Goal: Transaction & Acquisition: Purchase product/service

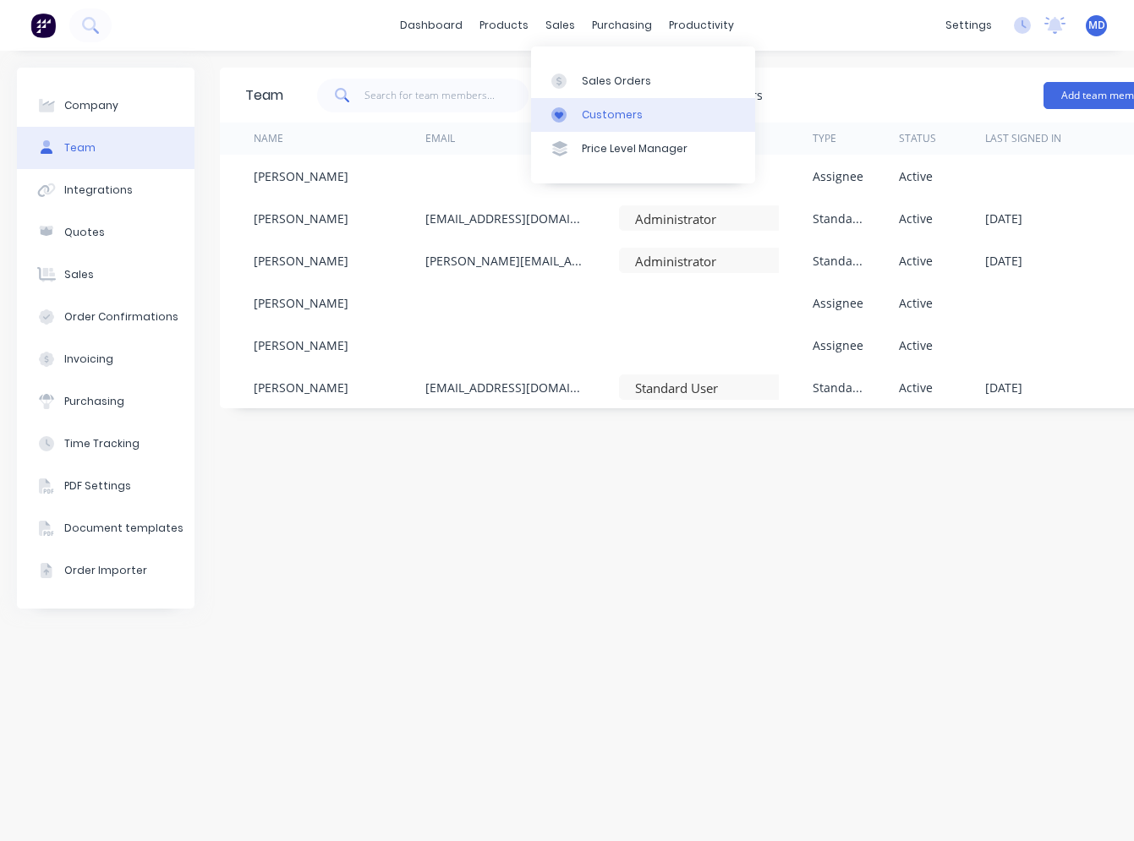
click at [583, 121] on div "Customers" at bounding box center [612, 114] width 61 height 15
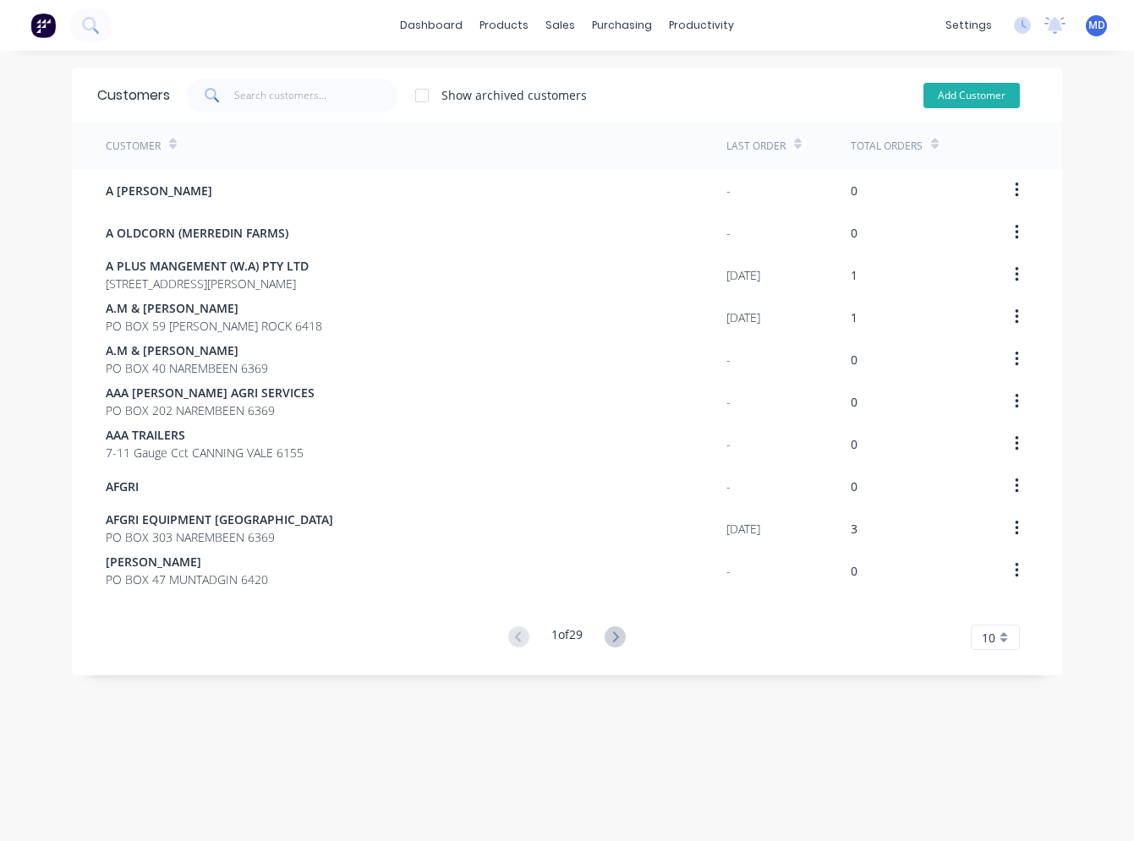
click at [940, 100] on button "Add Customer" at bounding box center [971, 95] width 96 height 25
select select "AU"
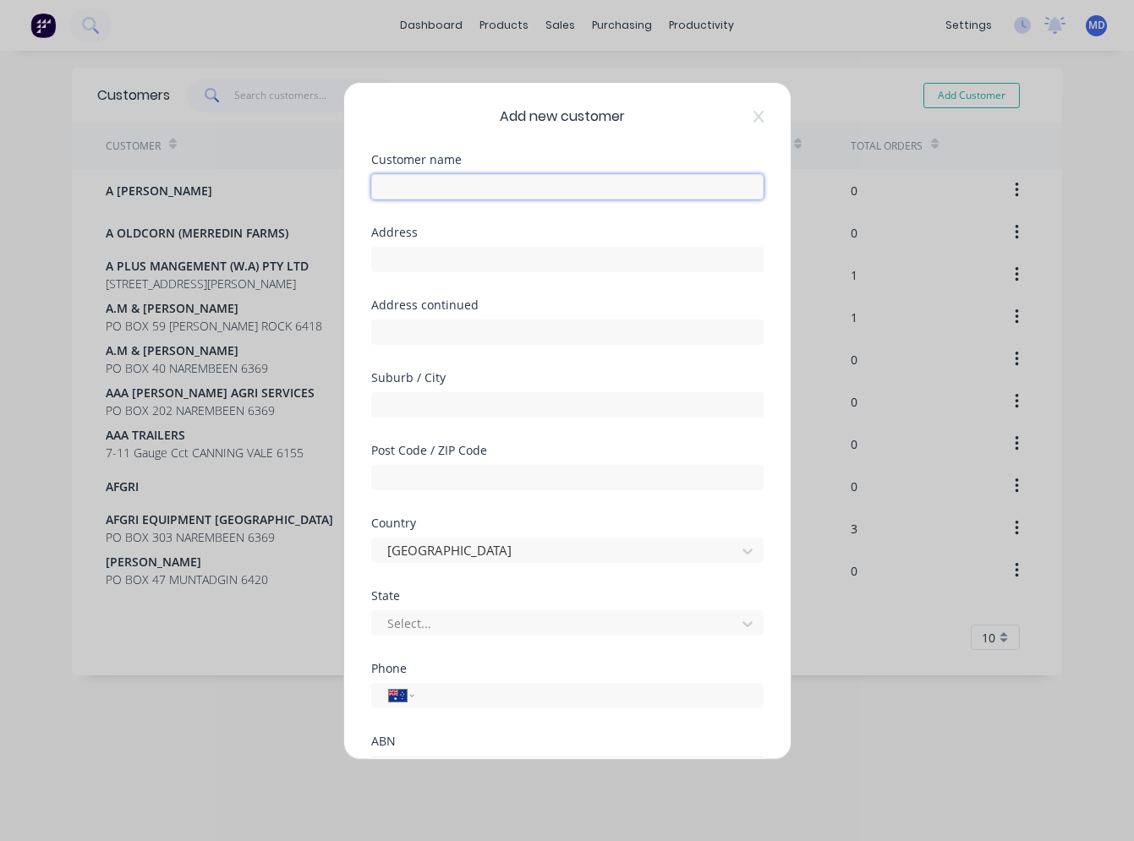
click at [487, 183] on input "text" at bounding box center [567, 186] width 392 height 25
type input "hurt to help"
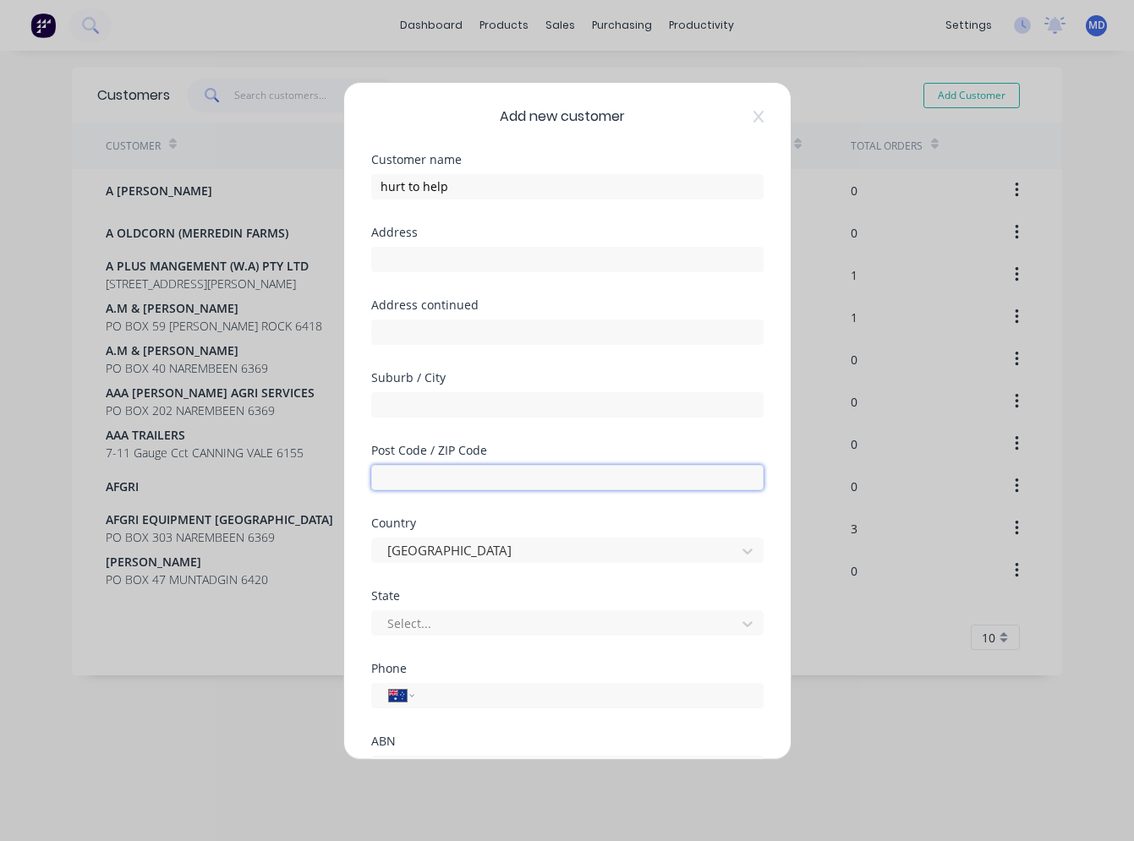
click at [413, 477] on input "text" at bounding box center [567, 477] width 392 height 25
type input "6369"
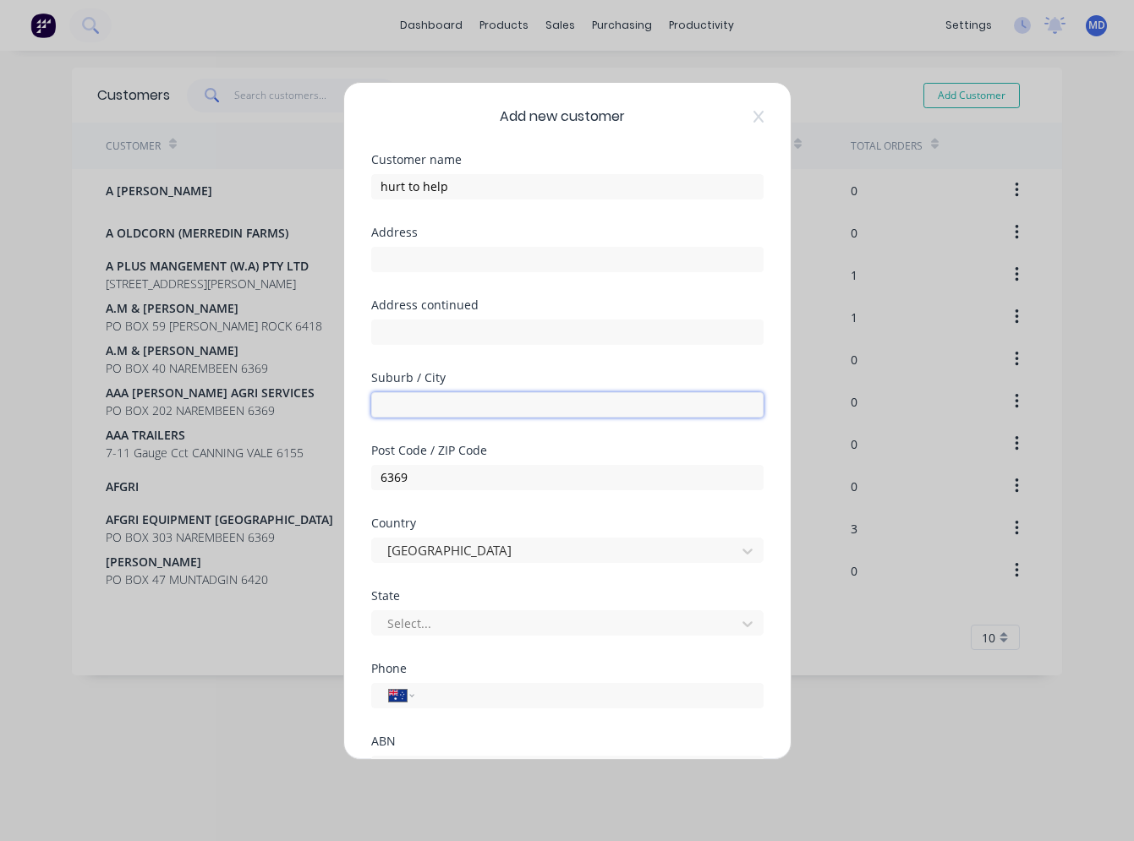
click at [491, 396] on input "text" at bounding box center [567, 404] width 392 height 25
type input "Narembeen"
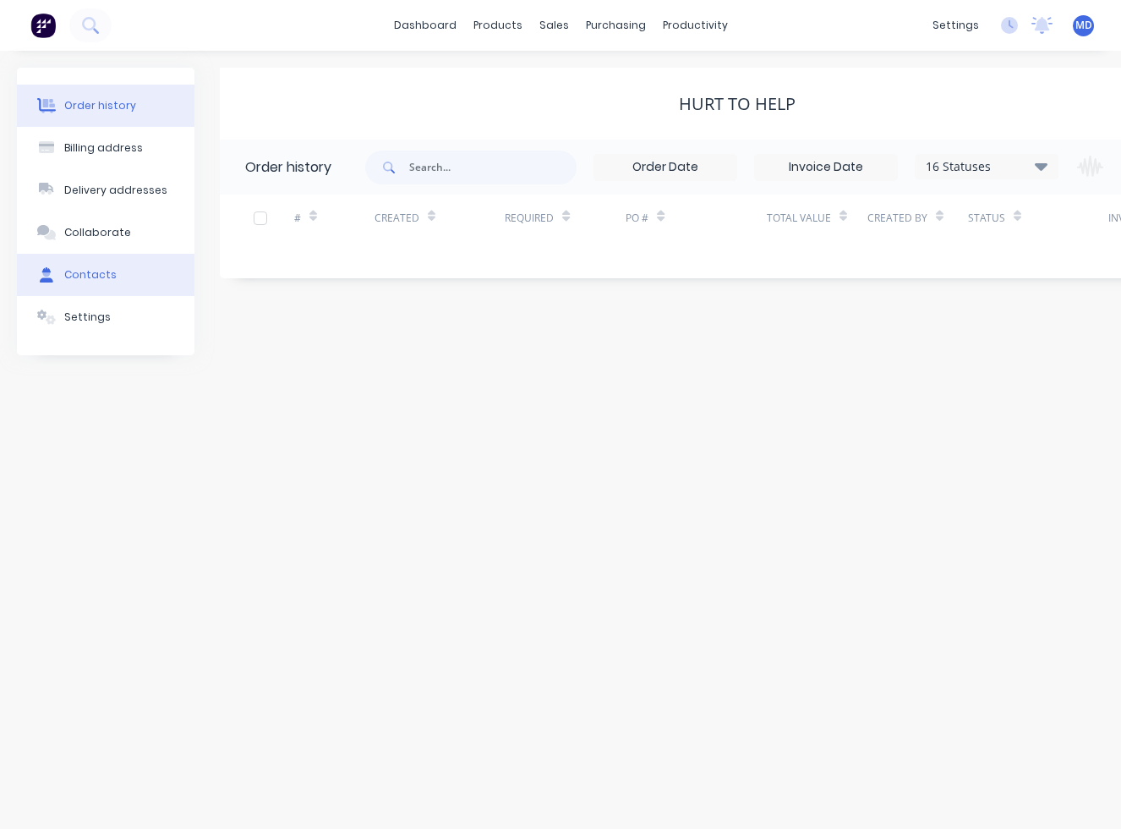
click at [68, 264] on button "Contacts" at bounding box center [106, 275] width 178 height 42
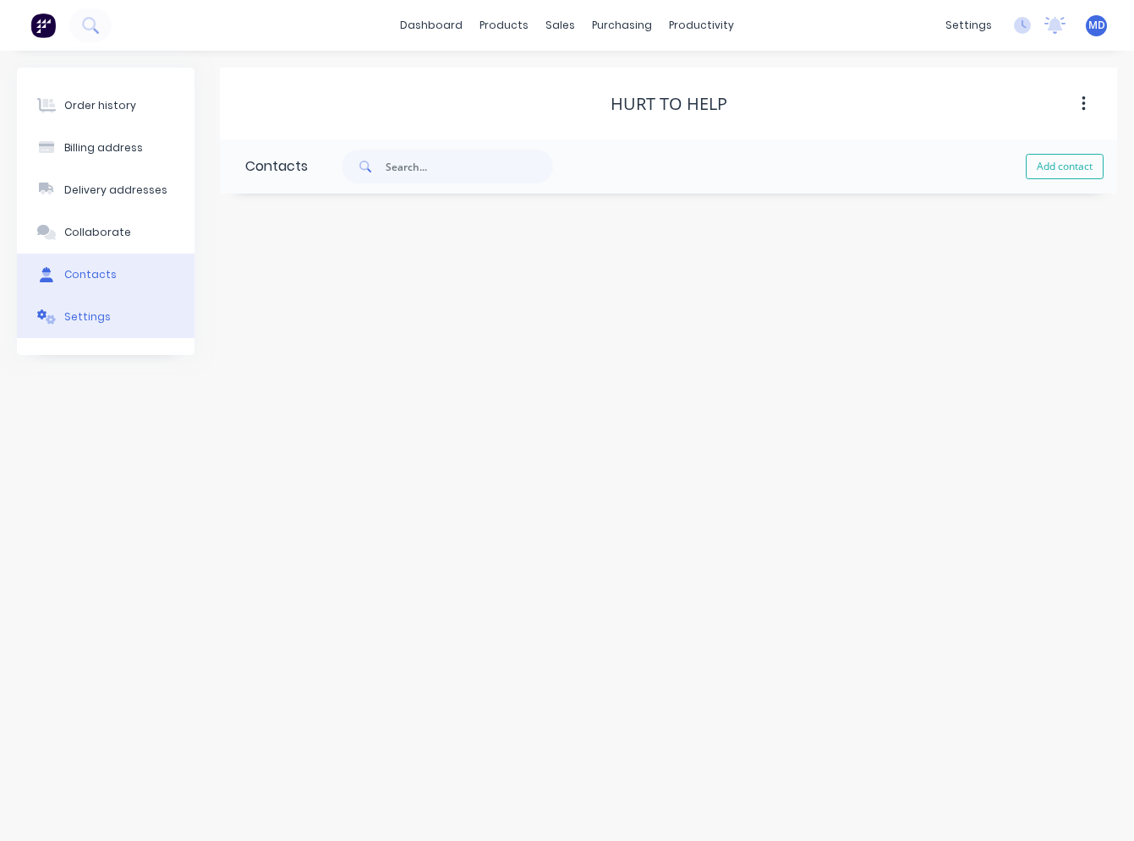
click at [98, 321] on div "Settings" at bounding box center [87, 316] width 47 height 15
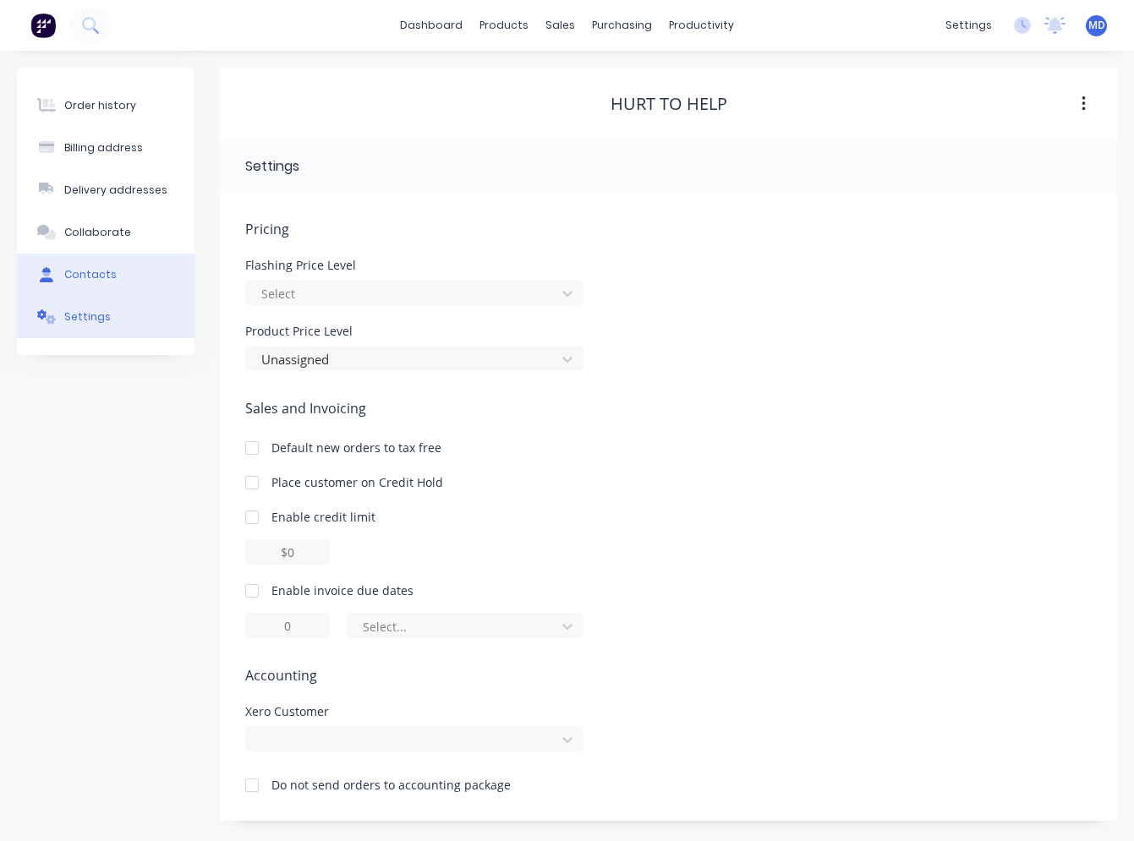
click at [99, 282] on button "Contacts" at bounding box center [106, 275] width 178 height 42
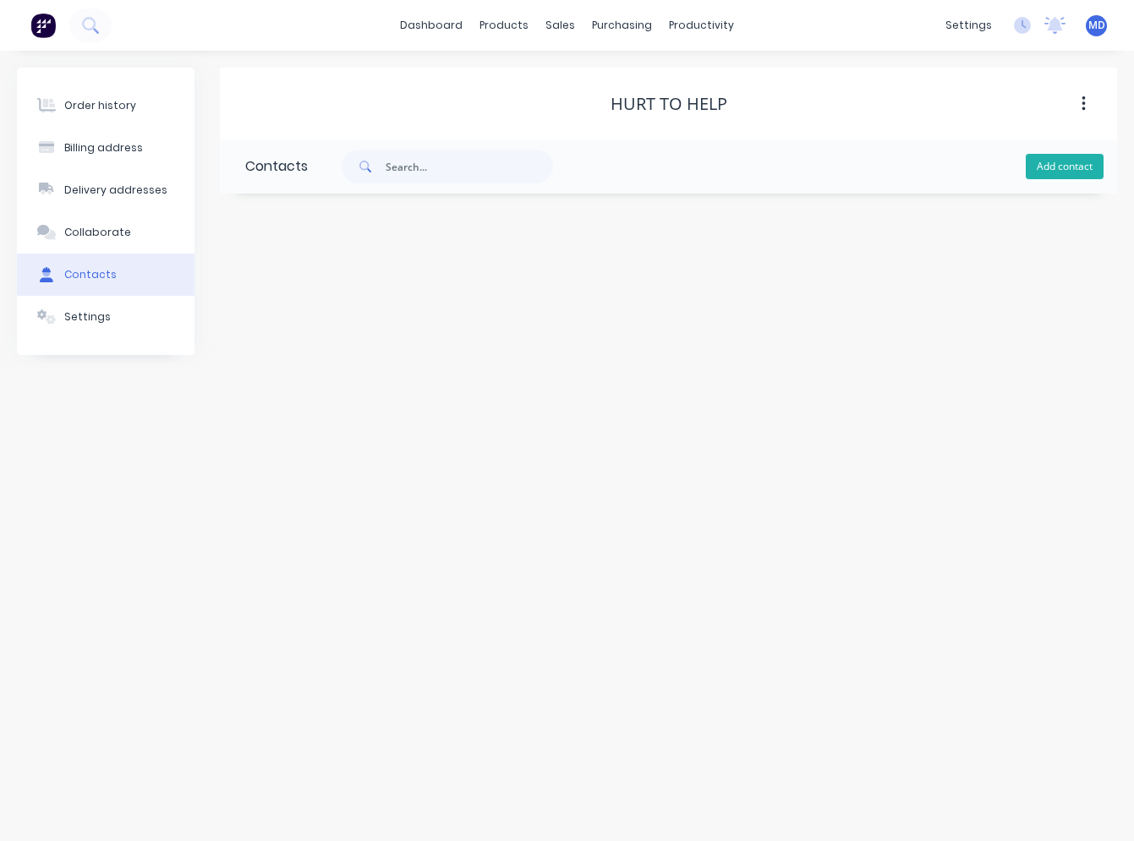
click at [1090, 176] on button "Add contact" at bounding box center [1065, 166] width 78 height 25
select select "AU"
click at [331, 290] on input "text" at bounding box center [383, 290] width 276 height 25
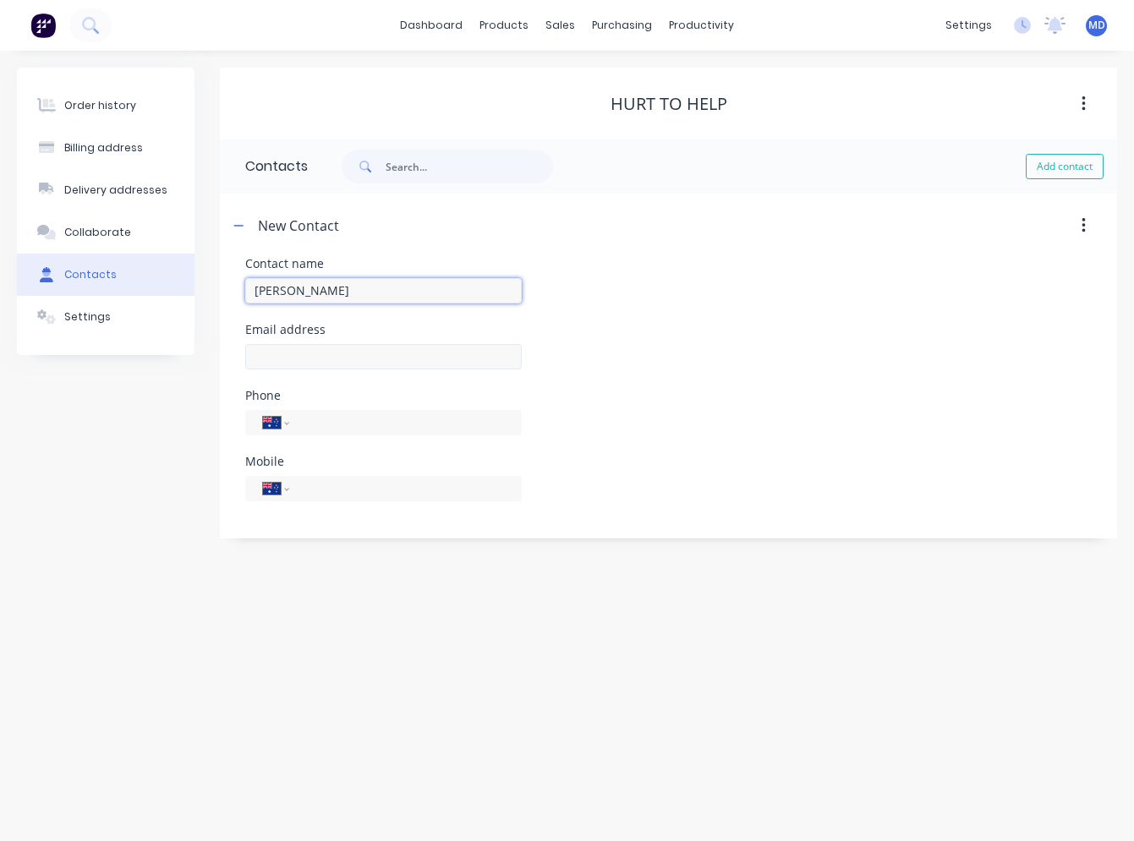
type input "[PERSON_NAME]"
click at [334, 348] on input "text" at bounding box center [383, 356] width 276 height 25
select select "AU"
click at [334, 349] on input "text" at bounding box center [383, 356] width 276 height 25
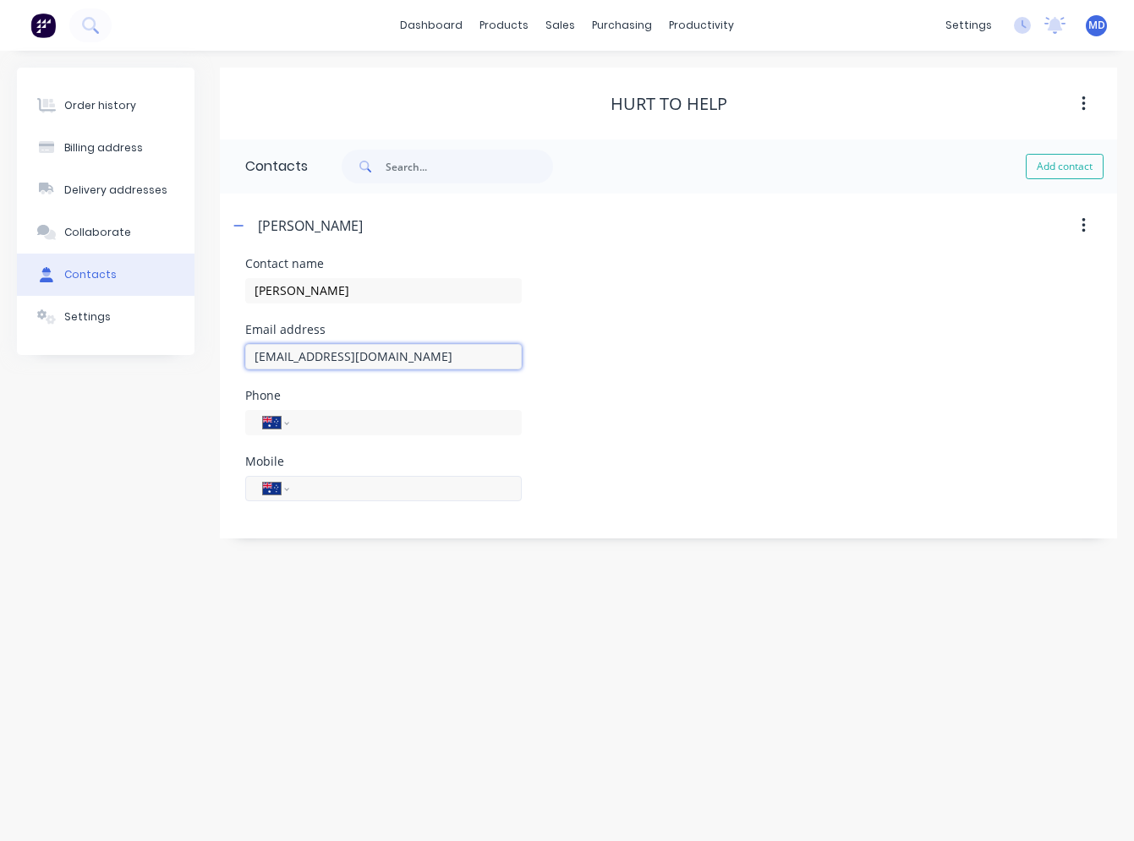
type input "[EMAIL_ADDRESS][DOMAIN_NAME]"
click at [326, 481] on input "tel" at bounding box center [402, 488] width 203 height 19
type input "0428 635 030"
drag, startPoint x: 505, startPoint y: 620, endPoint x: 501, endPoint y: 605, distance: 15.8
click at [503, 620] on div "Order history Billing address Delivery addresses Collaborate Contacts Settings …" at bounding box center [567, 446] width 1134 height 791
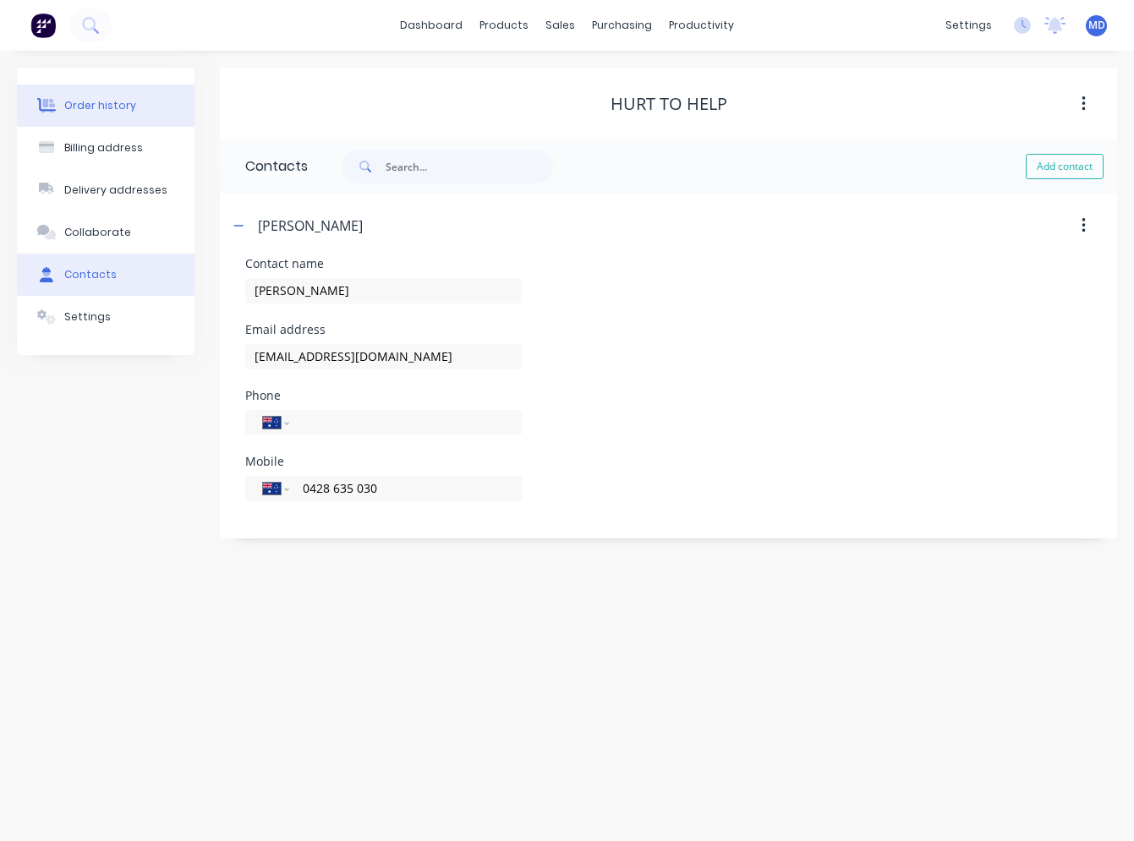
click at [130, 95] on button "Order history" at bounding box center [106, 106] width 178 height 42
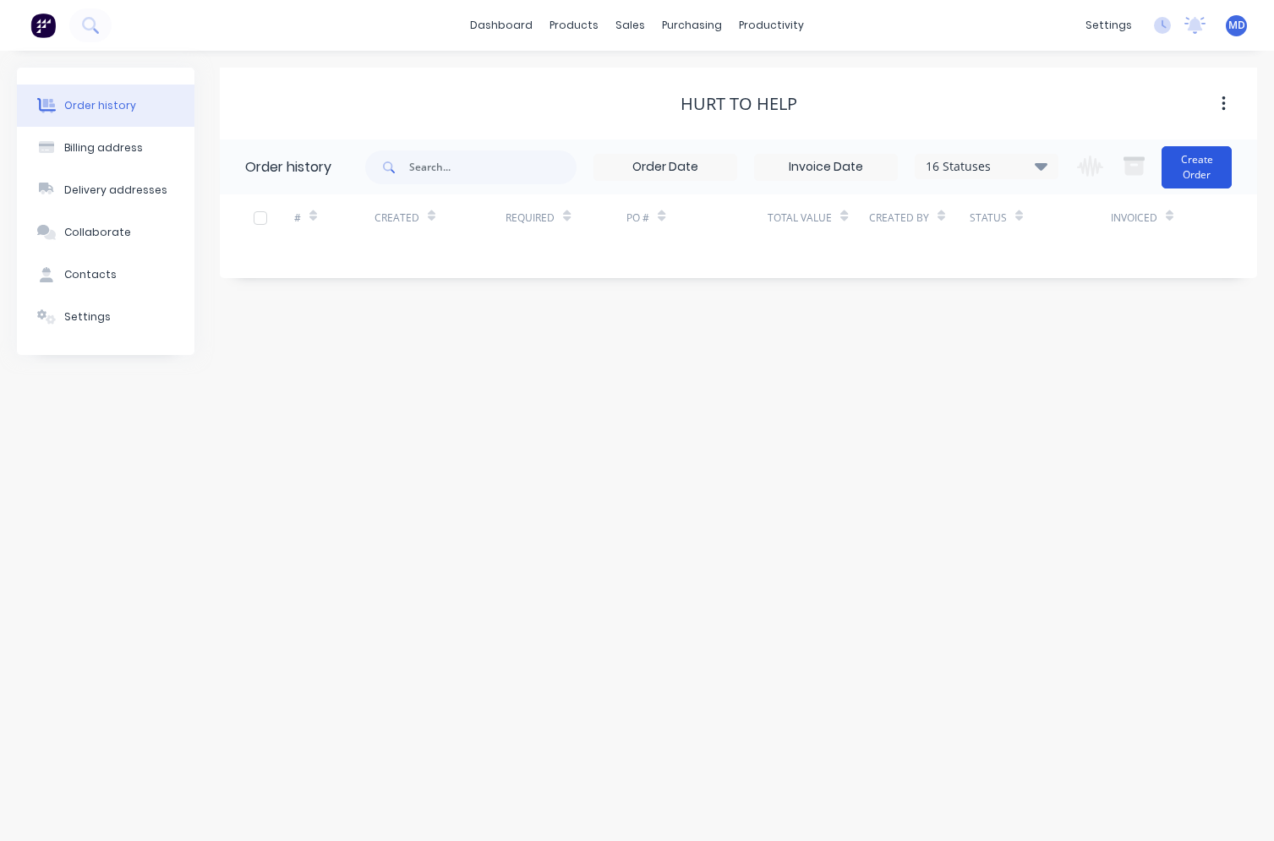
click at [1133, 173] on button "Create Order" at bounding box center [1197, 167] width 70 height 42
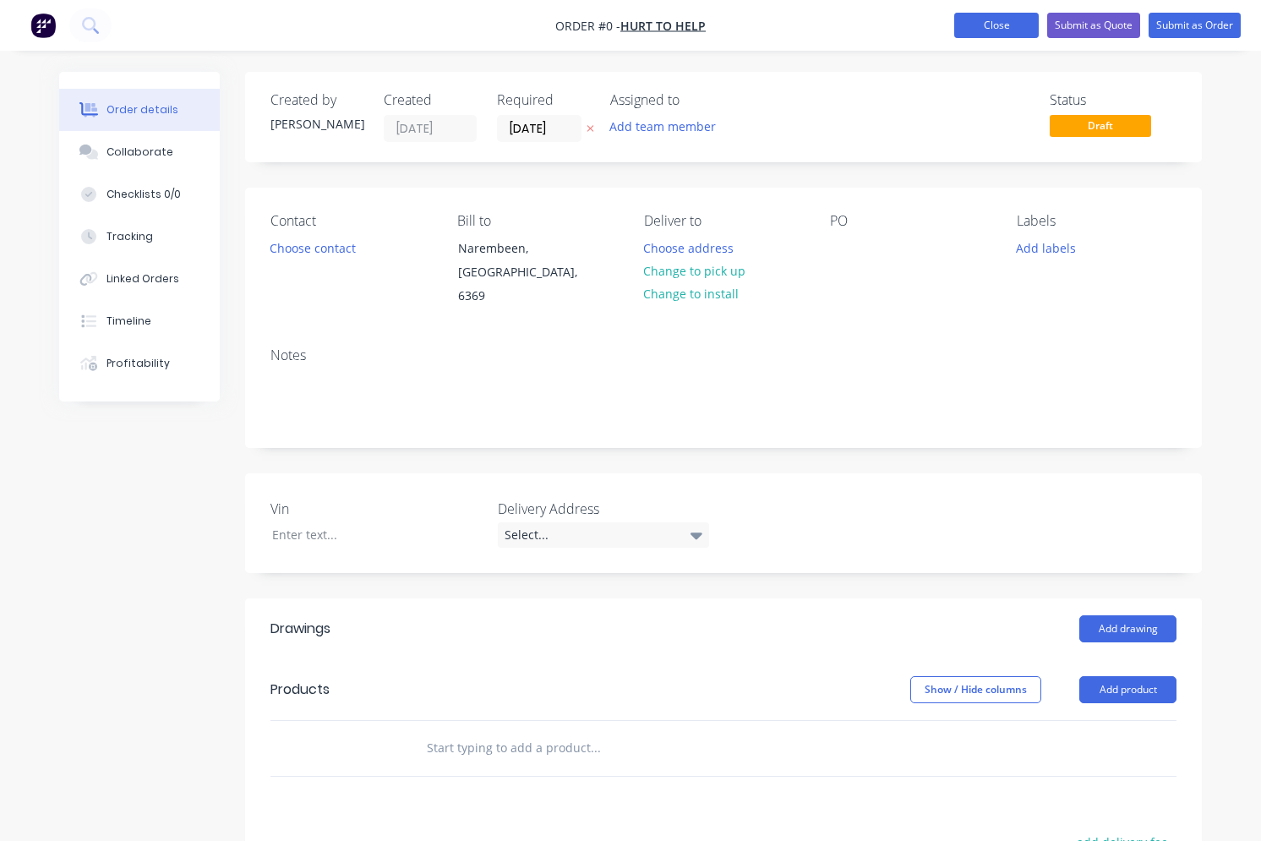
click at [1004, 35] on button "Close" at bounding box center [997, 25] width 85 height 25
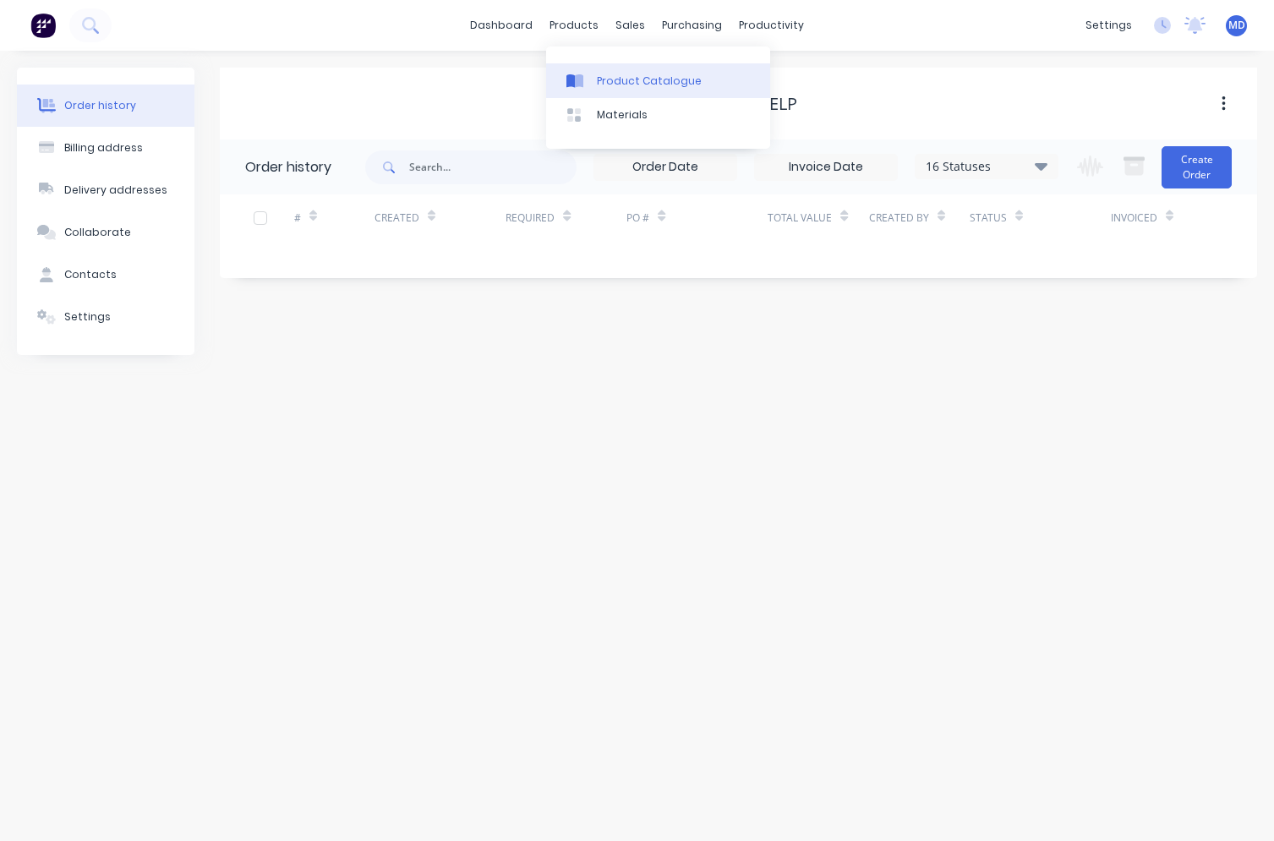
click at [604, 92] on link "Product Catalogue" at bounding box center [658, 80] width 224 height 34
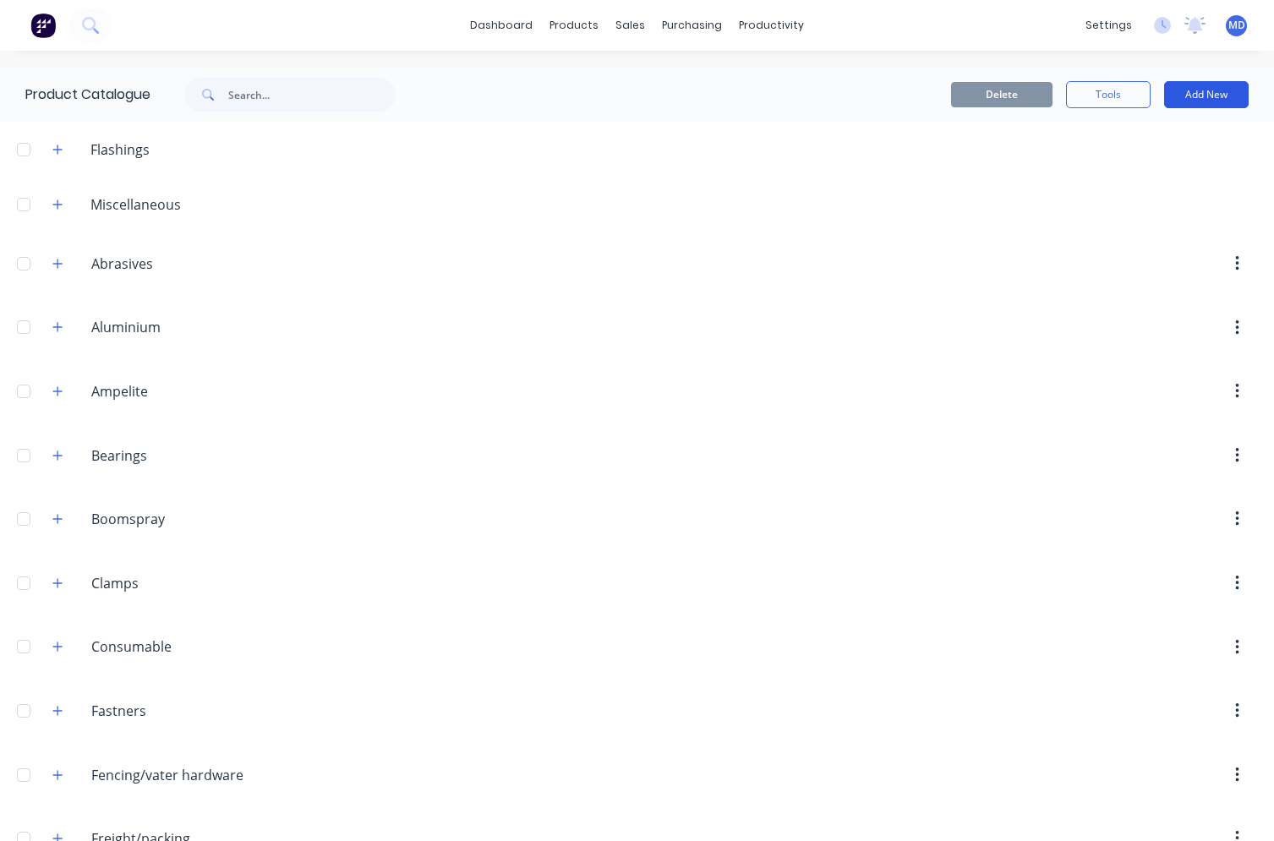
click at [1133, 91] on button "Add New" at bounding box center [1206, 94] width 85 height 27
click at [1133, 228] on div "Product Kit" at bounding box center [1168, 239] width 130 height 25
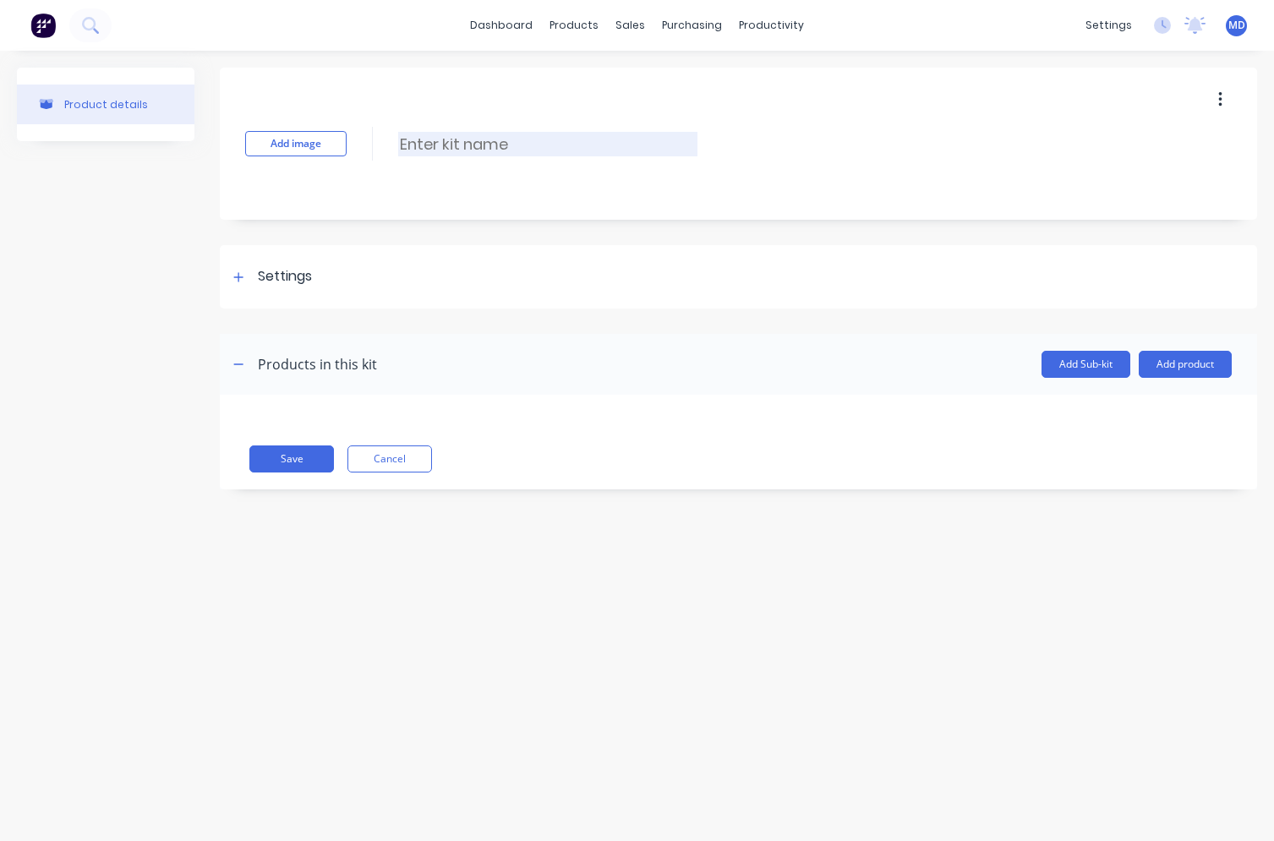
click at [419, 154] on input at bounding box center [547, 144] width 299 height 25
type input "3m x 2.5 enclosed trailer drop down back door s"
click at [229, 276] on div at bounding box center [238, 276] width 21 height 21
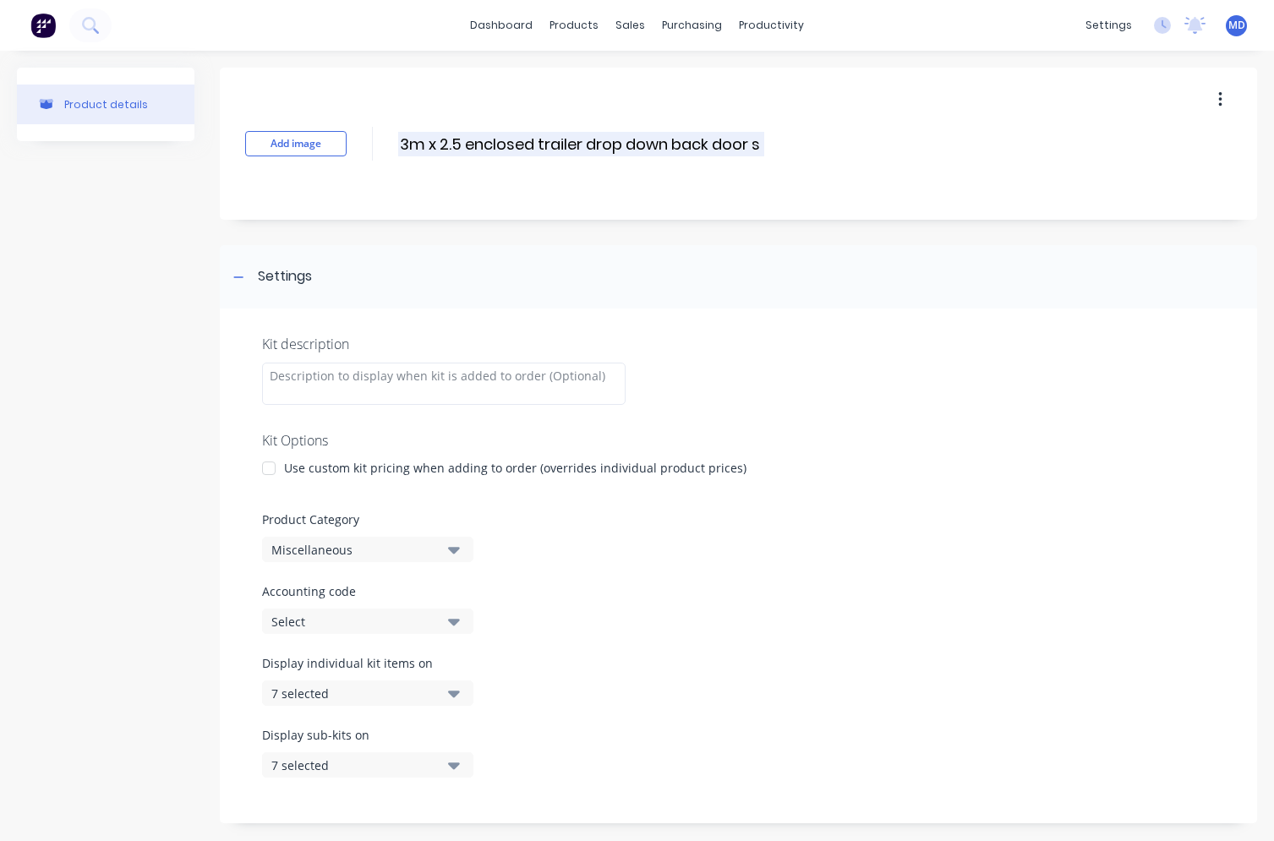
drag, startPoint x: 761, startPoint y: 141, endPoint x: 402, endPoint y: 145, distance: 359.4
click at [402, 145] on input "3m x 2.5 enclosed trailer drop down back door s" at bounding box center [581, 144] width 366 height 25
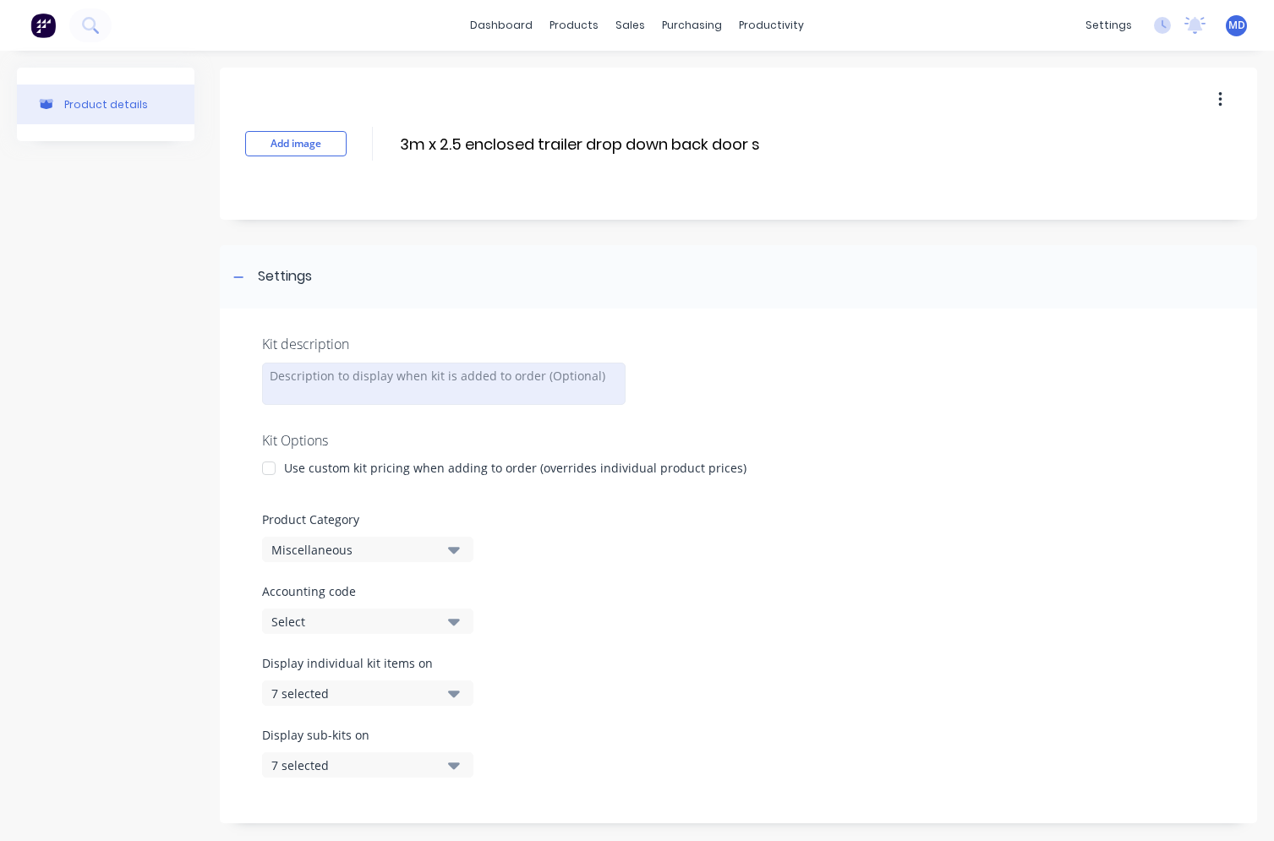
click at [387, 373] on div at bounding box center [444, 384] width 364 height 42
paste div
click at [771, 148] on div "Add image 3m x 2.5 enclosed trailer drop down back door s 3m x 2.5 enclosed tra…" at bounding box center [738, 144] width 1037 height 152
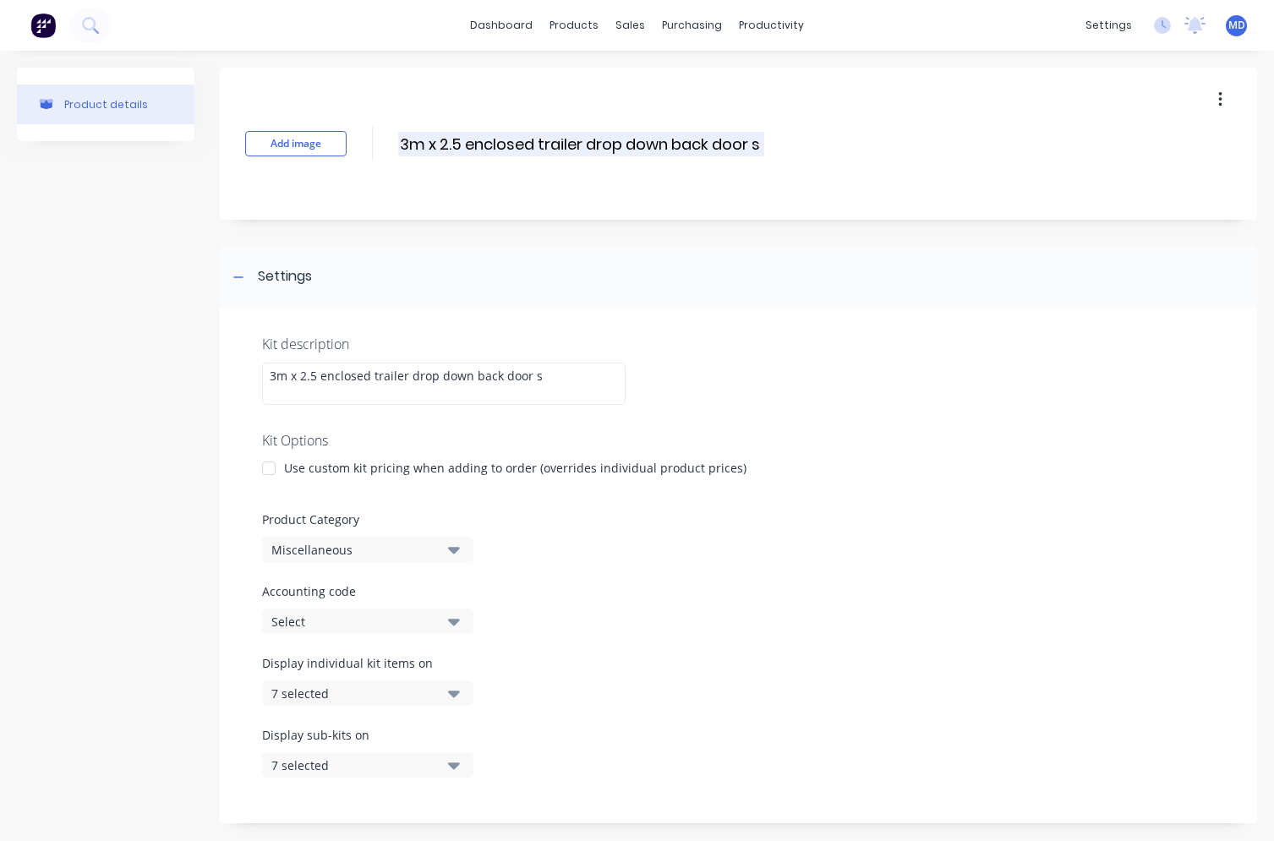
click at [759, 146] on input "3m x 2.5 enclosed trailer drop down back door s" at bounding box center [581, 144] width 366 height 25
drag, startPoint x: 759, startPoint y: 146, endPoint x: 718, endPoint y: 147, distance: 41.4
click at [718, 147] on input "3m x 2.5 enclosed trailer drop down back door s" at bounding box center [581, 144] width 366 height 25
type input "3m x 2.5 enclosed trailer"
click at [583, 282] on div "Settings" at bounding box center [738, 276] width 1037 height 63
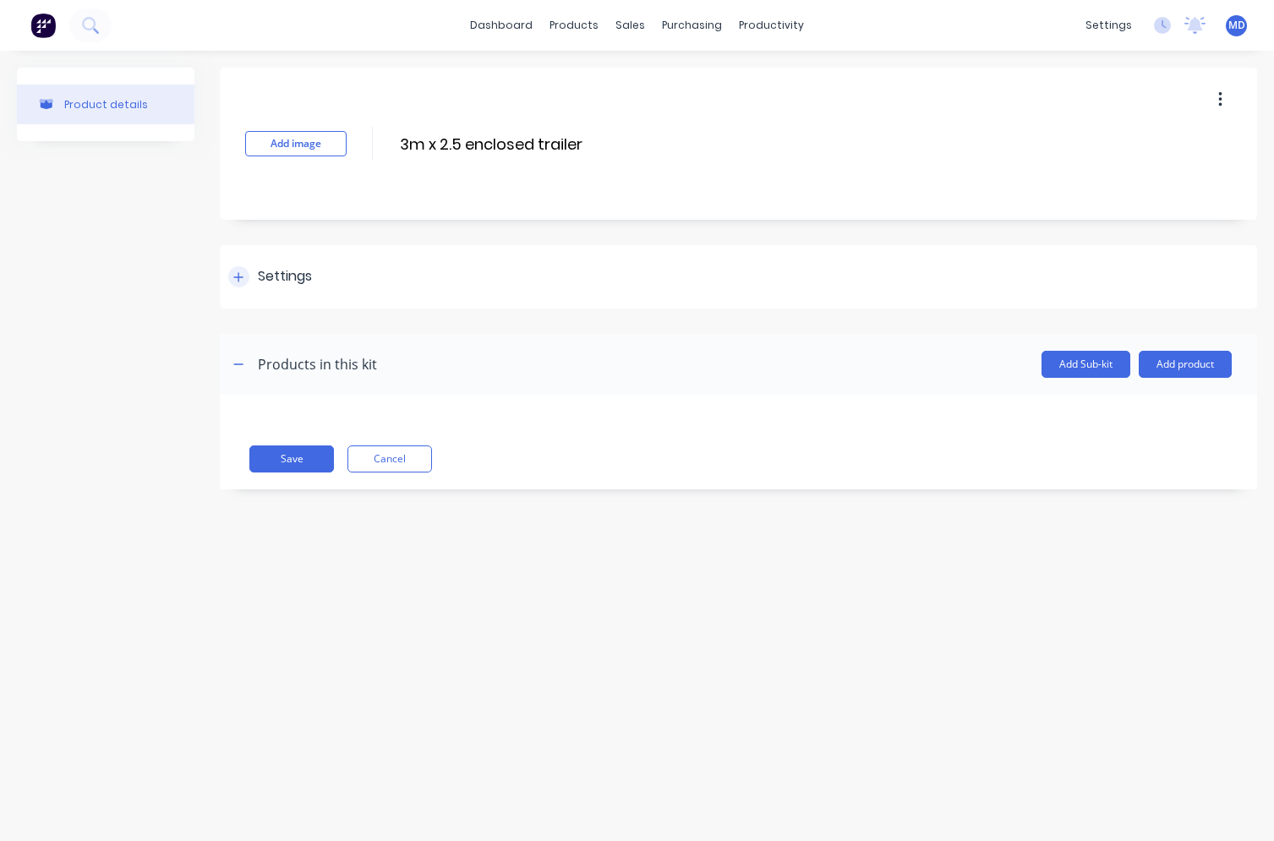
click at [248, 273] on div at bounding box center [238, 276] width 21 height 21
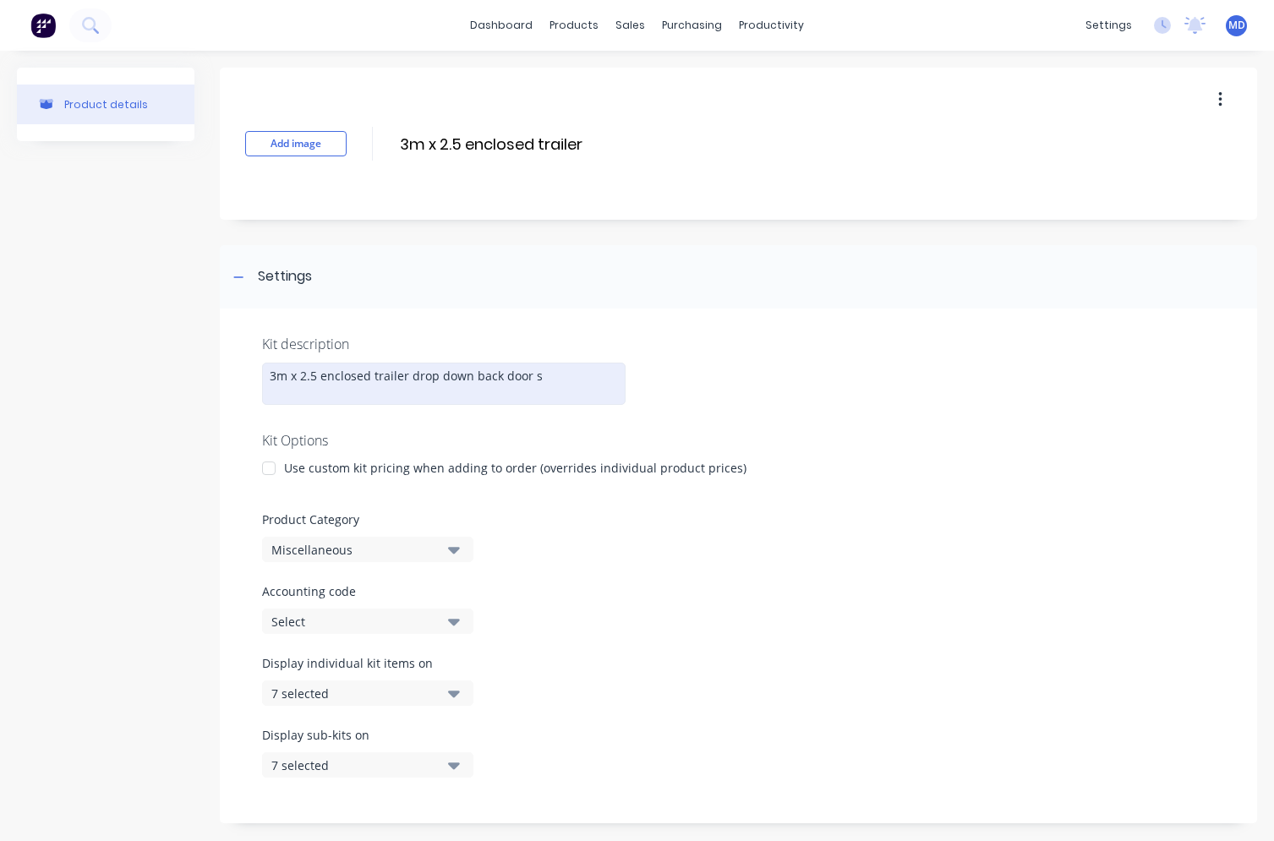
click at [409, 374] on div "3m x 2.5 enclosed trailer drop down back door s" at bounding box center [444, 384] width 364 height 42
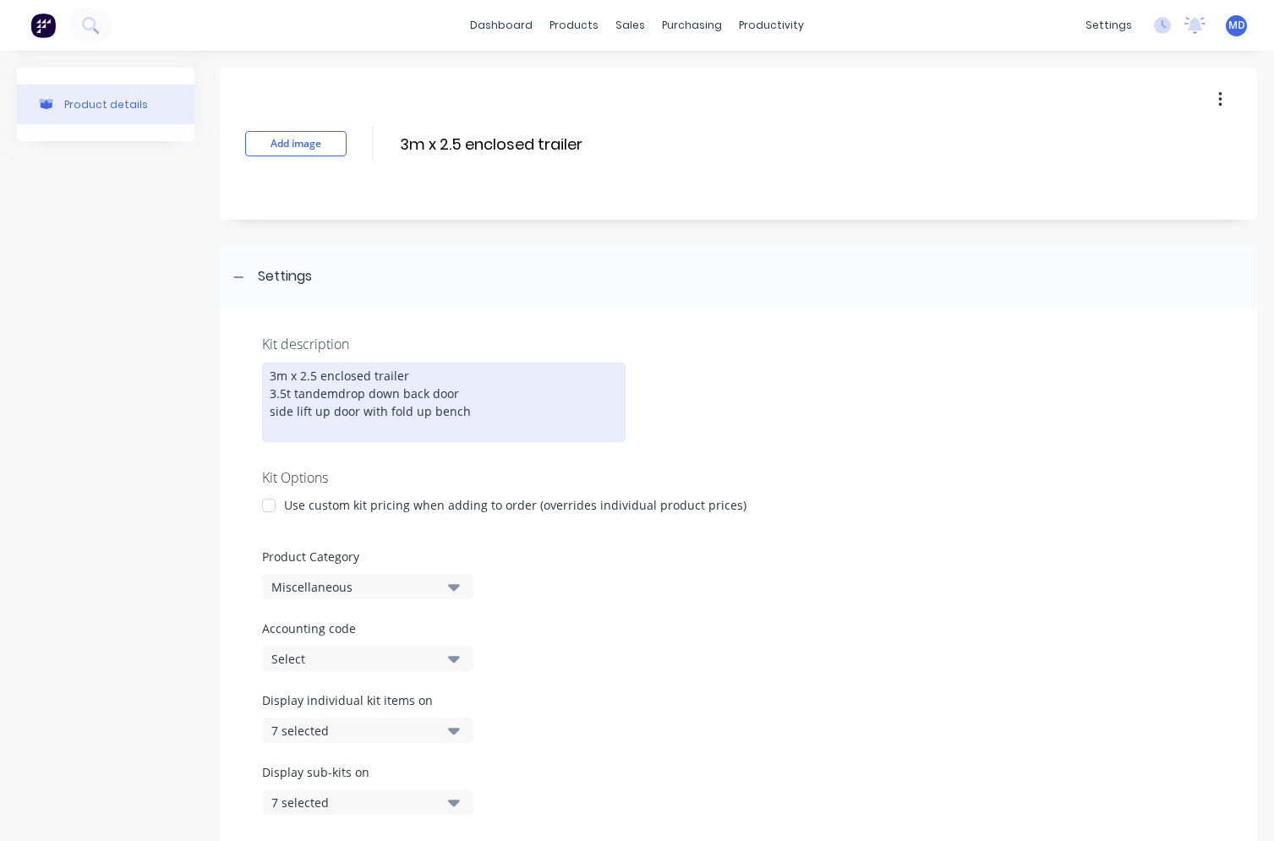
click at [442, 441] on div "3m x 2.5 enclosed trailer 3.5t tandem drop down back door side lift up door wit…" at bounding box center [444, 402] width 364 height 79
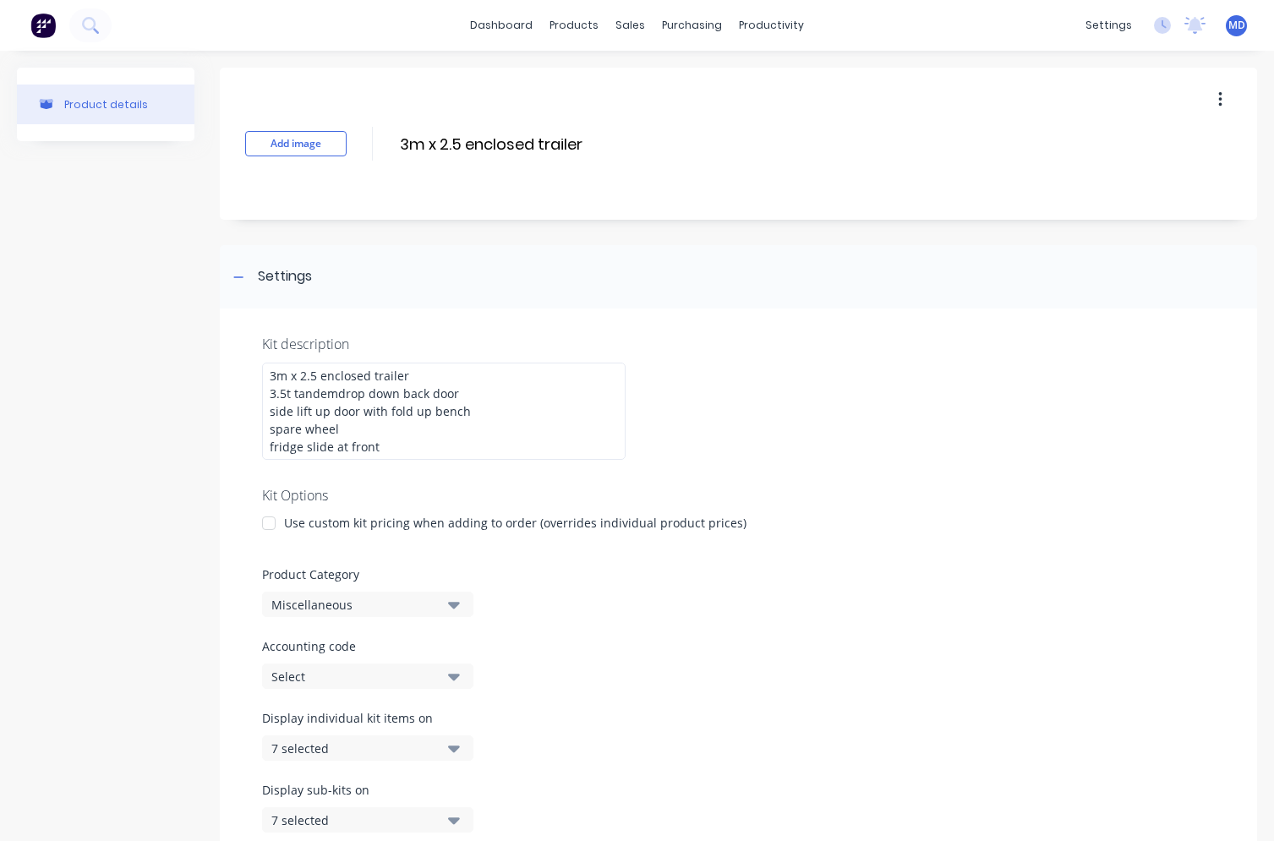
click at [681, 687] on div "Accounting code Select" at bounding box center [738, 664] width 953 height 52
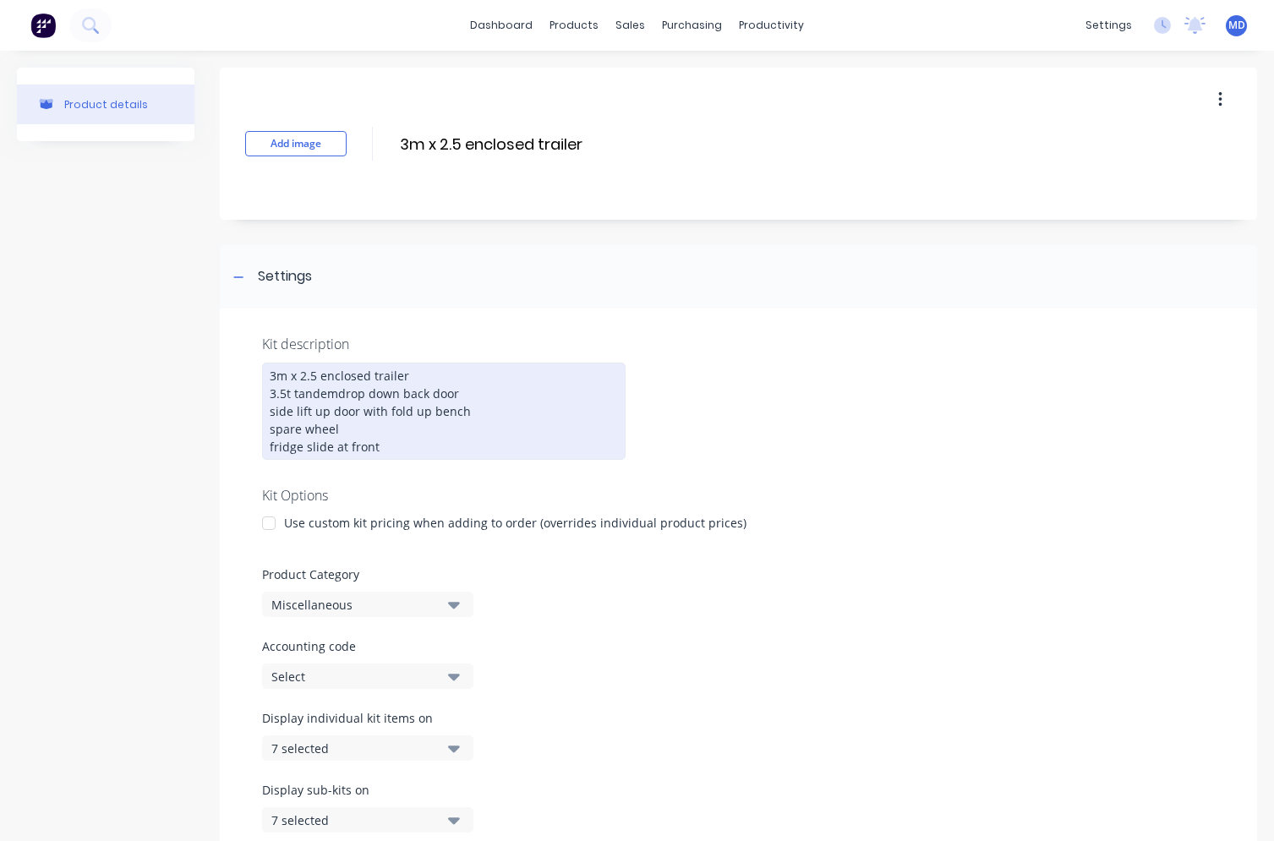
click at [402, 460] on div "3m x 2.5 enclosed trailer 3.5t tandem drop down back door side lift up door wit…" at bounding box center [444, 411] width 364 height 97
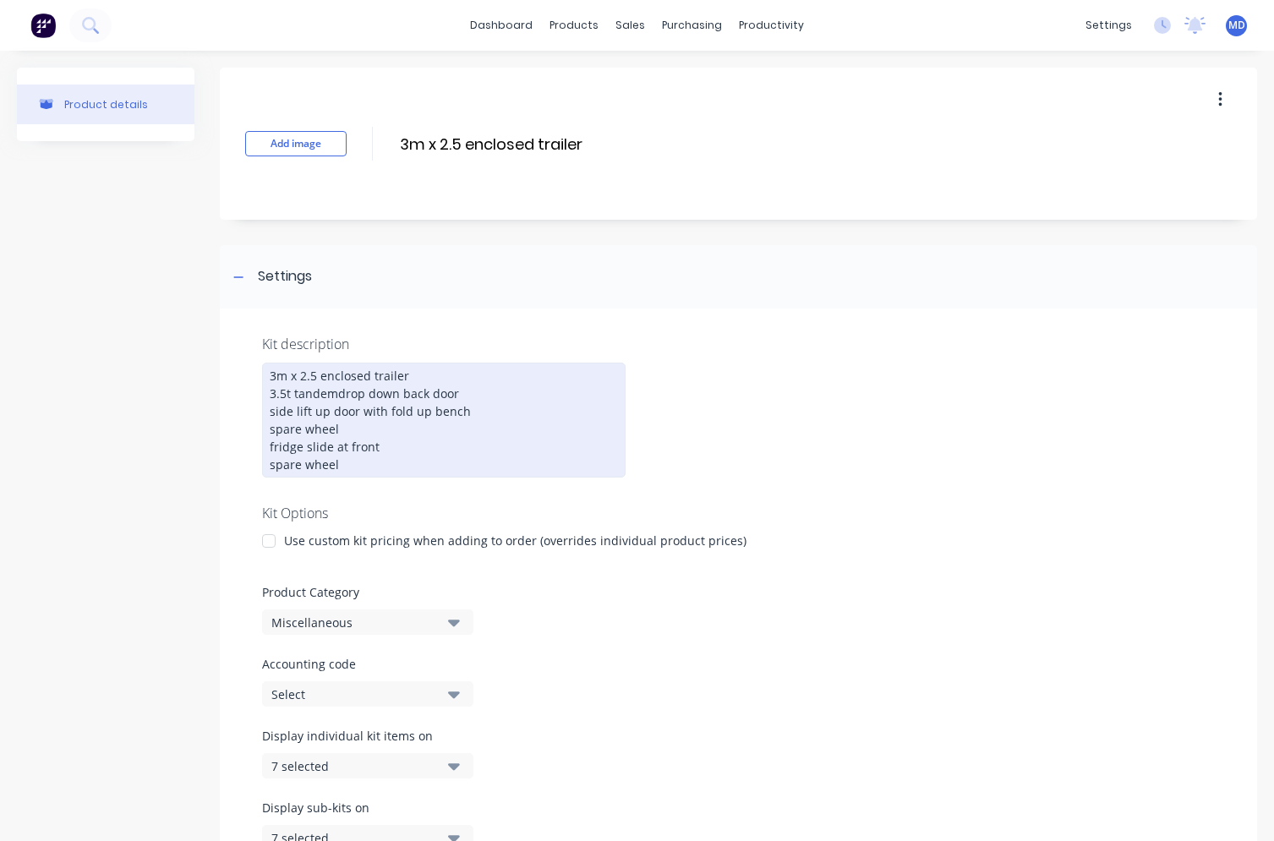
click at [342, 395] on div "3m x 2.5 enclosed trailer 3.5t tandem drop down back door side lift up door wit…" at bounding box center [444, 420] width 364 height 115
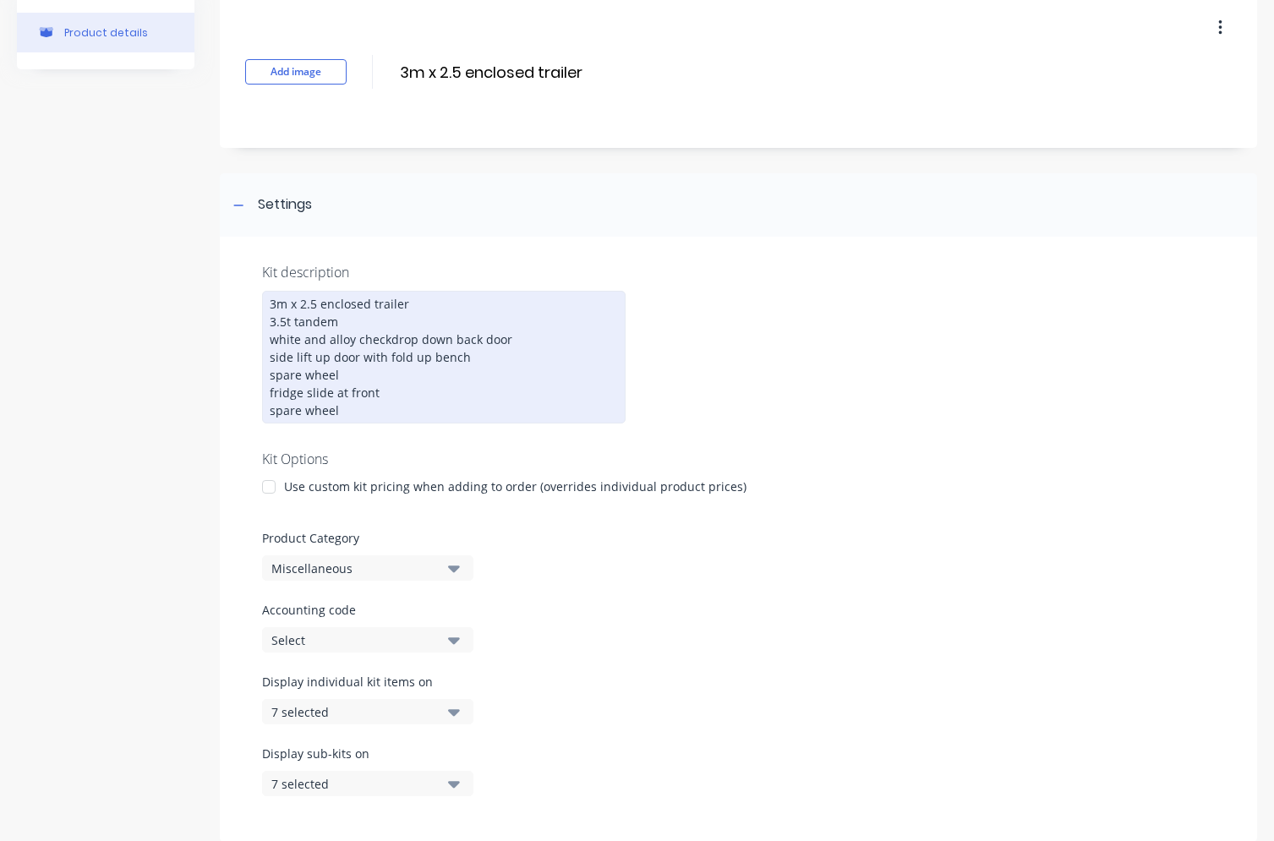
scroll to position [169, 0]
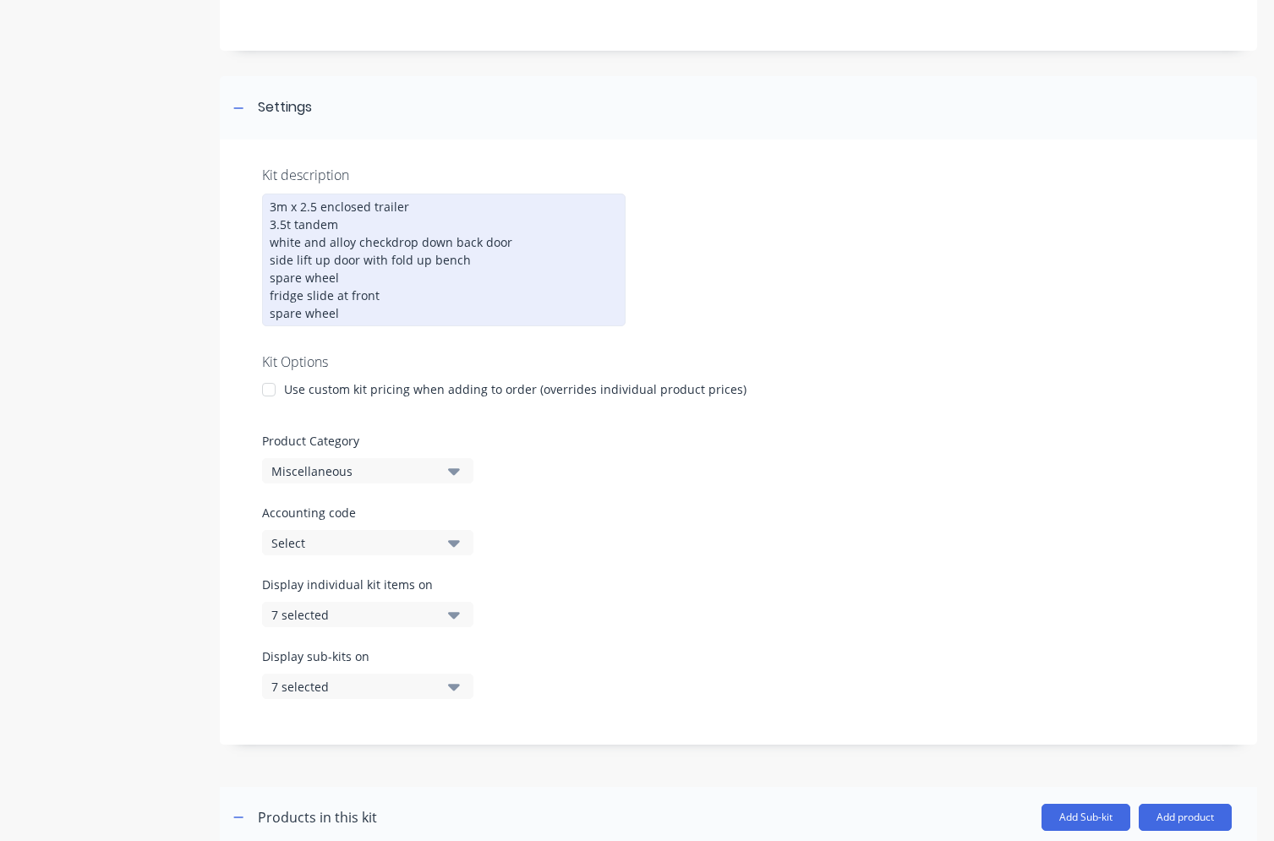
click at [263, 407] on div at bounding box center [269, 390] width 34 height 34
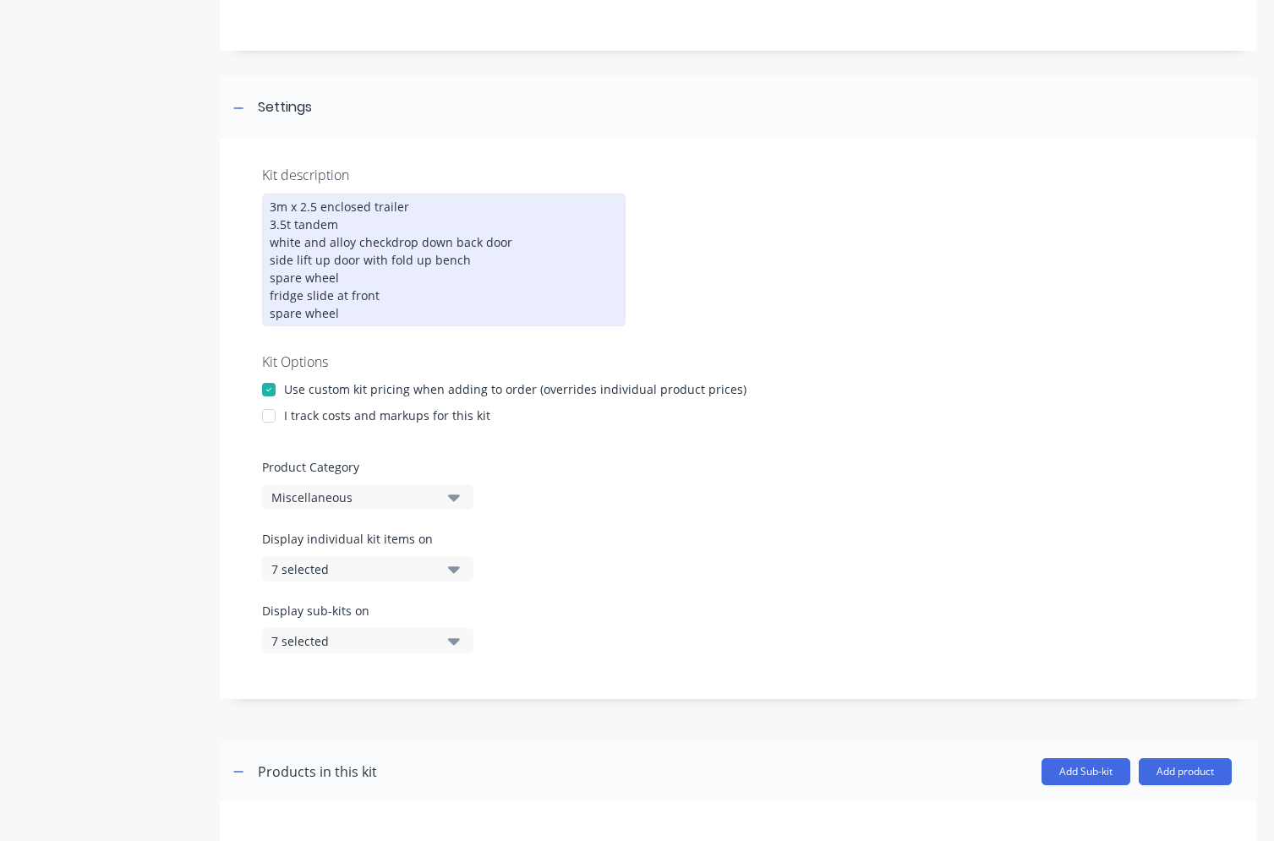
click at [271, 433] on div at bounding box center [269, 416] width 34 height 34
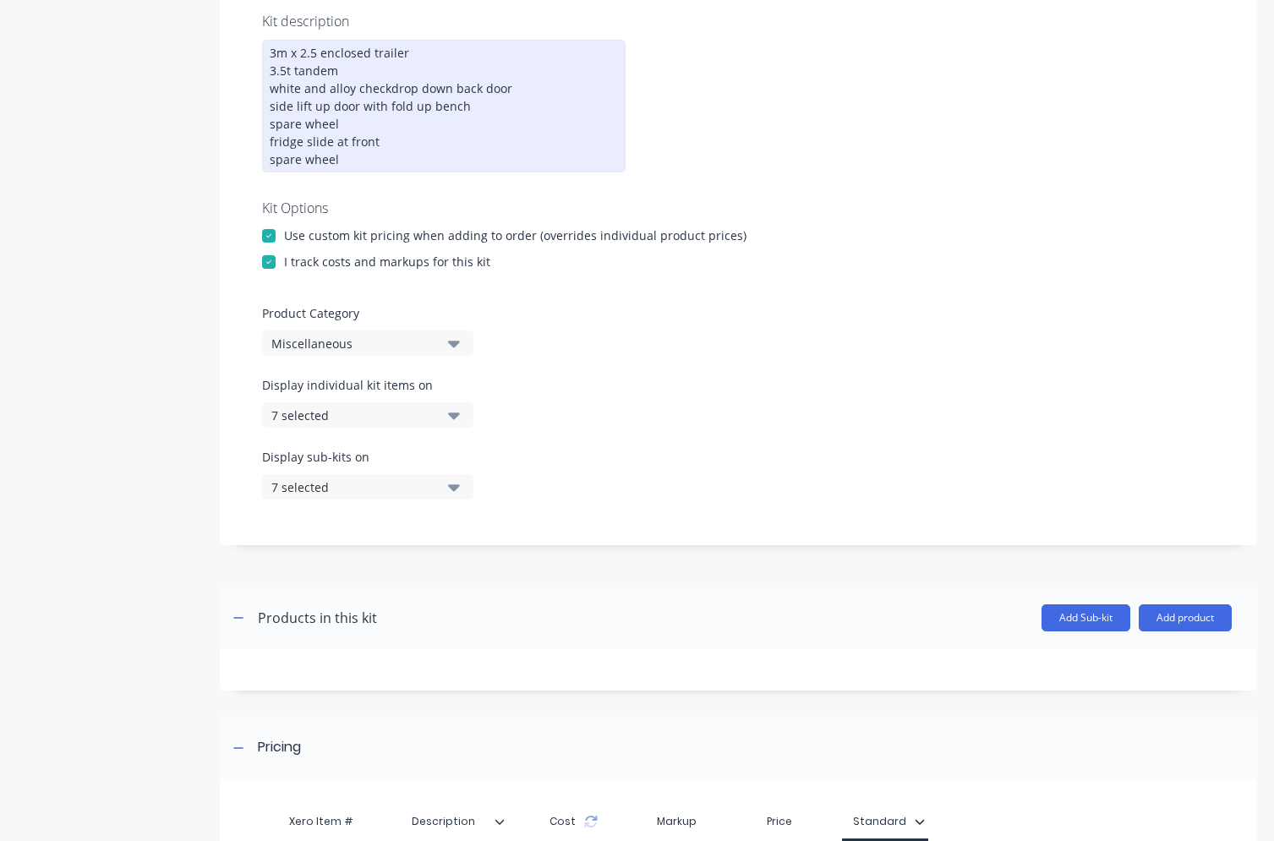
scroll to position [338, 0]
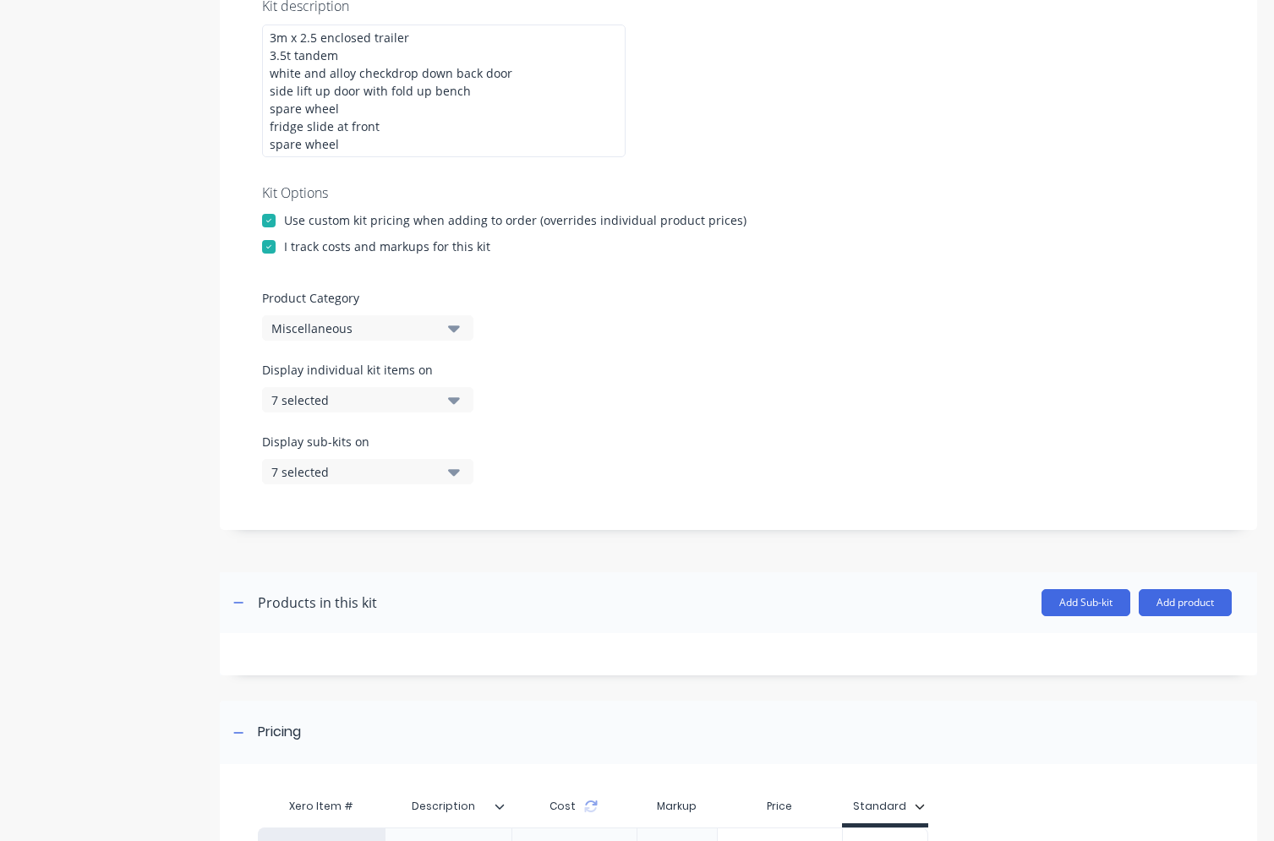
click at [457, 337] on icon "button" at bounding box center [454, 328] width 12 height 19
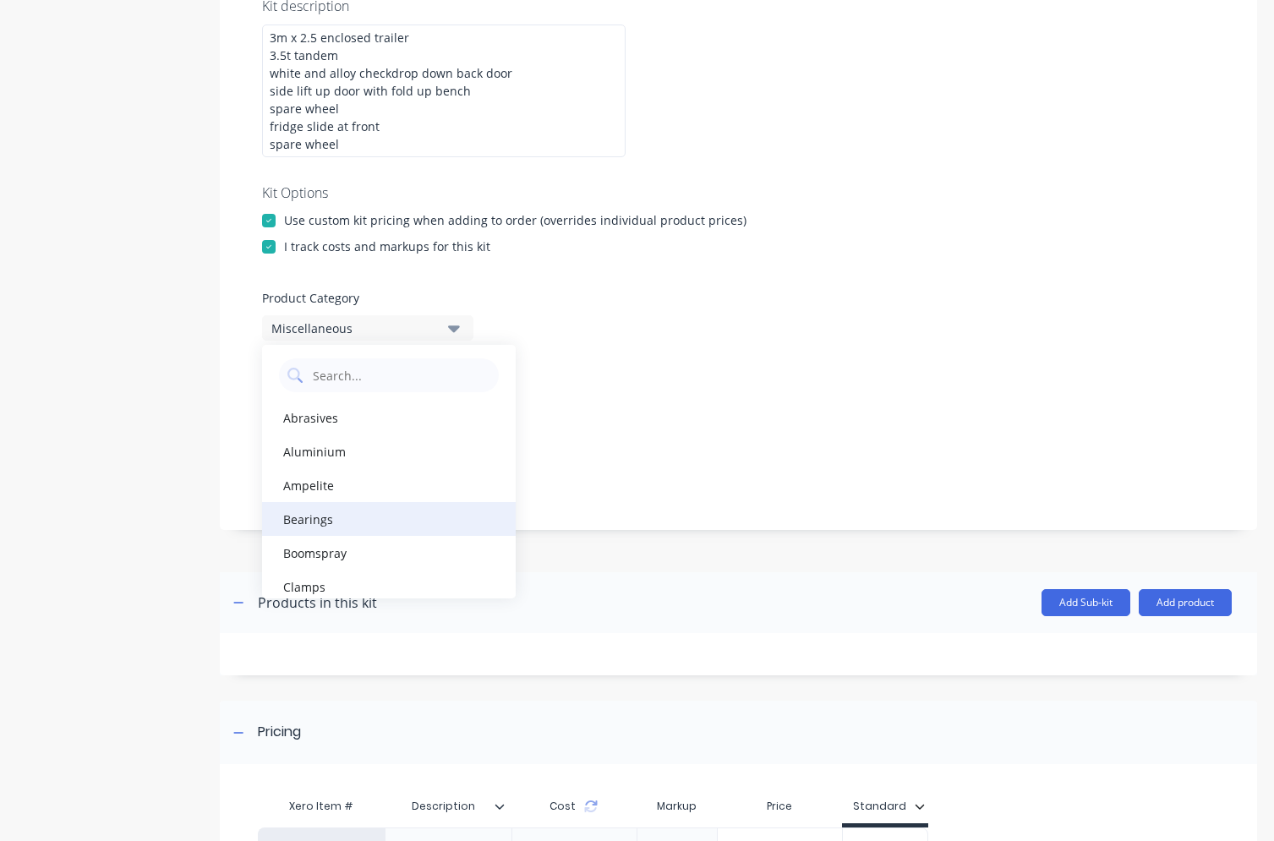
scroll to position [0, 0]
click at [709, 455] on div "Display sub-kits on 7 selected" at bounding box center [738, 469] width 953 height 72
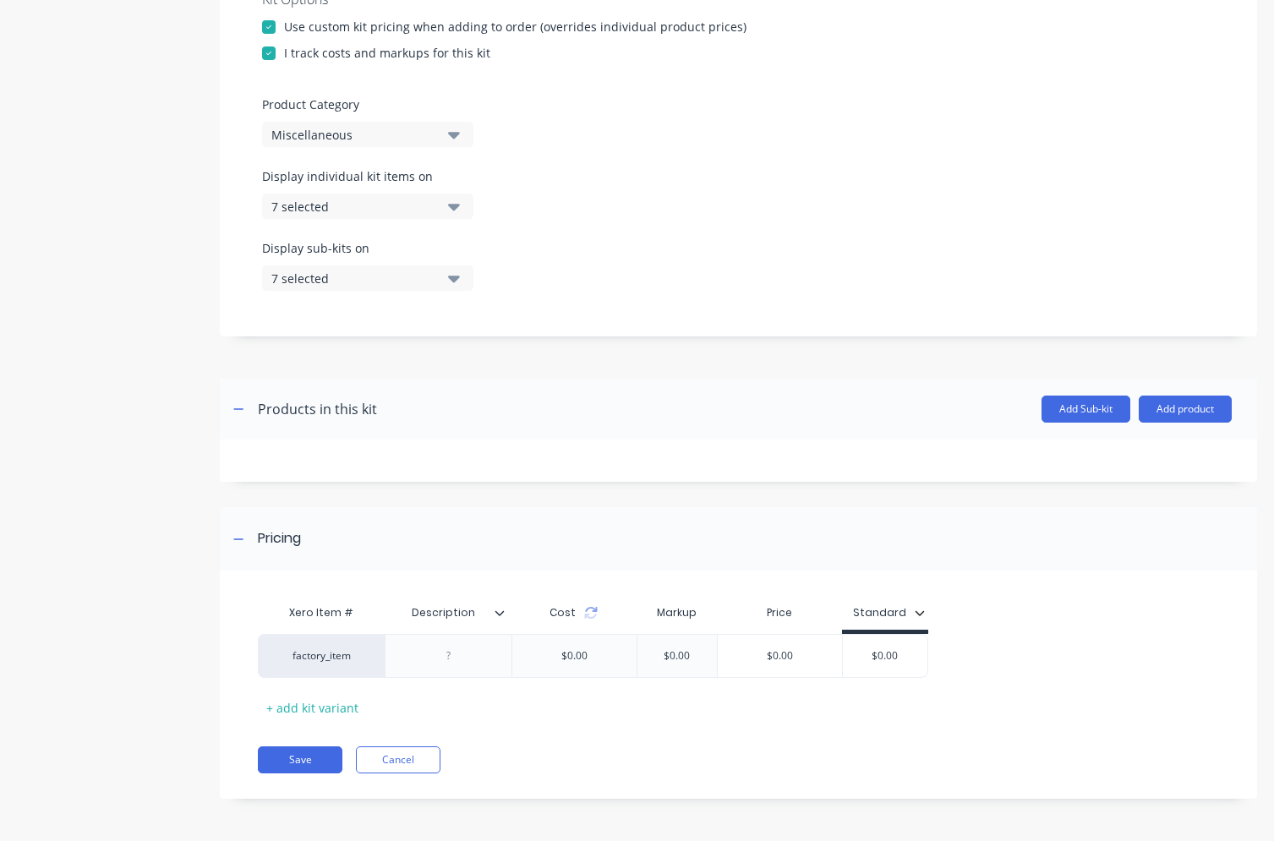
scroll to position [550, 0]
click at [287, 760] on button "Save" at bounding box center [300, 760] width 85 height 27
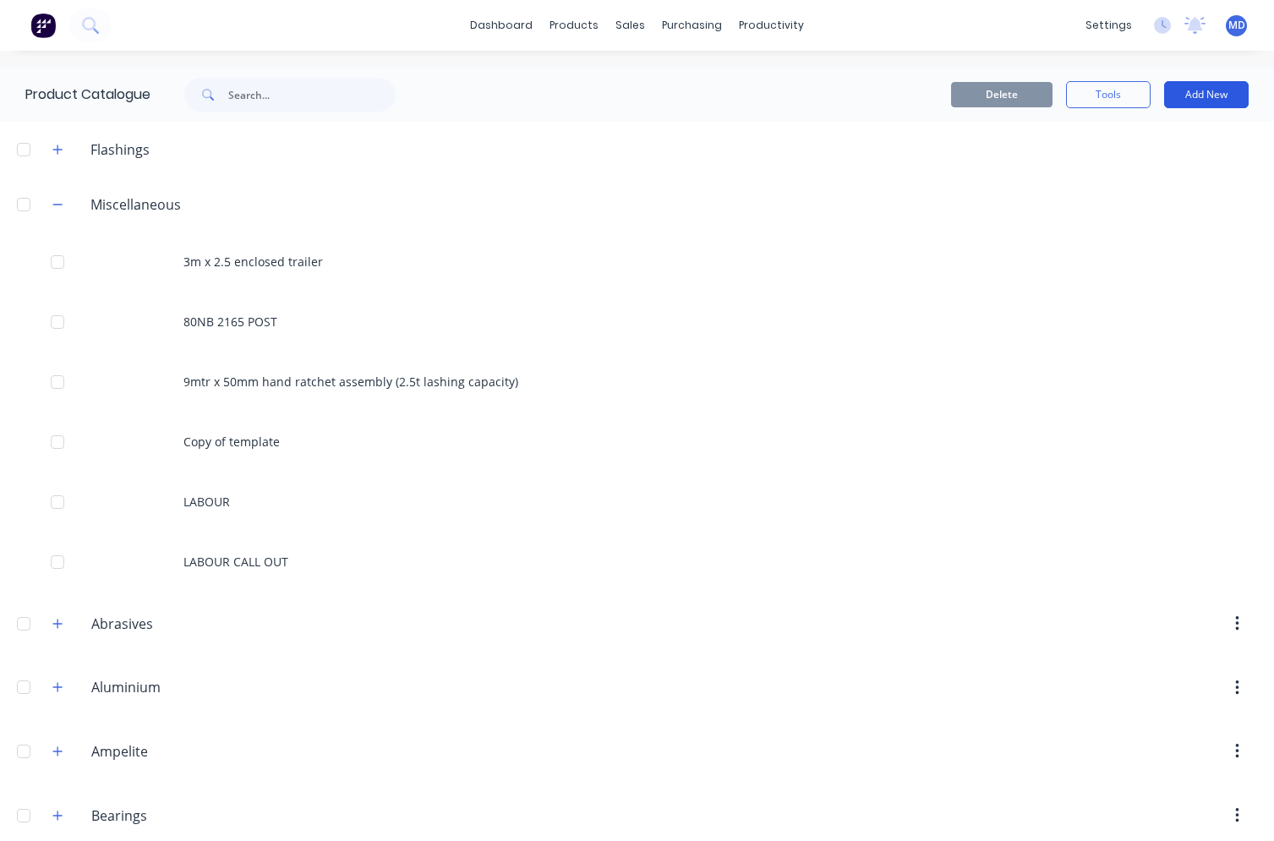
click at [1133, 89] on button "Add New" at bounding box center [1206, 94] width 85 height 27
click at [1133, 145] on div "Category" at bounding box center [1168, 138] width 130 height 25
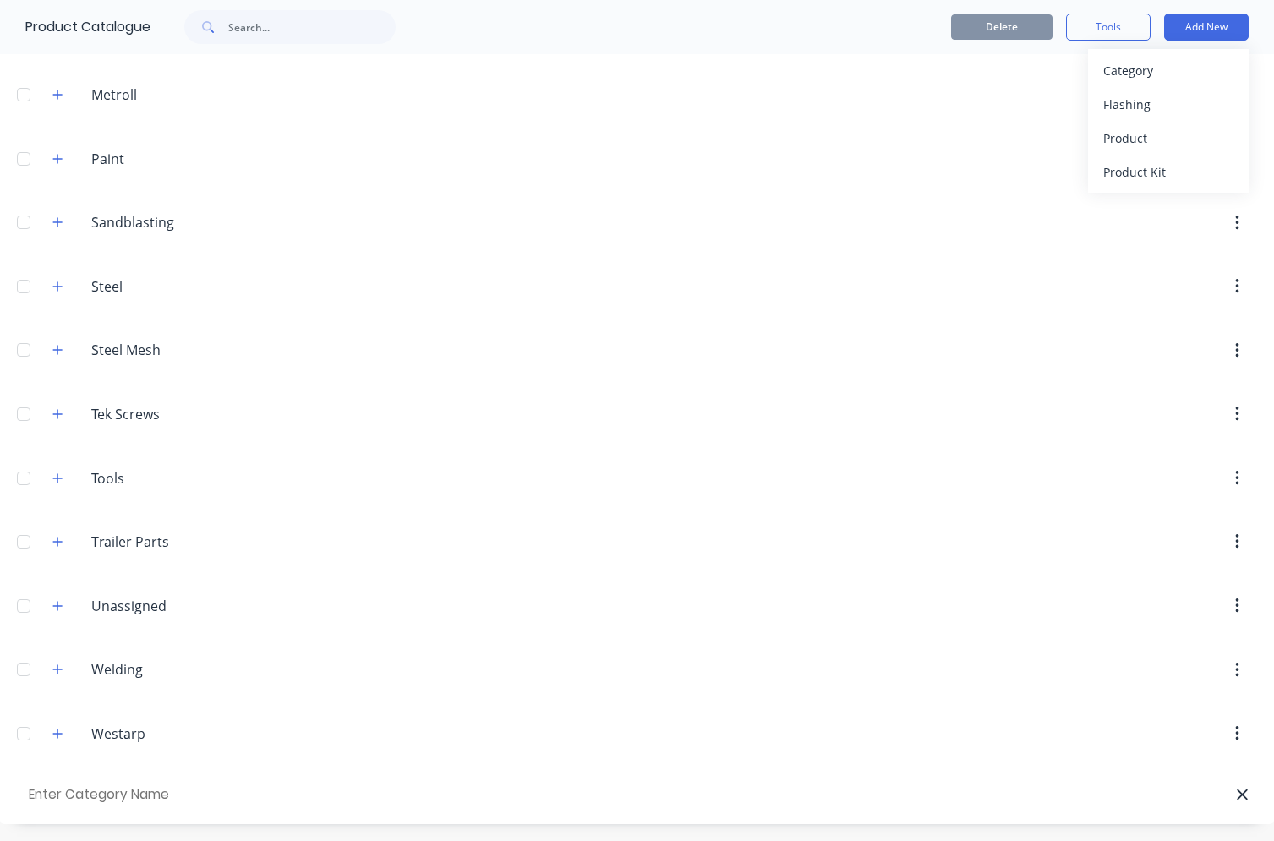
type input "t"
type input "Trailer"
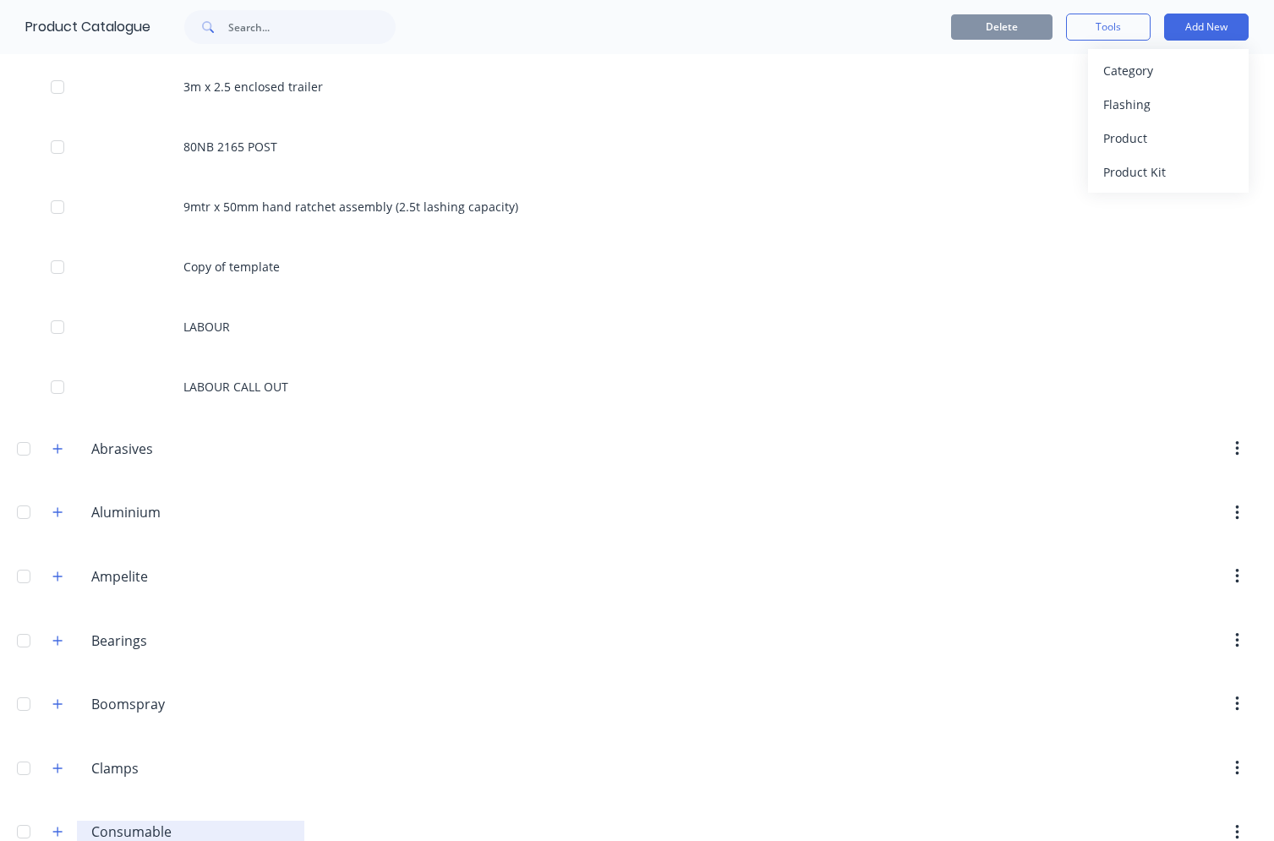
scroll to position [71, 0]
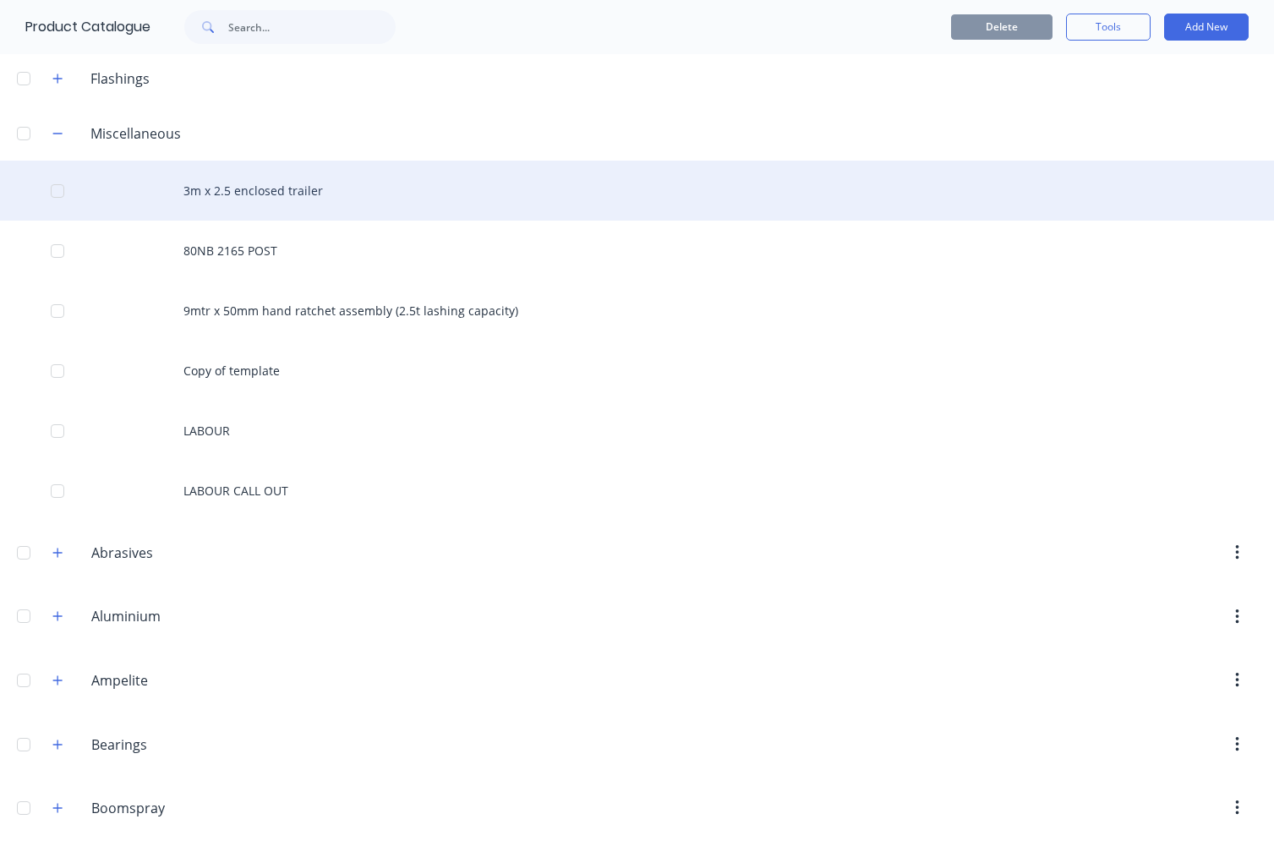
click at [250, 191] on div "3m x 2.5 enclosed trailer" at bounding box center [637, 191] width 1274 height 60
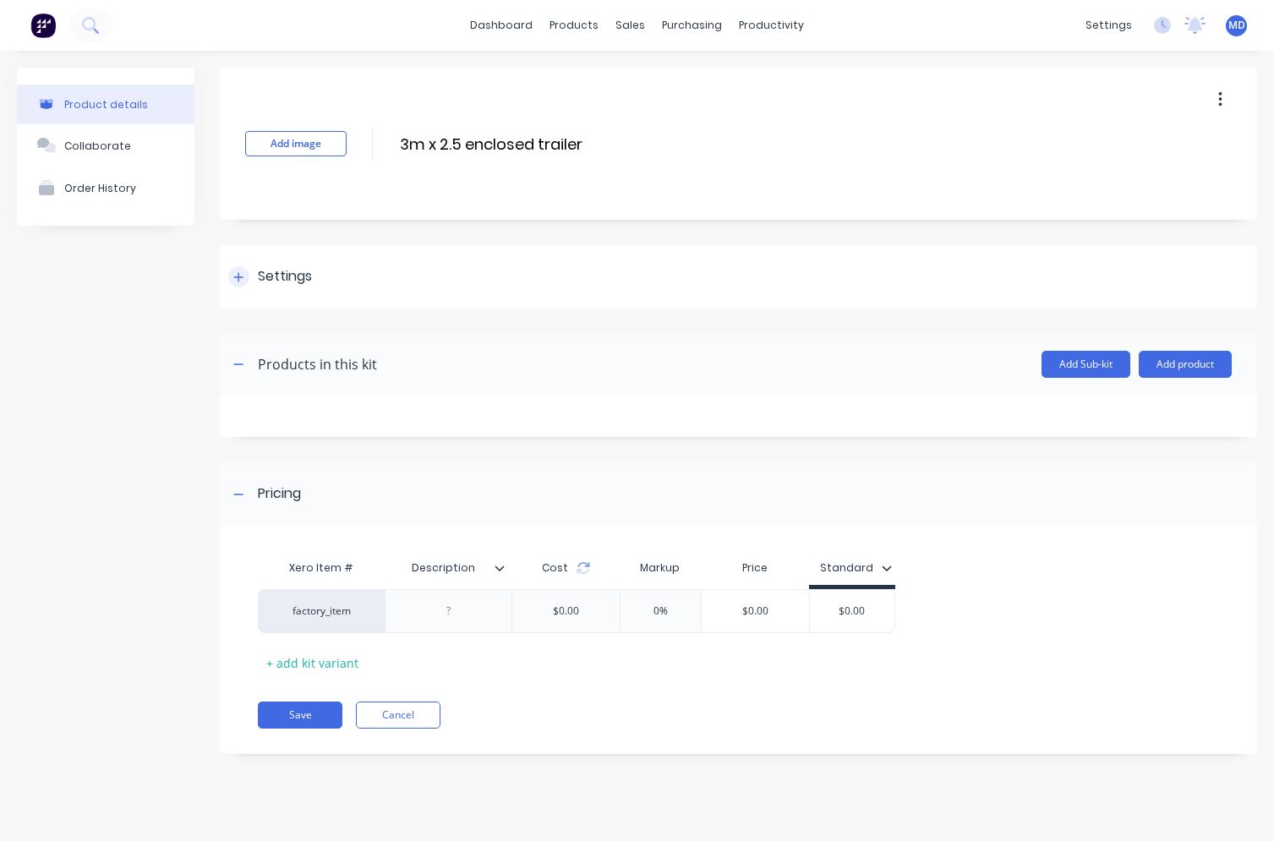
click at [227, 275] on div "Settings" at bounding box center [738, 276] width 1037 height 63
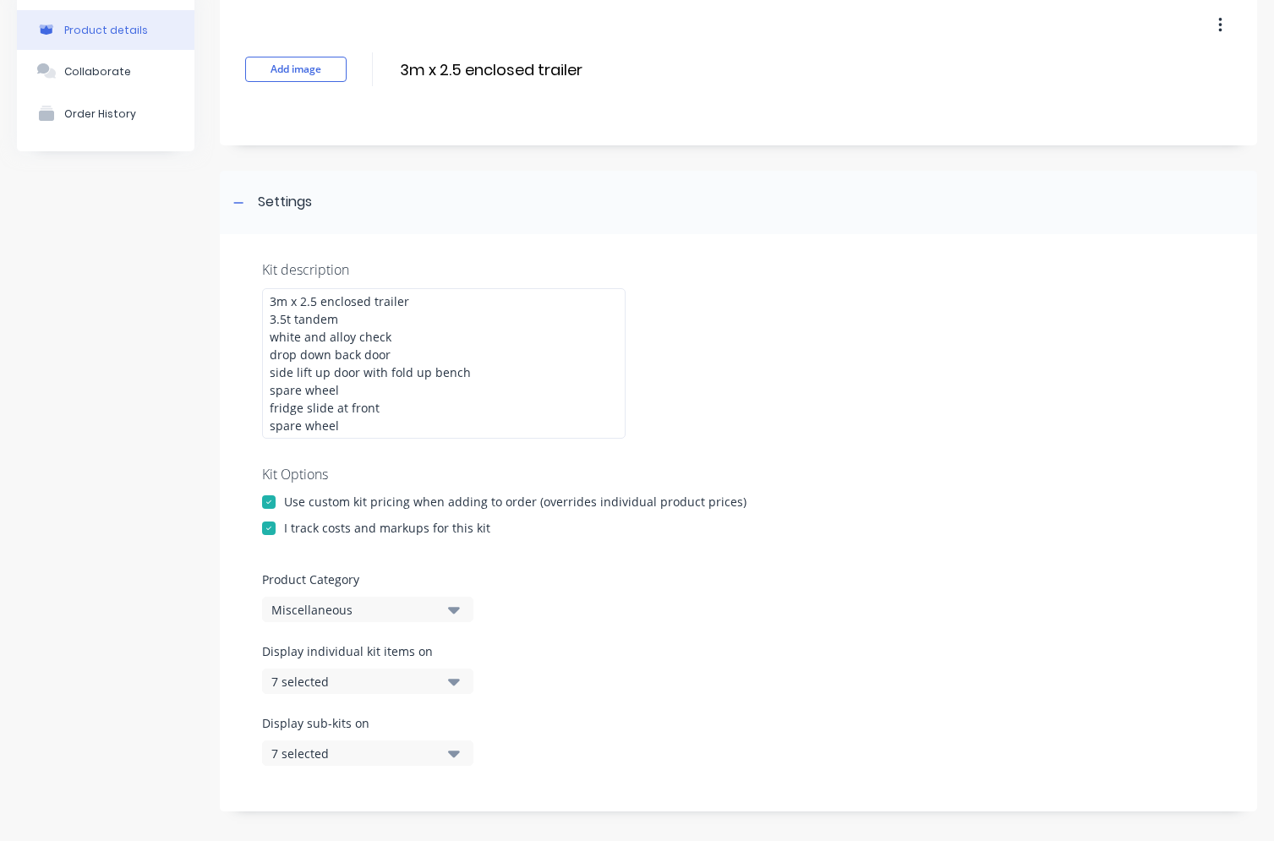
scroll to position [254, 0]
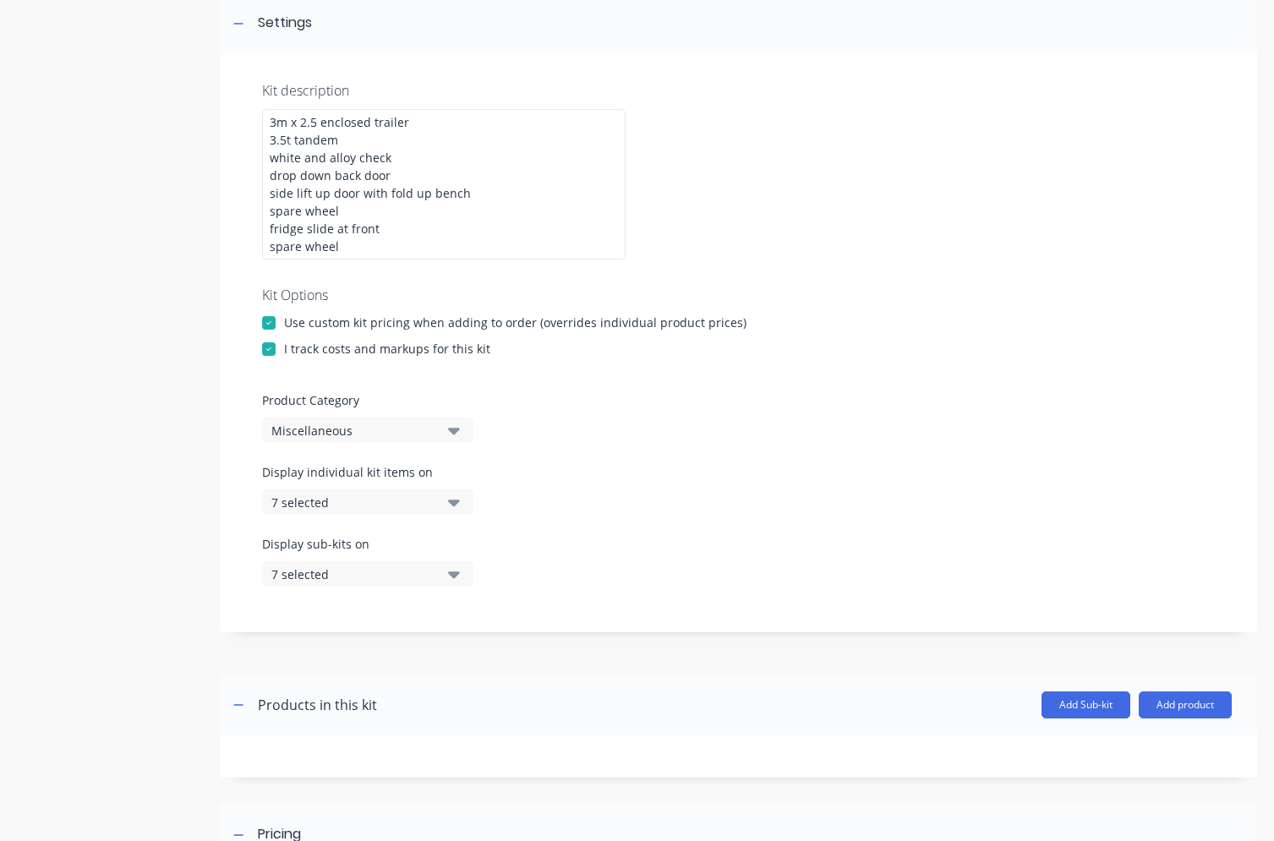
click at [380, 426] on div "Miscellaneous" at bounding box center [353, 431] width 164 height 18
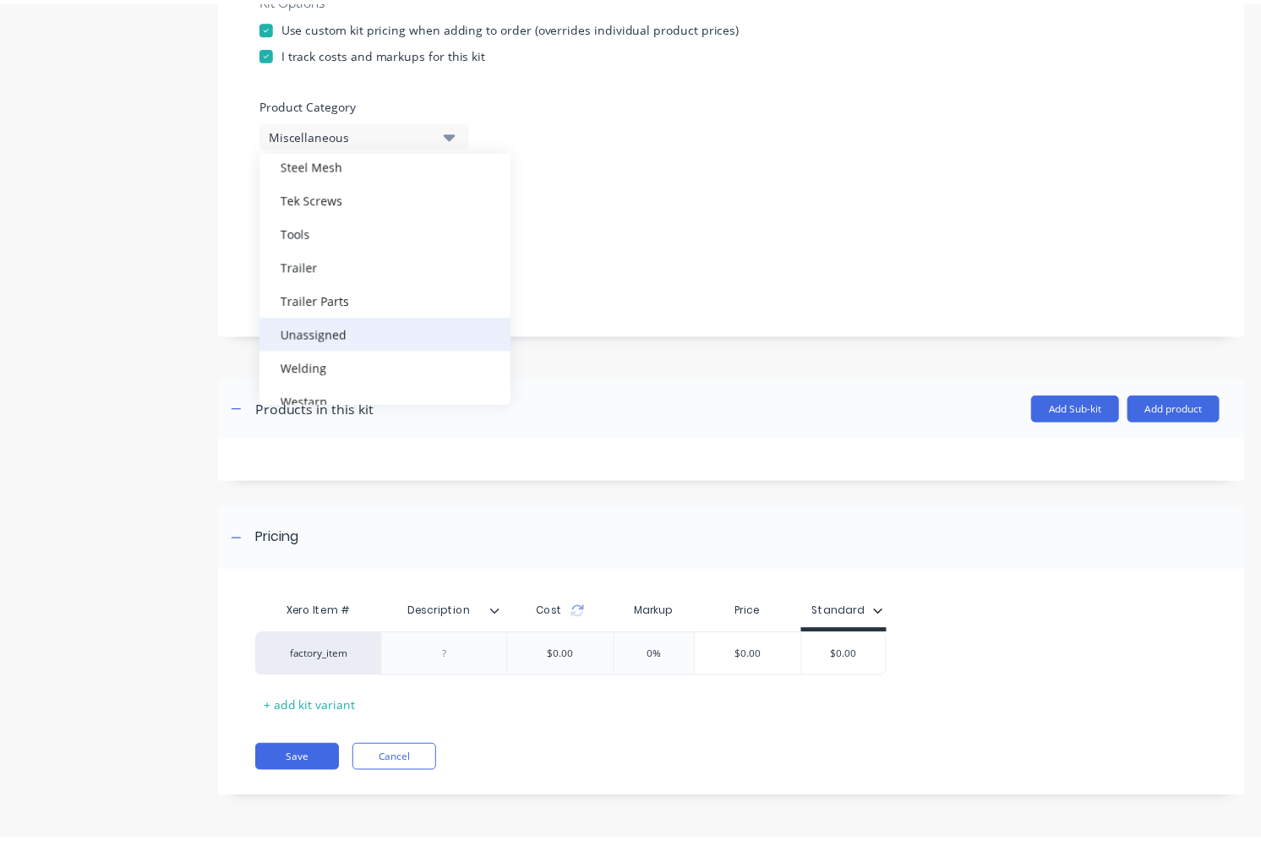
scroll to position [727, 0]
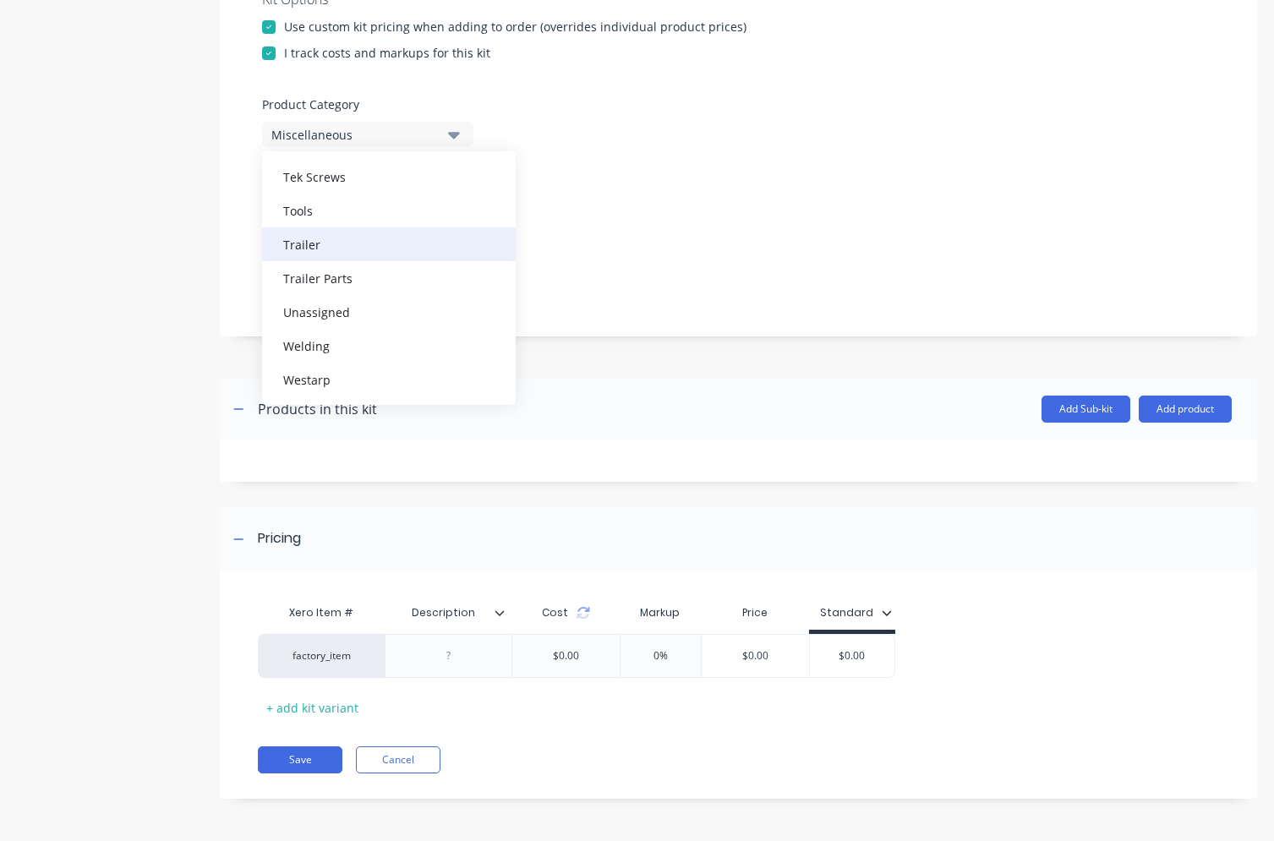
click at [347, 257] on div "Trailer" at bounding box center [389, 244] width 254 height 34
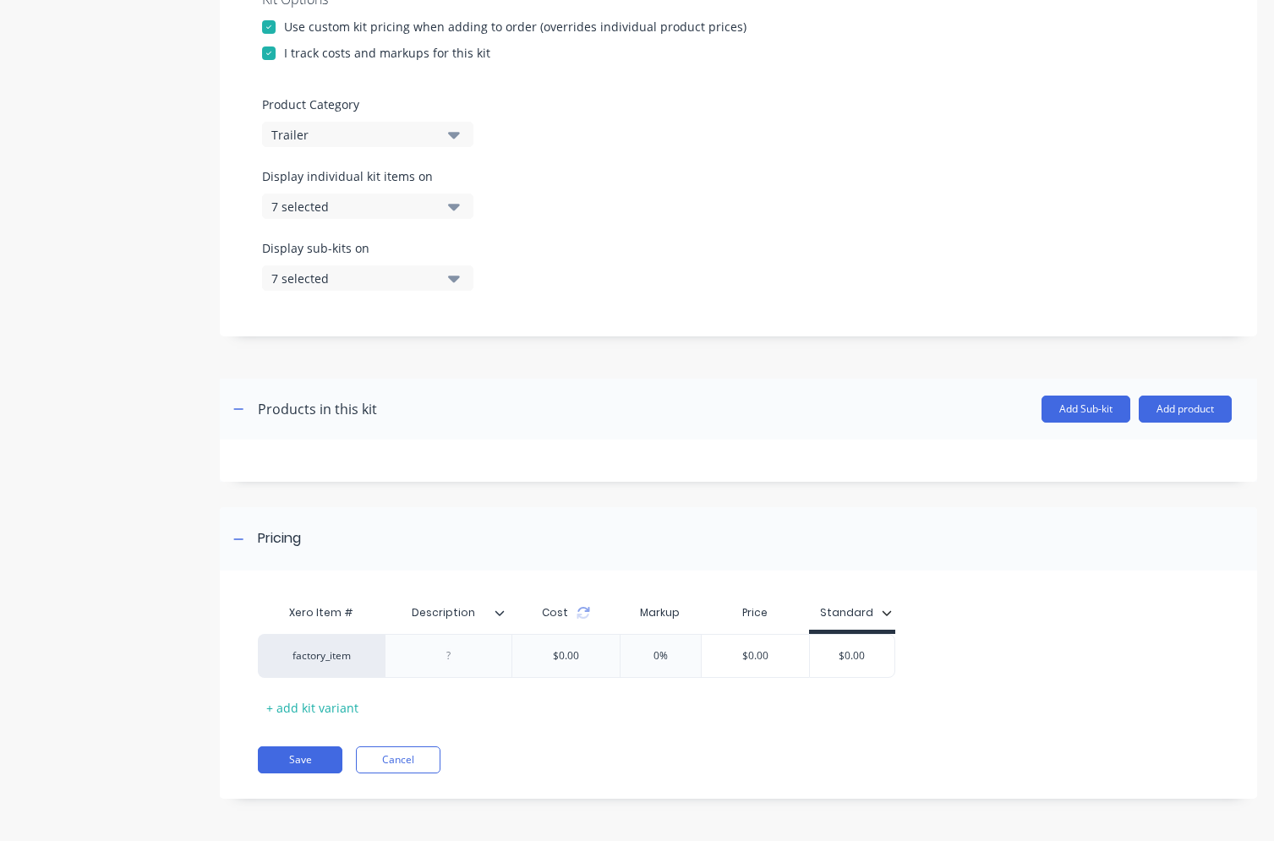
click at [437, 213] on button "7 selected" at bounding box center [367, 206] width 211 height 25
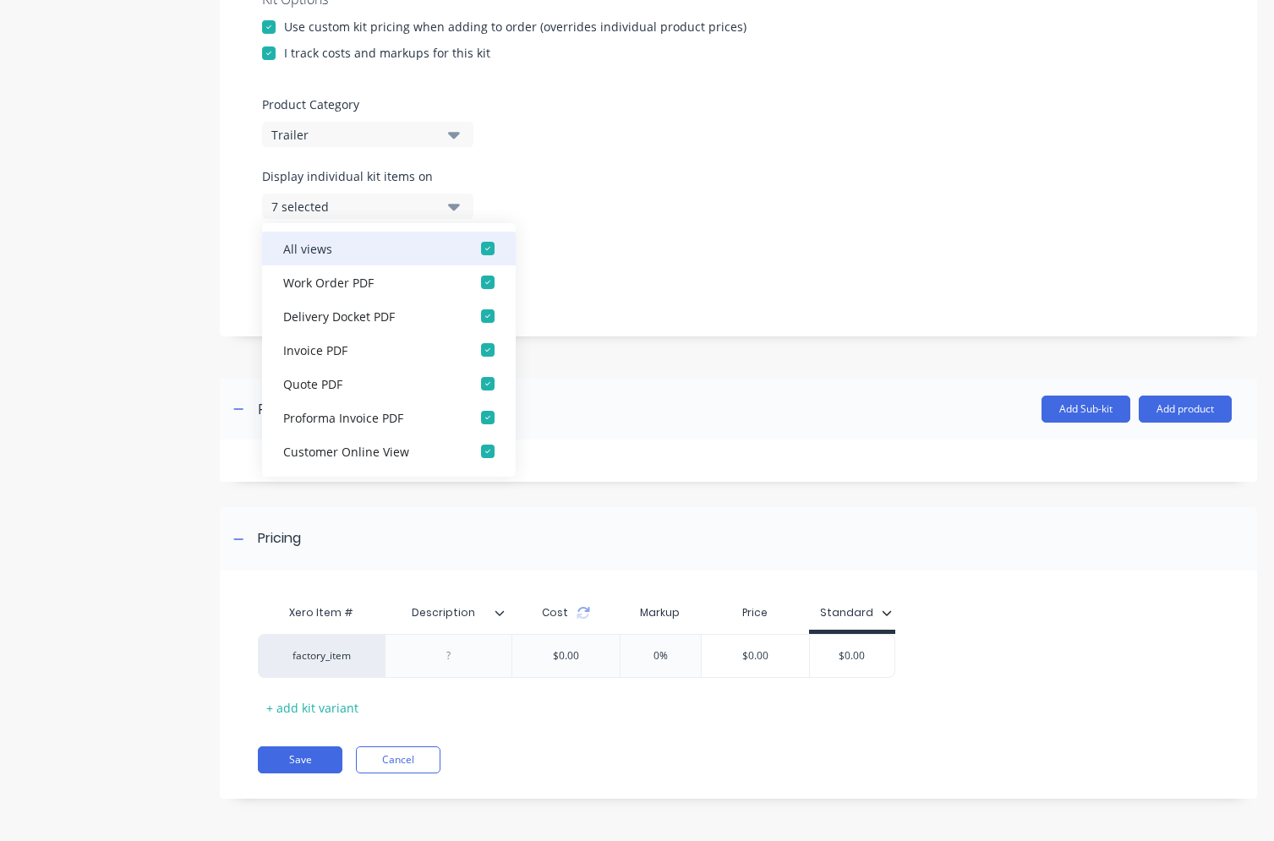
click at [471, 249] on div "button" at bounding box center [488, 249] width 34 height 34
click at [551, 204] on div "Display individual kit items on None" at bounding box center [738, 203] width 953 height 72
click at [452, 205] on icon "button" at bounding box center [454, 207] width 12 height 7
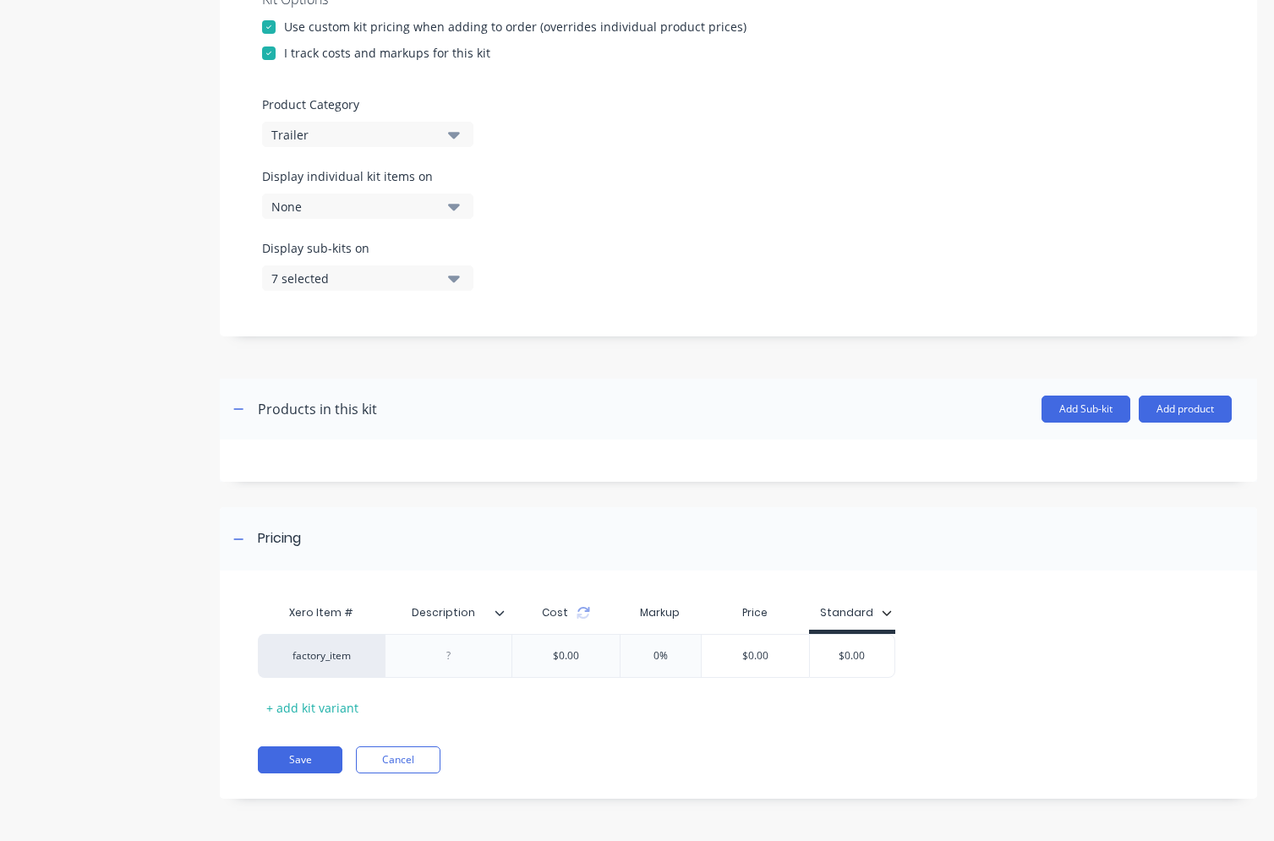
click at [457, 281] on icon "button" at bounding box center [454, 278] width 12 height 19
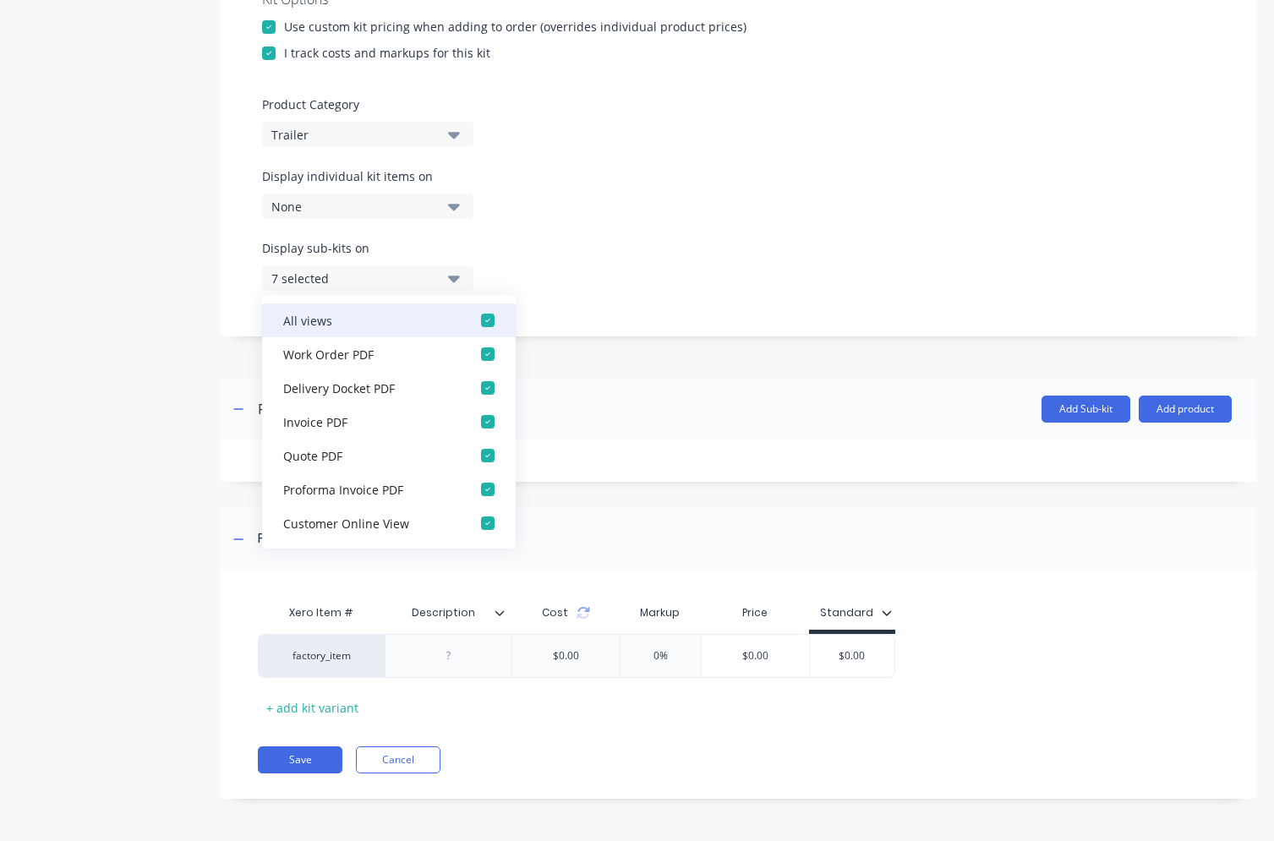
click at [474, 315] on div "button" at bounding box center [488, 321] width 34 height 34
click at [558, 260] on div "Display sub-kits on None" at bounding box center [738, 275] width 953 height 72
click at [539, 222] on div "Display individual kit items on None" at bounding box center [738, 203] width 953 height 72
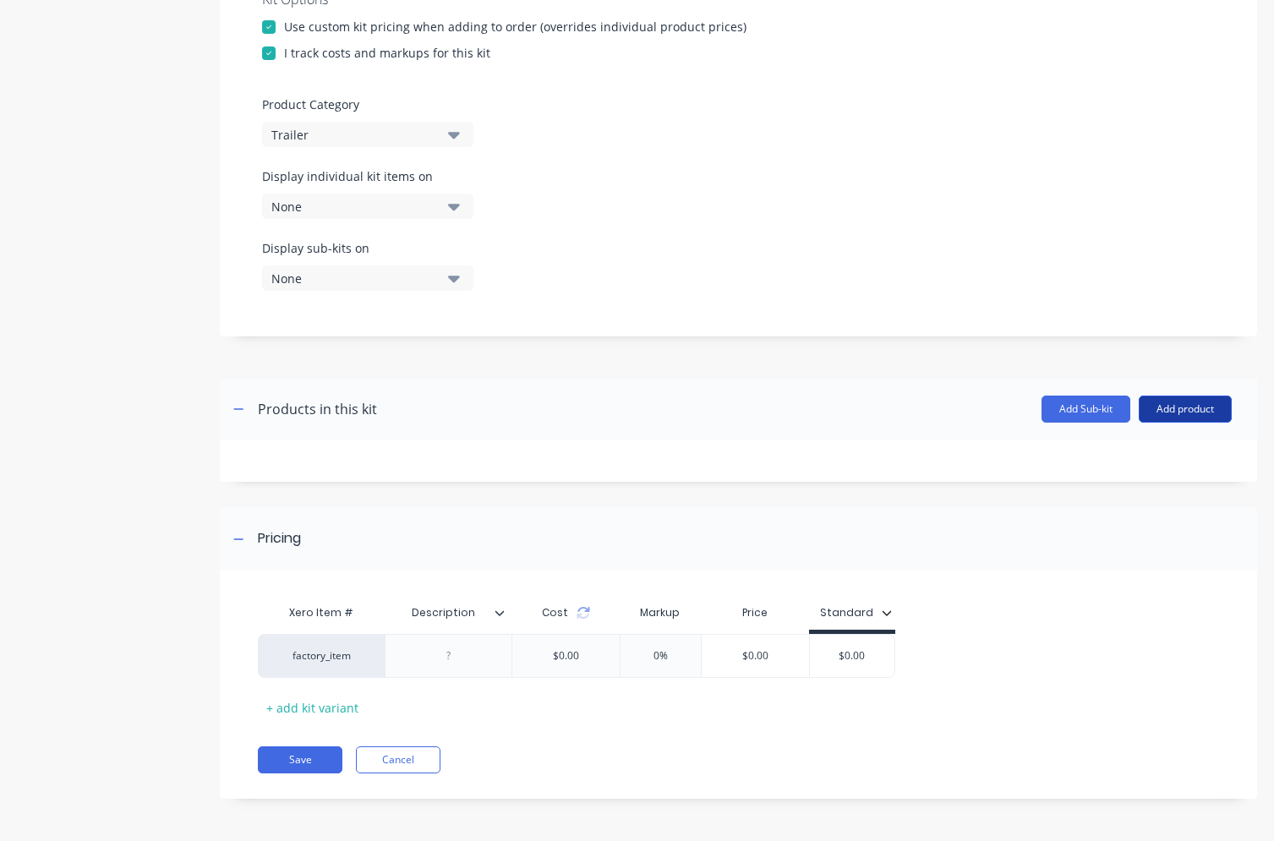
click at [1133, 408] on button "Add product" at bounding box center [1185, 409] width 93 height 27
click at [1127, 454] on div "Product catalogue" at bounding box center [1151, 453] width 130 height 25
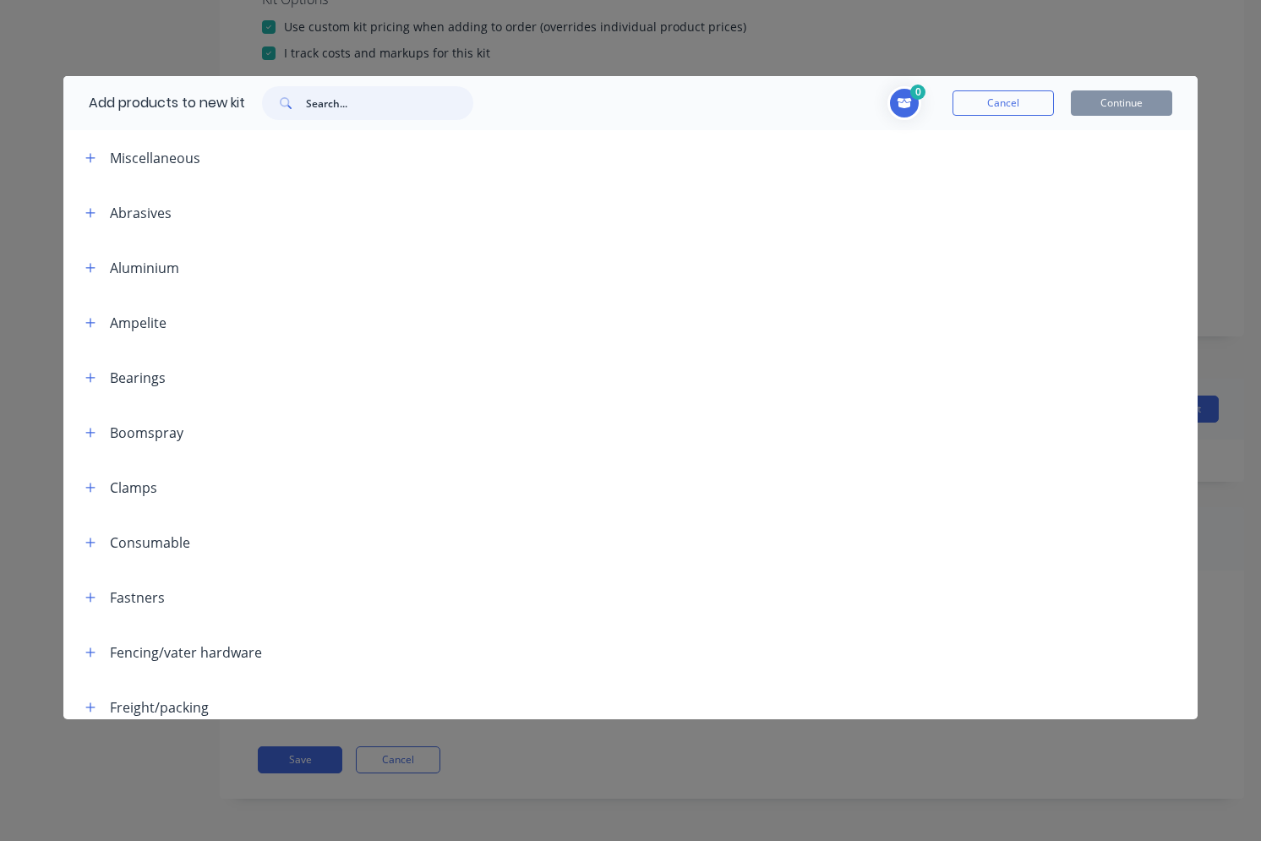
click at [357, 106] on input "text" at bounding box center [389, 103] width 167 height 34
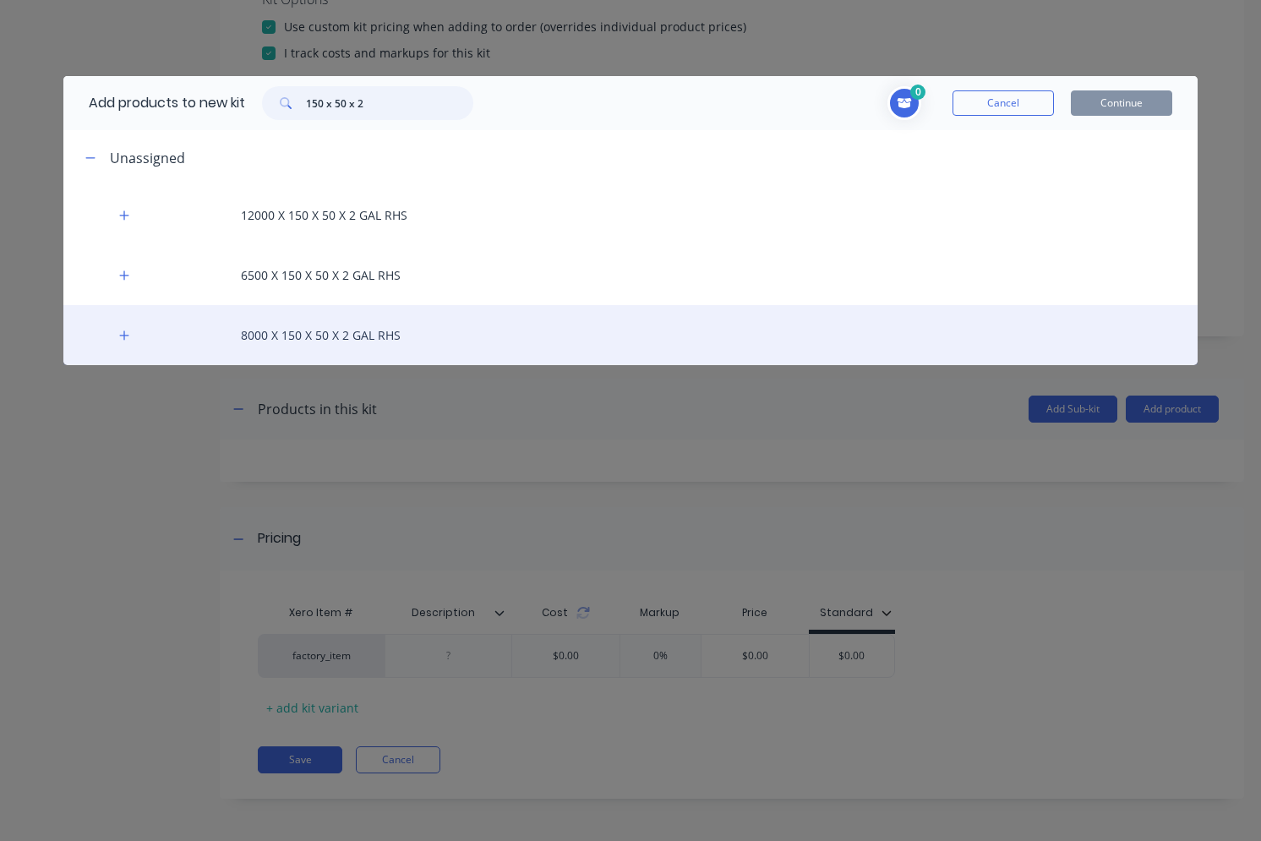
type input "150 x 50 x 2"
click at [343, 333] on div "8000 X 150 X 50 X 2 GAL RHS" at bounding box center [631, 335] width 1136 height 60
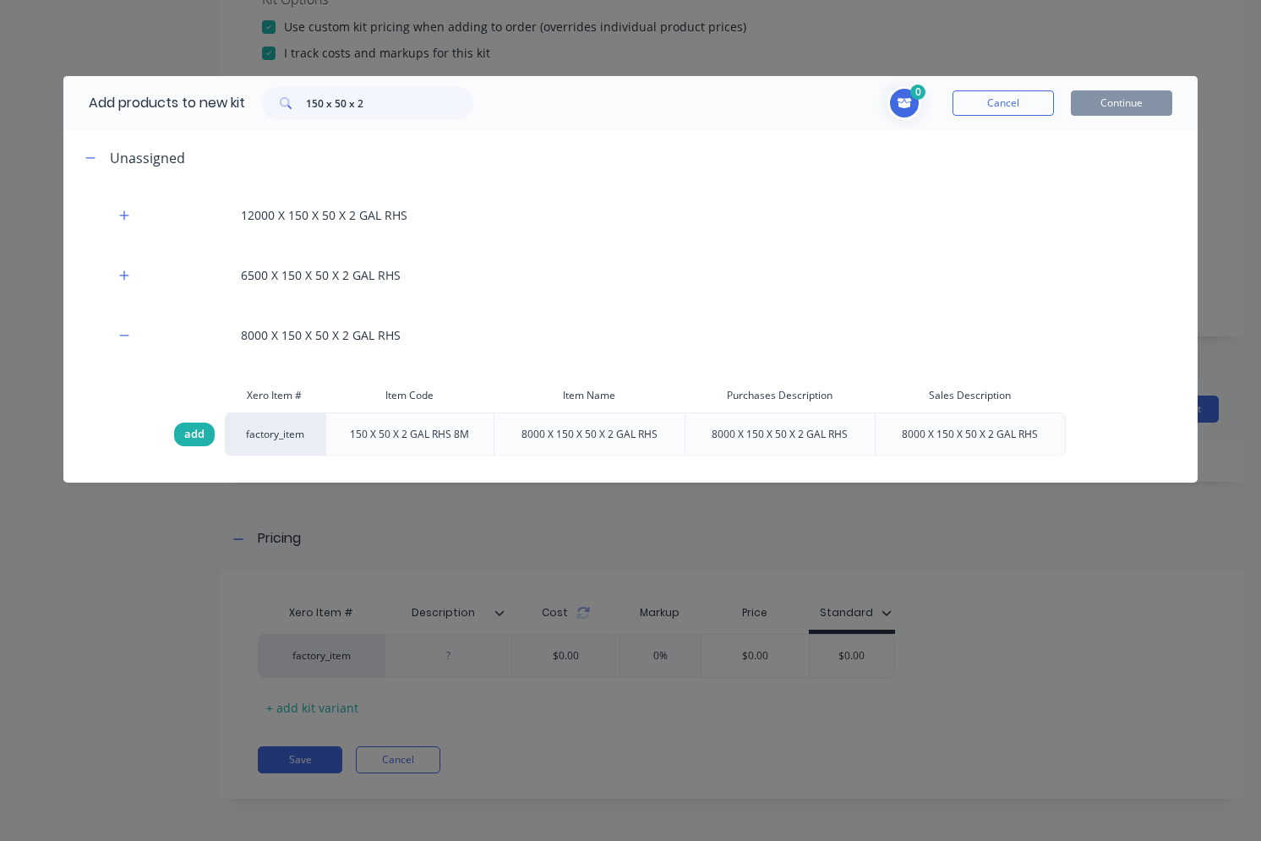
click at [180, 437] on div "add" at bounding box center [194, 435] width 41 height 24
click at [181, 437] on div "add" at bounding box center [194, 435] width 41 height 24
click at [902, 97] on icon "Toggle cart dropdown" at bounding box center [904, 103] width 15 height 12
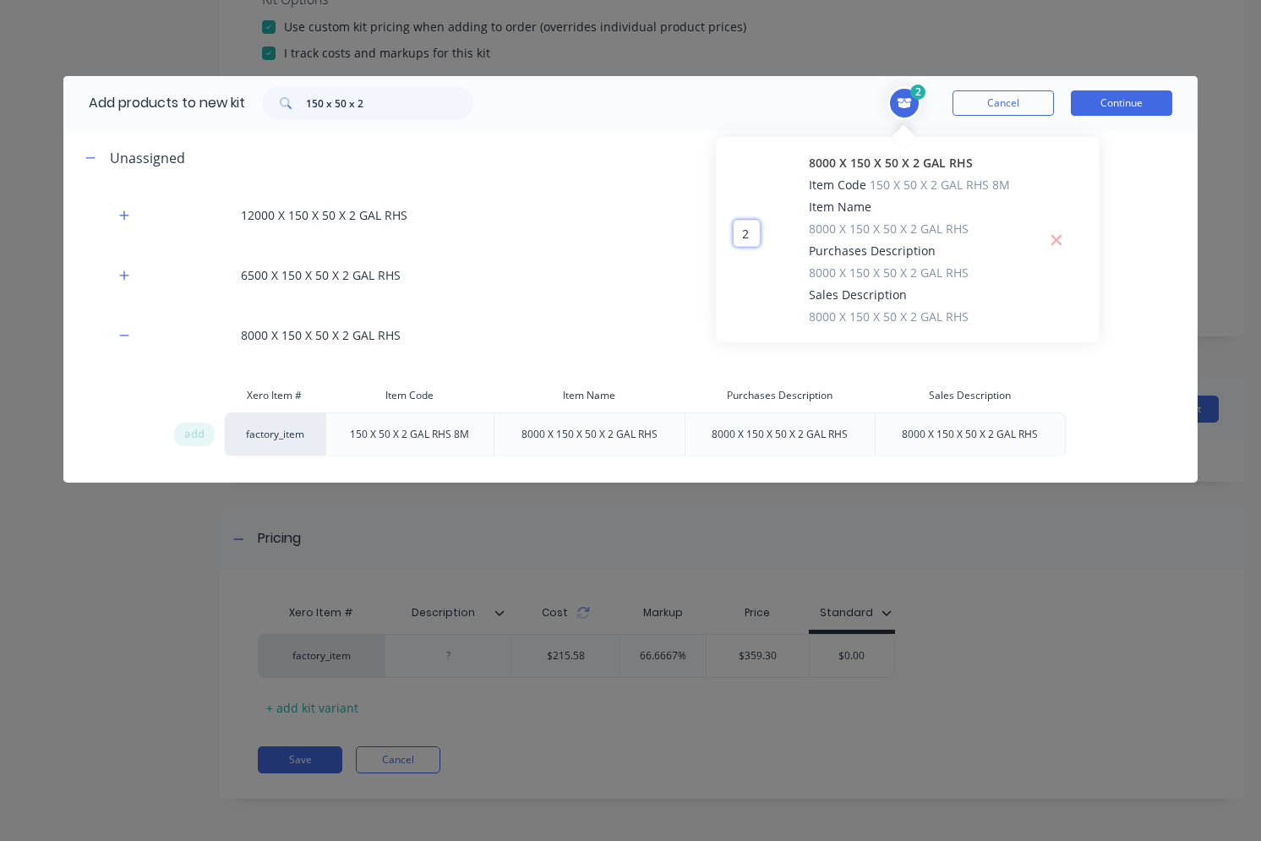
click at [745, 233] on input "2" at bounding box center [746, 233] width 27 height 27
type input "0"
click at [1053, 238] on icon "Delete 8000 X 150 X 50 X 2 GAL RHS from cart" at bounding box center [1057, 240] width 13 height 17
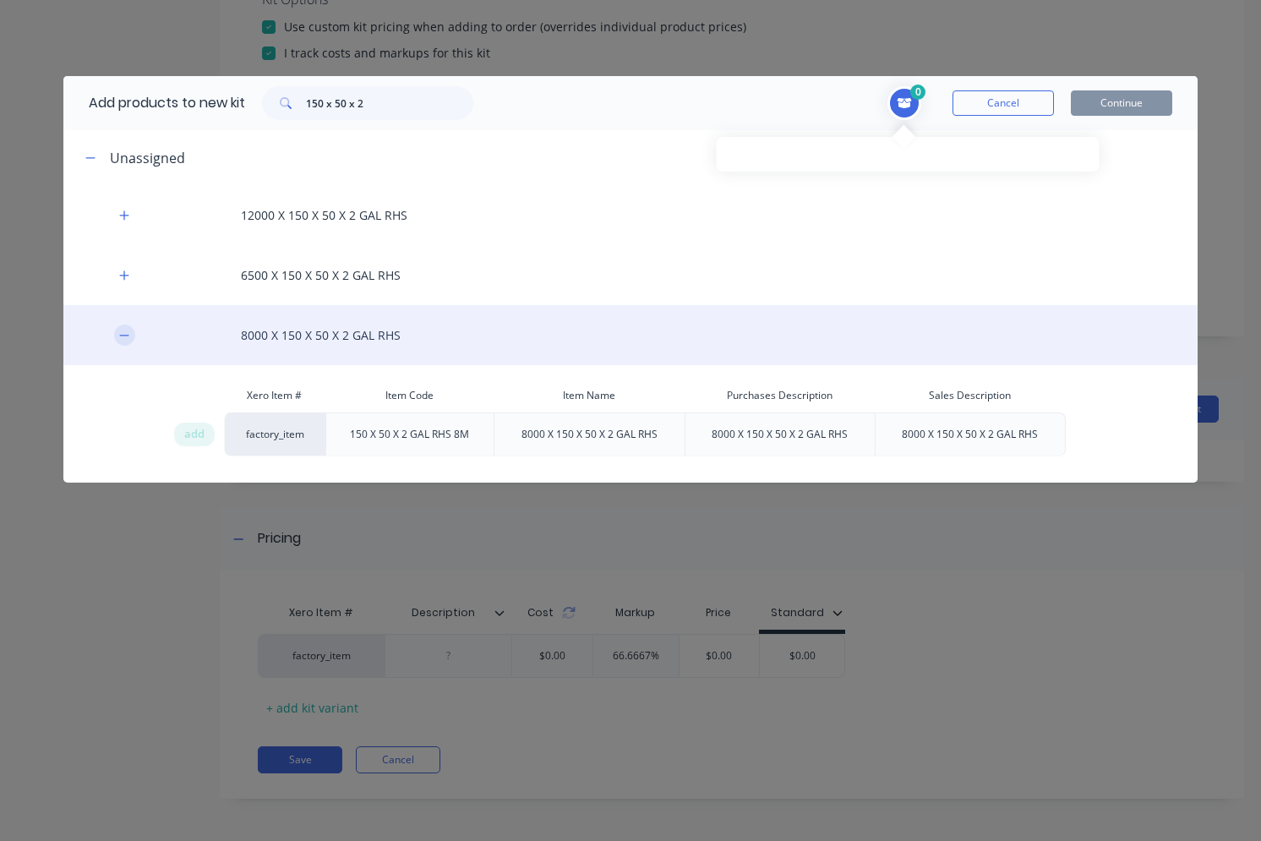
click at [121, 331] on icon "button" at bounding box center [124, 336] width 10 height 12
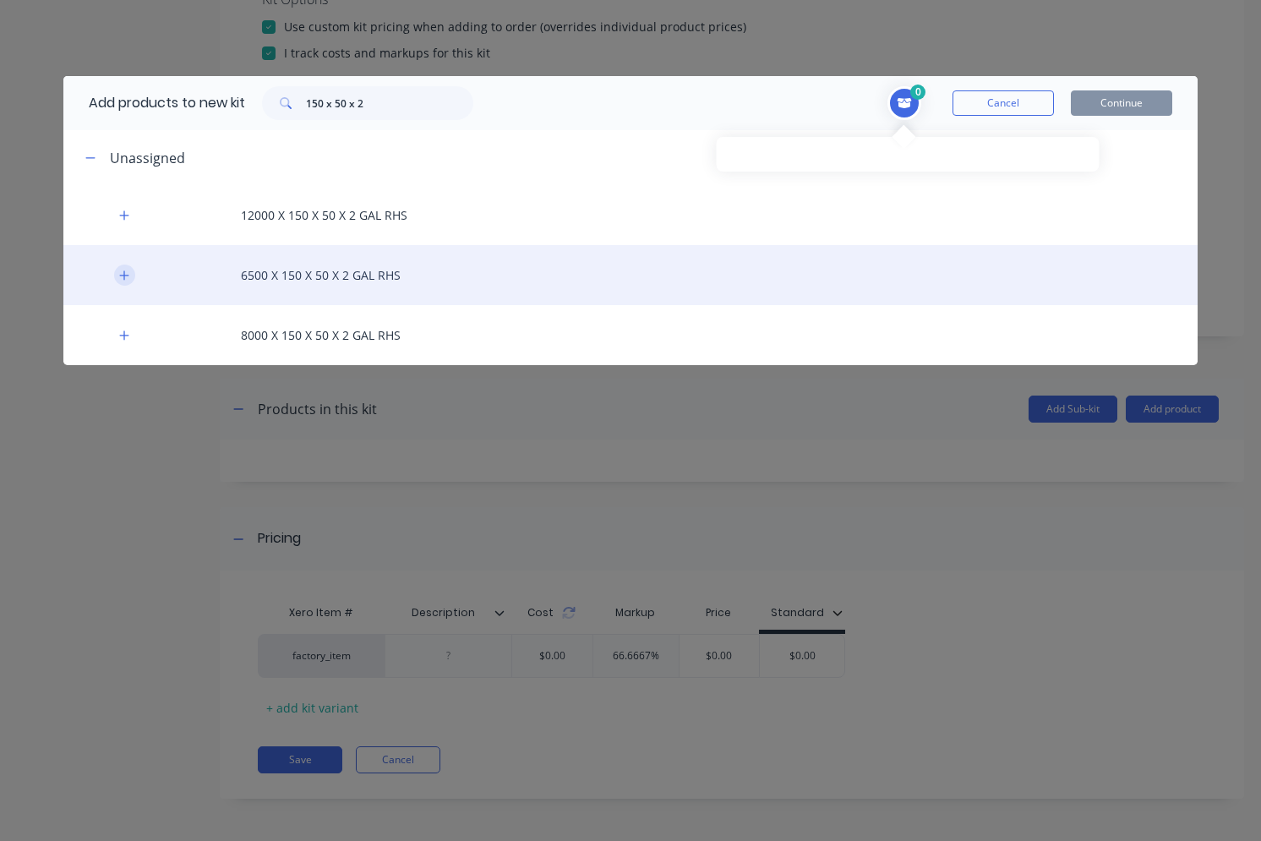
click at [129, 283] on button "button" at bounding box center [124, 275] width 21 height 21
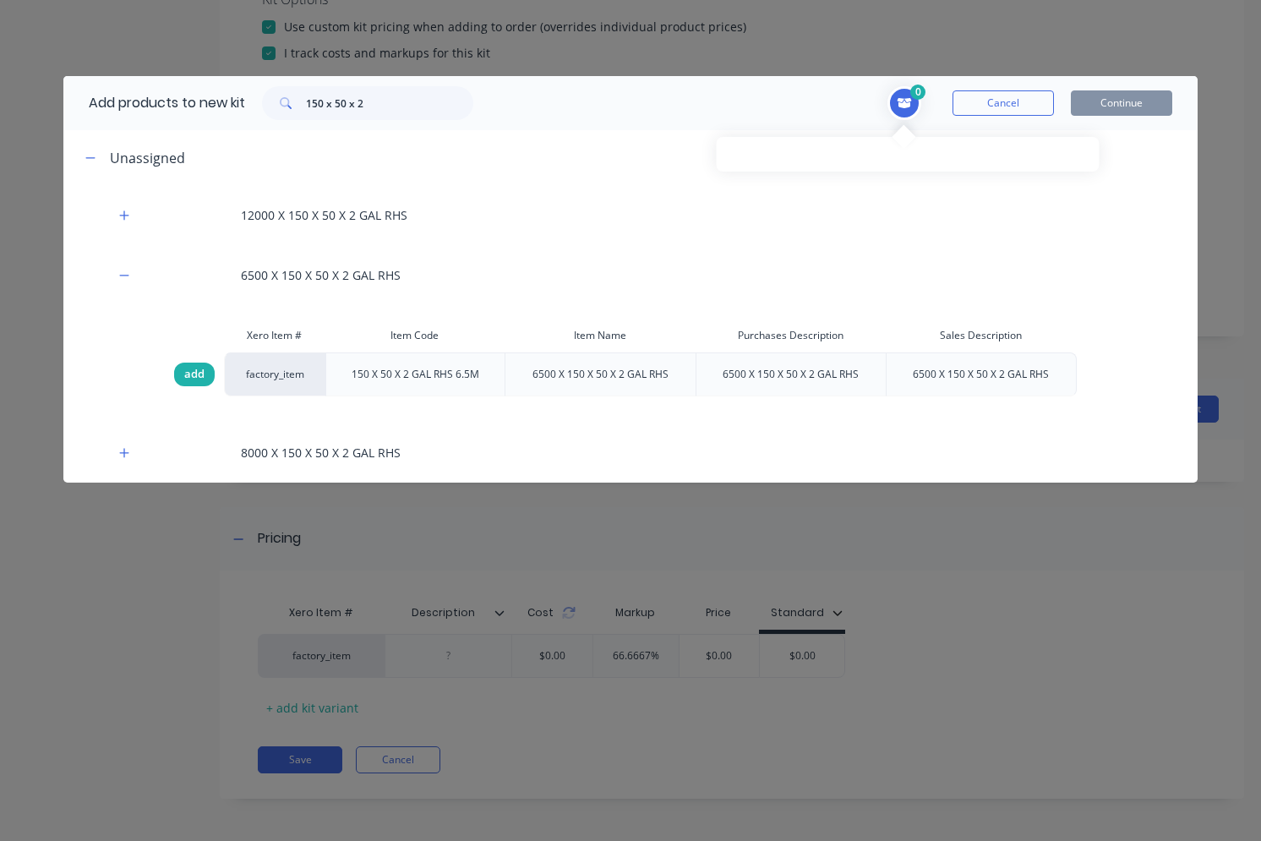
click at [189, 372] on span "add" at bounding box center [194, 374] width 20 height 17
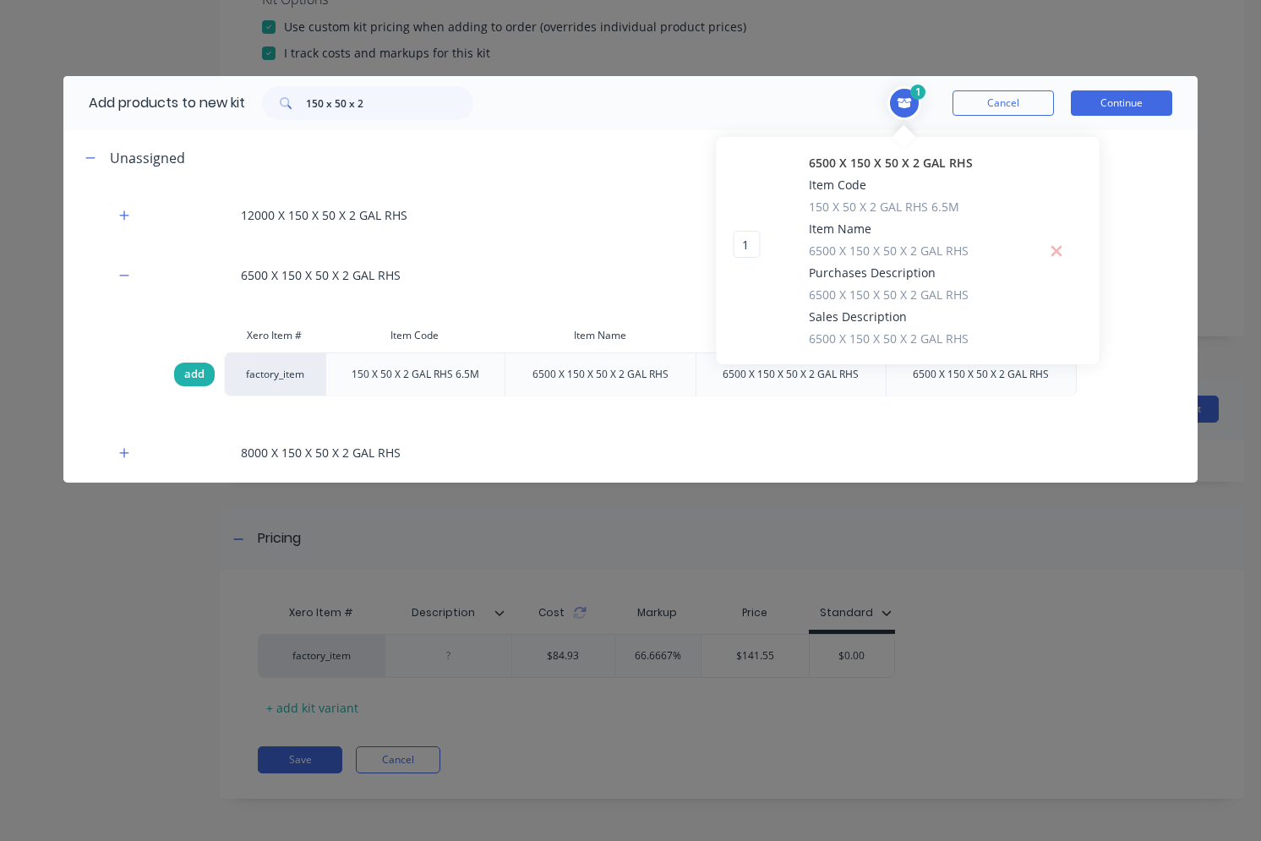
click at [189, 372] on span "add" at bounding box center [194, 374] width 20 height 17
type input "2"
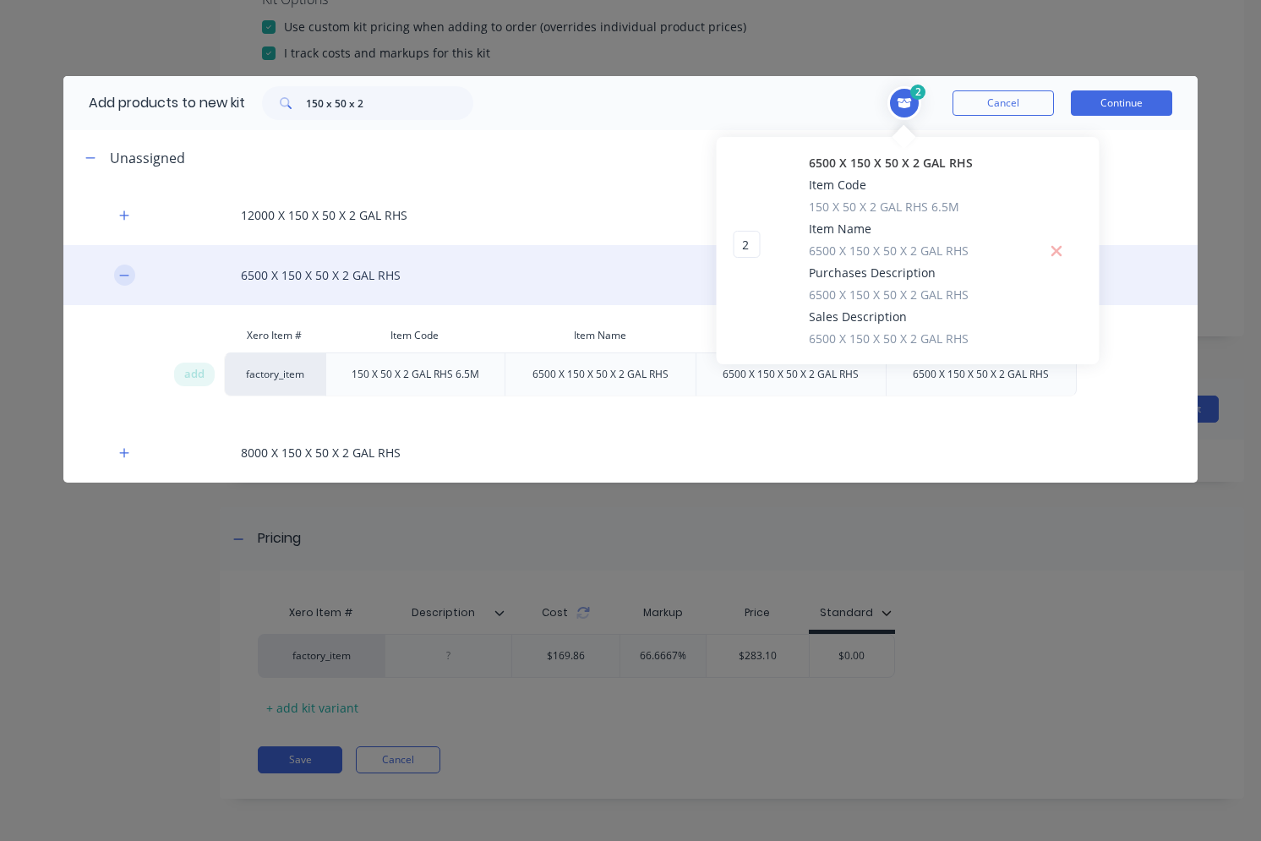
click at [131, 277] on button "button" at bounding box center [124, 275] width 21 height 21
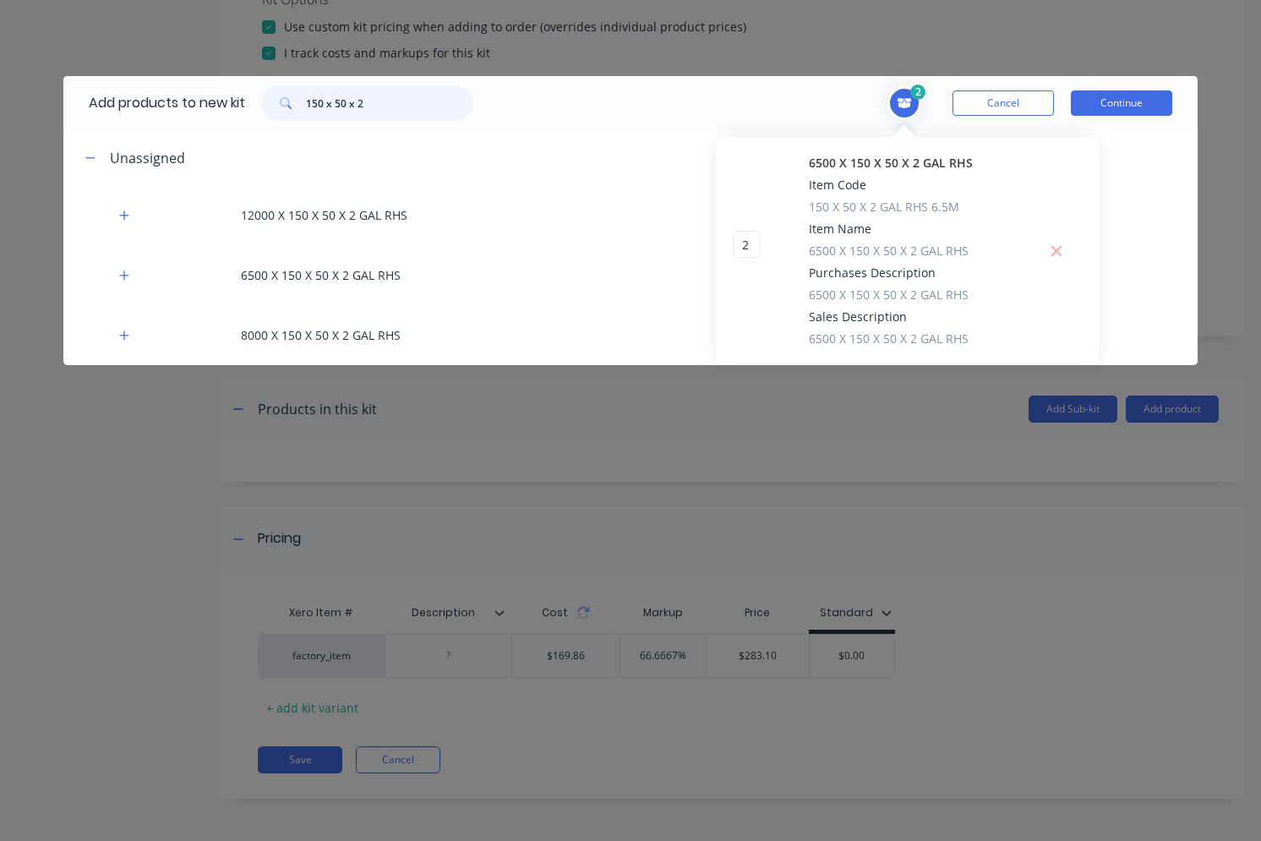
click at [358, 106] on input "150 x 50 x 2" at bounding box center [389, 103] width 167 height 34
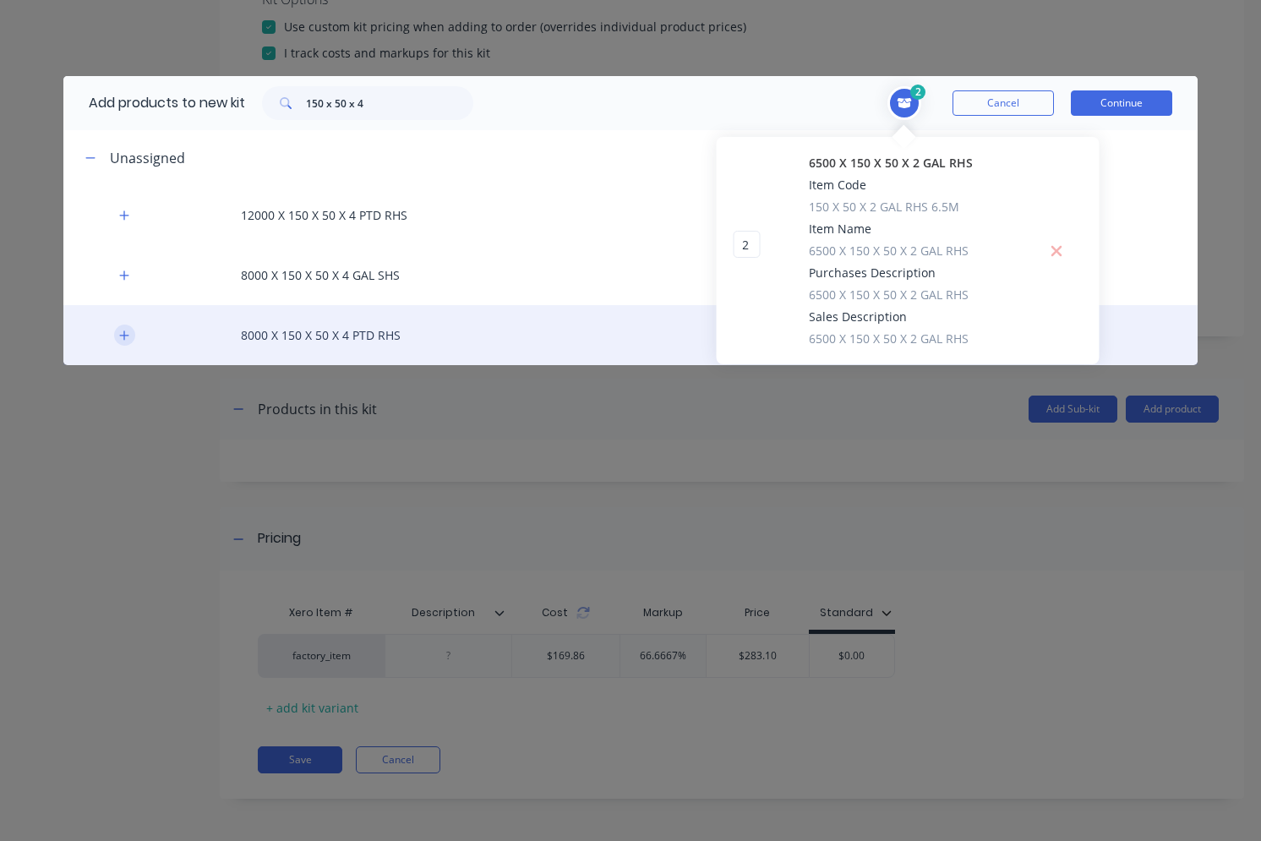
click at [116, 338] on button "button" at bounding box center [124, 335] width 21 height 21
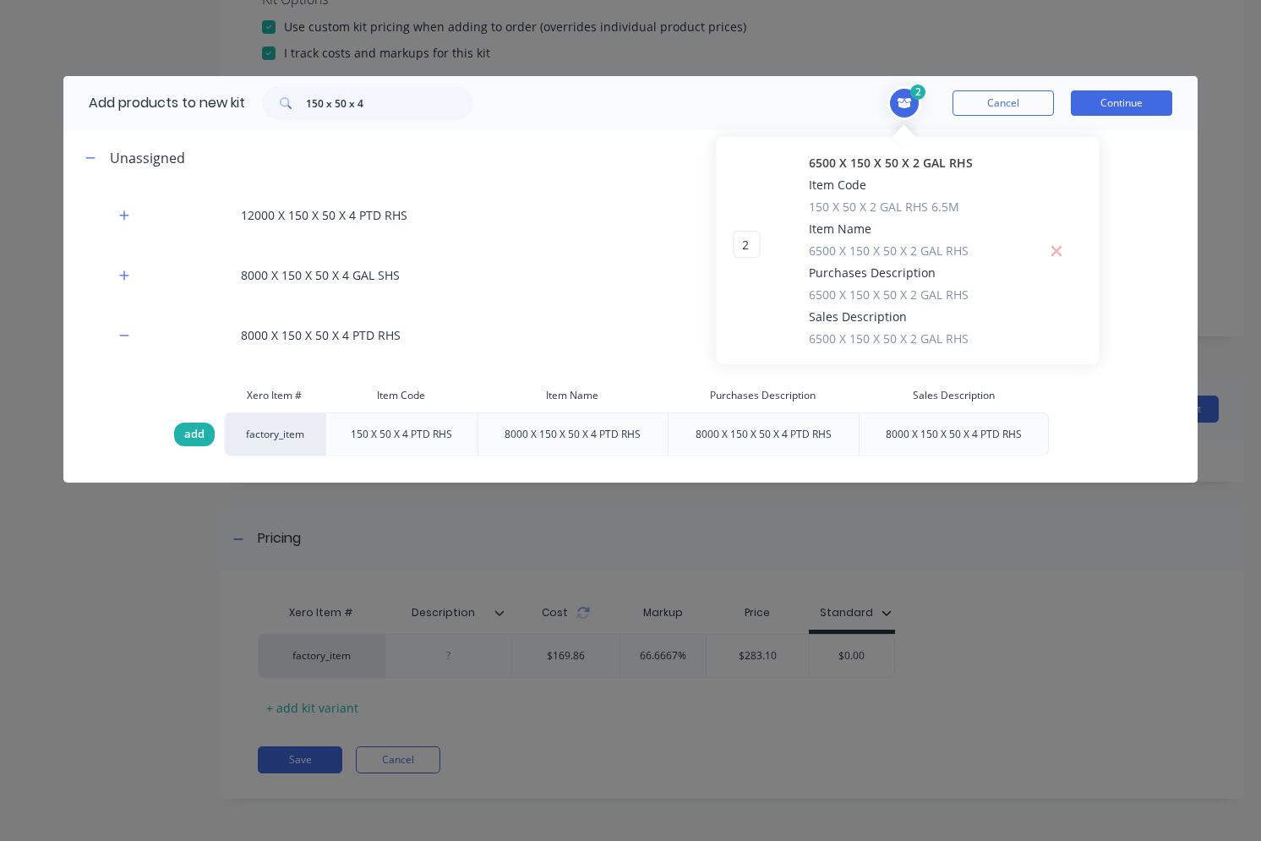
click at [191, 432] on span "add" at bounding box center [194, 434] width 20 height 17
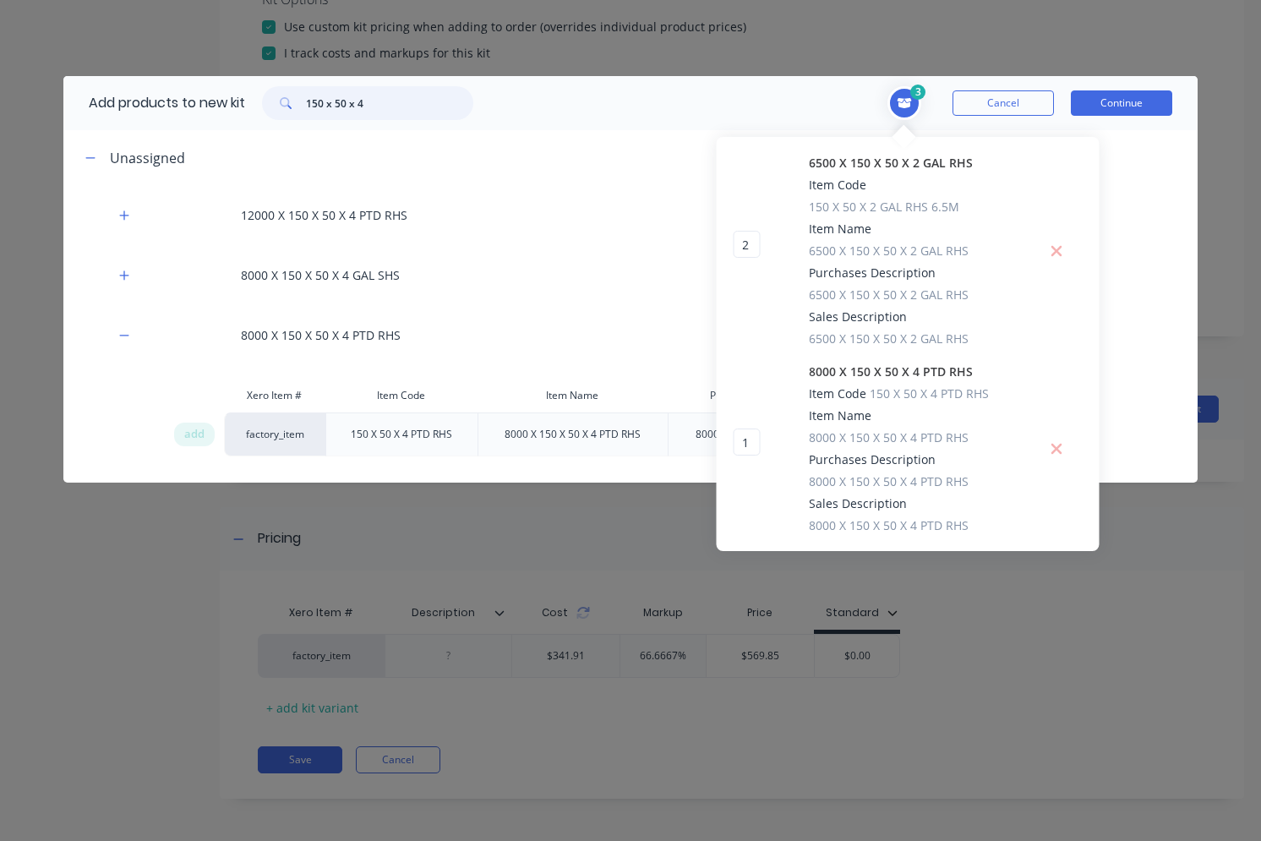
click at [316, 104] on input "150 x 50 x 4" at bounding box center [389, 103] width 167 height 34
click at [360, 99] on input "100 x 50 x 4" at bounding box center [389, 103] width 167 height 34
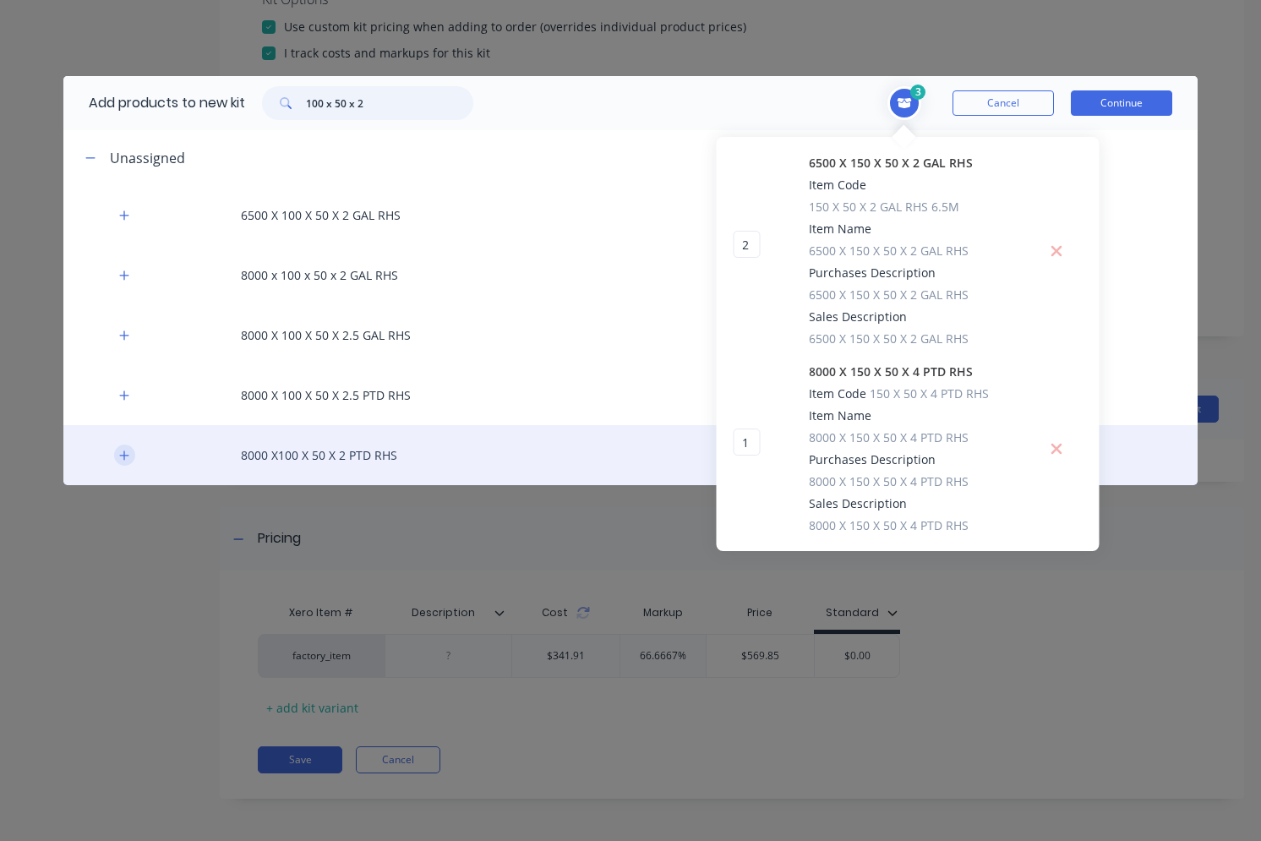
type input "100 x 50 x 2"
click at [127, 457] on icon "button" at bounding box center [124, 456] width 10 height 12
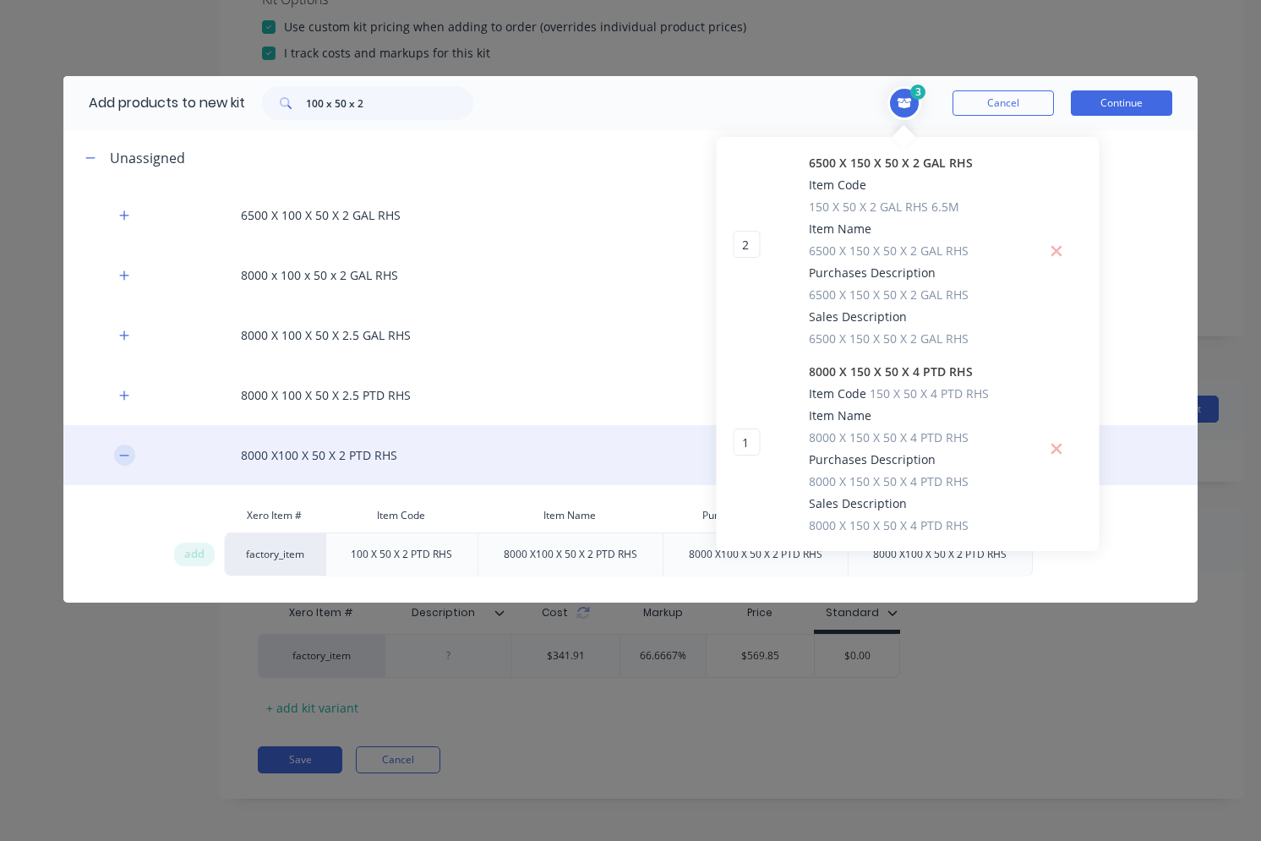
click at [129, 451] on icon "button" at bounding box center [124, 456] width 10 height 12
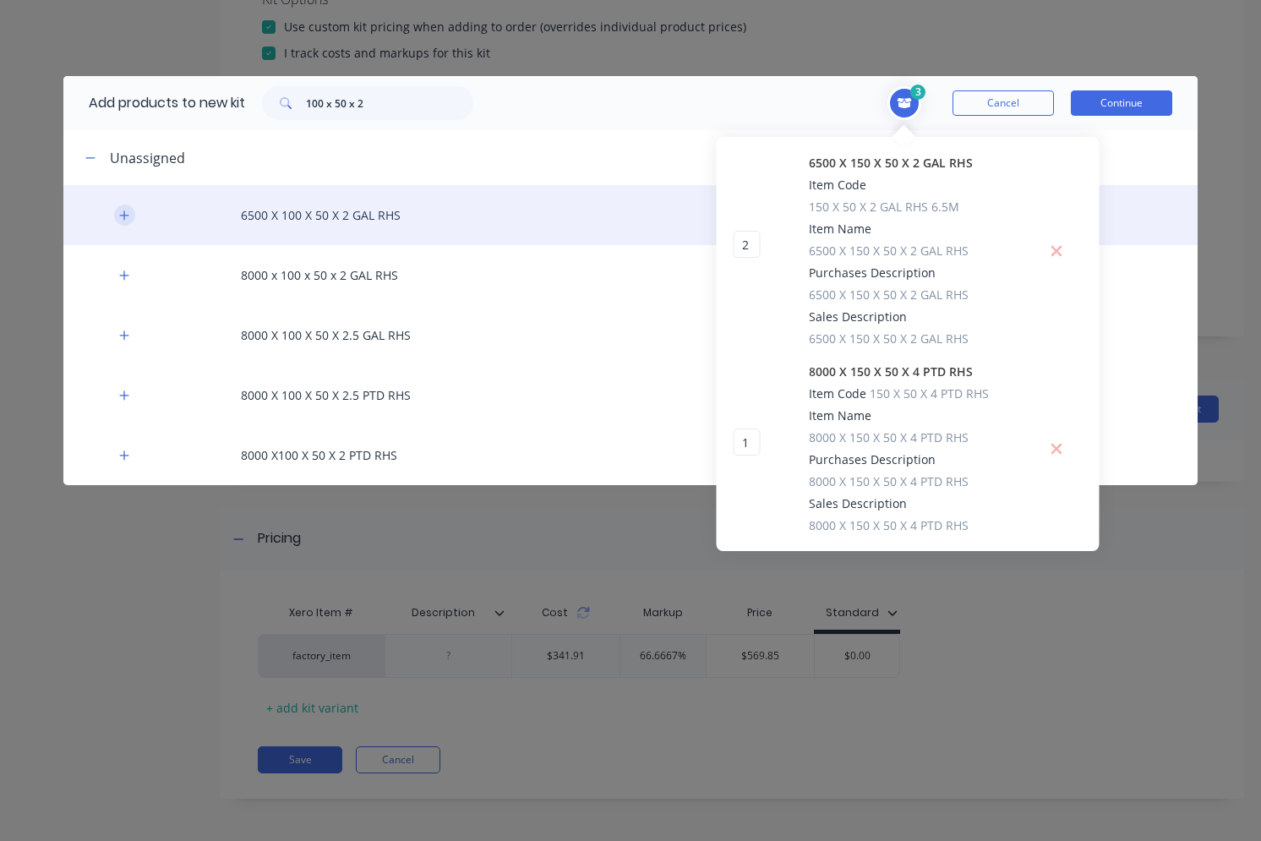
click at [128, 216] on icon "button" at bounding box center [124, 216] width 10 height 12
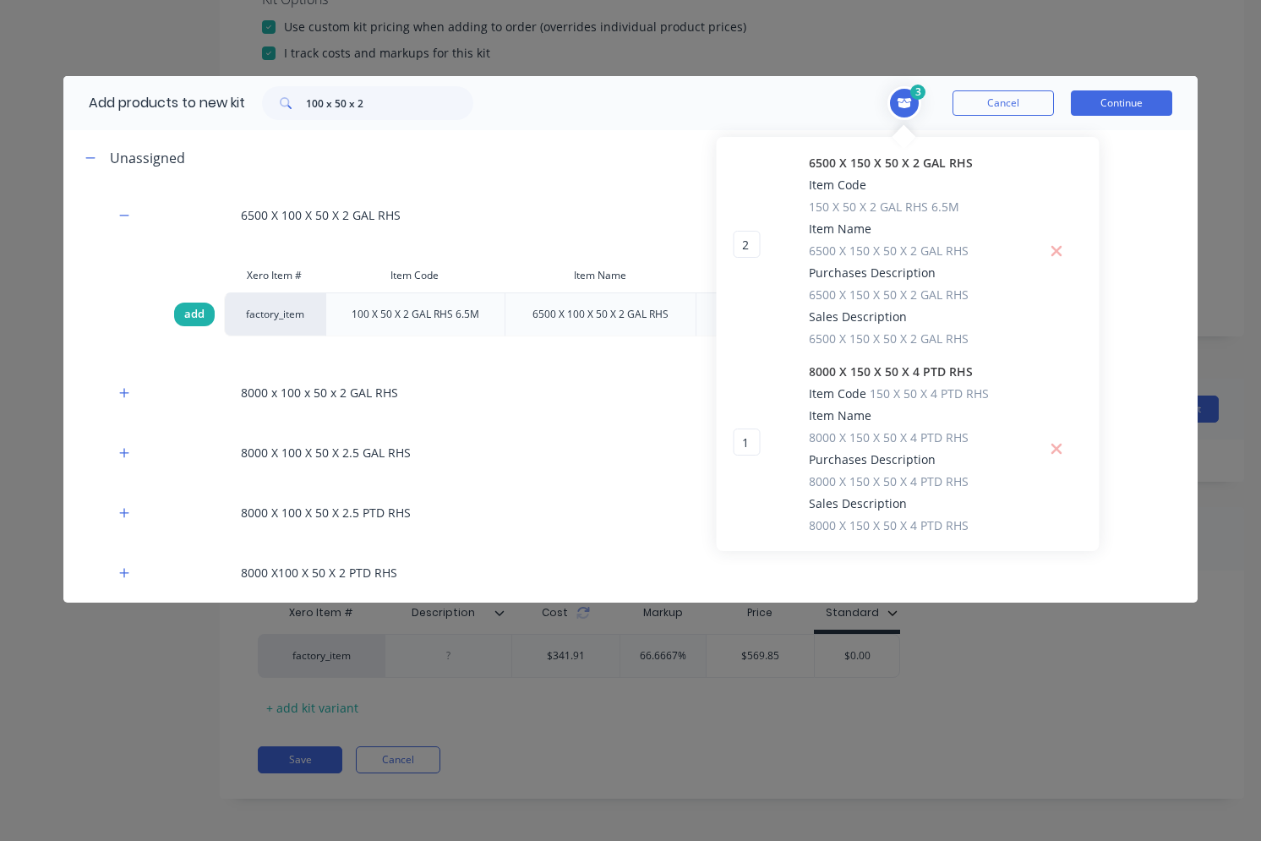
click at [202, 318] on span "add" at bounding box center [194, 314] width 20 height 17
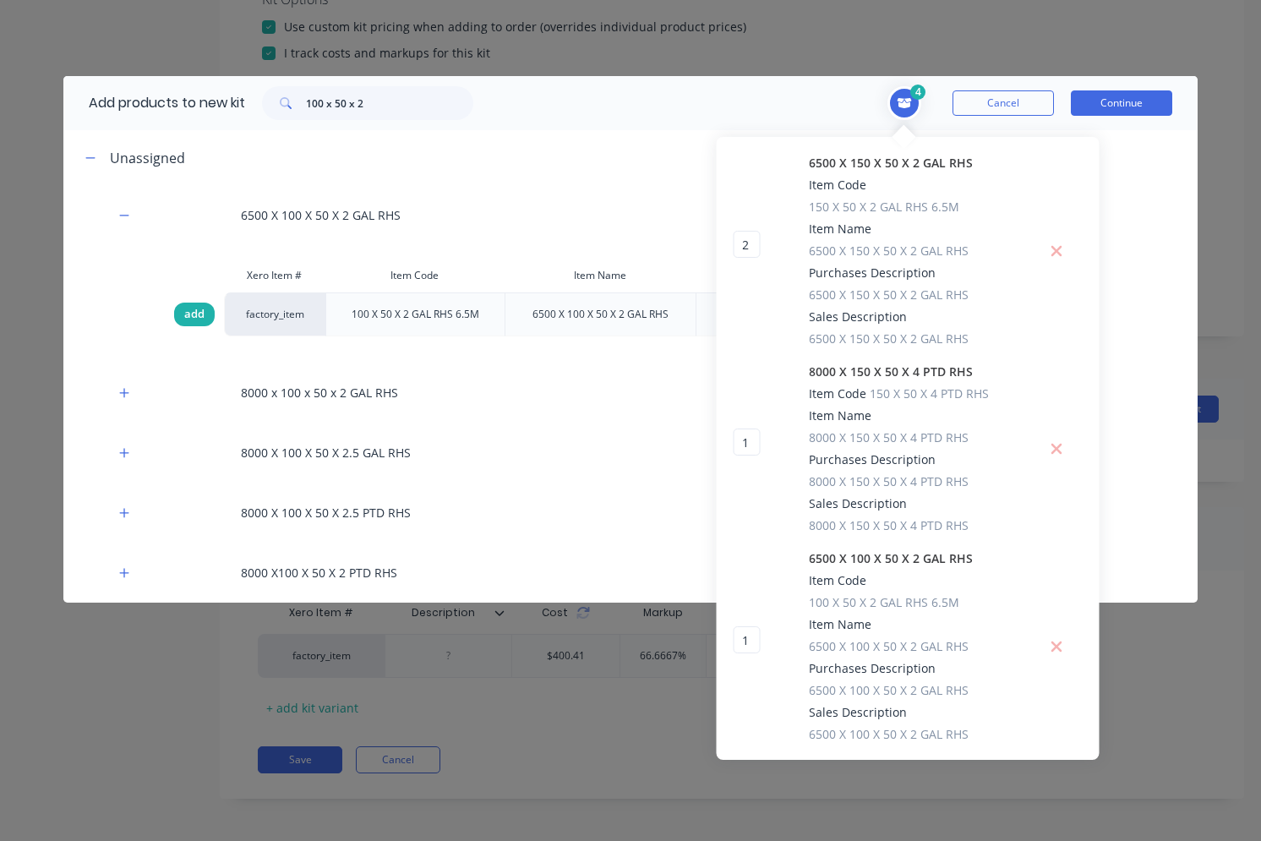
click at [202, 318] on span "add" at bounding box center [194, 314] width 20 height 17
type input "2"
click at [900, 107] on icon "Toggle cart dropdown" at bounding box center [905, 103] width 14 height 10
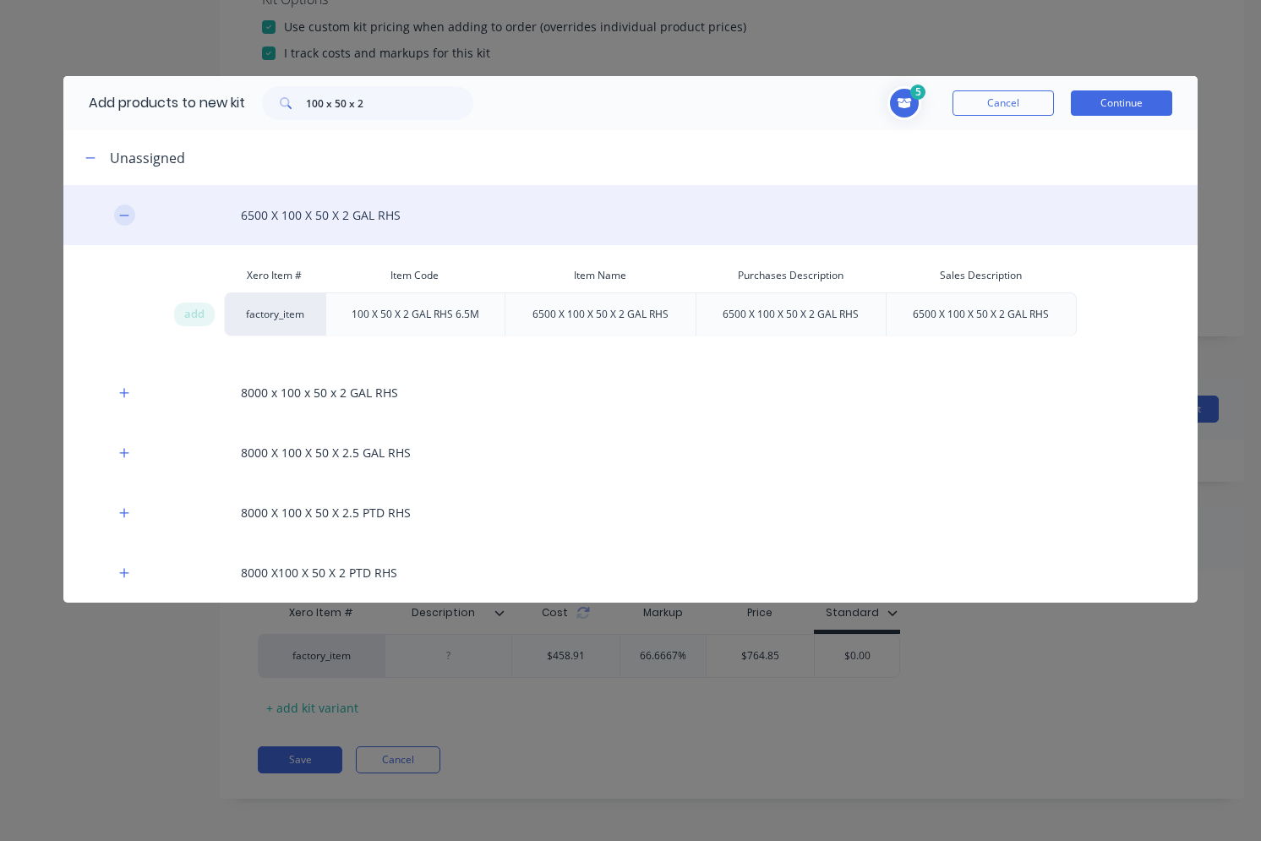
click at [121, 216] on icon "button" at bounding box center [123, 215] width 9 height 1
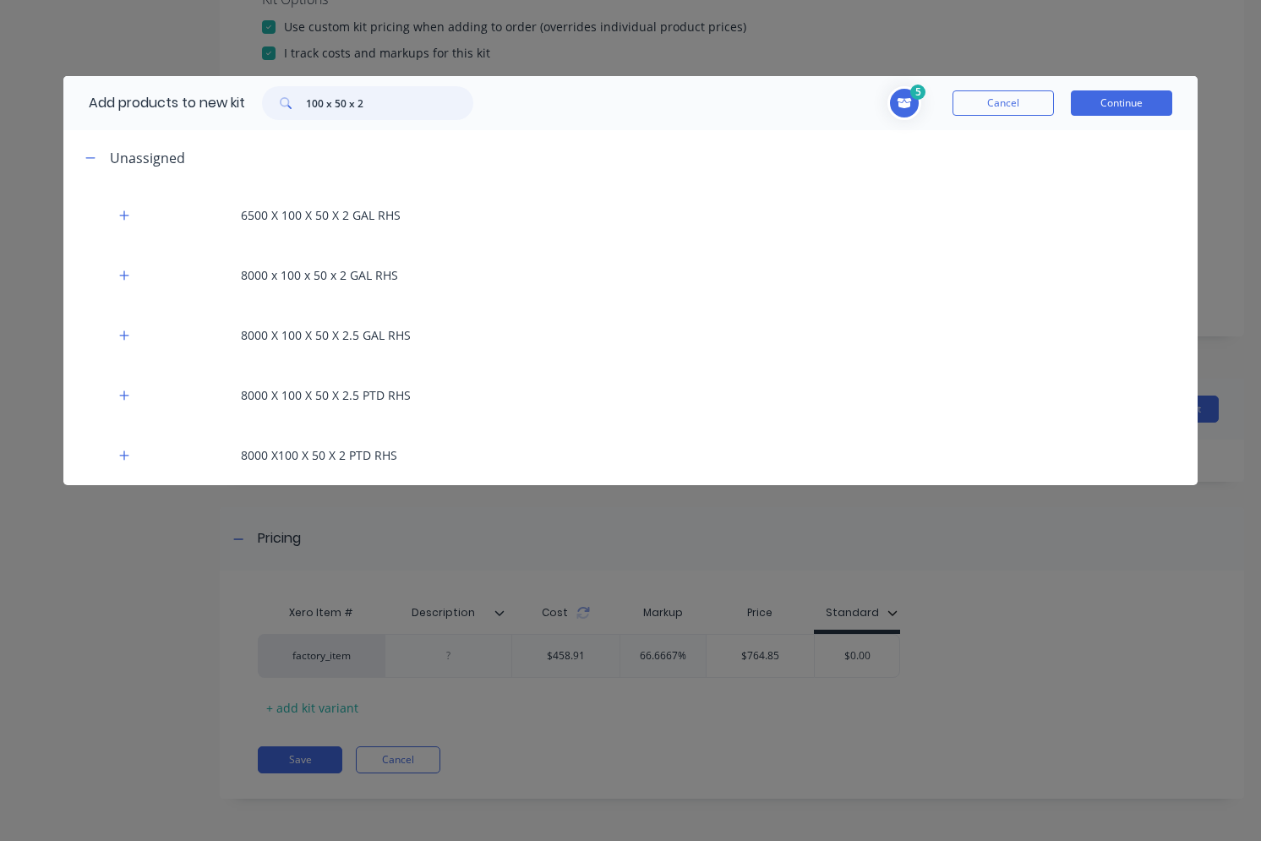
drag, startPoint x: 369, startPoint y: 103, endPoint x: 309, endPoint y: 107, distance: 60.1
click at [309, 107] on input "100 x 50 x 2" at bounding box center [389, 103] width 167 height 34
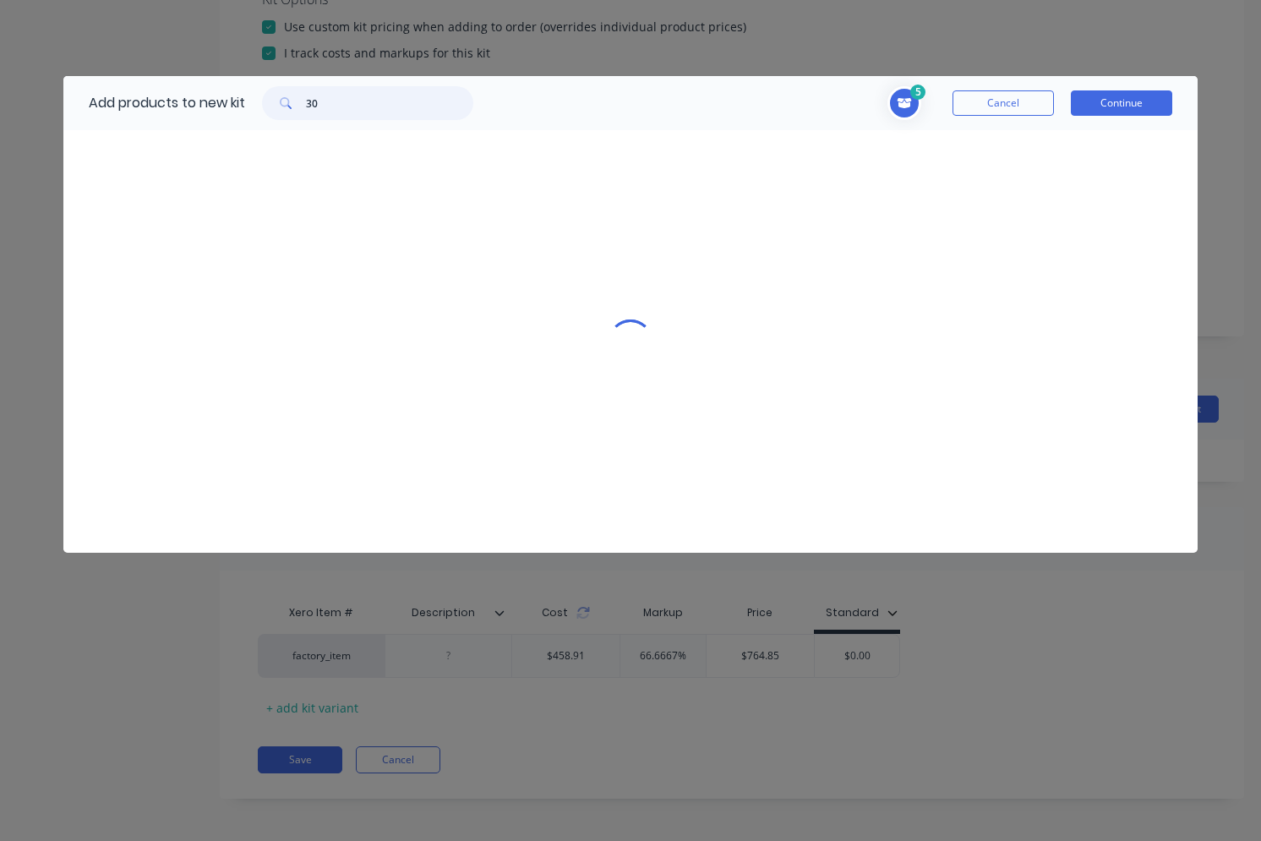
type input "3"
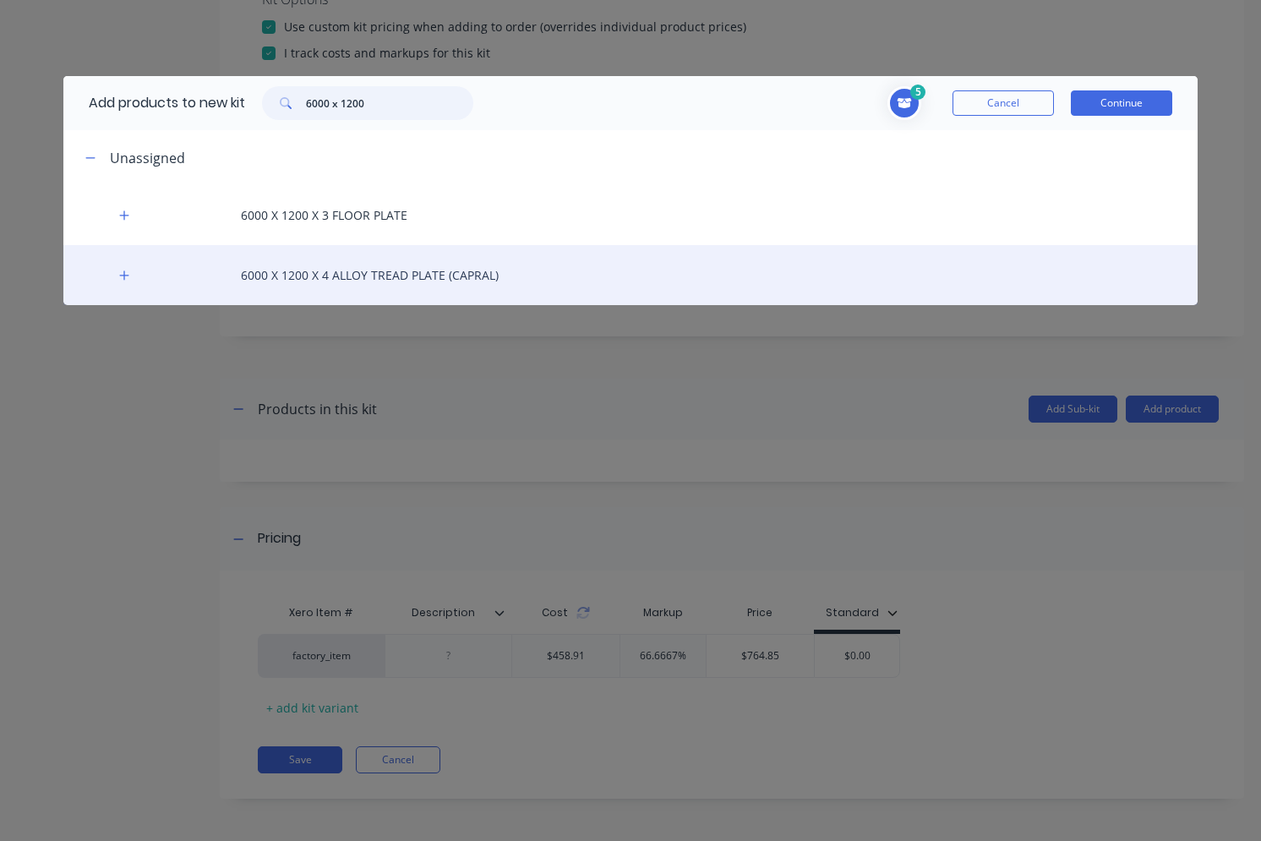
type input "6000 x 1200"
click at [372, 274] on div "6000 X 1200 X 4 ALLOY TREAD PLATE (CAPRAL)" at bounding box center [631, 275] width 1136 height 60
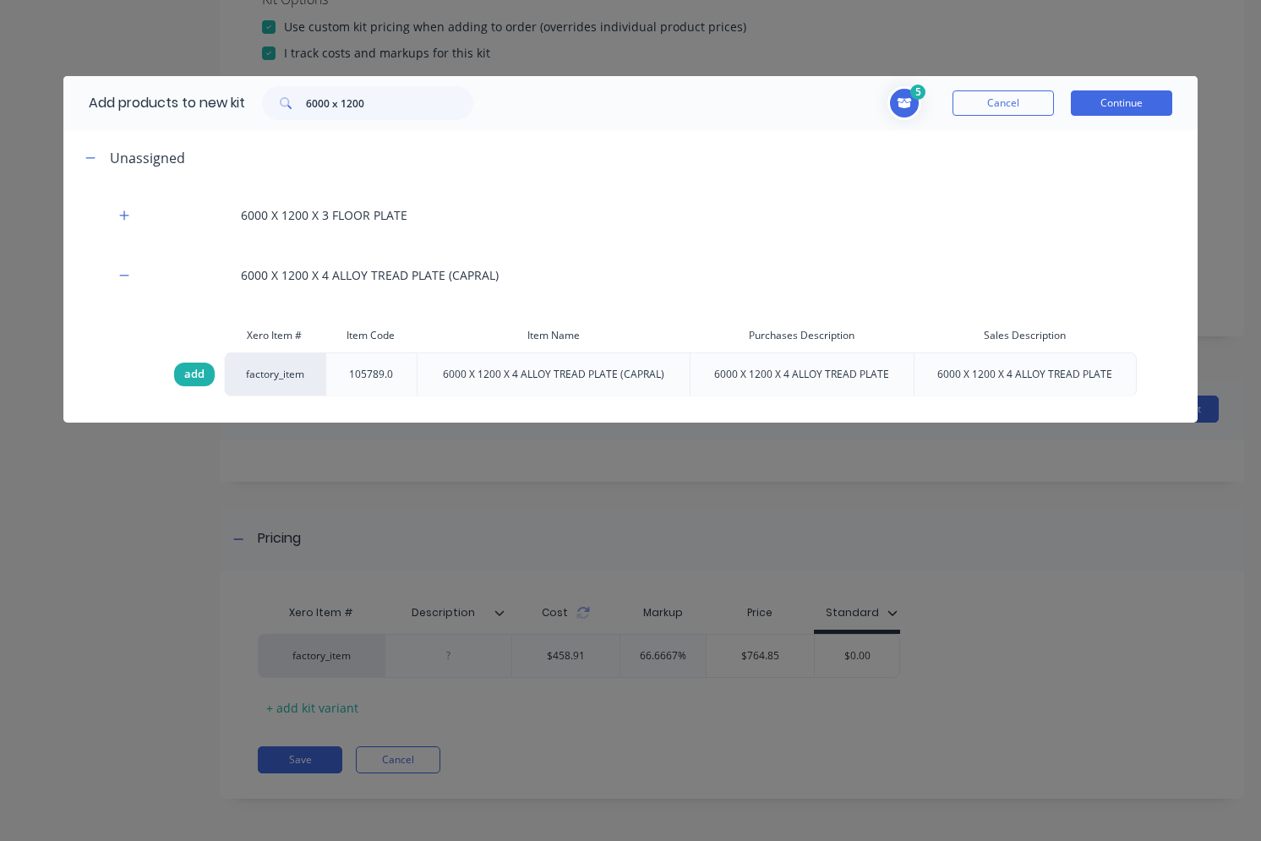
click at [205, 376] on div "add" at bounding box center [194, 375] width 41 height 24
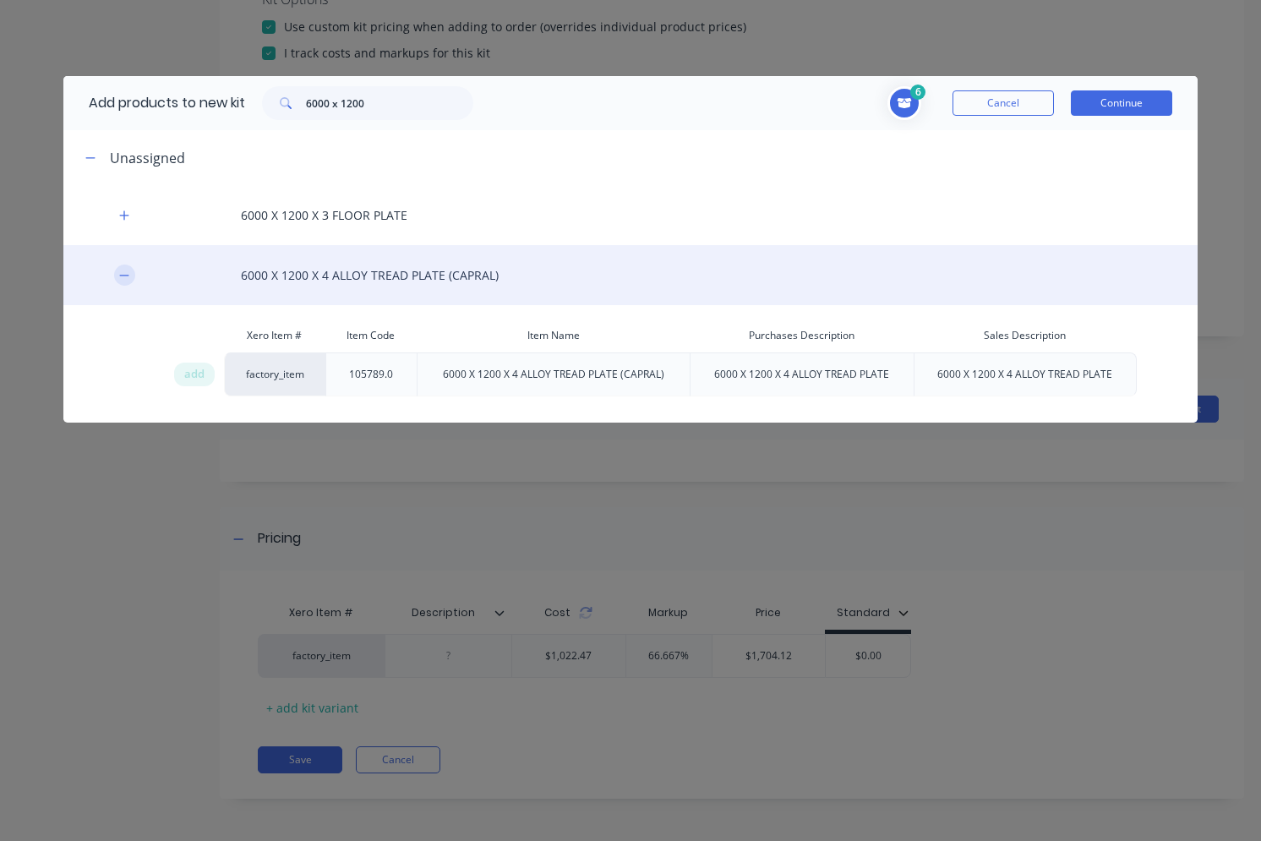
click at [133, 278] on button "button" at bounding box center [124, 275] width 21 height 21
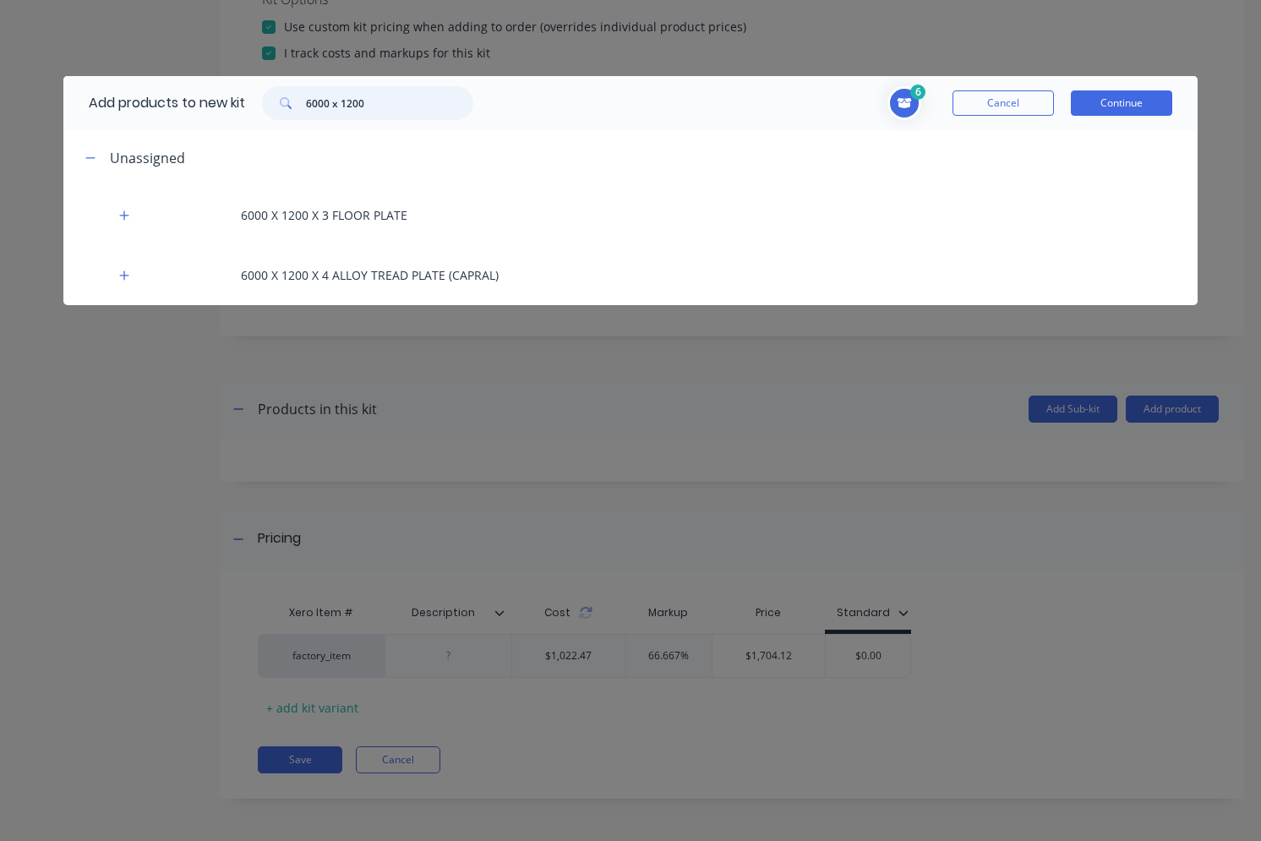
drag, startPoint x: 375, startPoint y: 102, endPoint x: 307, endPoint y: 101, distance: 68.5
click at [307, 101] on div "6000 x 1200" at bounding box center [367, 103] width 211 height 34
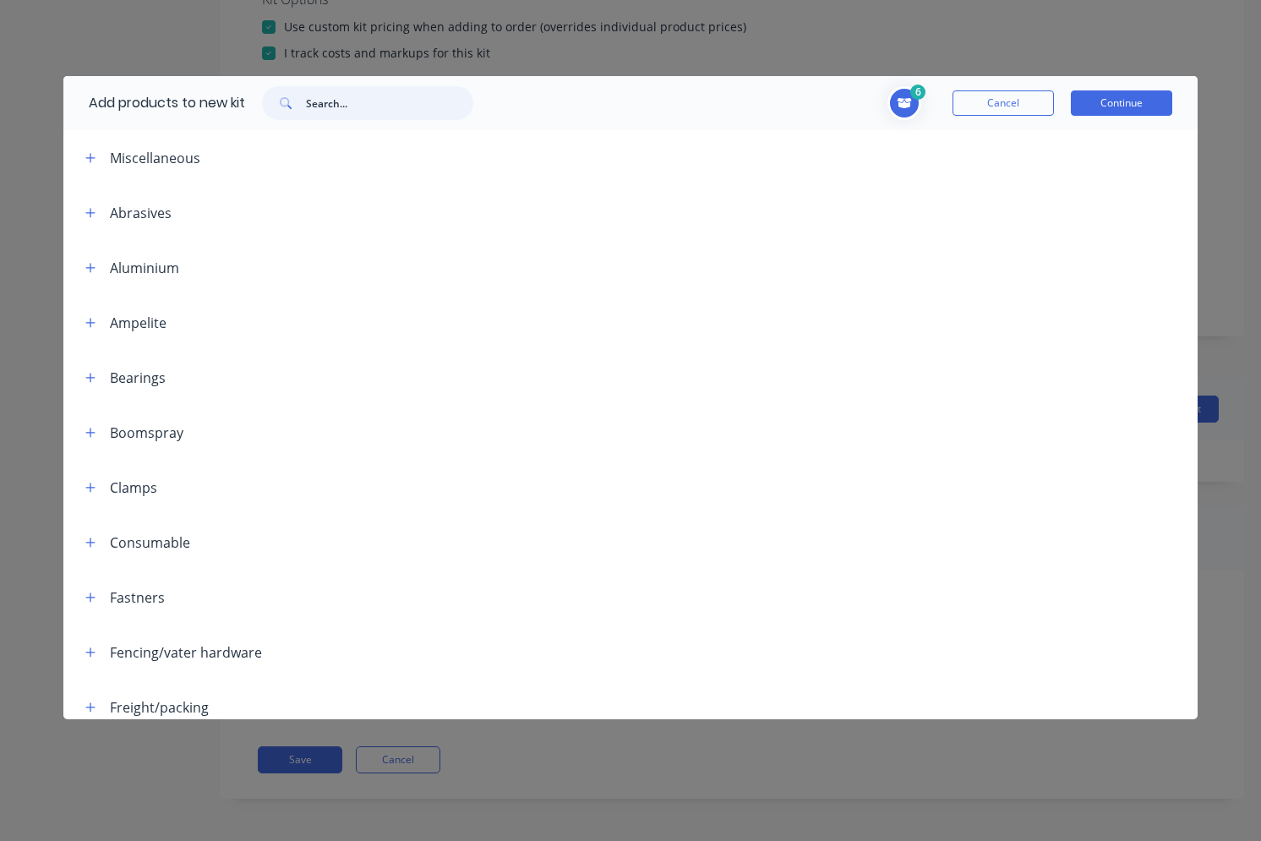
click at [337, 104] on input "text" at bounding box center [389, 103] width 167 height 34
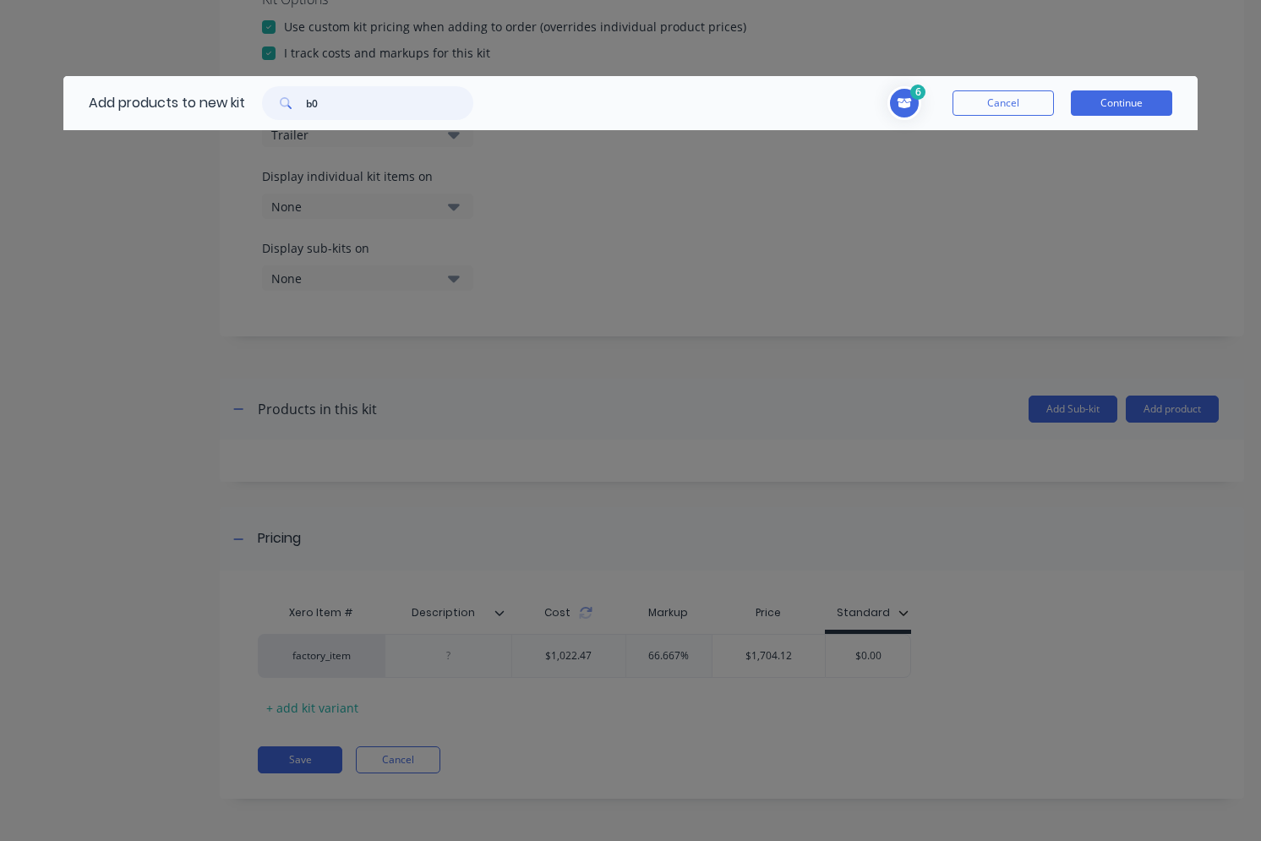
type input "b"
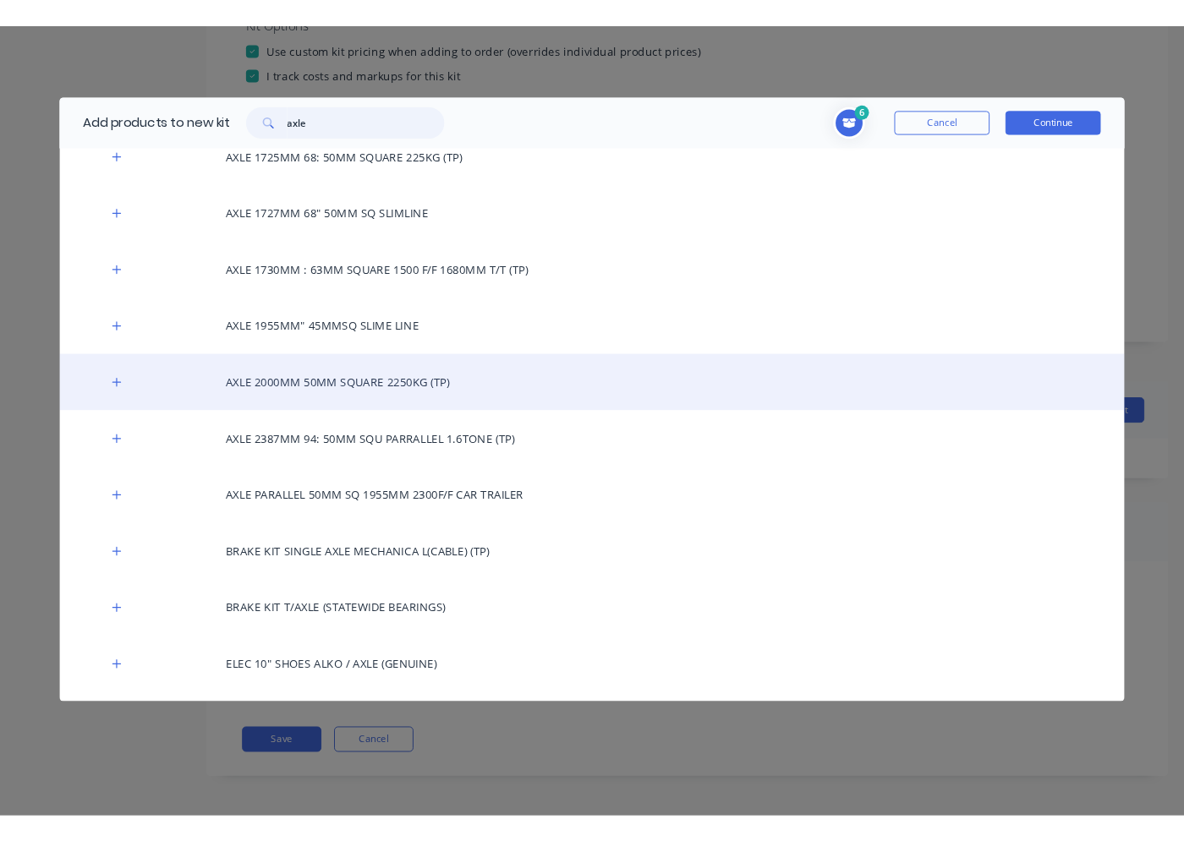
scroll to position [507, 0]
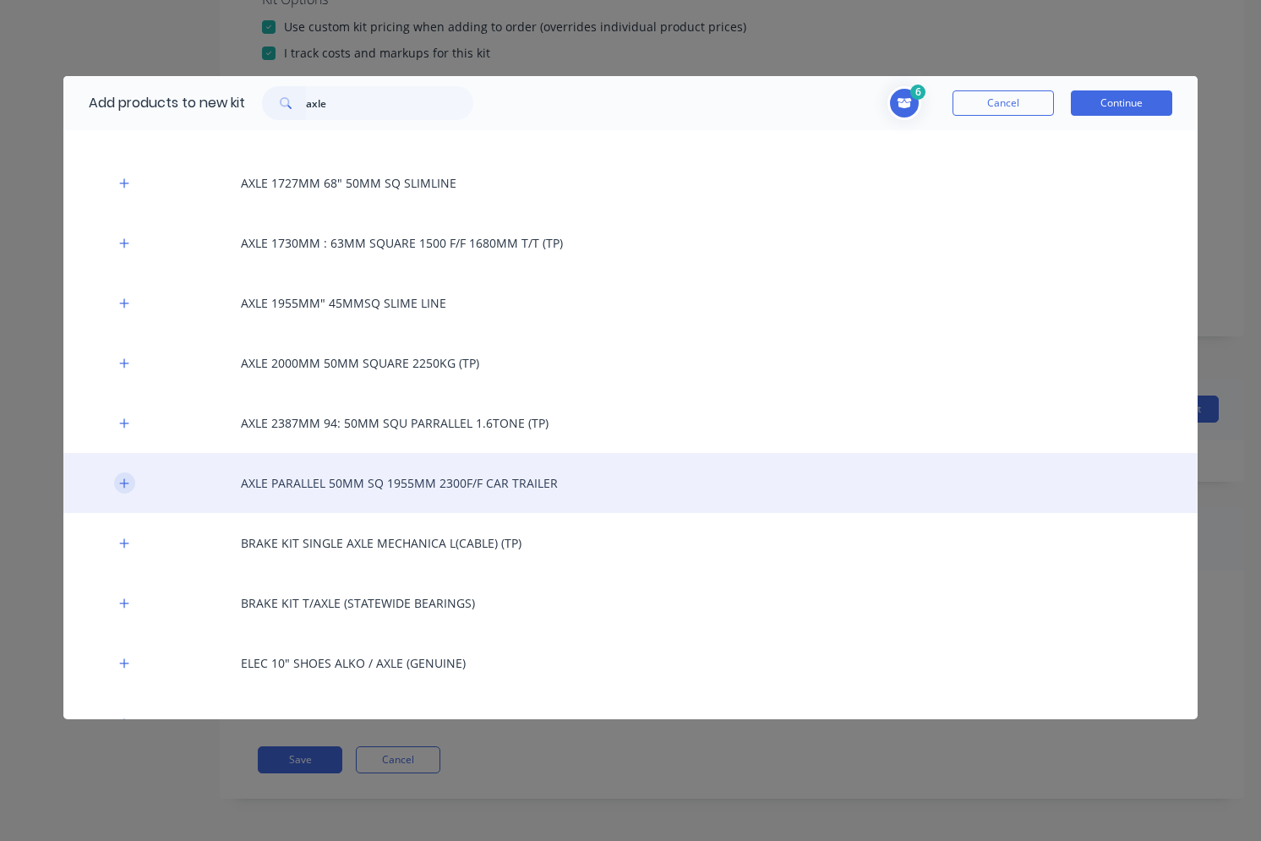
click at [128, 488] on icon "button" at bounding box center [124, 484] width 10 height 12
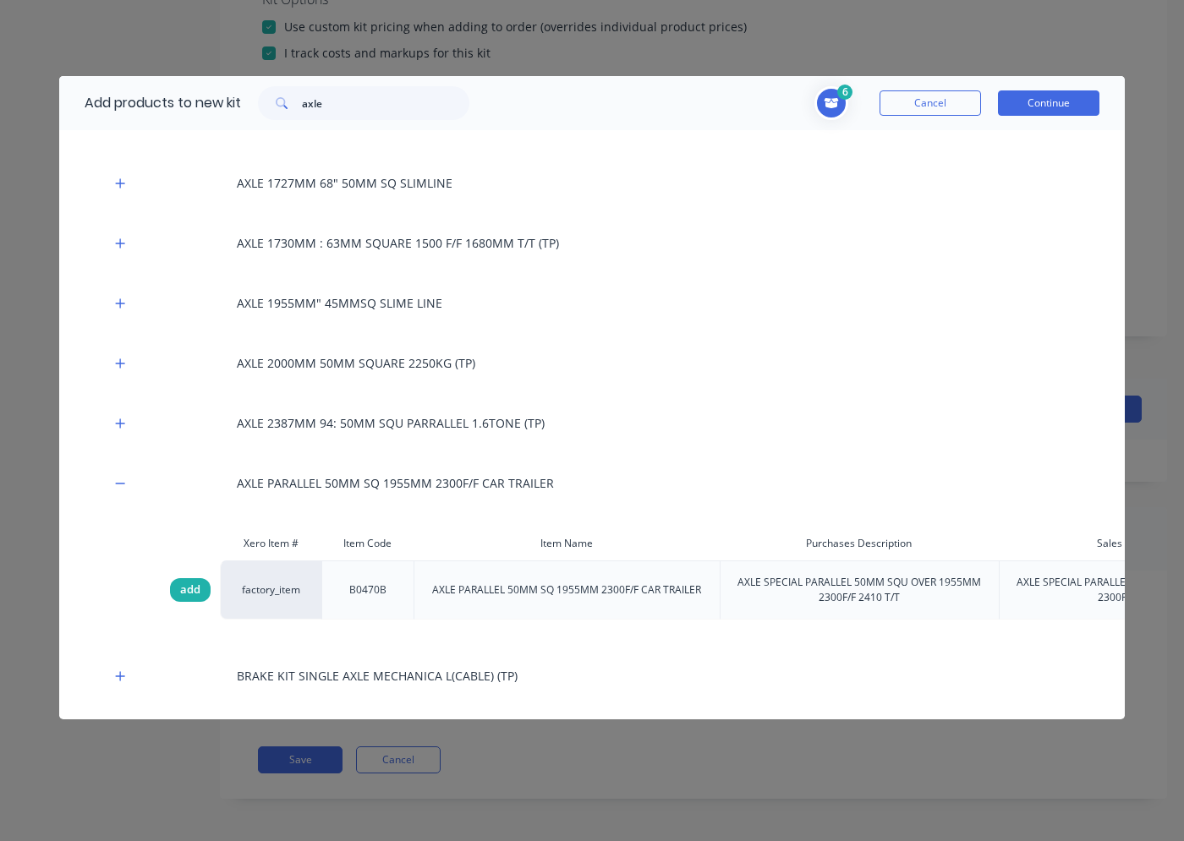
click at [200, 587] on span "add" at bounding box center [190, 590] width 20 height 17
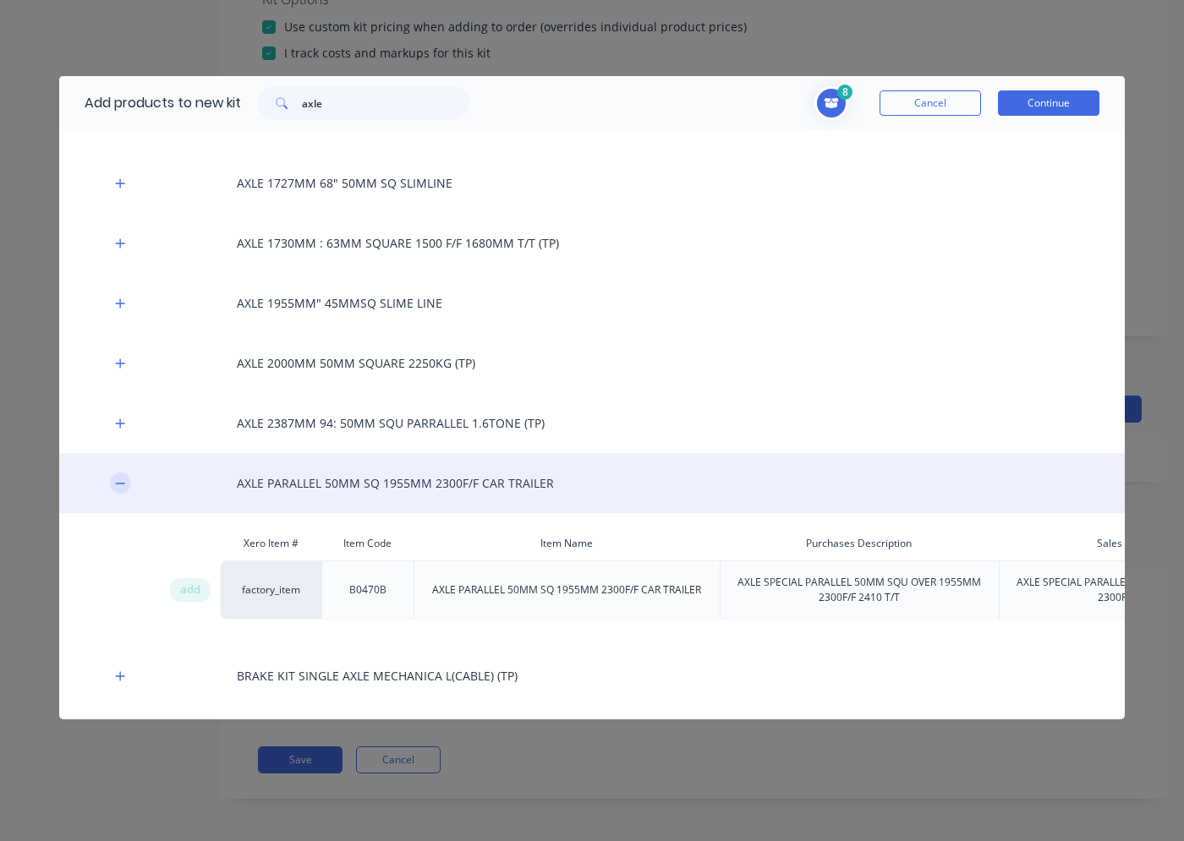
click at [123, 481] on icon "button" at bounding box center [120, 484] width 10 height 12
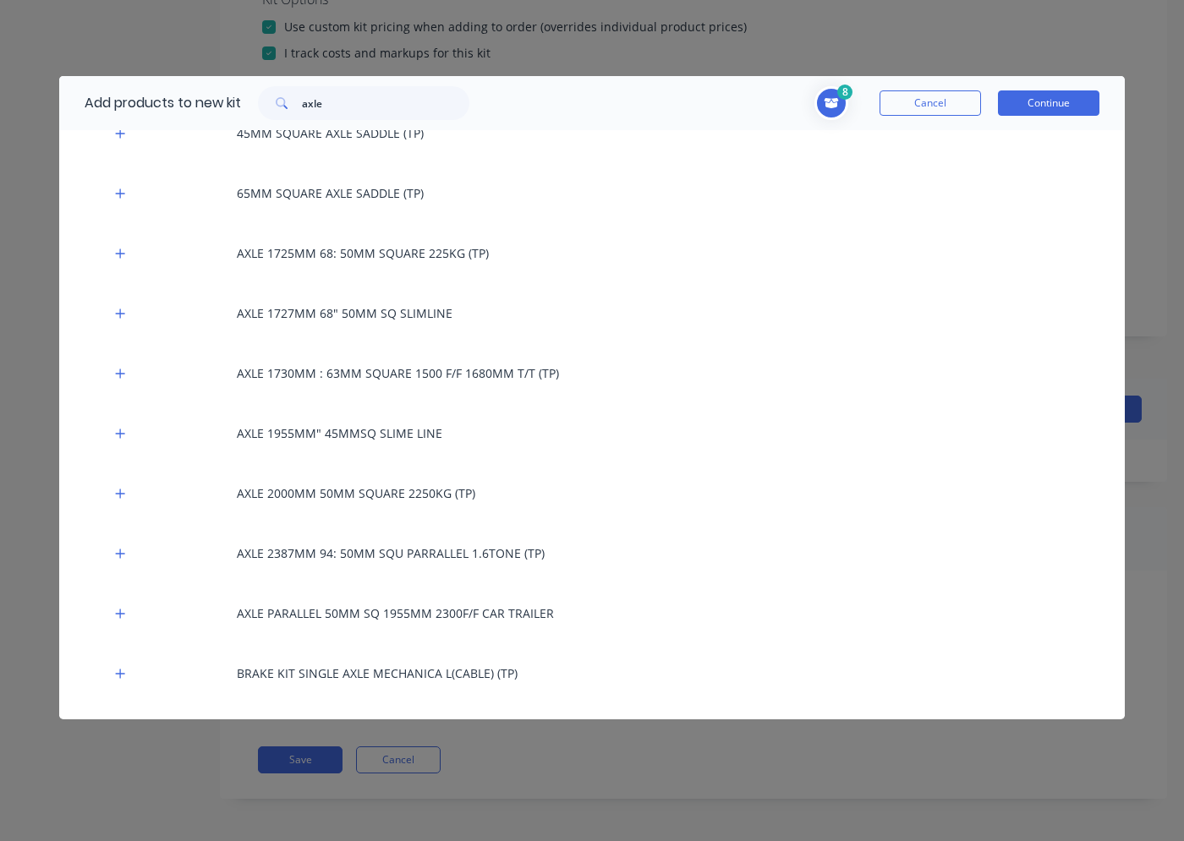
scroll to position [169, 0]
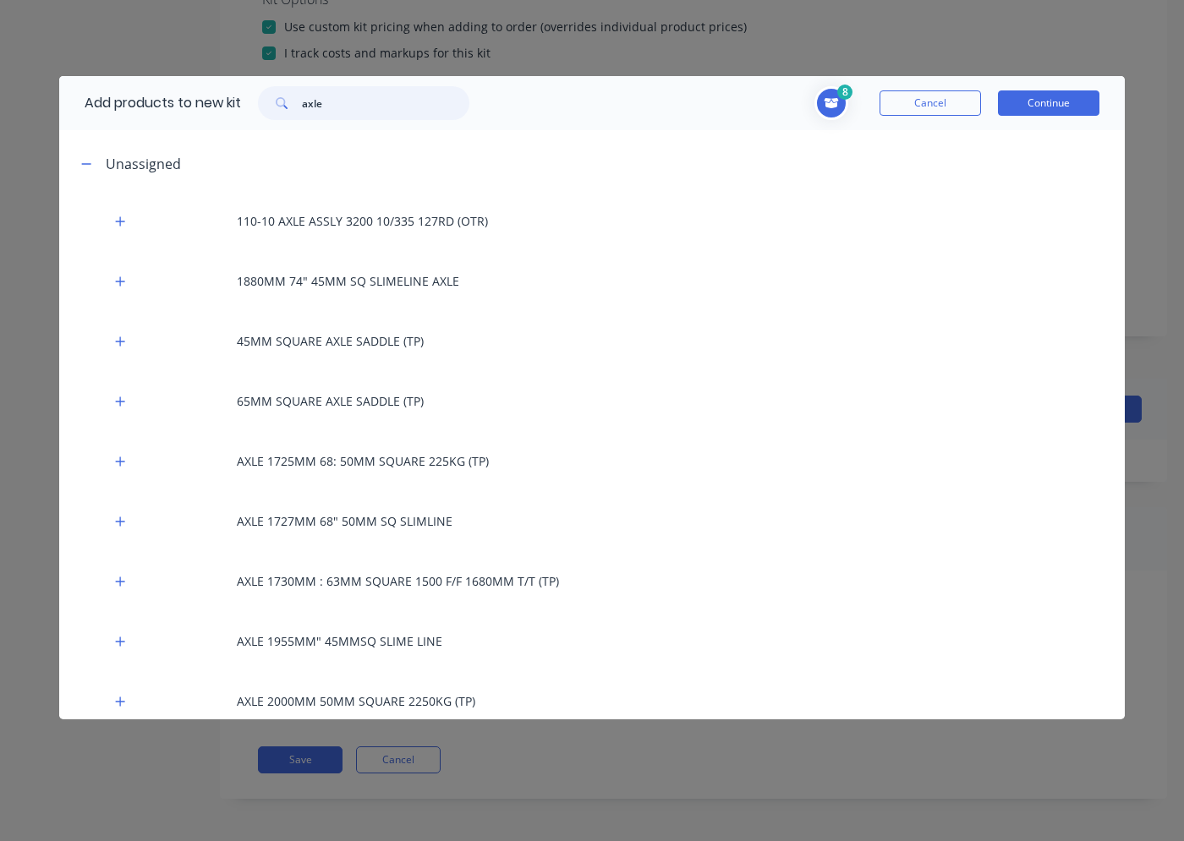
drag, startPoint x: 326, startPoint y: 107, endPoint x: 299, endPoint y: 107, distance: 26.2
click at [299, 107] on div "axle" at bounding box center [363, 103] width 211 height 34
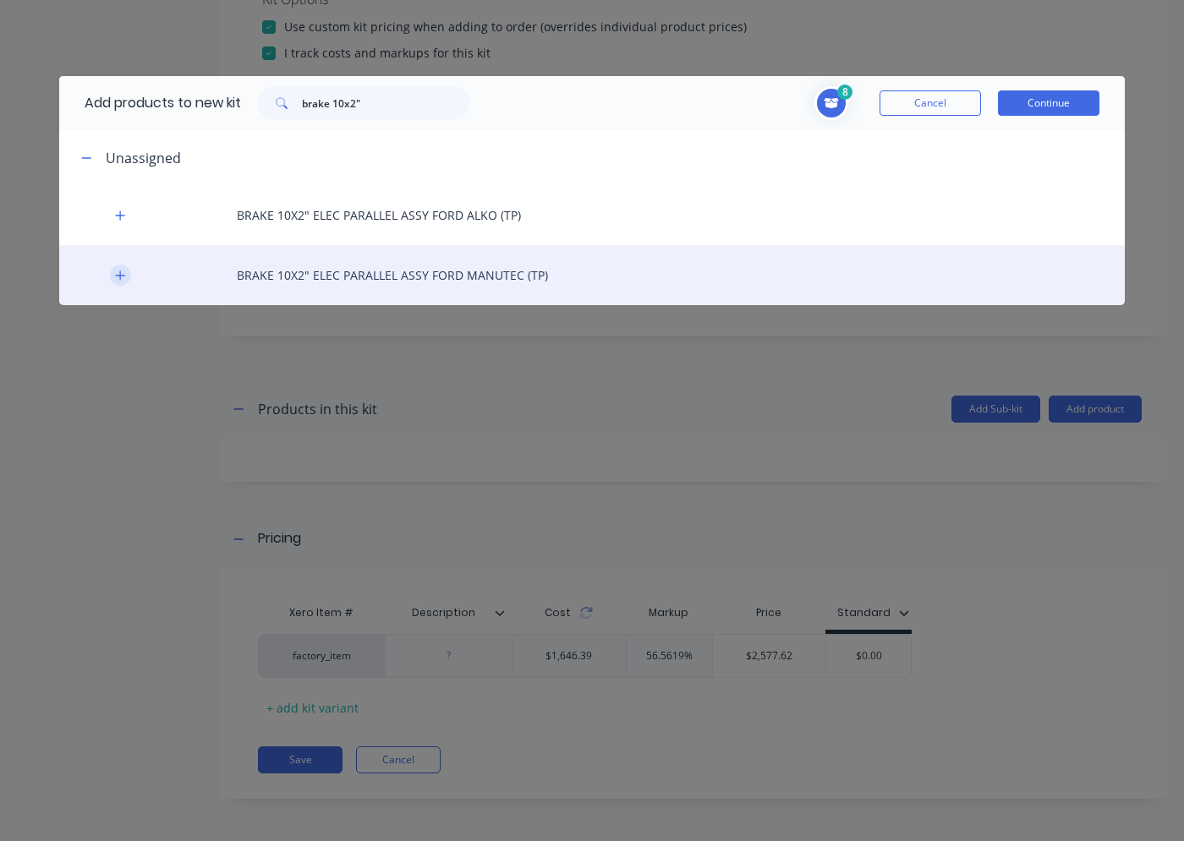
click at [126, 275] on button "button" at bounding box center [120, 275] width 21 height 21
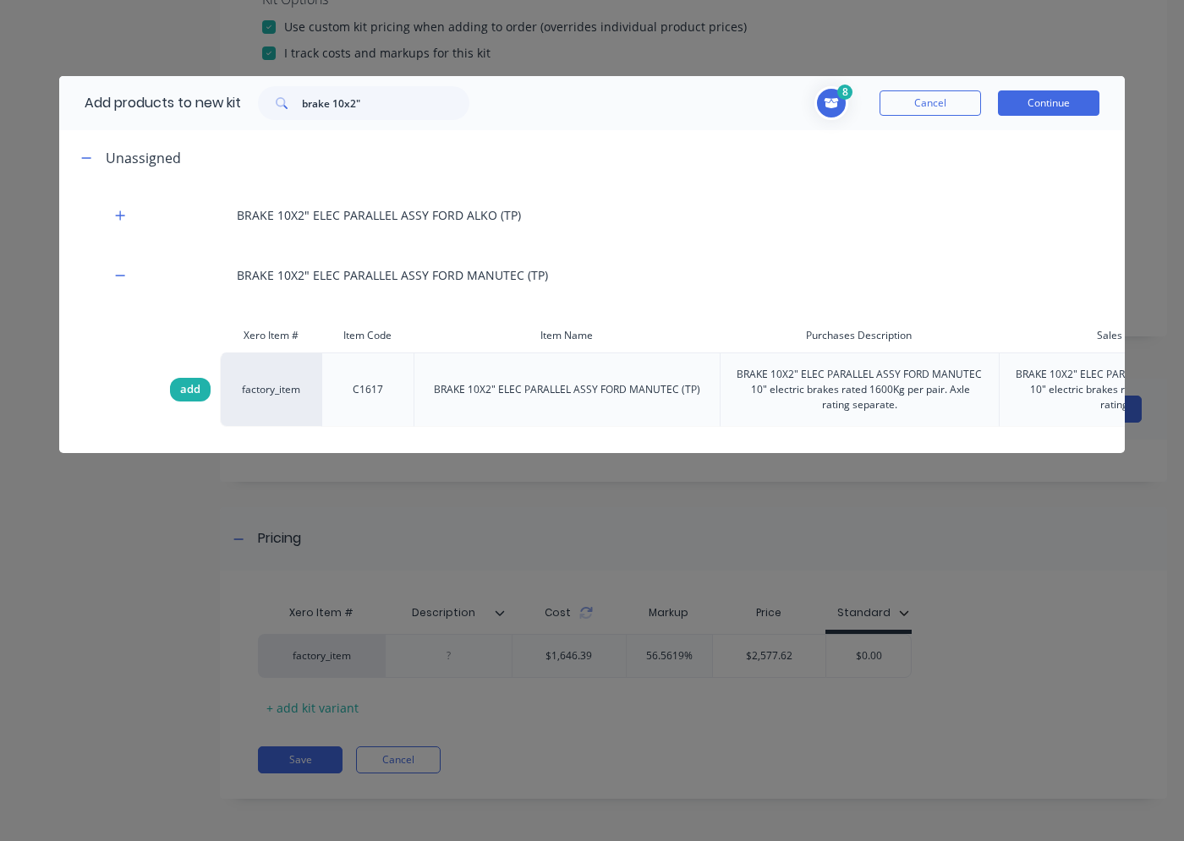
click at [190, 392] on span "add" at bounding box center [190, 389] width 20 height 17
drag, startPoint x: 367, startPoint y: 99, endPoint x: 301, endPoint y: 101, distance: 66.0
click at [301, 101] on div "brake 10x2"" at bounding box center [363, 103] width 211 height 34
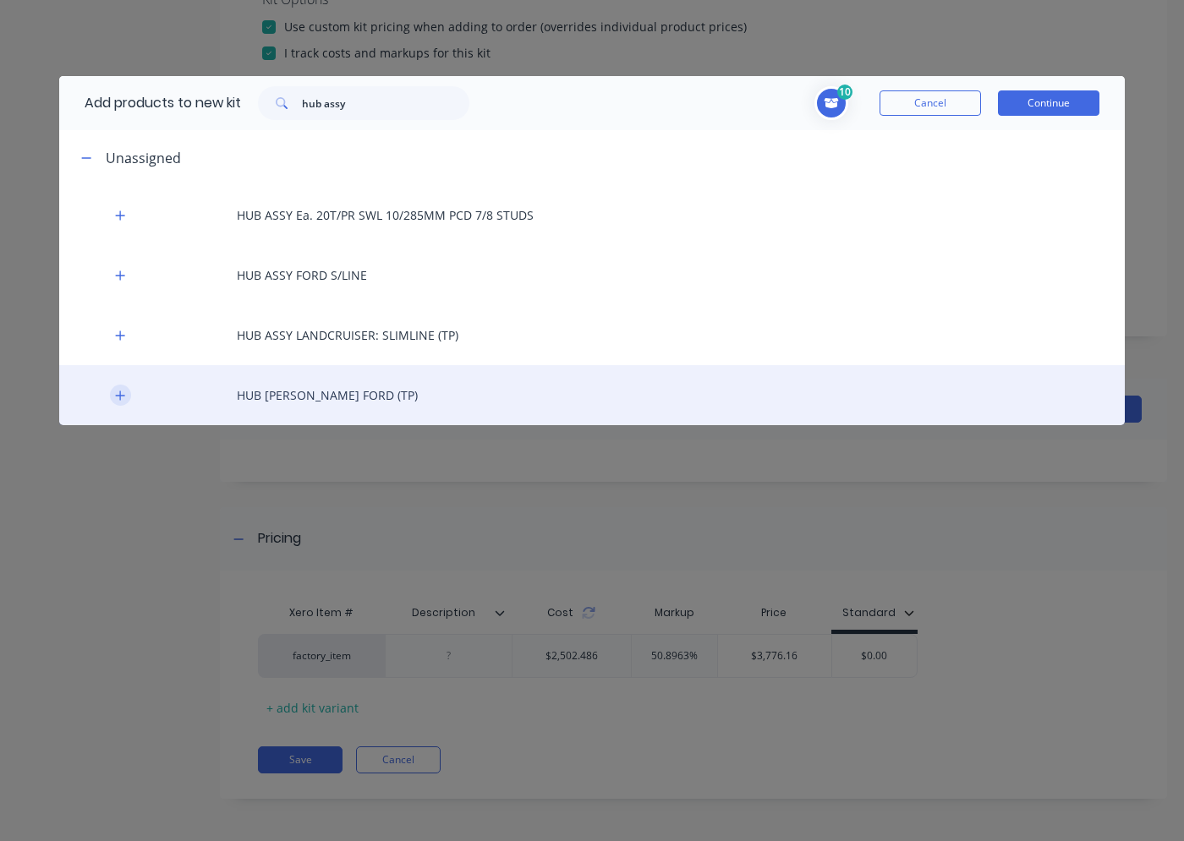
click at [124, 400] on icon "button" at bounding box center [120, 396] width 10 height 12
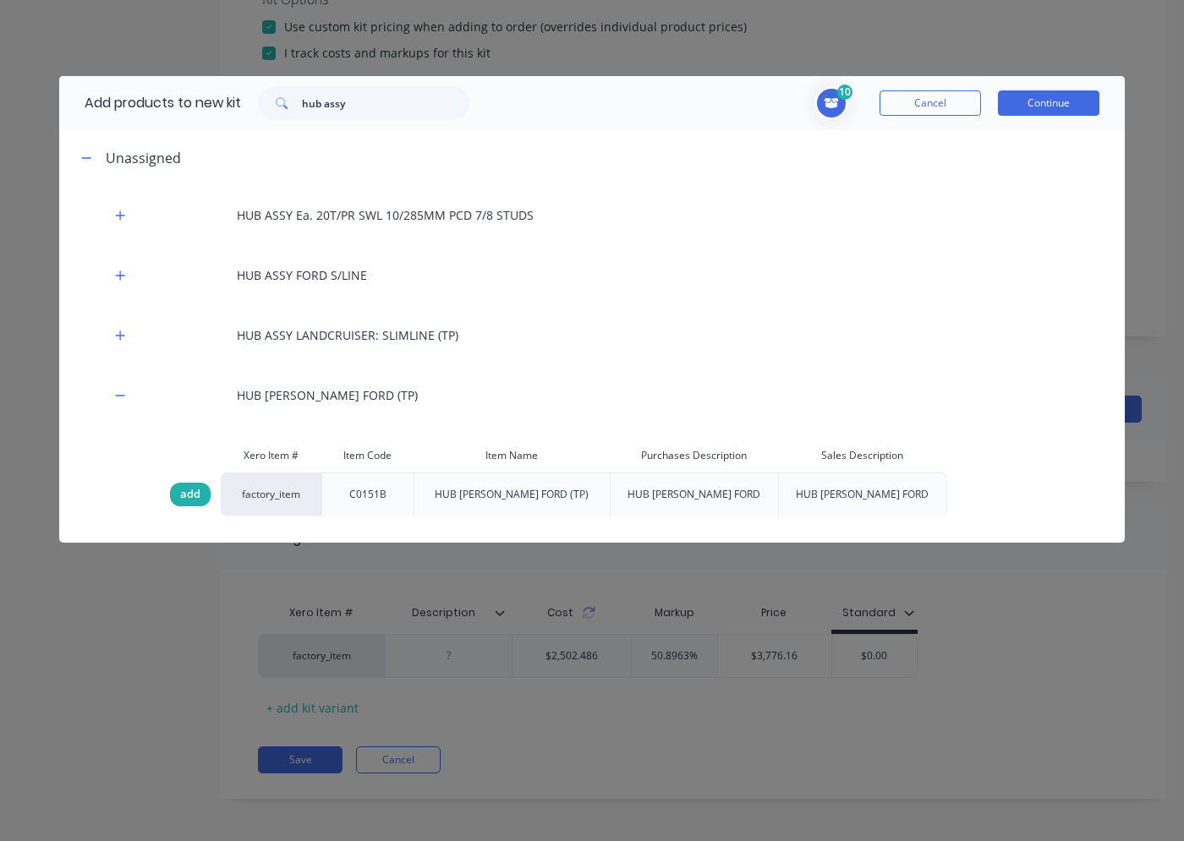
click at [192, 495] on span "add" at bounding box center [190, 494] width 20 height 17
drag, startPoint x: 192, startPoint y: 495, endPoint x: 202, endPoint y: 497, distance: 10.5
click at [202, 497] on div "add" at bounding box center [190, 495] width 41 height 24
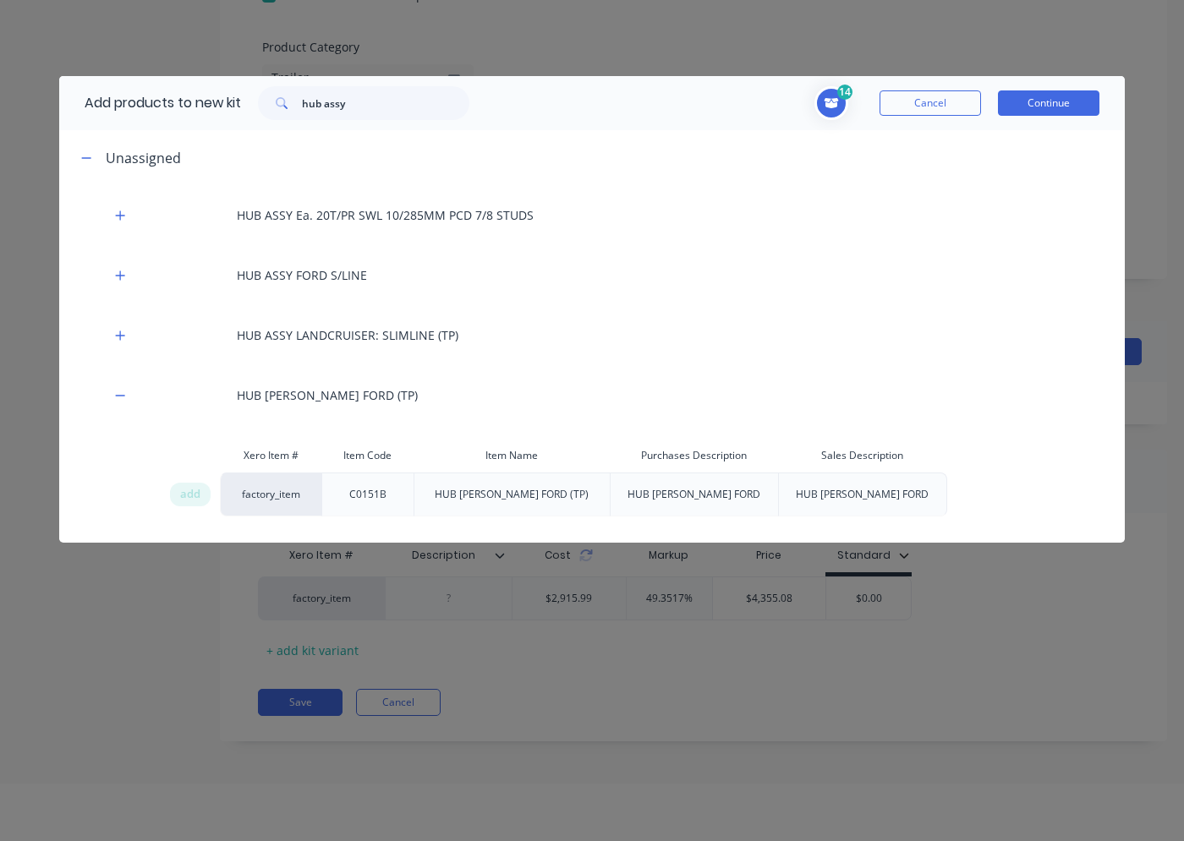
scroll to position [85, 0]
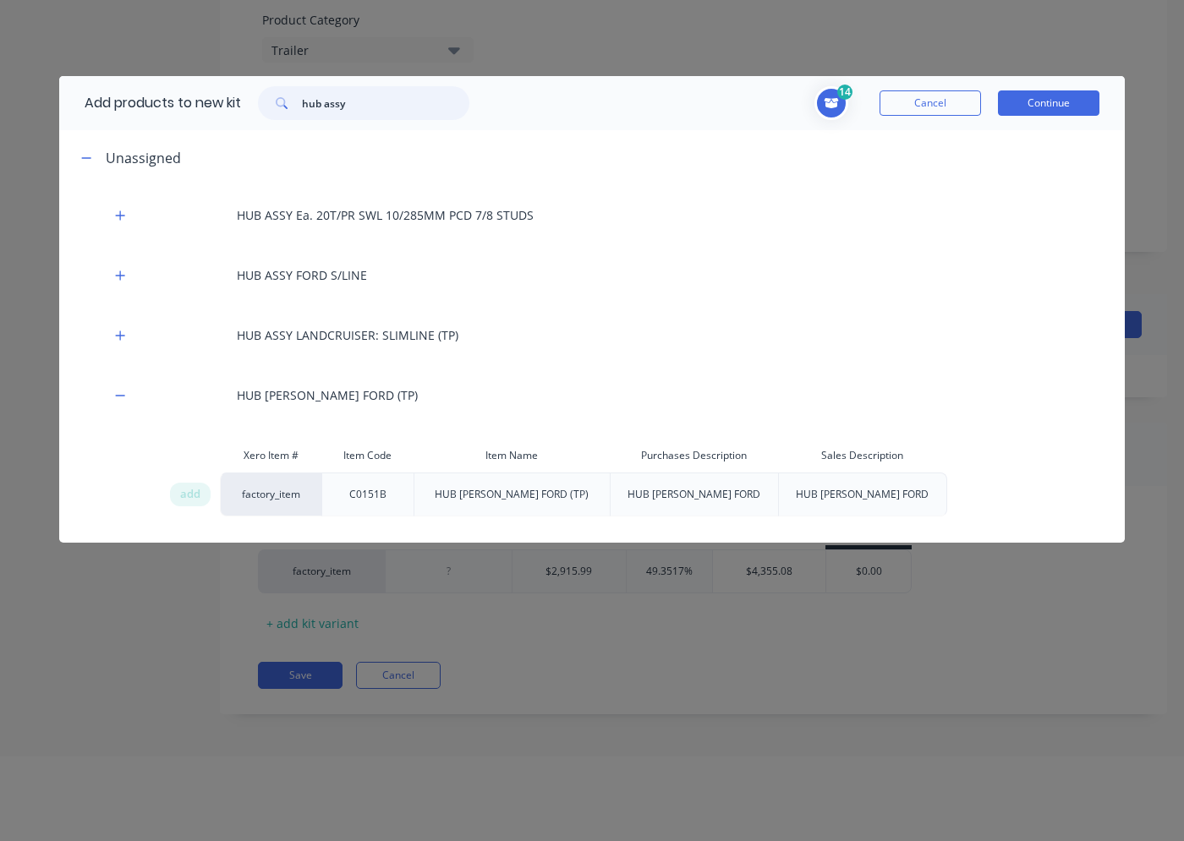
drag, startPoint x: 359, startPoint y: 105, endPoint x: 304, endPoint y: 106, distance: 55.0
click at [304, 106] on input "hub assy" at bounding box center [385, 103] width 167 height 34
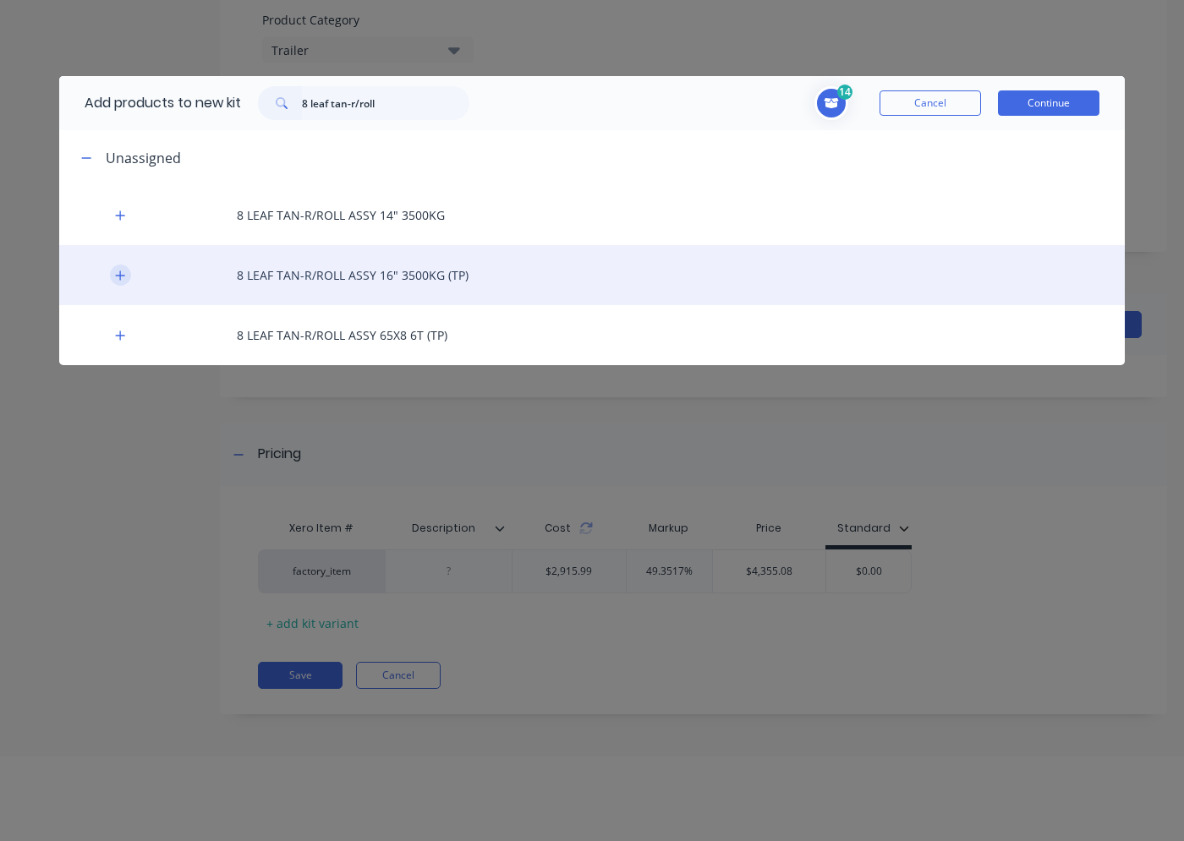
click at [121, 283] on button "button" at bounding box center [120, 275] width 21 height 21
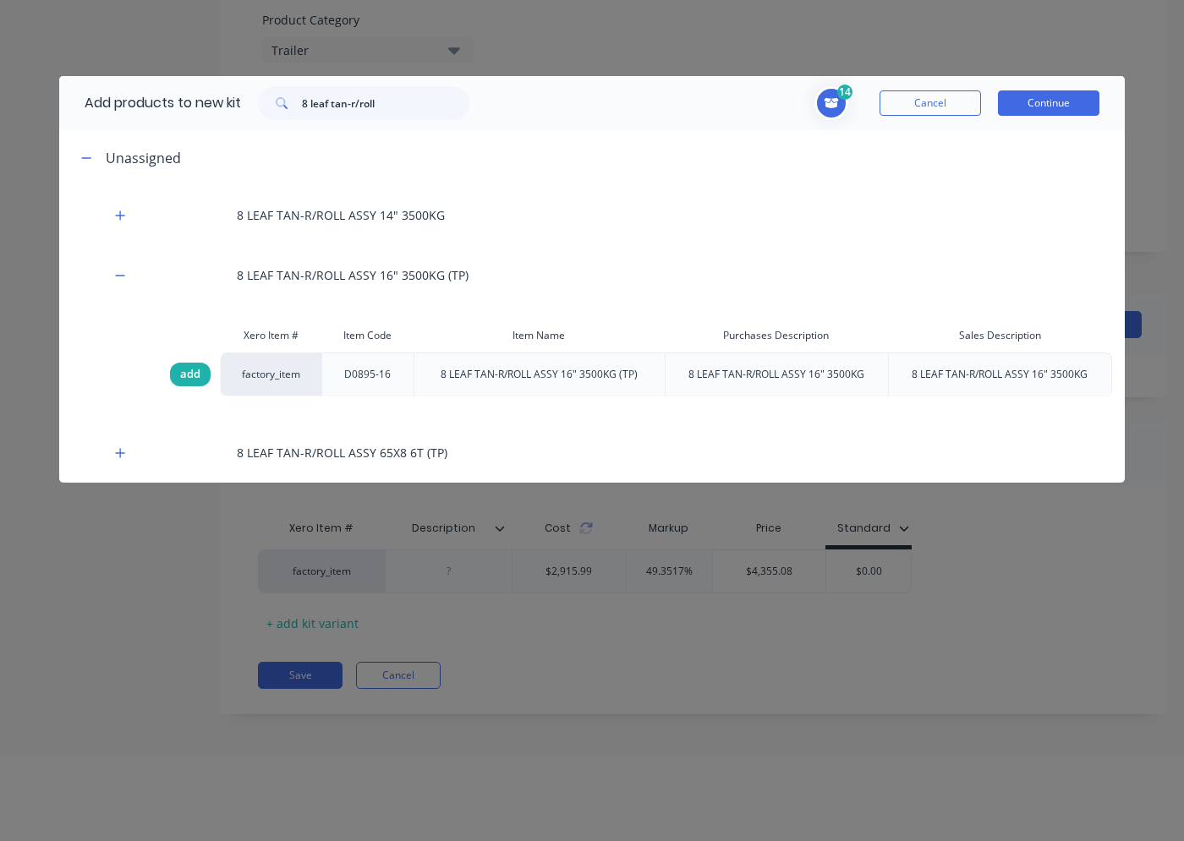
click at [200, 375] on div "add" at bounding box center [190, 375] width 41 height 24
drag, startPoint x: 383, startPoint y: 100, endPoint x: 303, endPoint y: 97, distance: 80.4
click at [303, 97] on div "8 leaf tan-r/roll" at bounding box center [363, 103] width 211 height 34
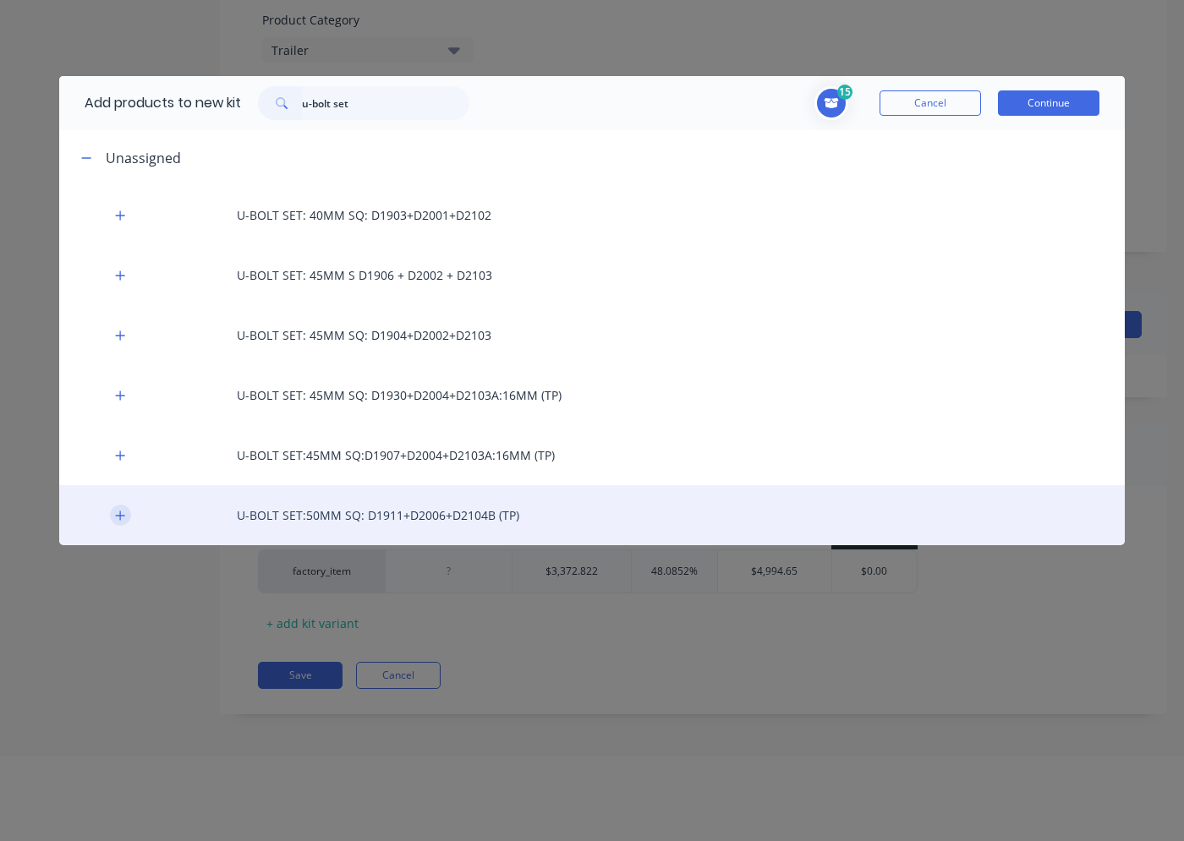
click at [114, 517] on button "button" at bounding box center [120, 515] width 21 height 21
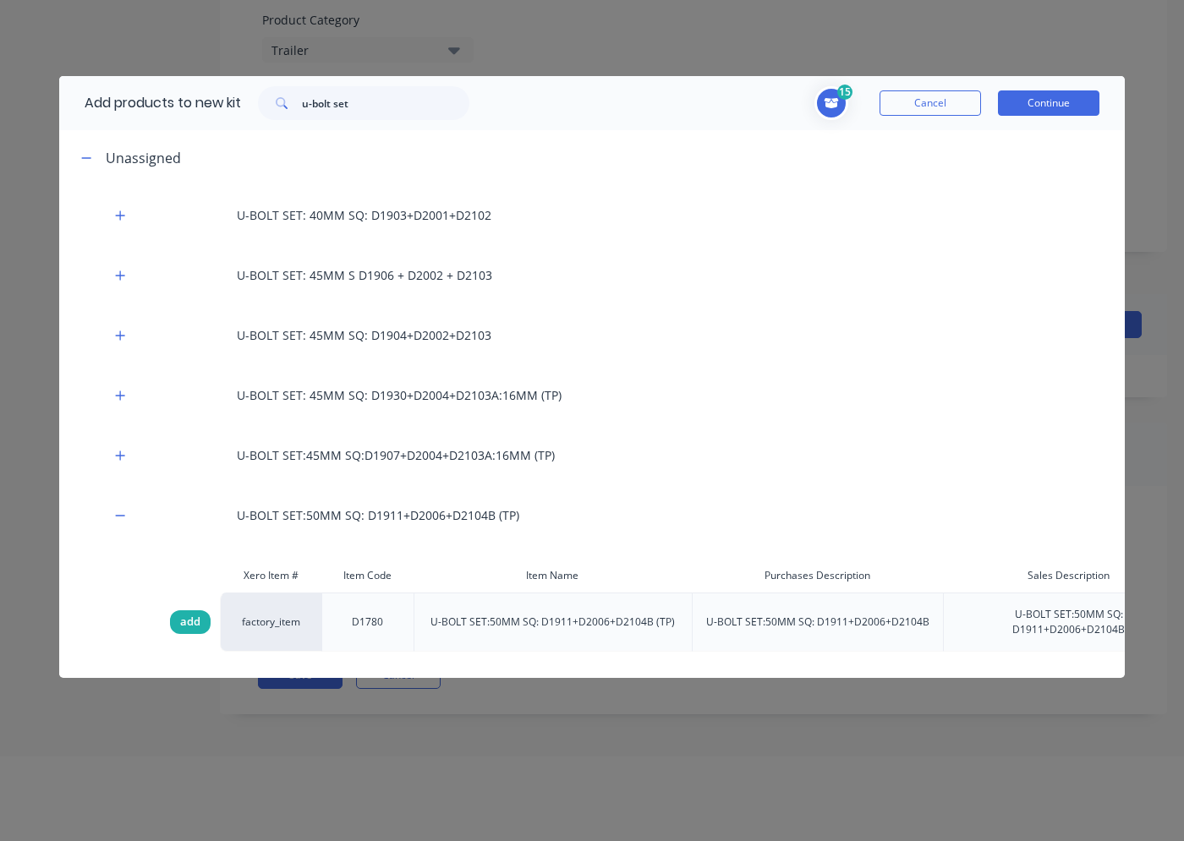
click at [181, 615] on span "add" at bounding box center [190, 622] width 20 height 17
drag, startPoint x: 353, startPoint y: 106, endPoint x: 304, endPoint y: 106, distance: 49.0
click at [304, 106] on input "u-bolt set" at bounding box center [385, 103] width 167 height 34
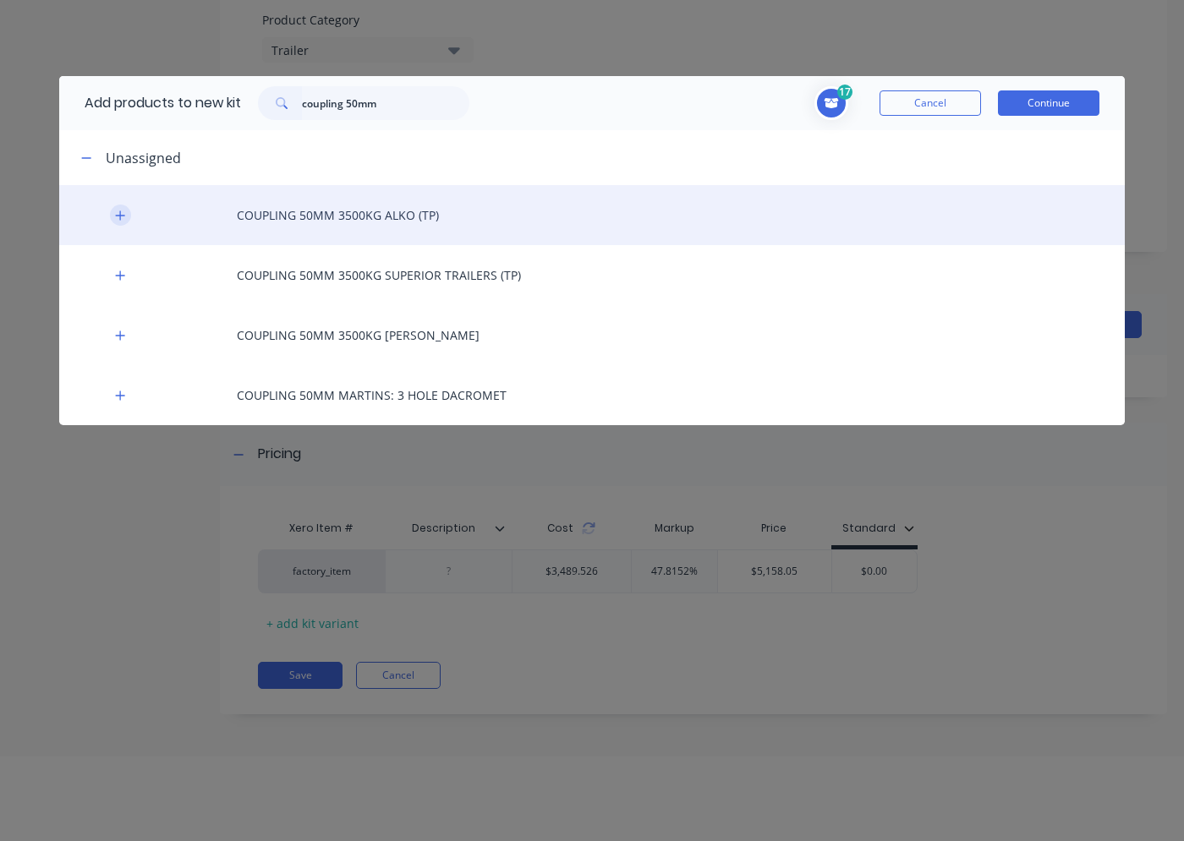
click at [126, 212] on button "button" at bounding box center [120, 215] width 21 height 21
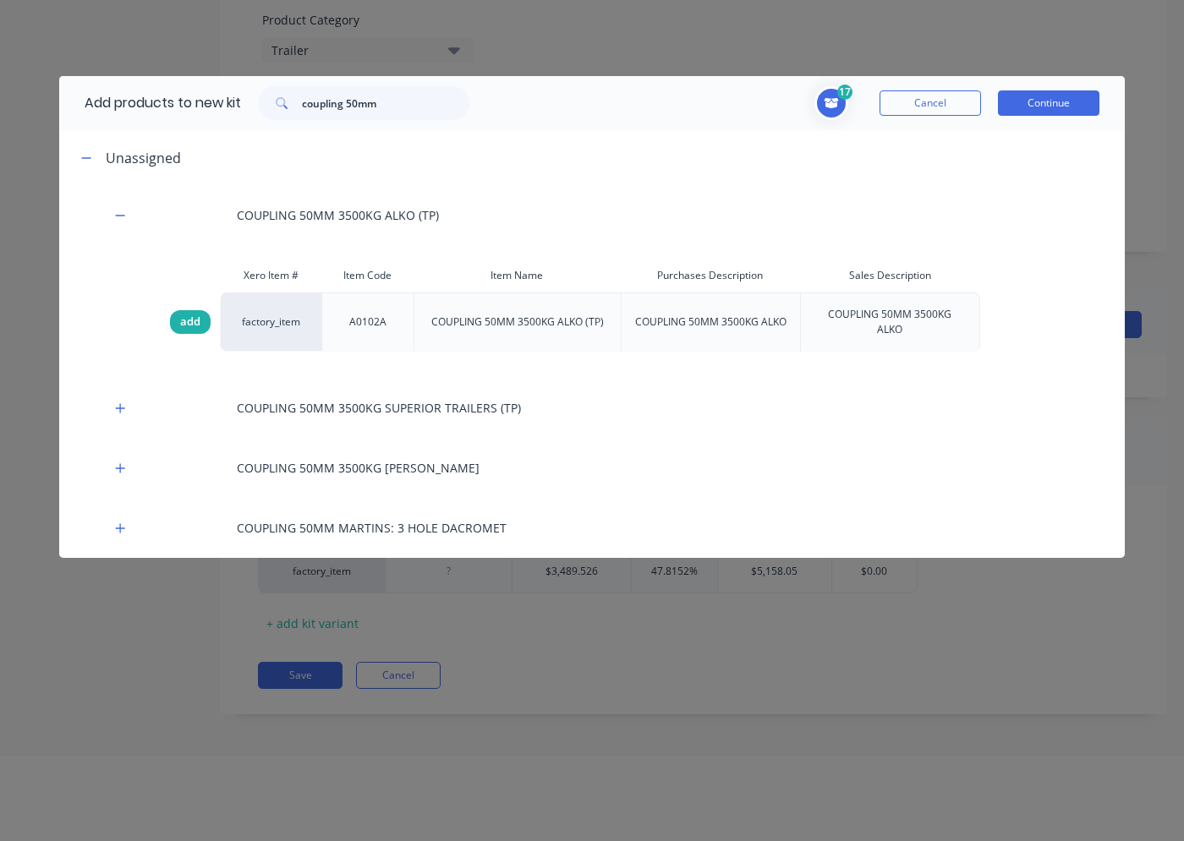
click at [185, 317] on span "add" at bounding box center [190, 322] width 20 height 17
drag, startPoint x: 397, startPoint y: 111, endPoint x: 305, endPoint y: 111, distance: 92.2
click at [305, 111] on input "coupling 50mm" at bounding box center [385, 103] width 167 height 34
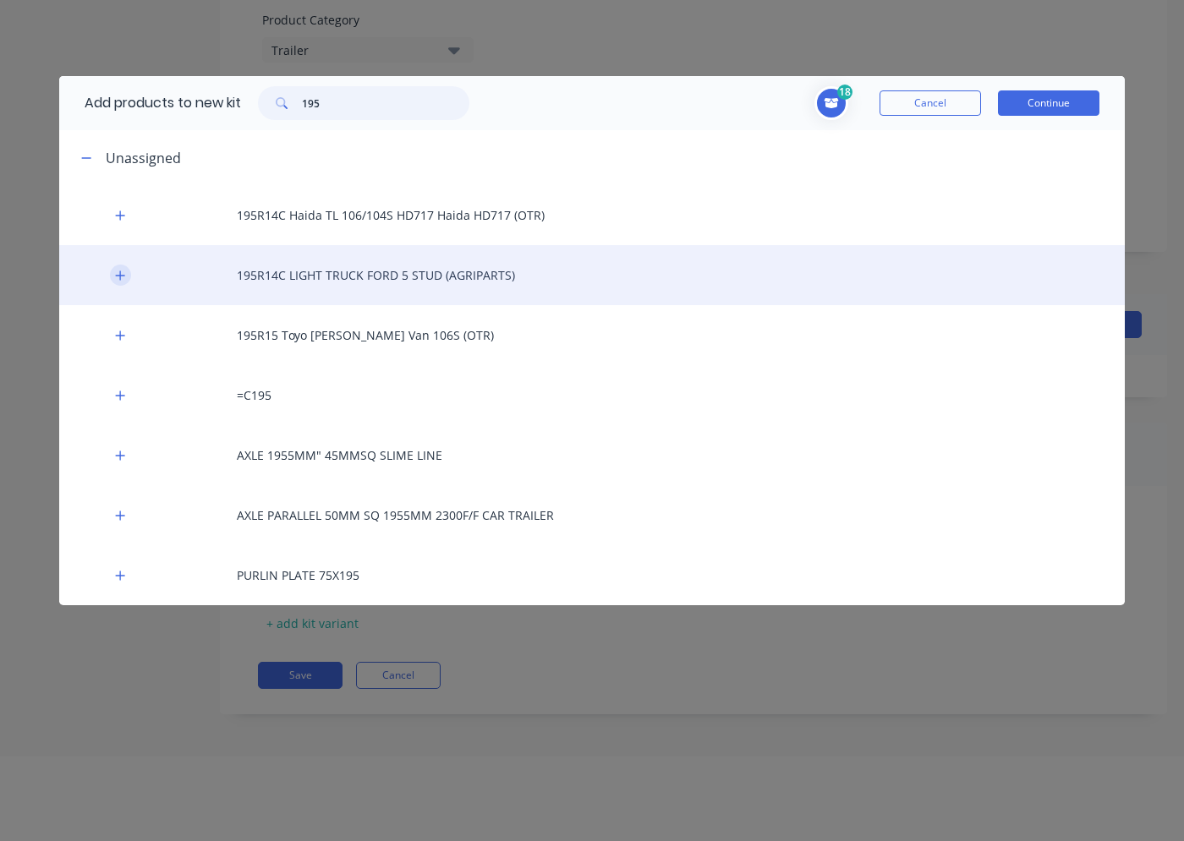
type input "195"
click at [115, 274] on icon "button" at bounding box center [120, 276] width 10 height 12
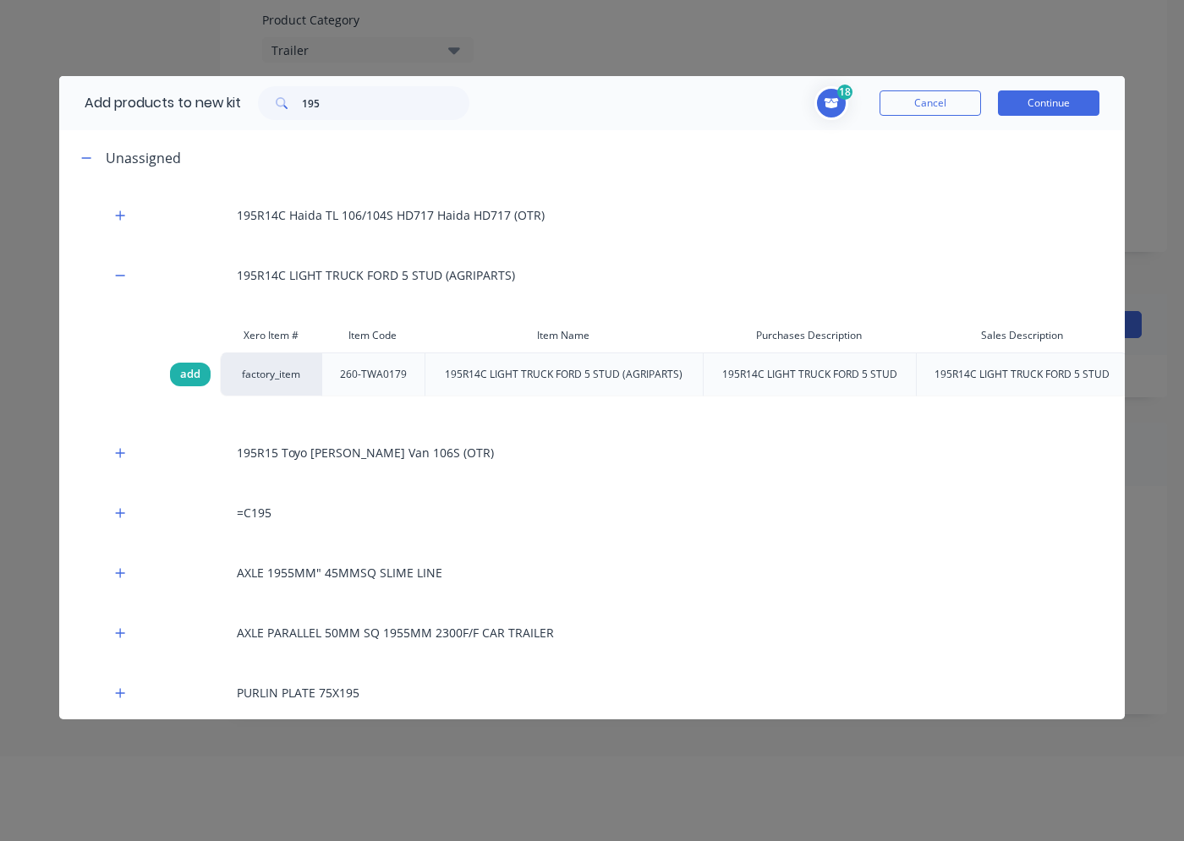
click at [194, 380] on span "add" at bounding box center [190, 374] width 20 height 17
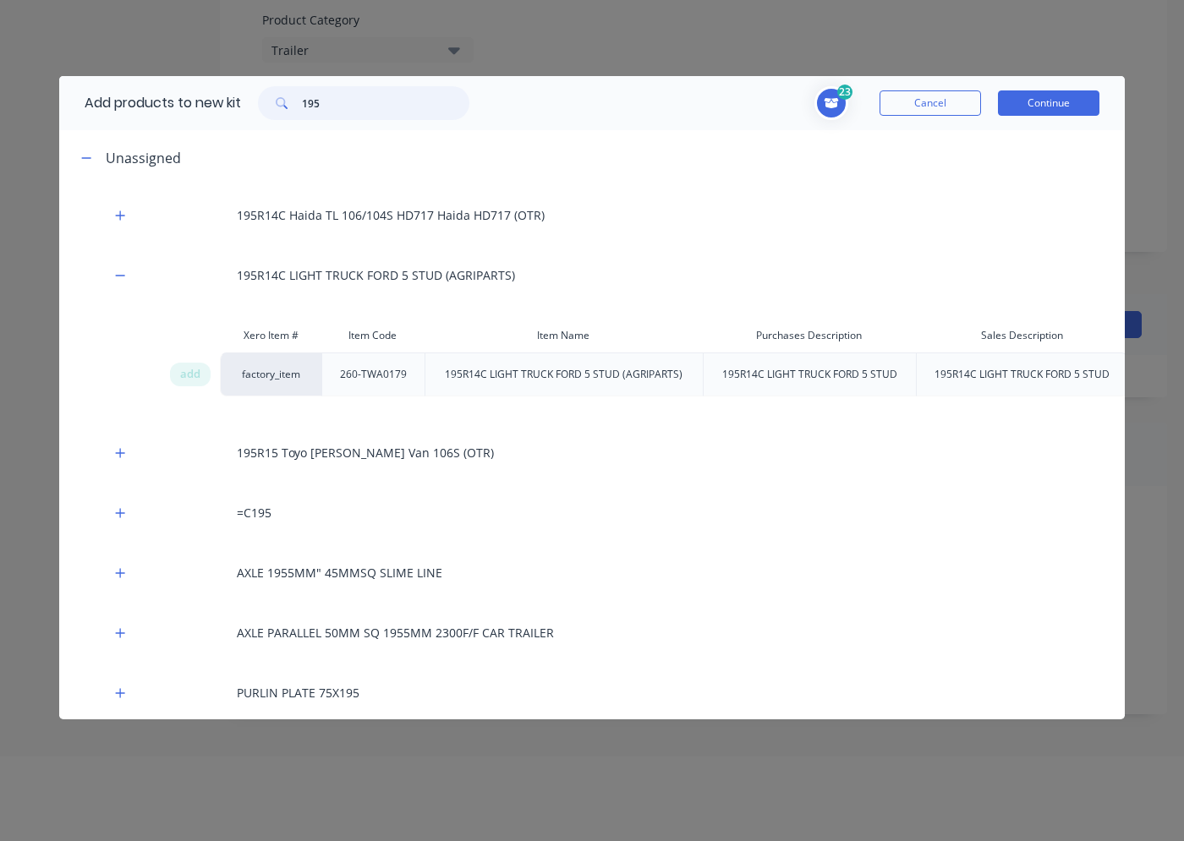
drag, startPoint x: 324, startPoint y: 103, endPoint x: 303, endPoint y: 107, distance: 21.6
click at [303, 107] on div "195" at bounding box center [363, 103] width 211 height 34
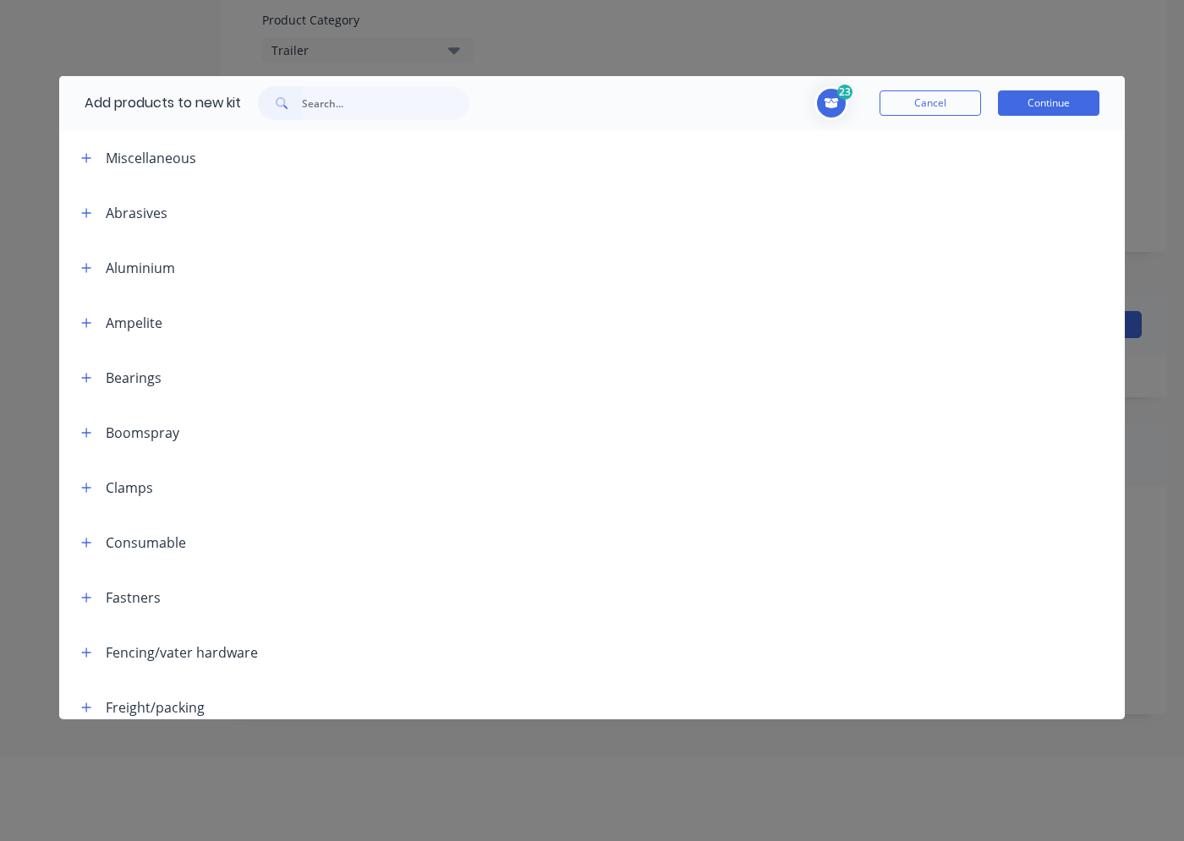
click at [831, 99] on icon "Toggle cart dropdown" at bounding box center [831, 103] width 16 height 14
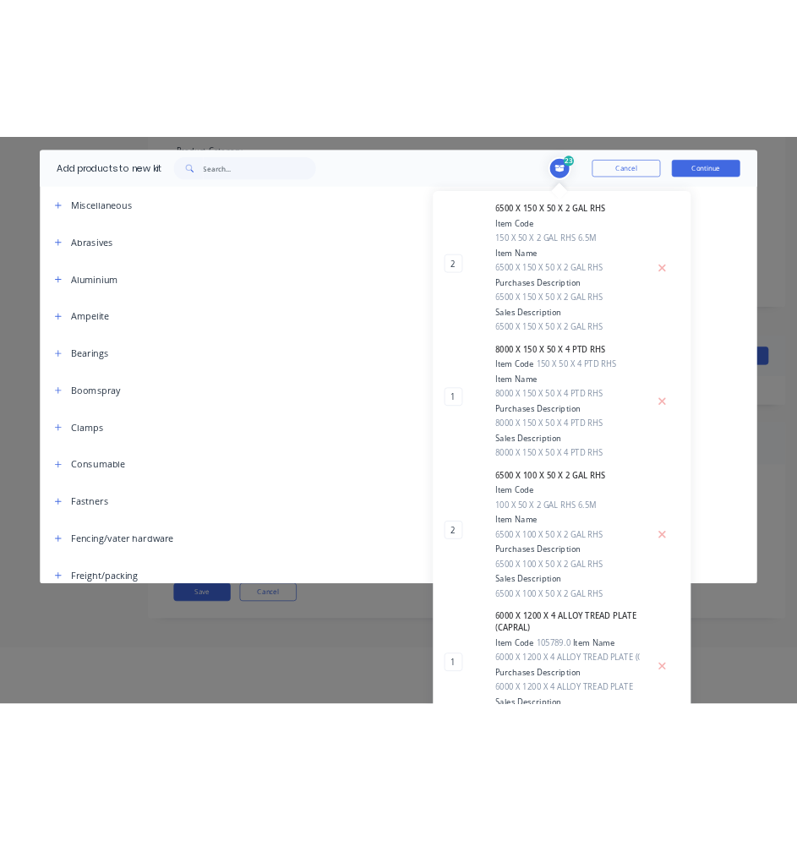
scroll to position [0, 0]
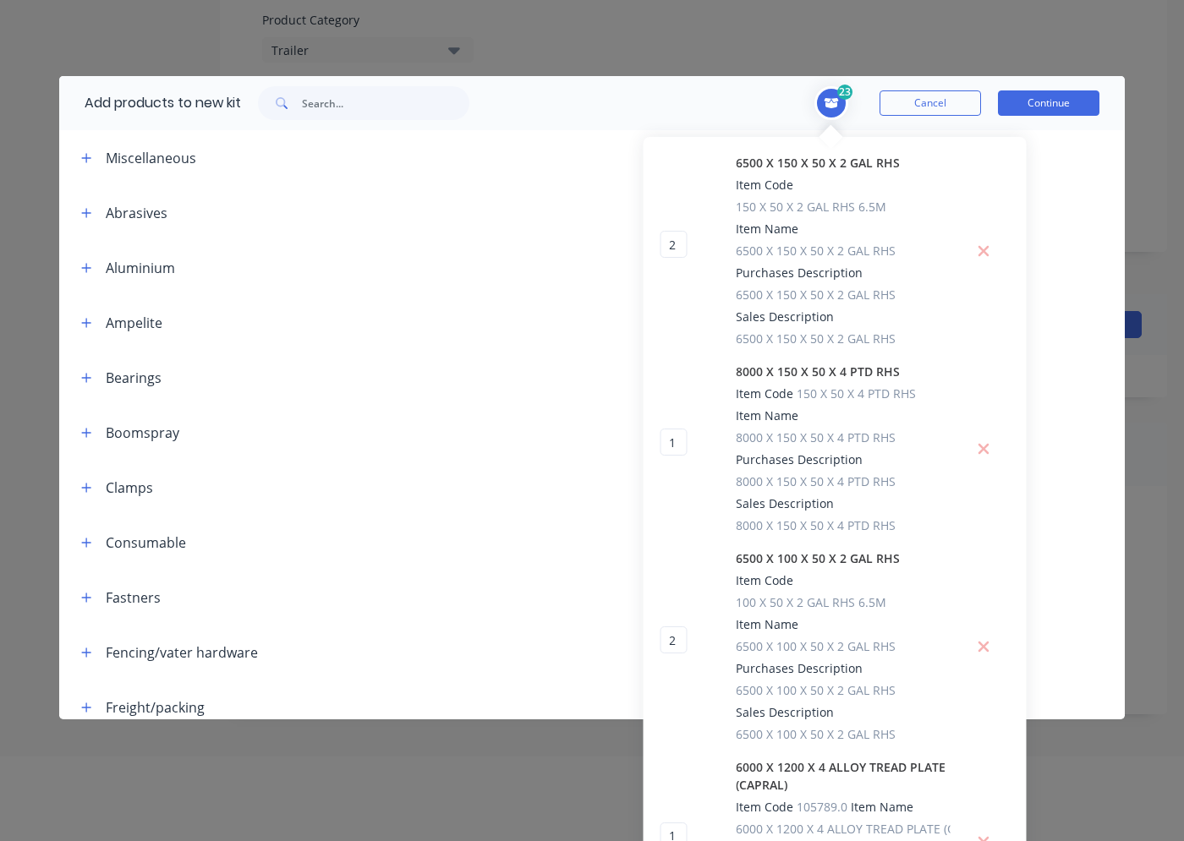
click at [824, 105] on icon "Toggle cart dropdown" at bounding box center [831, 103] width 15 height 12
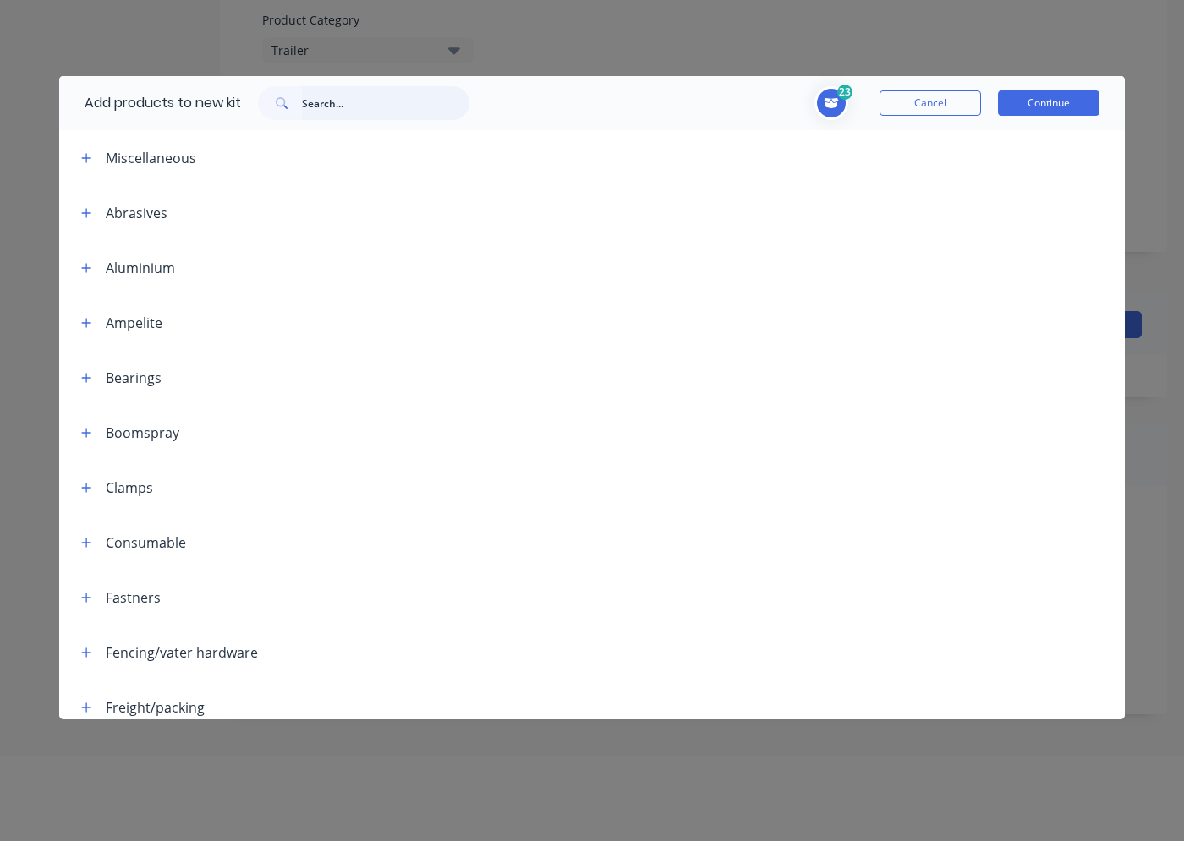
click at [319, 102] on input "text" at bounding box center [385, 103] width 167 height 34
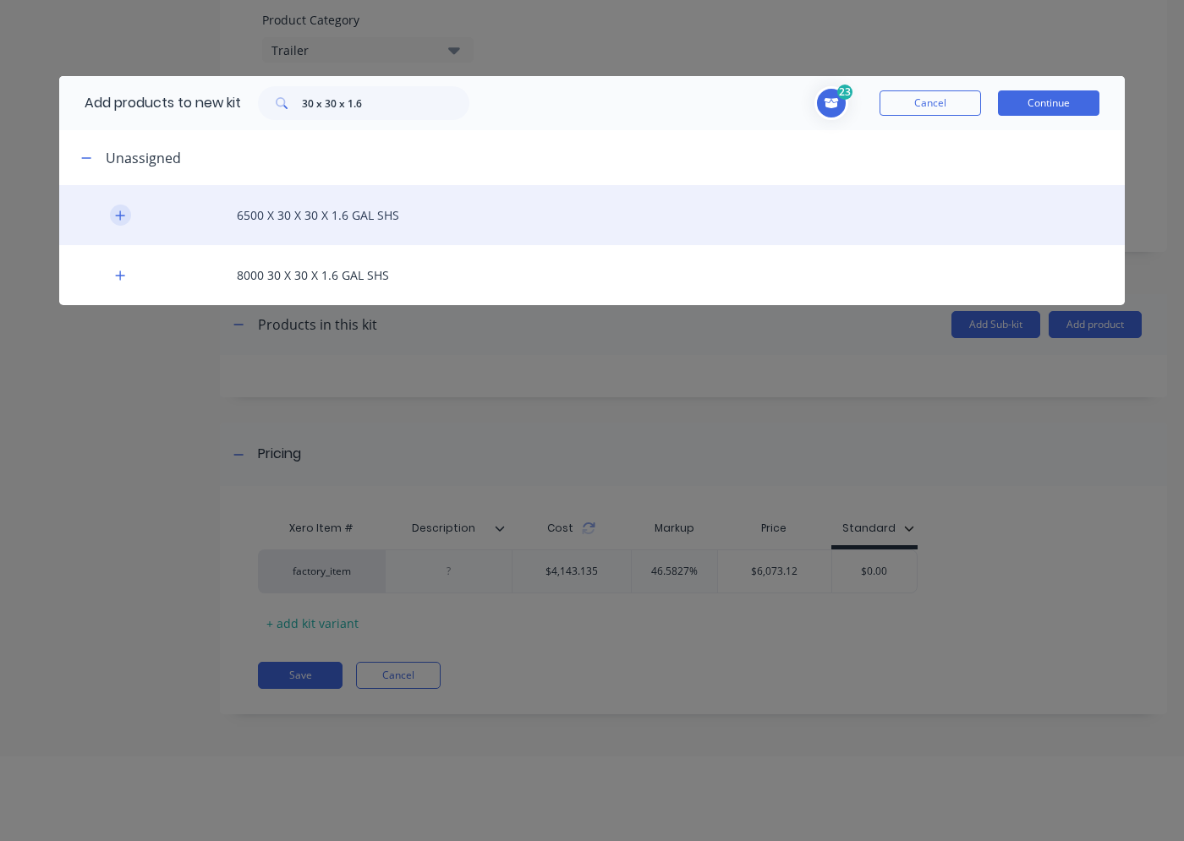
click at [123, 215] on icon "button" at bounding box center [120, 215] width 9 height 9
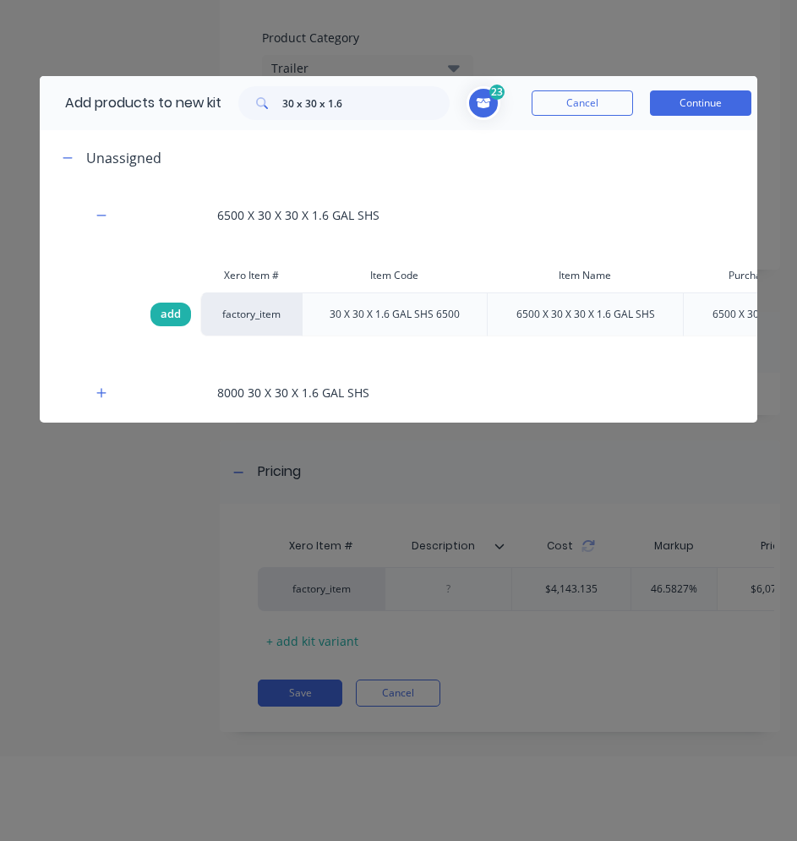
click at [177, 308] on span "add" at bounding box center [171, 314] width 20 height 17
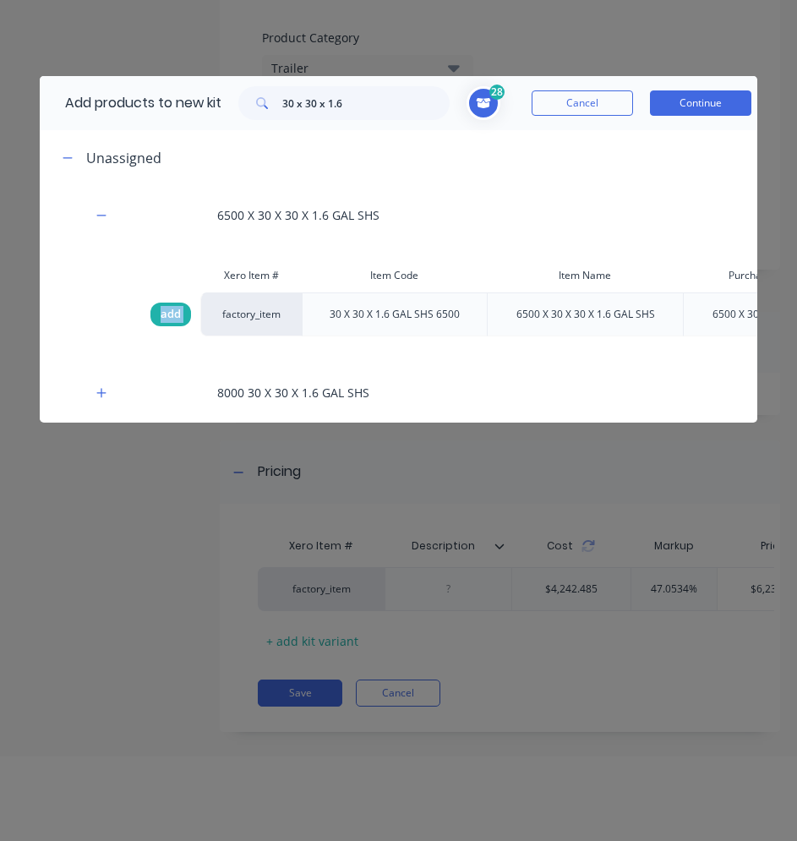
click at [177, 308] on span "add" at bounding box center [171, 314] width 20 height 17
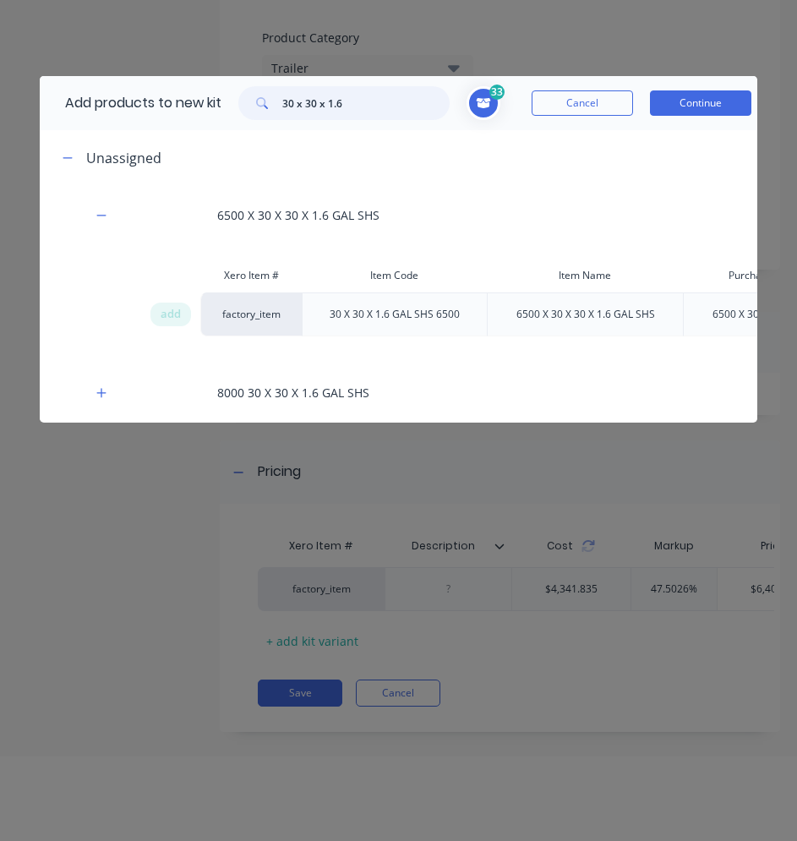
drag, startPoint x: 347, startPoint y: 102, endPoint x: 284, endPoint y: 103, distance: 63.4
click at [284, 103] on div "30 x 30 x 1.6" at bounding box center [343, 103] width 211 height 34
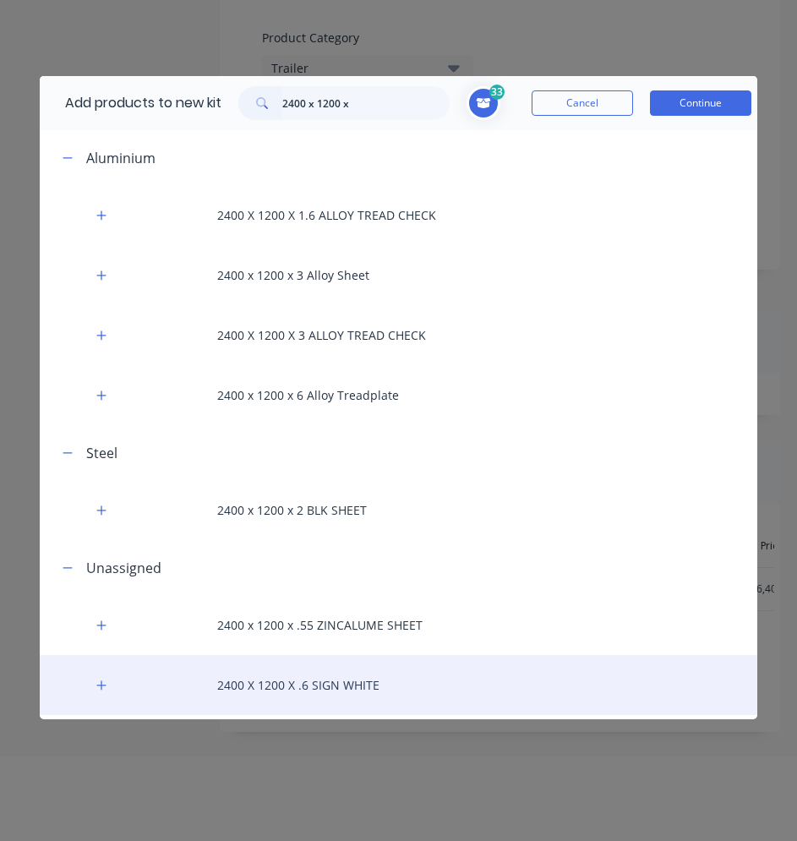
click at [327, 694] on div "2400 X 1200 X .6 SIGN WHITE" at bounding box center [399, 685] width 718 height 60
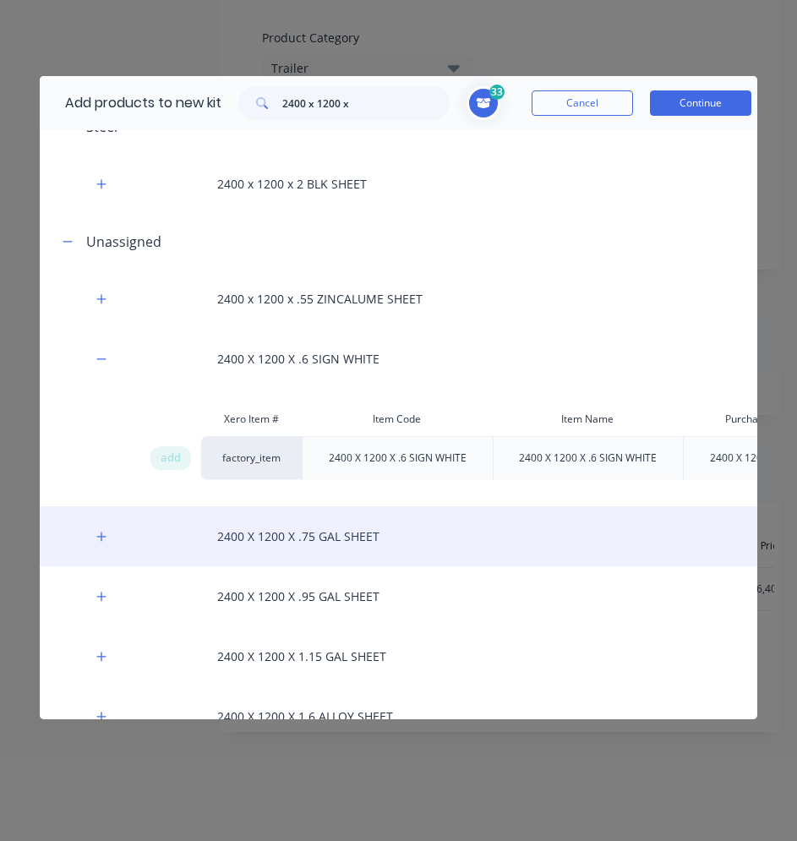
scroll to position [338, 0]
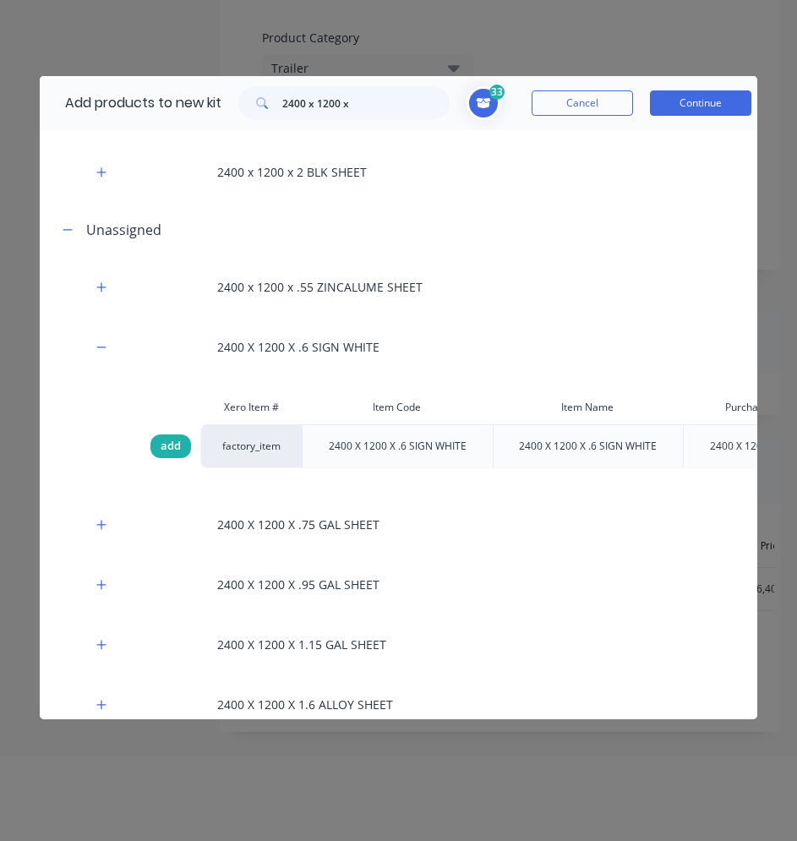
click at [170, 450] on span "add" at bounding box center [171, 446] width 20 height 17
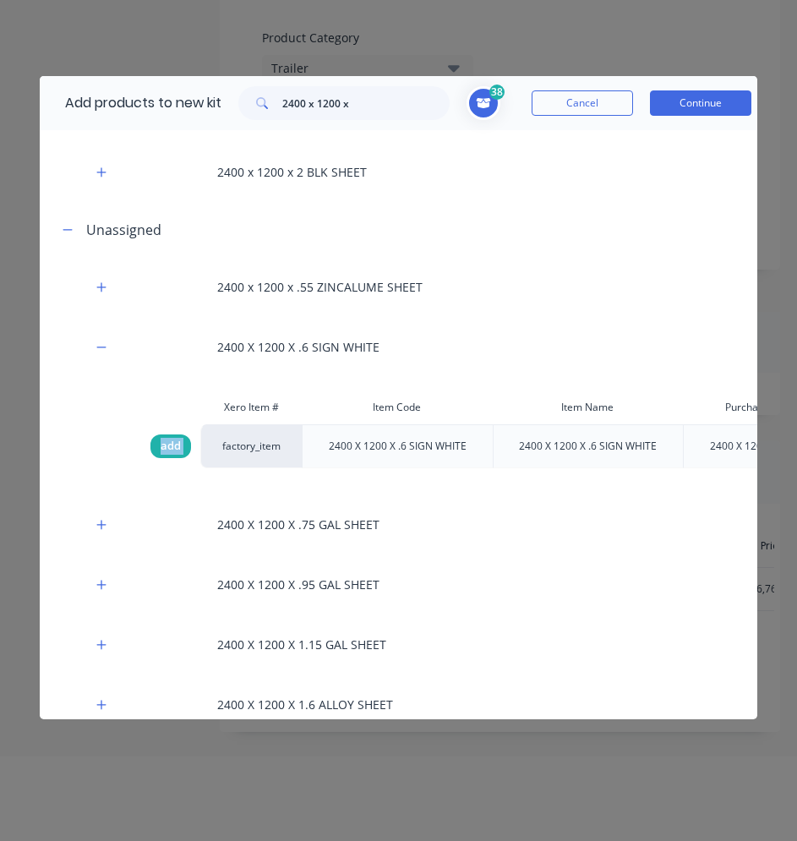
click at [170, 450] on span "add" at bounding box center [171, 446] width 20 height 17
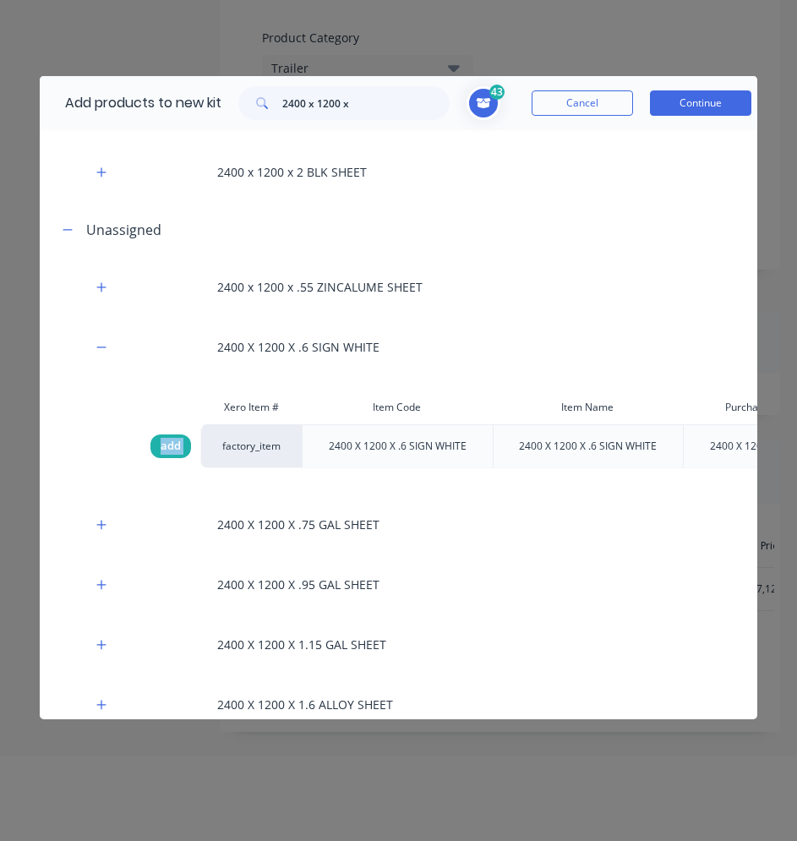
click at [170, 450] on span "add" at bounding box center [171, 446] width 20 height 17
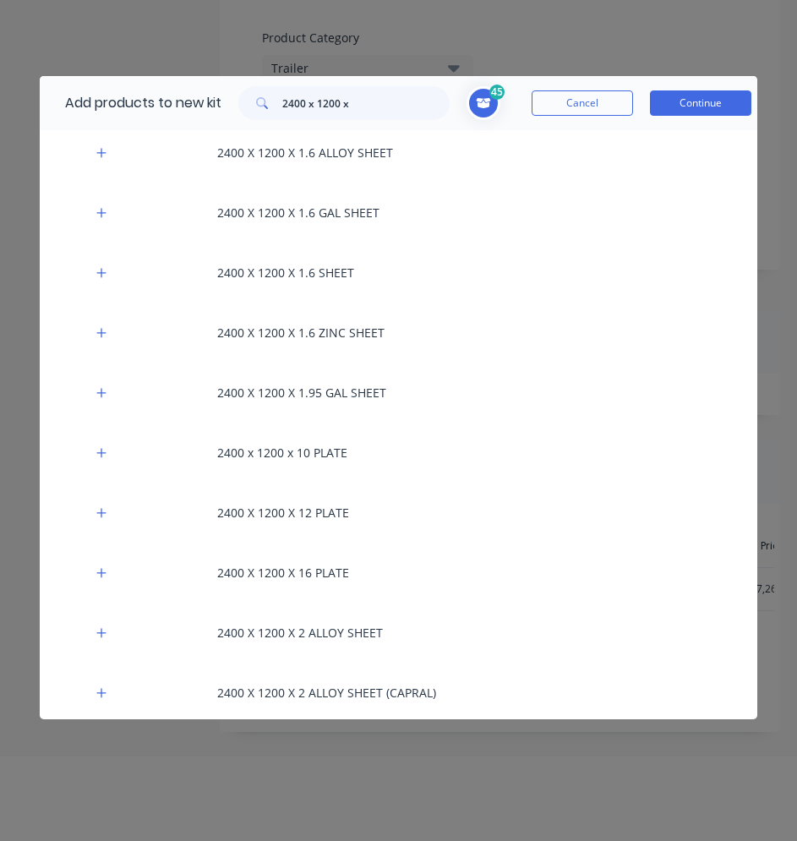
scroll to position [806, 0]
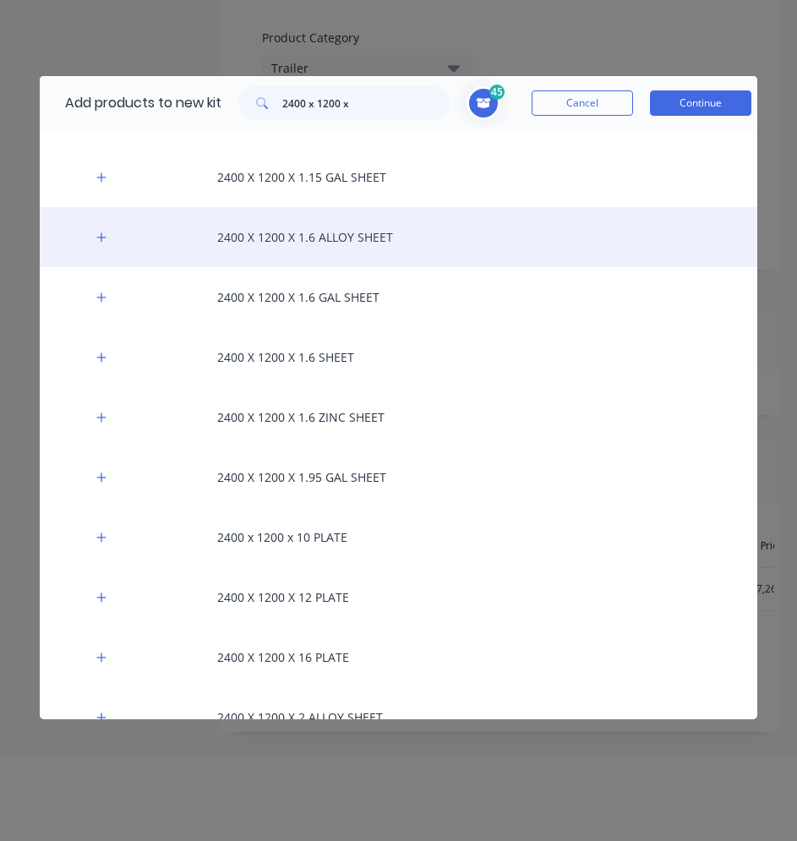
click at [352, 245] on div "2400 X 1200 X 1.6 ALLOY SHEET" at bounding box center [399, 237] width 718 height 60
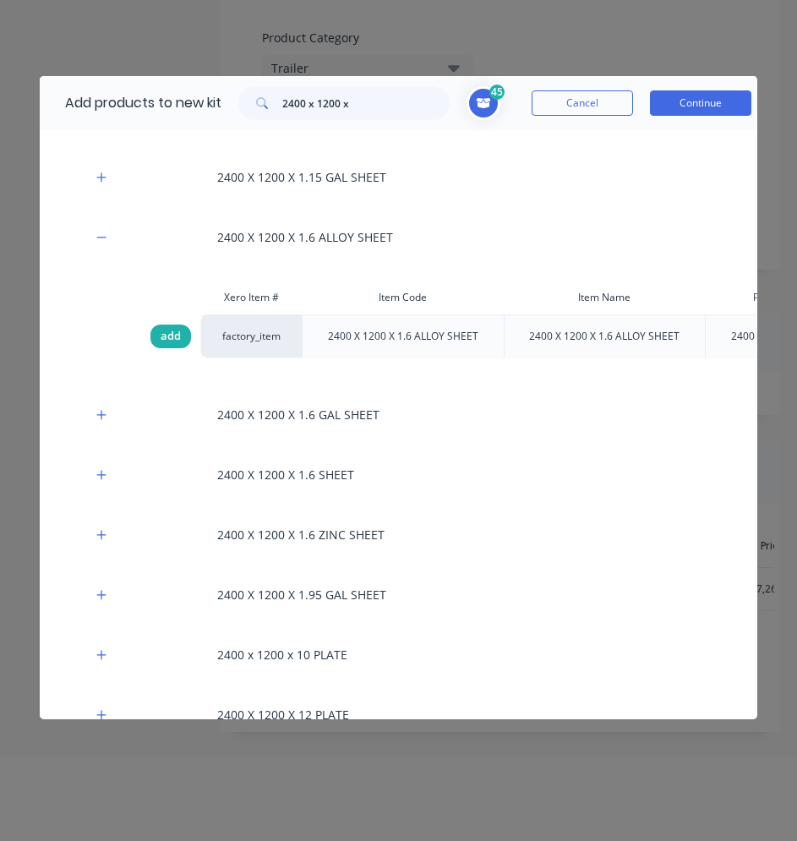
click at [176, 331] on span "add" at bounding box center [171, 336] width 20 height 17
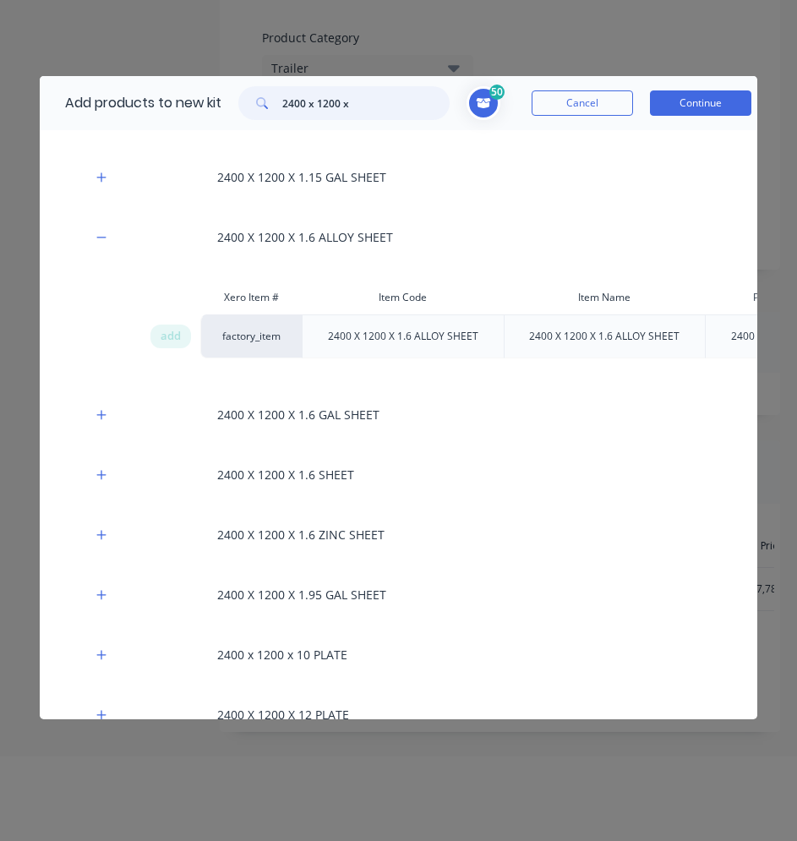
drag, startPoint x: 353, startPoint y: 112, endPoint x: 286, endPoint y: 107, distance: 66.9
click at [286, 107] on input "2400 x 1200 x" at bounding box center [365, 103] width 167 height 34
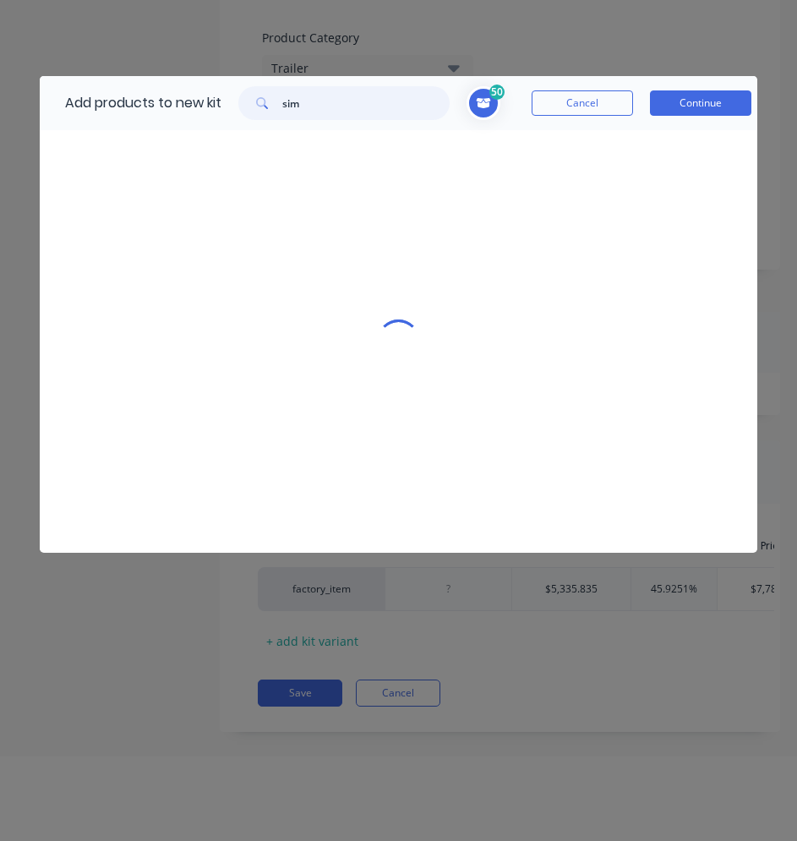
scroll to position [0, 0]
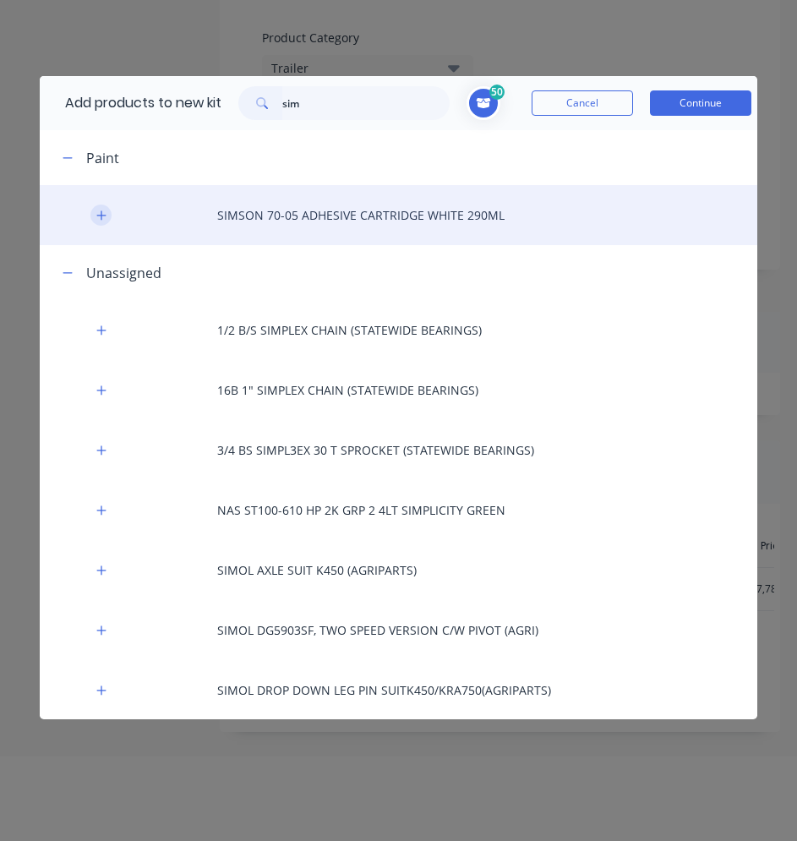
click at [102, 213] on icon "button" at bounding box center [101, 216] width 10 height 12
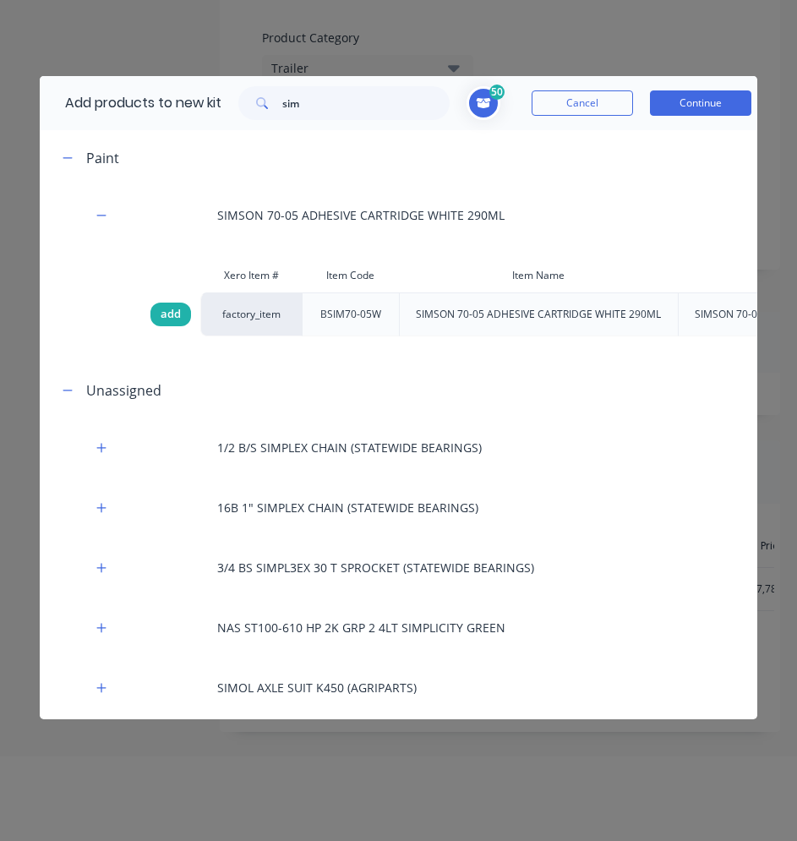
click at [171, 310] on span "add" at bounding box center [171, 314] width 20 height 17
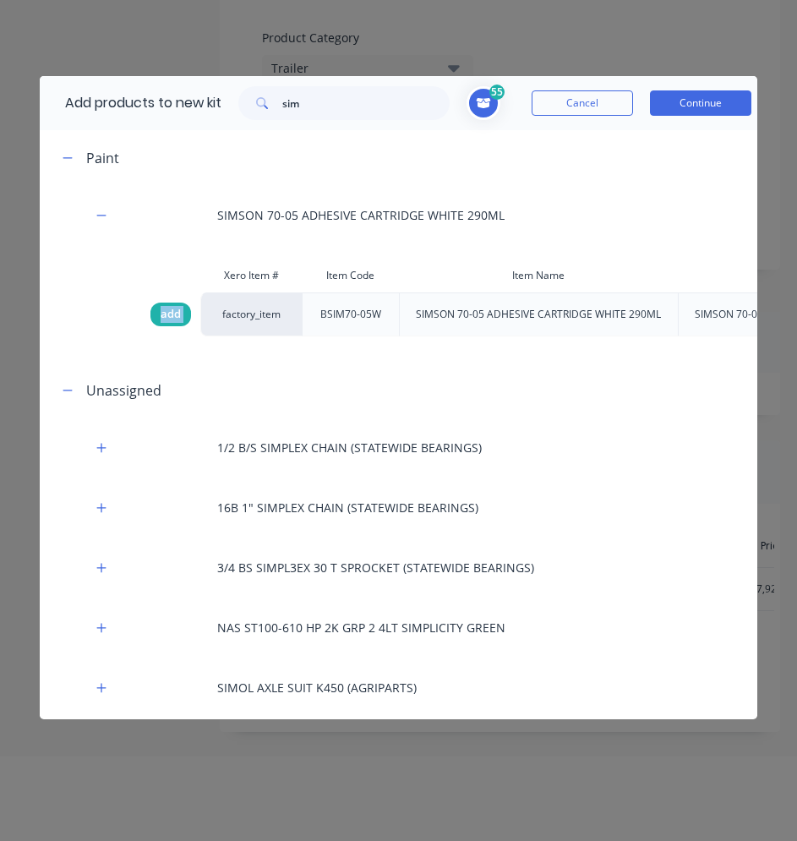
click at [171, 310] on span "add" at bounding box center [171, 314] width 20 height 17
click at [167, 316] on span "add" at bounding box center [171, 314] width 20 height 17
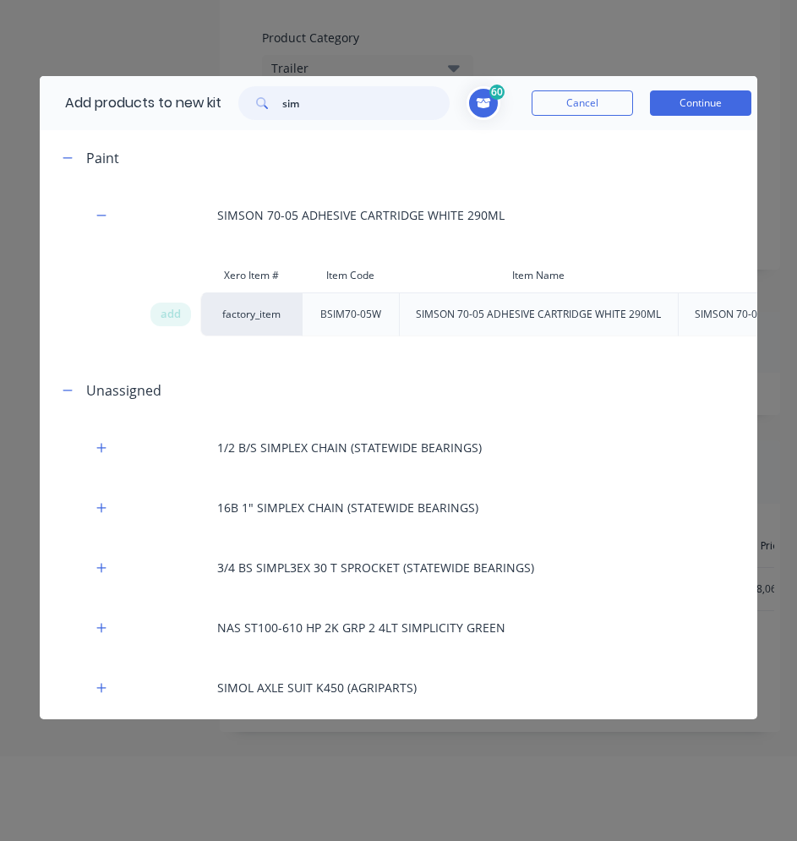
drag, startPoint x: 167, startPoint y: 316, endPoint x: 312, endPoint y: 102, distance: 258.2
click at [312, 102] on input "sim" at bounding box center [365, 103] width 167 height 34
drag, startPoint x: 312, startPoint y: 102, endPoint x: 281, endPoint y: 102, distance: 31.3
click at [281, 102] on div "sim" at bounding box center [343, 103] width 211 height 34
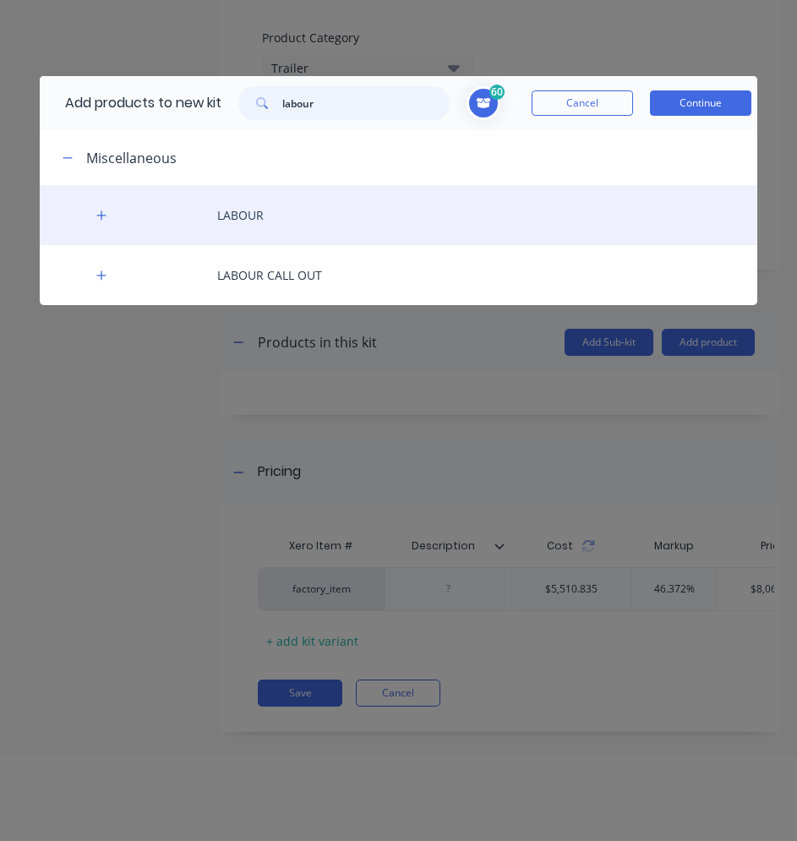
type input "labour"
click at [261, 210] on div "LABOUR" at bounding box center [399, 215] width 718 height 60
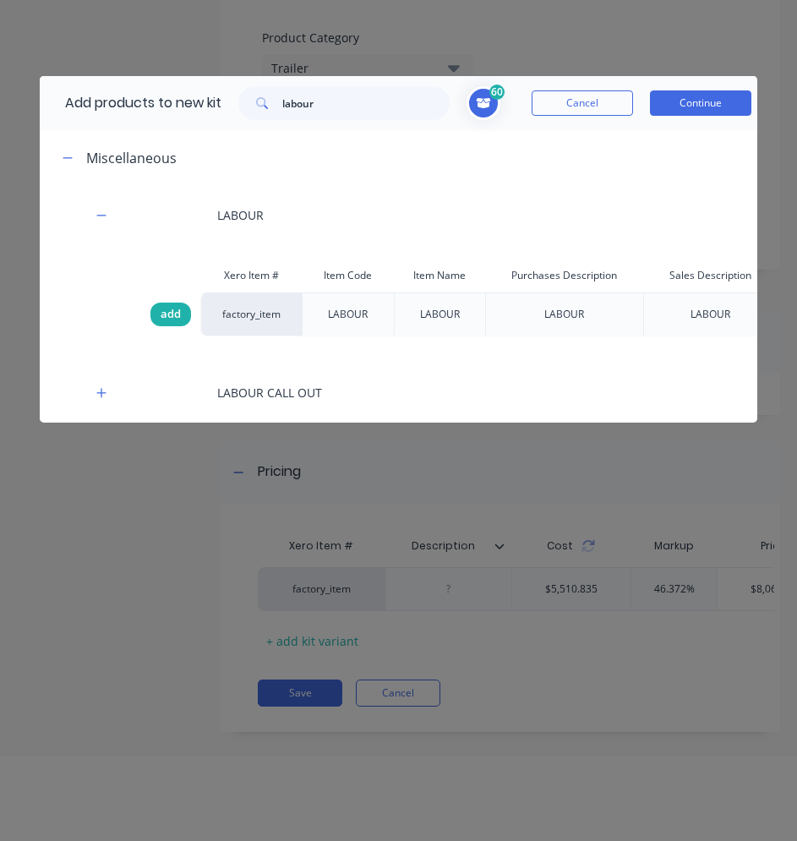
click at [172, 311] on span "add" at bounding box center [171, 314] width 20 height 17
click at [500, 112] on span "Toggle cart dropdown" at bounding box center [484, 103] width 34 height 34
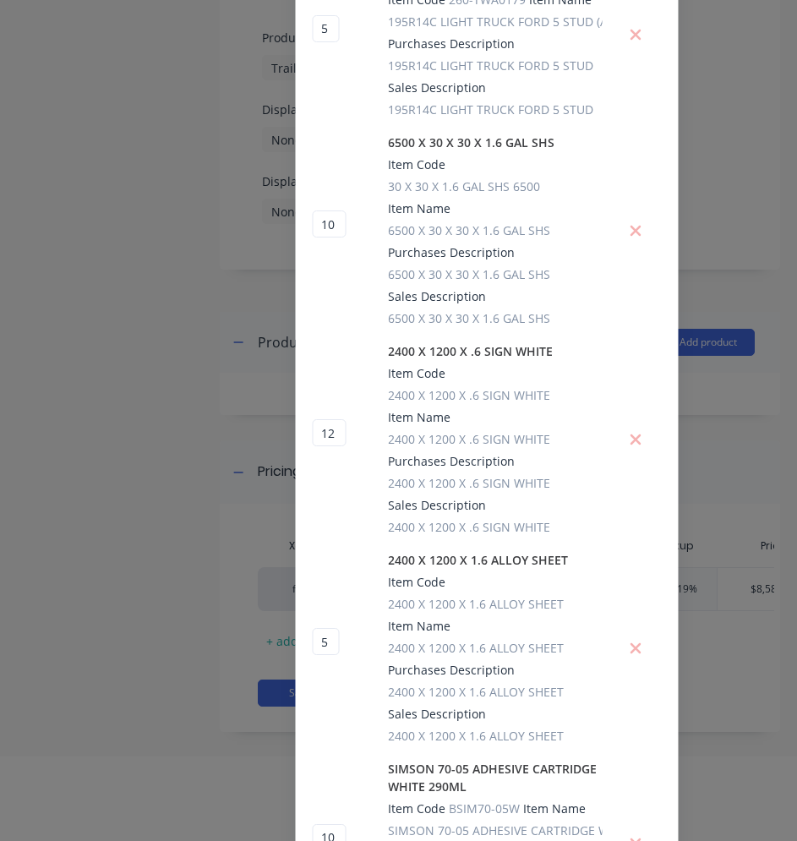
scroll to position [2222, 0]
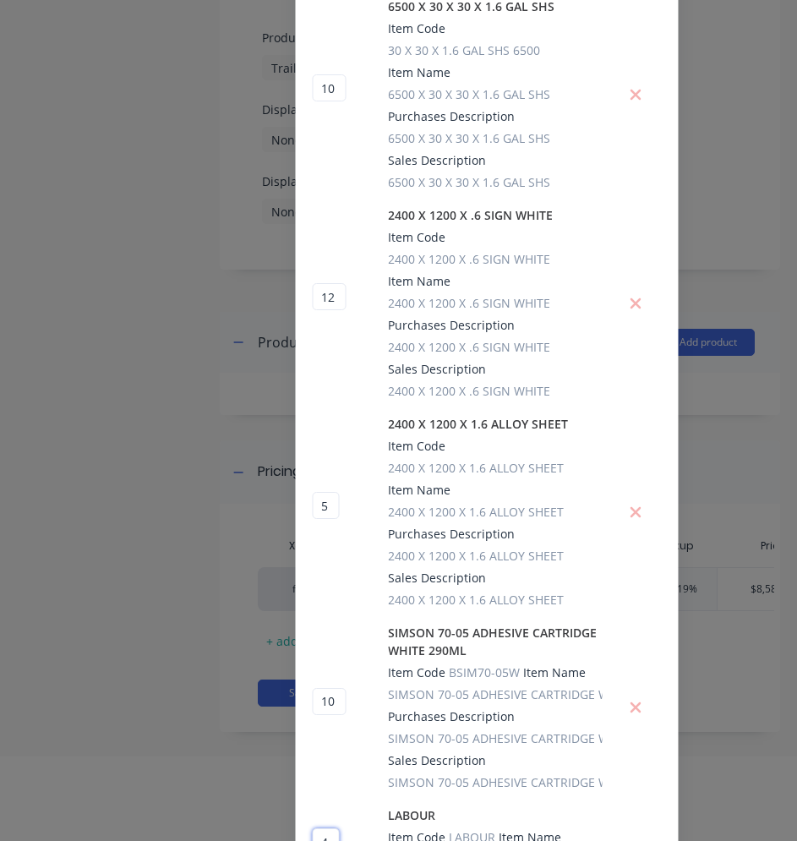
drag, startPoint x: 332, startPoint y: 781, endPoint x: 322, endPoint y: 777, distance: 11.0
click at [322, 829] on input "4" at bounding box center [325, 842] width 27 height 27
type input "50"
click at [194, 744] on div "Add products to new kit labour 110 2 2 ? 6500 X 150 X 50 X 2 GAL RHS Item Code …" at bounding box center [398, 420] width 797 height 841
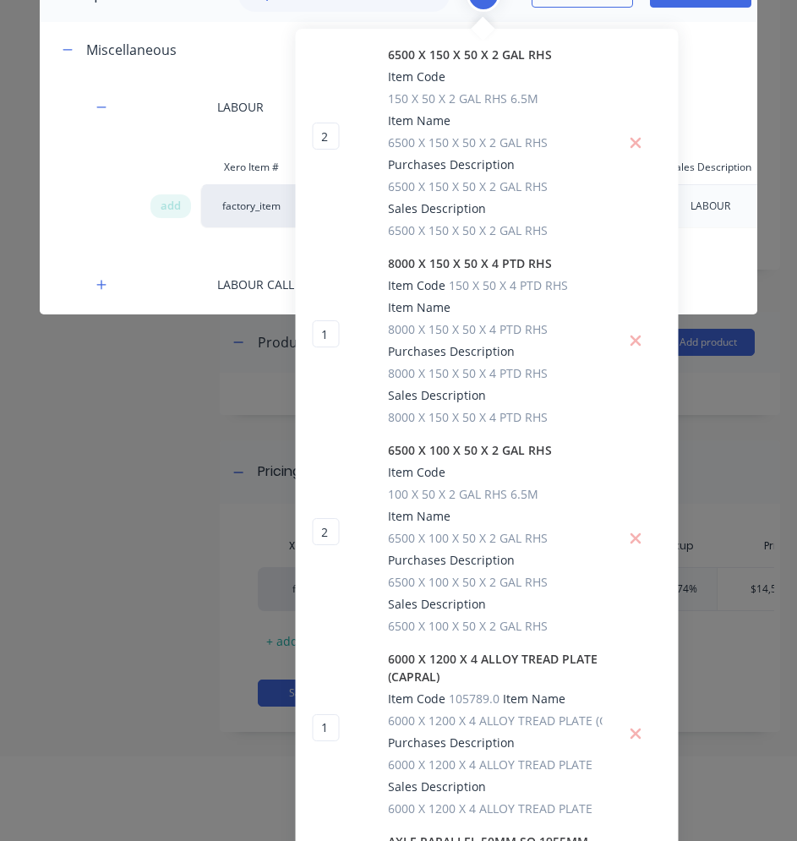
scroll to position [0, 0]
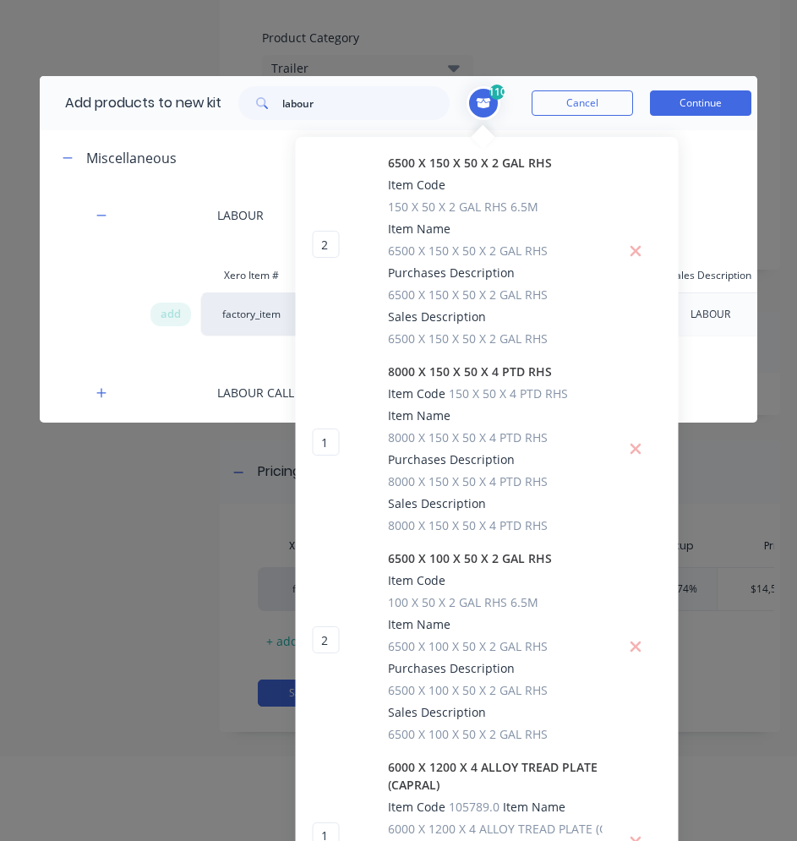
click at [479, 106] on icon "Toggle cart dropdown" at bounding box center [483, 103] width 17 height 14
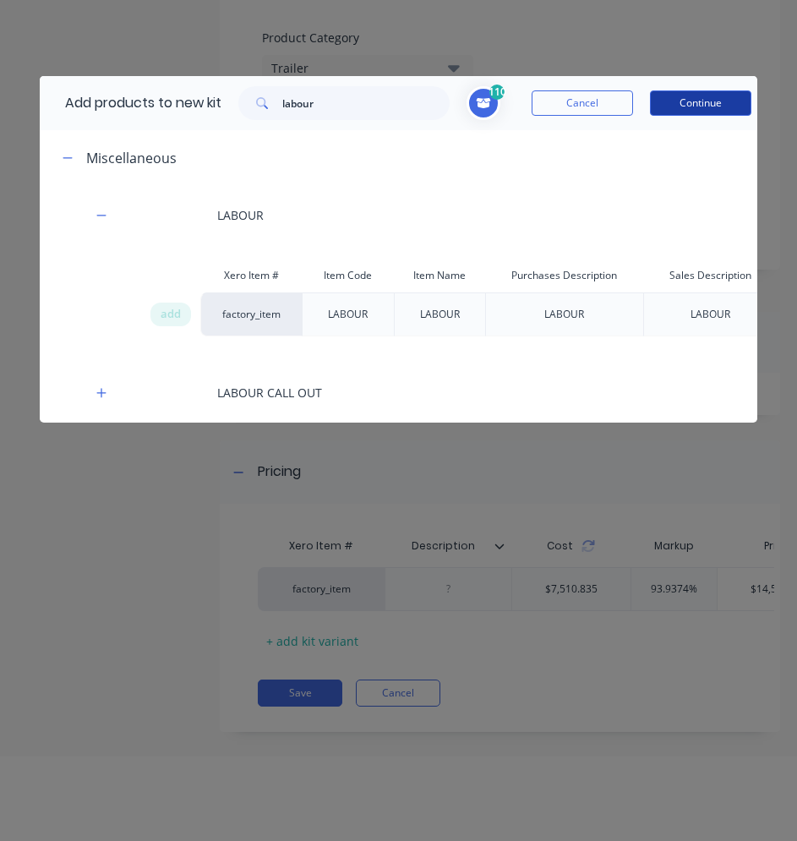
click at [681, 109] on button "Continue" at bounding box center [700, 102] width 101 height 25
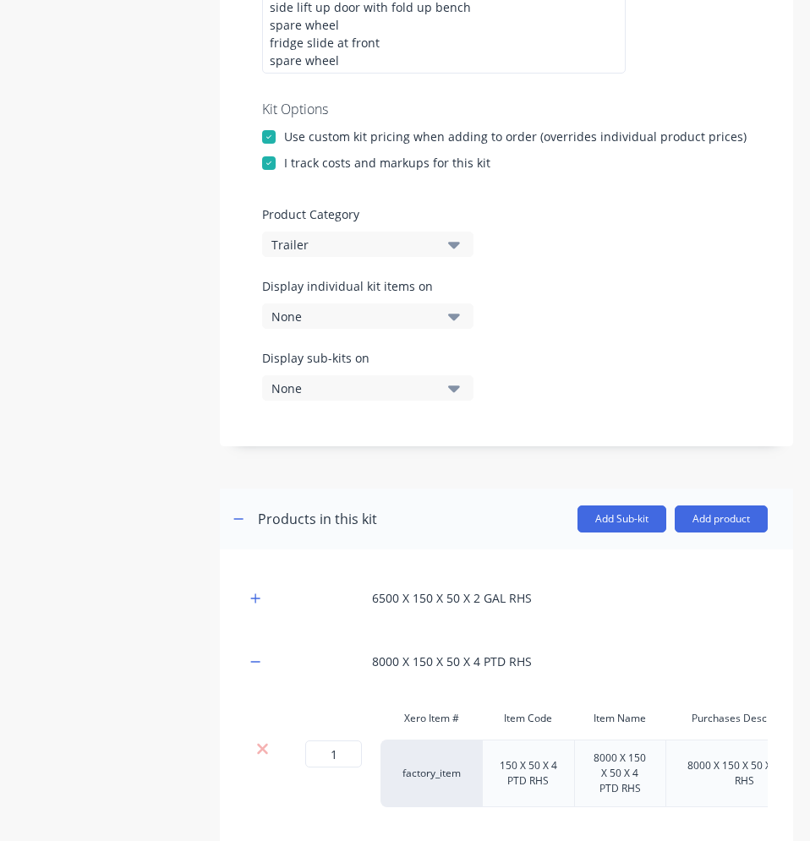
scroll to position [500, 0]
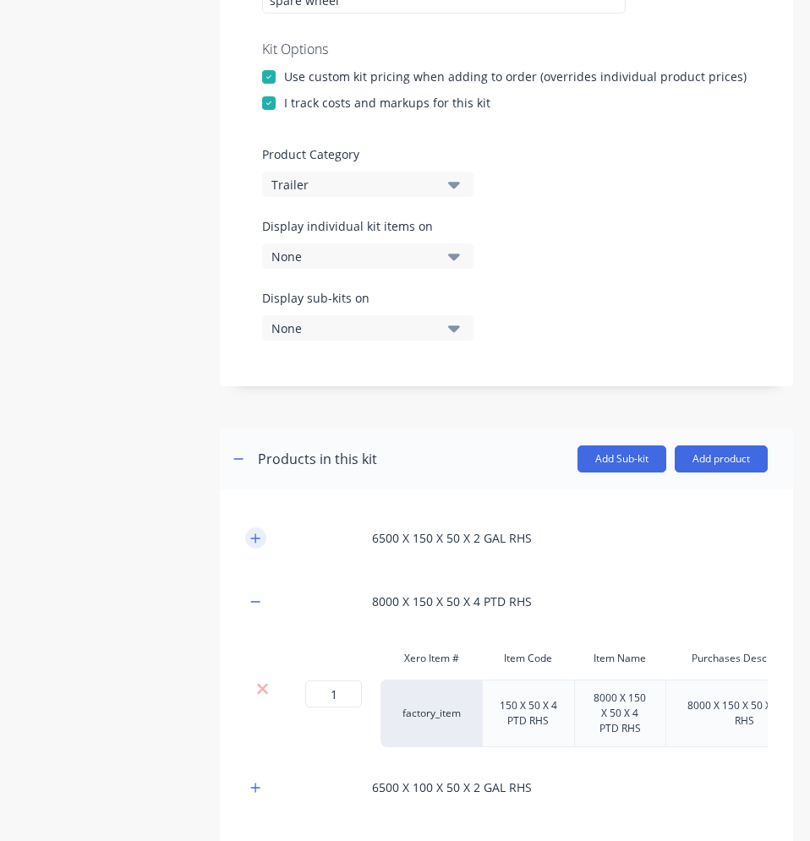
click at [259, 538] on icon "button" at bounding box center [255, 538] width 9 height 9
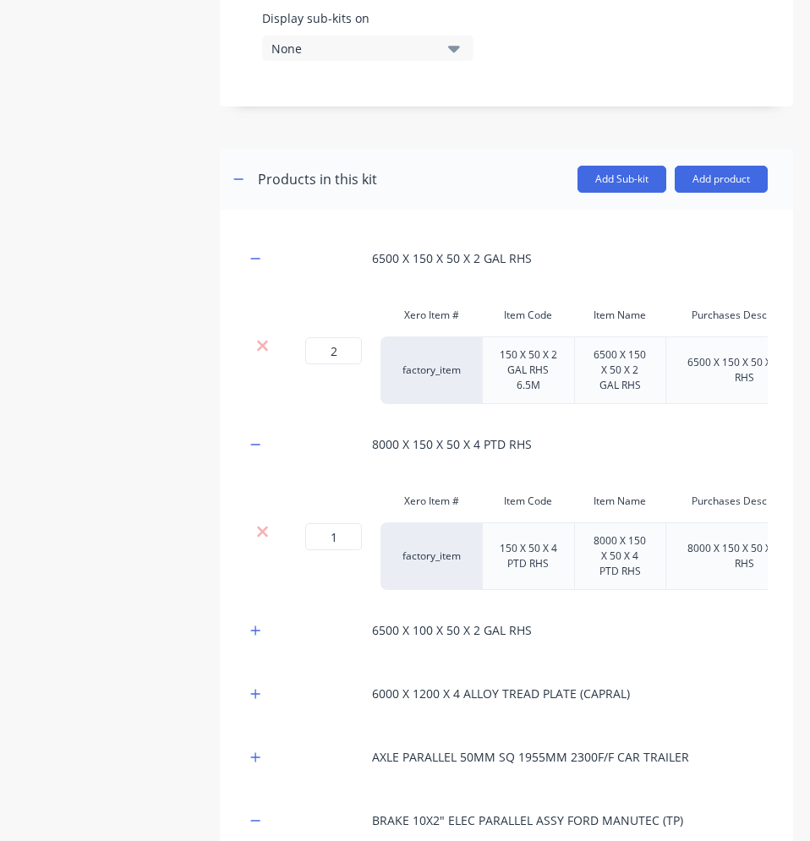
scroll to position [753, 0]
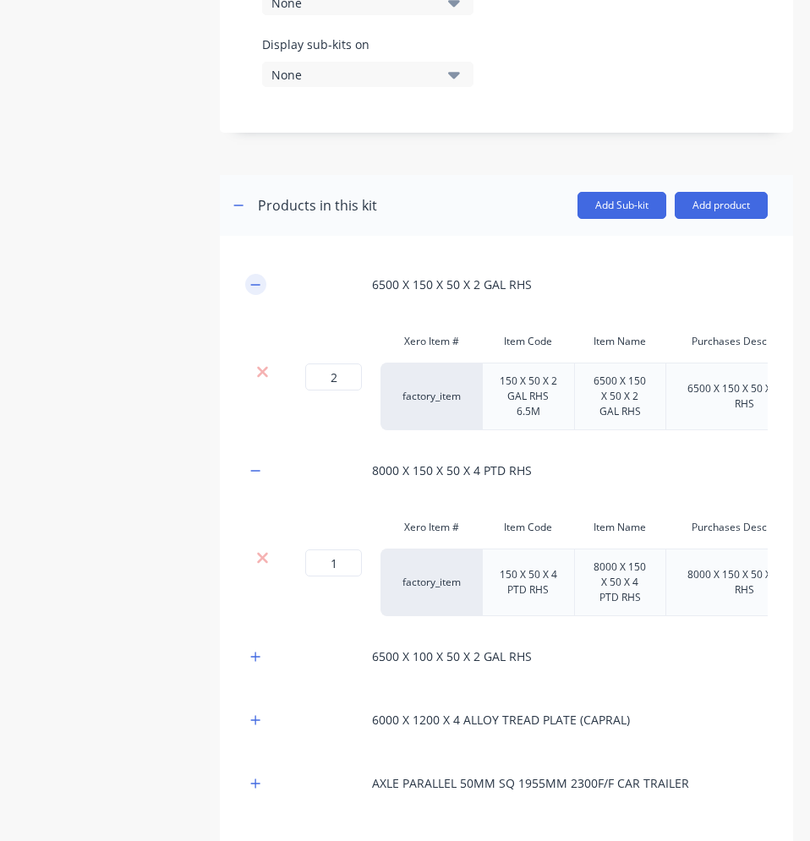
click at [256, 284] on icon "button" at bounding box center [255, 284] width 9 height 1
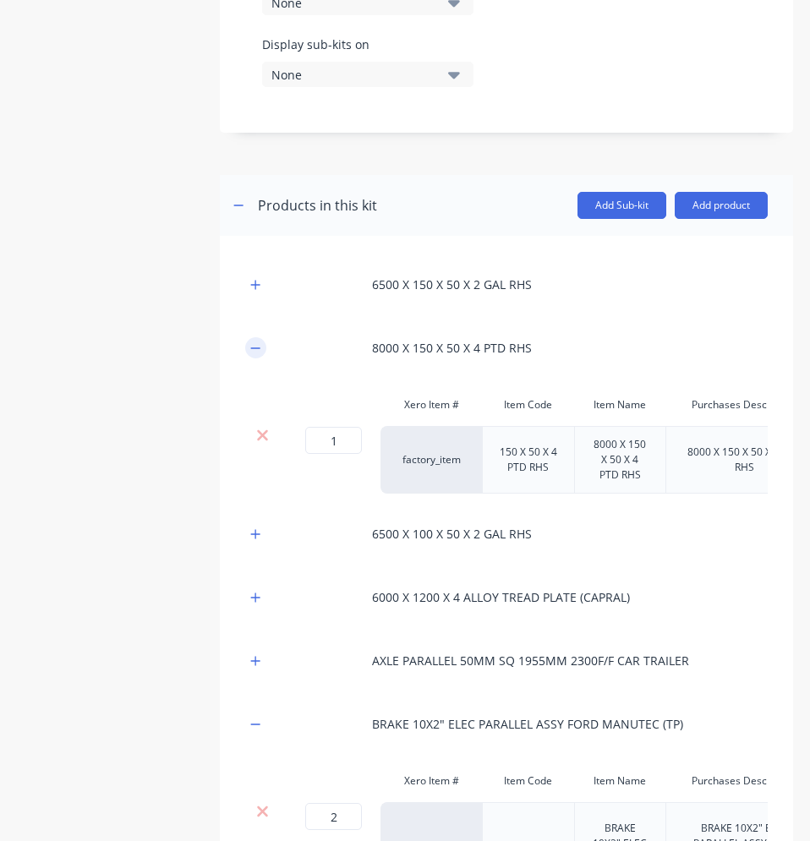
click at [254, 347] on icon "button" at bounding box center [255, 347] width 9 height 1
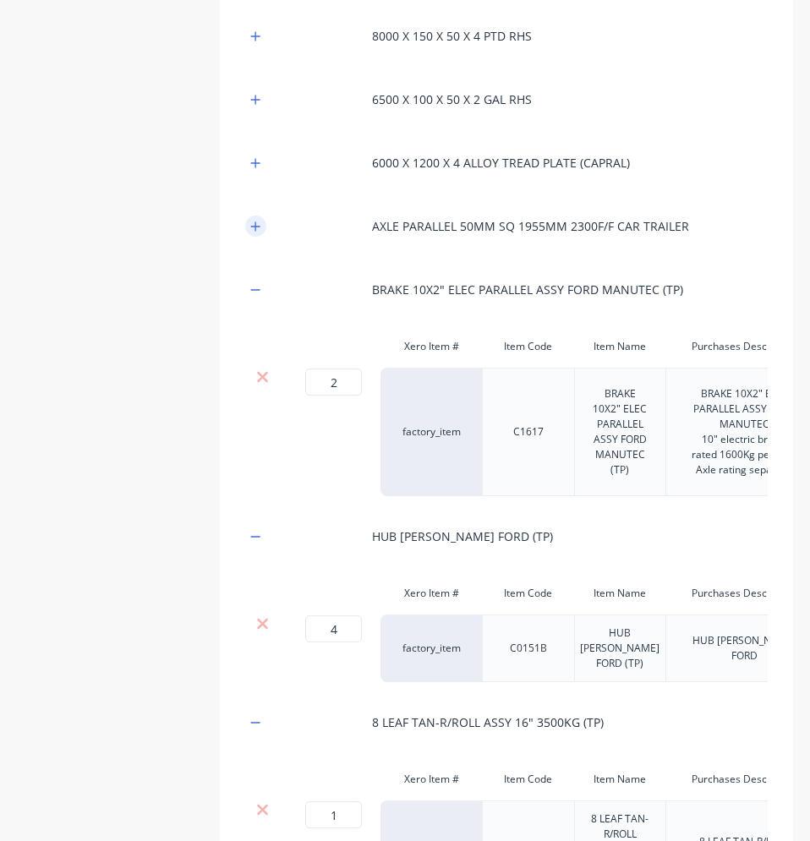
scroll to position [1092, 0]
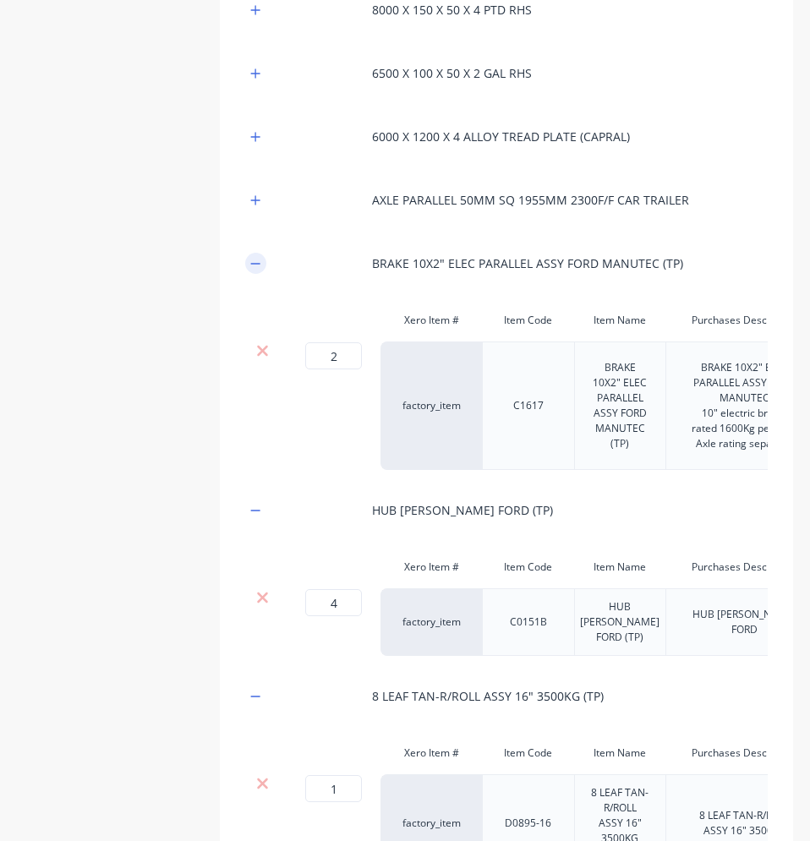
click at [254, 268] on icon "button" at bounding box center [255, 264] width 10 height 12
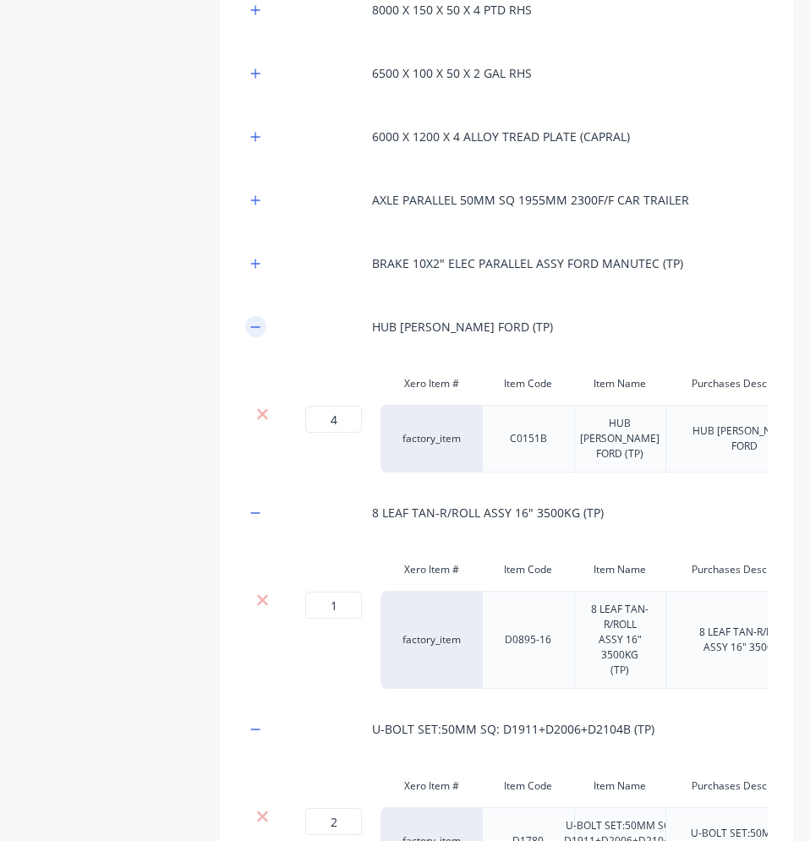
click at [255, 327] on icon "button" at bounding box center [255, 326] width 9 height 1
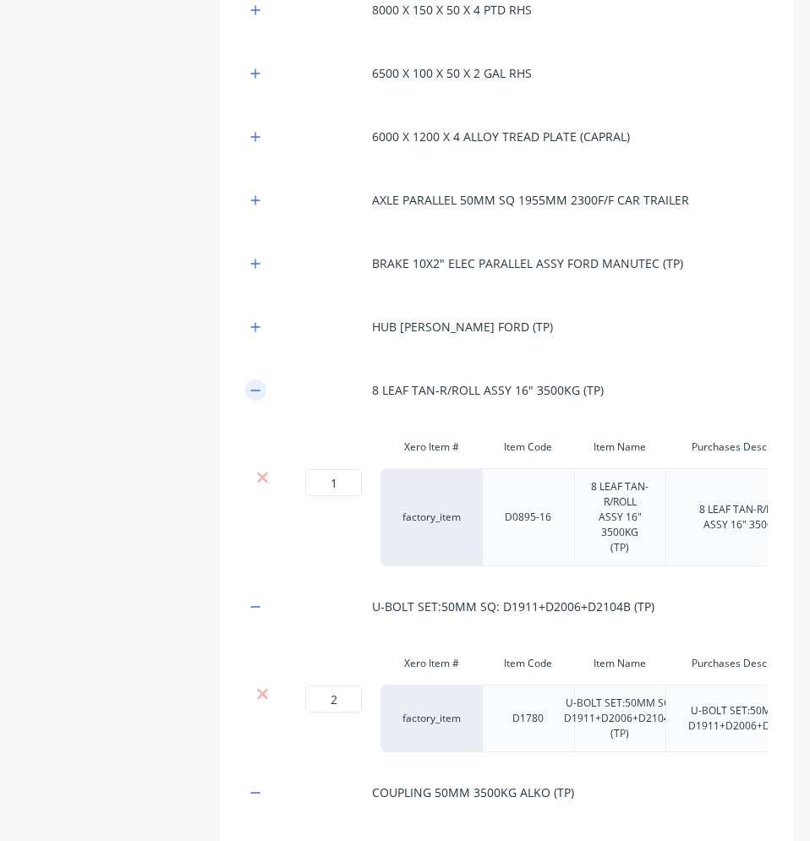
click at [253, 391] on icon "button" at bounding box center [255, 391] width 10 height 12
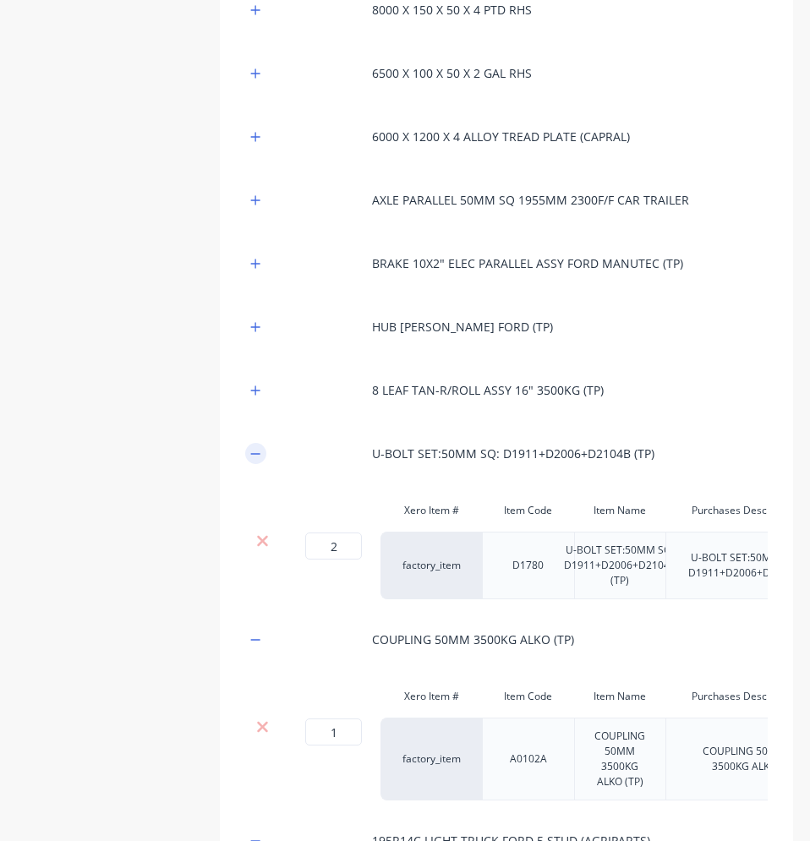
click at [252, 457] on icon "button" at bounding box center [255, 454] width 10 height 12
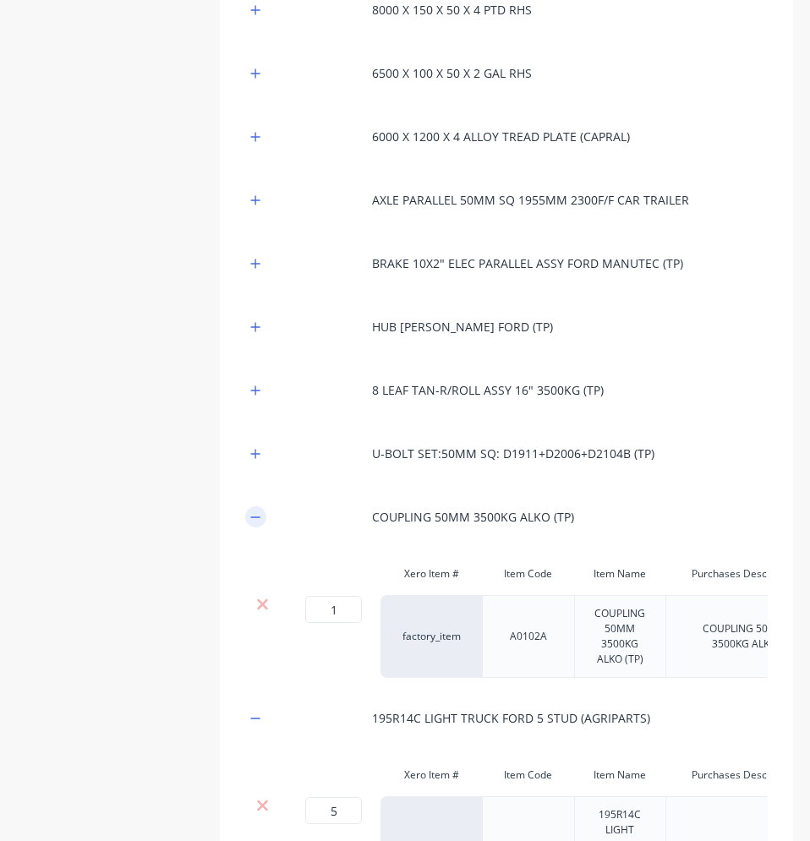
click at [251, 519] on icon "button" at bounding box center [255, 518] width 10 height 12
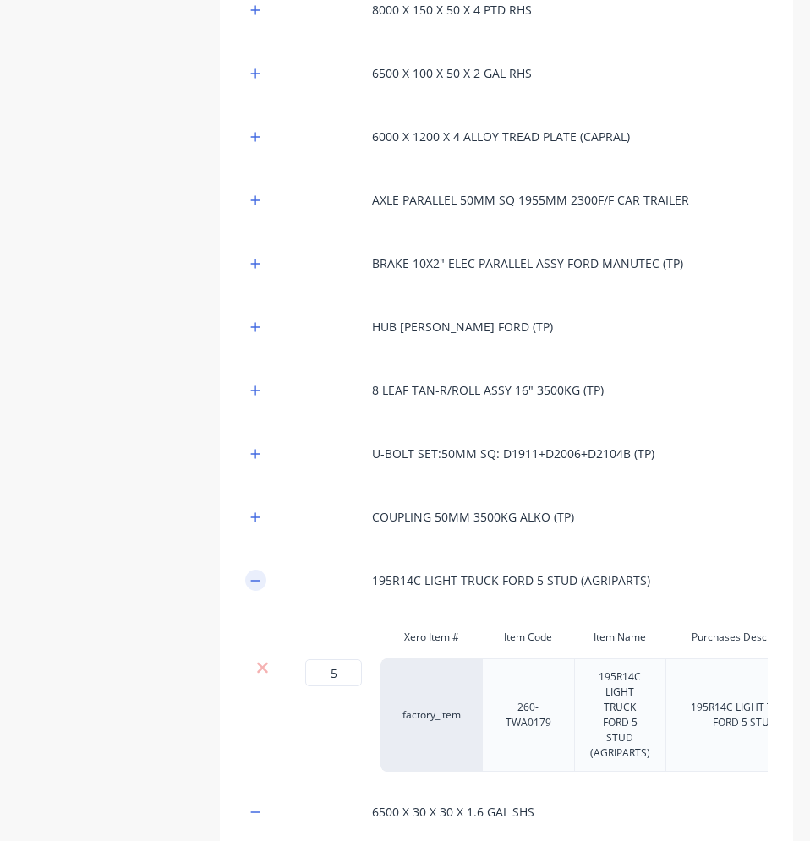
click at [256, 583] on icon "button" at bounding box center [255, 581] width 10 height 12
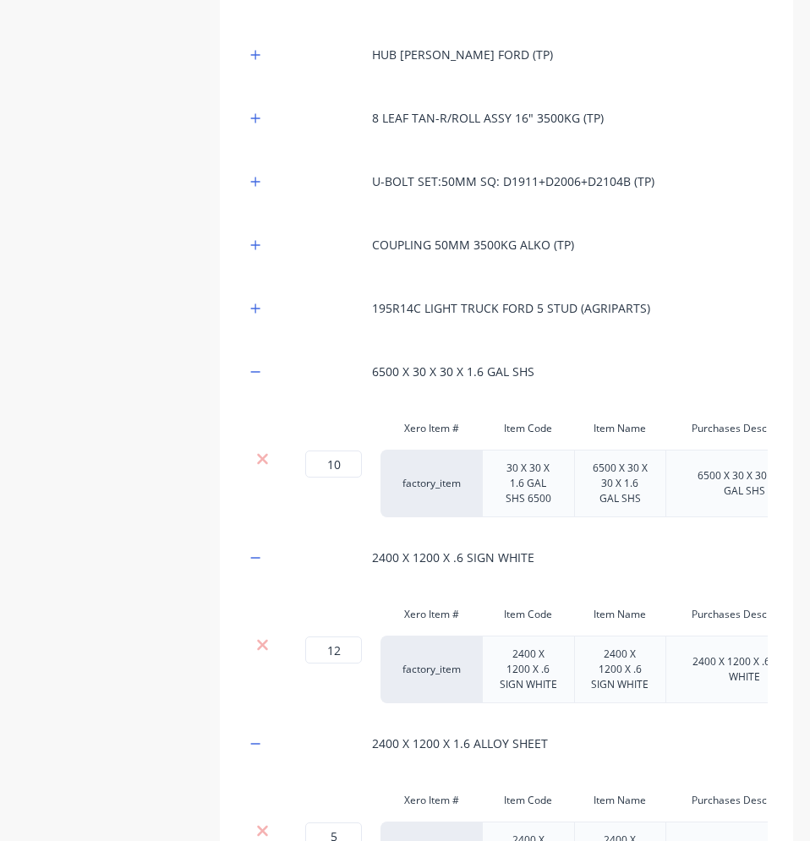
scroll to position [1430, 0]
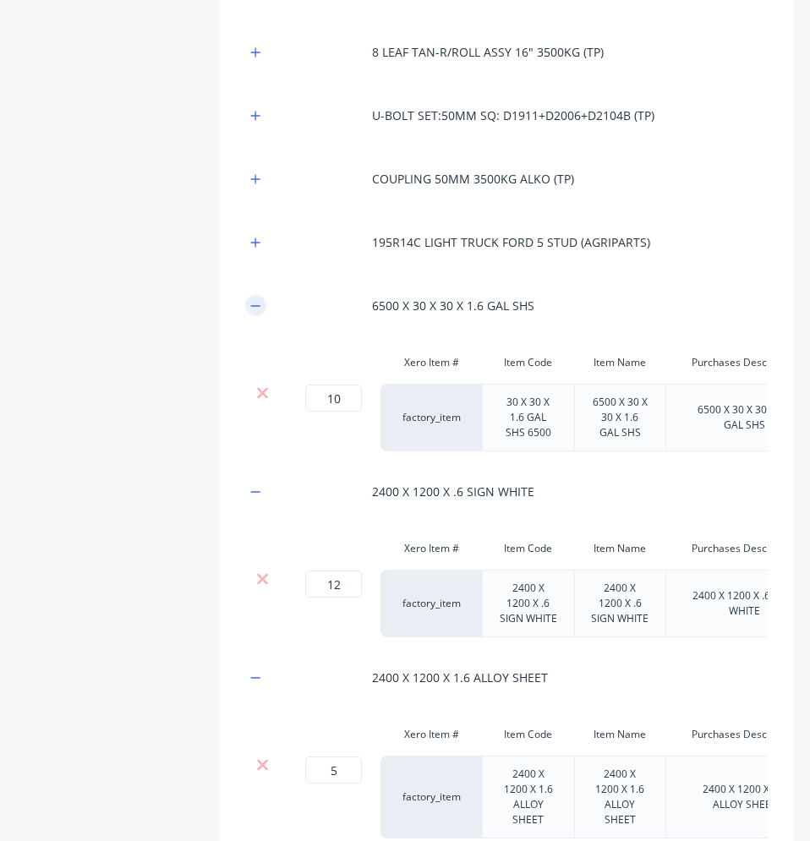
click at [258, 298] on button "button" at bounding box center [255, 305] width 21 height 21
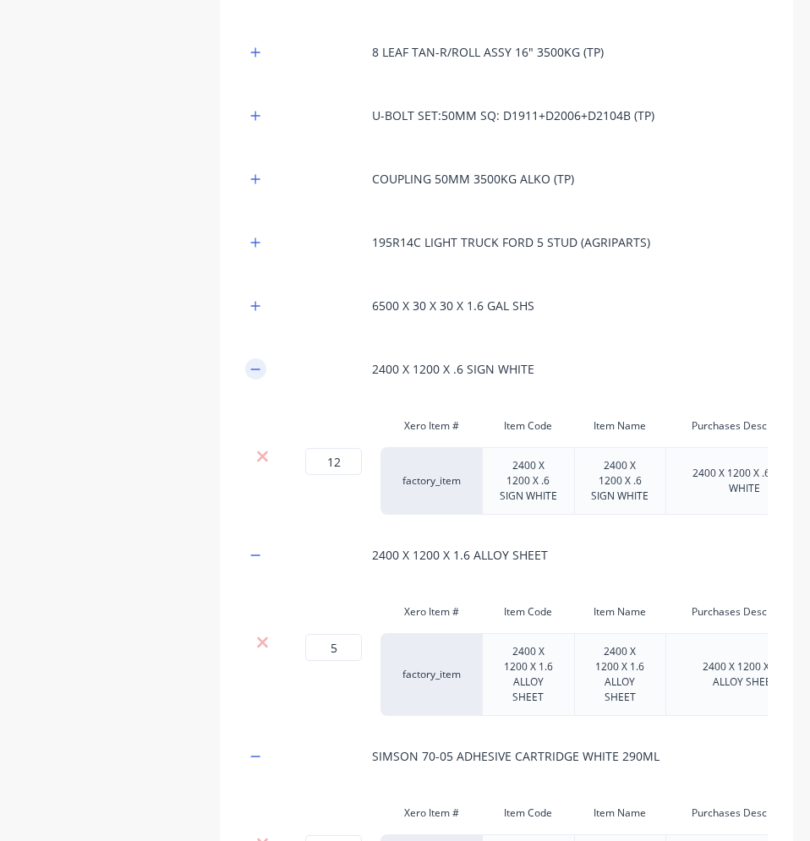
click at [256, 367] on icon "button" at bounding box center [255, 370] width 10 height 12
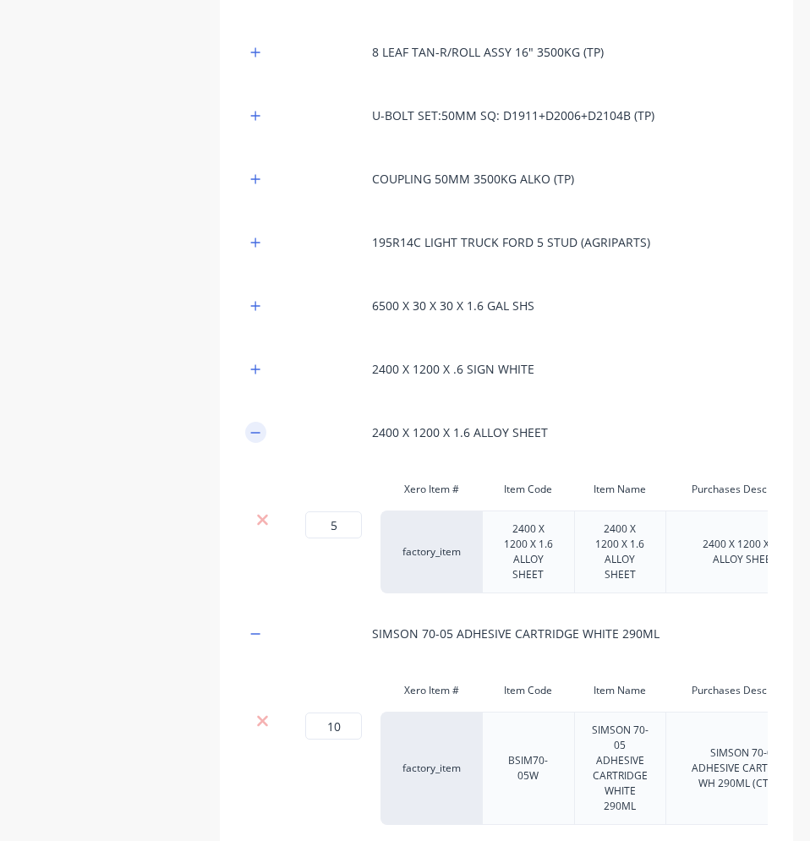
click at [254, 429] on icon "button" at bounding box center [255, 433] width 10 height 12
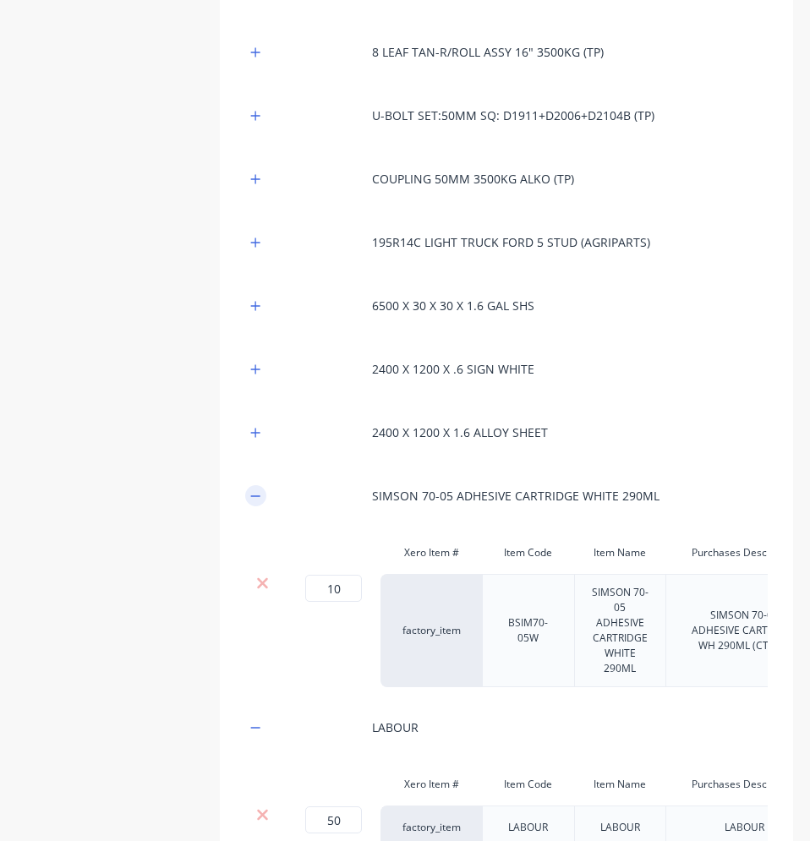
click at [262, 499] on button "button" at bounding box center [255, 495] width 21 height 21
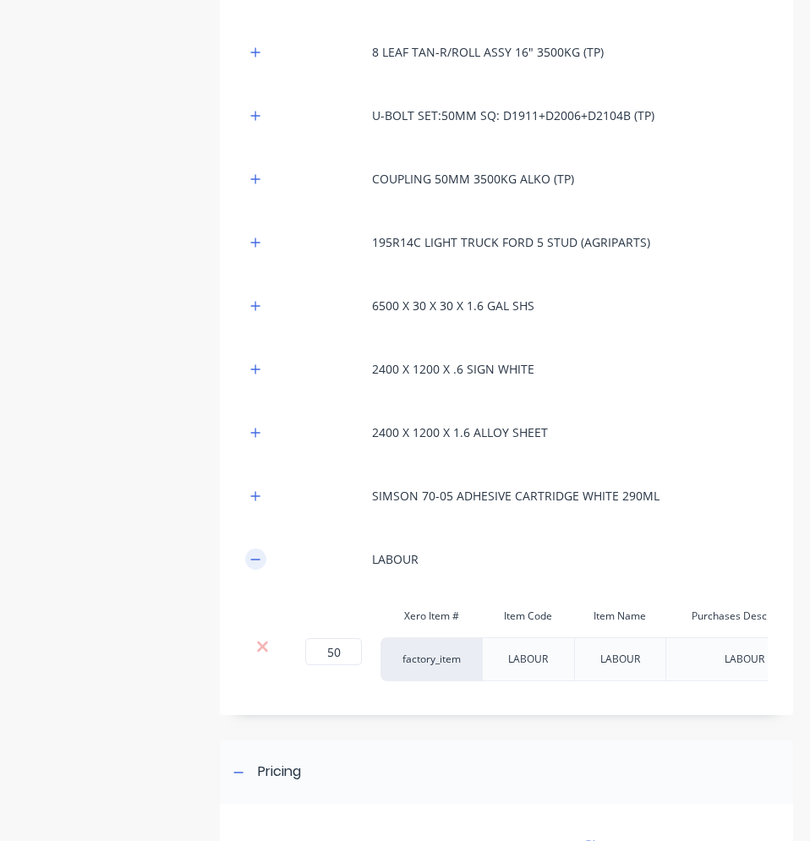
click at [259, 557] on icon "button" at bounding box center [255, 560] width 10 height 12
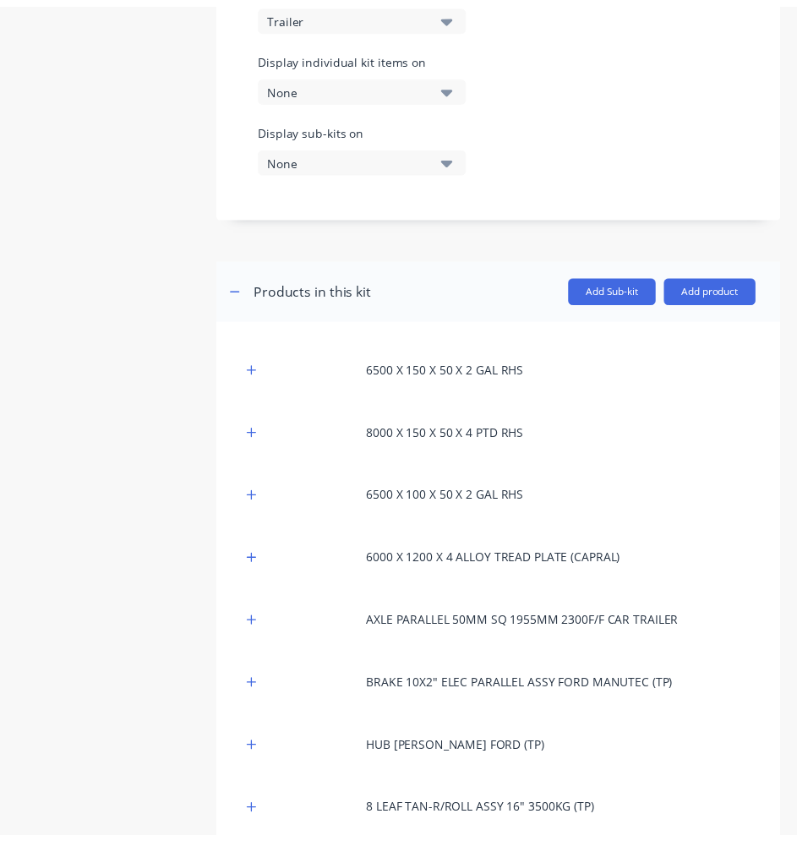
scroll to position [500, 0]
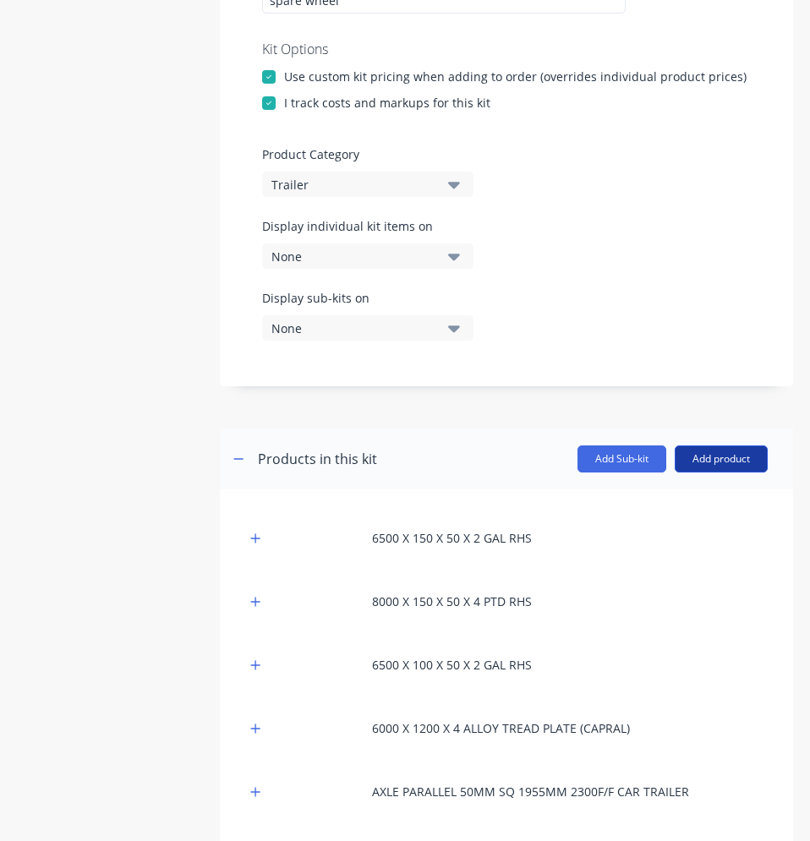
click at [709, 457] on button "Add product" at bounding box center [721, 459] width 93 height 27
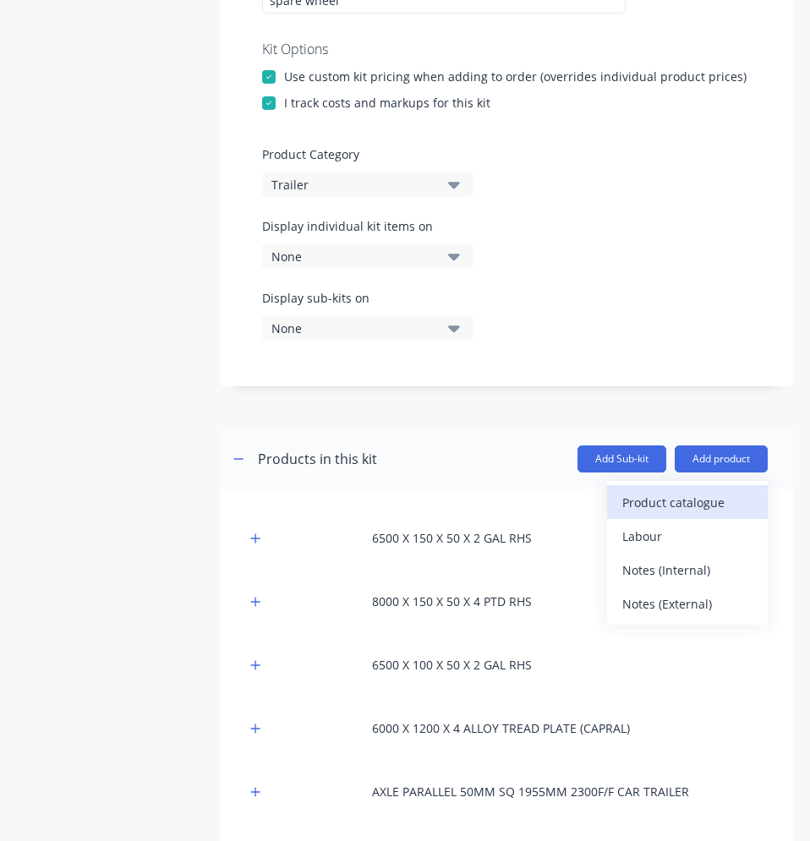
click at [670, 501] on div "Product catalogue" at bounding box center [687, 502] width 130 height 25
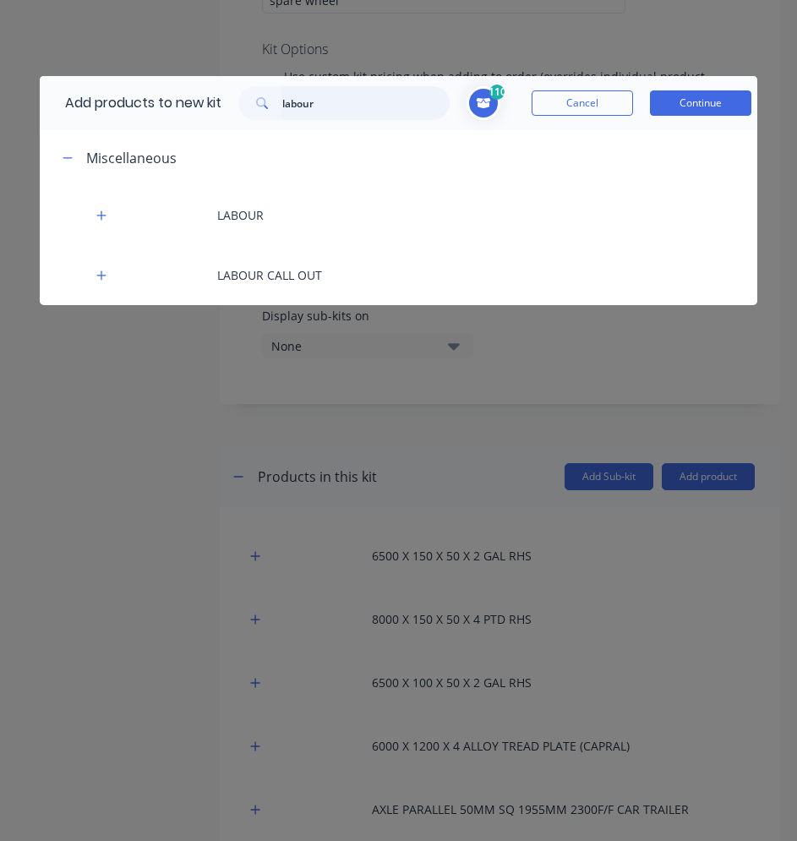
click at [334, 98] on input "labour" at bounding box center [365, 103] width 167 height 34
drag, startPoint x: 329, startPoint y: 104, endPoint x: 281, endPoint y: 104, distance: 48.2
click at [281, 104] on div "labour" at bounding box center [343, 103] width 211 height 34
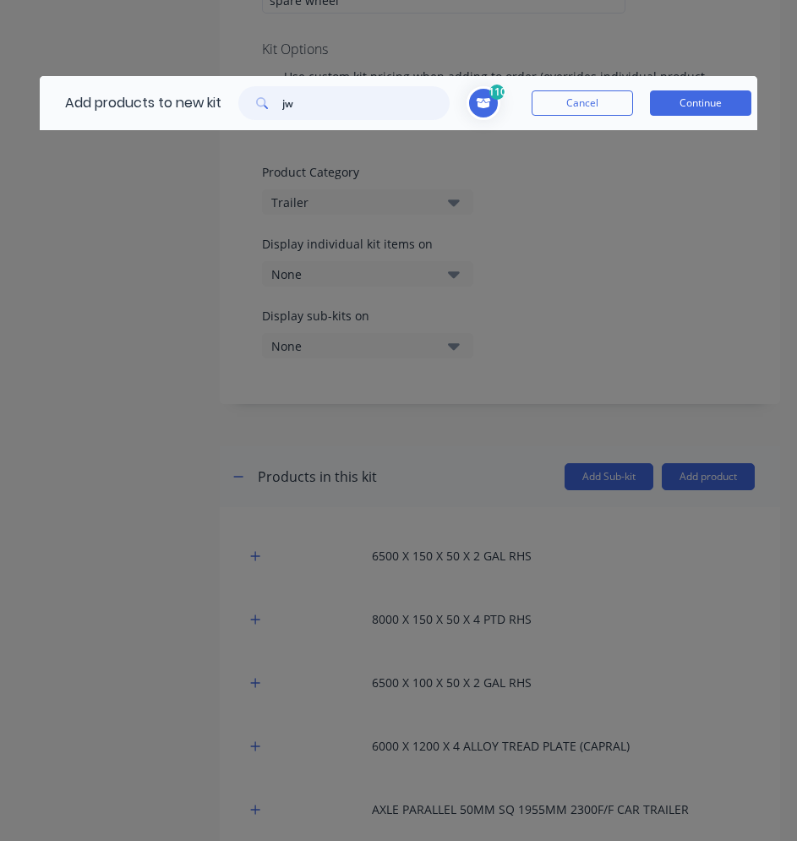
type input "j"
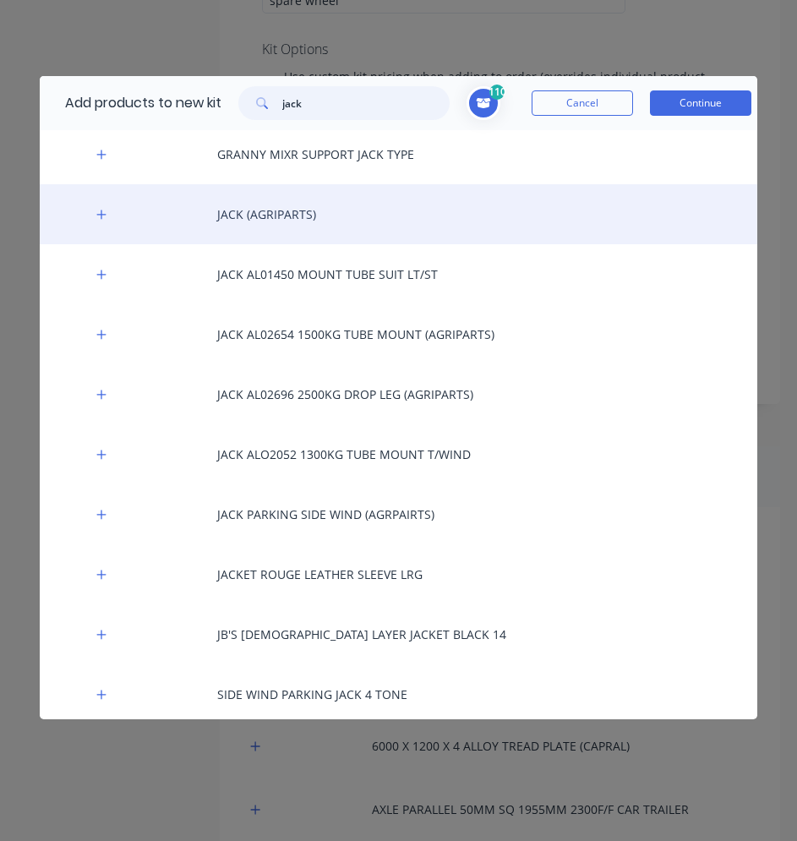
scroll to position [126, 0]
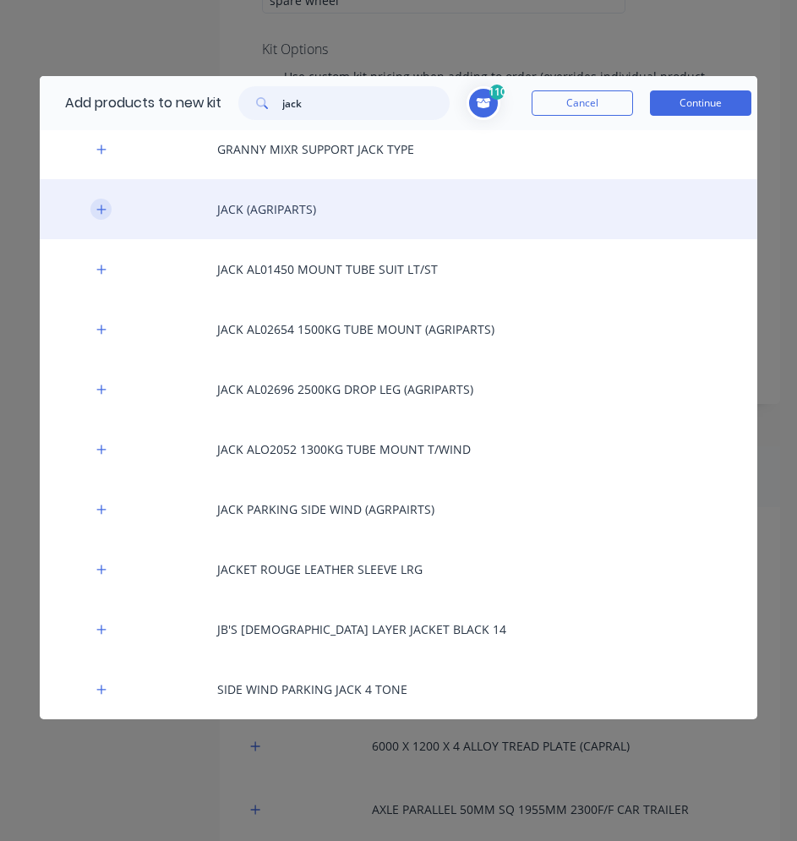
type input "jack"
click at [91, 207] on button "button" at bounding box center [100, 209] width 21 height 21
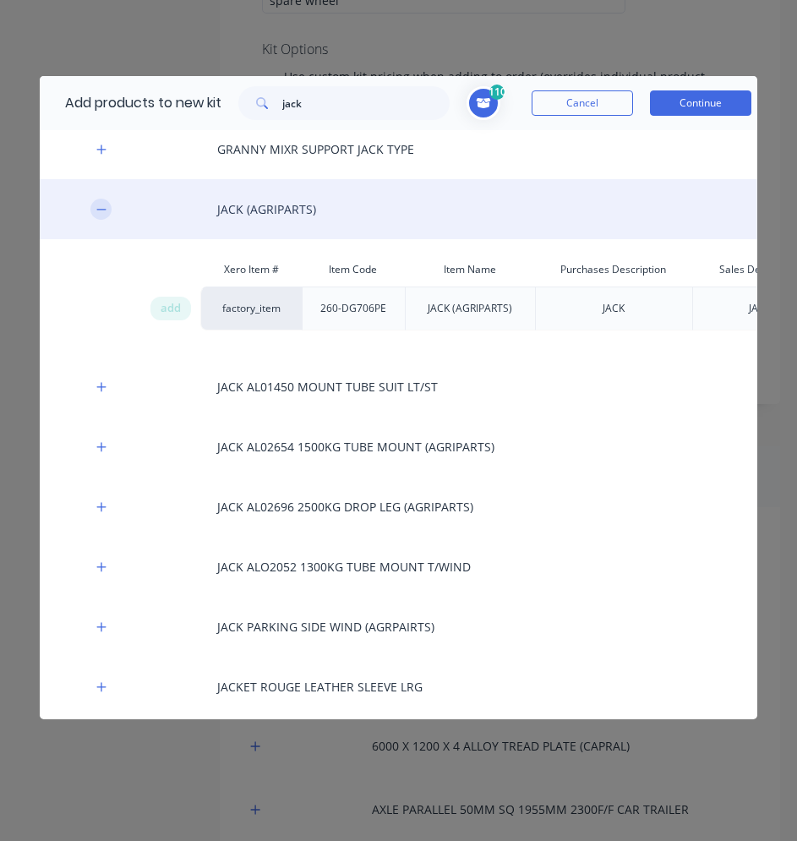
click at [92, 208] on button "button" at bounding box center [100, 209] width 21 height 21
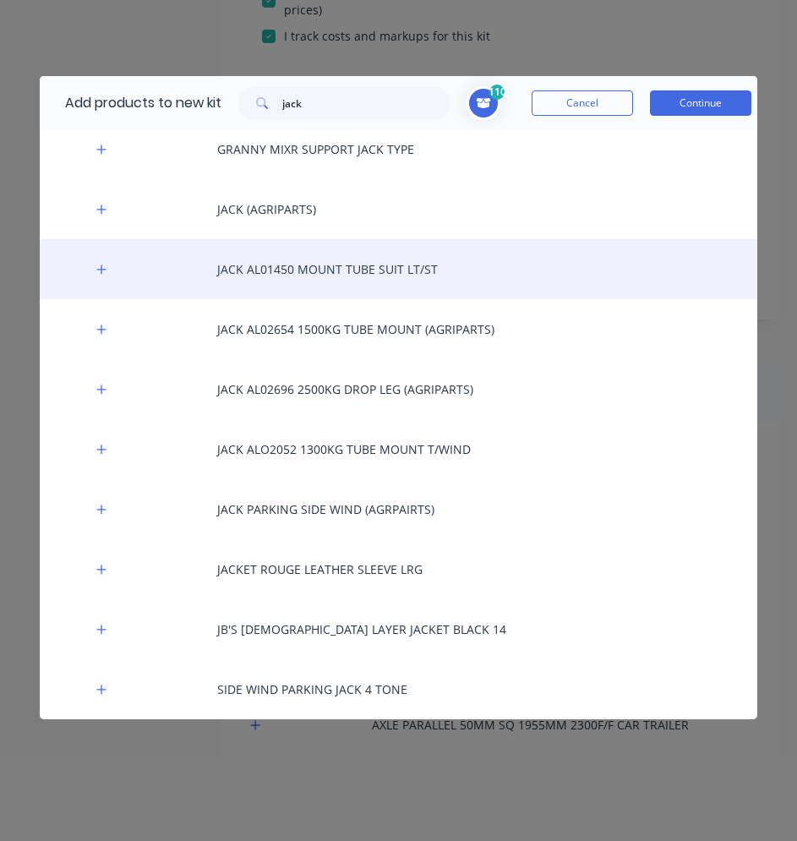
scroll to position [0, 0]
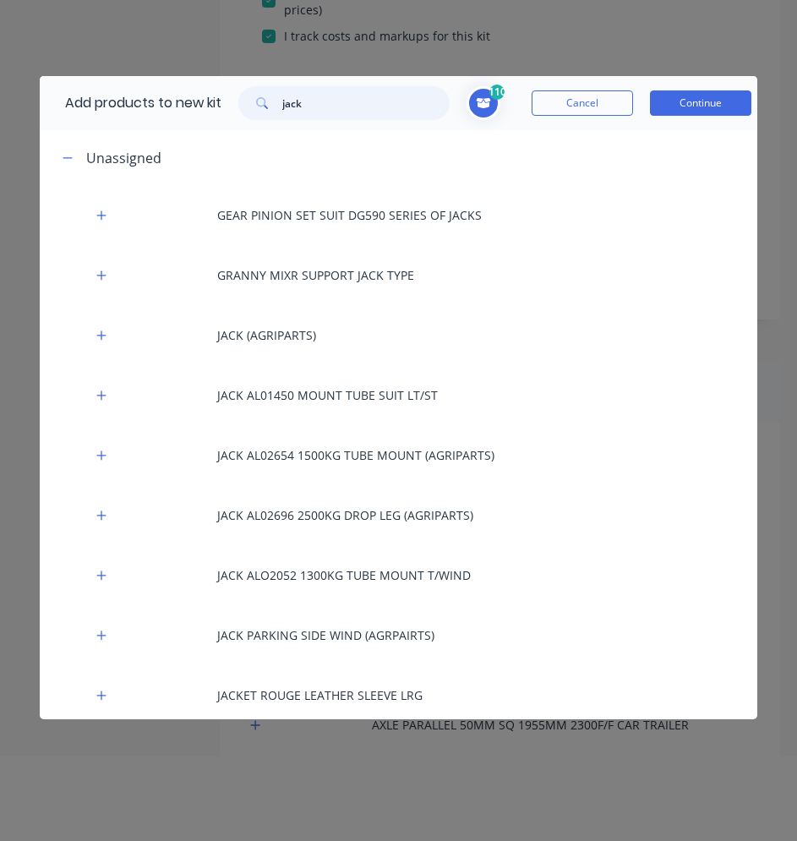
drag, startPoint x: 310, startPoint y: 104, endPoint x: 278, endPoint y: 101, distance: 32.3
click at [278, 101] on div "jack" at bounding box center [343, 103] width 211 height 34
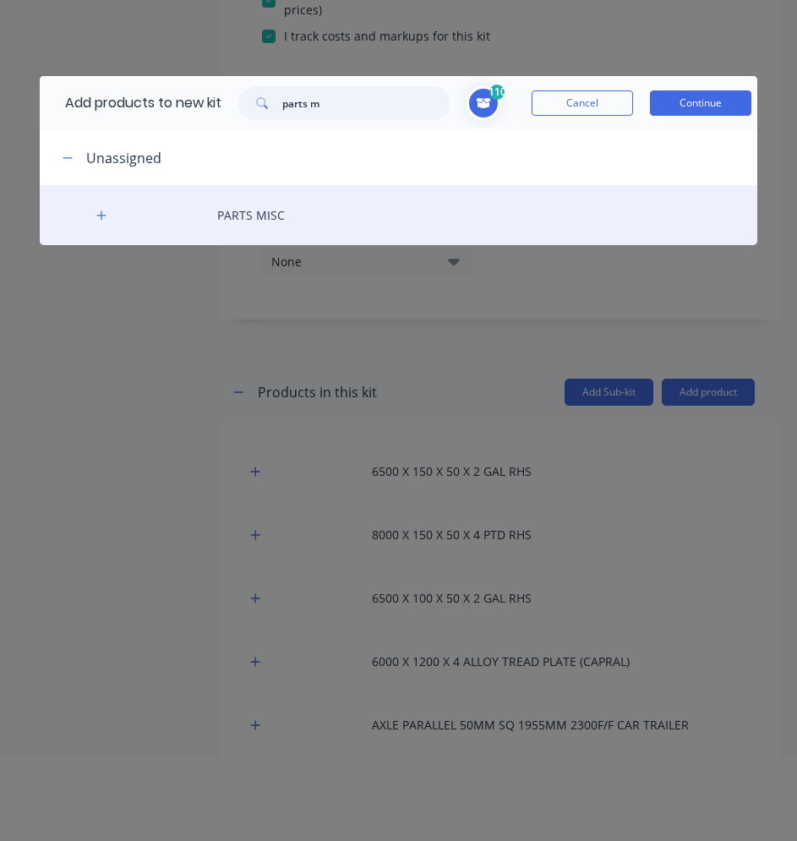
type input "parts m"
click at [257, 207] on div "PARTS MISC" at bounding box center [399, 215] width 718 height 60
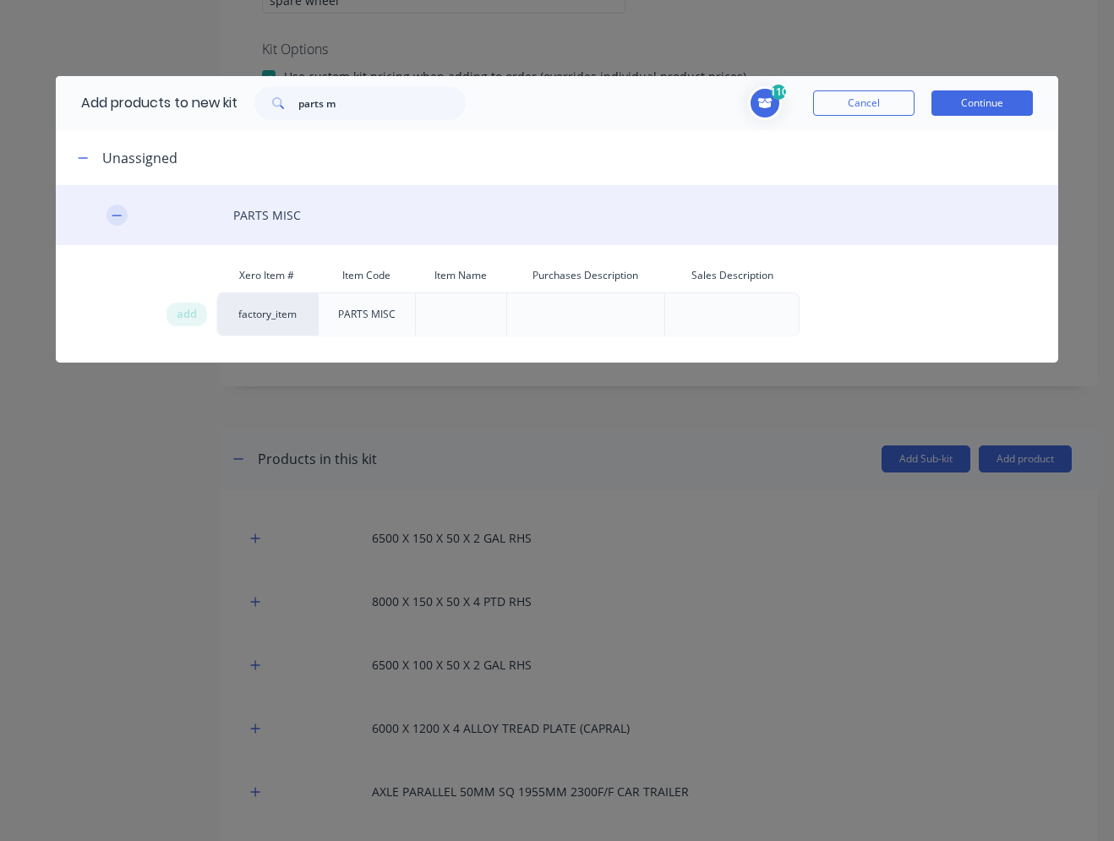
click at [118, 216] on icon "button" at bounding box center [116, 215] width 9 height 1
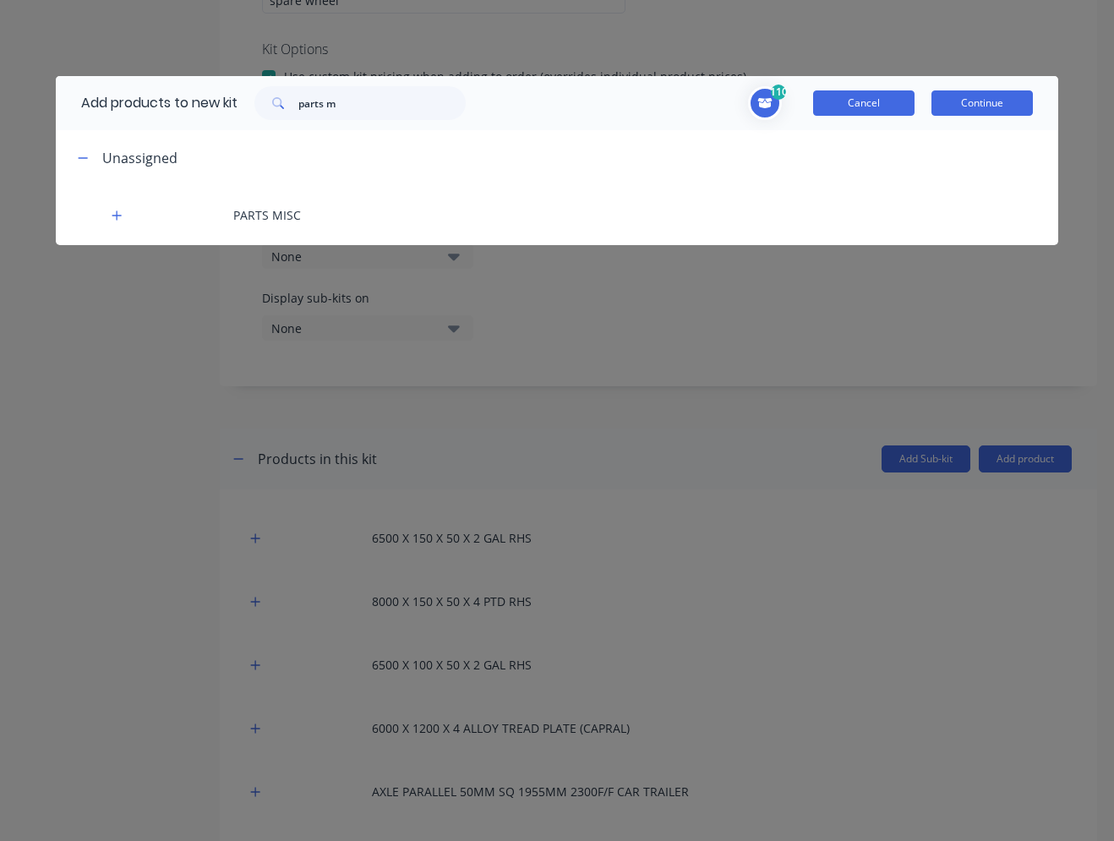
click at [886, 107] on button "Cancel" at bounding box center [863, 102] width 101 height 25
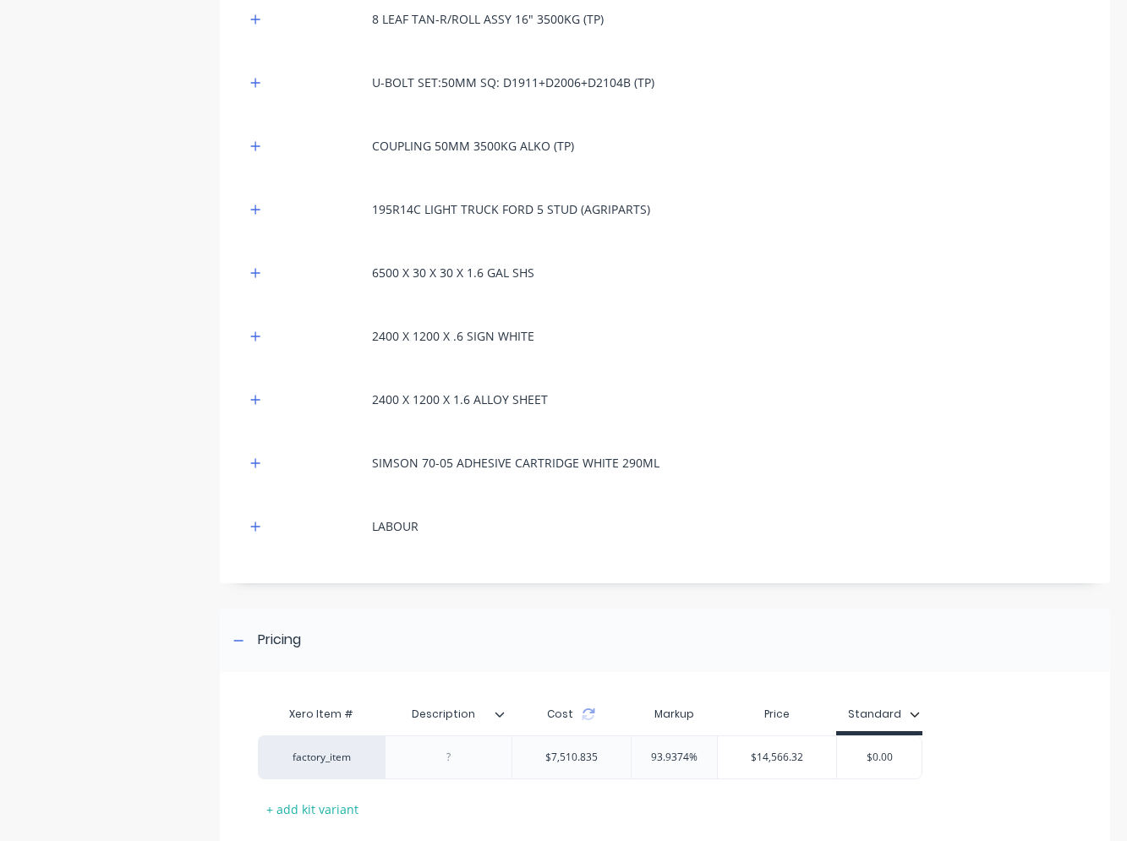
scroll to position [1564, 0]
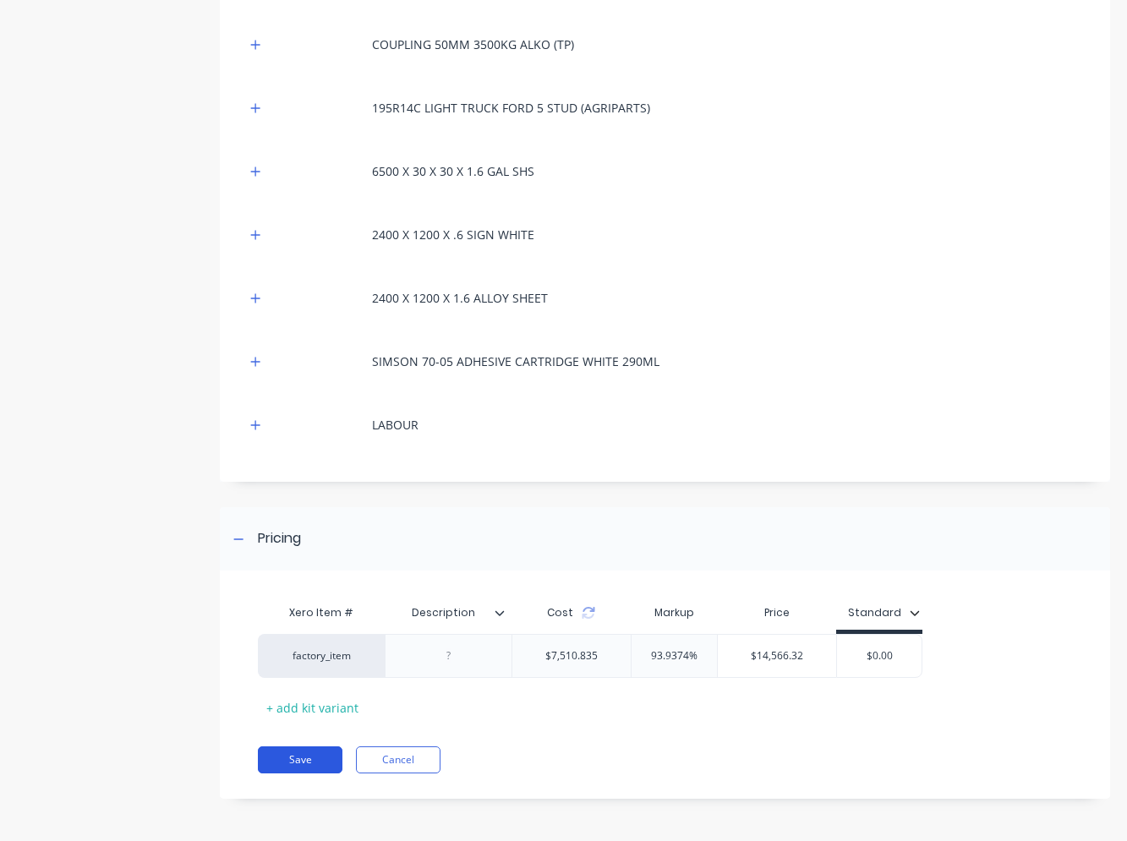
click at [321, 757] on button "Save" at bounding box center [300, 760] width 85 height 27
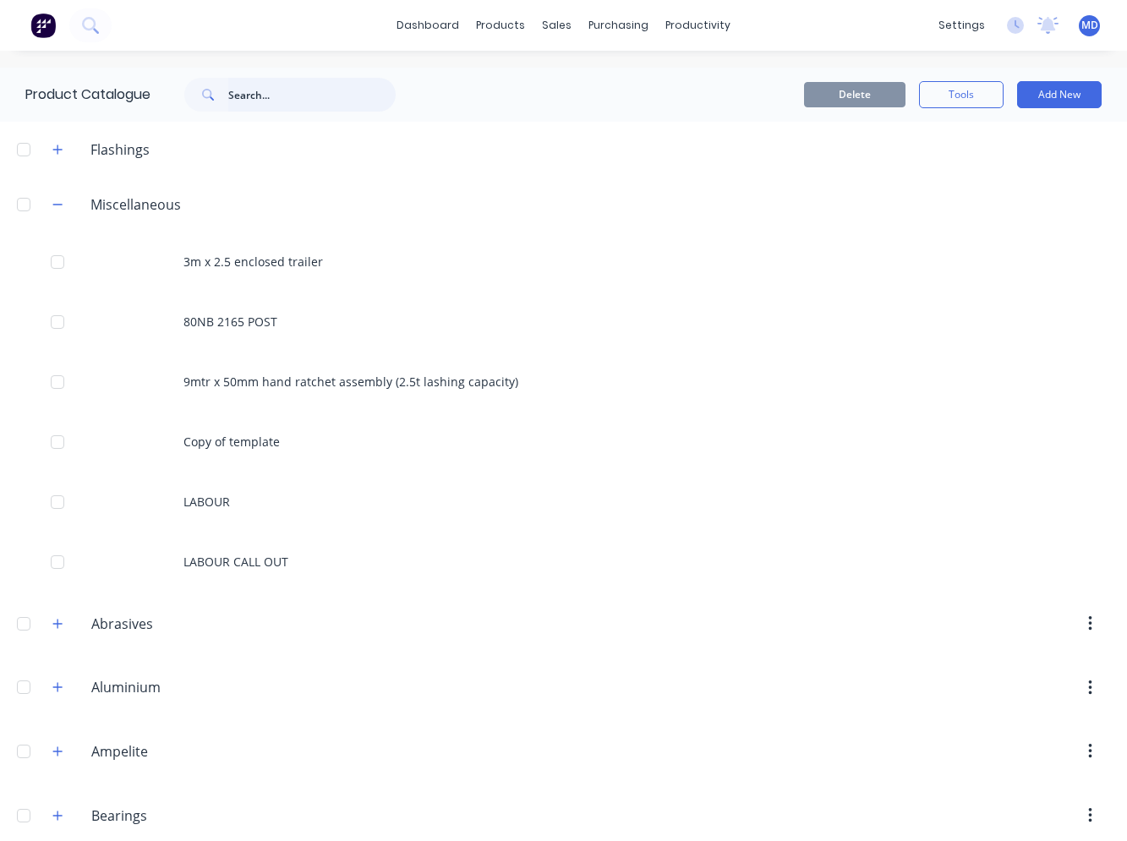
click at [254, 91] on input "text" at bounding box center [311, 95] width 167 height 34
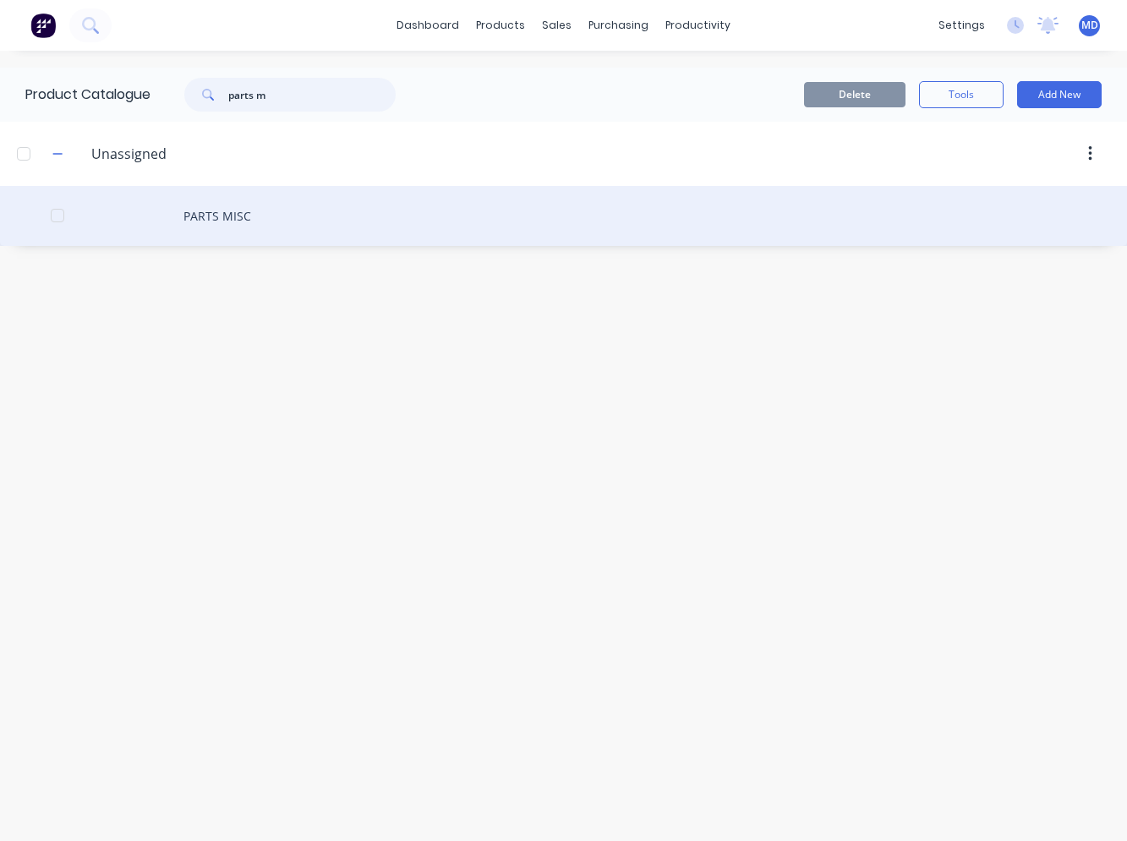
type input "parts m"
click at [238, 212] on div "PARTS MISC" at bounding box center [563, 216] width 1127 height 60
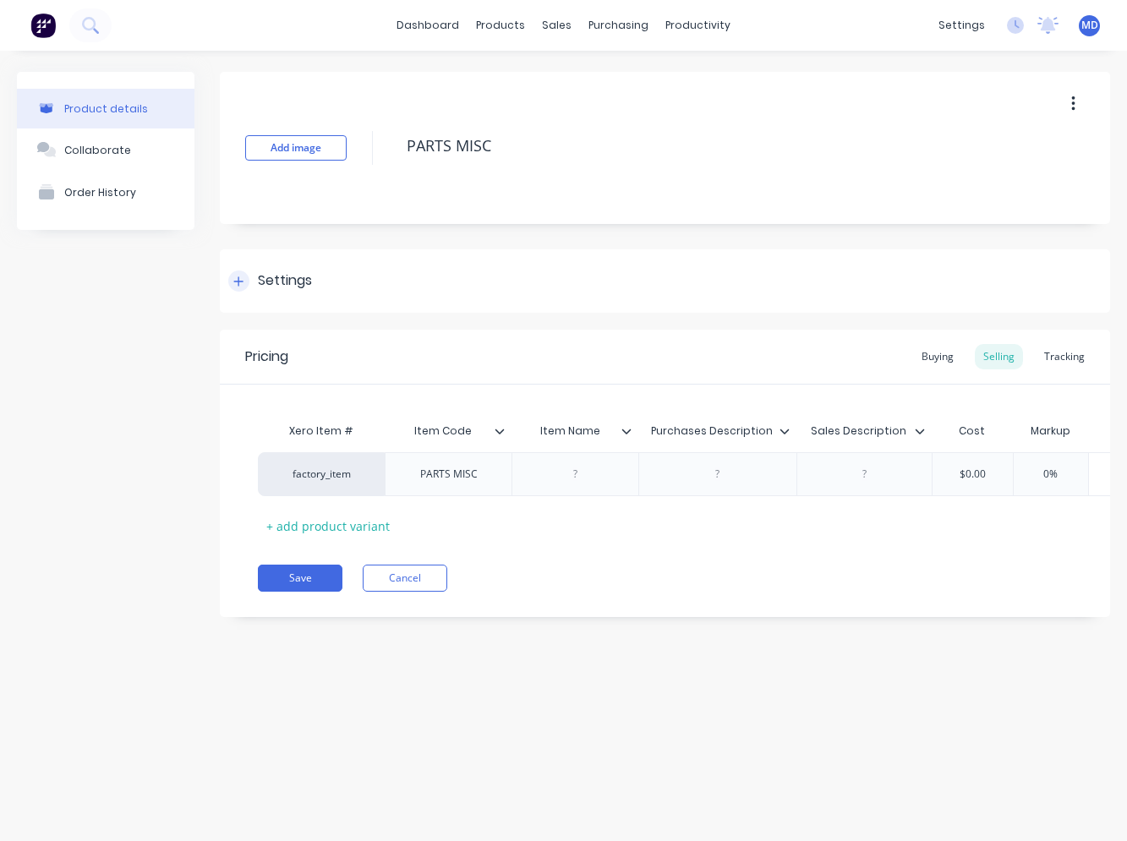
click at [246, 279] on div at bounding box center [238, 281] width 21 height 21
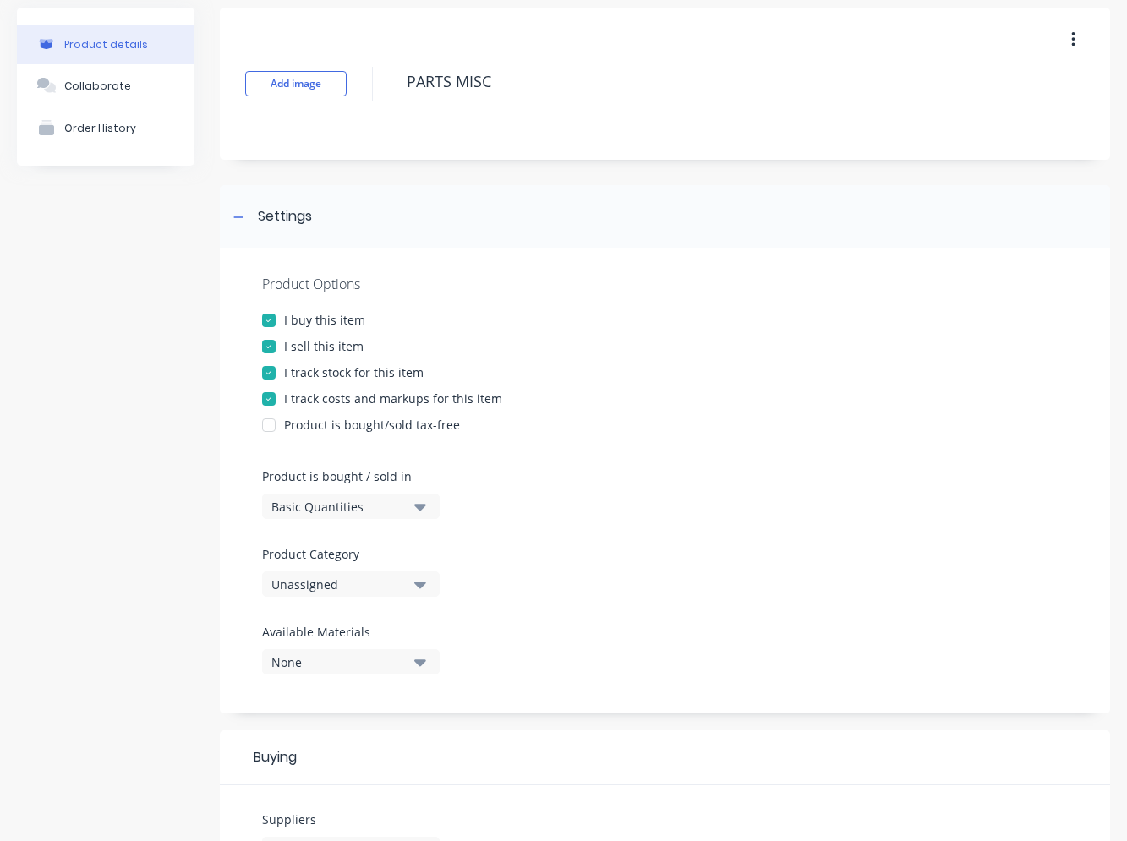
scroll to position [254, 0]
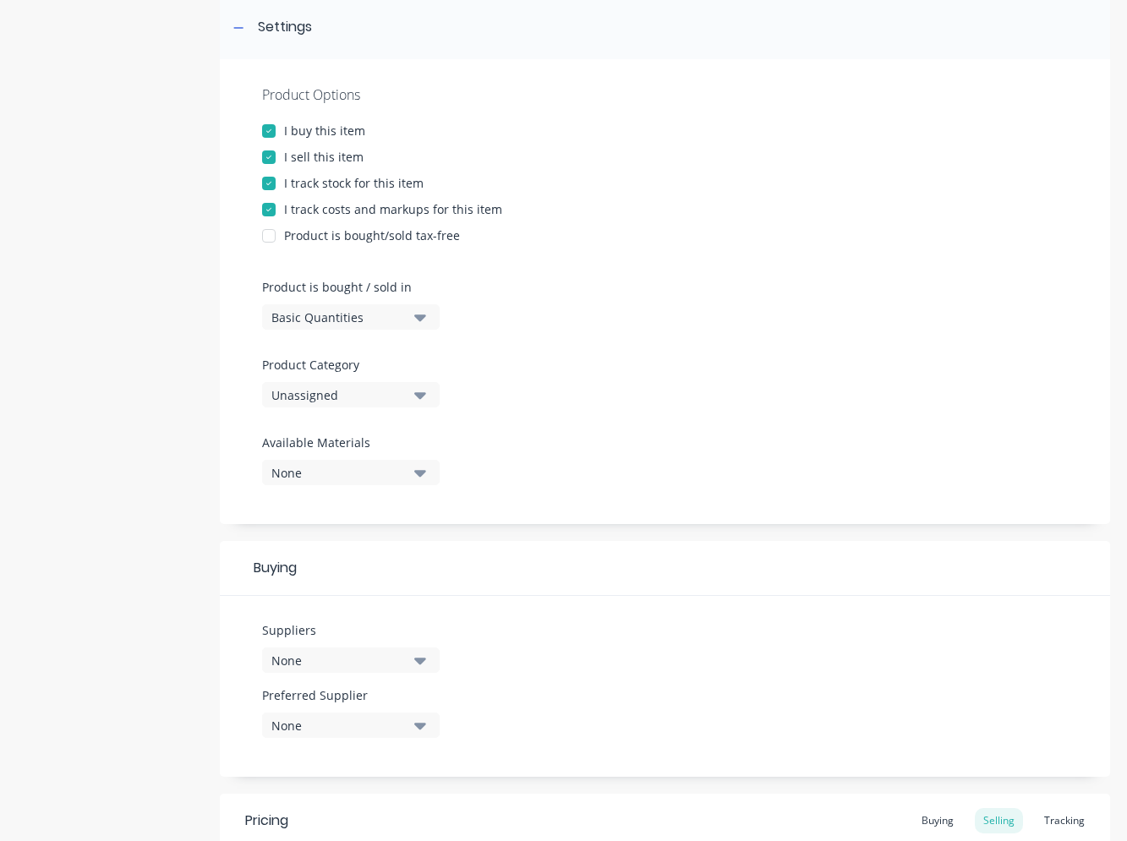
click at [387, 400] on div "Unassigned" at bounding box center [338, 395] width 135 height 18
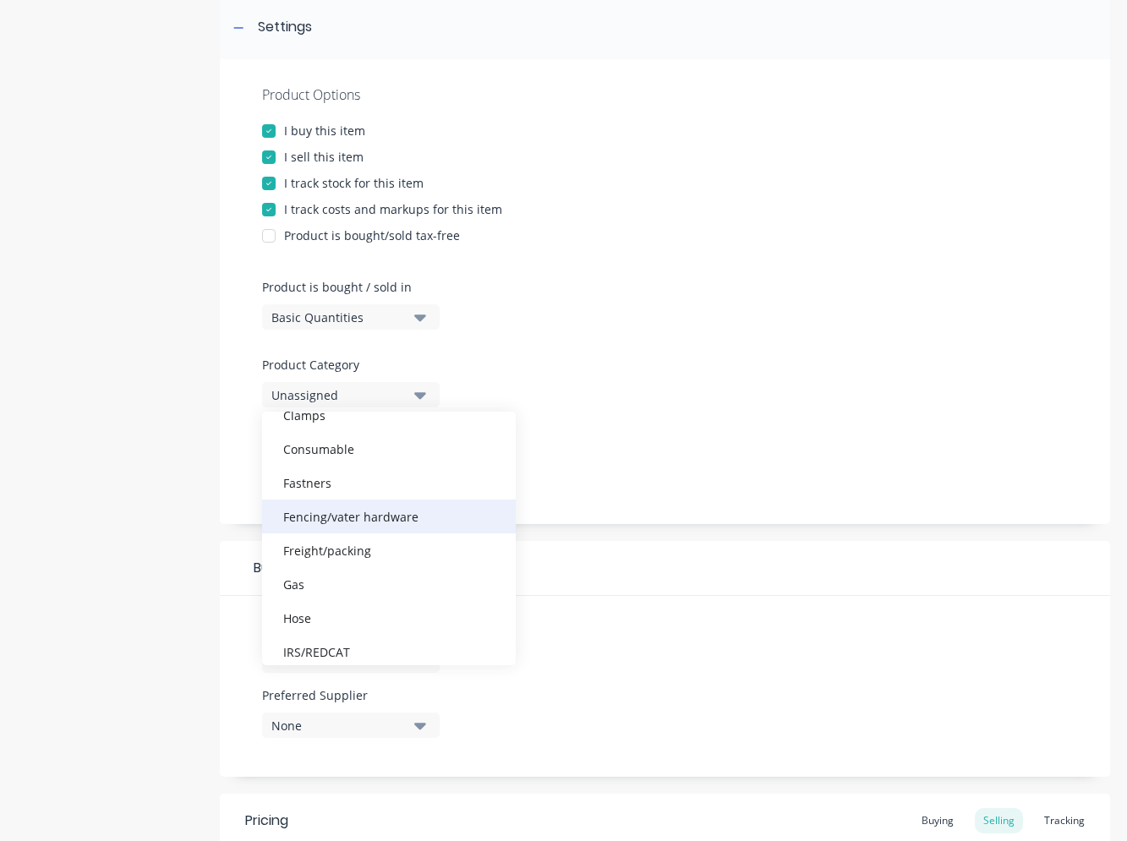
scroll to position [338, 0]
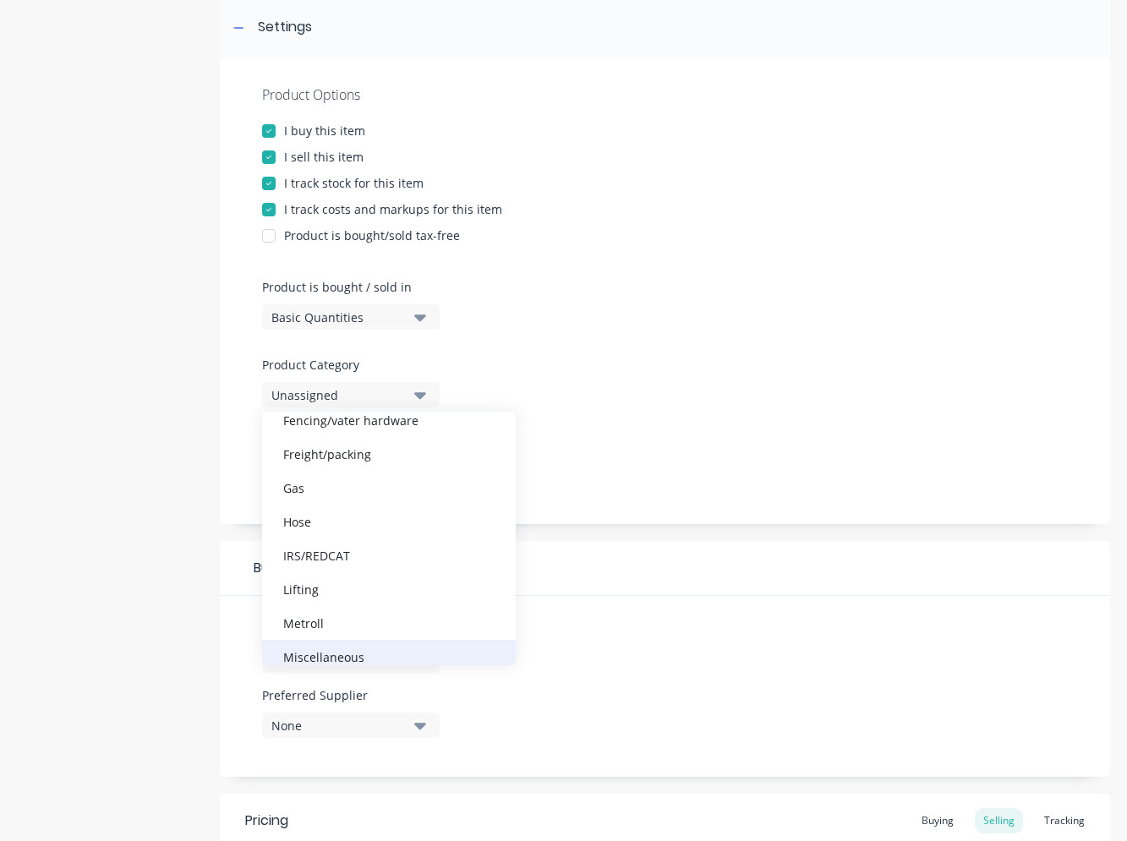
click at [327, 650] on div "Miscellaneous" at bounding box center [389, 657] width 254 height 34
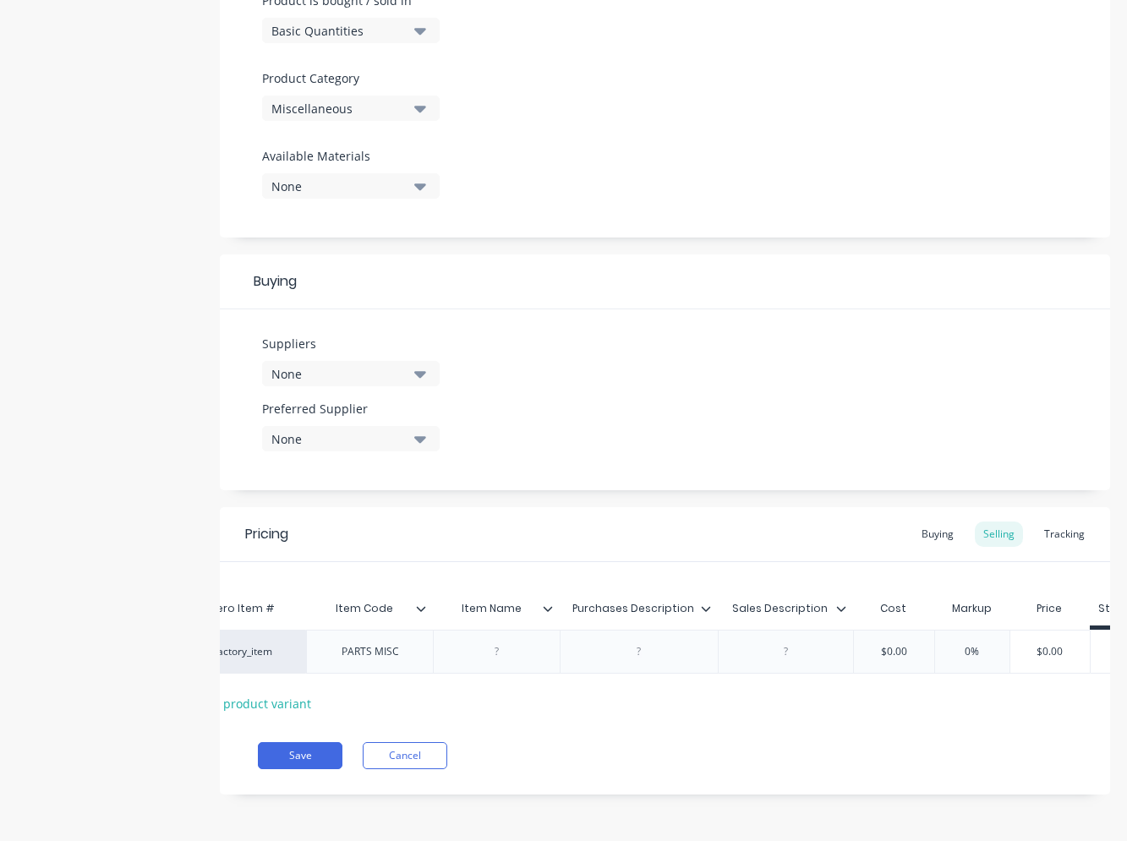
scroll to position [0, 118]
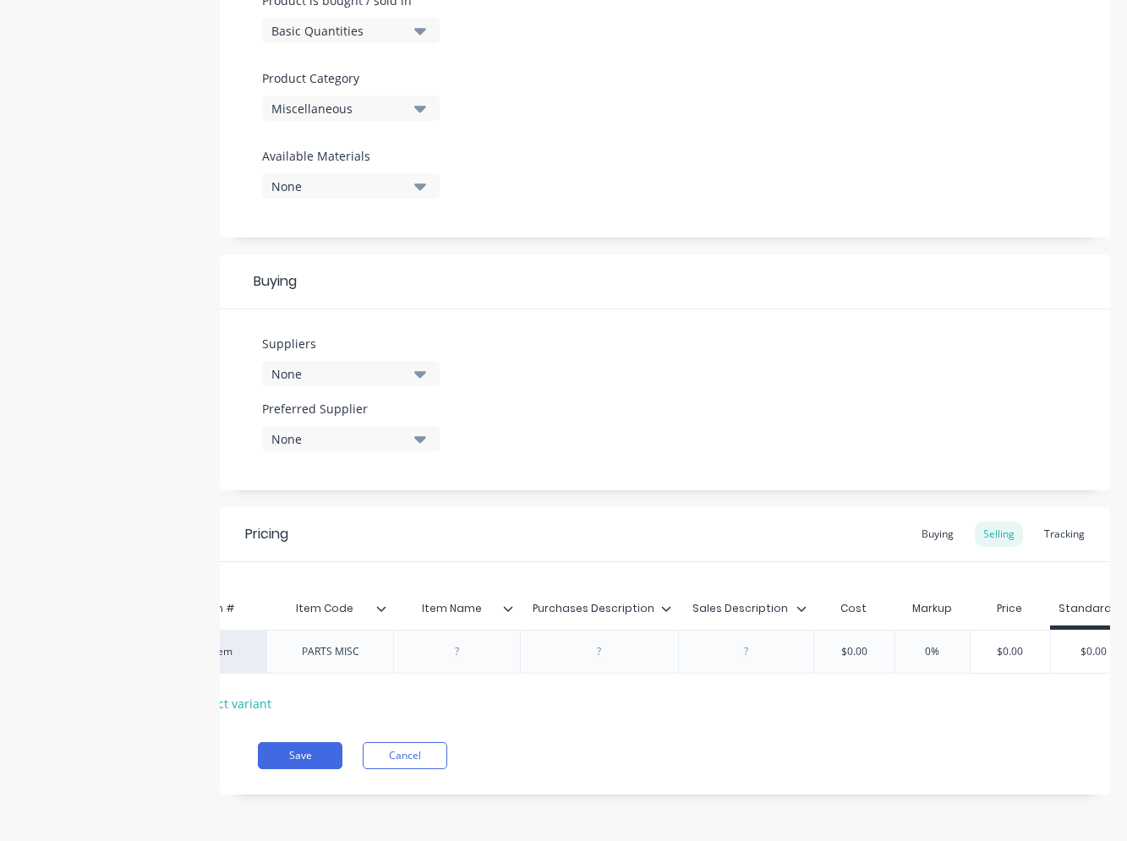
click at [504, 604] on icon at bounding box center [508, 609] width 10 height 10
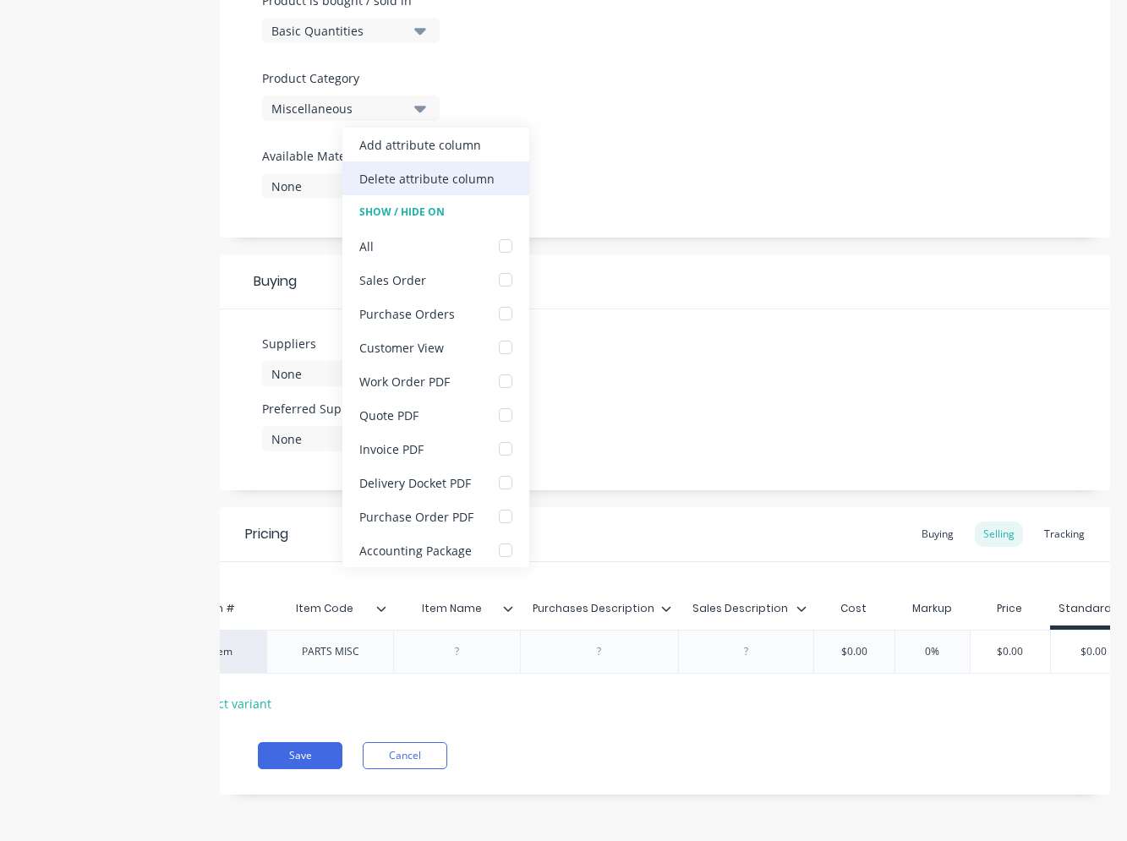
click at [452, 173] on div "Delete attribute column" at bounding box center [426, 179] width 135 height 18
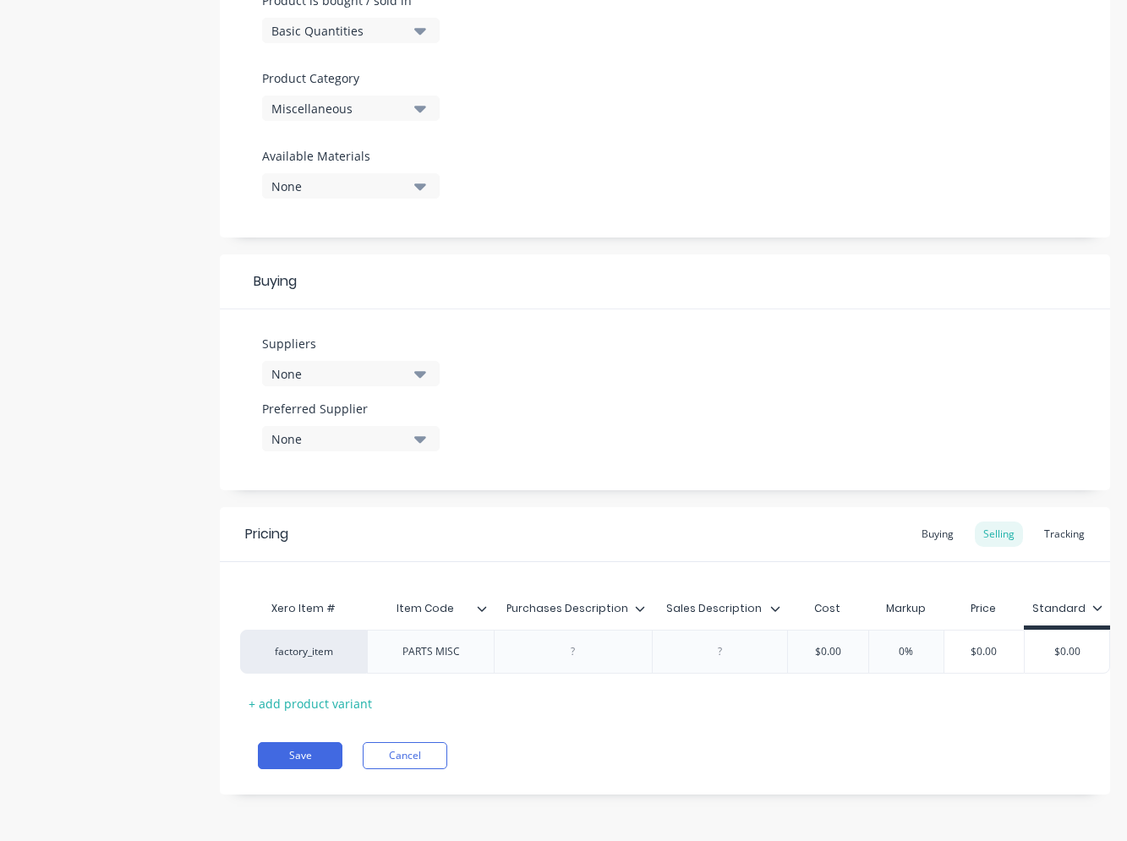
scroll to position [0, 30]
click at [635, 604] on icon at bounding box center [640, 609] width 10 height 10
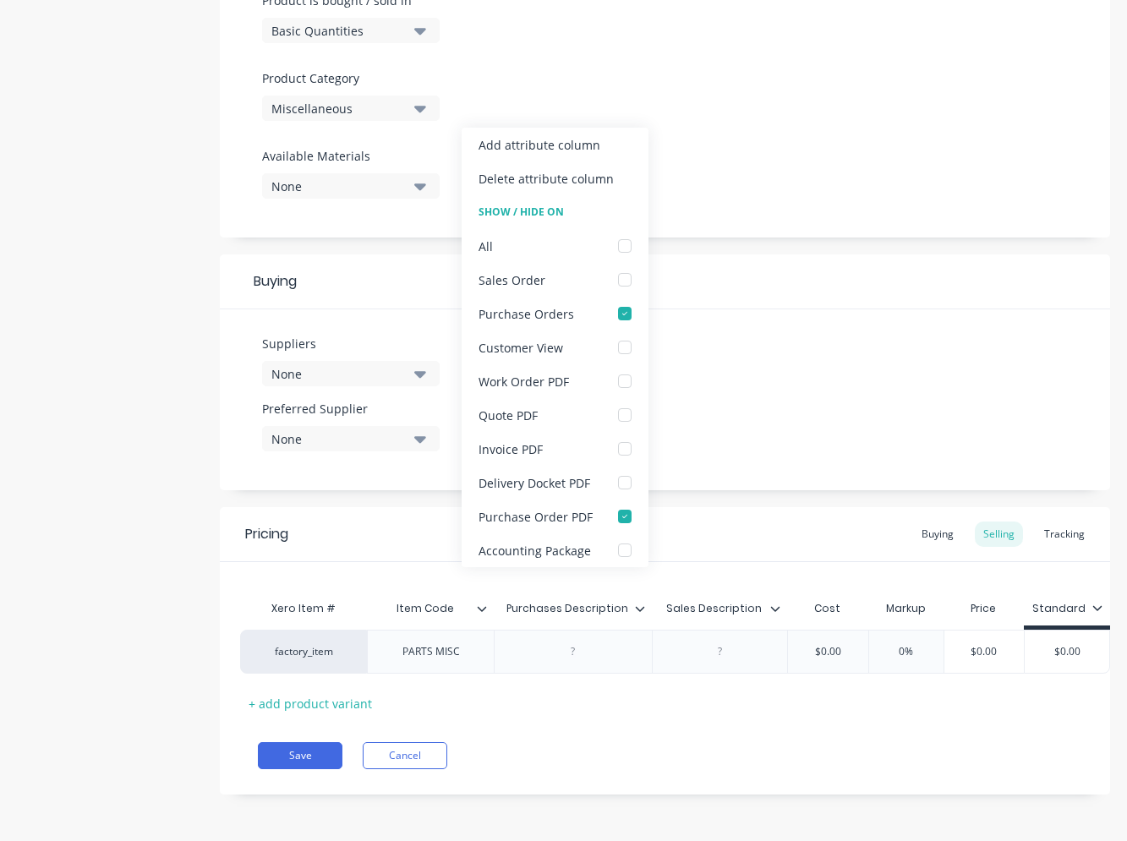
click at [635, 604] on icon at bounding box center [640, 609] width 10 height 10
type textarea "x"
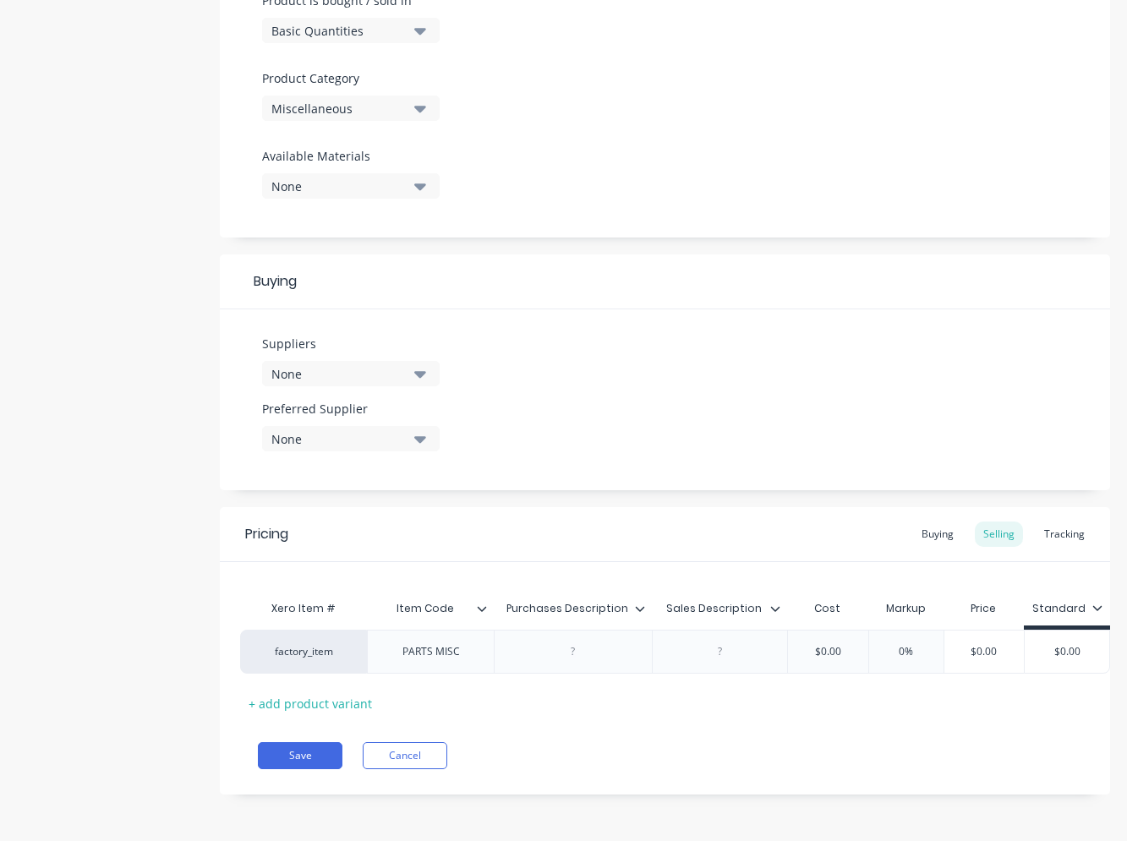
click at [761, 604] on div "Sales Description" at bounding box center [715, 609] width 126 height 42
type input "Sales Description"
click at [777, 601] on div at bounding box center [782, 608] width 10 height 15
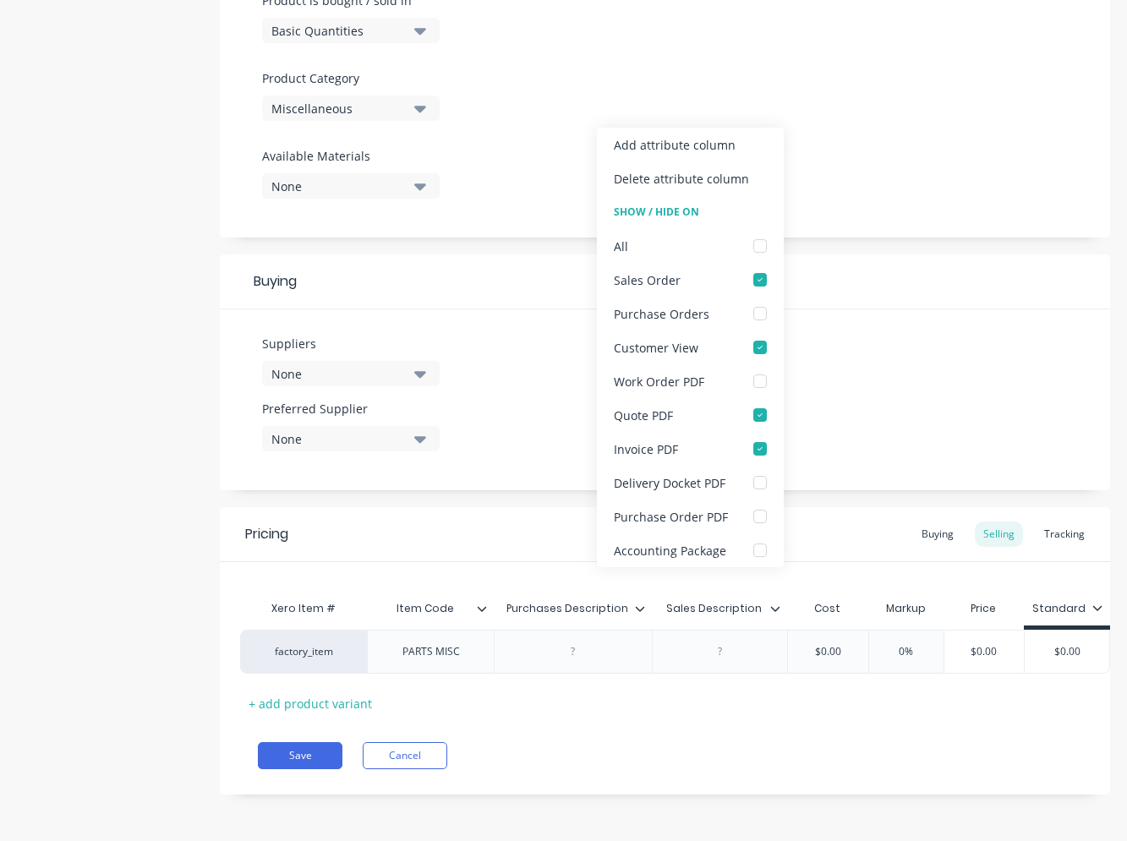
click at [770, 604] on icon at bounding box center [775, 609] width 10 height 10
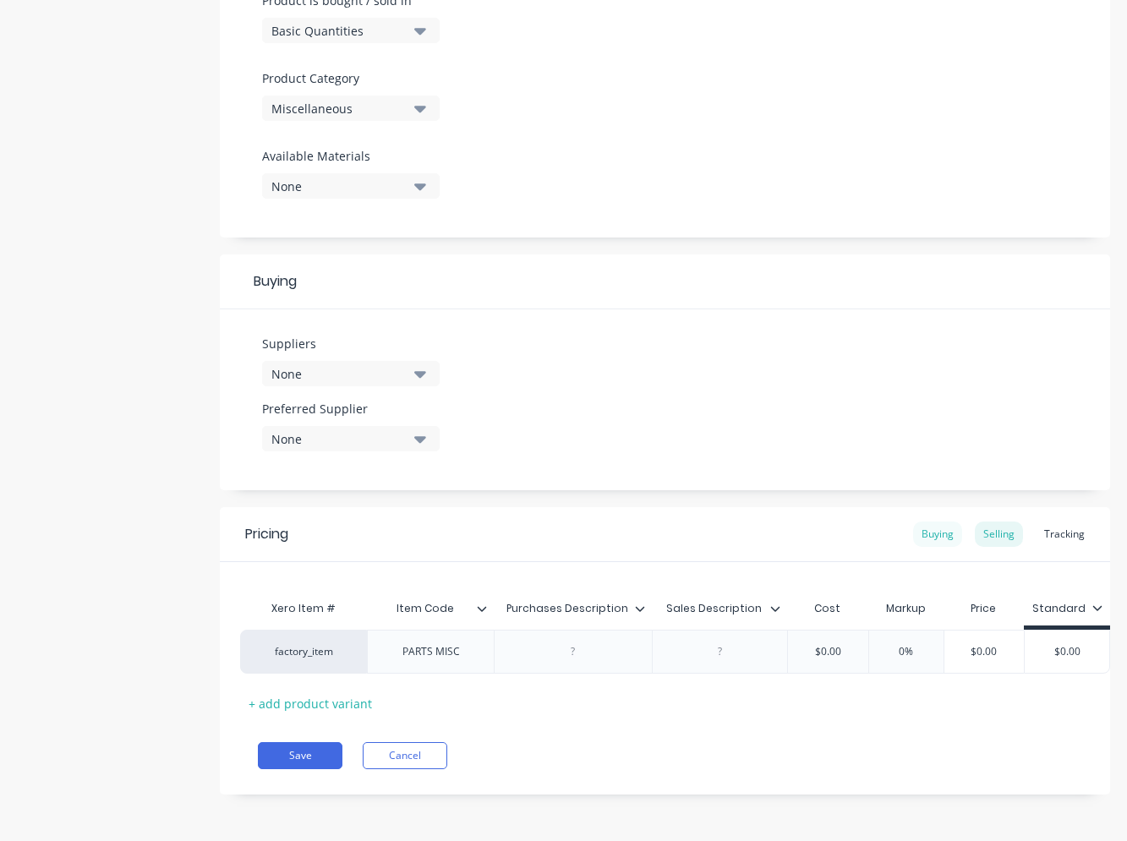
click at [927, 523] on div "Buying" at bounding box center [937, 534] width 49 height 25
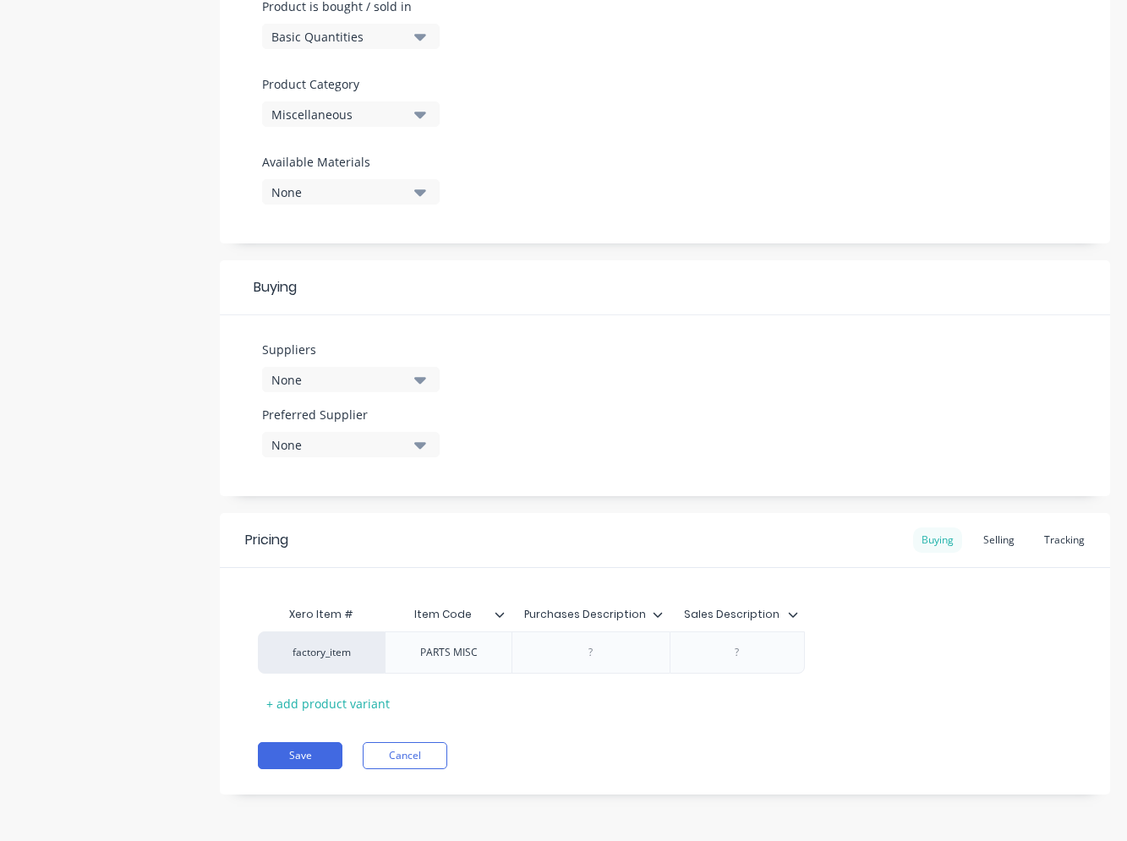
scroll to position [534, 0]
click at [977, 542] on div "Selling" at bounding box center [999, 540] width 48 height 25
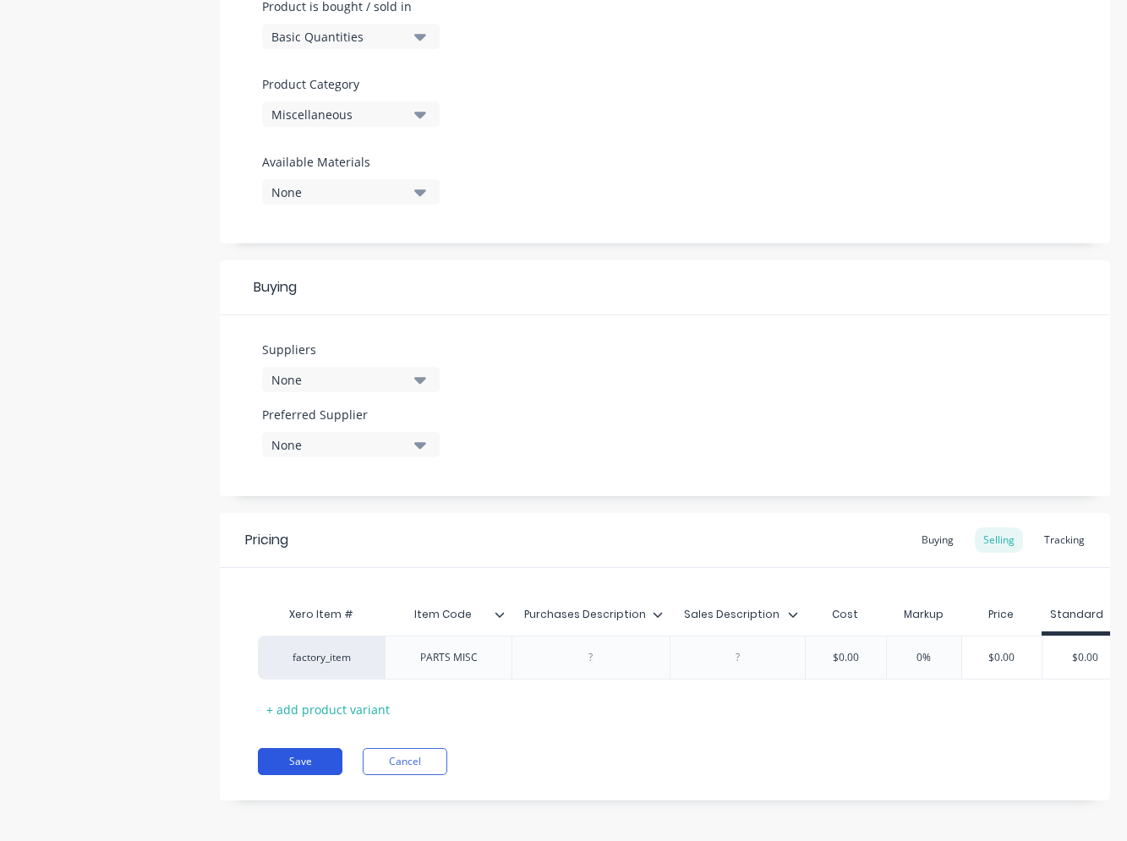
click at [322, 775] on button "Save" at bounding box center [300, 761] width 85 height 27
type textarea "x"
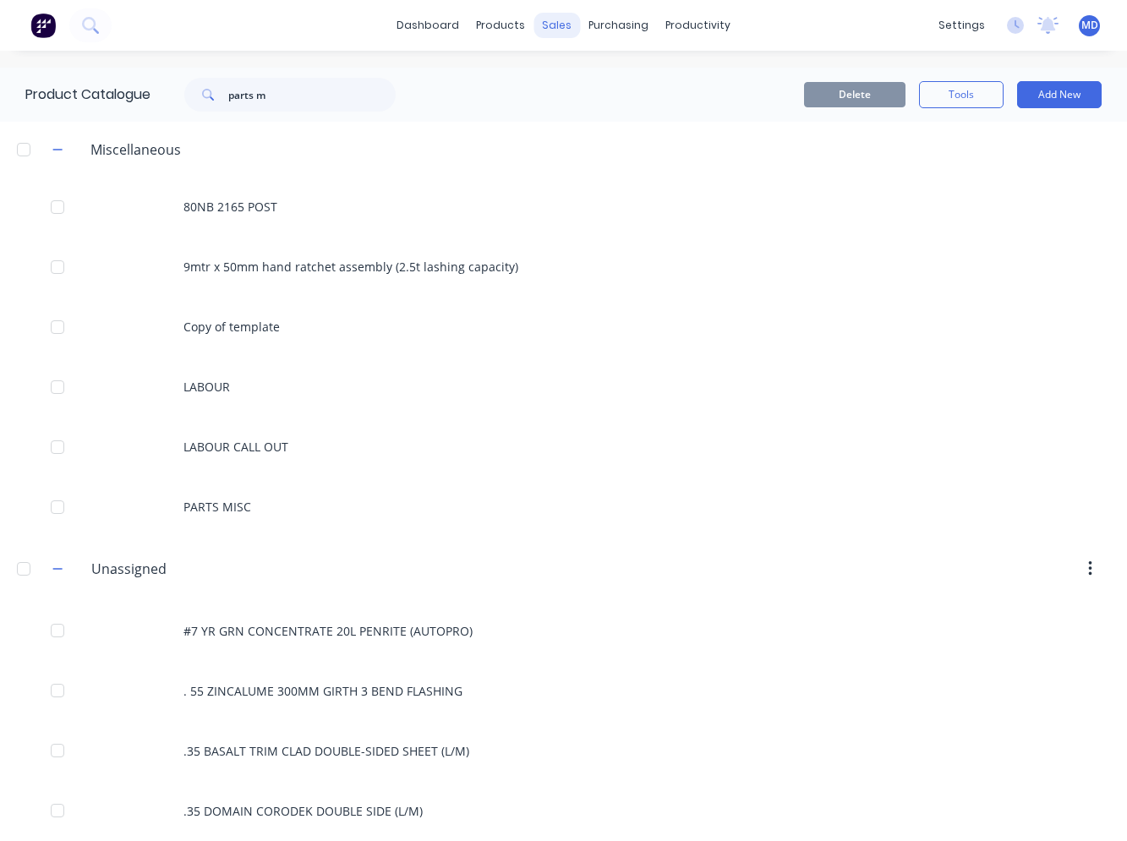
click at [555, 21] on div "sales" at bounding box center [557, 25] width 47 height 25
click at [373, 98] on input "parts m" at bounding box center [311, 95] width 167 height 34
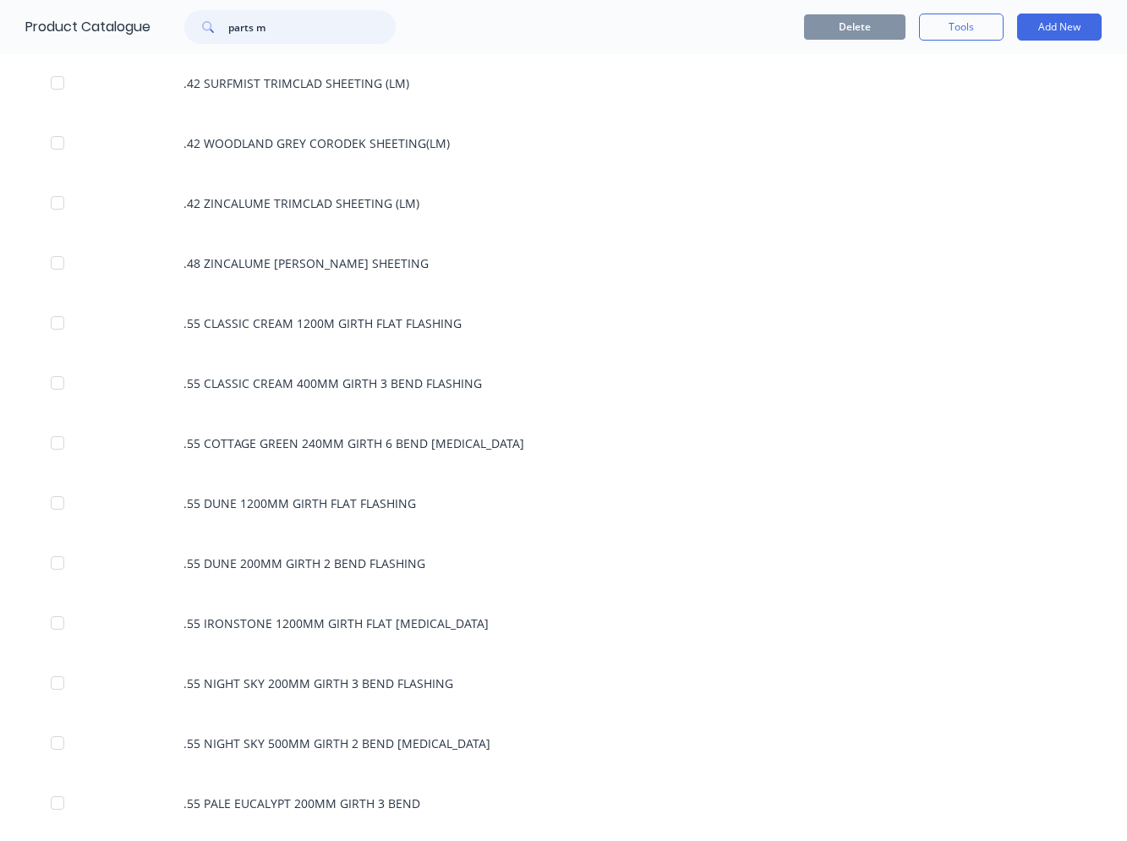
scroll to position [1776, 0]
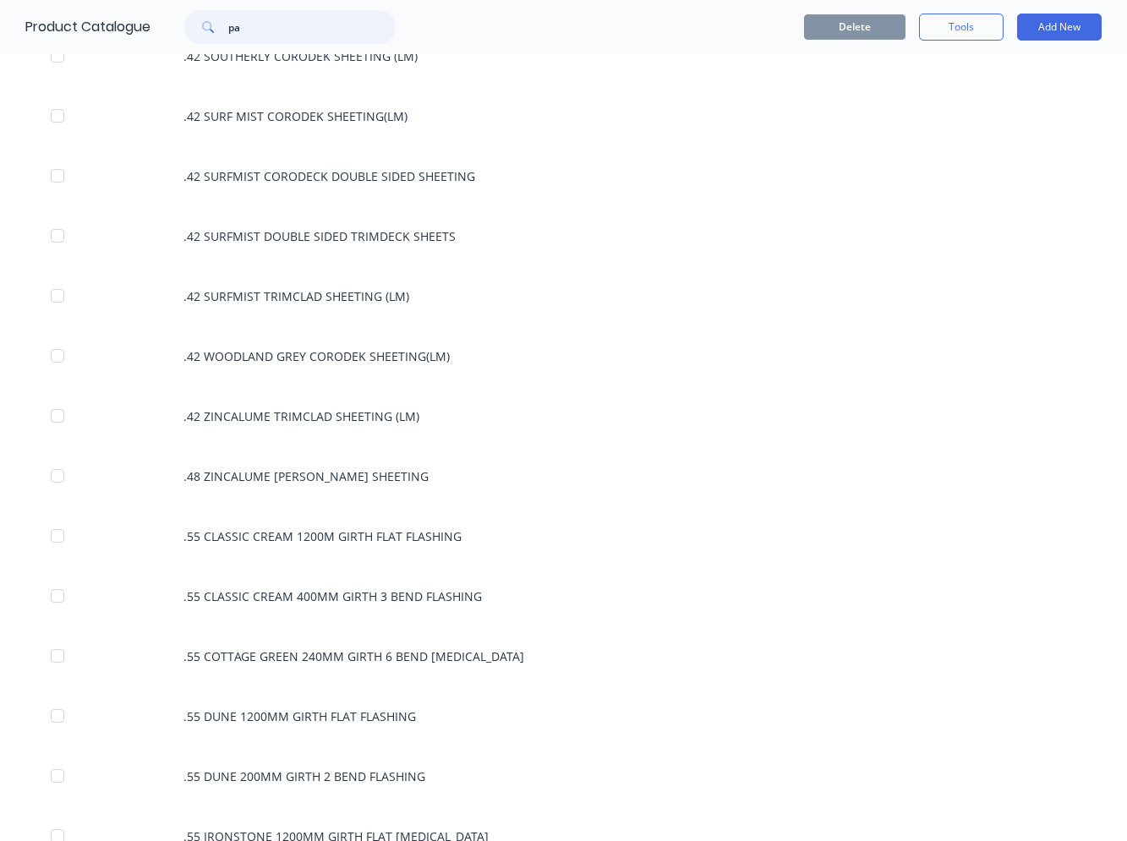
type input "p"
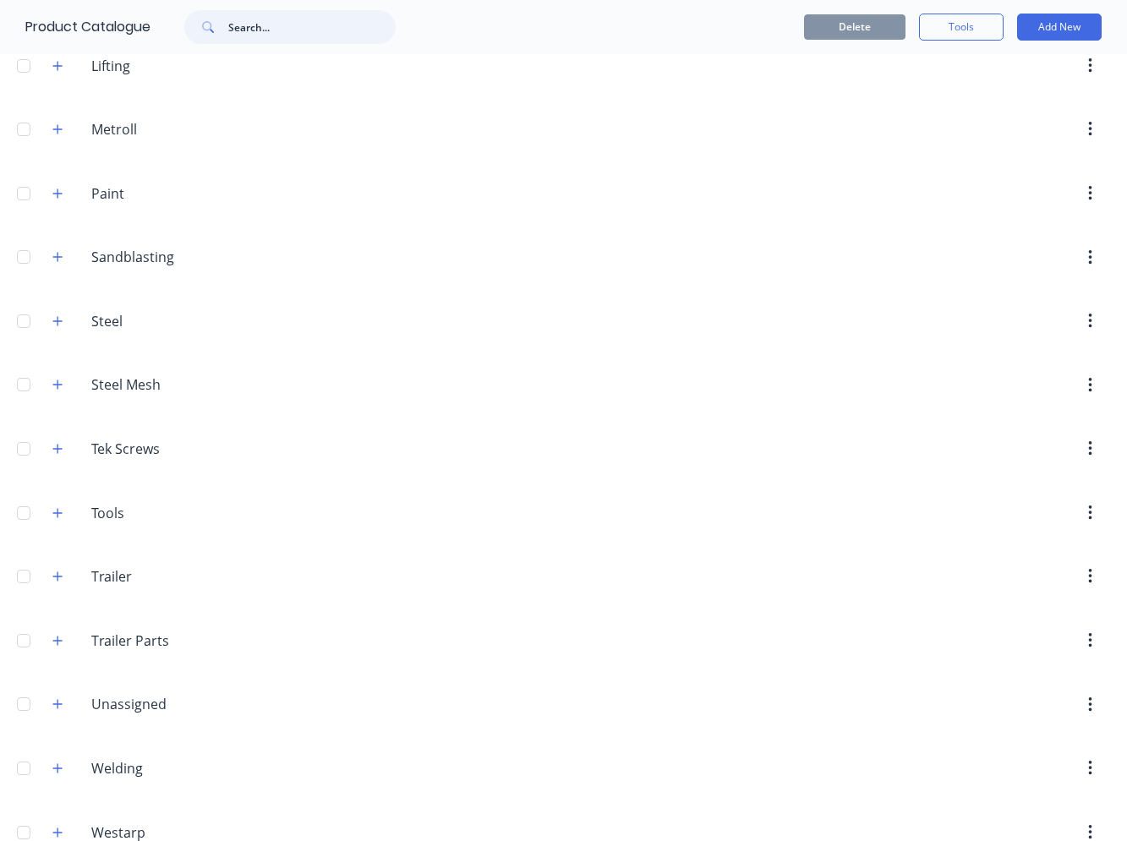
scroll to position [1069, 0]
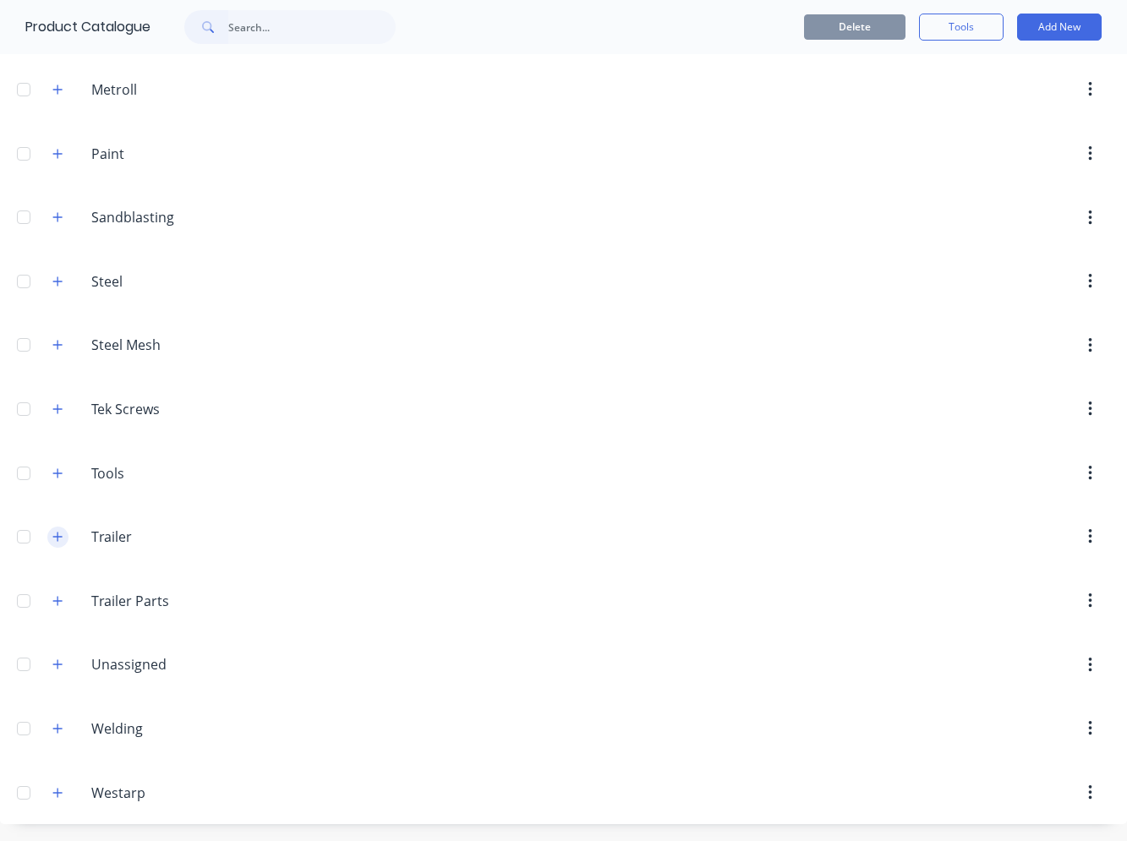
click at [58, 541] on icon "button" at bounding box center [57, 537] width 9 height 9
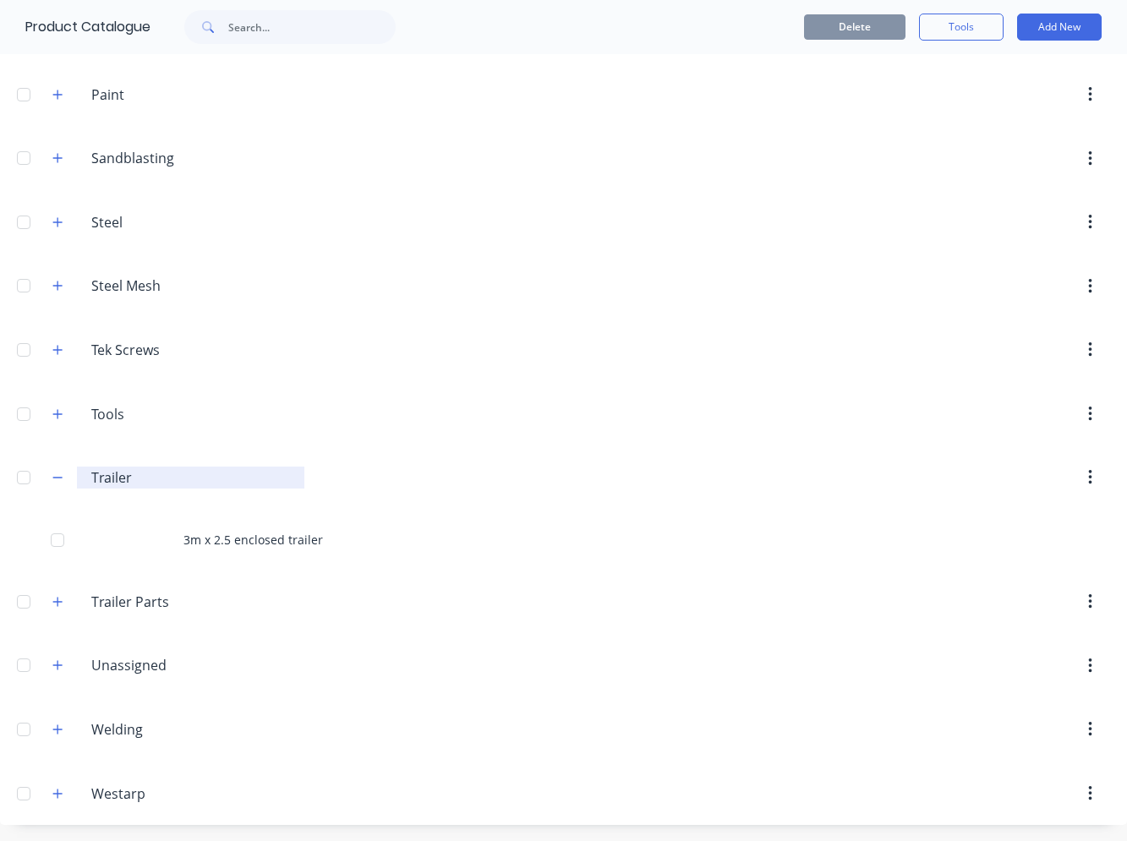
scroll to position [1129, 0]
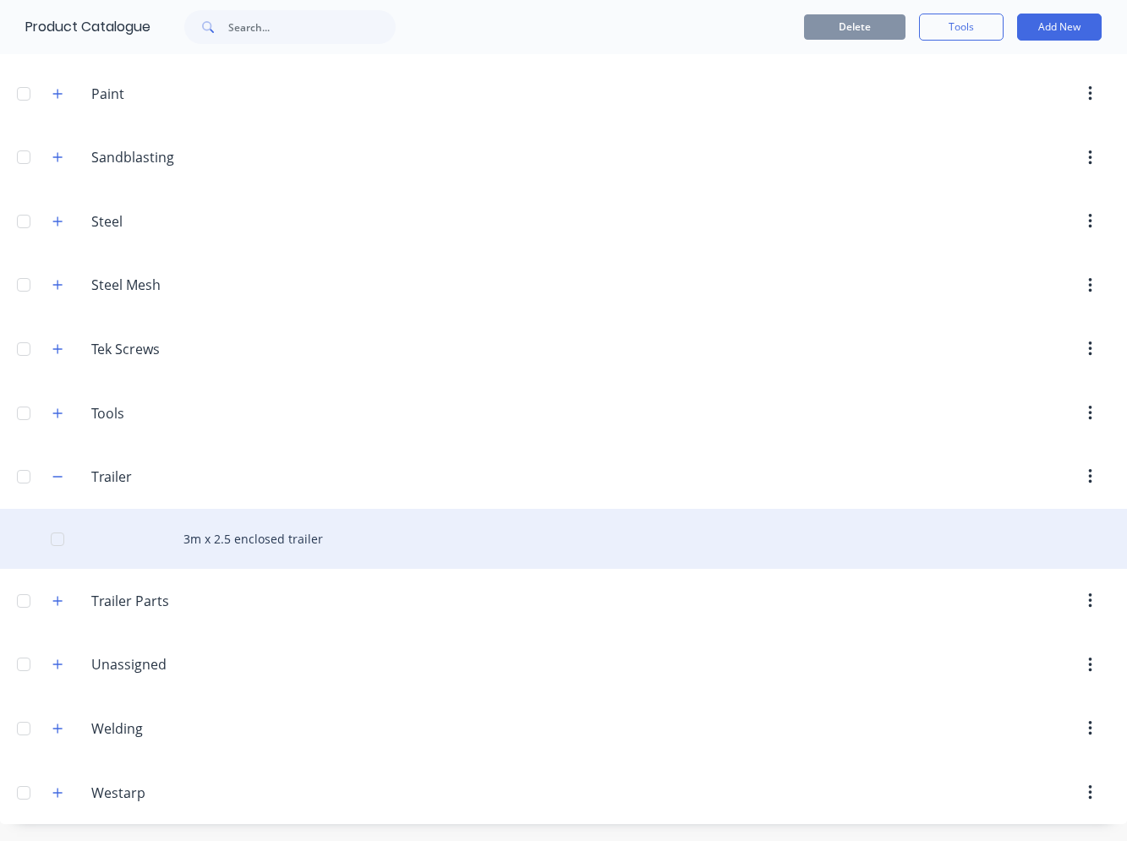
click at [225, 534] on div "3m x 2.5 enclosed trailer" at bounding box center [563, 539] width 1127 height 60
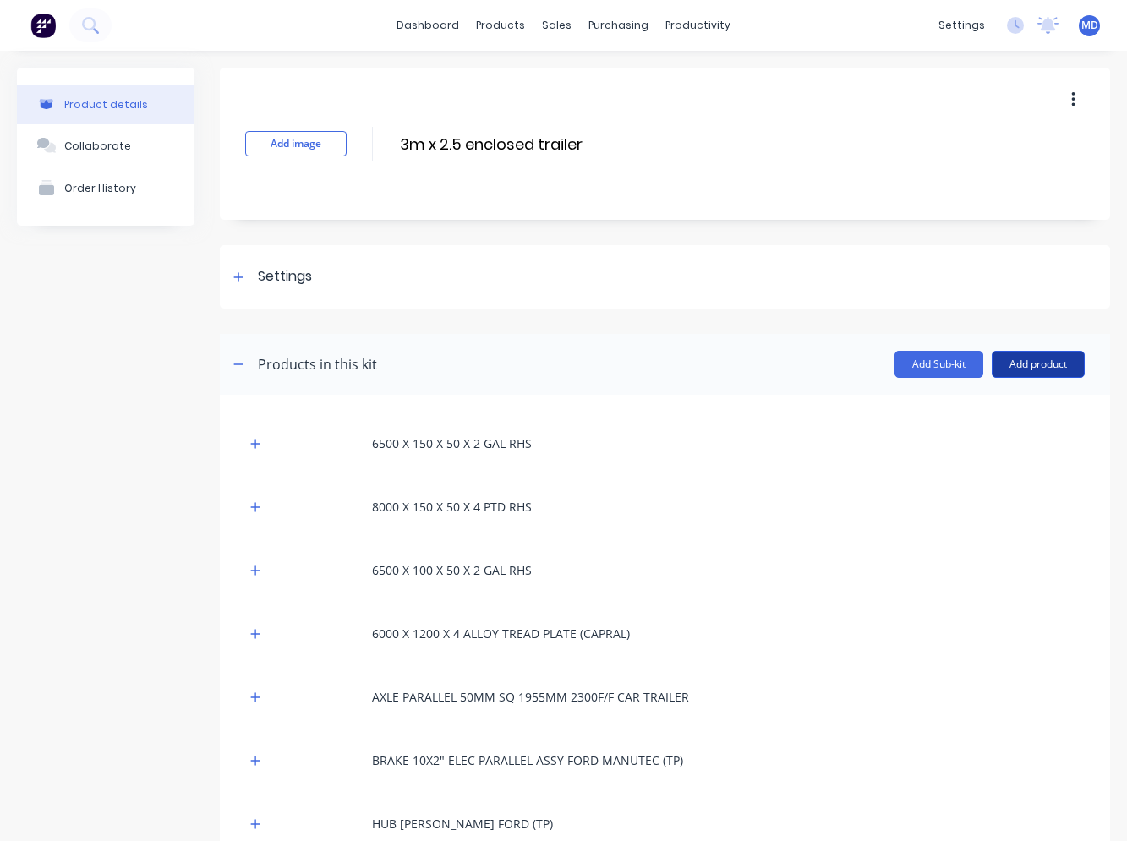
click at [1022, 369] on button "Add product" at bounding box center [1038, 364] width 93 height 27
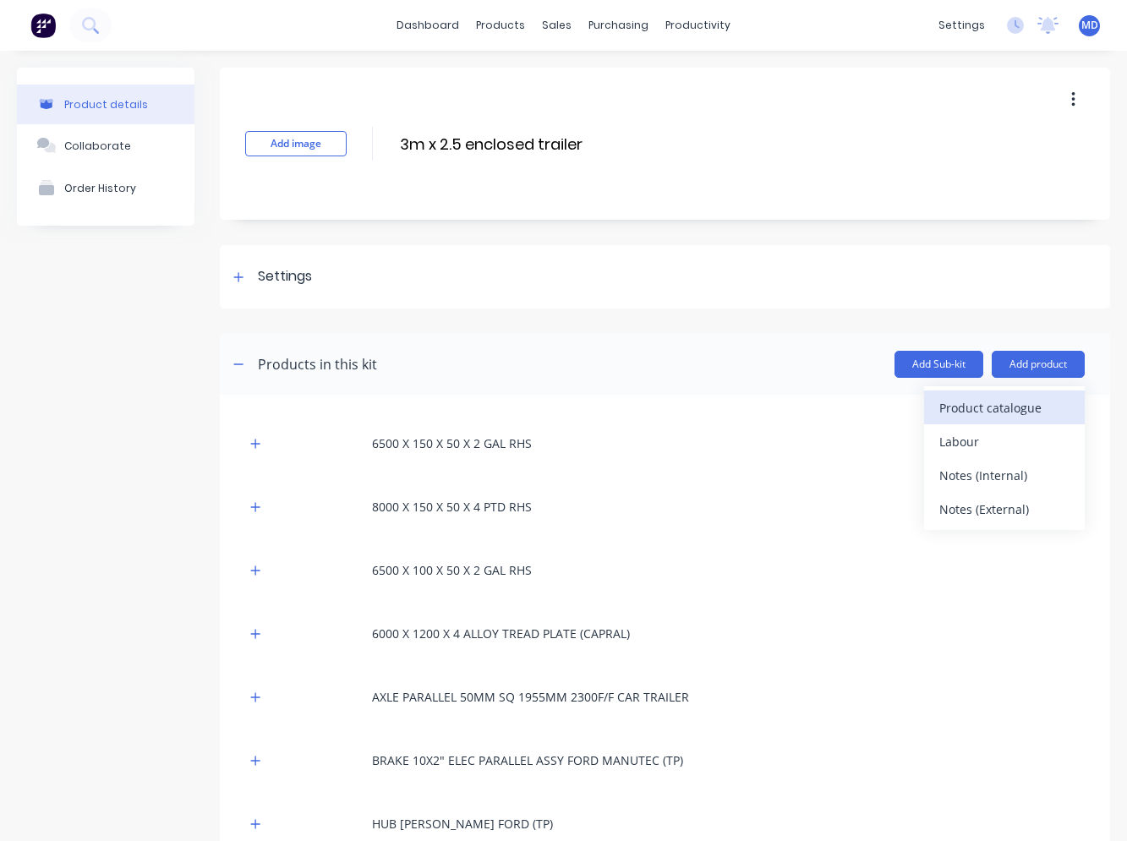
click at [972, 402] on div "Product catalogue" at bounding box center [1004, 408] width 130 height 25
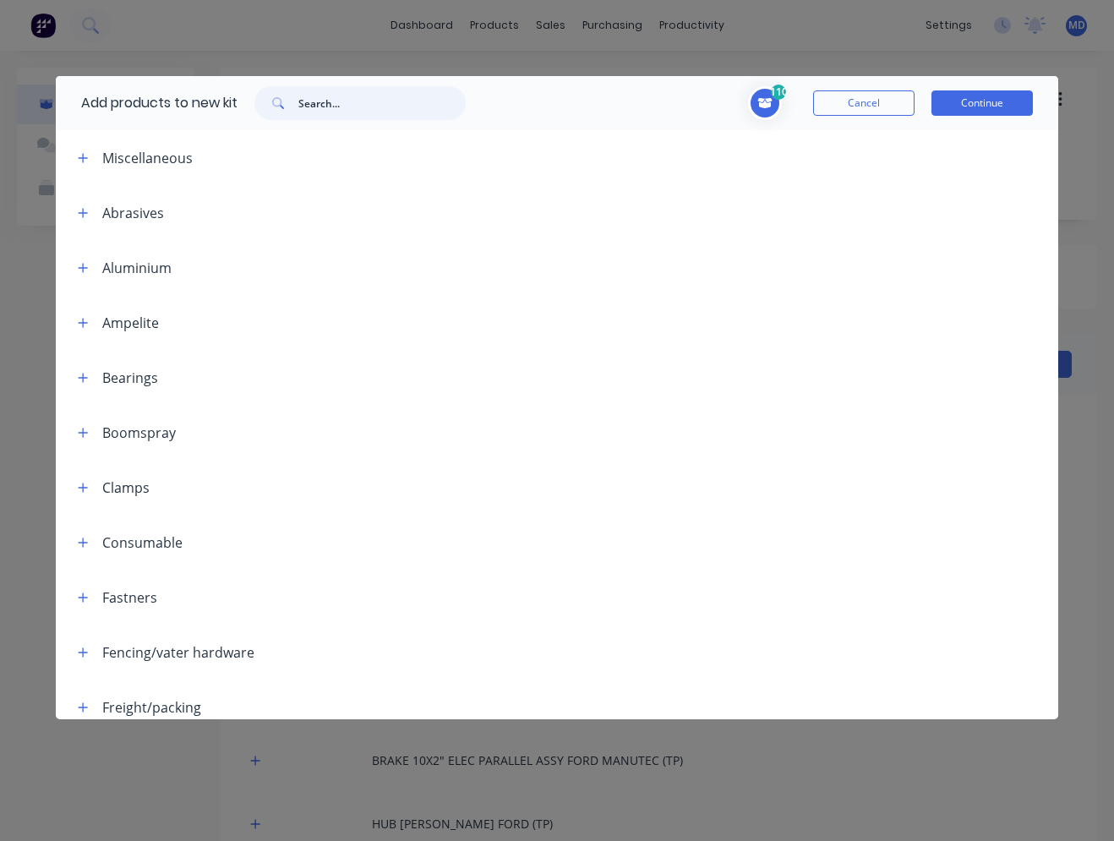
click at [440, 105] on input "text" at bounding box center [381, 103] width 167 height 34
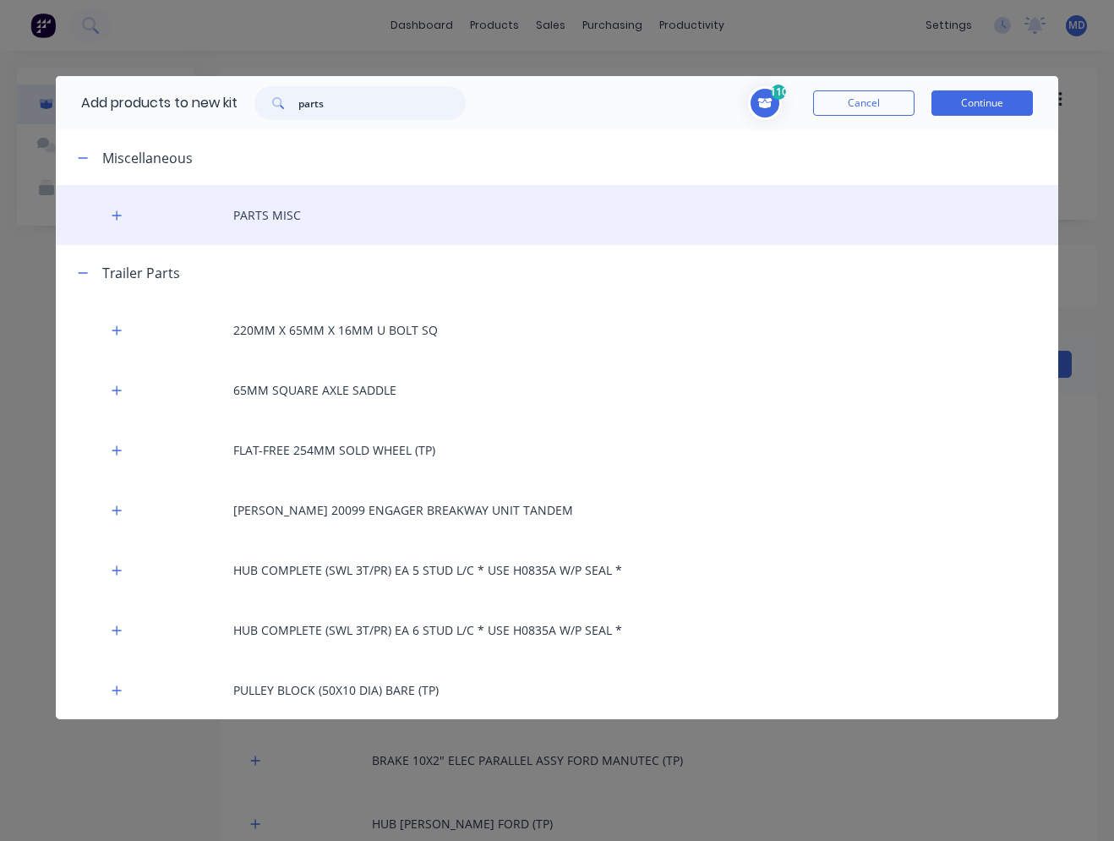
type input "parts"
click at [328, 210] on div "PARTS MISC" at bounding box center [557, 215] width 1003 height 60
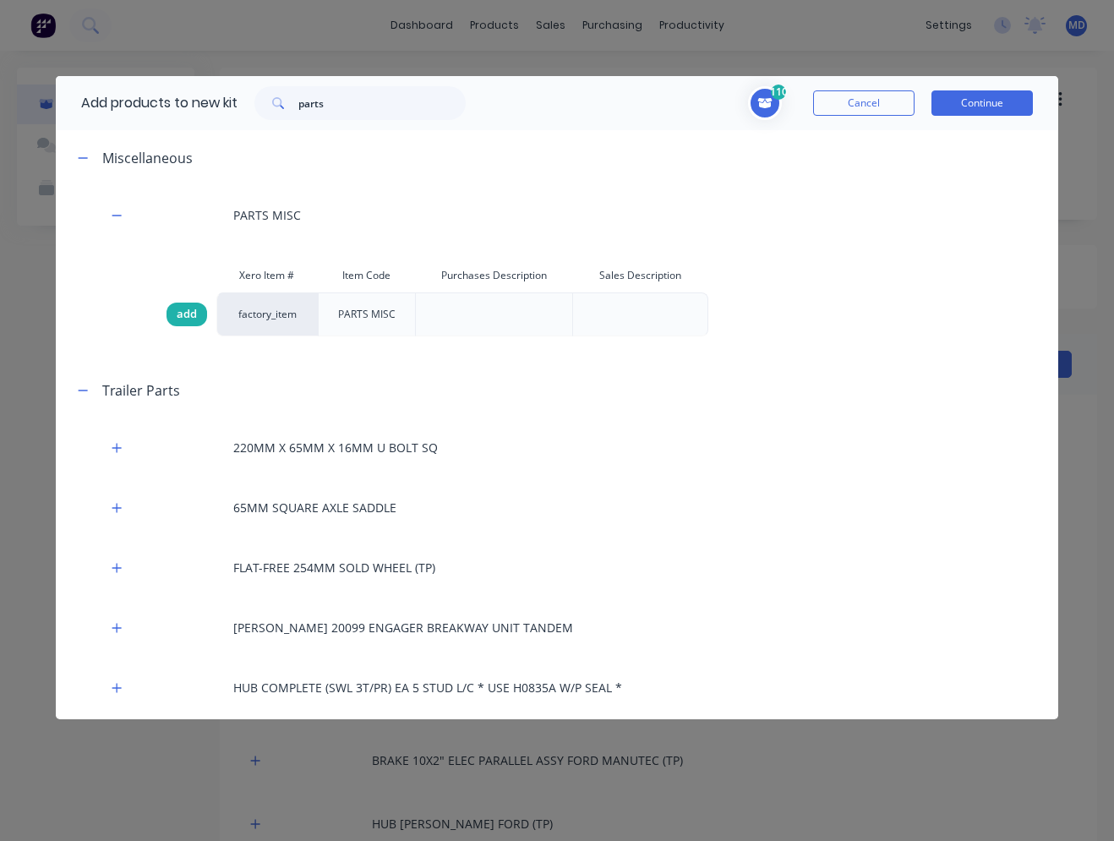
click at [178, 309] on span "add" at bounding box center [187, 314] width 20 height 17
click at [980, 101] on button "Continue" at bounding box center [982, 102] width 101 height 25
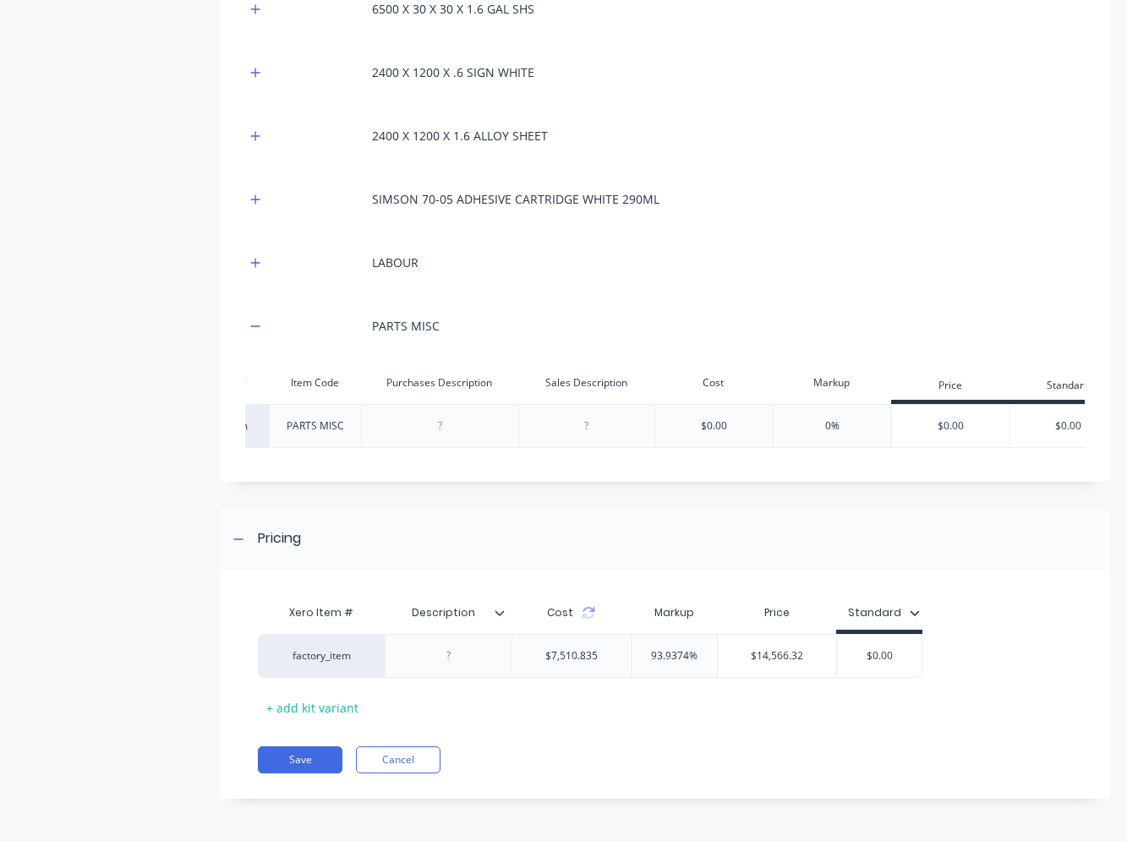
scroll to position [0, 216]
click at [916, 418] on div "$0.00" at bounding box center [948, 426] width 118 height 42
click at [939, 411] on div "$0.00" at bounding box center [948, 426] width 118 height 42
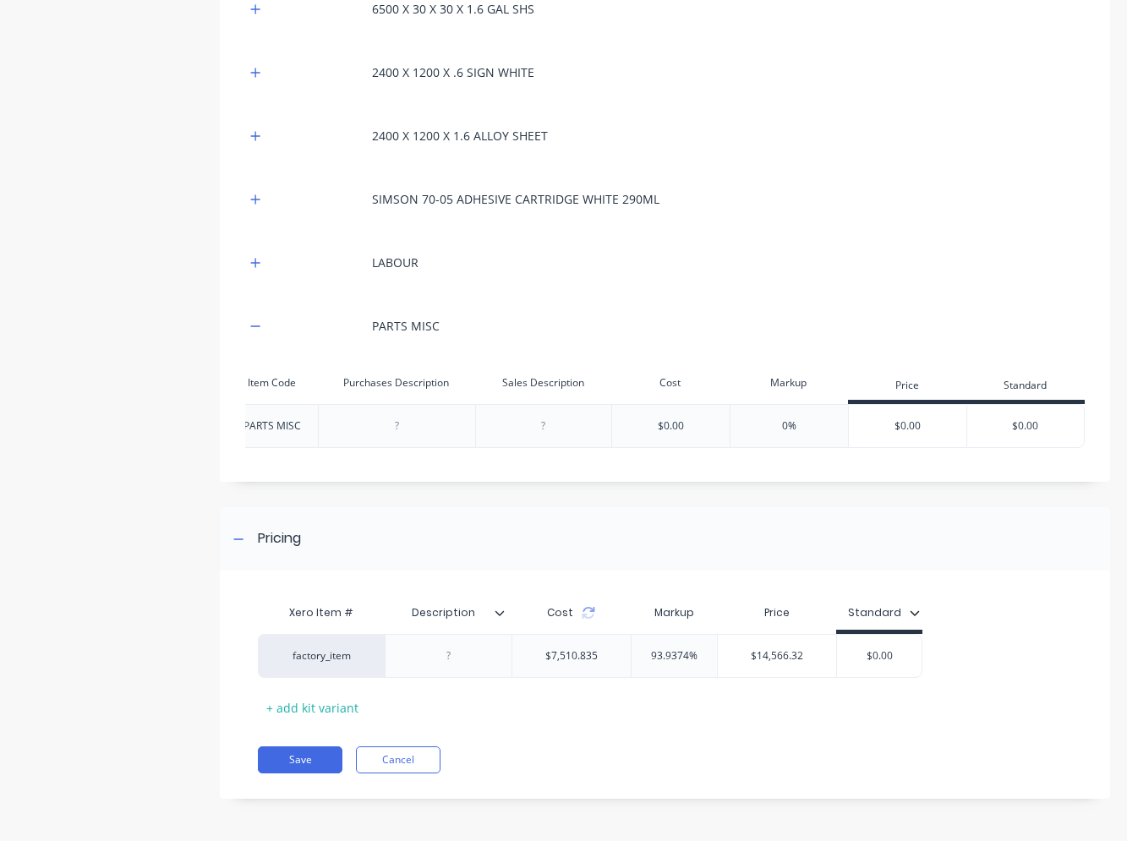
click at [934, 421] on div "$0.00" at bounding box center [908, 426] width 118 height 42
click at [904, 408] on div "$0.00" at bounding box center [908, 426] width 118 height 42
click at [701, 413] on div "$0.00" at bounding box center [670, 426] width 118 height 44
drag, startPoint x: 685, startPoint y: 414, endPoint x: 648, endPoint y: 409, distance: 37.5
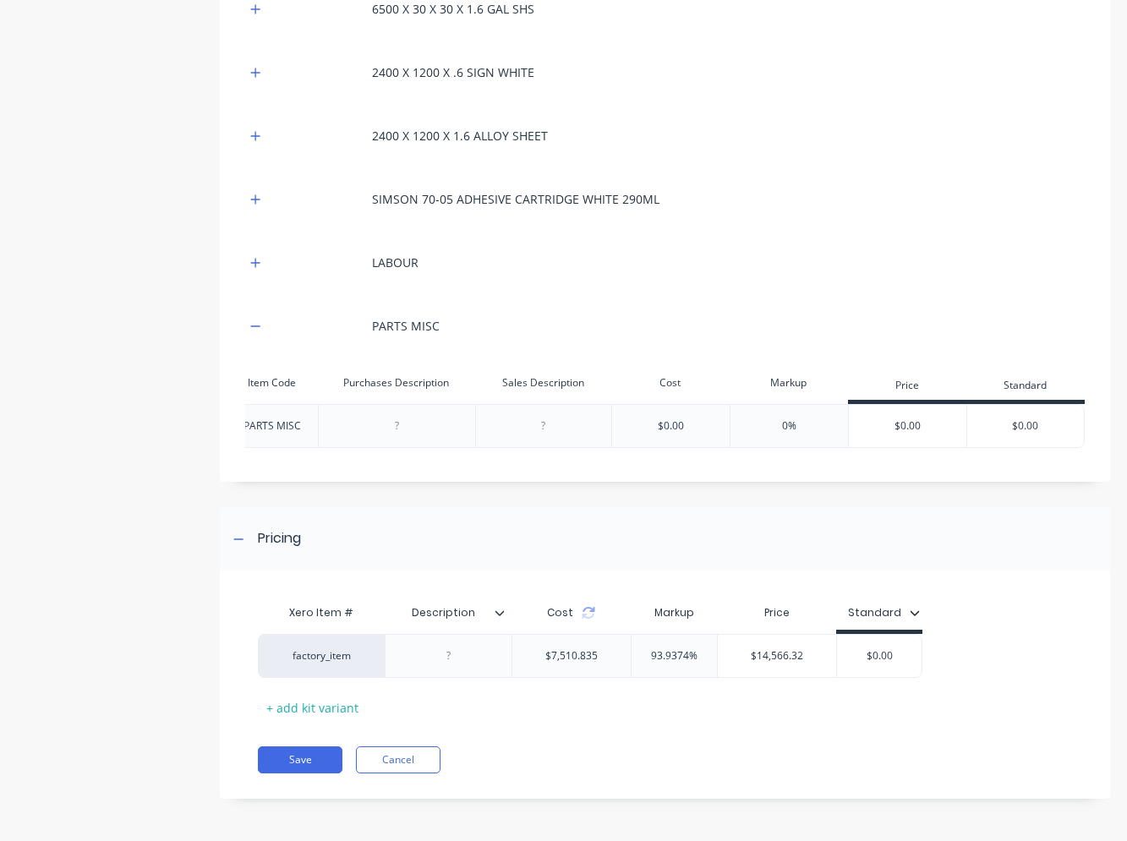
click at [682, 414] on div "$0.00" at bounding box center [670, 426] width 118 height 44
click at [658, 419] on div "$0.00" at bounding box center [671, 426] width 26 height 15
click at [675, 408] on div "$0.00" at bounding box center [670, 426] width 118 height 44
click at [666, 419] on div "$0.00" at bounding box center [671, 426] width 26 height 15
click at [661, 419] on div "$0.00" at bounding box center [671, 426] width 26 height 15
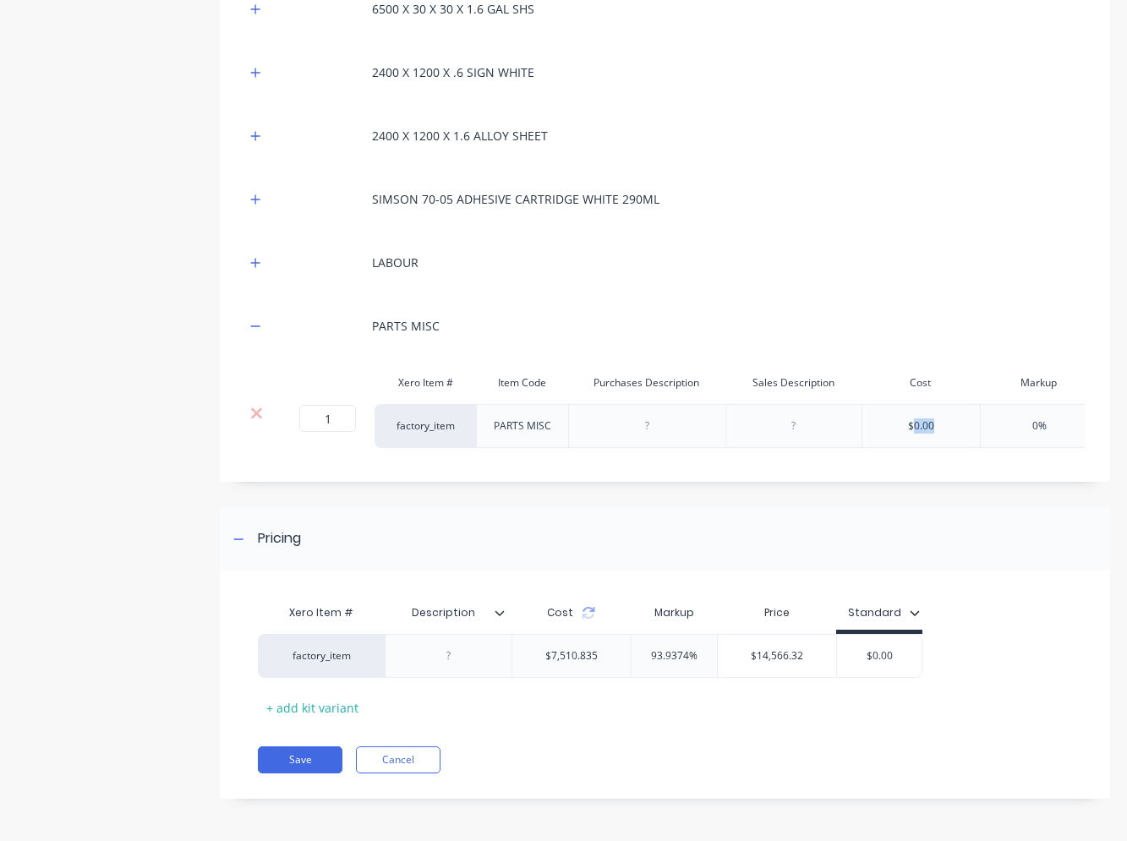
scroll to position [0, 0]
click at [265, 405] on icon at bounding box center [262, 413] width 13 height 17
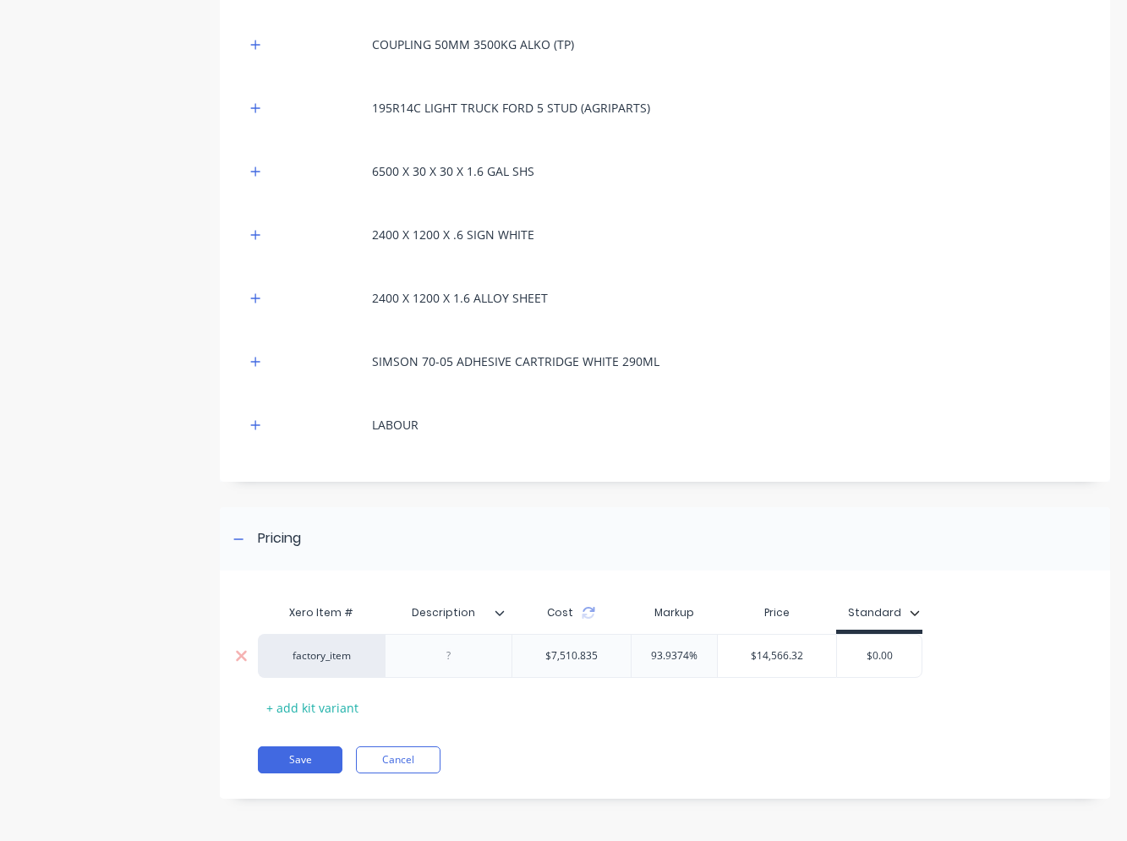
click at [891, 653] on input "$0.00" at bounding box center [879, 655] width 85 height 15
drag, startPoint x: 903, startPoint y: 654, endPoint x: 818, endPoint y: 648, distance: 84.7
click at [818, 648] on div "factory_item $7,510.835 93.9374% $14,566.32 $0.00 $0.00" at bounding box center [590, 656] width 665 height 44
click at [783, 710] on div "Xero Item # Description Cost Markup Price Standard factory_item $7,510.835 93.9…" at bounding box center [660, 658] width 805 height 125
type input "$24,566.32"
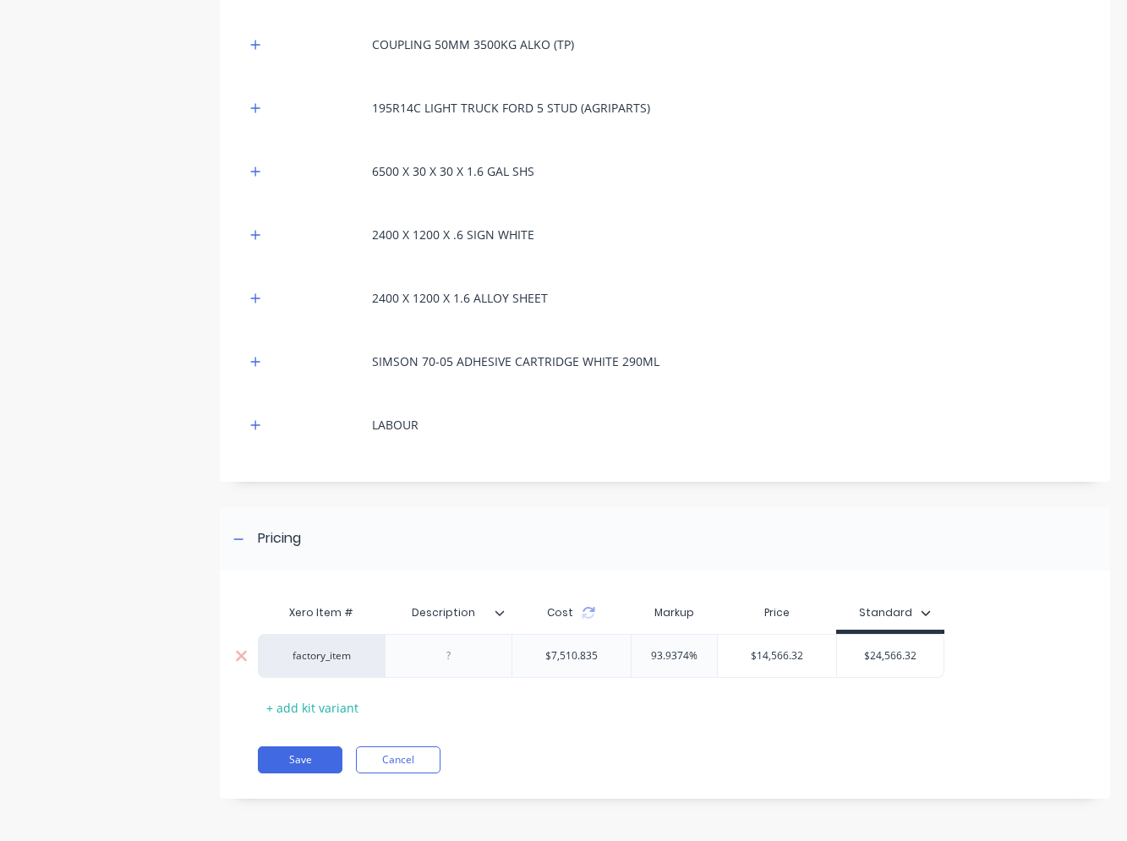
drag, startPoint x: 929, startPoint y: 654, endPoint x: 807, endPoint y: 639, distance: 122.7
click at [809, 639] on div "factory_item $7,510.835 93.9374% $14,566.32 $24,566.32 $24,566.32" at bounding box center [601, 656] width 687 height 44
click at [257, 427] on icon "button" at bounding box center [255, 425] width 10 height 12
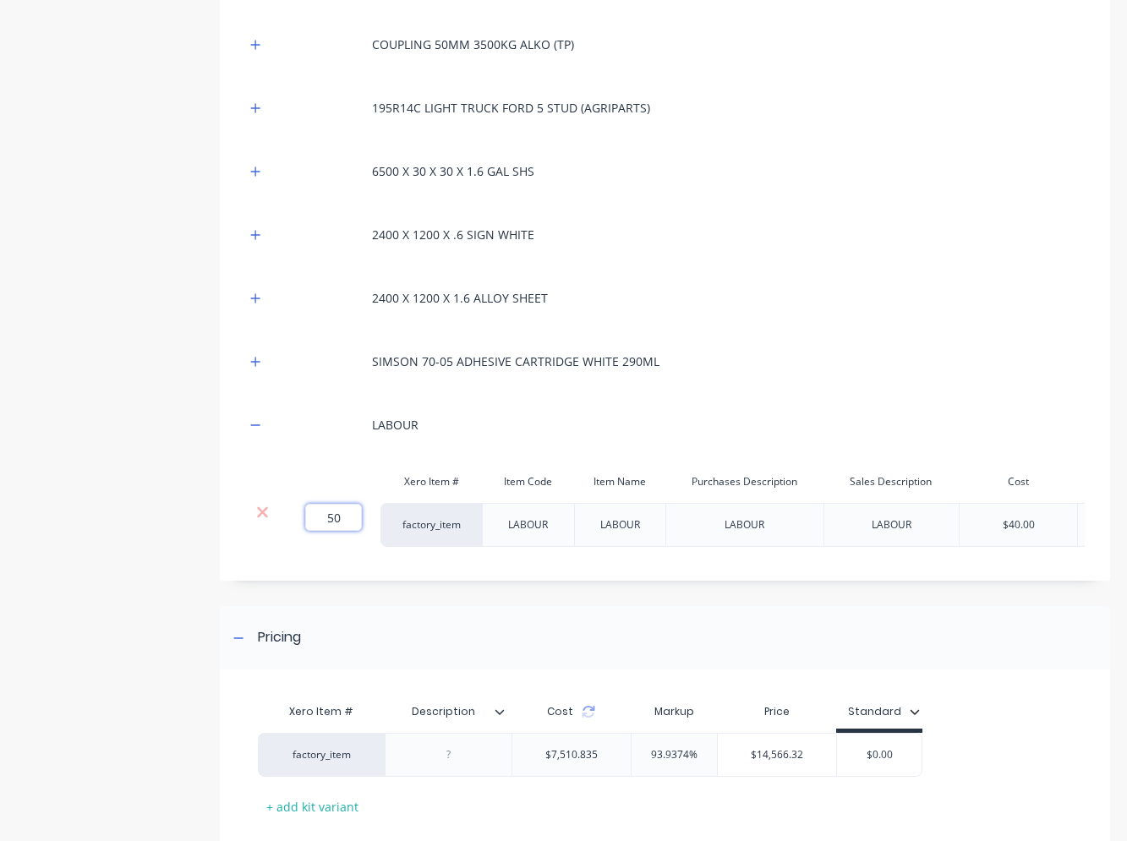
drag, startPoint x: 341, startPoint y: 512, endPoint x: 319, endPoint y: 514, distance: 22.1
click at [319, 514] on input "50" at bounding box center [333, 517] width 57 height 27
type input "100"
click at [430, 638] on div "Pricing" at bounding box center [665, 637] width 890 height 63
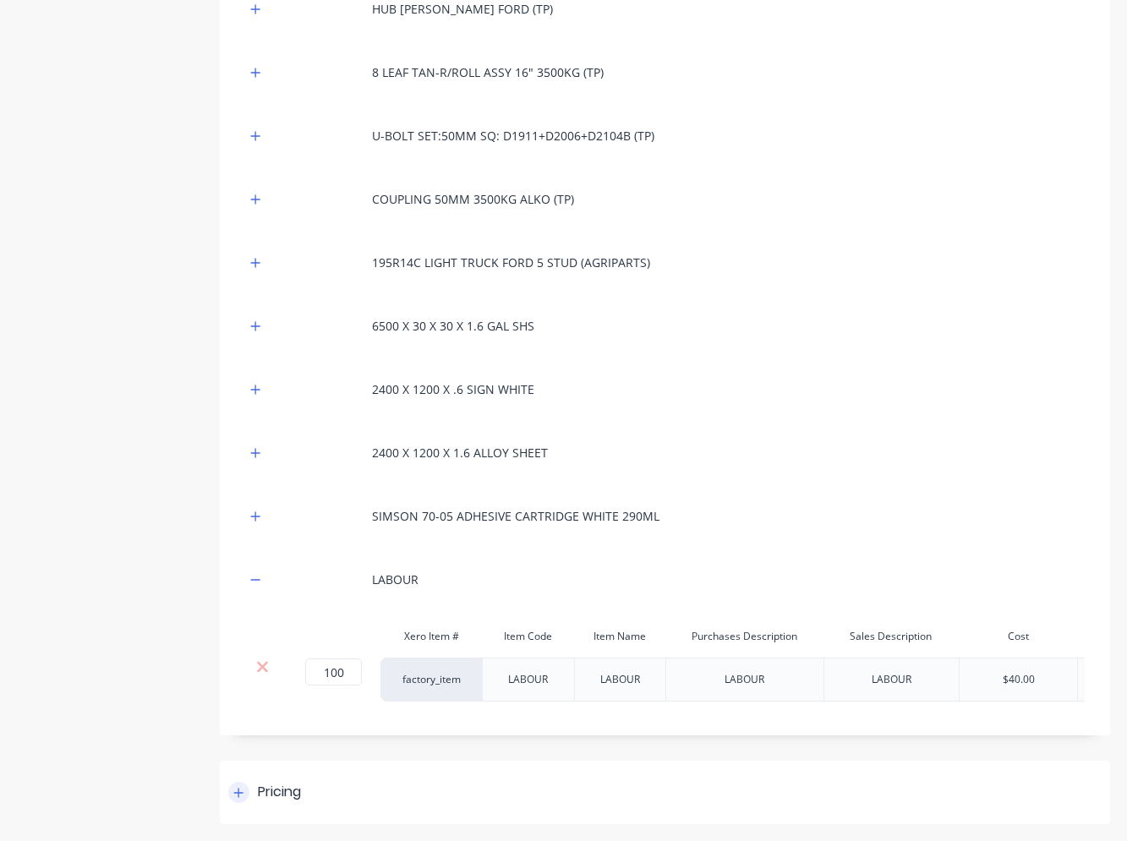
scroll to position [828, 0]
click at [241, 788] on icon at bounding box center [238, 793] width 10 height 12
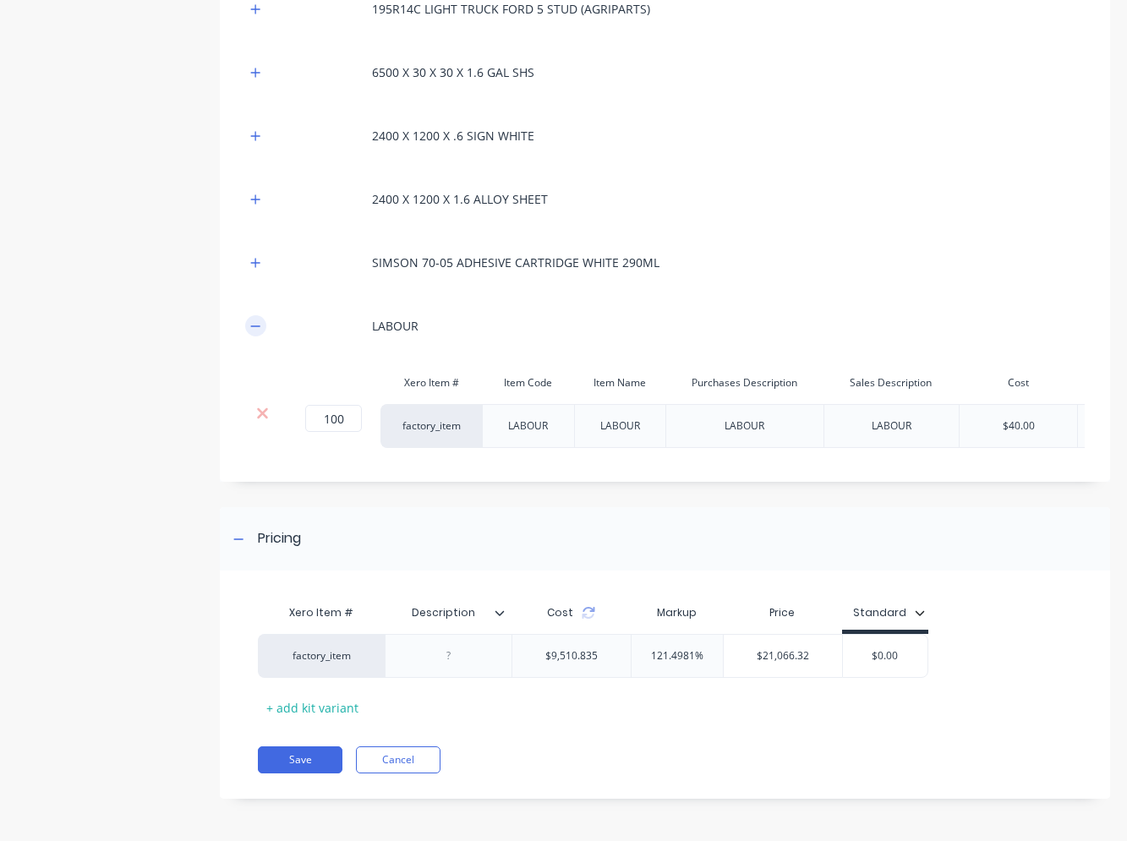
click at [254, 326] on icon "button" at bounding box center [255, 326] width 9 height 1
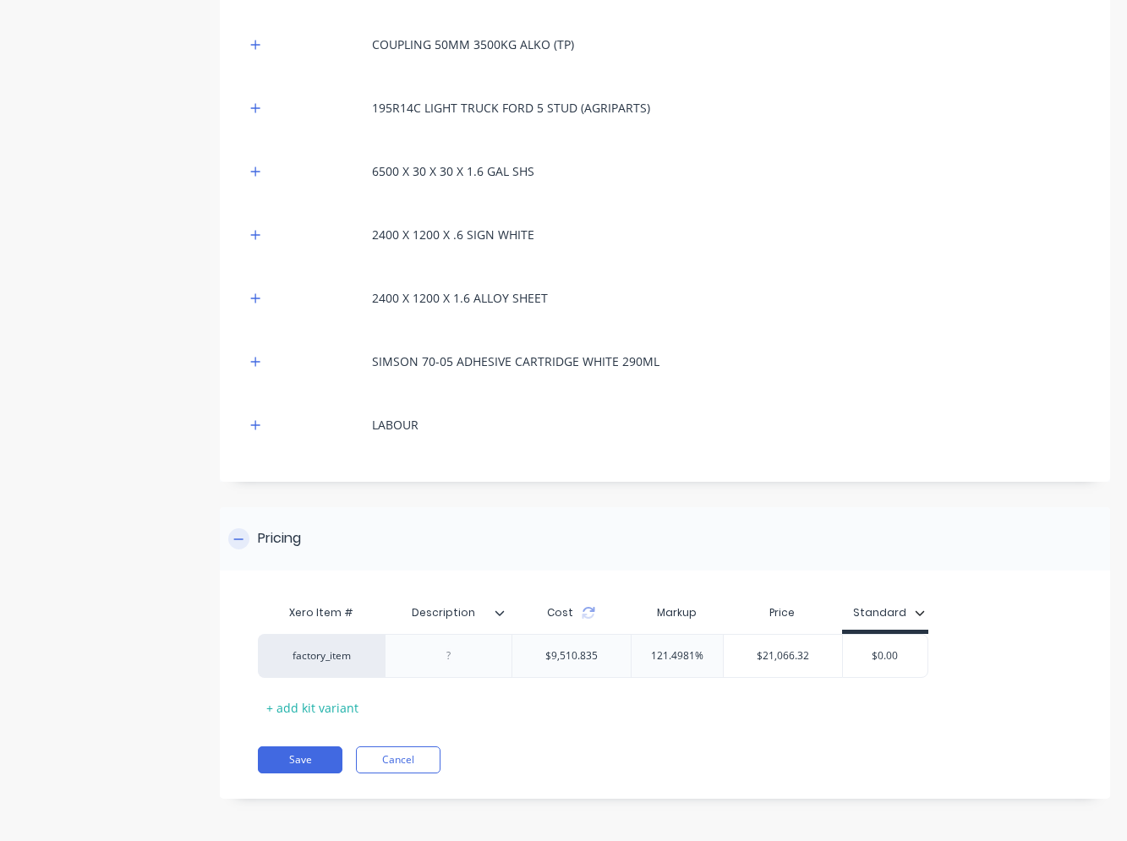
scroll to position [970, 0]
drag, startPoint x: 902, startPoint y: 653, endPoint x: 849, endPoint y: 647, distance: 53.6
click at [849, 647] on div "$0.00 $0.00" at bounding box center [885, 656] width 85 height 42
type input "26066.32"
click at [974, 542] on div "Pricing" at bounding box center [665, 538] width 890 height 63
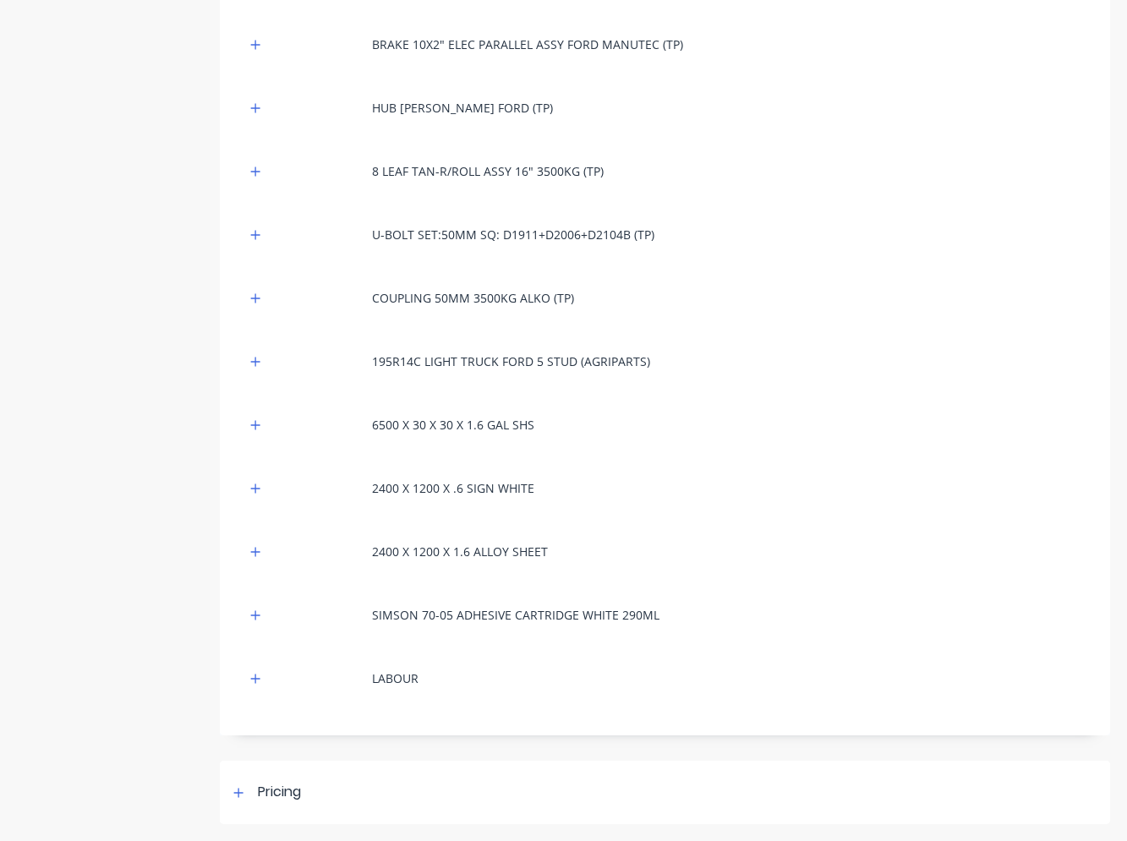
scroll to position [716, 0]
click at [244, 793] on div at bounding box center [238, 792] width 21 height 21
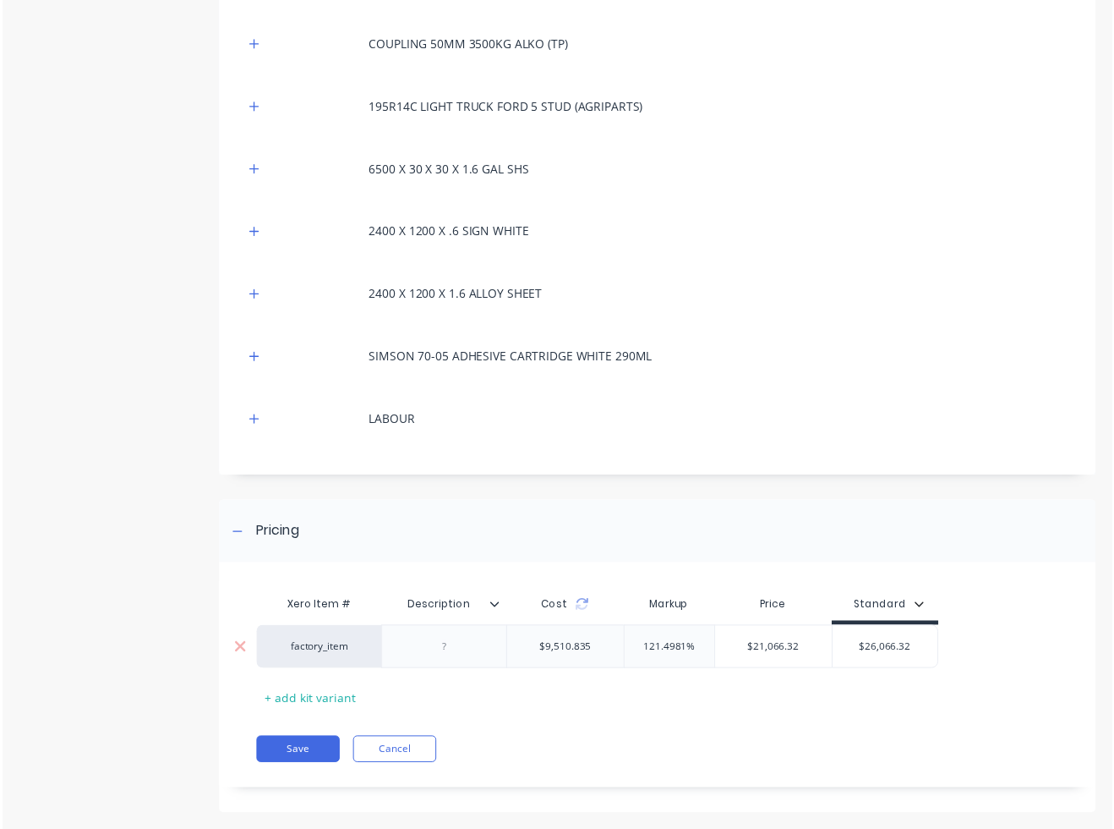
scroll to position [970, 0]
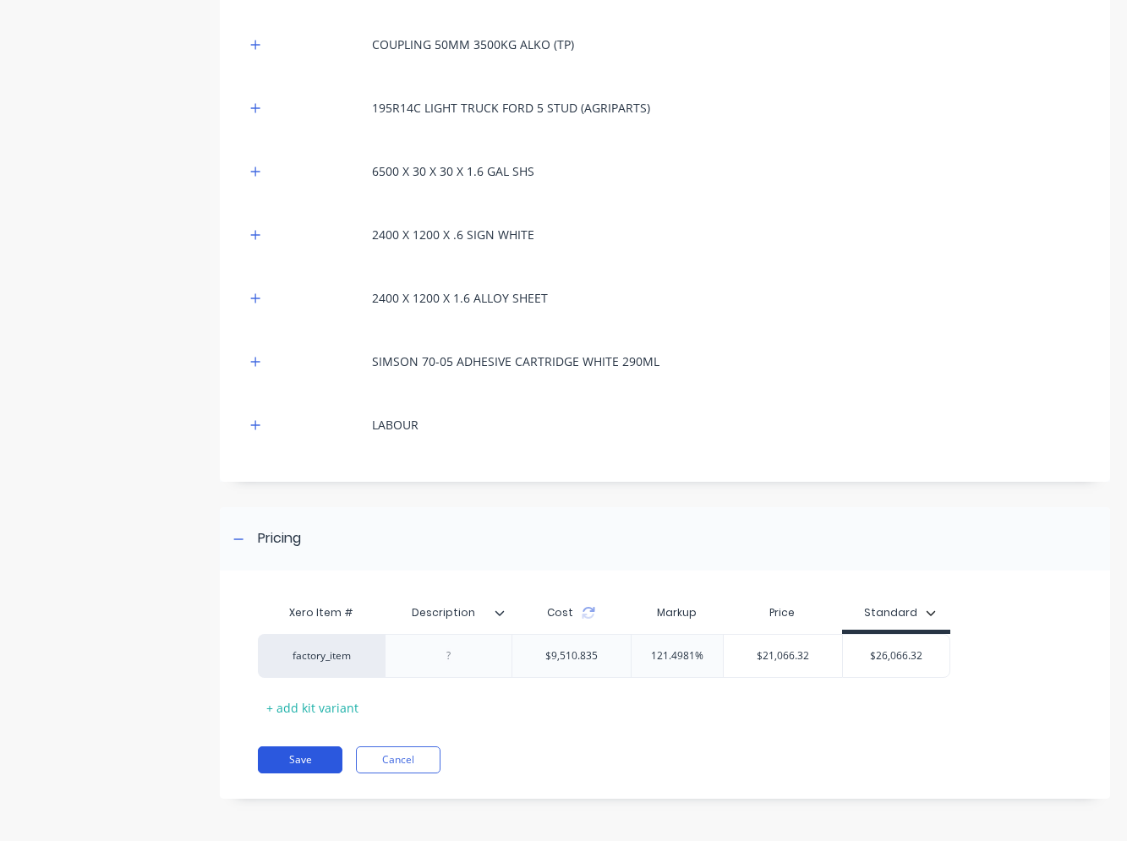
click at [298, 758] on button "Save" at bounding box center [300, 760] width 85 height 27
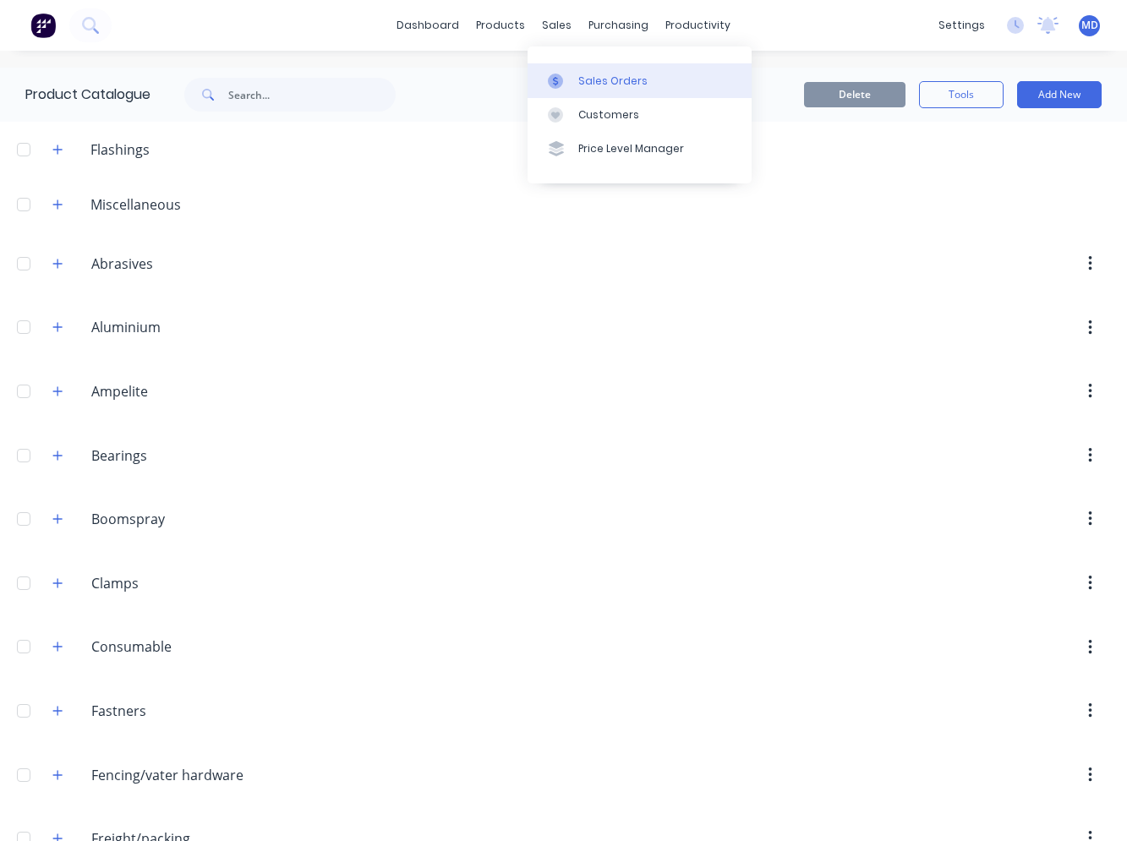
click at [575, 74] on link "Sales Orders" at bounding box center [640, 80] width 224 height 34
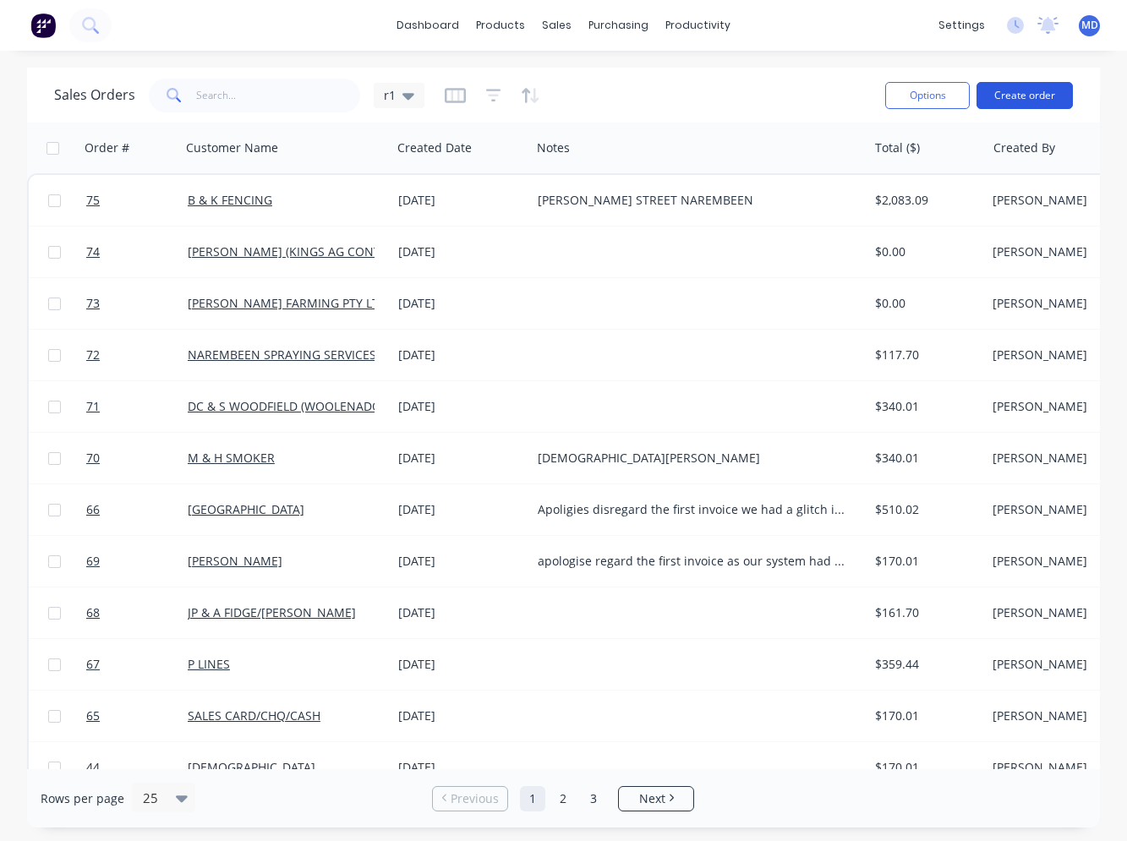
click at [1012, 100] on button "Create order" at bounding box center [1025, 95] width 96 height 27
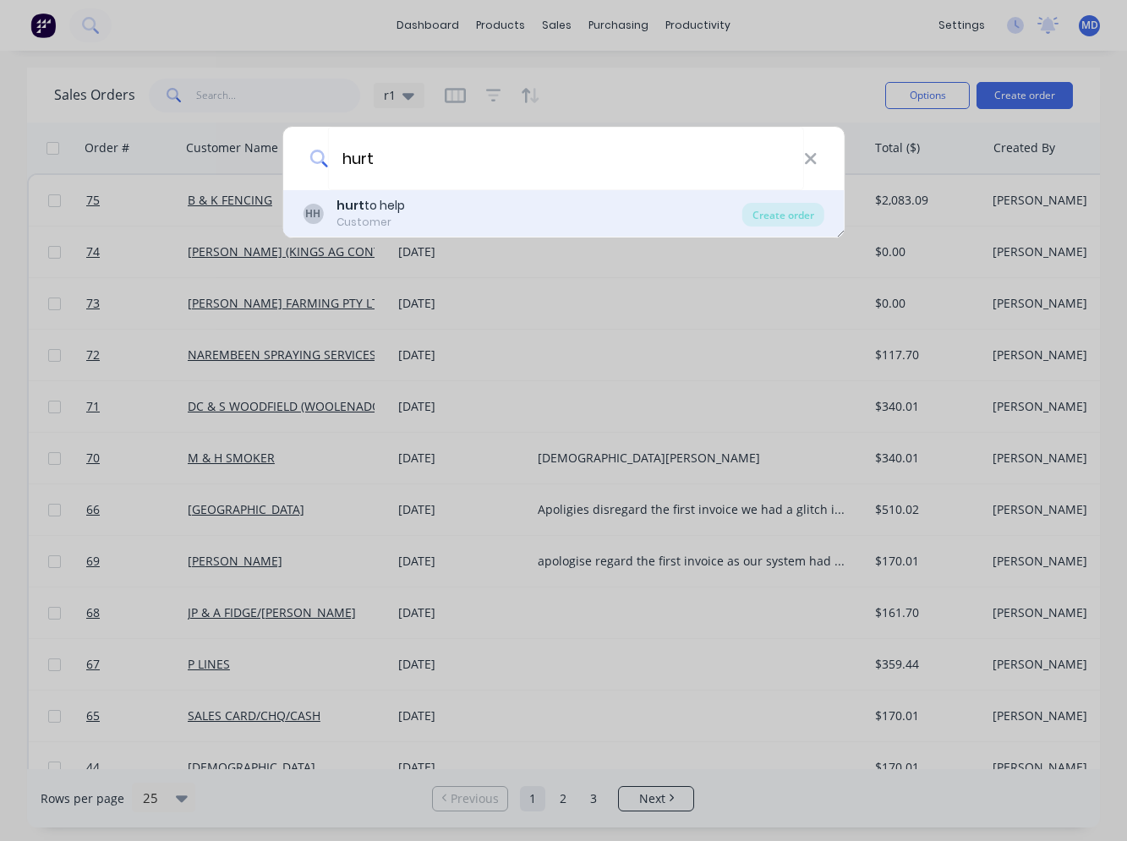
type input "hurt"
click at [380, 218] on div "Customer" at bounding box center [371, 222] width 68 height 15
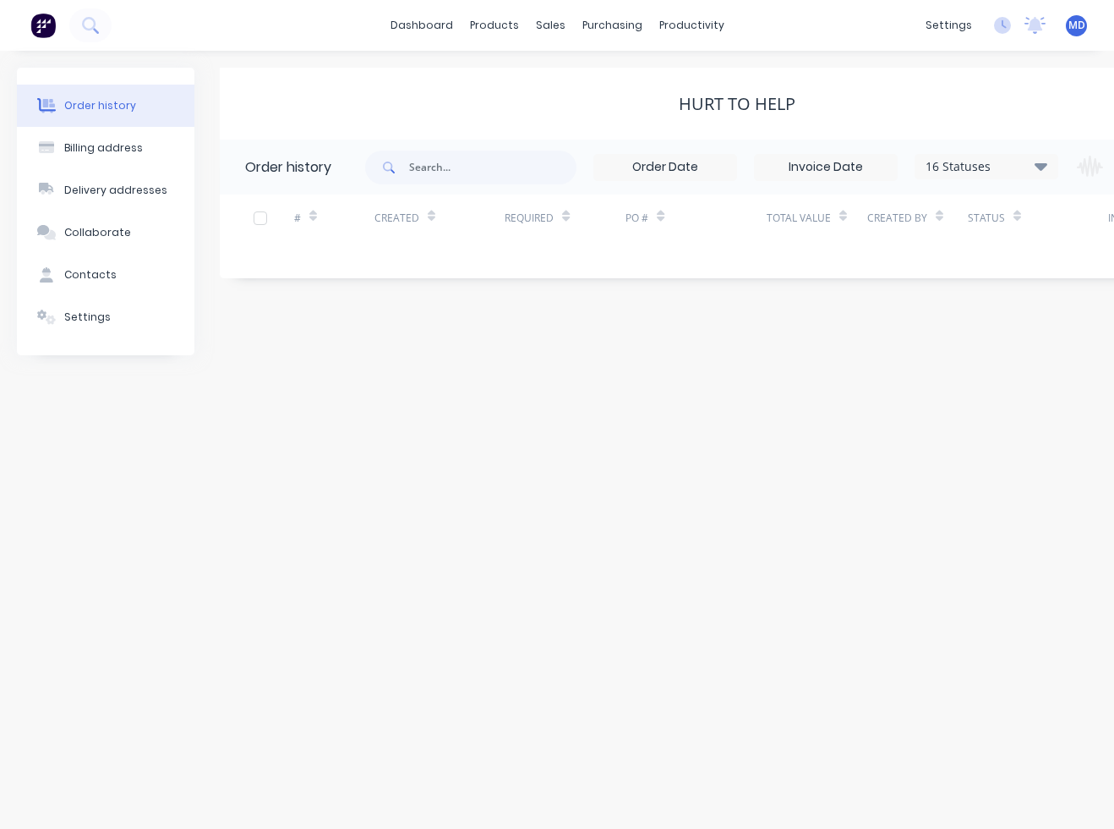
scroll to position [0, 140]
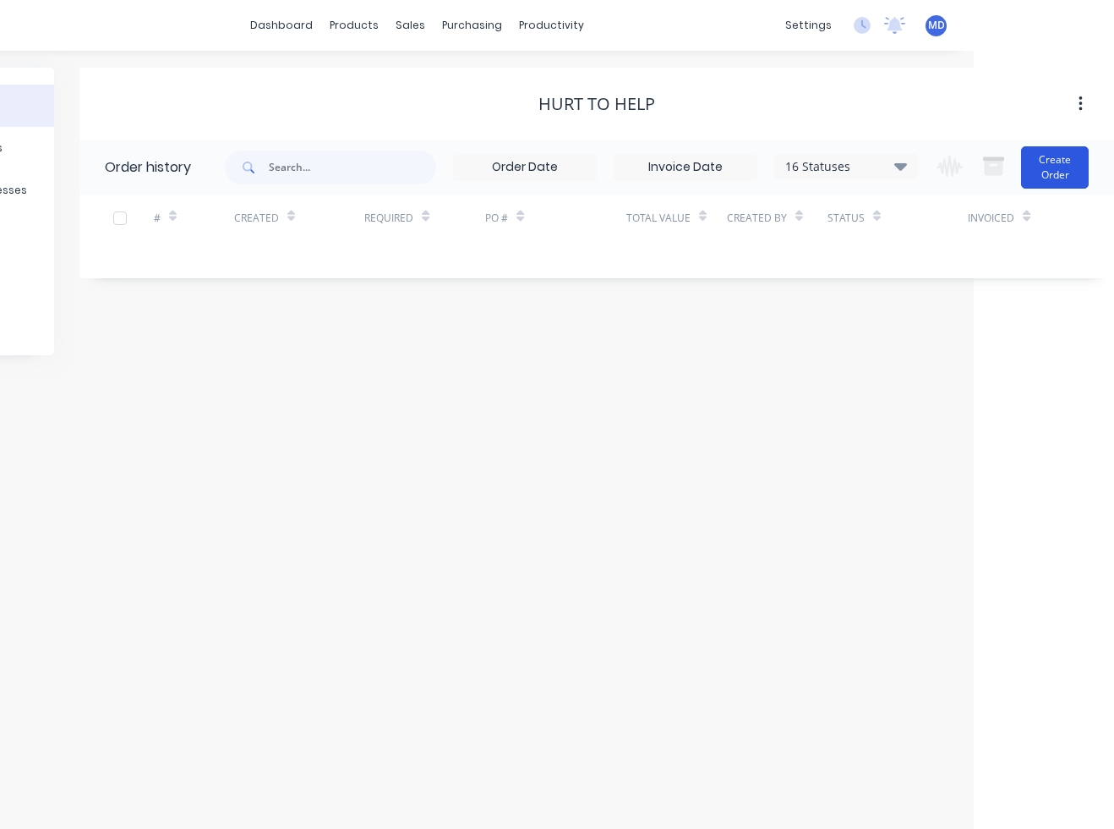
click at [1071, 185] on button "Create Order" at bounding box center [1055, 167] width 68 height 42
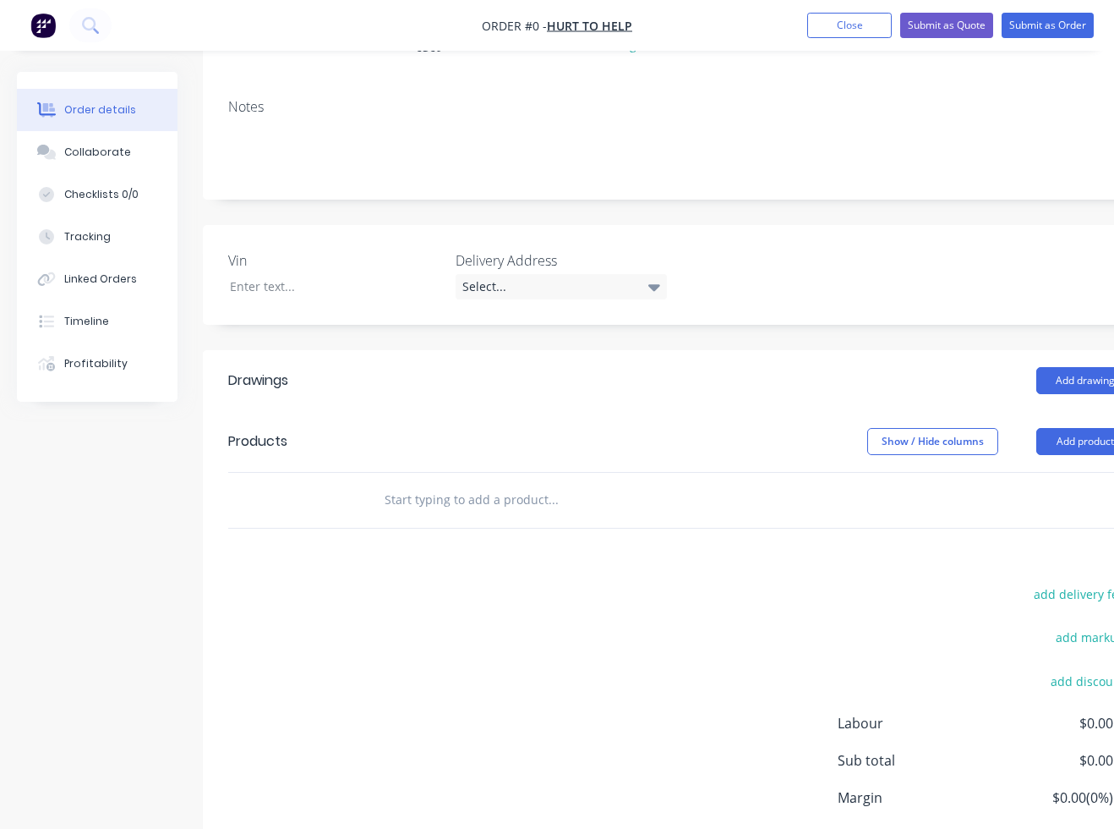
scroll to position [254, 0]
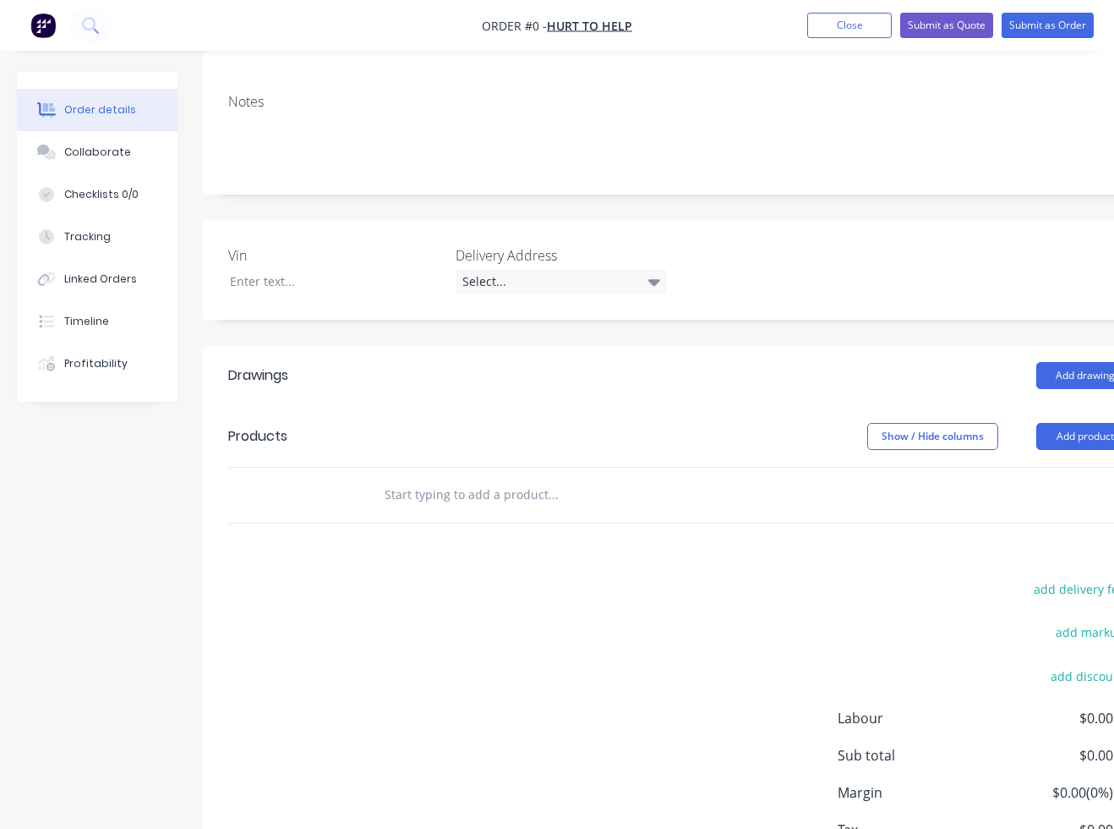
click at [405, 478] on input "text" at bounding box center [553, 495] width 338 height 34
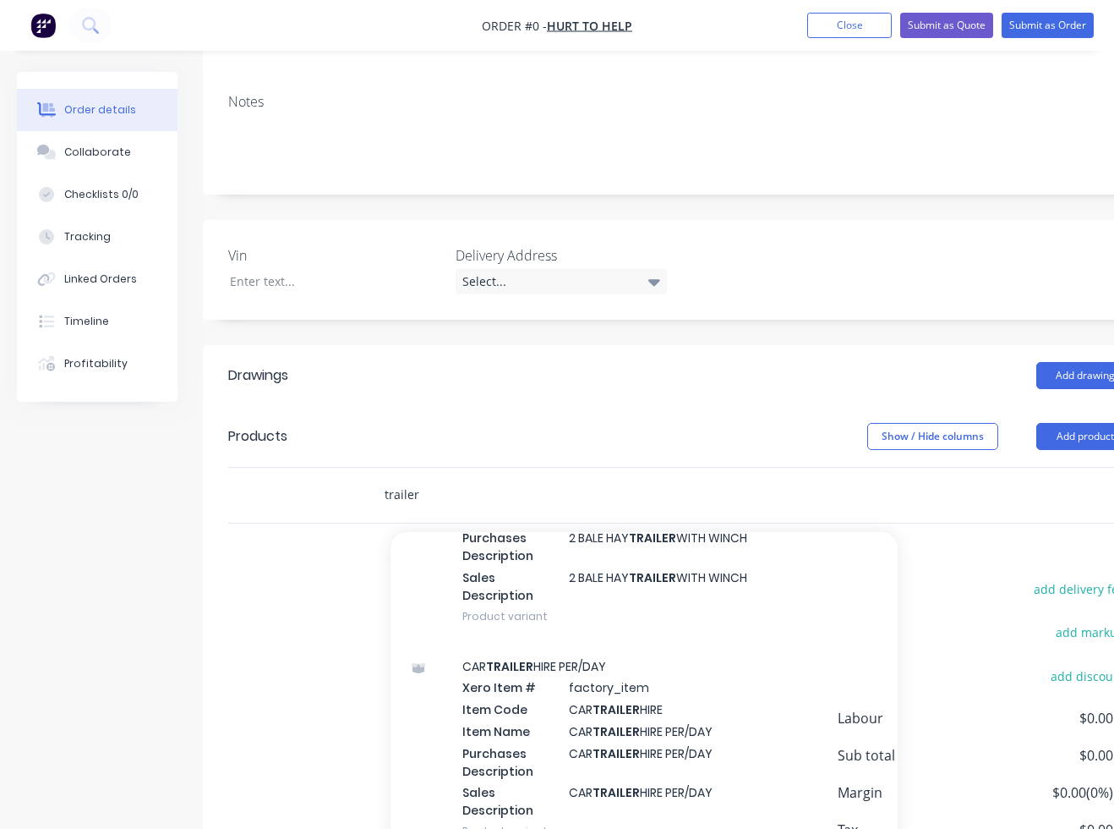
scroll to position [2959, 0]
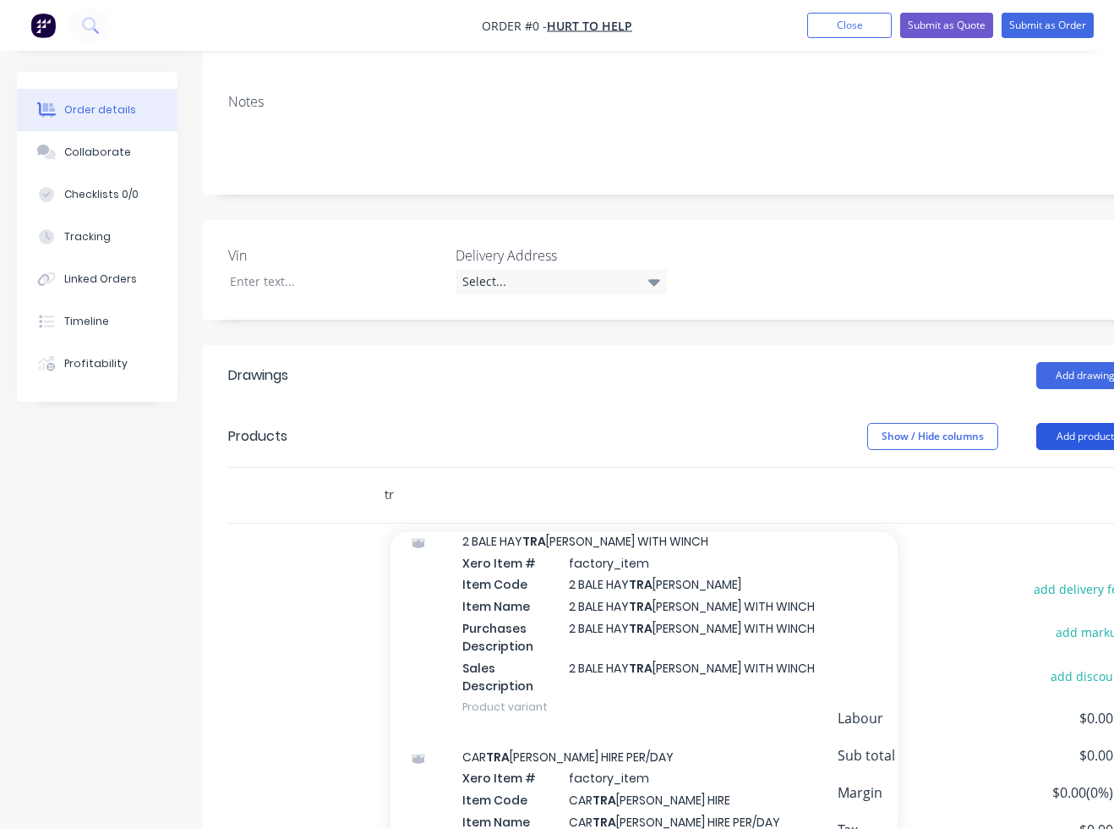
type input "t"
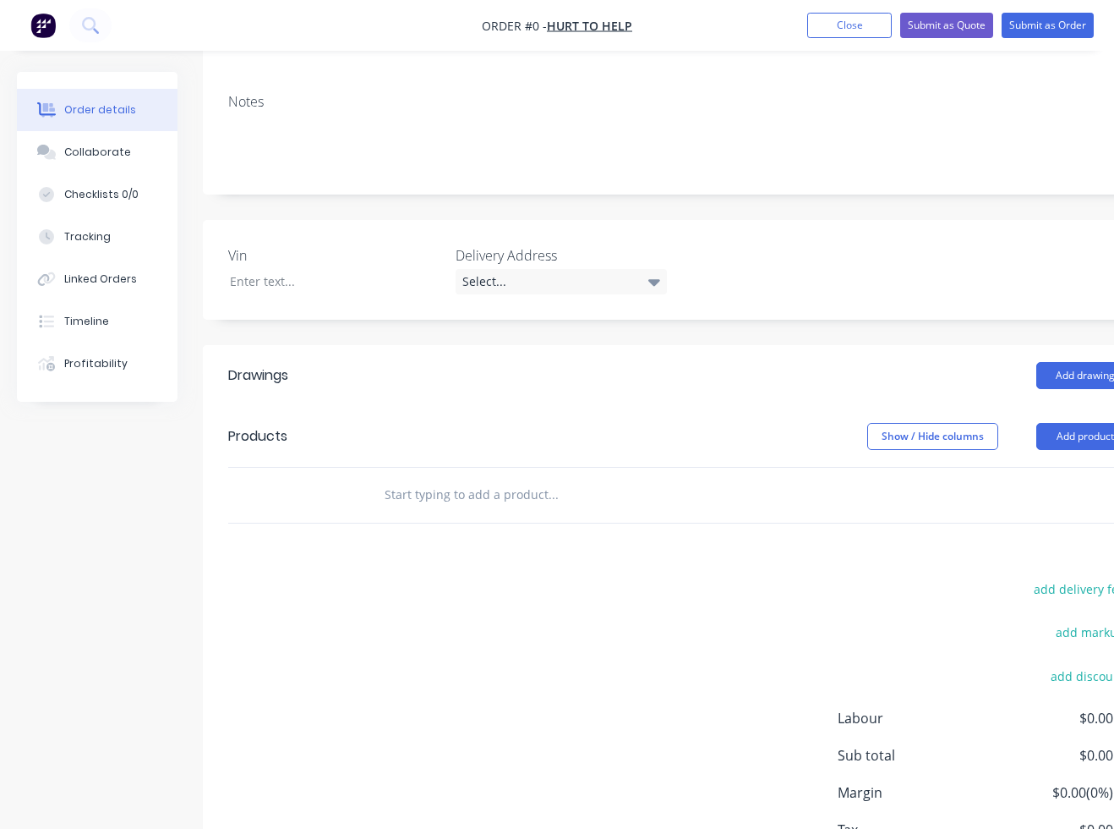
scroll to position [254, 62]
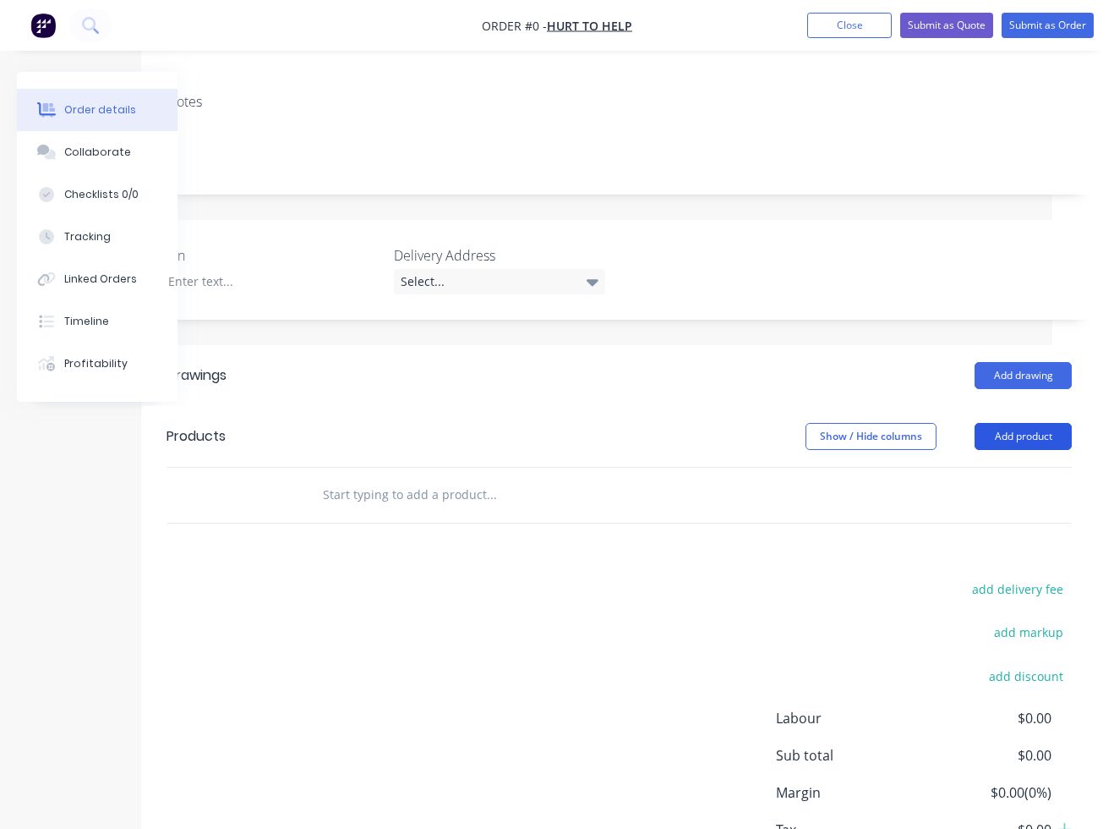
click at [1026, 424] on button "Add product" at bounding box center [1023, 436] width 97 height 27
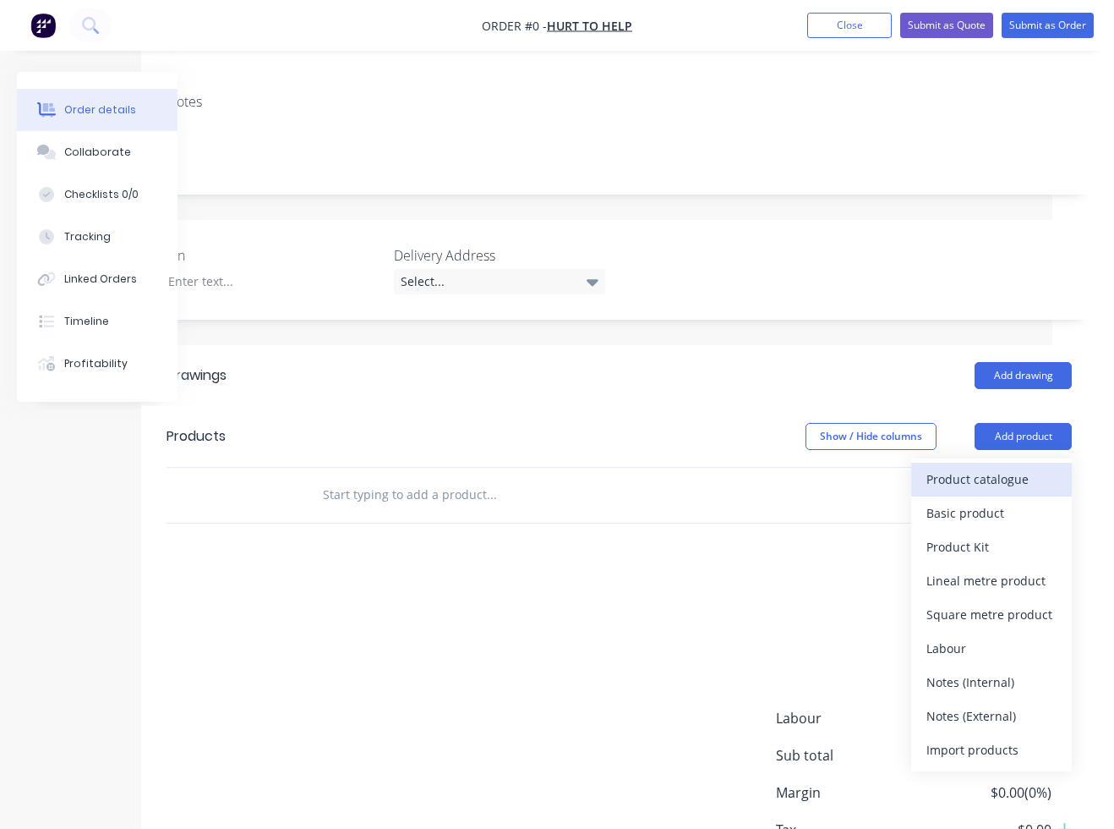
click at [1005, 467] on div "Product catalogue" at bounding box center [992, 479] width 130 height 25
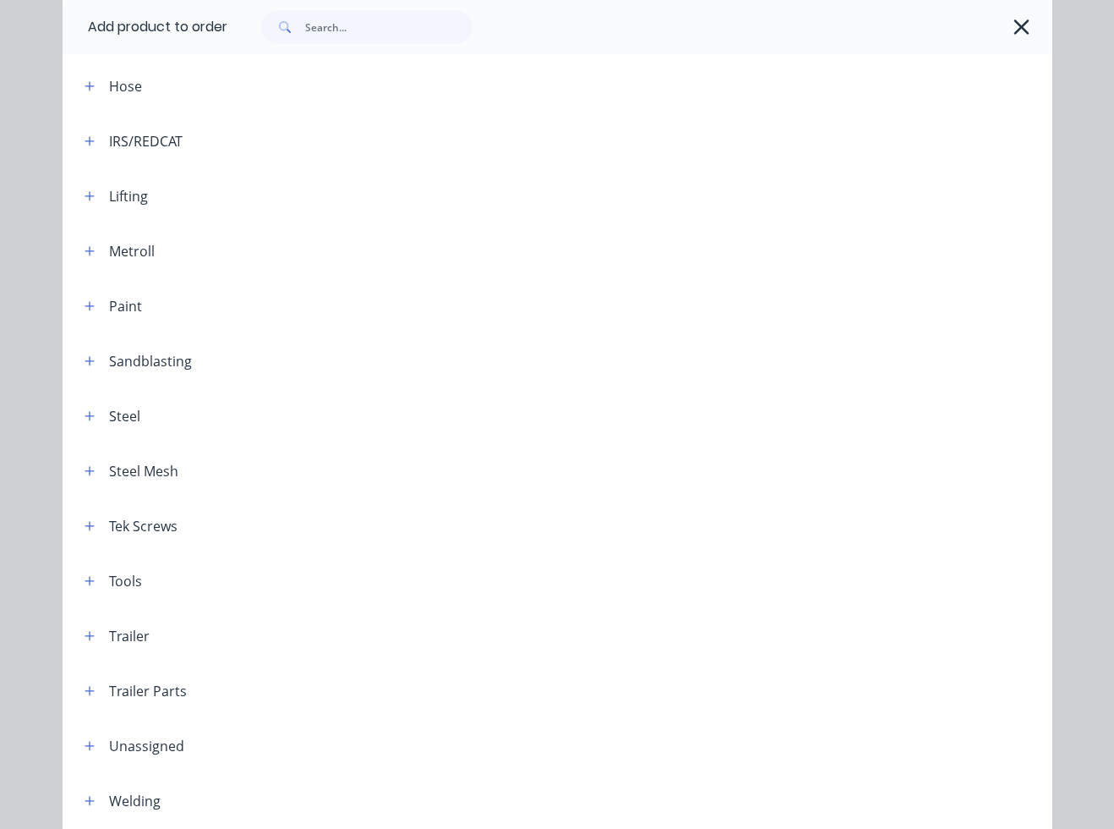
scroll to position [860, 0]
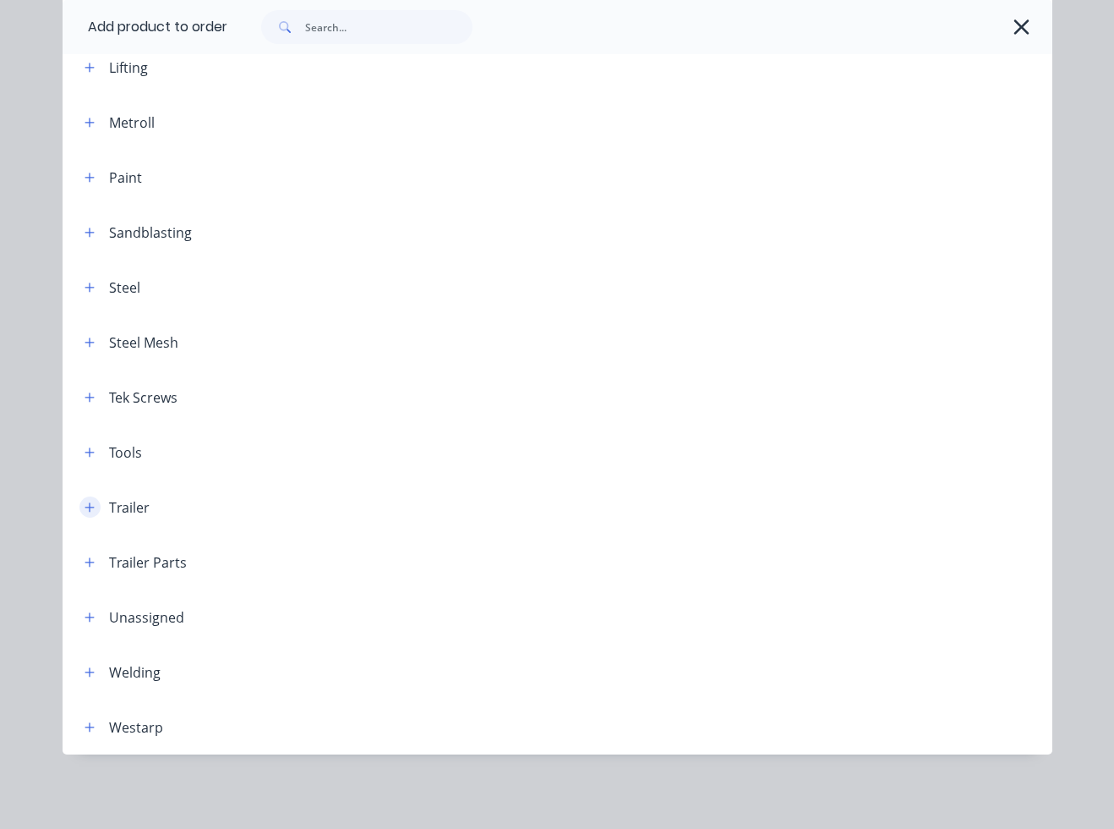
click at [85, 512] on icon "button" at bounding box center [90, 507] width 10 height 12
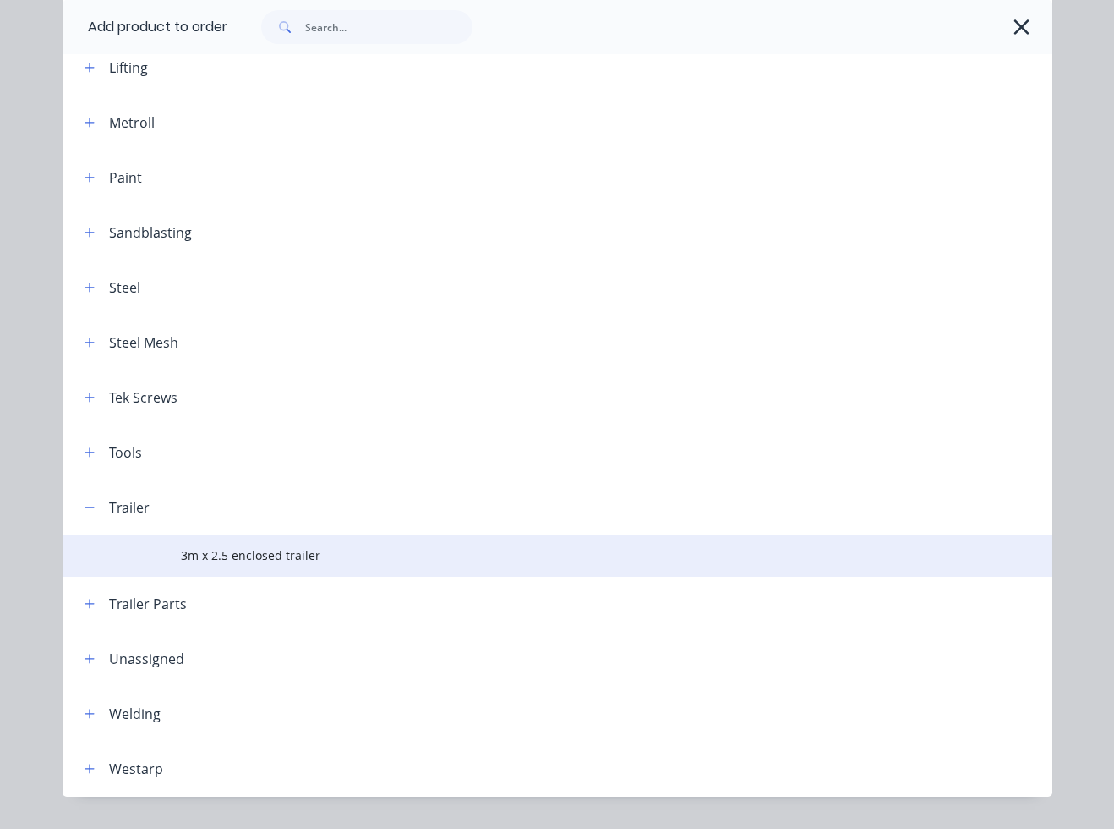
click at [216, 549] on span "3m x 2.5 enclosed trailer" at bounding box center [529, 555] width 697 height 18
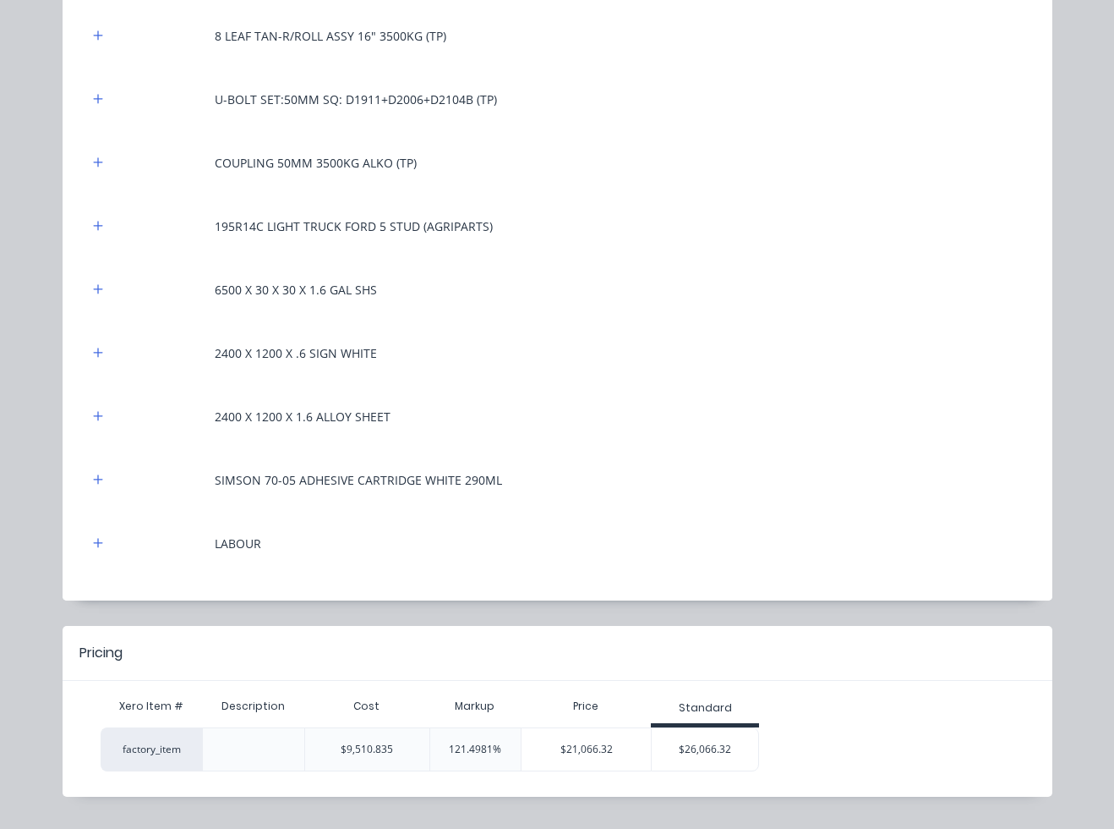
scroll to position [713, 0]
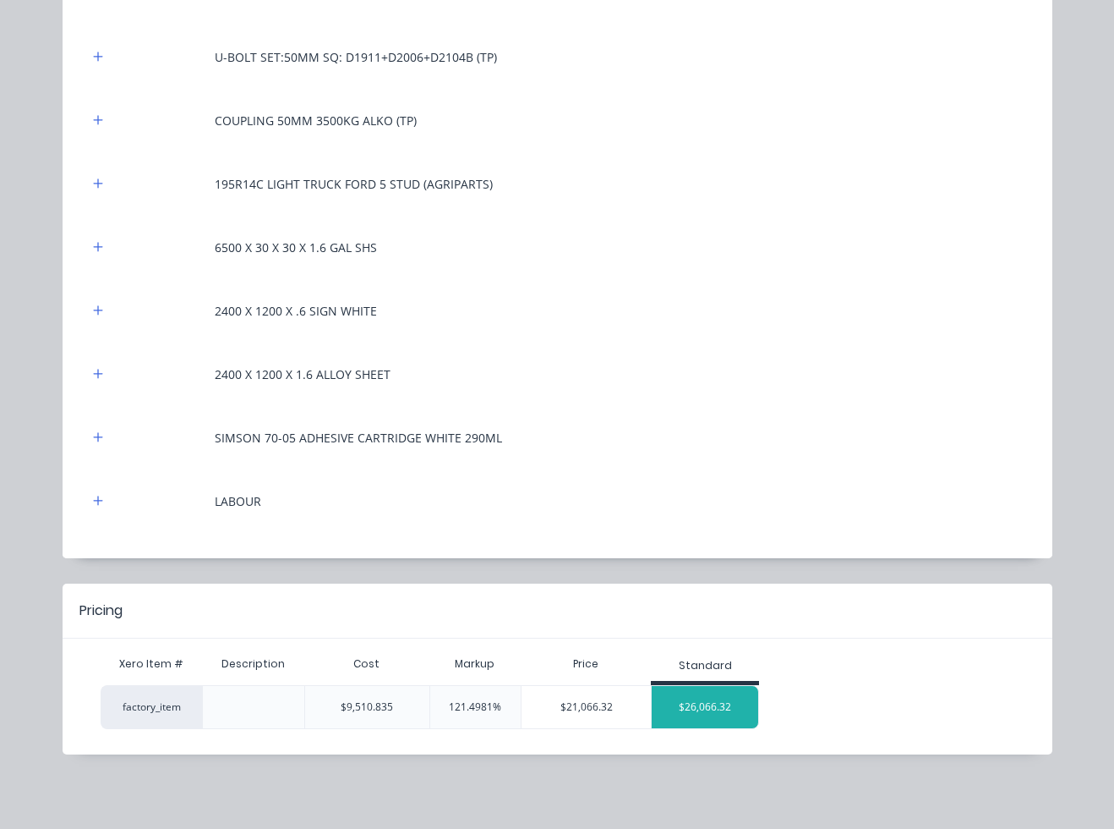
click at [731, 709] on div "$26,066.32" at bounding box center [705, 707] width 107 height 42
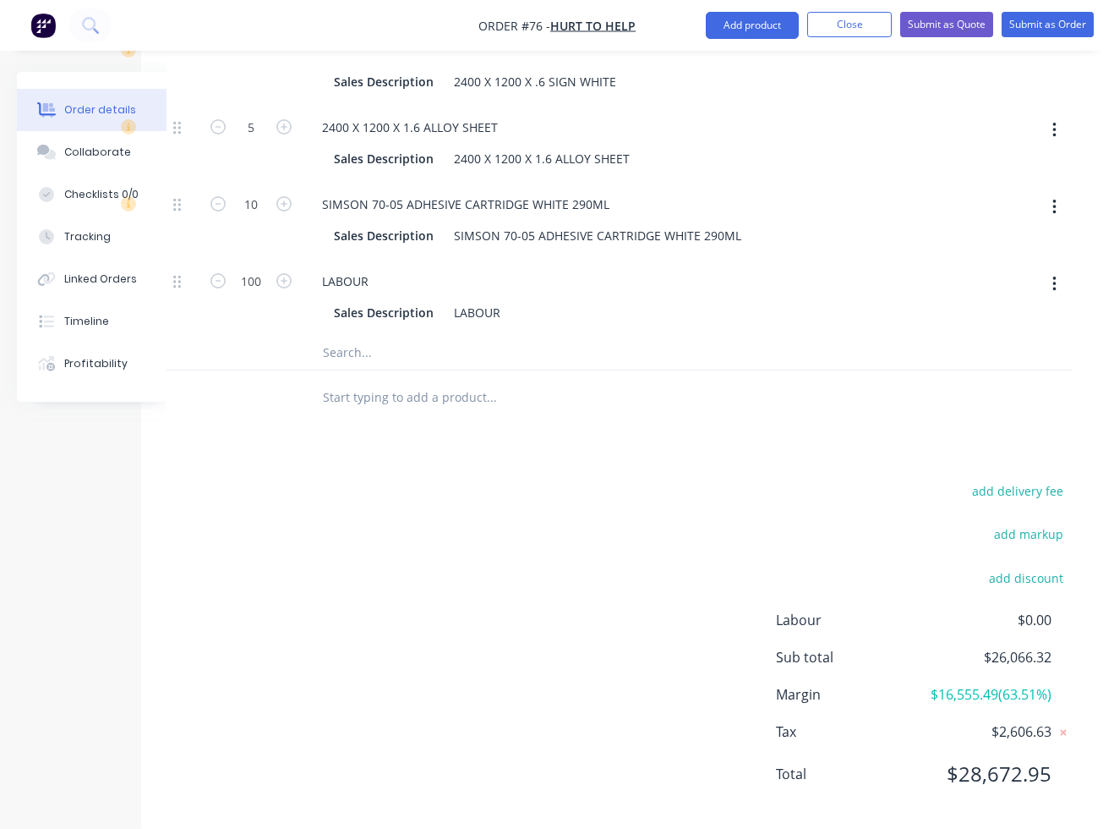
scroll to position [1919, 62]
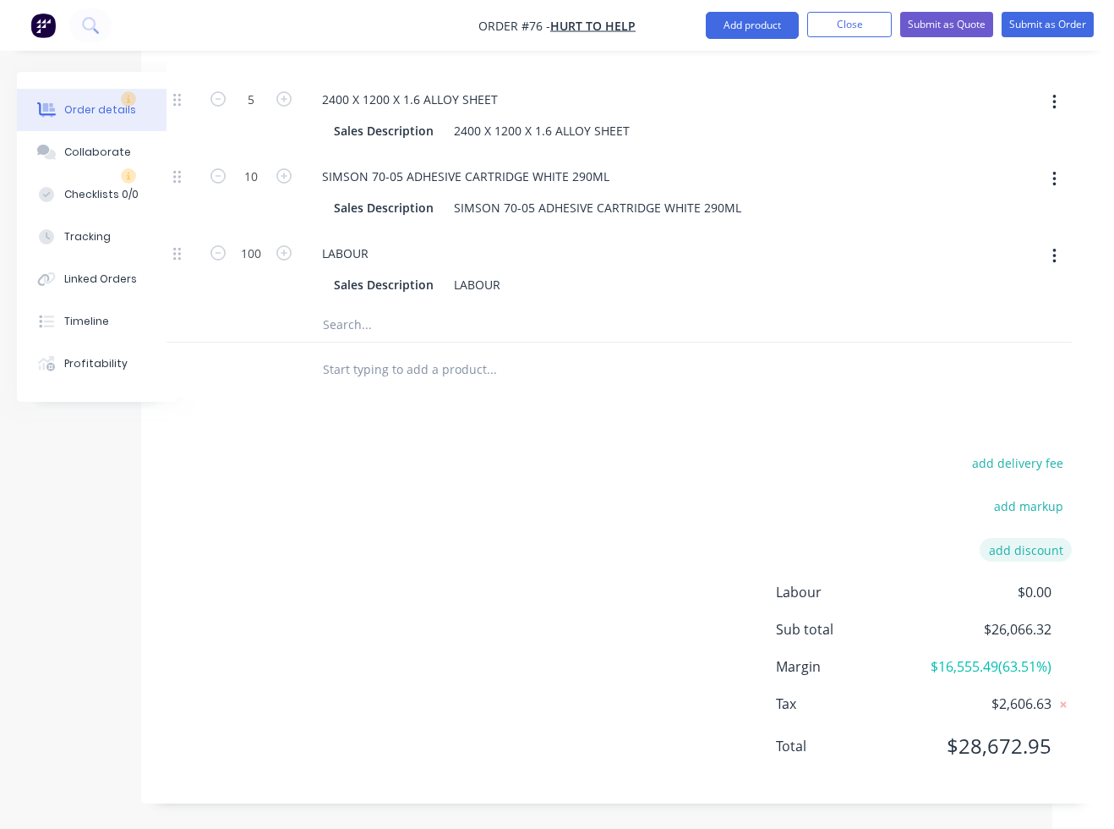
click at [1009, 538] on button "add discount" at bounding box center [1026, 549] width 92 height 23
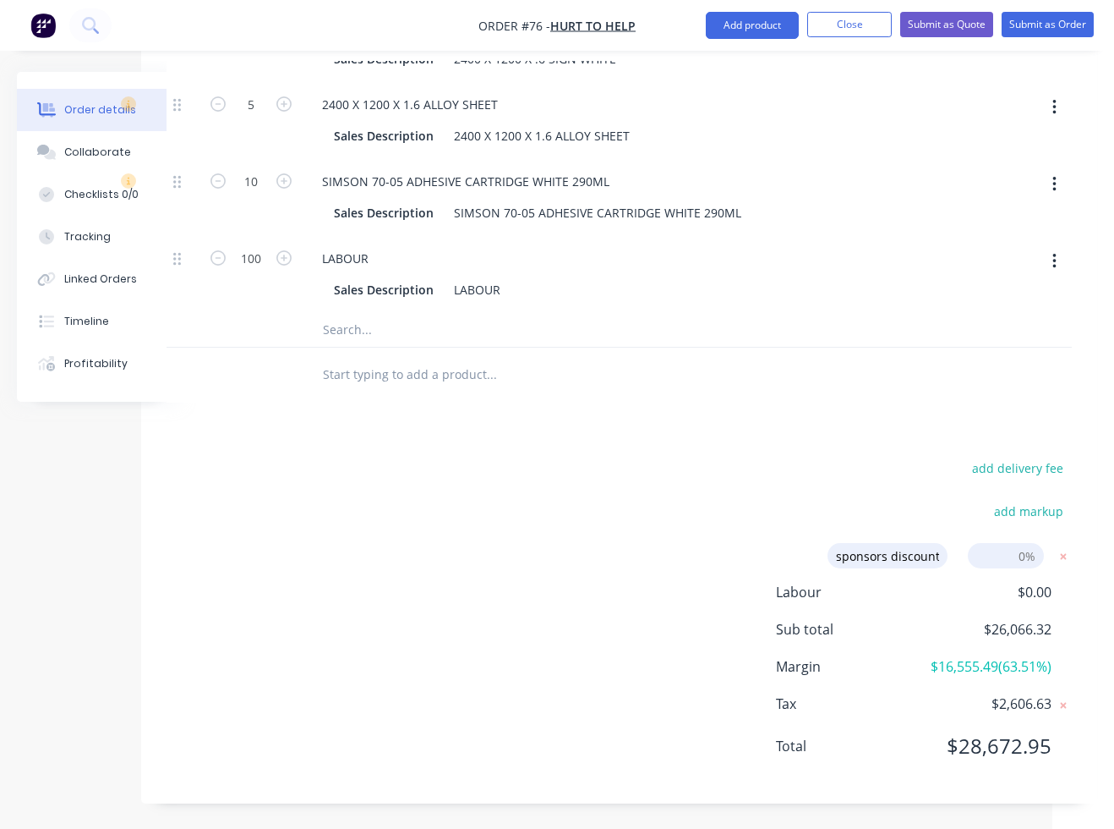
type input "sponsors discount"
click at [1015, 543] on input at bounding box center [1006, 555] width 76 height 25
drag, startPoint x: 1015, startPoint y: 532, endPoint x: 1026, endPoint y: 530, distance: 10.3
click at [1015, 543] on input at bounding box center [1006, 555] width 76 height 25
click at [1012, 543] on input at bounding box center [1006, 555] width 76 height 25
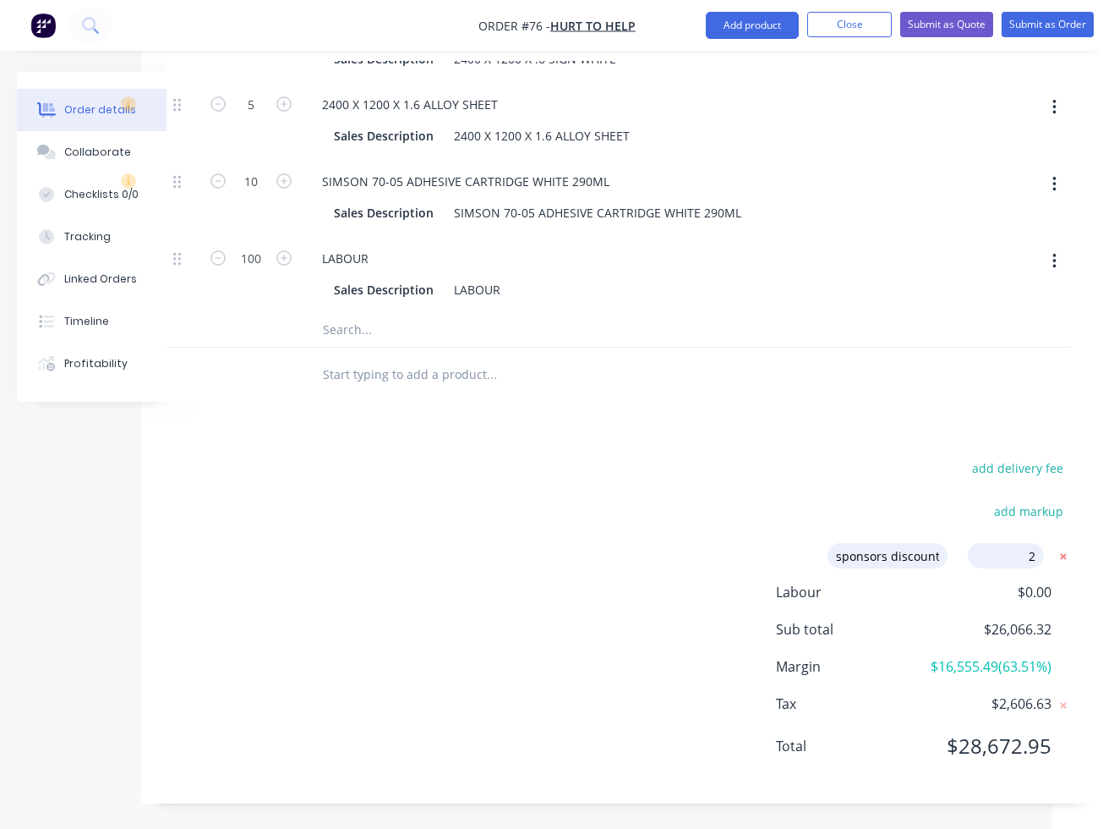
type input "20"
click at [780, 513] on div "add delivery fee add markup sponsors discount sponsors discount Discount name (…" at bounding box center [620, 618] width 906 height 322
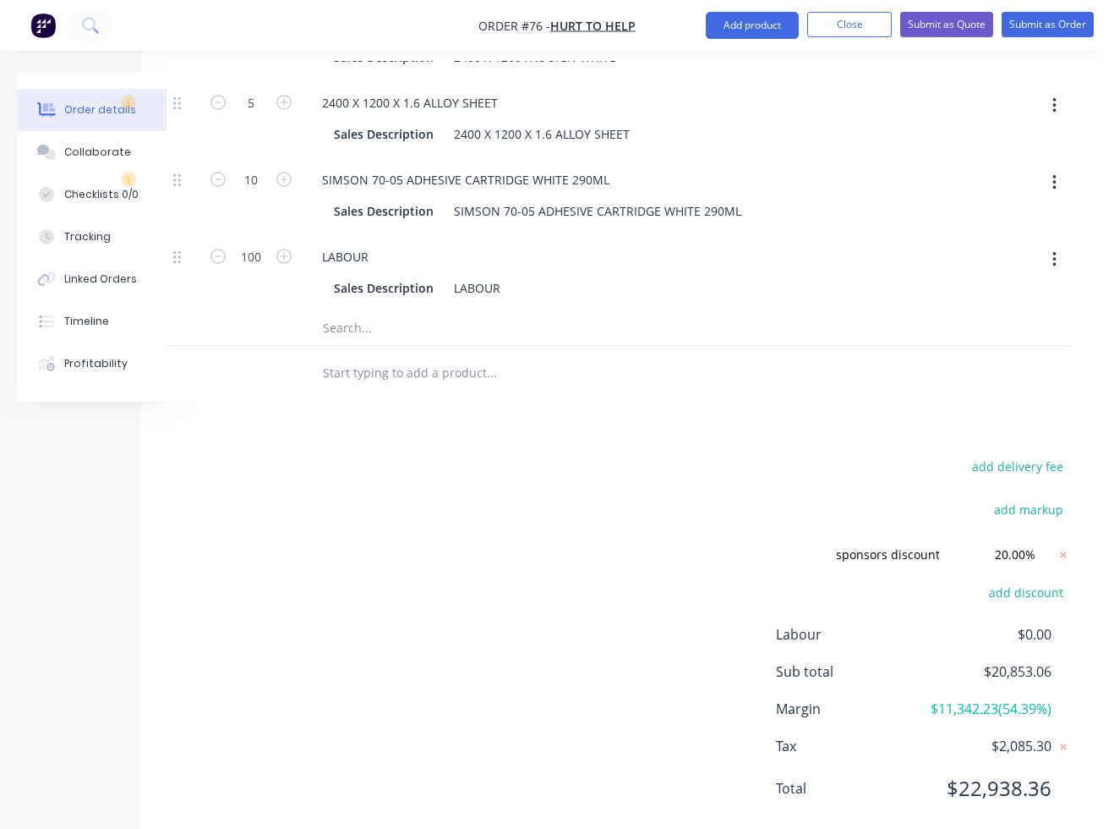
drag, startPoint x: 326, startPoint y: 350, endPoint x: 416, endPoint y: 363, distance: 90.5
click at [326, 356] on input "text" at bounding box center [491, 373] width 338 height 34
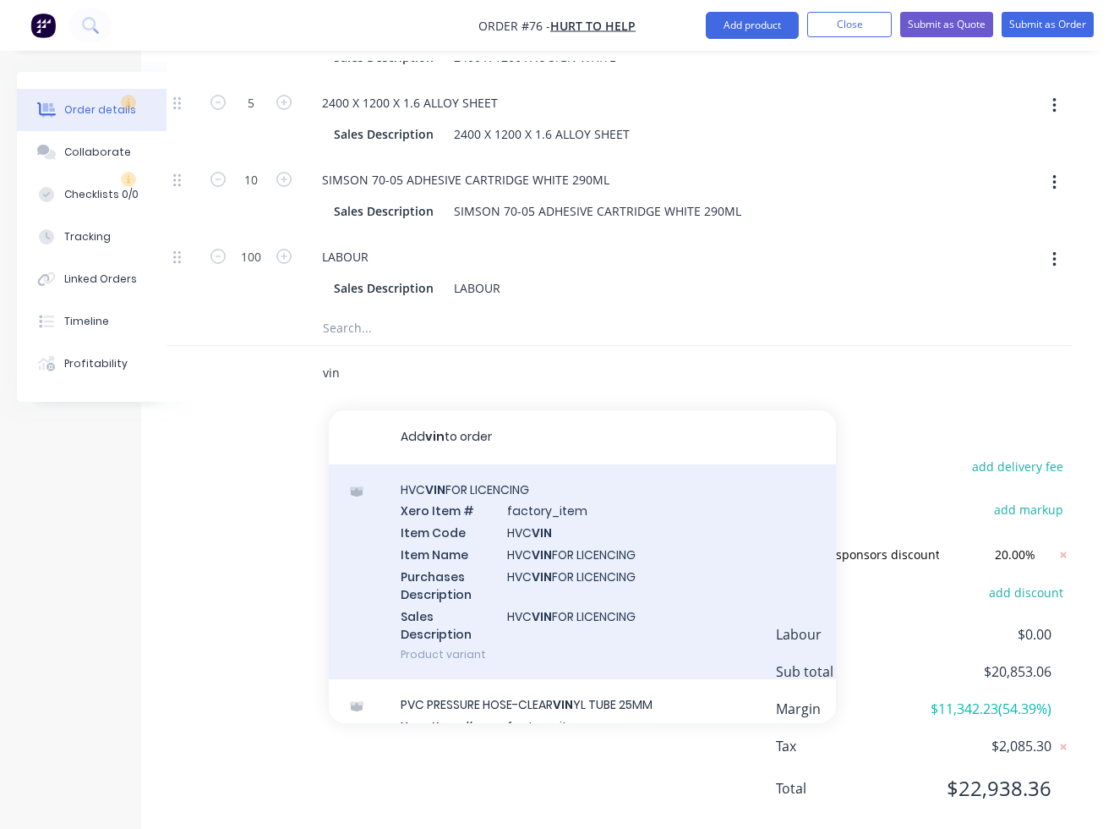
type input "vin"
click at [486, 502] on div "HVC VIN FOR LICENCING Xero Item # factory_item Item Code HVC VIN Item Name HVC …" at bounding box center [582, 572] width 507 height 216
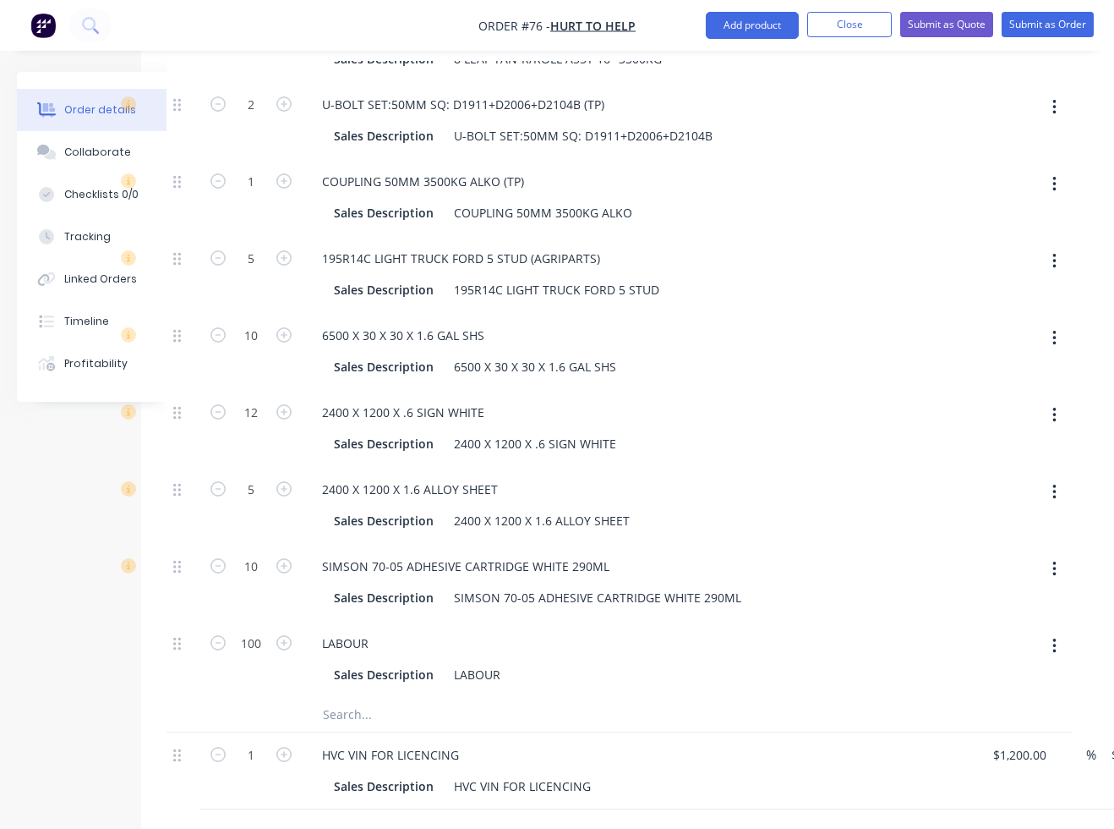
scroll to position [1105, 62]
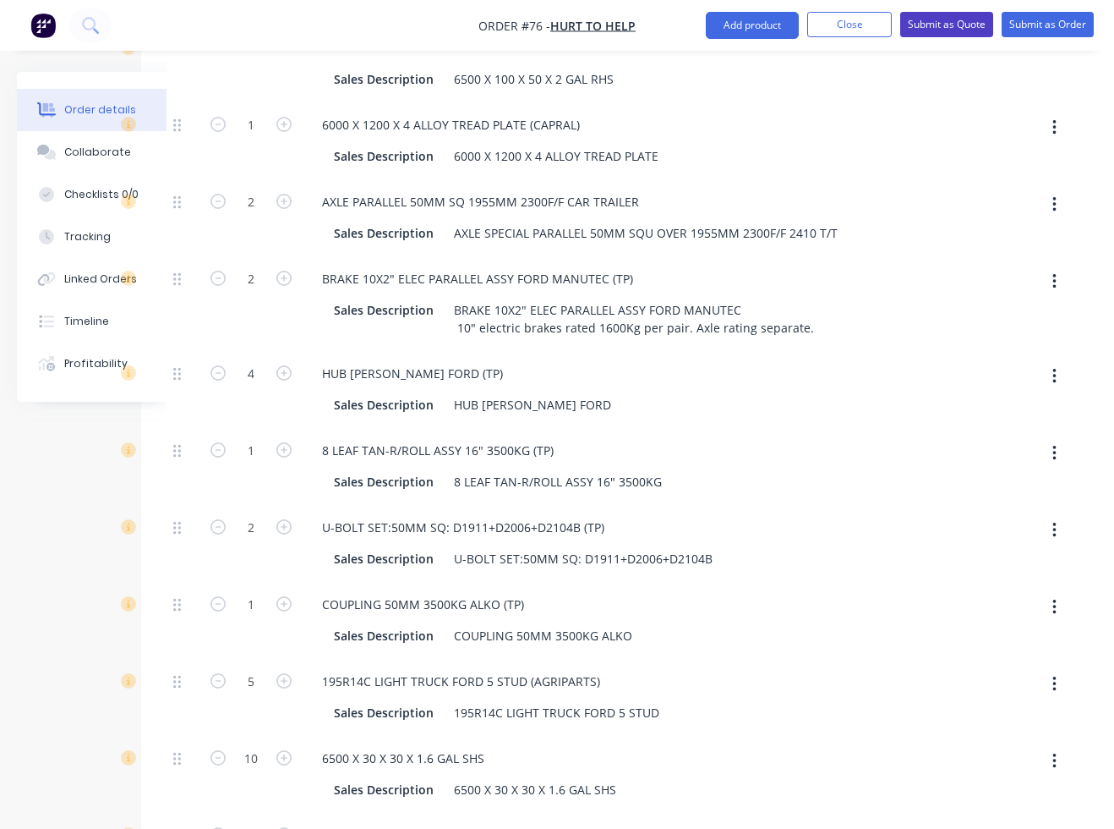
click at [971, 28] on button "Submit as Quote" at bounding box center [946, 24] width 93 height 25
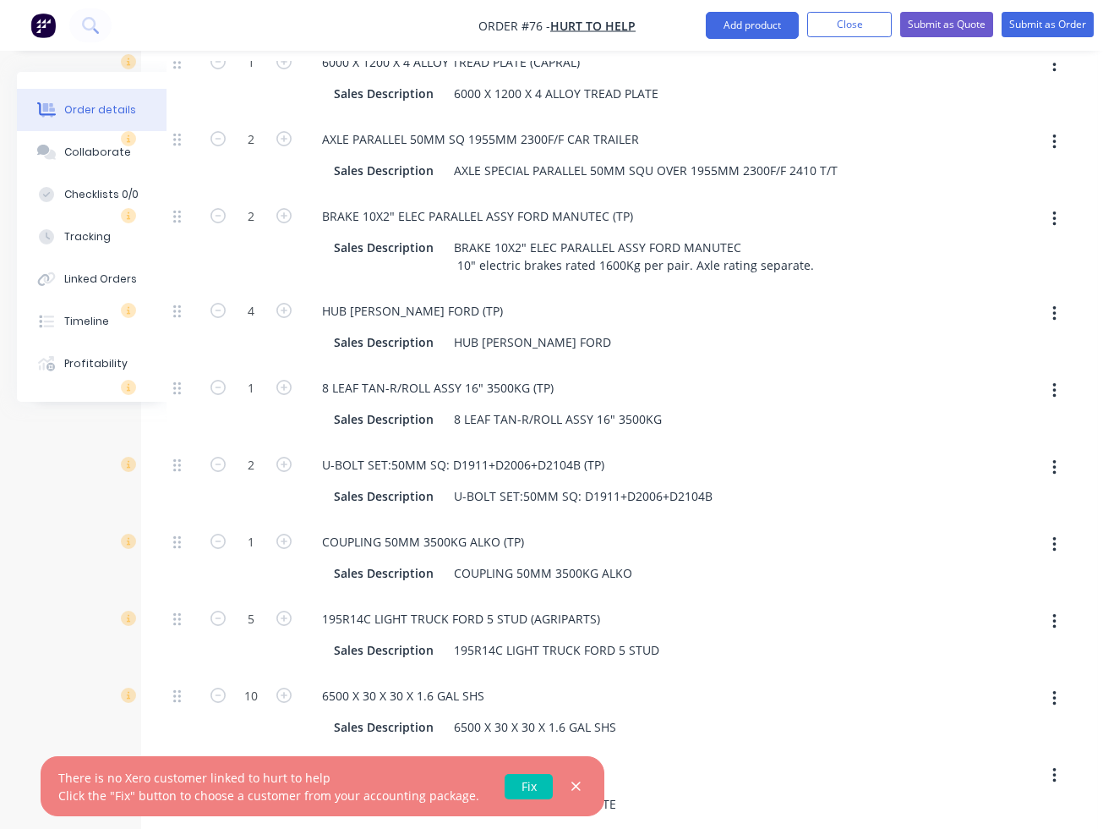
click at [505, 791] on link "Fix" at bounding box center [529, 786] width 48 height 25
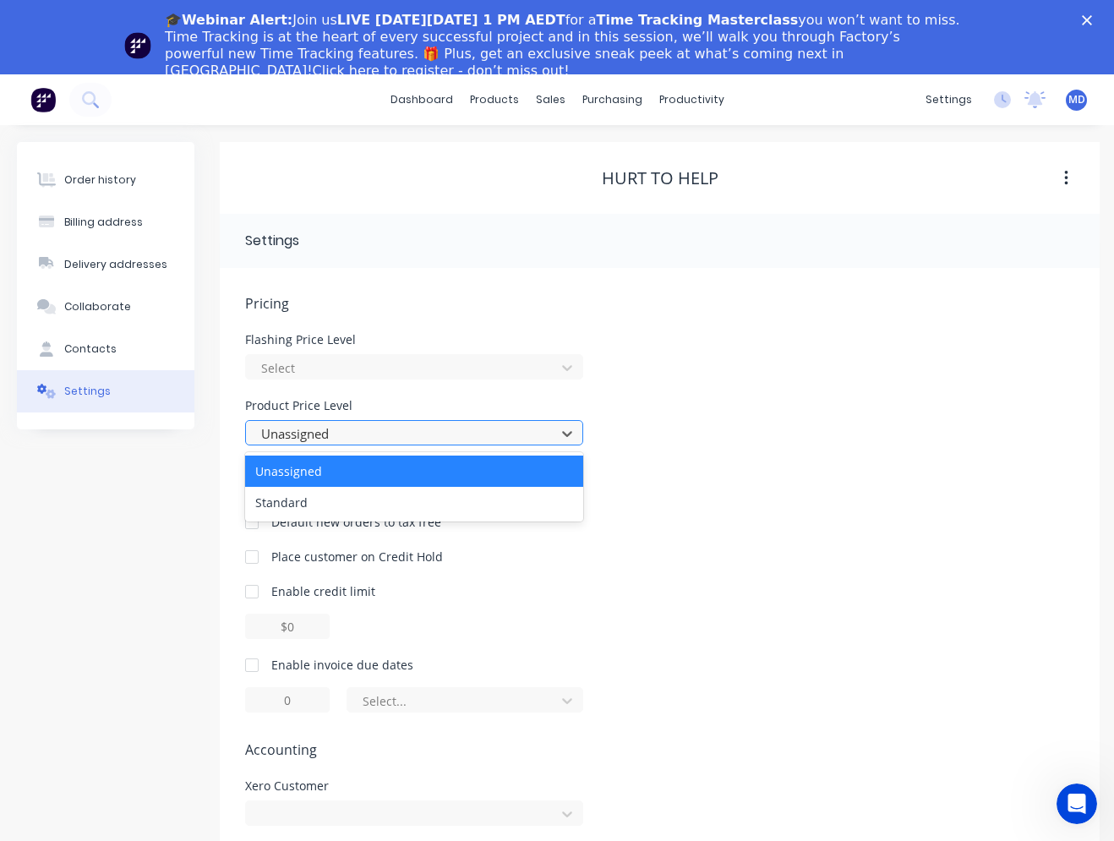
click at [477, 435] on div at bounding box center [403, 434] width 287 height 21
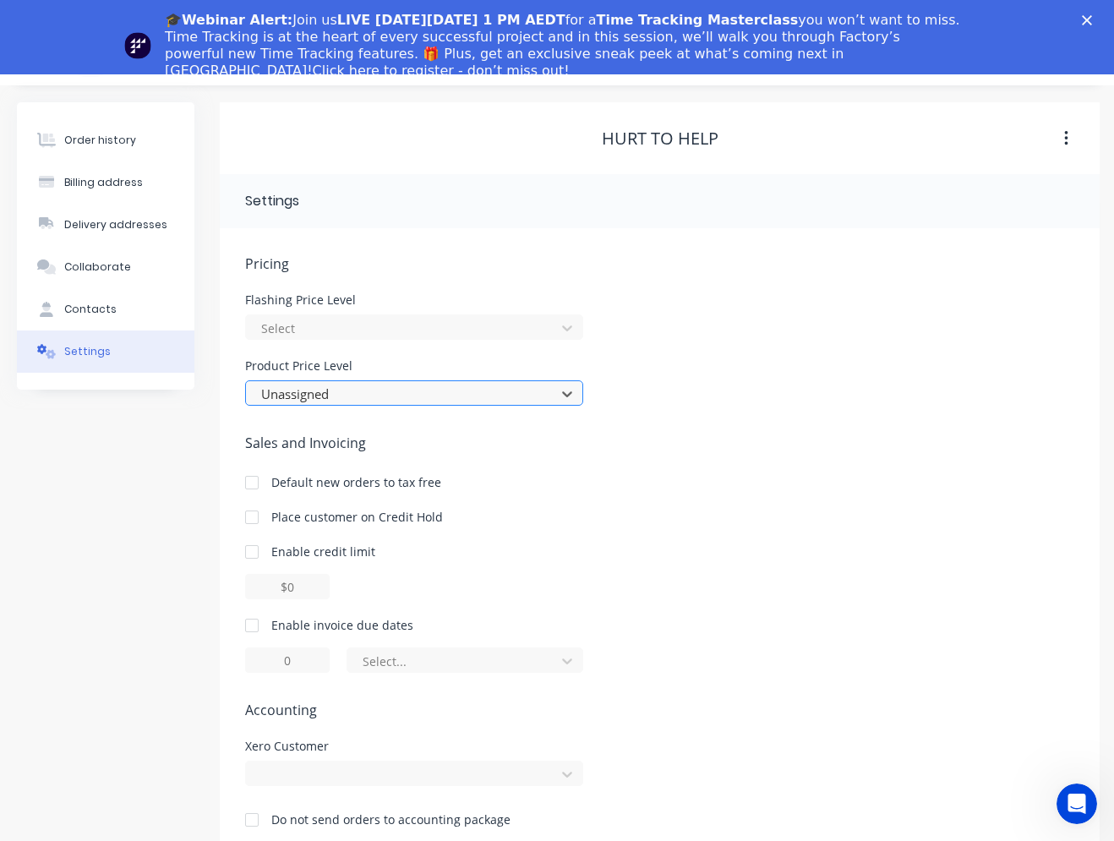
scroll to position [74, 0]
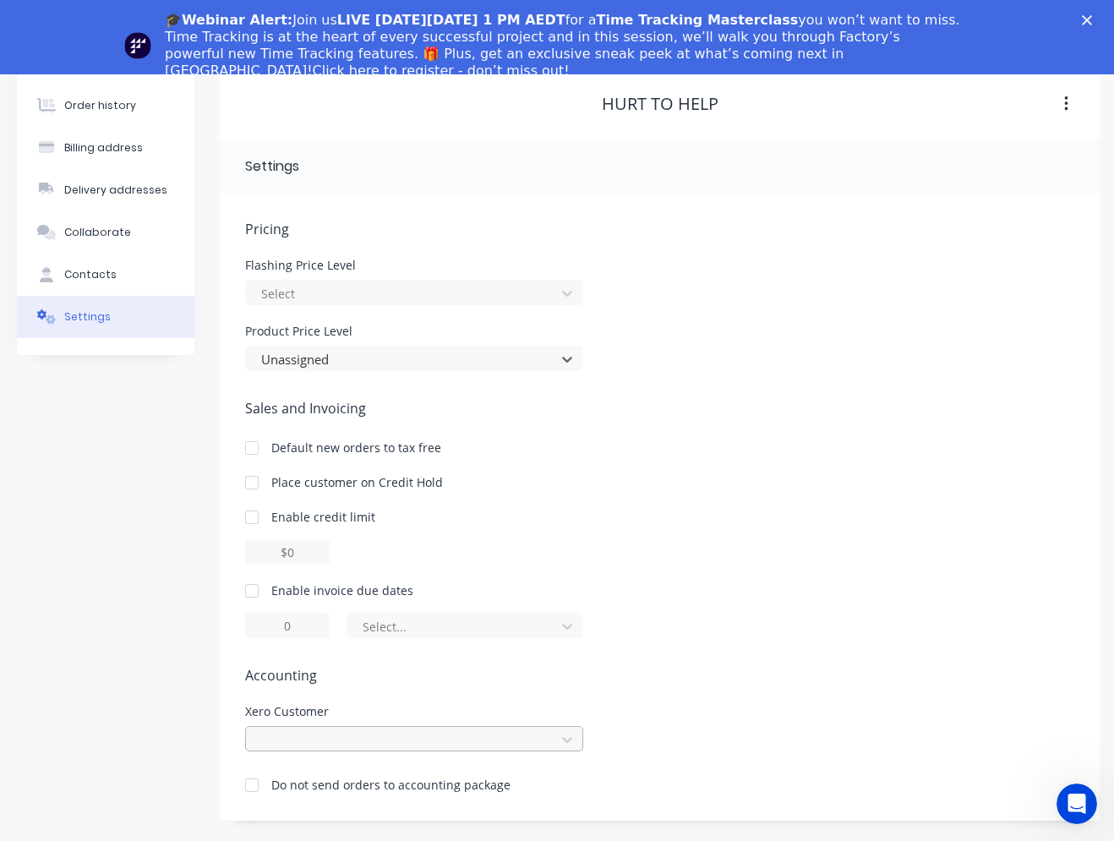
click at [391, 740] on div at bounding box center [414, 738] width 338 height 25
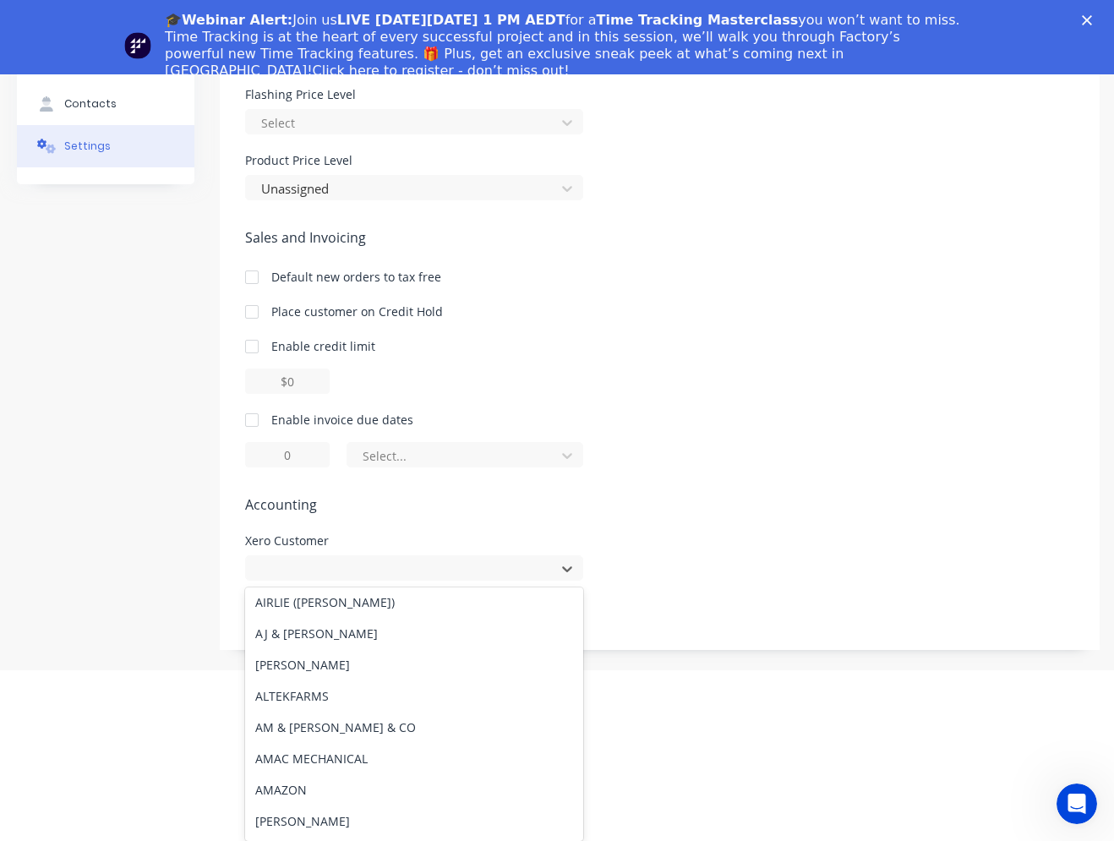
scroll to position [676, 0]
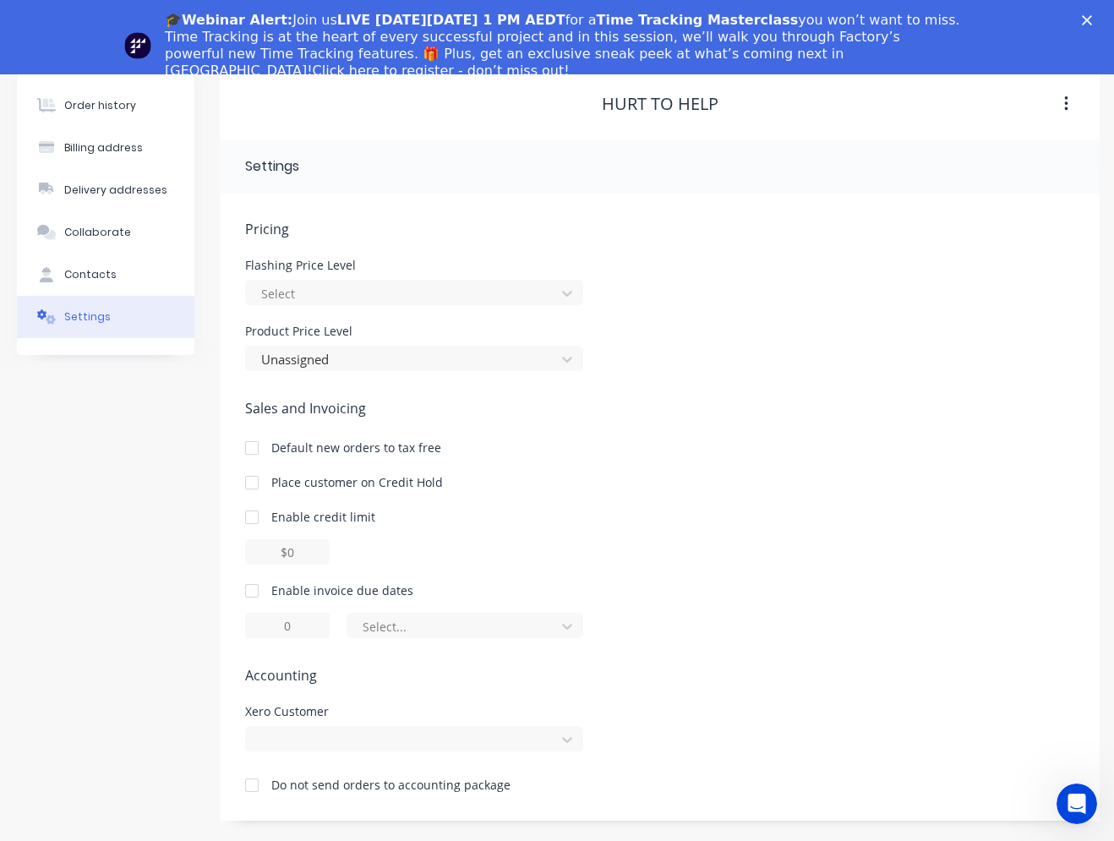
click at [744, 431] on div "Sales and Invoicing Default new orders to tax free Place customer on Credit Hol…" at bounding box center [659, 518] width 829 height 240
click at [371, 734] on div at bounding box center [414, 738] width 338 height 25
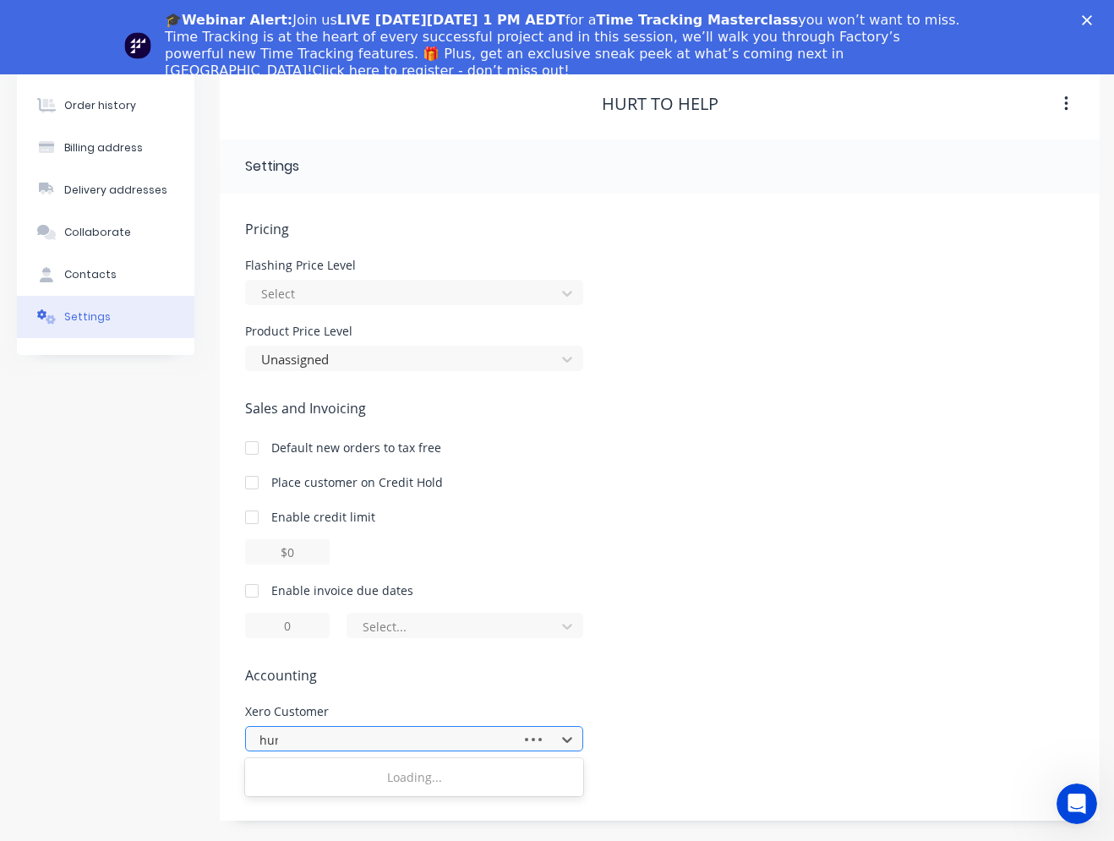
type input "hurt"
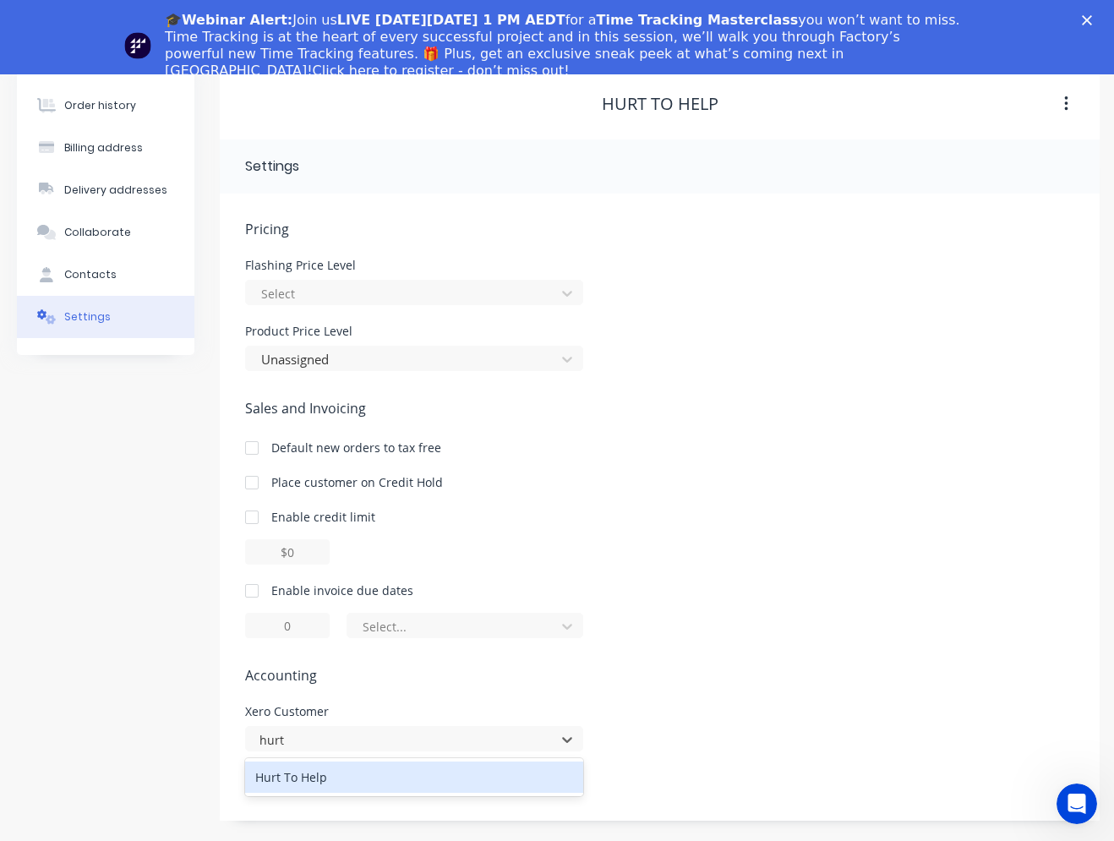
click at [323, 780] on div "Hurt To Help" at bounding box center [414, 777] width 338 height 31
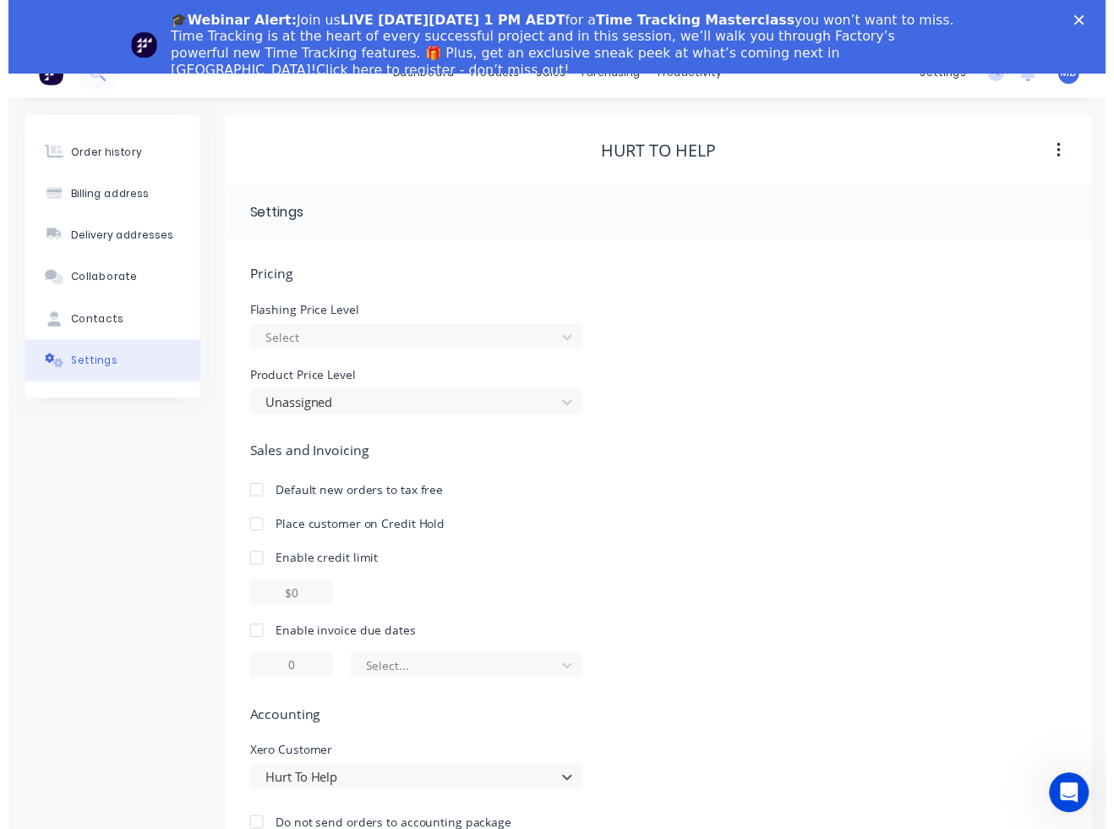
scroll to position [0, 0]
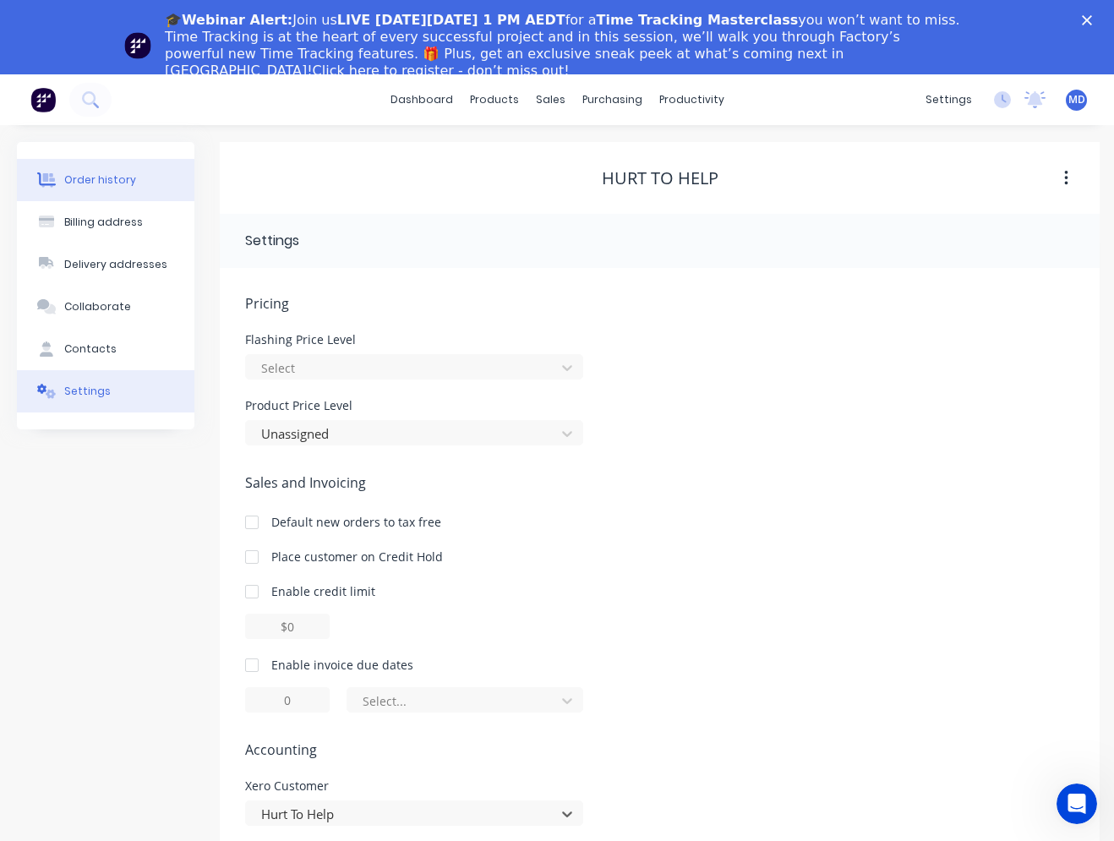
click at [103, 172] on div "Order history" at bounding box center [100, 179] width 72 height 15
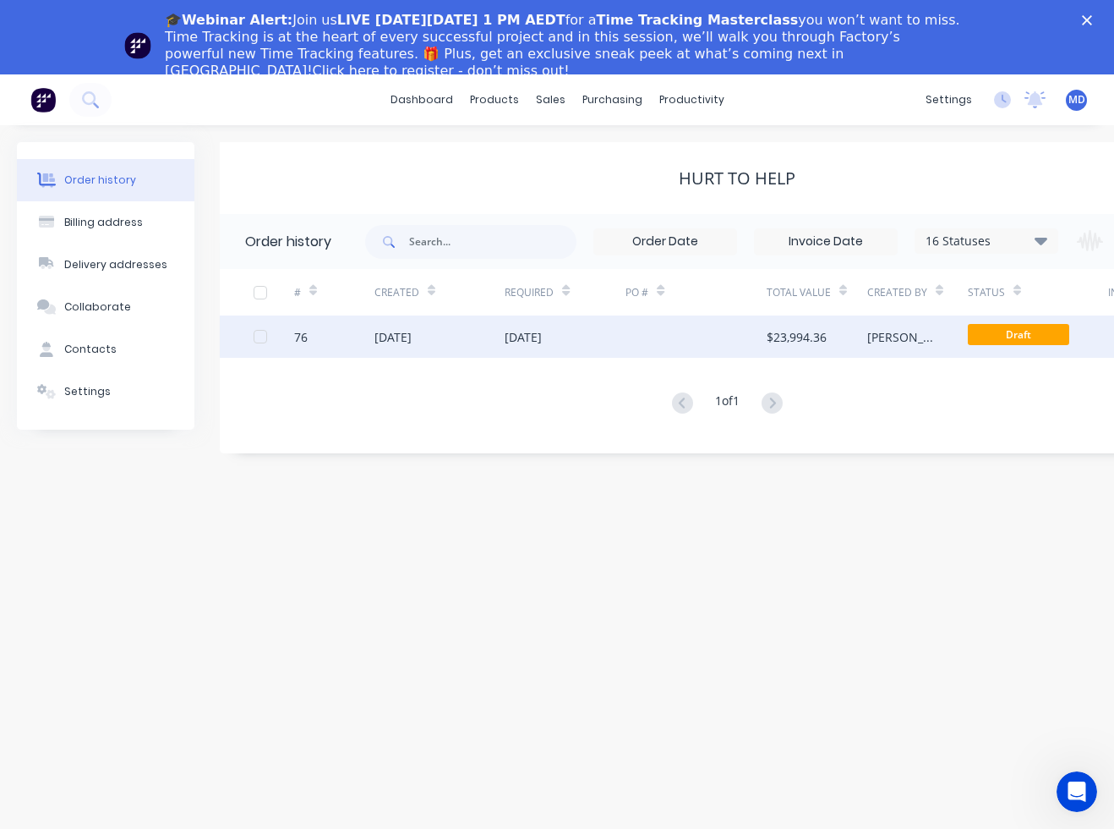
click at [650, 343] on div at bounding box center [696, 336] width 141 height 42
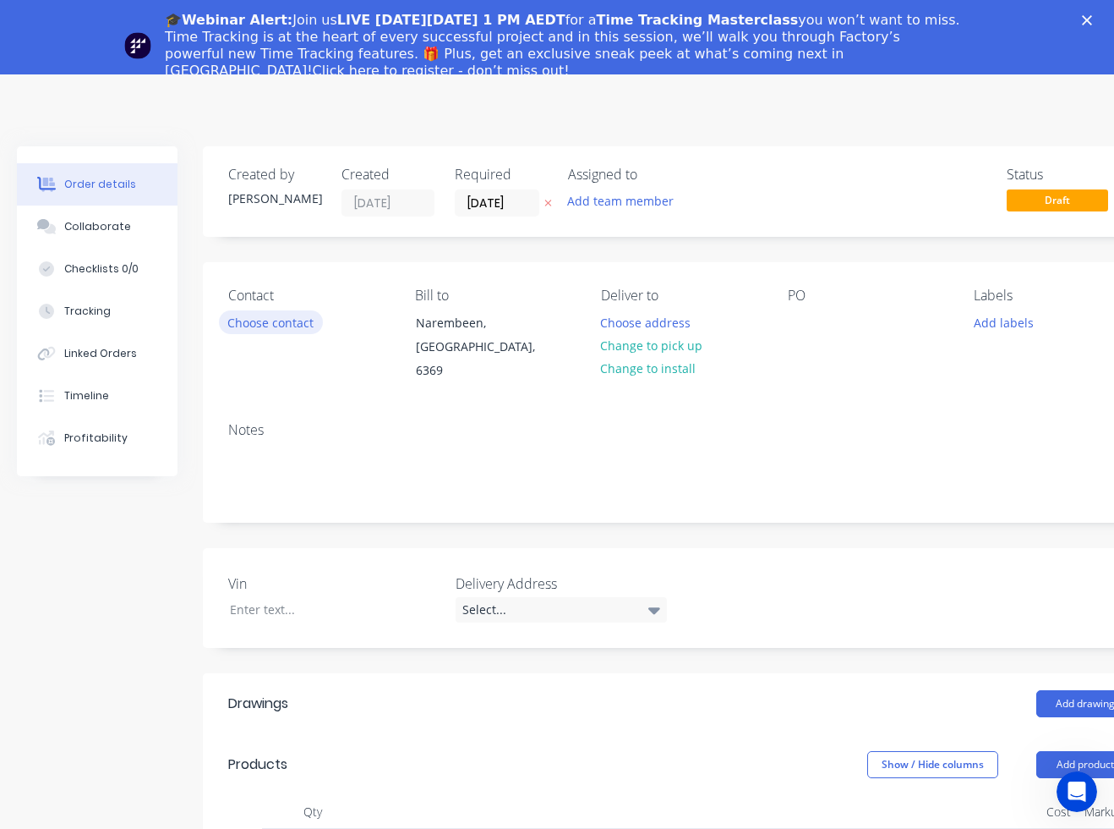
click at [299, 328] on button "Choose contact" at bounding box center [271, 321] width 104 height 23
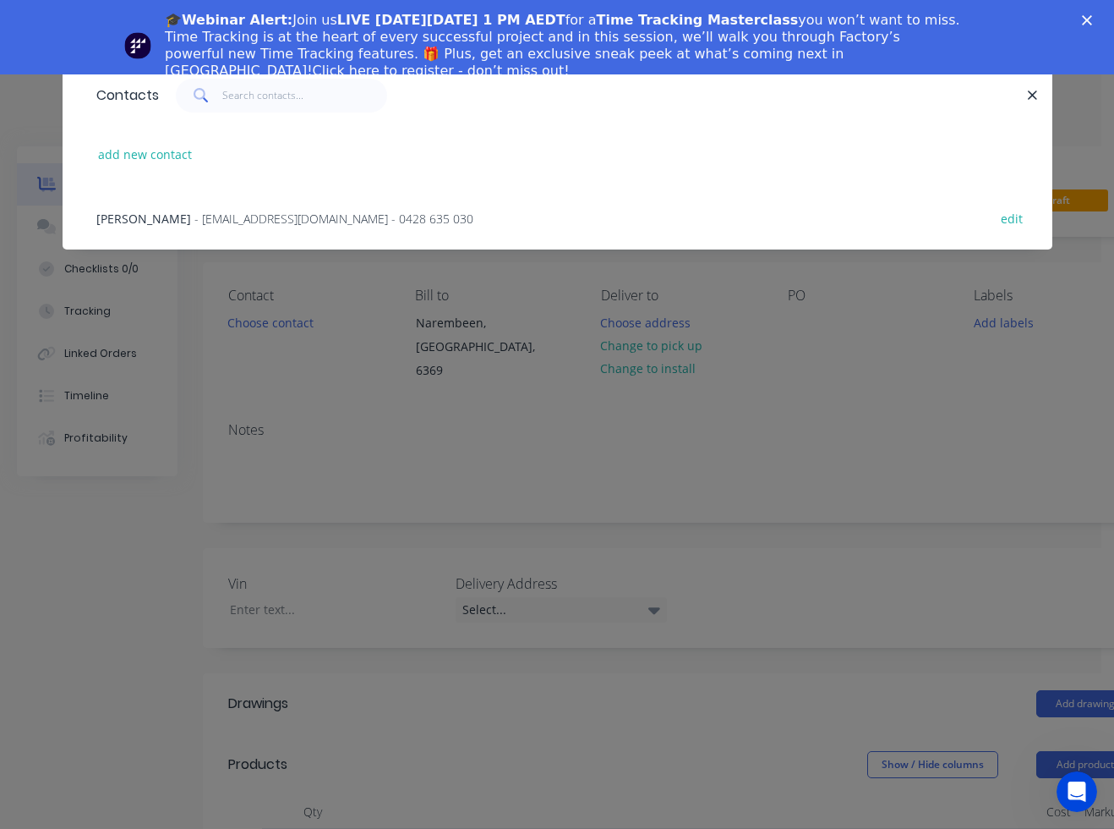
click at [266, 222] on span "- [EMAIL_ADDRESS][DOMAIN_NAME] - 0428 635 030" at bounding box center [333, 219] width 279 height 16
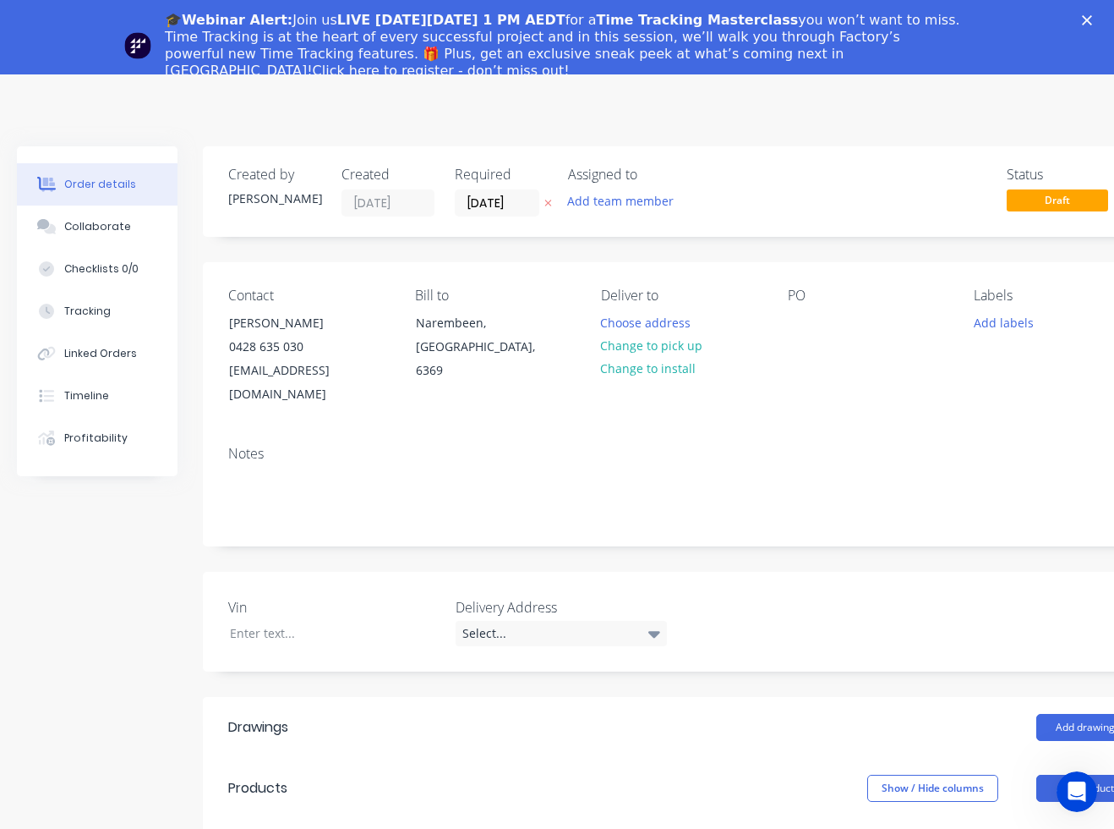
click at [1092, 19] on polygon "Close" at bounding box center [1087, 20] width 10 height 10
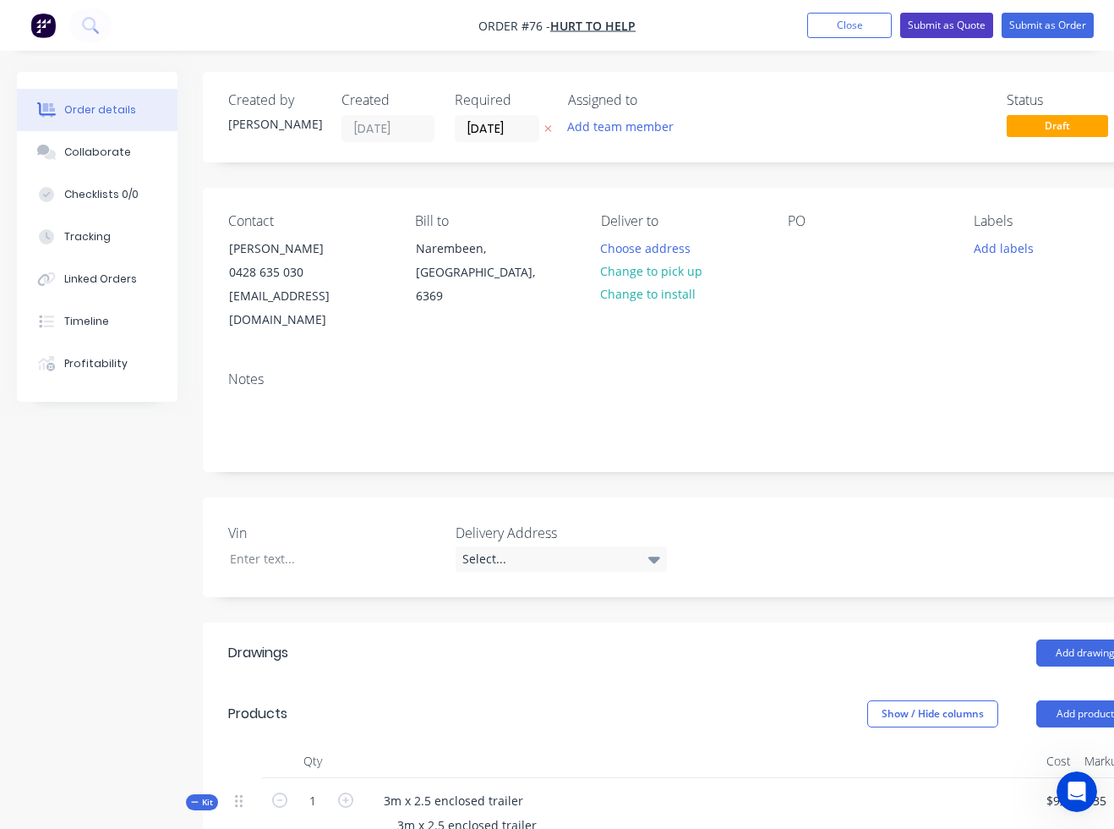
click at [961, 31] on button "Submit as Quote" at bounding box center [946, 25] width 93 height 25
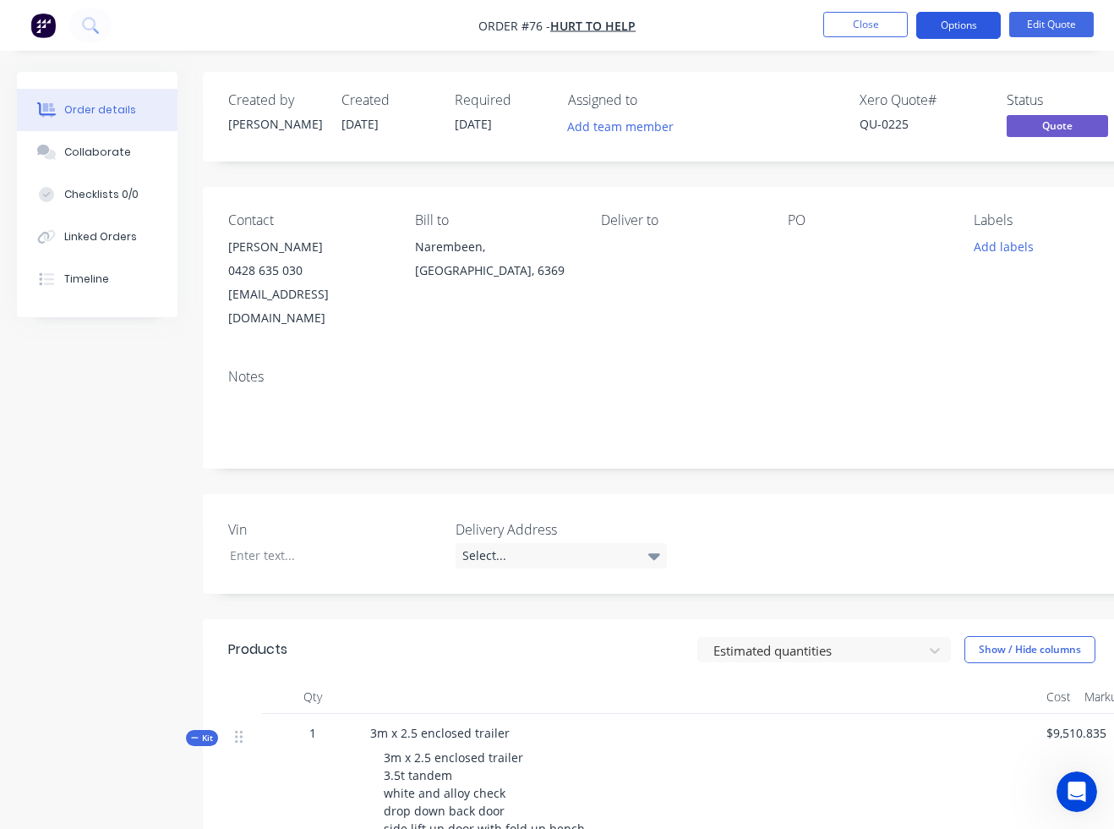
click at [963, 32] on button "Options" at bounding box center [959, 25] width 85 height 27
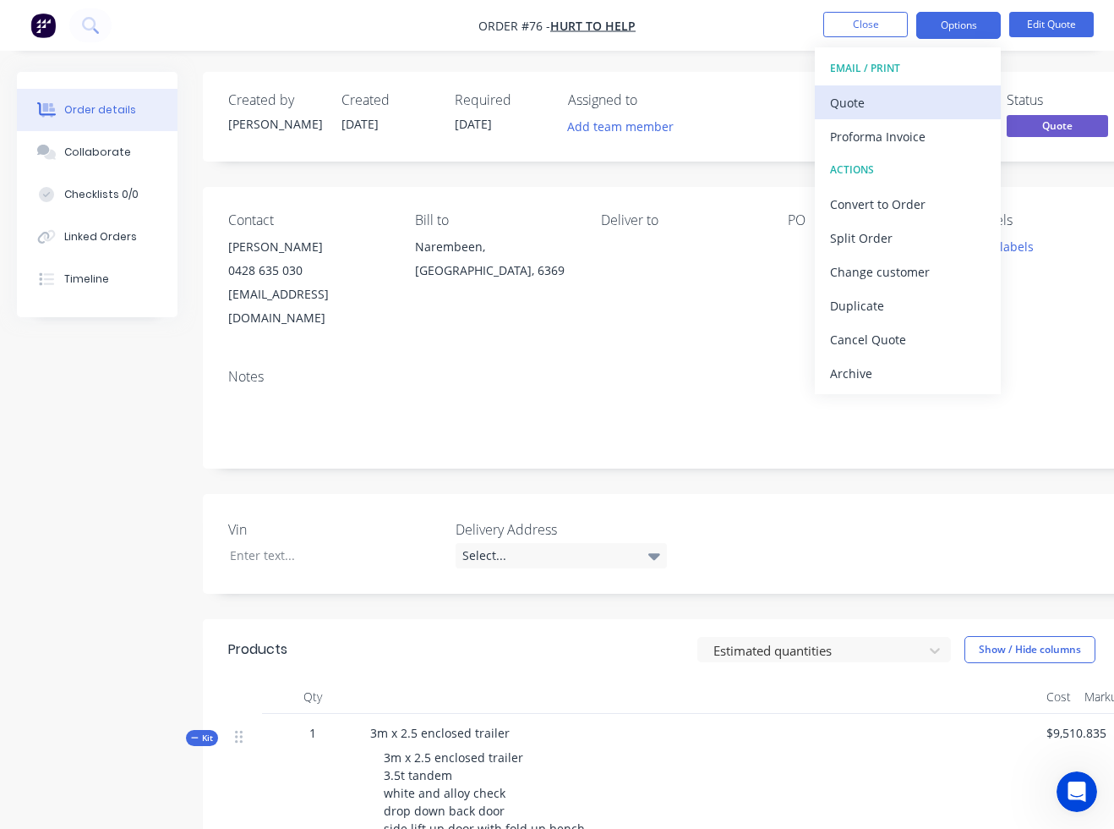
click at [899, 101] on div "Quote" at bounding box center [908, 102] width 156 height 25
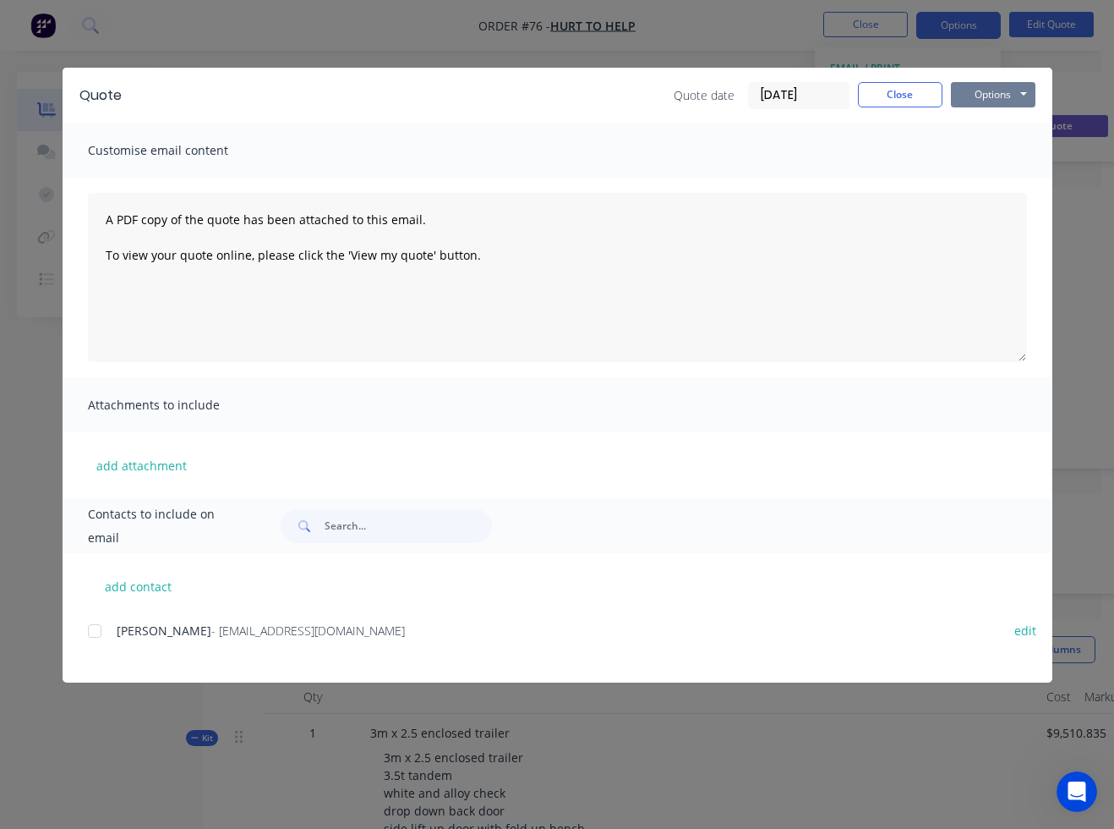
click at [993, 95] on button "Options" at bounding box center [993, 94] width 85 height 25
click at [982, 120] on button "Preview" at bounding box center [1005, 125] width 108 height 28
click at [911, 90] on button "Close" at bounding box center [900, 94] width 85 height 25
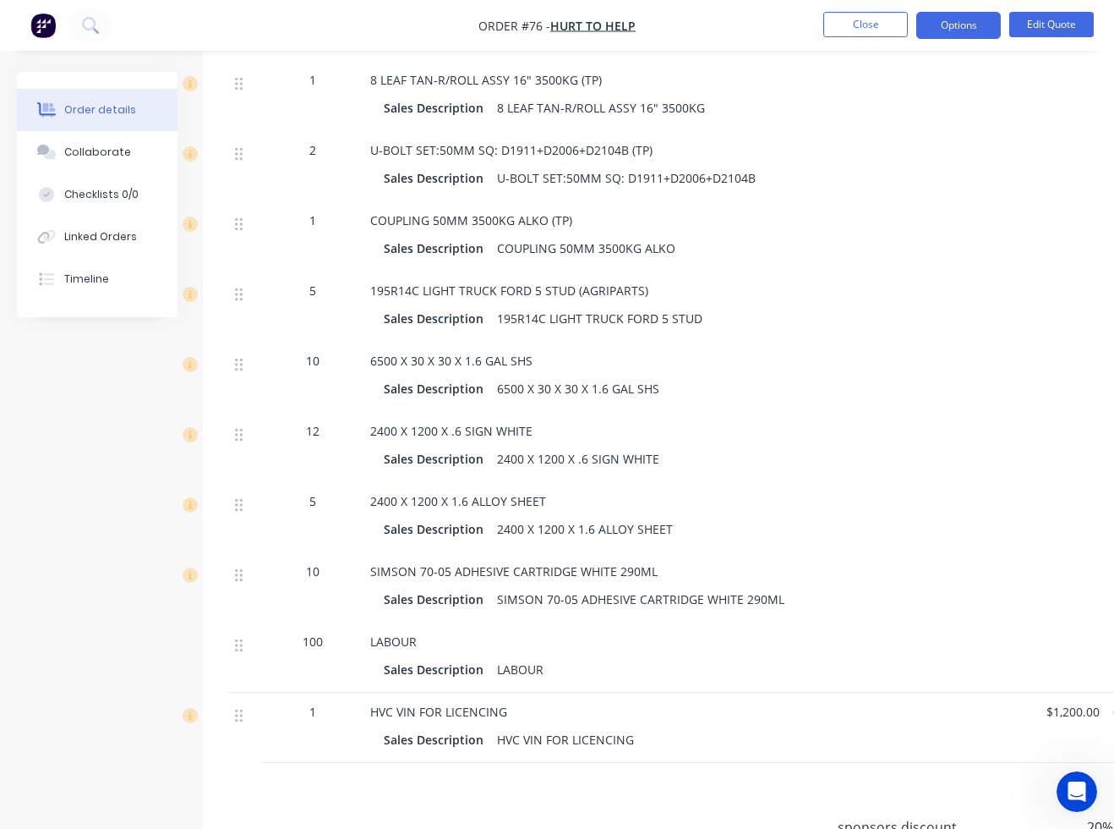
scroll to position [1650, 0]
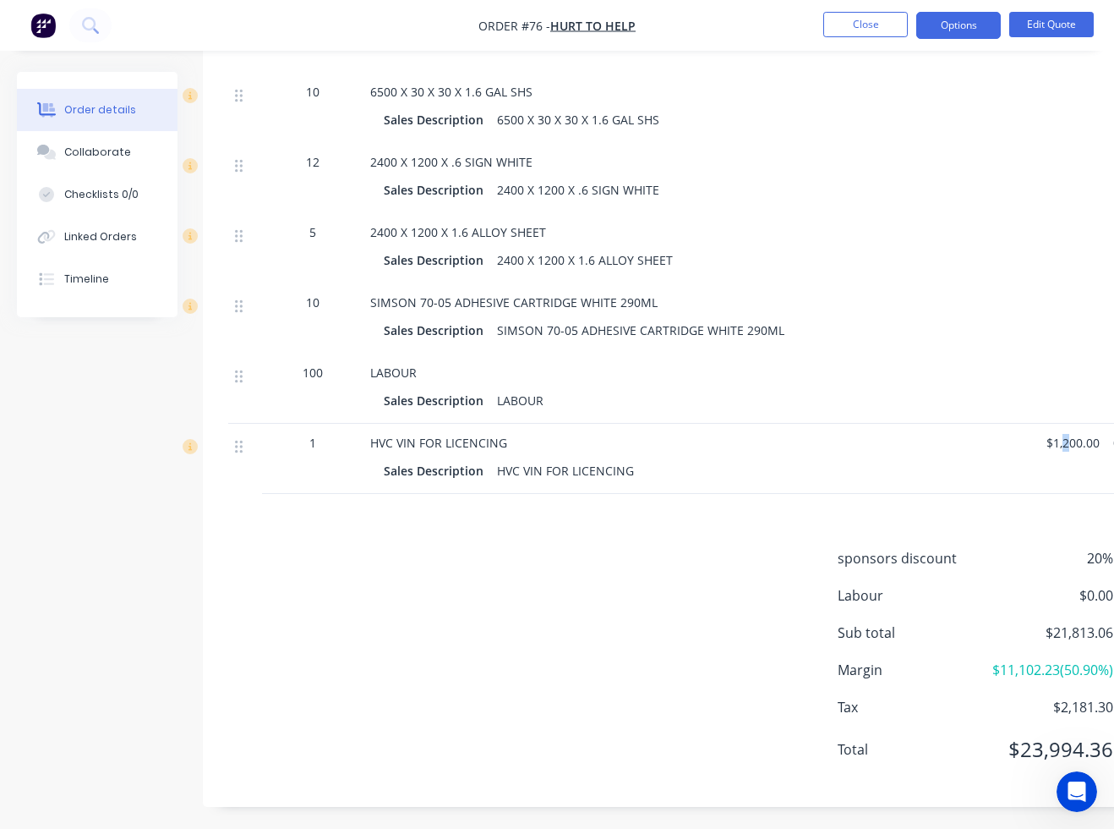
click at [1063, 434] on span "$1,200.00" at bounding box center [1073, 443] width 53 height 18
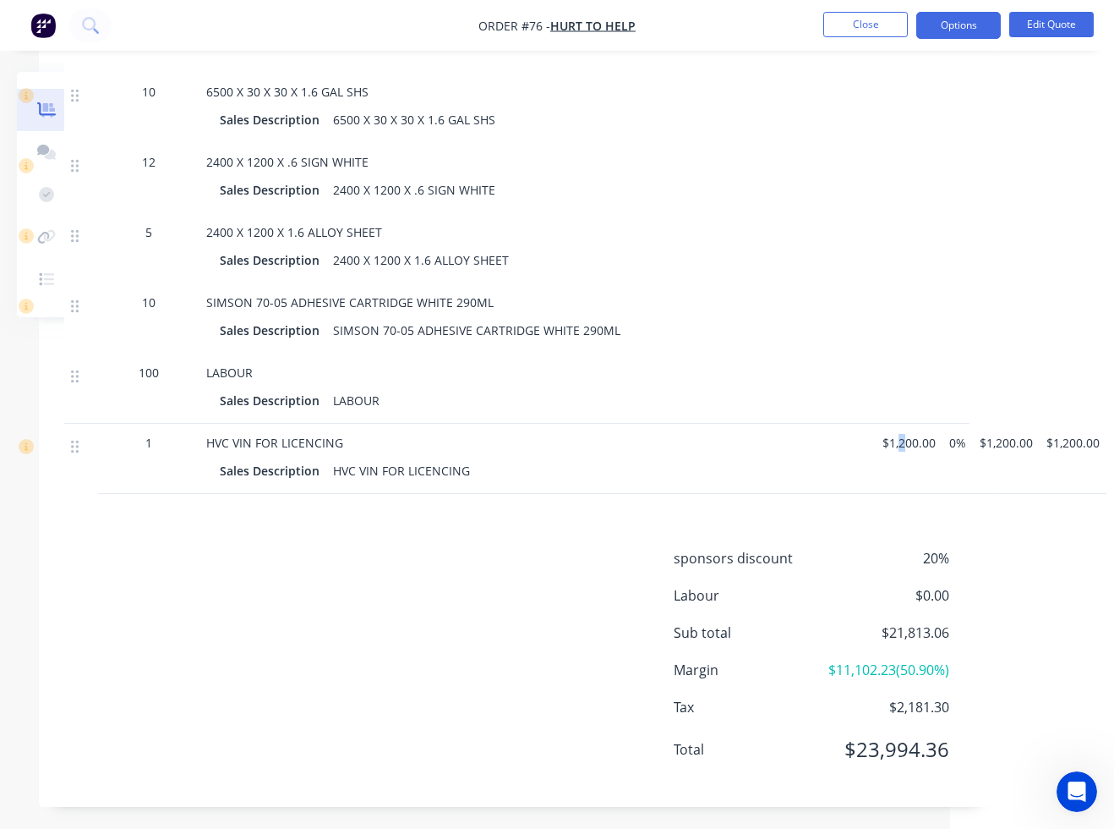
scroll to position [1650, 207]
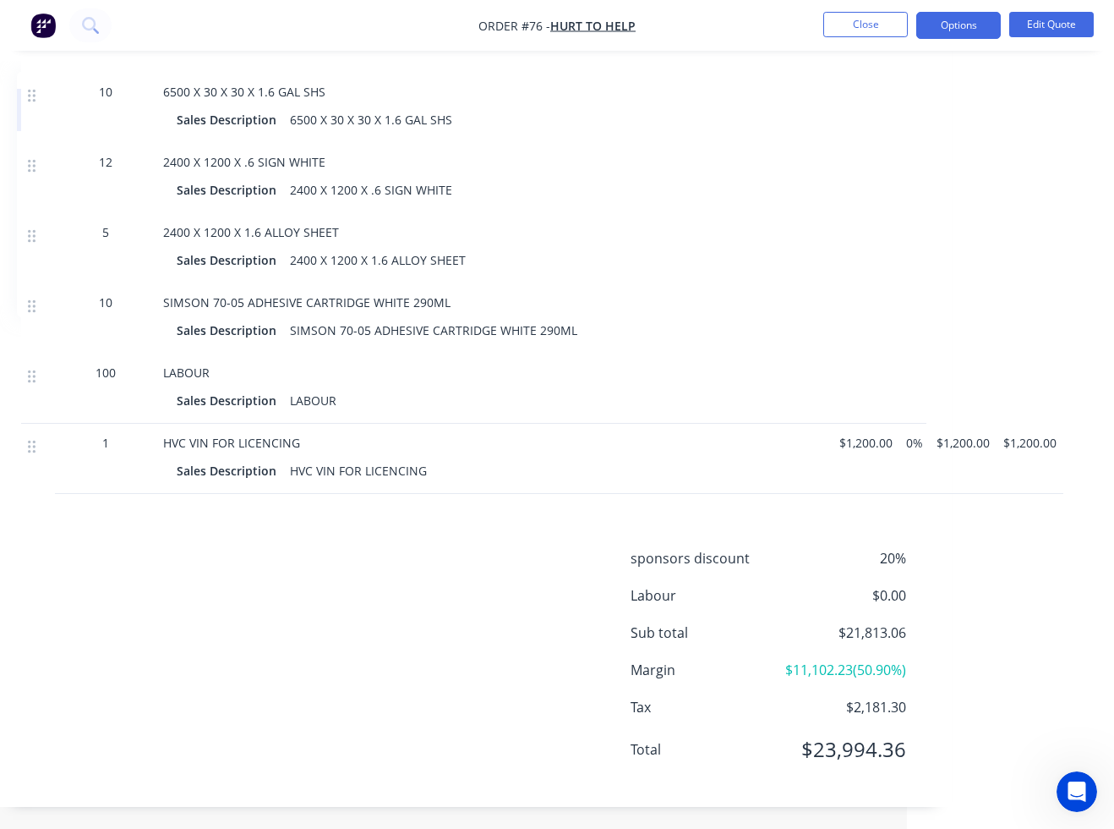
click at [755, 434] on div "HVC VIN FOR LICENCING" at bounding box center [494, 443] width 663 height 18
click at [1053, 23] on button "Edit Quote" at bounding box center [1052, 24] width 85 height 25
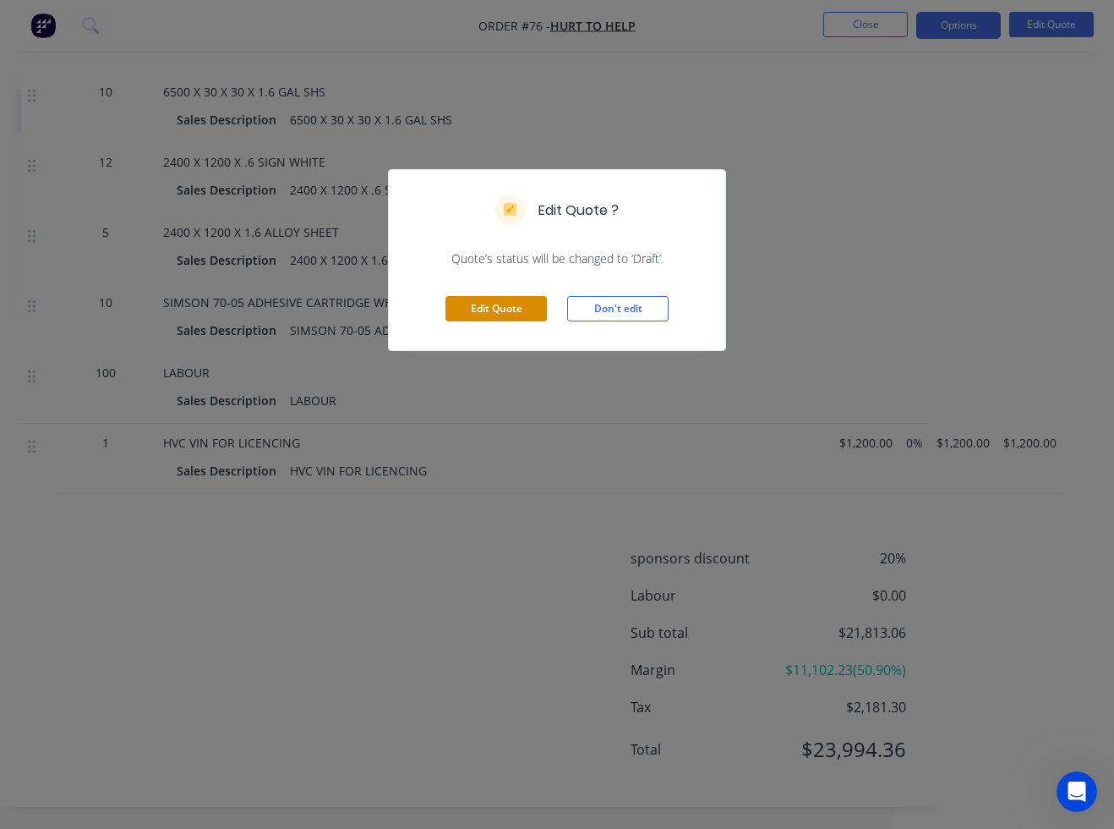
click at [539, 308] on button "Edit Quote" at bounding box center [496, 308] width 101 height 25
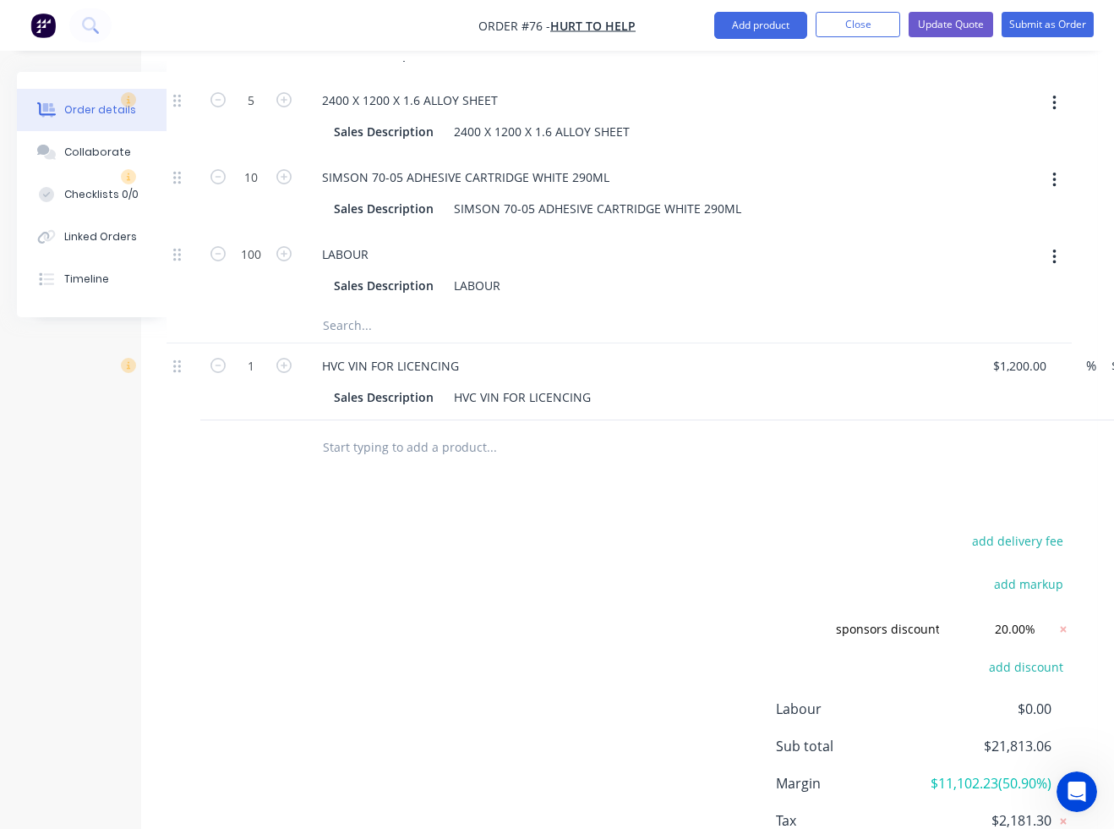
scroll to position [2054, 62]
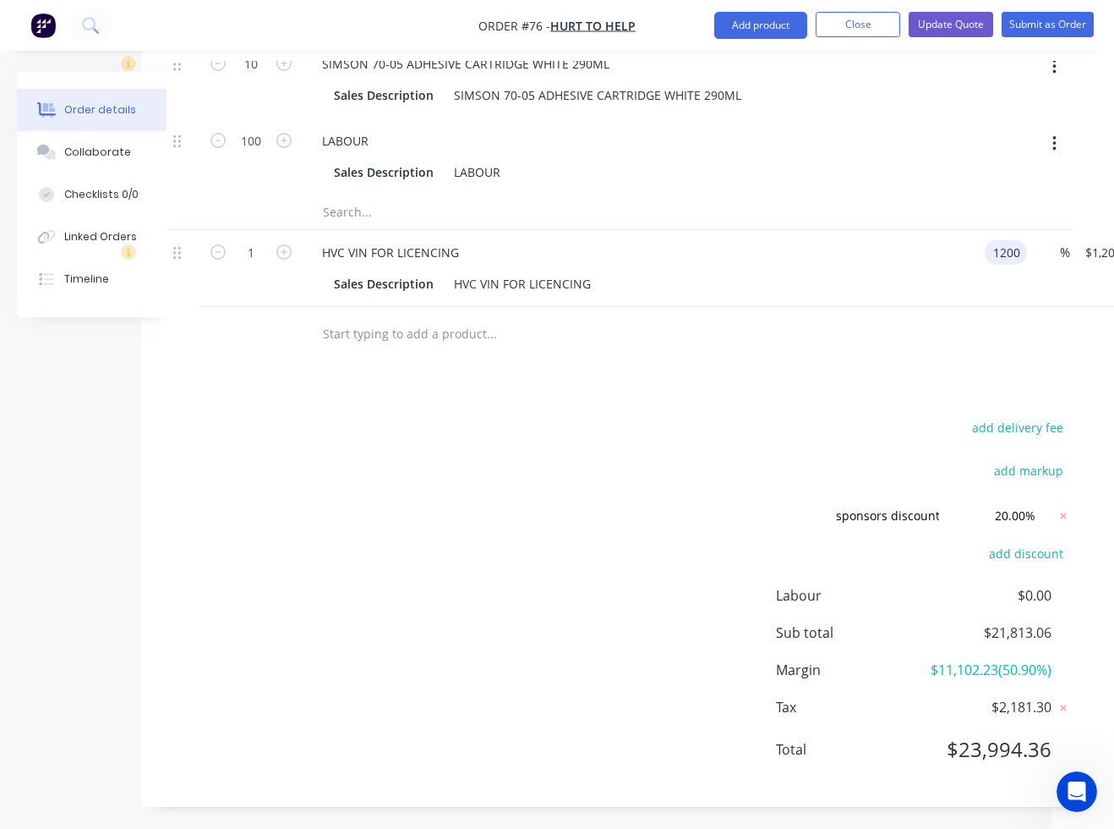
click at [1016, 240] on input "1200" at bounding box center [1010, 252] width 36 height 25
click at [1004, 240] on input "1200" at bounding box center [1010, 252] width 36 height 25
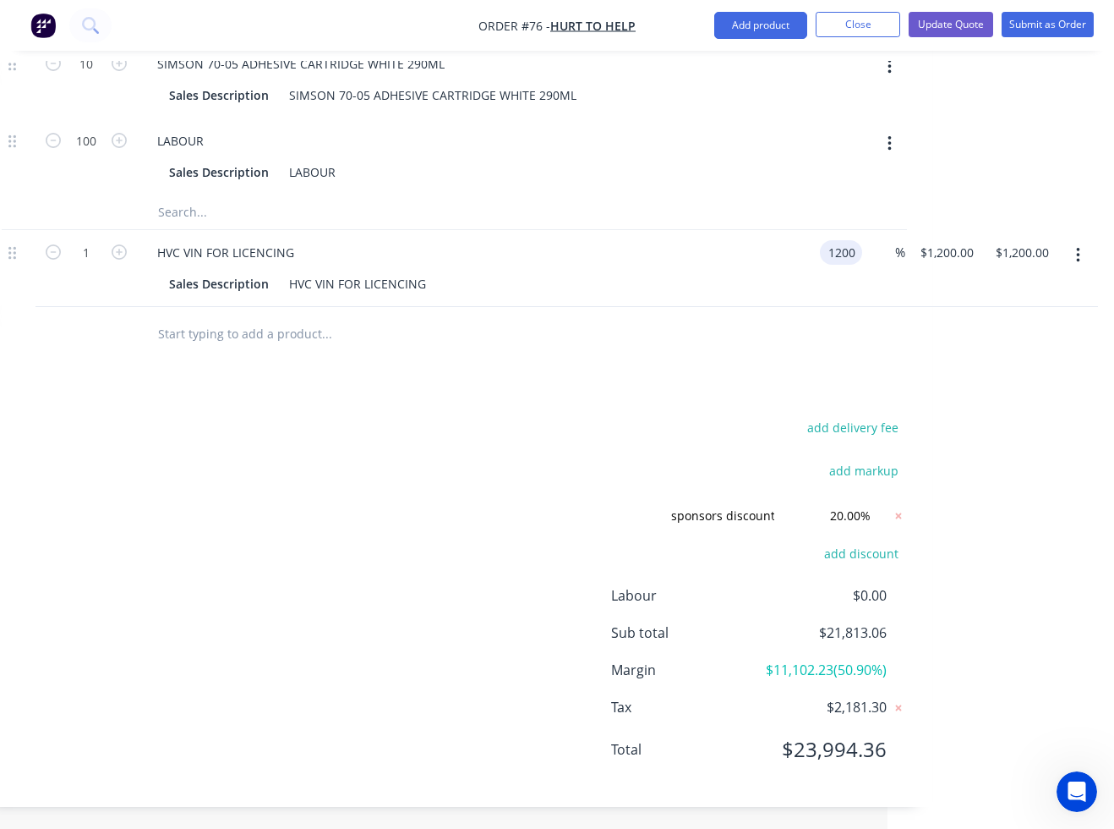
scroll to position [2054, 267]
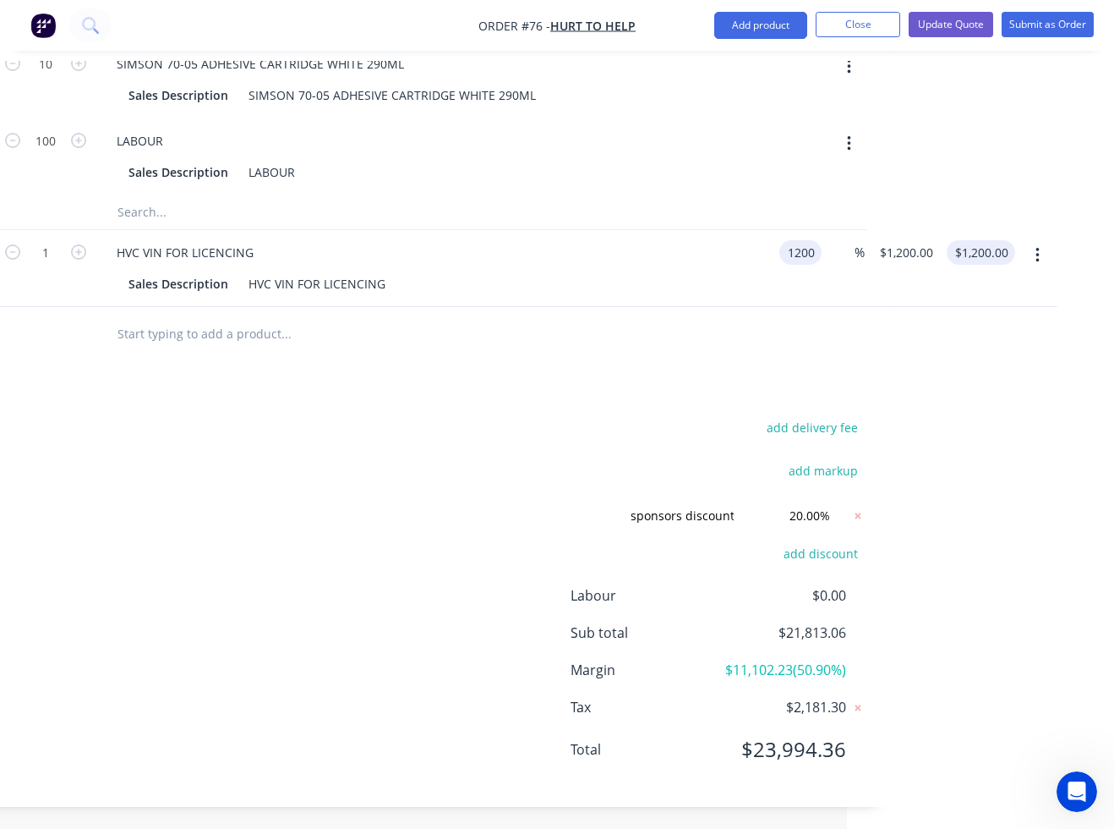
type input "$1,200.00"
click at [977, 240] on div "1200.00 $1,200.00" at bounding box center [981, 252] width 68 height 25
click at [991, 240] on input "1200.00" at bounding box center [1006, 252] width 52 height 25
click at [1000, 240] on input "1200.00" at bounding box center [1006, 252] width 52 height 25
click at [1006, 263] on div "$1,200.00 1200.00" at bounding box center [999, 268] width 66 height 77
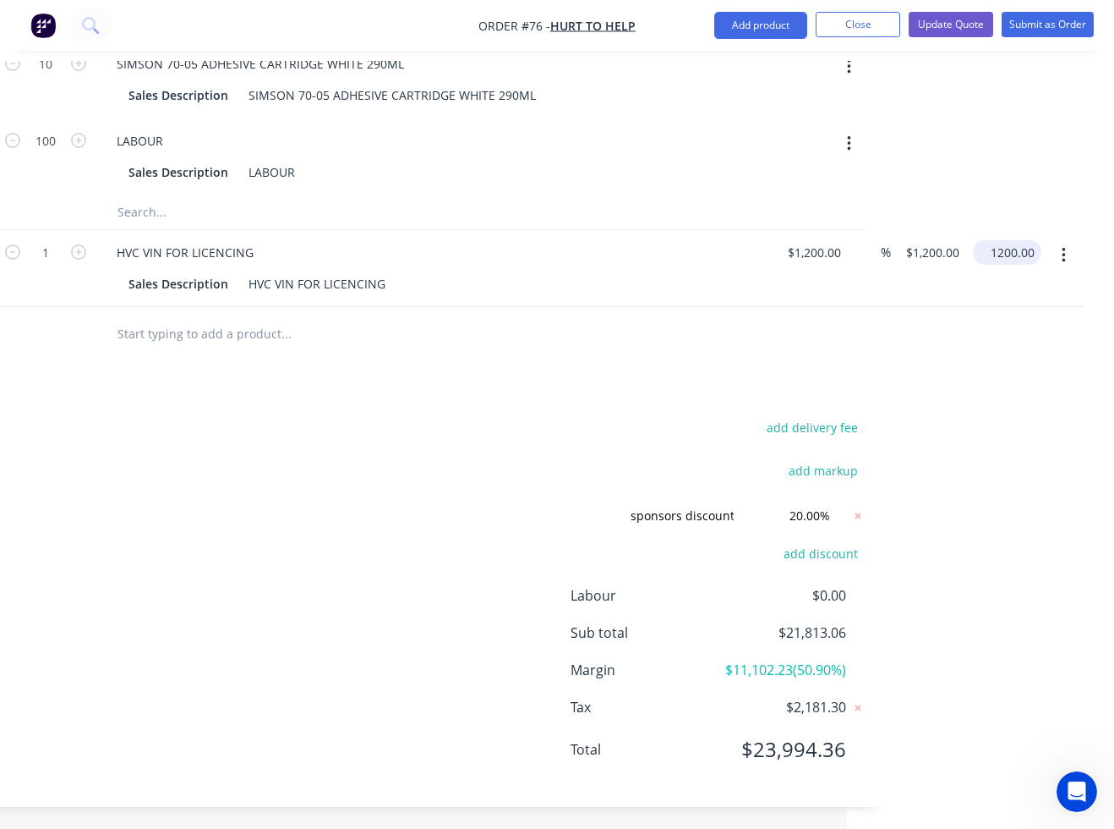
click at [1003, 240] on input "1200.00" at bounding box center [1011, 252] width 62 height 25
type input "1400"
type input "16.67"
type input "$1,400.00"
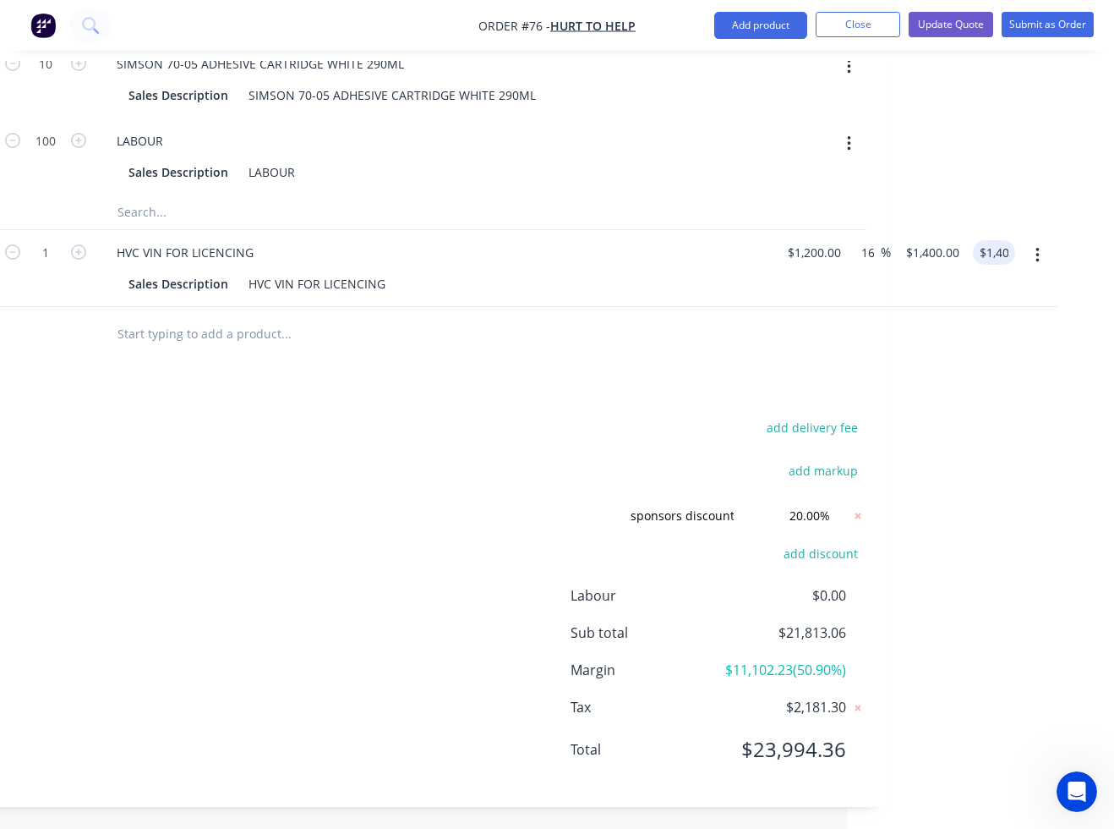
click at [777, 327] on div at bounding box center [414, 334] width 906 height 55
click at [959, 25] on button "Update Quote" at bounding box center [951, 24] width 85 height 25
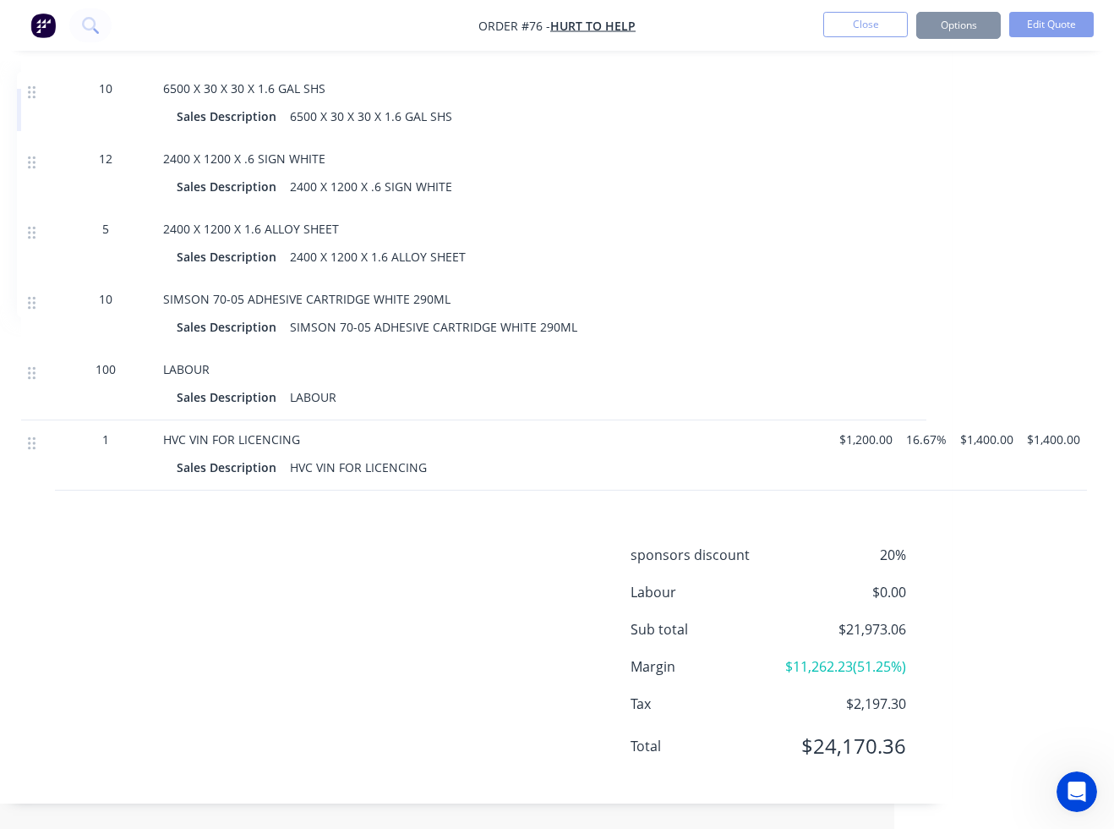
scroll to position [1650, 62]
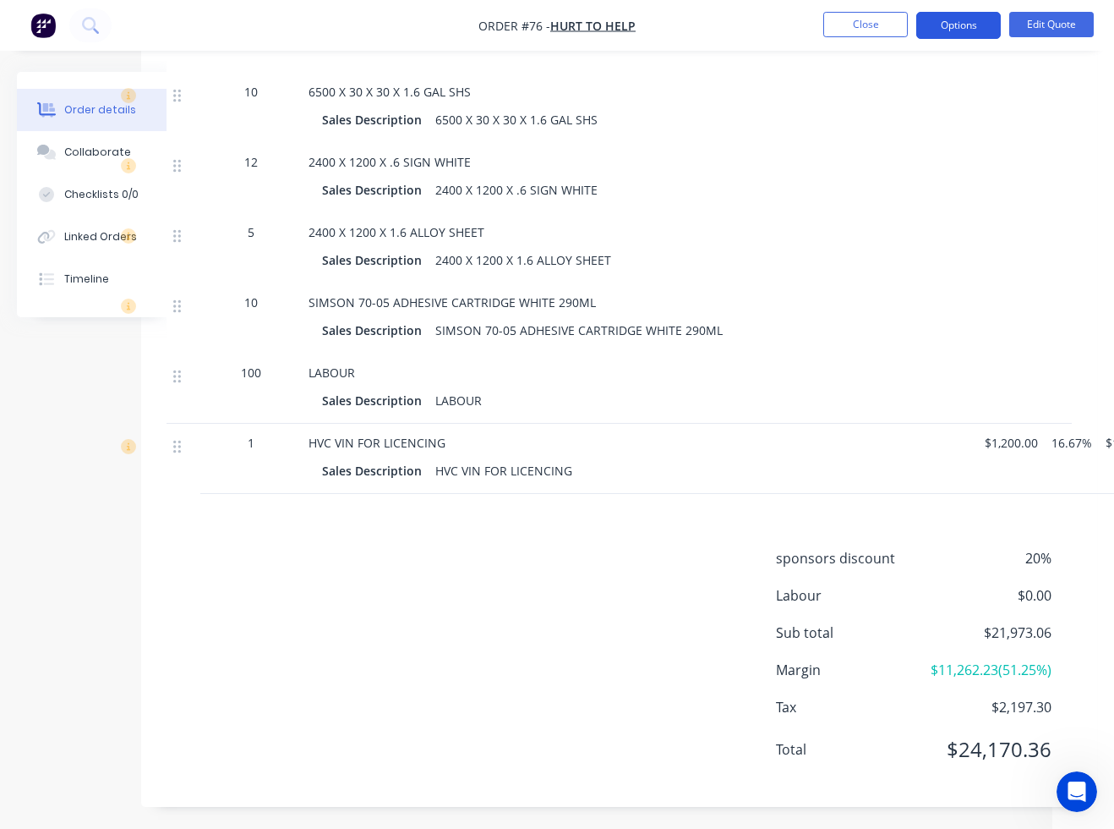
click at [979, 25] on button "Options" at bounding box center [959, 25] width 85 height 27
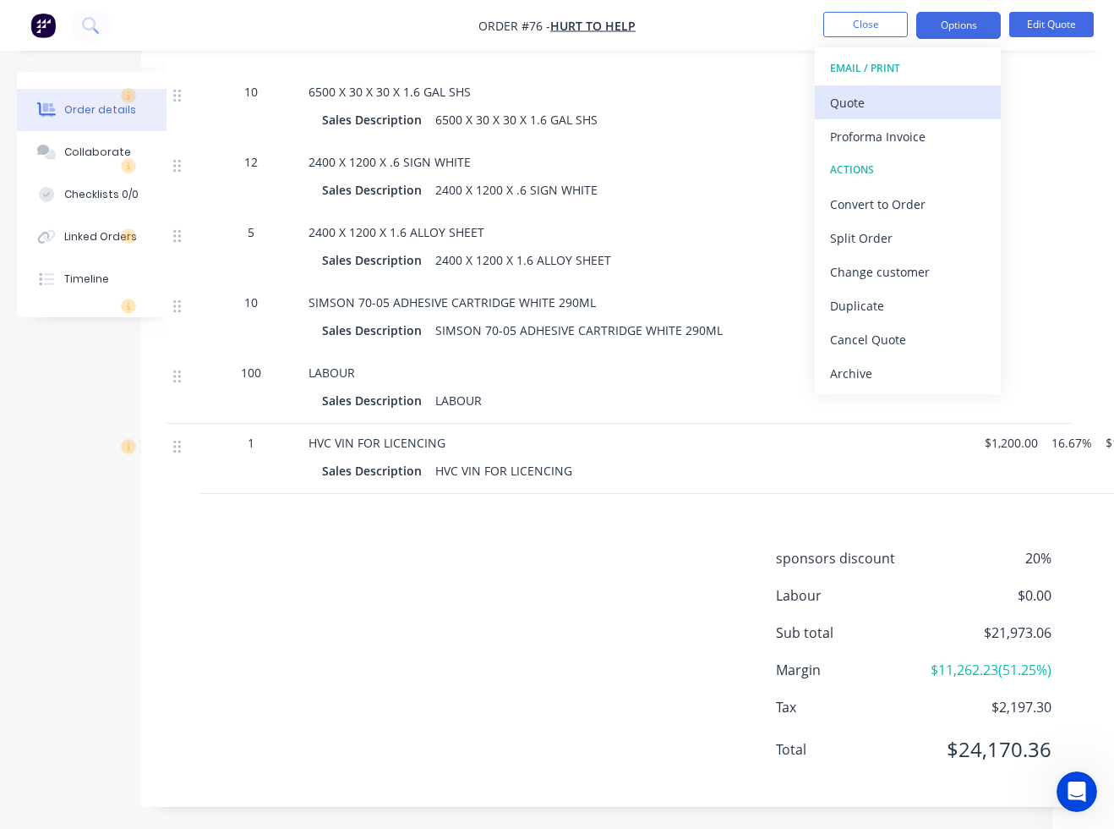
click at [878, 100] on div "Quote" at bounding box center [908, 102] width 156 height 25
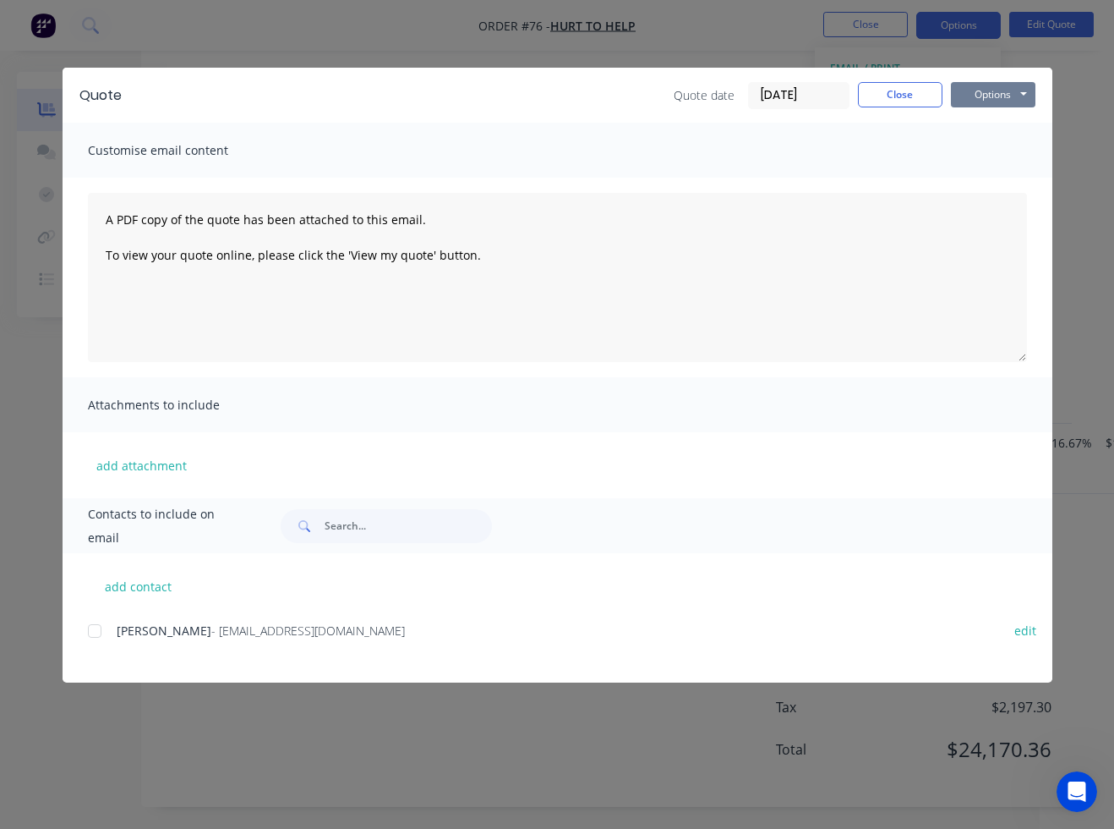
click at [999, 93] on button "Options" at bounding box center [993, 94] width 85 height 25
click at [999, 121] on button "Preview" at bounding box center [1005, 125] width 108 height 28
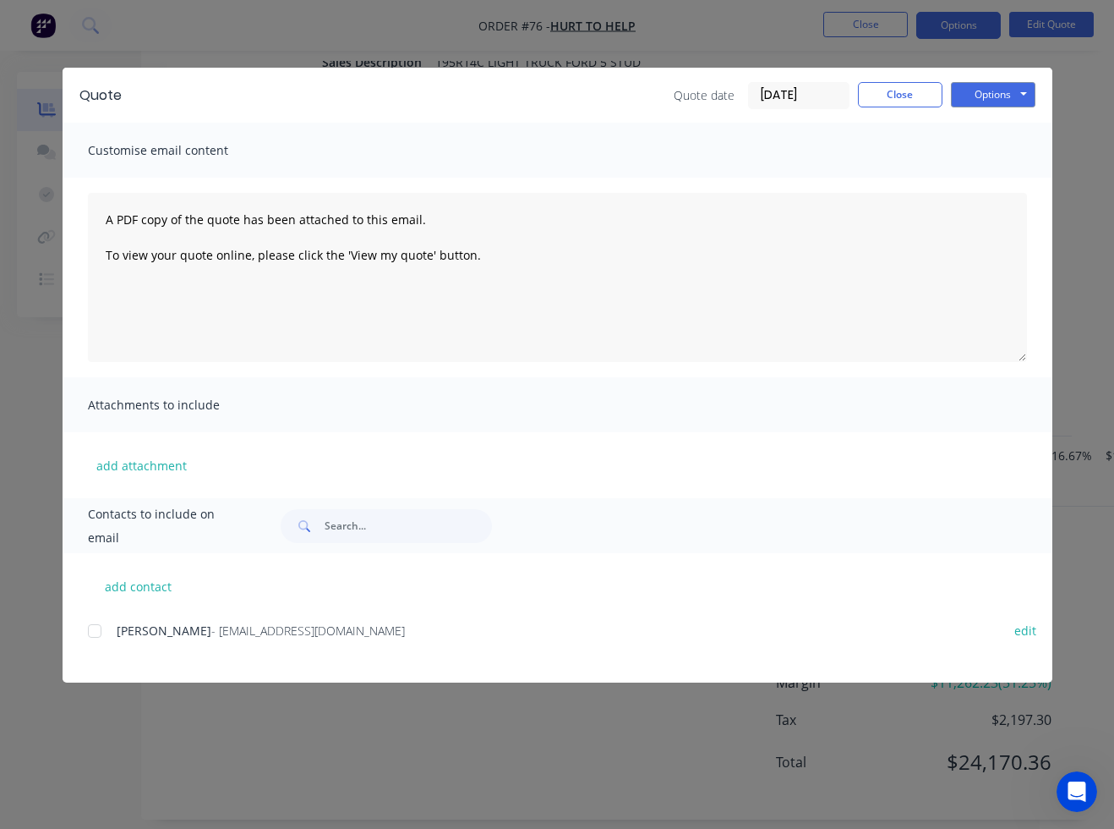
click at [335, 627] on span "- [EMAIL_ADDRESS][DOMAIN_NAME]" at bounding box center [308, 630] width 194 height 16
click at [101, 632] on div at bounding box center [95, 631] width 34 height 34
click at [987, 100] on button "Options" at bounding box center [993, 94] width 85 height 25
click at [1000, 175] on button "Email" at bounding box center [1005, 181] width 108 height 28
click at [884, 100] on button "Close" at bounding box center [900, 94] width 85 height 25
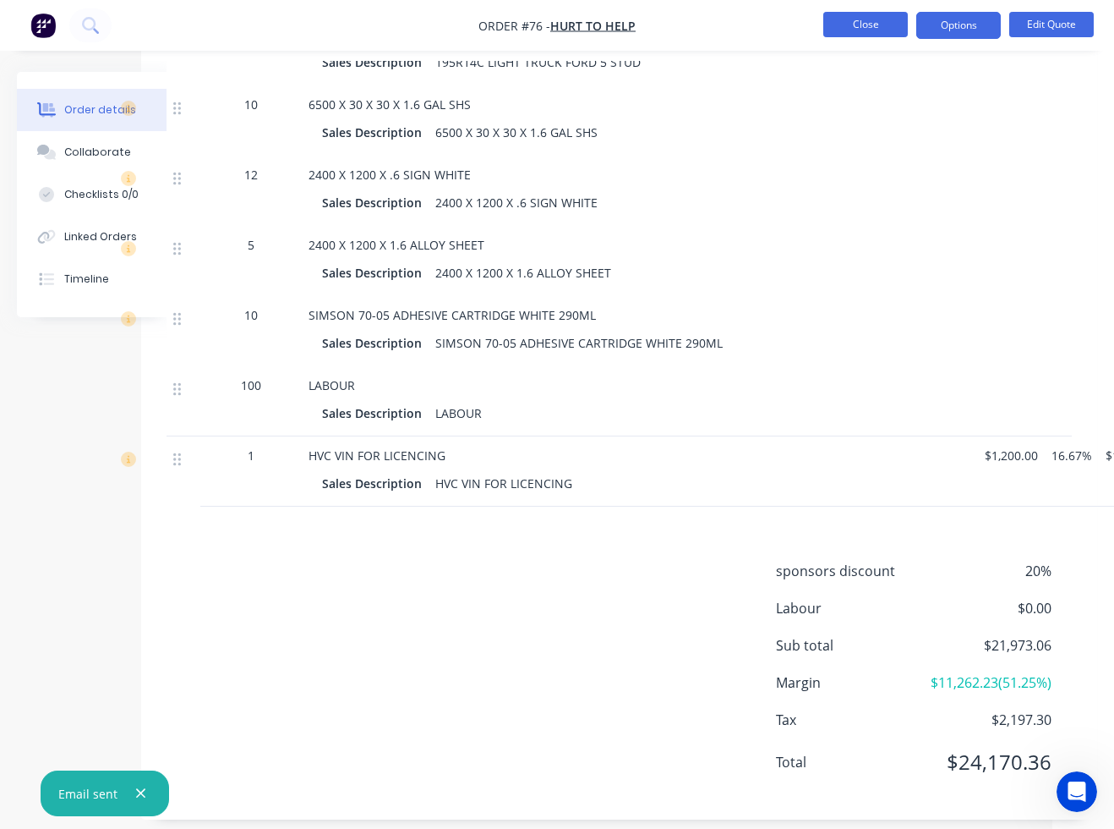
click at [866, 19] on button "Close" at bounding box center [866, 24] width 85 height 25
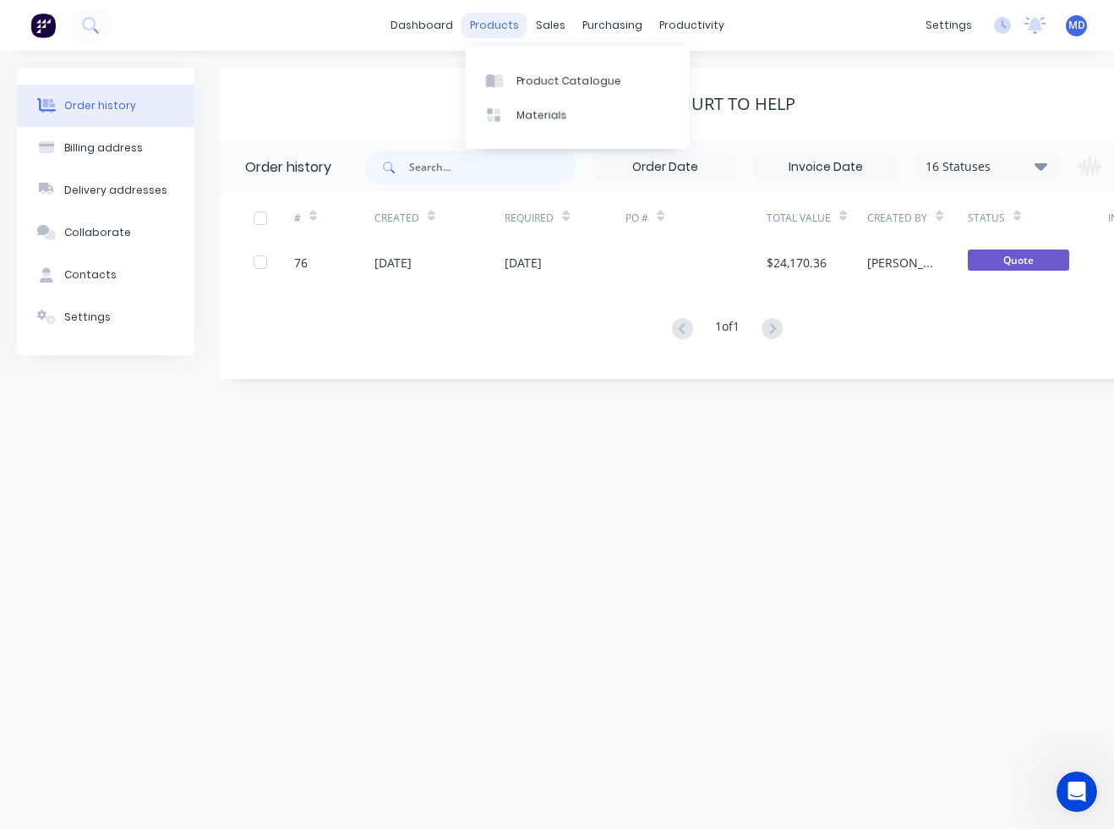
click at [506, 15] on div "products" at bounding box center [495, 25] width 66 height 25
click at [536, 78] on div "Product Catalogue" at bounding box center [569, 81] width 105 height 15
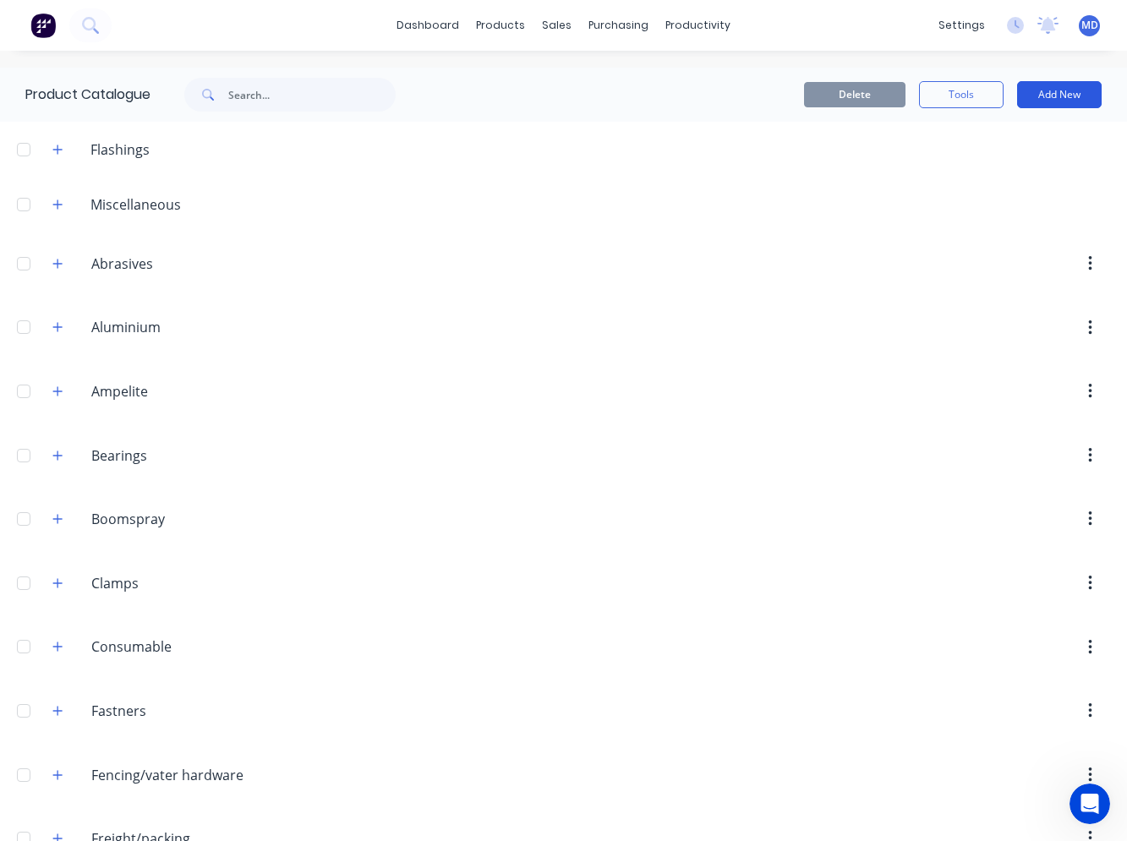
click at [1017, 96] on button "Add New" at bounding box center [1059, 94] width 85 height 27
click at [984, 211] on div "Product" at bounding box center [1021, 206] width 130 height 25
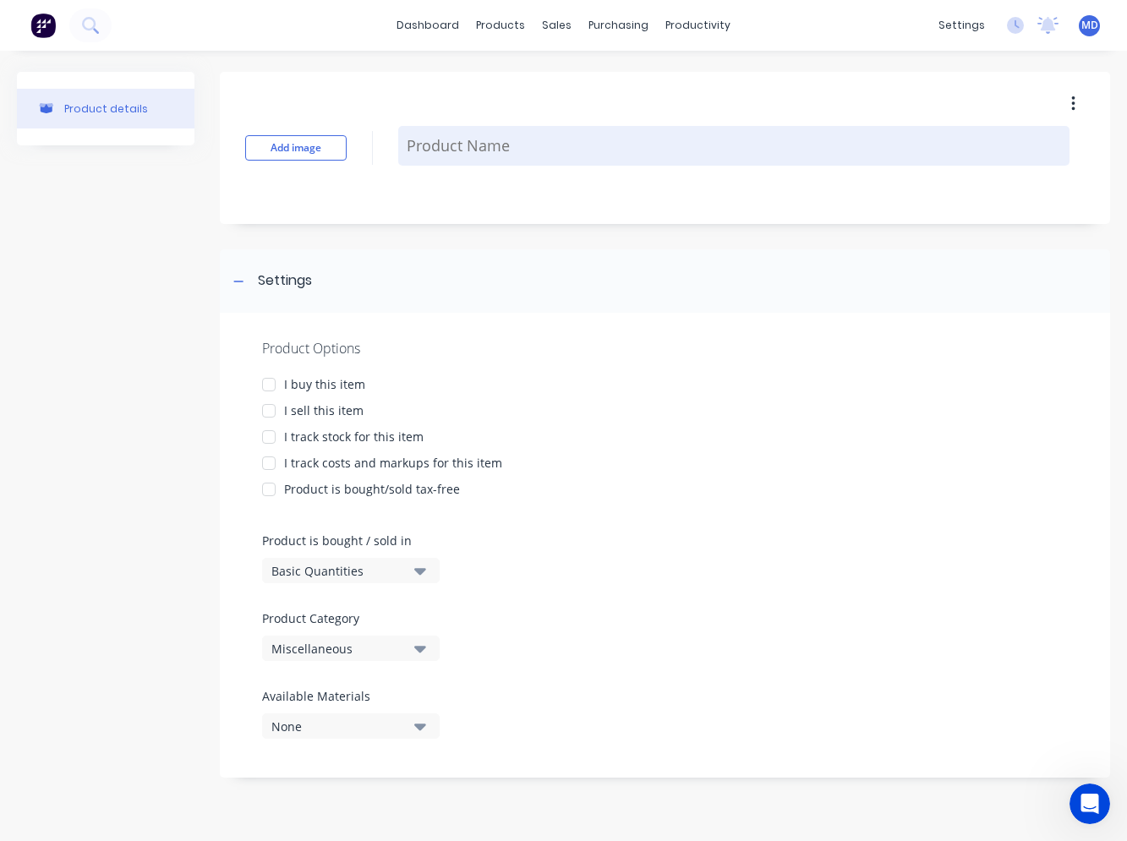
click at [450, 154] on textarea at bounding box center [733, 146] width 671 height 40
paste textarea "F/BACK ARRESTOR OXY/FUEL SET TCH"
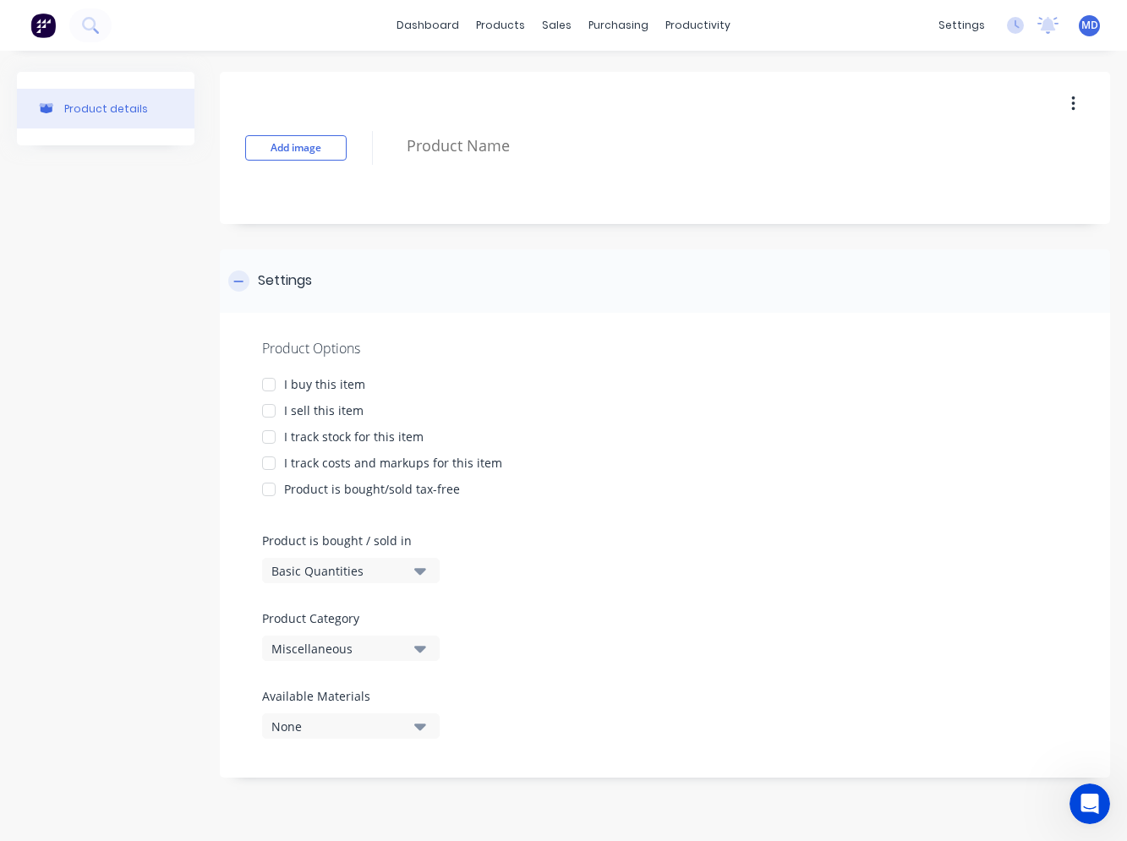
type textarea "x"
type textarea "F/BACK ARRESTOR OXY/FUEL SET TCH"
type textarea "x"
type textarea "F/BACK ARRESTOR OXY/FUEL SET TCH"
click at [246, 280] on div at bounding box center [238, 281] width 21 height 21
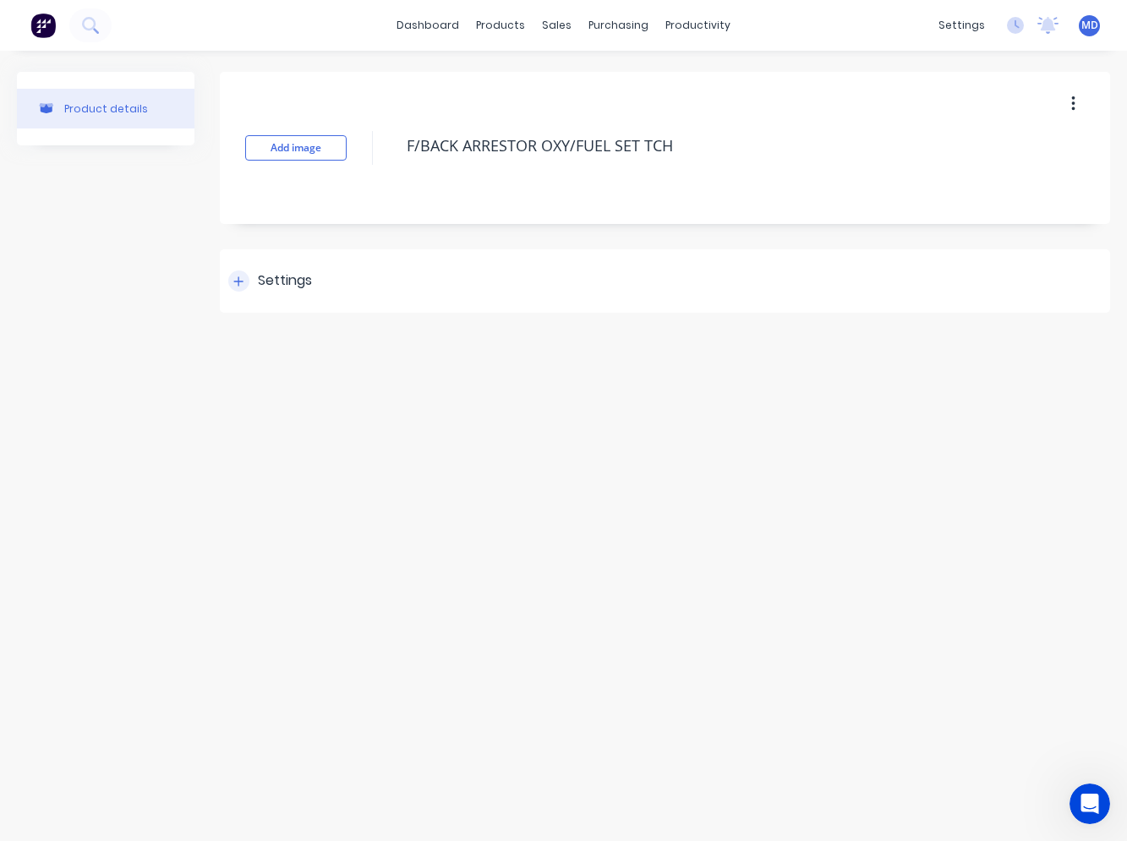
click at [246, 280] on div at bounding box center [238, 281] width 21 height 21
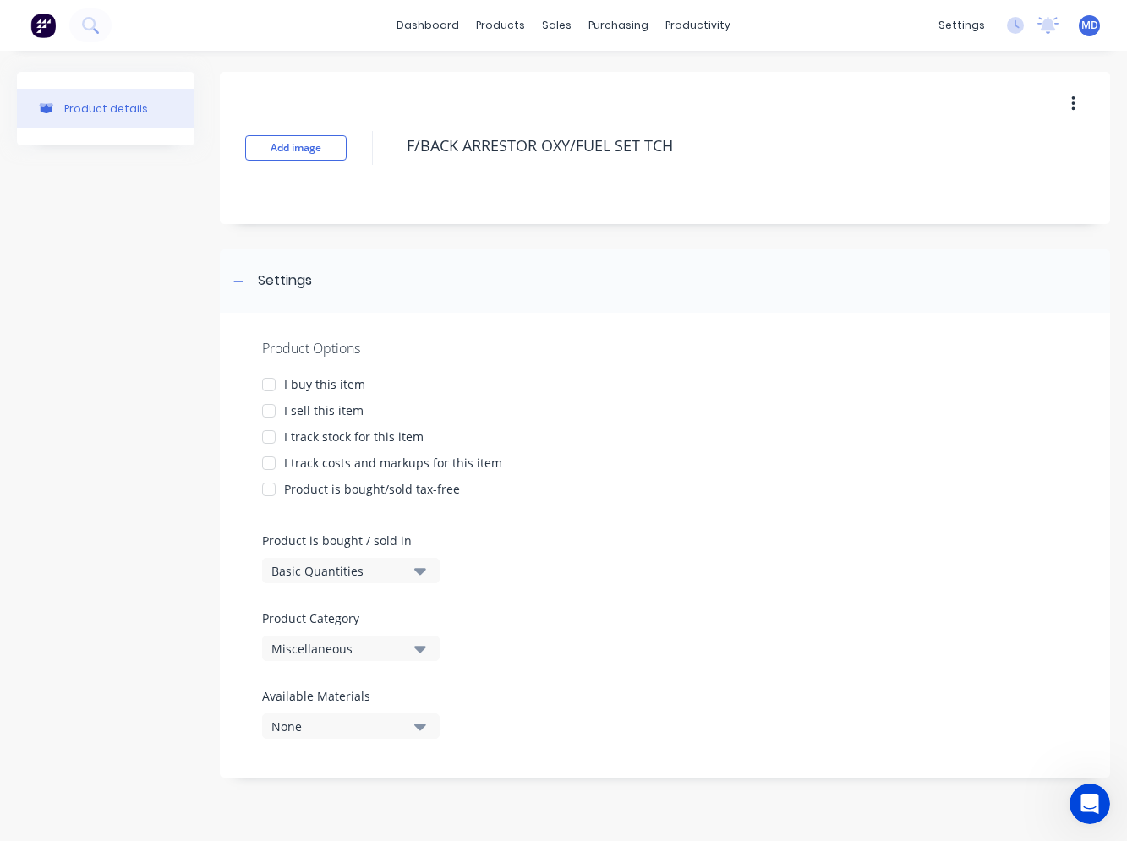
click at [271, 382] on div at bounding box center [269, 385] width 34 height 34
click at [271, 407] on div at bounding box center [269, 411] width 34 height 34
click at [271, 441] on div at bounding box center [269, 437] width 34 height 34
click at [272, 462] on div at bounding box center [269, 463] width 34 height 34
click at [322, 566] on div "Basic Quantities" at bounding box center [338, 571] width 135 height 18
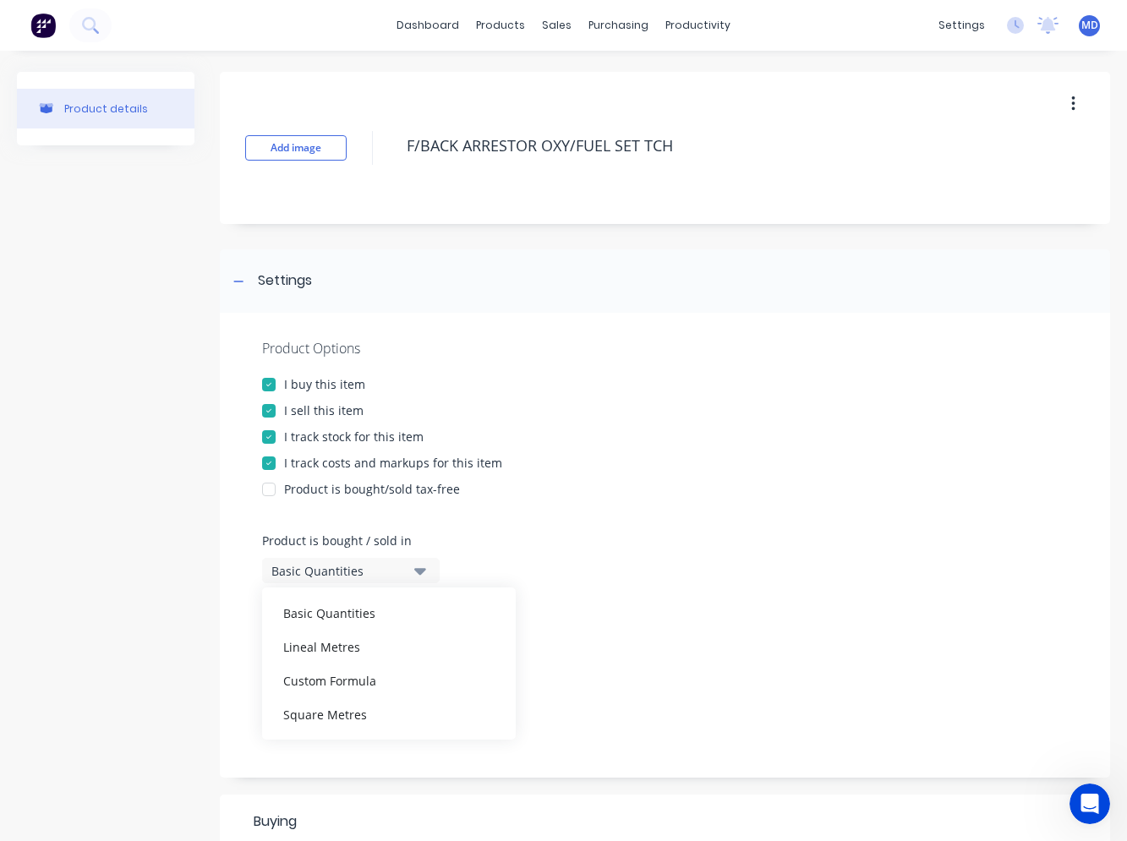
click at [322, 570] on div "Basic Quantities" at bounding box center [338, 571] width 135 height 18
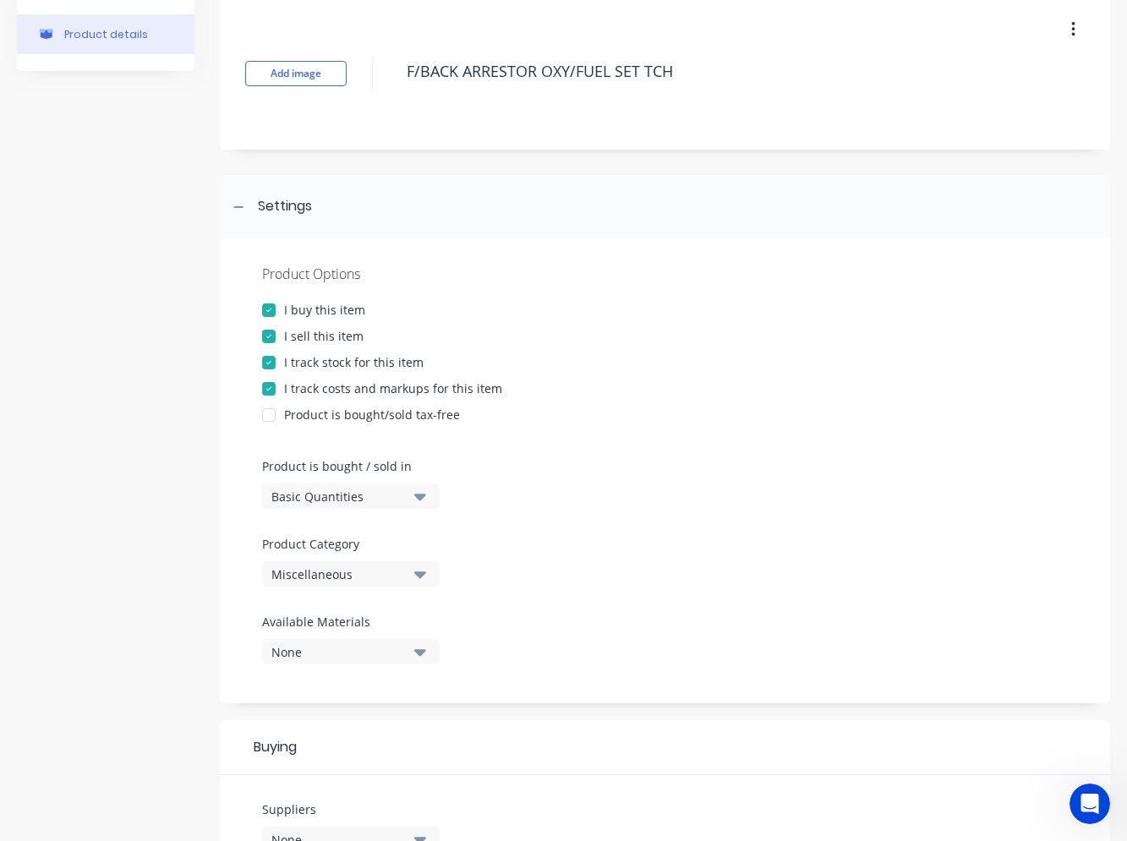
scroll to position [169, 0]
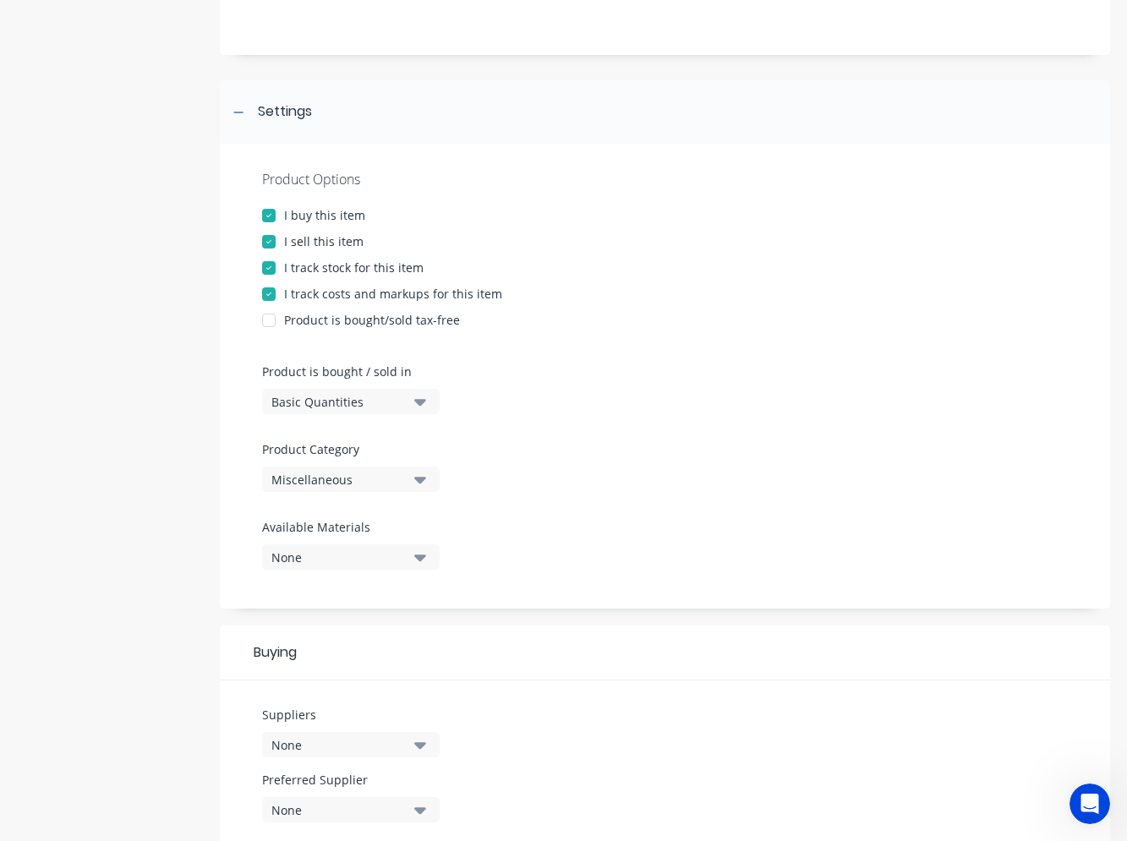
click at [429, 479] on button "Miscellaneous" at bounding box center [351, 479] width 178 height 25
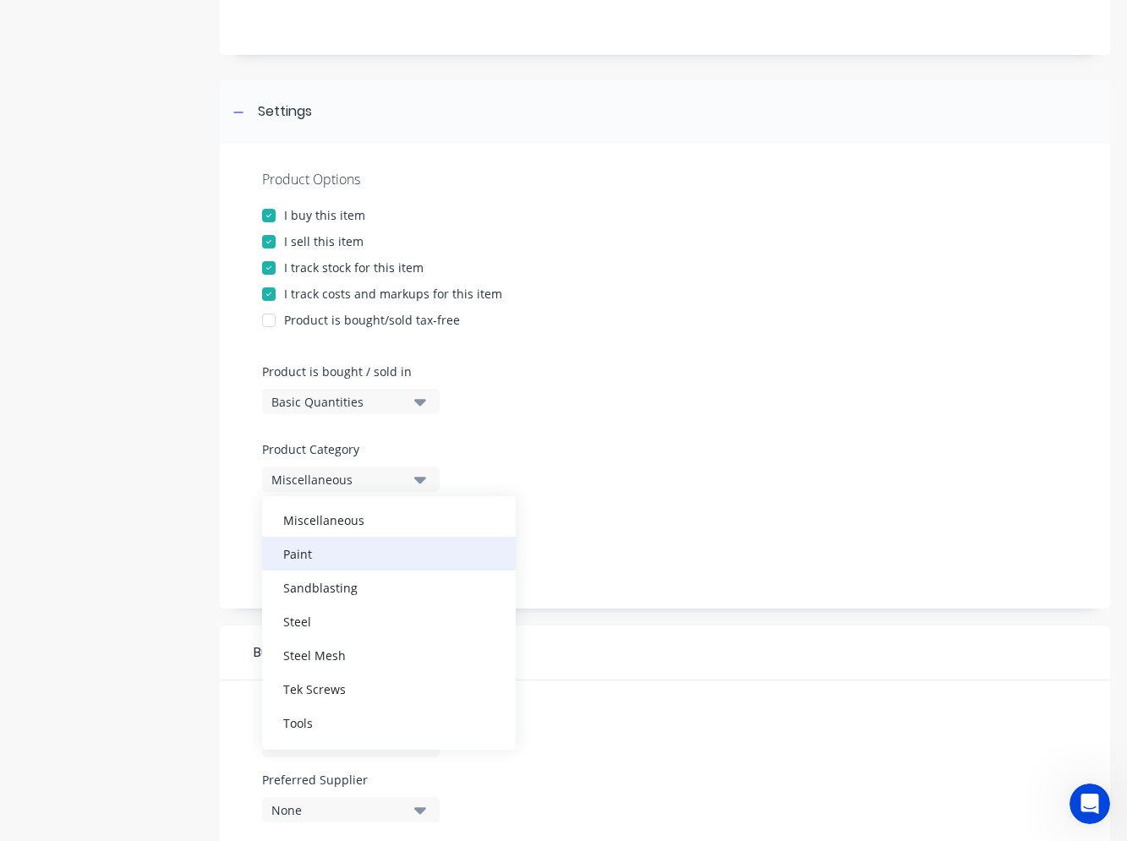
scroll to position [727, 0]
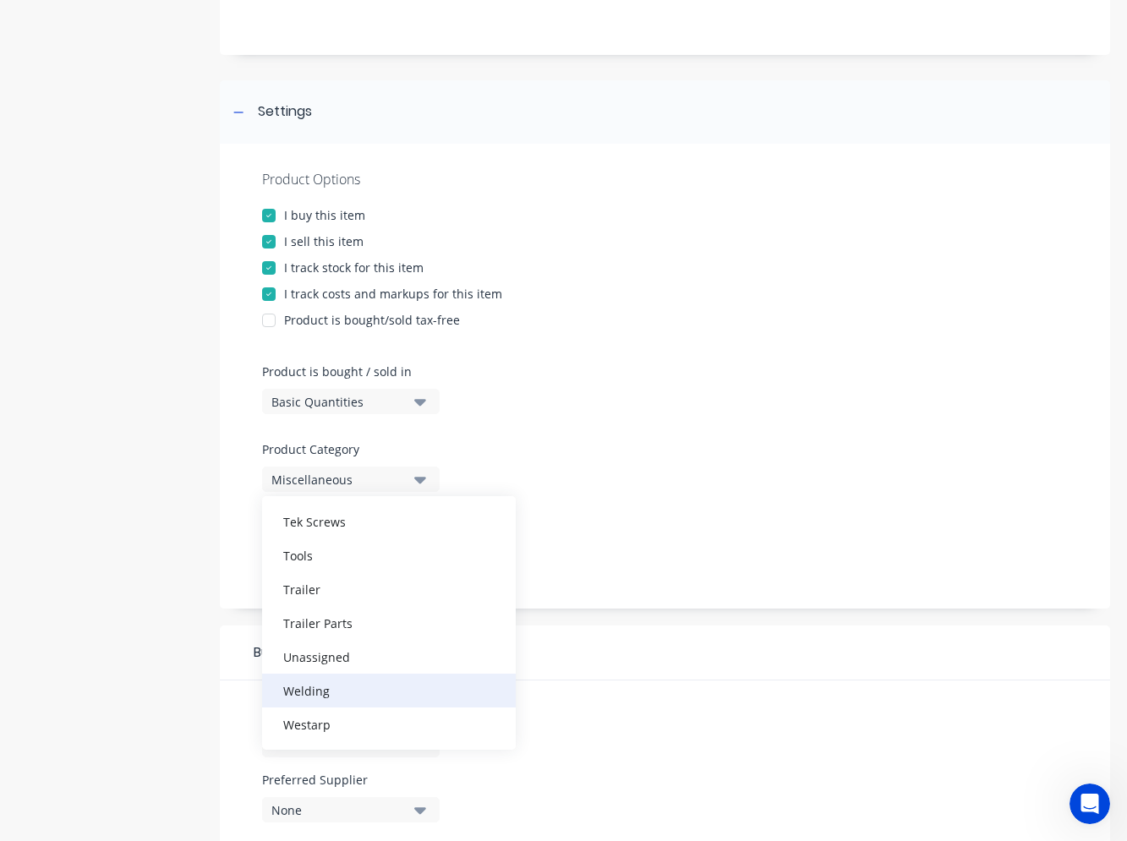
click at [357, 682] on div "Welding" at bounding box center [389, 691] width 254 height 34
type textarea "x"
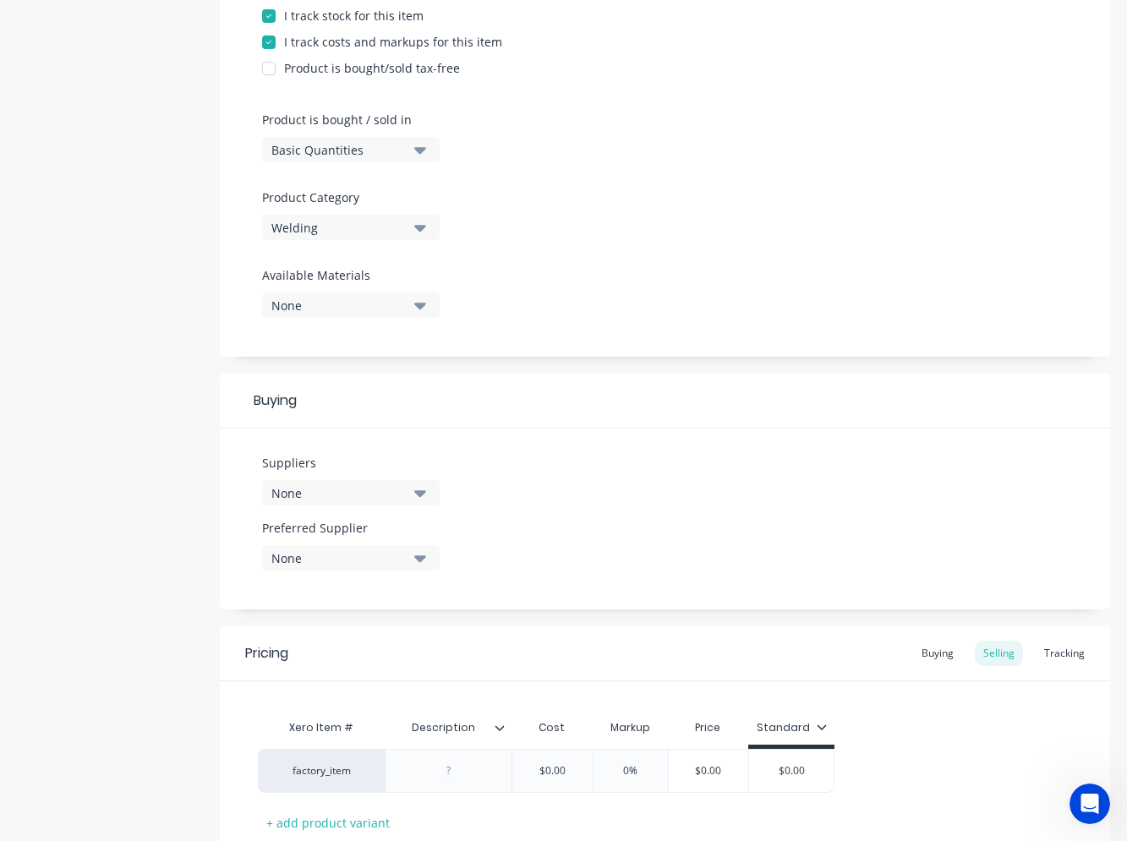
scroll to position [423, 0]
click at [412, 490] on button "None" at bounding box center [351, 491] width 178 height 25
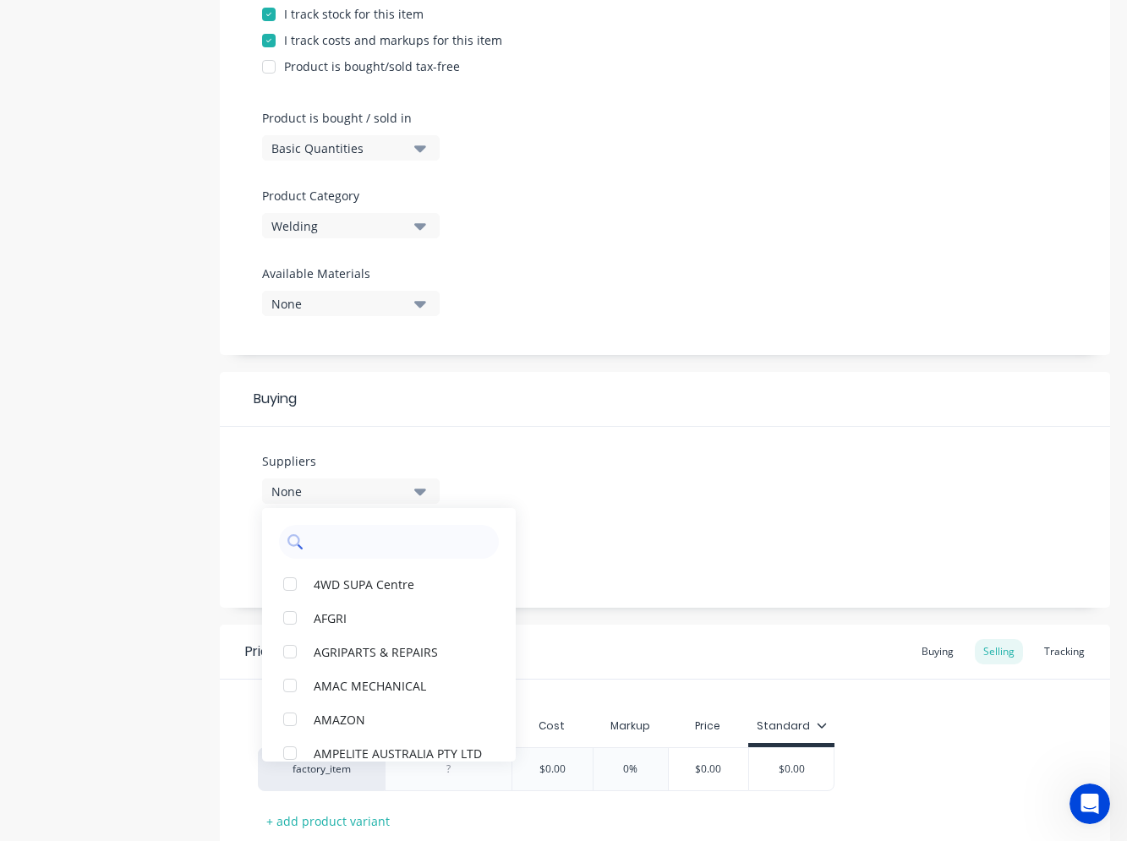
click at [388, 542] on input "text" at bounding box center [400, 542] width 179 height 34
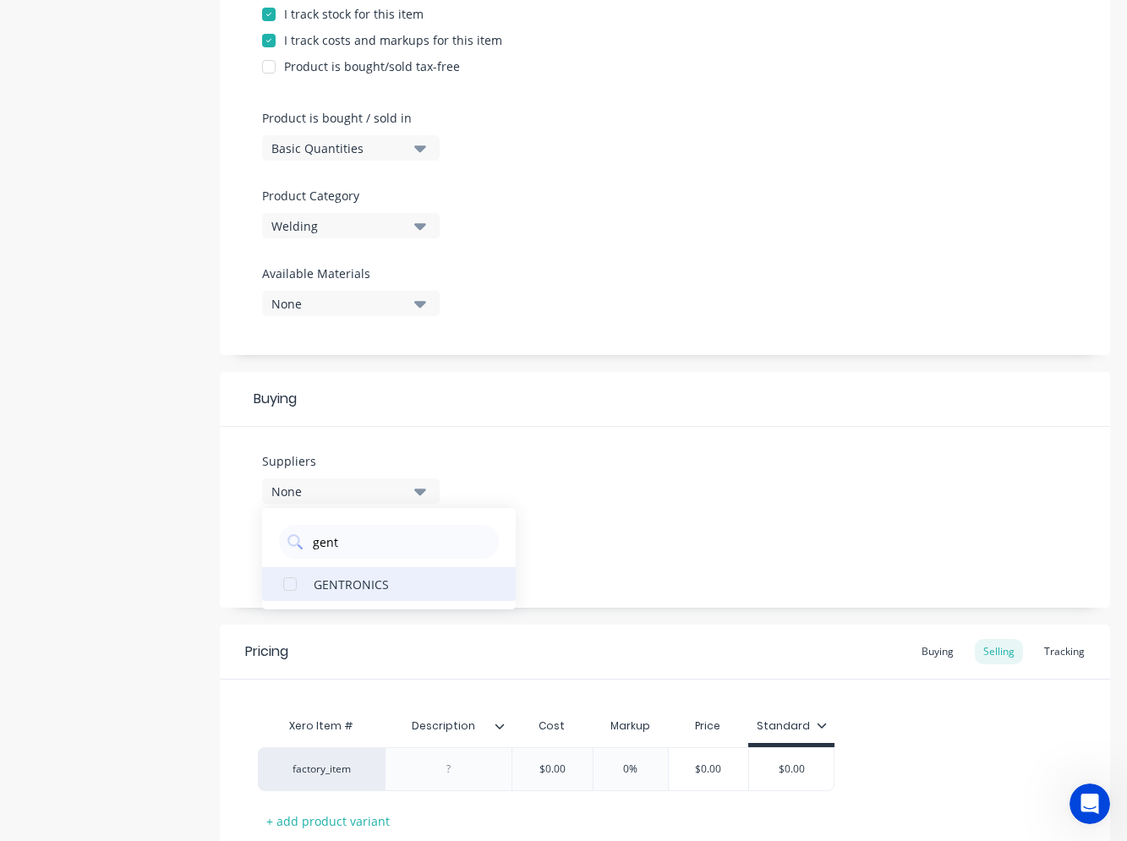
type input "gent"
click at [311, 581] on button "GENTRONICS" at bounding box center [389, 584] width 254 height 34
click at [622, 577] on div "Suppliers 1 suppliers selected gent GENTRONICS Preferred Supplier None" at bounding box center [665, 517] width 890 height 181
click at [383, 561] on div "None" at bounding box center [338, 557] width 135 height 18
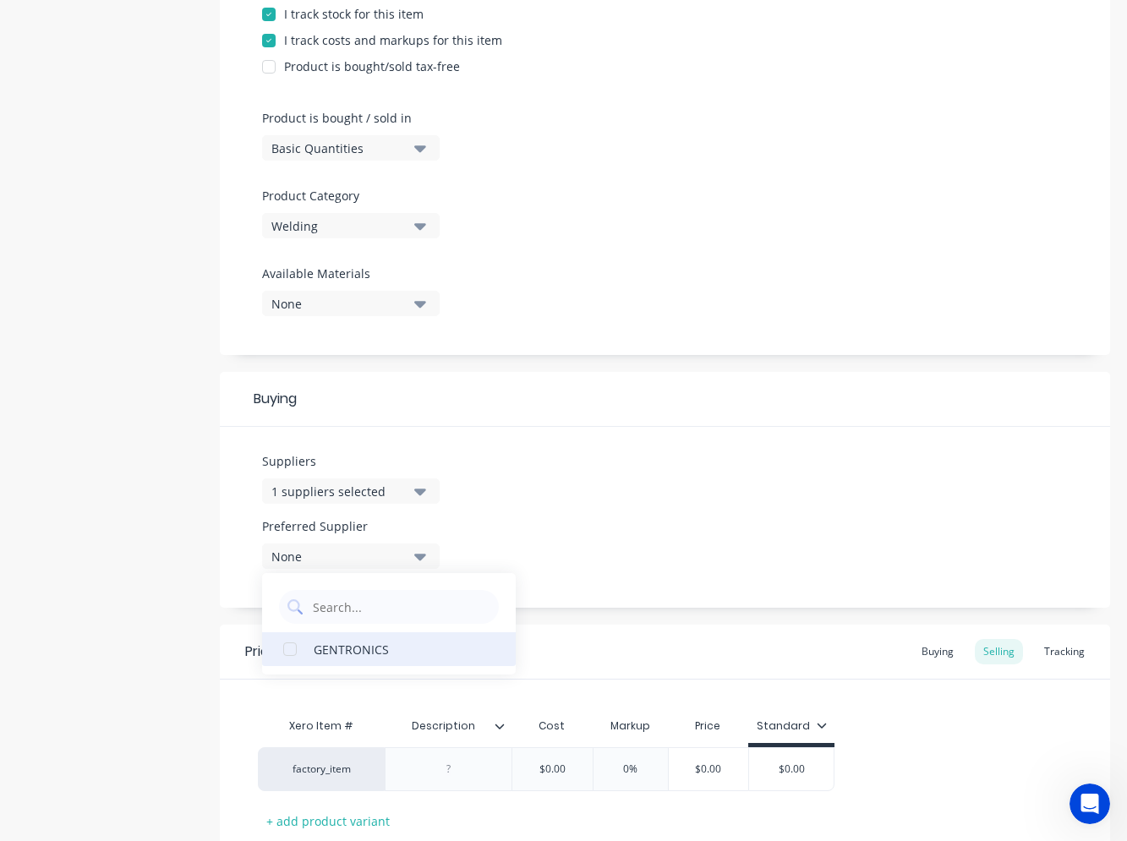
click at [370, 648] on div "GENTRONICS" at bounding box center [398, 649] width 169 height 18
type textarea "x"
click at [574, 530] on div "Suppliers 1 suppliers selected gent Preferred Supplier GENTRONICS GENTRONICS" at bounding box center [665, 517] width 890 height 181
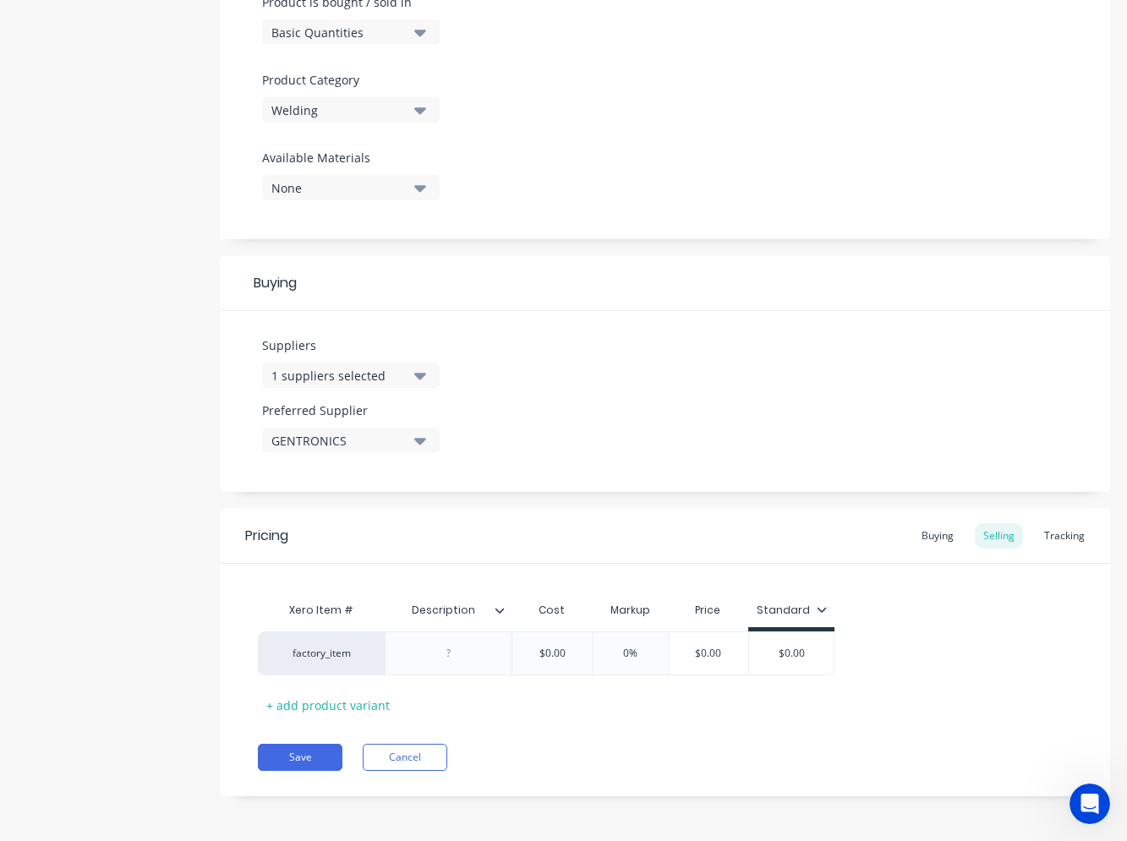
scroll to position [540, 0]
click at [462, 654] on div at bounding box center [449, 652] width 85 height 22
paste div
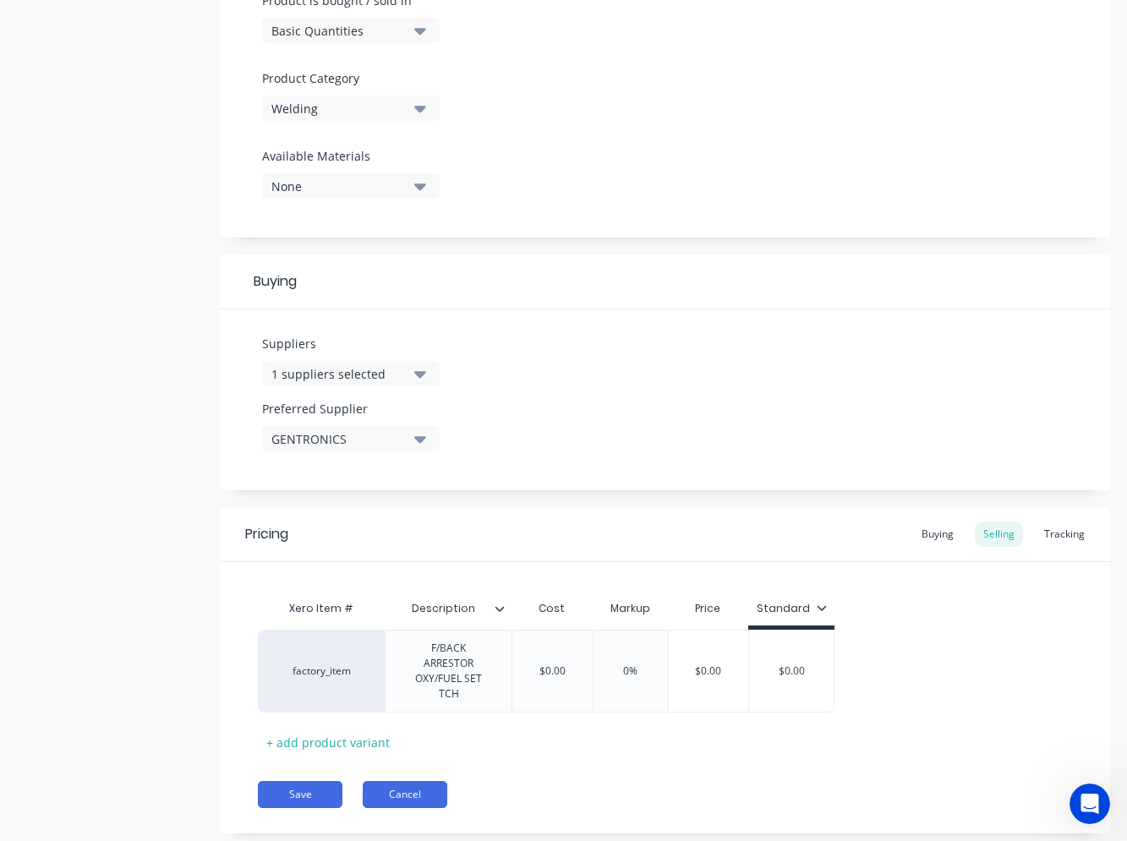
click at [418, 802] on div "Pricing Buying Selling Tracking Xero Item # Description Cost Markup Price Stand…" at bounding box center [665, 670] width 890 height 326
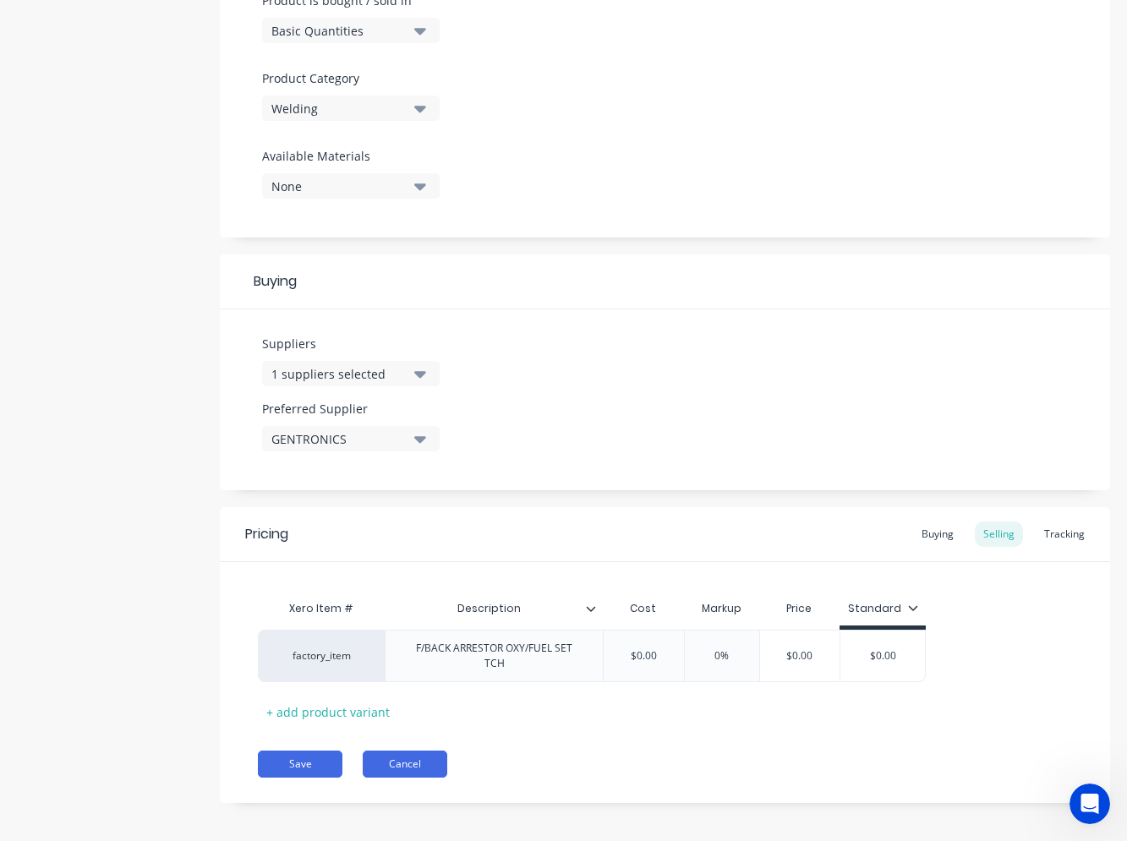
click at [410, 774] on button "Cancel" at bounding box center [405, 764] width 85 height 27
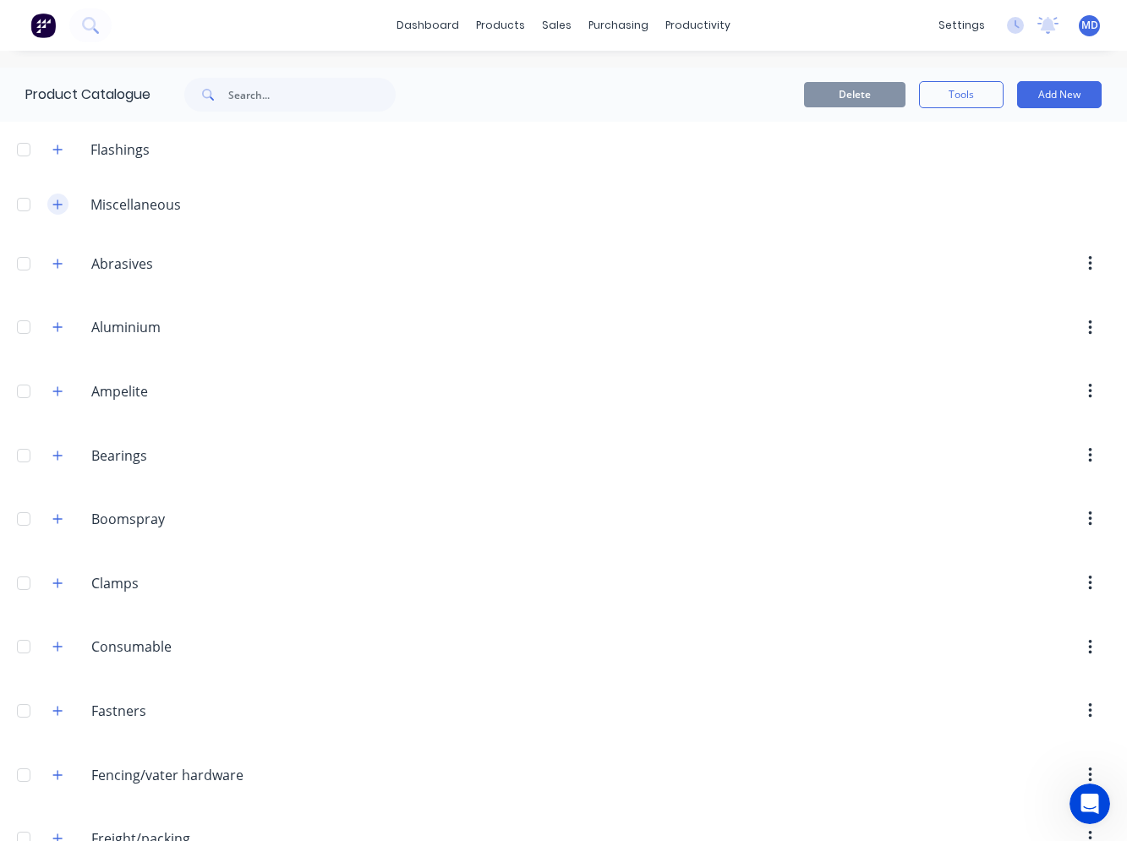
click at [54, 206] on icon "button" at bounding box center [57, 205] width 10 height 12
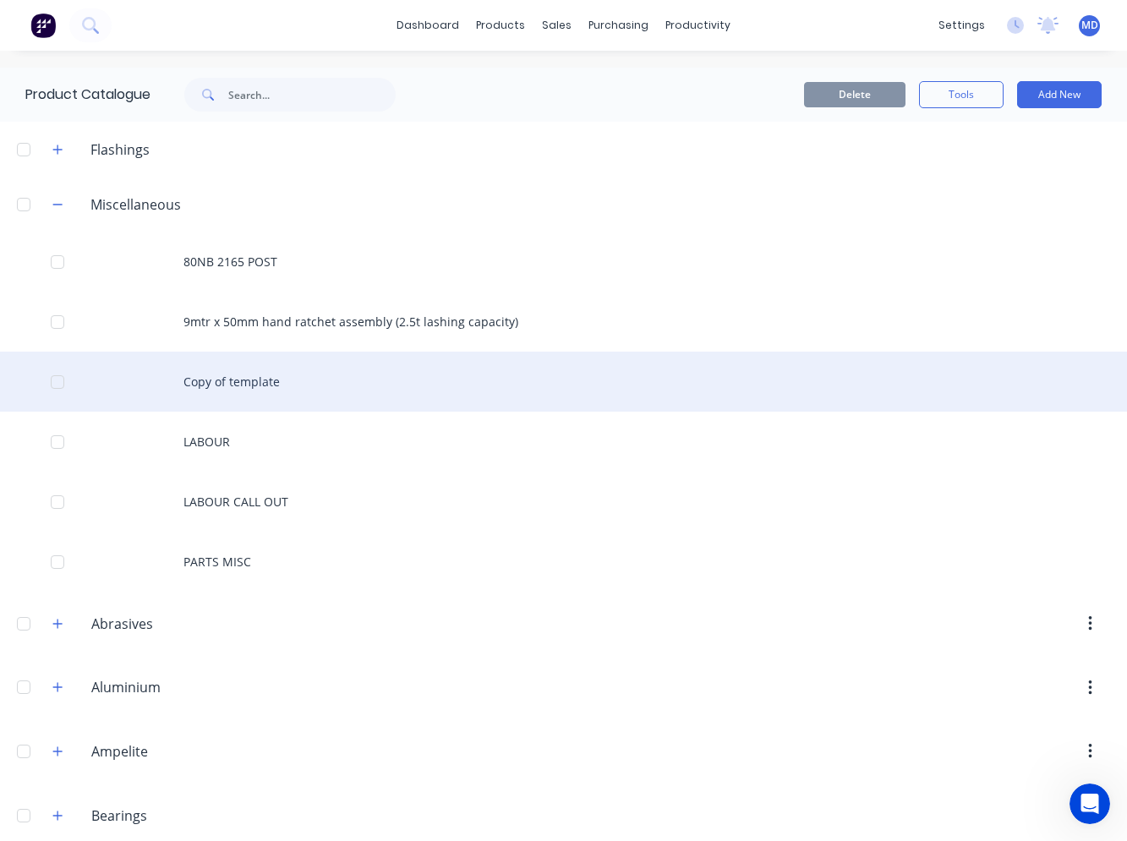
click at [261, 384] on div "Copy of template" at bounding box center [563, 382] width 1127 height 60
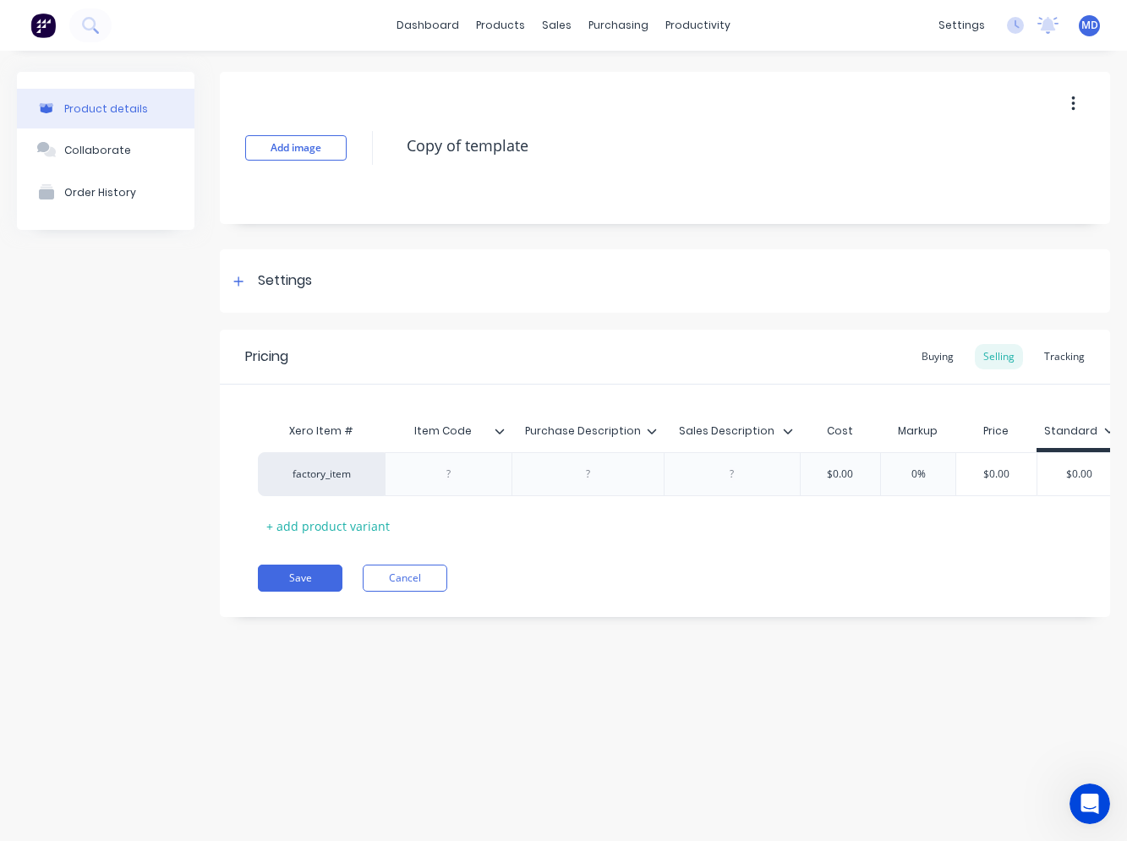
click at [1071, 102] on icon "button" at bounding box center [1073, 104] width 4 height 19
click at [1036, 142] on span "Duplicate" at bounding box center [1011, 149] width 127 height 18
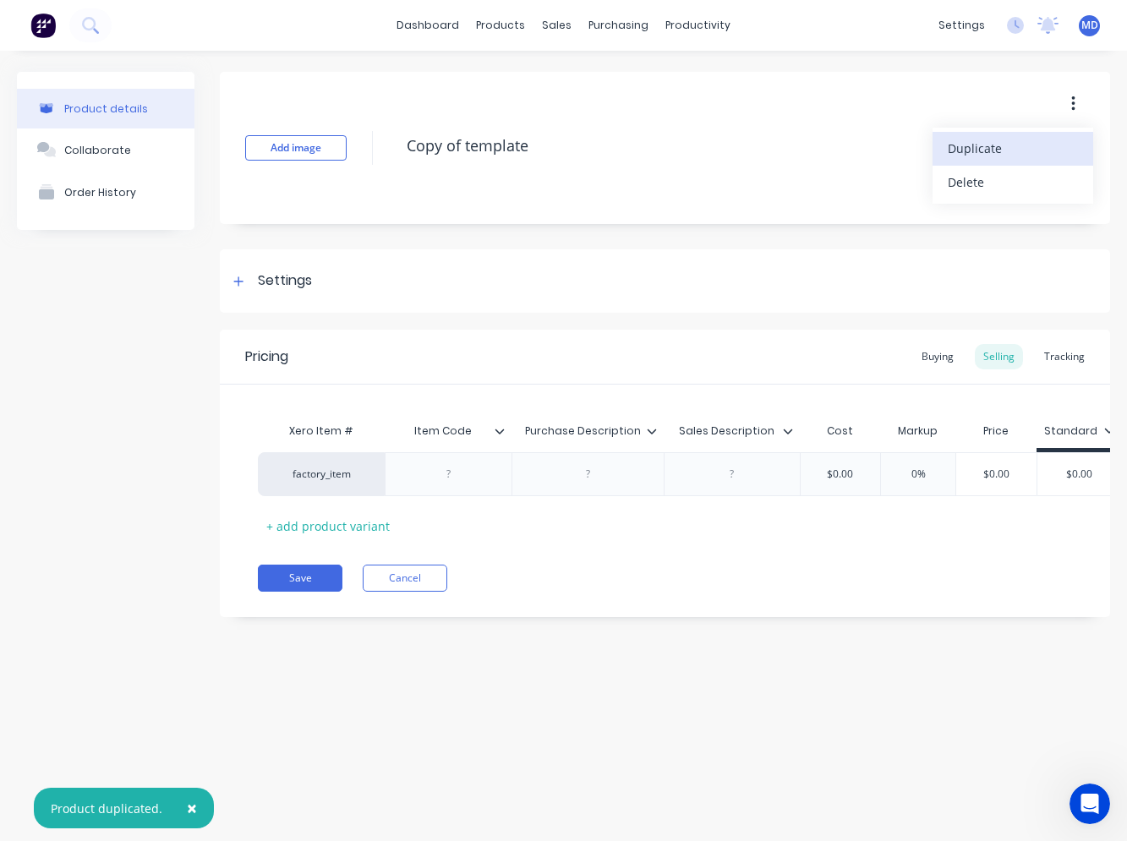
click at [1015, 145] on span "Duplicate" at bounding box center [1011, 149] width 127 height 18
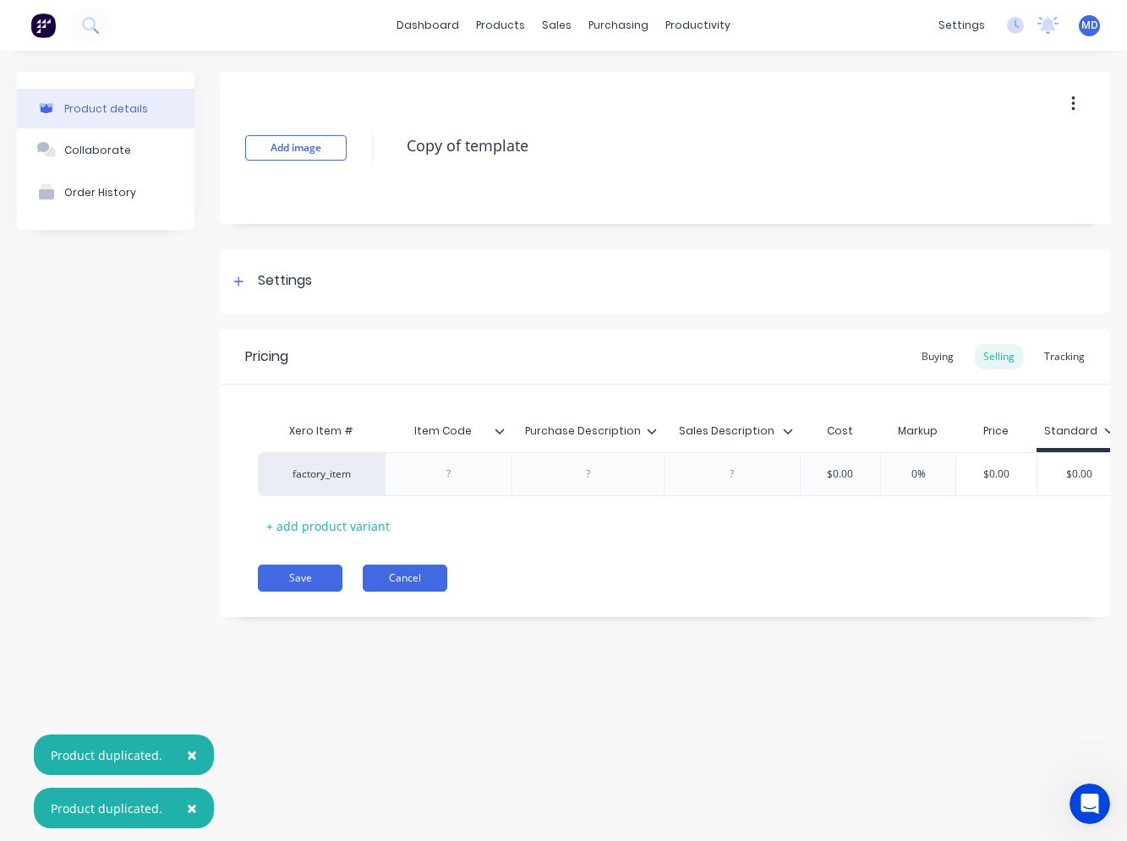
click at [423, 592] on button "Cancel" at bounding box center [405, 578] width 85 height 27
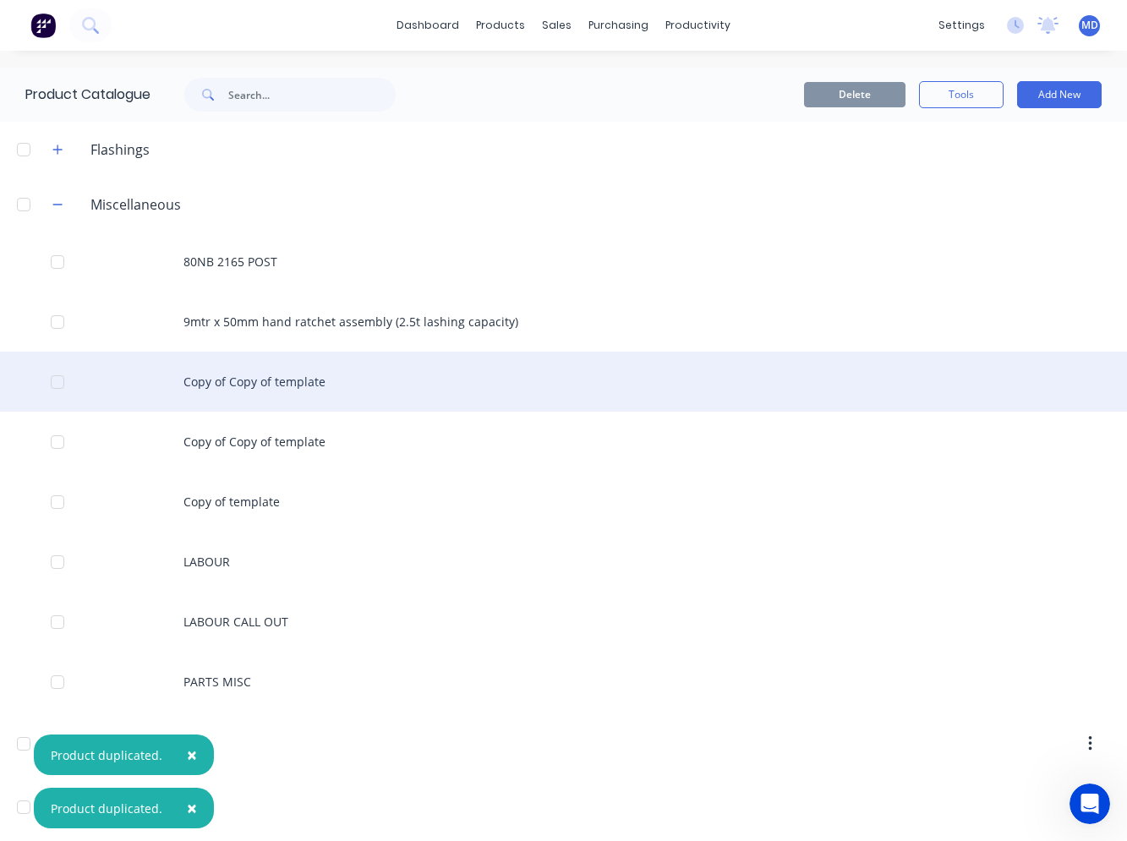
click at [293, 388] on div "Copy of Copy of template" at bounding box center [563, 382] width 1127 height 60
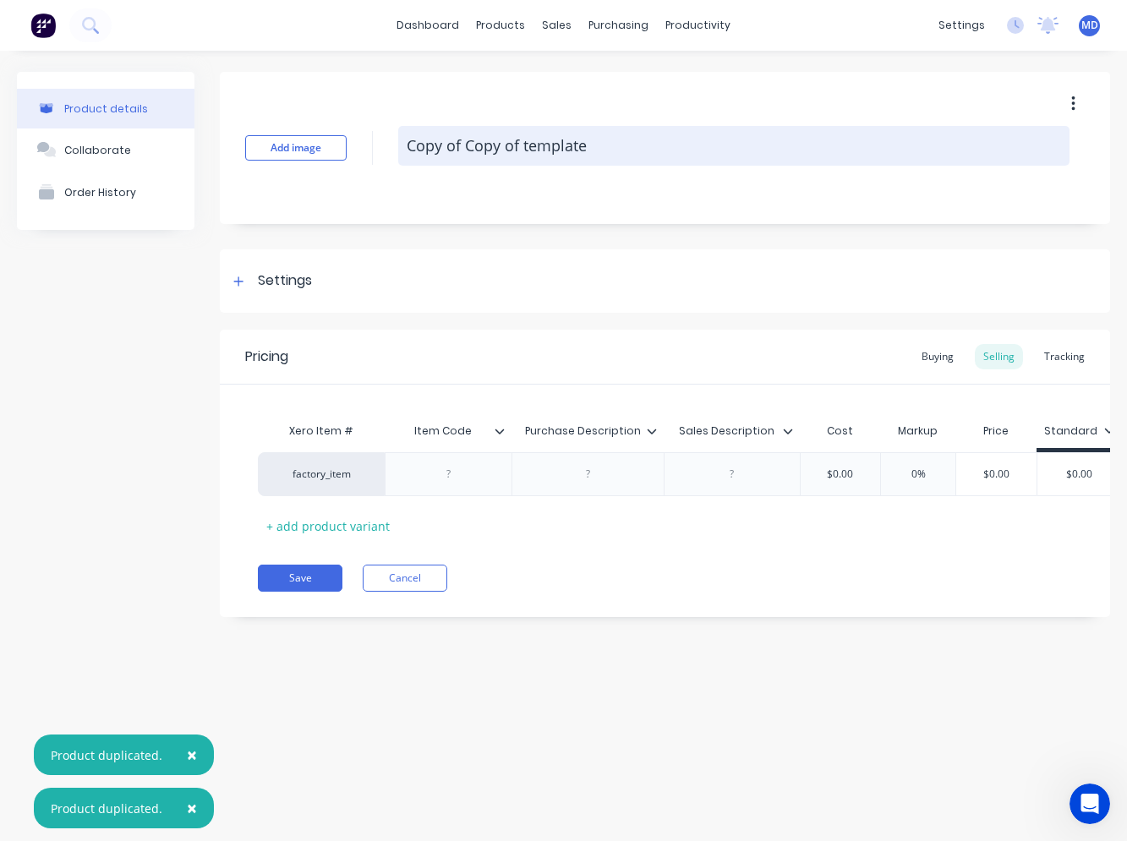
drag, startPoint x: 589, startPoint y: 148, endPoint x: 407, endPoint y: 155, distance: 182.8
click at [407, 155] on textarea "Copy of Copy of template" at bounding box center [733, 146] width 671 height 40
paste textarea "F/BACK ARRESTOR OXY/FUEL SET TCH"
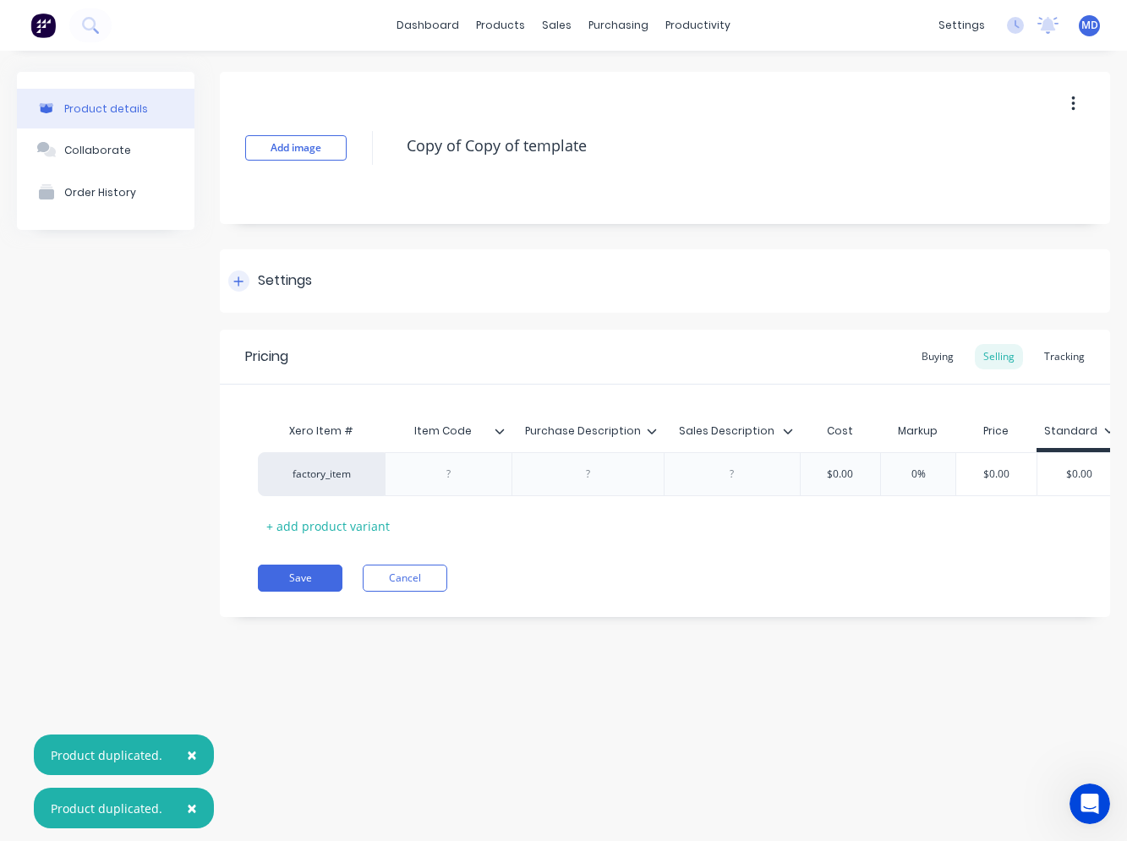
type textarea "x"
type textarea "F/BACK ARRESTOR OXY/FUEL SET TCH"
type textarea "x"
type textarea "F/BACK ARRESTOR OXY/FUEL SET TCH"
click at [242, 282] on icon at bounding box center [238, 282] width 10 height 12
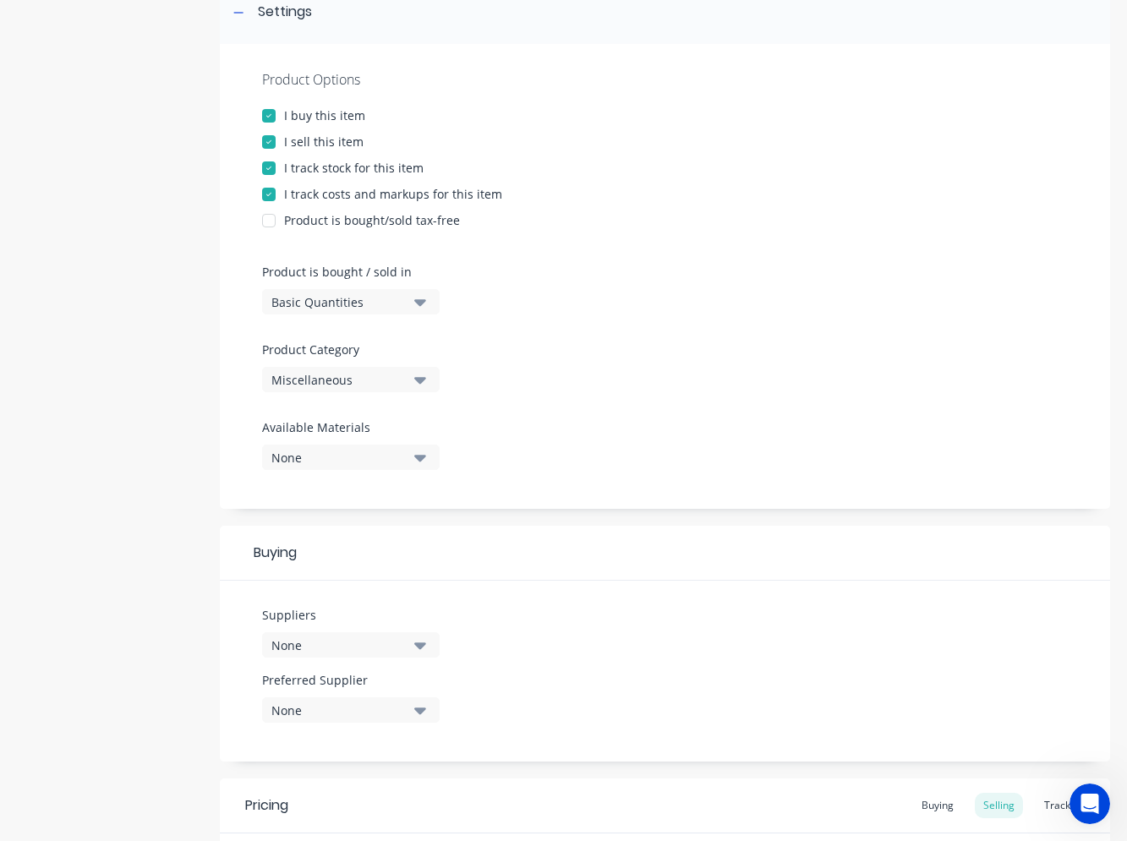
scroll to position [338, 0]
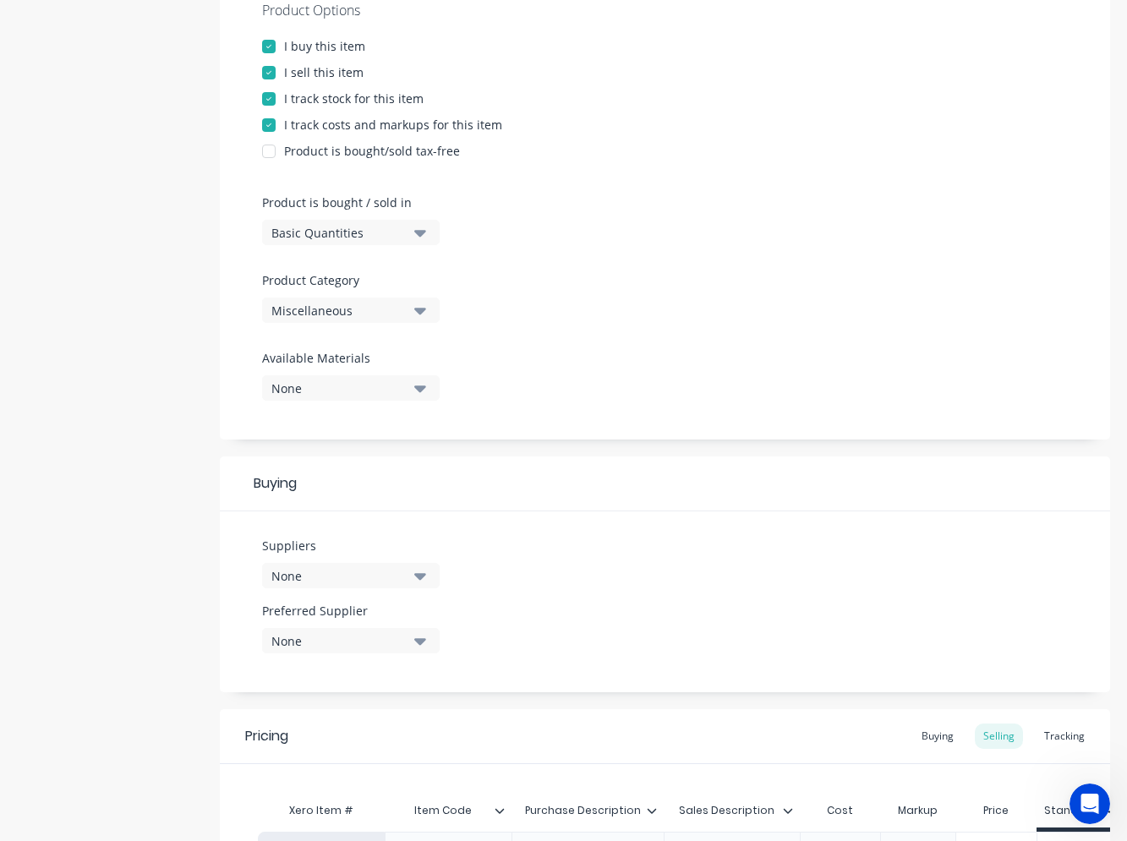
click at [401, 313] on div "Miscellaneous" at bounding box center [338, 311] width 135 height 18
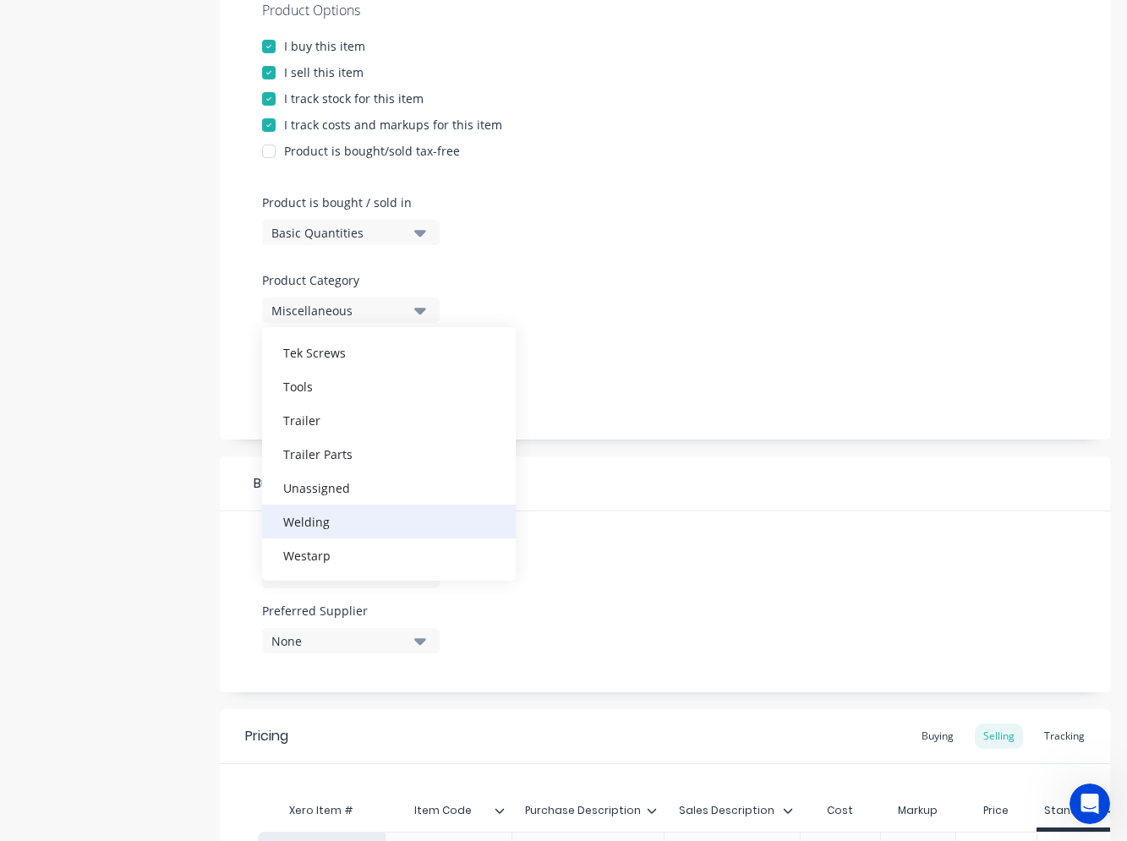
click at [322, 515] on div "Welding" at bounding box center [389, 522] width 254 height 34
type textarea "x"
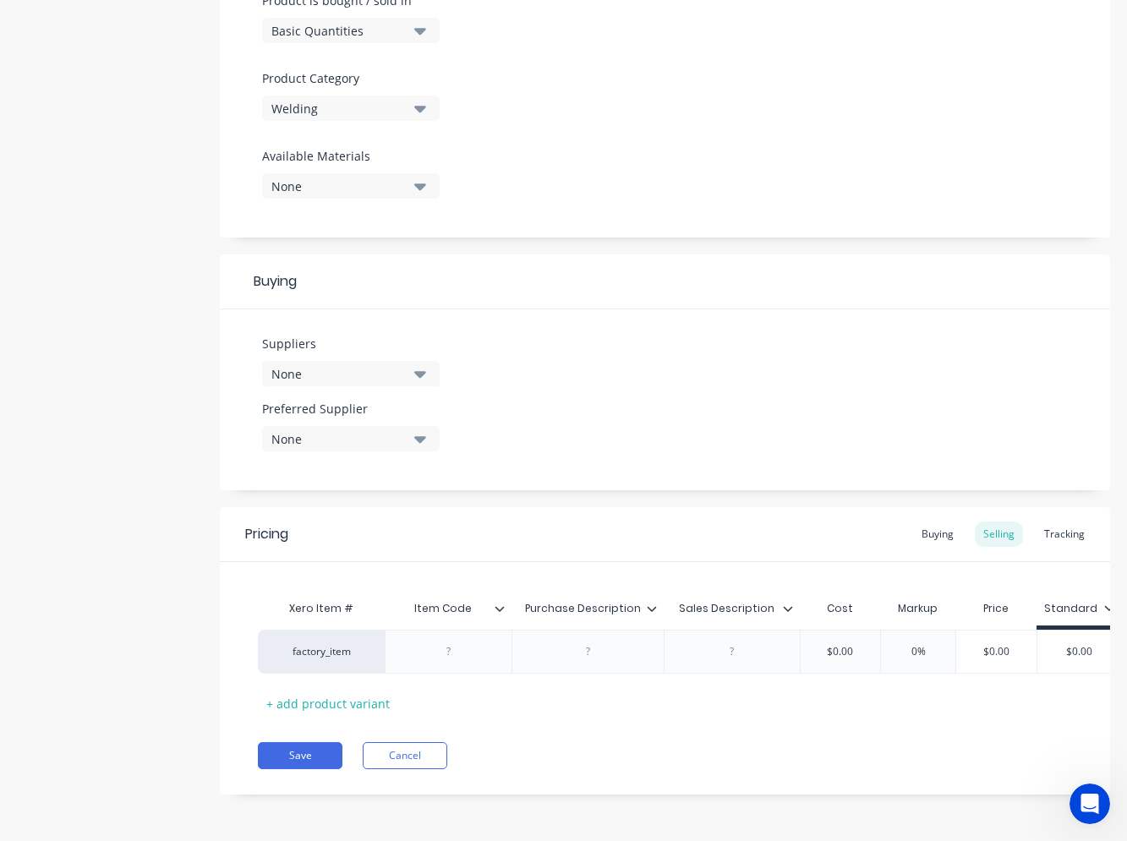
scroll to position [553, 0]
click at [424, 366] on icon "button" at bounding box center [420, 373] width 12 height 19
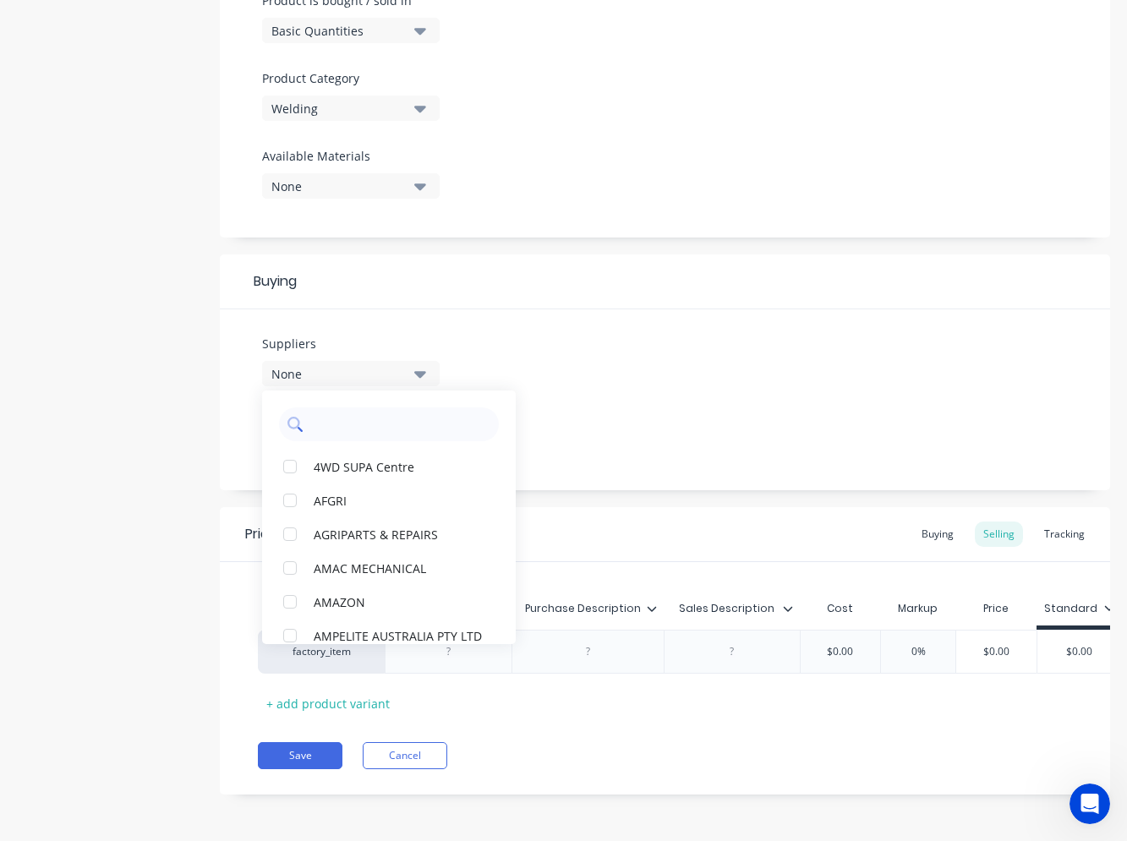
click at [360, 414] on input "text" at bounding box center [400, 425] width 179 height 34
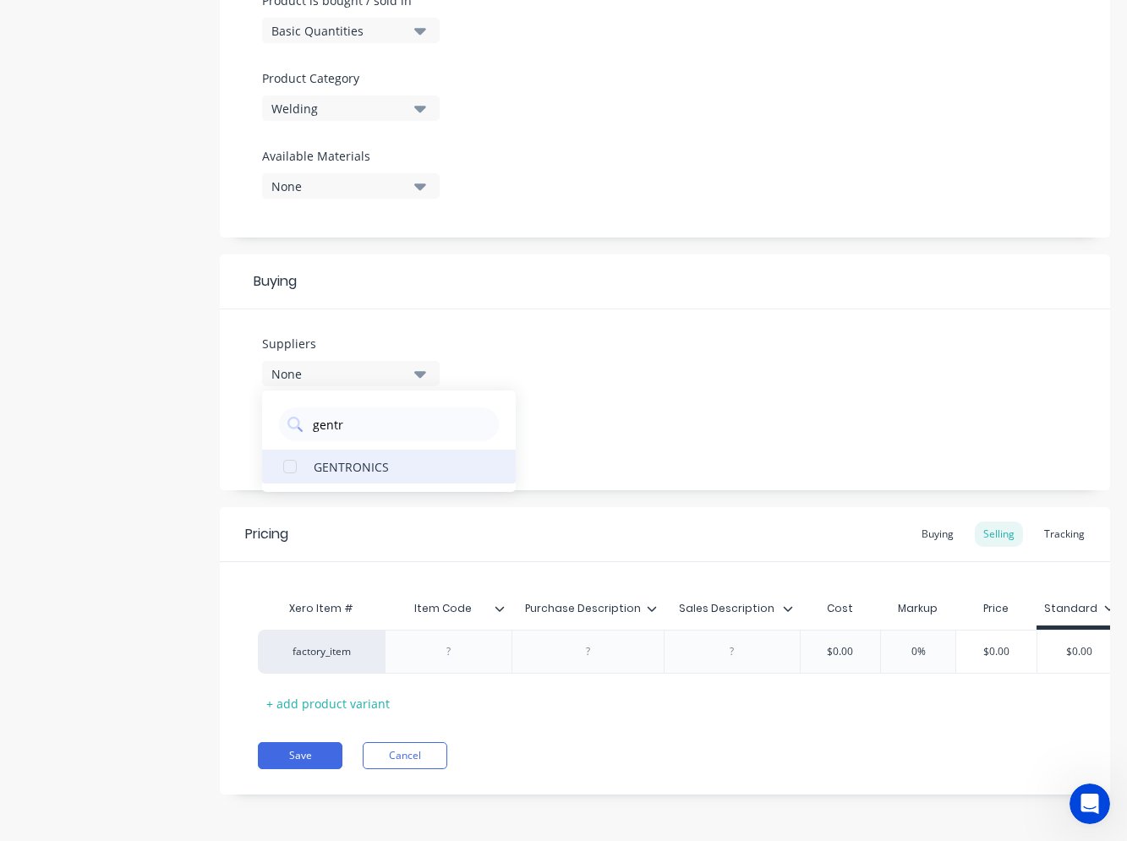
type input "gentr"
click at [335, 457] on div "GENTRONICS" at bounding box center [398, 466] width 169 height 18
click at [629, 409] on div "Suppliers 1 suppliers selected gentr GENTRONICS Preferred Supplier None" at bounding box center [665, 399] width 890 height 181
click at [404, 431] on div "None" at bounding box center [338, 439] width 135 height 18
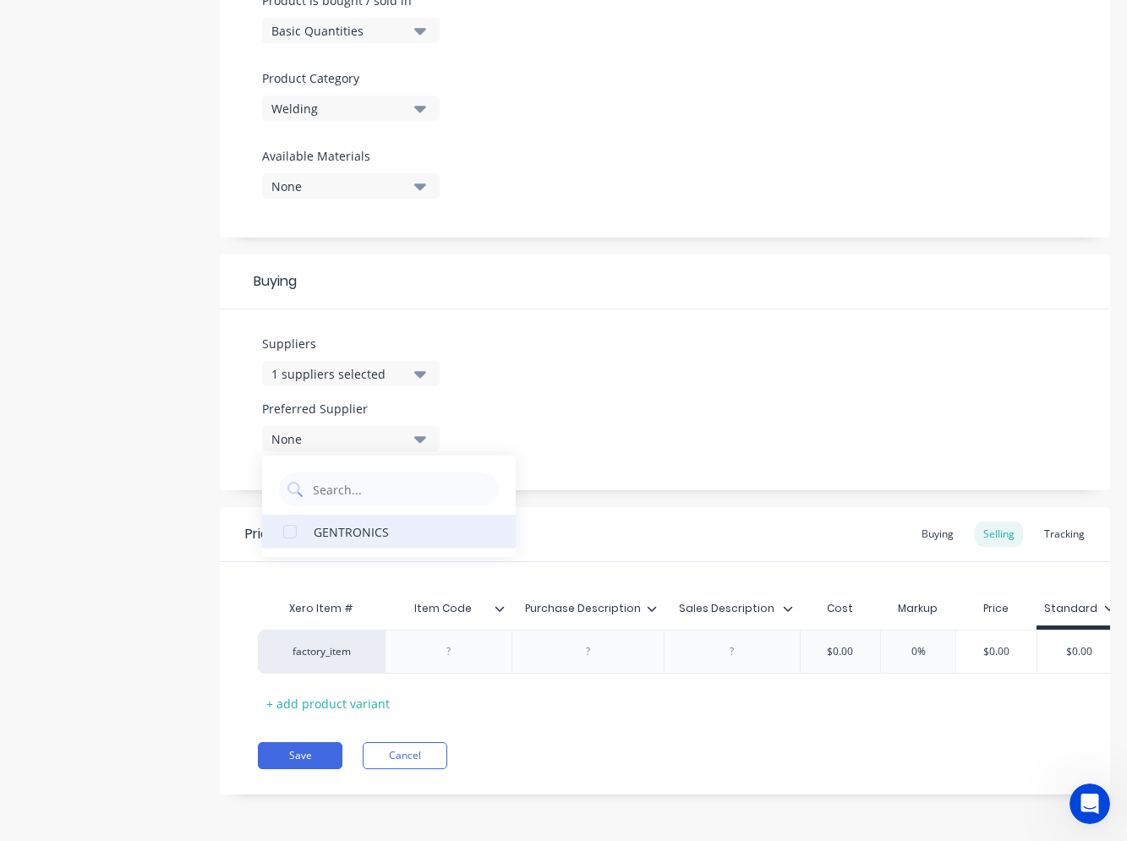
click at [349, 523] on div "GENTRONICS" at bounding box center [398, 532] width 169 height 18
type textarea "x"
click at [630, 386] on div "Suppliers 1 suppliers selected gentr Preferred Supplier GENTRONICS GENTRONICS" at bounding box center [665, 399] width 890 height 181
click at [566, 641] on div at bounding box center [588, 652] width 85 height 22
paste div
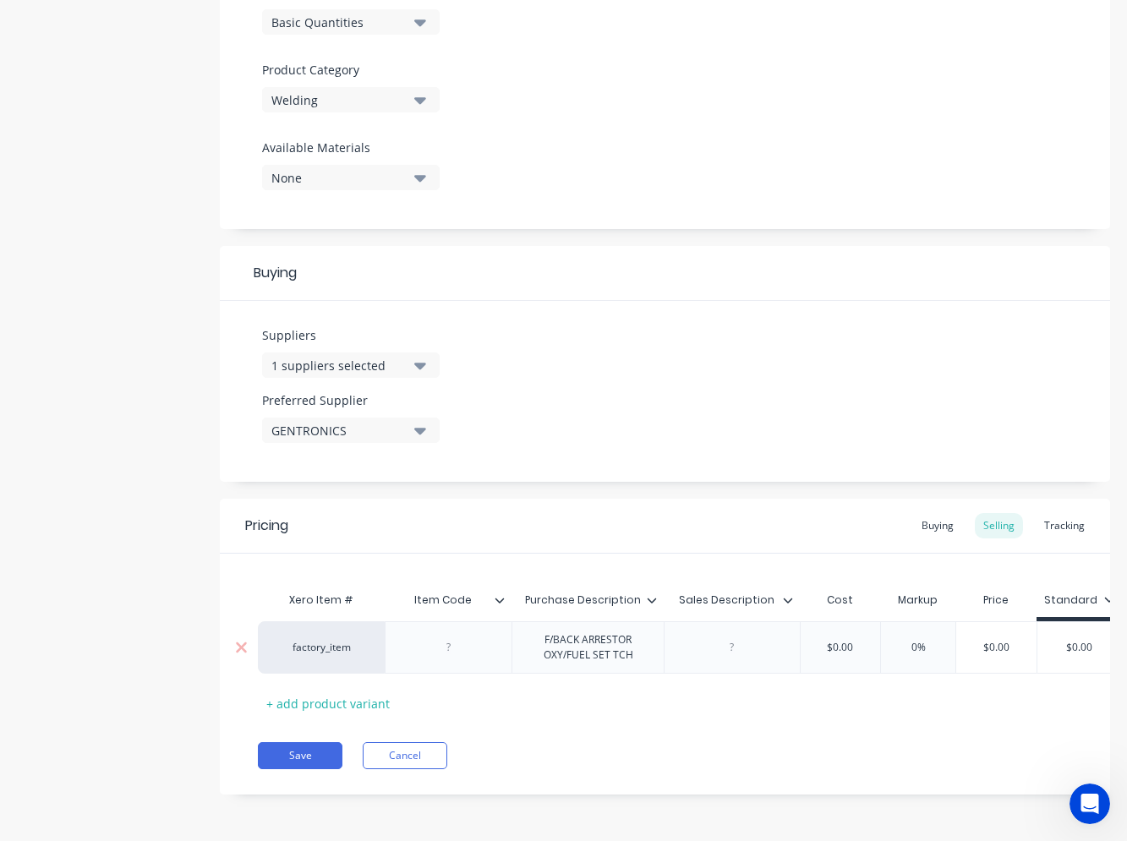
type textarea "x"
click at [691, 640] on div "factory_item F/BACK ARRESTOR OXY/FUEL SET TCH $0.00 0% $0.00 $0.00" at bounding box center [723, 647] width 931 height 52
paste div
type textarea "x"
click at [445, 646] on div at bounding box center [449, 648] width 85 height 22
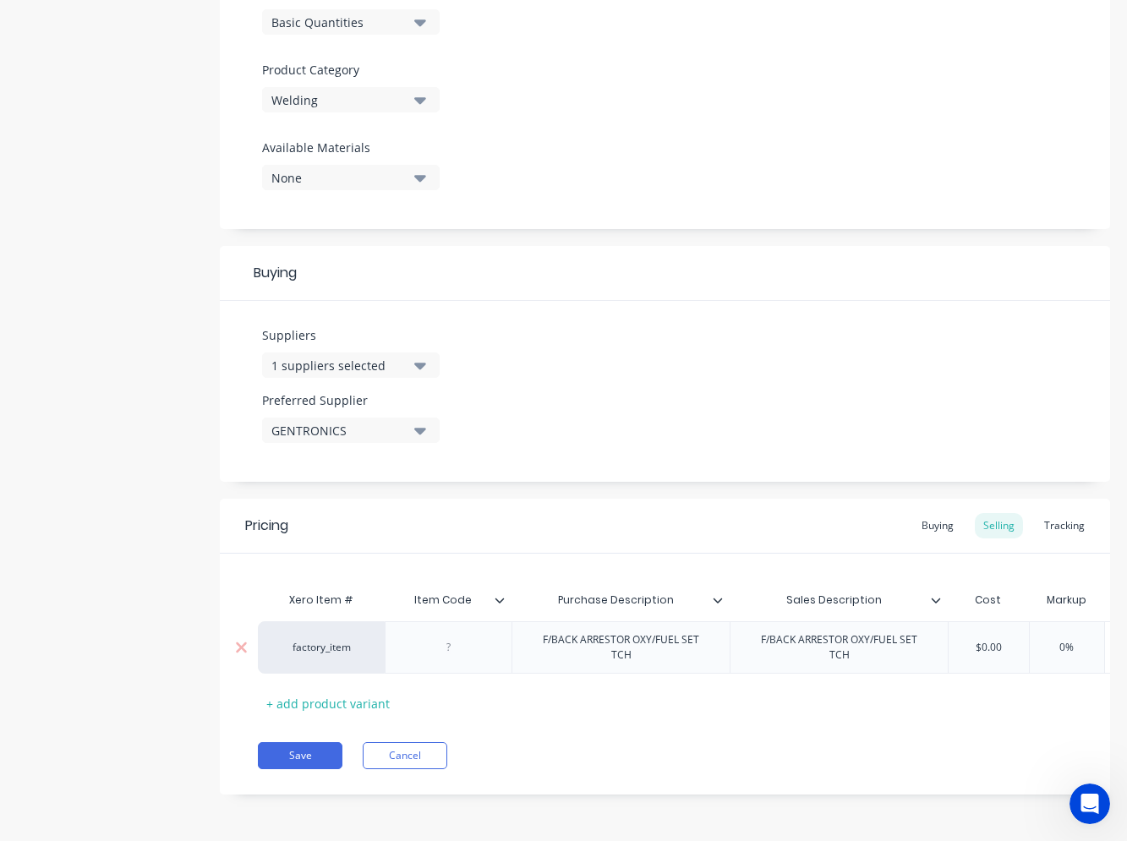
paste div
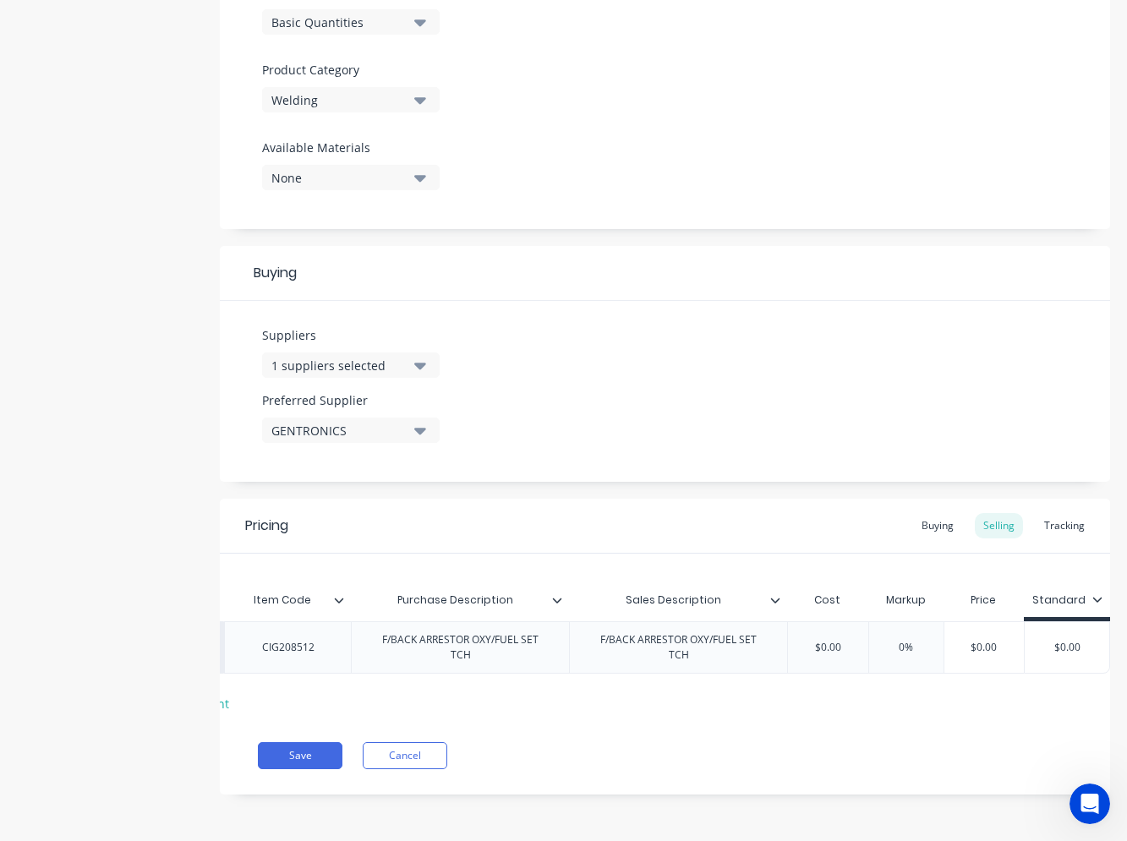
type textarea "x"
type input "$0.00"
click at [831, 645] on input "$0.00" at bounding box center [827, 647] width 85 height 15
drag, startPoint x: 831, startPoint y: 645, endPoint x: 794, endPoint y: 648, distance: 37.3
click at [794, 648] on input "$0.00" at bounding box center [827, 647] width 85 height 15
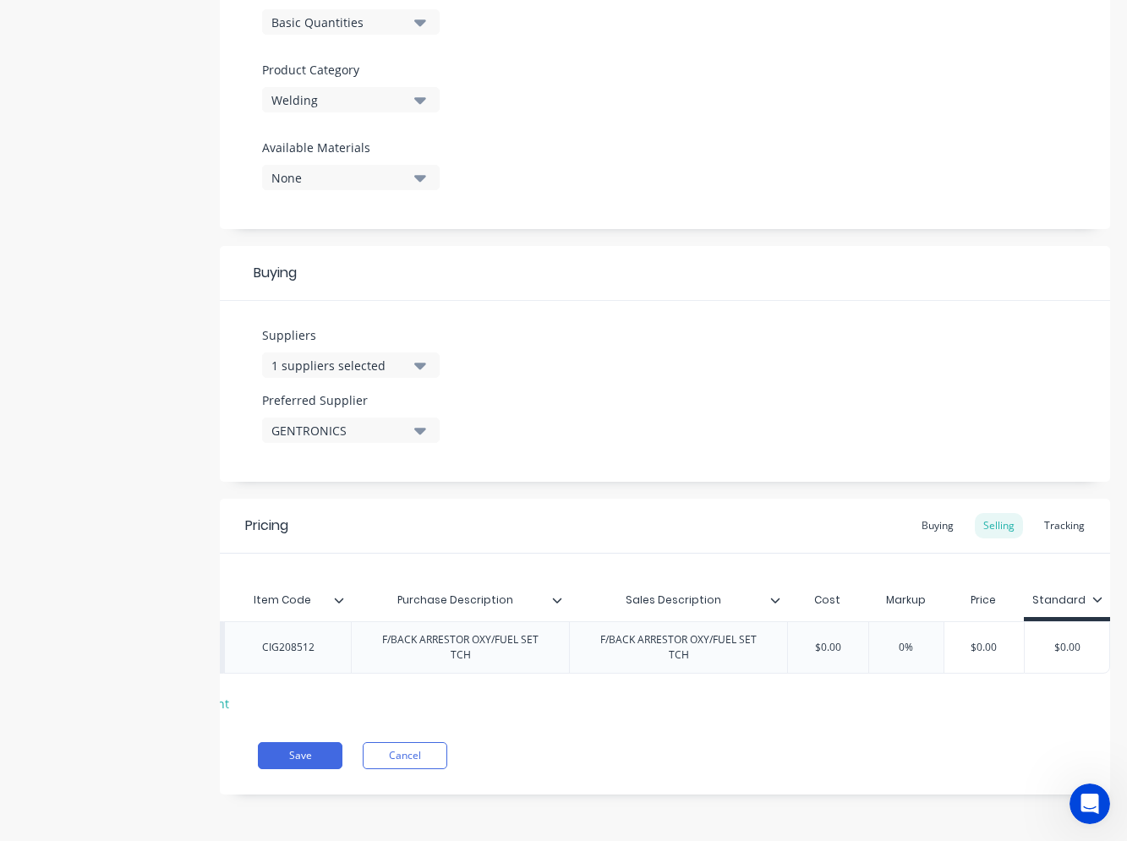
type textarea "x"
type input "5"
type textarea "x"
type input "51."
type textarea "x"
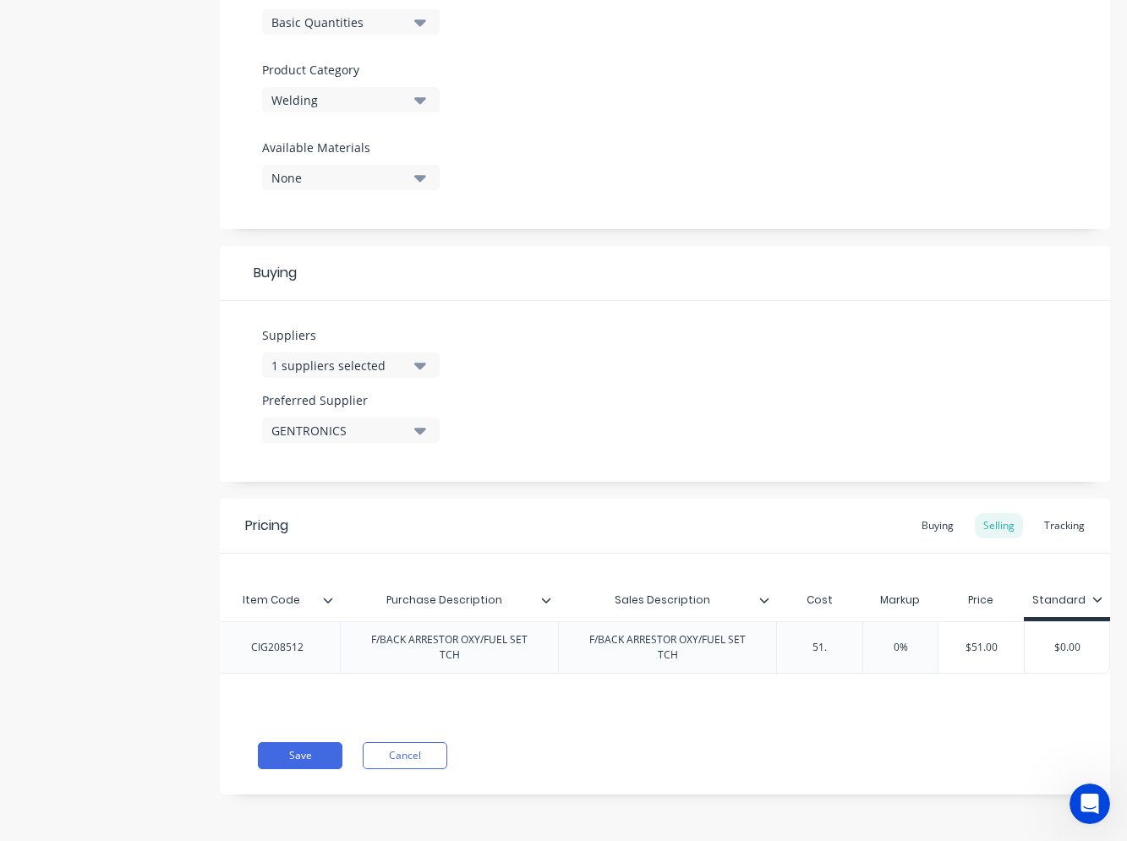
type input "51.7"
type textarea "x"
type input "51.76"
click at [928, 525] on div "Buying" at bounding box center [937, 525] width 49 height 25
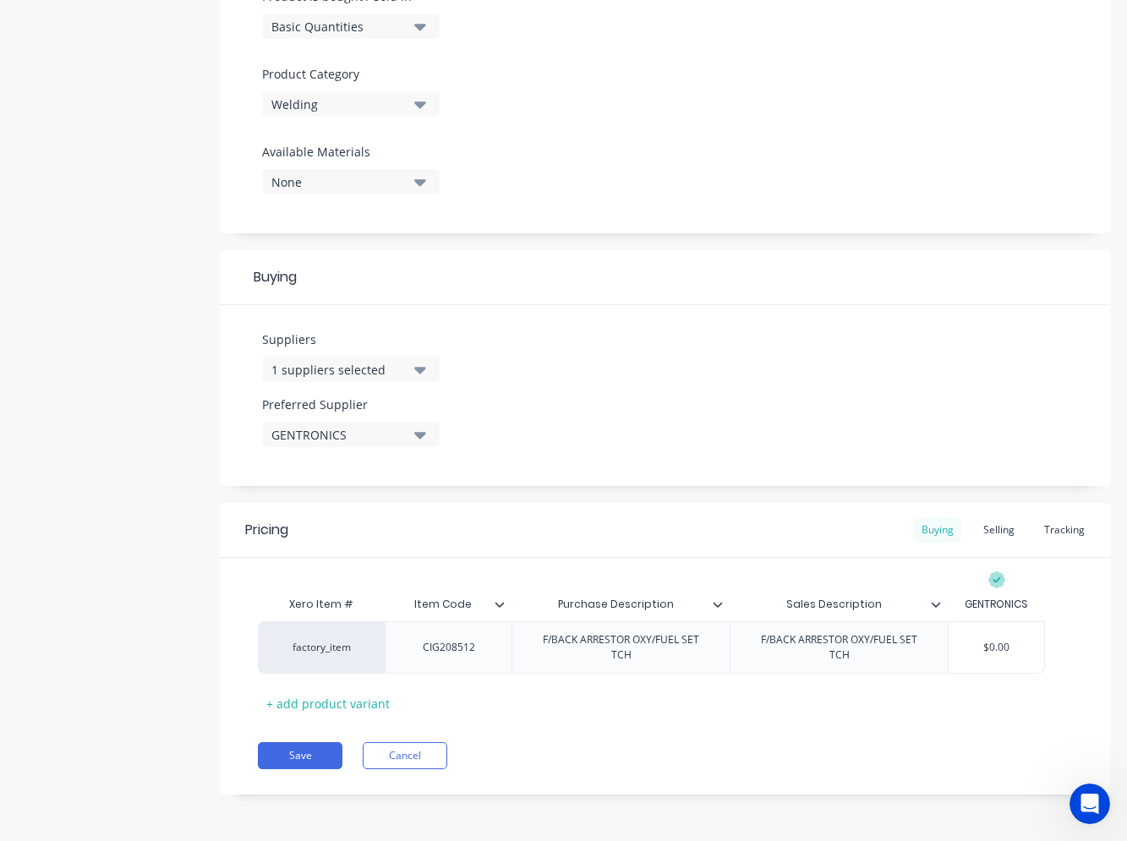
scroll to position [545, 0]
type input "$0.00"
drag, startPoint x: 1013, startPoint y: 647, endPoint x: 960, endPoint y: 649, distance: 52.5
click at [960, 649] on input "$0.00" at bounding box center [997, 647] width 96 height 15
type textarea "x"
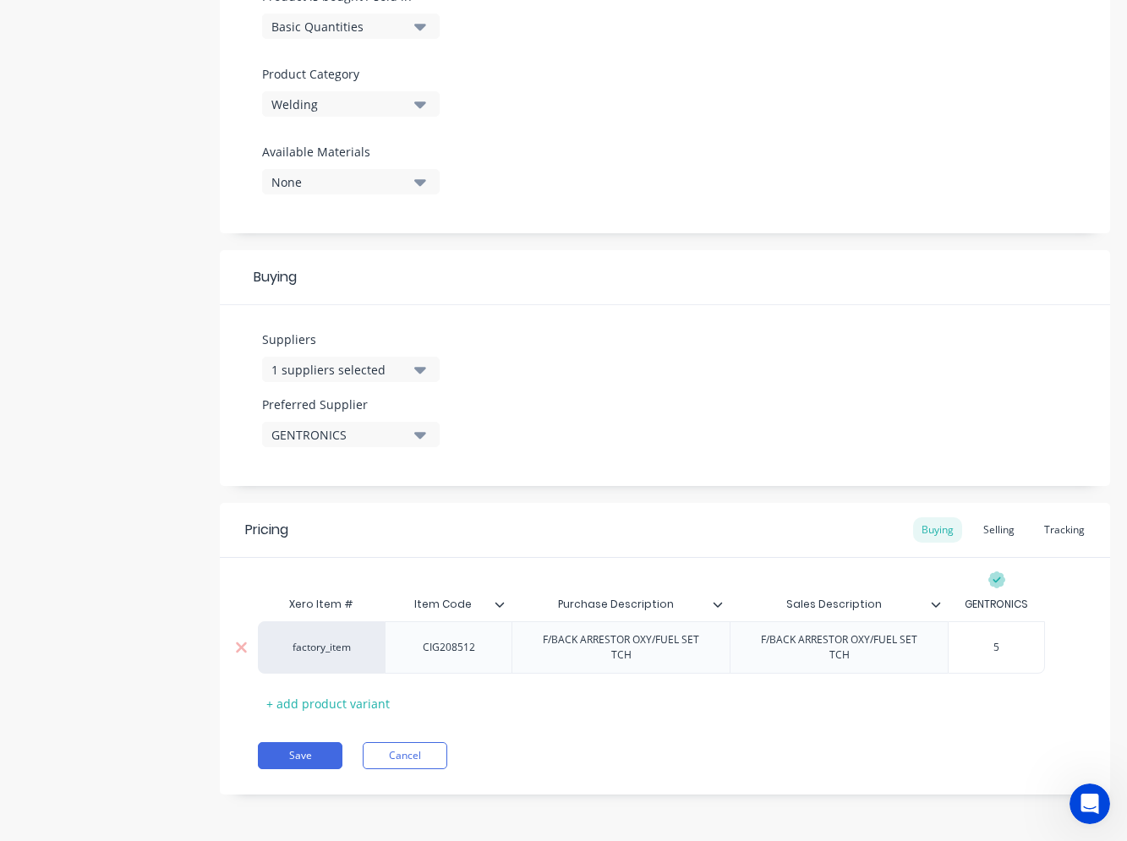
type input "51"
type textarea "x"
type input "51."
type textarea "x"
type input "51.7"
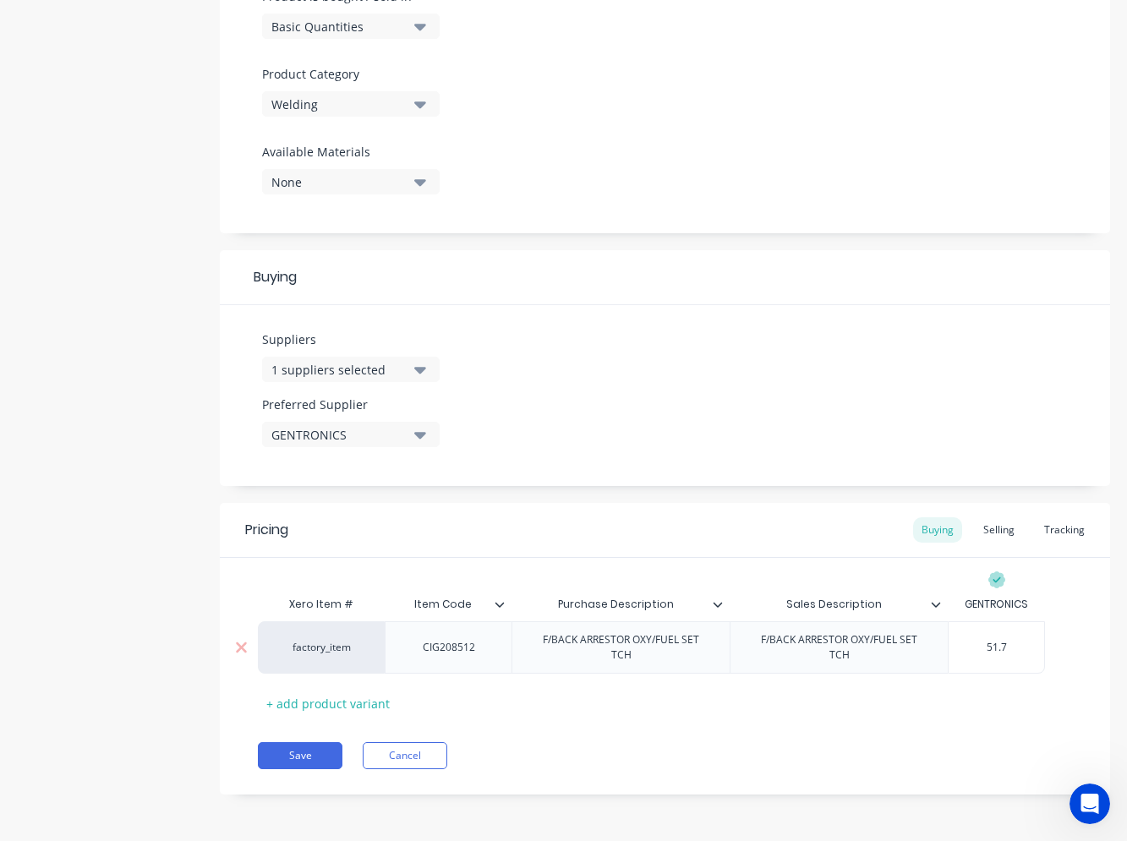
type textarea "x"
type input "51.76"
click at [978, 527] on div "Selling" at bounding box center [999, 529] width 48 height 25
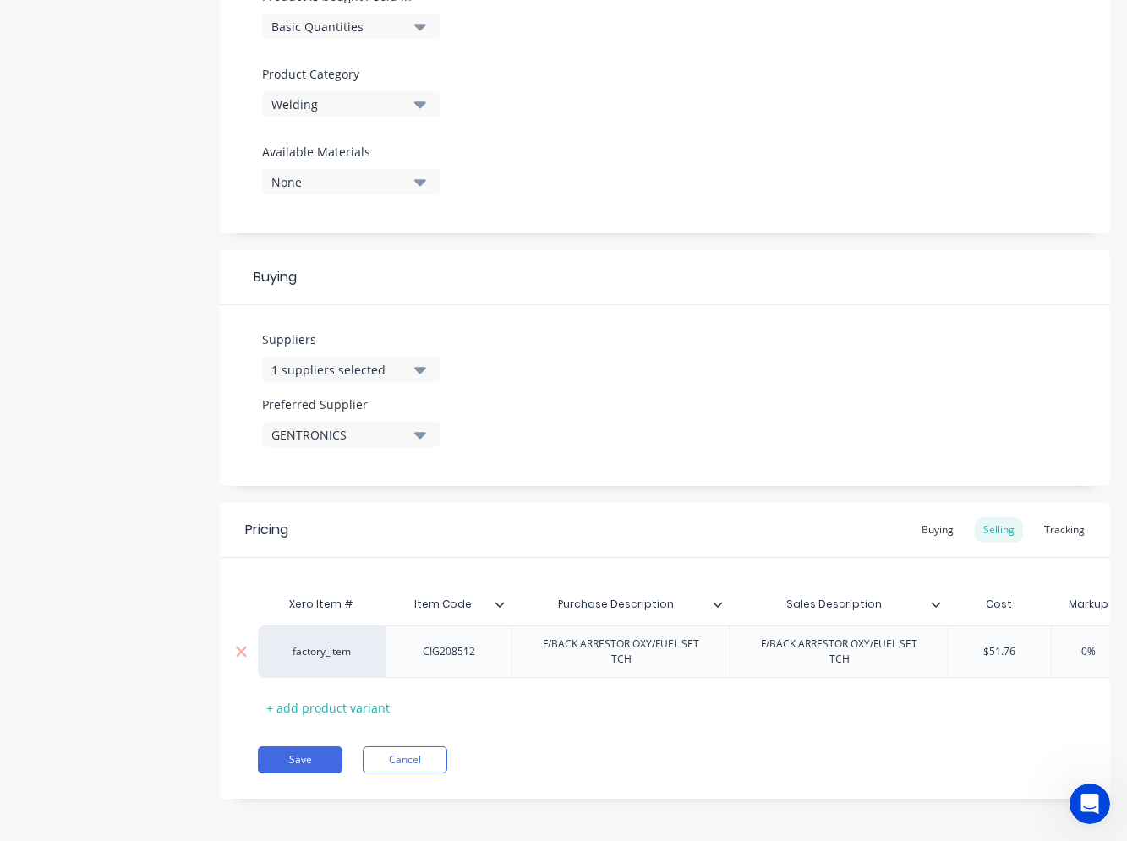
type input "0%"
click at [1072, 644] on input "0%" at bounding box center [1089, 651] width 85 height 15
type textarea "x"
type input "40%"
type textarea "x"
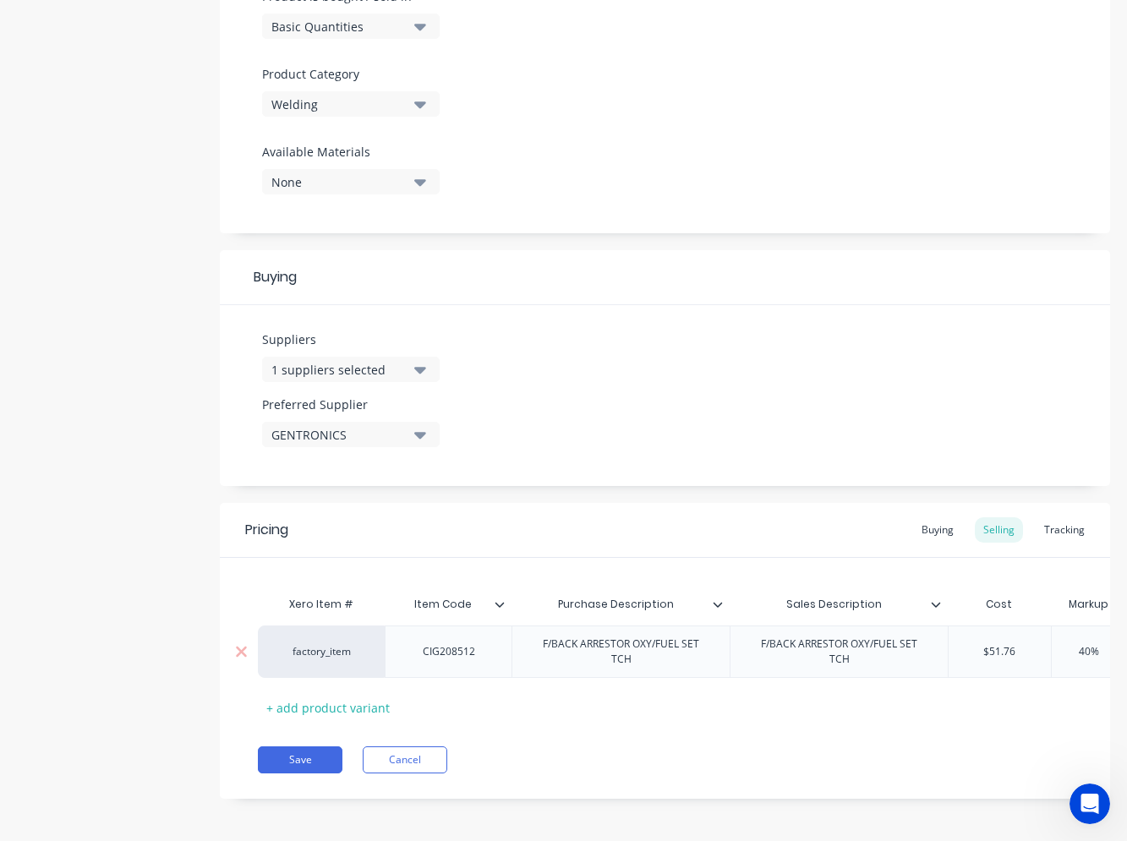
type input "400%"
type textarea "x"
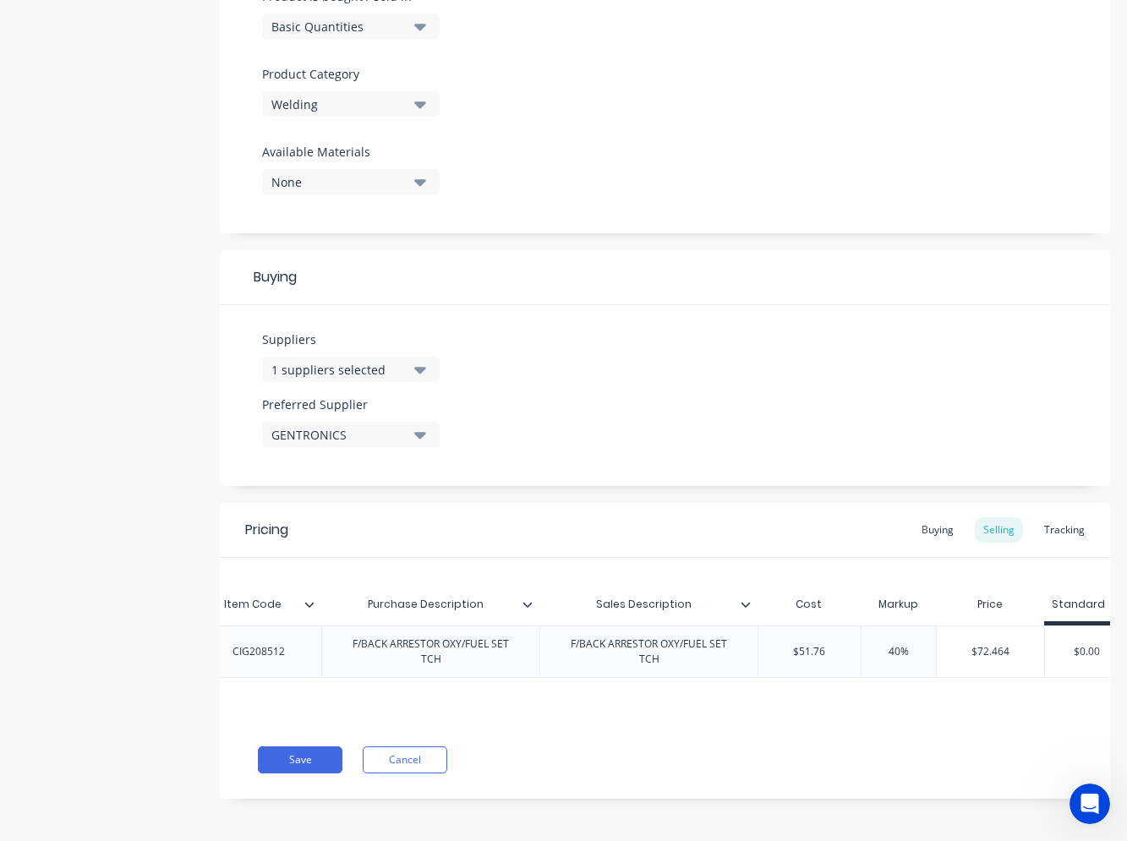
scroll to position [0, 223]
type input "40%"
click at [323, 769] on button "Save" at bounding box center [300, 760] width 85 height 27
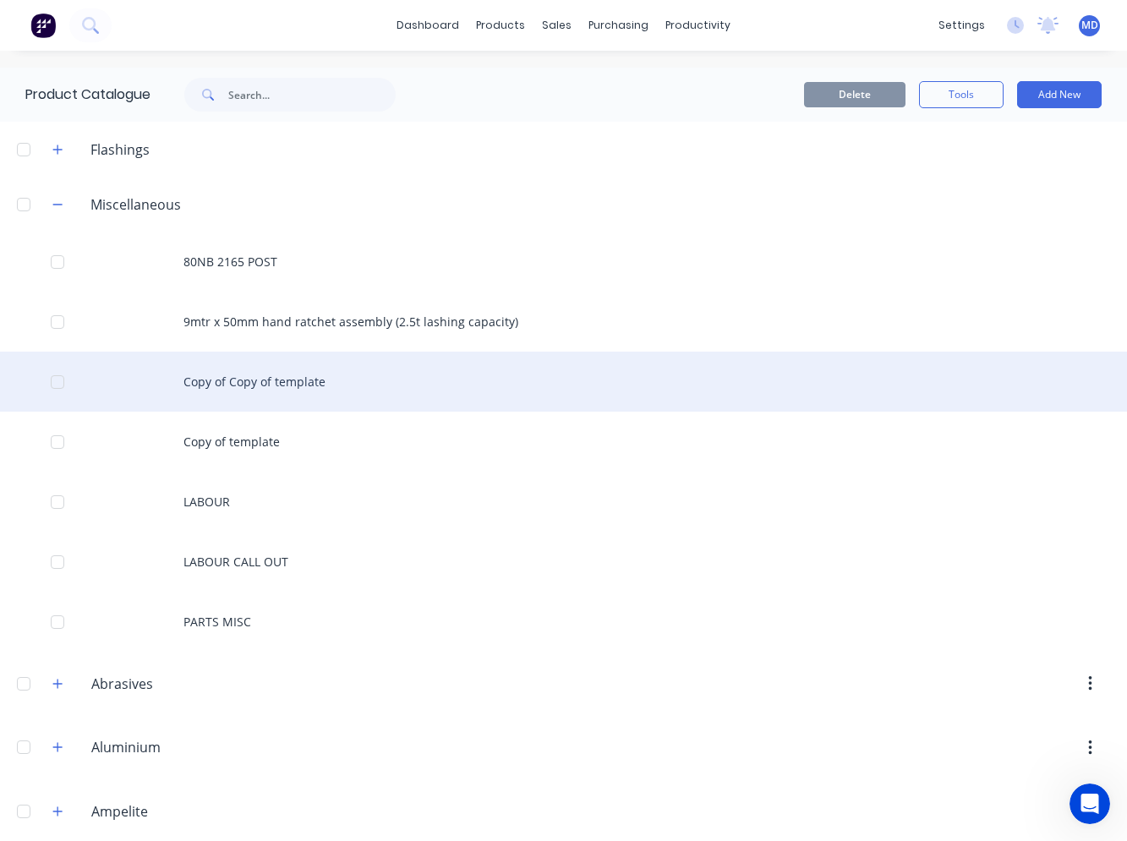
click at [260, 384] on div "Copy of Copy of template" at bounding box center [563, 382] width 1127 height 60
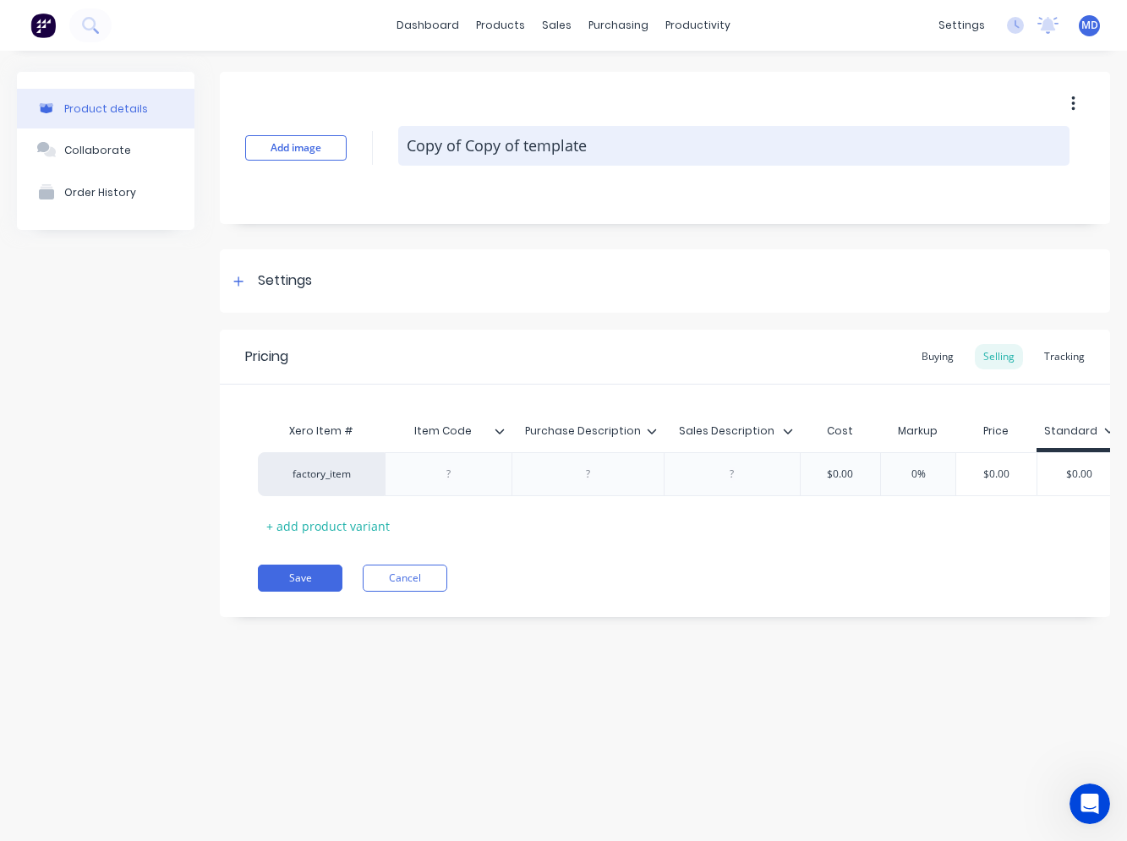
click at [532, 152] on textarea "Copy of Copy of template" at bounding box center [733, 146] width 671 height 40
paste textarea "F/BACK ARRESTOR OXY/FUEL SET REG"
type textarea "x"
type textarea "Copy of Copy of teF/BACK ARRESTOR OXY/FUEL SET REGmplate"
click at [517, 144] on textarea "Copy of Copy of teF/BACK ARRESTOR OXY/FUEL SET REGmplate" at bounding box center [733, 146] width 671 height 40
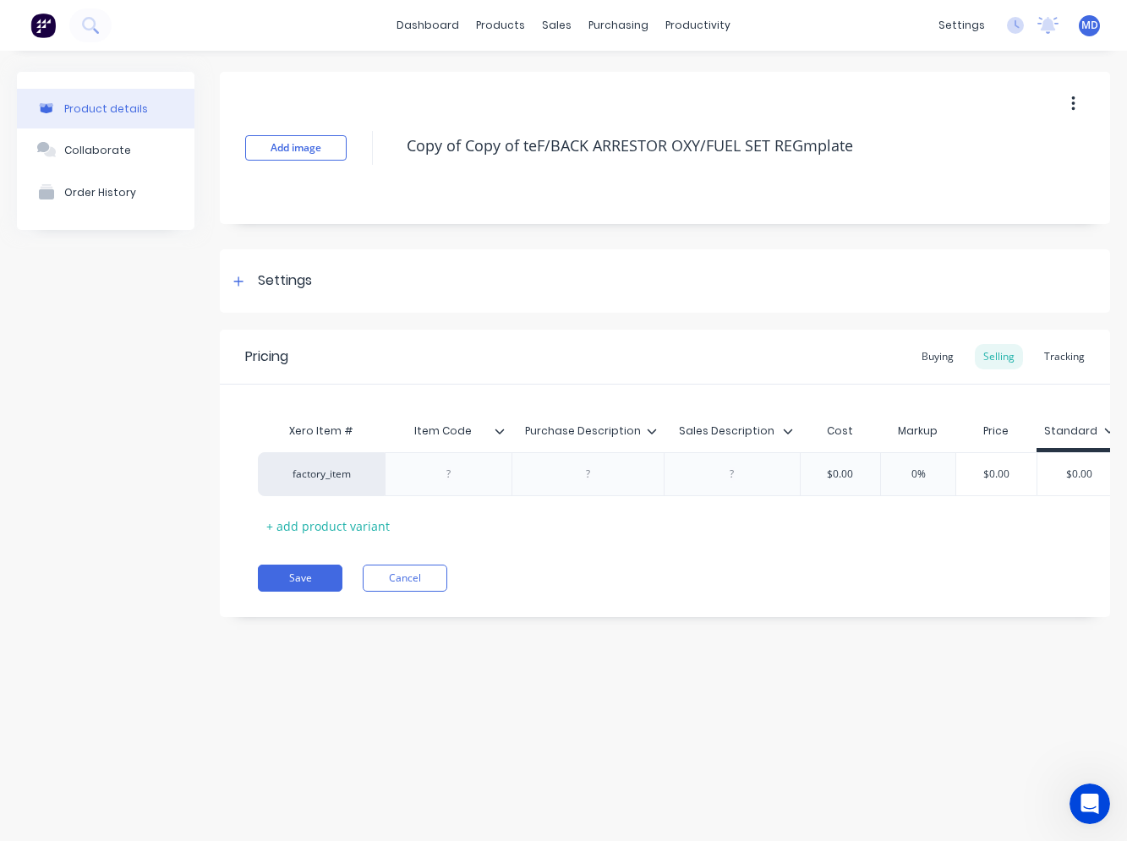
drag, startPoint x: 880, startPoint y: 149, endPoint x: 379, endPoint y: 152, distance: 501.4
click at [331, 152] on div "Add image Copy of Copy of teF/BACK ARRESTOR OXY/FUEL SET REGmplate" at bounding box center [665, 148] width 890 height 152
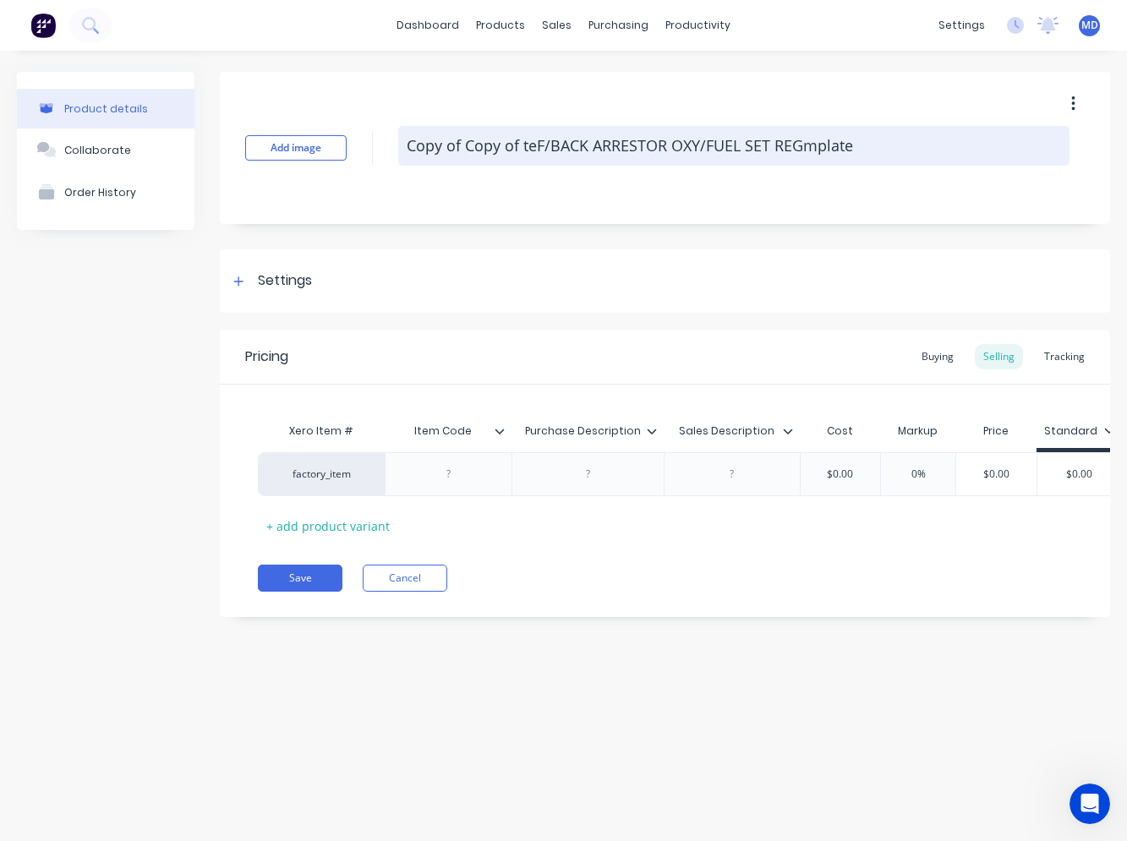
type textarea "x"
paste textarea "F/BACK ARRESTOR OXY/FUEL SET REG"
type textarea "x"
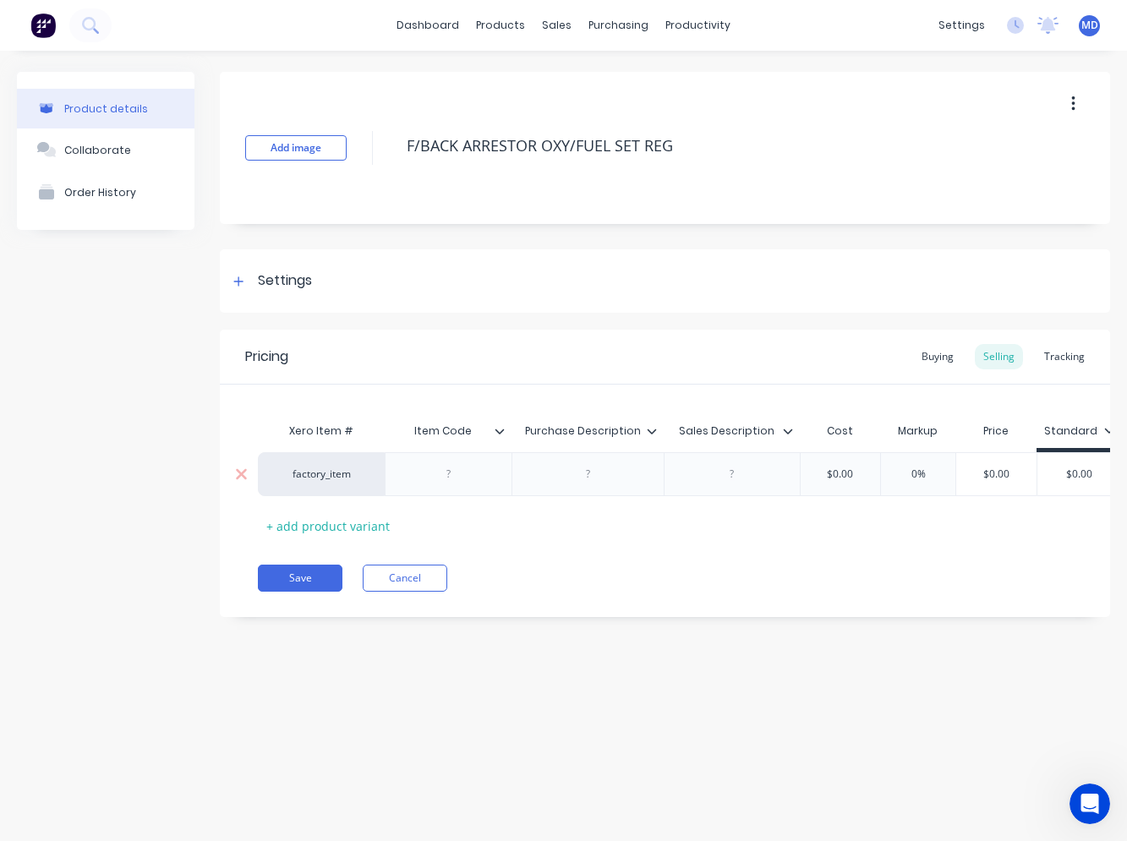
type textarea "F/BACK ARRESTOR OXY/FUEL SET REG"
type textarea "x"
type textarea "F/BACK ARRESTOR OXY/FUEL SET REG"
click at [569, 467] on div at bounding box center [588, 474] width 85 height 22
paste div
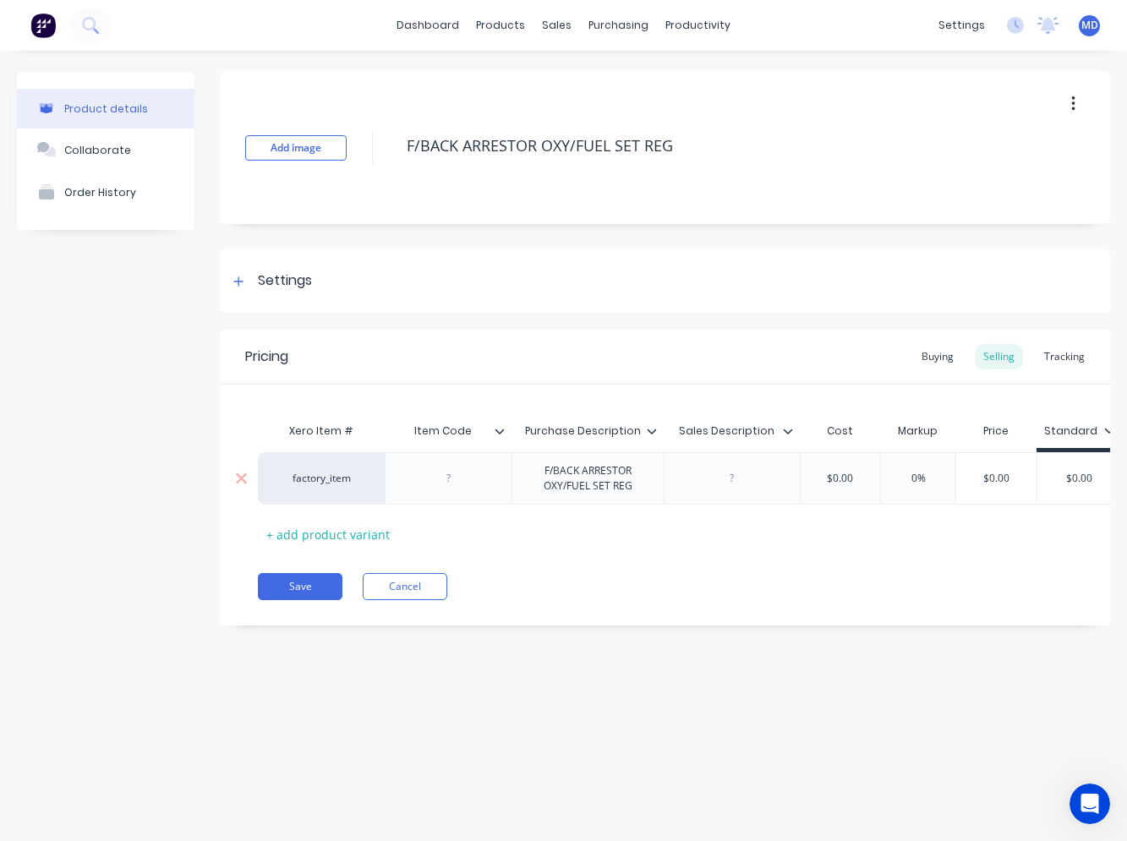
type textarea "x"
click at [720, 469] on div "factory_item F/BACK ARRESTOR OXY/FUEL SET REG $0.00 0% $0.00 $0.00" at bounding box center [690, 478] width 865 height 52
paste div
click at [445, 490] on div at bounding box center [448, 478] width 127 height 52
type textarea "x"
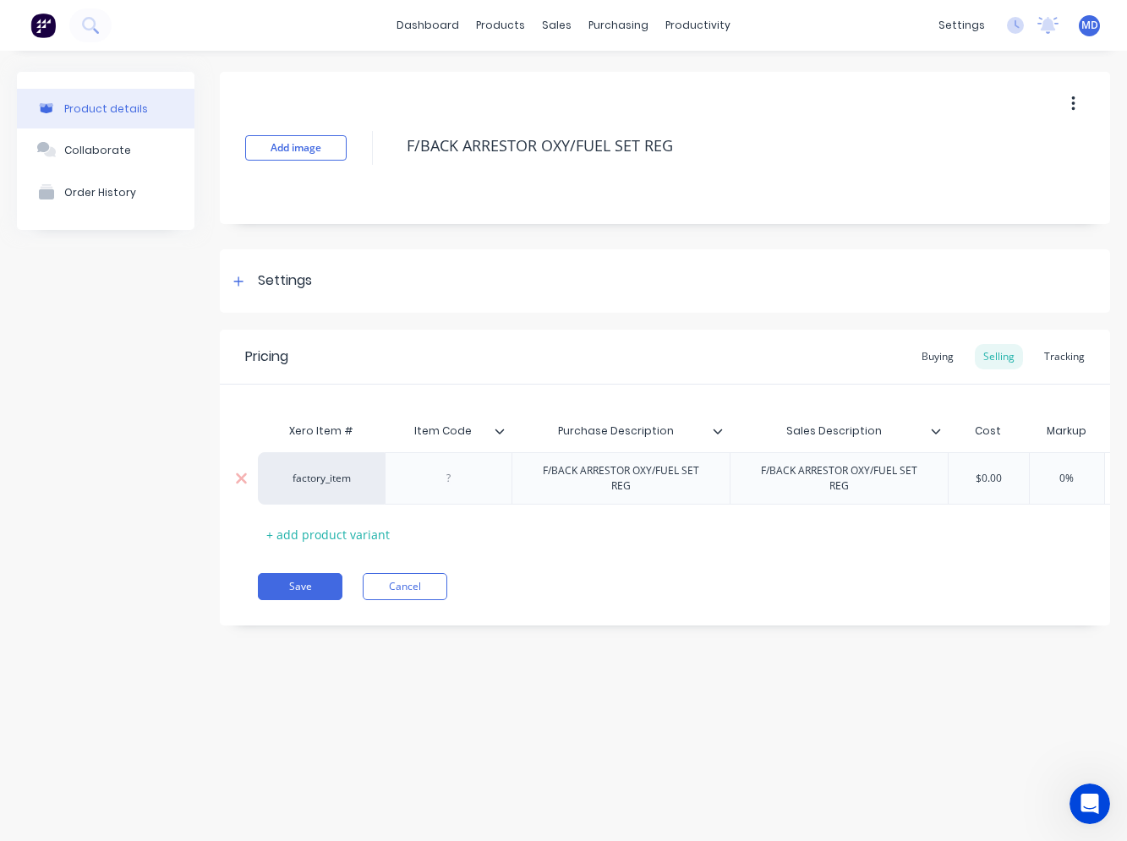
click at [445, 484] on div at bounding box center [449, 479] width 85 height 22
paste div
type textarea "x"
click at [234, 285] on icon at bounding box center [238, 282] width 10 height 12
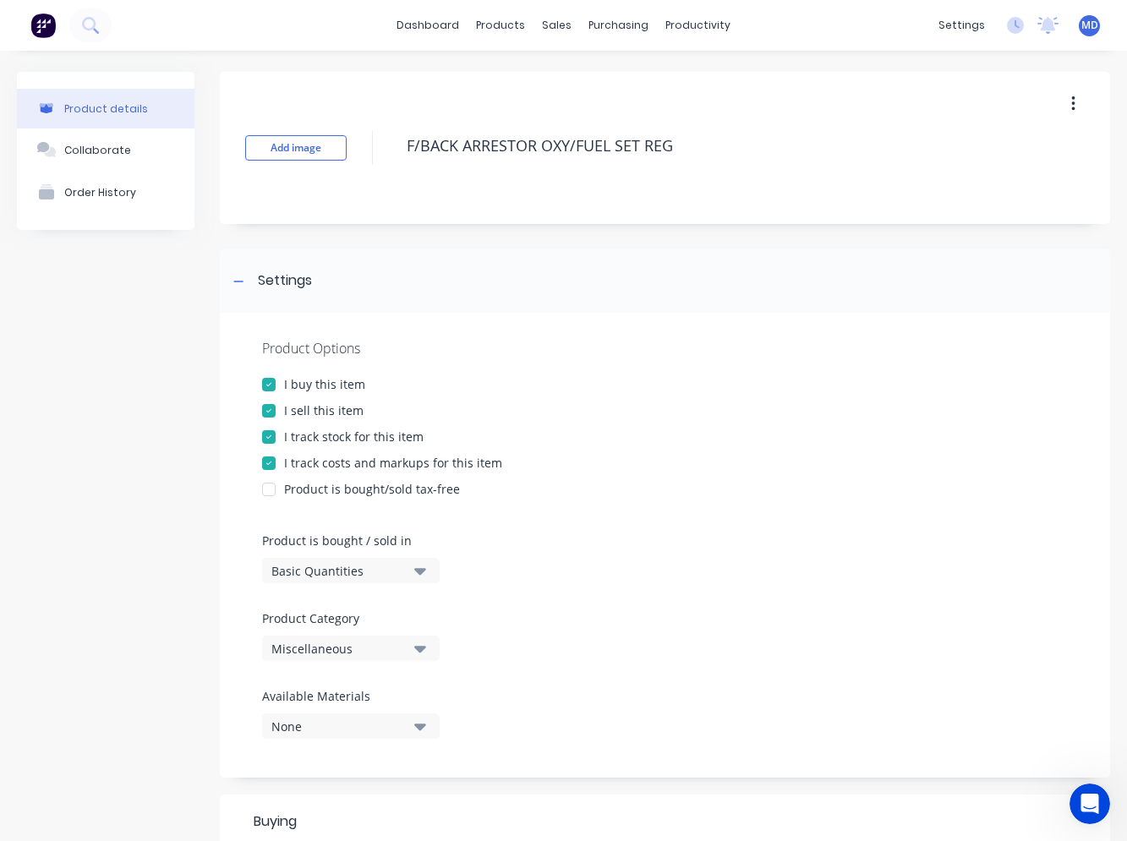
scroll to position [338, 0]
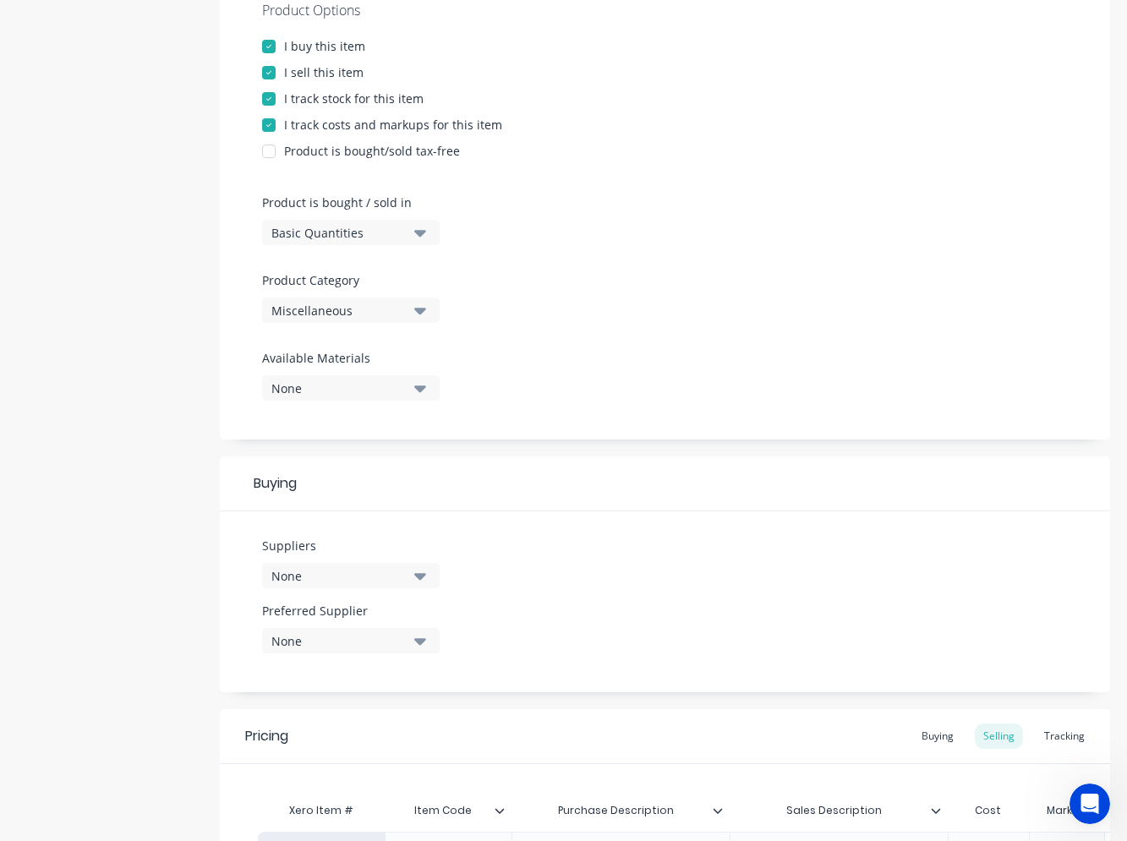
click at [410, 317] on button "Miscellaneous" at bounding box center [351, 310] width 178 height 25
click at [389, 362] on Category "text" at bounding box center [400, 361] width 179 height 34
type Category "wel"
click at [357, 402] on div "Welding" at bounding box center [389, 403] width 254 height 34
type textarea "x"
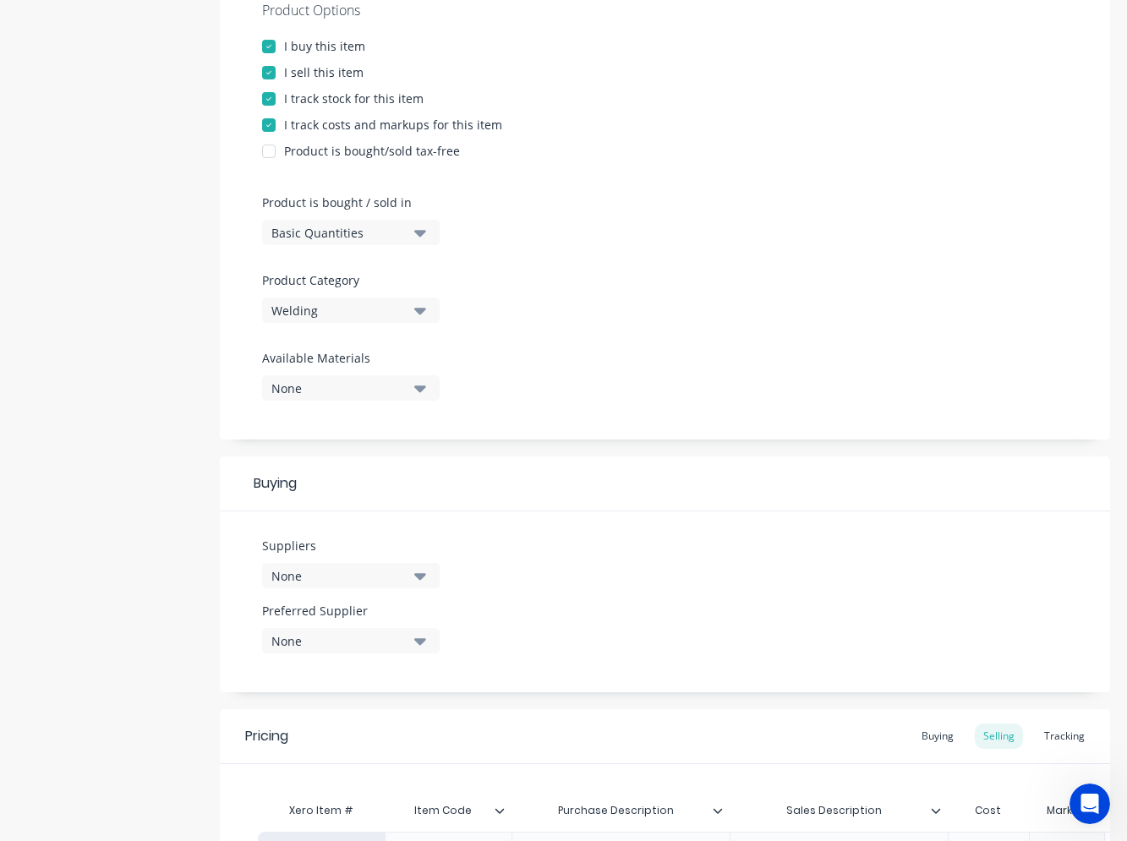
click at [416, 582] on icon "button" at bounding box center [420, 575] width 12 height 19
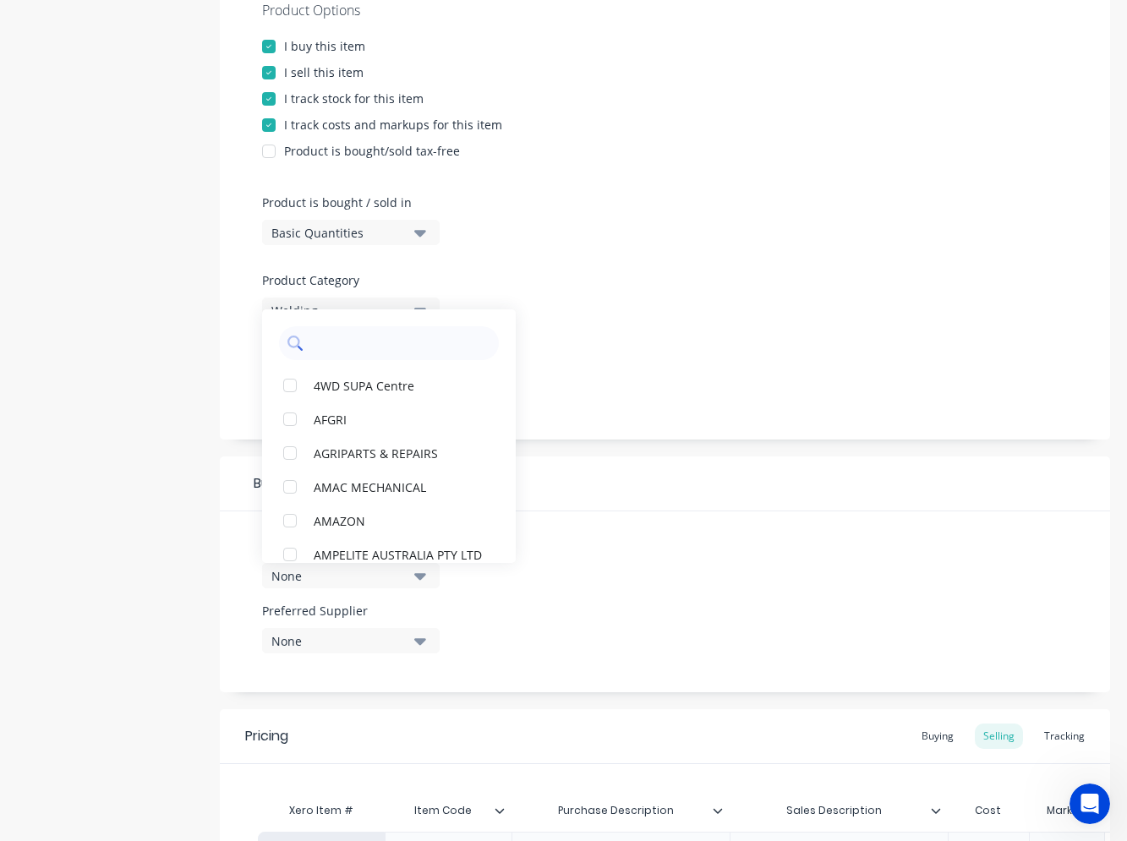
click at [364, 342] on input "text" at bounding box center [400, 343] width 179 height 34
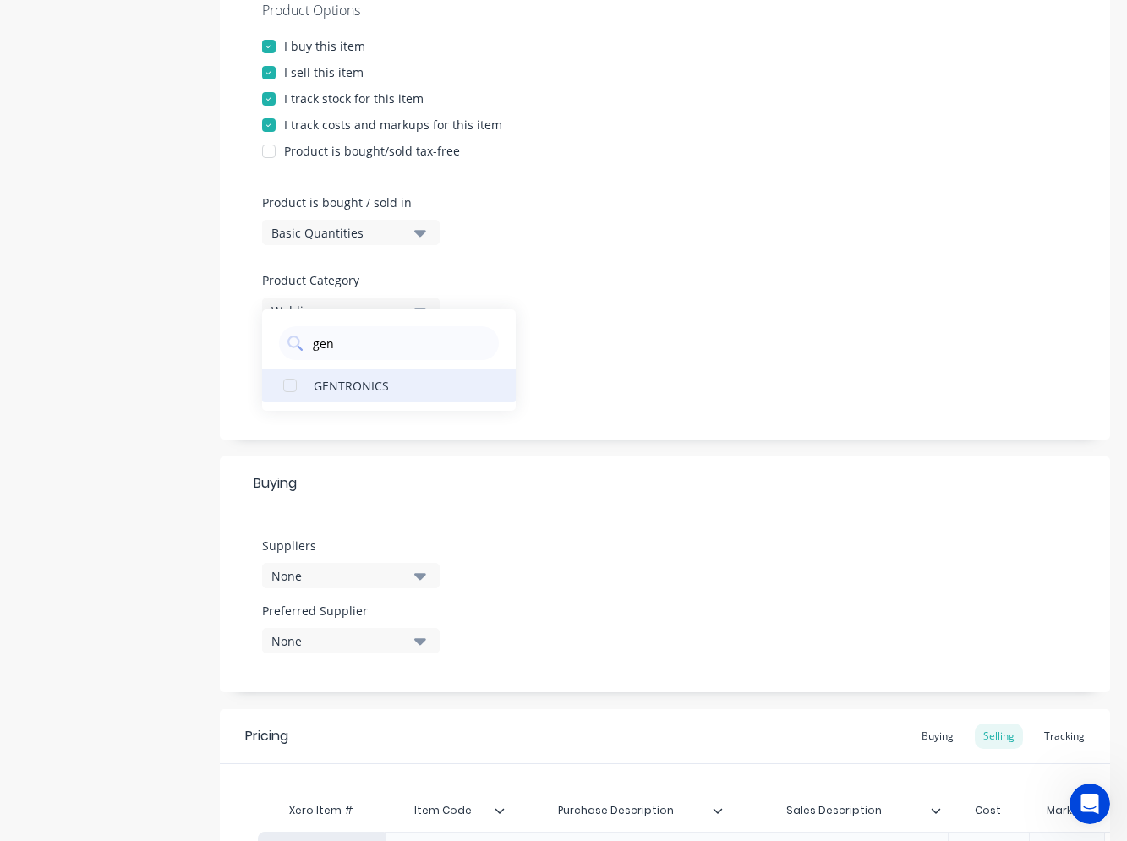
type input "gen"
click at [326, 385] on div "GENTRONICS" at bounding box center [398, 385] width 169 height 18
click at [622, 350] on div "Product Options I buy this item I sell this item I track stock for this item I …" at bounding box center [665, 207] width 890 height 465
click at [425, 385] on icon "button" at bounding box center [420, 388] width 12 height 19
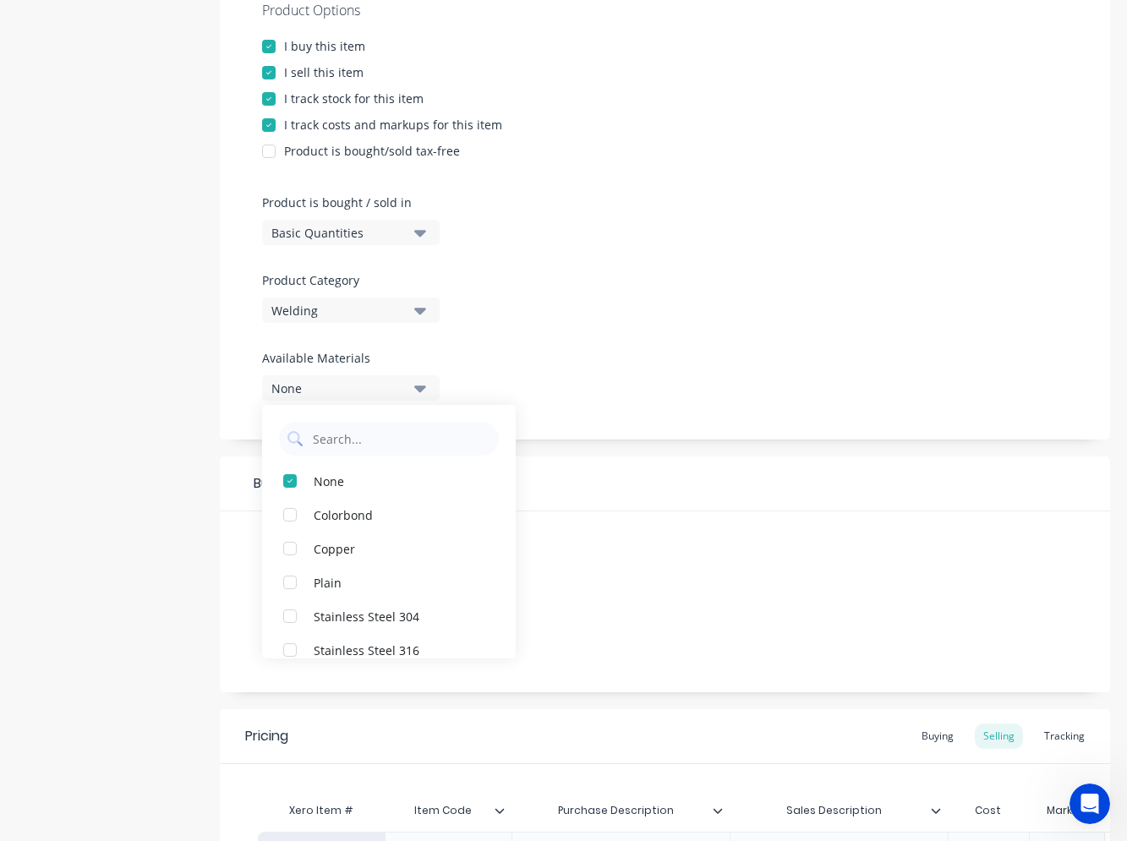
click at [596, 346] on div at bounding box center [665, 343] width 806 height 13
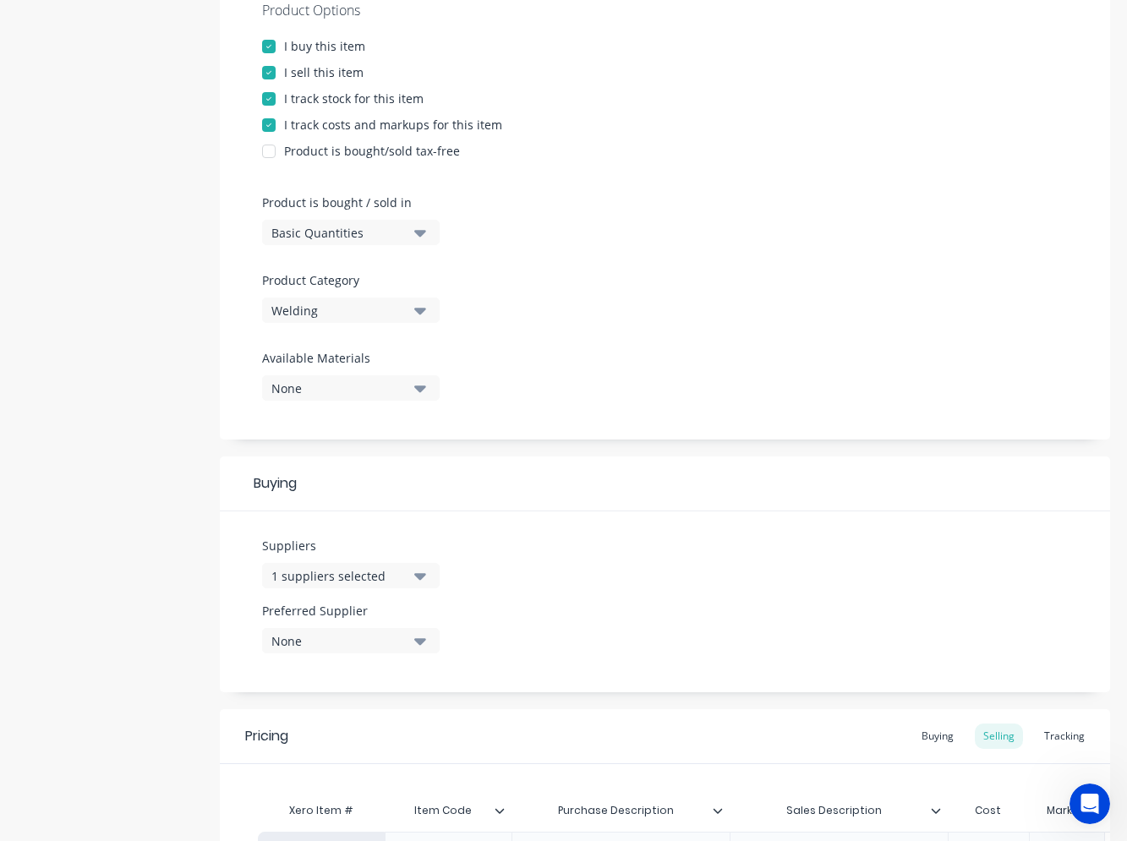
click at [423, 643] on icon "button" at bounding box center [420, 641] width 12 height 7
click at [391, 731] on div "GENTRONICS" at bounding box center [398, 734] width 169 height 18
type textarea "x"
click at [569, 572] on div "Suppliers 1 suppliers selected gen Preferred Supplier GENTRONICS GENTRONICS" at bounding box center [665, 602] width 890 height 181
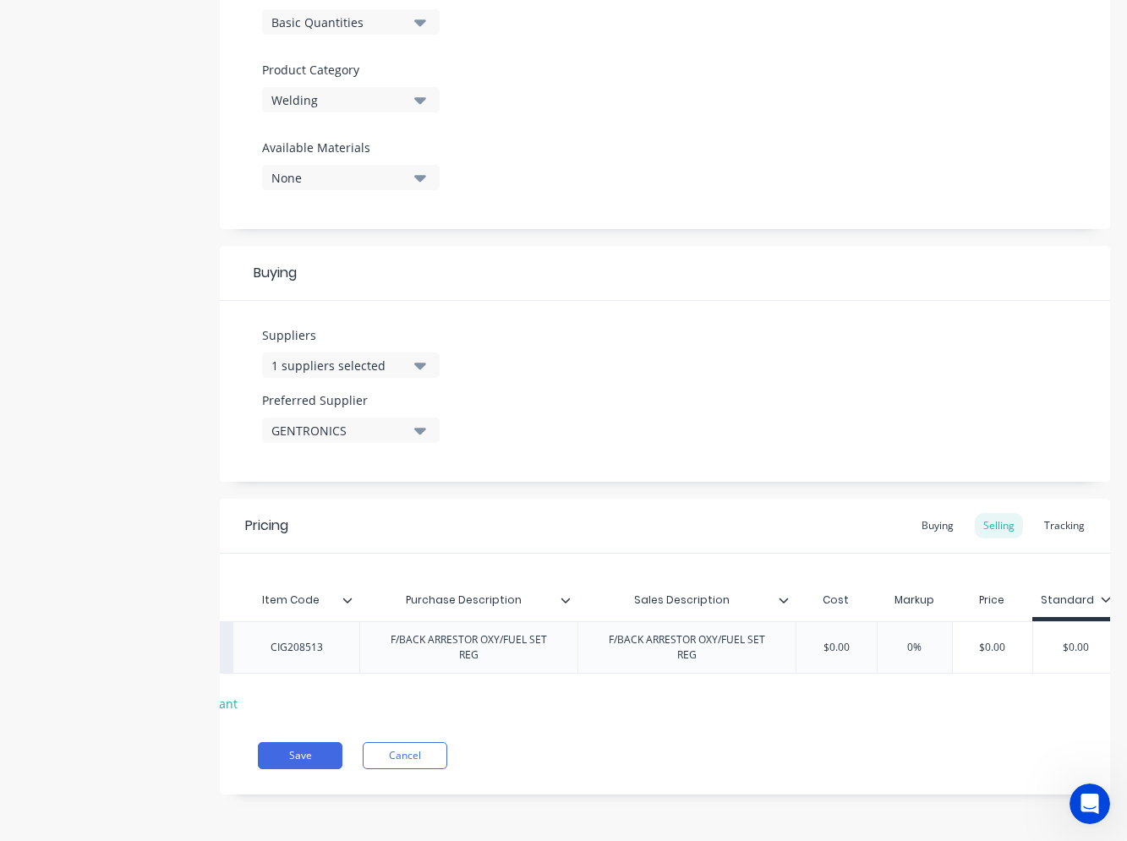
scroll to position [0, 173]
click at [918, 523] on div "Buying" at bounding box center [937, 525] width 49 height 25
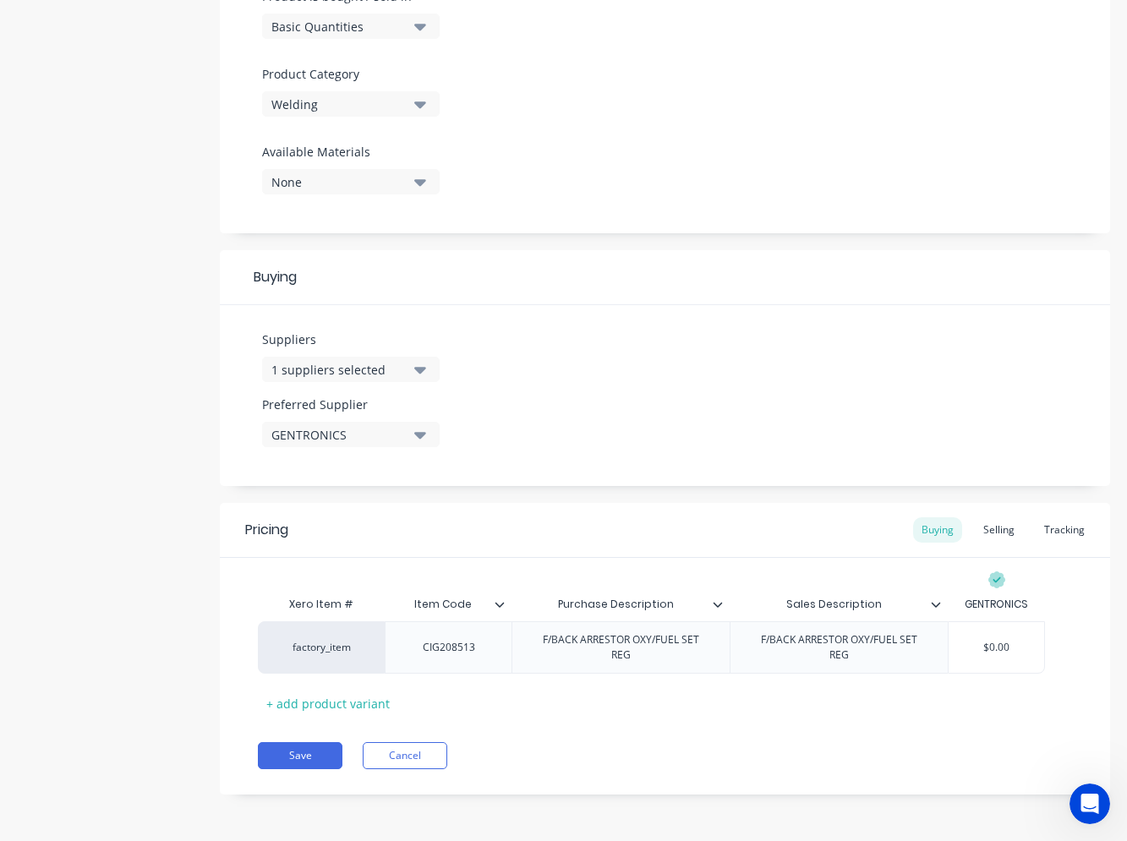
scroll to position [545, 0]
drag, startPoint x: 1020, startPoint y: 656, endPoint x: 956, endPoint y: 649, distance: 63.8
click at [957, 650] on div "factory_item CIG208513 F/BACK ARRESTOR OXY/FUEL SET REG F/BACK ARRESTOR OXY/FUE…" at bounding box center [665, 647] width 814 height 52
type input "$0.00"
click at [982, 644] on input "$0.00" at bounding box center [997, 647] width 96 height 15
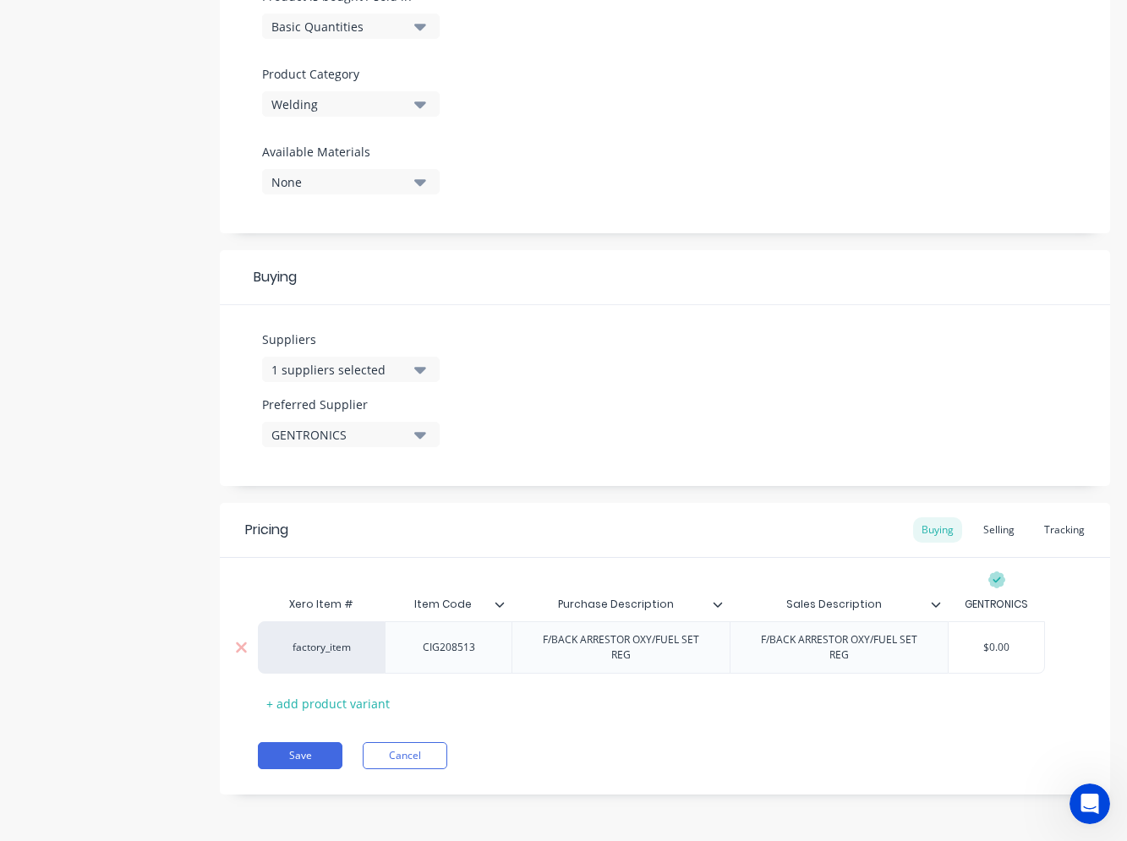
drag, startPoint x: 1008, startPoint y: 649, endPoint x: 970, endPoint y: 649, distance: 38.0
click at [970, 649] on input "$0.00" at bounding box center [997, 647] width 96 height 15
type textarea "x"
type input "5"
type textarea "x"
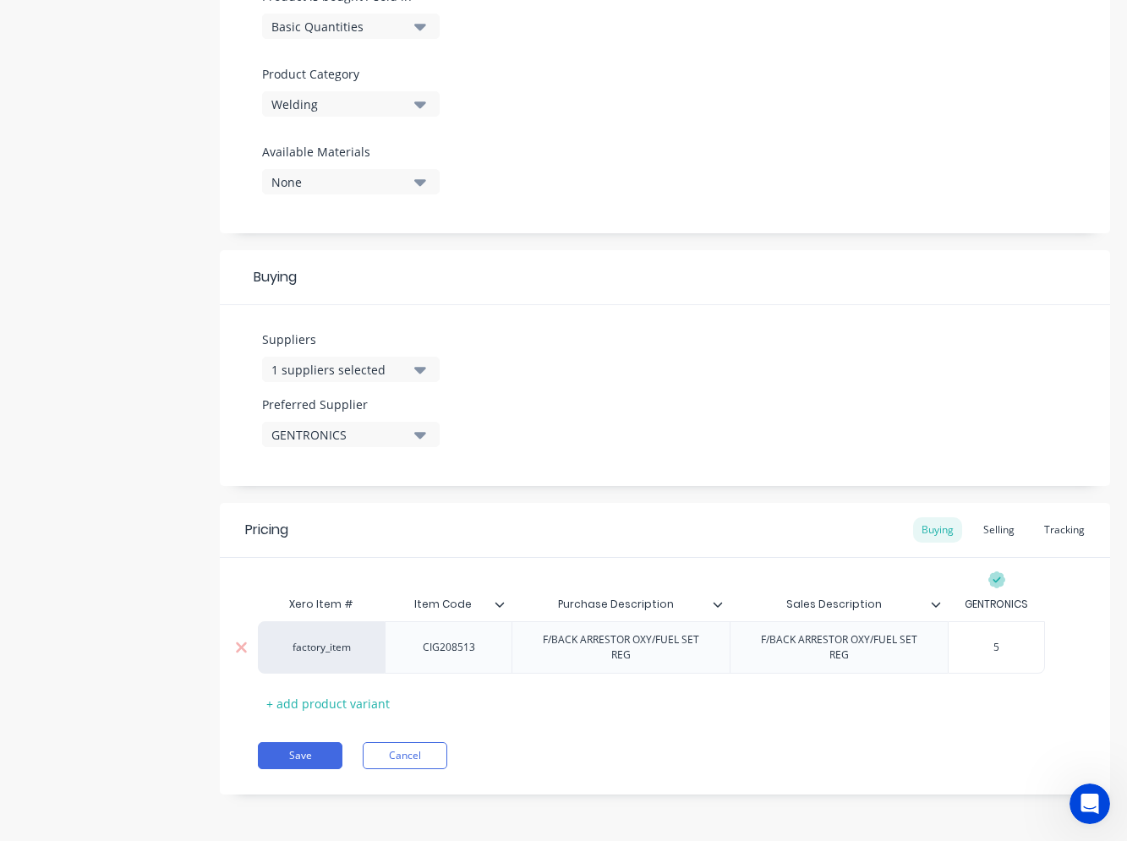
type input "51"
type textarea "x"
type input "51.0"
type textarea "x"
type input "51.05"
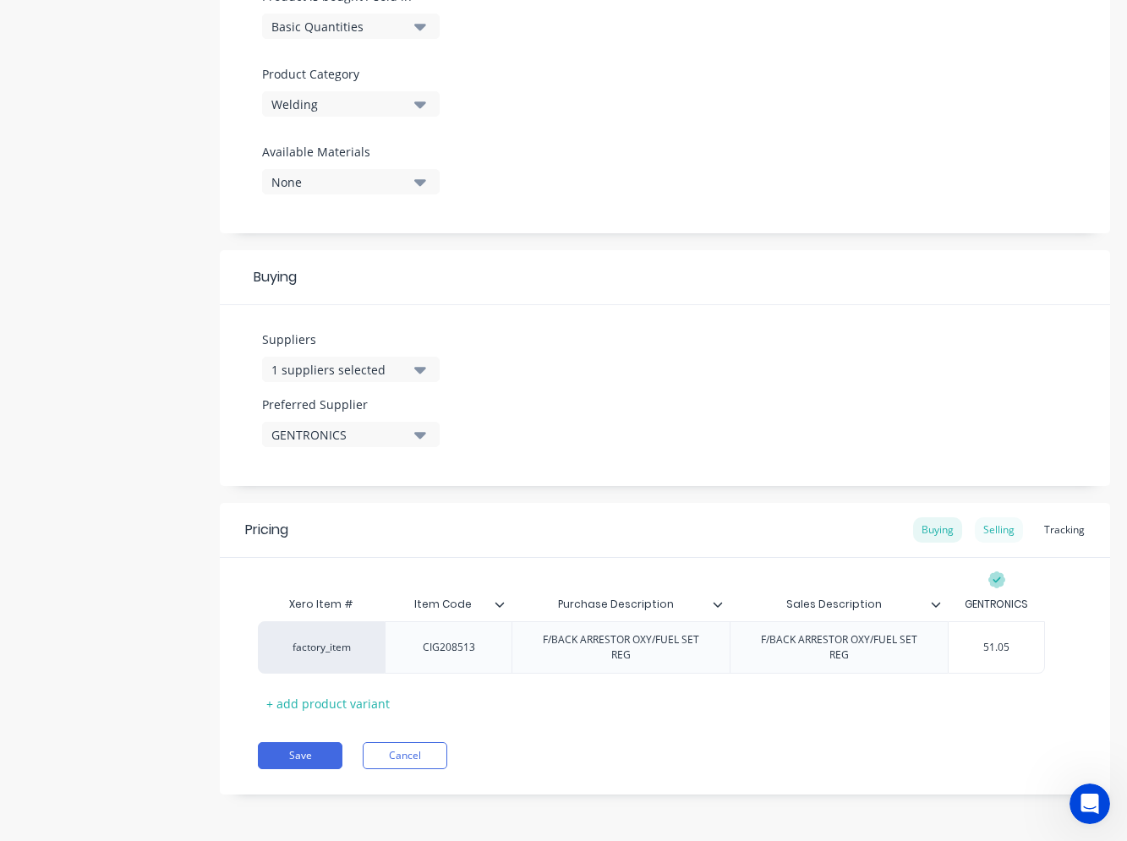
click at [975, 528] on div "Selling" at bounding box center [999, 529] width 48 height 25
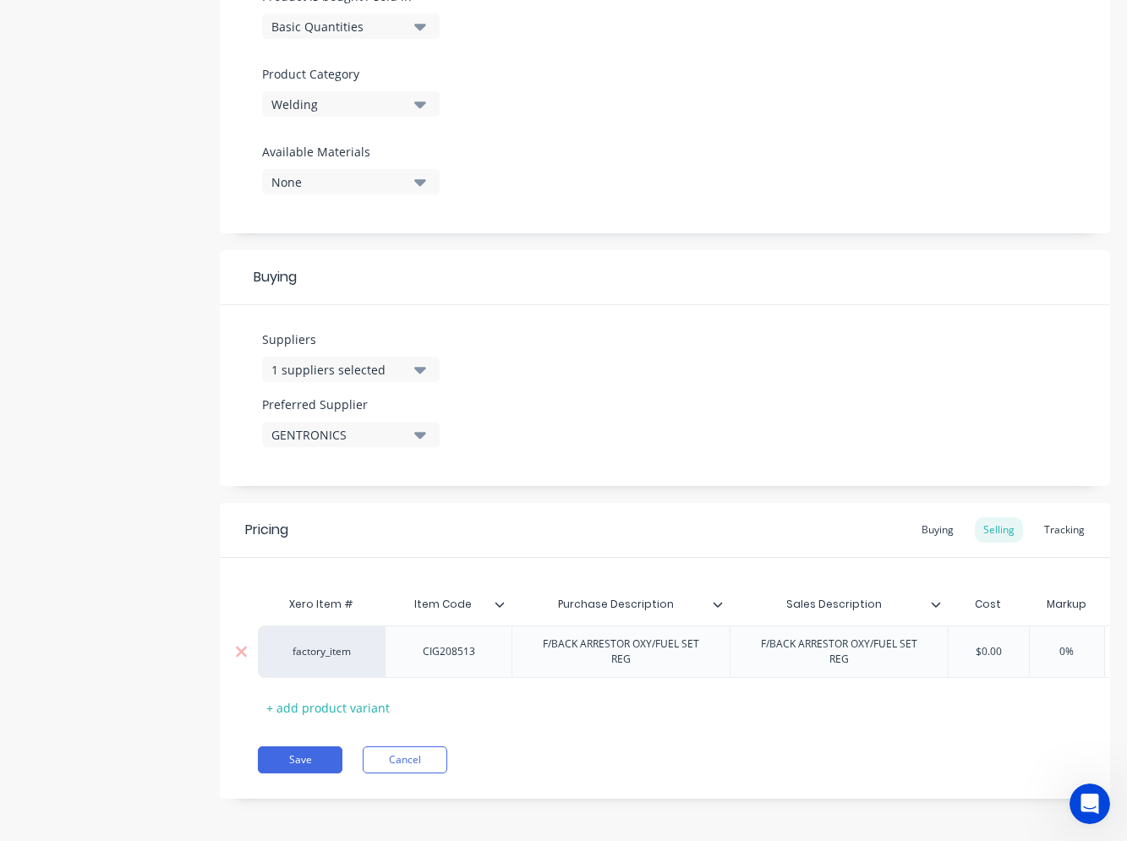
type input "$0.00"
drag, startPoint x: 1010, startPoint y: 649, endPoint x: 935, endPoint y: 650, distance: 74.4
click at [935, 650] on div "factory_item CIG208513 F/BACK ARRESTOR OXY/FUEL SET REG F/BACK ARRESTOR OXY/FUE…" at bounding box center [764, 652] width 1013 height 52
type textarea "x"
type input "5"
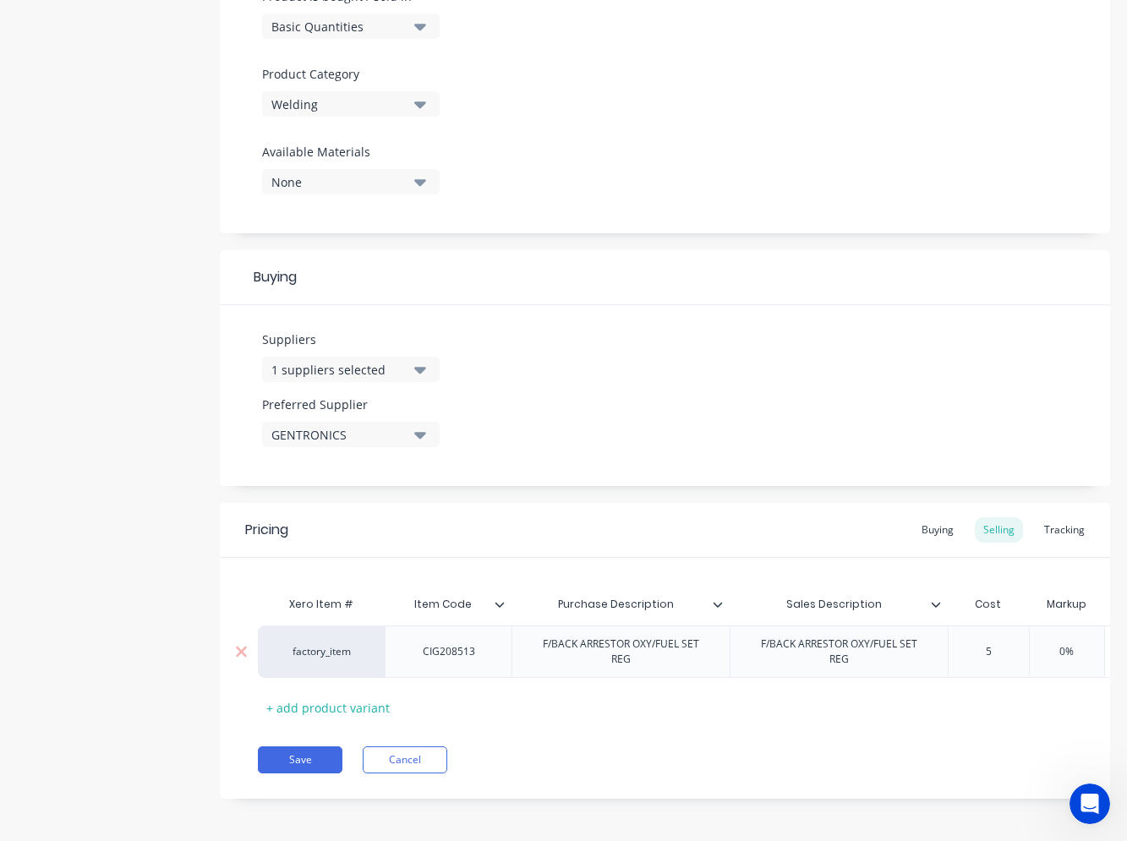
type textarea "x"
type input "51.0"
type textarea "x"
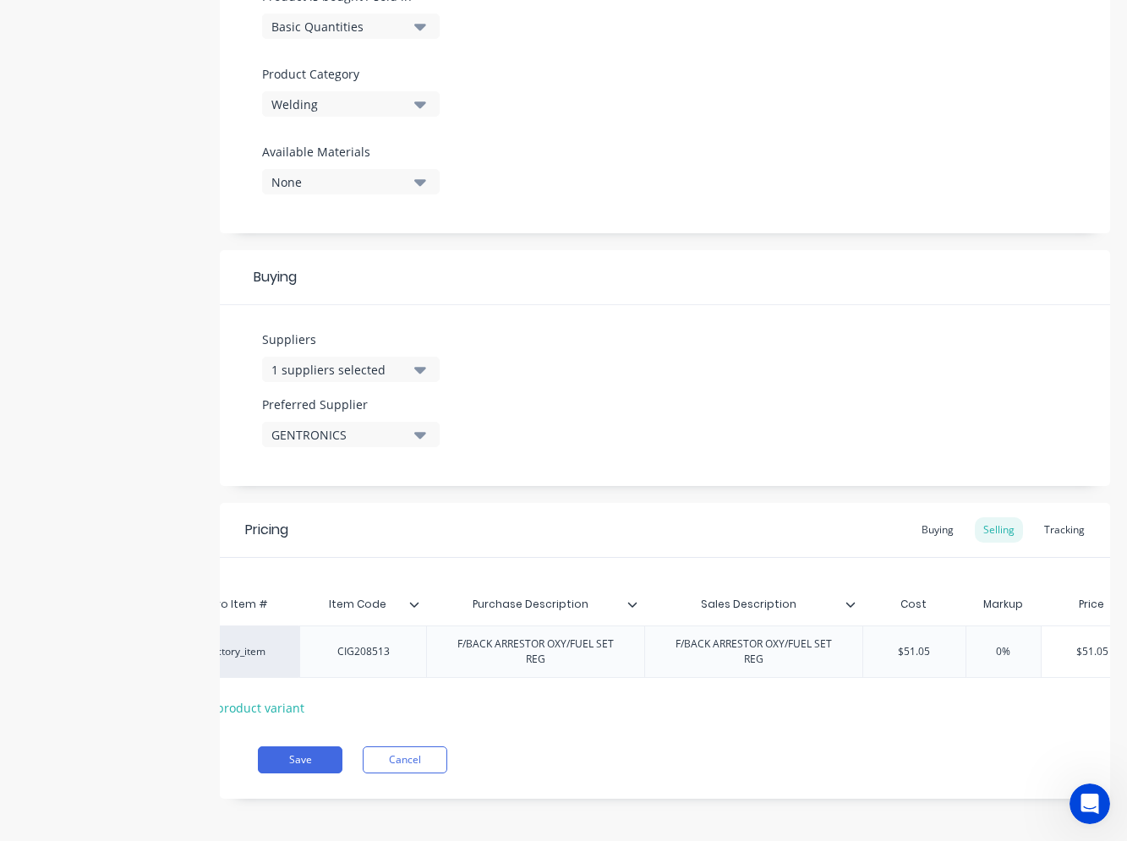
click at [983, 640] on div "0%" at bounding box center [1003, 652] width 85 height 42
type input "51.05"
type input "0"
type textarea "x"
type input "4"
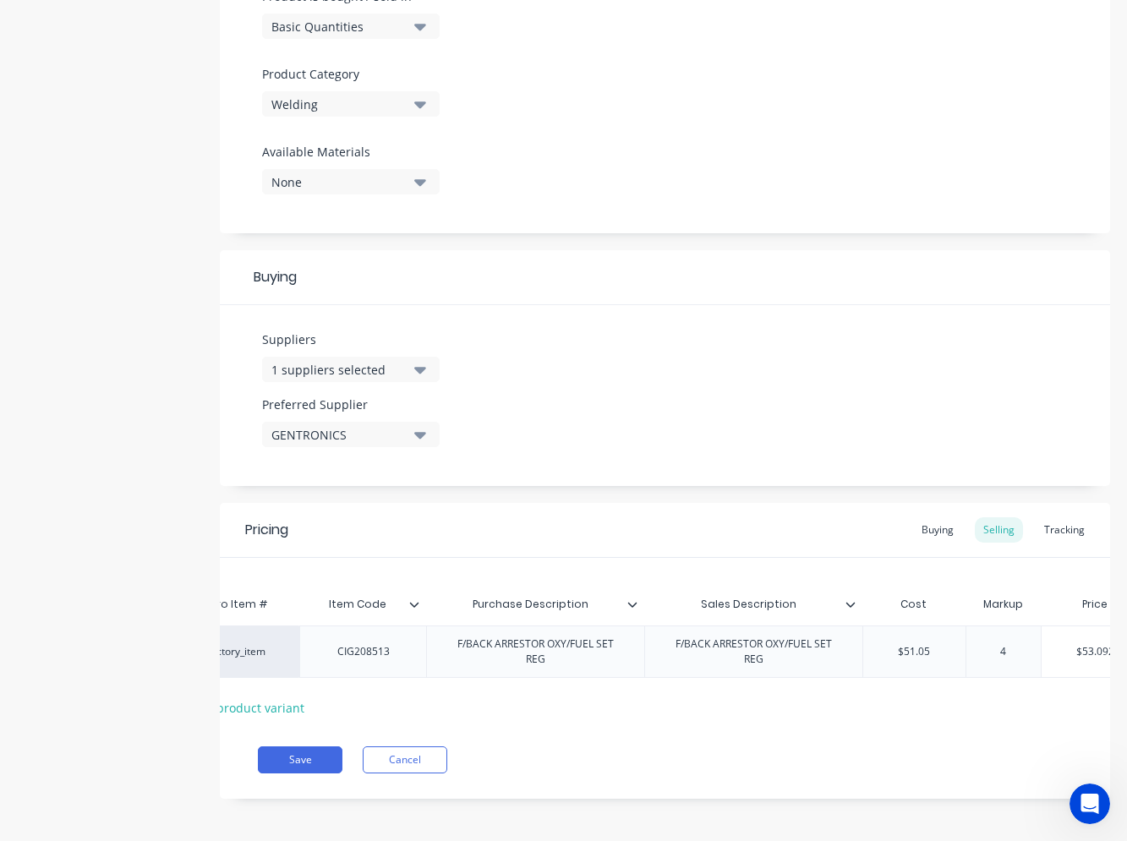
type textarea "x"
type input "40"
click at [287, 774] on button "Save" at bounding box center [300, 760] width 85 height 27
type textarea "x"
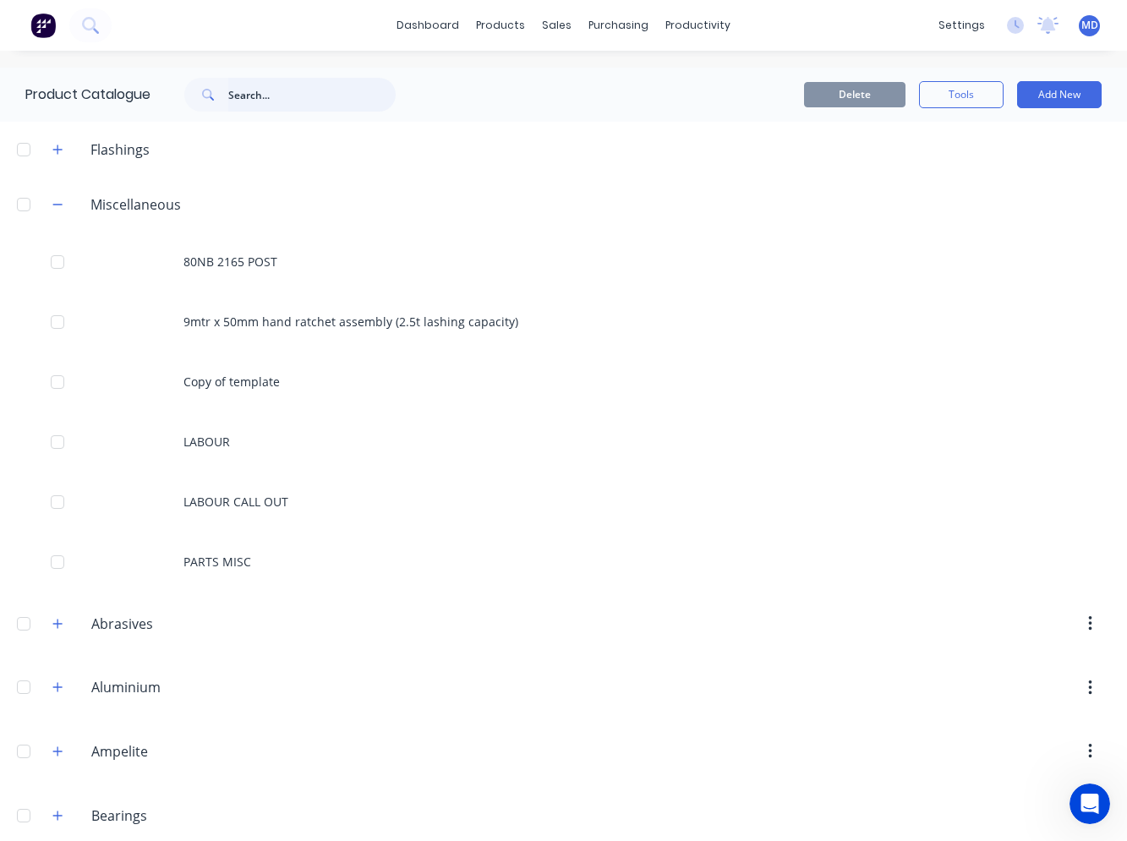
click at [287, 87] on input "text" at bounding box center [311, 95] width 167 height 34
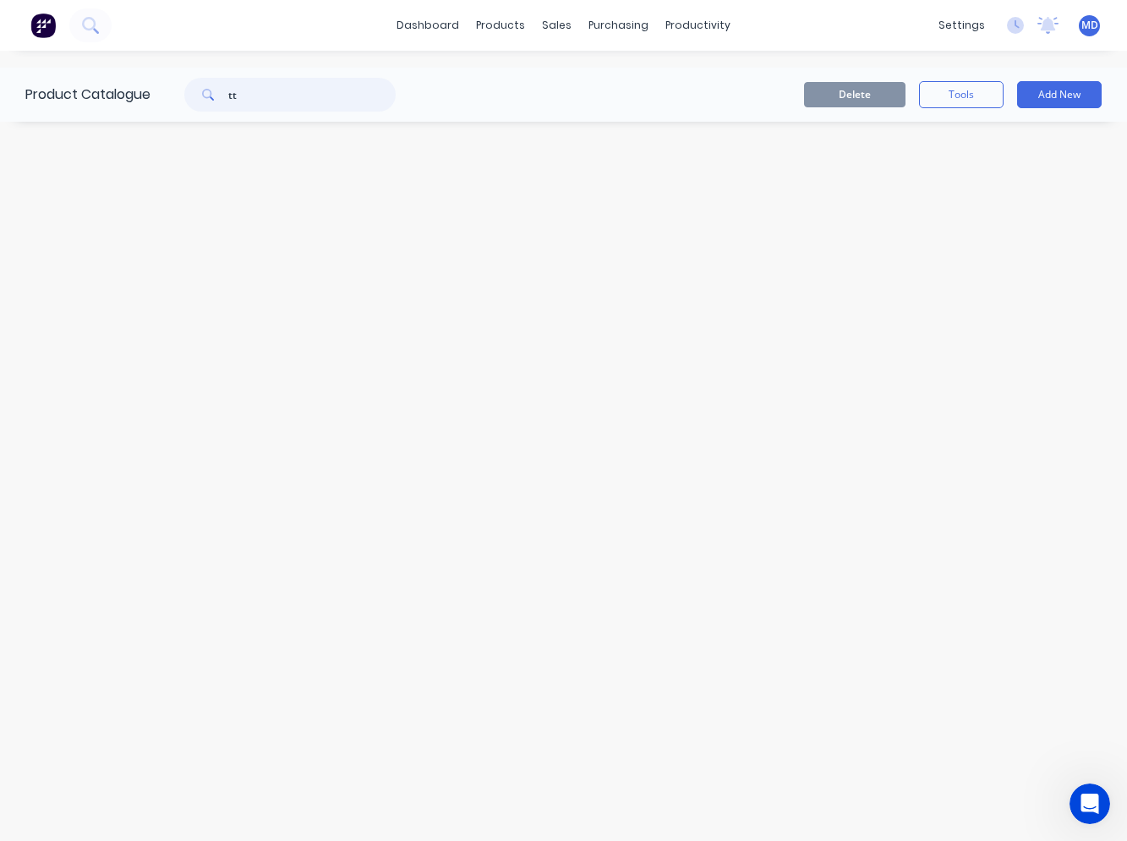
type input "t"
click at [106, 23] on button at bounding box center [90, 25] width 42 height 34
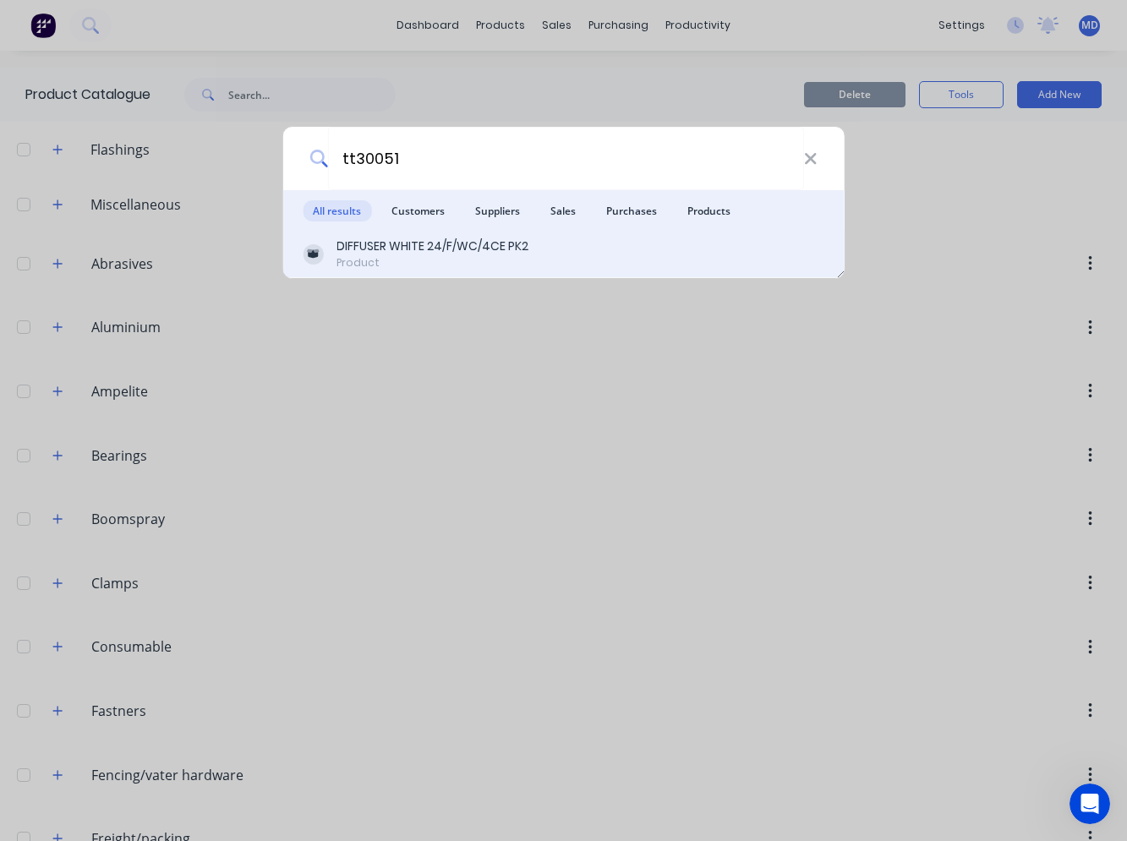
type input "tt30051"
click at [419, 252] on div "DIFFUSER WHITE 24/F/WC/4CE PK2" at bounding box center [433, 247] width 192 height 18
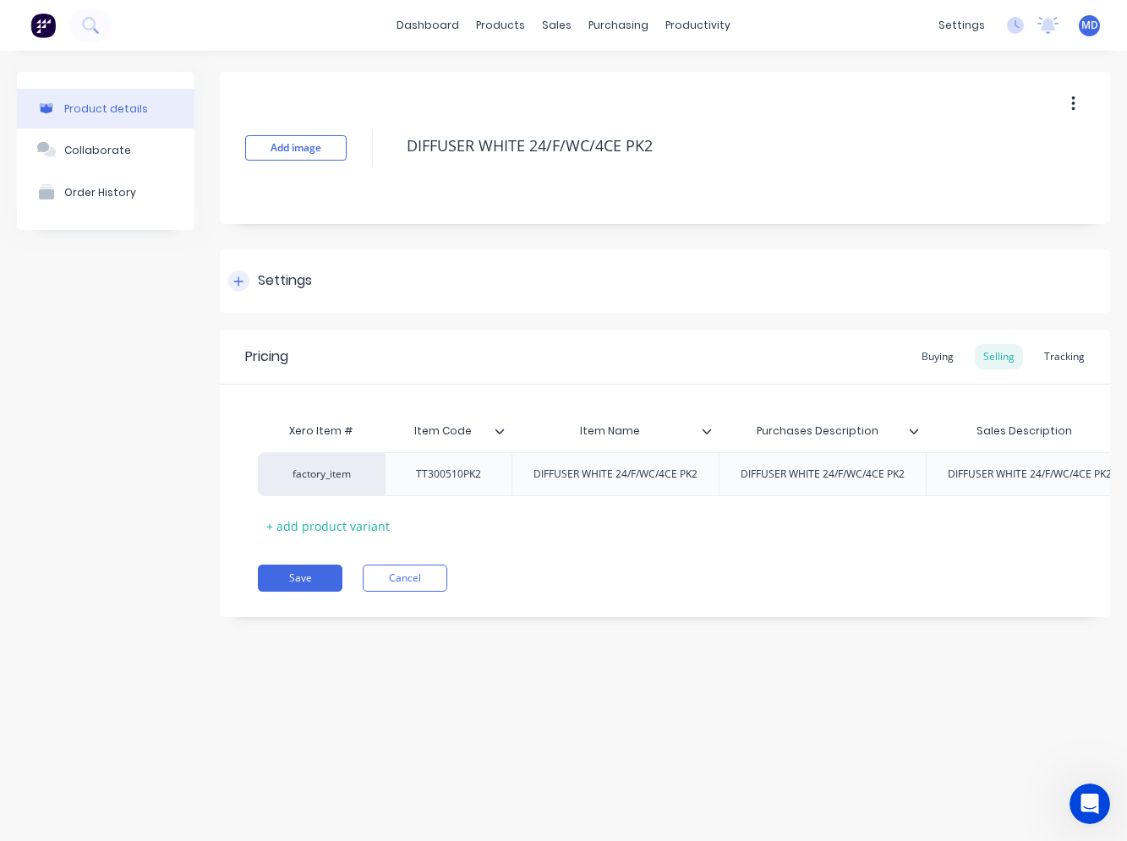
click at [247, 281] on div at bounding box center [238, 281] width 21 height 21
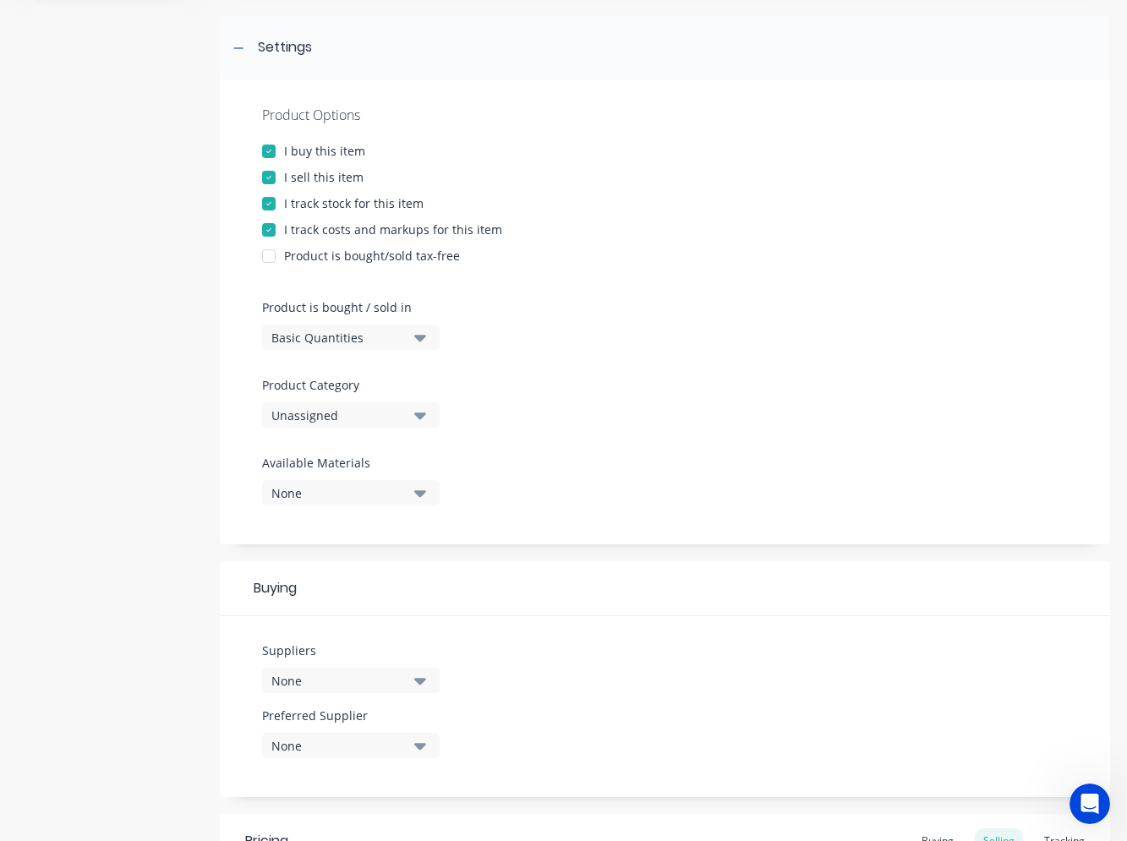
scroll to position [338, 0]
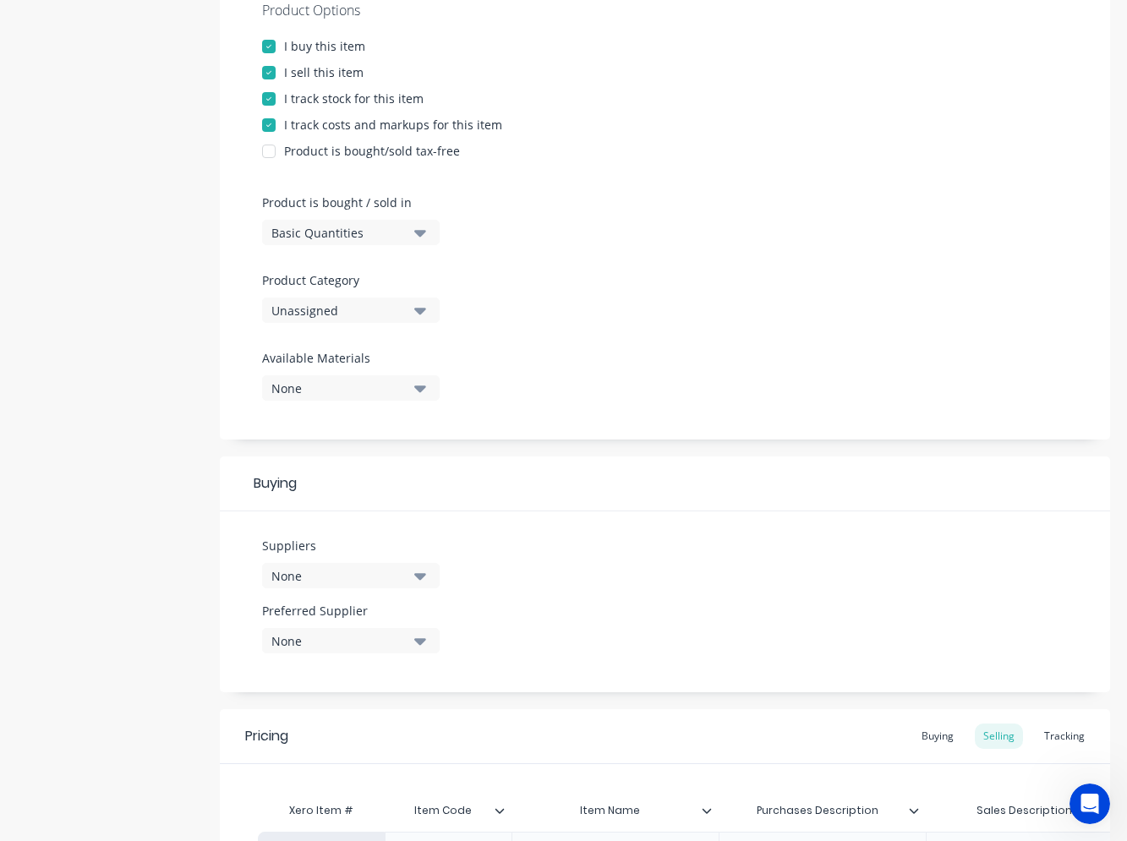
click at [352, 313] on div "Unassigned" at bounding box center [338, 311] width 135 height 18
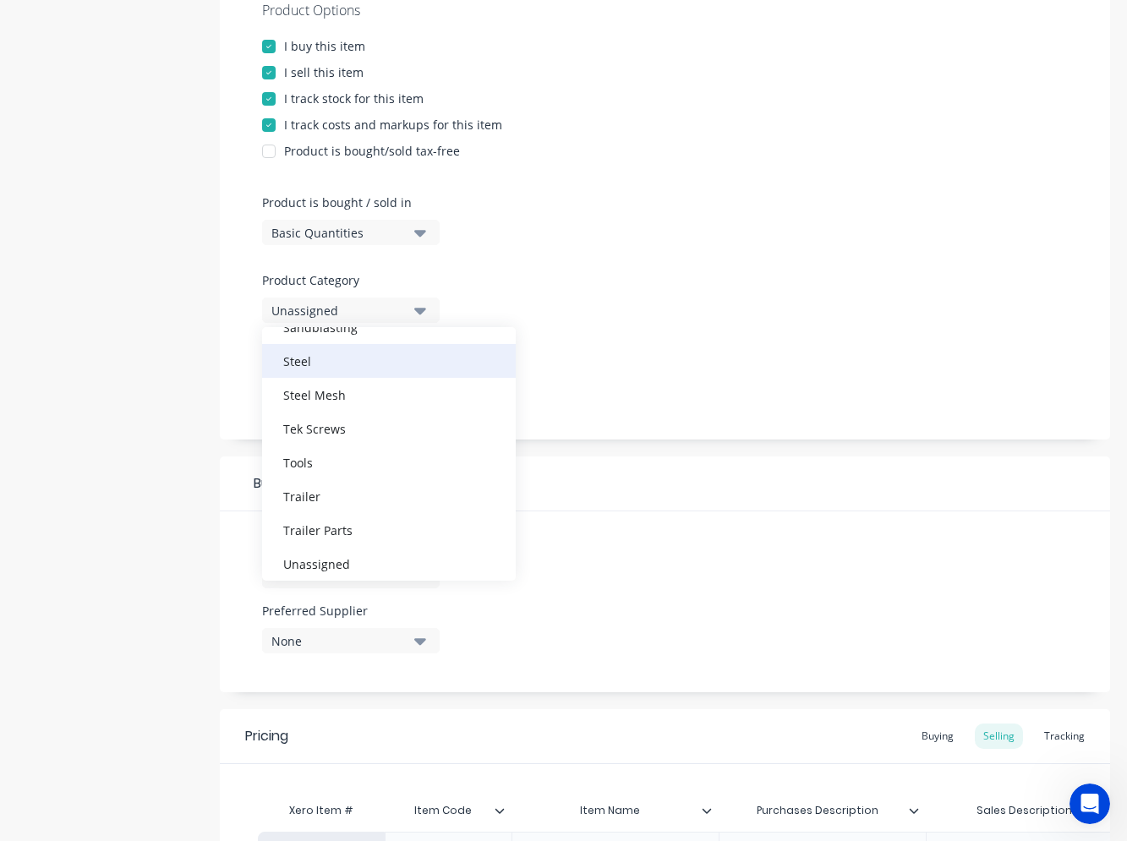
scroll to position [727, 0]
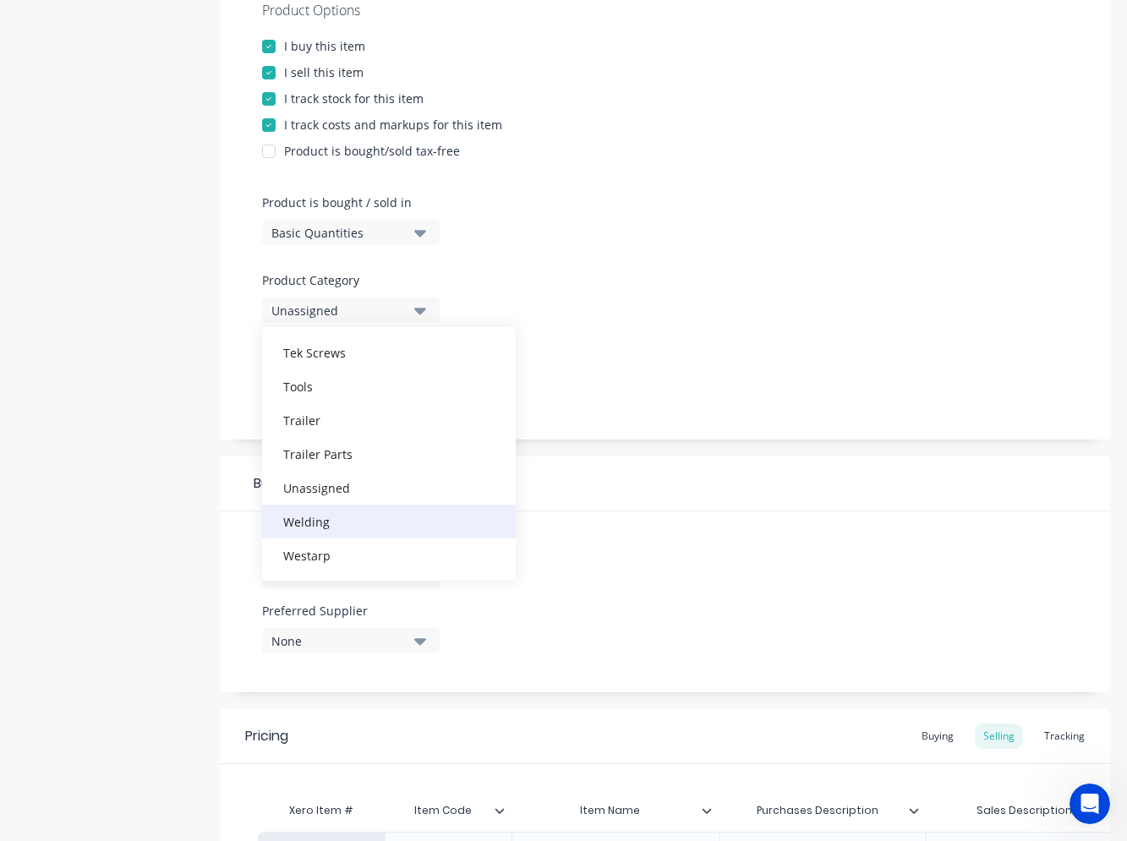
click at [350, 510] on div "Welding" at bounding box center [389, 522] width 254 height 34
type textarea "x"
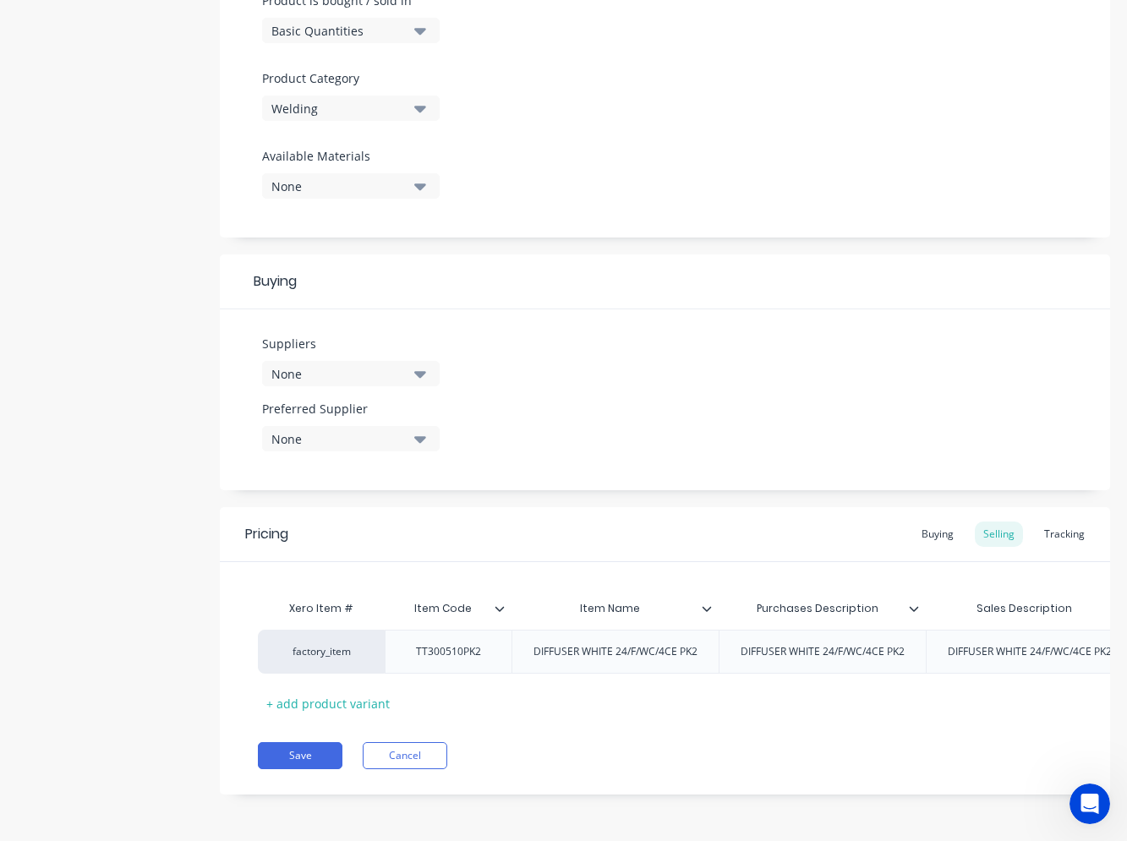
scroll to position [553, 0]
click at [381, 370] on button "None" at bounding box center [351, 373] width 178 height 25
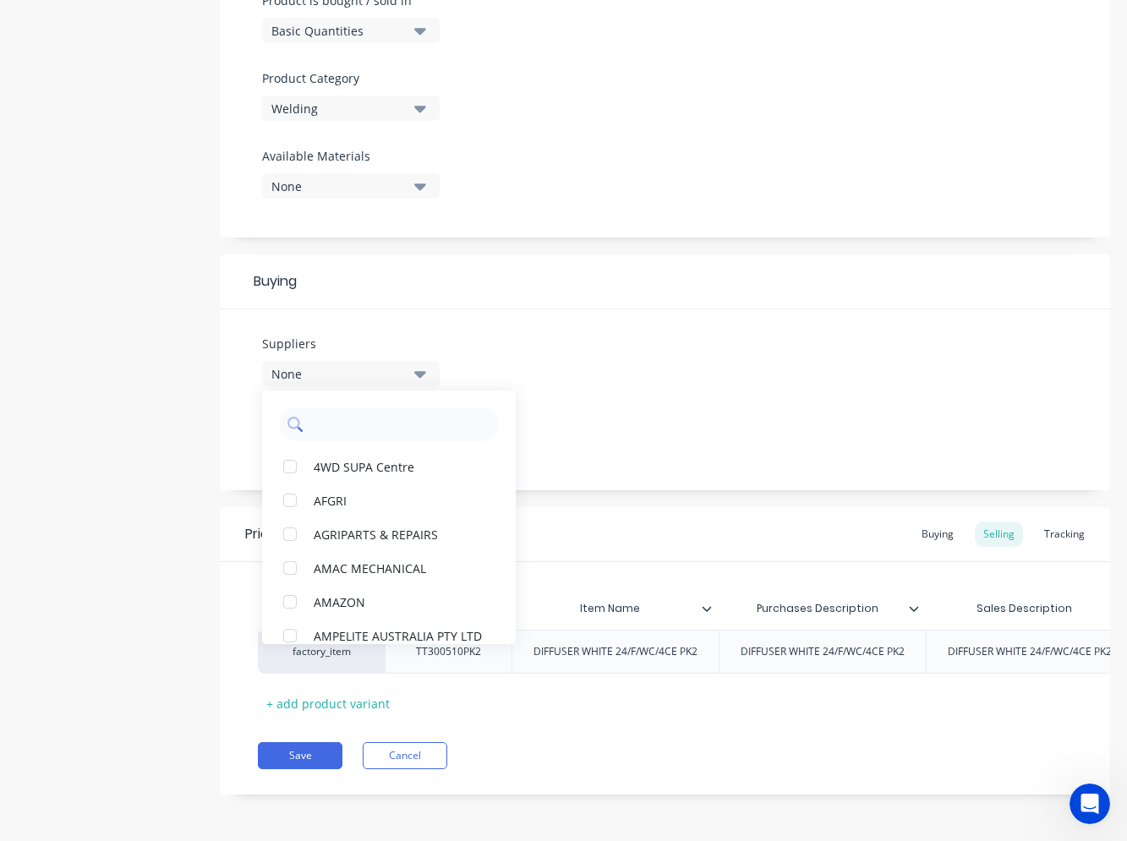
click at [381, 423] on input "text" at bounding box center [400, 425] width 179 height 34
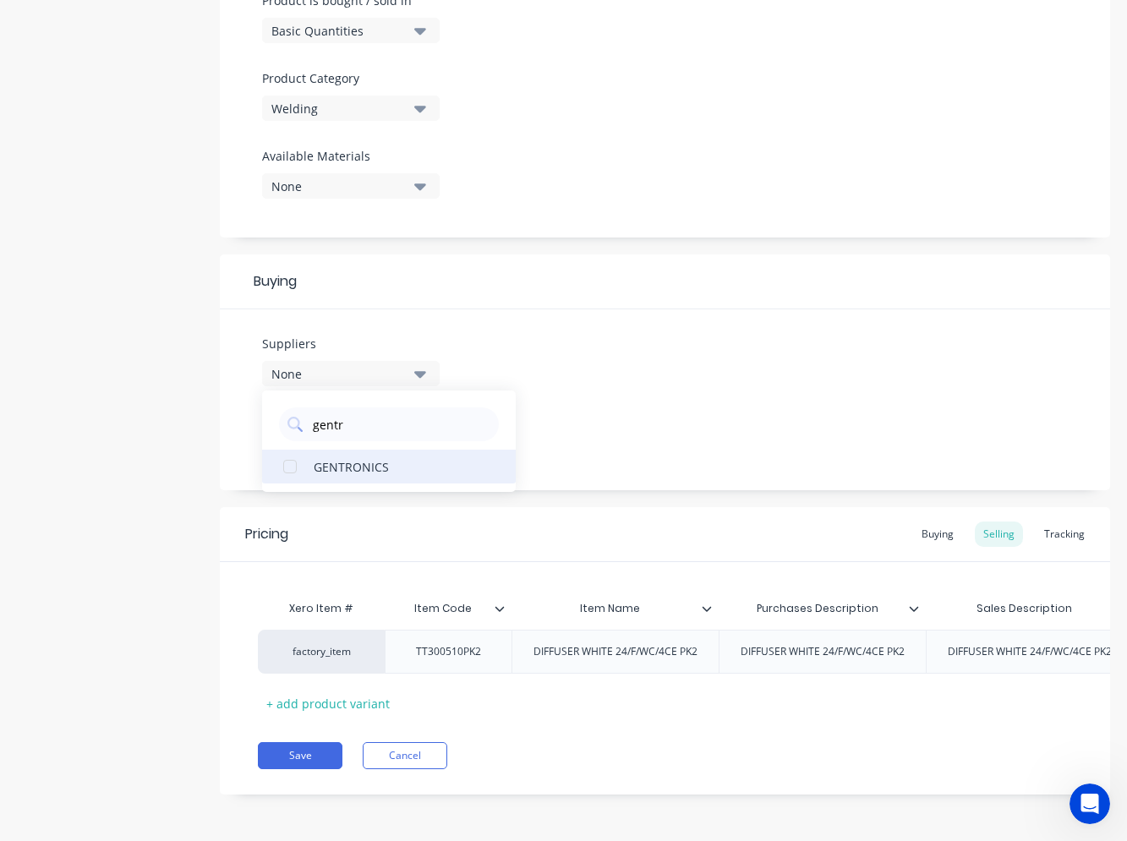
type input "gentr"
click at [335, 457] on div "GENTRONICS" at bounding box center [398, 466] width 169 height 18
click at [611, 408] on div "Suppliers 1 suppliers selected gentr GENTRONICS Preferred Supplier None" at bounding box center [665, 399] width 890 height 181
click at [403, 430] on div "None" at bounding box center [338, 439] width 135 height 18
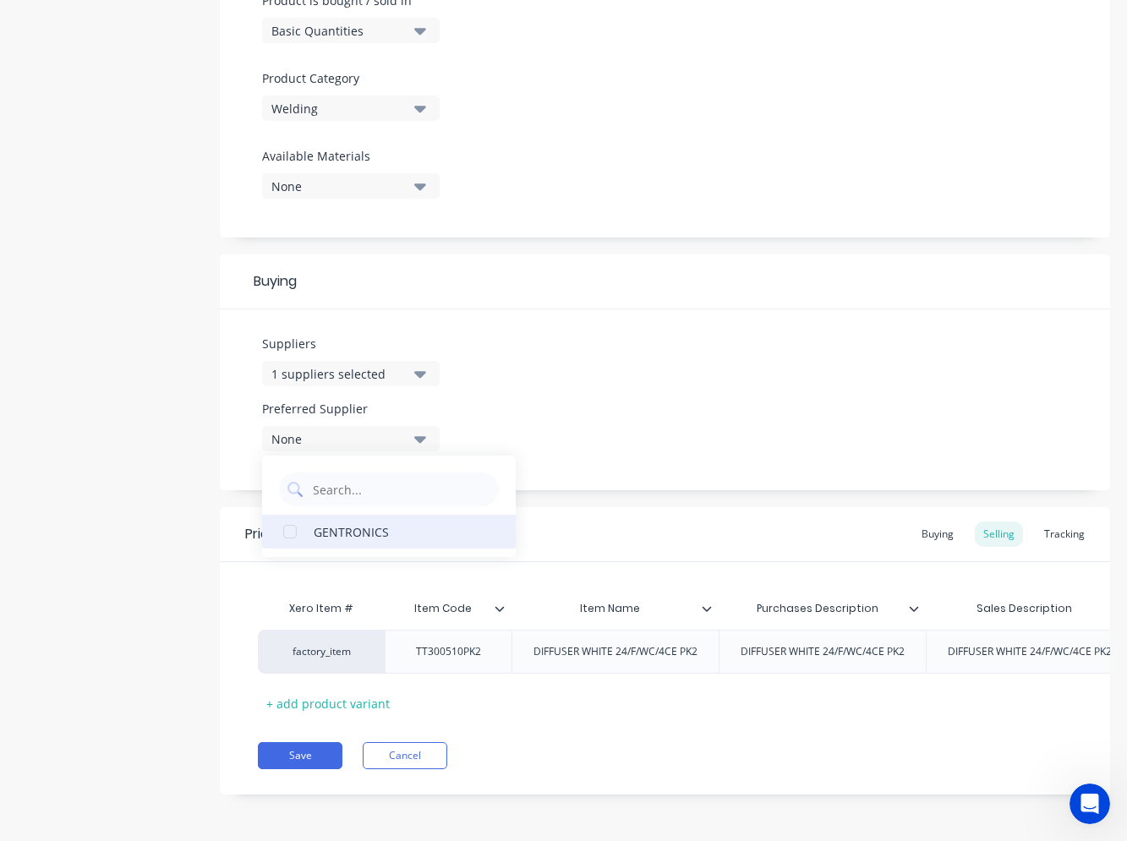
drag, startPoint x: 372, startPoint y: 517, endPoint x: 526, endPoint y: 467, distance: 162.0
click at [372, 523] on div "GENTRONICS" at bounding box center [398, 532] width 169 height 18
click at [657, 395] on div "Suppliers 1 suppliers selected gentr Preferred Supplier GENTRONICS GENTRONICS" at bounding box center [665, 399] width 890 height 181
click at [714, 601] on div at bounding box center [714, 608] width 10 height 15
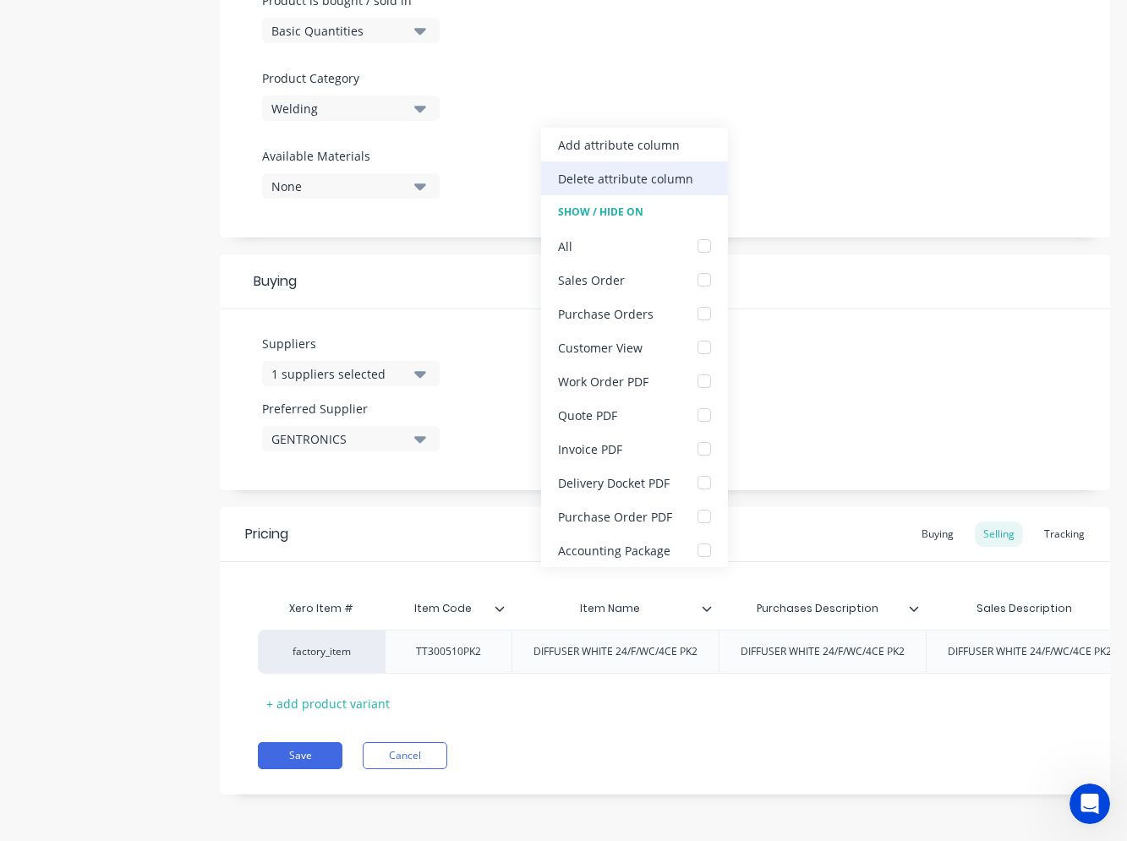
click at [647, 170] on div "Delete attribute column" at bounding box center [625, 179] width 135 height 18
type textarea "x"
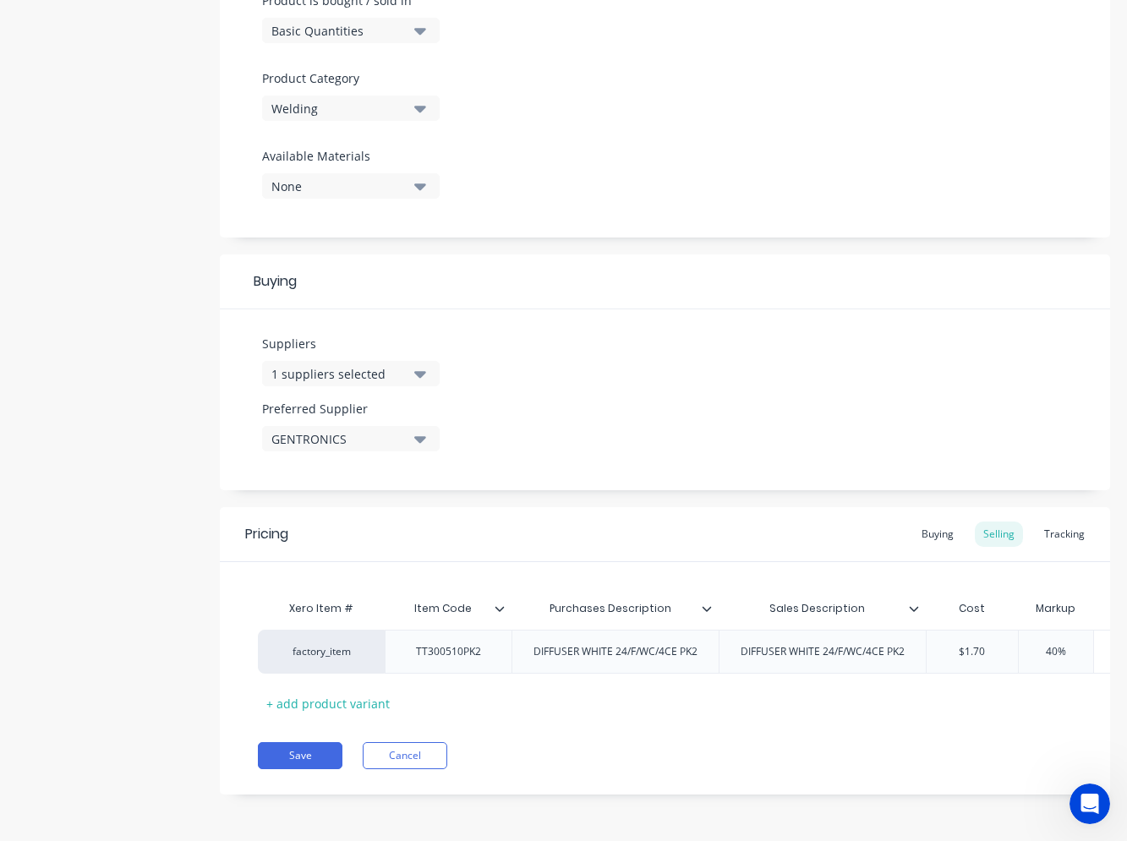
scroll to position [0, 179]
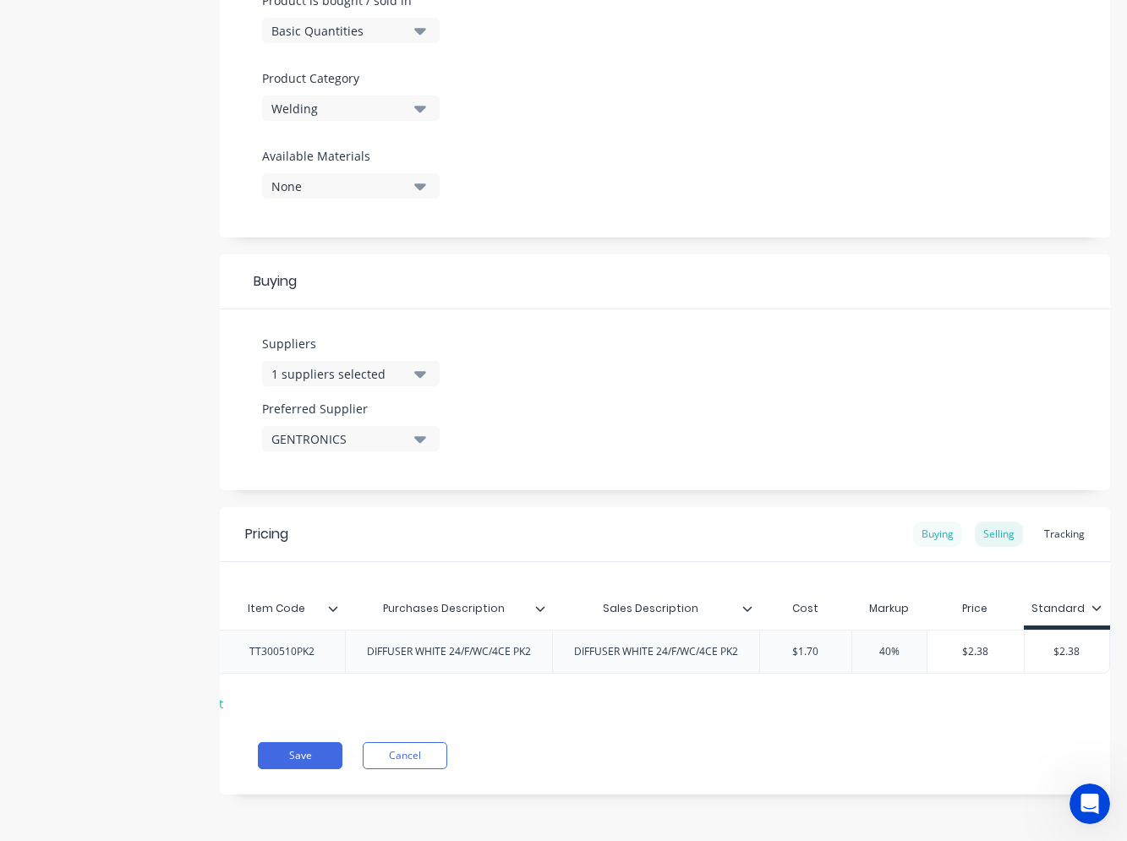
click at [939, 522] on div "Buying" at bounding box center [937, 534] width 49 height 25
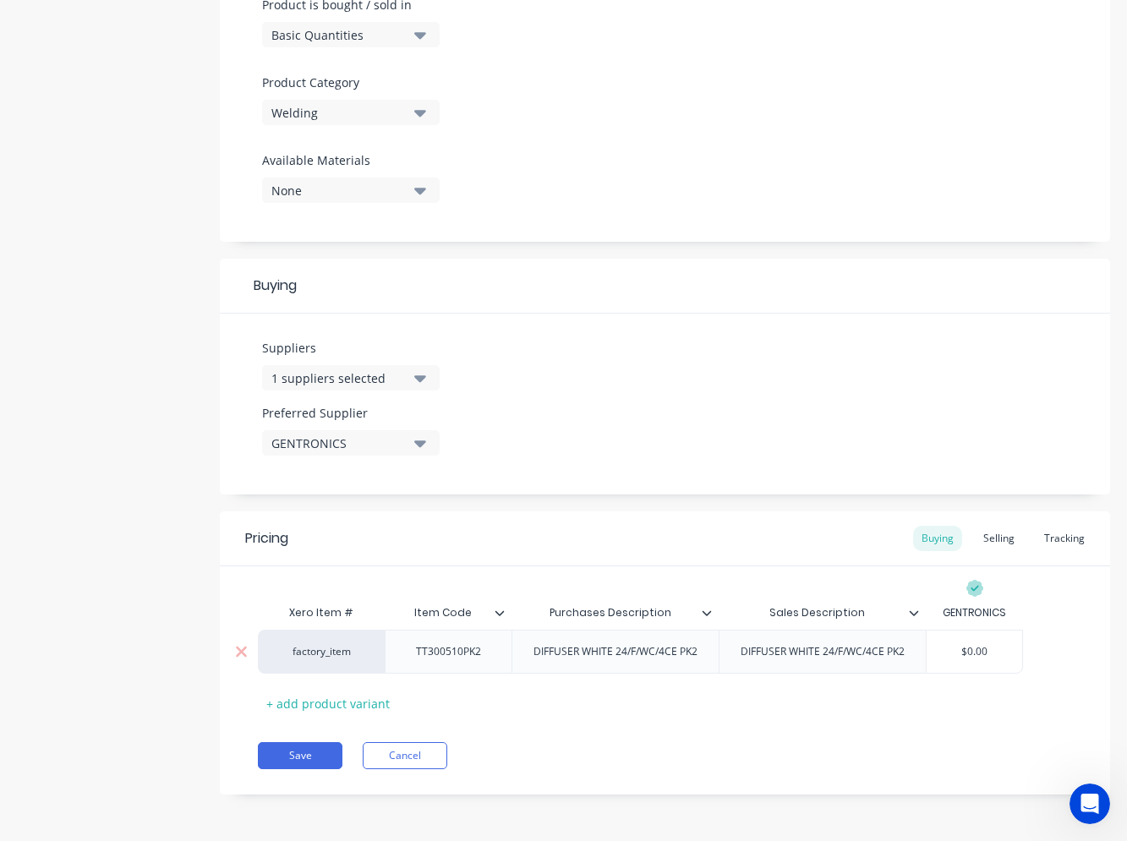
type input "$0.00"
click at [947, 656] on input "$0.00" at bounding box center [975, 651] width 96 height 15
drag, startPoint x: 947, startPoint y: 656, endPoint x: 1086, endPoint y: 637, distance: 140.0
click at [1086, 637] on div "Xero Item # Item Code Purchases Description Sales Description GENTRONICS factor…" at bounding box center [665, 641] width 890 height 150
type textarea "x"
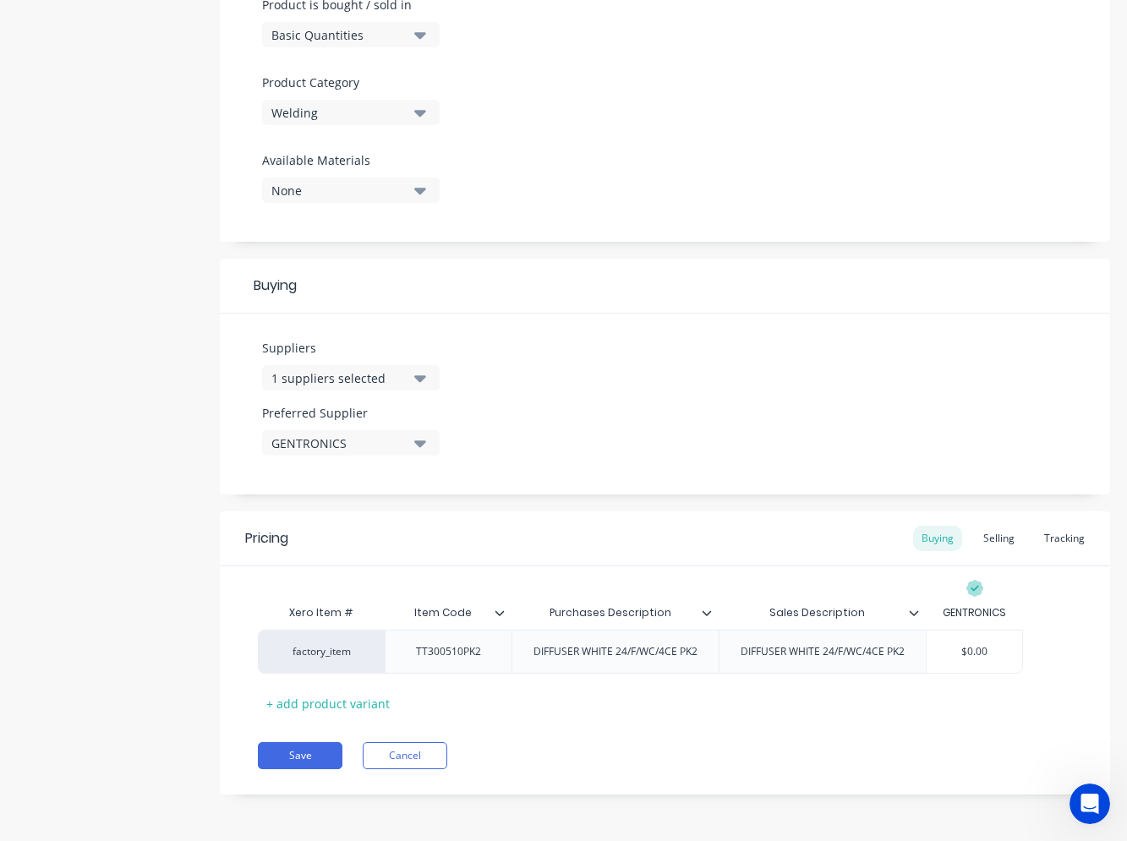
type input "1"
type textarea "x"
type input "1."
type textarea "x"
type input "1.7"
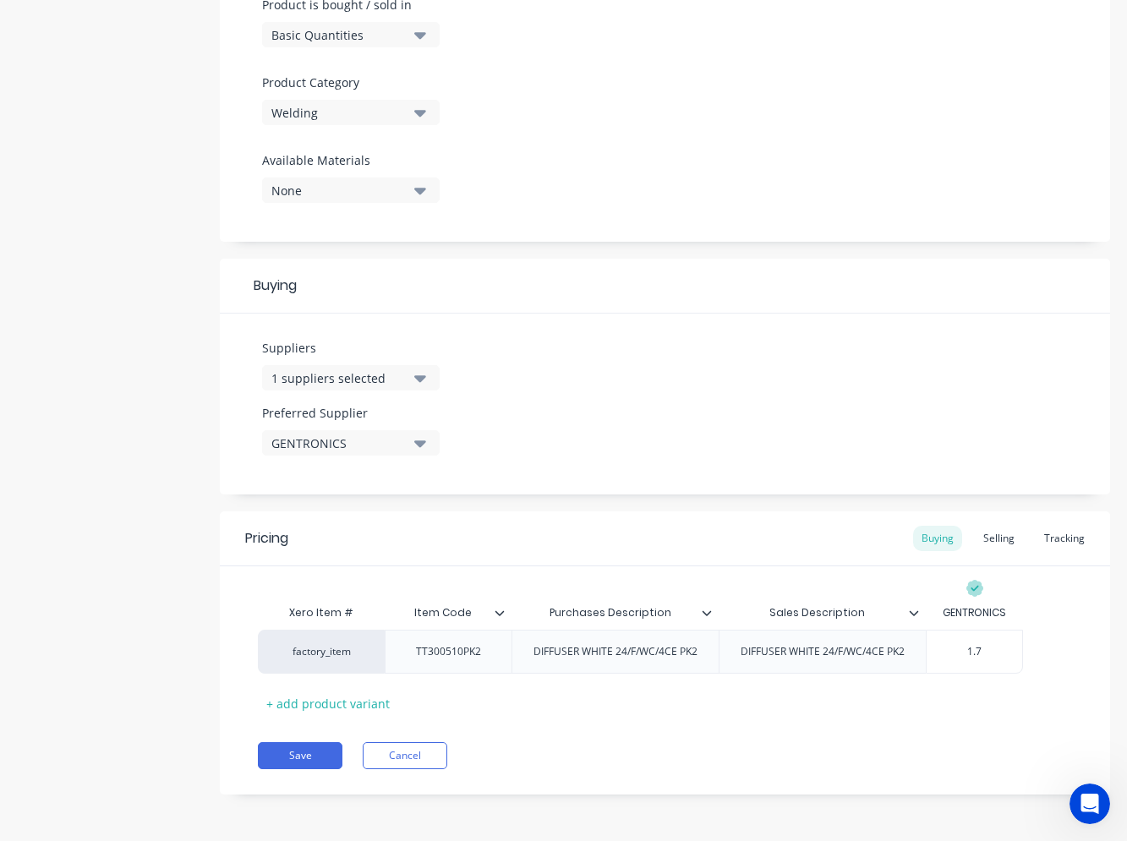
type textarea "x"
type input "1.70"
drag, startPoint x: 828, startPoint y: 742, endPoint x: 819, endPoint y: 741, distance: 8.6
click at [827, 742] on div "Save Cancel" at bounding box center [684, 755] width 852 height 27
click at [323, 752] on button "Save" at bounding box center [300, 755] width 85 height 27
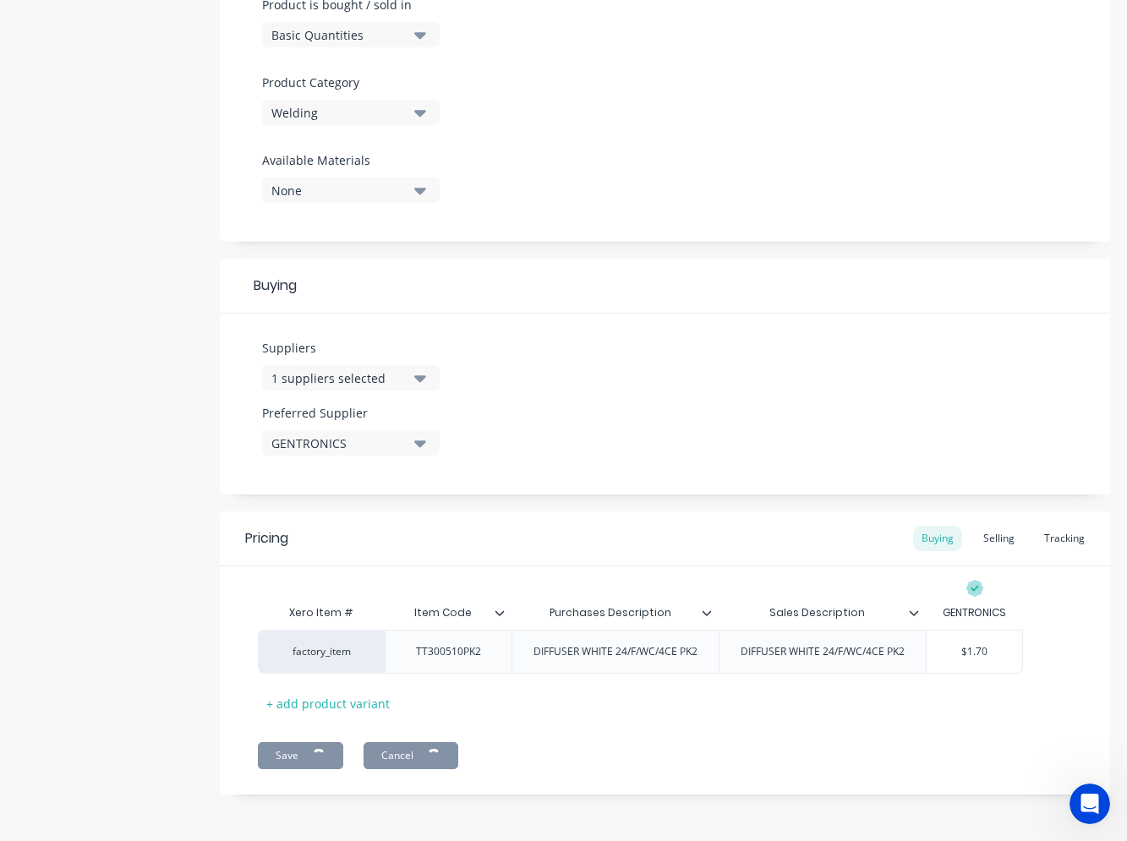
type textarea "x"
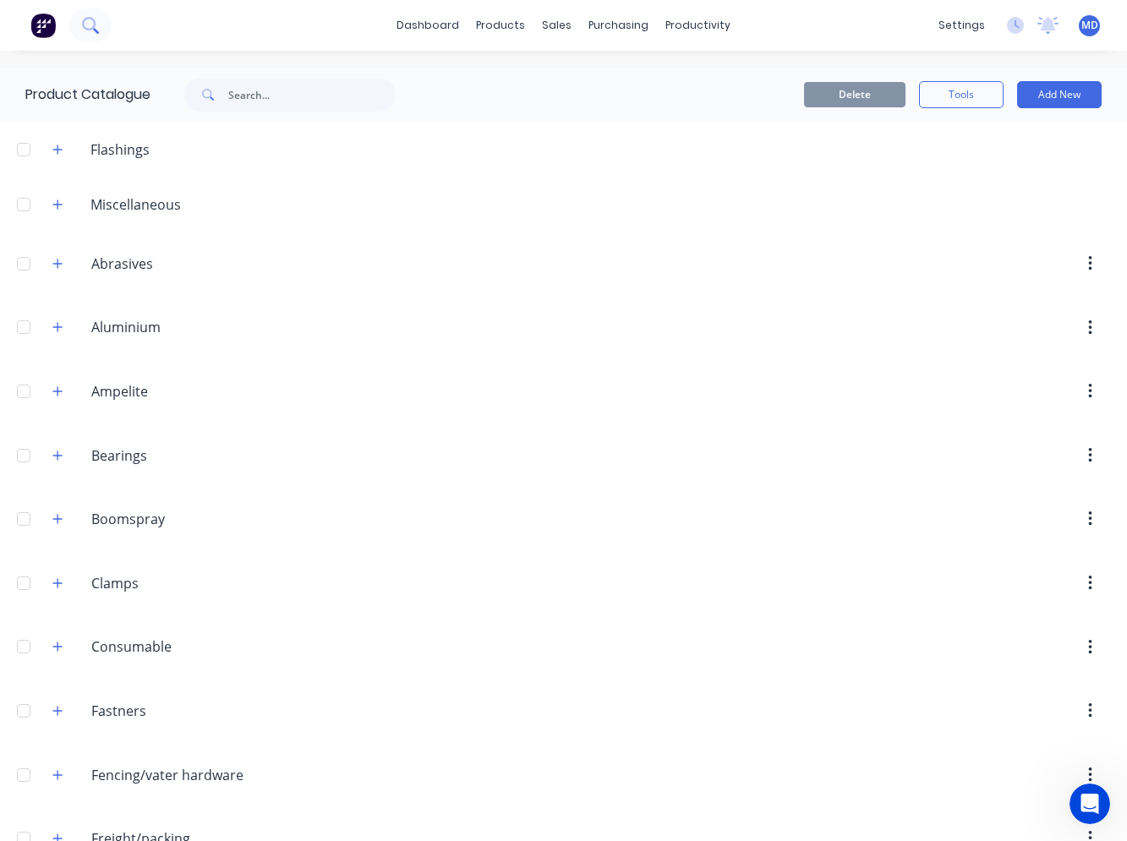
click at [94, 19] on icon at bounding box center [90, 25] width 16 height 16
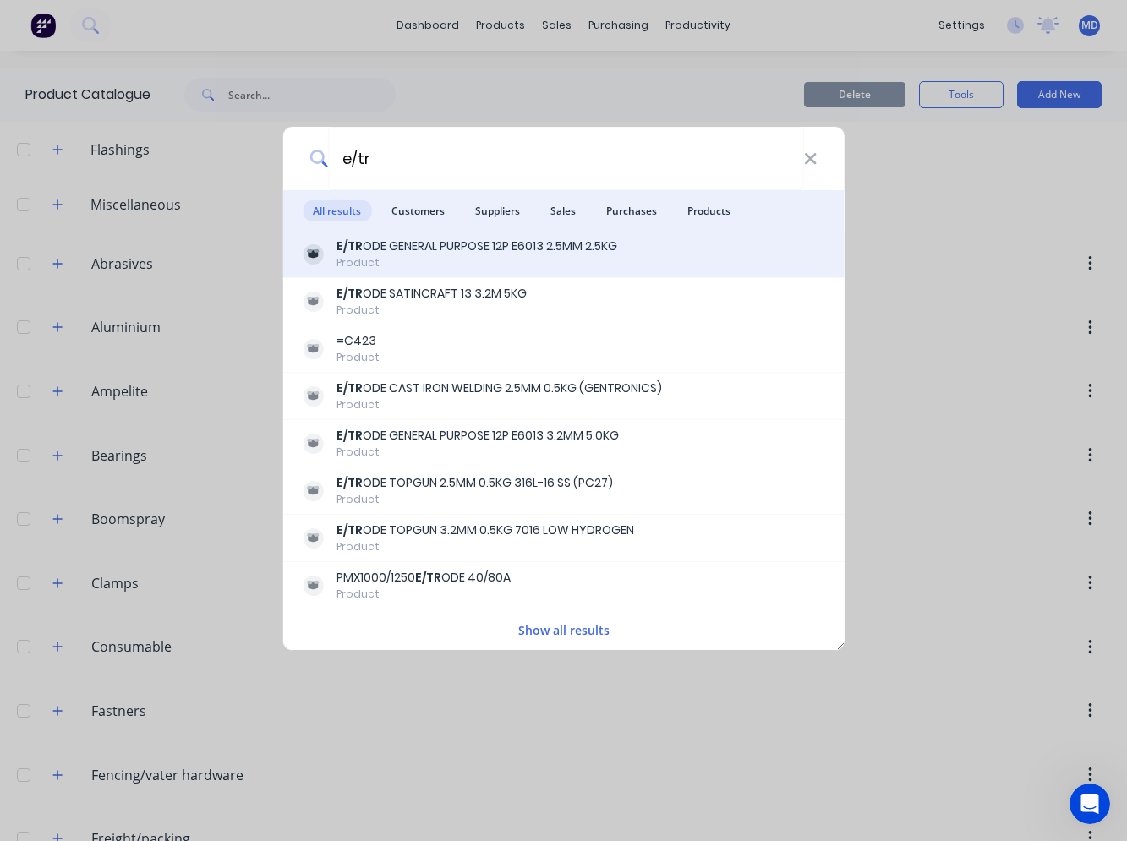
type input "e/tr"
click at [520, 250] on div "E/TR ODE GENERAL PURPOSE 12P E6013 2.5MM 2.5KG" at bounding box center [477, 247] width 281 height 18
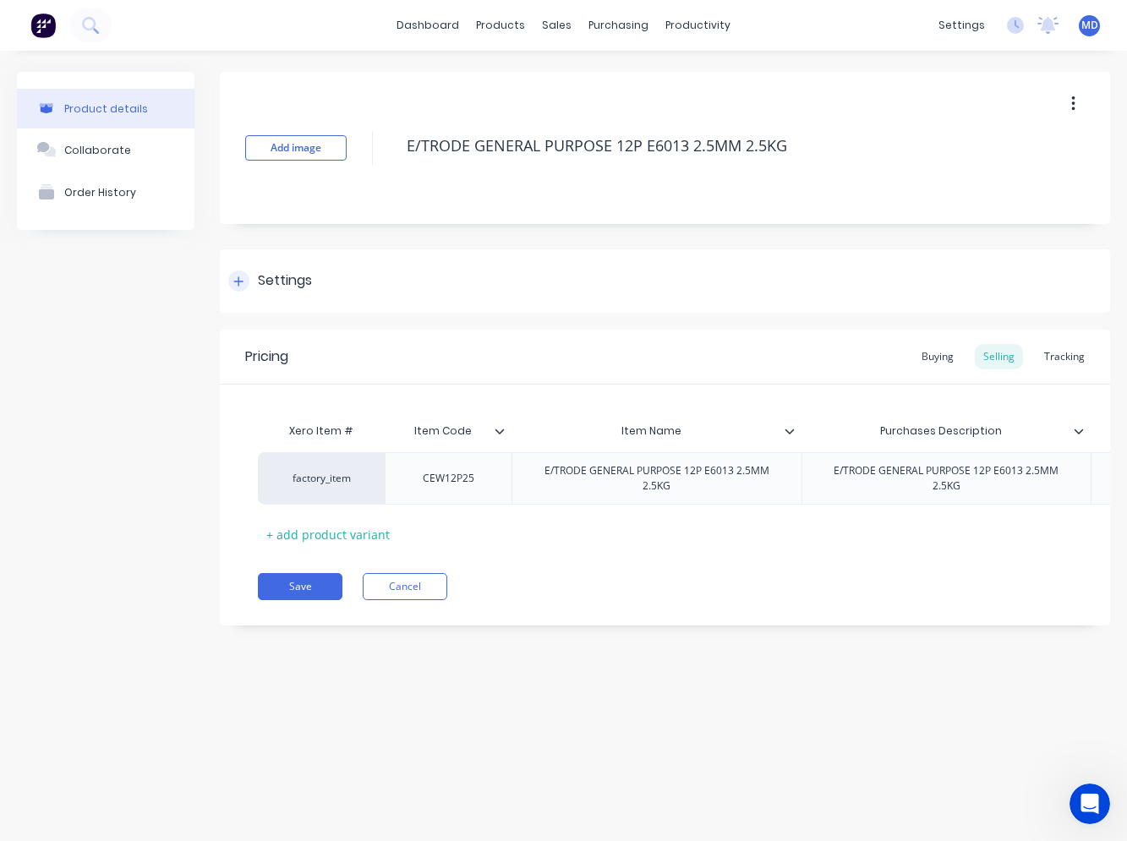
click at [249, 276] on div "Settings" at bounding box center [270, 281] width 84 height 21
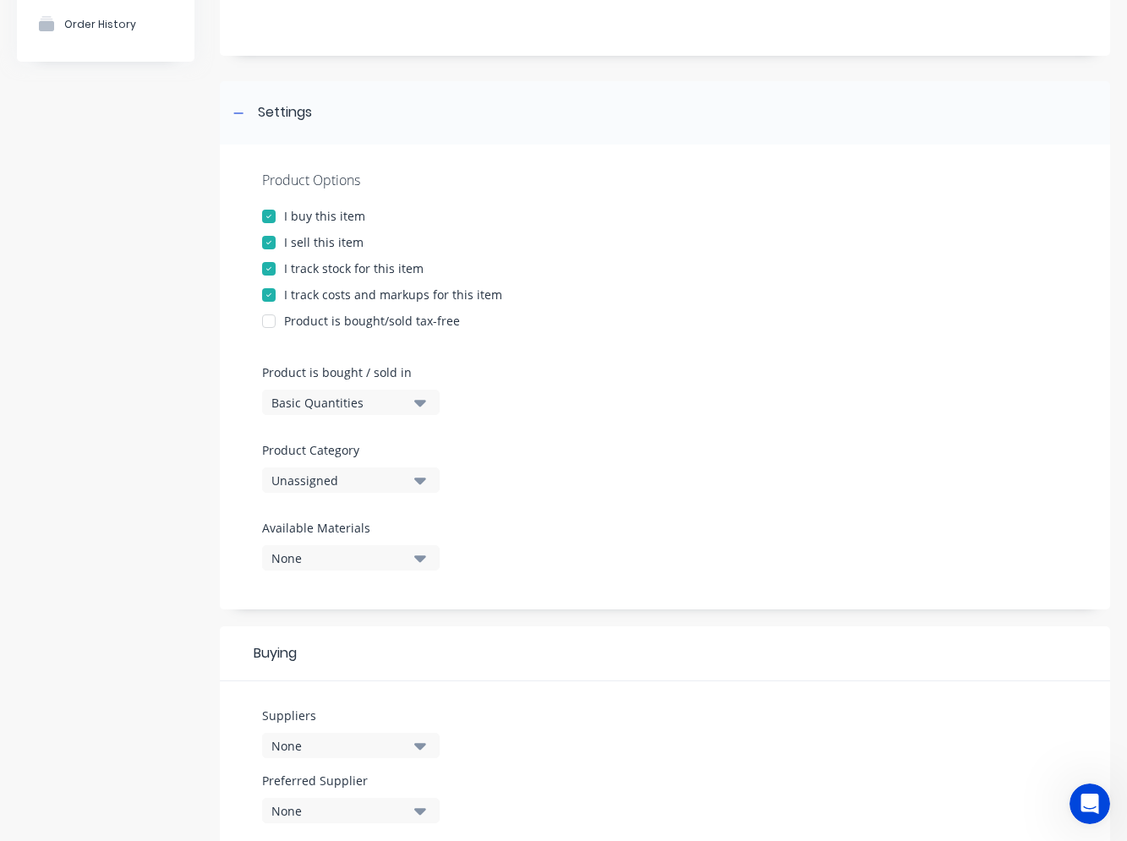
scroll to position [169, 0]
click at [375, 479] on div "Unassigned" at bounding box center [338, 480] width 135 height 18
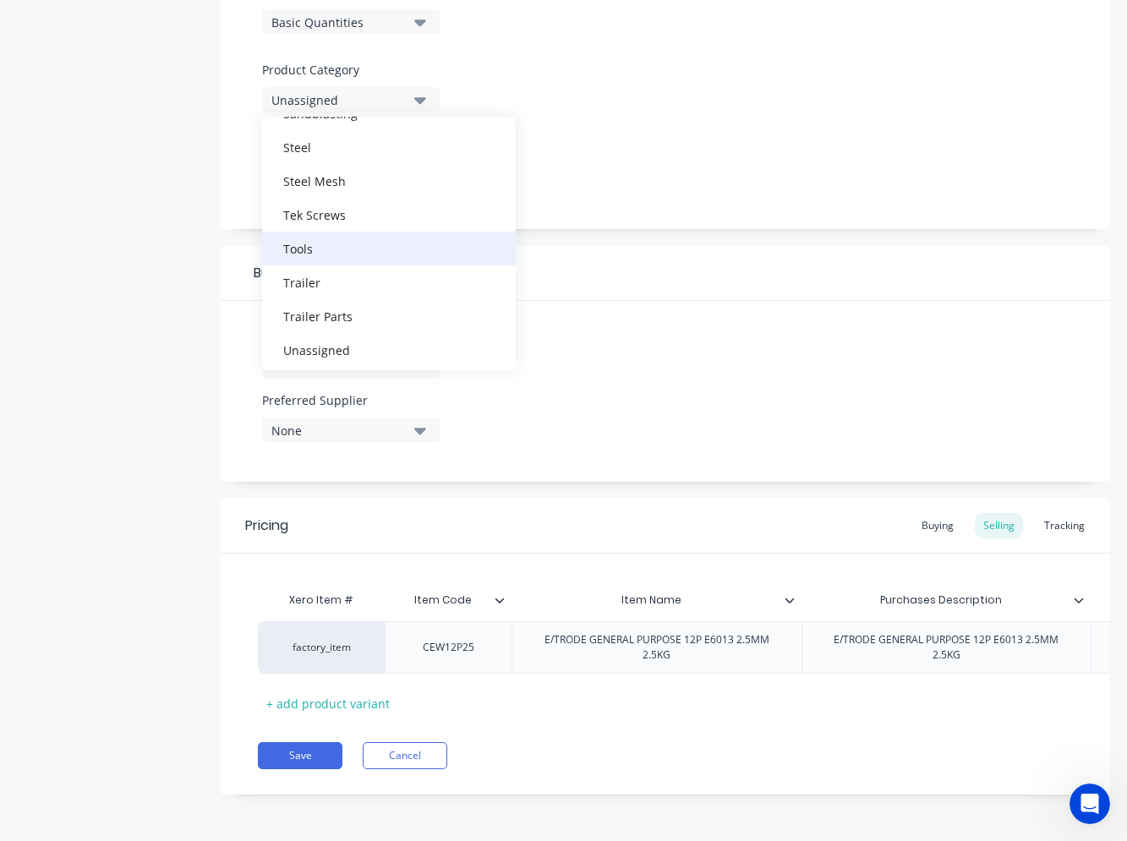
scroll to position [727, 0]
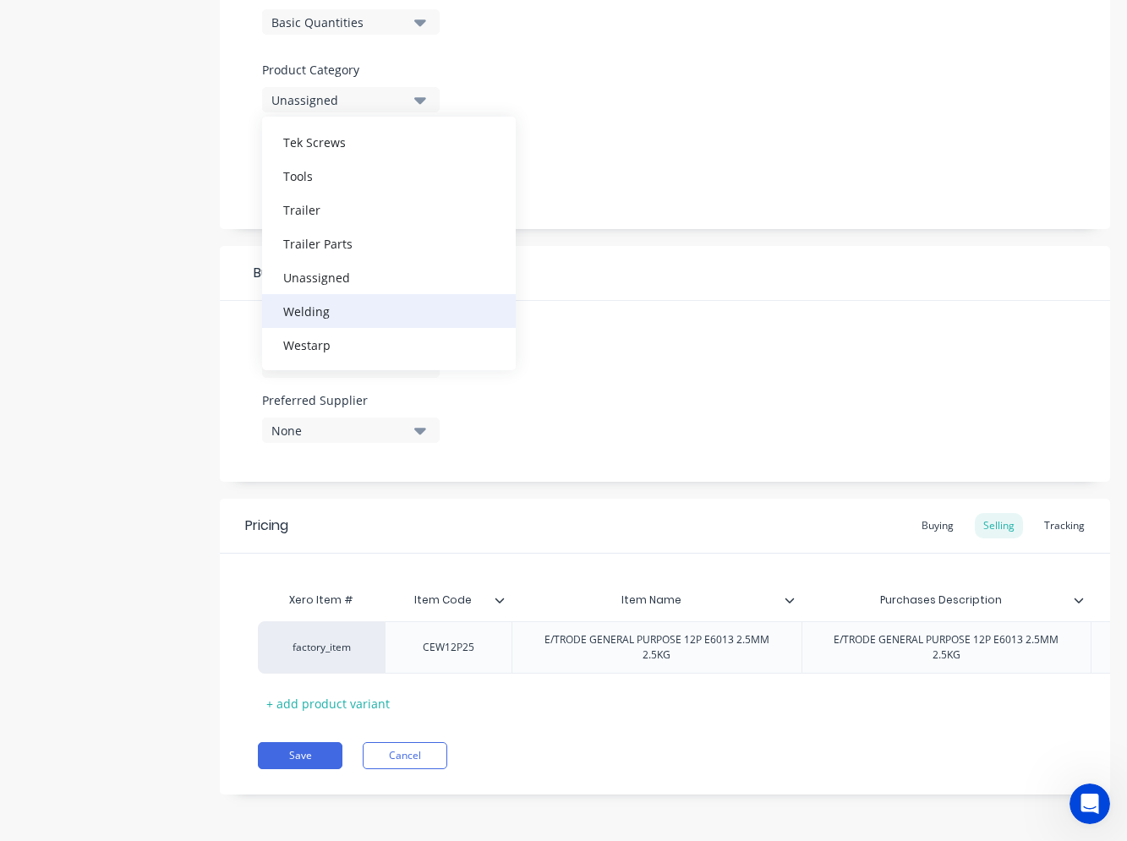
click at [349, 295] on div "Welding" at bounding box center [389, 311] width 254 height 34
type textarea "x"
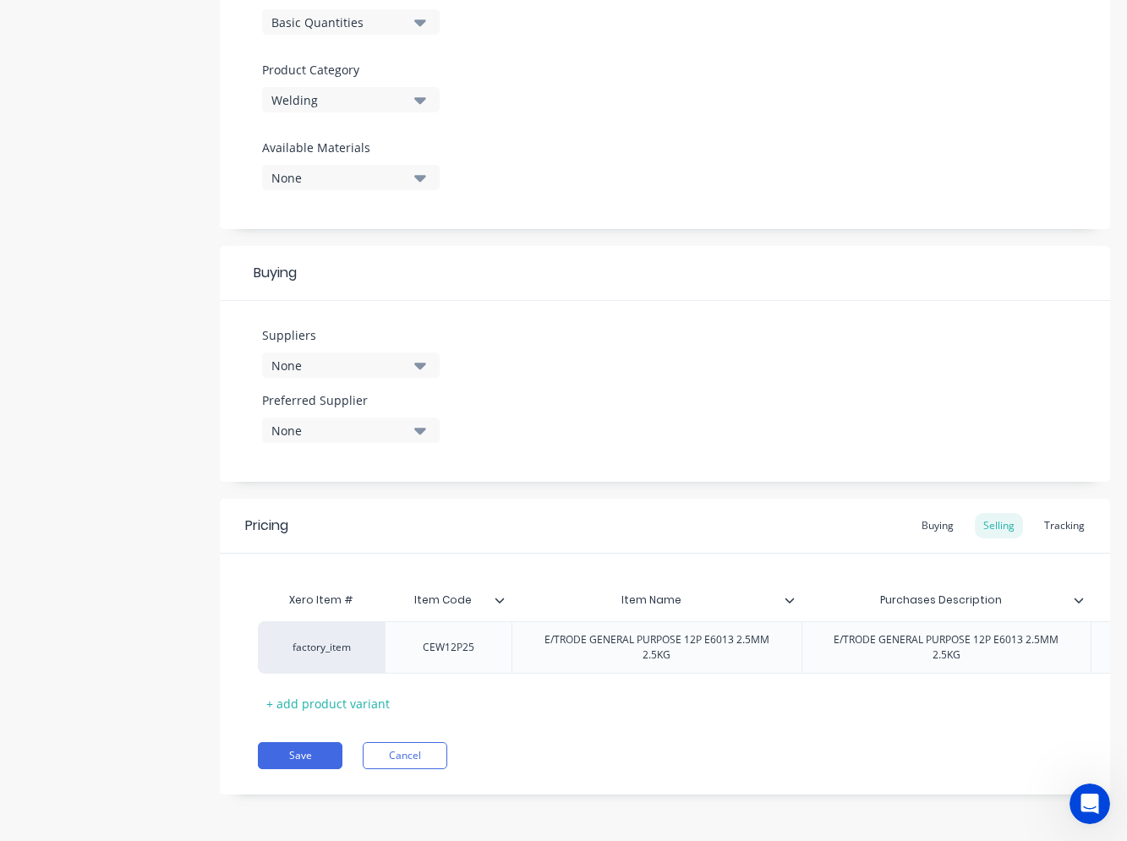
click at [413, 353] on button "None" at bounding box center [351, 365] width 178 height 25
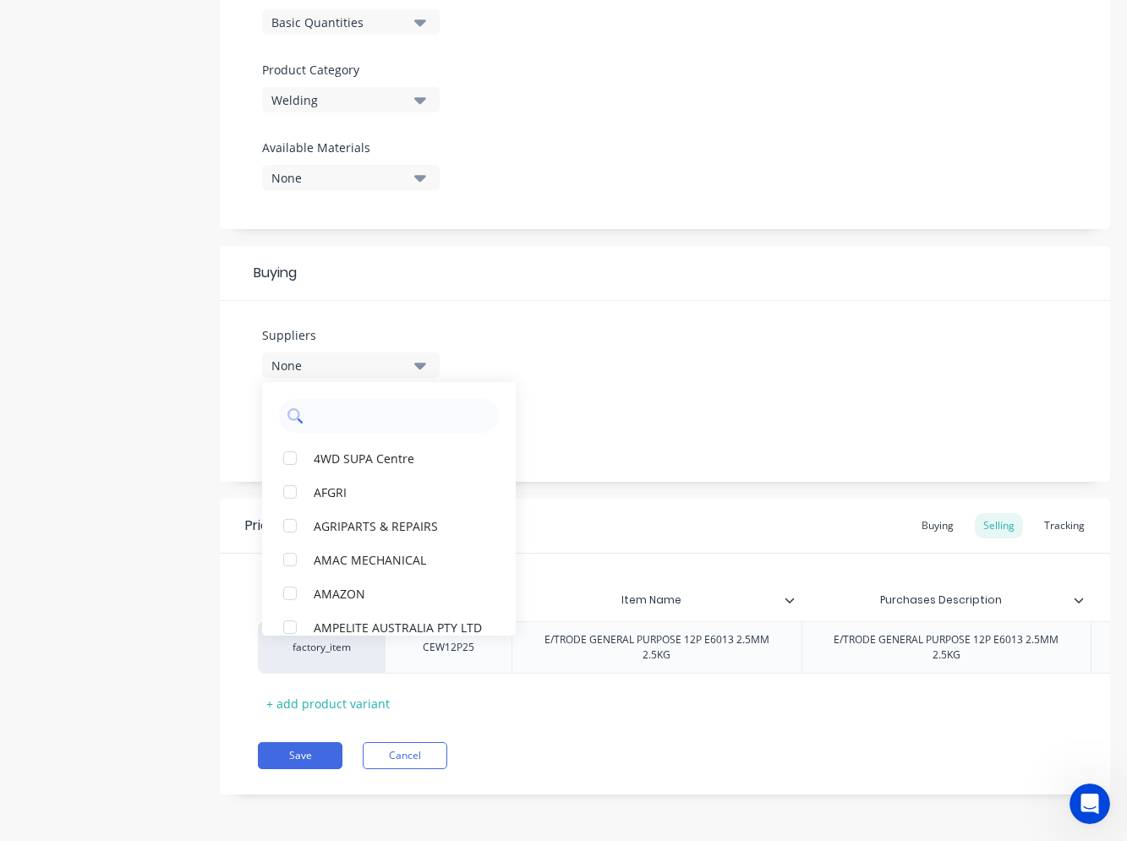
click at [383, 399] on input "text" at bounding box center [400, 416] width 179 height 34
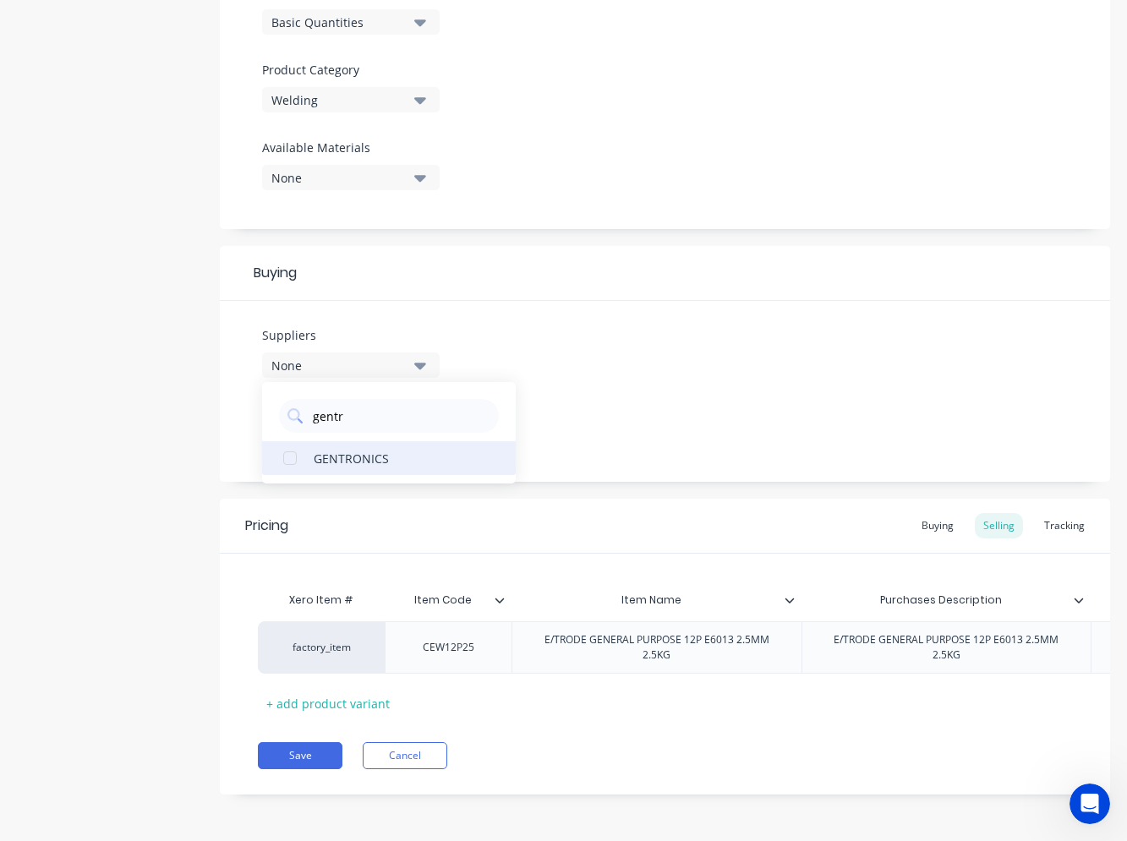
type input "gentr"
click at [337, 449] on div "GENTRONICS" at bounding box center [398, 458] width 169 height 18
click at [623, 353] on div "Suppliers 1 suppliers selected gentr GENTRONICS Preferred Supplier None" at bounding box center [665, 391] width 890 height 181
click at [411, 418] on button "None" at bounding box center [351, 430] width 178 height 25
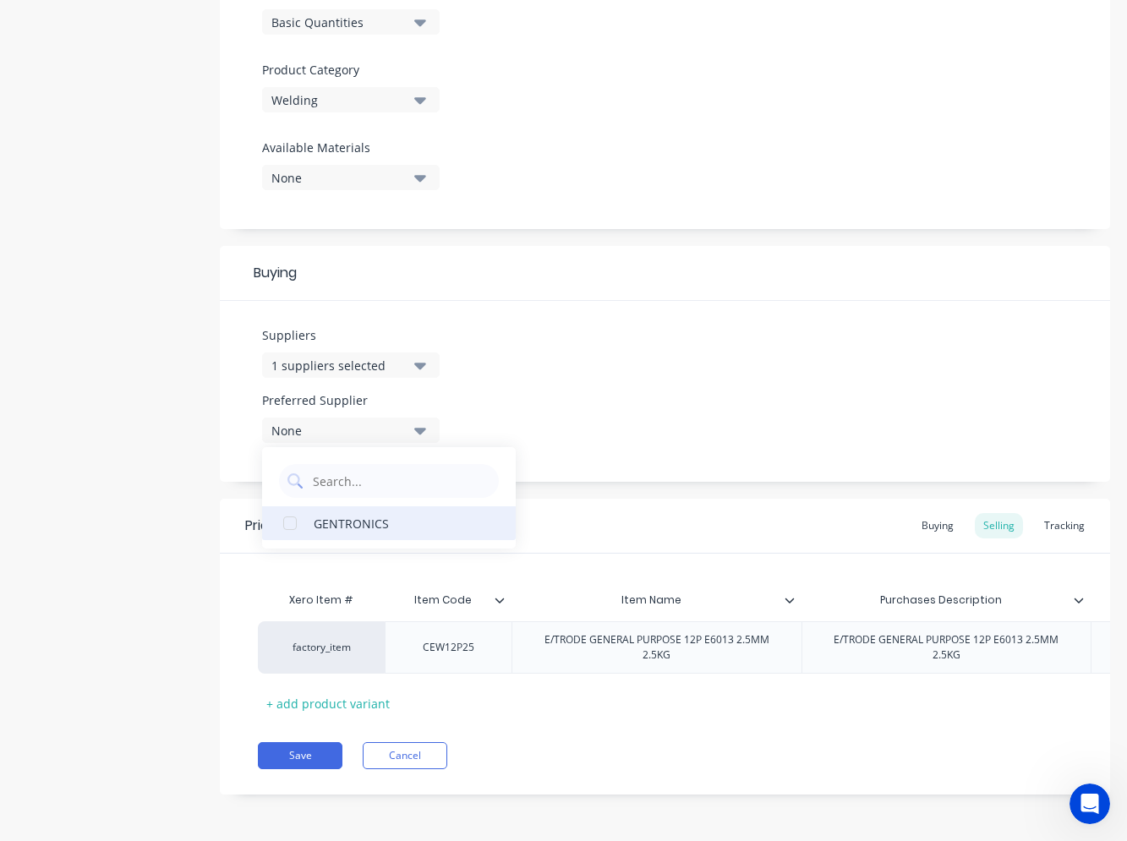
click at [374, 514] on div "GENTRONICS" at bounding box center [398, 523] width 169 height 18
click at [561, 397] on div "Suppliers 1 suppliers selected gentr Preferred Supplier GENTRONICS GENTRONICS" at bounding box center [665, 391] width 890 height 181
click at [792, 598] on icon at bounding box center [789, 600] width 9 height 5
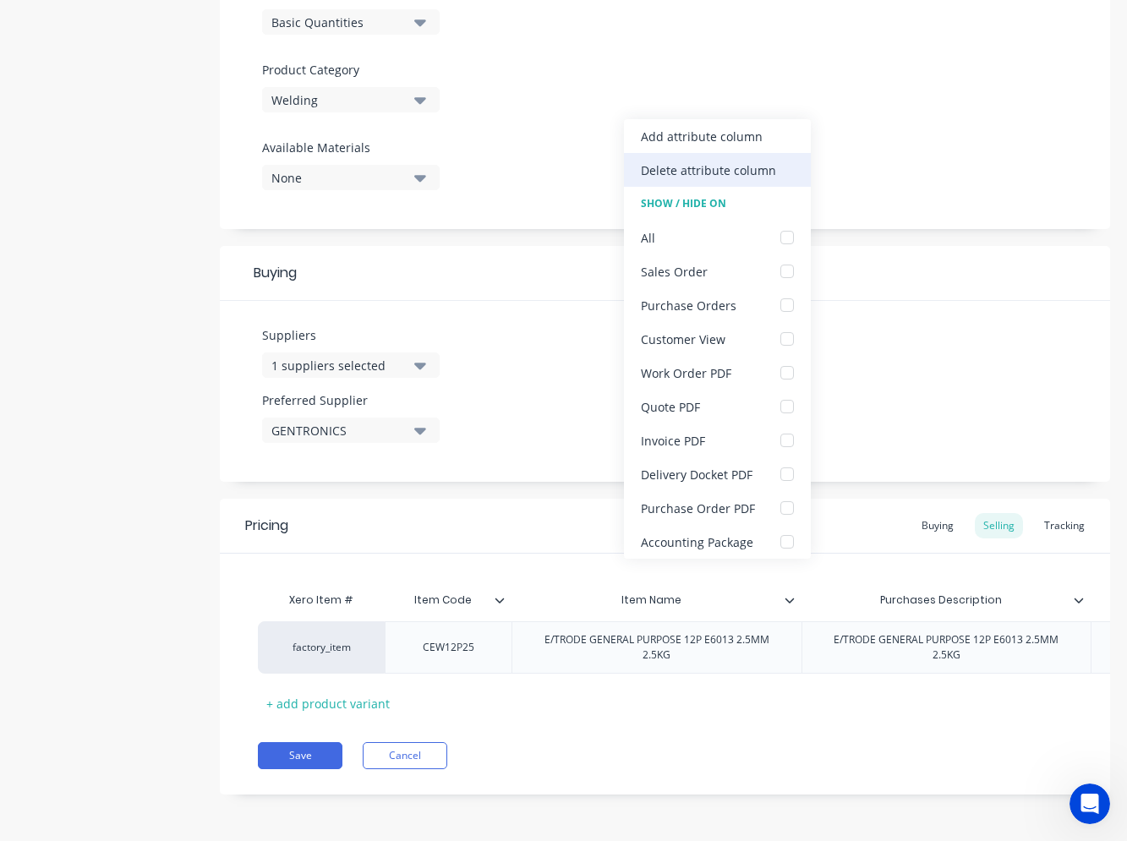
click at [711, 161] on div "Delete attribute column" at bounding box center [708, 170] width 135 height 18
type textarea "x"
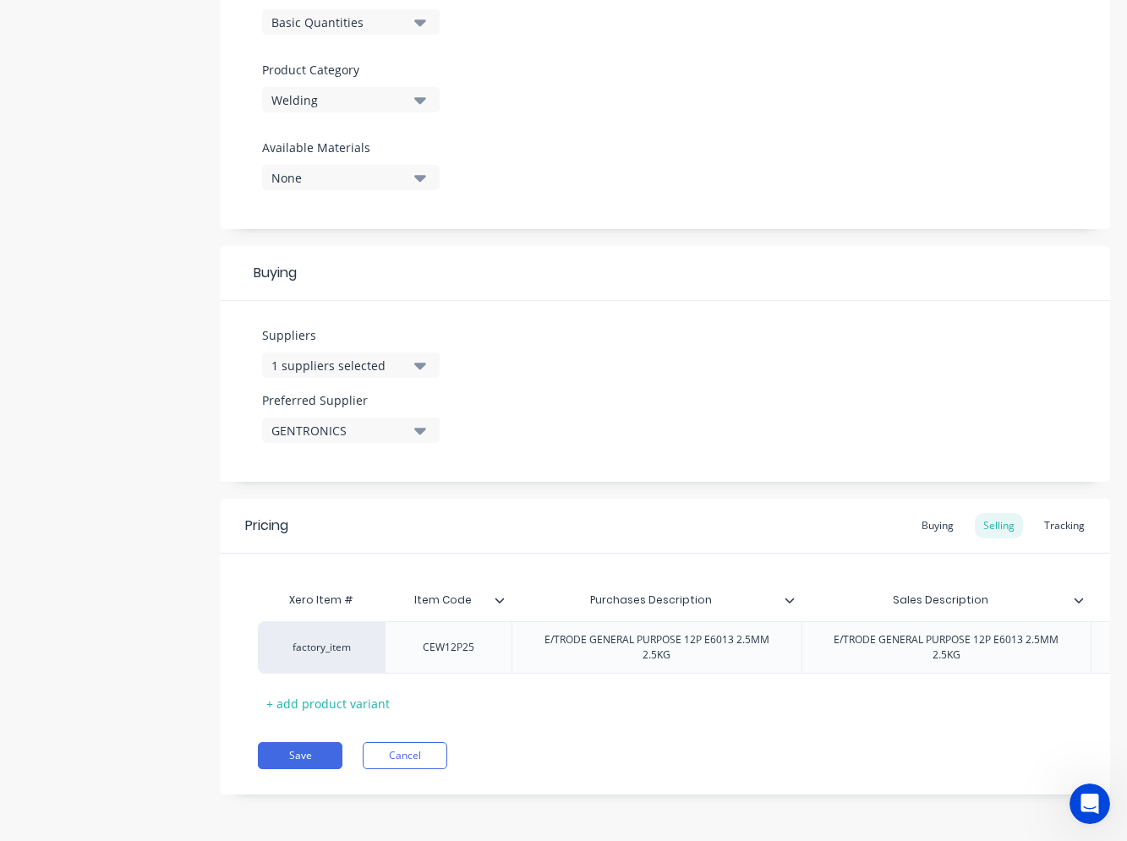
scroll to position [0, 322]
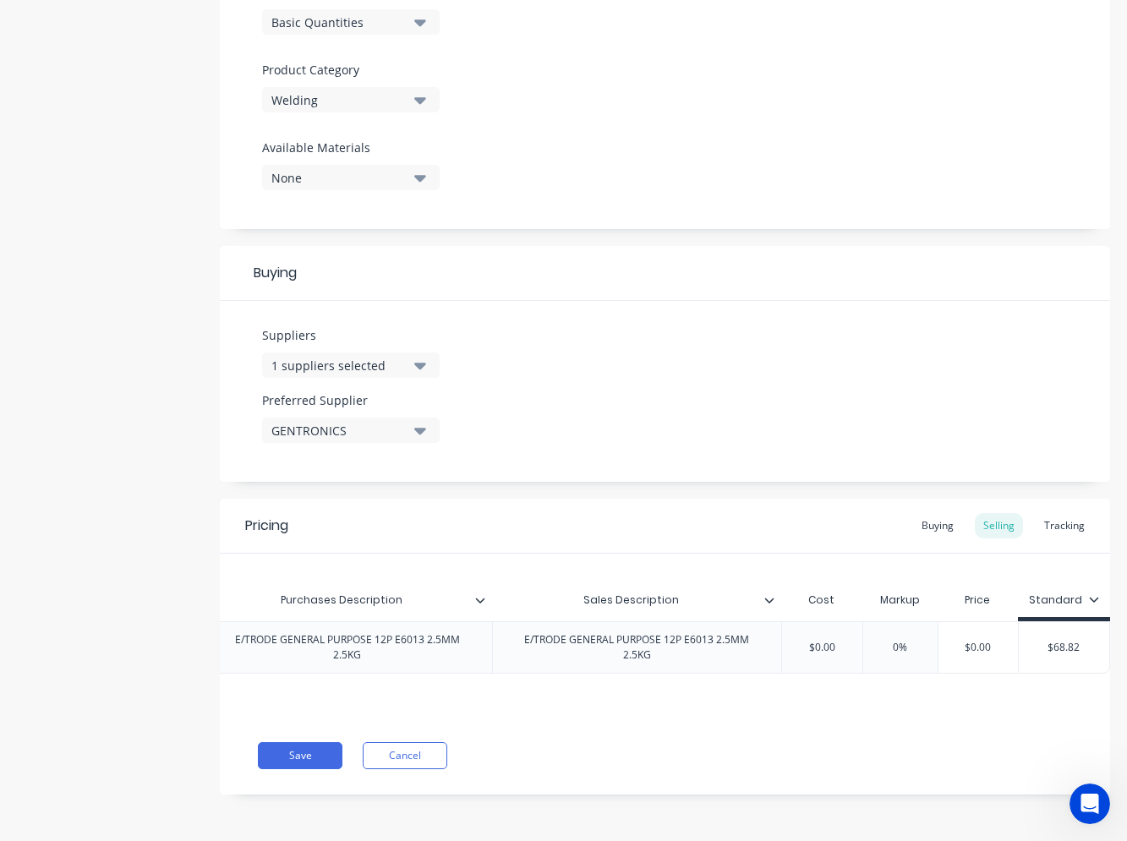
type input "$0.00"
drag, startPoint x: 988, startPoint y: 633, endPoint x: 943, endPoint y: 627, distance: 45.2
click at [943, 640] on input "$0.00" at bounding box center [978, 647] width 85 height 15
type textarea "x"
type input "6"
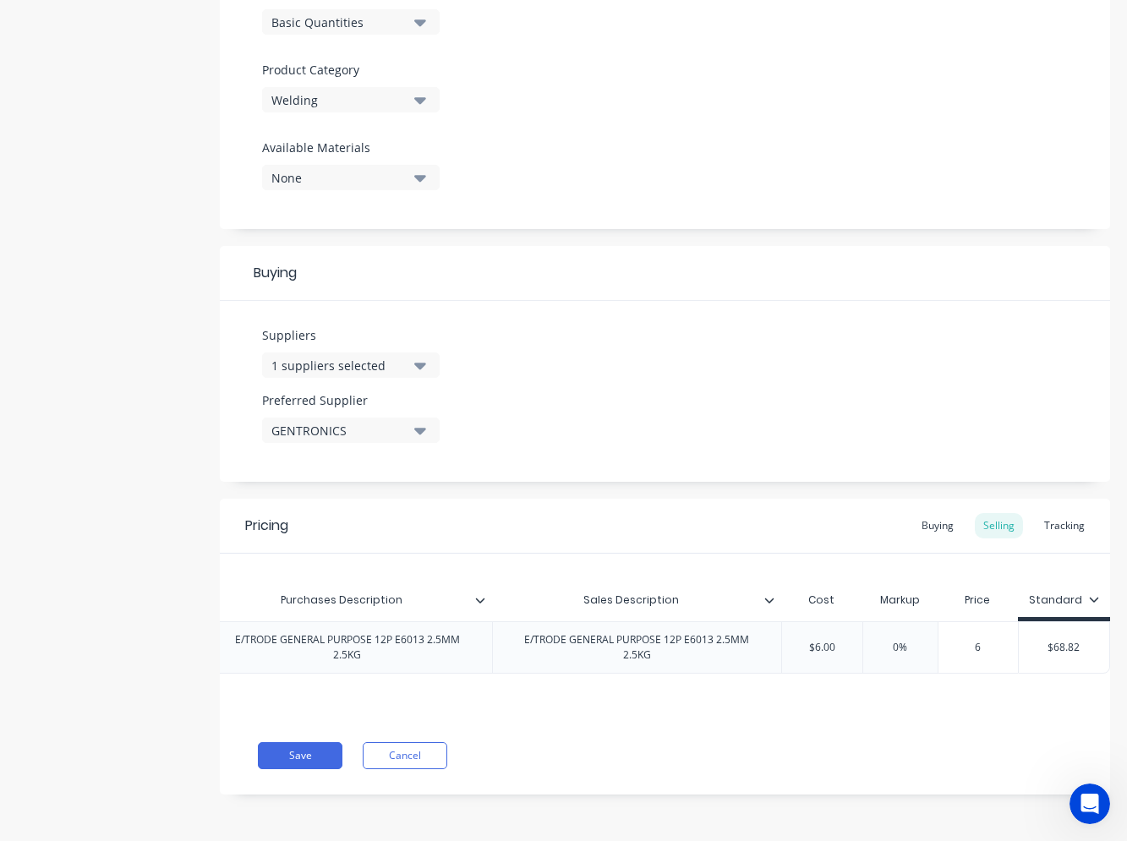
type textarea "x"
type input "68."
type textarea "x"
type input "68.8"
type textarea "x"
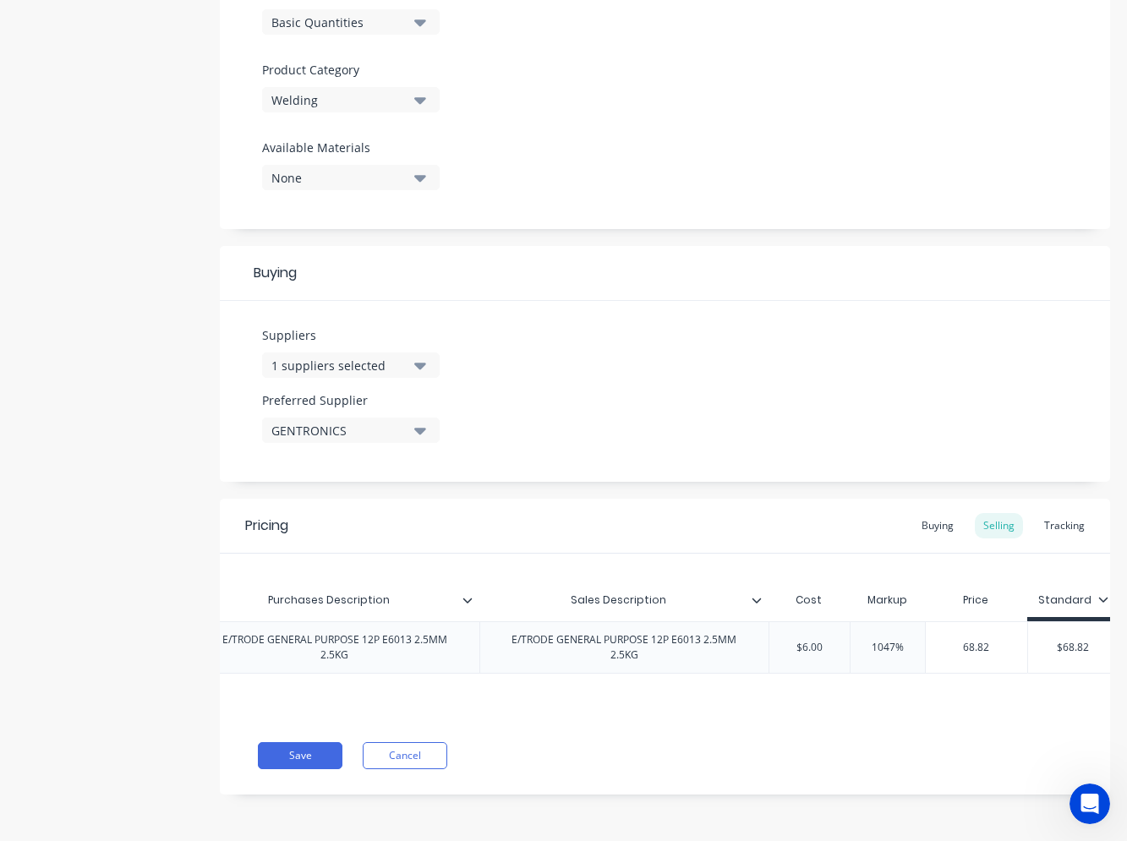
type input "68.82"
type input "$68.82"
drag, startPoint x: 1052, startPoint y: 629, endPoint x: 1106, endPoint y: 629, distance: 54.1
click at [1106, 629] on div "Product details Collaborate Order History Add image E/TRODE GENERAL PURPOSE 12P…" at bounding box center [563, 171] width 1127 height 1339
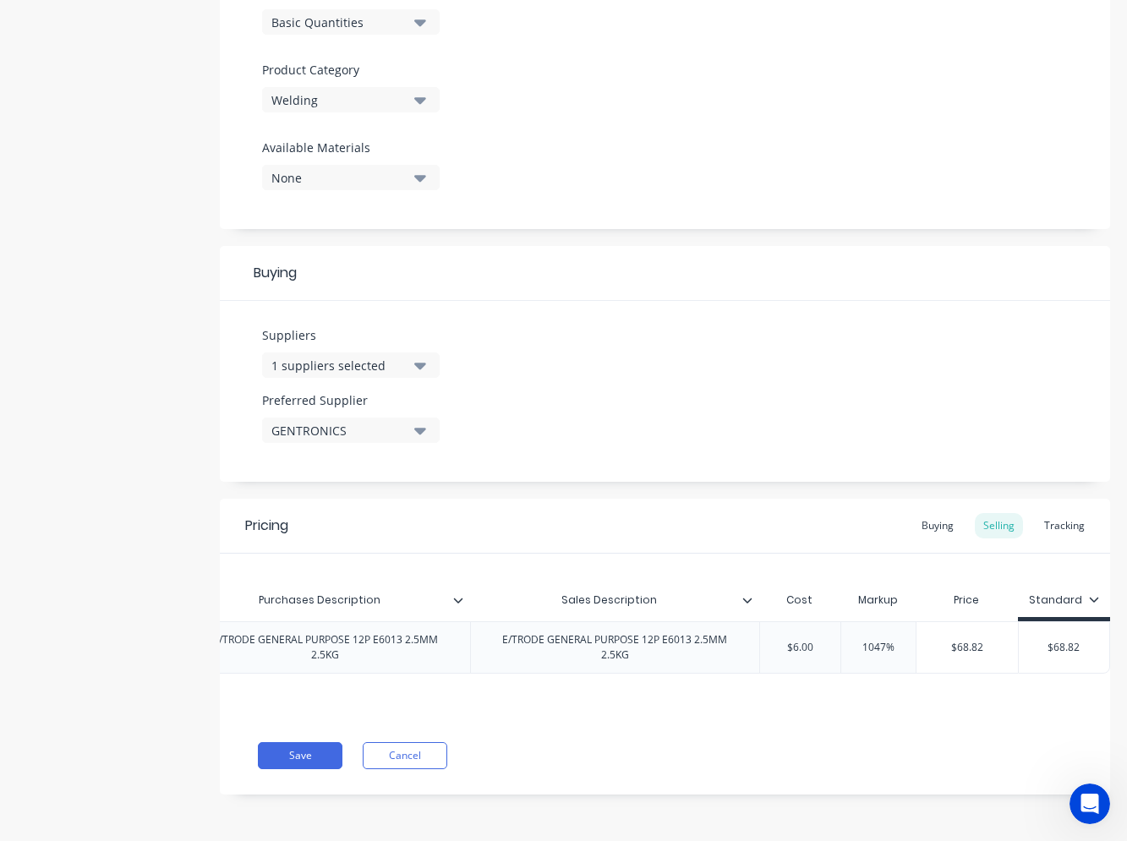
type textarea "x"
type input "2"
type textarea "x"
click at [943, 518] on div "Buying" at bounding box center [937, 525] width 49 height 25
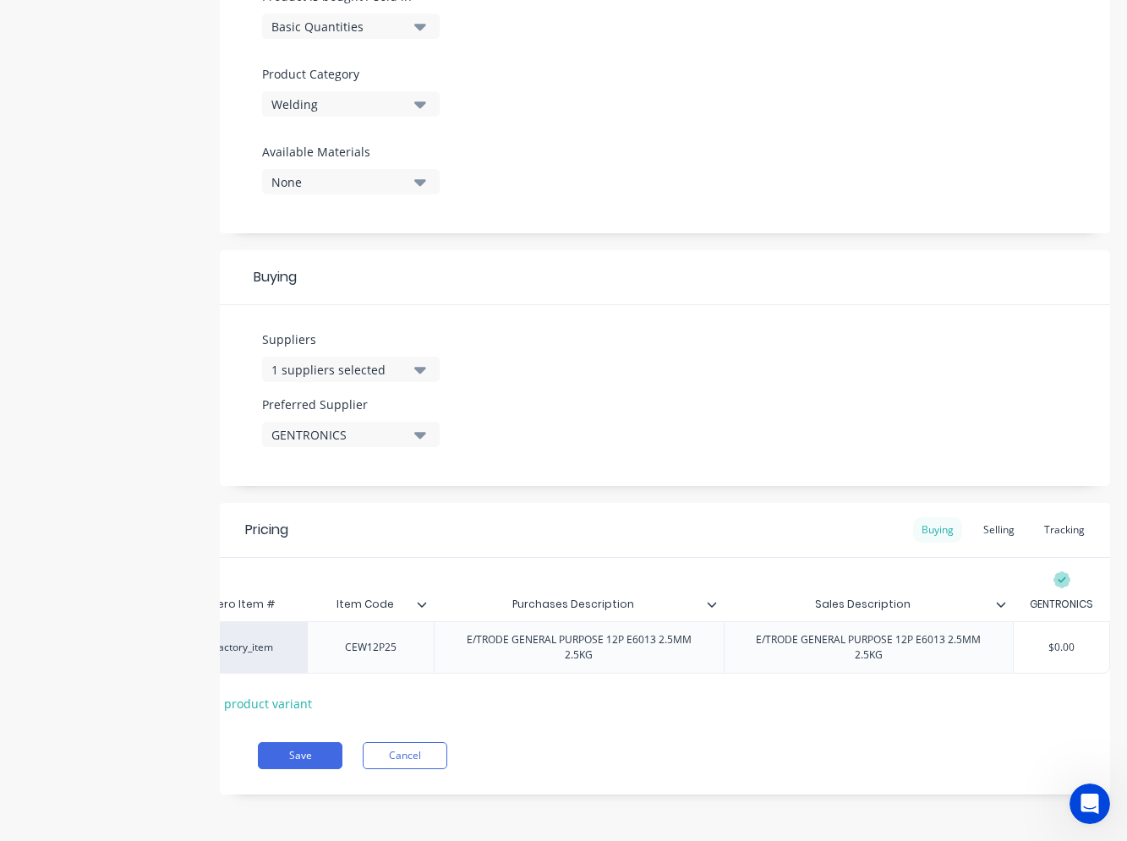
scroll to position [557, 0]
click at [315, 750] on button "Save" at bounding box center [300, 755] width 85 height 27
type textarea "x"
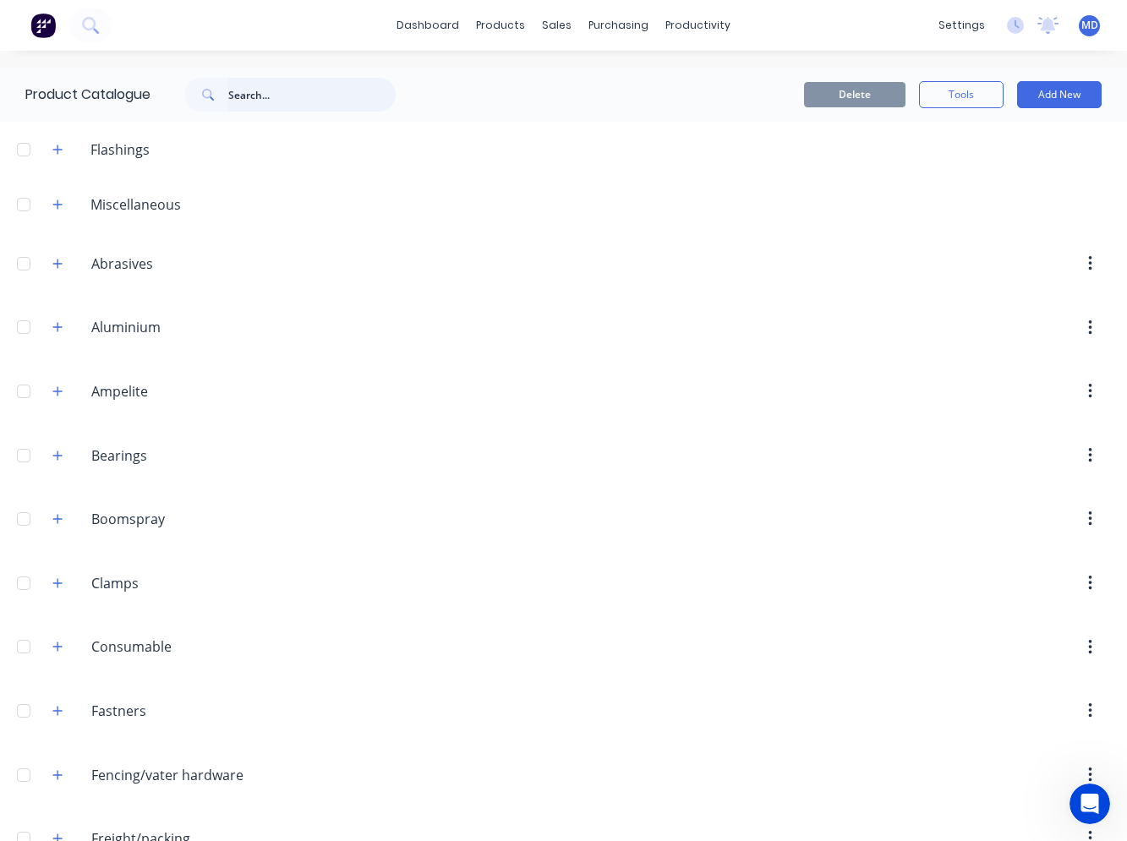
click at [241, 98] on input "text" at bounding box center [311, 95] width 167 height 34
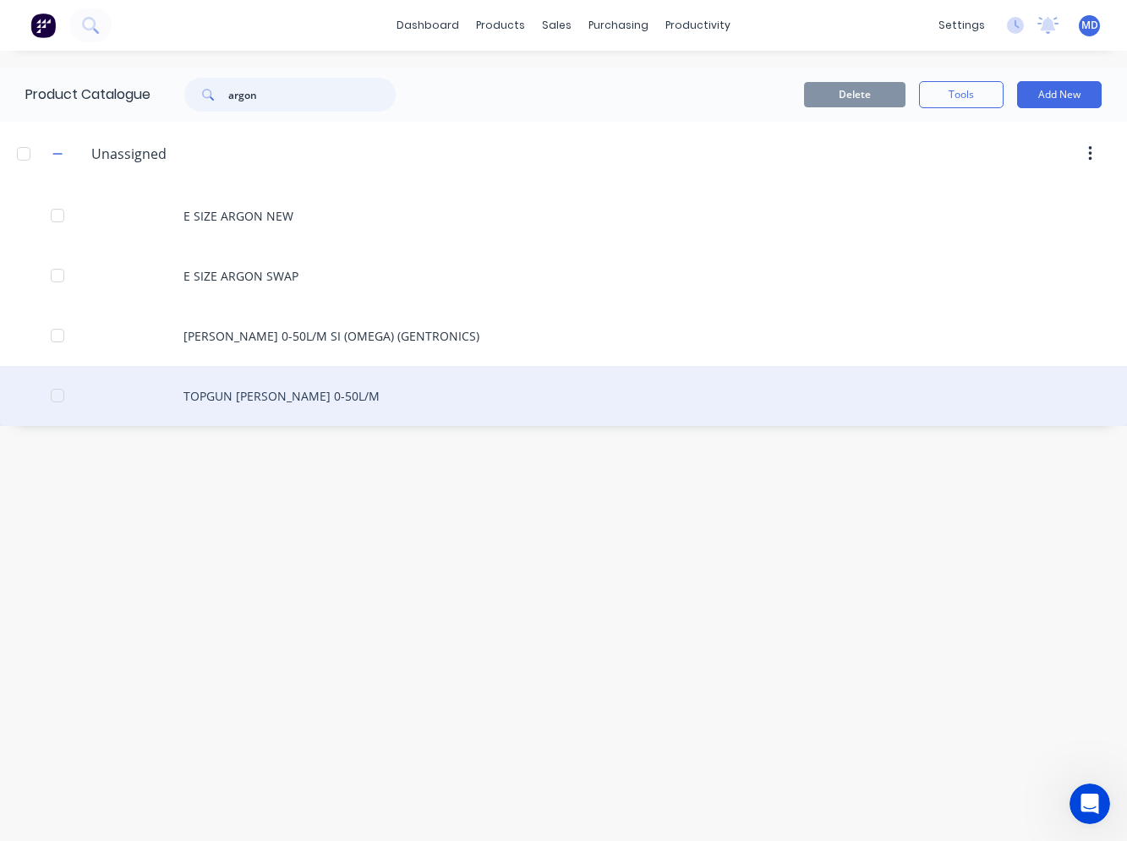
type input "argon"
click at [217, 391] on div "TOPGUN [PERSON_NAME] 0-50L/M" at bounding box center [563, 396] width 1127 height 60
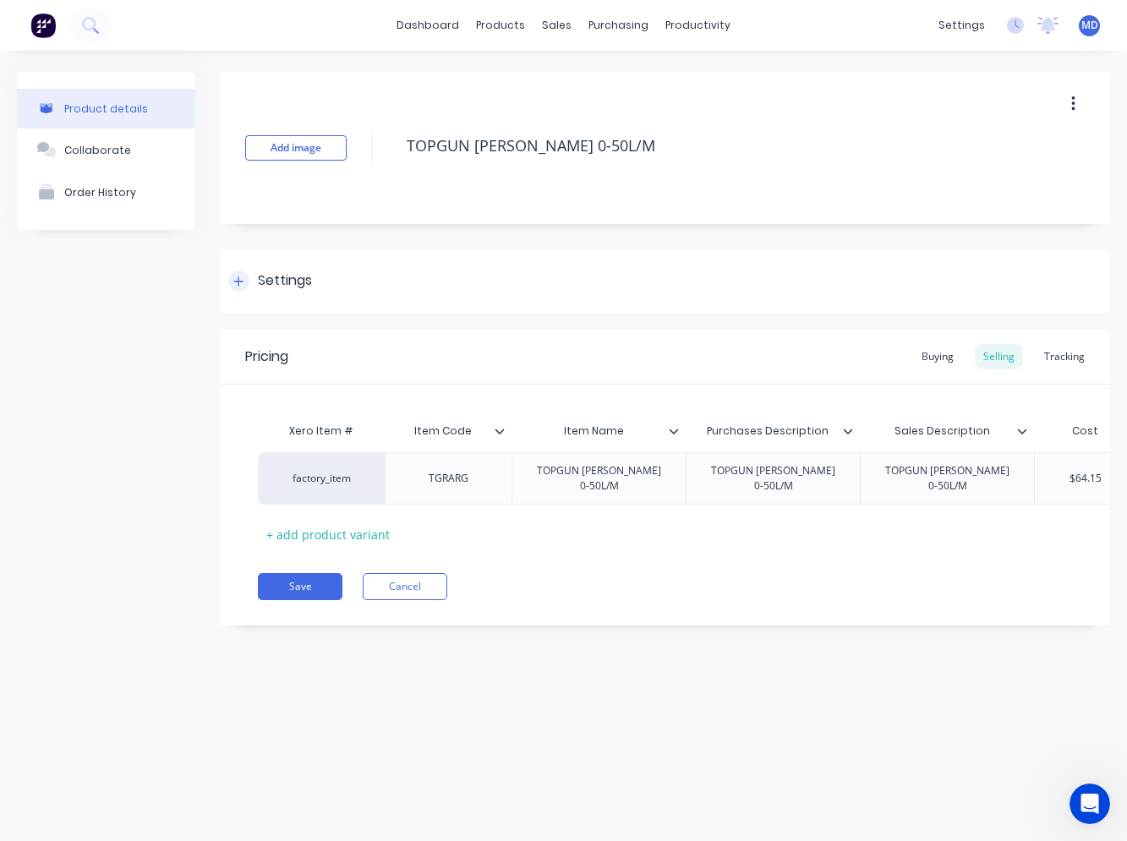
click at [238, 282] on icon at bounding box center [238, 280] width 9 height 9
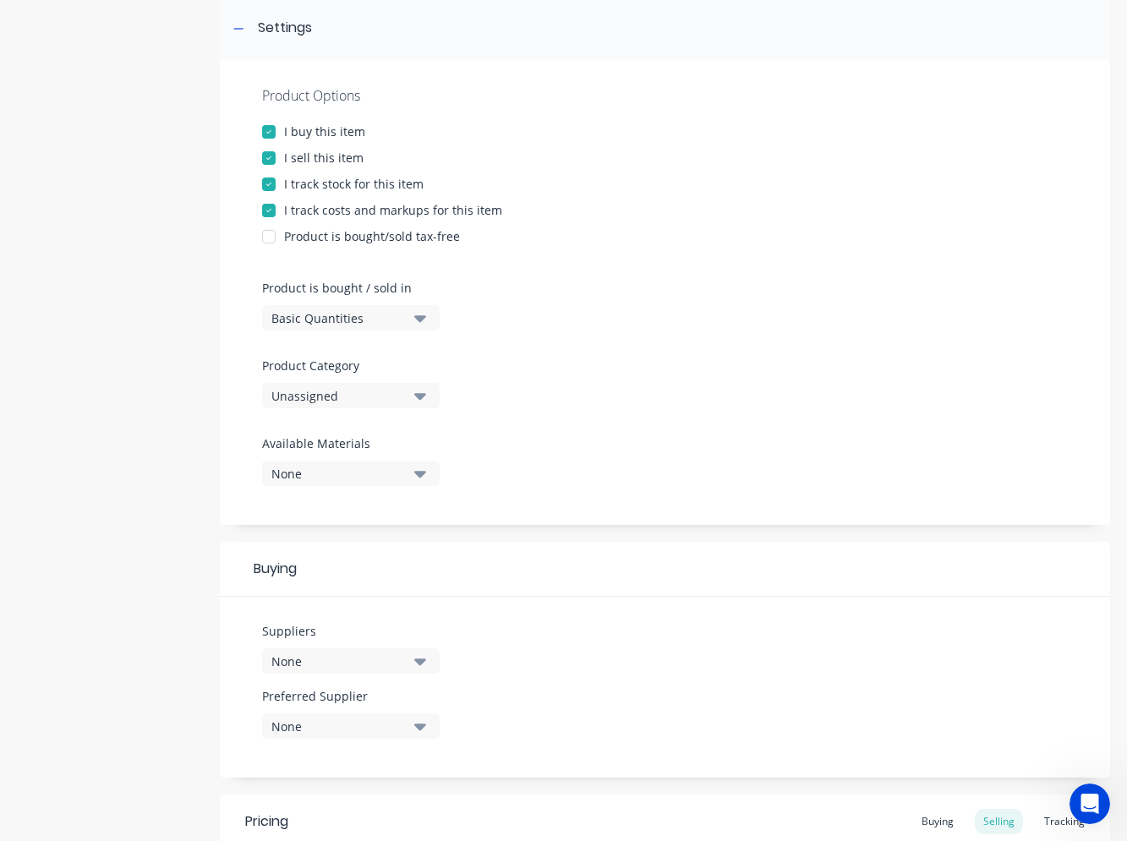
scroll to position [254, 0]
click at [341, 391] on div "Unassigned" at bounding box center [338, 395] width 135 height 18
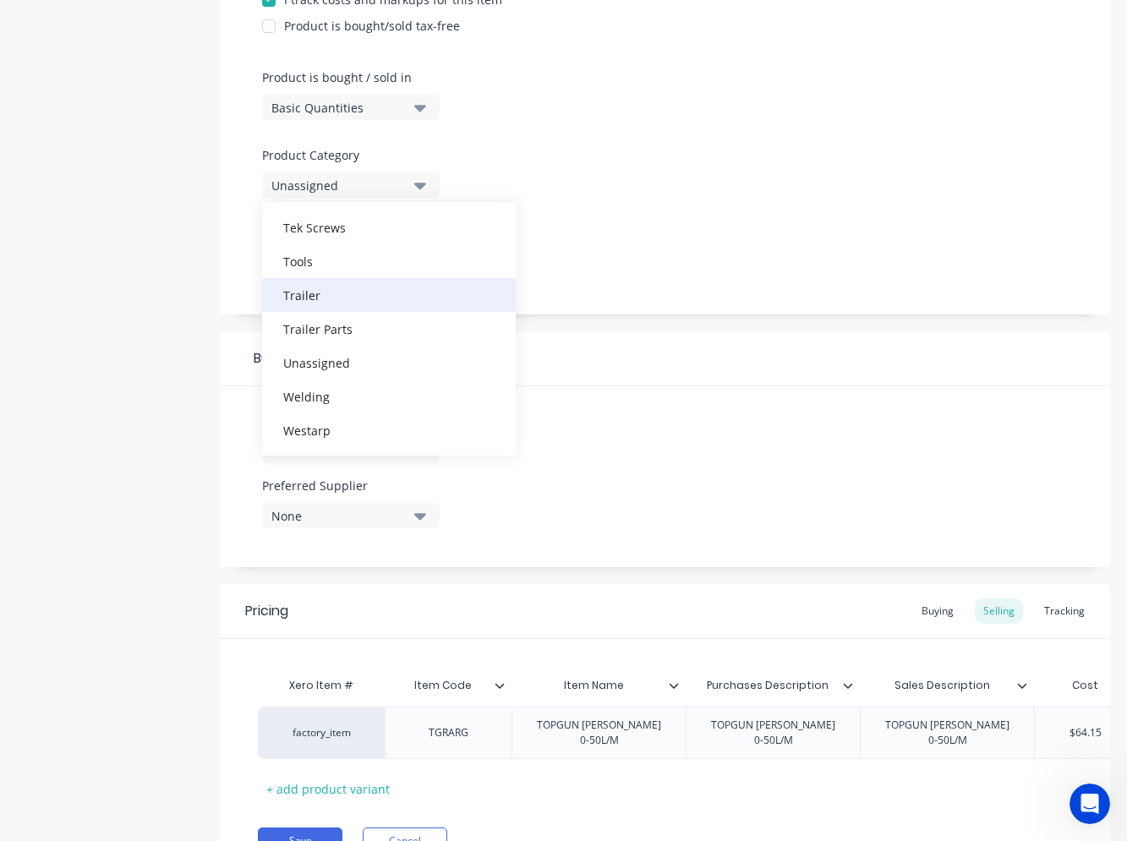
scroll to position [507, 0]
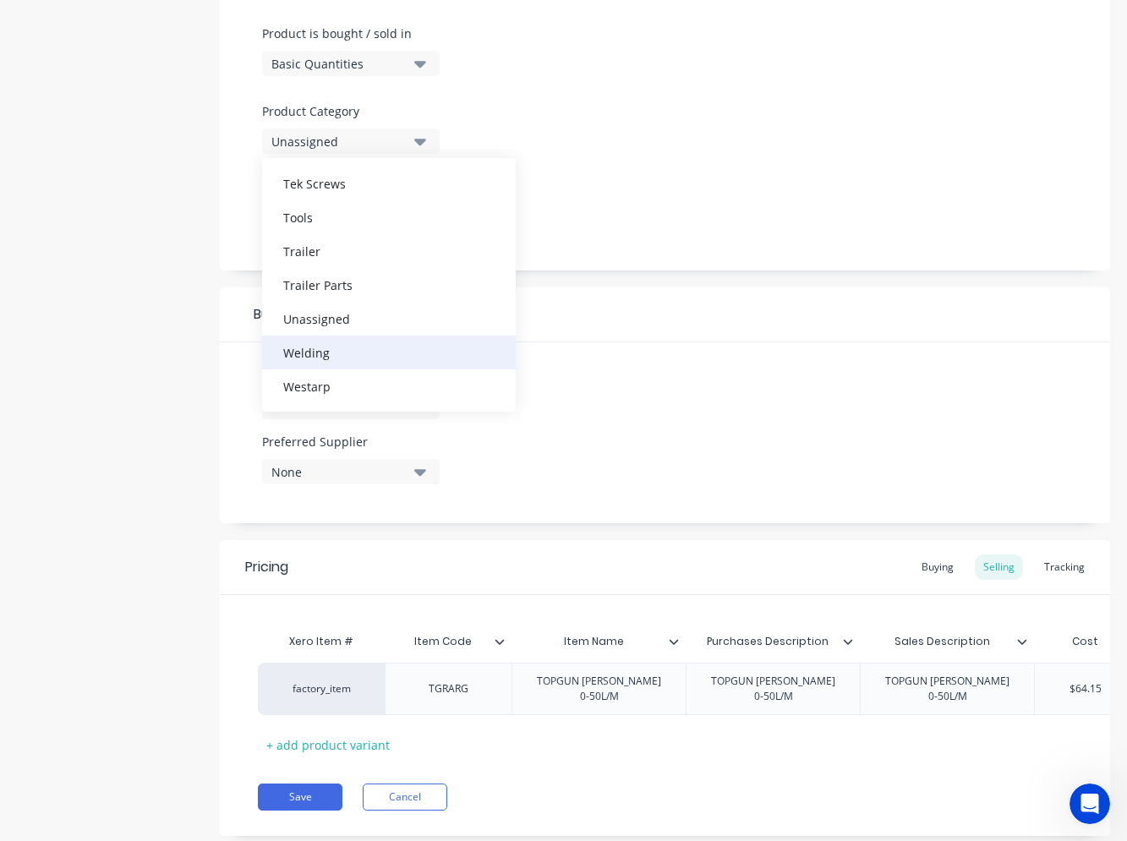
click at [326, 343] on div "Welding" at bounding box center [389, 353] width 254 height 34
type textarea "x"
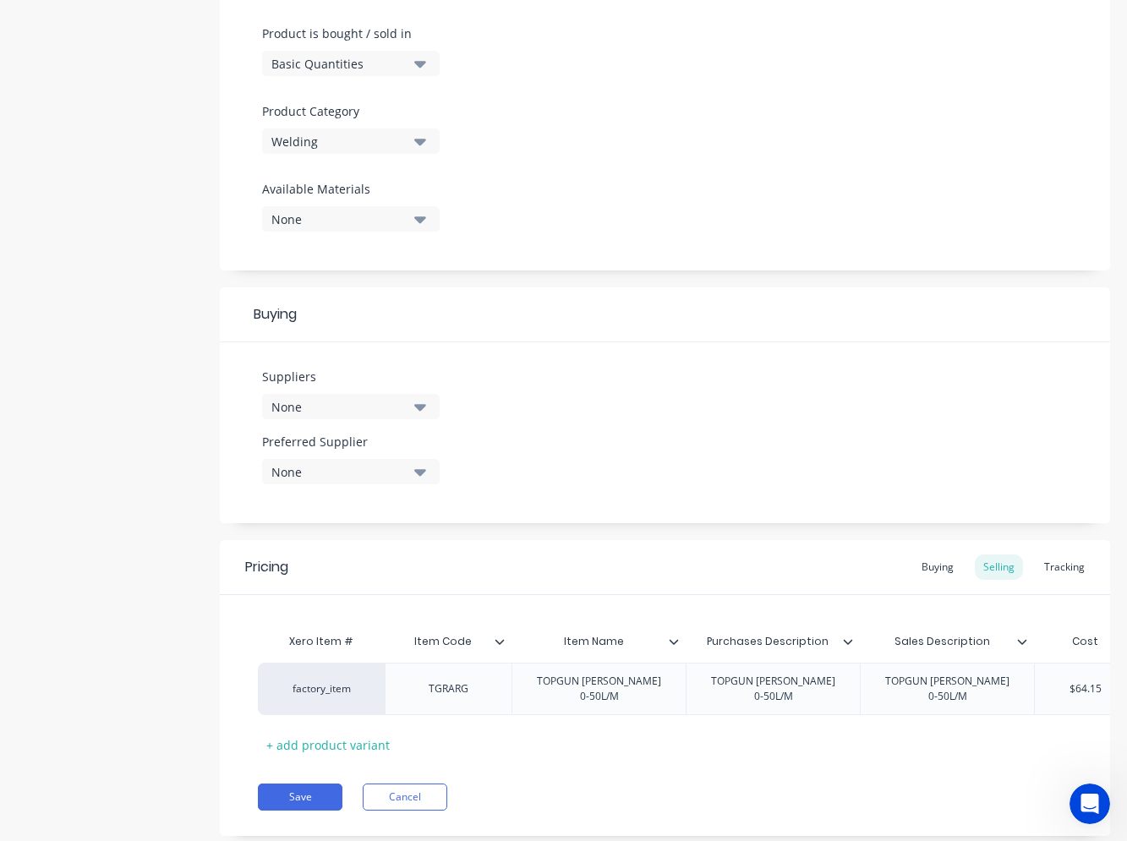
click at [419, 413] on icon "button" at bounding box center [420, 406] width 12 height 19
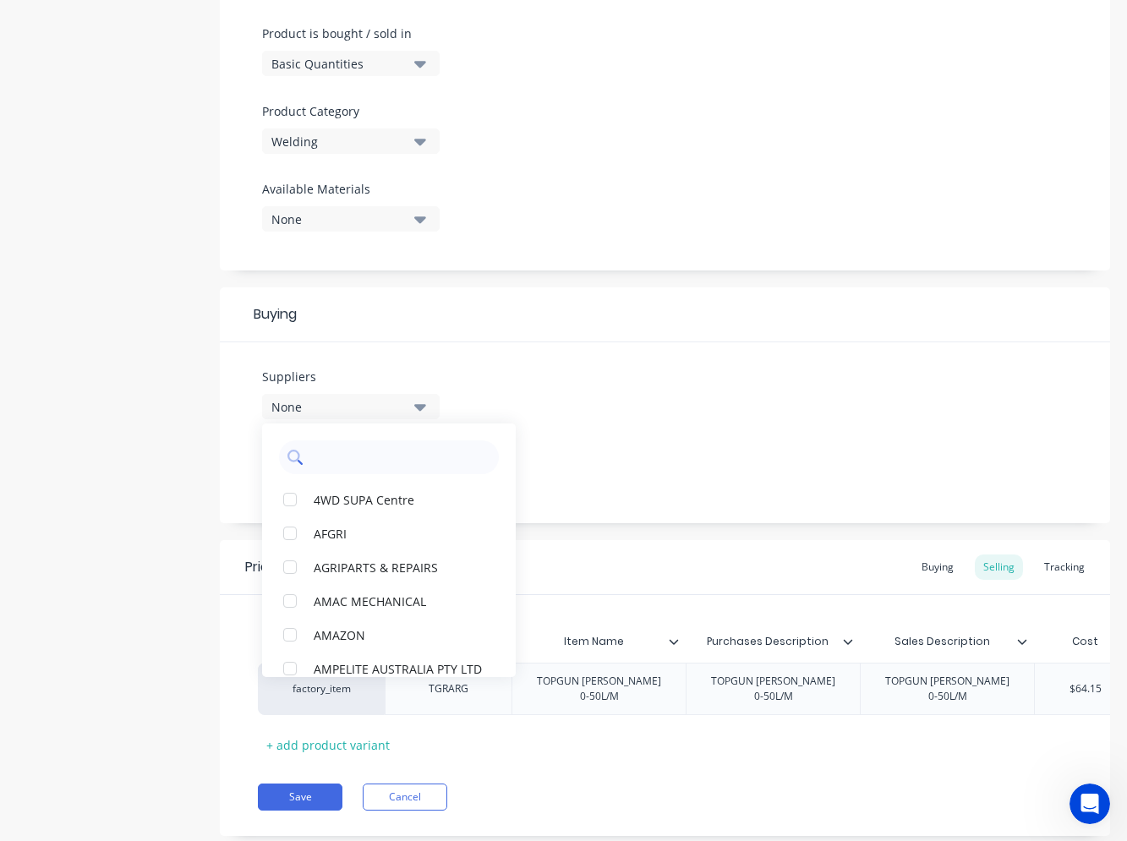
click at [412, 452] on input "text" at bounding box center [400, 458] width 179 height 34
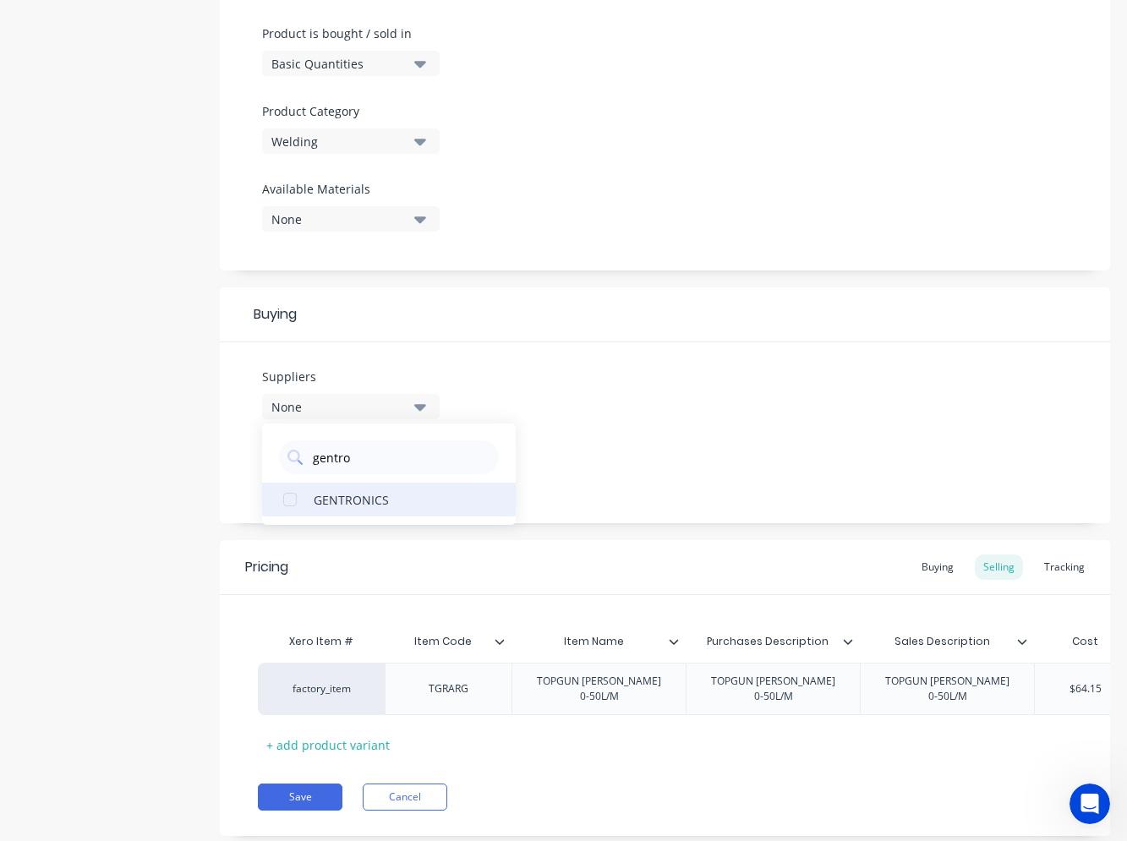
type input "gentro"
click at [320, 495] on div "GENTRONICS" at bounding box center [398, 499] width 169 height 18
click at [569, 456] on div "Suppliers 1 suppliers selected gentro GENTRONICS Preferred Supplier None" at bounding box center [665, 432] width 890 height 181
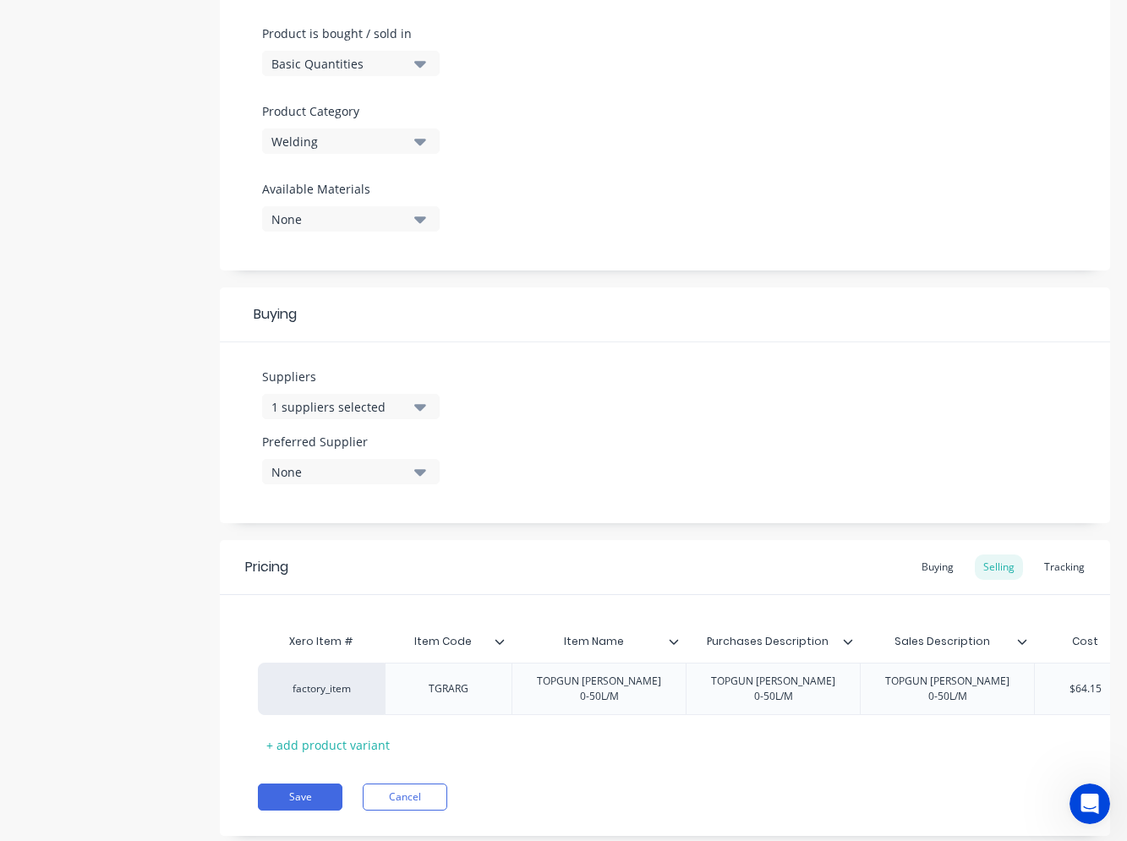
click at [363, 467] on div "None" at bounding box center [338, 472] width 135 height 18
click at [363, 560] on div "GENTRONICS" at bounding box center [398, 564] width 169 height 18
click at [605, 409] on div "Suppliers 1 suppliers selected gentro Preferred Supplier GENTRONICS GENTRONICS" at bounding box center [665, 432] width 890 height 181
click at [681, 644] on div at bounding box center [681, 641] width 10 height 15
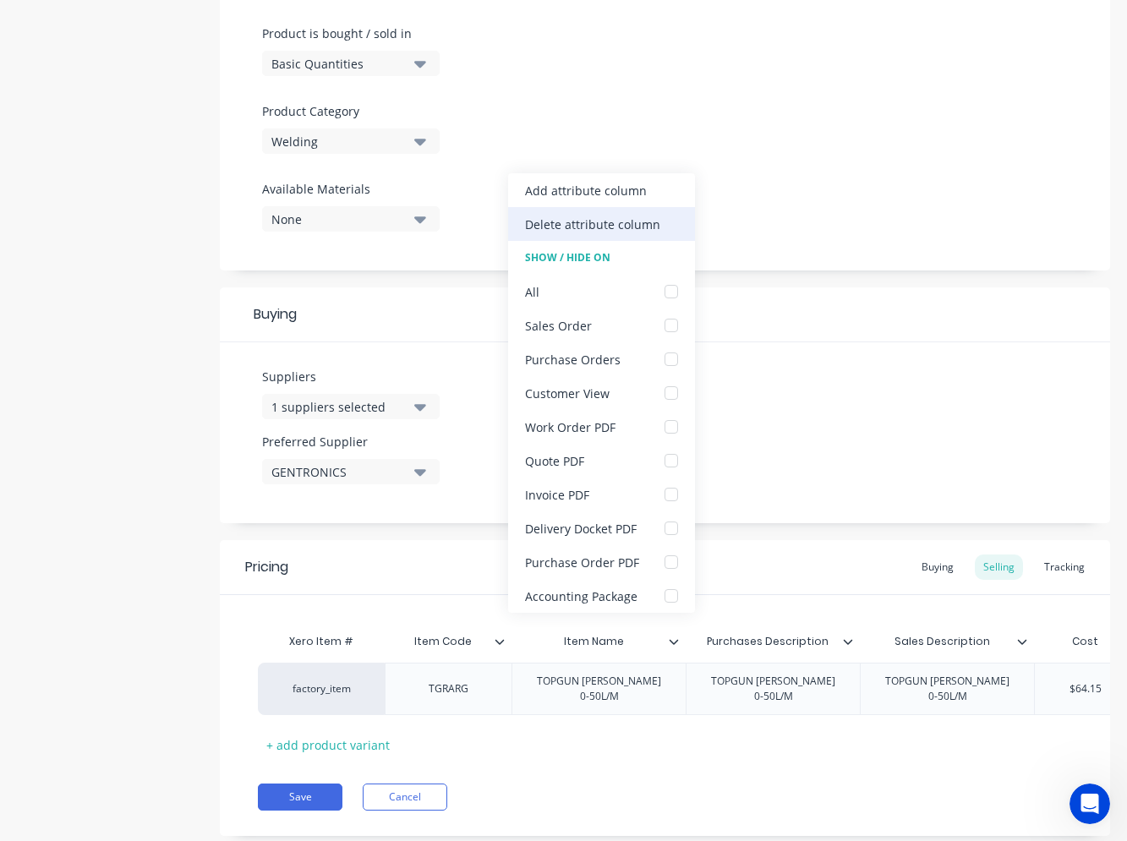
click at [616, 226] on div "Delete attribute column" at bounding box center [592, 225] width 135 height 18
type textarea "x"
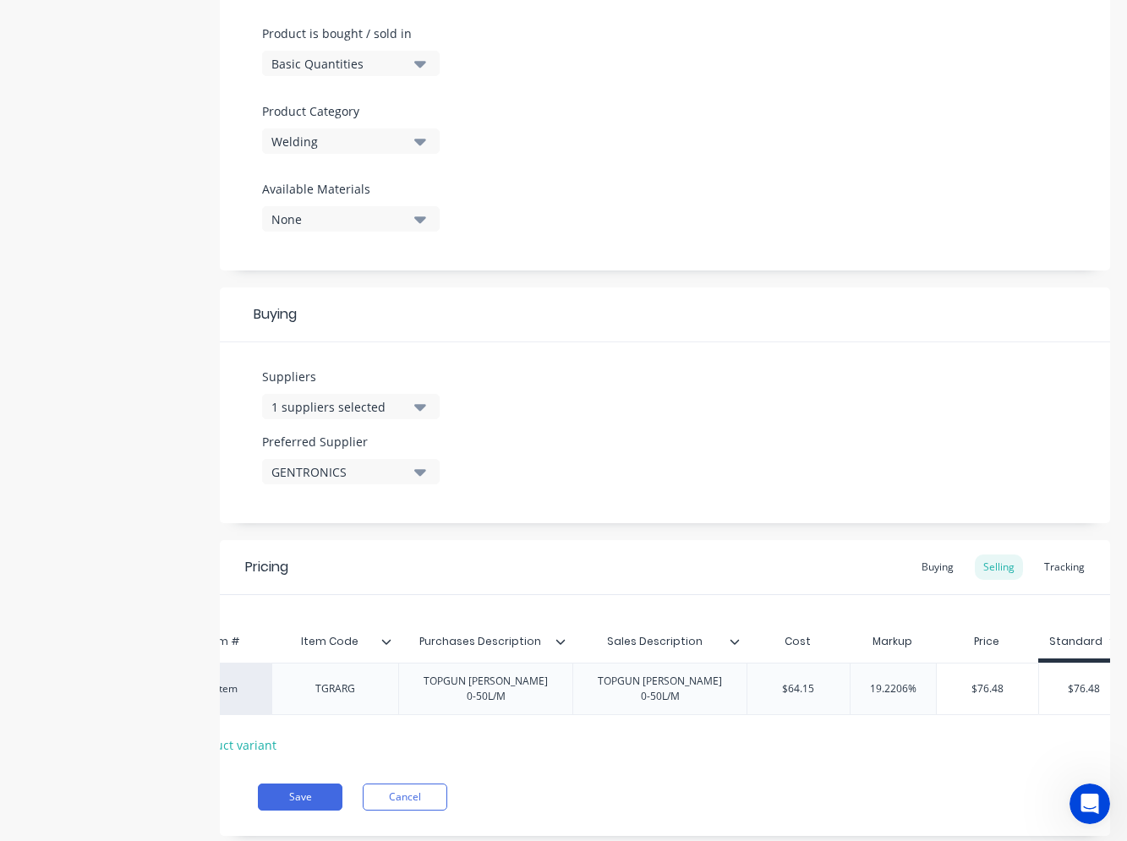
scroll to position [0, 146]
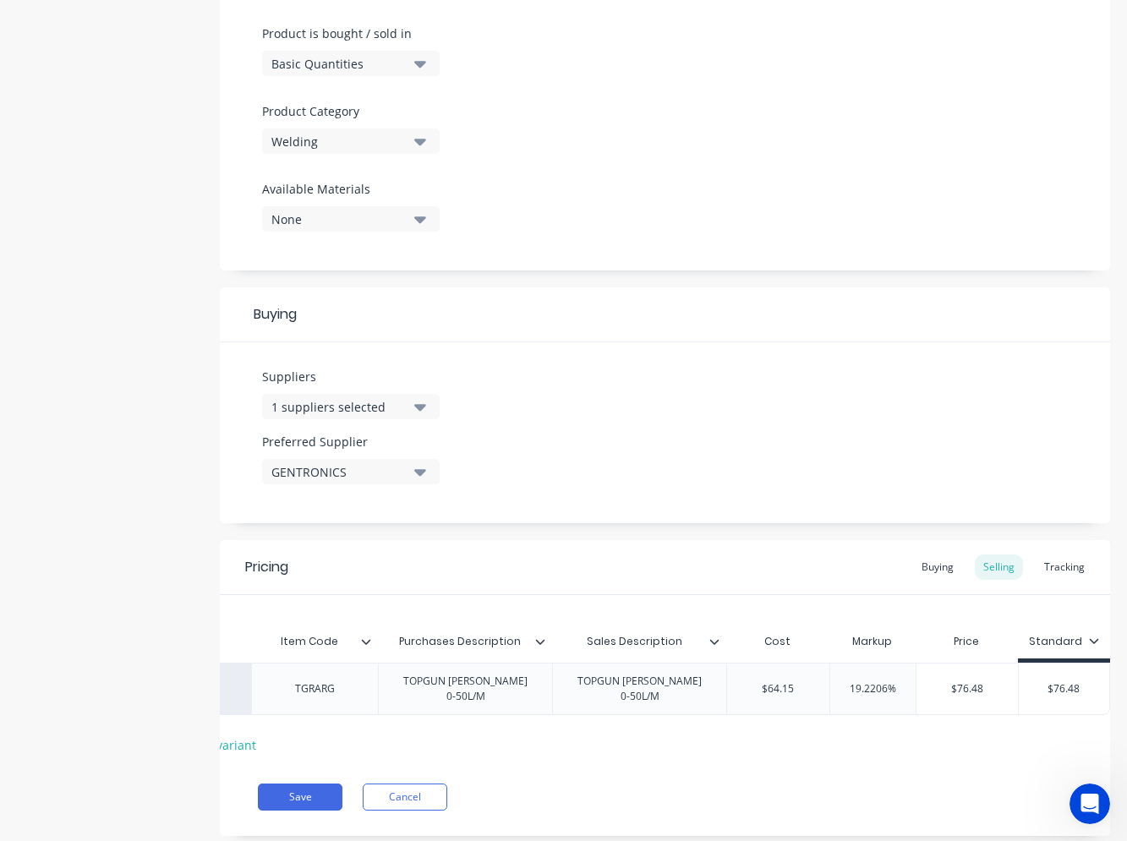
type input "$76.48"
drag, startPoint x: 1085, startPoint y: 683, endPoint x: 1029, endPoint y: 688, distance: 56.0
click at [1029, 688] on input "$76.48" at bounding box center [1064, 688] width 90 height 15
type textarea "x"
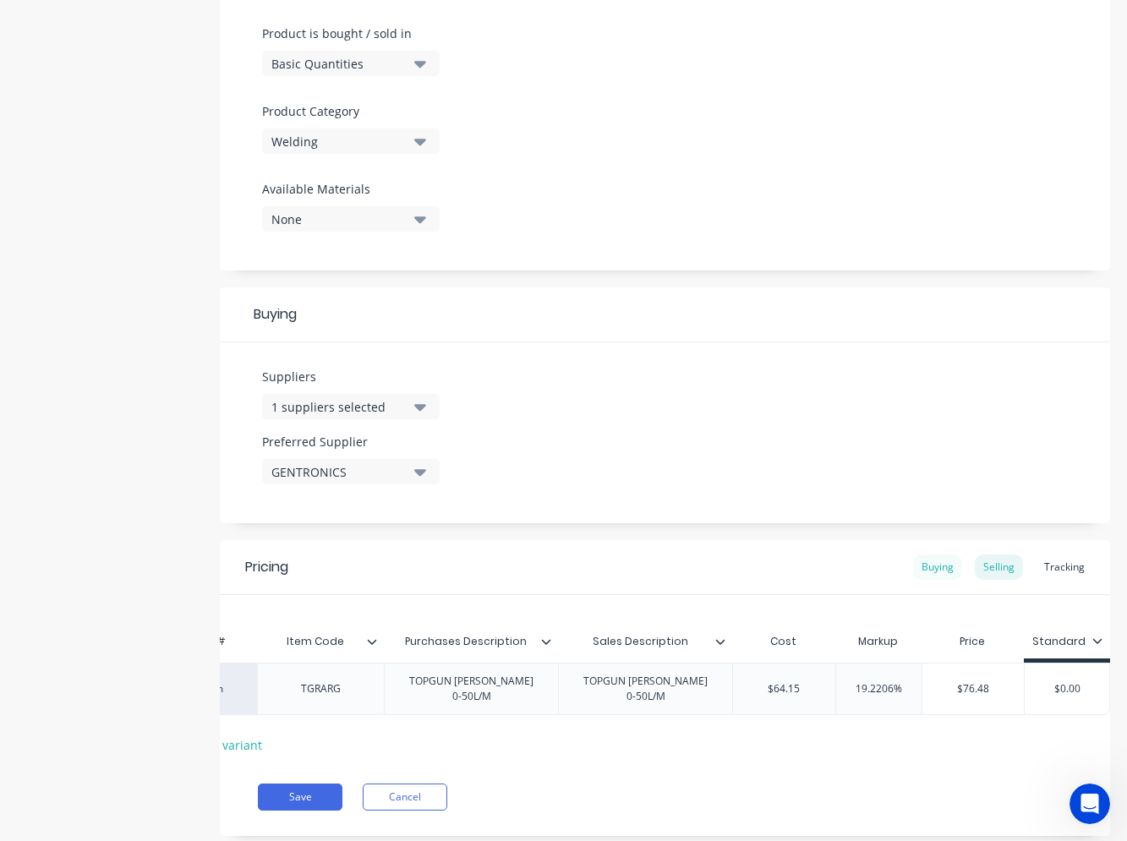
click at [939, 571] on div "Buying" at bounding box center [937, 567] width 49 height 25
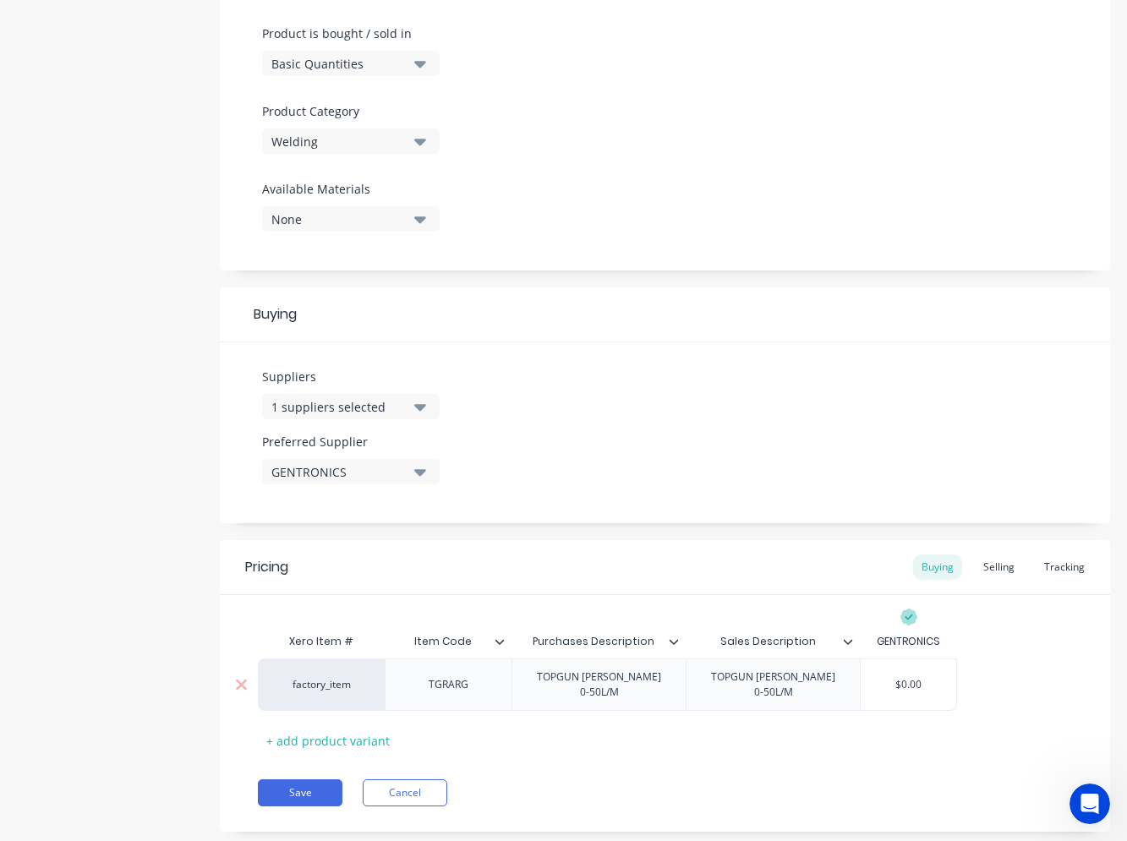
type input "$0.00"
drag, startPoint x: 922, startPoint y: 682, endPoint x: 899, endPoint y: 683, distance: 23.7
click at [899, 683] on input "$0.00" at bounding box center [909, 684] width 96 height 15
type textarea "x"
type input "$6"
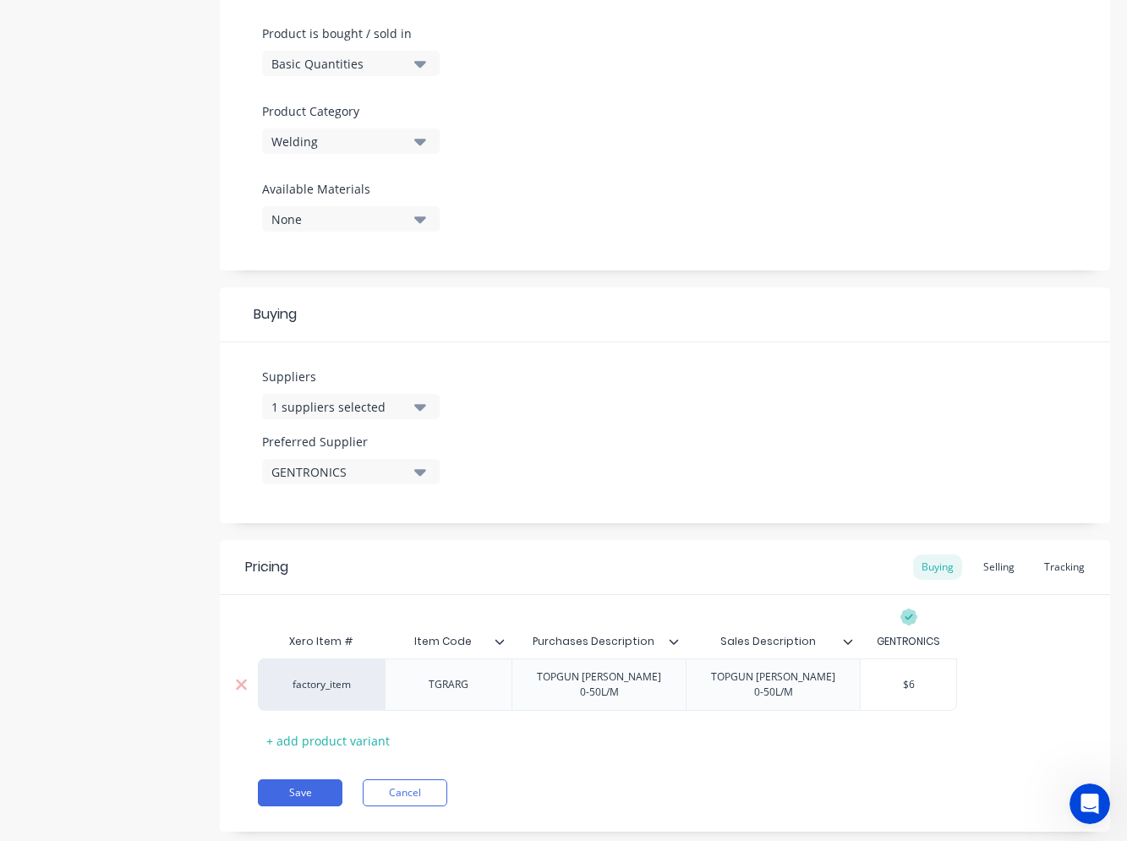
type textarea "x"
type input "$64"
type textarea "x"
type input "$64."
type textarea "x"
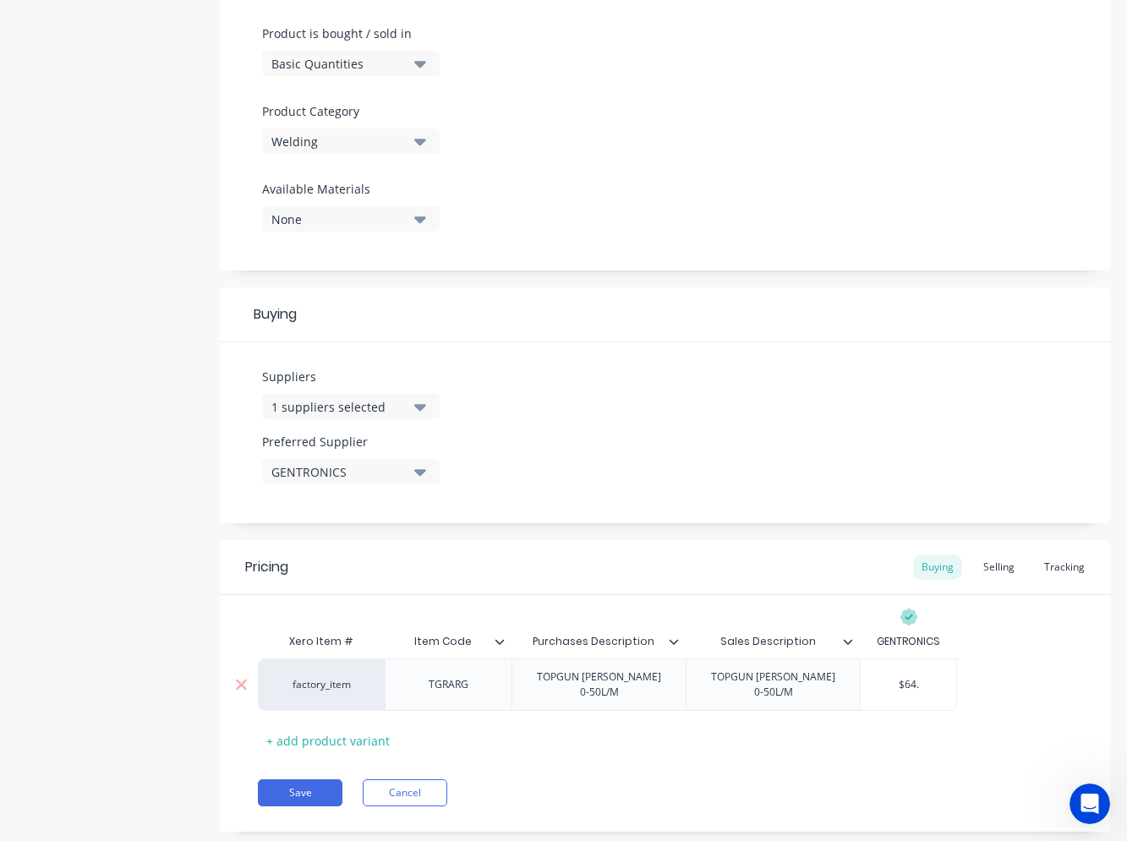
type input "$64.1"
type textarea "x"
type input "$64.15"
click at [979, 569] on div "Selling" at bounding box center [999, 567] width 48 height 25
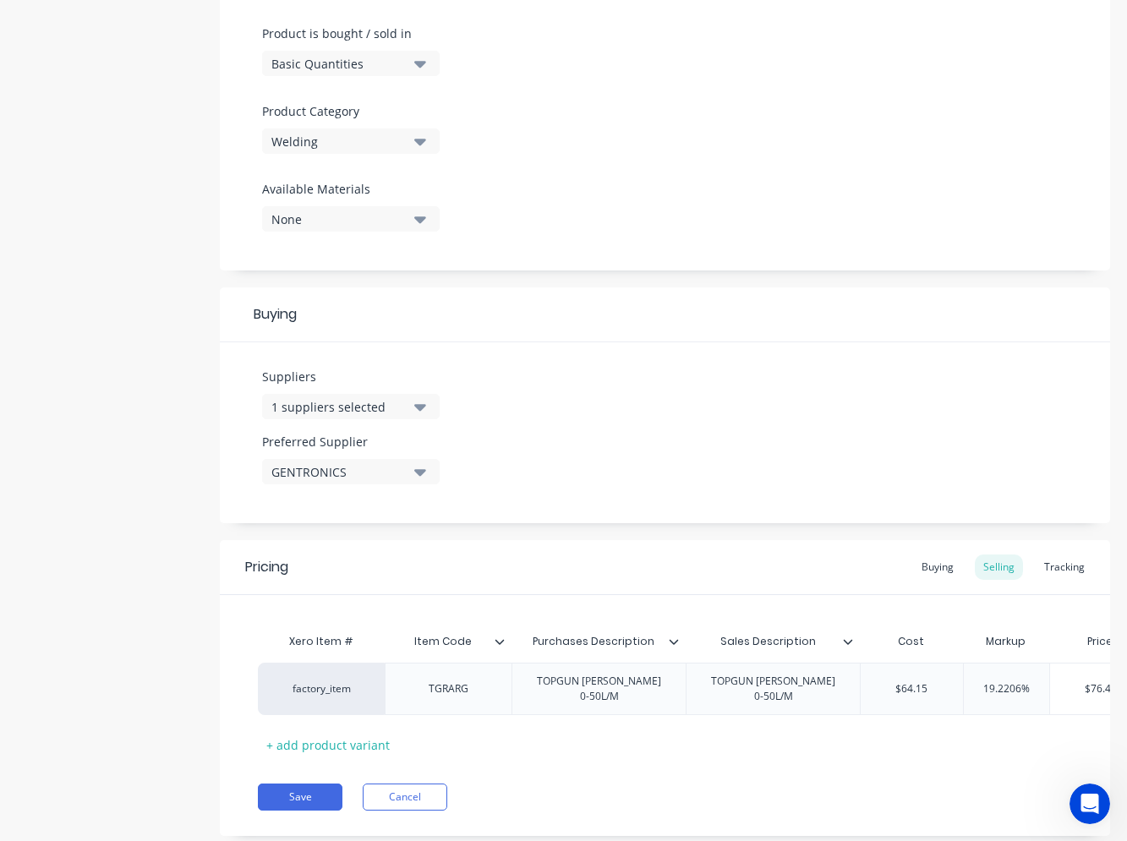
scroll to position [0, 140]
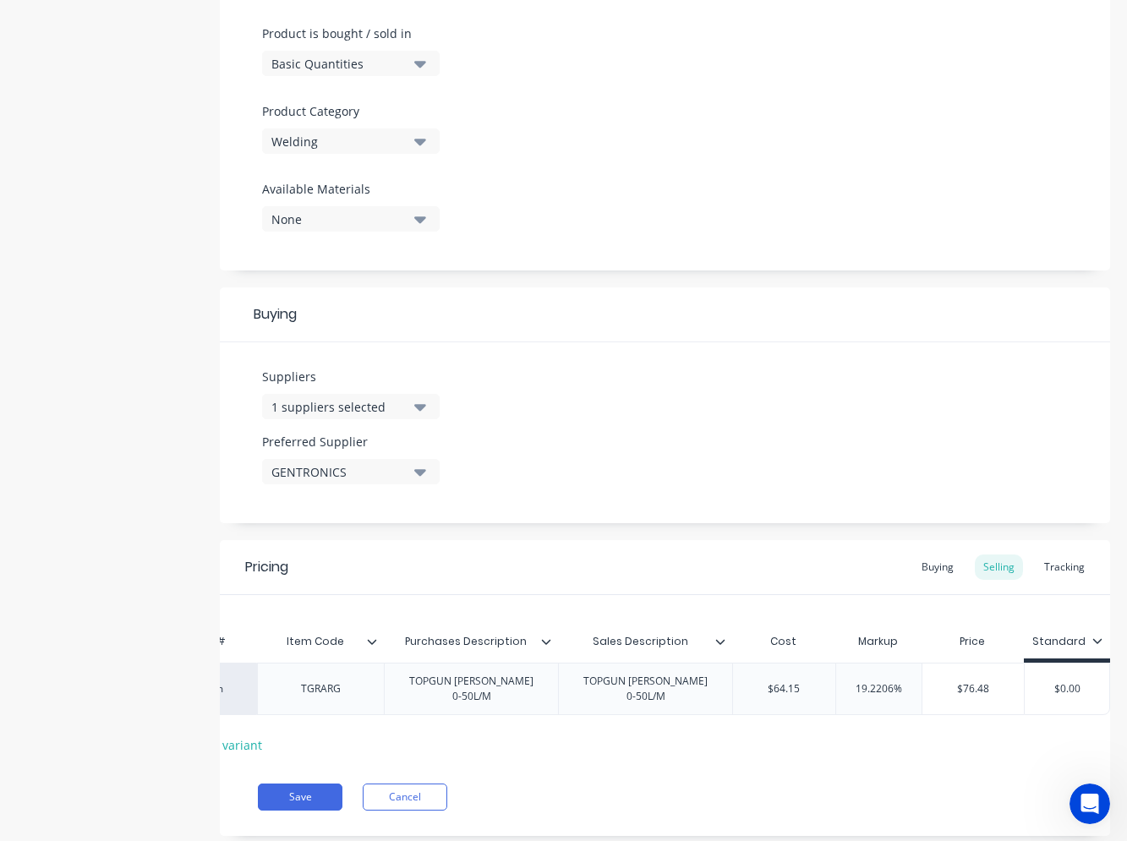
type input "19.2206%"
drag, startPoint x: 841, startPoint y: 692, endPoint x: 879, endPoint y: 683, distance: 39.2
click at [879, 683] on input "19.2206%" at bounding box center [878, 688] width 85 height 15
type textarea "x"
type input "20%"
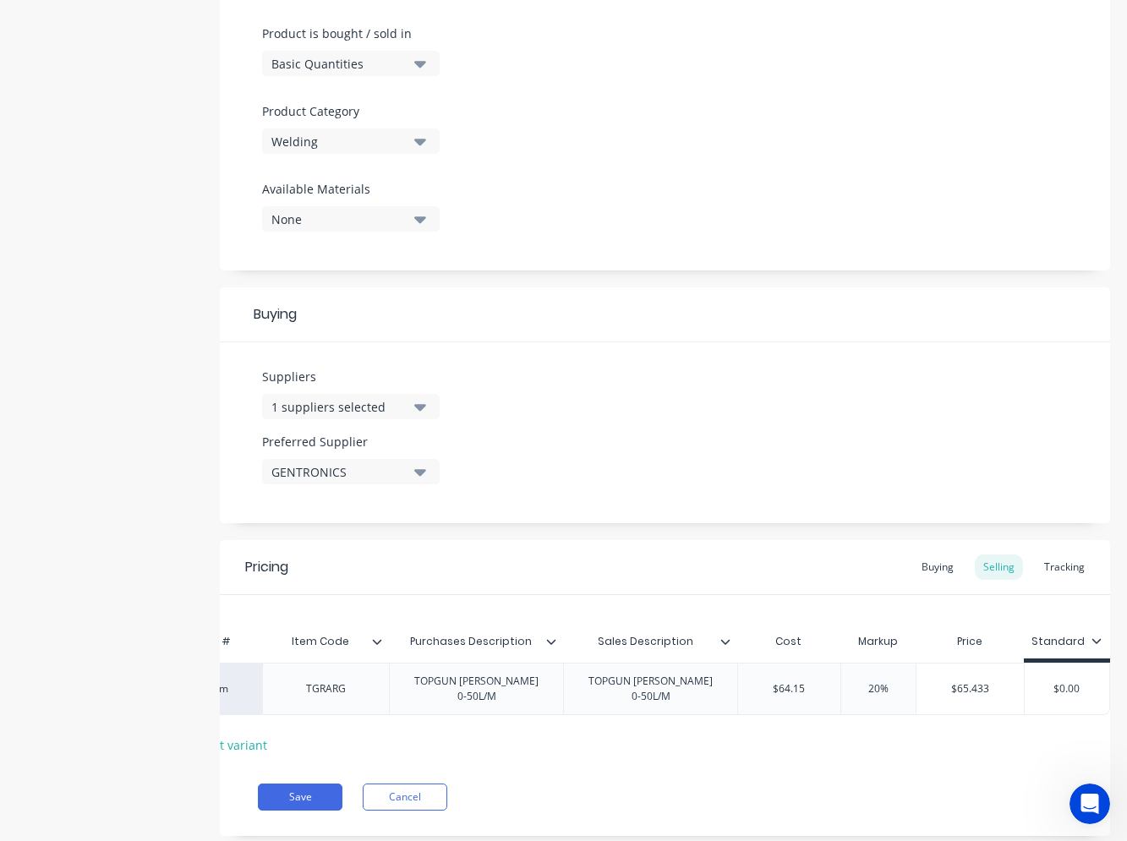
type textarea "x"
type input "20%"
click at [873, 785] on div "Pricing Buying Selling Tracking Xero Item # Item Code Purchases Description Sal…" at bounding box center [665, 688] width 890 height 296
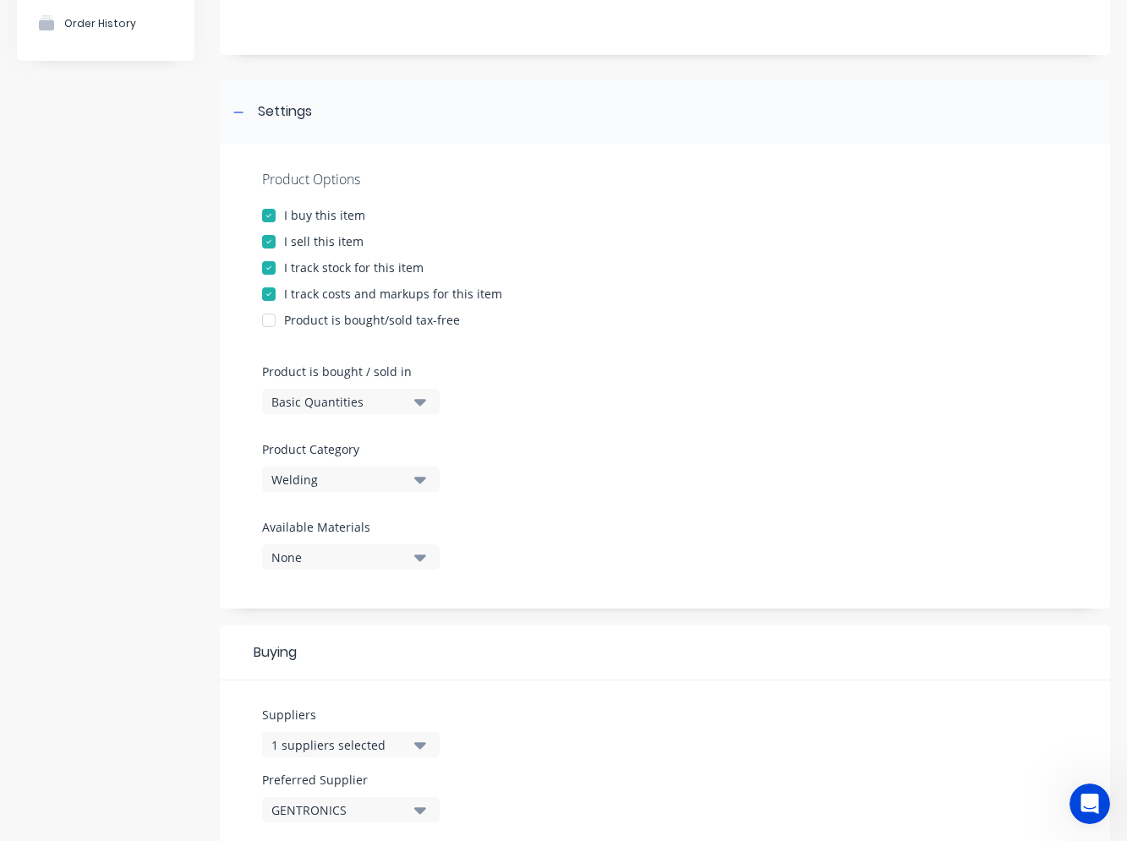
scroll to position [561, 0]
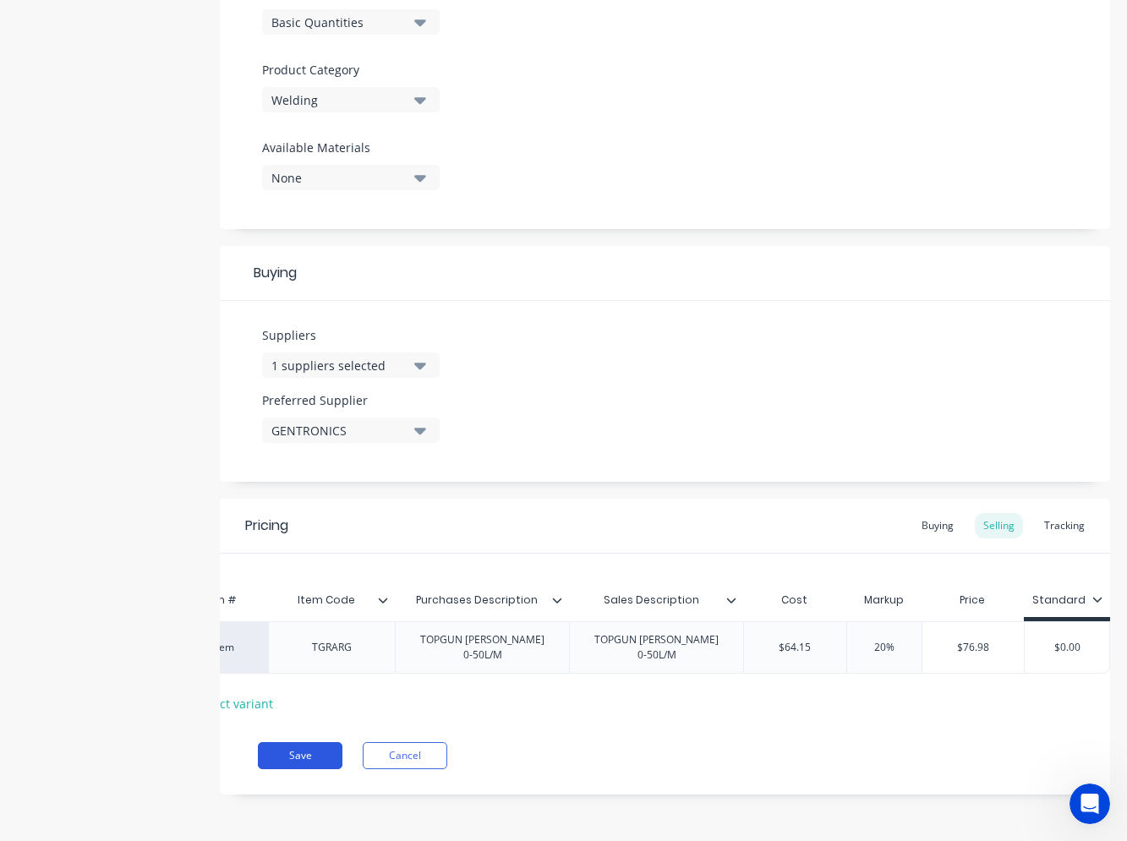
click at [314, 752] on button "Save" at bounding box center [300, 755] width 85 height 27
type textarea "x"
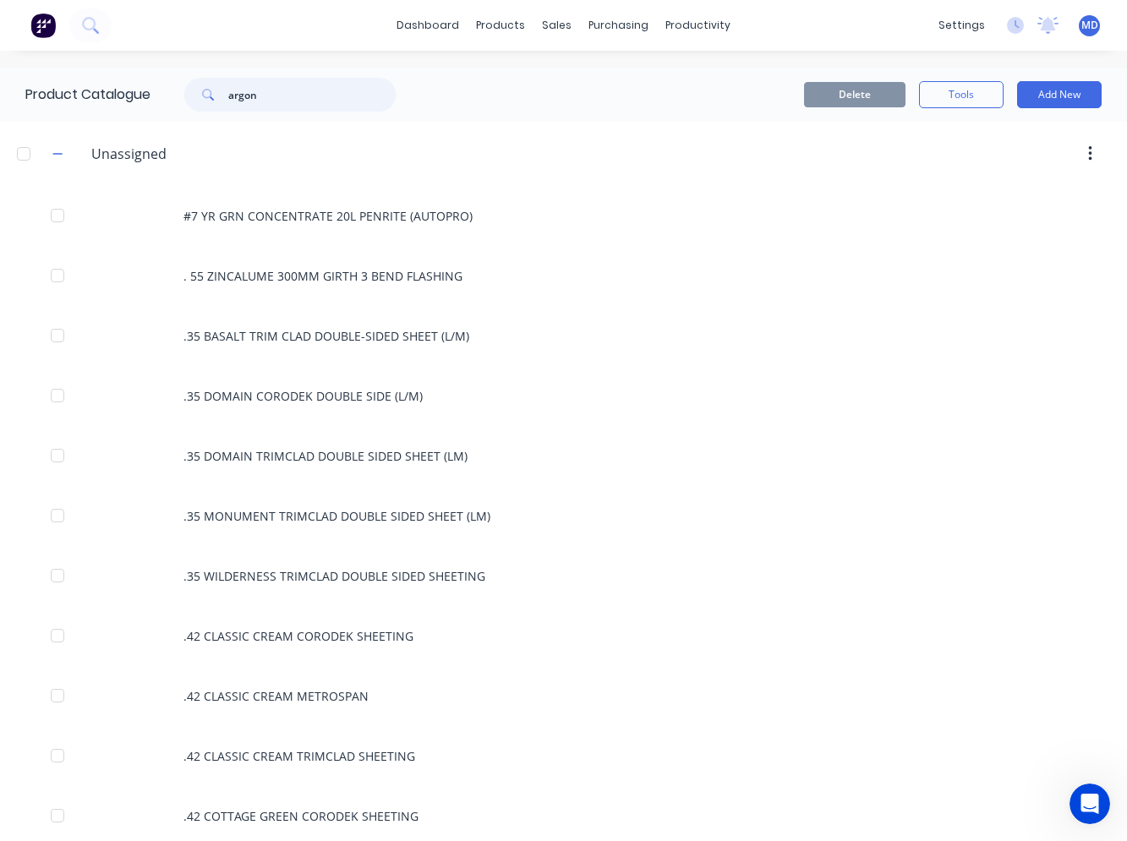
drag, startPoint x: 260, startPoint y: 91, endPoint x: 231, endPoint y: 94, distance: 28.9
click at [231, 94] on input "argon" at bounding box center [311, 95] width 167 height 34
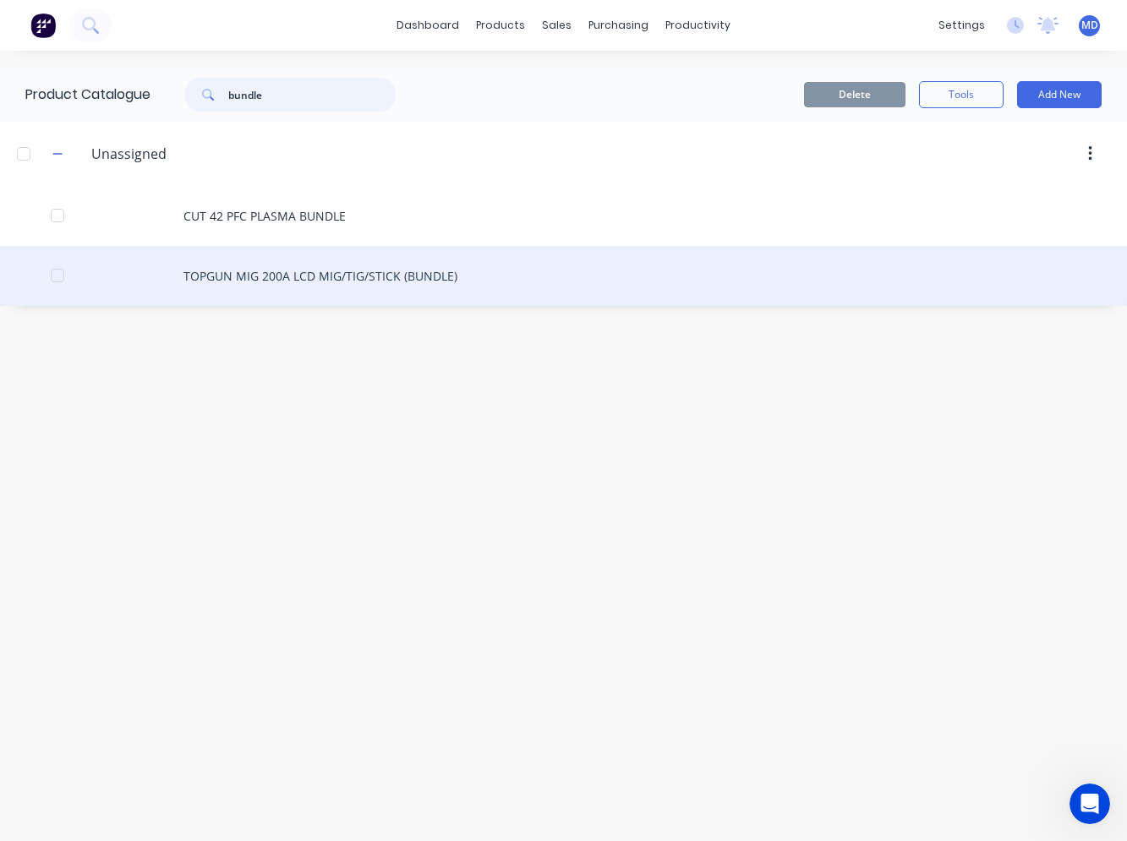
type input "bundle"
click at [193, 272] on div "TOPGUN MIG 200A LCD MIG/TIG/STICK (BUNDLE)" at bounding box center [563, 276] width 1127 height 60
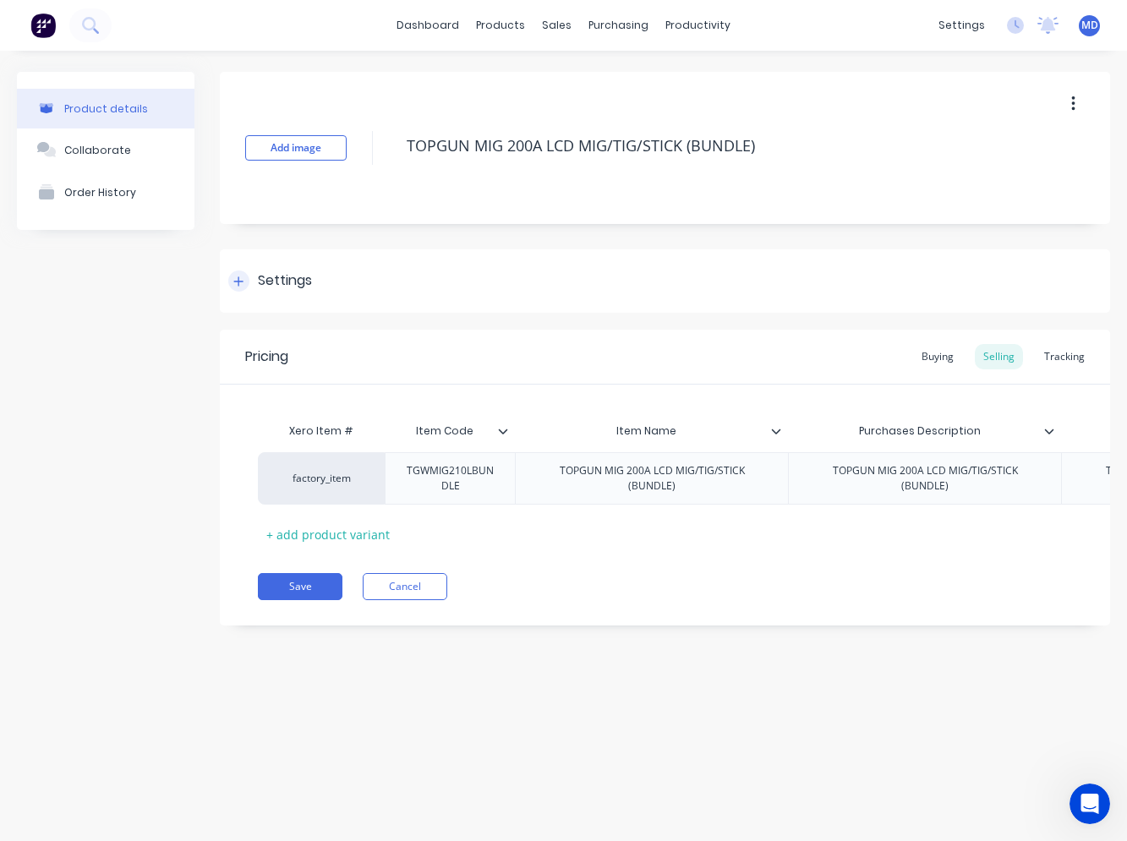
click at [241, 276] on icon at bounding box center [238, 282] width 10 height 12
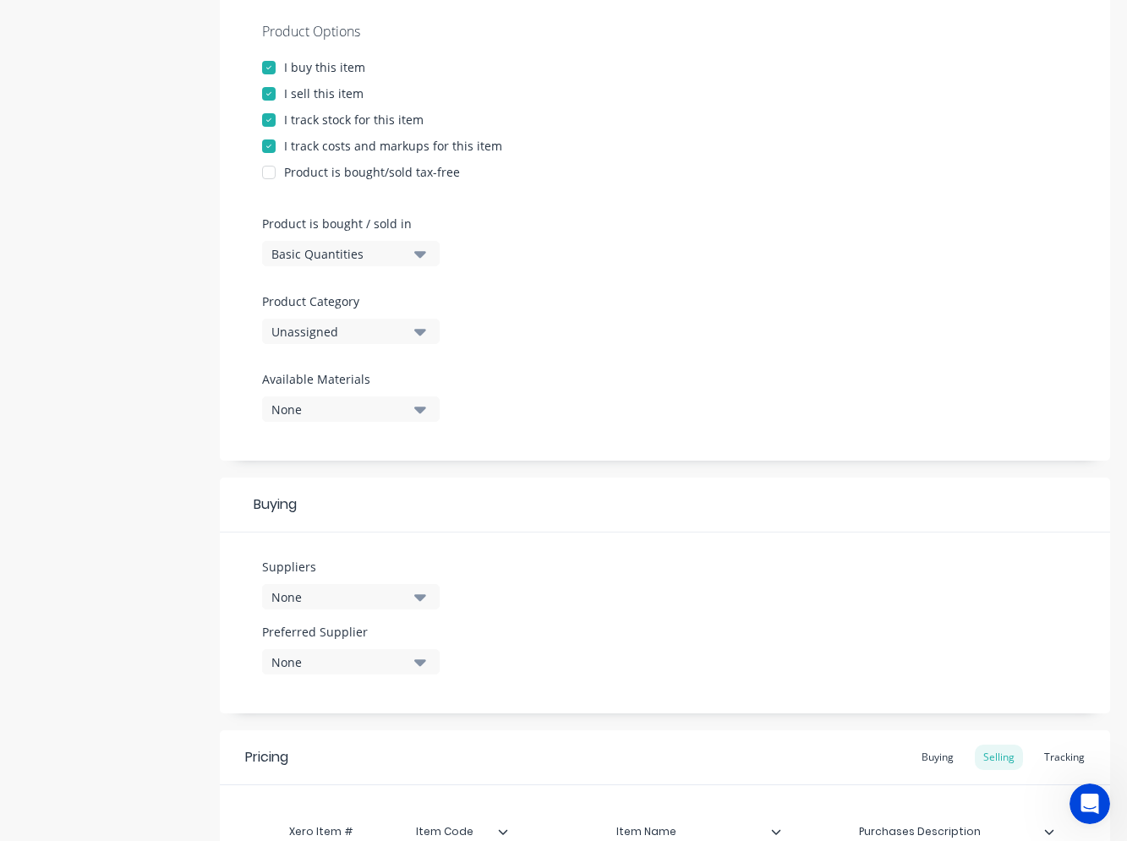
scroll to position [338, 0]
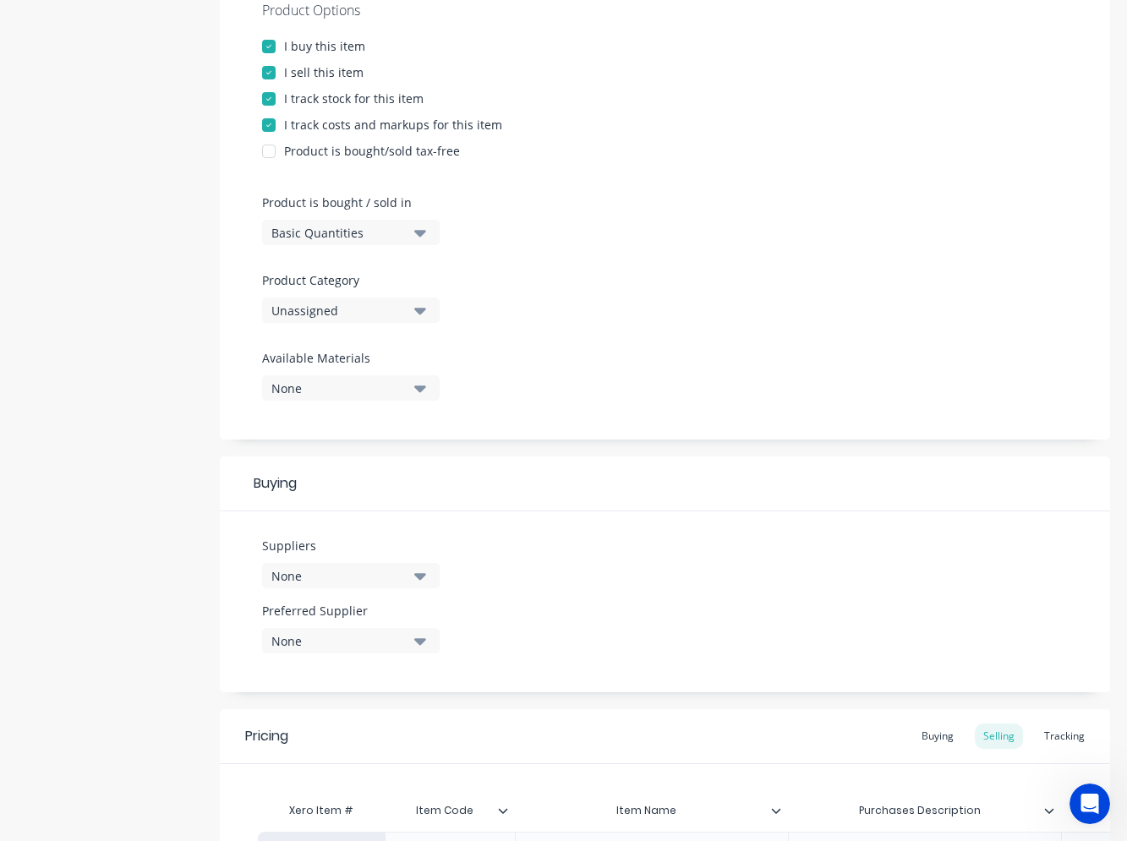
click at [384, 312] on div "Unassigned" at bounding box center [338, 311] width 135 height 18
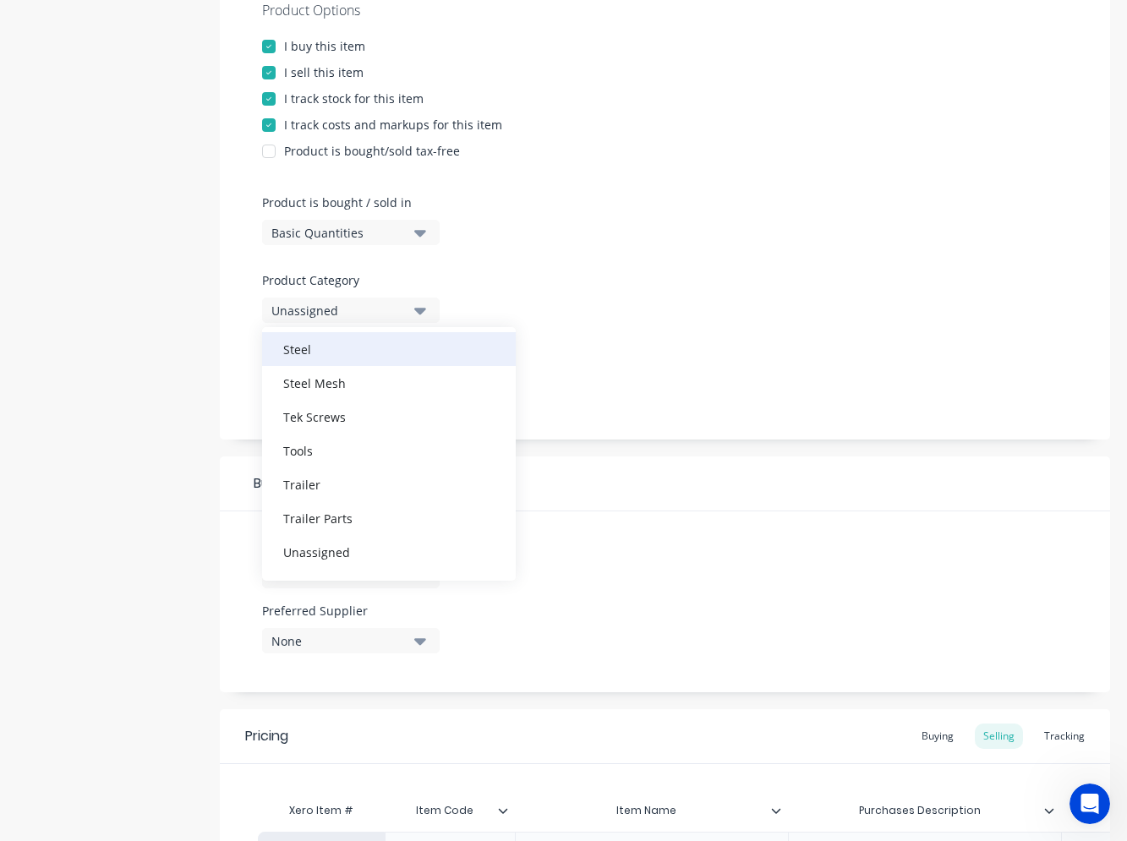
scroll to position [727, 0]
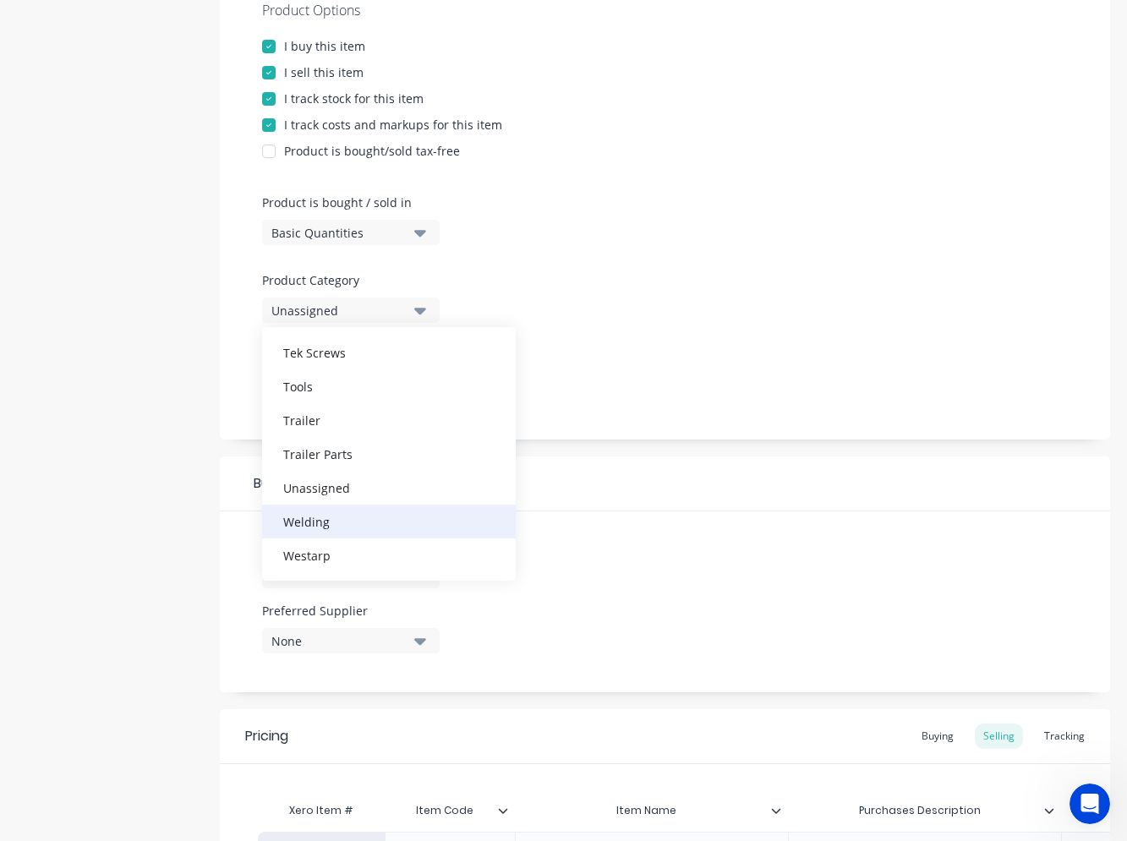
click at [332, 520] on div "Welding" at bounding box center [389, 522] width 254 height 34
type textarea "x"
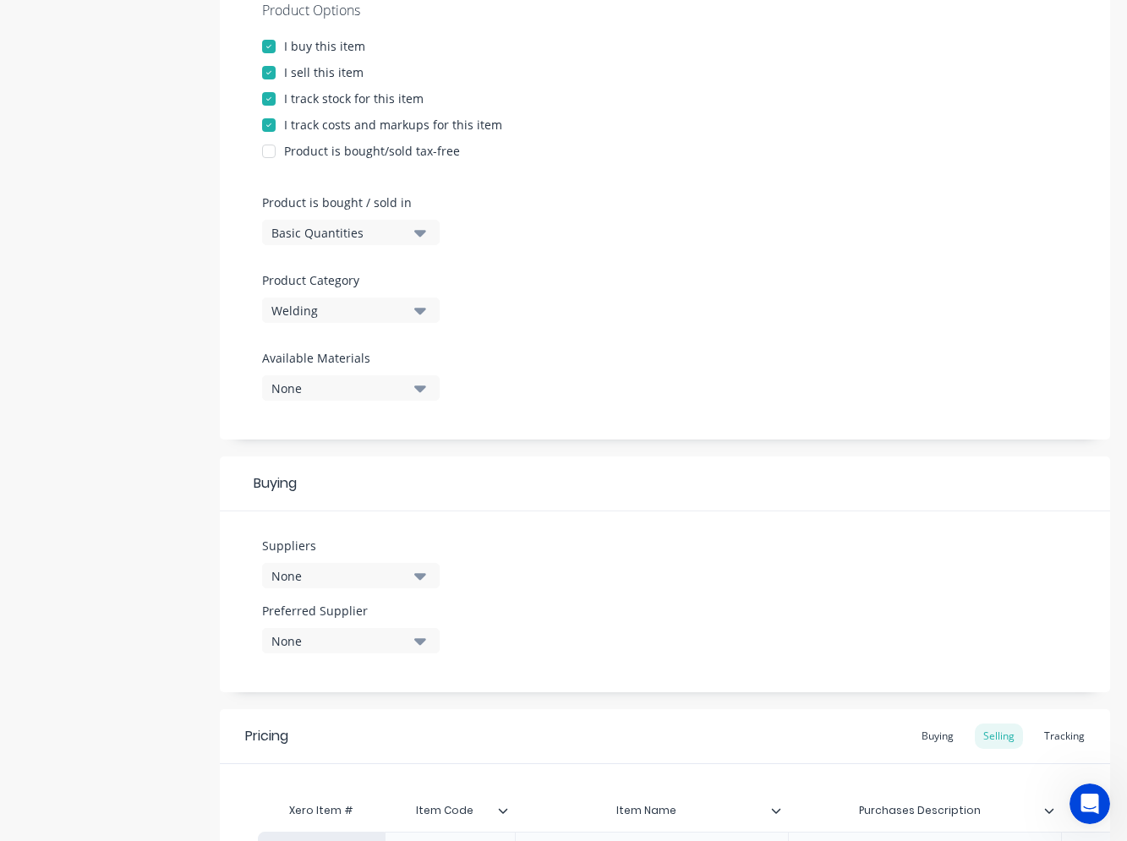
click at [378, 577] on div "None" at bounding box center [338, 576] width 135 height 18
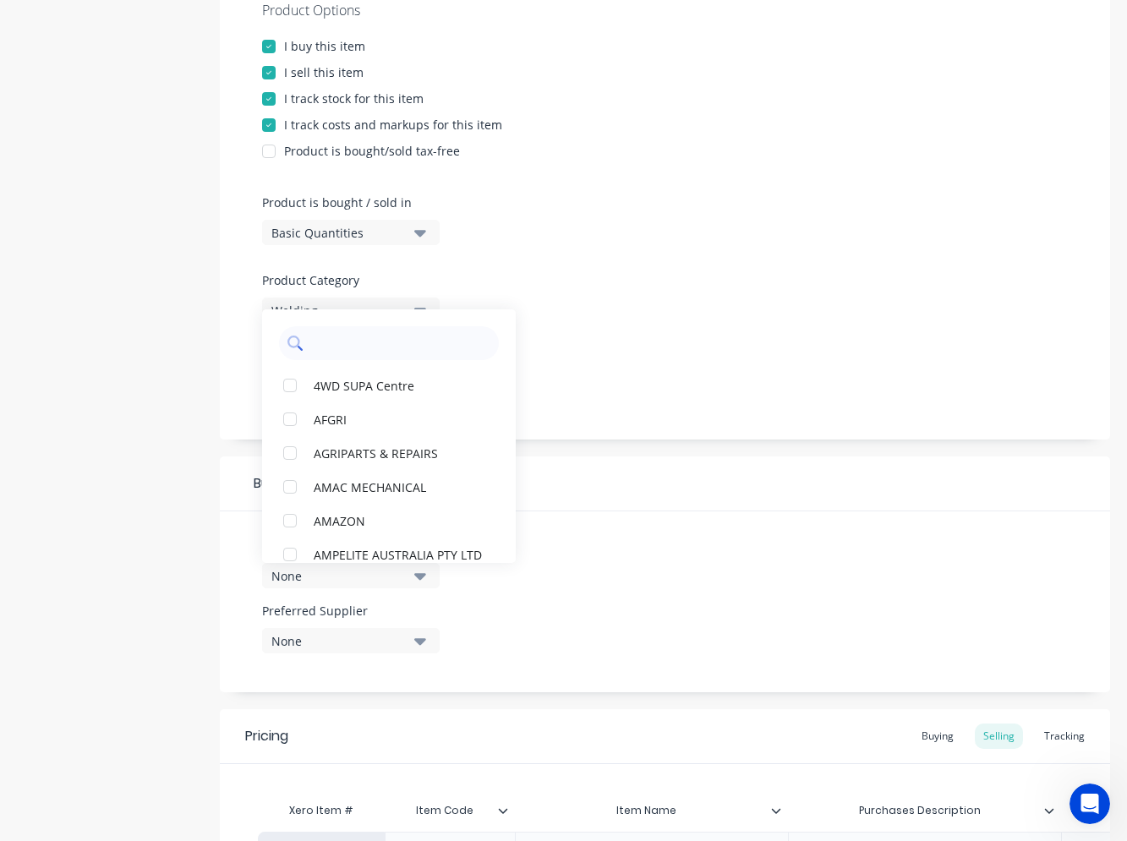
click at [342, 355] on input "text" at bounding box center [400, 343] width 179 height 34
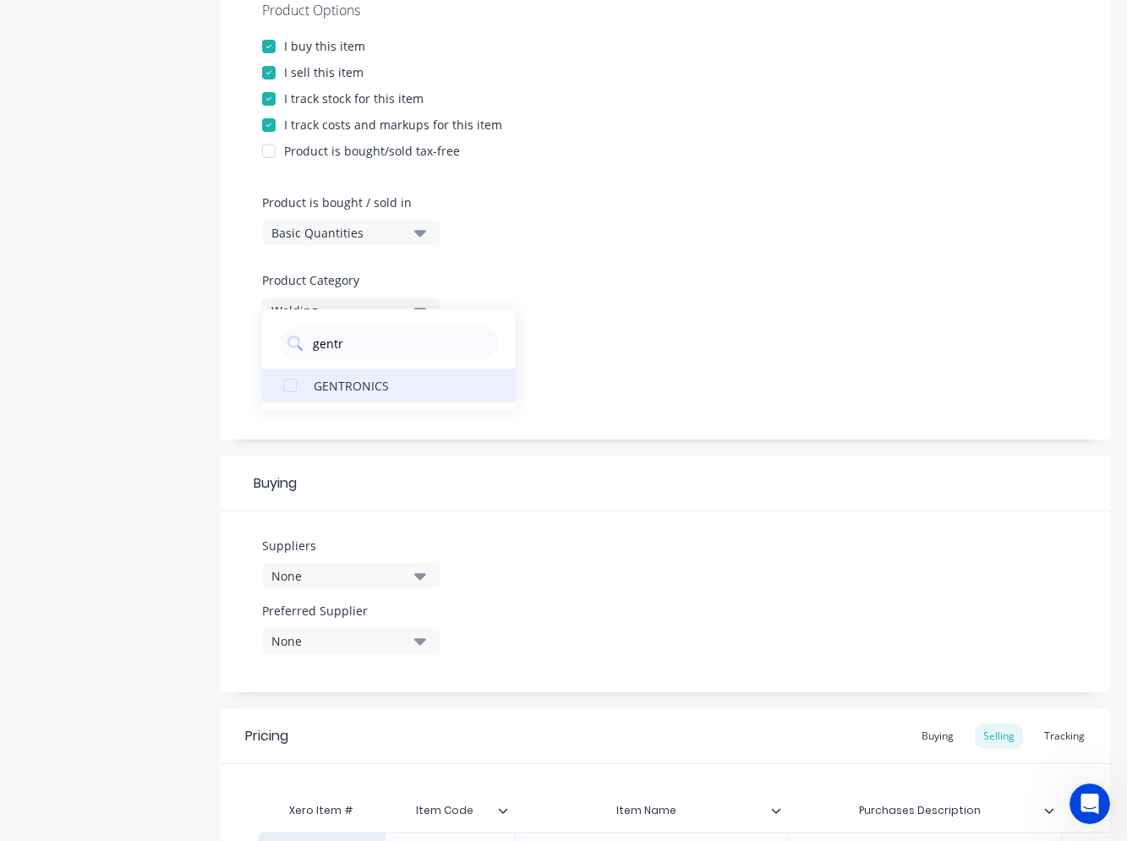
type input "gentr"
click at [343, 393] on div "GENTRONICS" at bounding box center [398, 385] width 169 height 18
click at [614, 348] on div at bounding box center [665, 343] width 806 height 13
click at [411, 389] on button "None" at bounding box center [351, 387] width 178 height 25
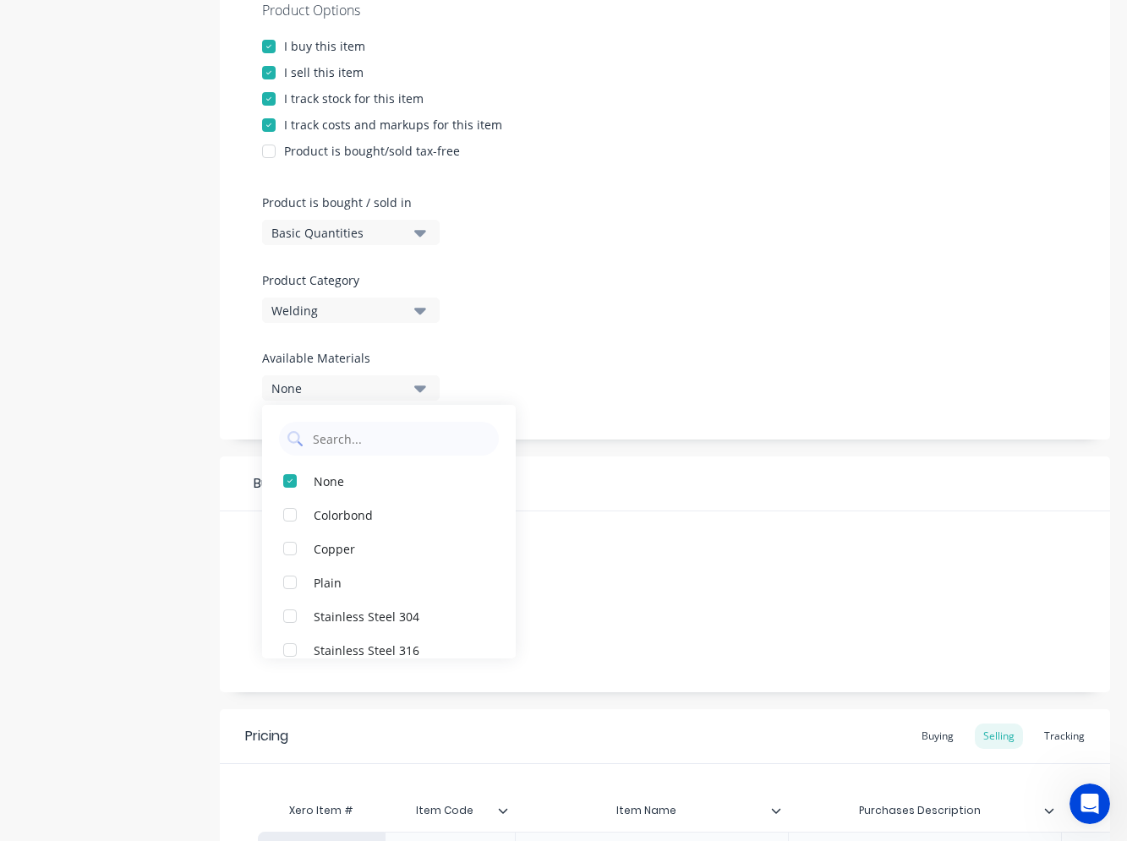
click at [604, 394] on div "Product Options I buy this item I sell this item I track stock for this item I …" at bounding box center [665, 207] width 890 height 465
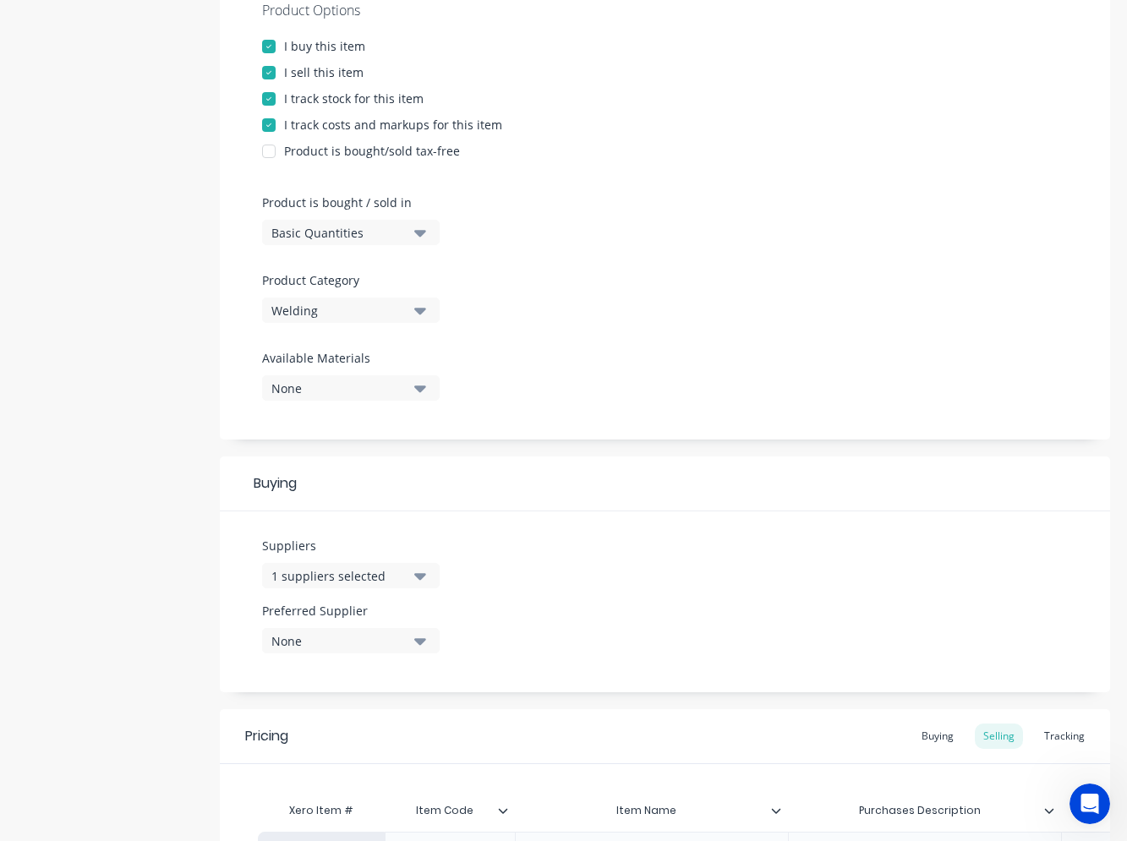
click at [405, 629] on button "None" at bounding box center [351, 640] width 178 height 25
drag, startPoint x: 390, startPoint y: 735, endPoint x: 490, endPoint y: 601, distance: 167.2
click at [389, 736] on div "GENTRONICS" at bounding box center [398, 734] width 169 height 18
type textarea "x"
click at [607, 501] on div "Buying" at bounding box center [665, 484] width 890 height 55
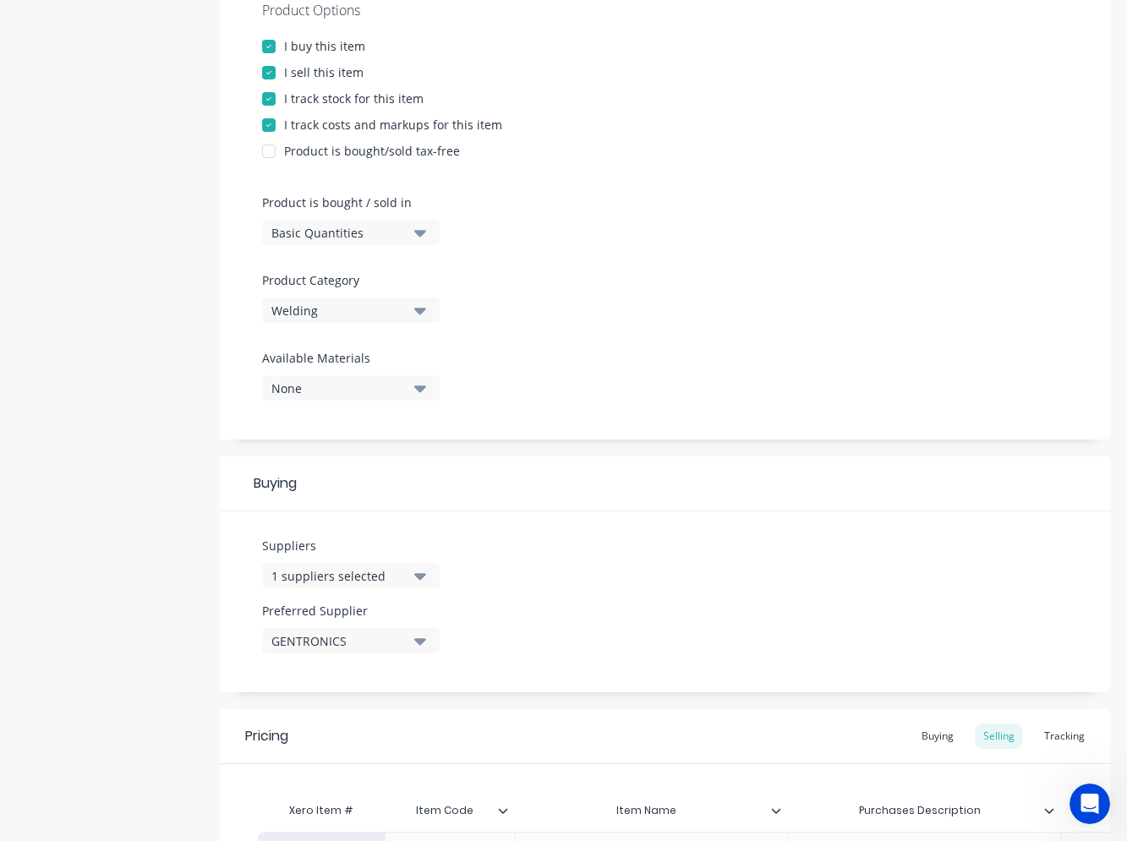
click at [616, 331] on div "Product Options I buy this item I sell this item I track stock for this item I …" at bounding box center [665, 207] width 890 height 465
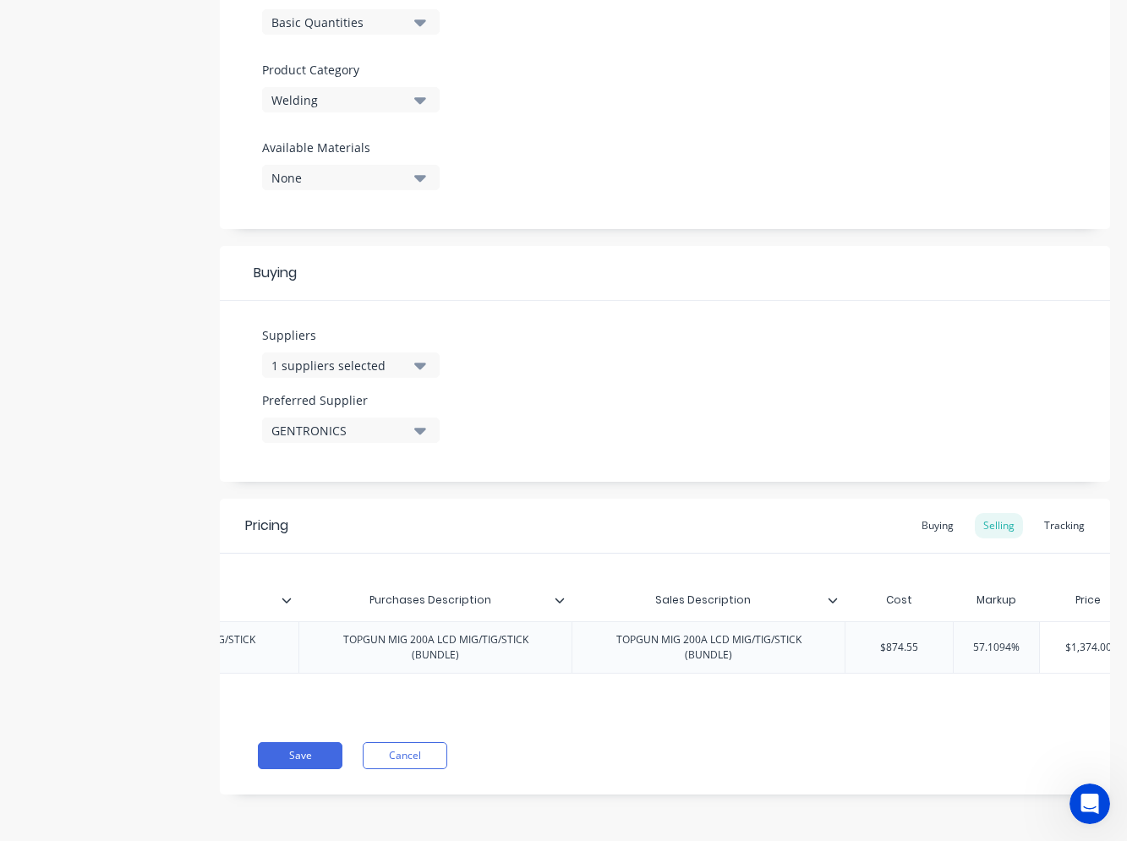
scroll to position [0, 503]
click at [936, 521] on div "Buying" at bounding box center [937, 525] width 49 height 25
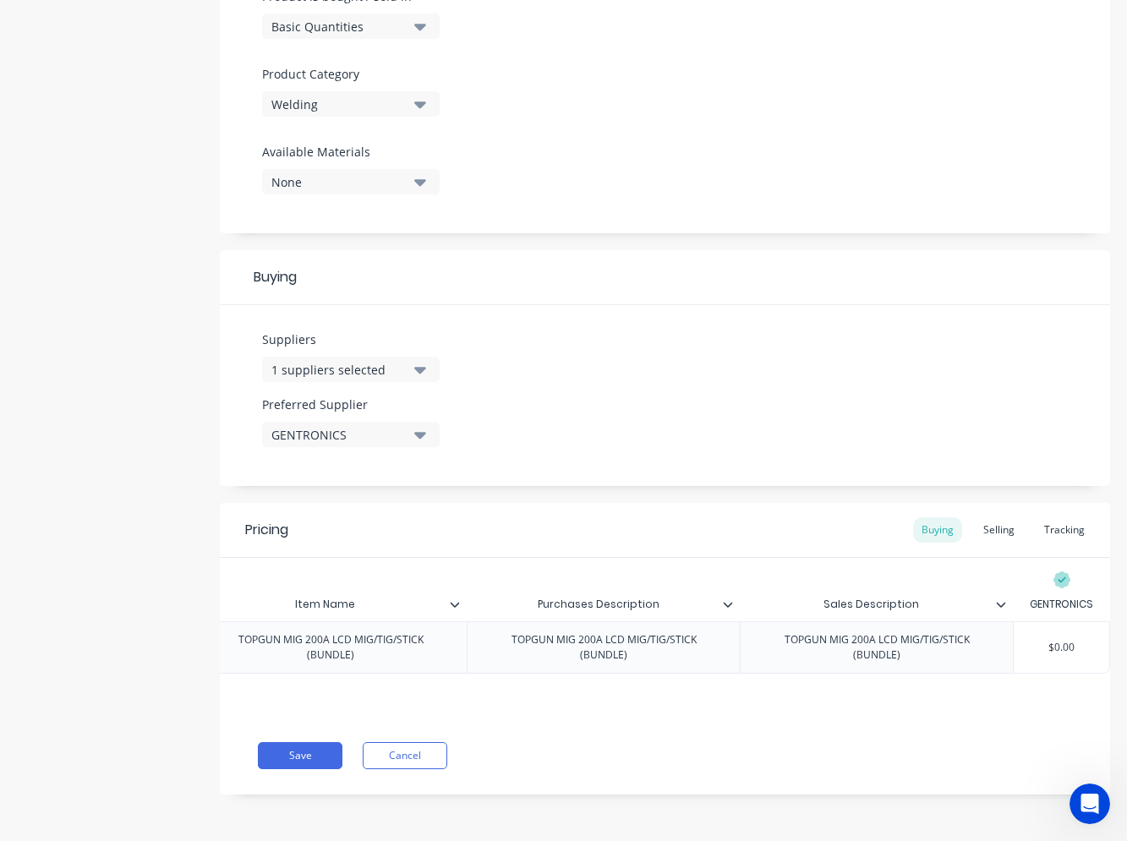
type input "$0.00"
drag, startPoint x: 1064, startPoint y: 639, endPoint x: 980, endPoint y: 625, distance: 85.8
click at [990, 631] on div "factory_item TGWMIG210LBUNDLE TOPGUN MIG 200A LCD MIG/TIG/STICK (BUNDLE) TOPGUN…" at bounding box center [524, 647] width 1174 height 52
type textarea "x"
type input "8"
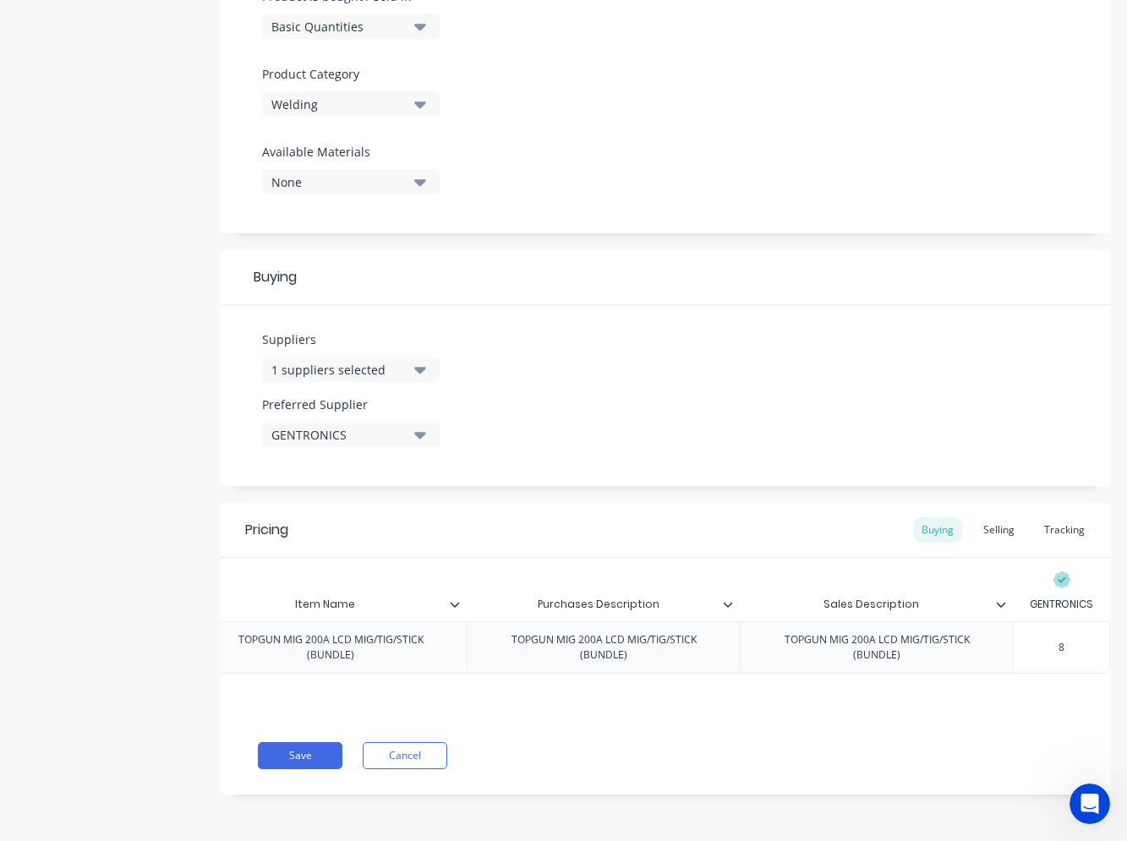
type textarea "x"
type input "87"
type textarea "x"
type input "874"
type textarea "x"
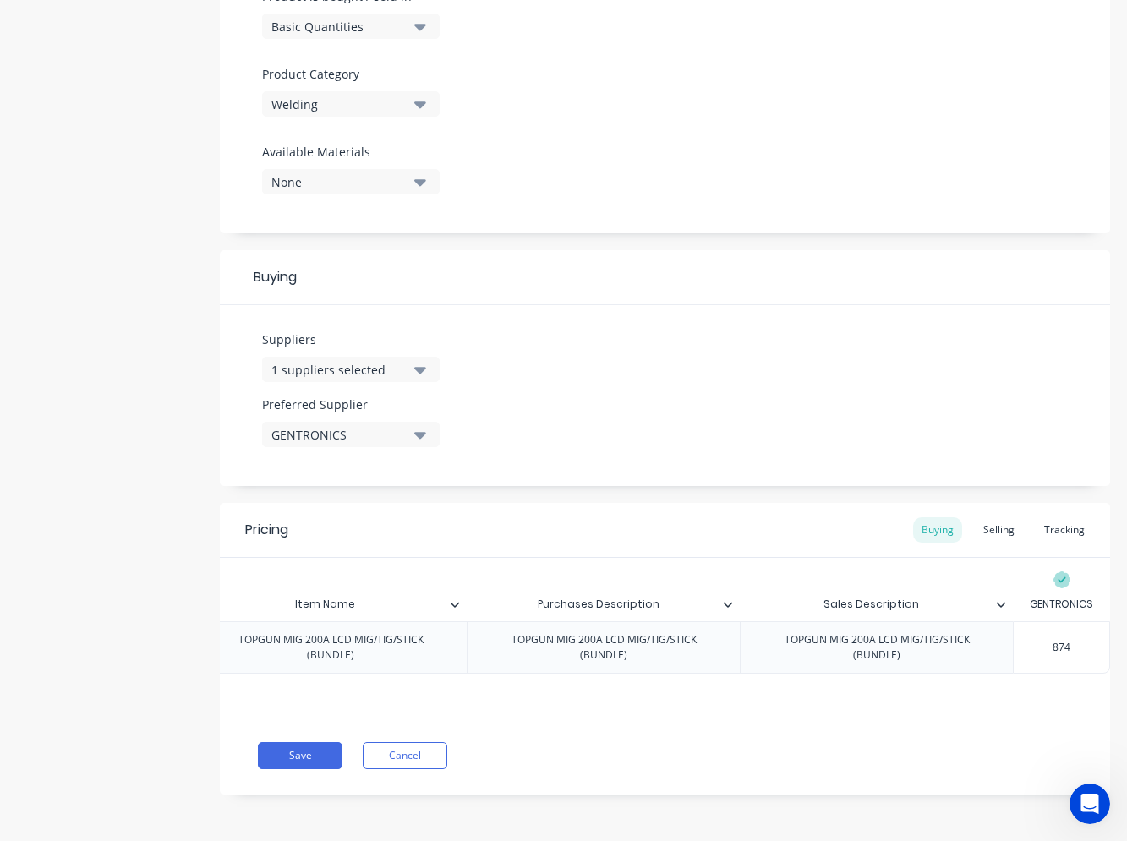
type input "874."
type textarea "x"
type input "874.5"
type textarea "x"
type input "874.55"
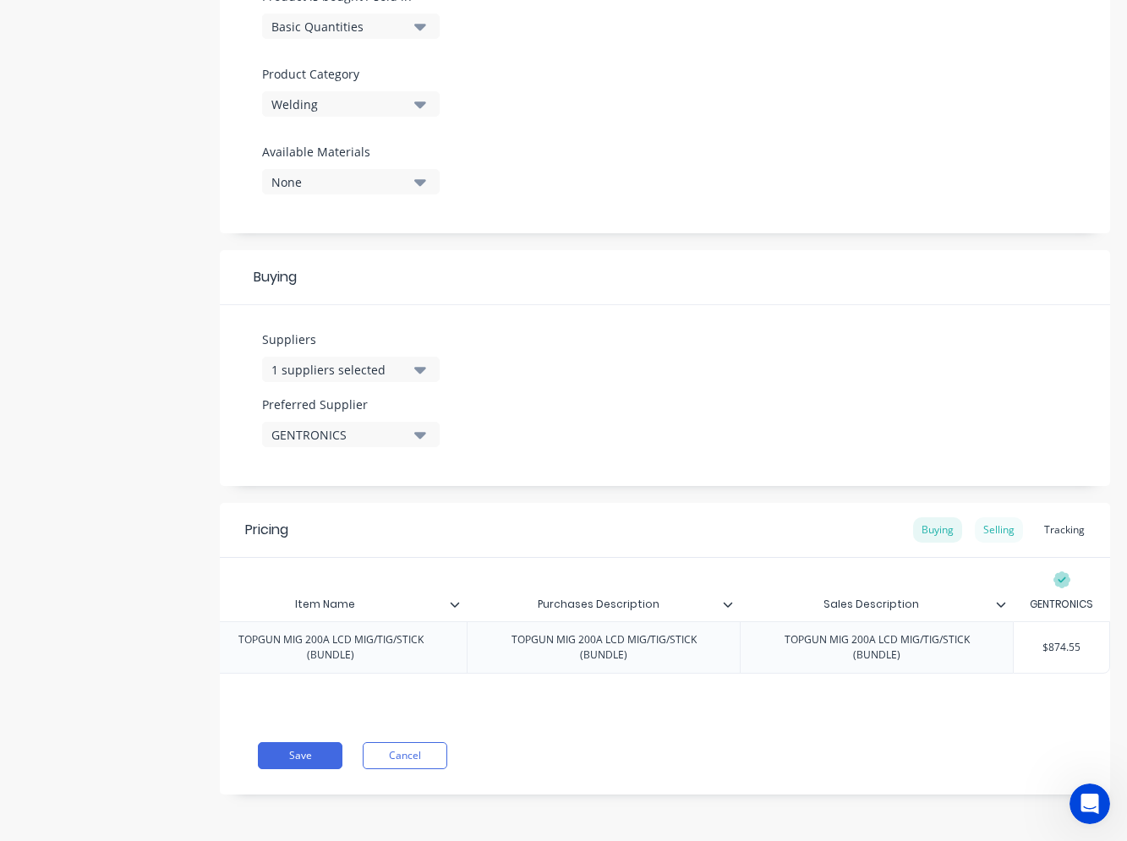
click at [988, 518] on div "Selling" at bounding box center [999, 529] width 48 height 25
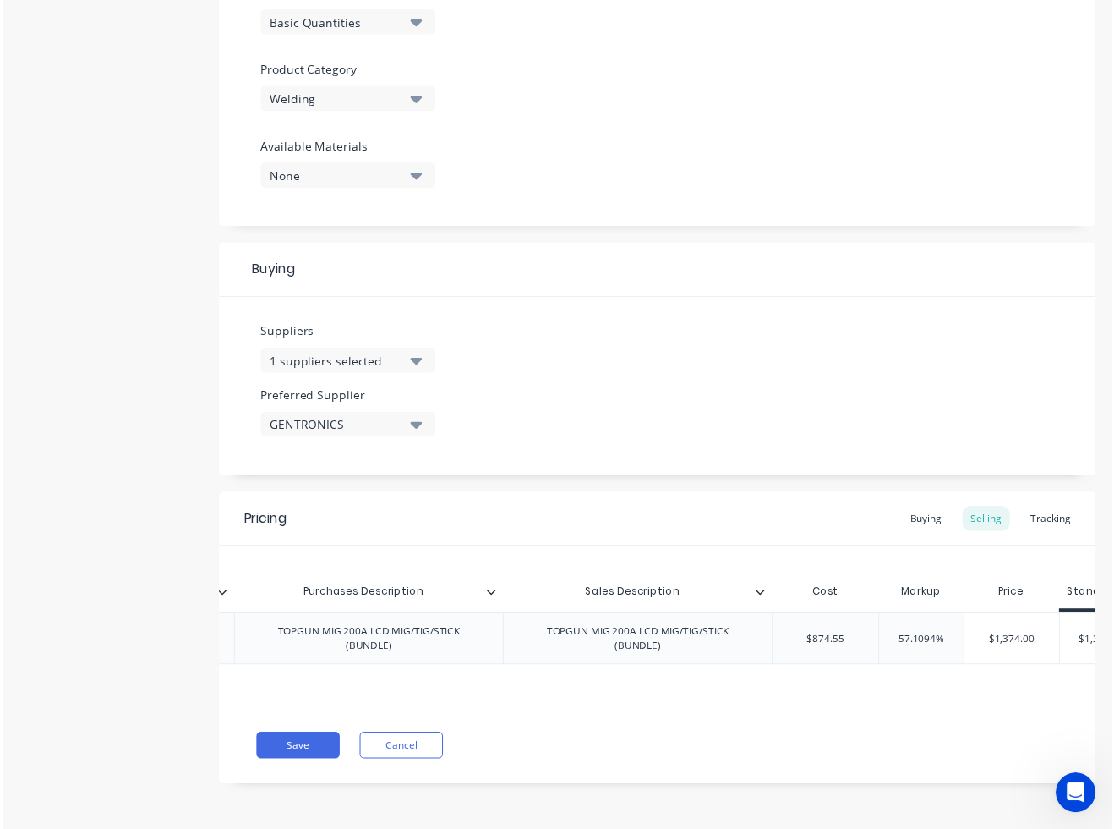
scroll to position [0, 615]
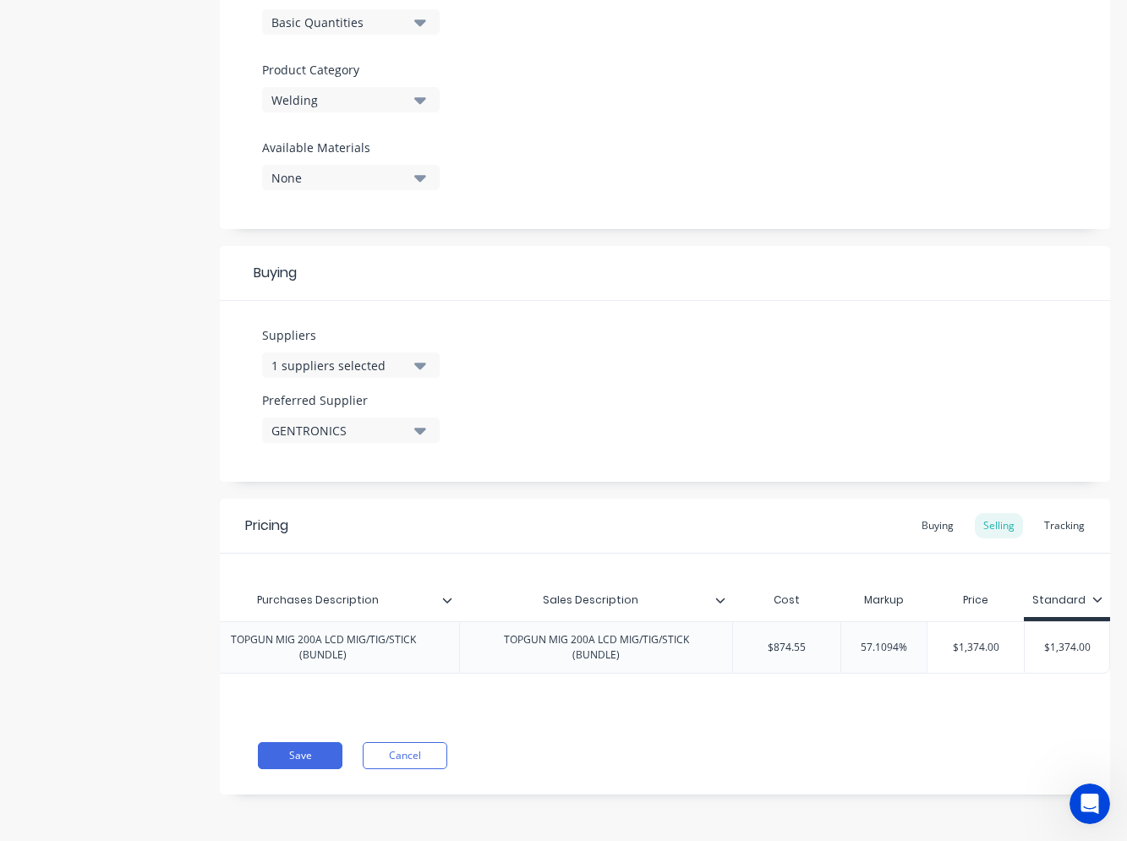
type input "$1,374.00"
drag, startPoint x: 1081, startPoint y: 638, endPoint x: 999, endPoint y: 638, distance: 81.2
click at [999, 638] on div "factory_item TGWMIG210LBUNDLE TOPGUN MIG 200A LCD MIG/TIG/STICK (BUNDLE) TOPGUN…" at bounding box center [383, 647] width 1454 height 52
type textarea "x"
click at [311, 761] on button "Save" at bounding box center [300, 755] width 85 height 27
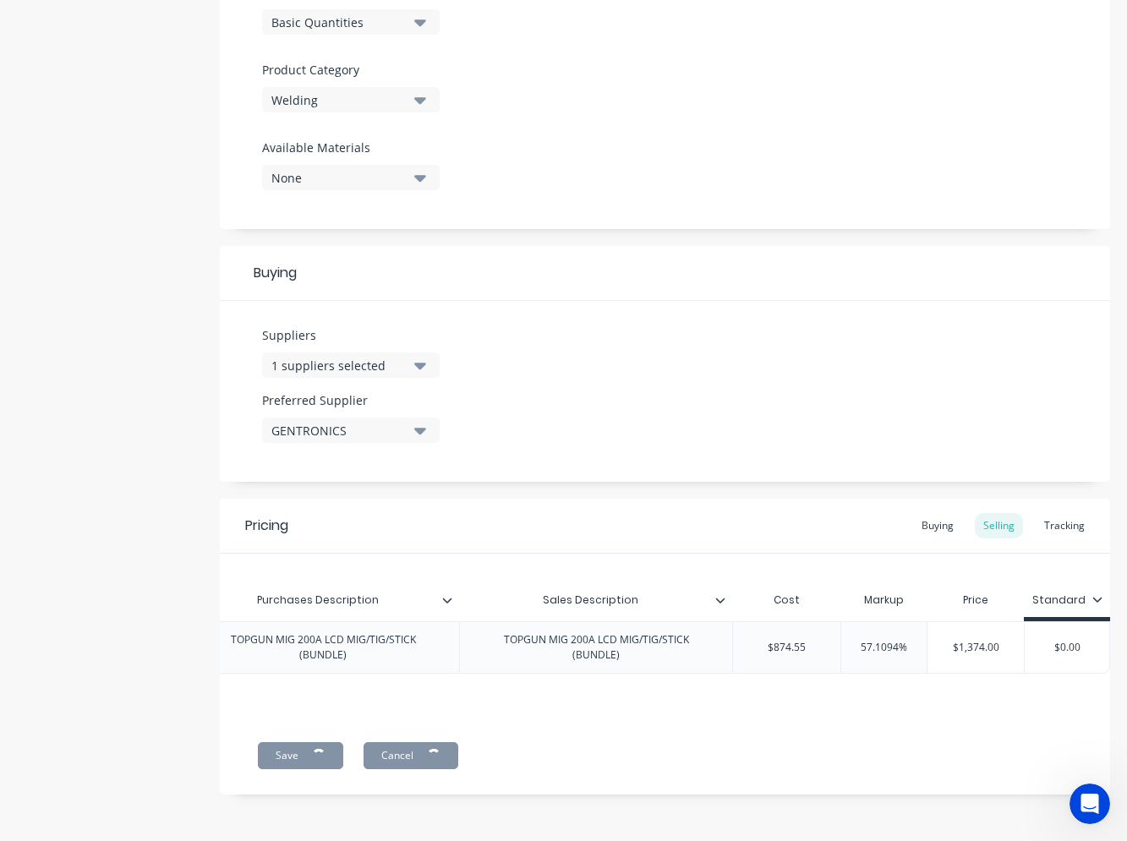
type textarea "x"
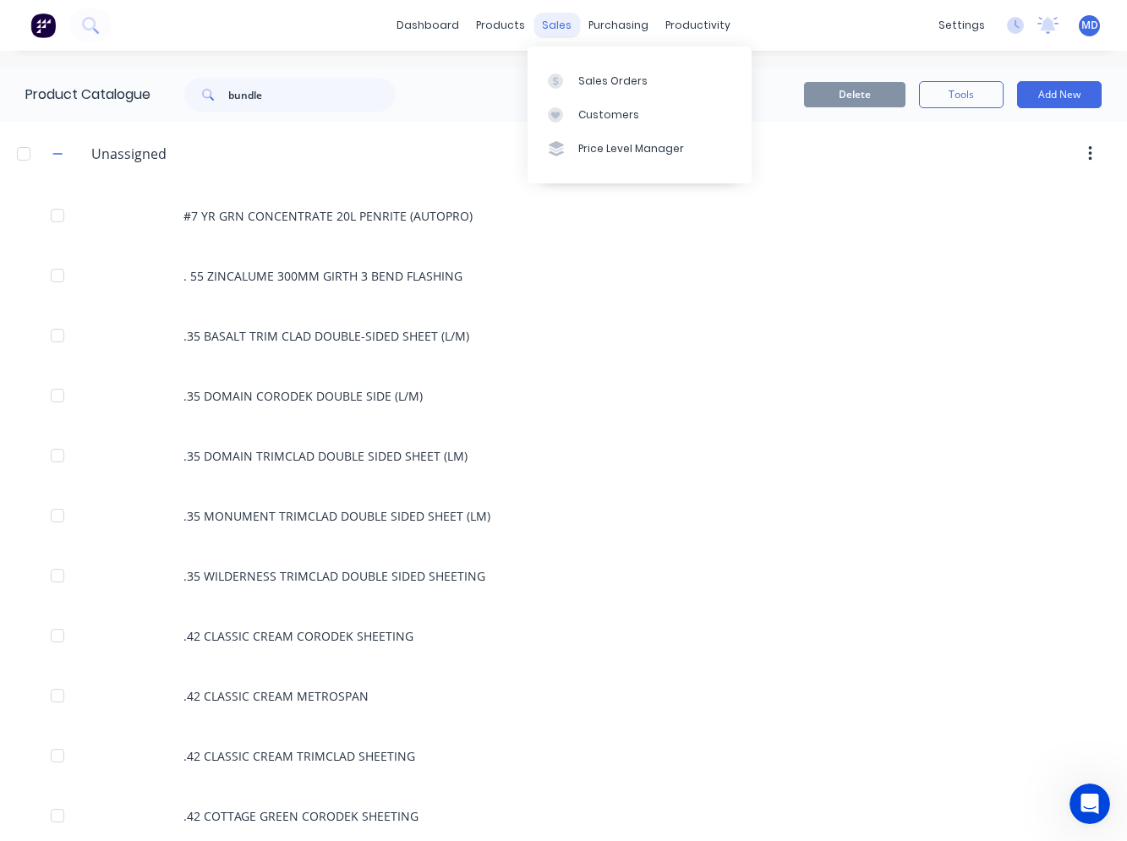
click at [551, 23] on div "sales" at bounding box center [557, 25] width 47 height 25
click at [588, 77] on div "Sales Orders" at bounding box center [612, 81] width 69 height 15
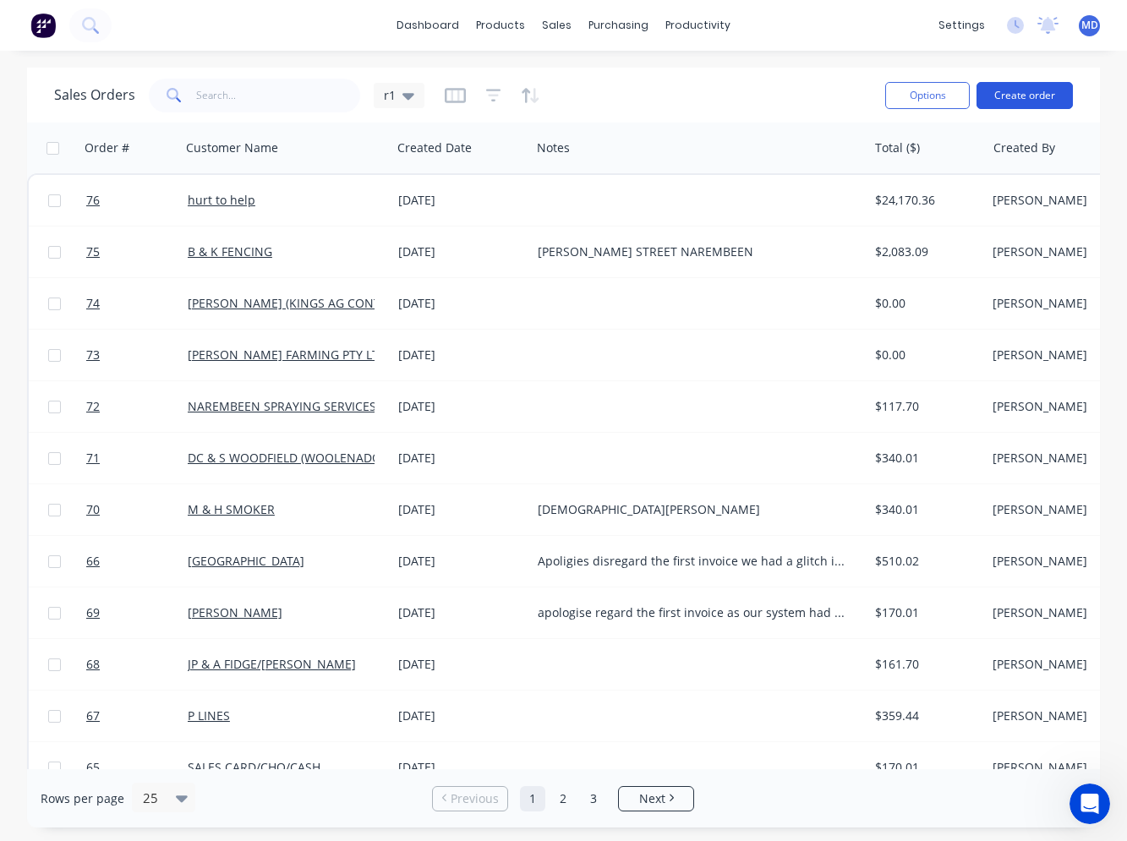
click at [1015, 90] on button "Create order" at bounding box center [1025, 95] width 96 height 27
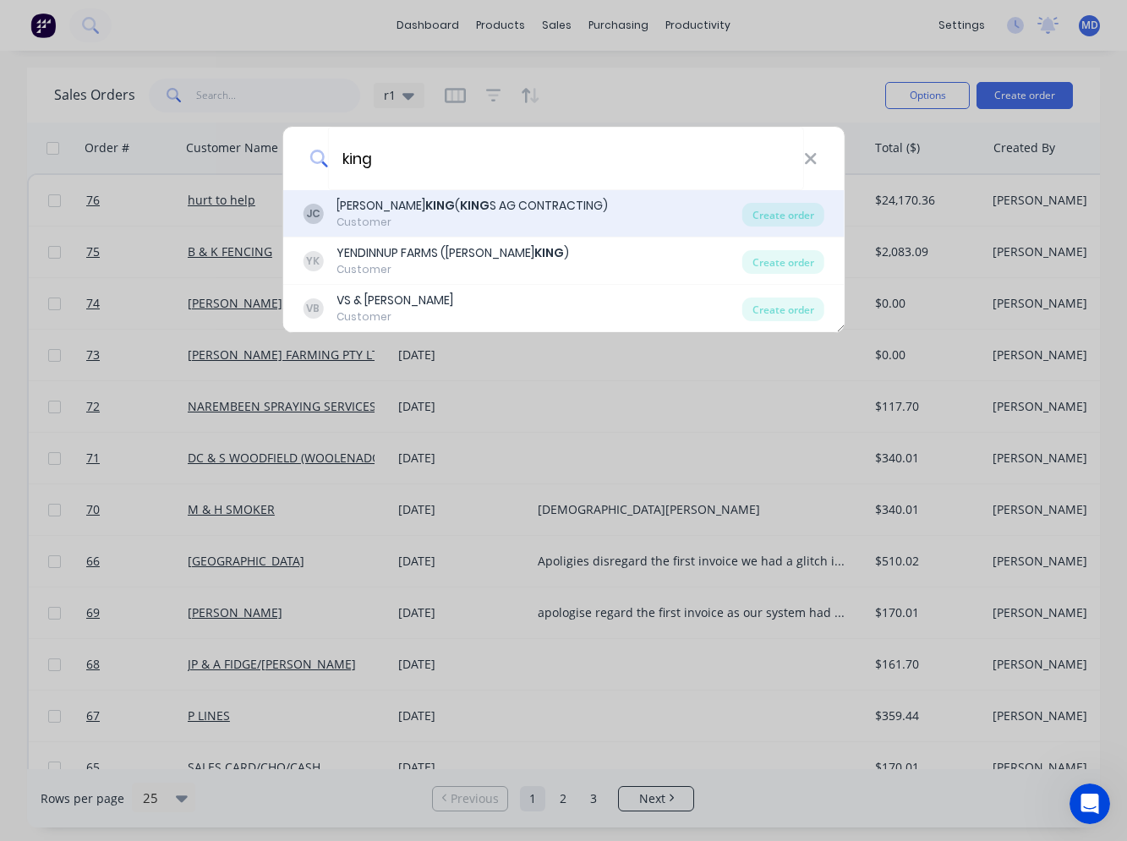
type input "king"
click at [507, 206] on div "[PERSON_NAME] ( [PERSON_NAME] S AG CONTRACTING)" at bounding box center [472, 206] width 271 height 18
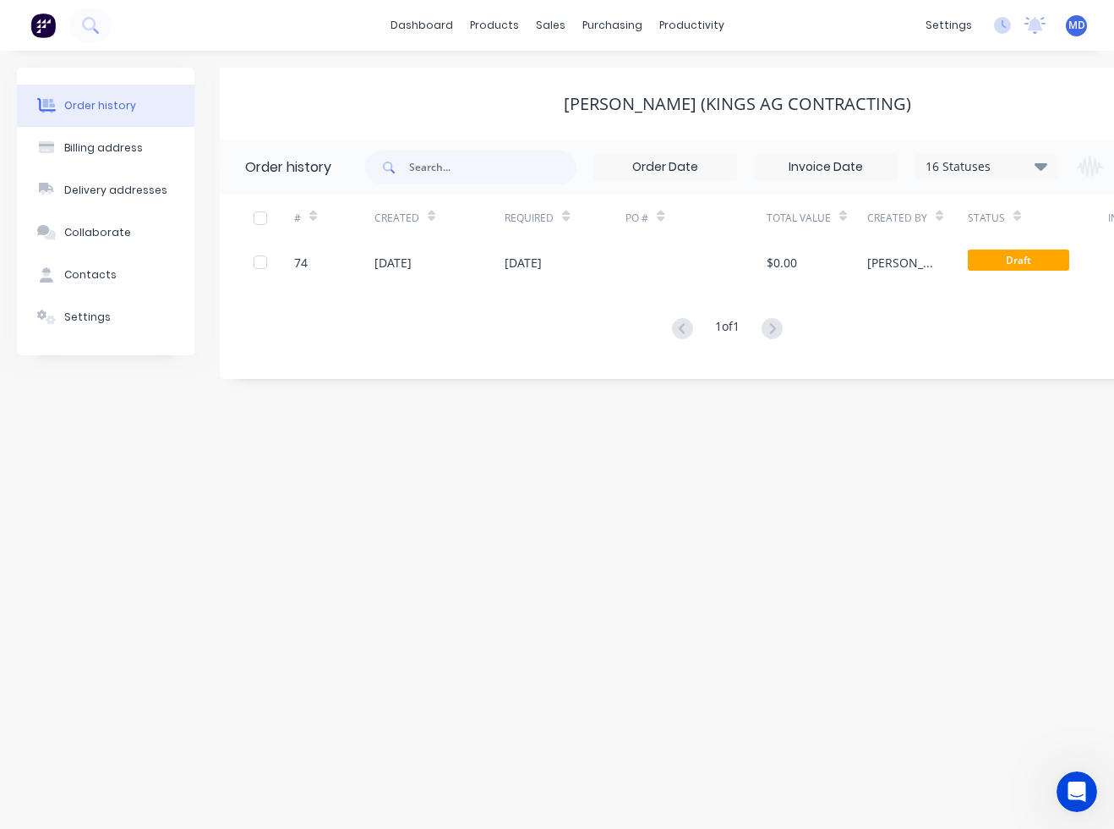
scroll to position [0, 140]
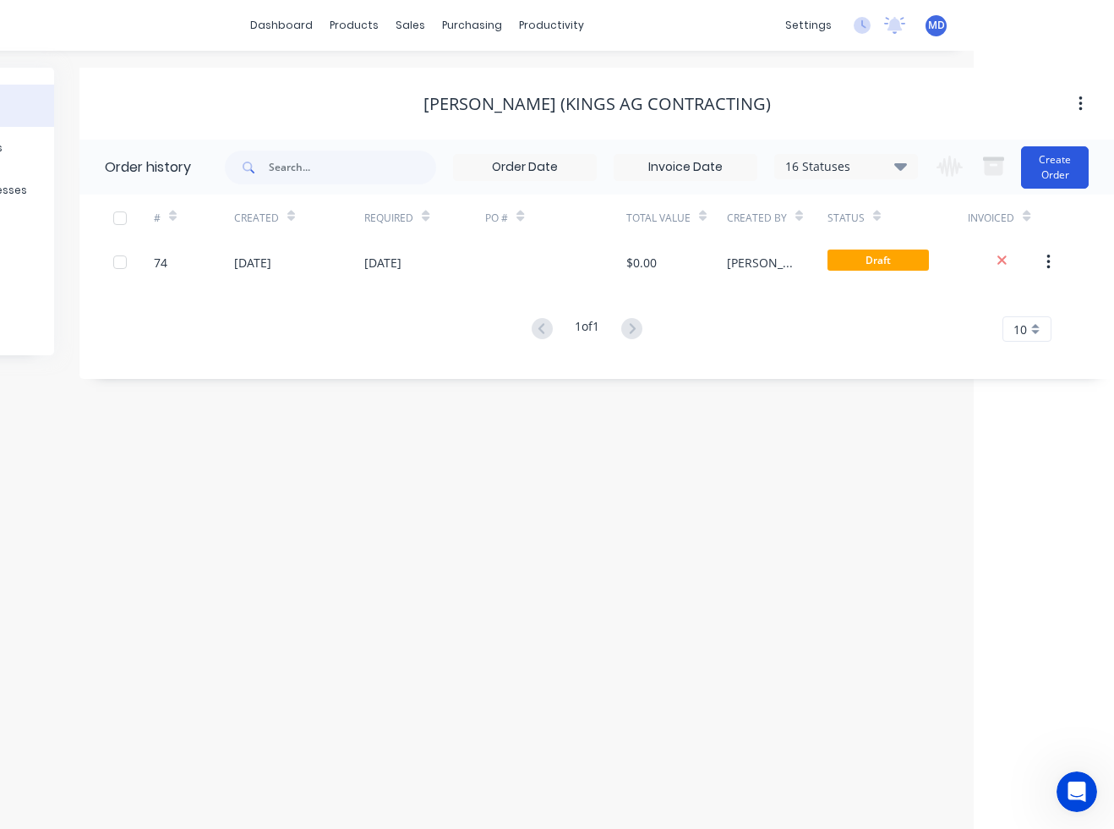
click at [1062, 173] on button "Create Order" at bounding box center [1055, 167] width 68 height 42
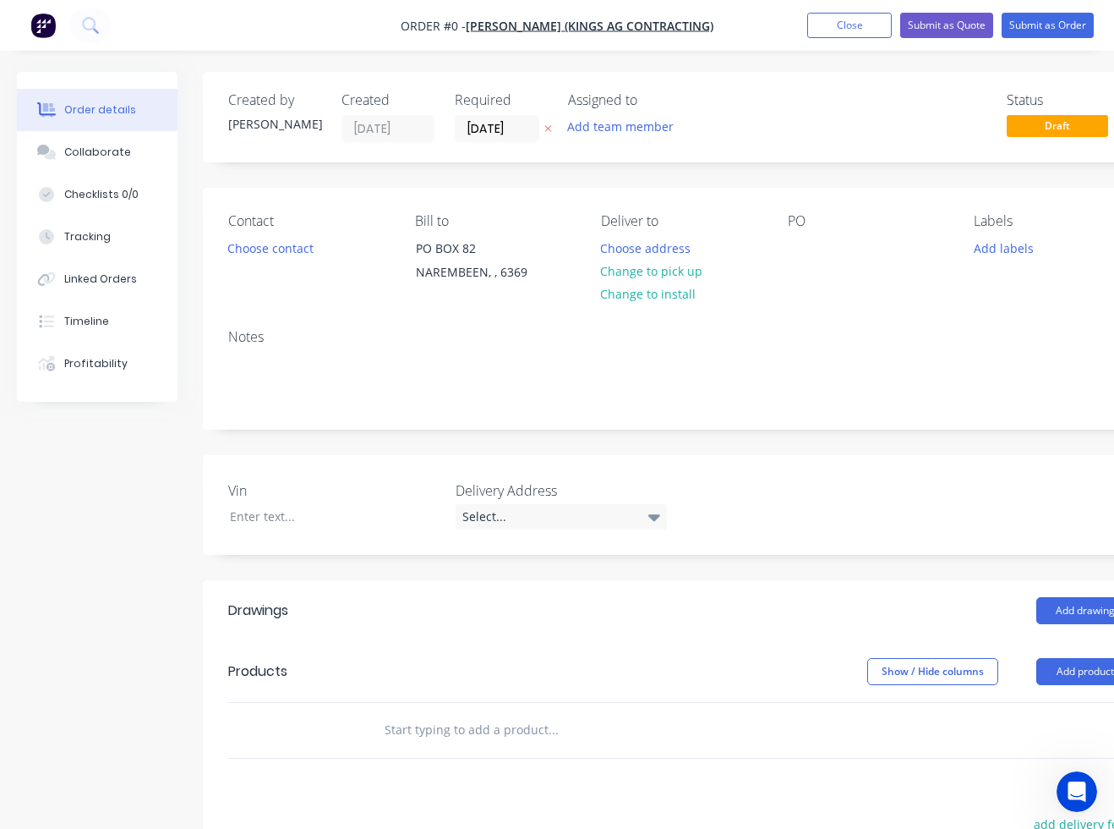
click at [386, 718] on input "text" at bounding box center [553, 730] width 338 height 34
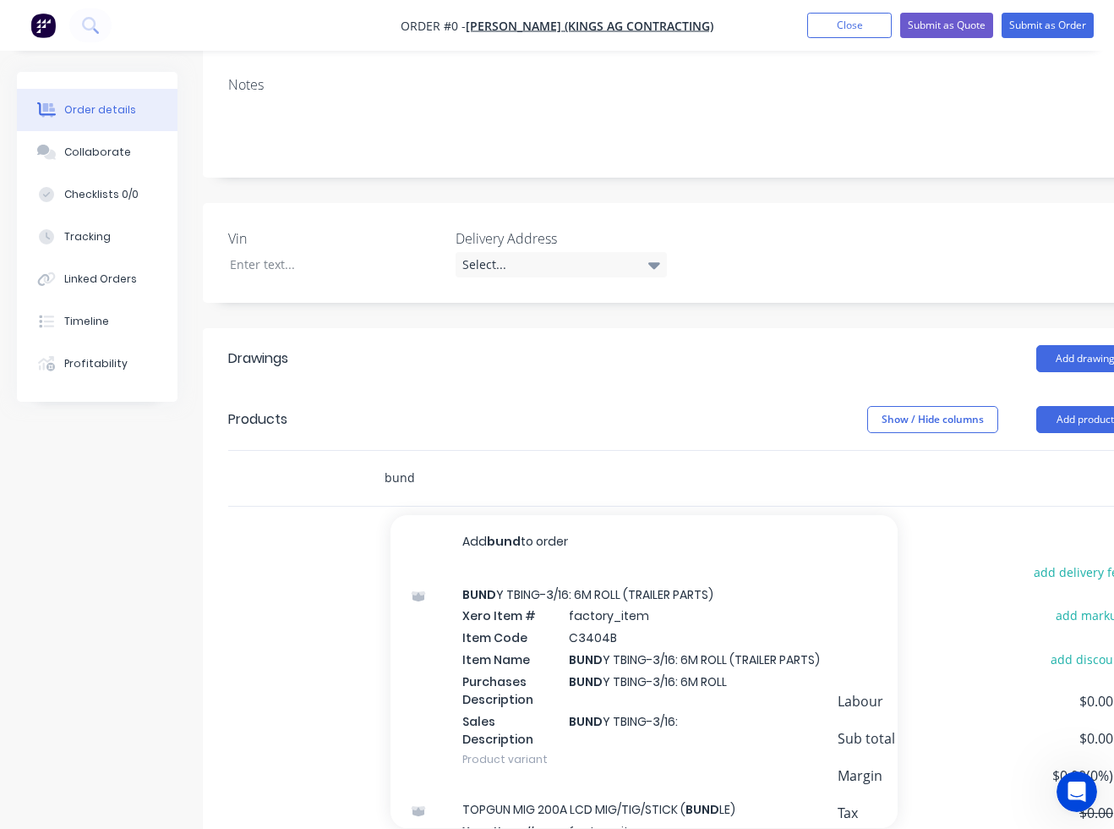
scroll to position [254, 0]
type input "b"
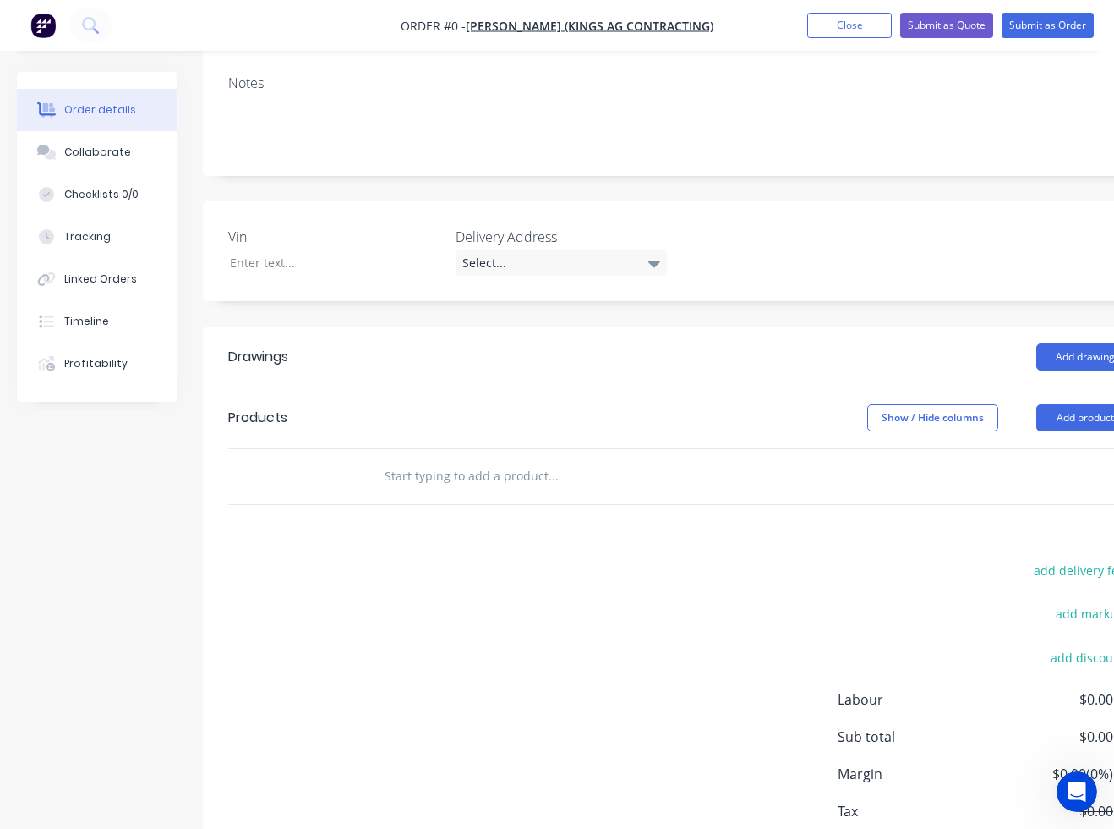
scroll to position [254, 62]
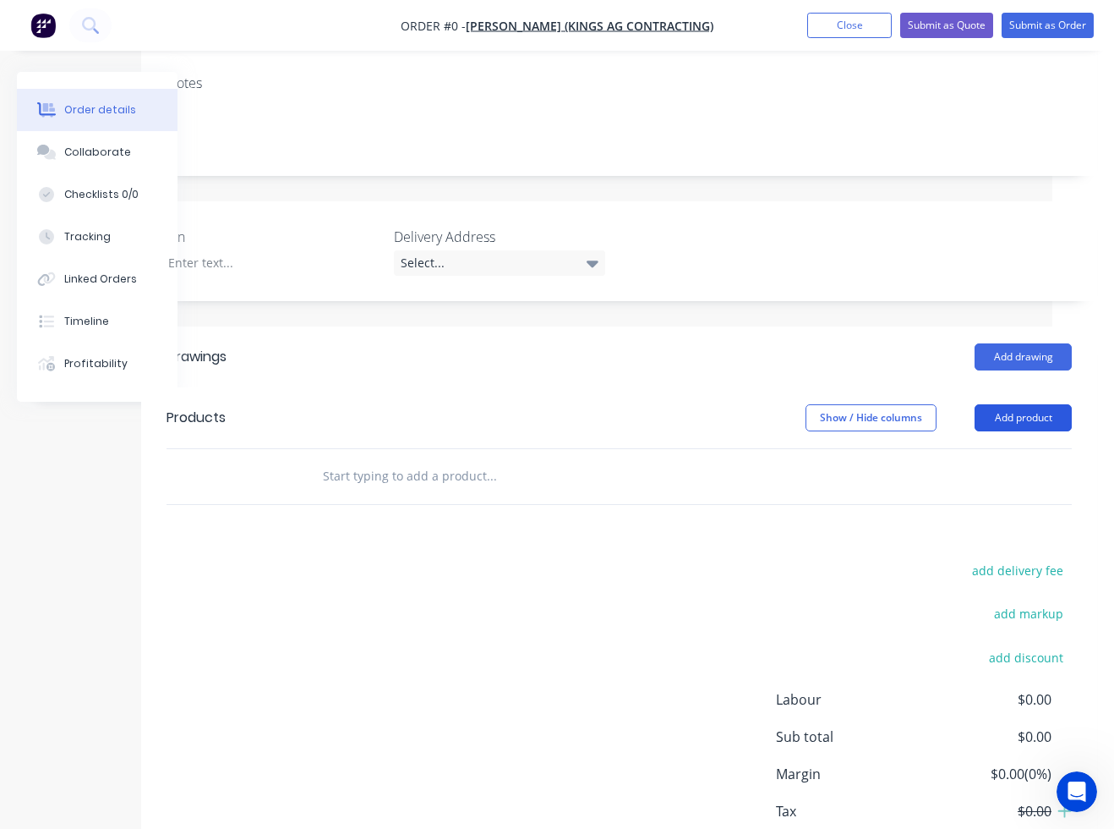
click at [1037, 420] on button "Add product" at bounding box center [1023, 417] width 97 height 27
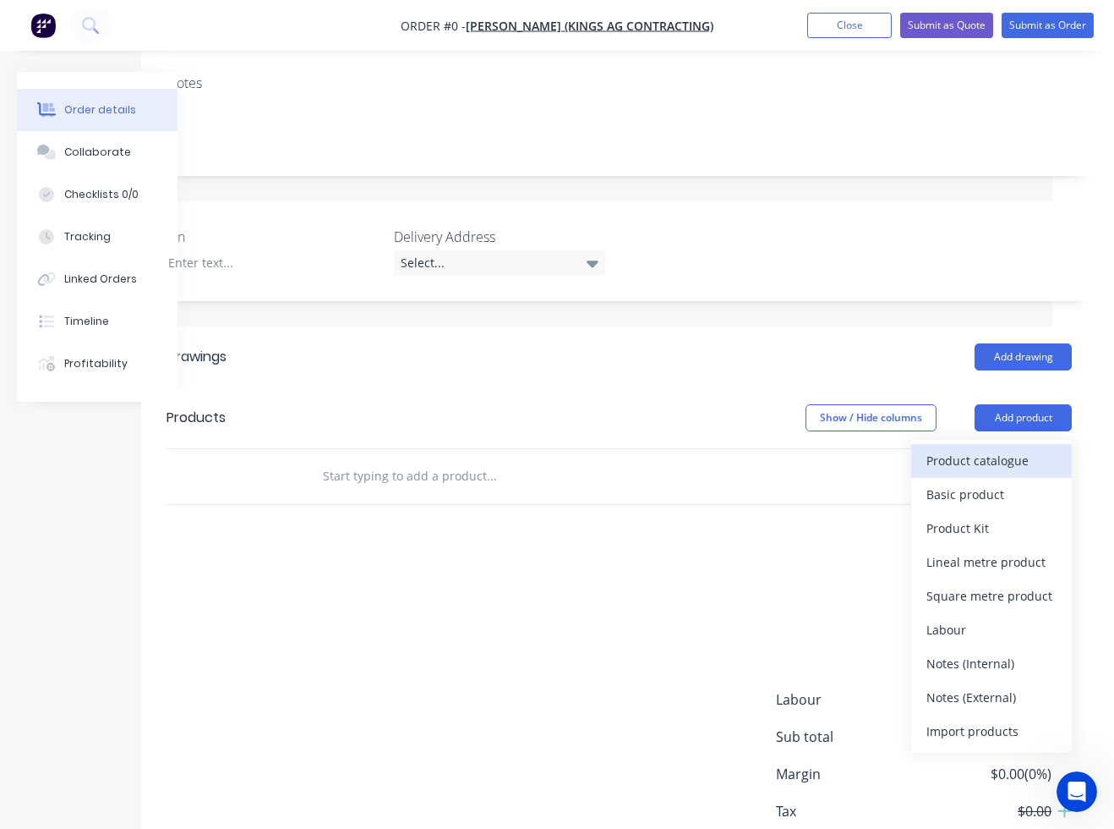
click at [1013, 472] on div "Product catalogue" at bounding box center [992, 460] width 130 height 25
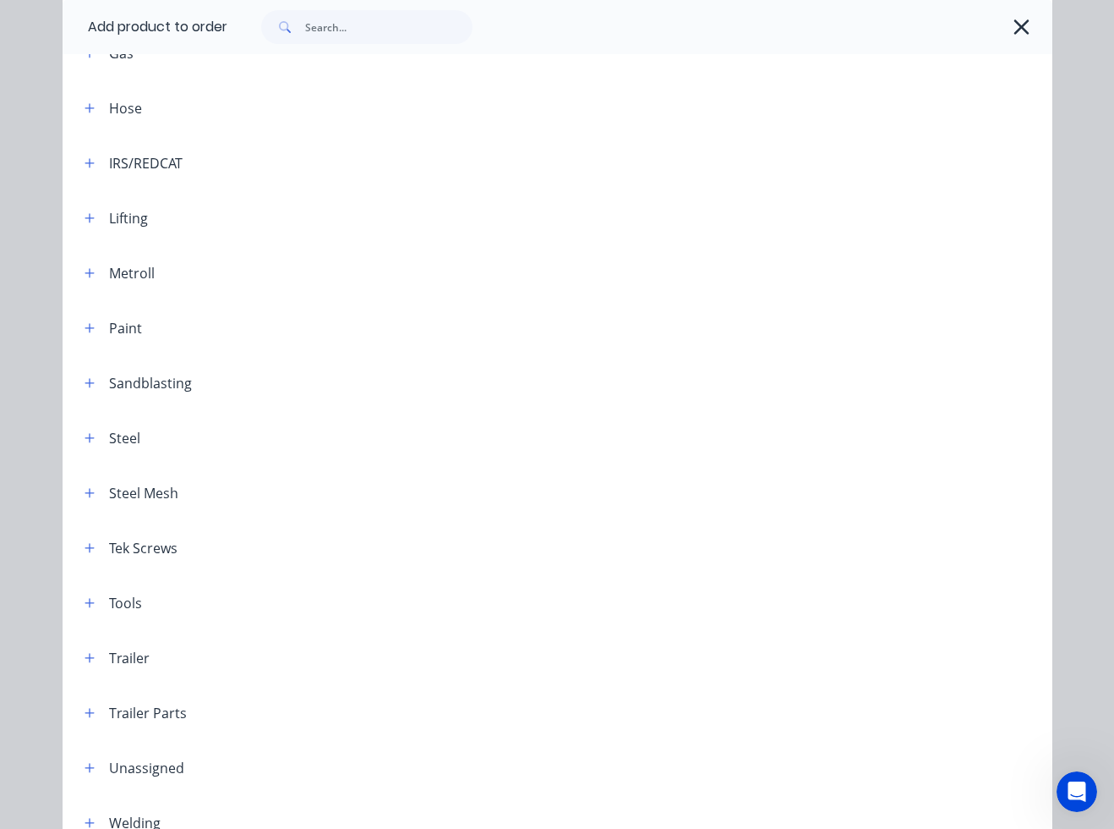
scroll to position [860, 0]
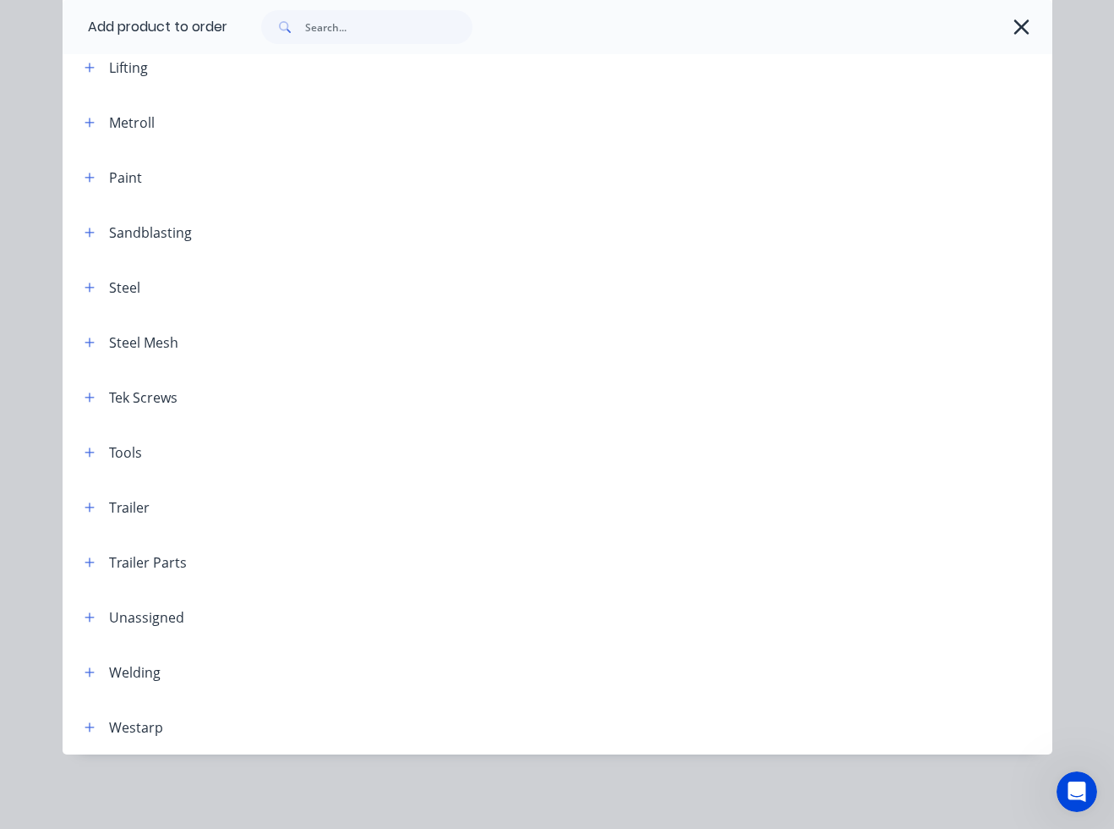
click at [194, 675] on div at bounding box center [607, 671] width 892 height 21
click at [85, 675] on icon "button" at bounding box center [90, 672] width 10 height 12
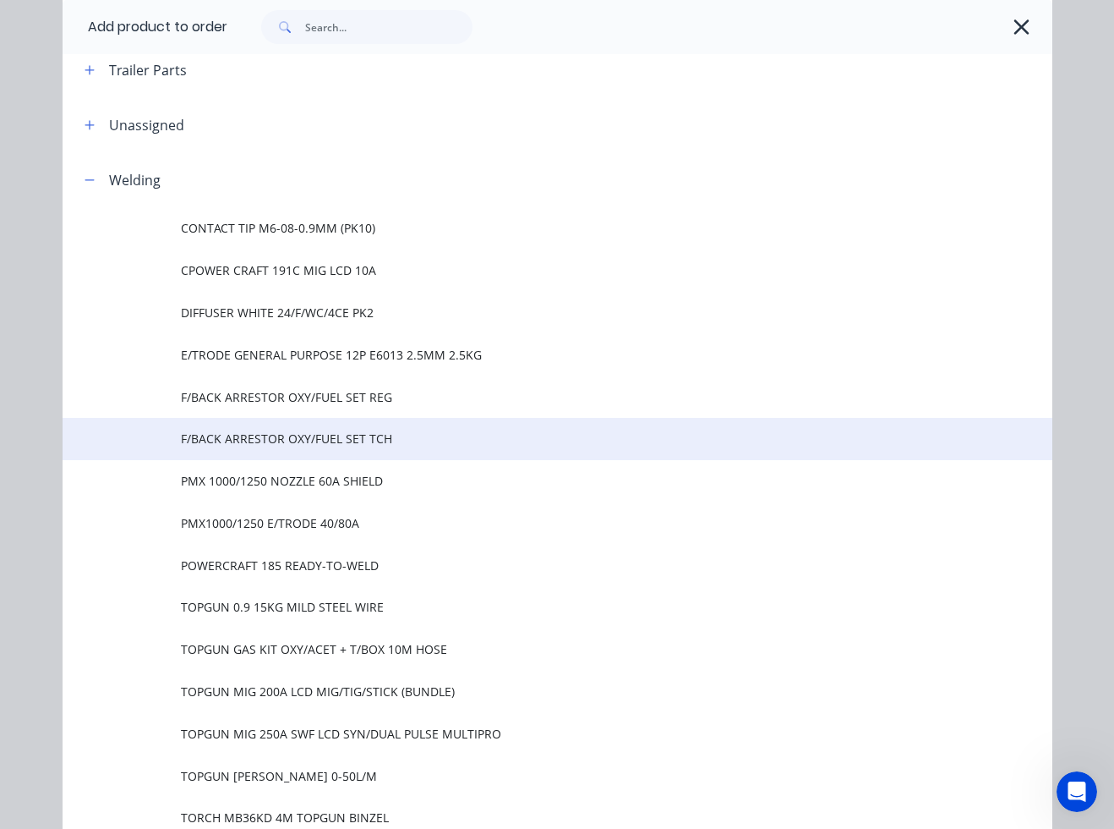
scroll to position [1452, 0]
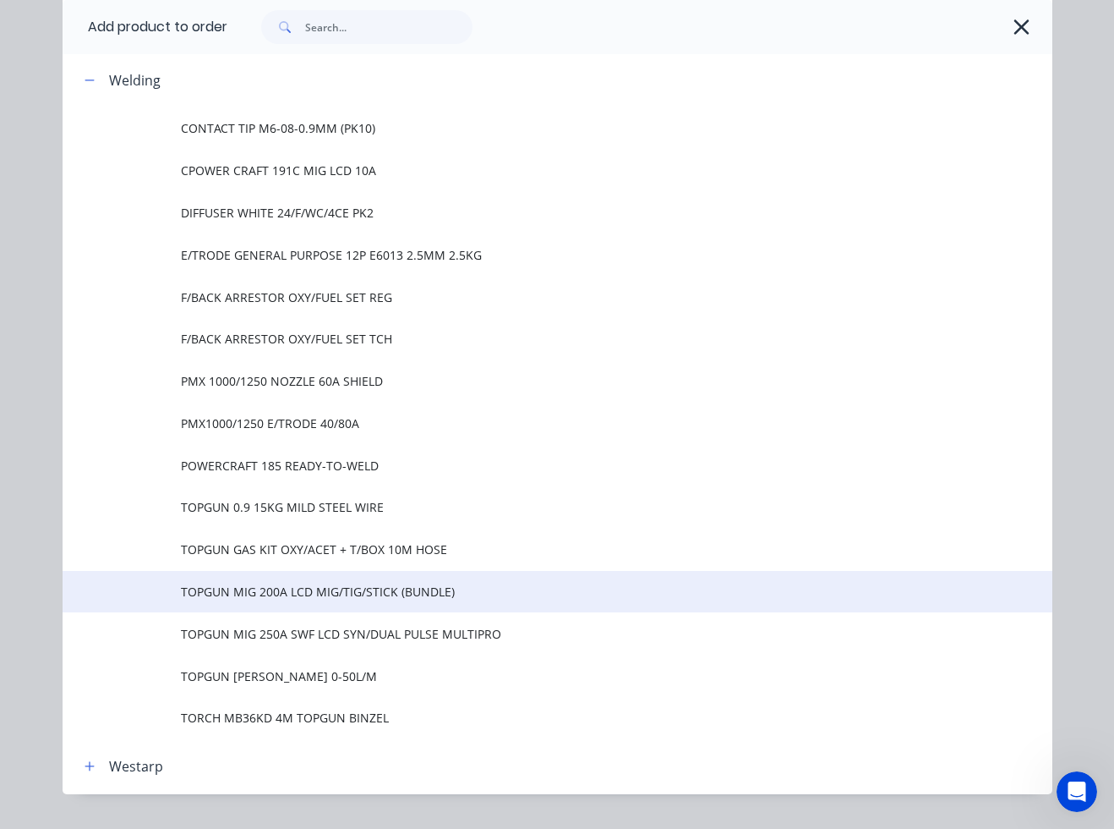
click at [340, 596] on span "TOPGUN MIG 200A LCD MIG/TIG/STICK (BUNDLE)" at bounding box center [529, 592] width 697 height 18
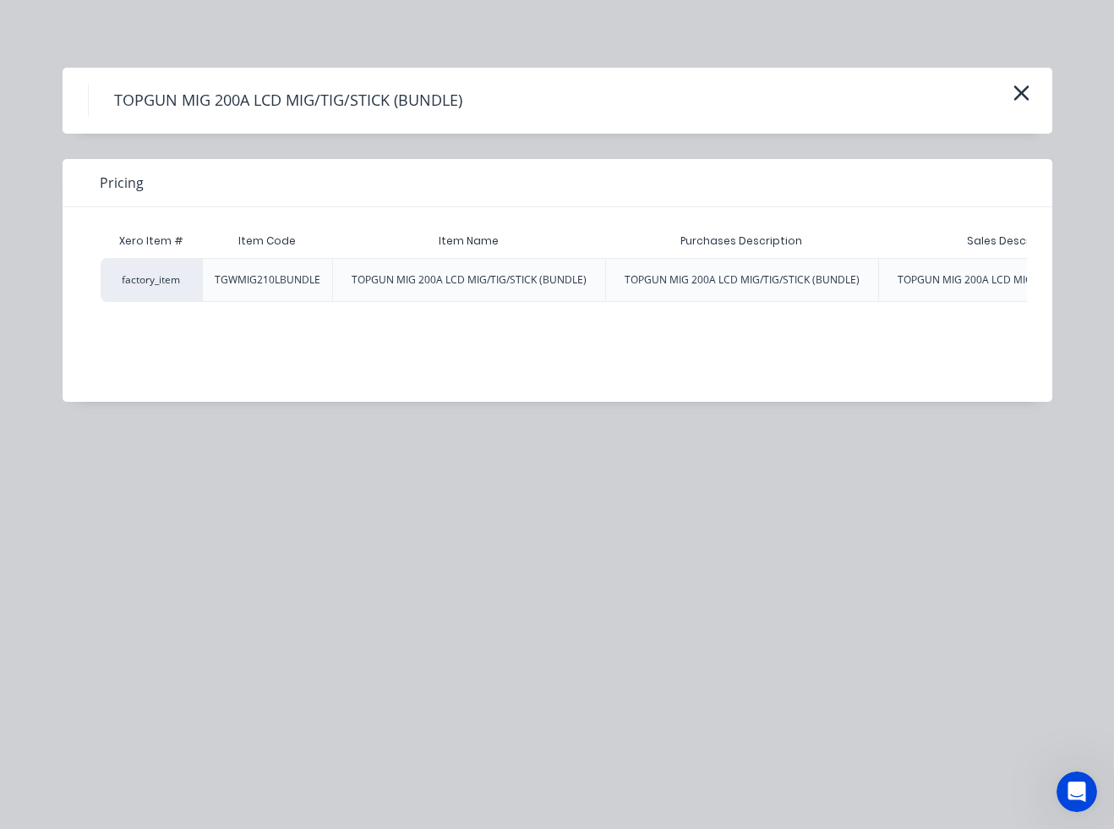
scroll to position [0, 502]
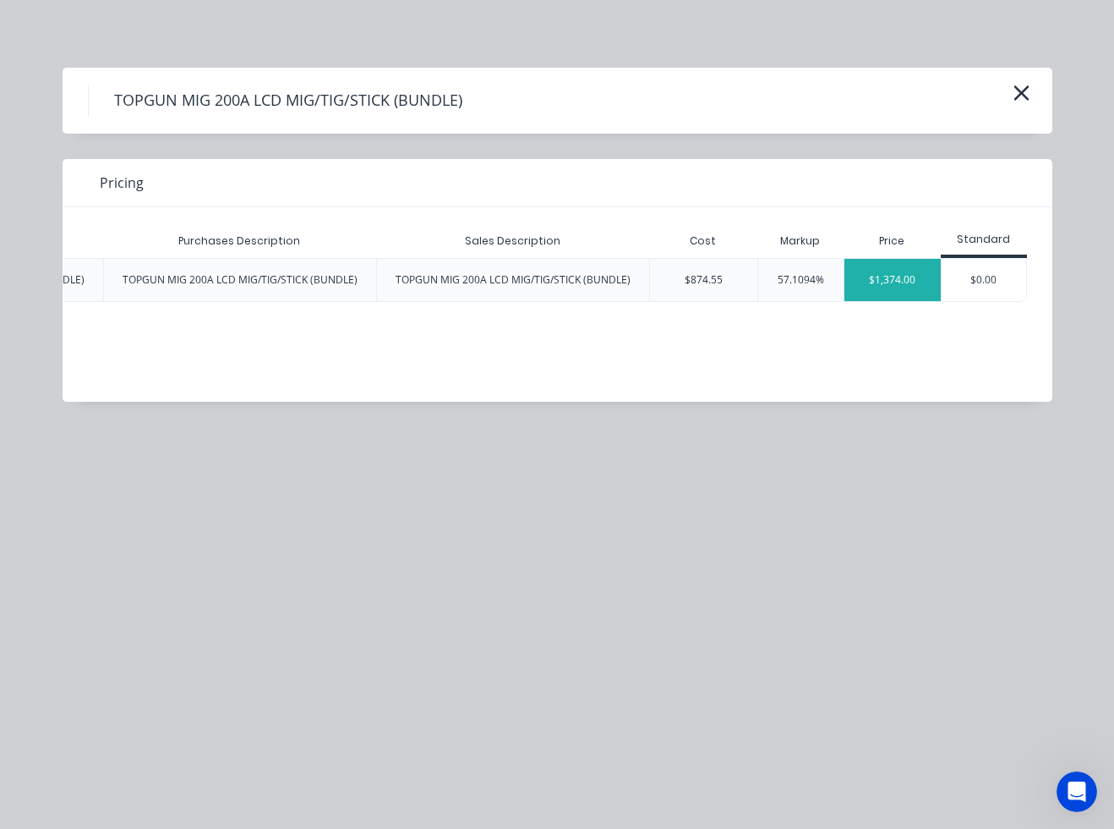
click at [869, 282] on div "$1,374.00" at bounding box center [893, 280] width 96 height 42
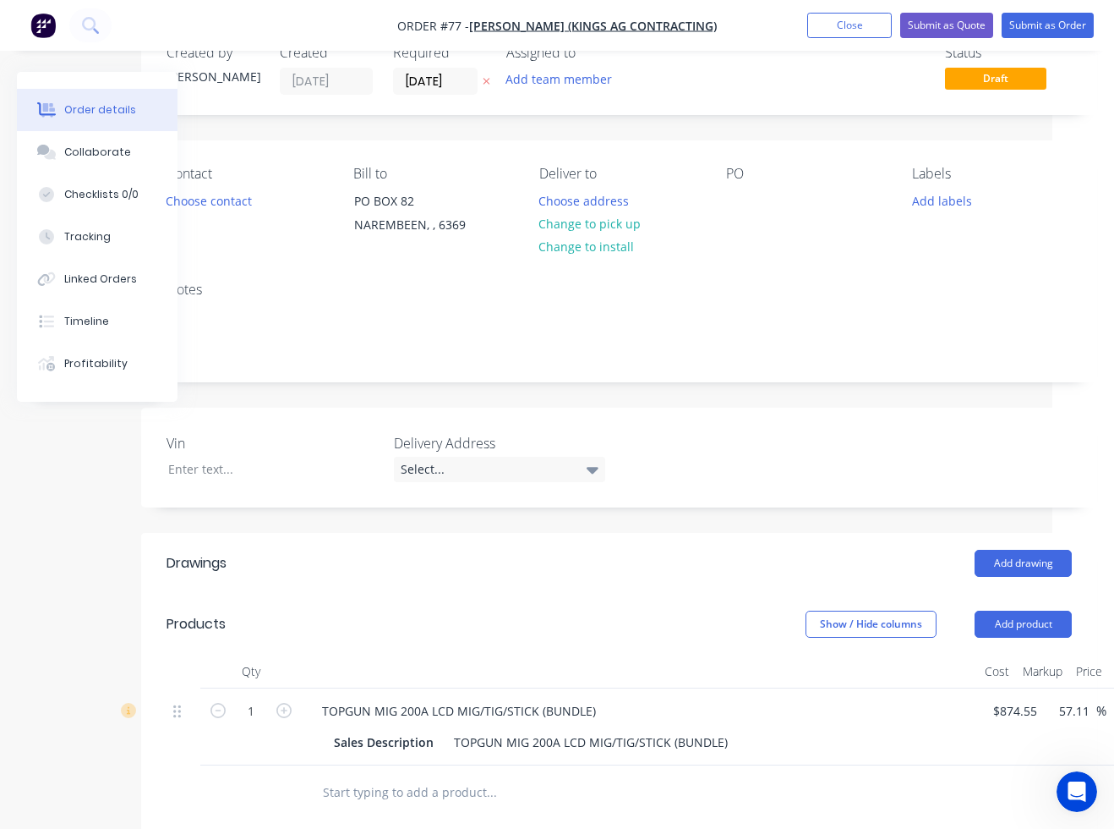
scroll to position [0, 62]
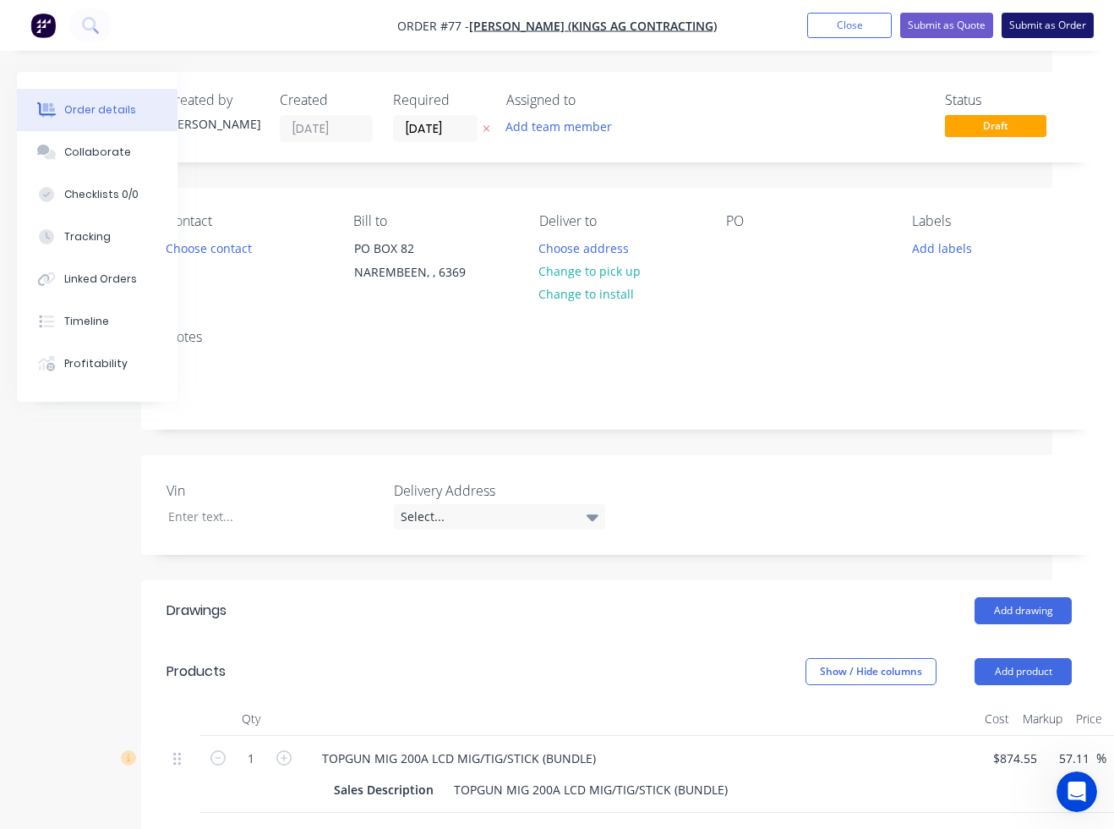
click at [1026, 30] on button "Submit as Order" at bounding box center [1048, 25] width 92 height 25
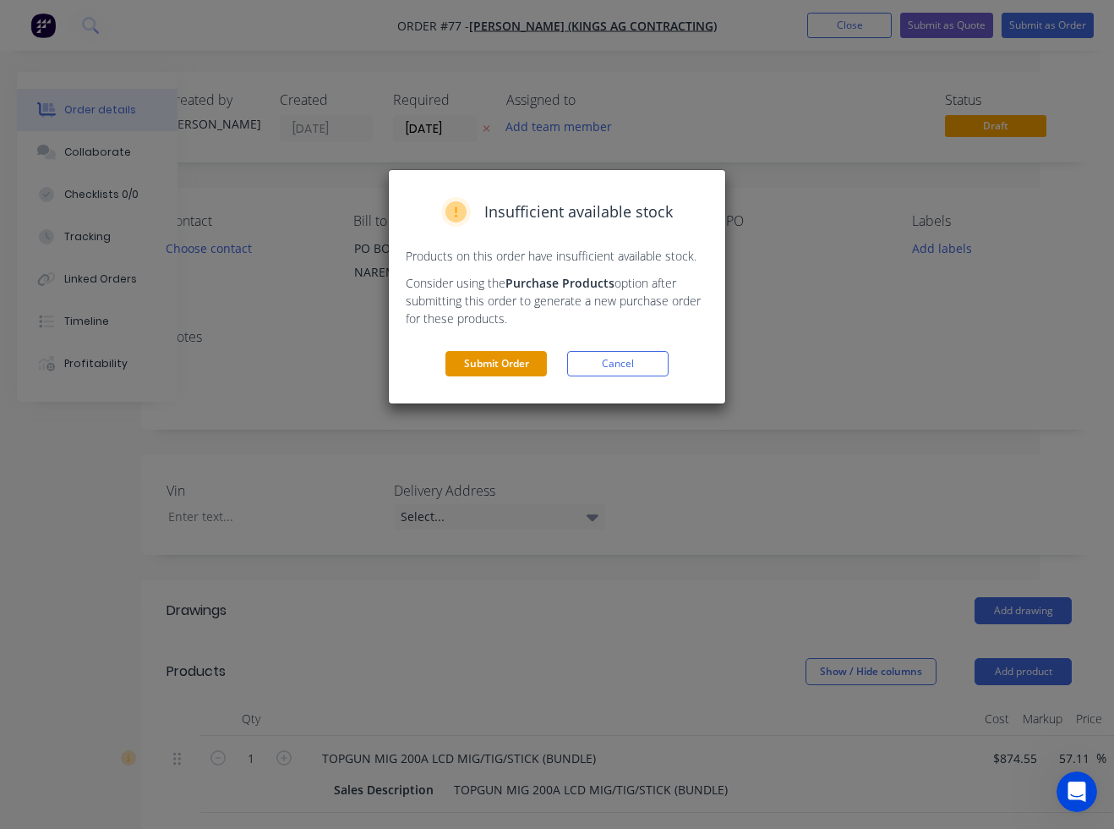
click at [526, 363] on button "Submit Order" at bounding box center [496, 363] width 101 height 25
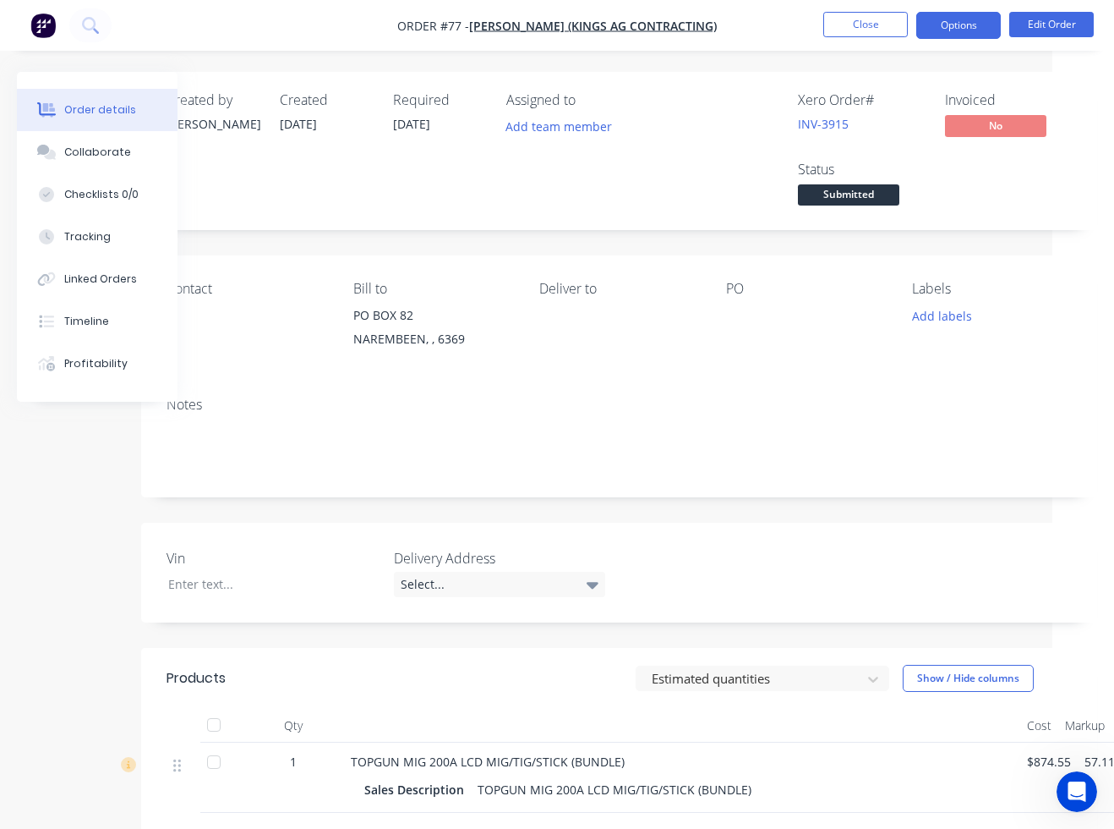
click at [939, 19] on button "Options" at bounding box center [959, 25] width 85 height 27
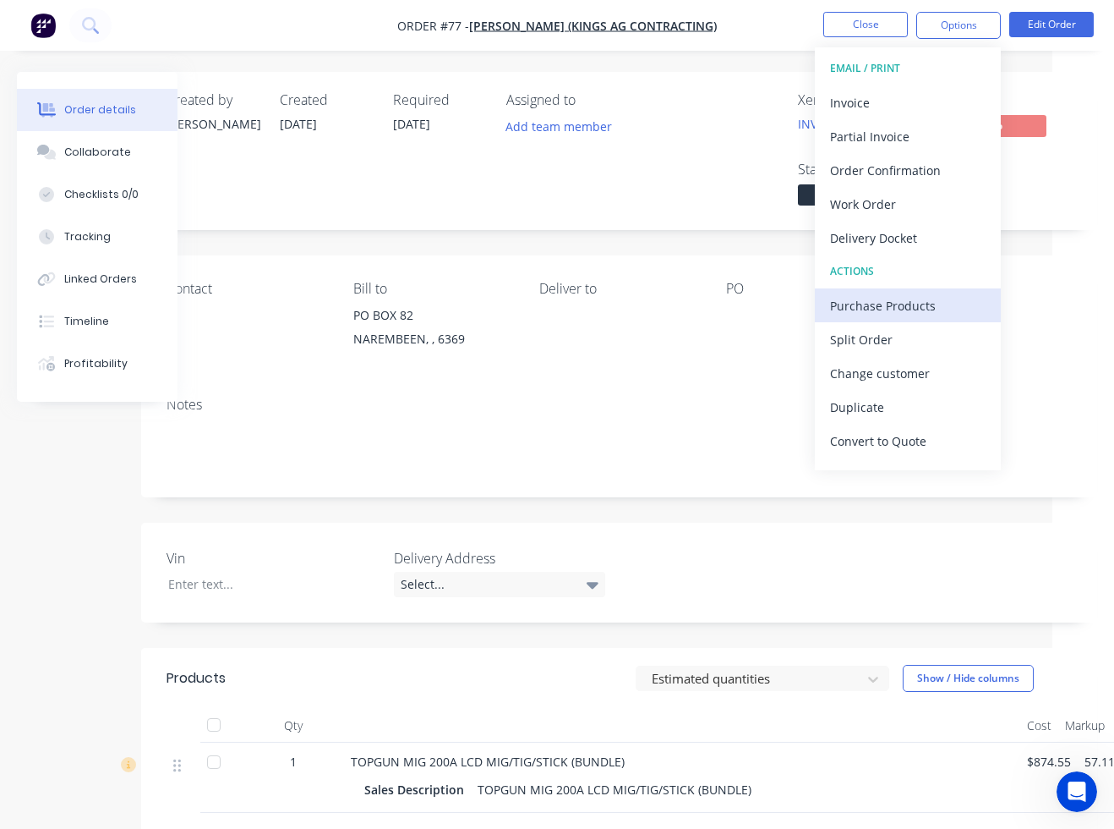
click at [895, 298] on div "Purchase Products" at bounding box center [908, 305] width 156 height 25
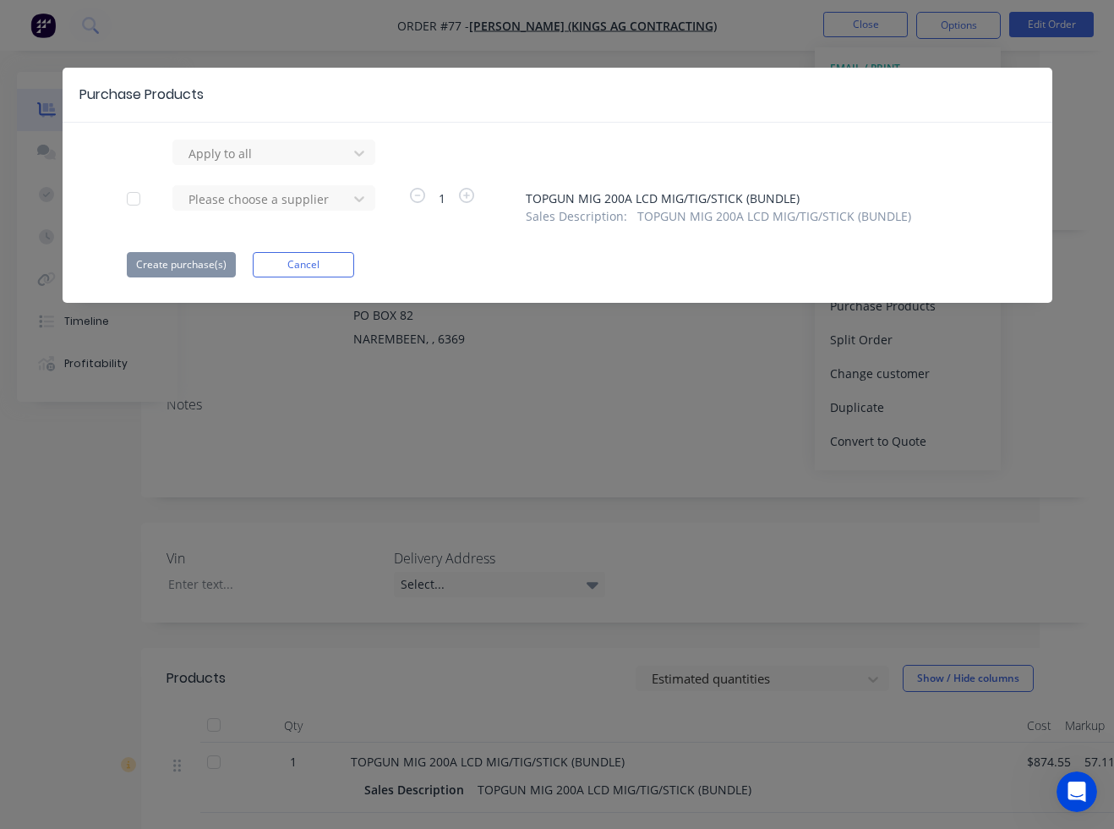
click at [132, 196] on div at bounding box center [134, 199] width 34 height 34
click at [244, 202] on div at bounding box center [263, 199] width 152 height 21
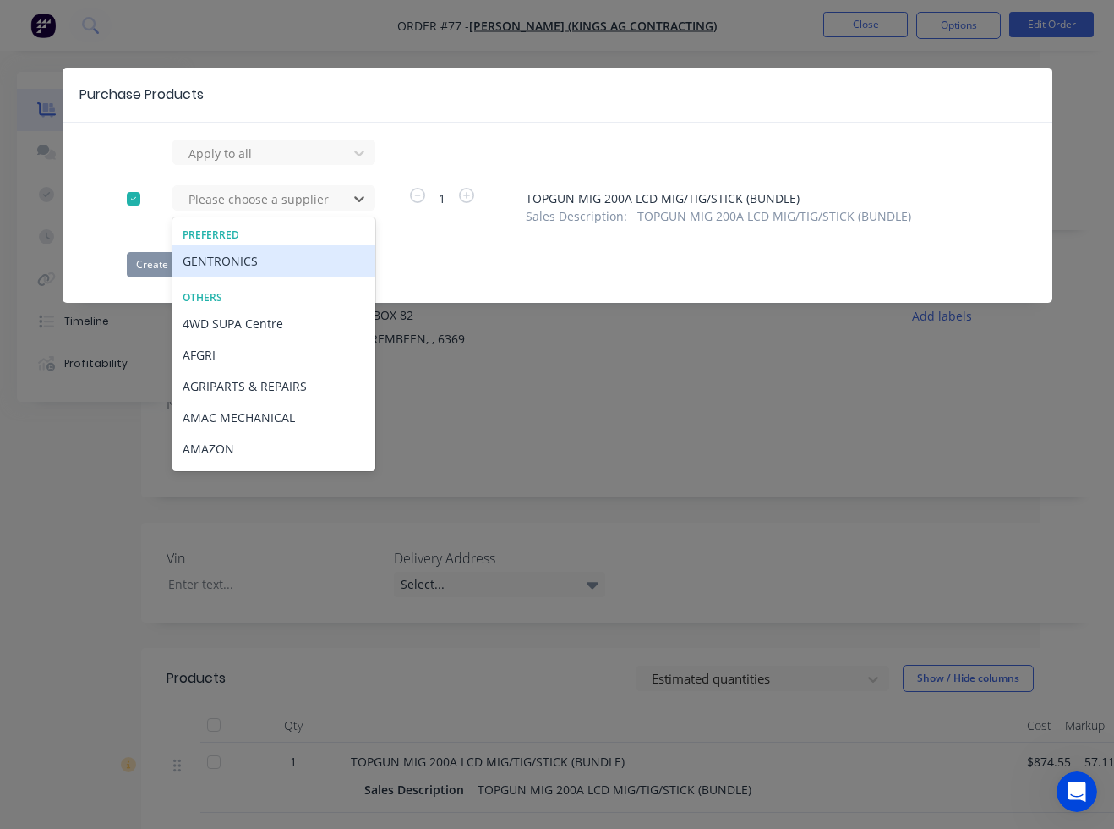
click at [251, 267] on div "GENTRONICS" at bounding box center [273, 260] width 203 height 31
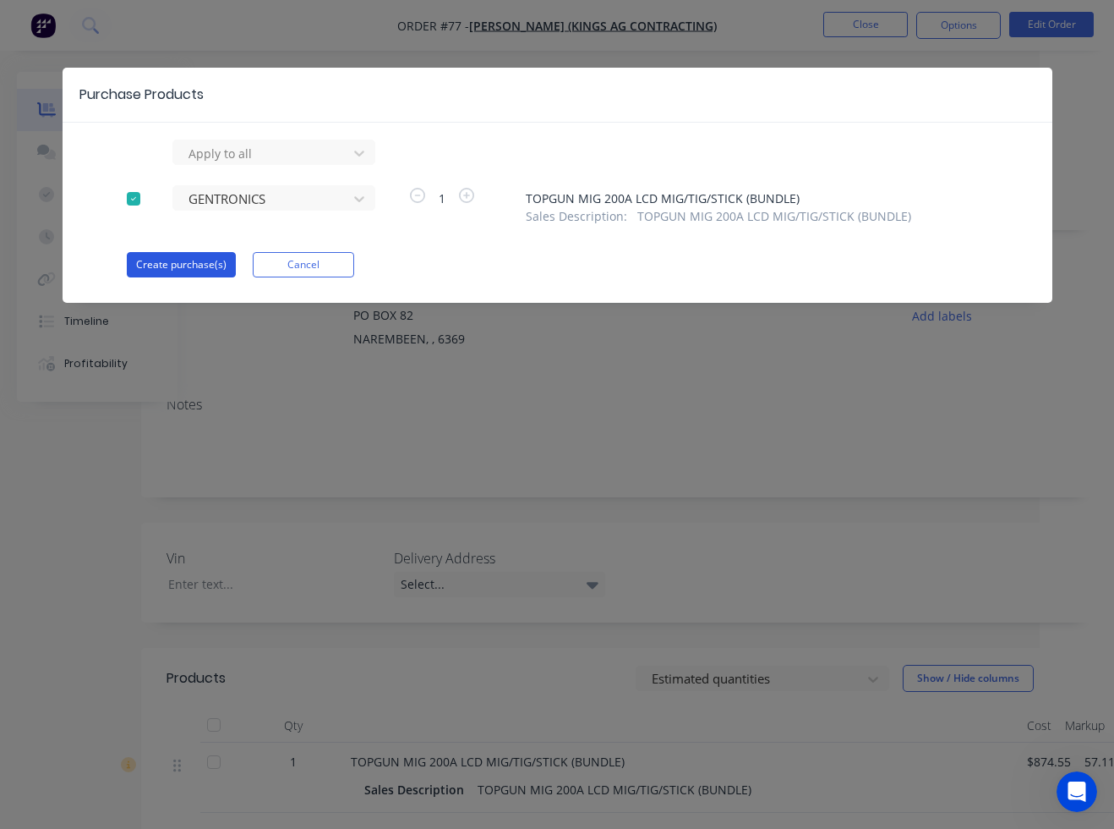
click at [208, 262] on button "Create purchase(s)" at bounding box center [181, 264] width 109 height 25
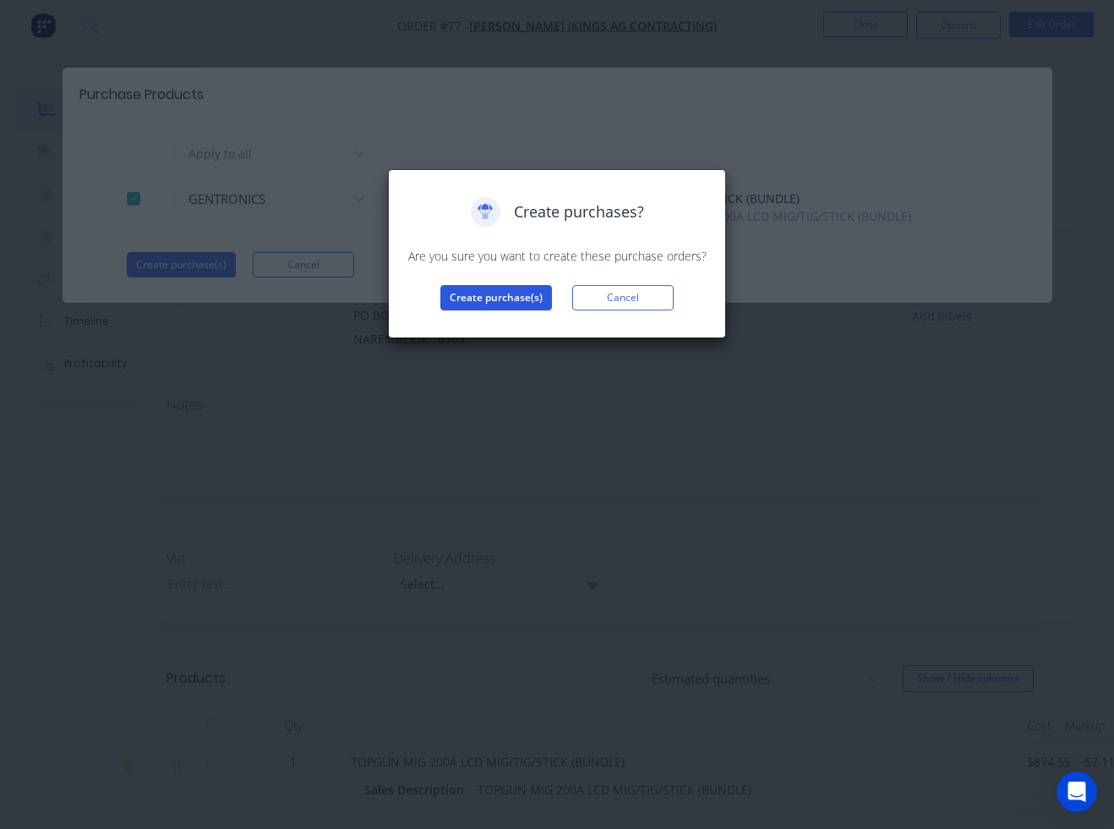
click at [461, 292] on button "Create purchase(s)" at bounding box center [497, 297] width 112 height 25
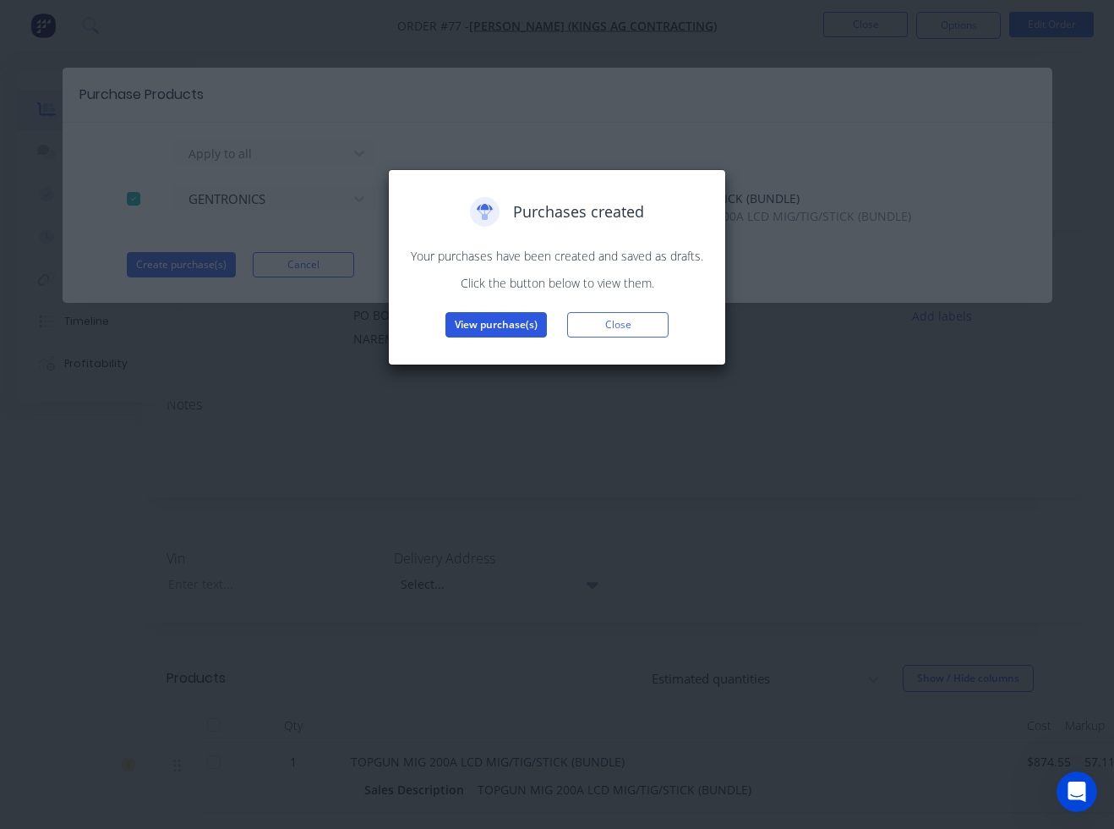
click at [469, 324] on button "View purchase(s)" at bounding box center [496, 324] width 101 height 25
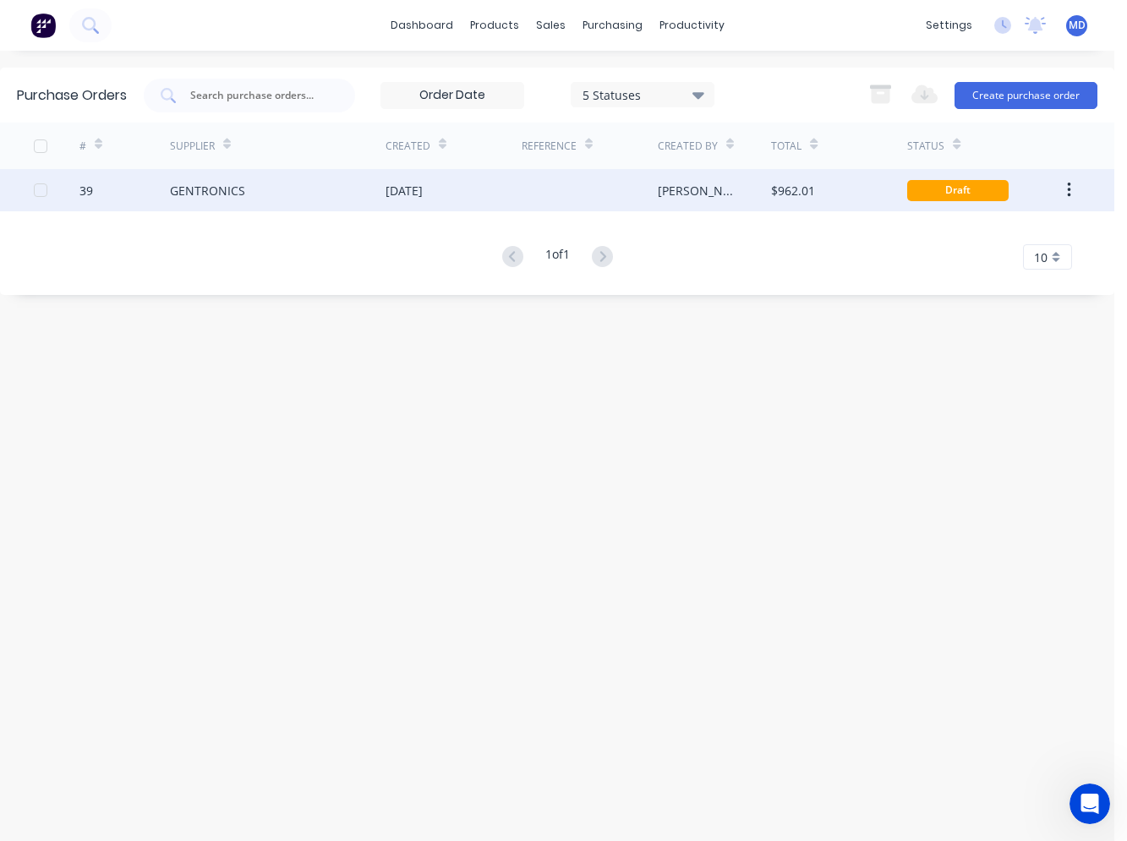
click at [286, 195] on div "GENTRONICS" at bounding box center [278, 190] width 216 height 42
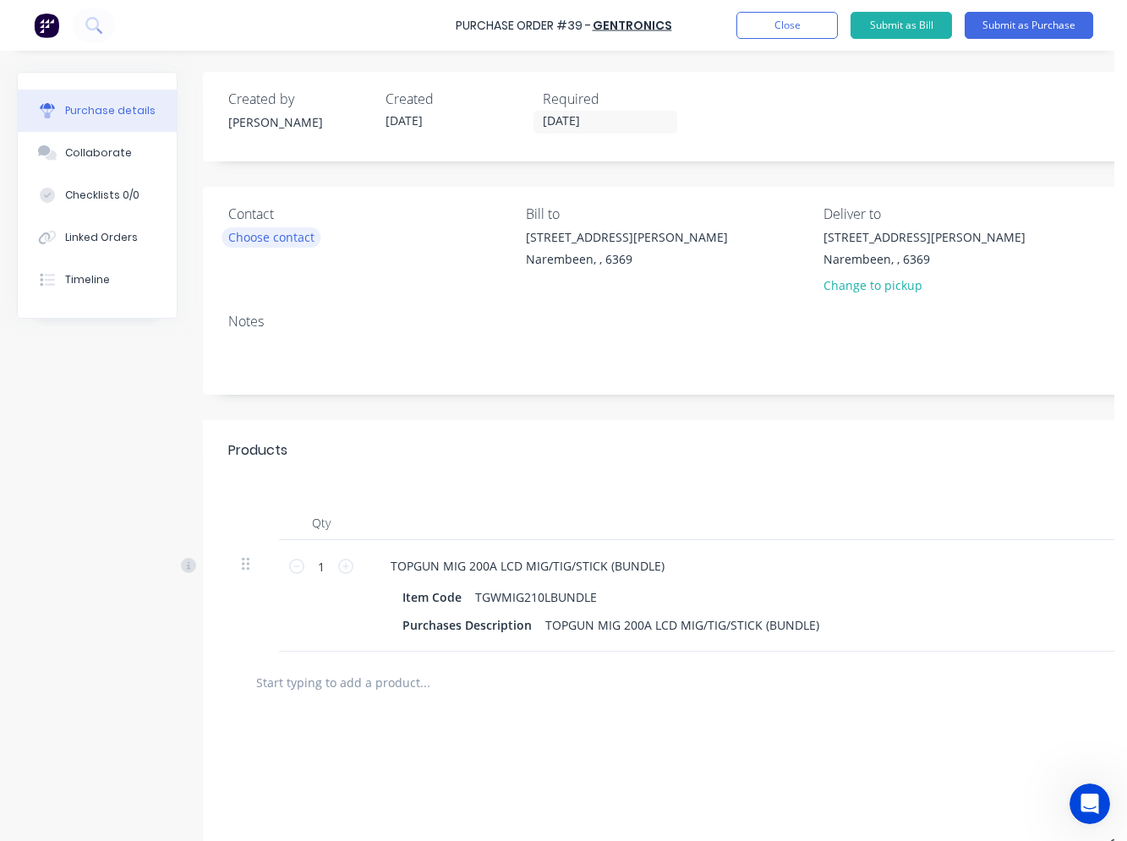
click at [295, 233] on div "Choose contact" at bounding box center [271, 237] width 86 height 18
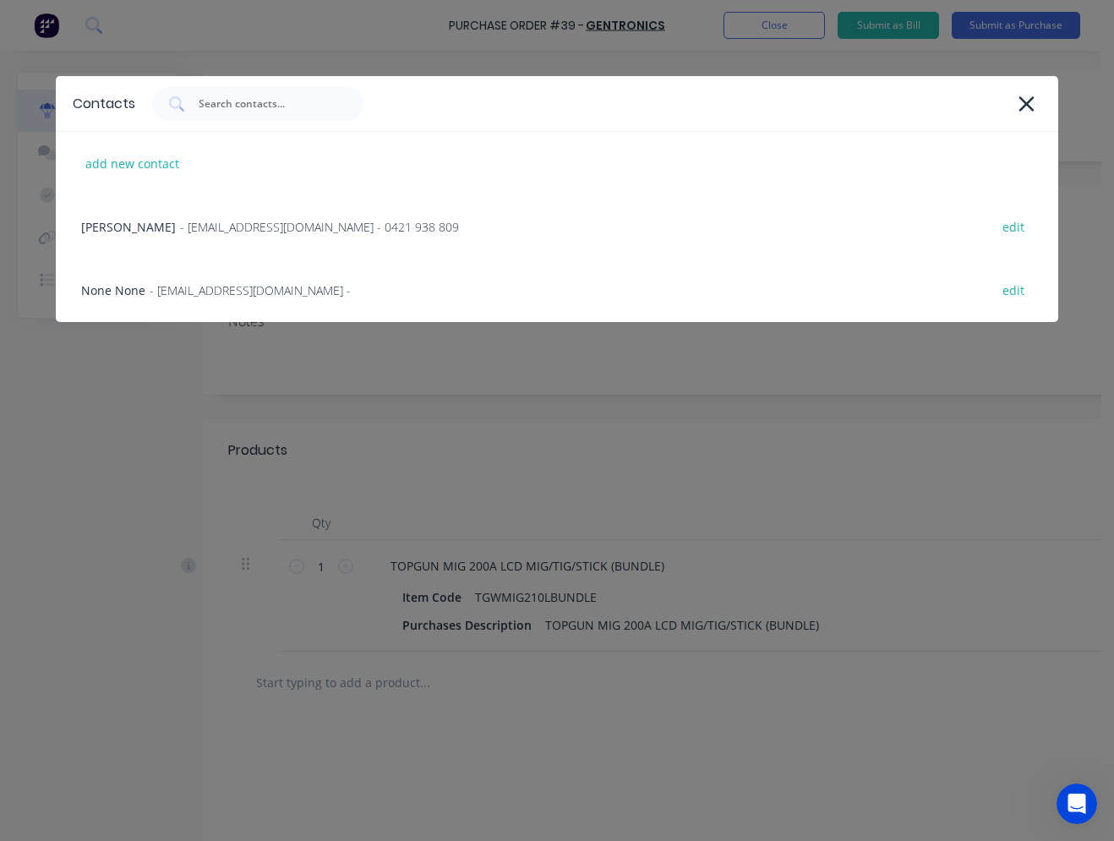
click at [295, 233] on span "- [EMAIL_ADDRESS][DOMAIN_NAME] - 0421 938 809" at bounding box center [319, 227] width 279 height 18
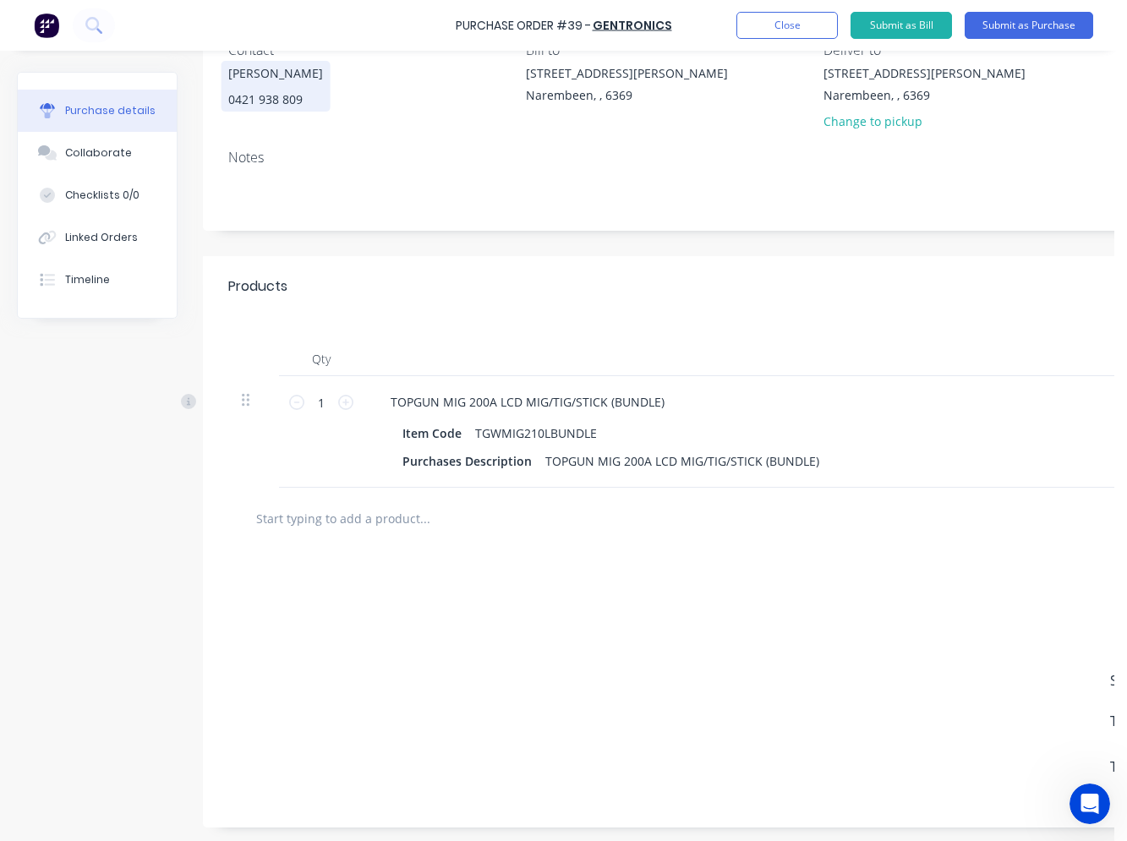
scroll to position [180, 0]
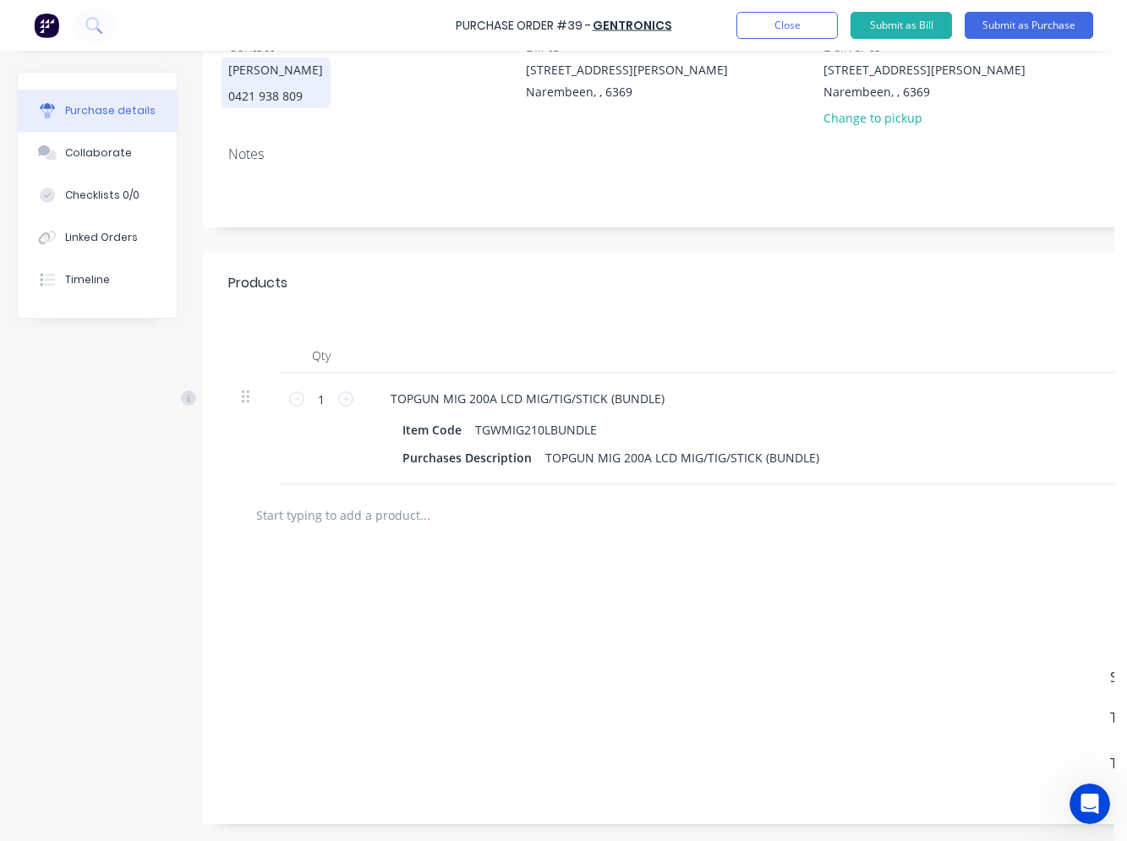
click at [332, 501] on input "text" at bounding box center [424, 515] width 338 height 34
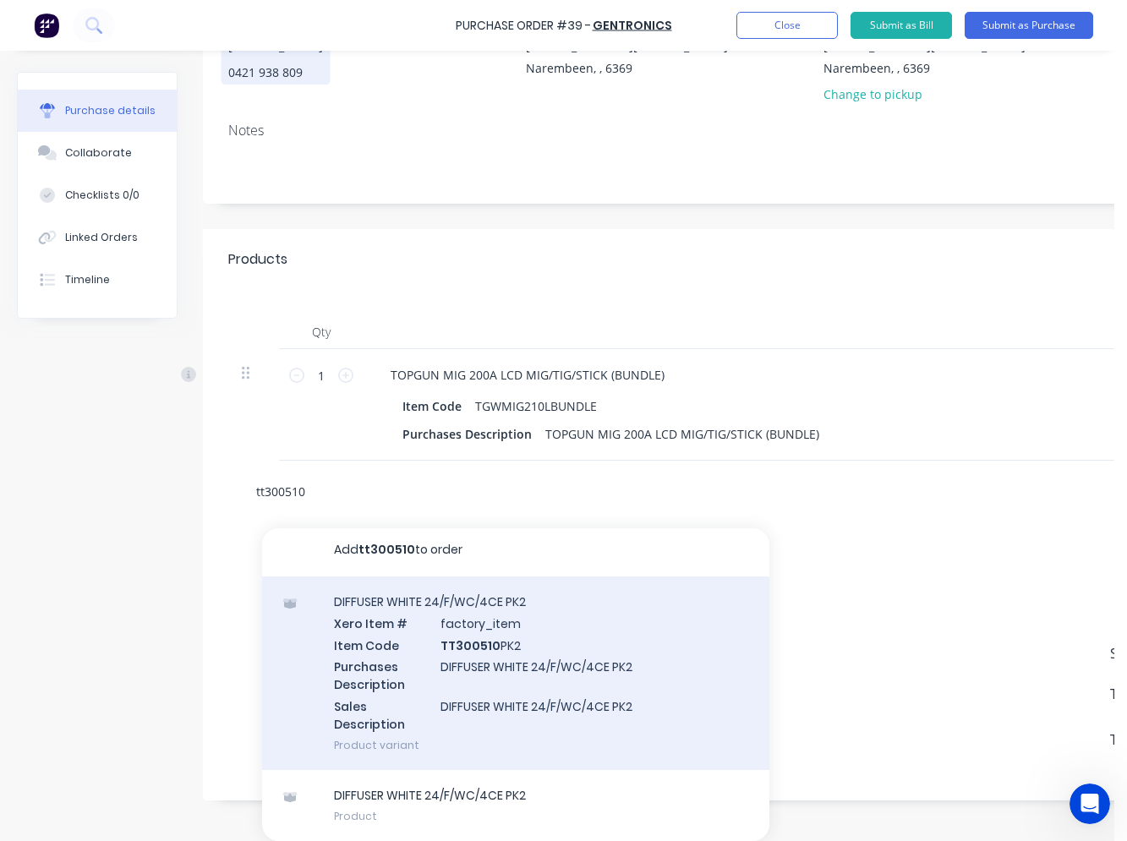
scroll to position [204, 0]
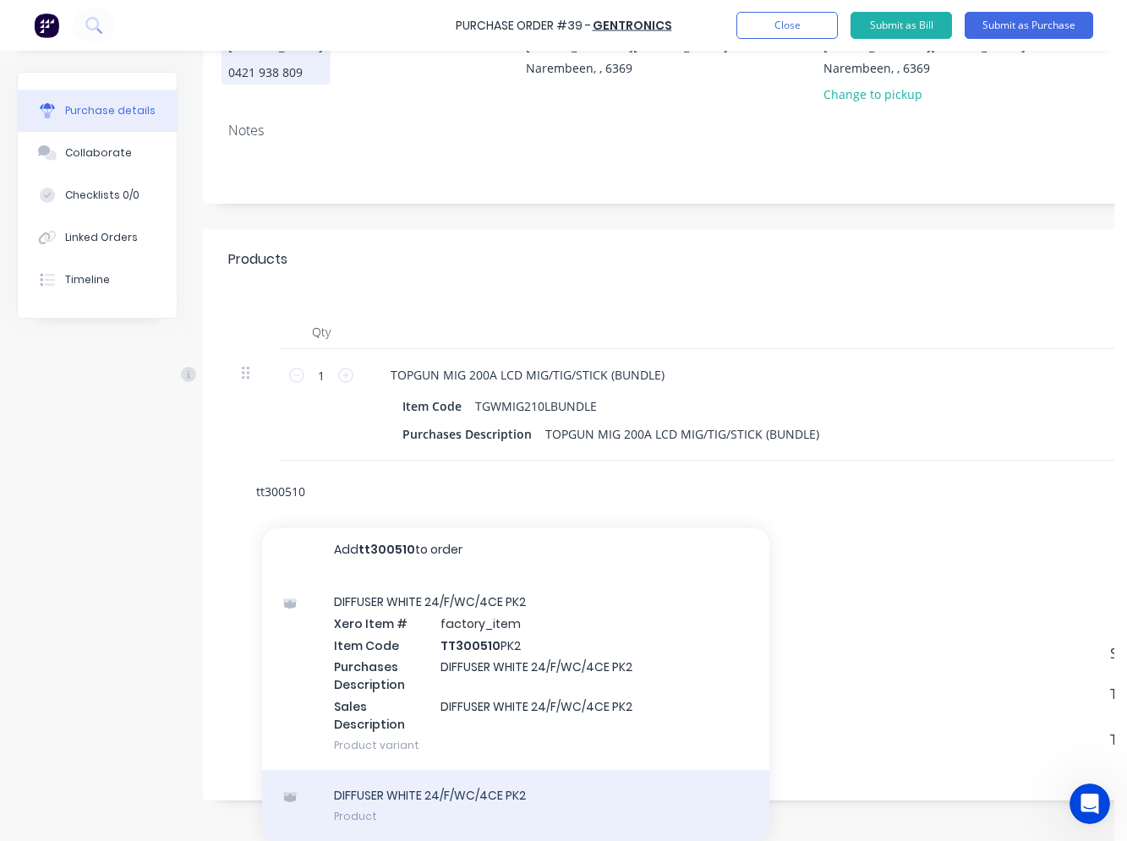
type input "tt300510"
click at [473, 774] on div "DIFFUSER WHITE 24/F/WC/4CE PK2 Product" at bounding box center [515, 805] width 507 height 71
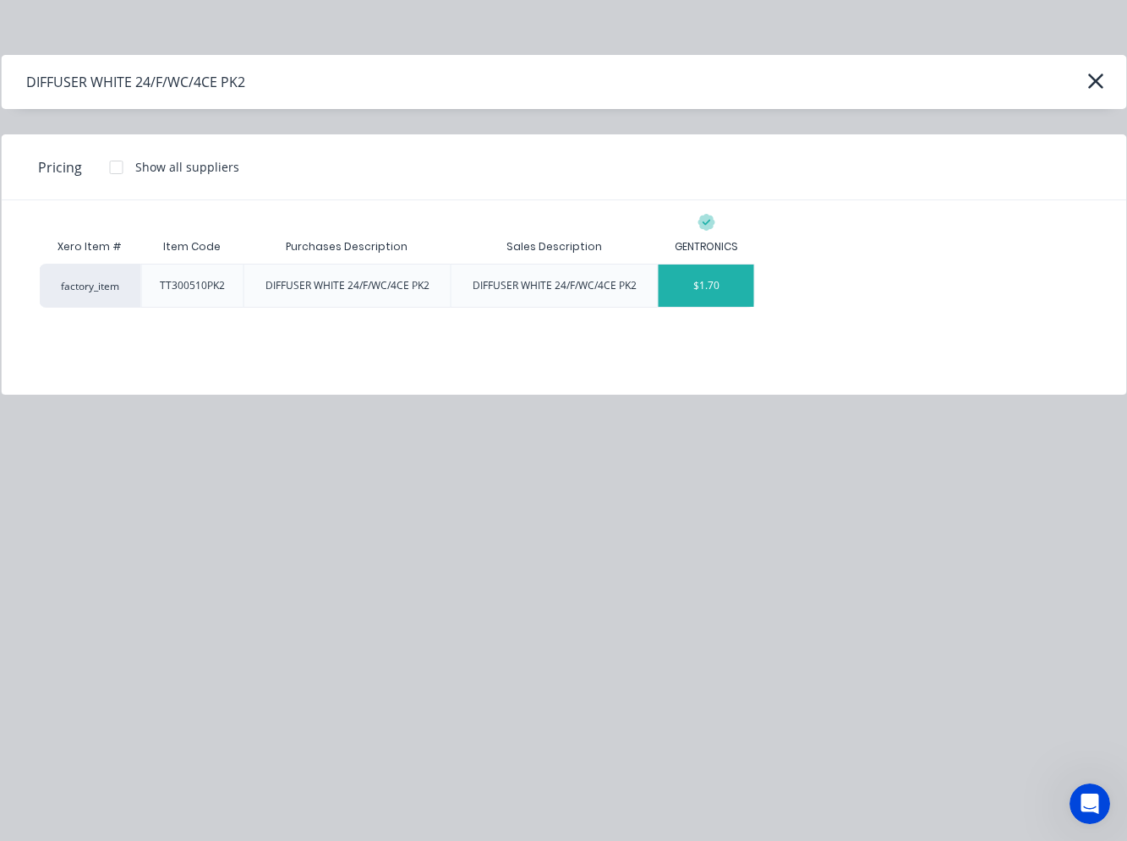
click at [698, 298] on div "$1.70" at bounding box center [707, 286] width 96 height 42
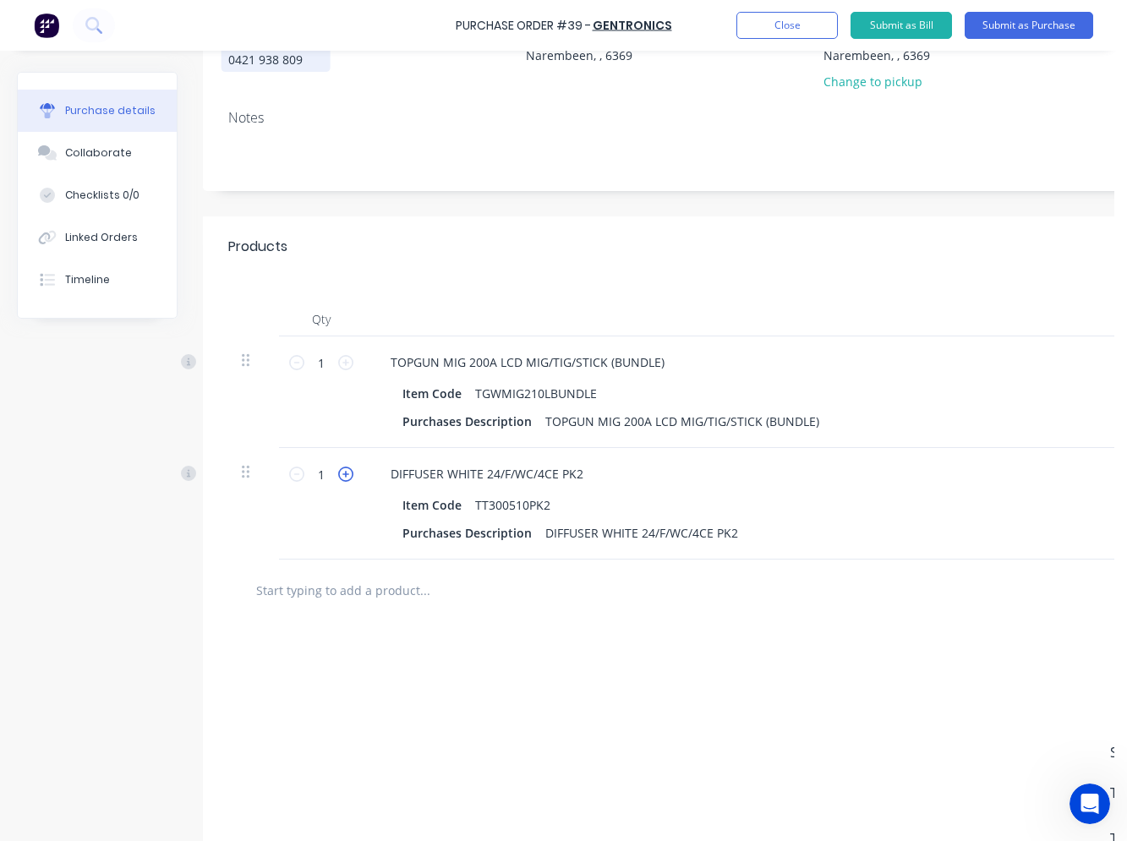
click at [347, 474] on icon at bounding box center [345, 474] width 15 height 15
type input "2"
type input "$3.40"
click at [347, 474] on icon at bounding box center [345, 474] width 15 height 15
type input "3"
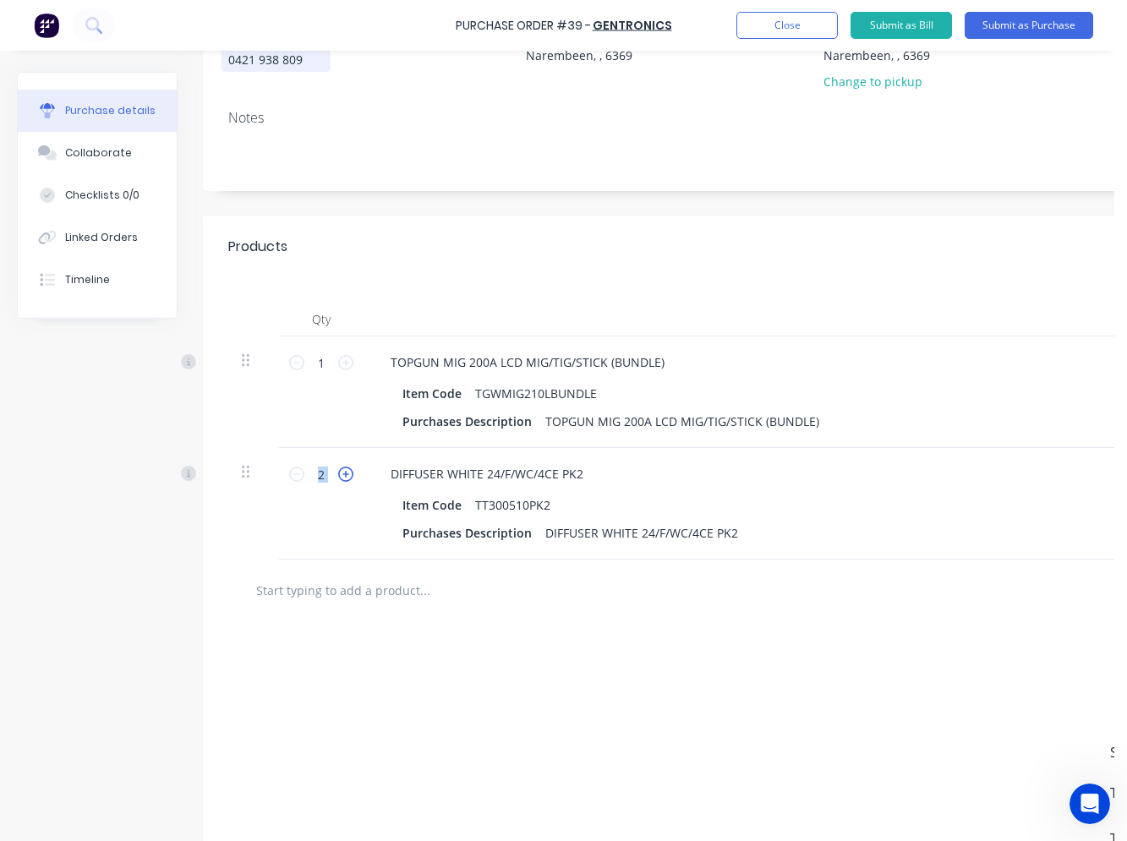
type input "$5.10"
click at [347, 474] on icon at bounding box center [345, 474] width 15 height 15
type input "4"
type input "$6.80"
click at [347, 474] on icon at bounding box center [345, 474] width 15 height 15
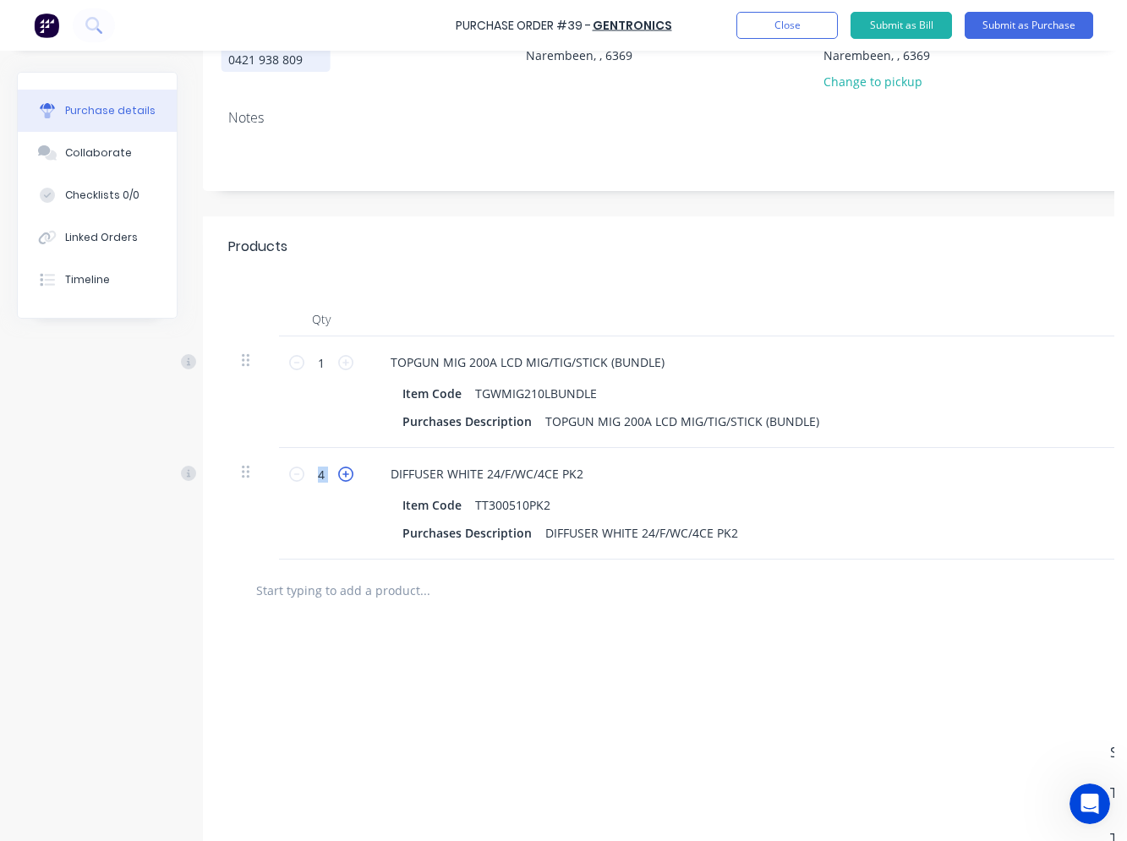
type input "5"
type input "$8.50"
click at [347, 474] on icon at bounding box center [345, 474] width 15 height 15
type input "6"
type input "$10.20"
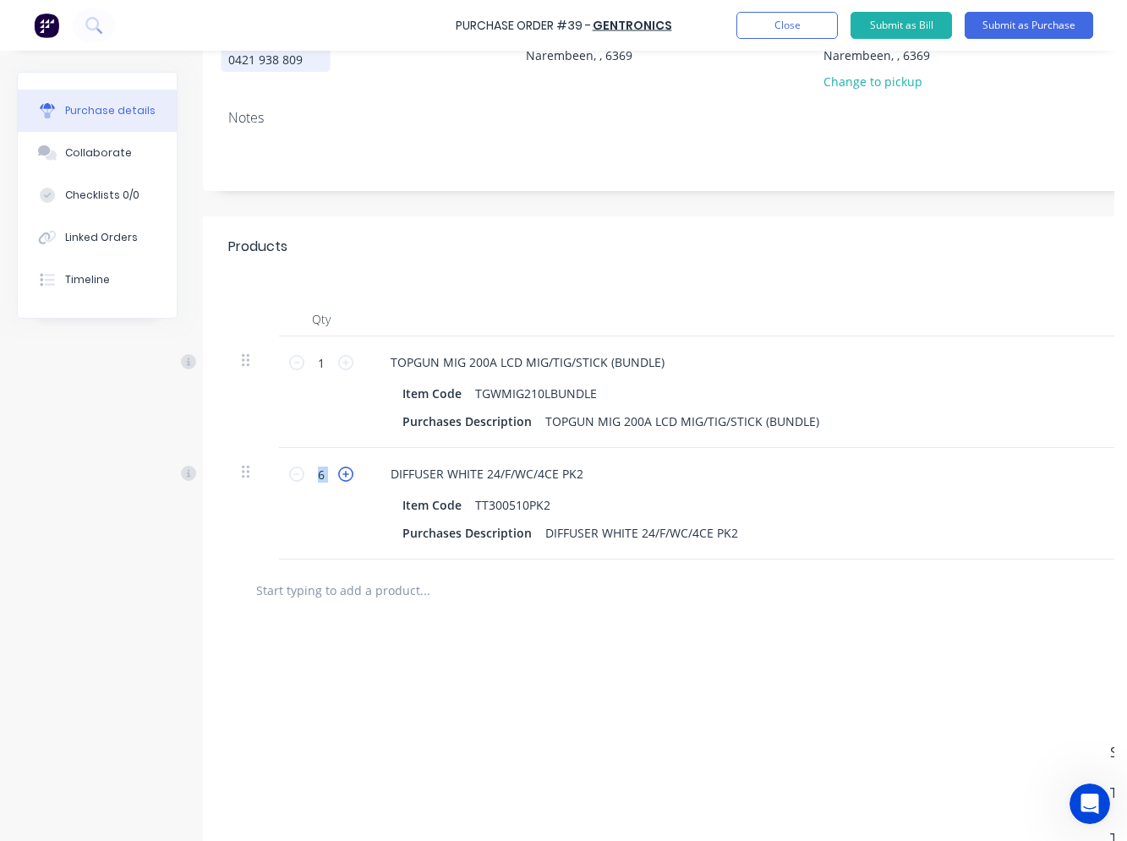
click at [347, 474] on icon at bounding box center [345, 474] width 15 height 15
type input "7"
type input "$11.90"
click at [347, 474] on icon at bounding box center [345, 474] width 15 height 15
type input "8"
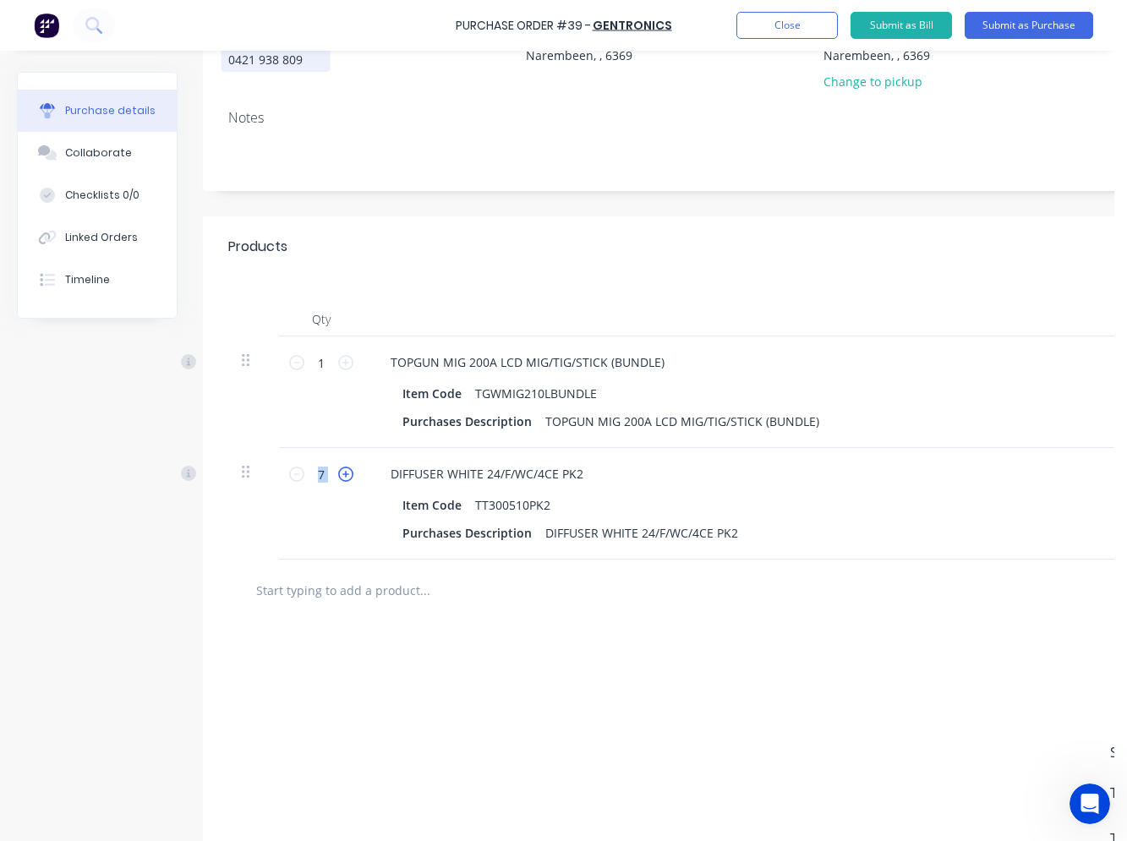
type input "$13.60"
click at [347, 474] on icon at bounding box center [345, 474] width 15 height 15
type input "9"
type input "$15.30"
click at [347, 474] on icon at bounding box center [345, 474] width 15 height 15
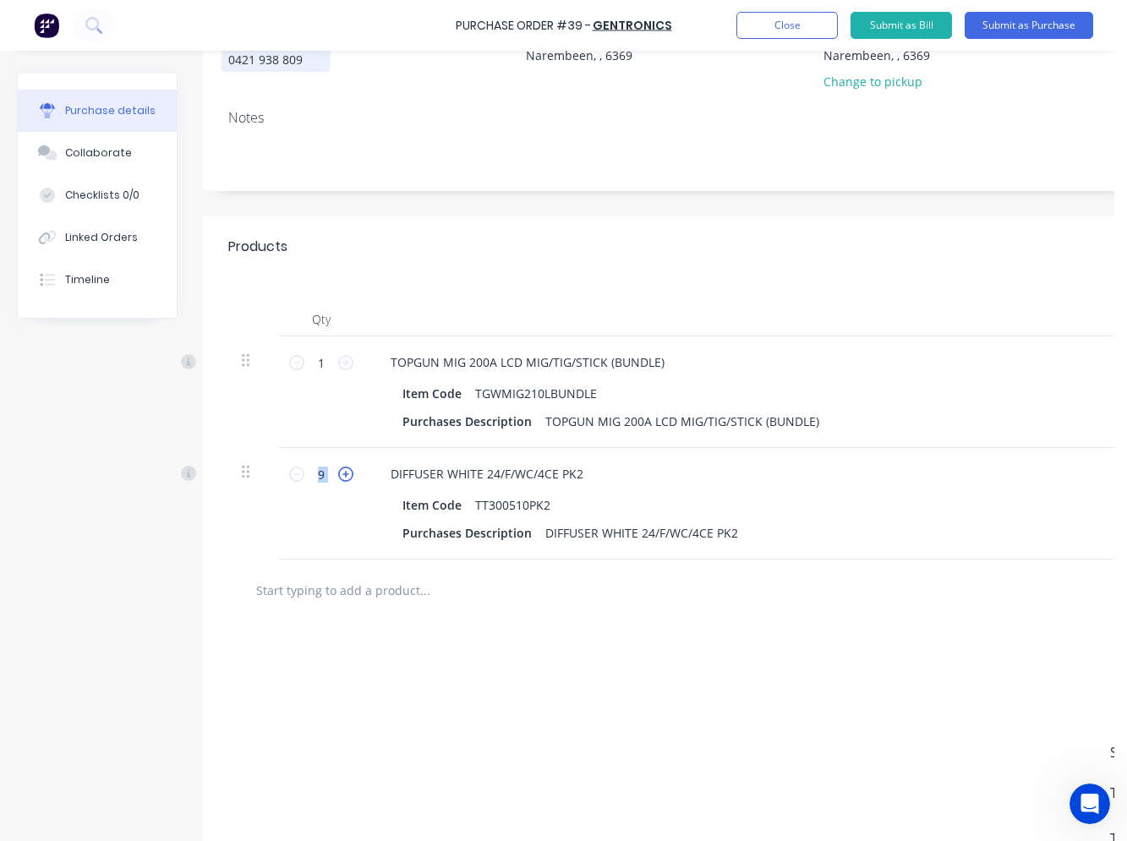
type input "10"
type input "$17.00"
click at [366, 585] on input "text" at bounding box center [424, 590] width 338 height 34
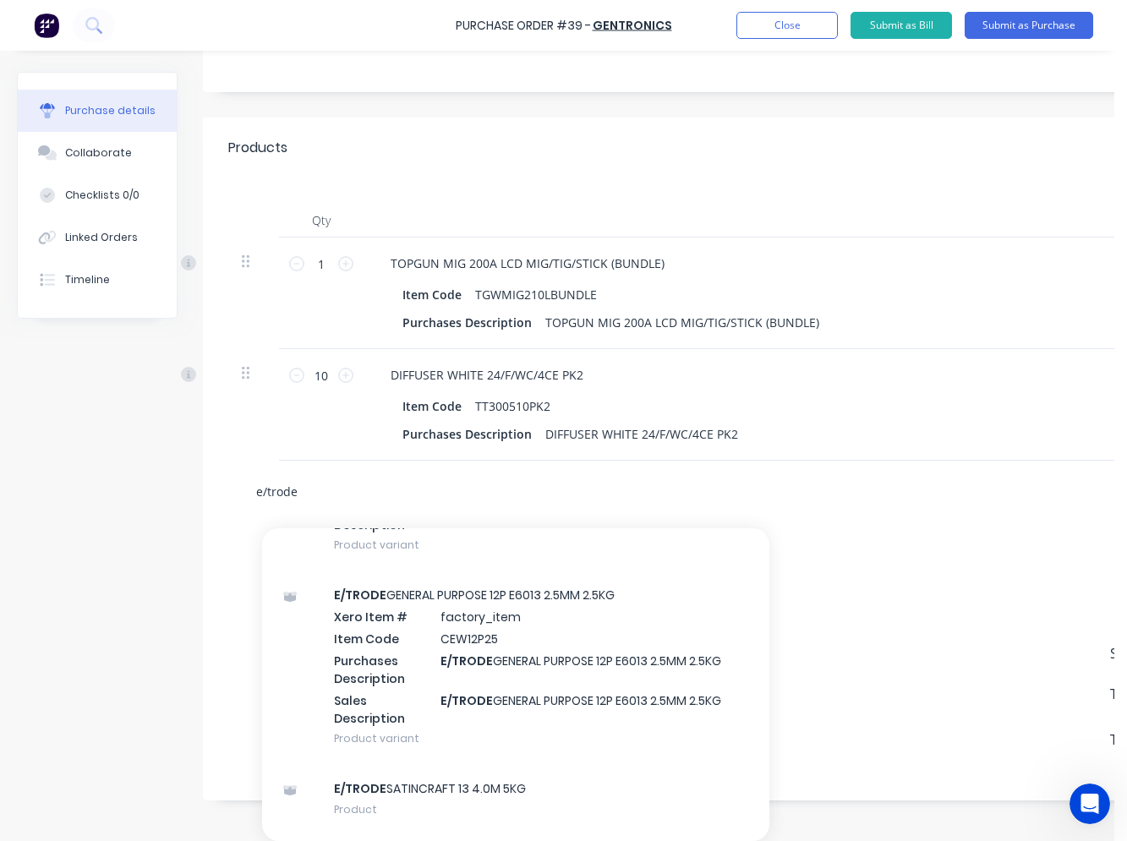
scroll to position [2621, 0]
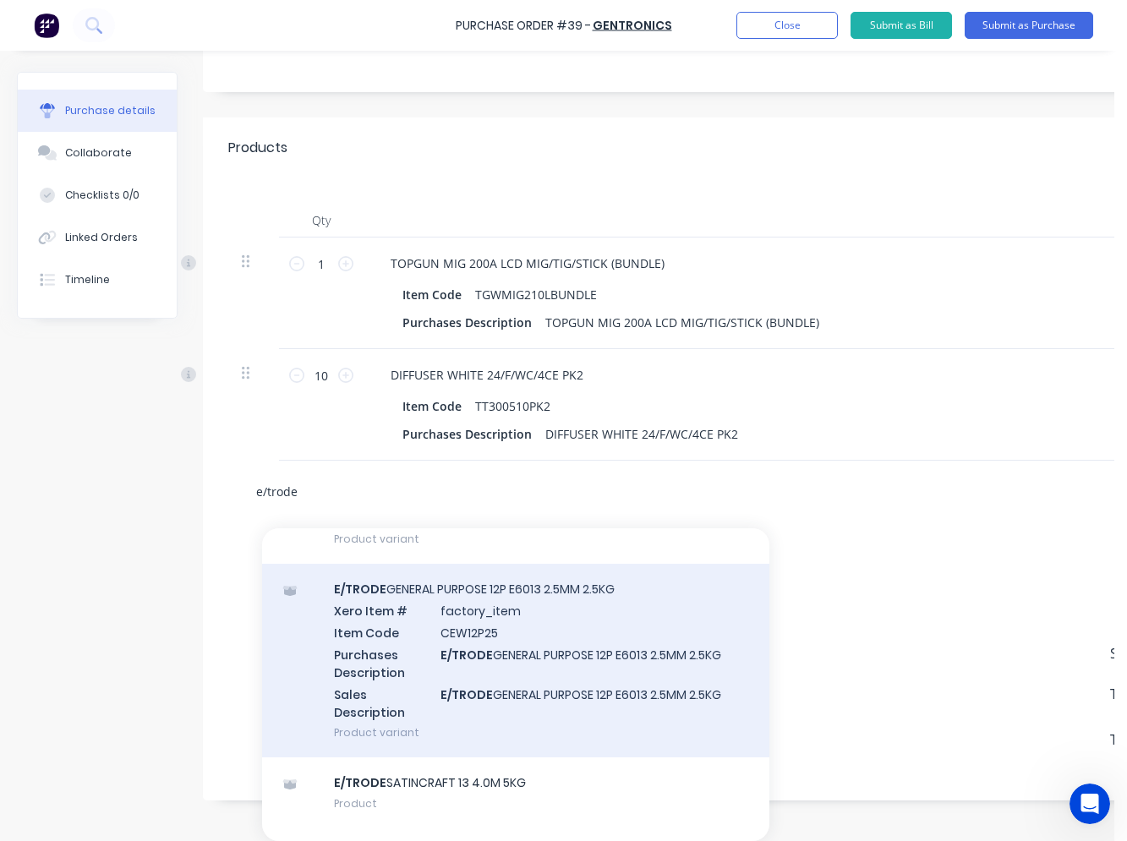
type input "e/trode"
click at [507, 624] on div "E/TRODE GENERAL PURPOSE 12P E6013 2.5MM 2.5KG Xero Item # factory_item Item Cod…" at bounding box center [515, 661] width 507 height 194
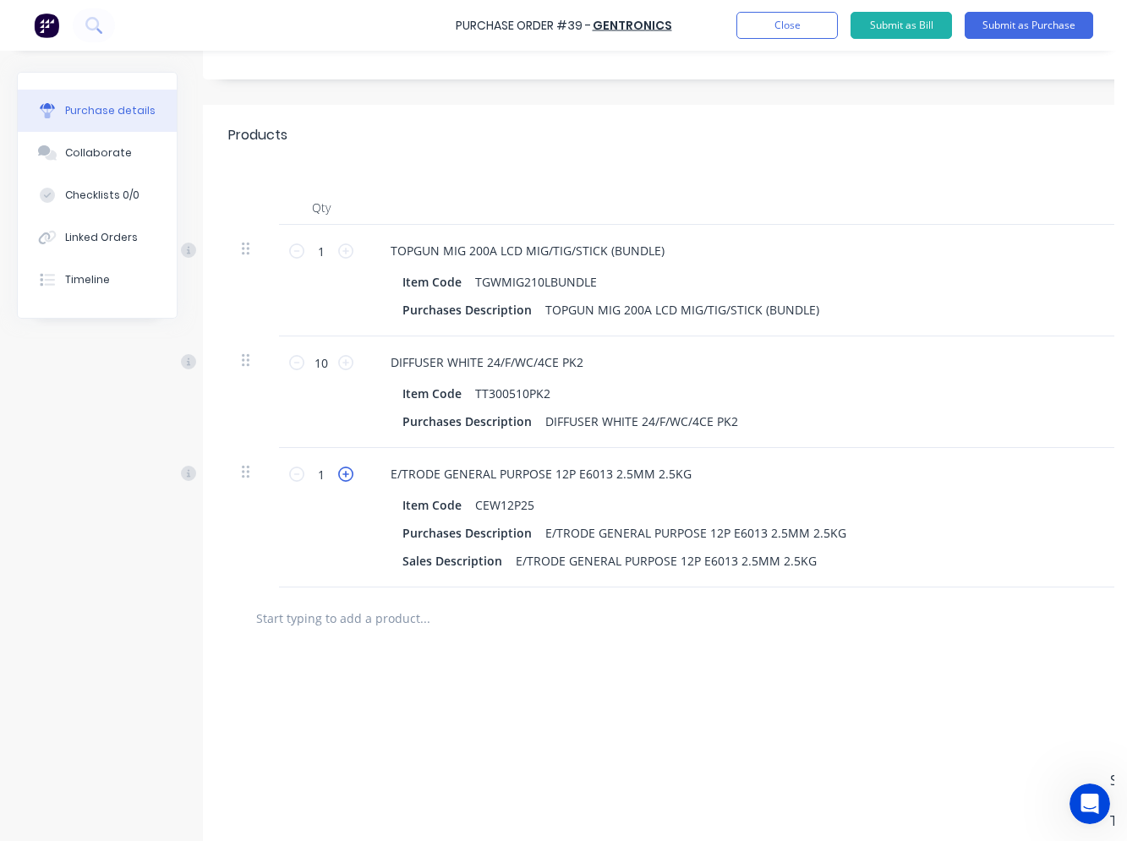
click at [351, 476] on icon at bounding box center [345, 474] width 15 height 15
type input "3"
click at [391, 611] on input "text" at bounding box center [424, 618] width 338 height 34
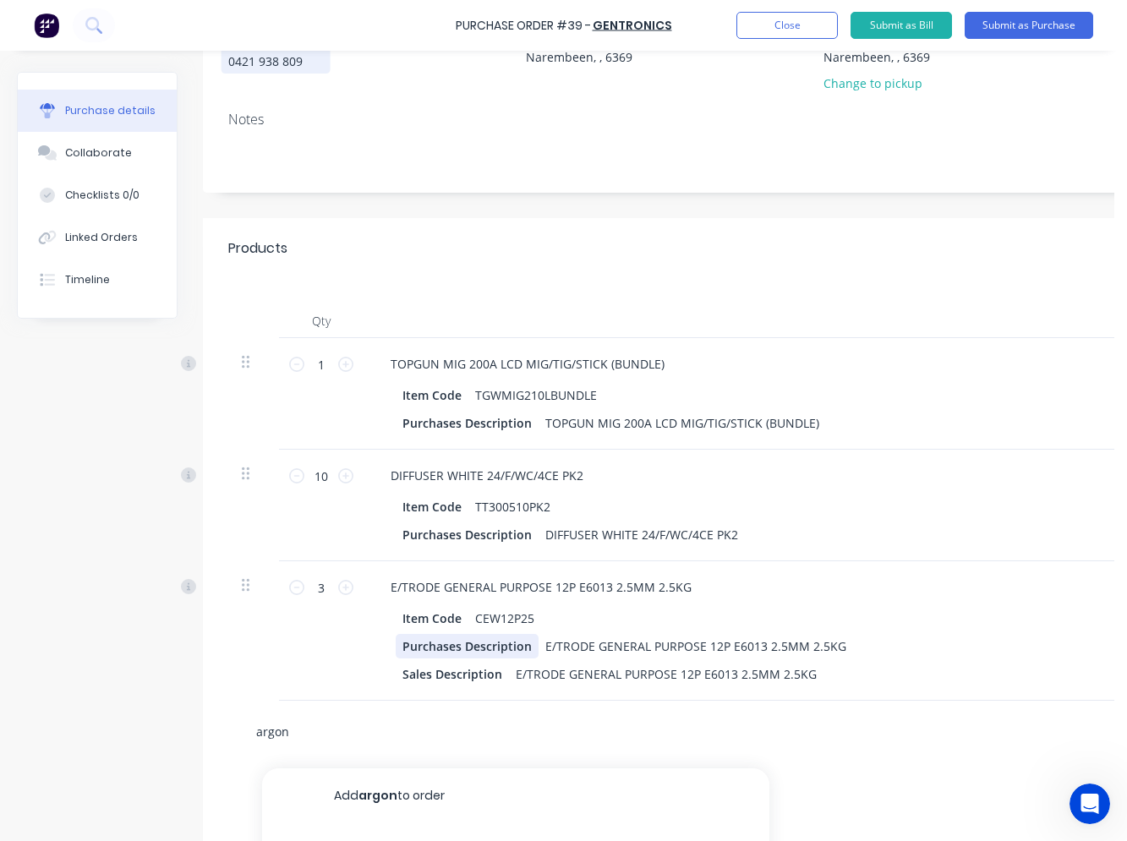
scroll to position [201, 0]
drag, startPoint x: 296, startPoint y: 731, endPoint x: 264, endPoint y: 729, distance: 32.2
click at [264, 729] on input "argon" at bounding box center [424, 732] width 338 height 34
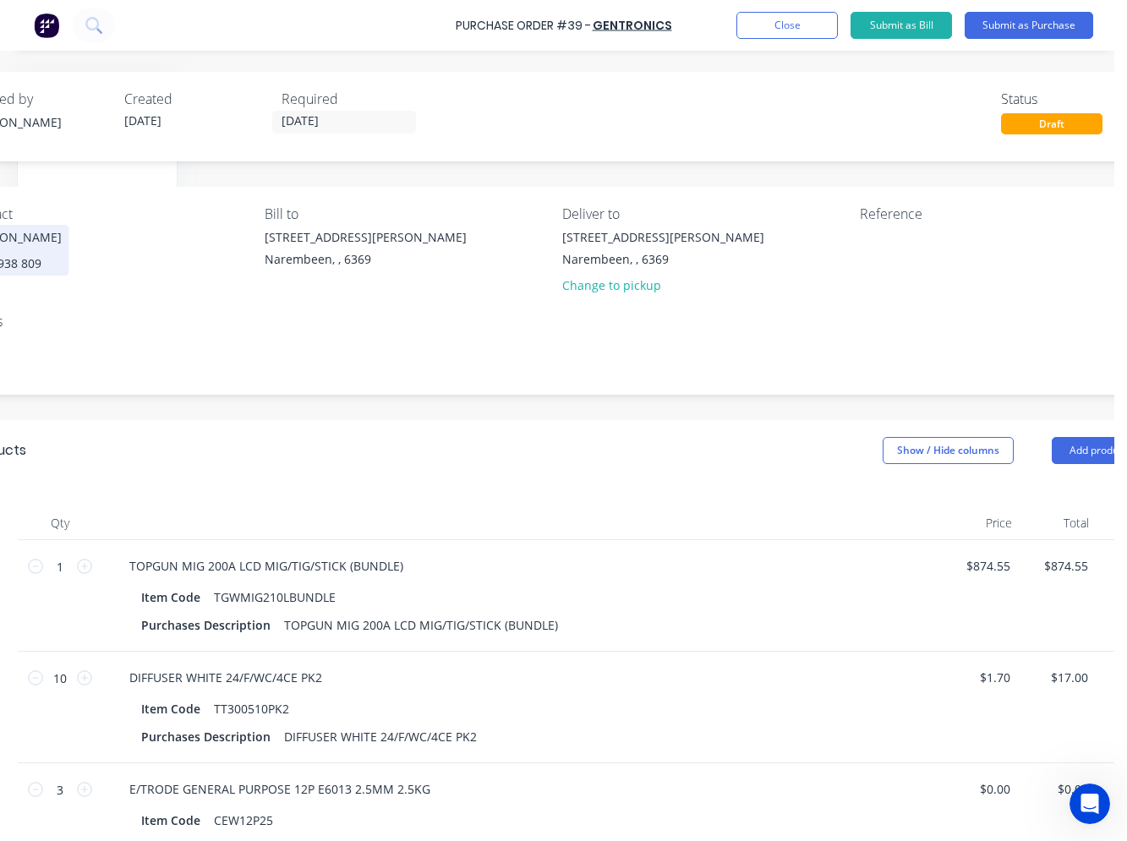
scroll to position [0, 269]
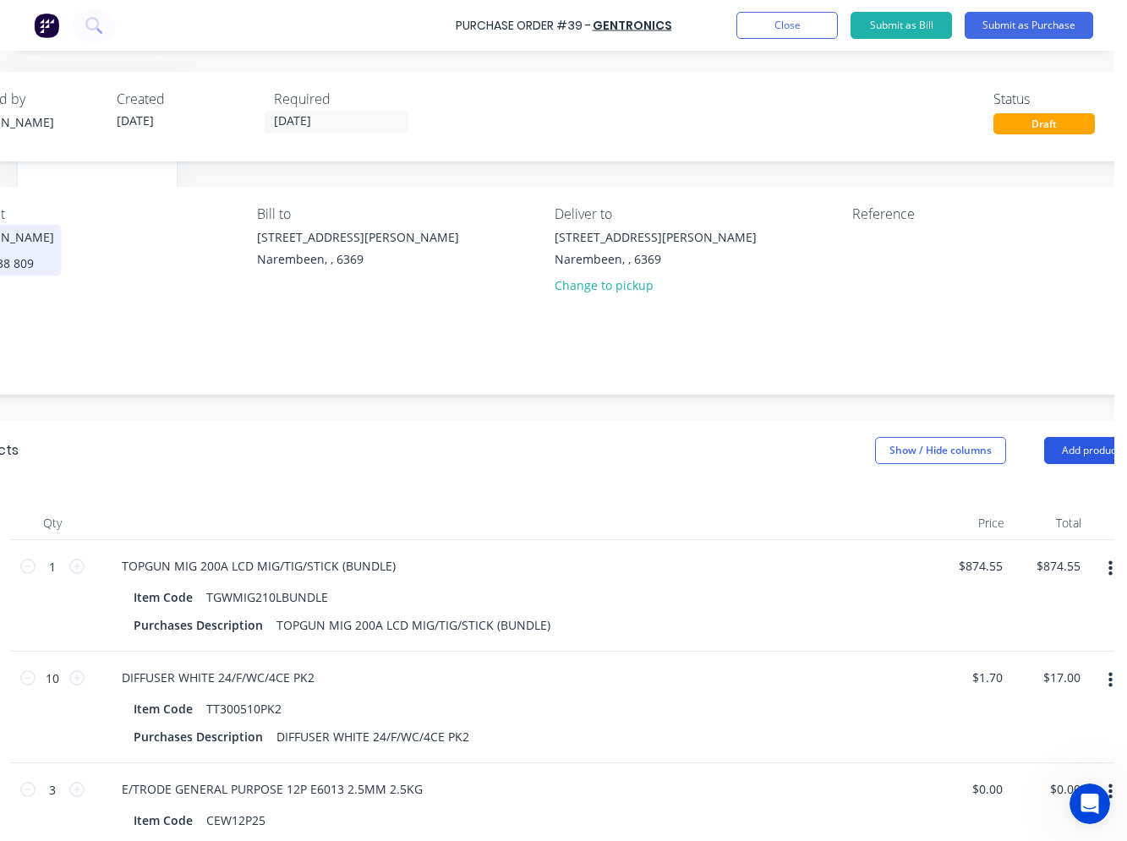
click at [1076, 456] on button "Add product" at bounding box center [1090, 450] width 93 height 27
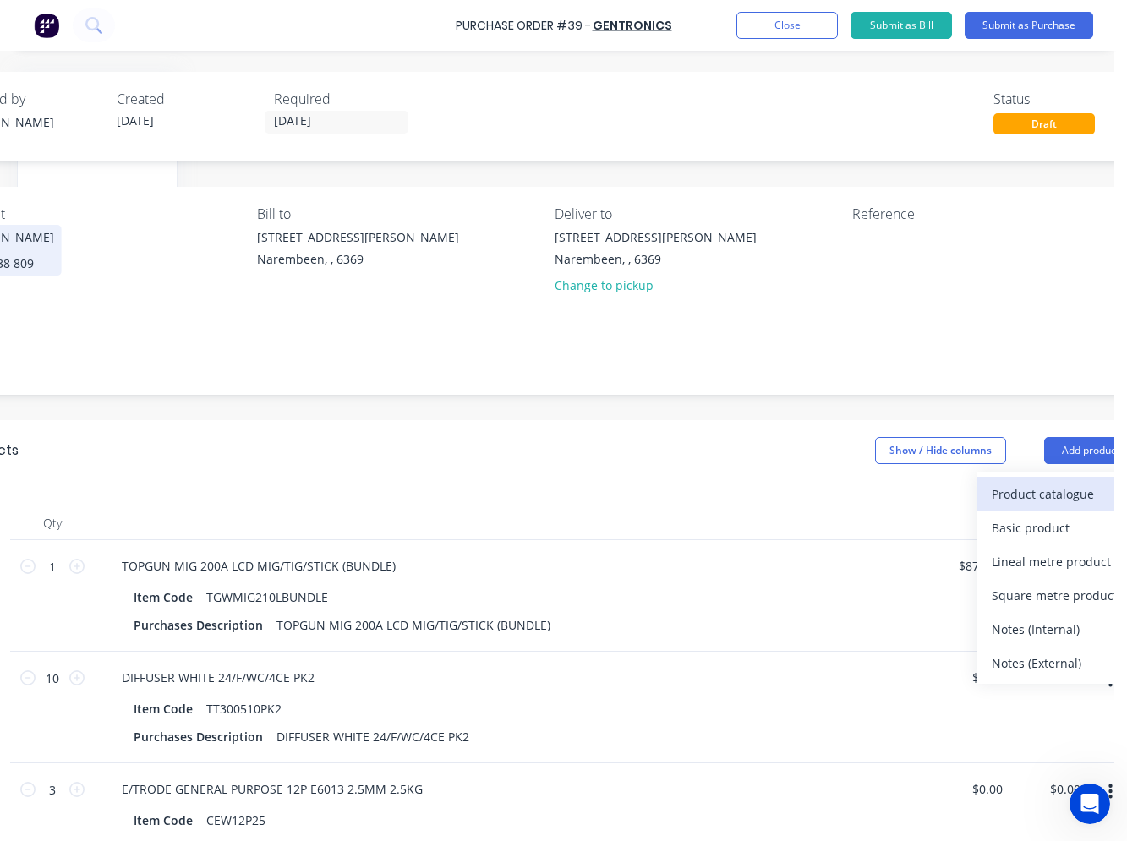
click at [1020, 507] on button "Product catalogue" at bounding box center [1057, 494] width 161 height 34
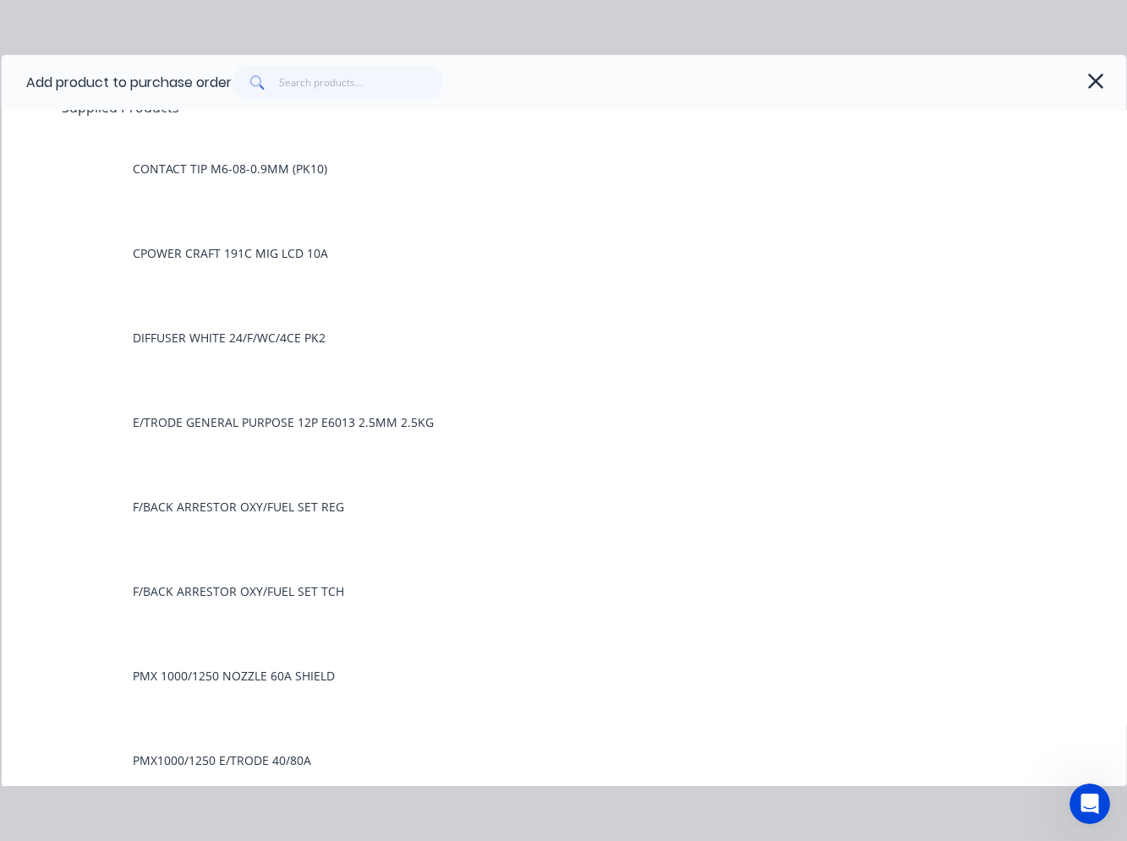
scroll to position [0, 0]
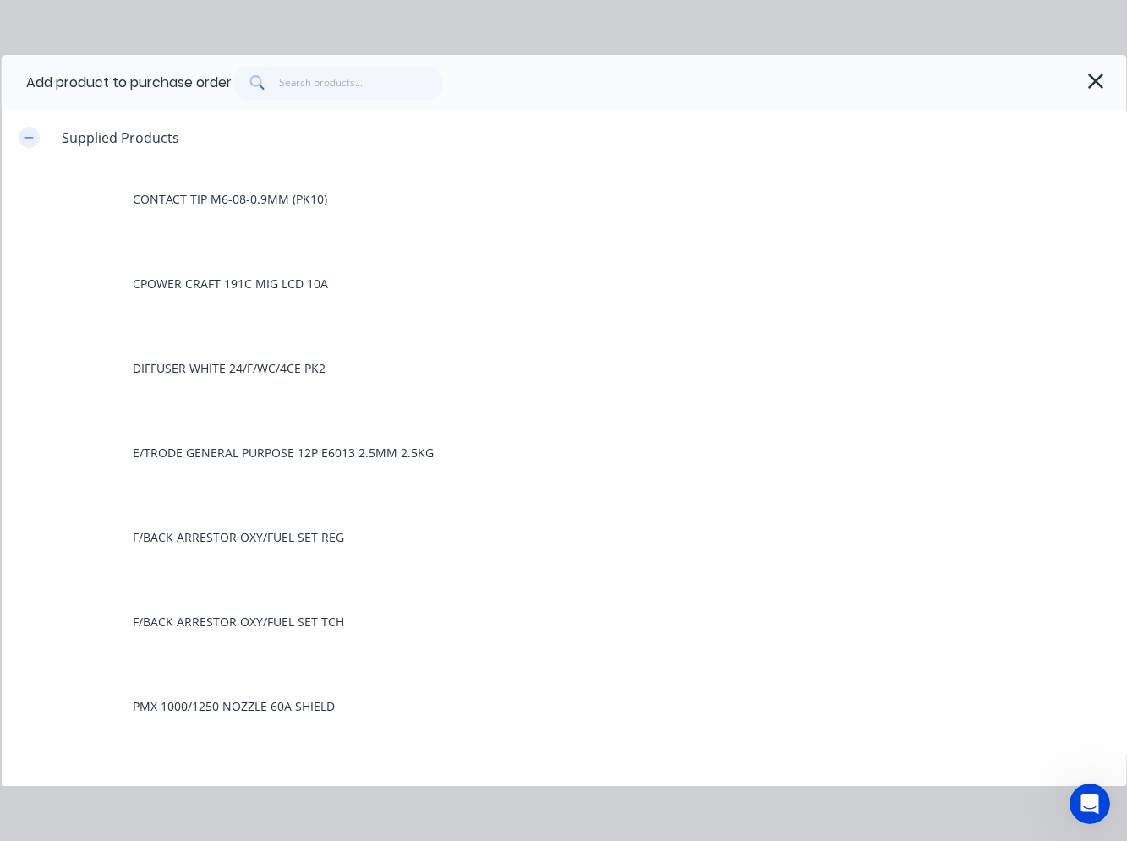
click at [29, 144] on button "button" at bounding box center [28, 137] width 21 height 21
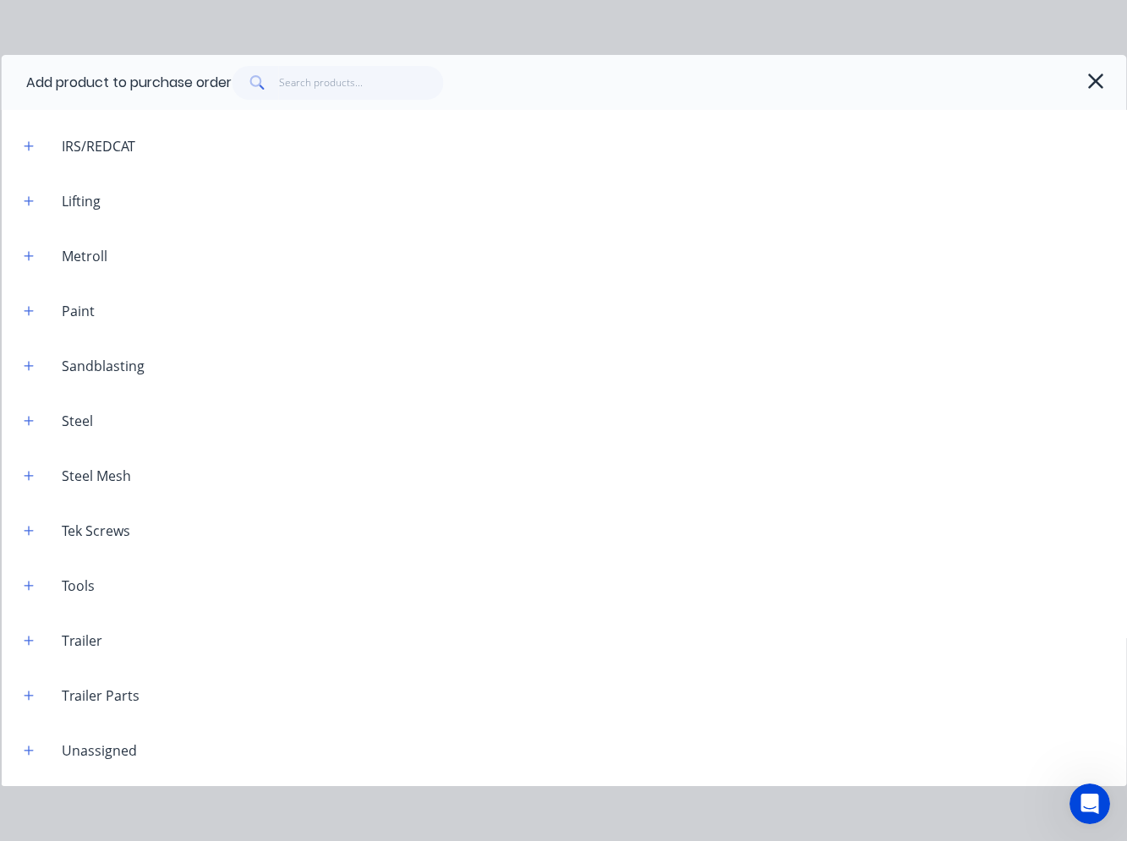
scroll to position [862, 0]
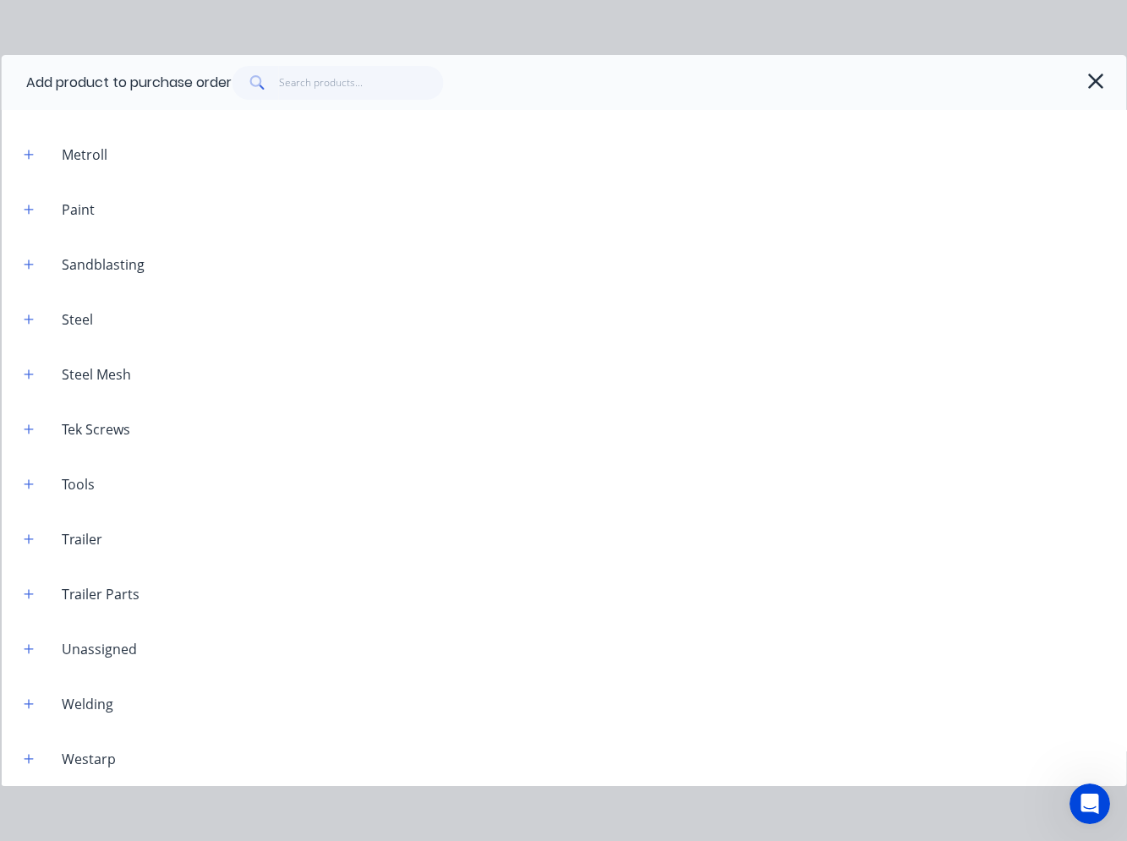
click at [113, 700] on div "Welding" at bounding box center [86, 704] width 79 height 20
click at [36, 704] on button "button" at bounding box center [28, 703] width 21 height 21
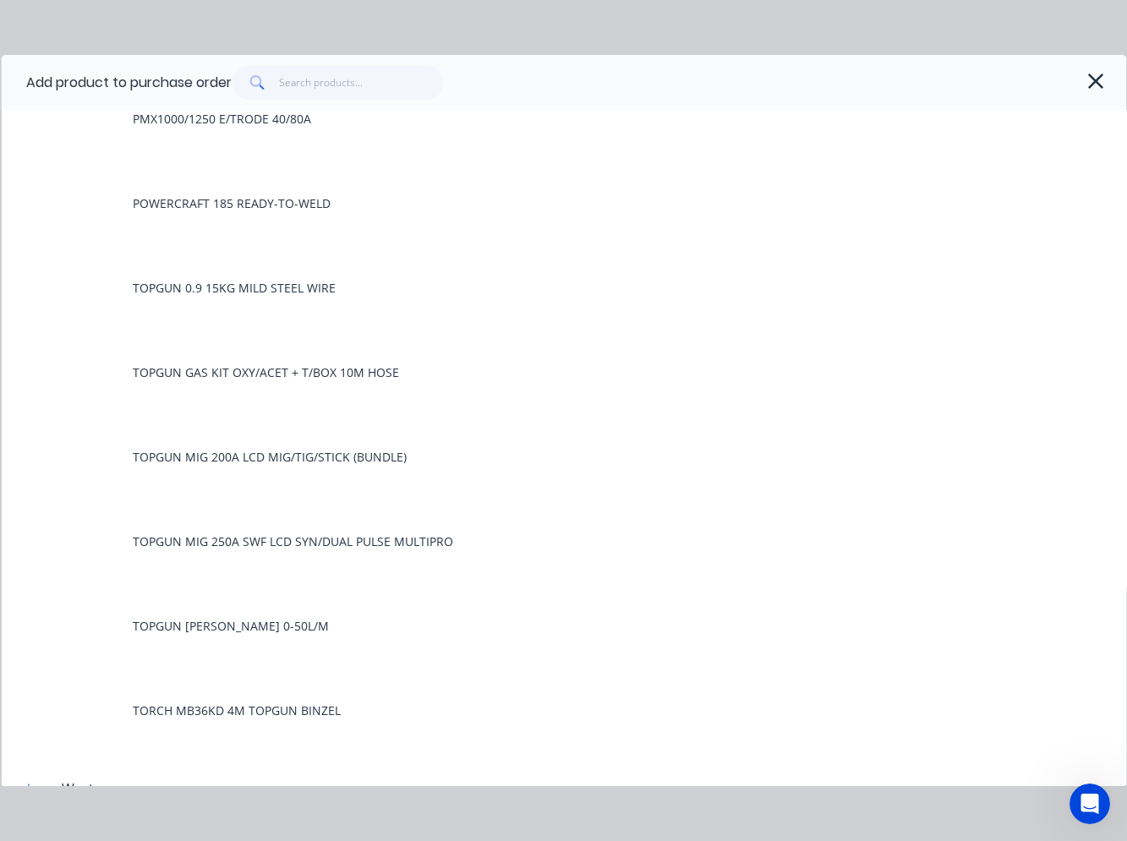
scroll to position [2131, 0]
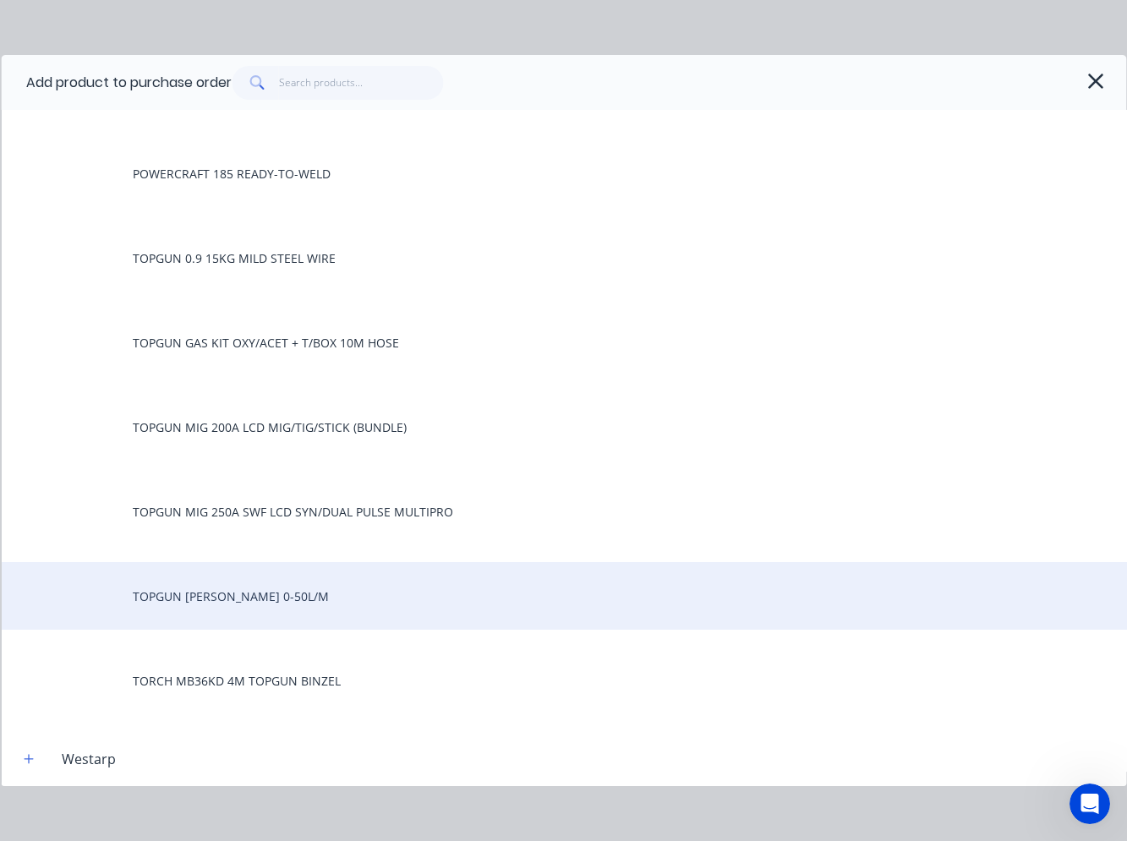
click at [161, 599] on div "TOPGUN [PERSON_NAME] 0-50L/M" at bounding box center [563, 596] width 1125 height 68
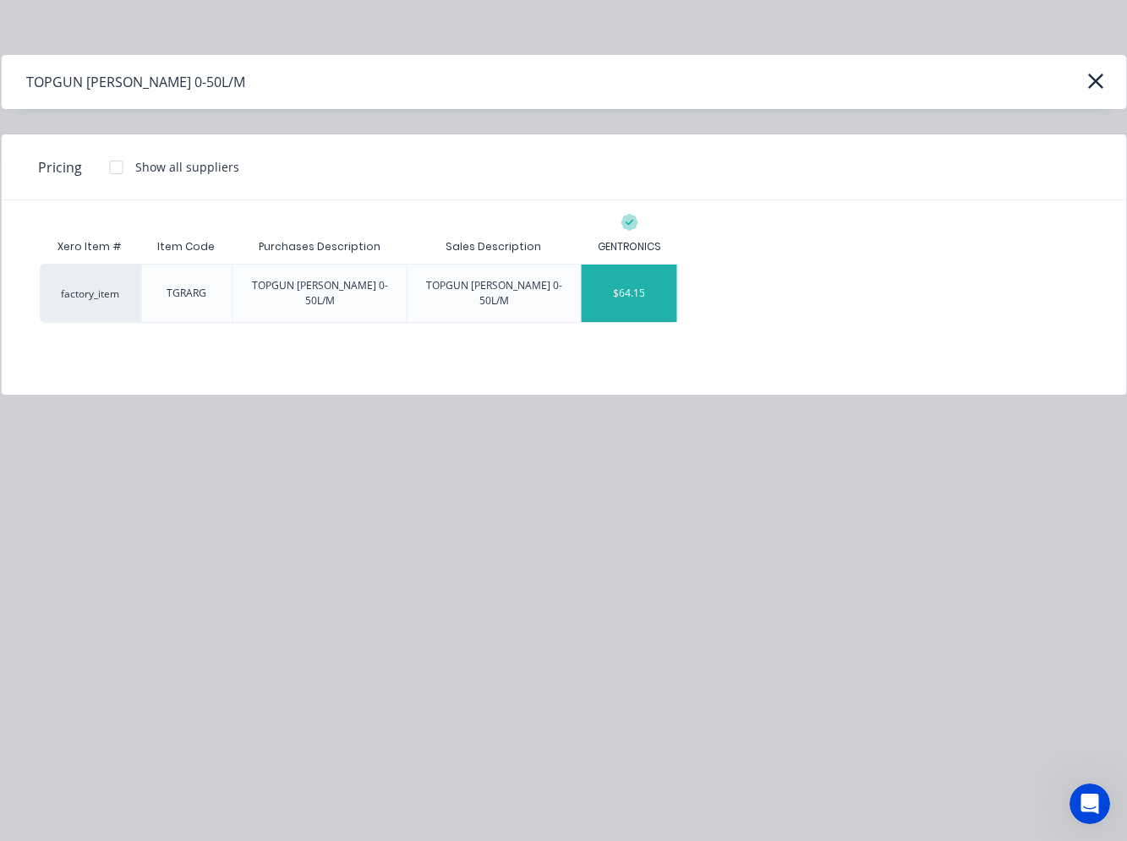
click at [628, 295] on div "$64.15" at bounding box center [630, 293] width 96 height 57
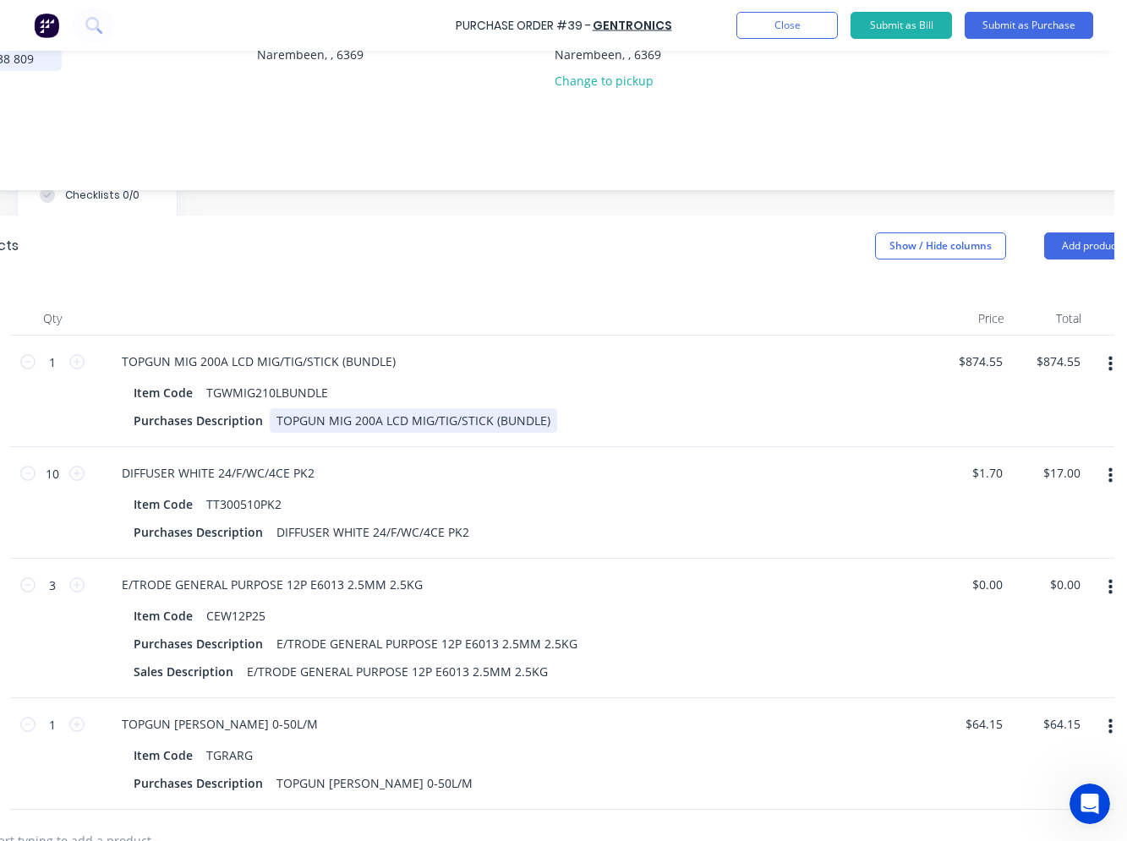
scroll to position [423, 269]
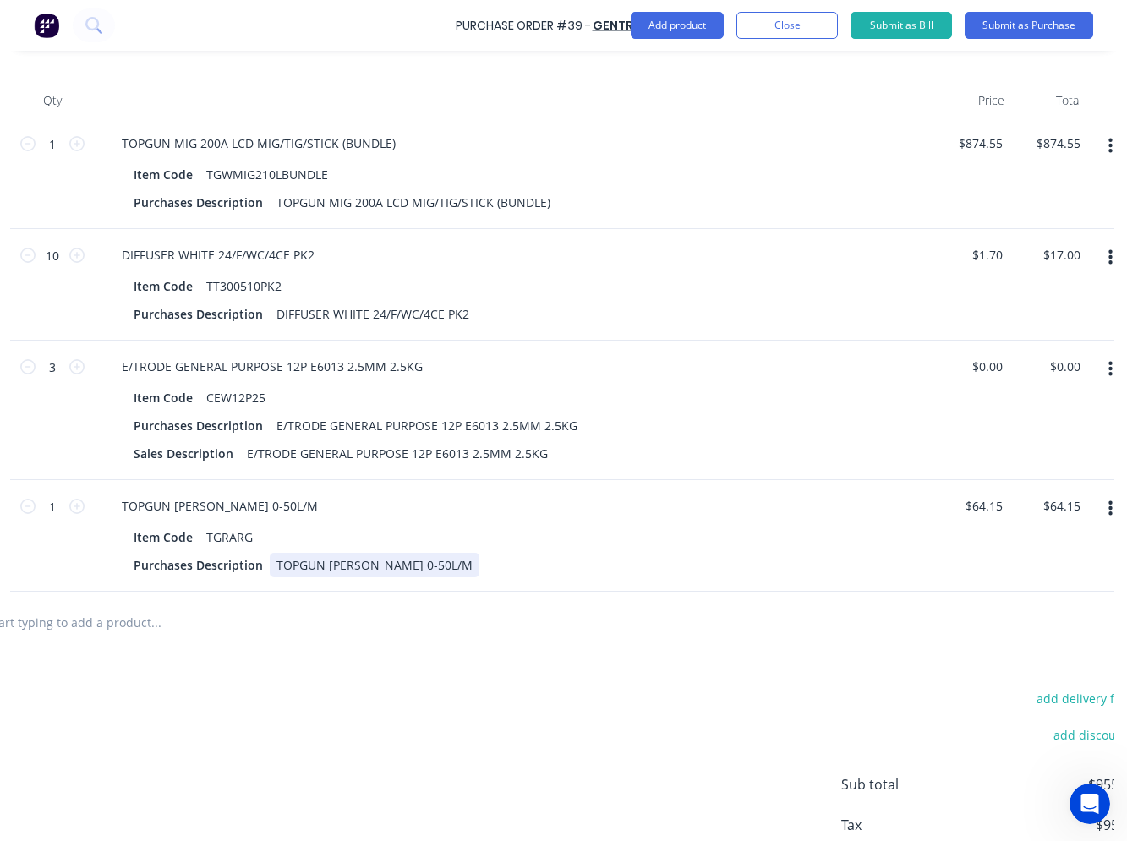
click at [341, 587] on div "TOPGUN REG ARGON 0-50L/M Item Code TGRARG Purchases Description TOPGUN REG ARGO…" at bounding box center [517, 536] width 845 height 112
click at [140, 627] on input "text" at bounding box center [155, 622] width 338 height 34
click at [105, 623] on input "text" at bounding box center [155, 622] width 338 height 34
click at [410, 626] on div at bounding box center [226, 622] width 507 height 34
click at [145, 632] on input "text" at bounding box center [155, 622] width 338 height 34
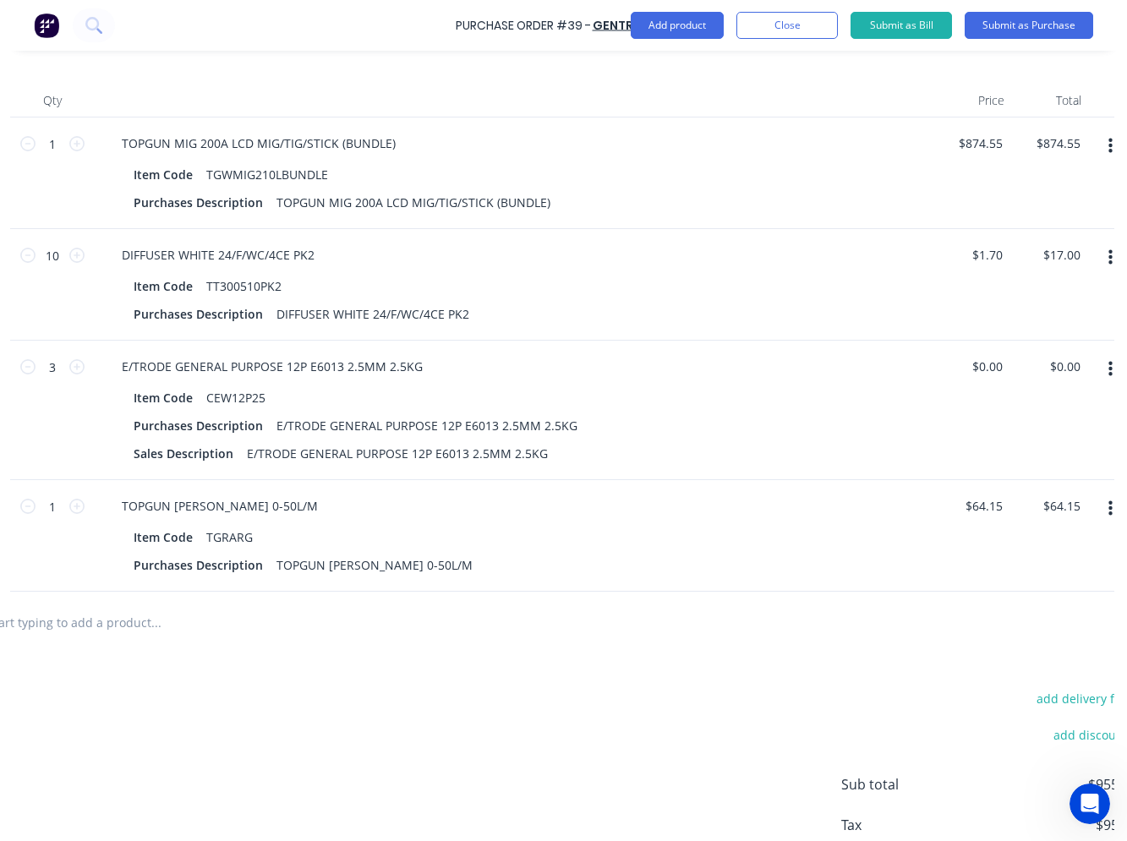
paste input "F/BACK ARRESTOR OXY/FUEL SET TCH"
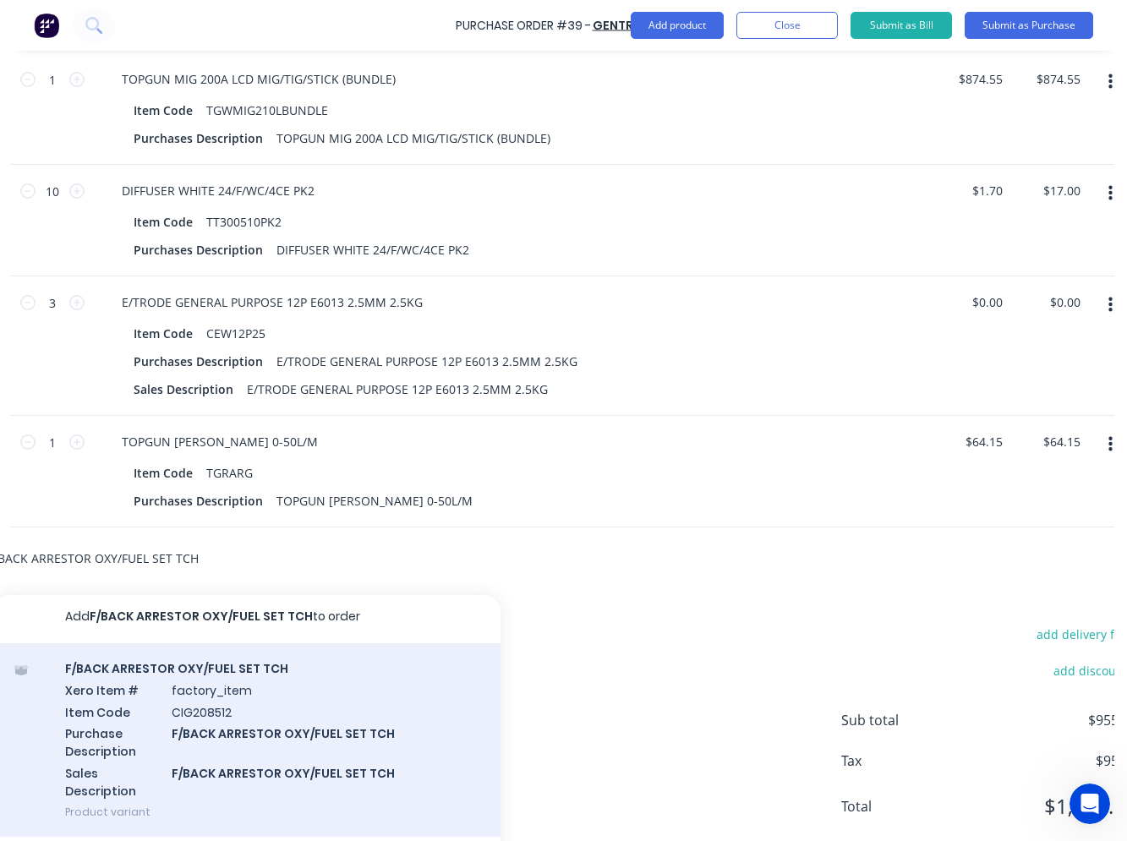
scroll to position [566, 269]
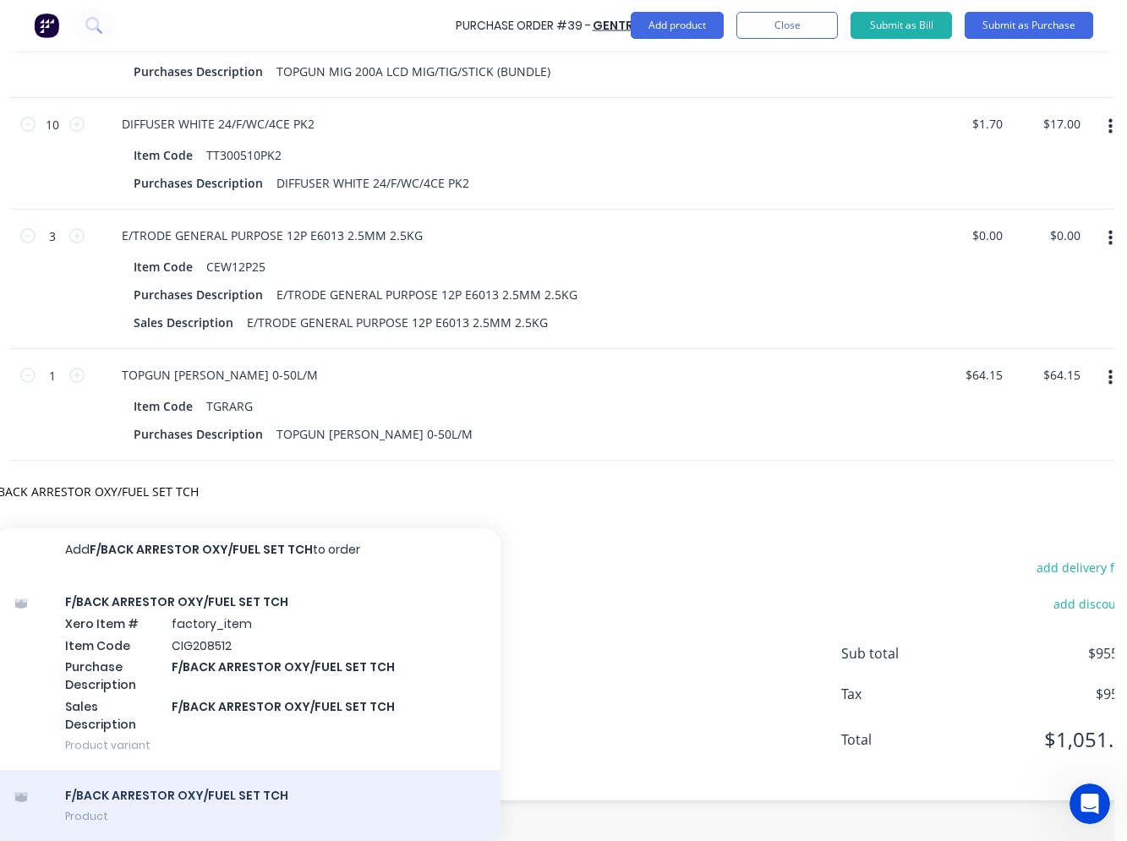
click at [204, 782] on div "F/BACK ARRESTOR OXY/FUEL SET TCH Product" at bounding box center [246, 805] width 507 height 71
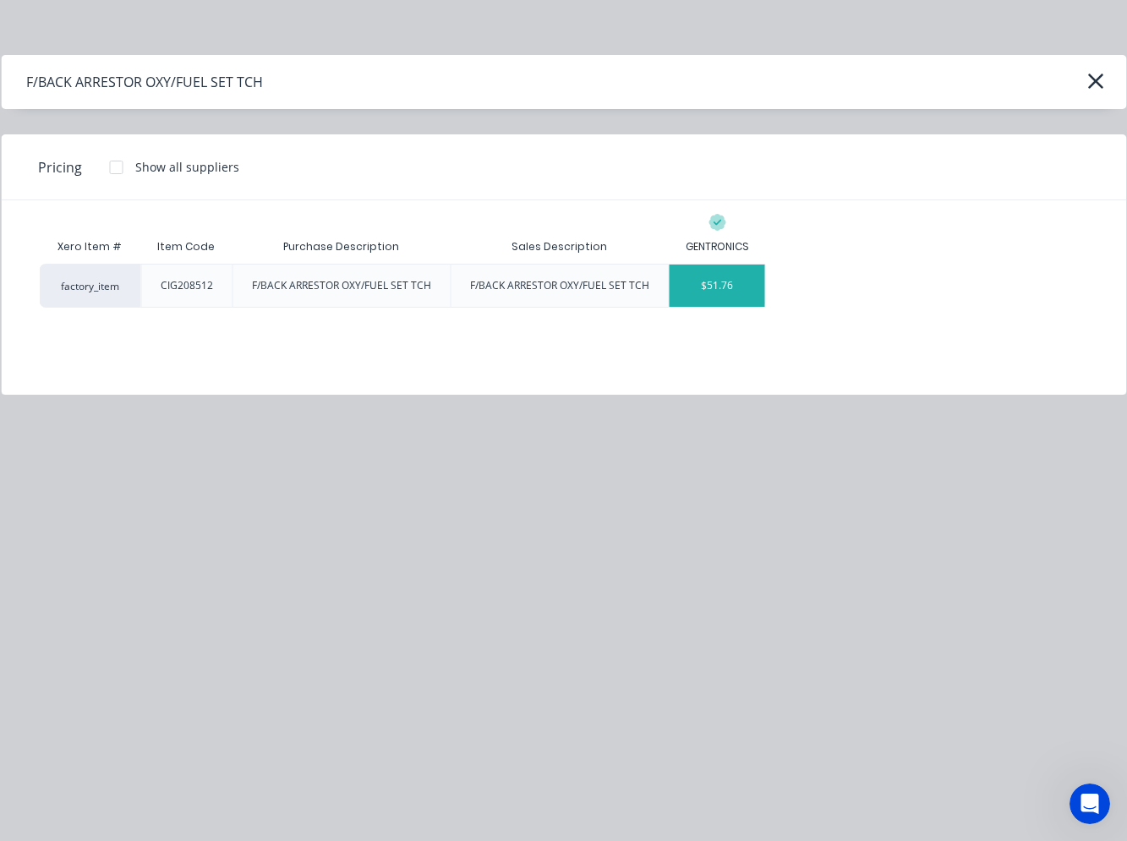
click at [725, 287] on div "$51.76" at bounding box center [718, 286] width 96 height 42
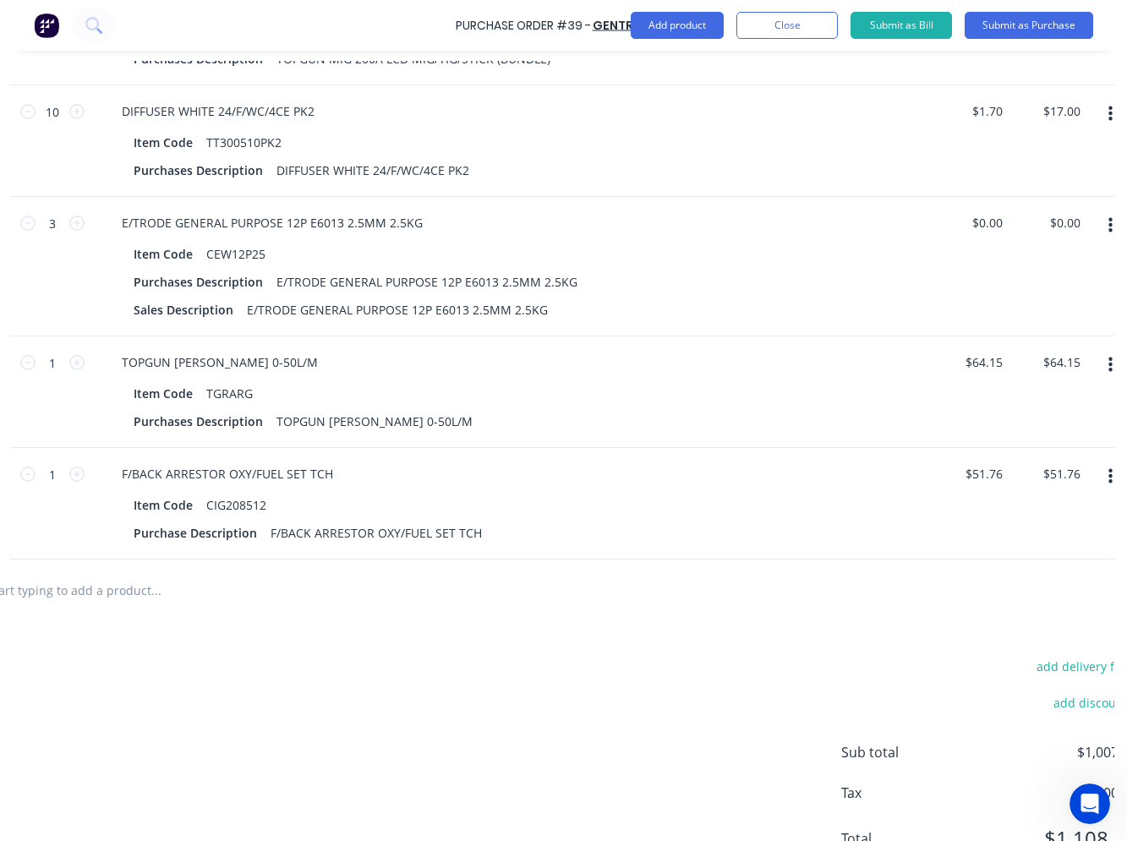
click at [345, 590] on div at bounding box center [226, 590] width 507 height 34
click at [129, 589] on input "text" at bounding box center [155, 590] width 338 height 34
paste input "F/BACK ARRESTOR OXY/FUEL SET REG"
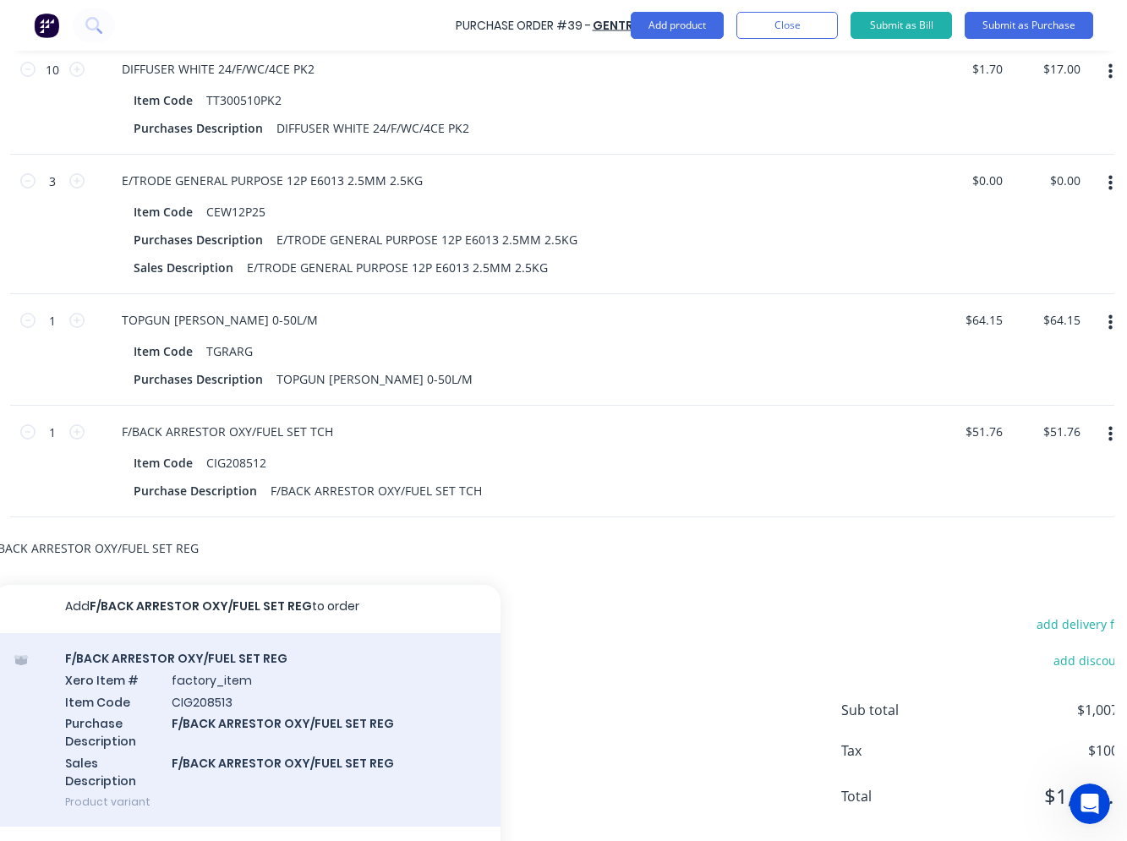
scroll to position [678, 269]
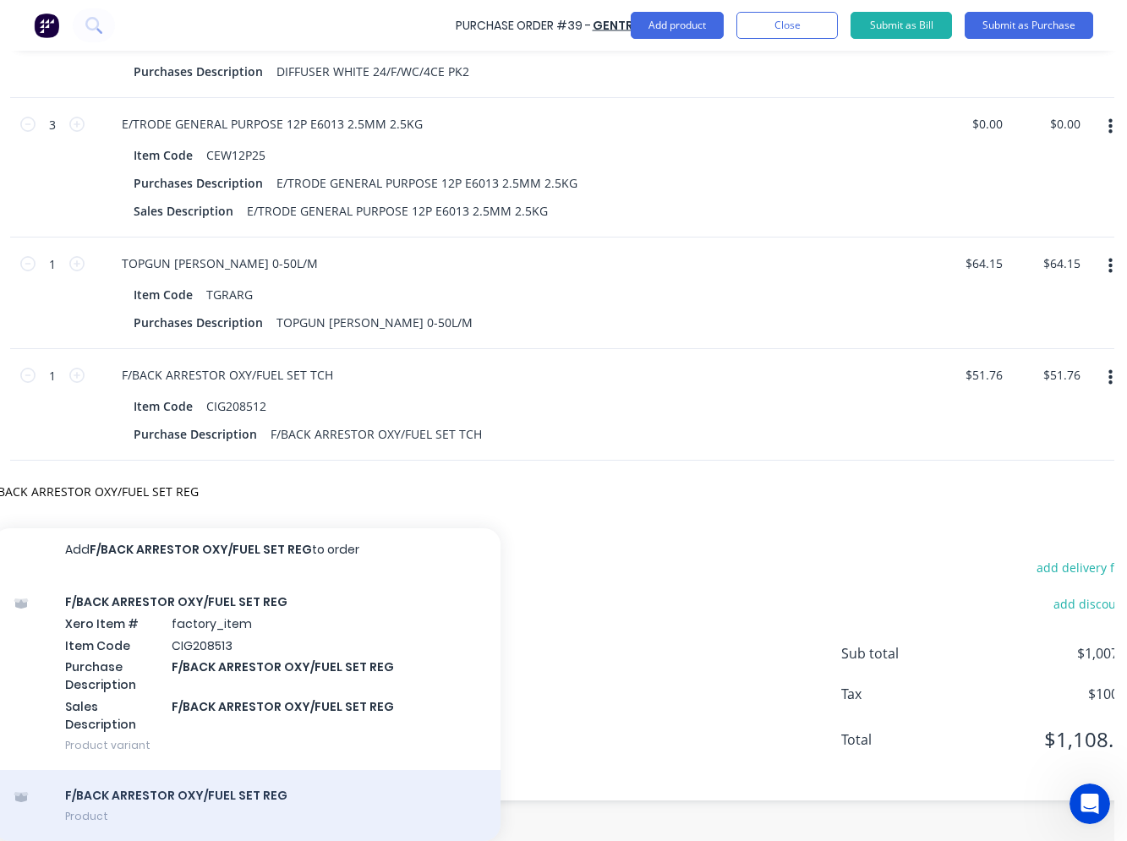
click at [200, 785] on div "F/BACK ARRESTOR OXY/FUEL SET REG Product" at bounding box center [246, 805] width 507 height 71
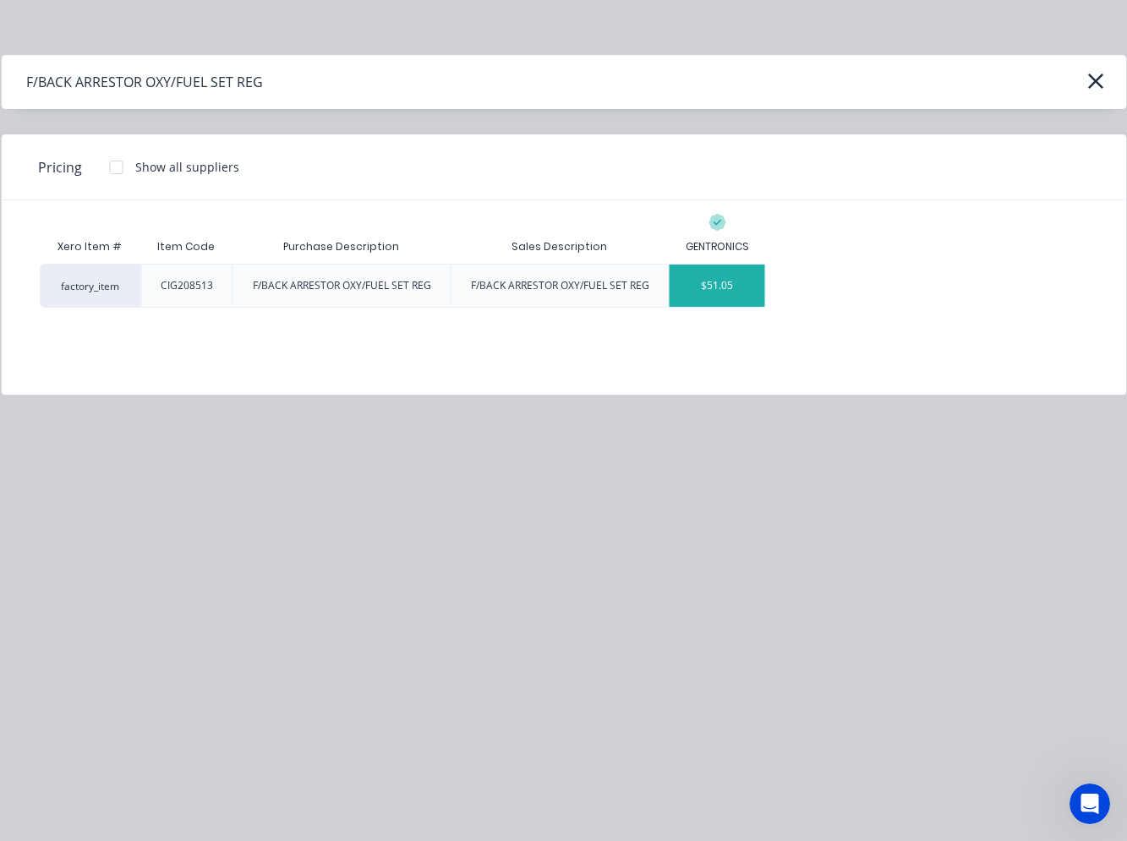
click at [715, 300] on div "$51.05" at bounding box center [718, 286] width 96 height 42
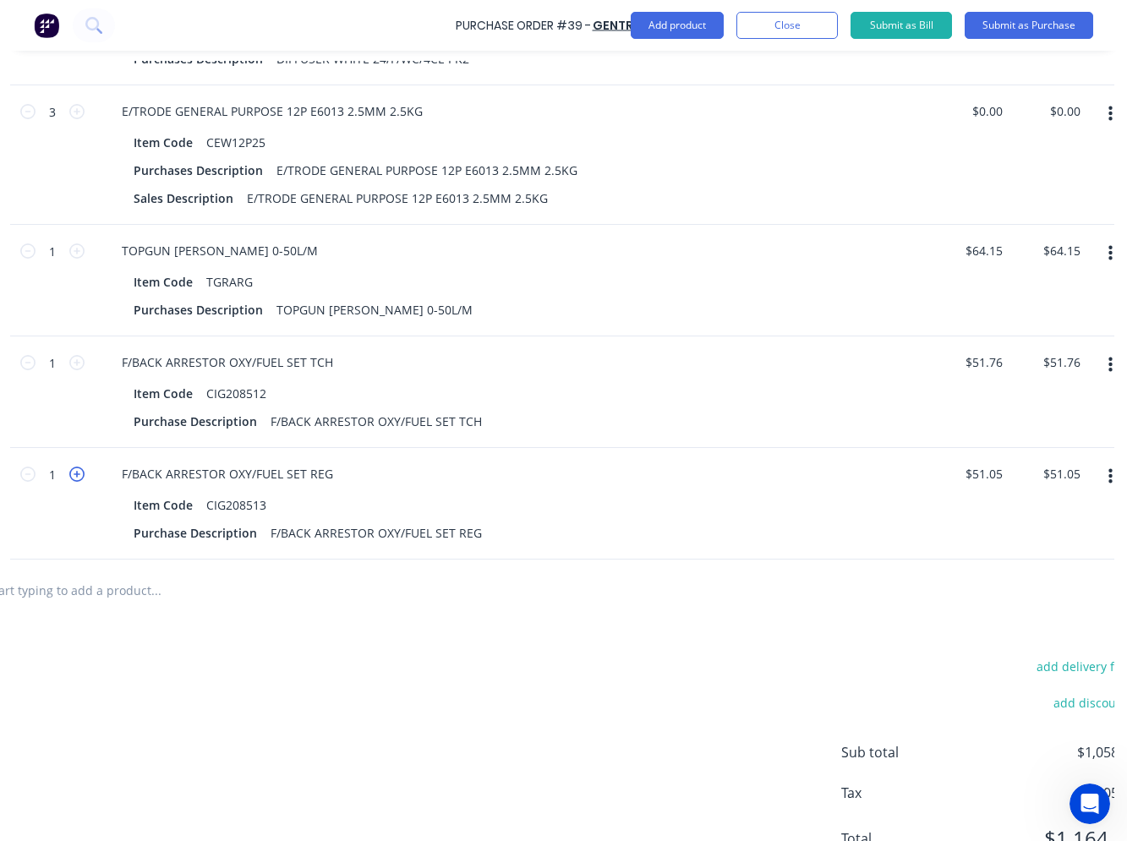
click at [74, 468] on icon at bounding box center [76, 474] width 15 height 15
drag, startPoint x: 74, startPoint y: 468, endPoint x: 75, endPoint y: 359, distance: 109.1
click at [75, 359] on icon at bounding box center [76, 362] width 15 height 15
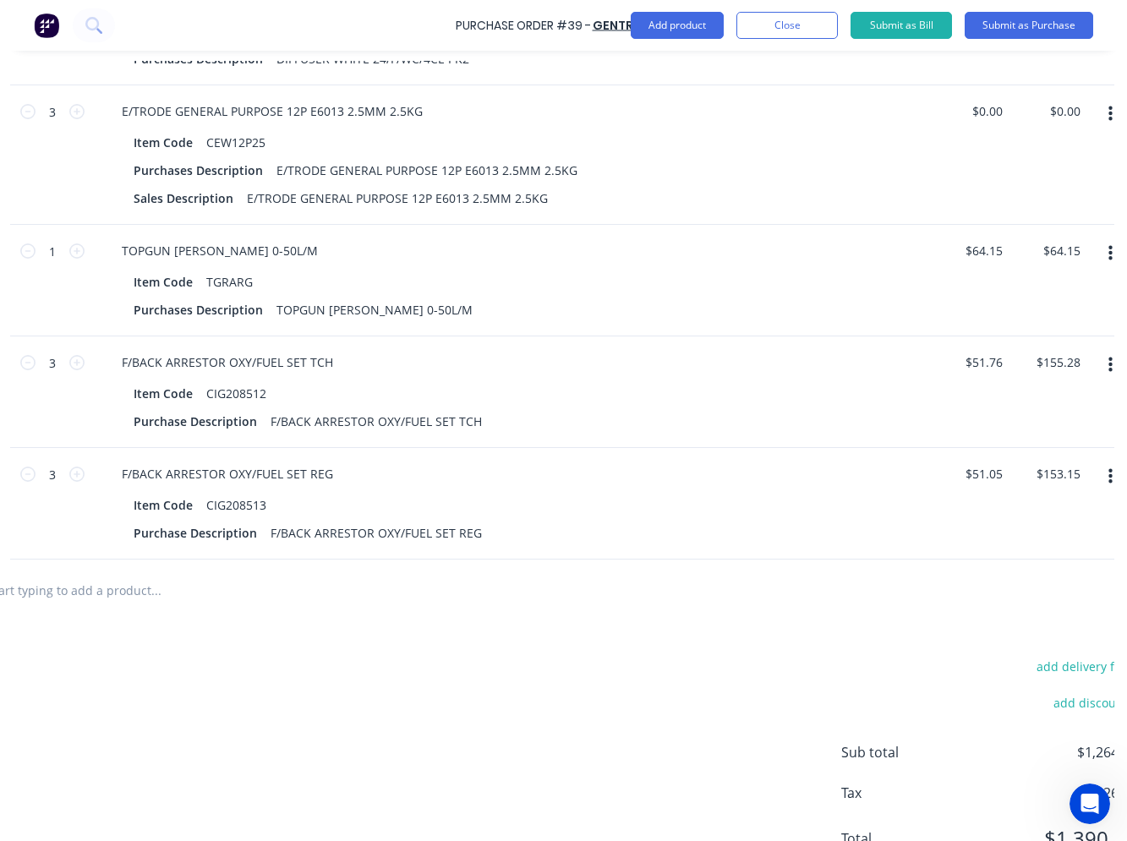
click at [119, 604] on input "text" at bounding box center [155, 590] width 338 height 34
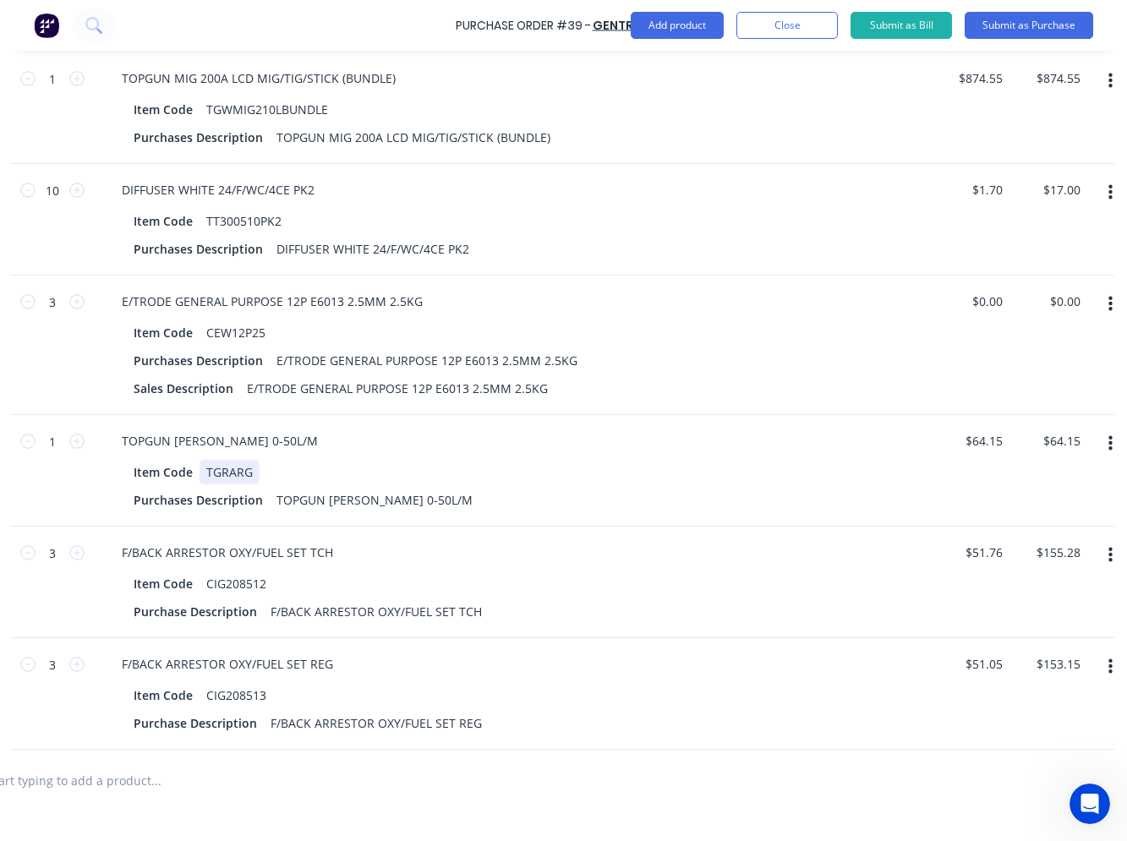
scroll to position [512, 269]
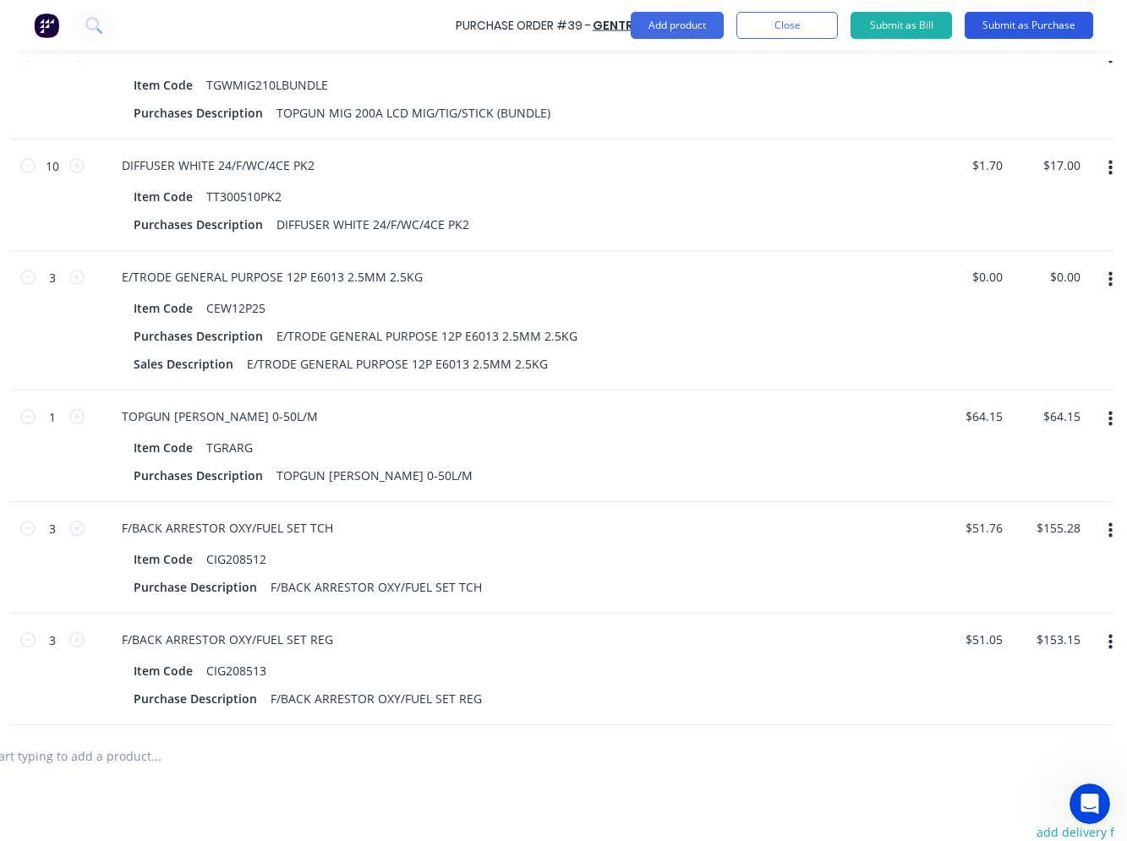
click at [1018, 29] on button "Submit as Purchase" at bounding box center [1029, 25] width 129 height 27
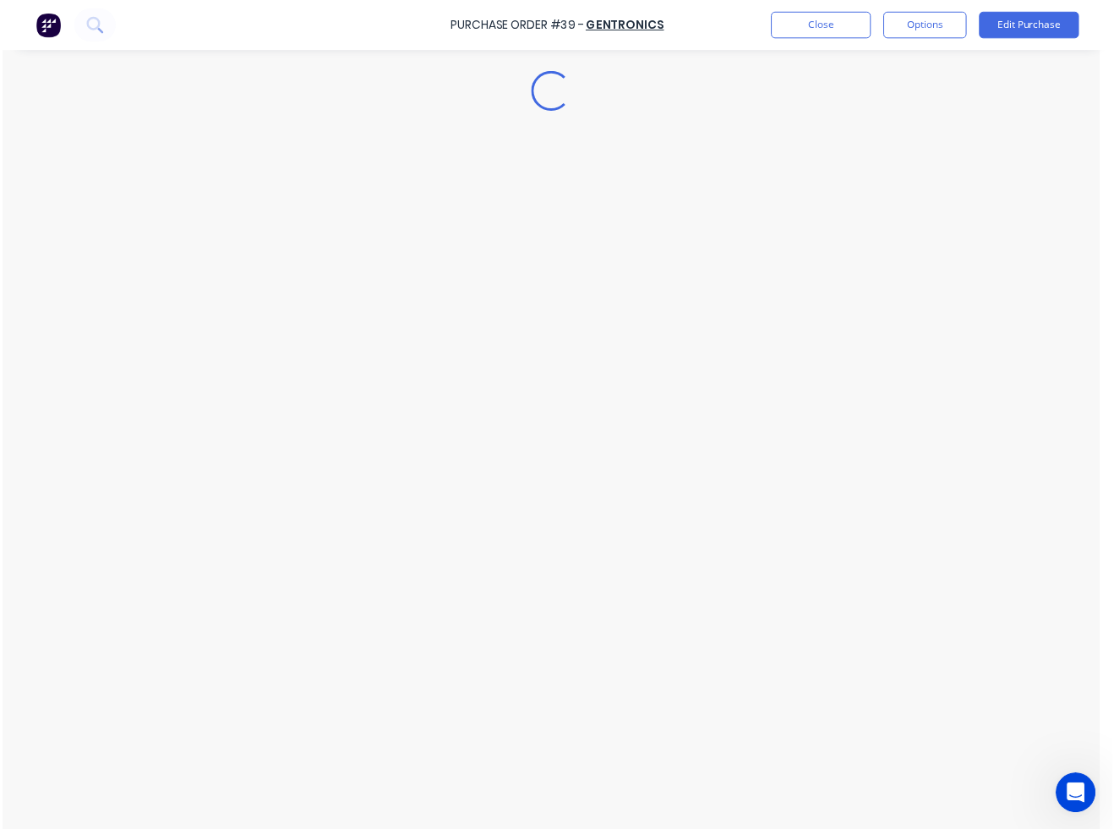
scroll to position [0, 0]
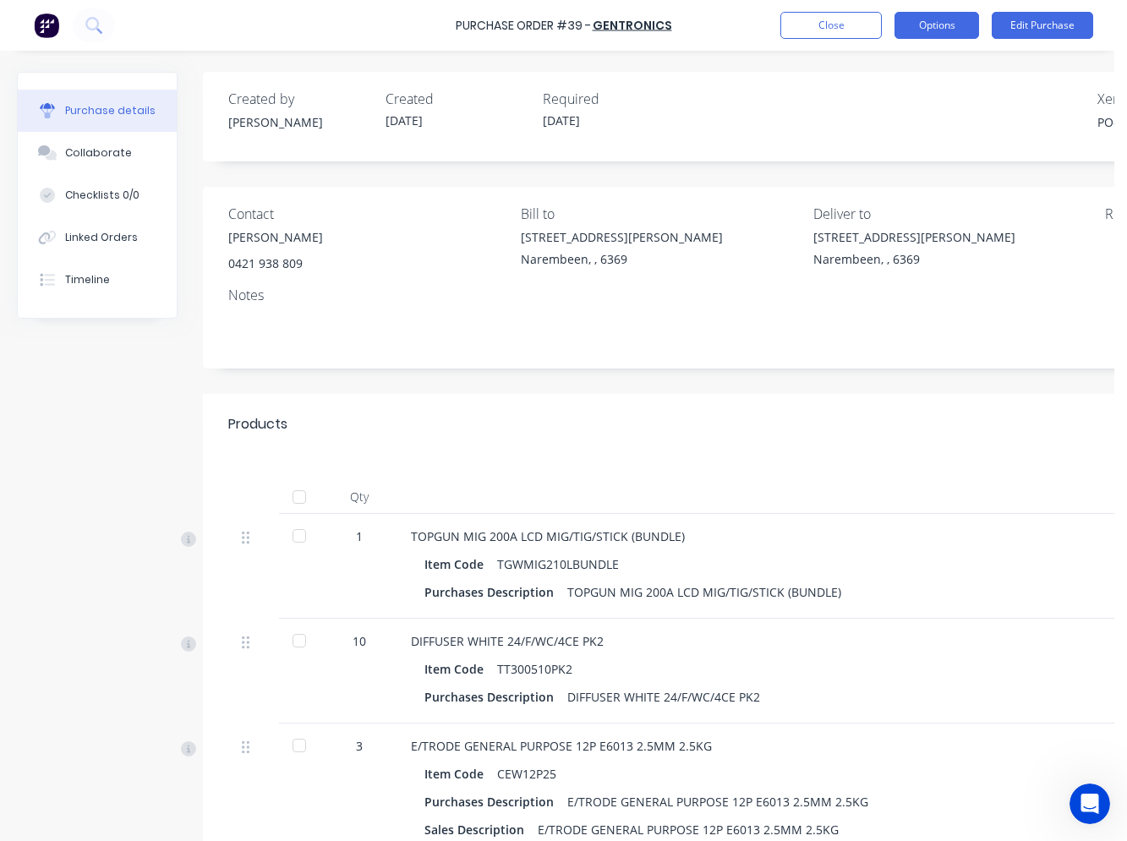
click at [964, 31] on button "Options" at bounding box center [937, 25] width 85 height 27
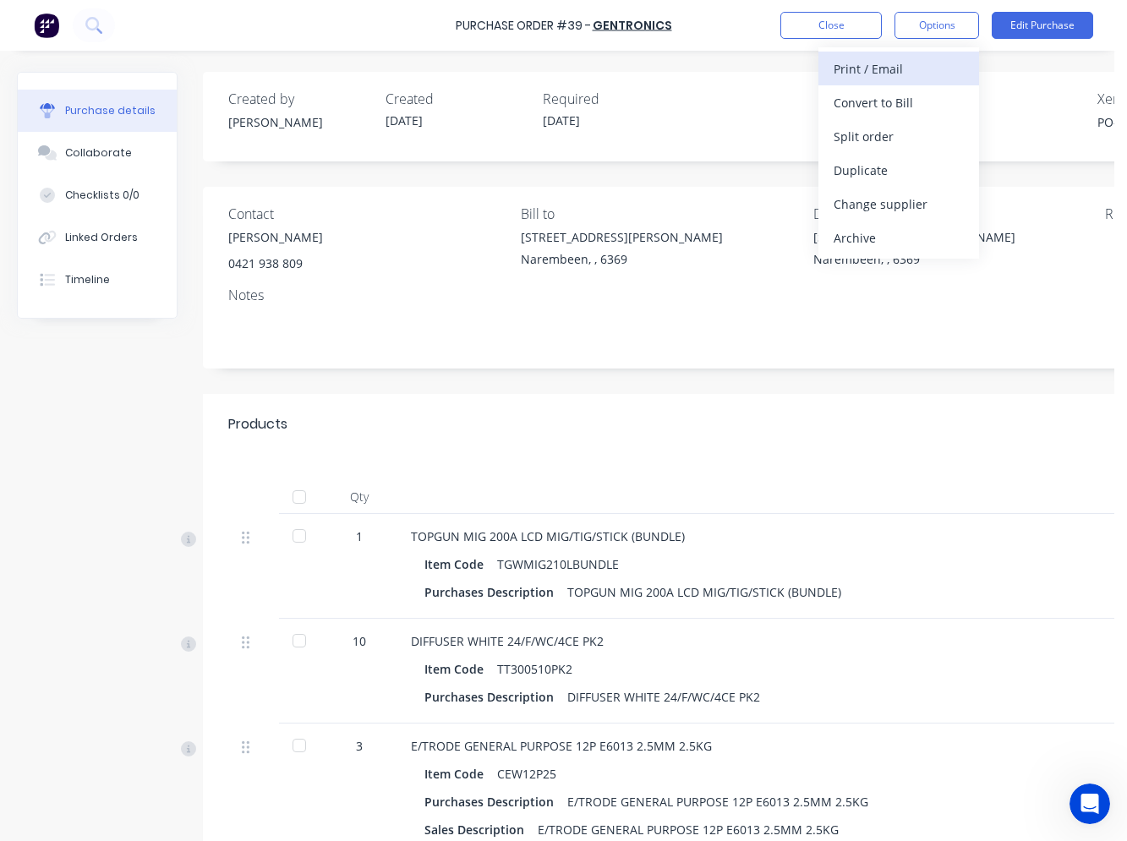
click at [928, 65] on div "Print / Email" at bounding box center [899, 69] width 130 height 25
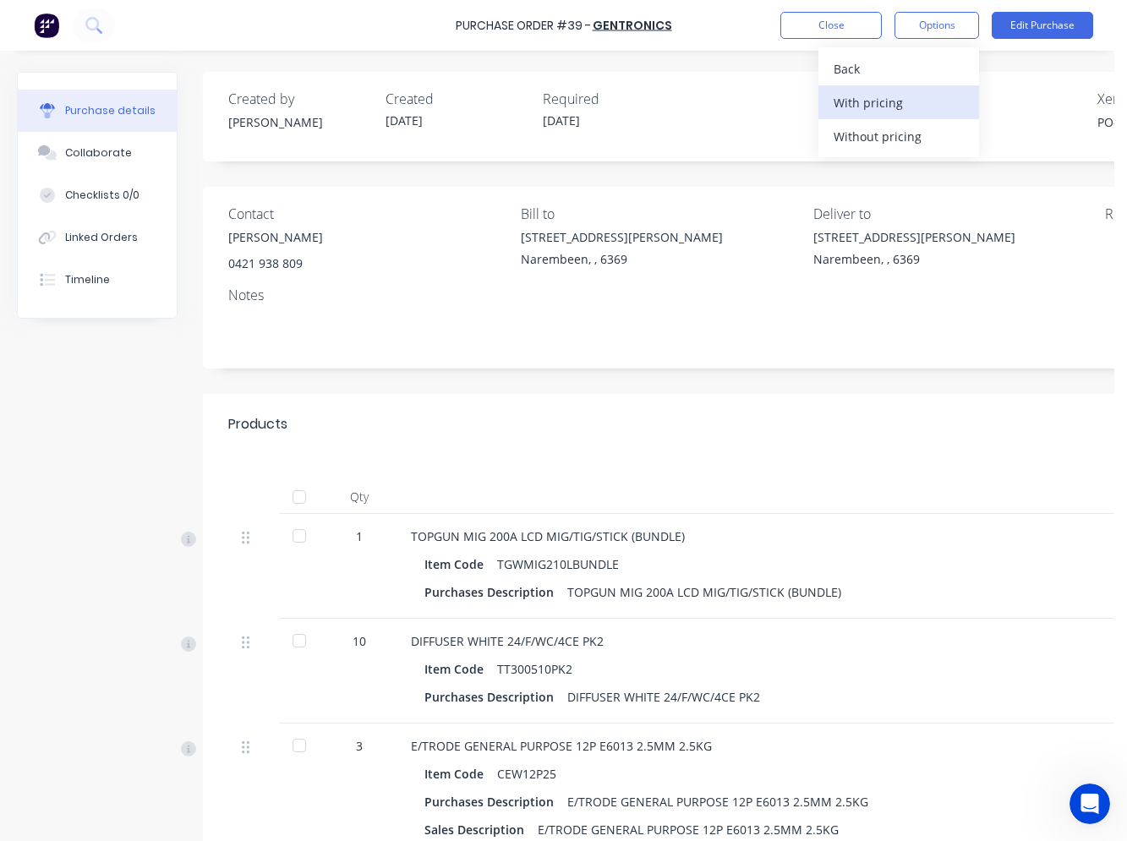
click at [916, 104] on div "With pricing" at bounding box center [899, 102] width 130 height 25
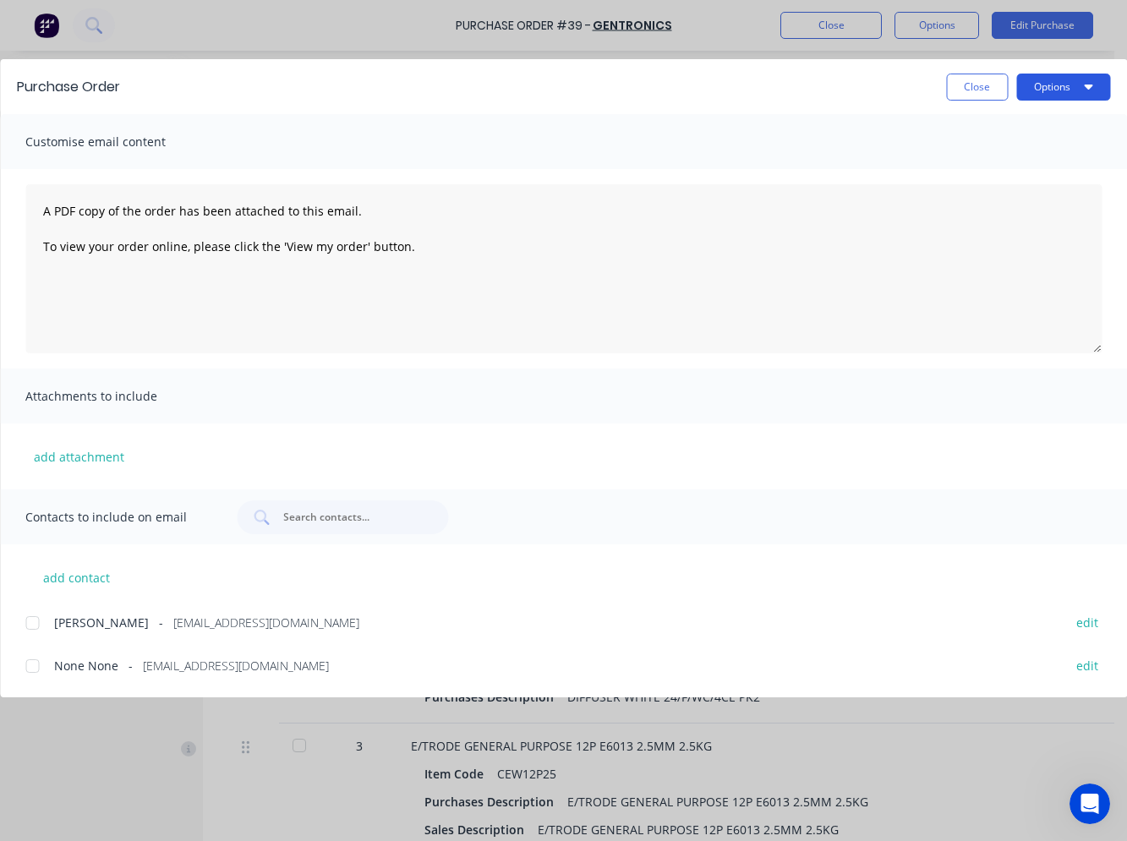
click at [1060, 94] on button "Options" at bounding box center [1063, 87] width 94 height 27
click at [1035, 154] on div "Print" at bounding box center [1030, 163] width 130 height 25
click at [953, 79] on button "Close" at bounding box center [977, 87] width 62 height 27
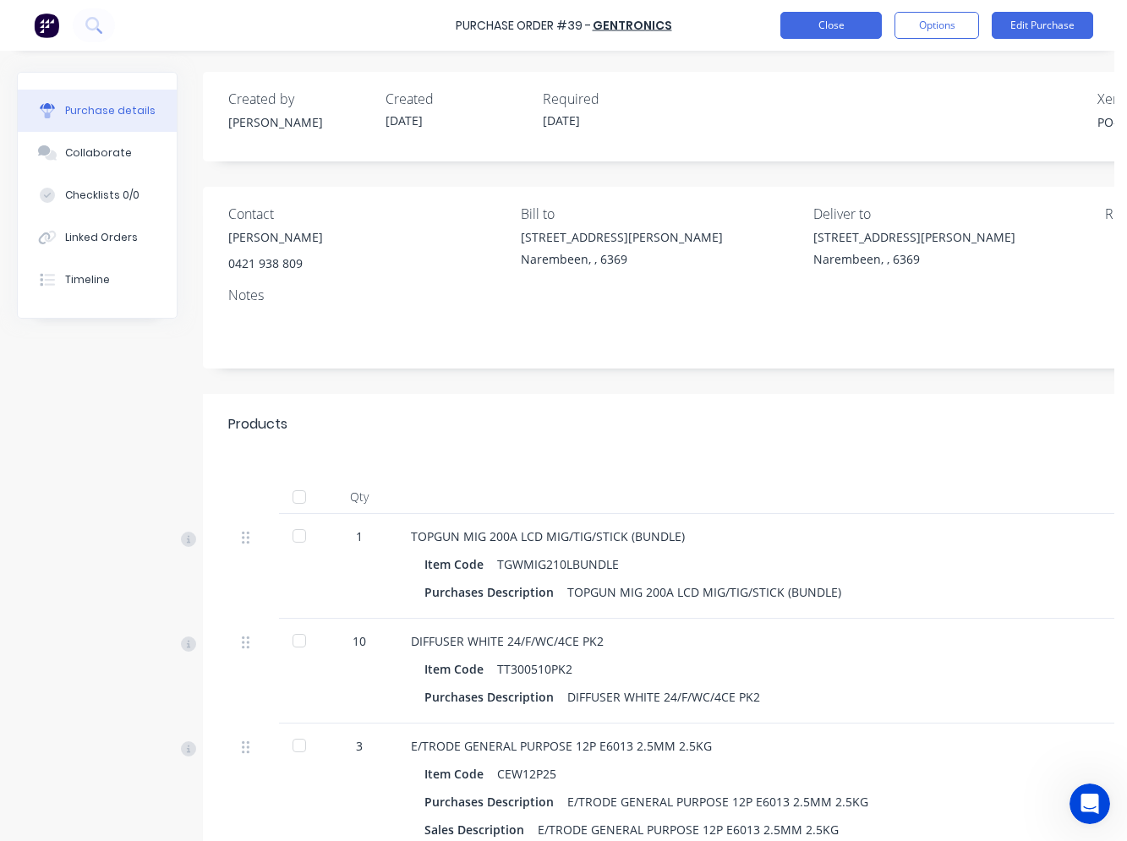
click at [822, 31] on button "Close" at bounding box center [830, 25] width 101 height 27
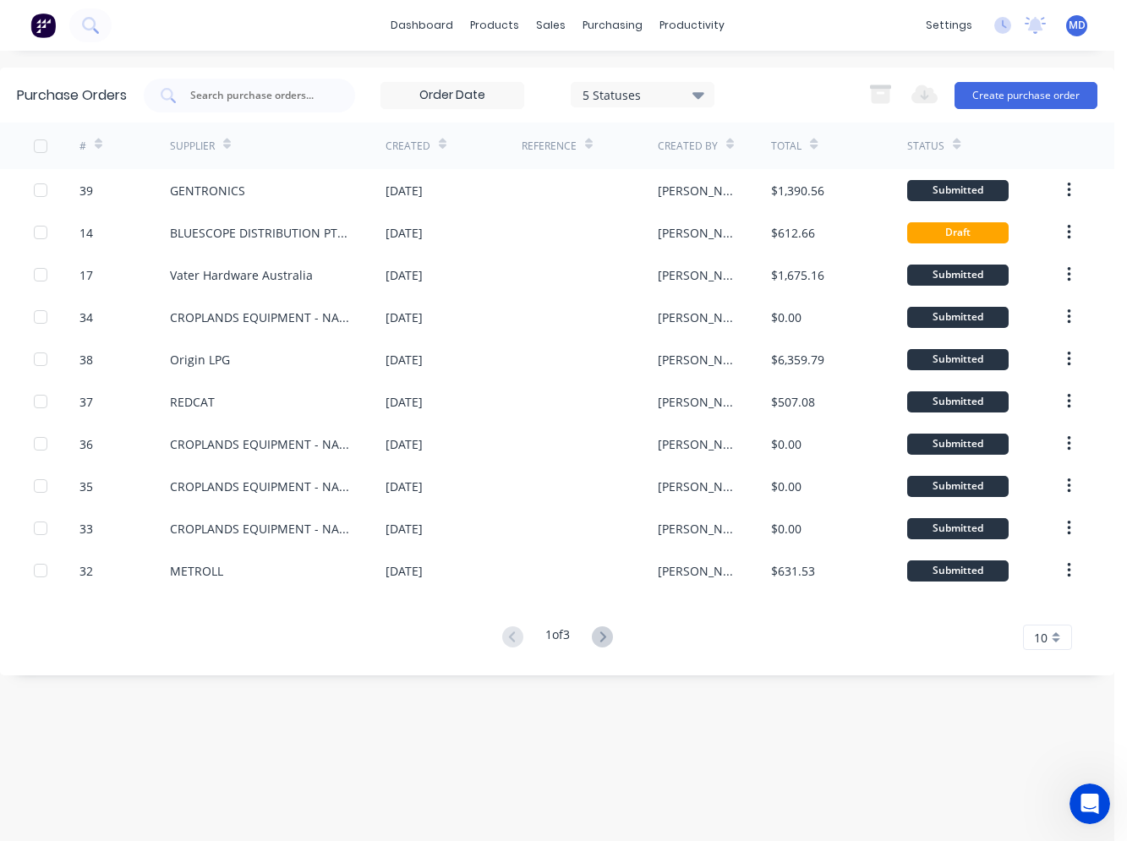
click at [338, 27] on div "dashboard products sales purchasing productivity dashboard products Product Cat…" at bounding box center [557, 25] width 1114 height 51
click at [610, 633] on icon at bounding box center [602, 637] width 21 height 21
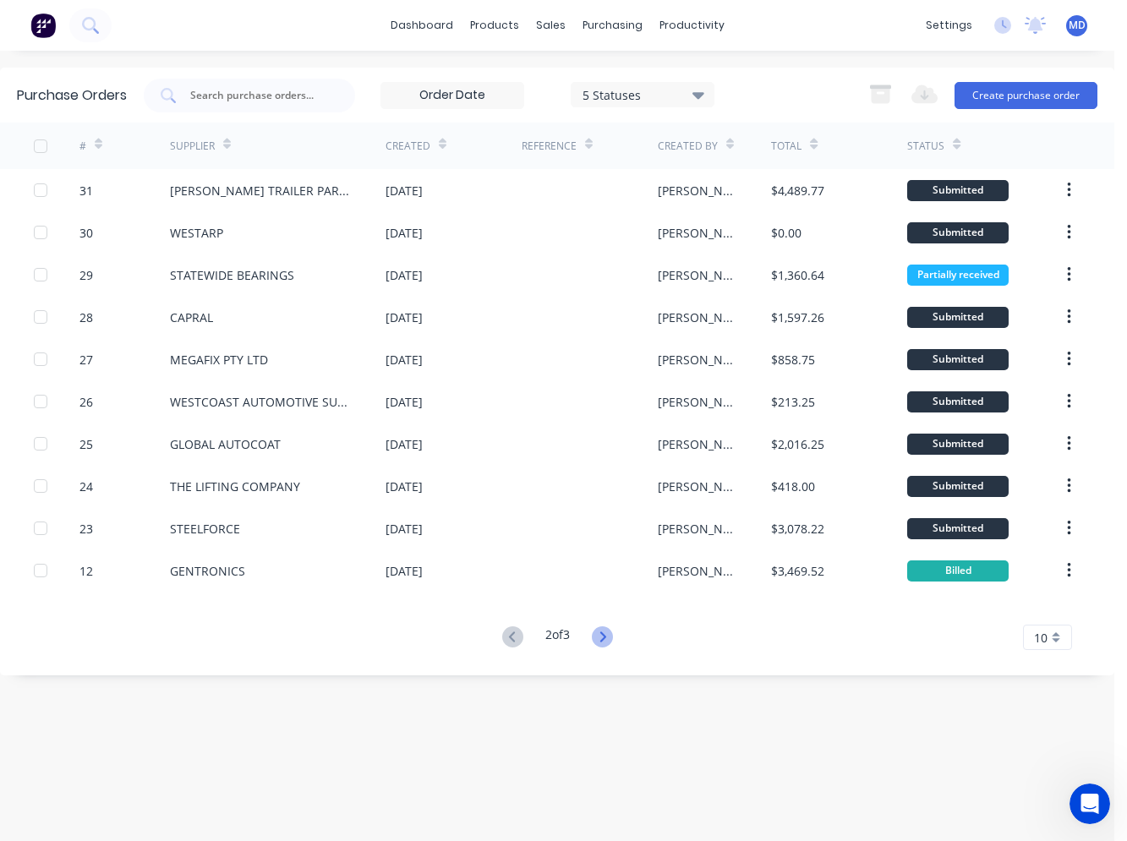
click at [613, 636] on icon at bounding box center [602, 637] width 21 height 21
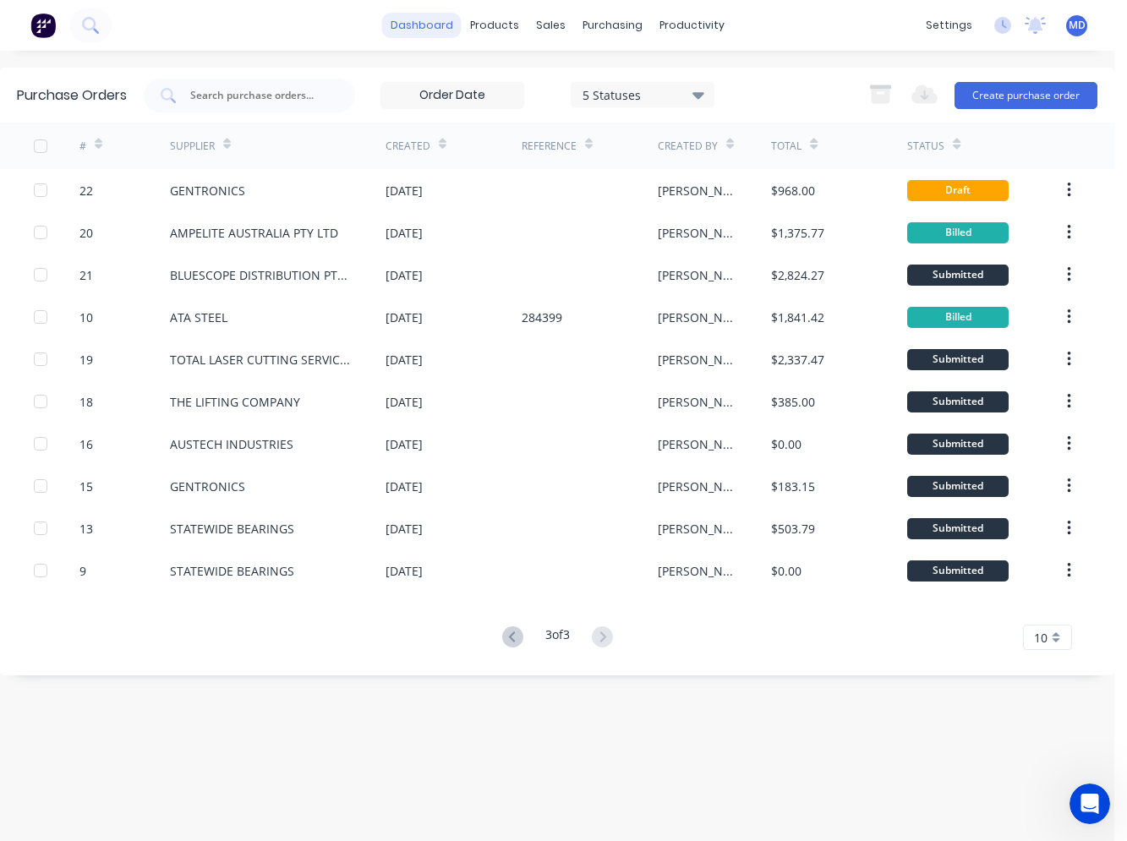
click at [422, 23] on link "dashboard" at bounding box center [421, 25] width 79 height 25
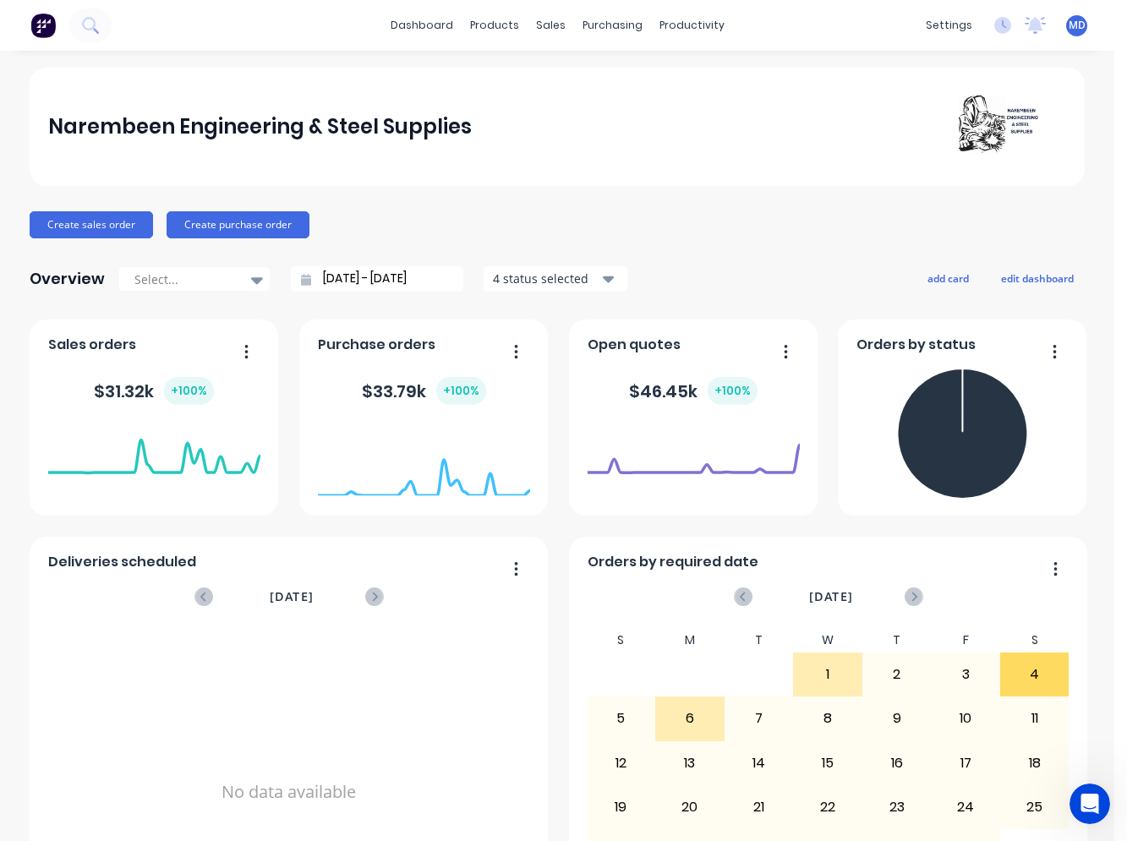
drag, startPoint x: 660, startPoint y: 109, endPoint x: 653, endPoint y: 101, distance: 11.4
click at [660, 109] on div "Narembeen Engineering & Steel Supplies" at bounding box center [557, 127] width 1019 height 67
click at [570, 74] on link "Sales Orders" at bounding box center [634, 80] width 224 height 34
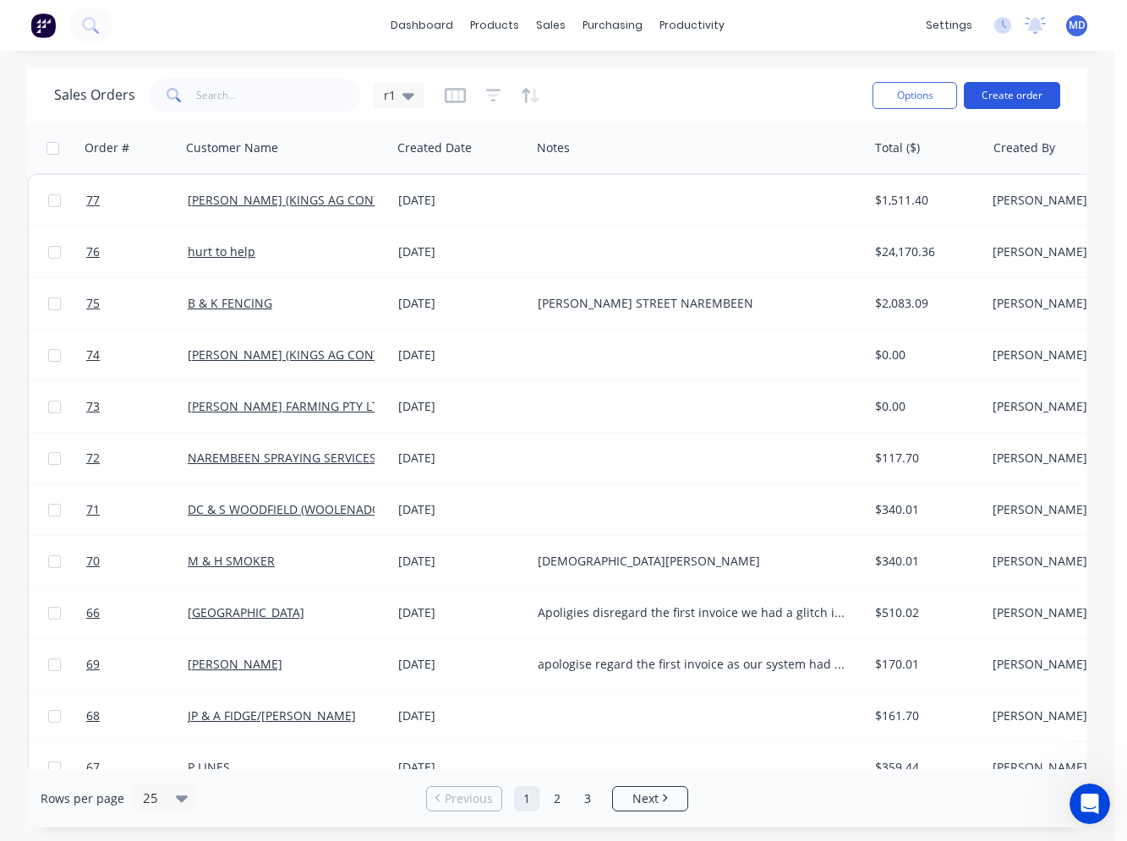
click at [1010, 105] on button "Create order" at bounding box center [1012, 95] width 96 height 27
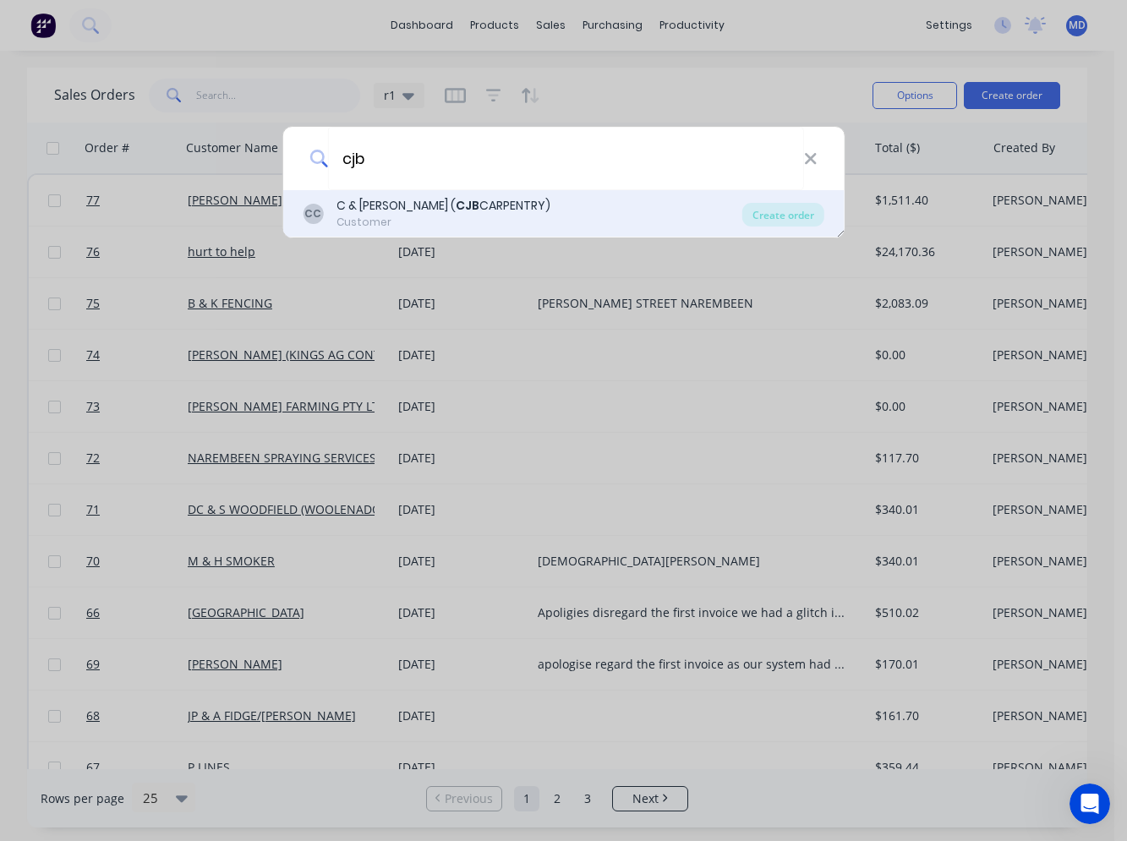
click at [455, 212] on div "C & J BATTY ( CJB CARPENTRY)" at bounding box center [444, 206] width 214 height 18
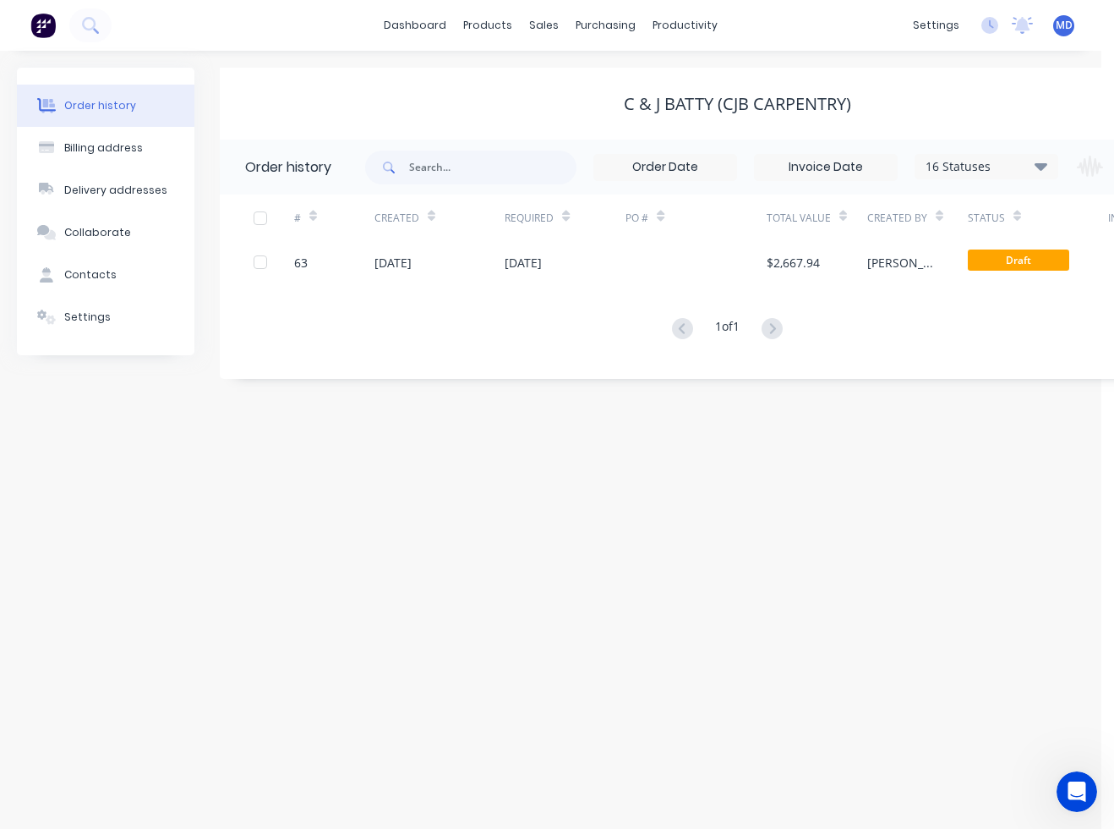
scroll to position [0, 140]
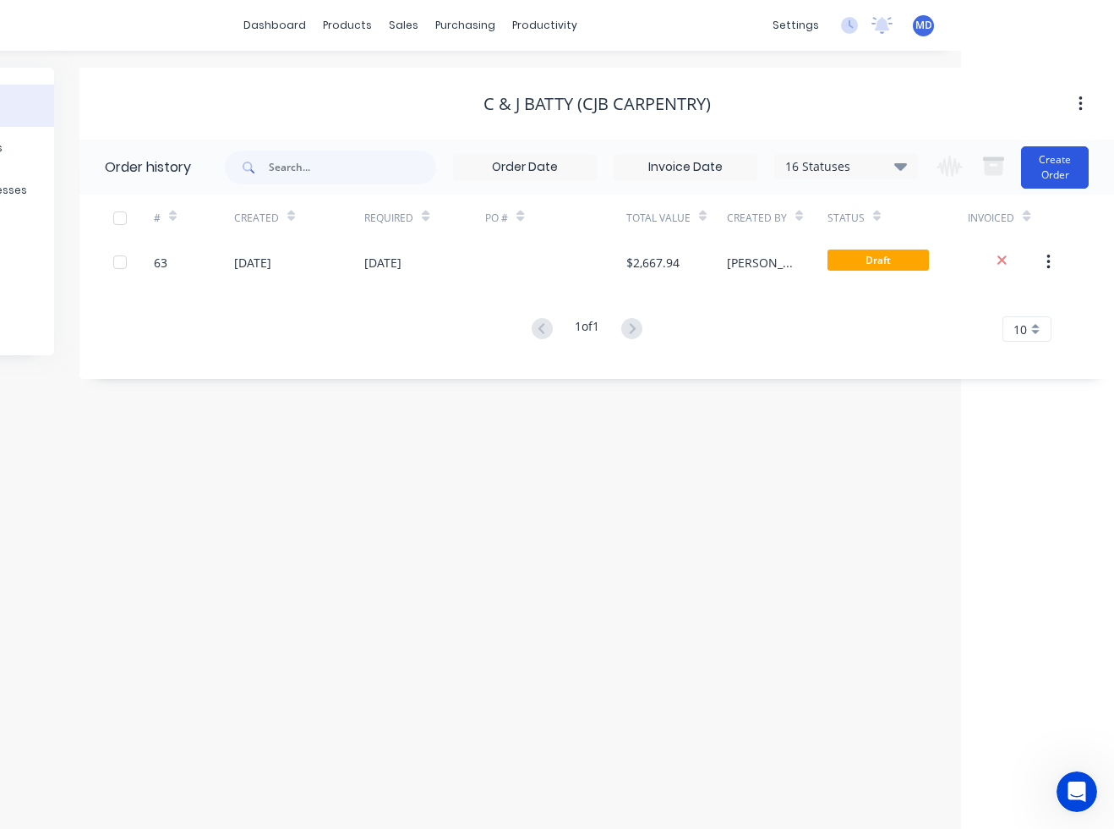
click at [1047, 170] on button "Create Order" at bounding box center [1055, 167] width 68 height 42
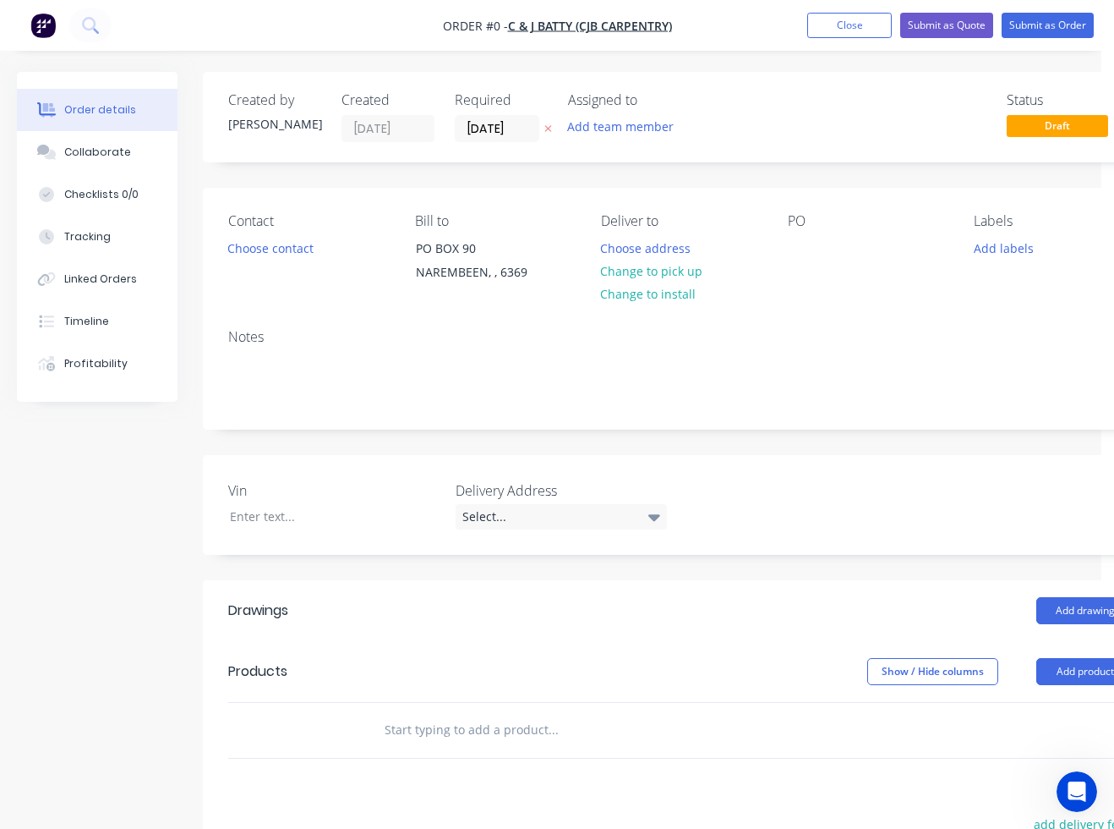
click at [380, 728] on div at bounding box center [623, 730] width 507 height 34
click at [392, 727] on input "text" at bounding box center [553, 730] width 338 height 34
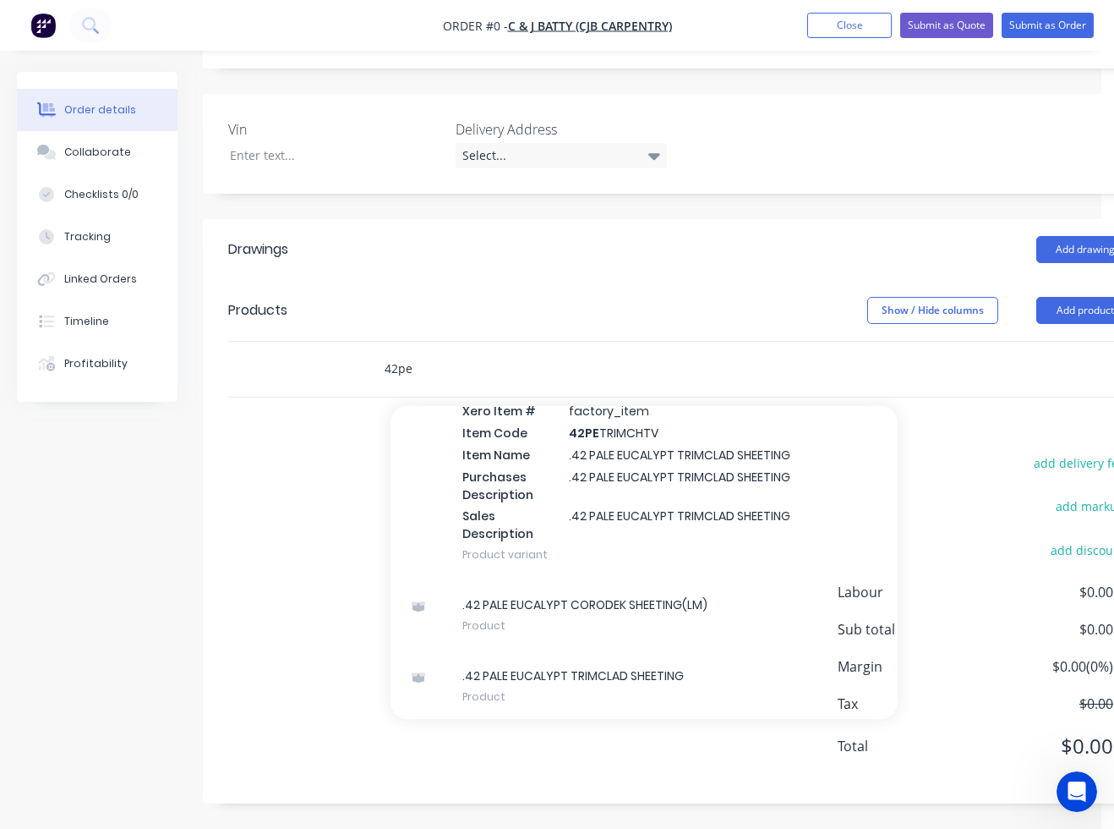
scroll to position [314, 0]
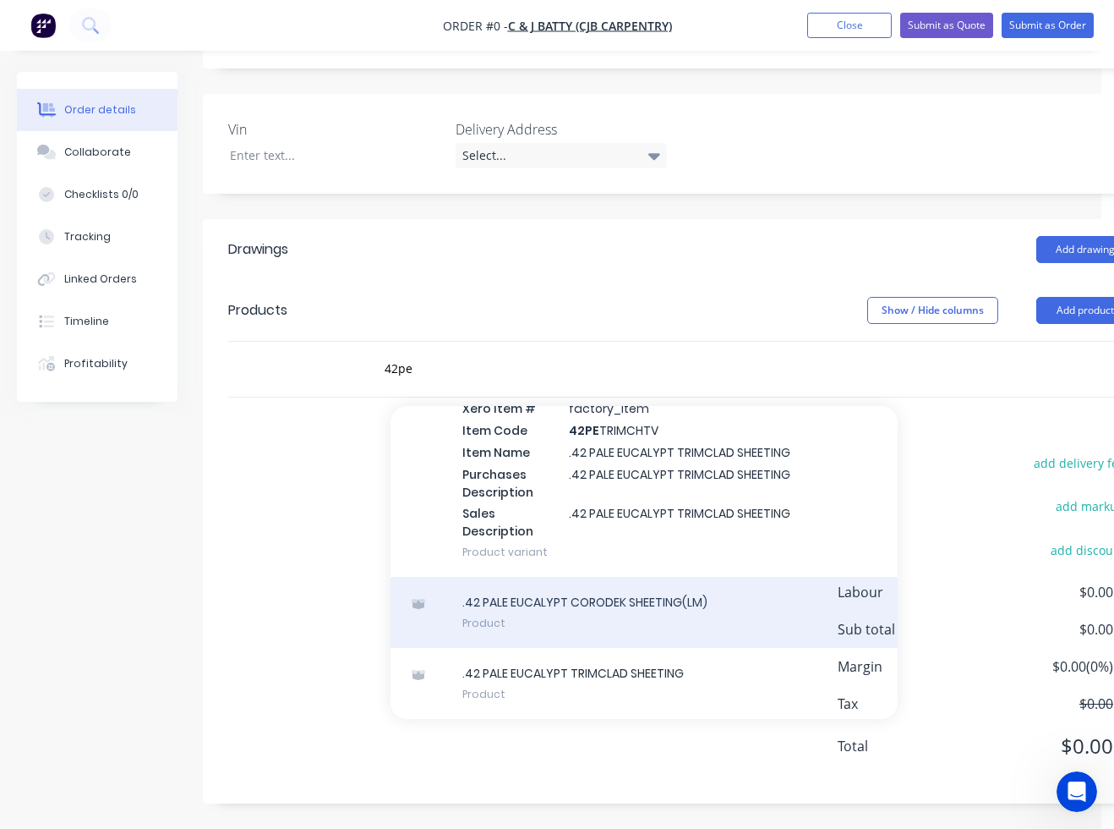
click at [594, 604] on div ".42 PALE EUCALYPT CORODEK SHEETING(LM) Product" at bounding box center [644, 612] width 507 height 71
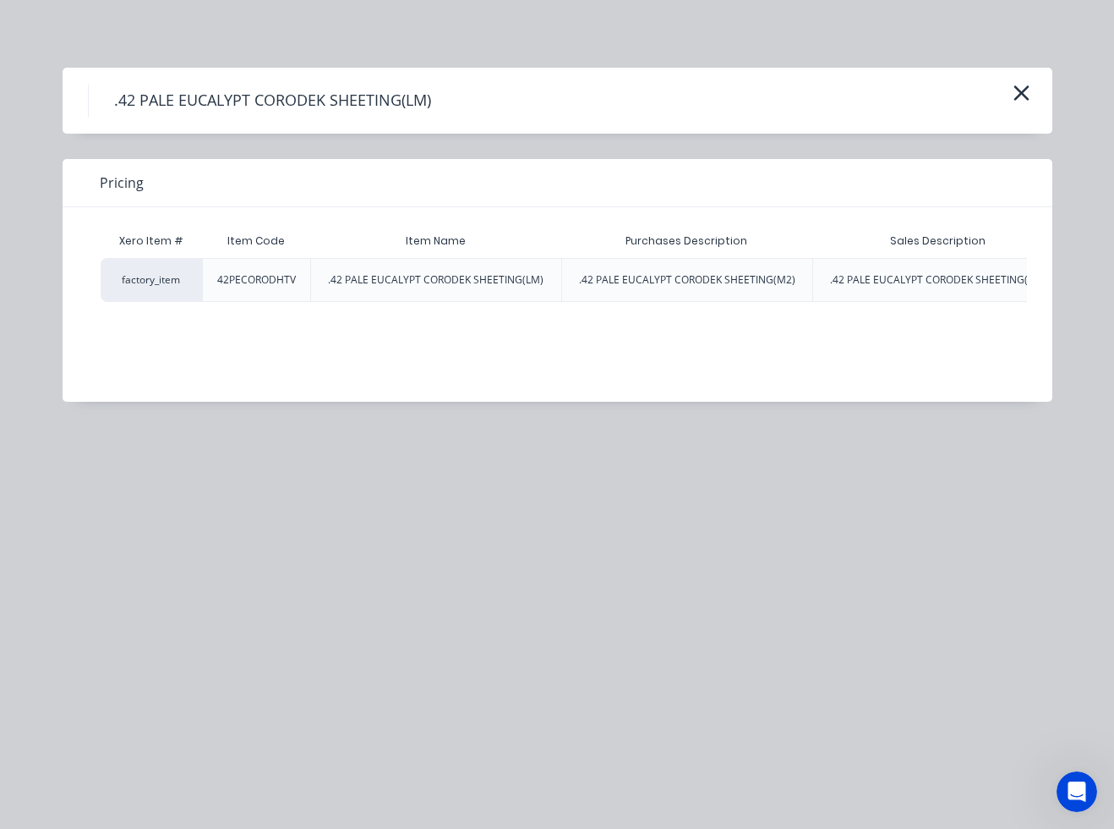
scroll to position [0, 430]
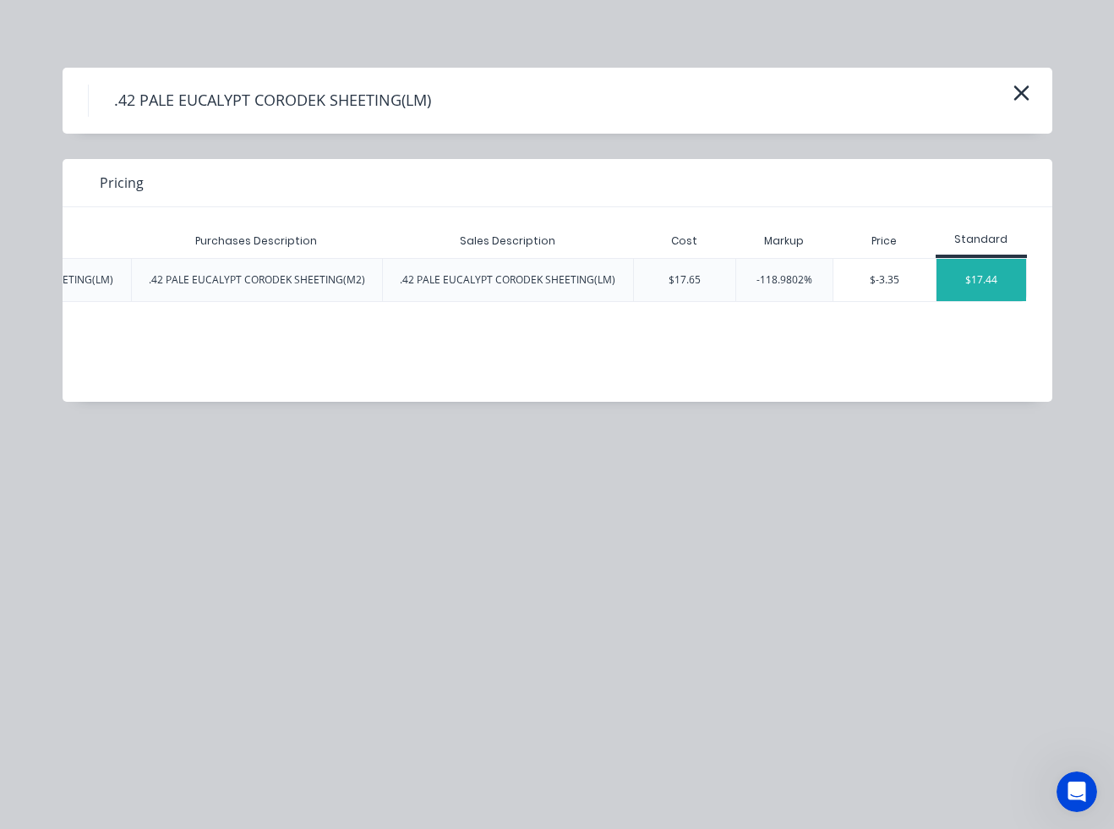
click at [985, 287] on div "$17.44" at bounding box center [982, 280] width 90 height 42
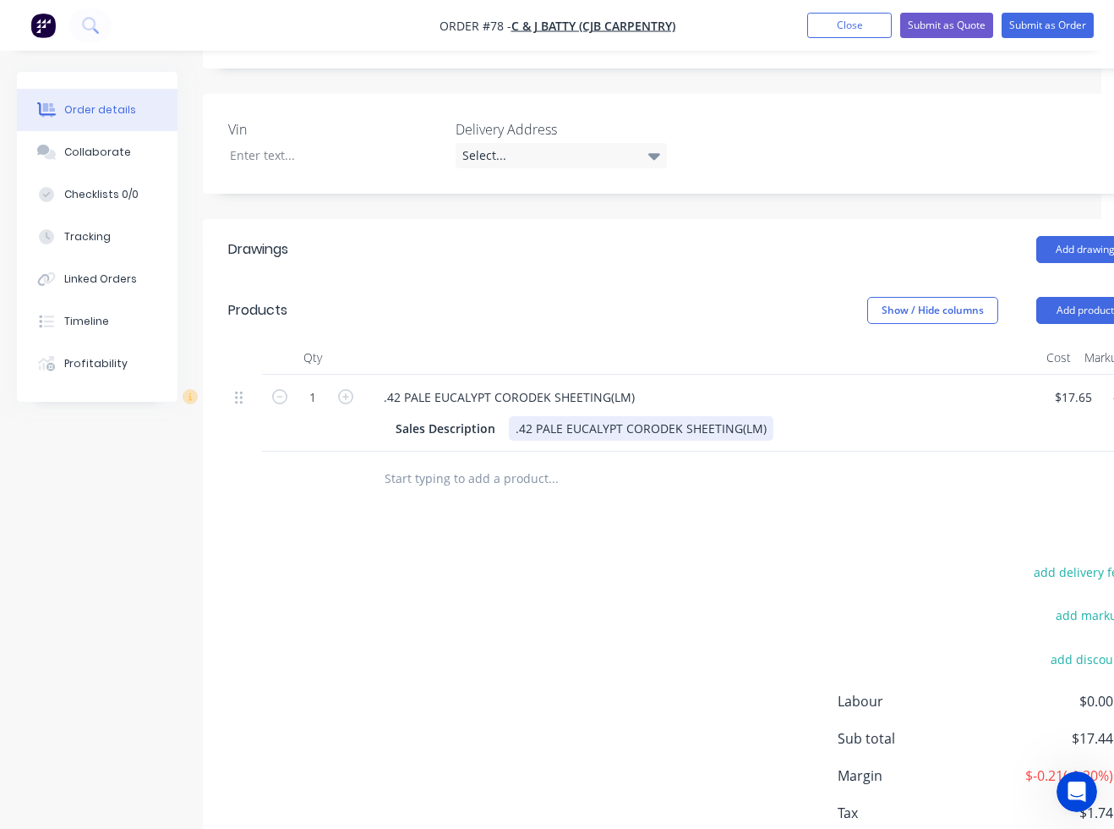
click at [797, 425] on div "Sales Description .42 PALE EUCALYPT CORODEK SHEETING(LM)" at bounding box center [698, 428] width 619 height 25
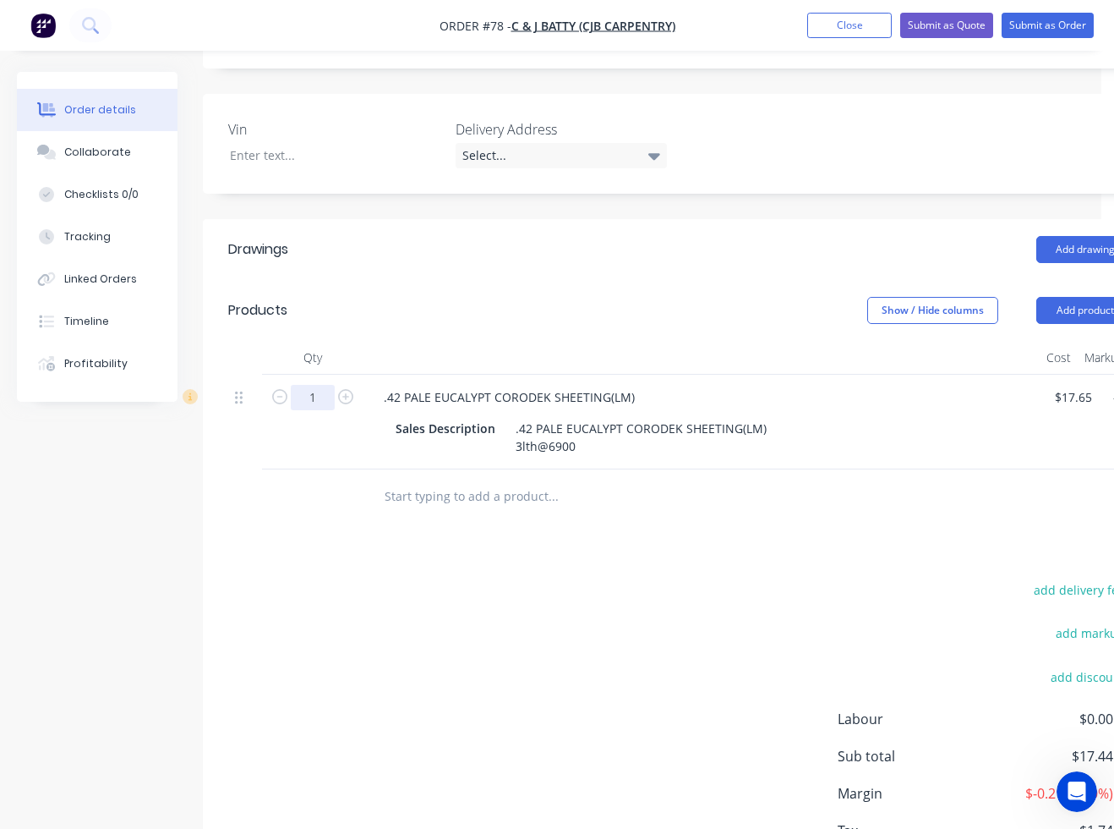
click at [326, 399] on input "1" at bounding box center [313, 397] width 44 height 25
click at [439, 571] on div "Drawings Add drawing Products Show / Hide columns Add product Qty Cost Markup P…" at bounding box center [681, 574] width 956 height 711
drag, startPoint x: 543, startPoint y: 827, endPoint x: 765, endPoint y: 842, distance: 222.9
click at [765, 840] on html "Order #78 - C & J BATTY (CJB CARPENTRY) Add product Close Submit as Quote Submi…" at bounding box center [557, 297] width 1114 height 1316
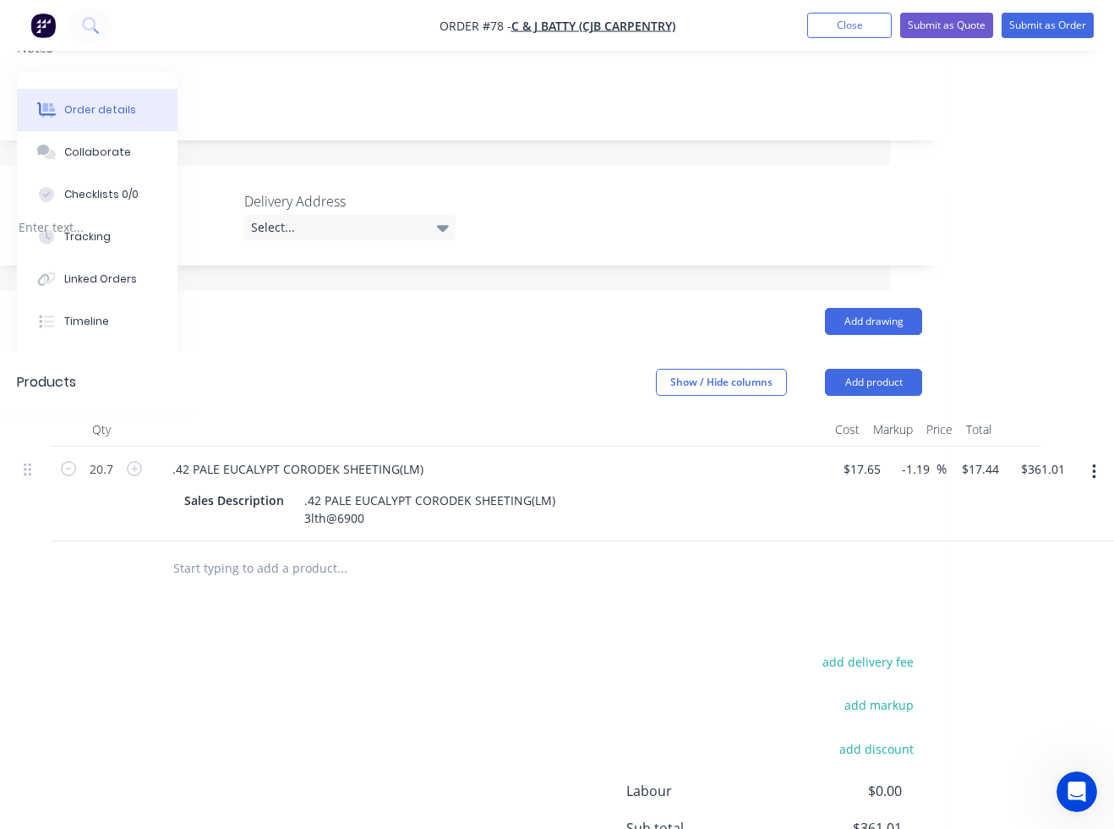
scroll to position [0, 211]
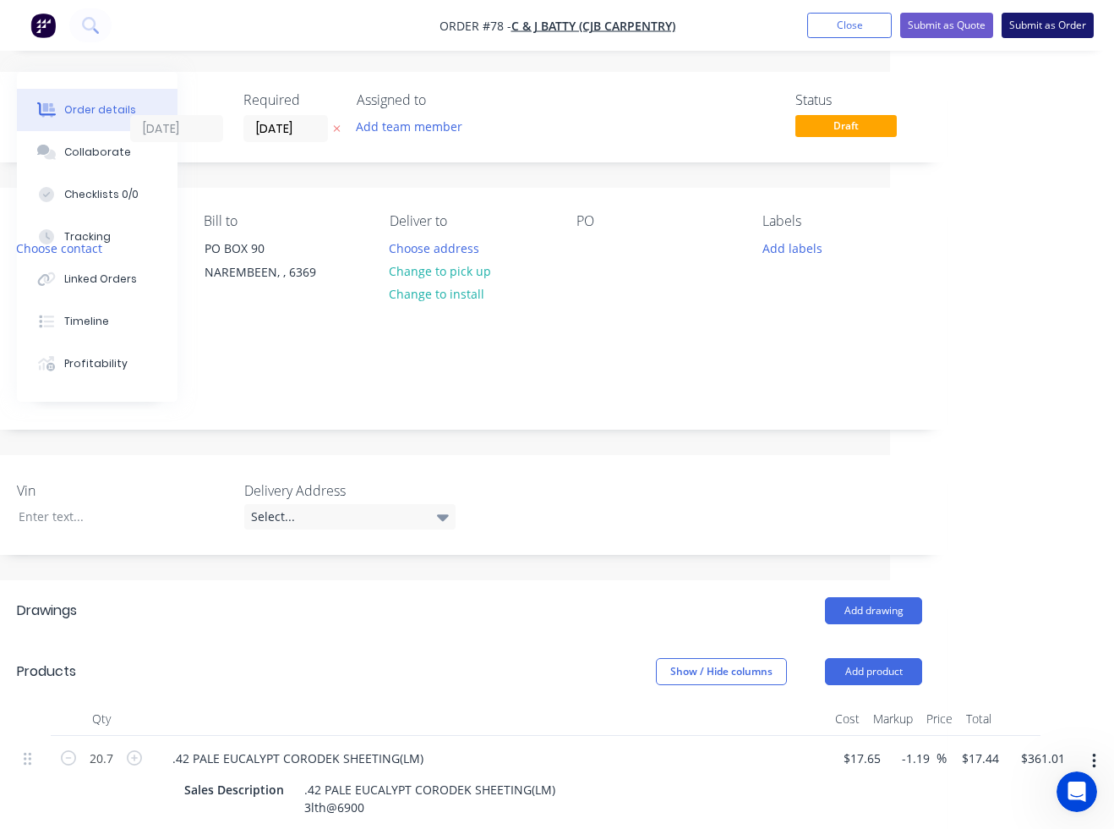
click at [1032, 26] on button "Submit as Order" at bounding box center [1048, 25] width 92 height 25
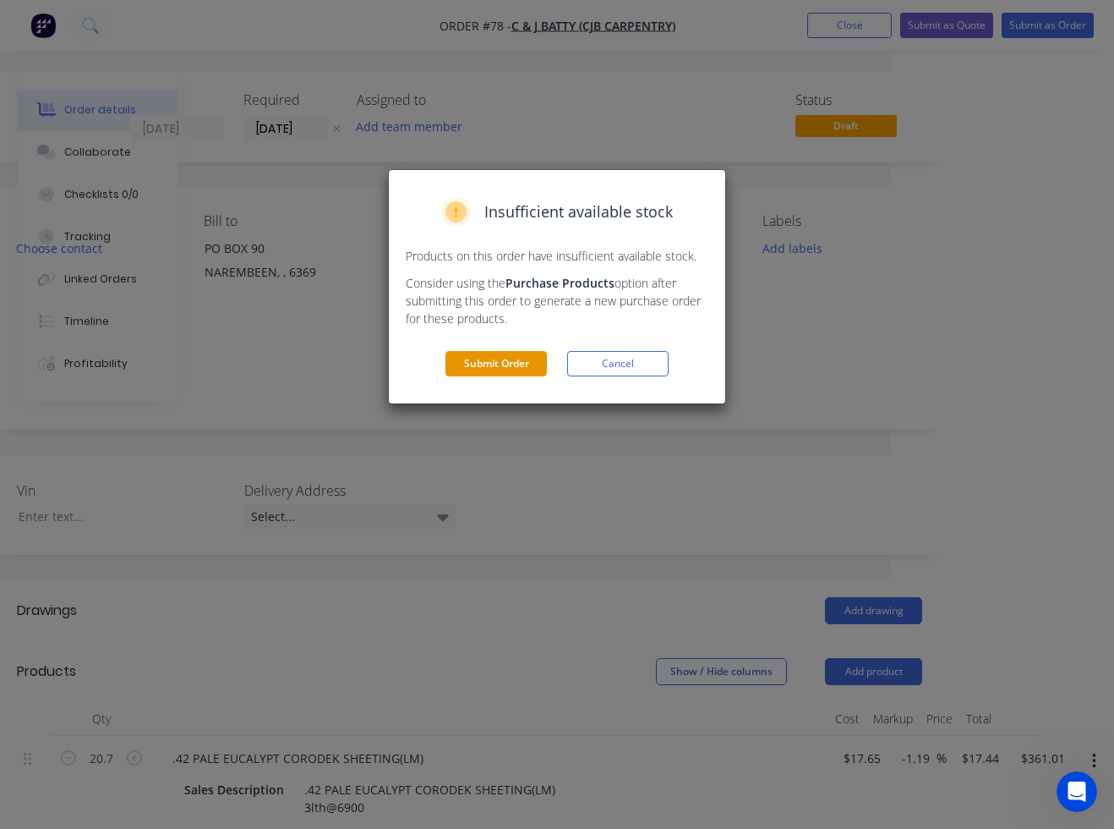
click at [522, 362] on button "Submit Order" at bounding box center [496, 363] width 101 height 25
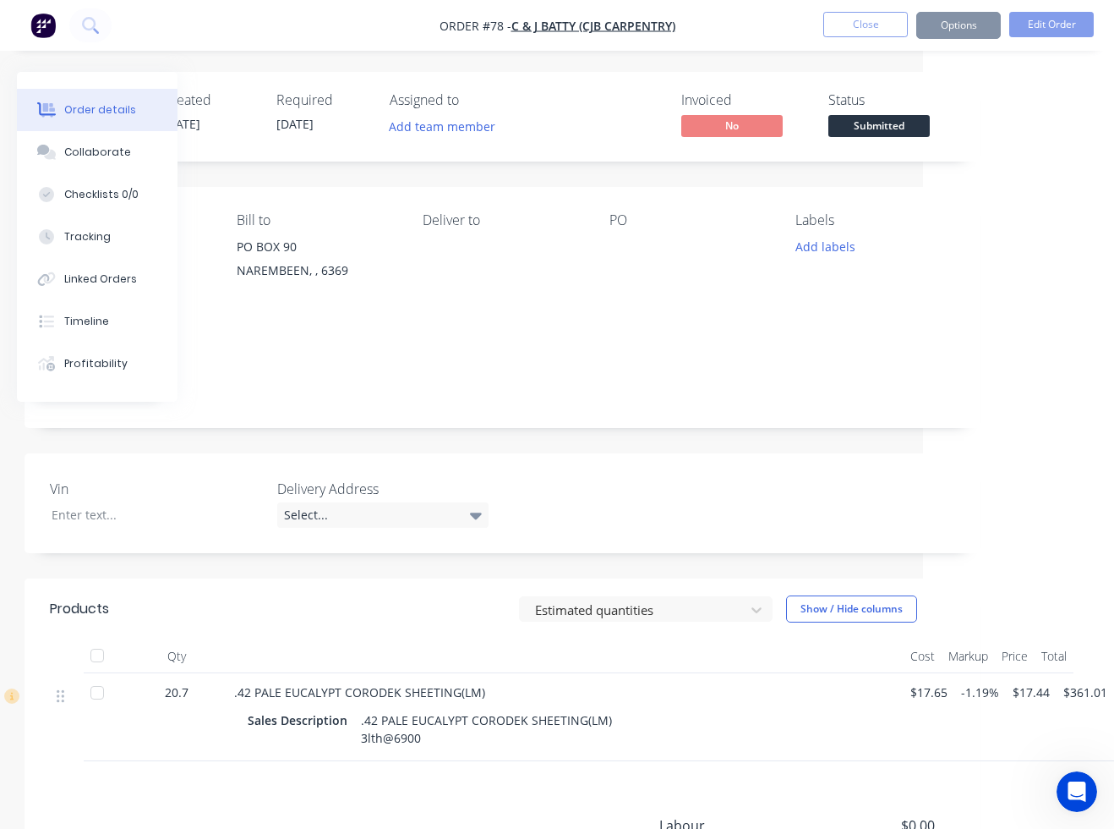
scroll to position [0, 177]
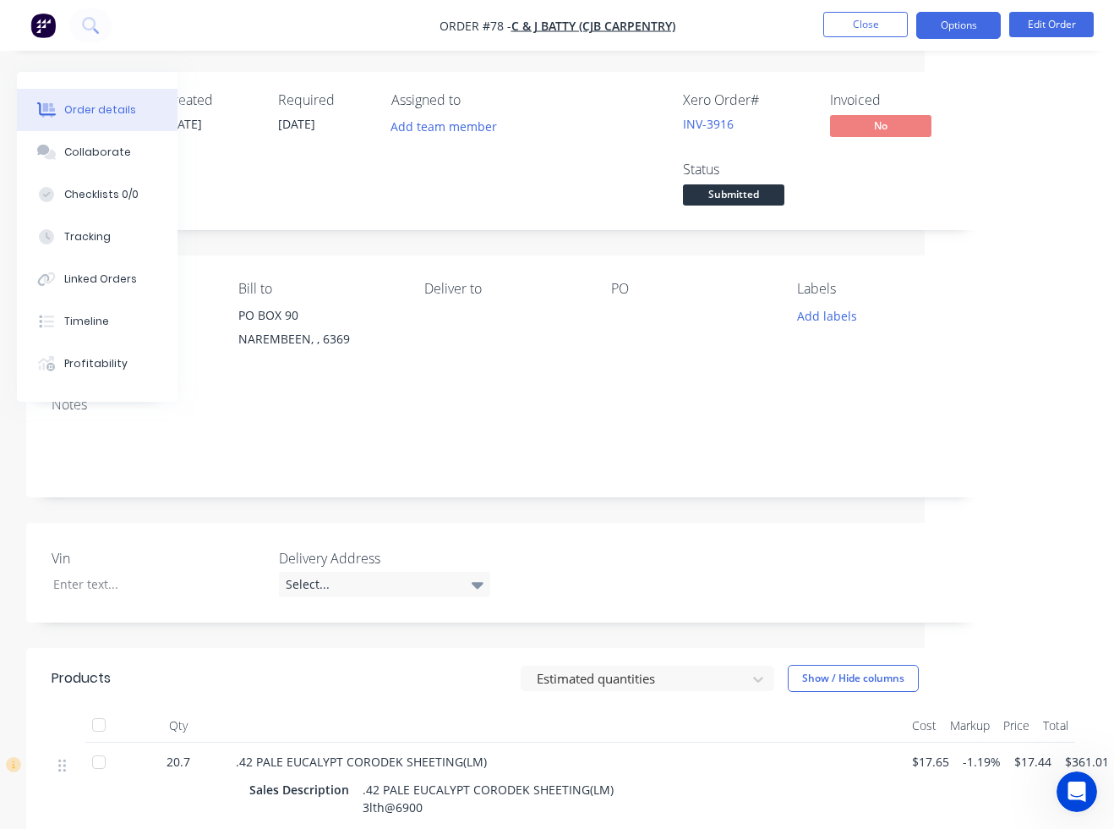
click at [946, 31] on button "Options" at bounding box center [959, 25] width 85 height 27
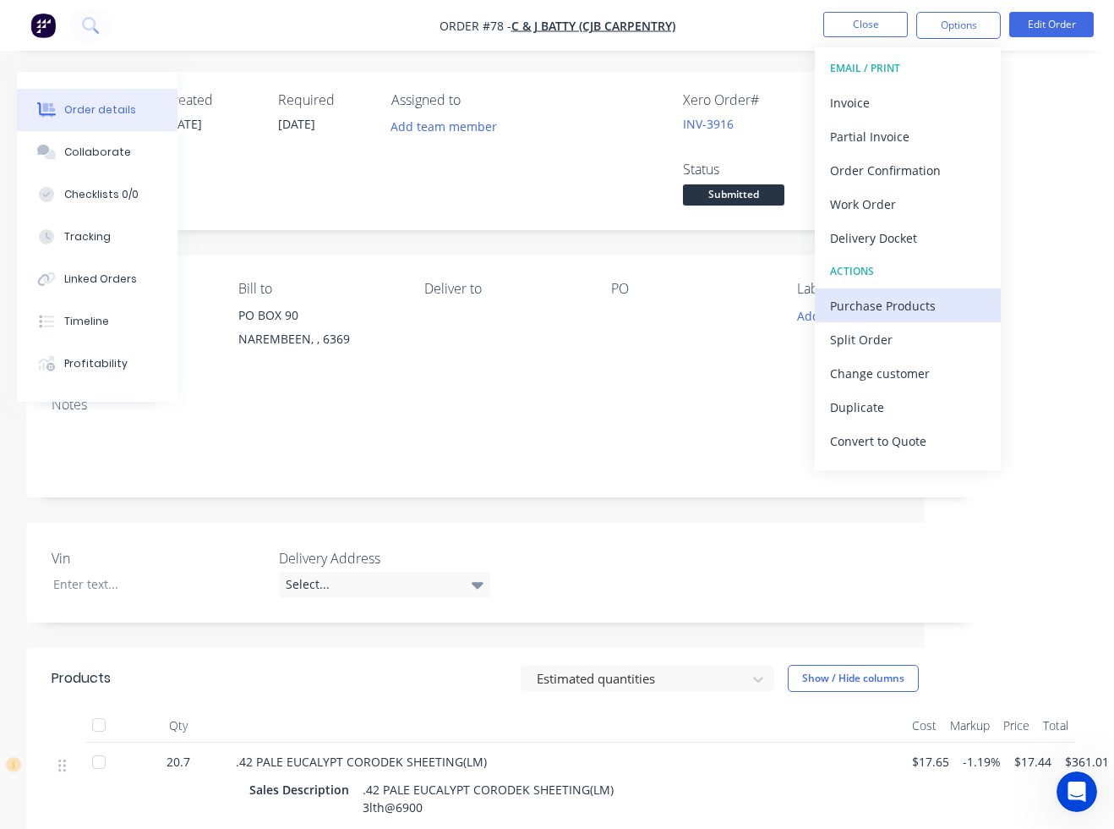
click at [889, 302] on div "Purchase Products" at bounding box center [908, 305] width 156 height 25
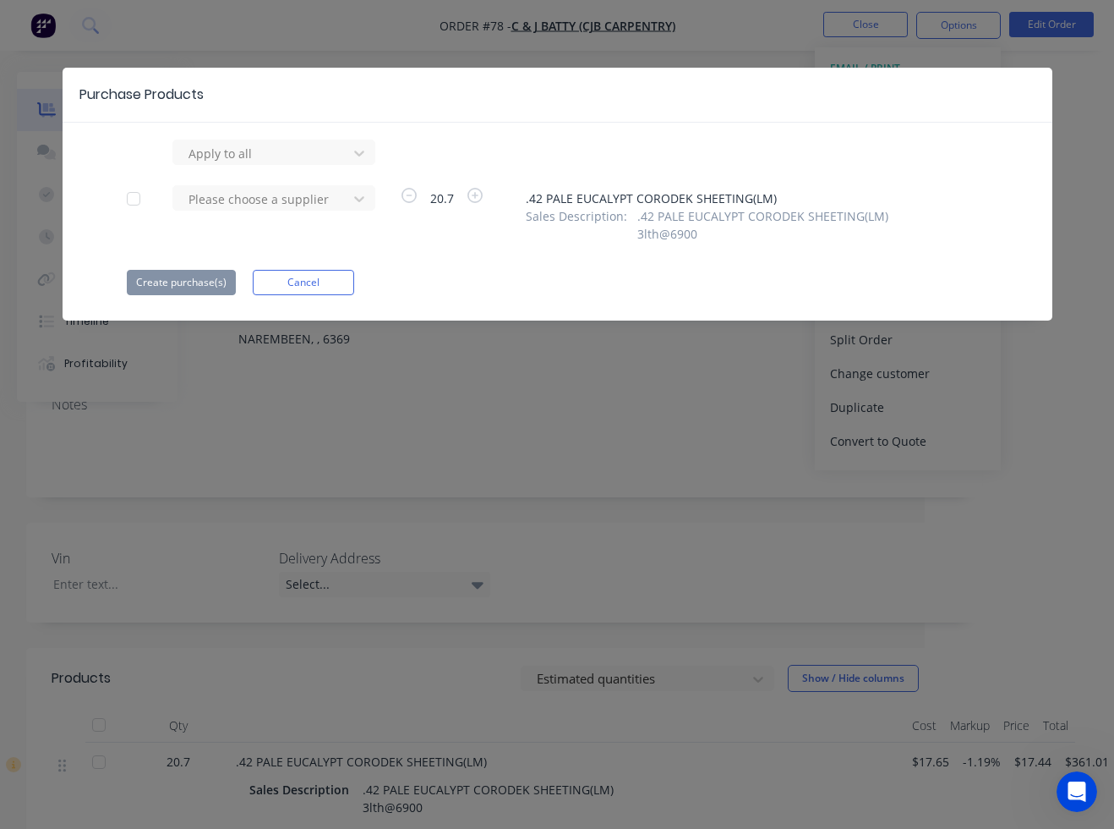
click at [145, 200] on div at bounding box center [134, 199] width 34 height 34
click at [214, 196] on div at bounding box center [263, 199] width 152 height 21
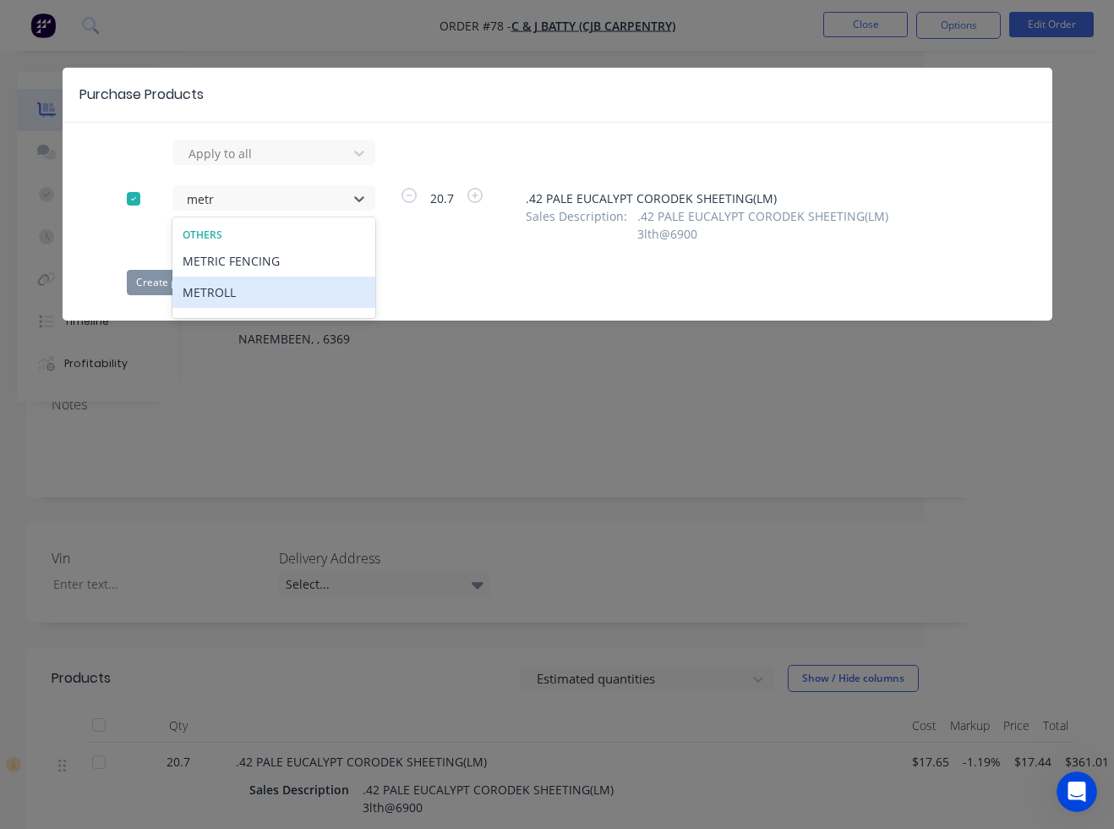
click at [211, 293] on div "METROLL" at bounding box center [273, 291] width 203 height 31
click at [221, 287] on button "Create purchase(s)" at bounding box center [181, 282] width 109 height 25
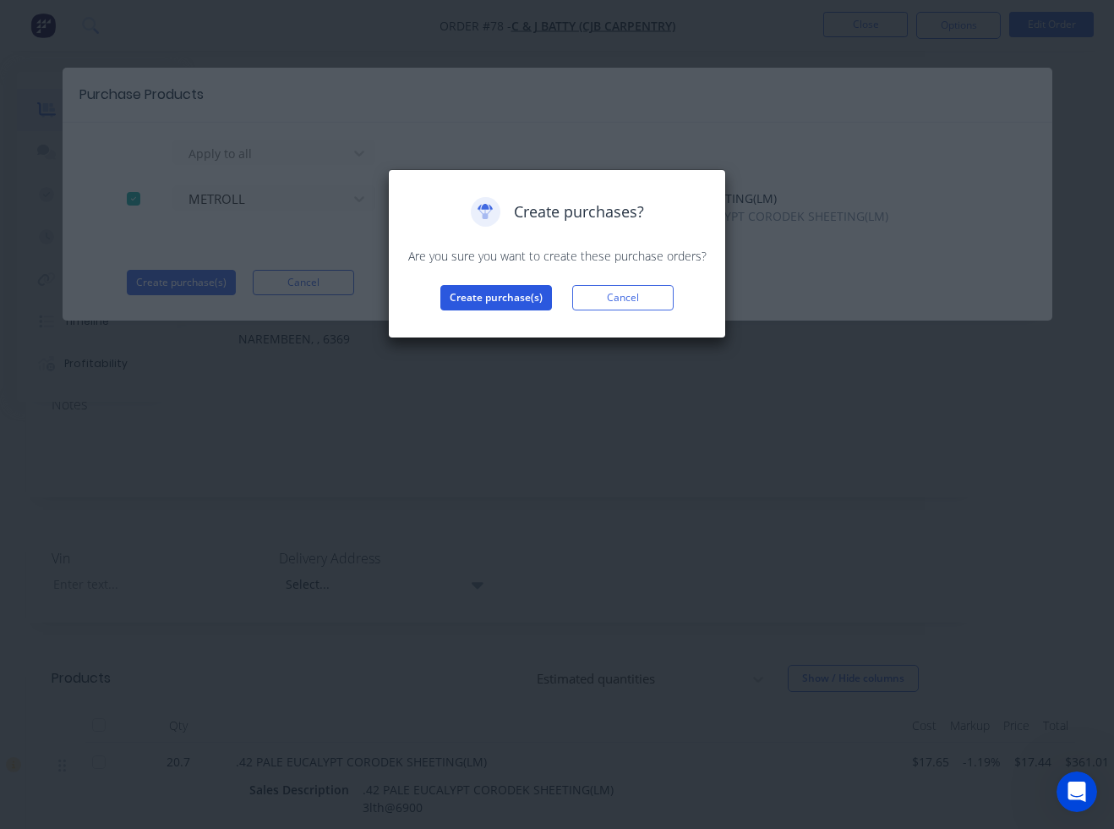
click at [459, 296] on button "Create purchase(s)" at bounding box center [497, 297] width 112 height 25
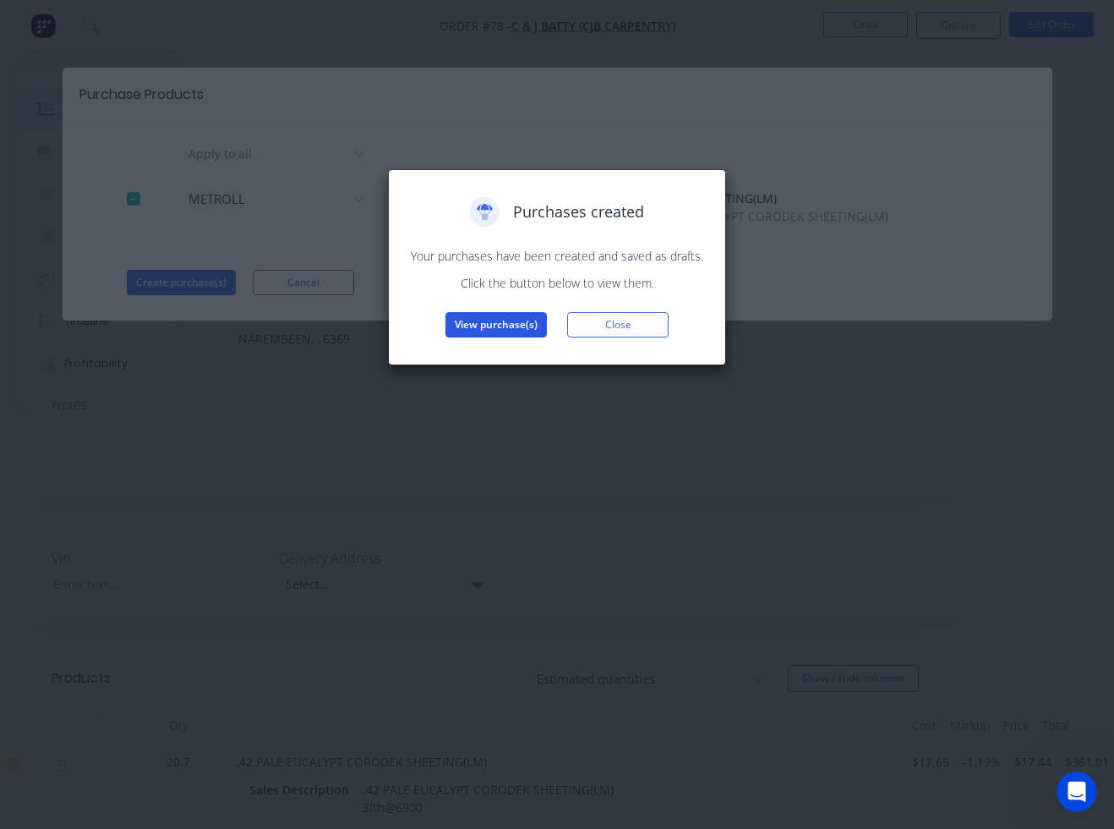
click at [473, 323] on button "View purchase(s)" at bounding box center [496, 324] width 101 height 25
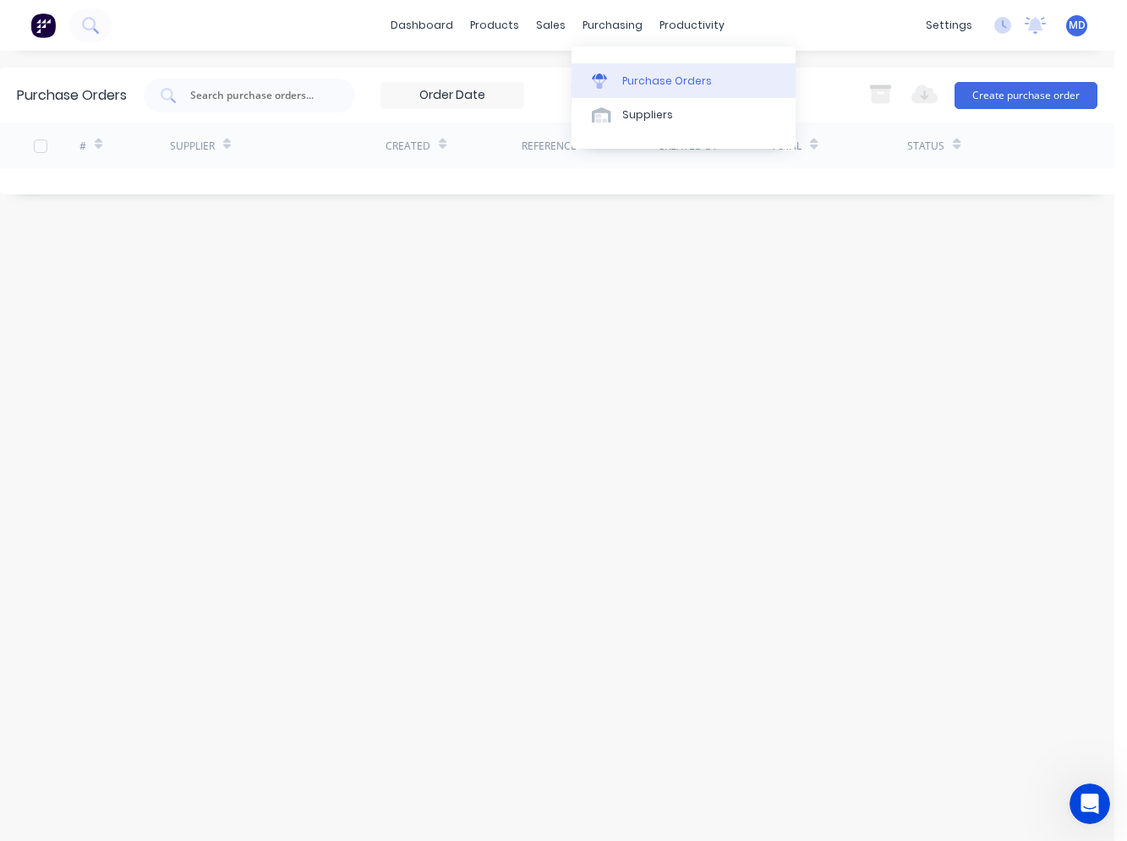
click at [615, 78] on div at bounding box center [604, 81] width 25 height 15
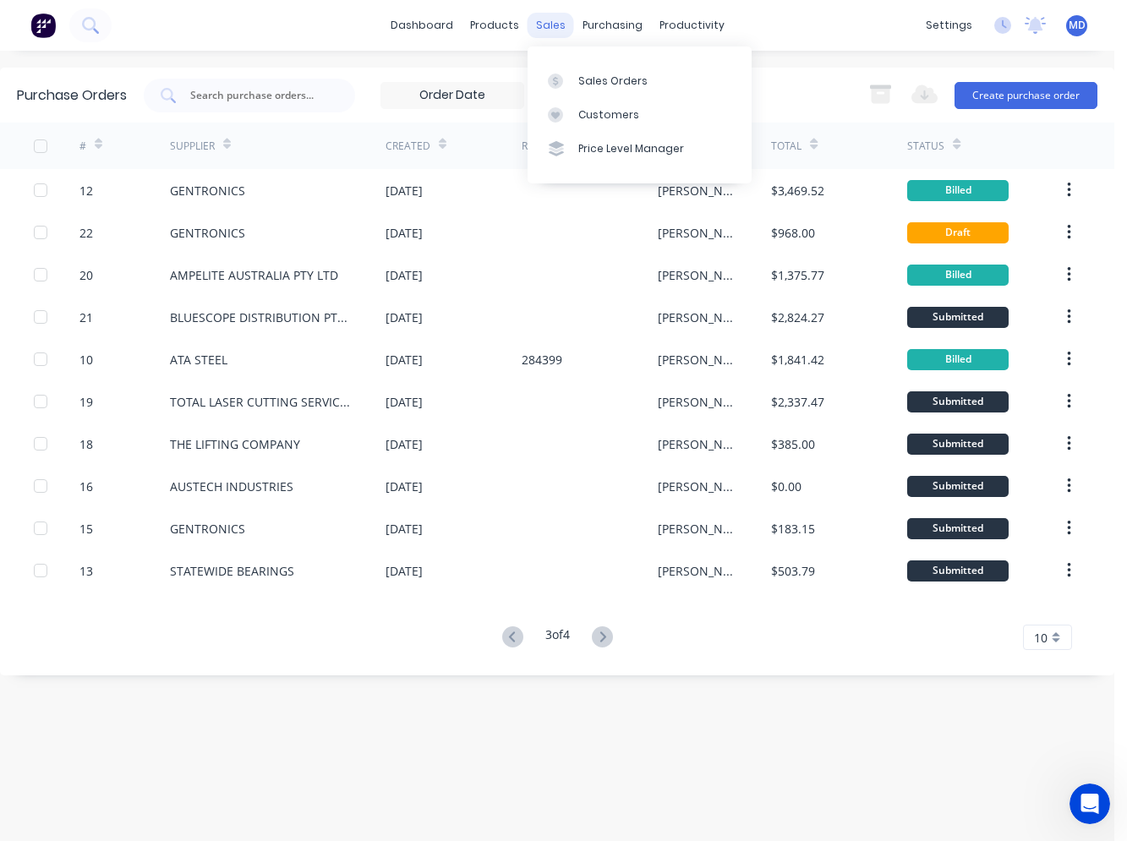
click at [553, 28] on div "sales" at bounding box center [551, 25] width 47 height 25
click at [506, 643] on icon at bounding box center [512, 637] width 21 height 21
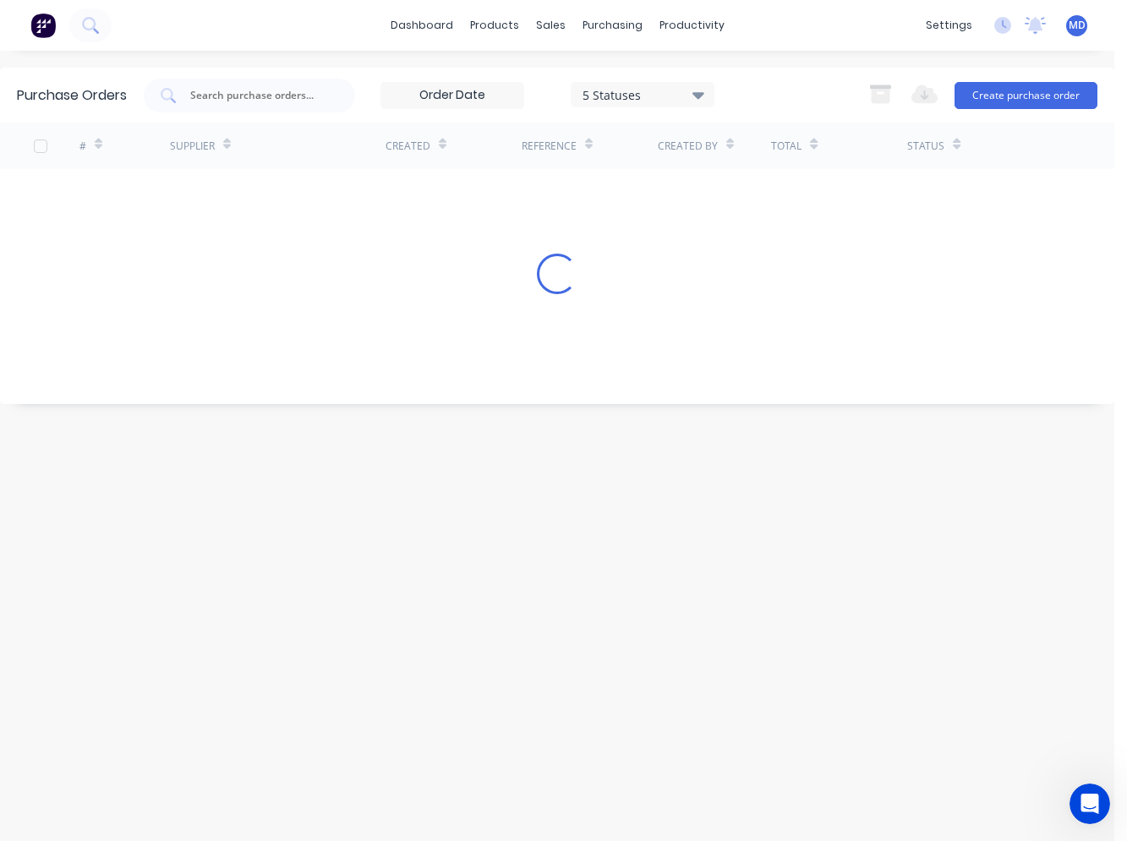
click at [506, 643] on div "Purchase Orders 5 Statuses 5 Statuses Export to Excel (XLSX) Create purchase or…" at bounding box center [557, 446] width 1114 height 757
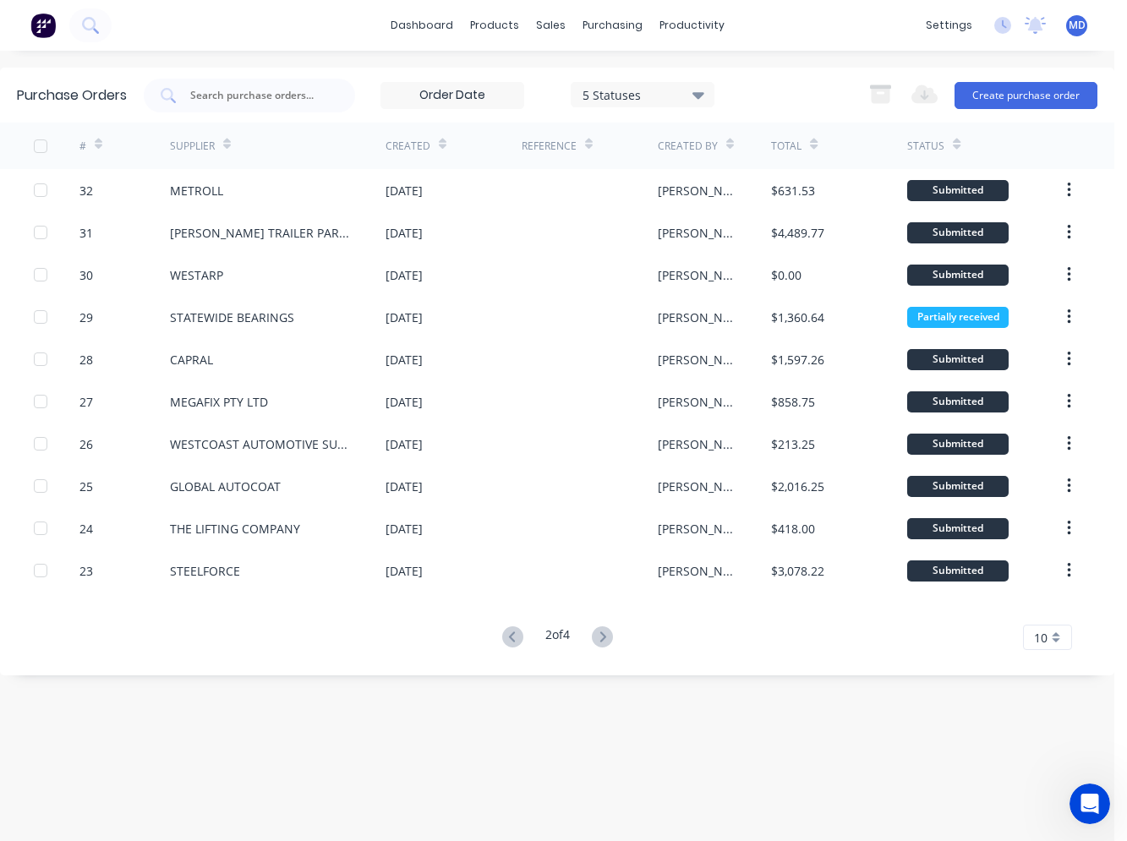
click at [506, 642] on icon at bounding box center [512, 637] width 21 height 21
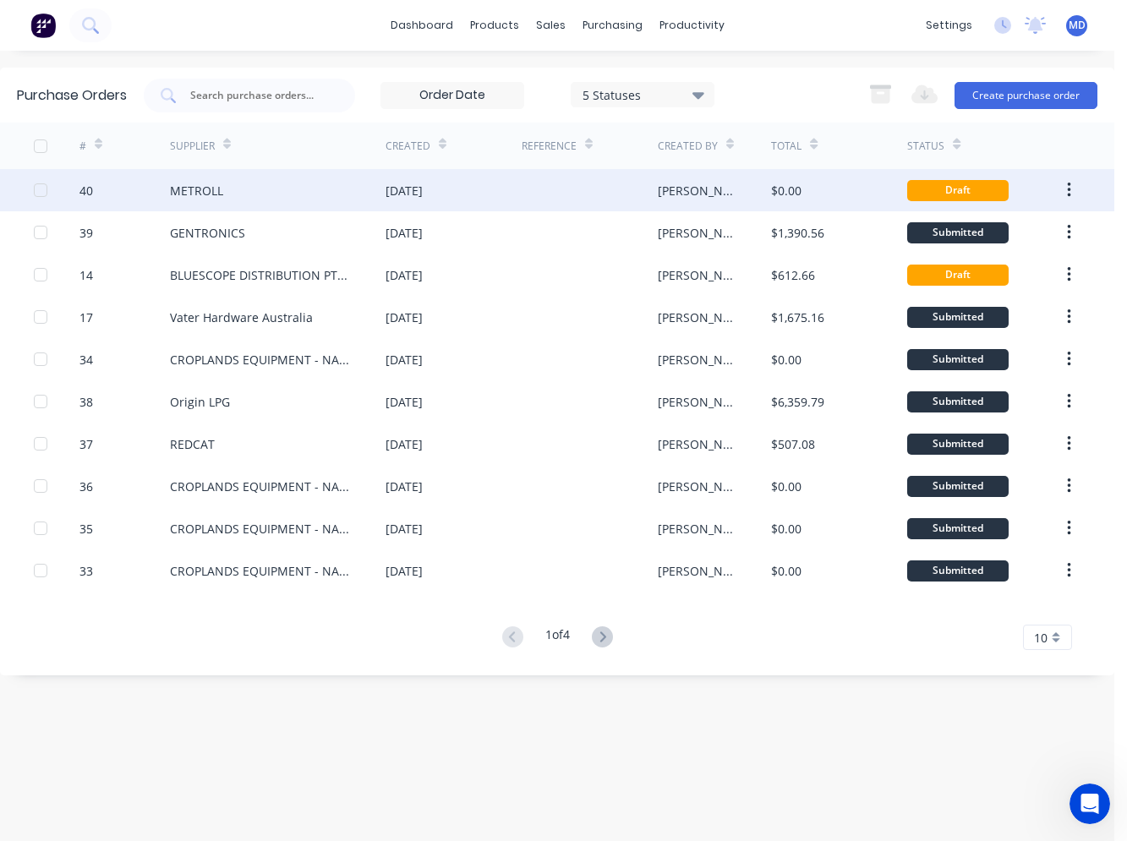
click at [359, 182] on div "METROLL" at bounding box center [278, 190] width 216 height 42
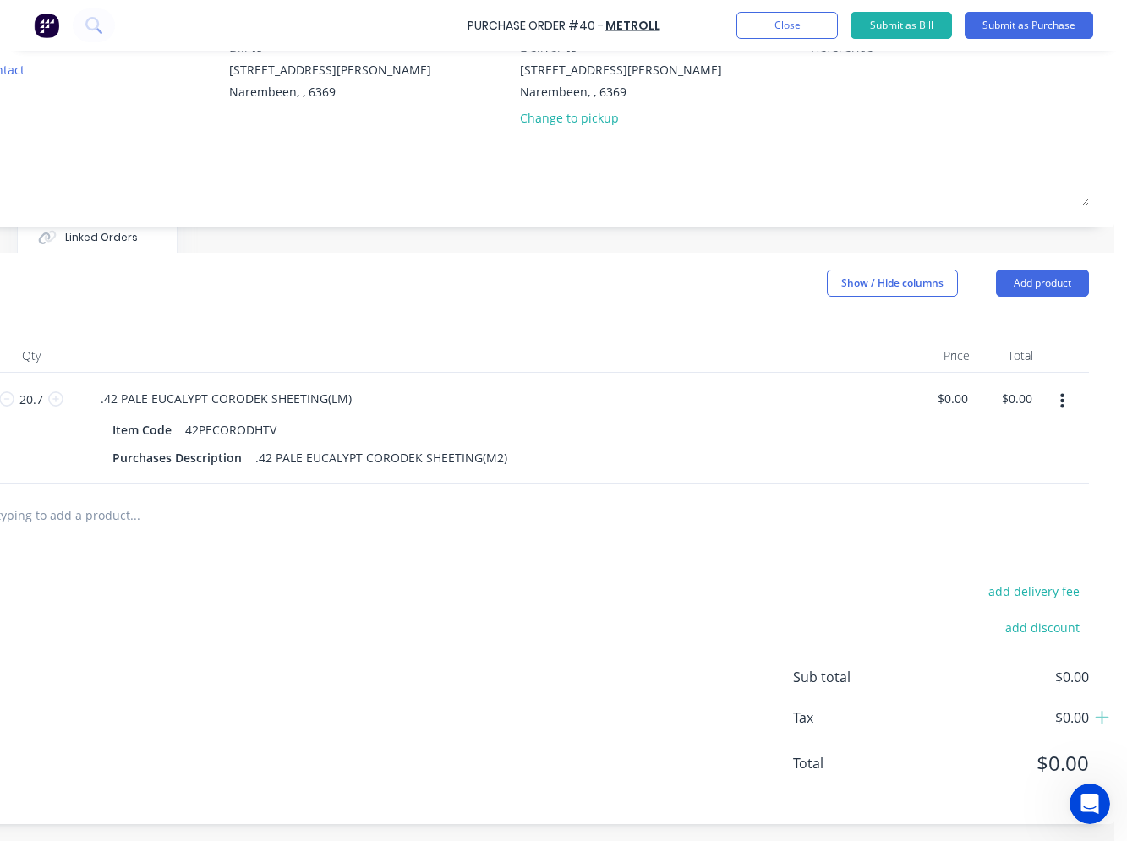
scroll to position [169, 52]
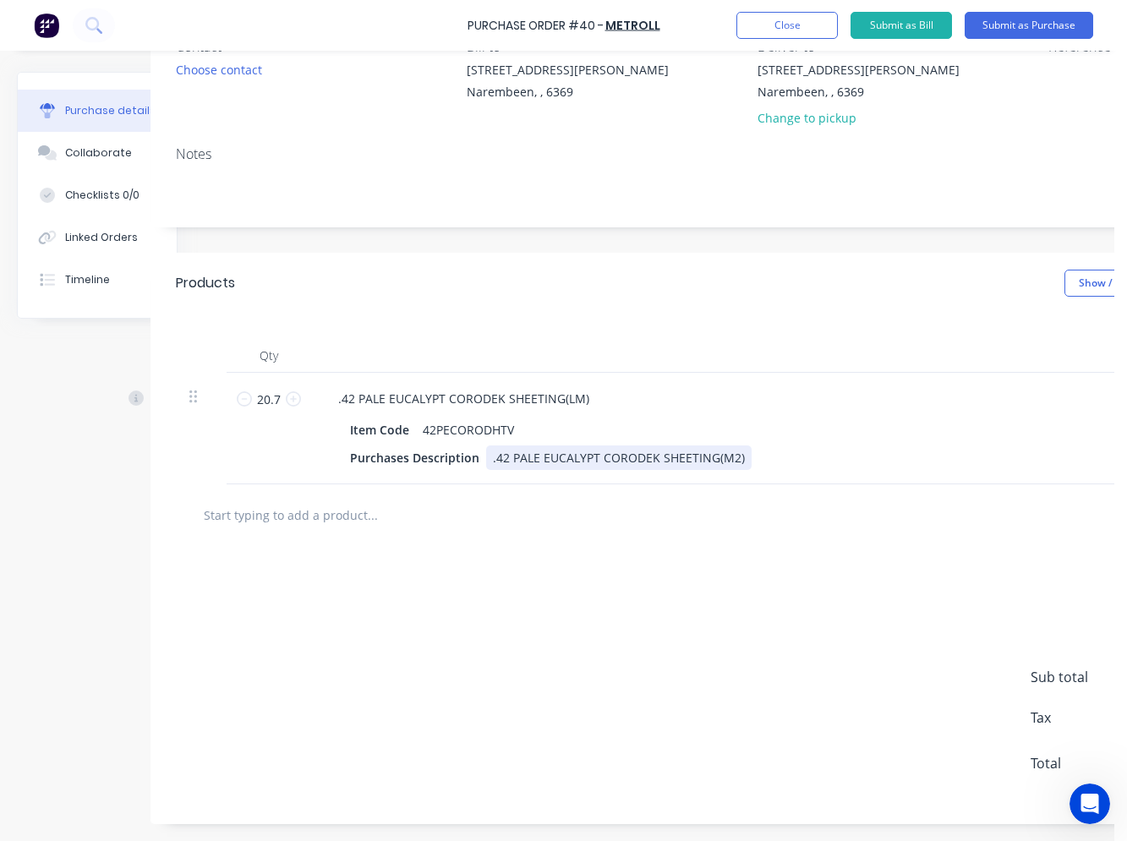
click at [764, 462] on div "Purchases Description .42 PALE EUCALYPT CORODEK SHEETING(M2)" at bounding box center [730, 458] width 774 height 25
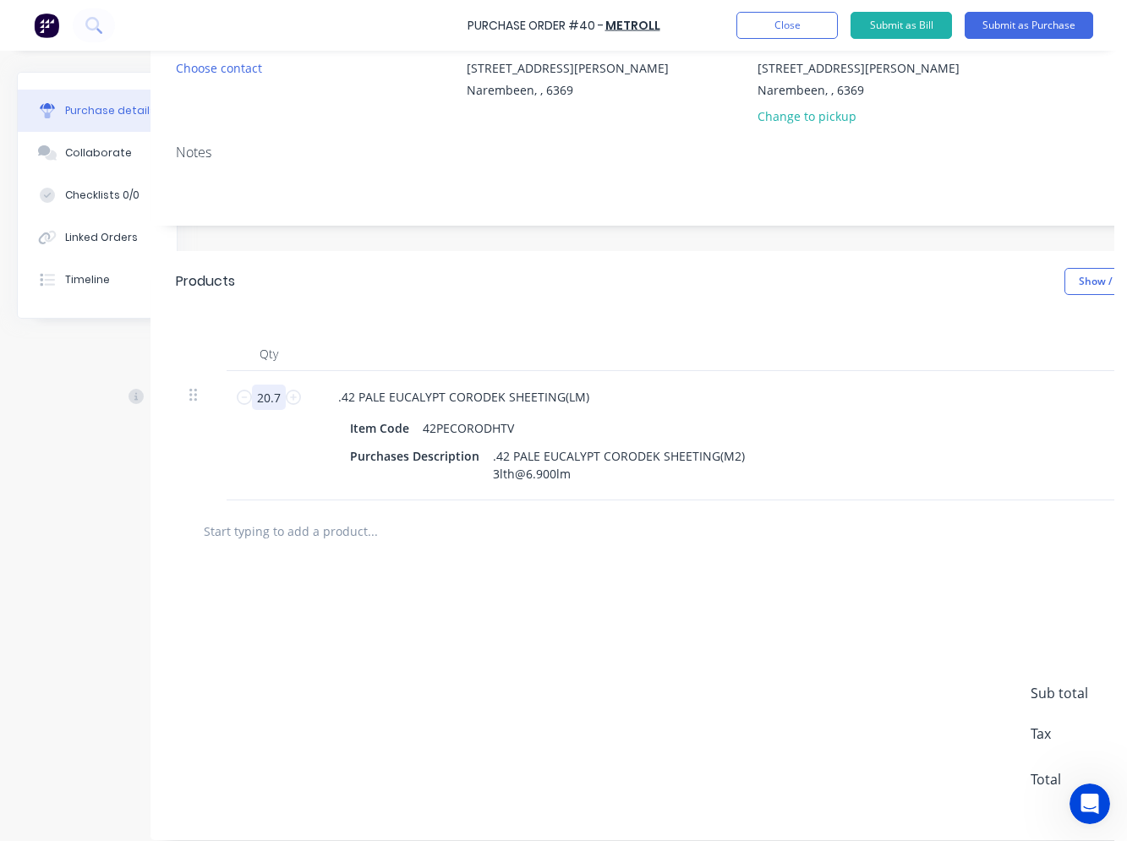
drag, startPoint x: 283, startPoint y: 392, endPoint x: 257, endPoint y: 397, distance: 26.7
click at [257, 397] on input "20.7" at bounding box center [269, 397] width 34 height 25
click at [534, 625] on div "add delivery fee add discount Sub total $0.00 Tax $0.00 Total $0.00" at bounding box center [750, 701] width 1201 height 278
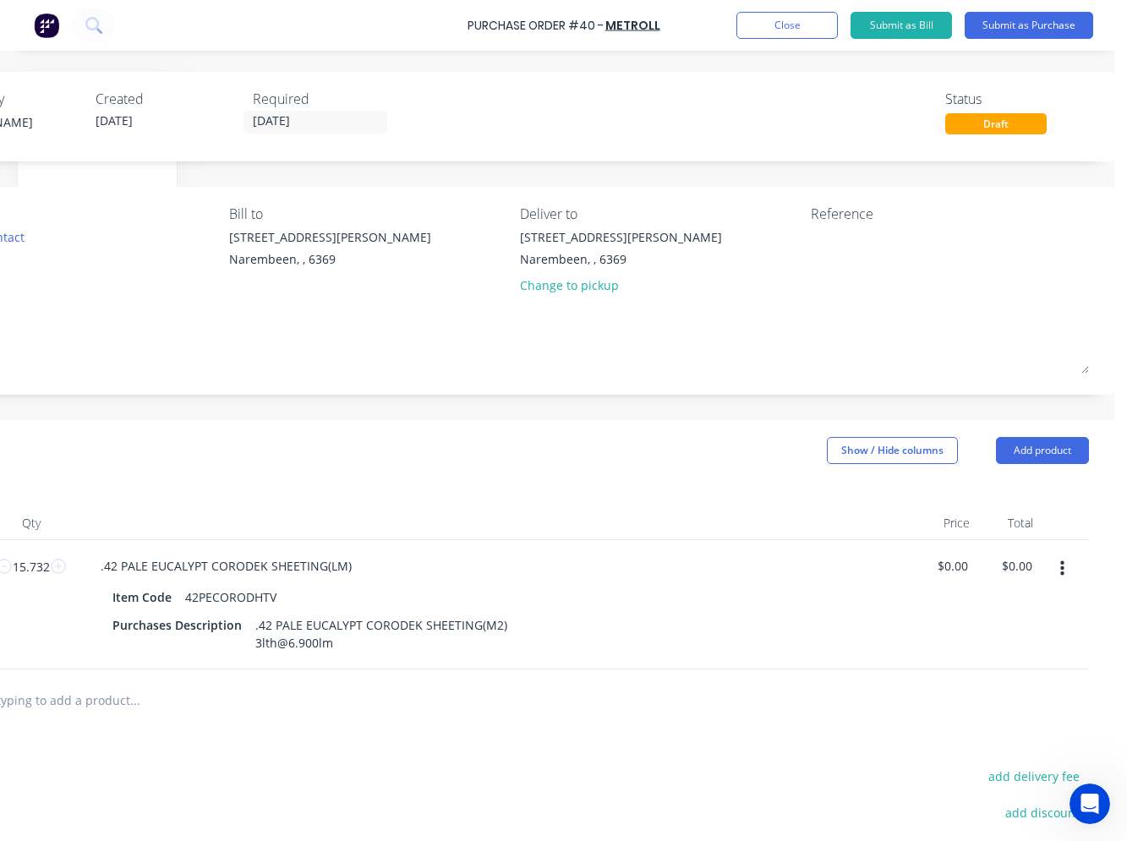
scroll to position [198, 303]
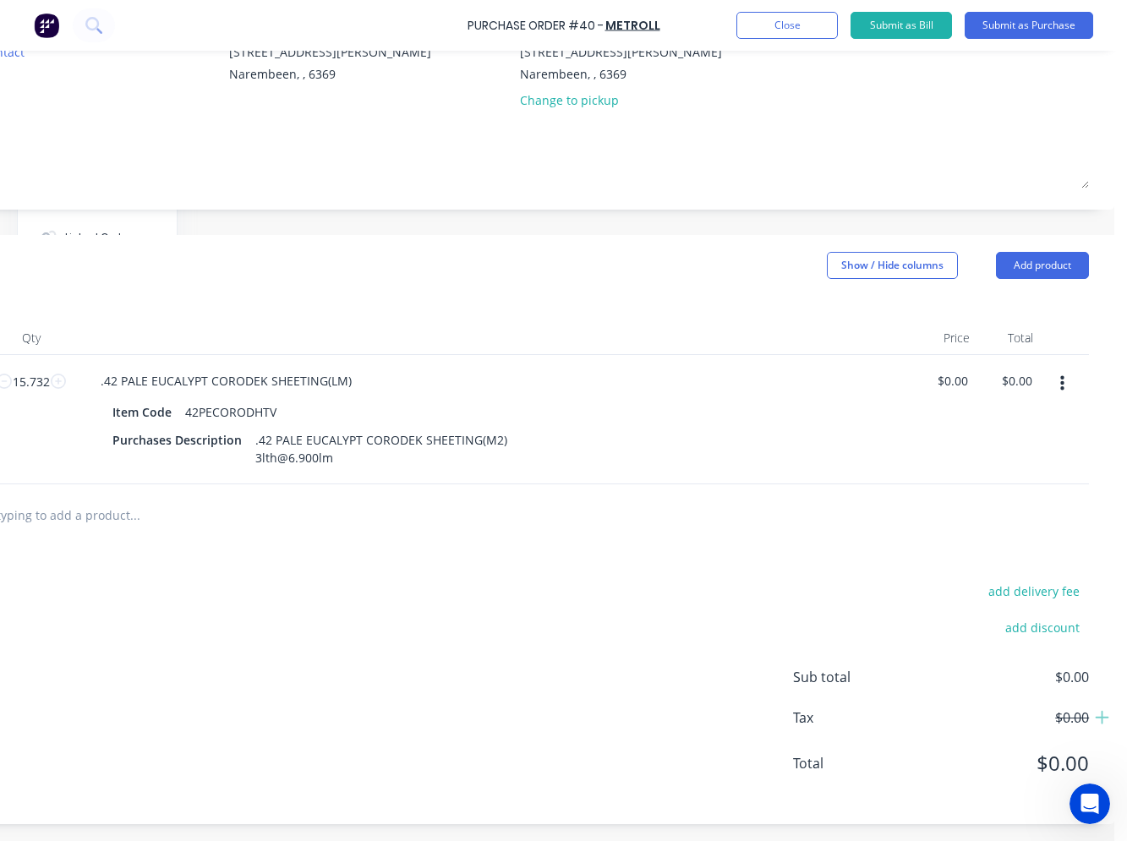
click at [105, 499] on input "text" at bounding box center [134, 515] width 338 height 34
click at [479, 521] on div at bounding box center [513, 515] width 1151 height 62
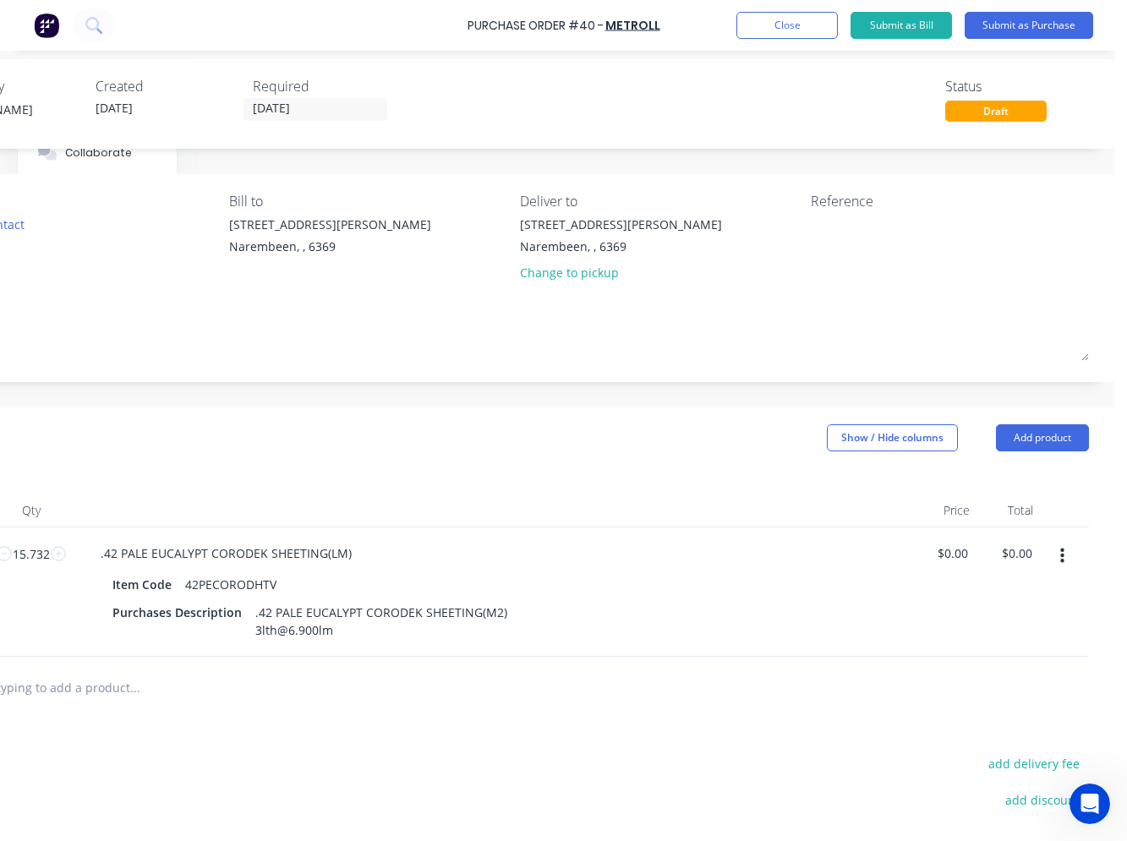
scroll to position [0, 303]
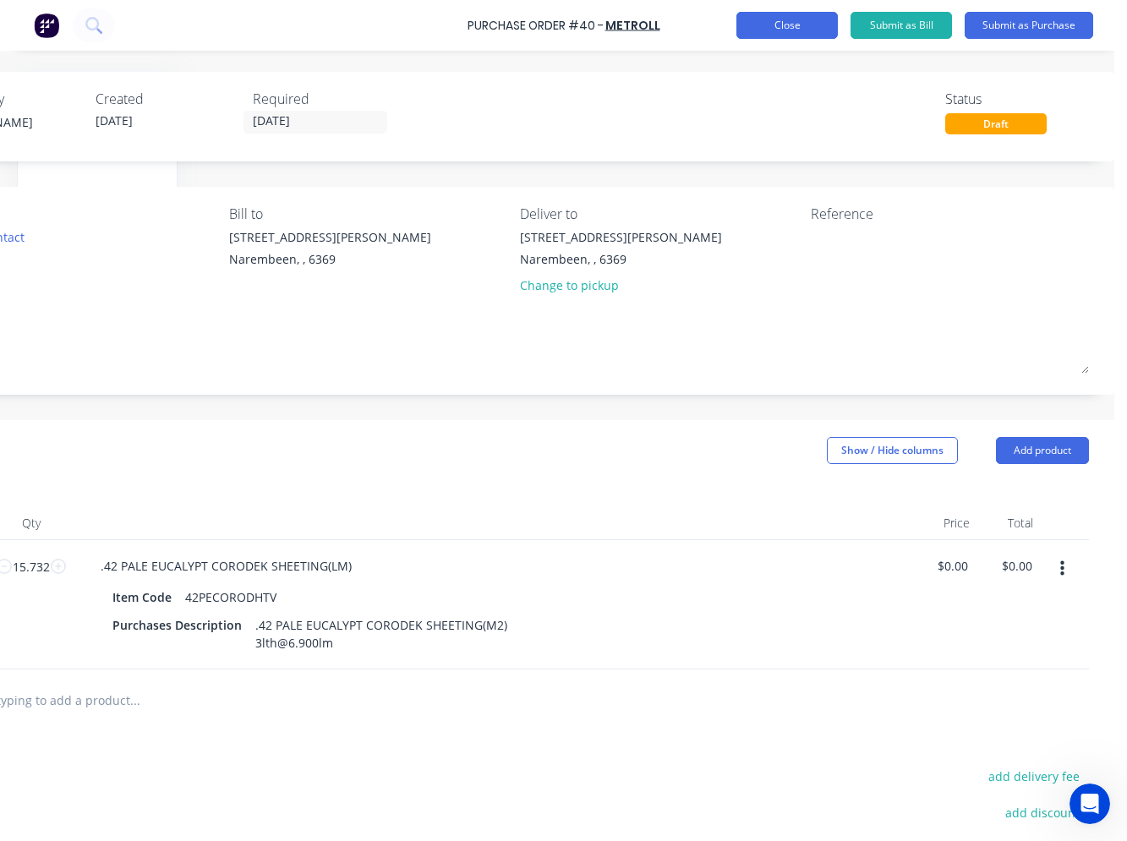
click at [777, 25] on button "Close" at bounding box center [786, 25] width 101 height 27
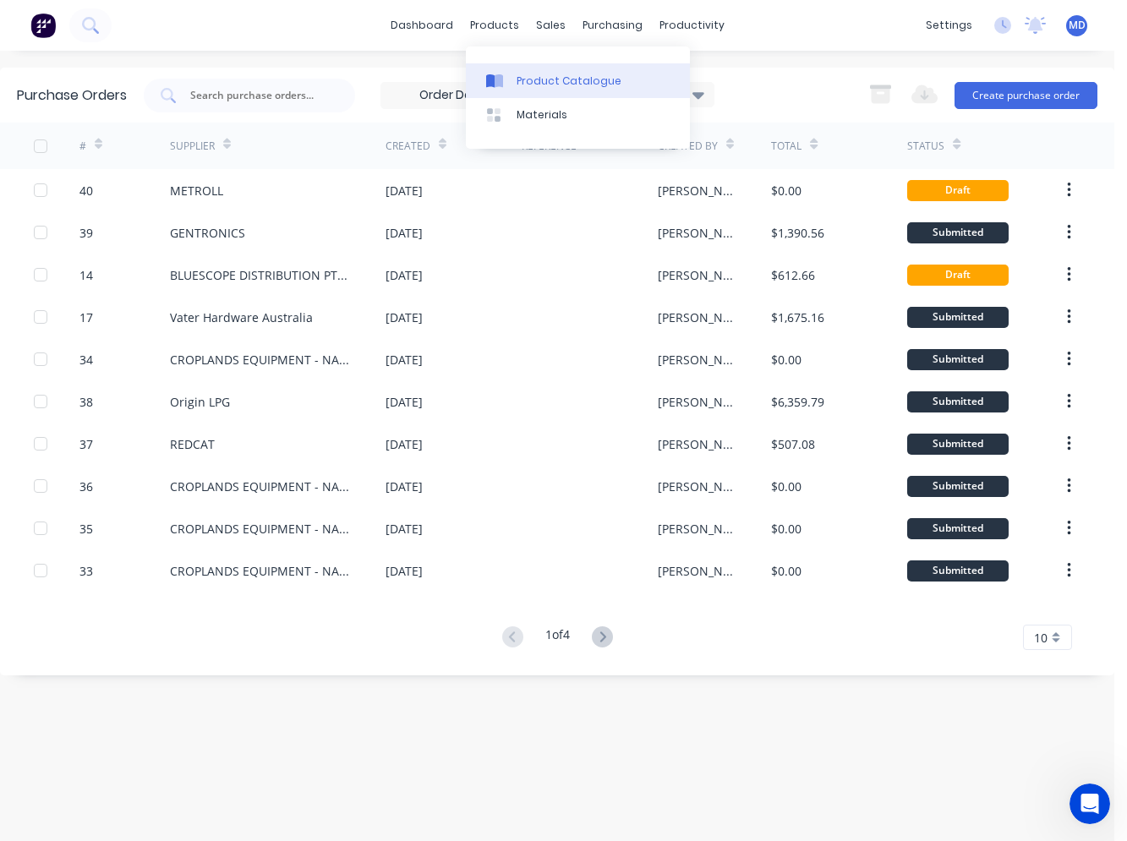
click at [531, 95] on link "Product Catalogue" at bounding box center [578, 80] width 224 height 34
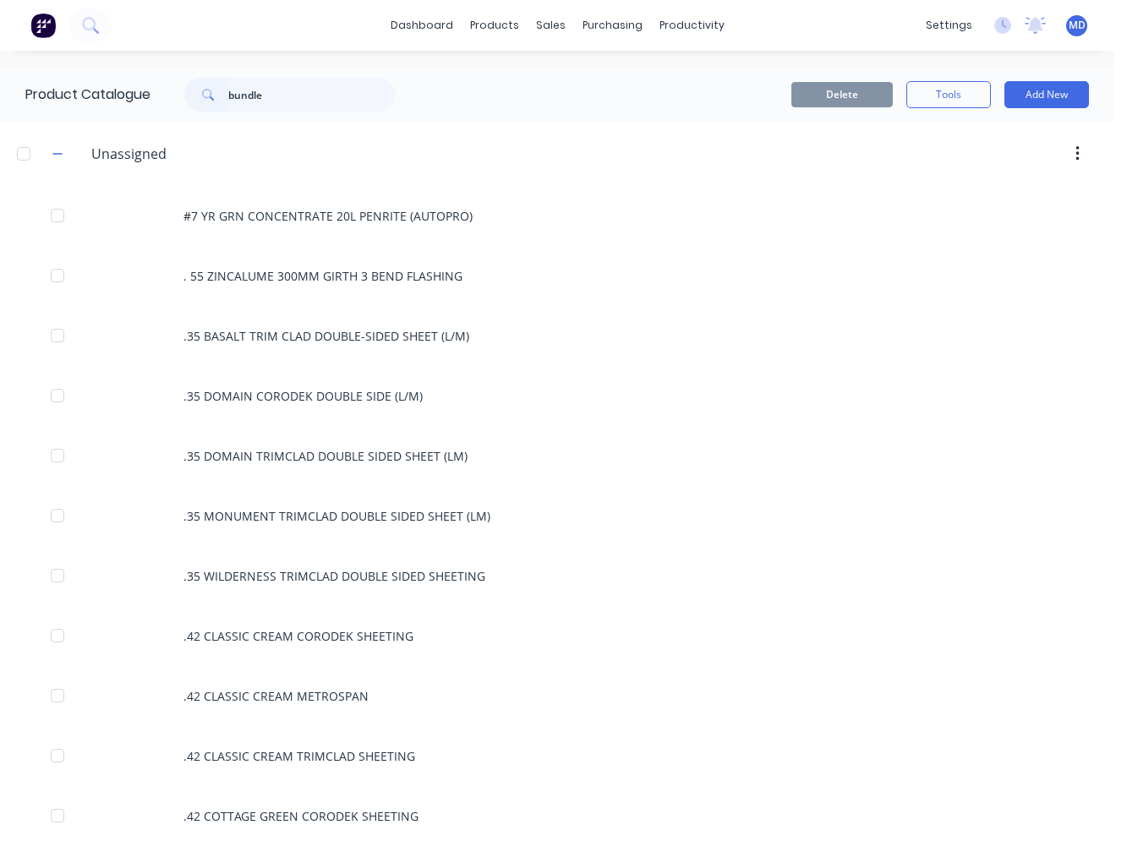
click at [227, 93] on div "bundle" at bounding box center [289, 95] width 211 height 34
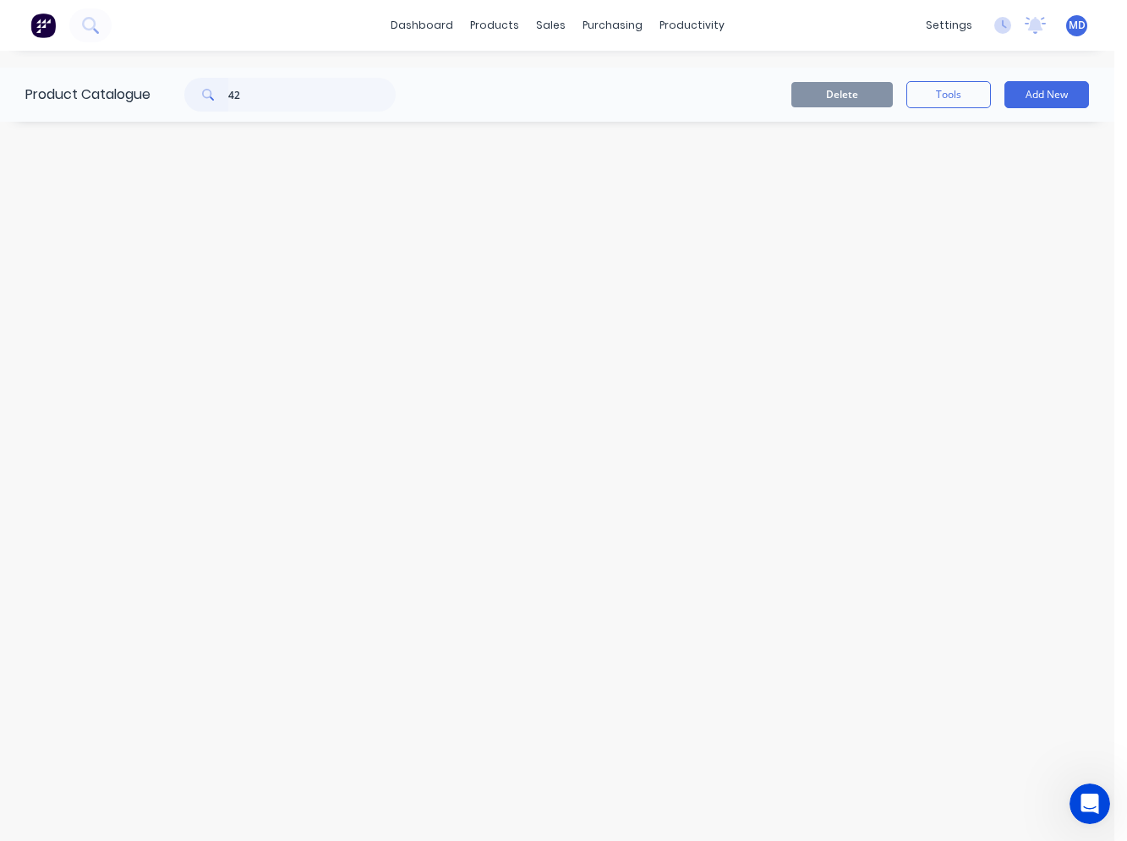
type input "4"
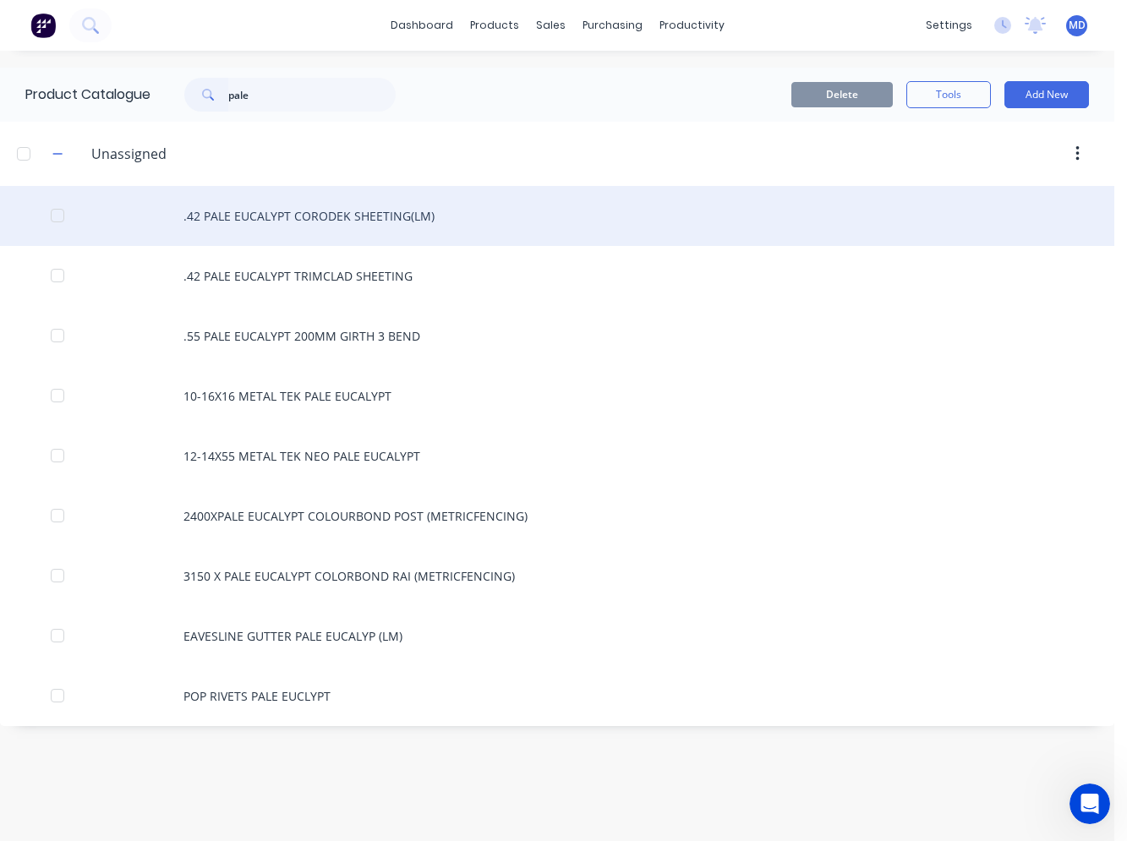
type input "pale"
click at [333, 206] on div ".42 PALE EUCALYPT CORODEK SHEETING(LM)" at bounding box center [557, 216] width 1114 height 60
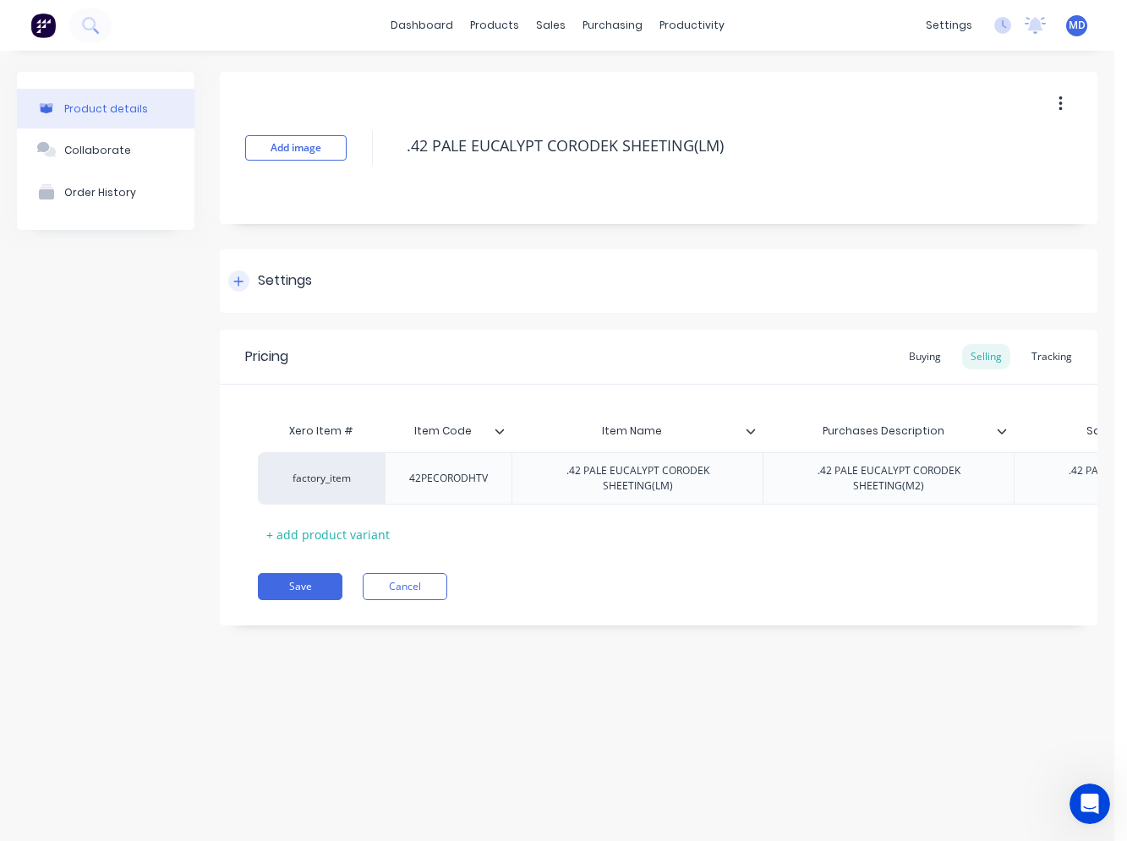
click at [237, 276] on icon at bounding box center [238, 282] width 10 height 12
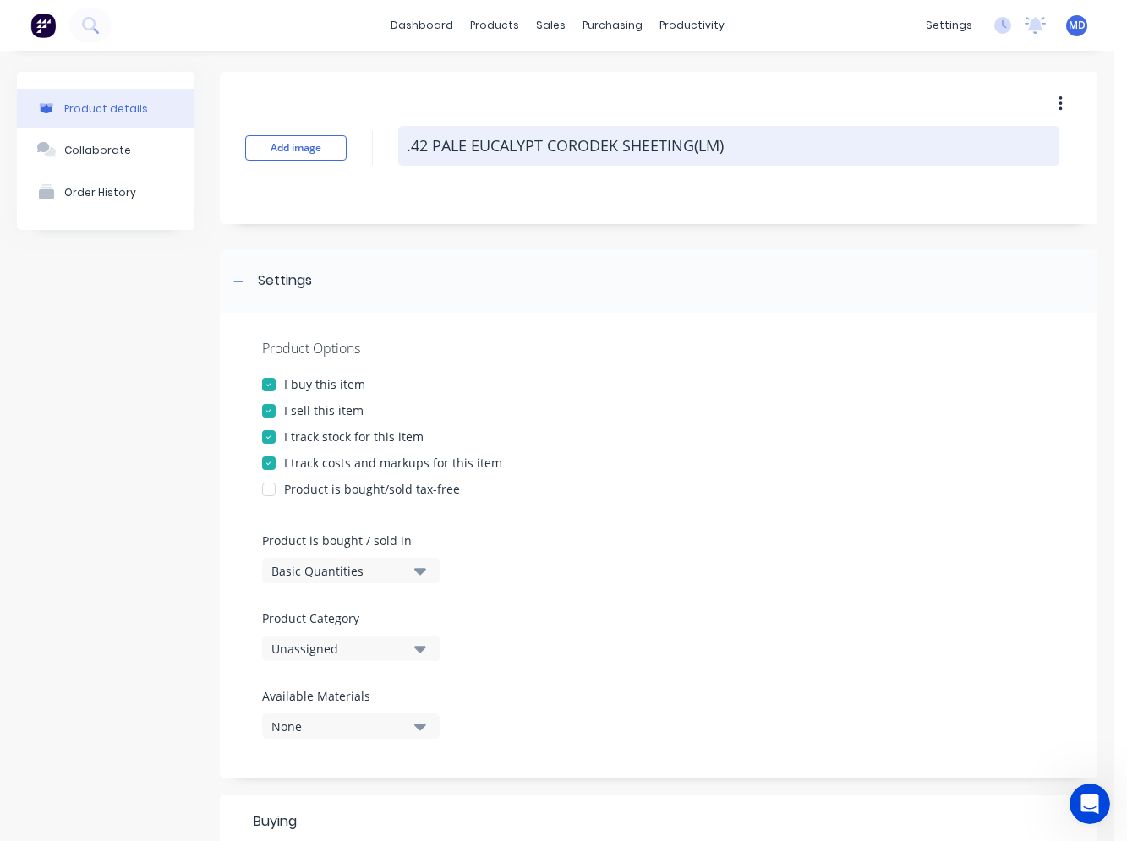
drag, startPoint x: 726, startPoint y: 147, endPoint x: 695, endPoint y: 152, distance: 31.7
click at [695, 152] on textarea ".42 PALE EUCALYPT CORODEK SHEETING(LM)" at bounding box center [728, 146] width 661 height 40
type textarea "x"
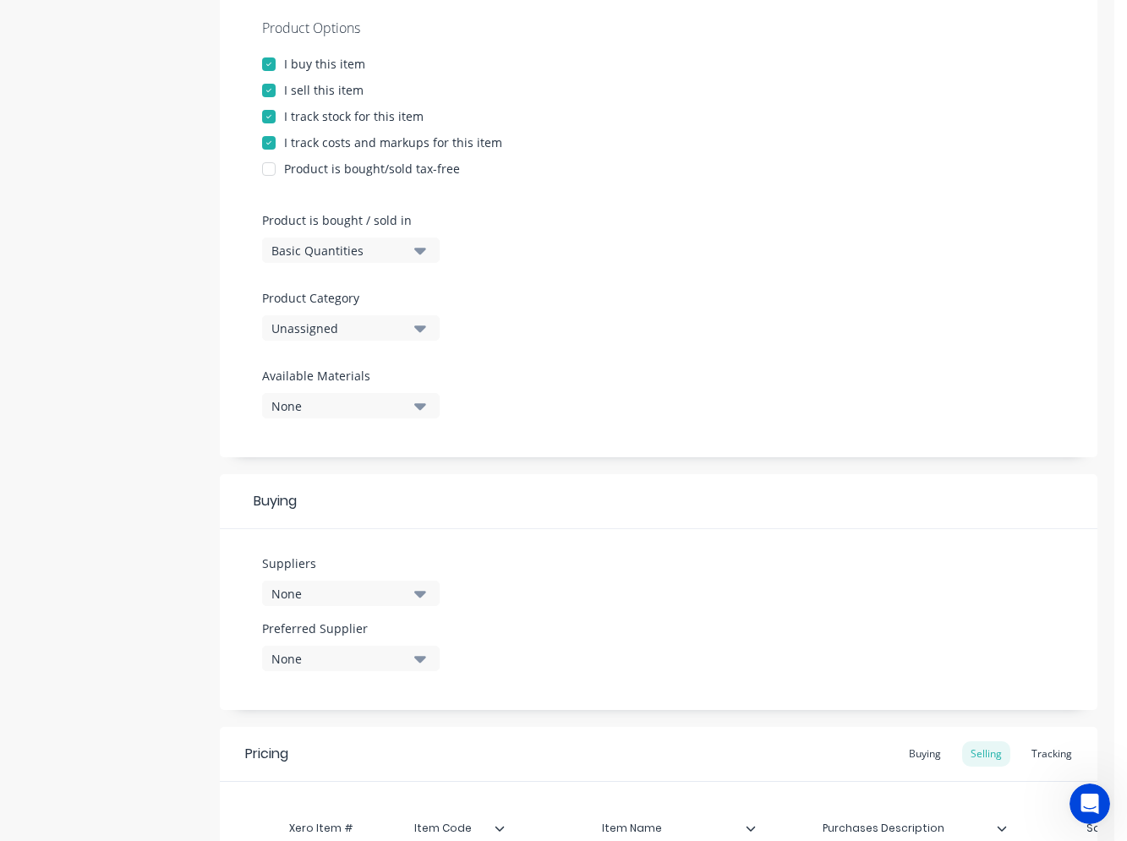
scroll to position [338, 0]
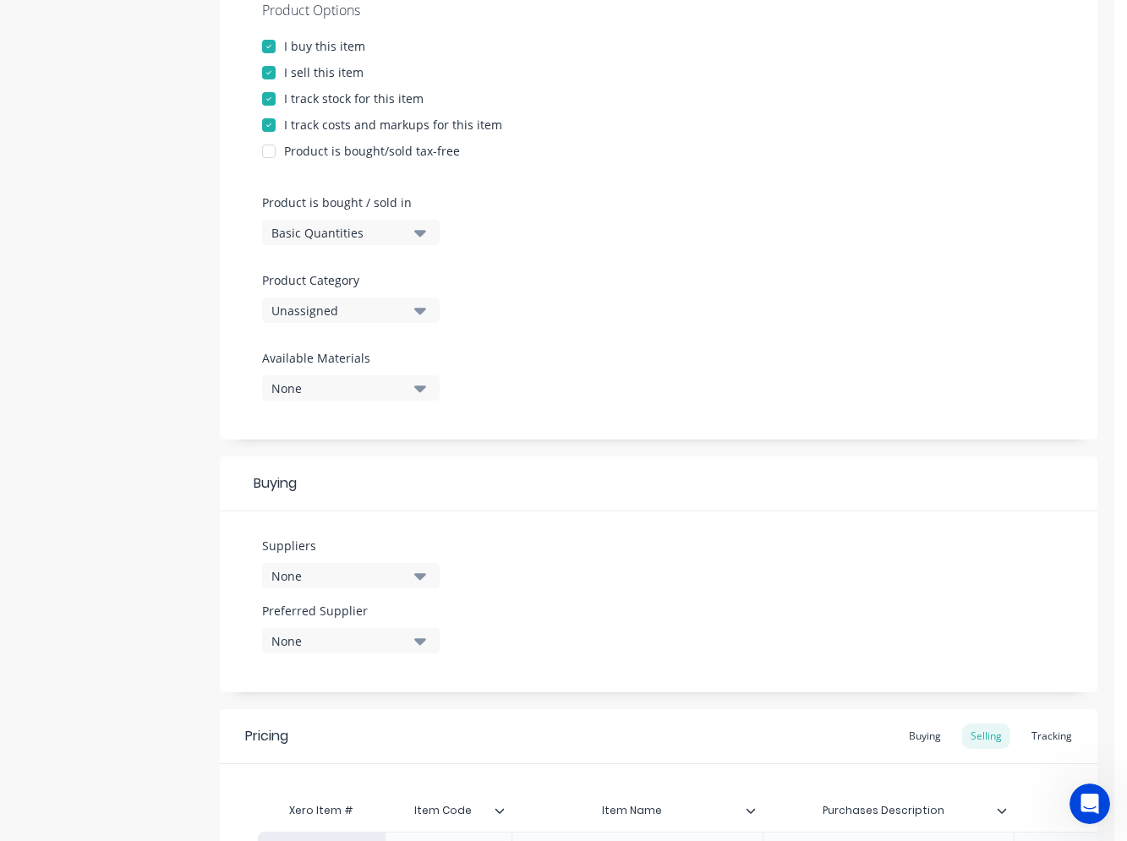
type textarea ".42 PALE EUCALYPT CORODEK SHEETING"
type textarea "x"
type textarea ".42 PALE EUCALYPT CORODEK SHEETING"
click at [368, 310] on div "Unassigned" at bounding box center [338, 311] width 135 height 18
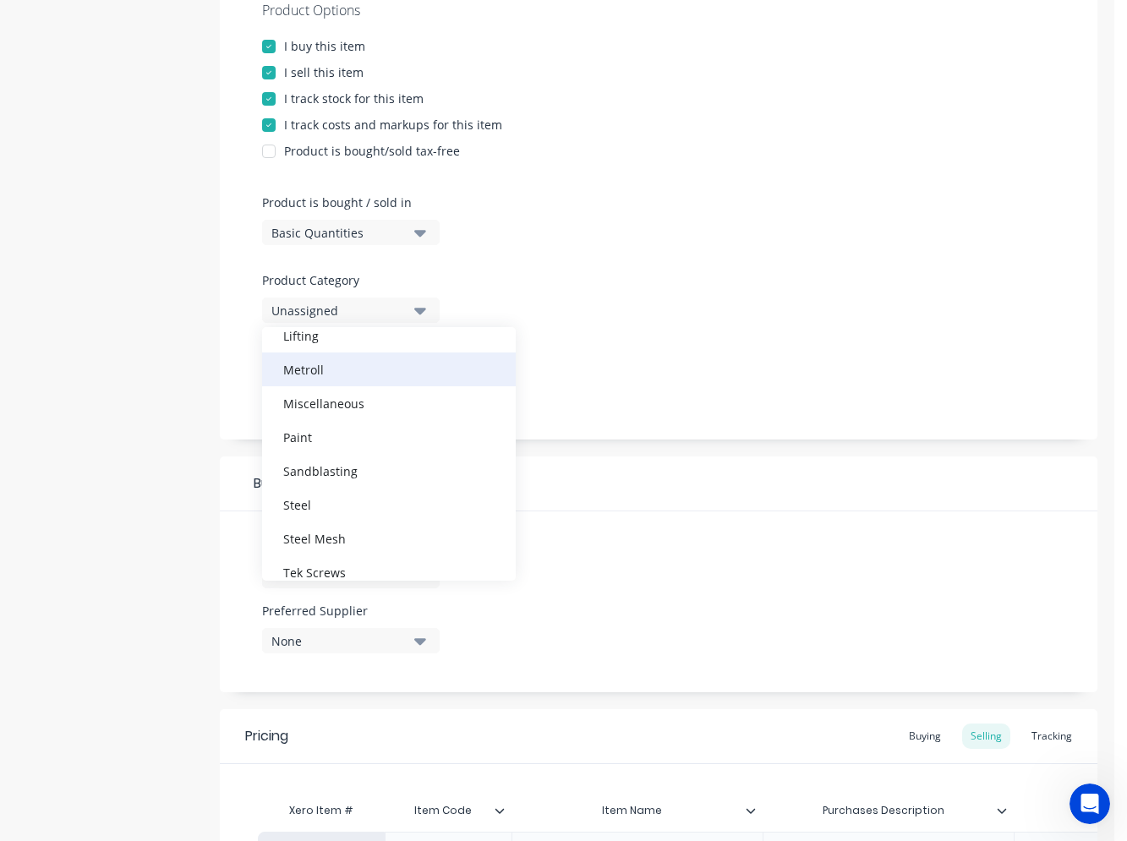
click at [326, 380] on div "Metroll" at bounding box center [389, 370] width 254 height 34
type textarea "x"
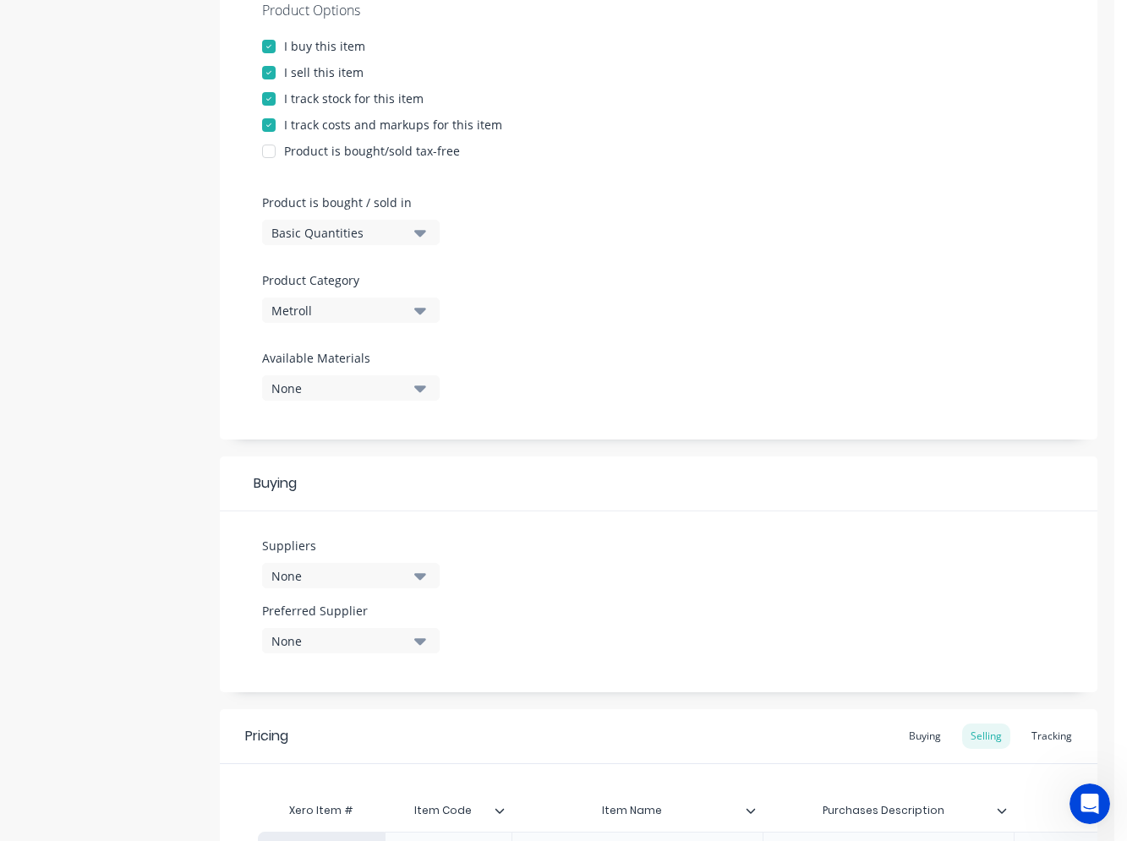
click at [386, 572] on div "None" at bounding box center [338, 576] width 135 height 18
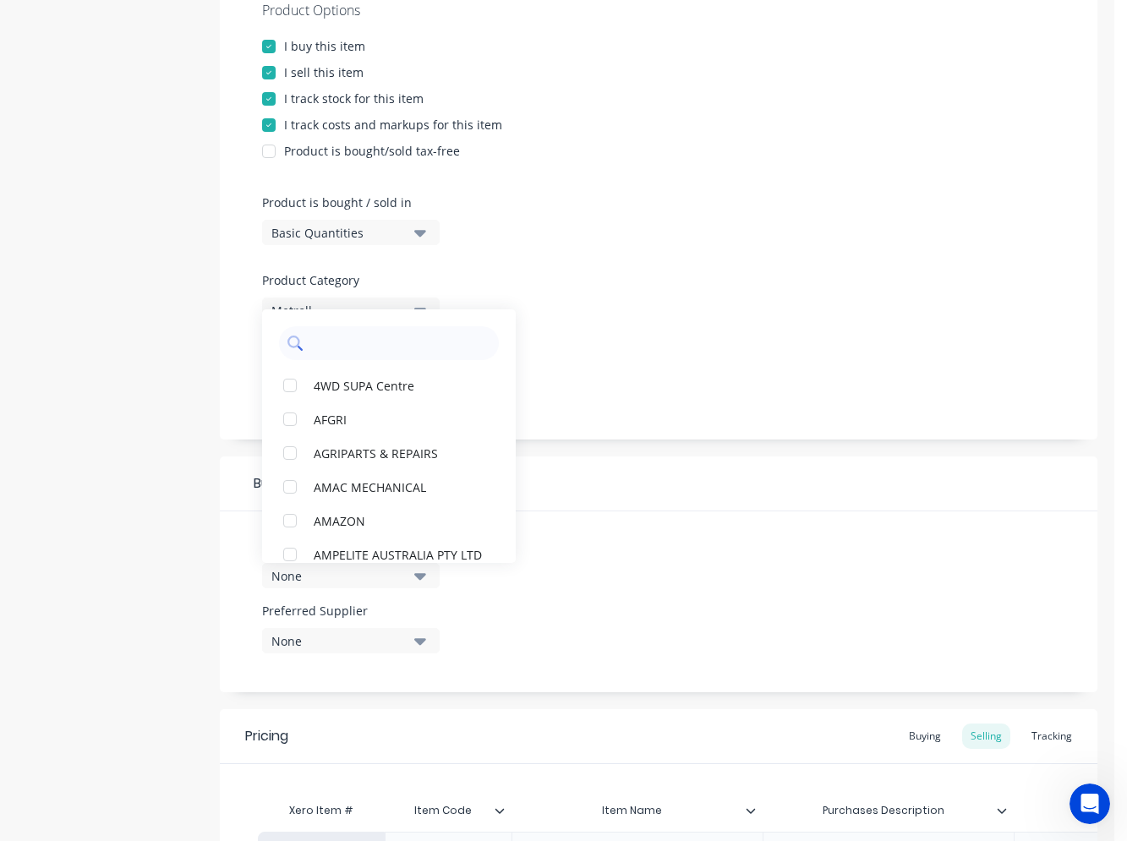
click at [342, 341] on input "text" at bounding box center [400, 343] width 179 height 34
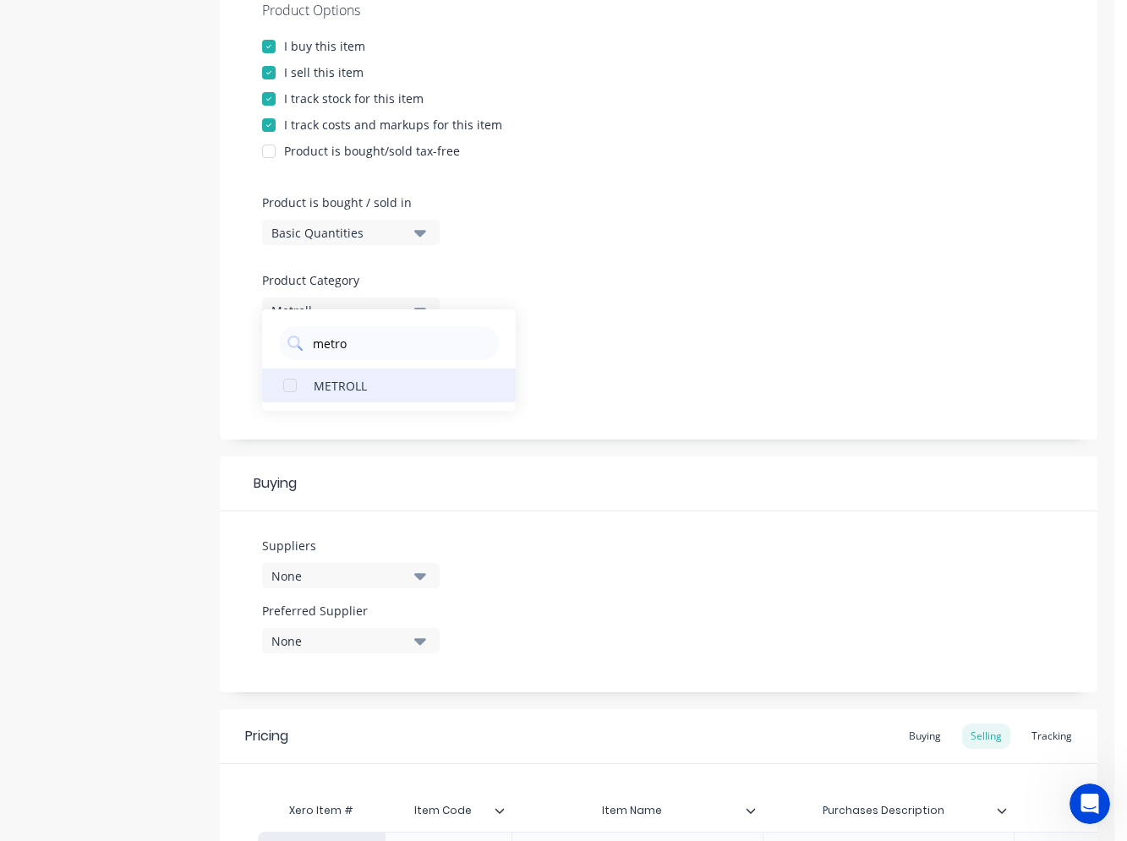
type input "metro"
click at [338, 384] on div "METROLL" at bounding box center [398, 385] width 169 height 18
click at [380, 639] on div "None" at bounding box center [338, 641] width 135 height 18
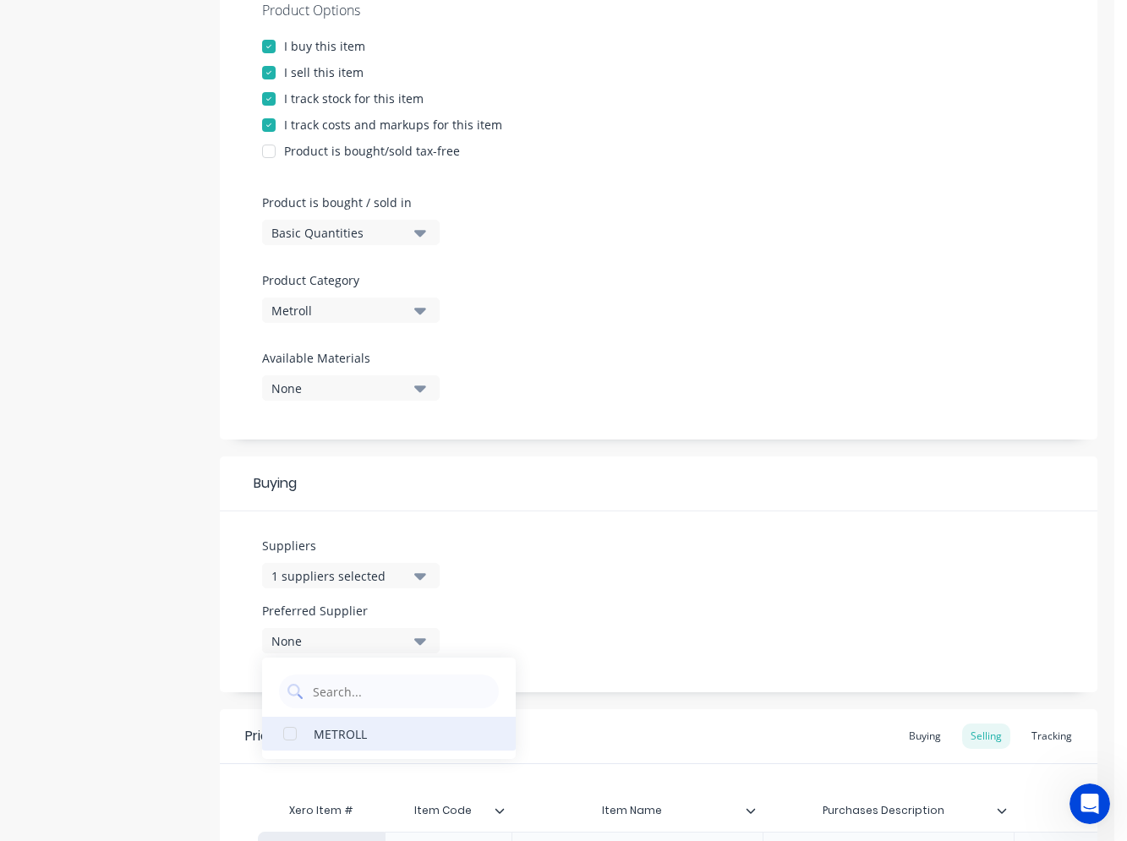
click at [382, 728] on div "METROLL" at bounding box center [398, 734] width 169 height 18
click at [610, 571] on div "Suppliers 1 suppliers selected metro Preferred Supplier METROLL METROLL" at bounding box center [659, 602] width 878 height 181
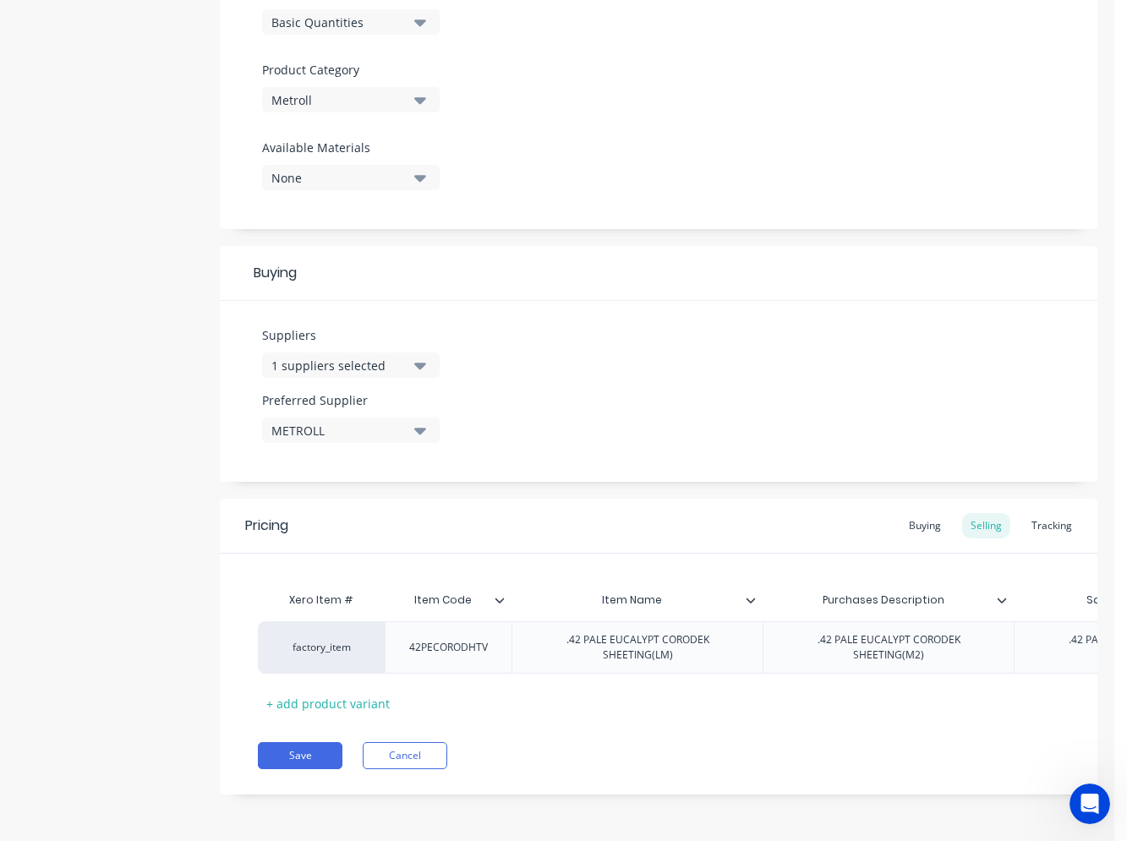
click at [751, 595] on icon at bounding box center [751, 600] width 10 height 10
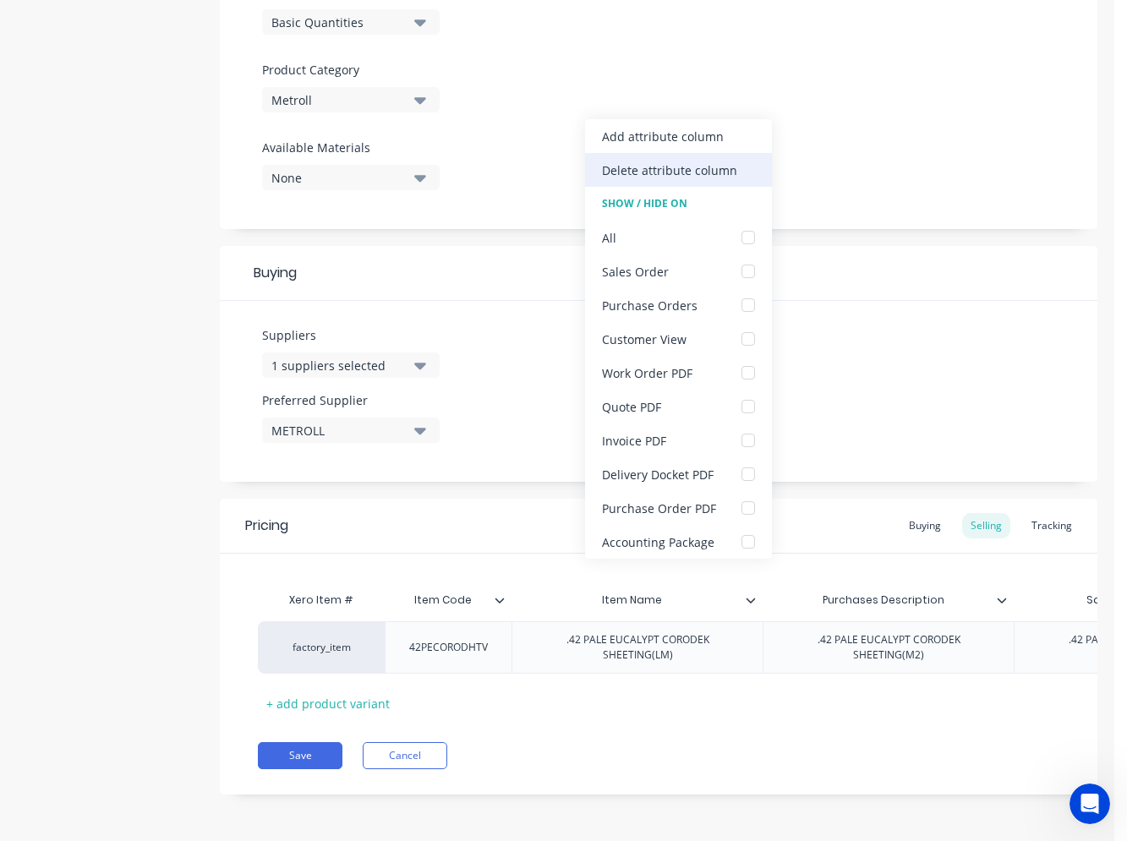
click at [702, 181] on div "Delete attribute column" at bounding box center [678, 170] width 187 height 34
type textarea "x"
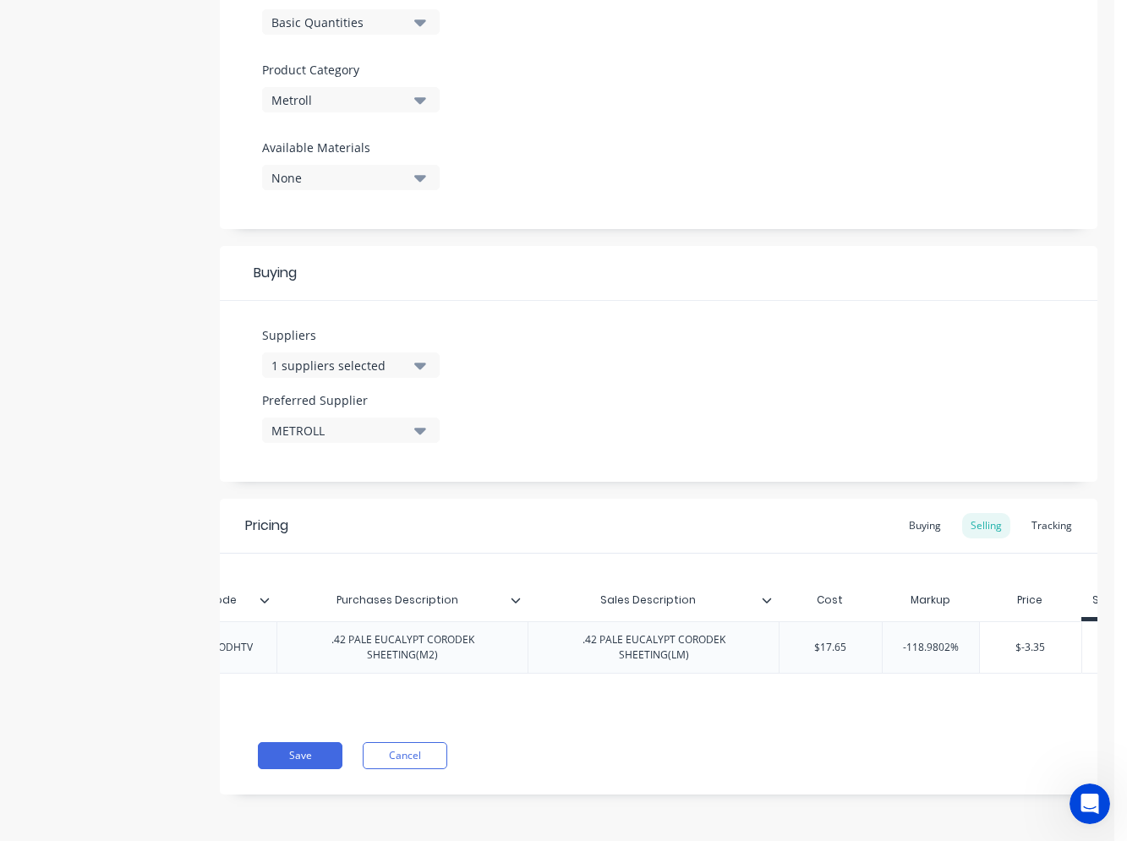
scroll to position [0, 239]
click at [907, 513] on div "Buying" at bounding box center [924, 525] width 49 height 25
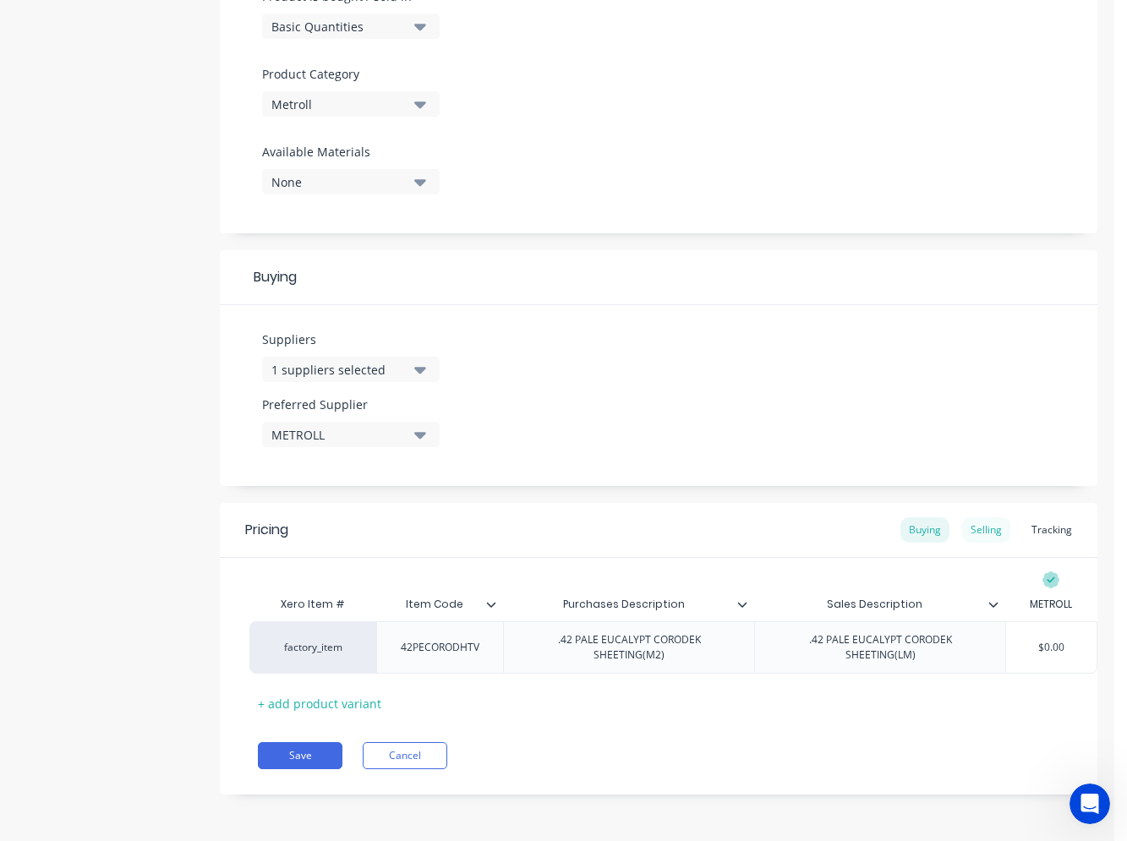
click at [976, 527] on div "Selling" at bounding box center [986, 529] width 48 height 25
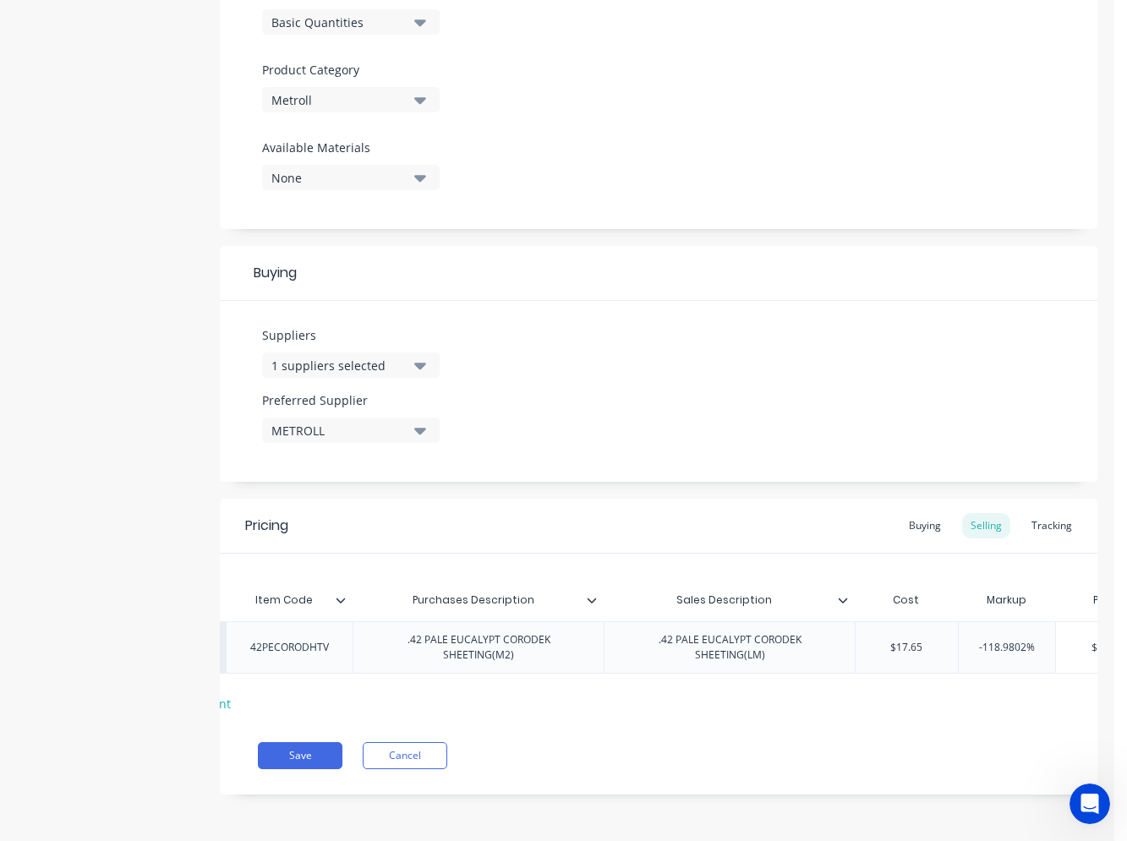
scroll to position [0, 188]
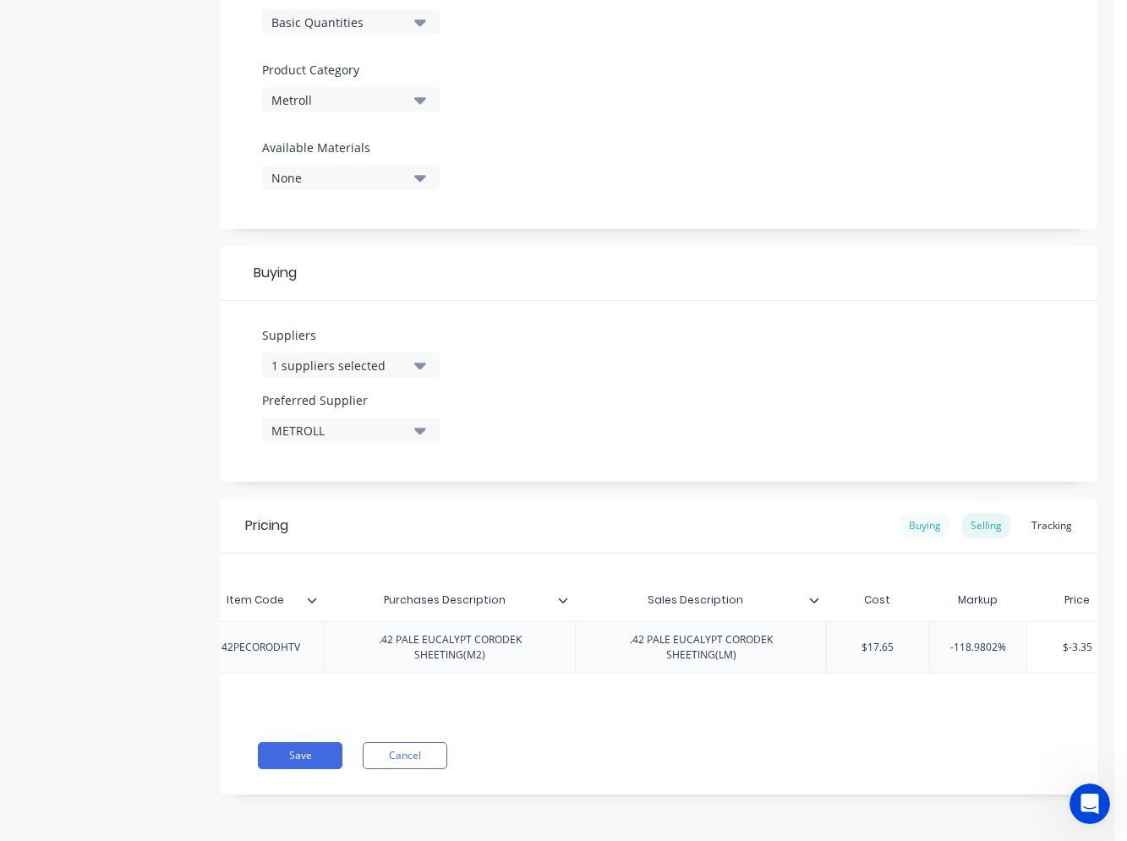
click at [901, 523] on div "Buying" at bounding box center [924, 525] width 49 height 25
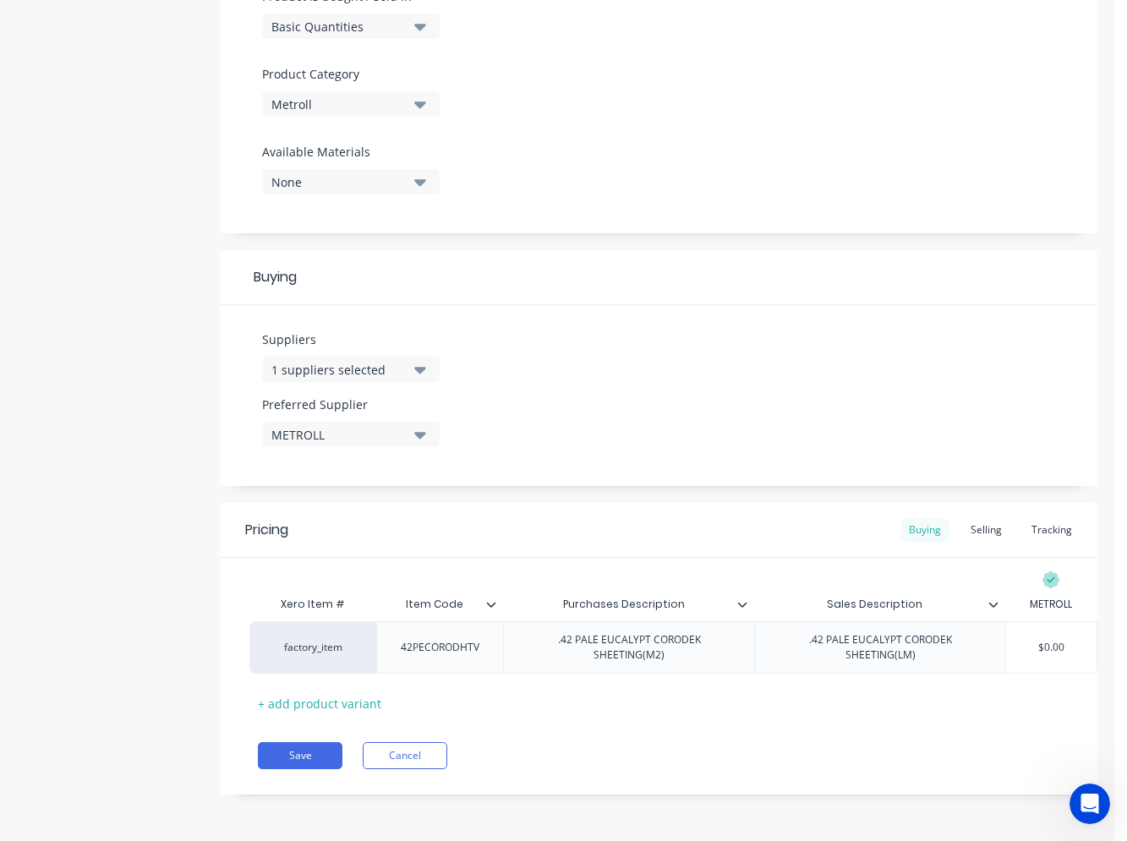
scroll to position [0, 21]
type input "$0.00"
drag, startPoint x: 1057, startPoint y: 638, endPoint x: 976, endPoint y: 628, distance: 81.7
click at [976, 628] on div "factory_item 42PECORODHTV .42 PALE EUCALYPT CORODEK SHEETING(M2) .42 PALE EUCAL…" at bounding box center [673, 647] width 848 height 52
type textarea "x"
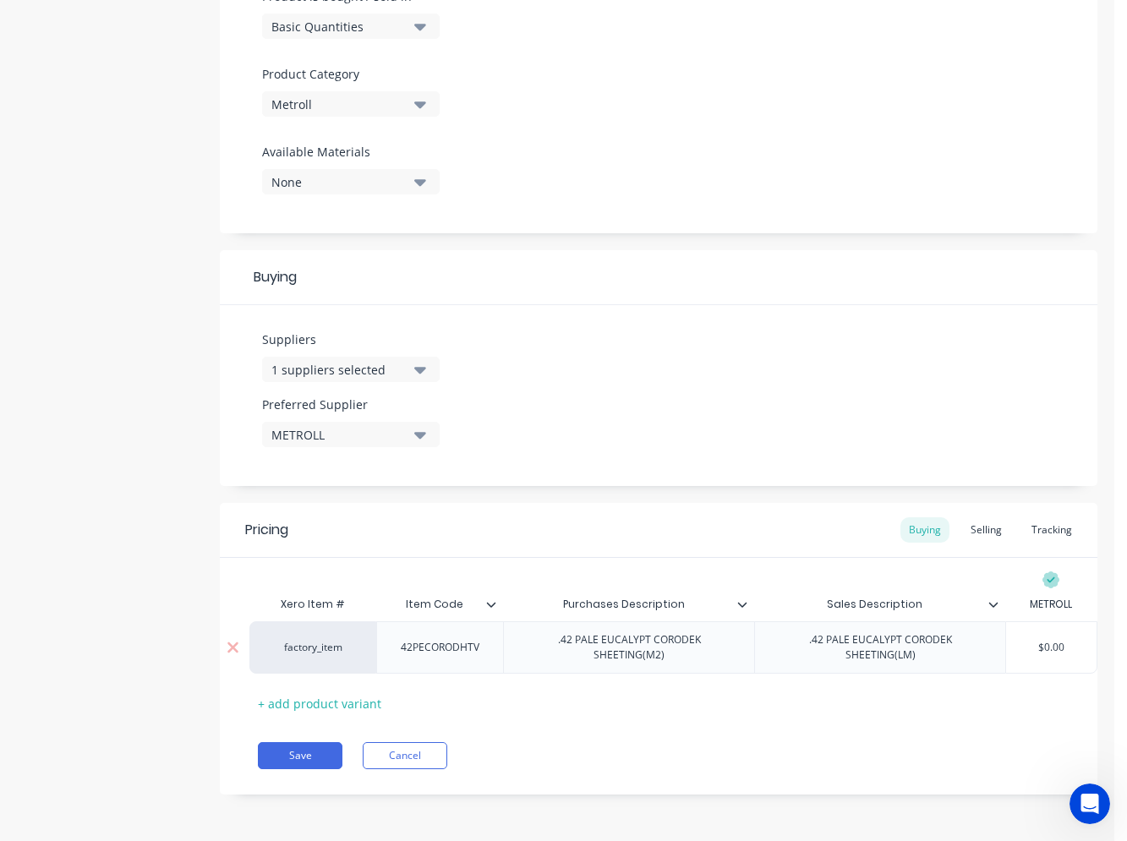
type input "1"
type textarea "x"
type input "17"
type textarea "x"
type input "17."
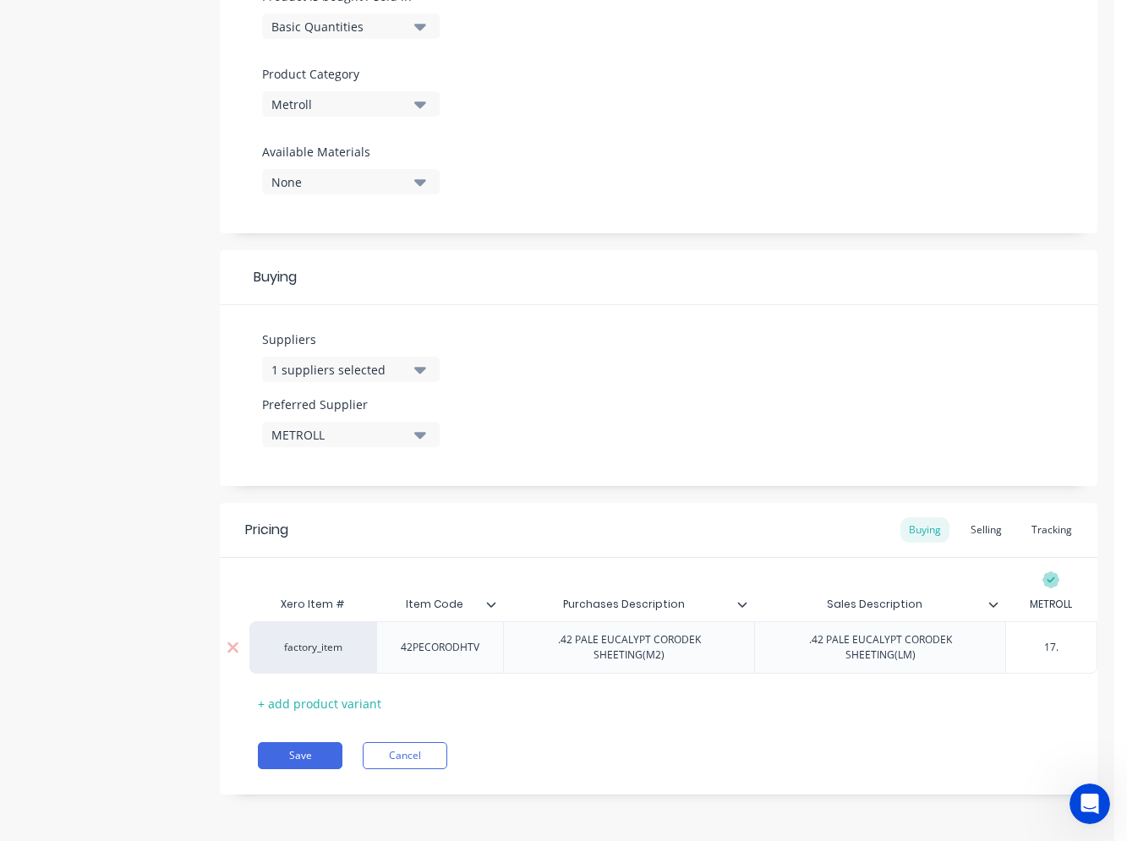
type textarea "x"
type input "17.6"
type textarea "x"
type input "17.65"
click at [977, 517] on div "Selling" at bounding box center [986, 529] width 48 height 25
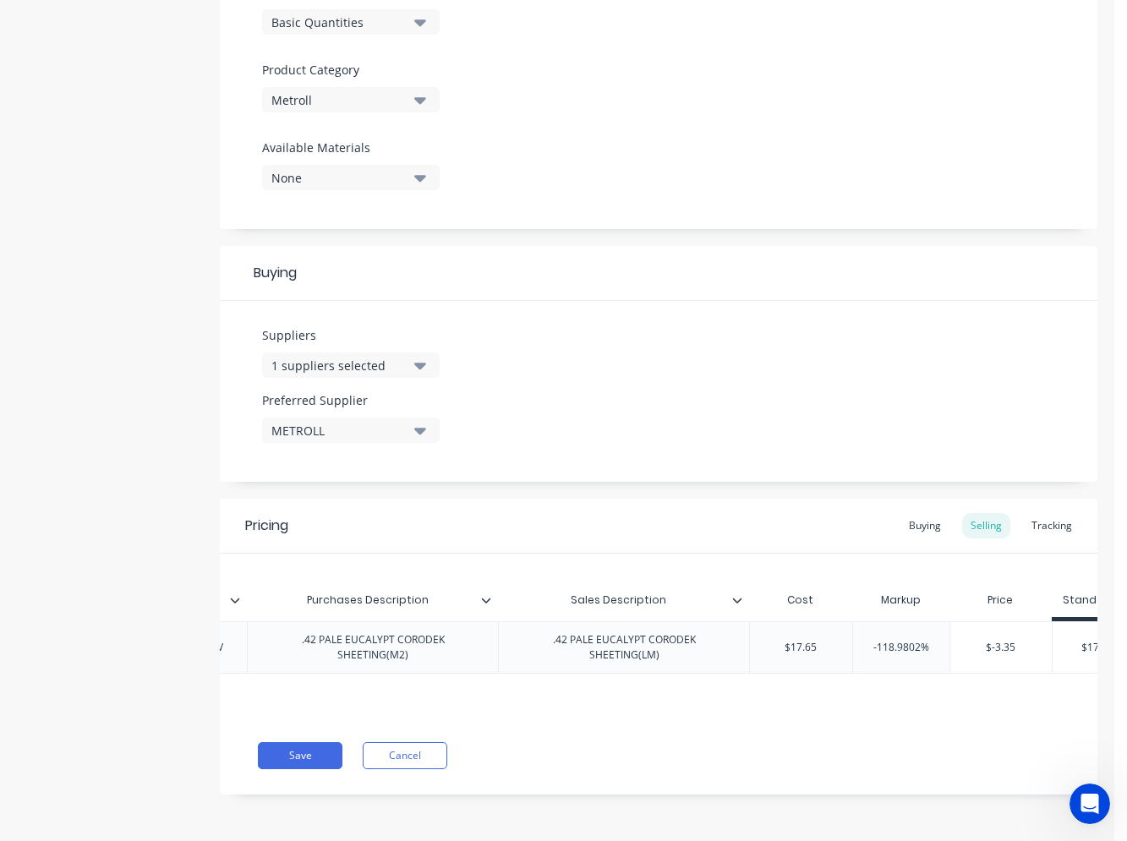
scroll to position [0, 275]
drag, startPoint x: 968, startPoint y: 708, endPoint x: 1053, endPoint y: 709, distance: 85.4
click at [1053, 709] on div "Xero Item # Item Code Purchases Description Sales Description Cost Markup Price…" at bounding box center [659, 635] width 878 height 163
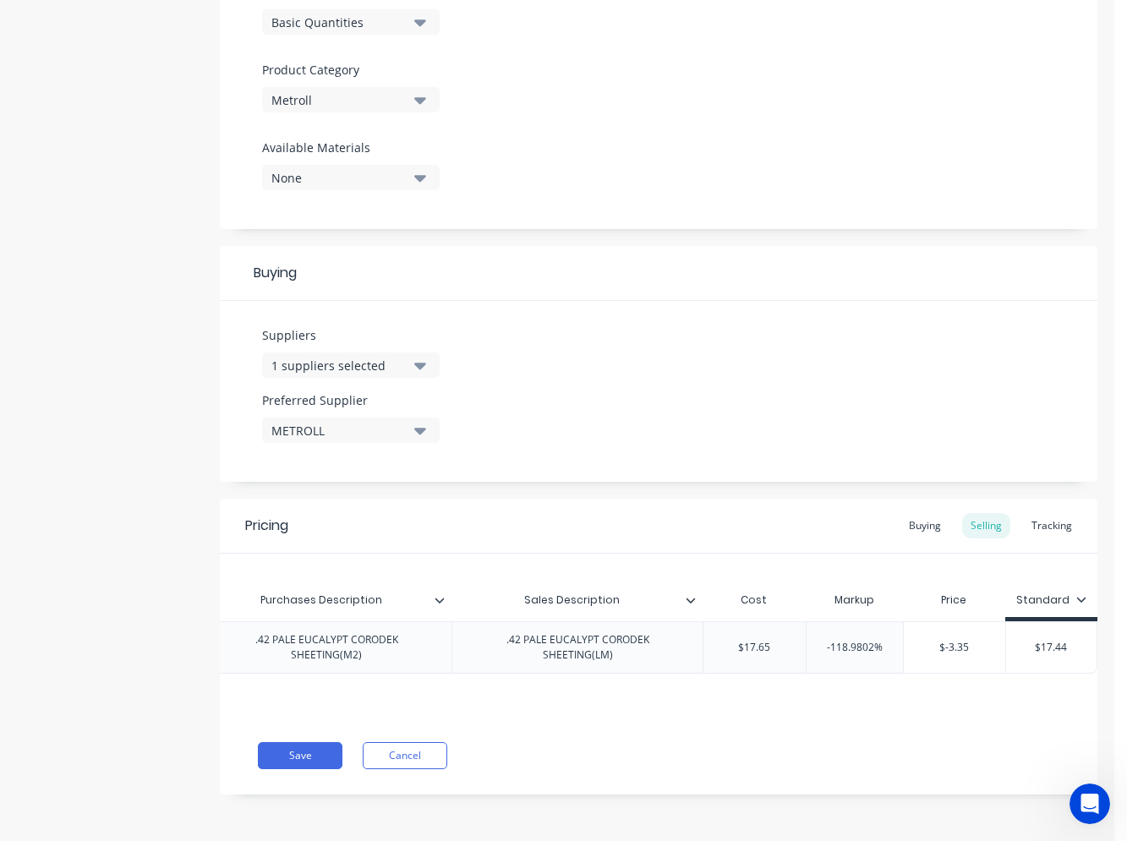
type input "$-3.35"
drag, startPoint x: 960, startPoint y: 639, endPoint x: 911, endPoint y: 638, distance: 49.0
click at [917, 640] on input "$-3.35" at bounding box center [955, 647] width 102 height 15
type textarea "x"
type input "1"
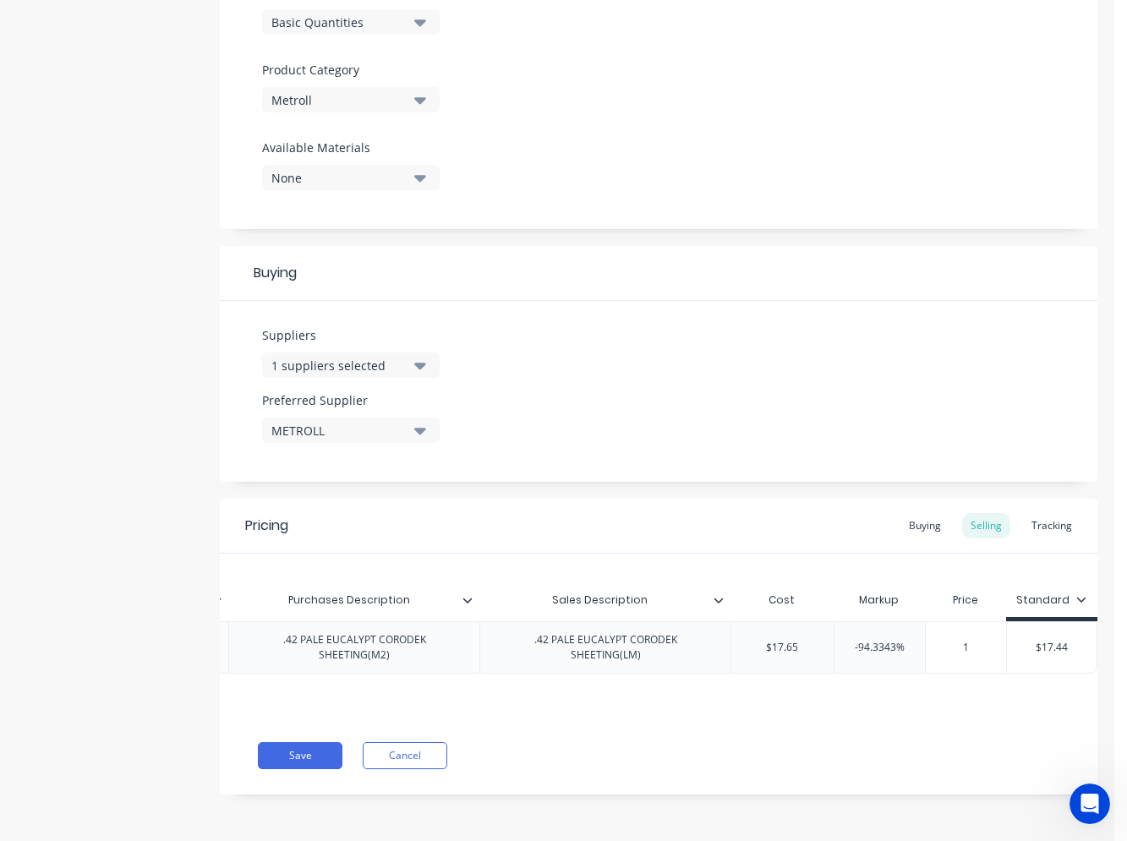
scroll to position [0, 296]
type textarea "x"
type input "17."
type textarea "x"
type input "17.44"
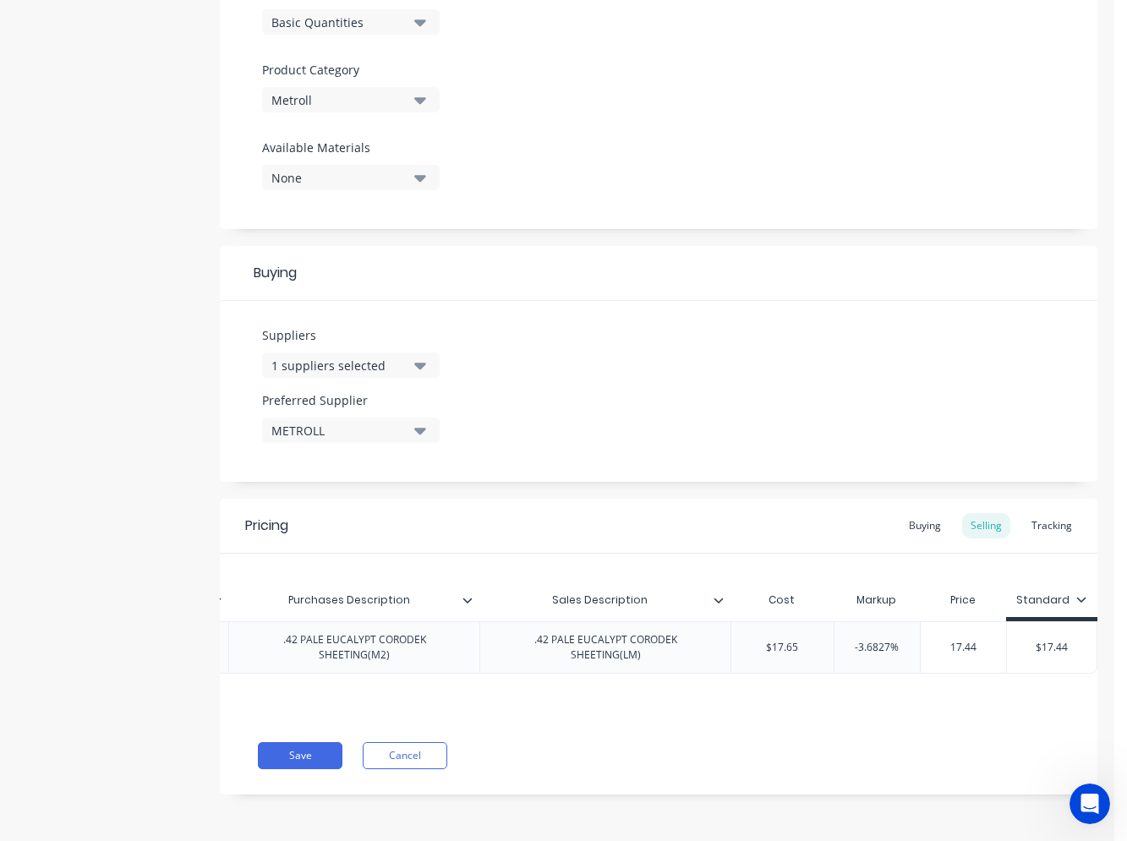
type textarea "x"
type input "17.44"
type input "$17.44"
click at [1071, 640] on input "$17.44" at bounding box center [1055, 647] width 90 height 15
drag, startPoint x: 1072, startPoint y: 636, endPoint x: 1035, endPoint y: 636, distance: 37.2
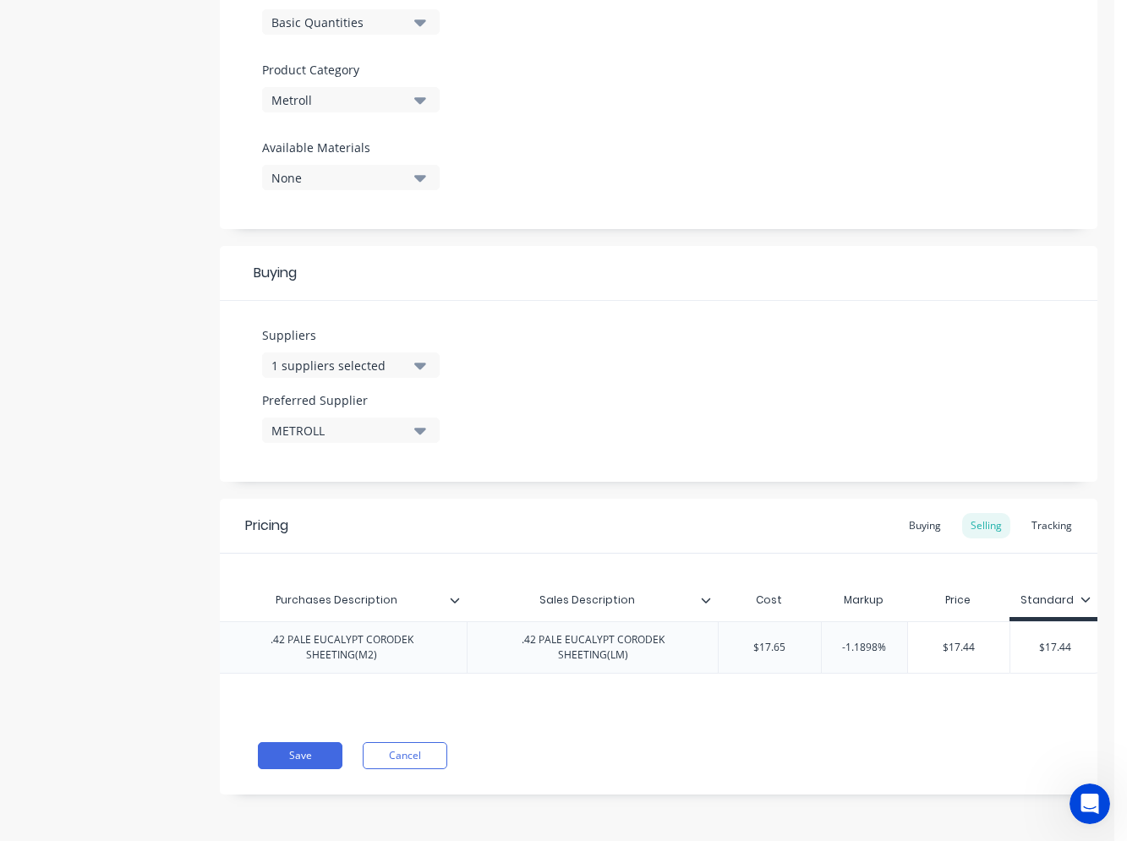
click at [1035, 640] on input "$17.44" at bounding box center [1055, 647] width 90 height 15
type textarea "x"
type input "$17.65"
drag, startPoint x: 786, startPoint y: 636, endPoint x: 761, endPoint y: 641, distance: 25.9
click at [761, 641] on input "$17.65" at bounding box center [771, 647] width 102 height 15
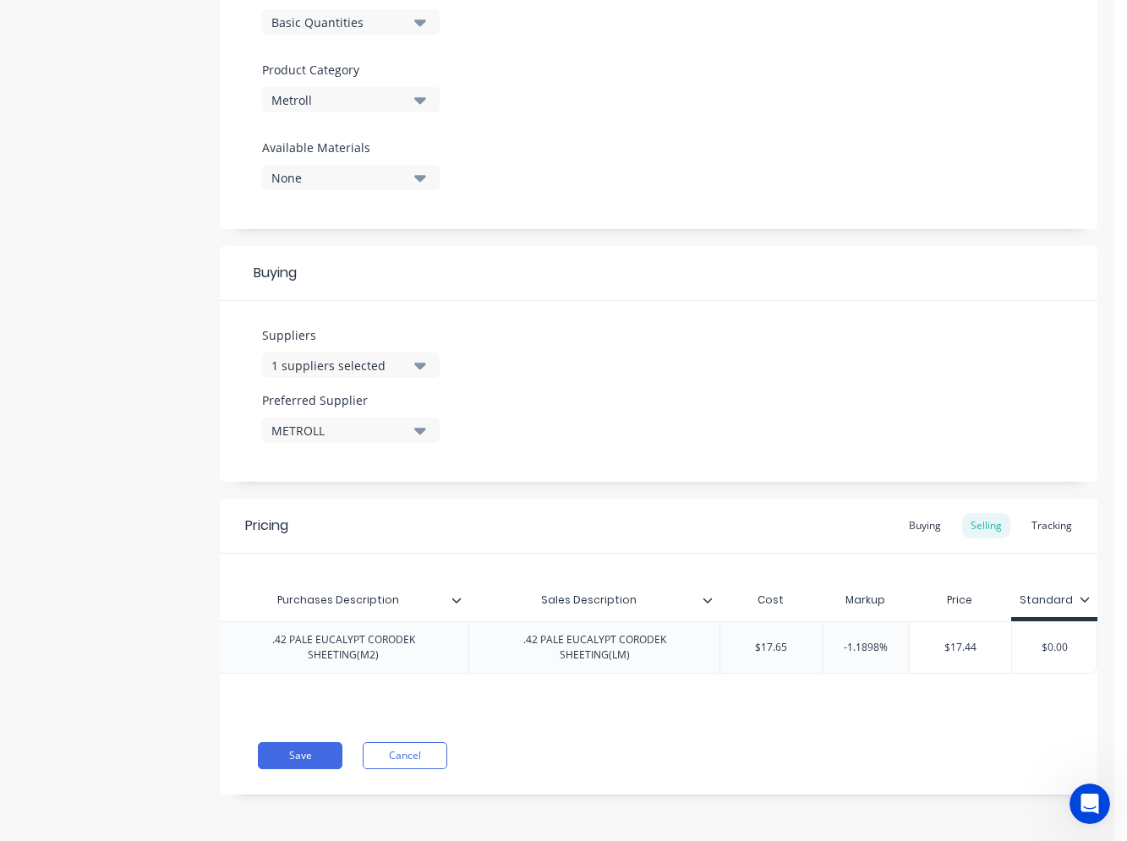
type textarea "x"
type input "$1"
type textarea "x"
type input "$13."
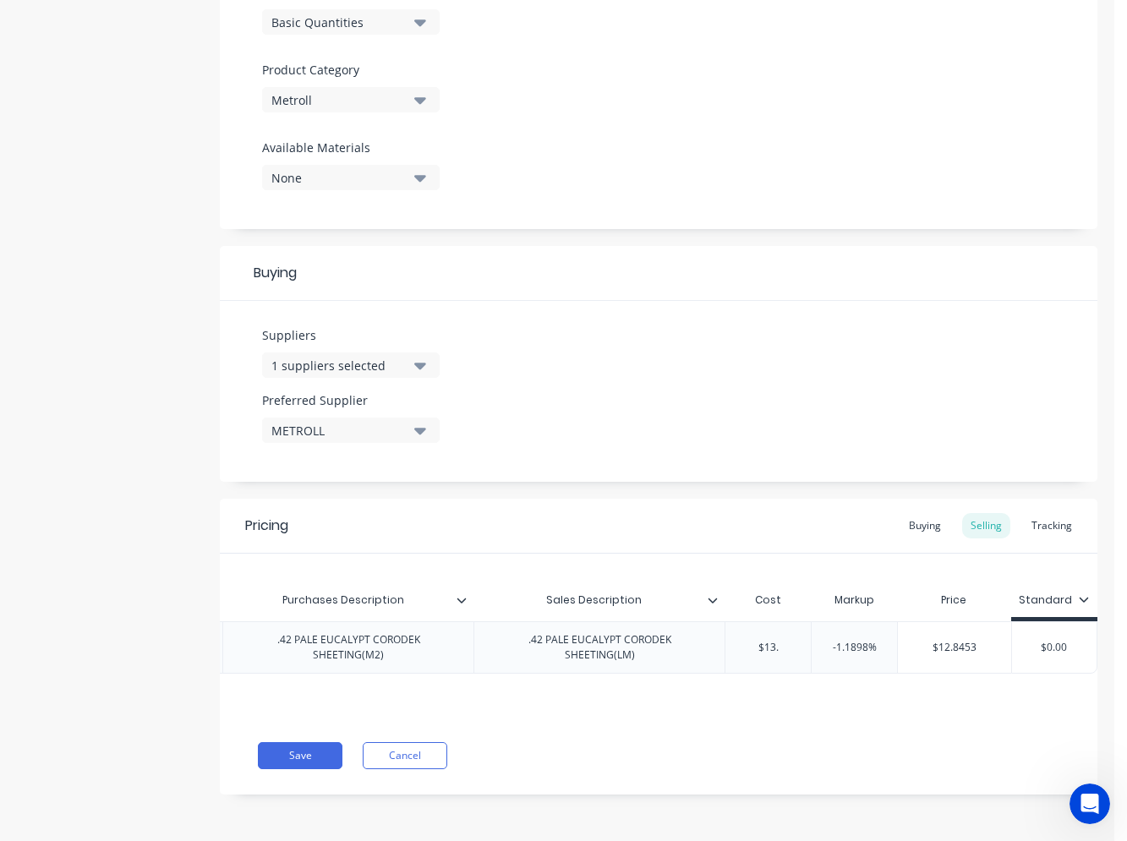
type textarea "x"
type input "$13.4"
type textarea "x"
type input "$13.41"
type textarea "x"
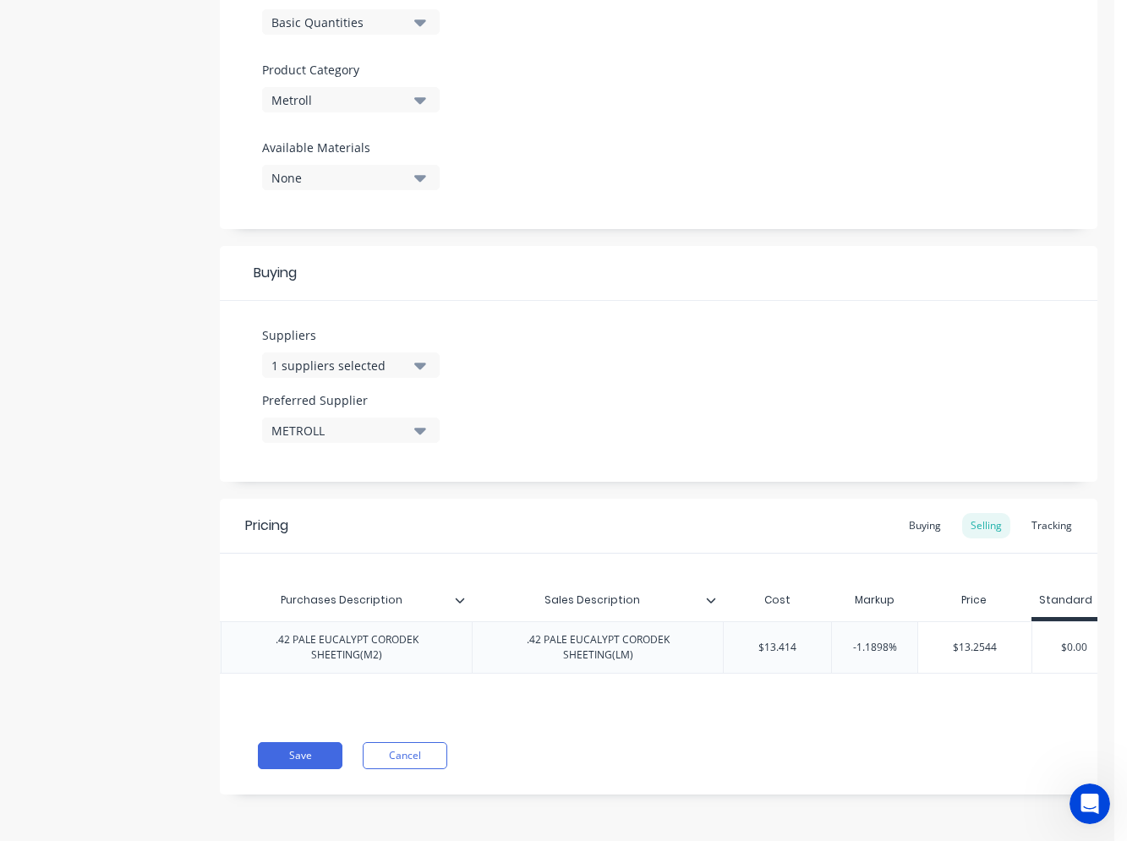
type input "$13.414"
click at [836, 730] on div "Pricing Buying Selling Tracking Xero Item # Item Code Purchases Description Sal…" at bounding box center [659, 647] width 878 height 296
type input "-1.1898%"
drag, startPoint x: 889, startPoint y: 636, endPoint x: 849, endPoint y: 640, distance: 40.8
click at [849, 640] on input "-1.1898%" at bounding box center [874, 647] width 85 height 15
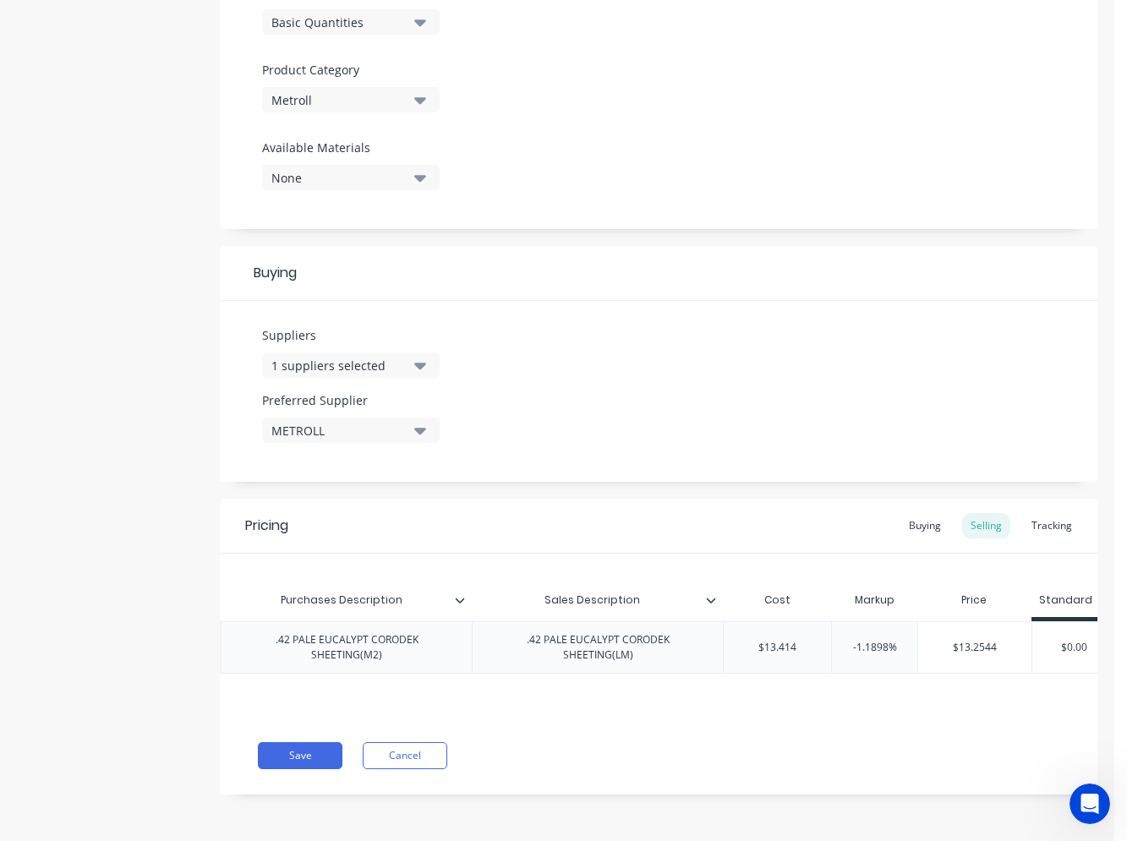
type textarea "x"
type input "30%"
type textarea "x"
type input "30%"
click at [837, 757] on div "Save Cancel" at bounding box center [678, 755] width 840 height 27
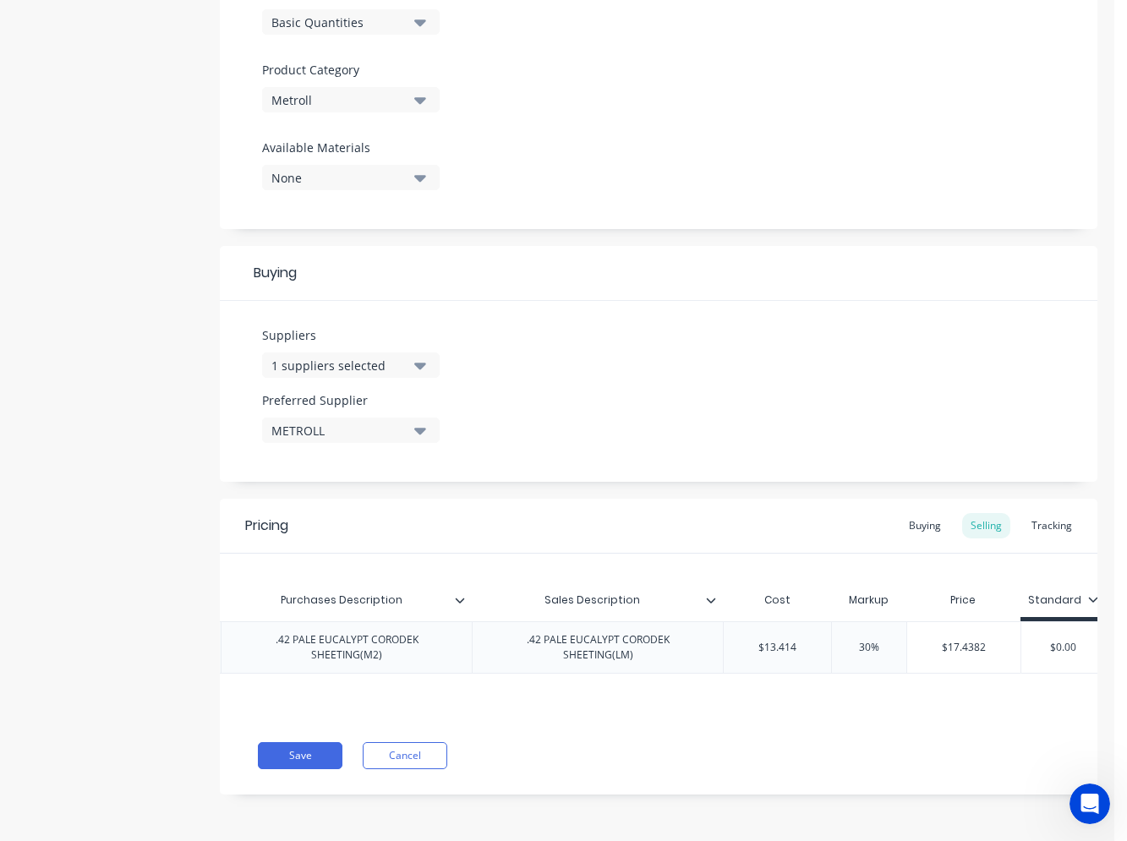
drag, startPoint x: 796, startPoint y: 636, endPoint x: 781, endPoint y: 636, distance: 15.2
click at [781, 640] on input "$13.414" at bounding box center [777, 647] width 107 height 15
type textarea "x"
type input "$13.5"
type textarea "x"
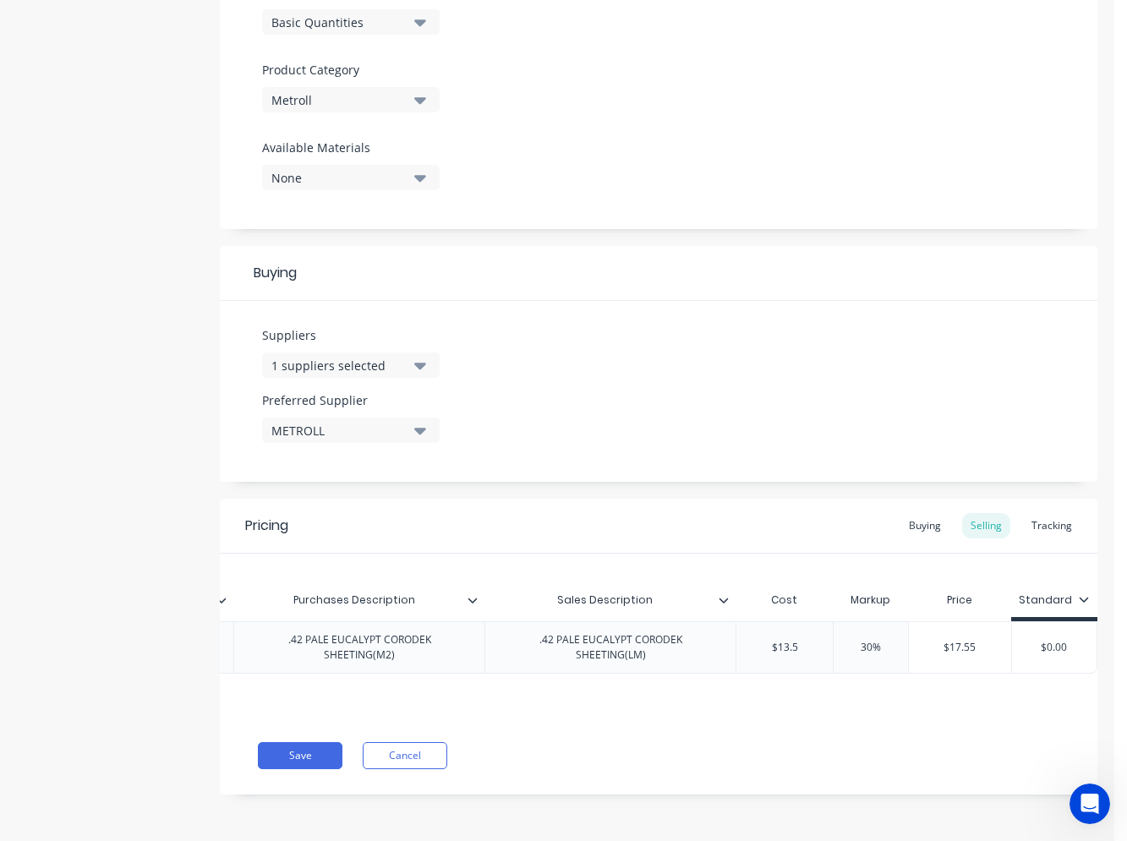
type input "$13."
type textarea "x"
type input "$13.4"
type textarea "x"
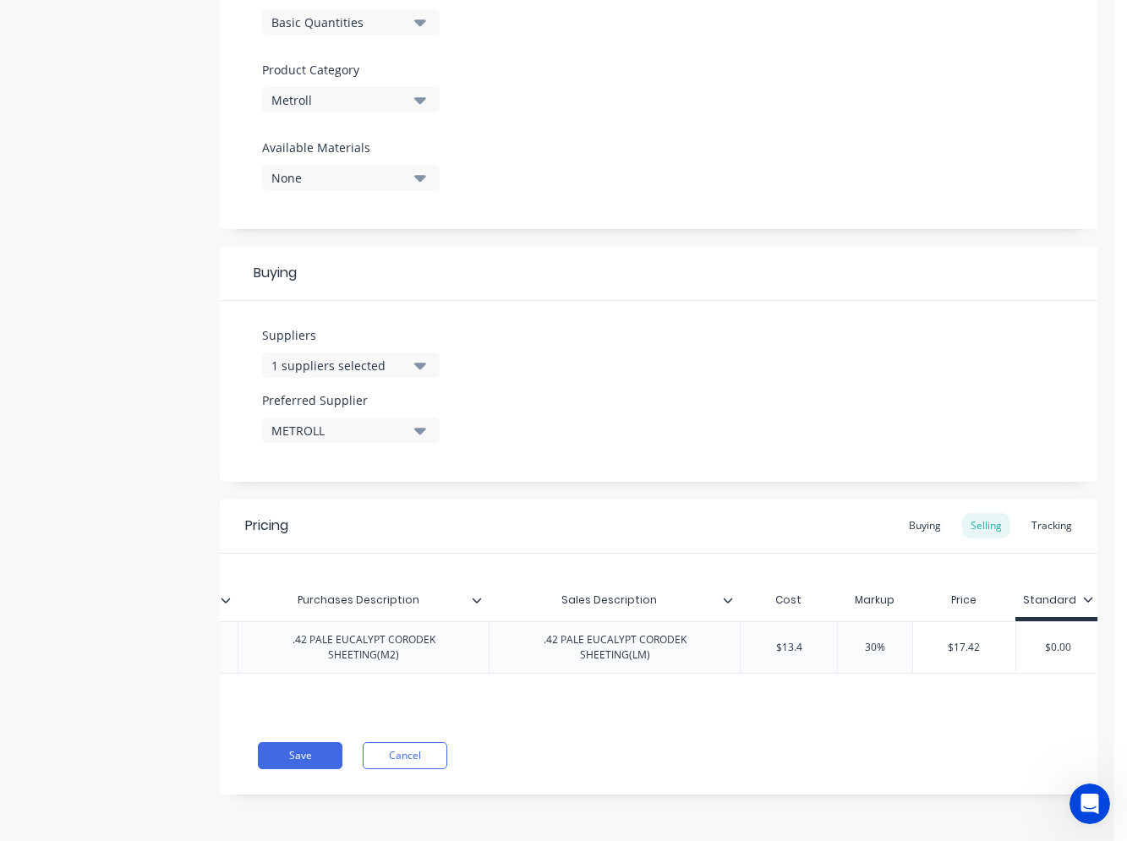
type input "$13.45"
type textarea "x"
type input "$13."
type textarea "x"
type input "$13.5"
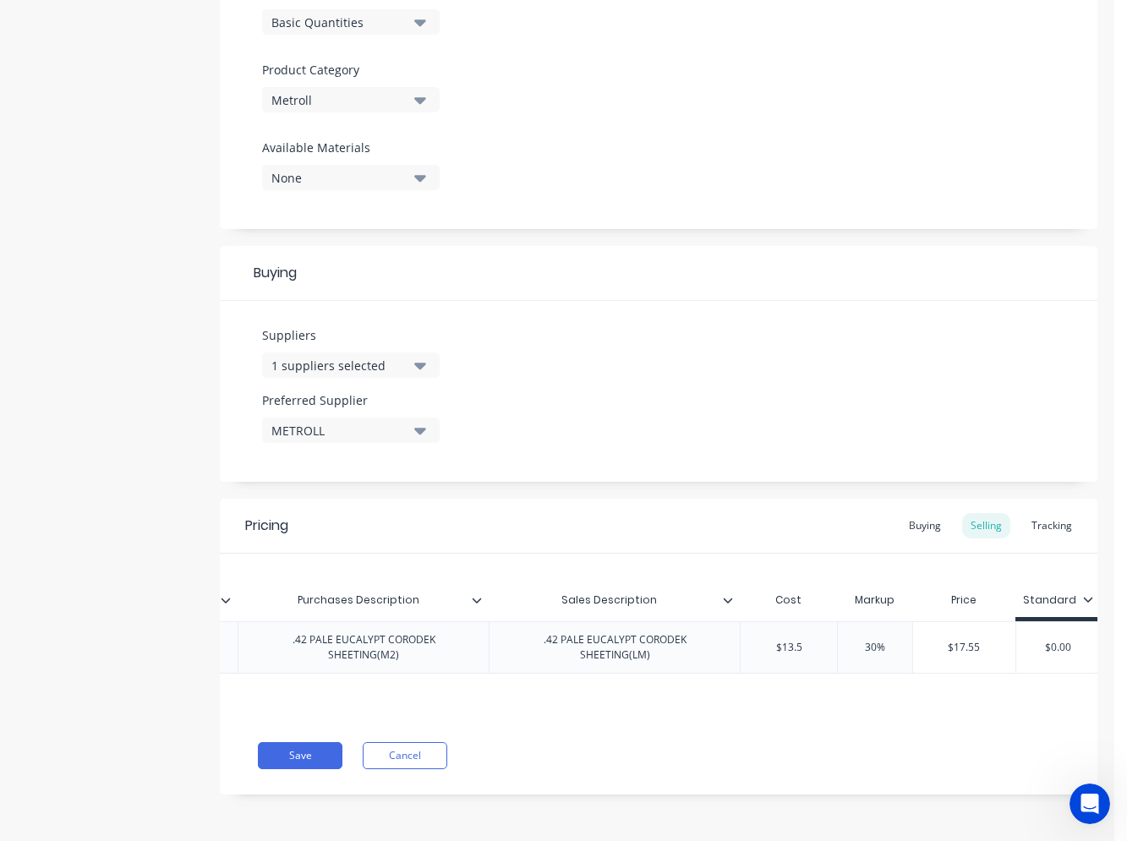
click at [824, 774] on div "Pricing Buying Selling Tracking Xero Item # Item Code Purchases Description Sal…" at bounding box center [659, 647] width 878 height 296
click at [296, 753] on button "Save" at bounding box center [300, 755] width 85 height 27
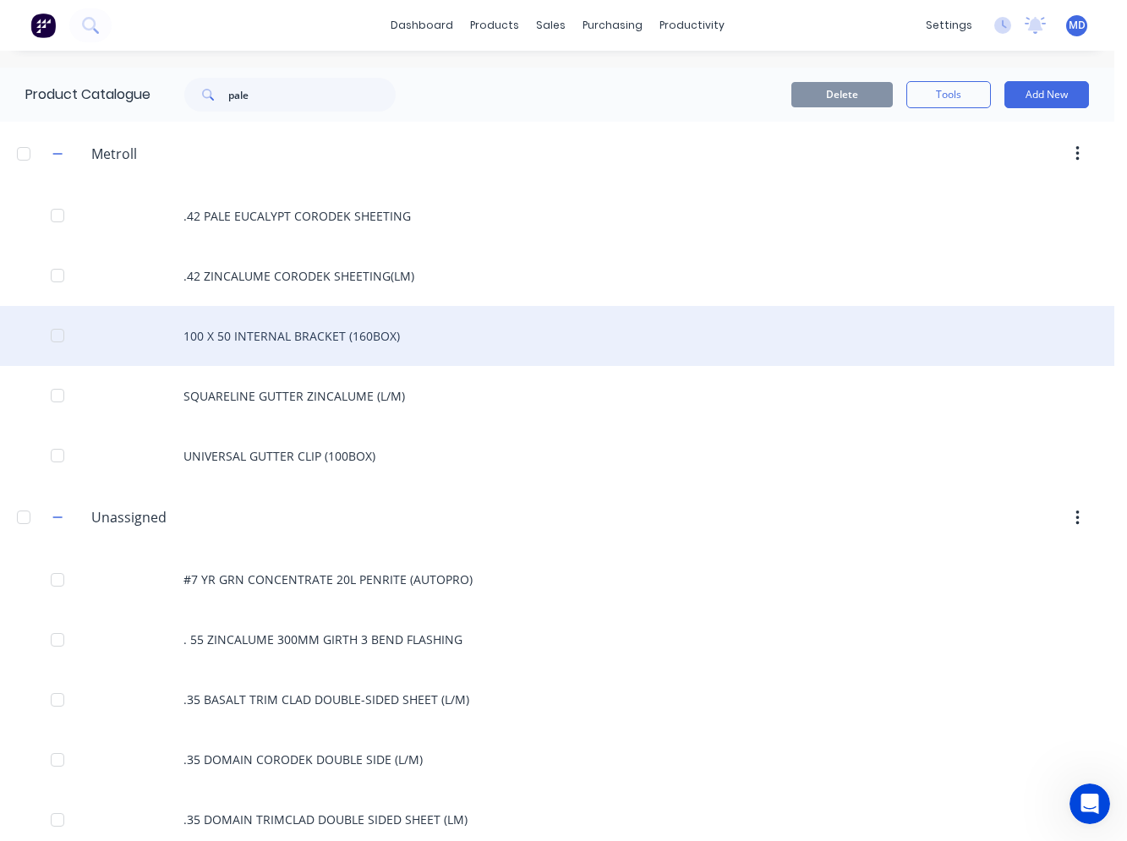
click at [260, 329] on div "100 X 50 INTERNAL BRACKET (160BOX)" at bounding box center [557, 336] width 1114 height 60
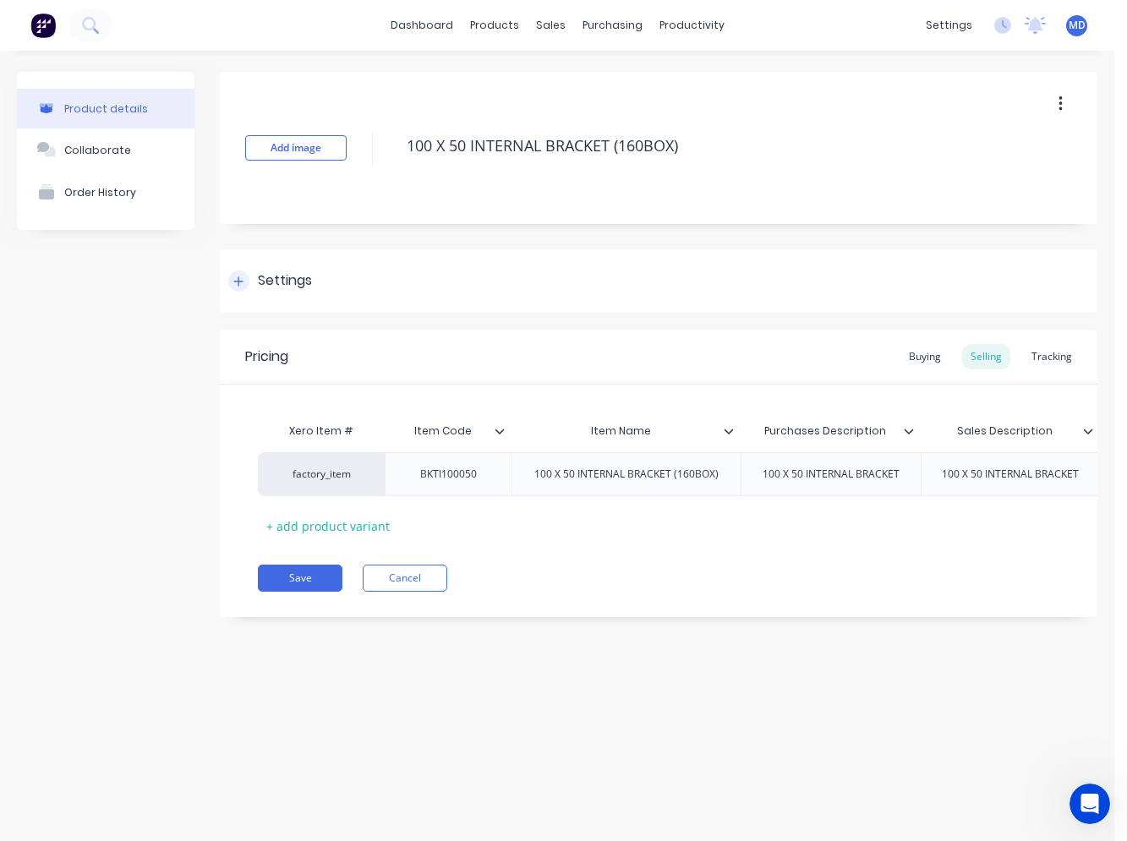
click at [250, 277] on div "Settings" at bounding box center [270, 281] width 84 height 21
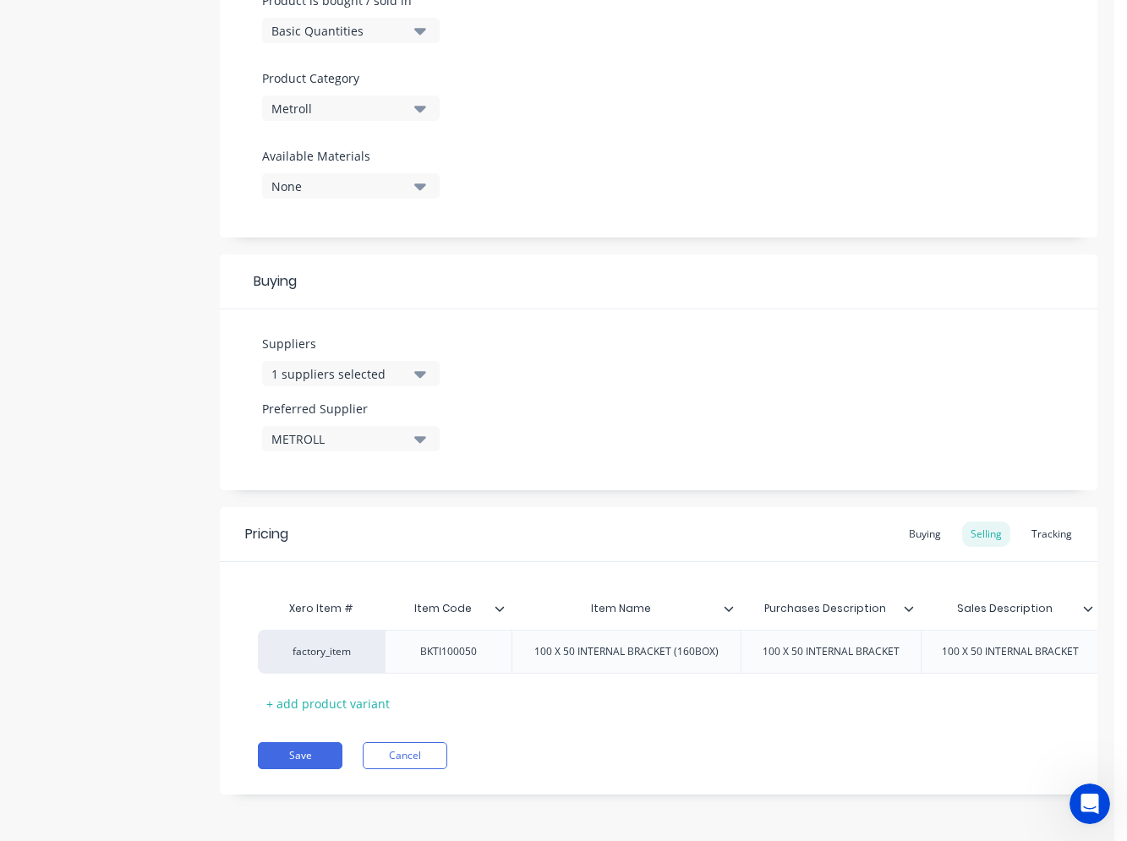
scroll to position [553, 0]
click at [737, 601] on div at bounding box center [736, 608] width 10 height 15
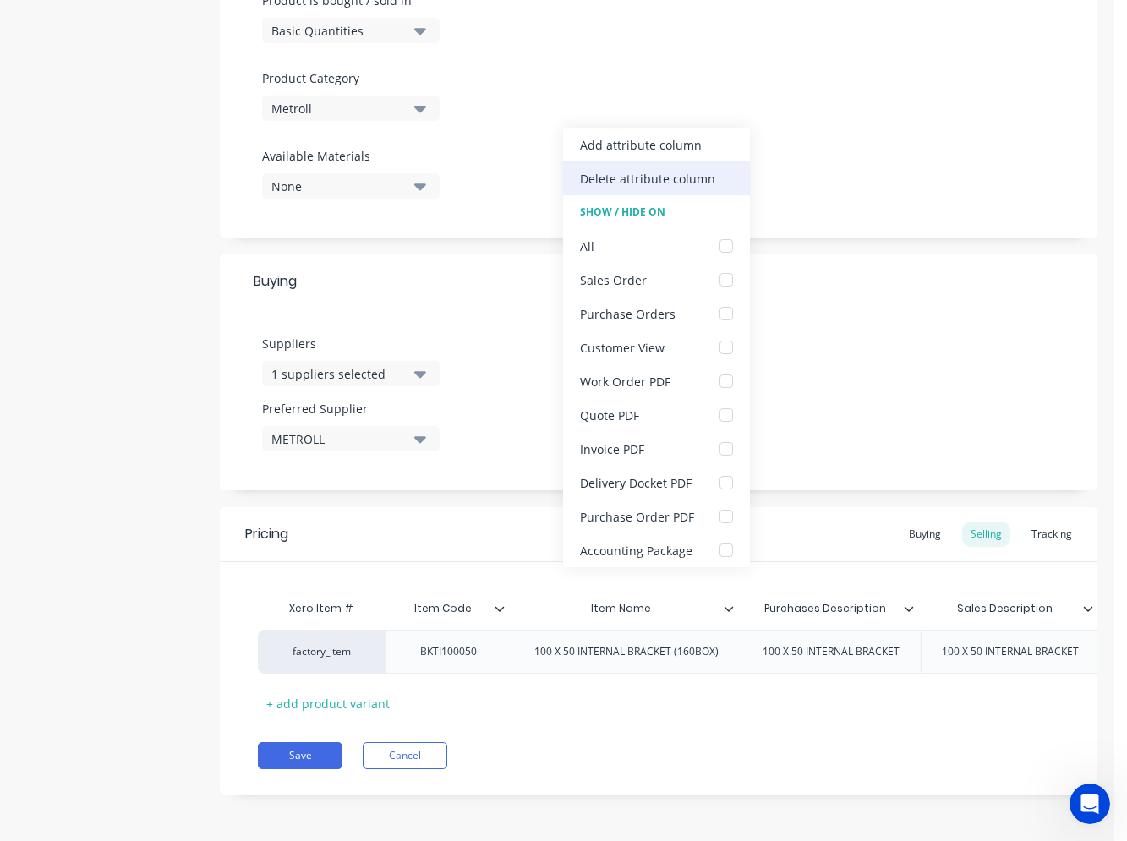
click at [676, 189] on div "Delete attribute column" at bounding box center [656, 178] width 187 height 34
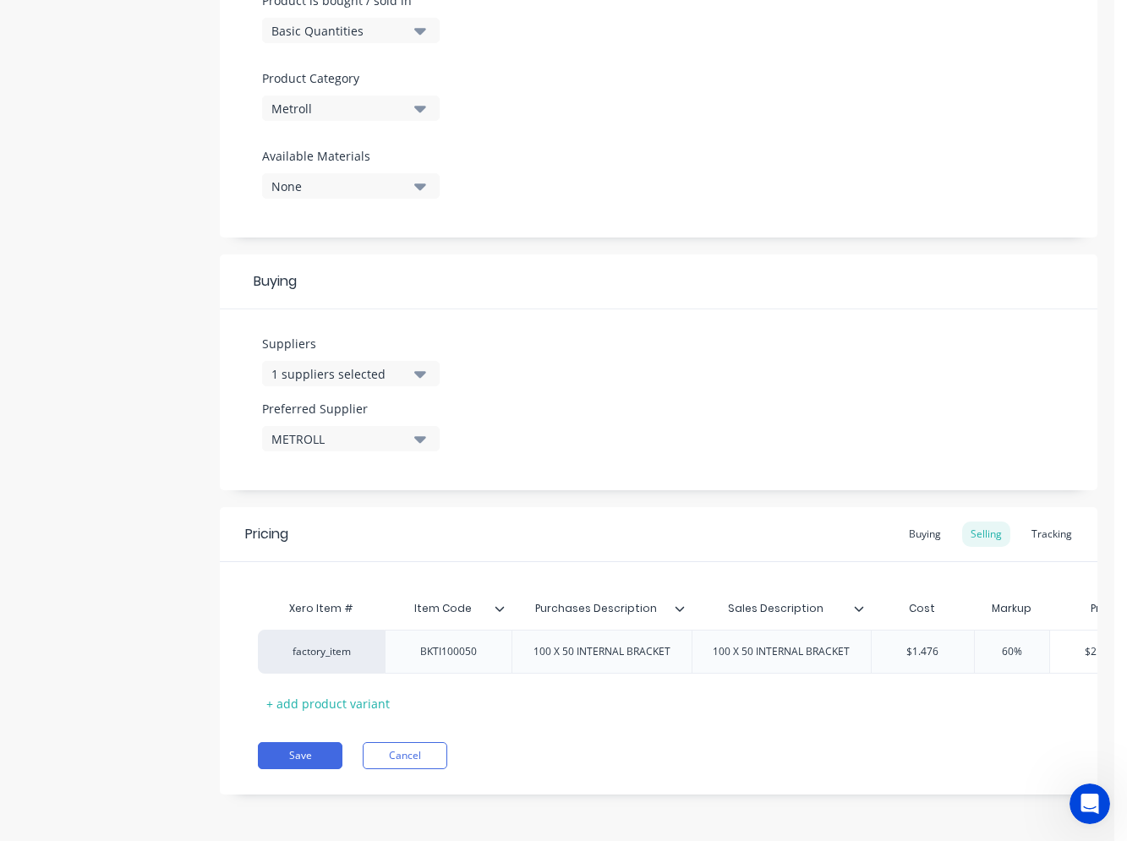
scroll to position [0, 159]
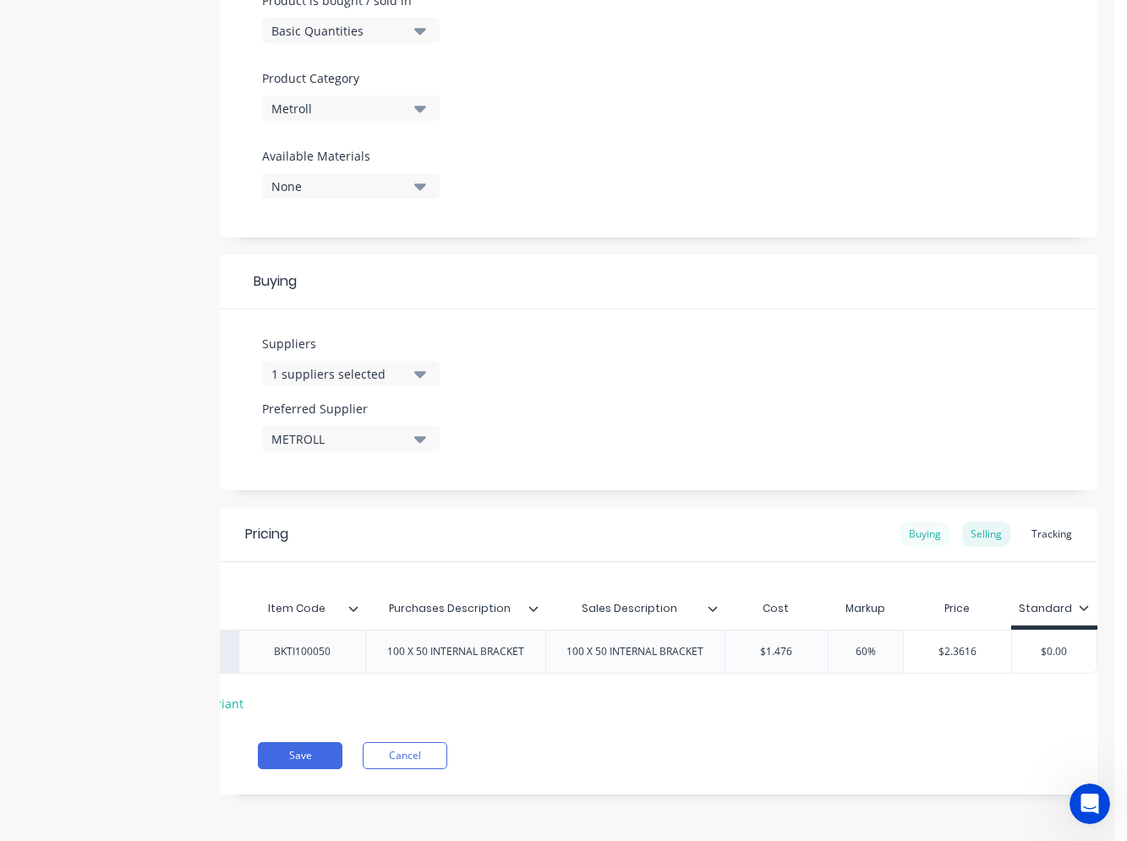
click at [908, 522] on div "Buying" at bounding box center [924, 534] width 49 height 25
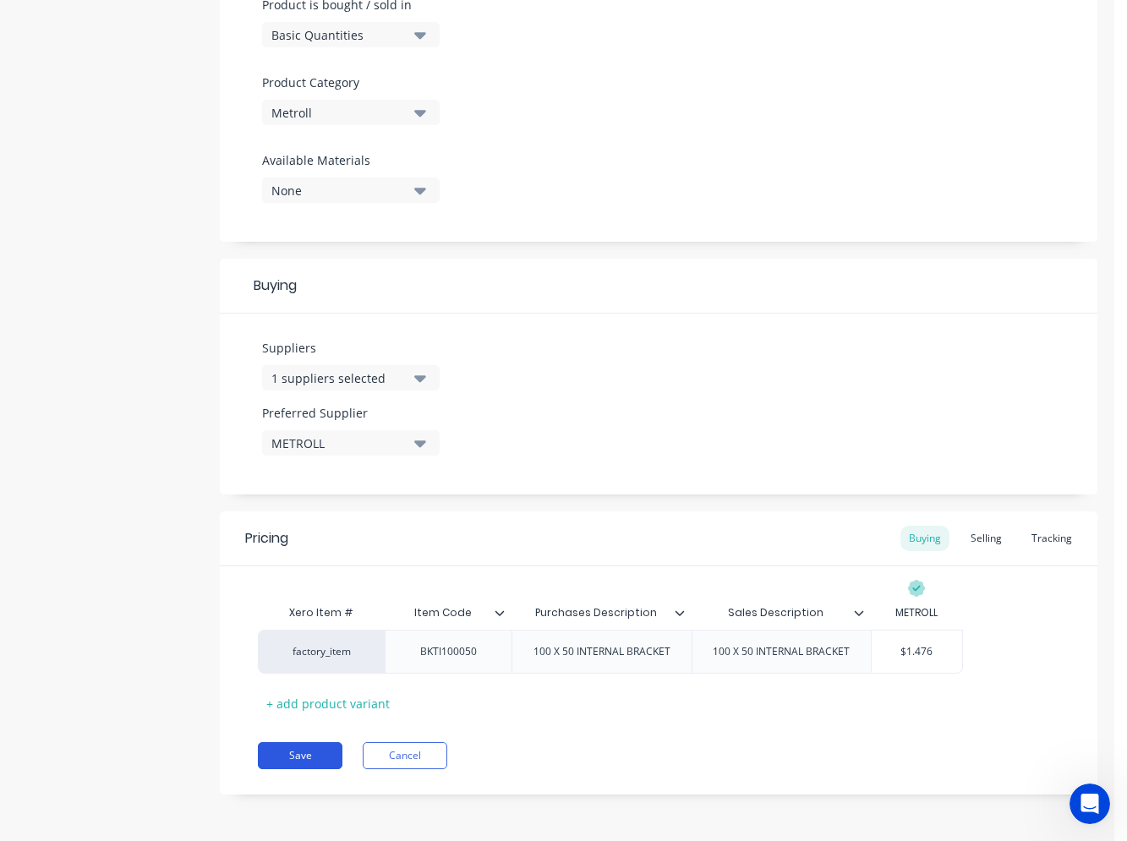
click at [307, 746] on button "Save" at bounding box center [300, 755] width 85 height 27
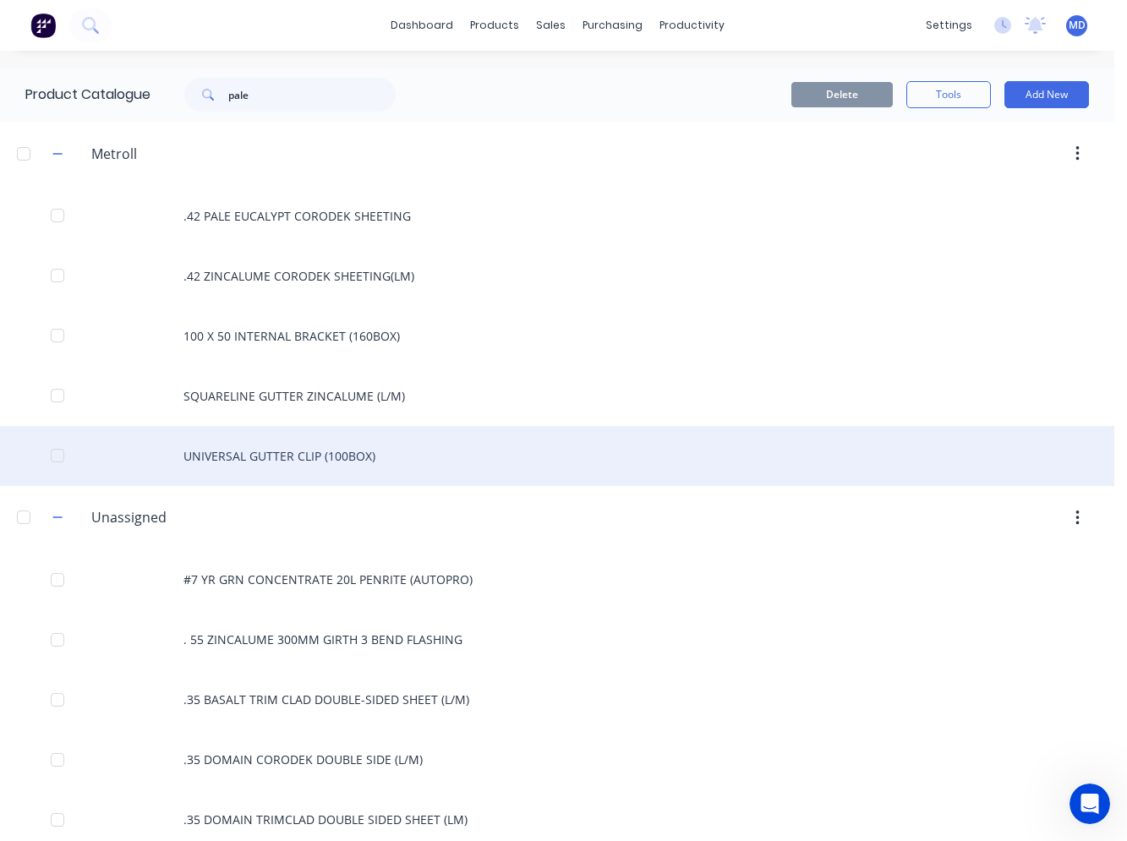
click at [298, 462] on div "UNIVERSAL GUTTER CLIP (100BOX)" at bounding box center [557, 456] width 1114 height 60
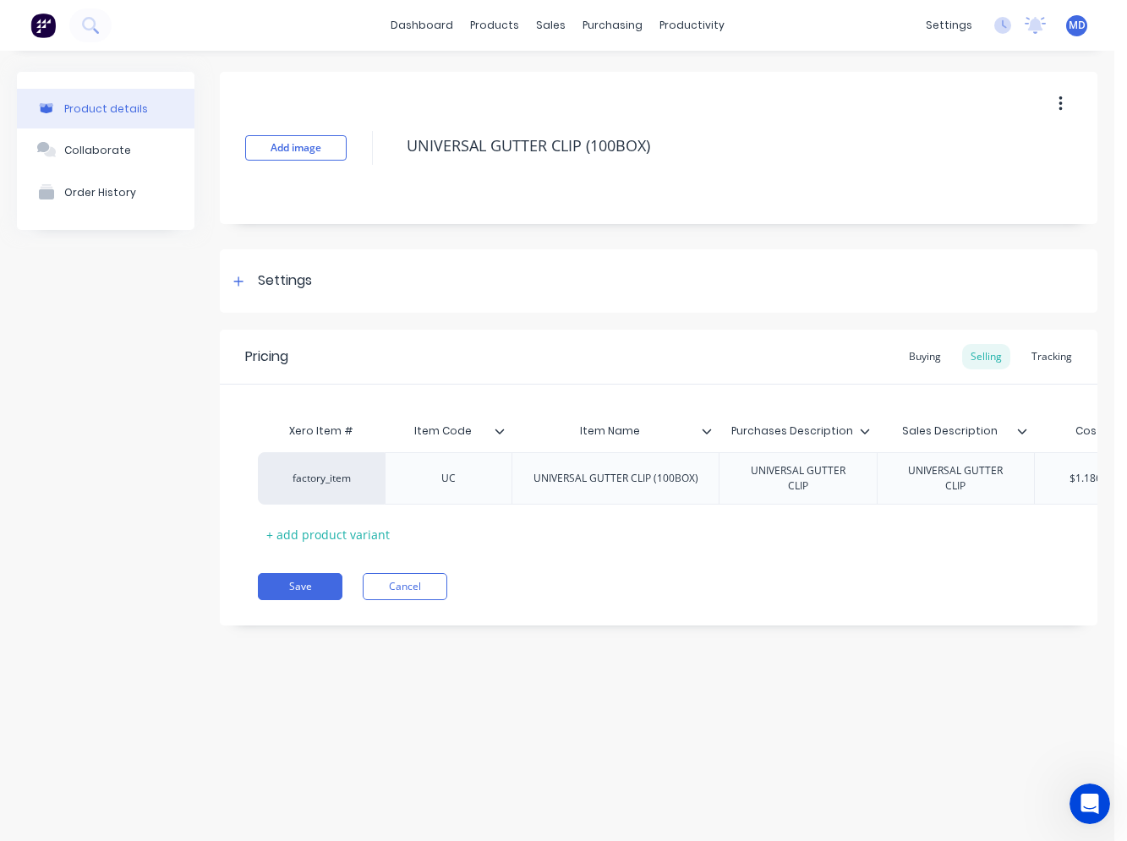
click at [706, 430] on icon at bounding box center [707, 431] width 10 height 10
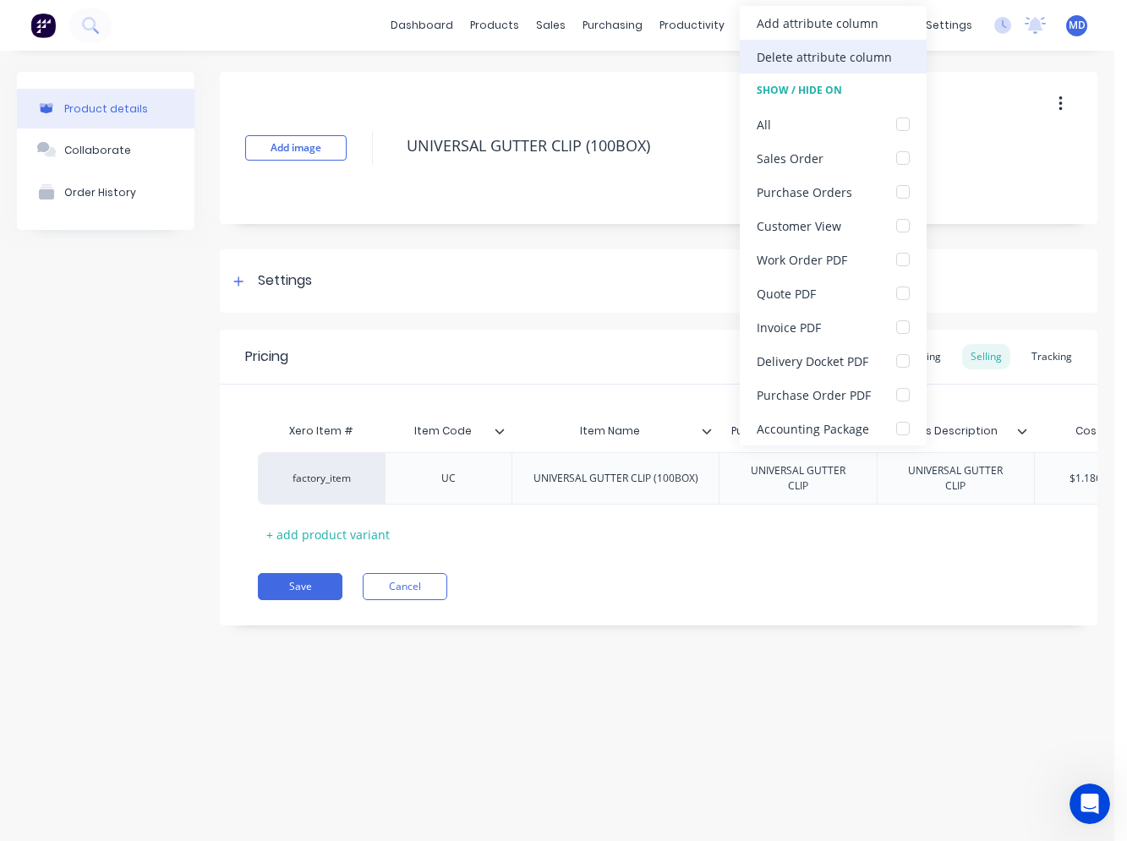
click at [806, 65] on div "Delete attribute column" at bounding box center [824, 57] width 135 height 18
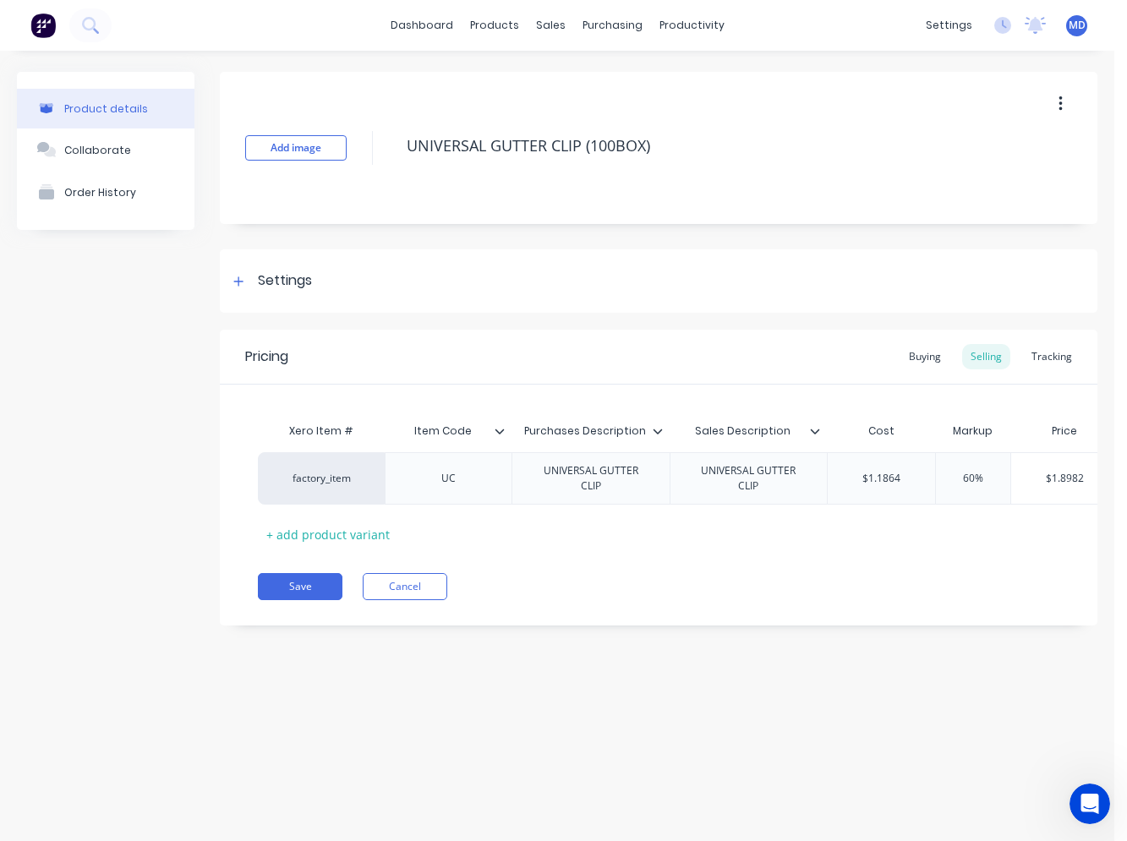
scroll to position [0, 47]
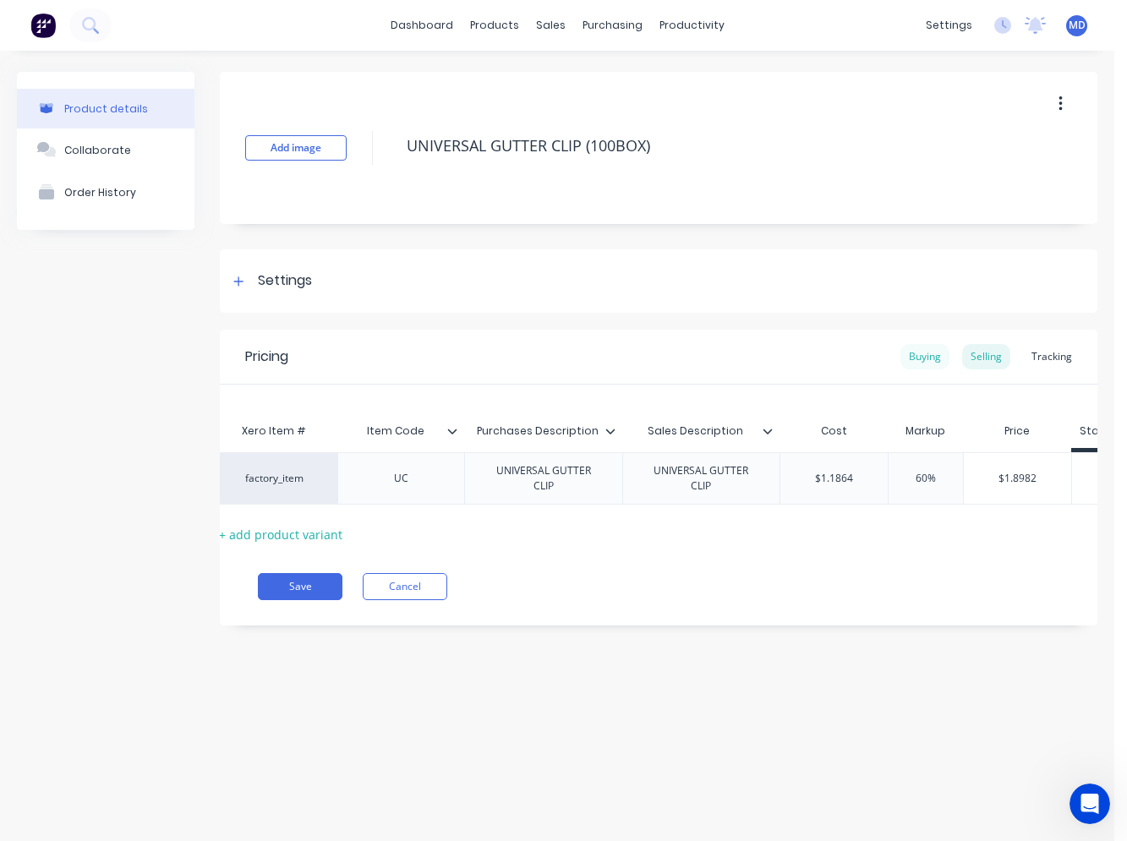
click at [912, 357] on div "Buying" at bounding box center [924, 356] width 49 height 25
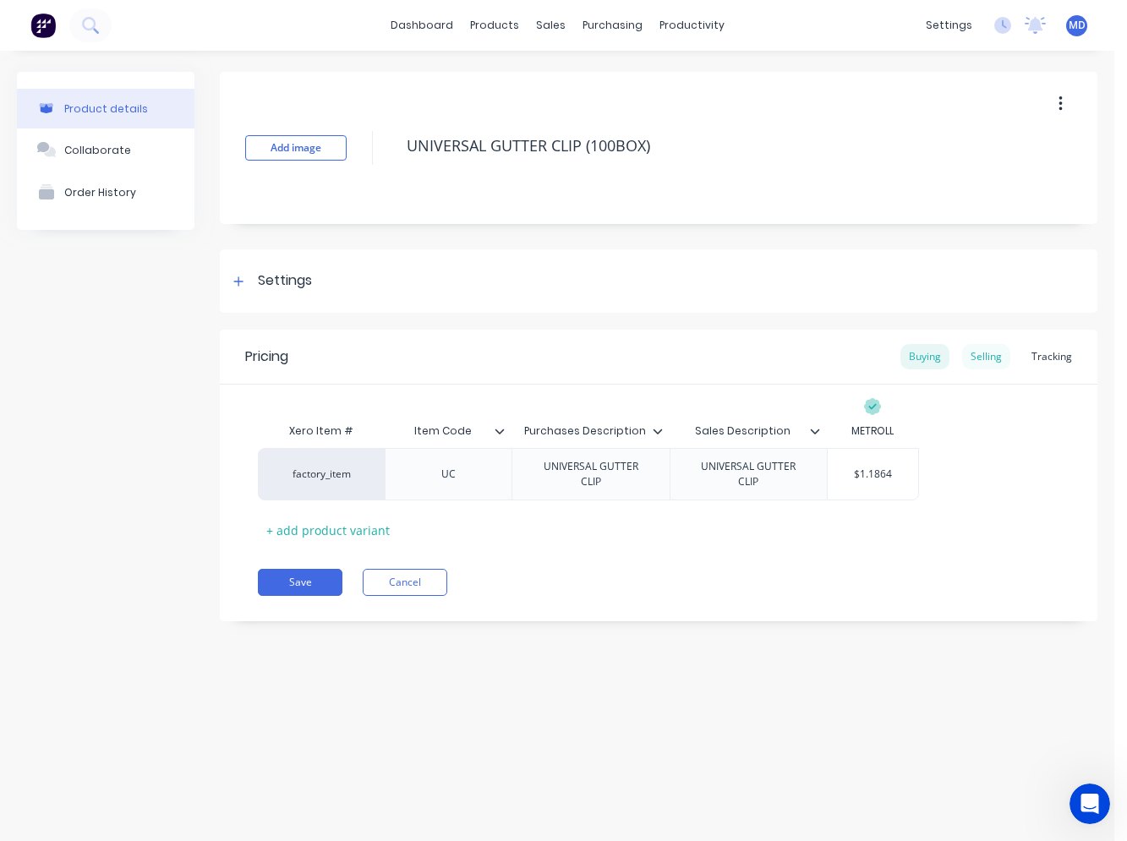
click at [989, 353] on div "Selling" at bounding box center [986, 356] width 48 height 25
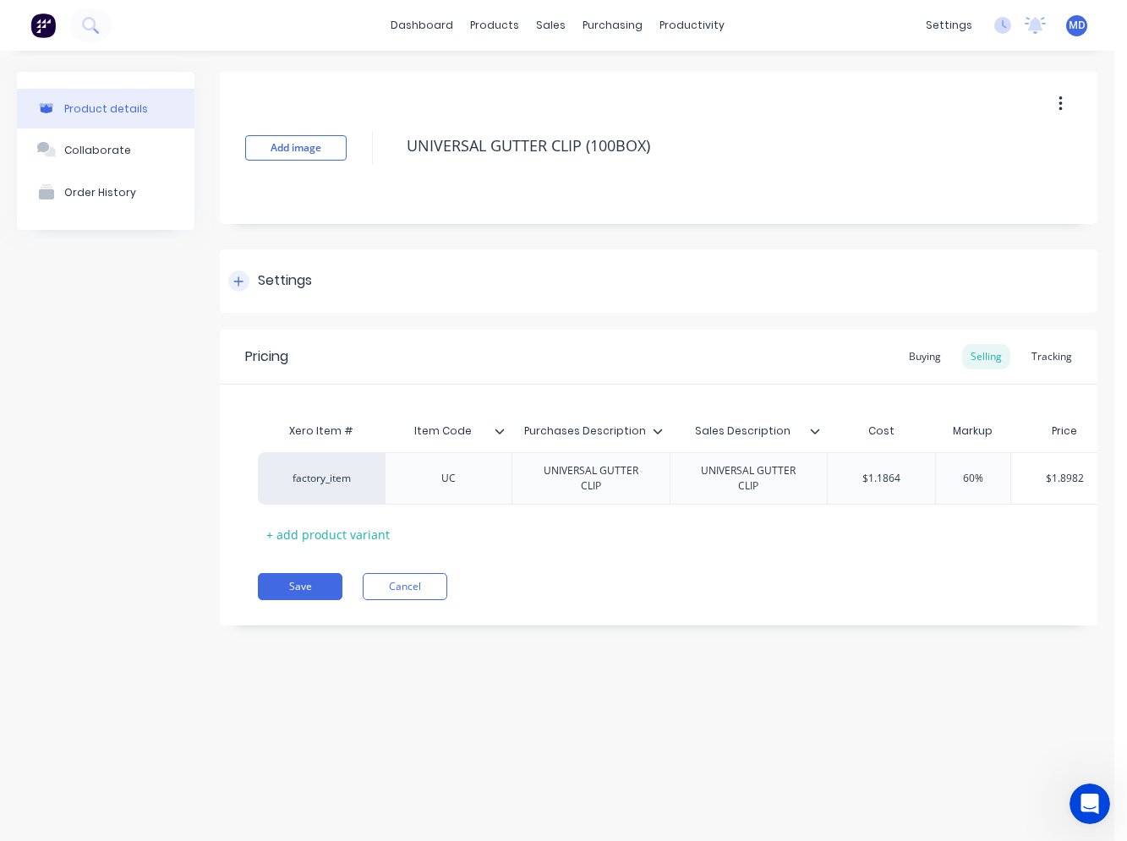
click at [235, 286] on icon at bounding box center [238, 282] width 10 height 12
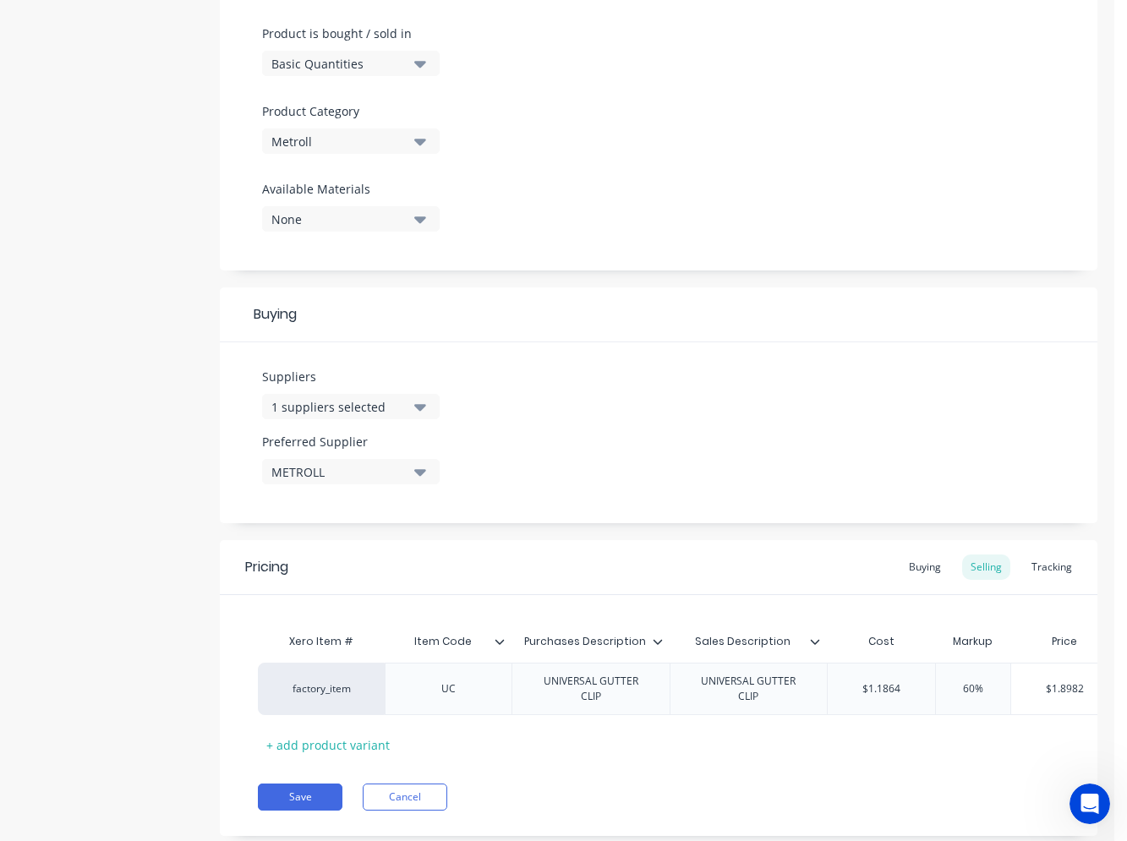
scroll to position [561, 0]
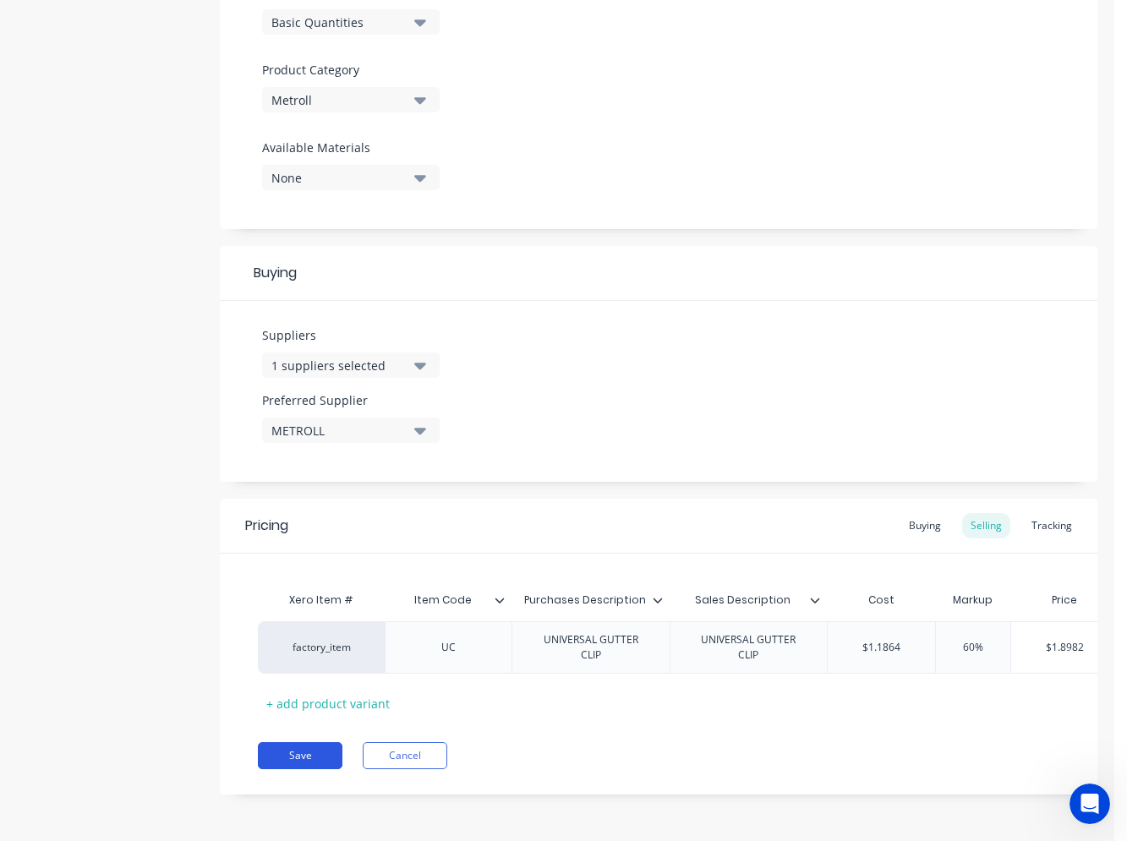
click at [287, 760] on button "Save" at bounding box center [300, 755] width 85 height 27
type textarea "x"
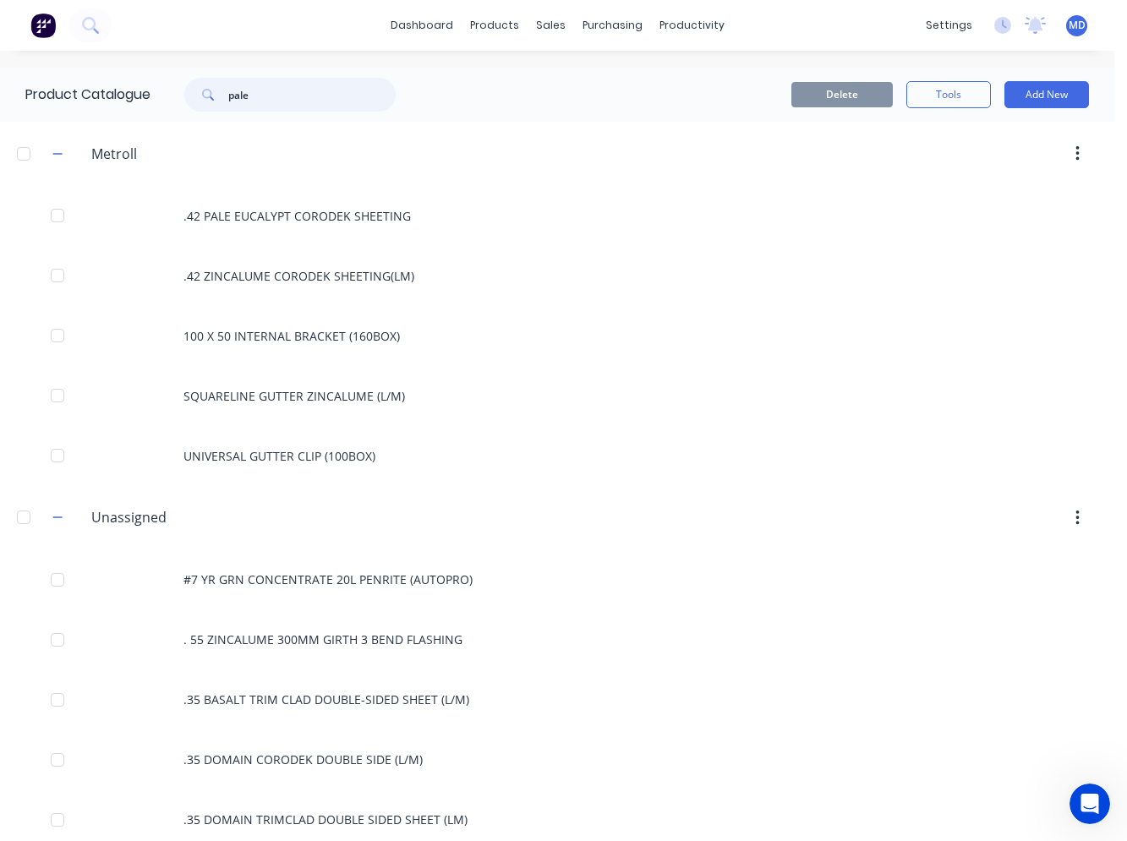
drag, startPoint x: 324, startPoint y: 94, endPoint x: 205, endPoint y: 94, distance: 119.2
click at [205, 94] on div "pale" at bounding box center [289, 95] width 211 height 34
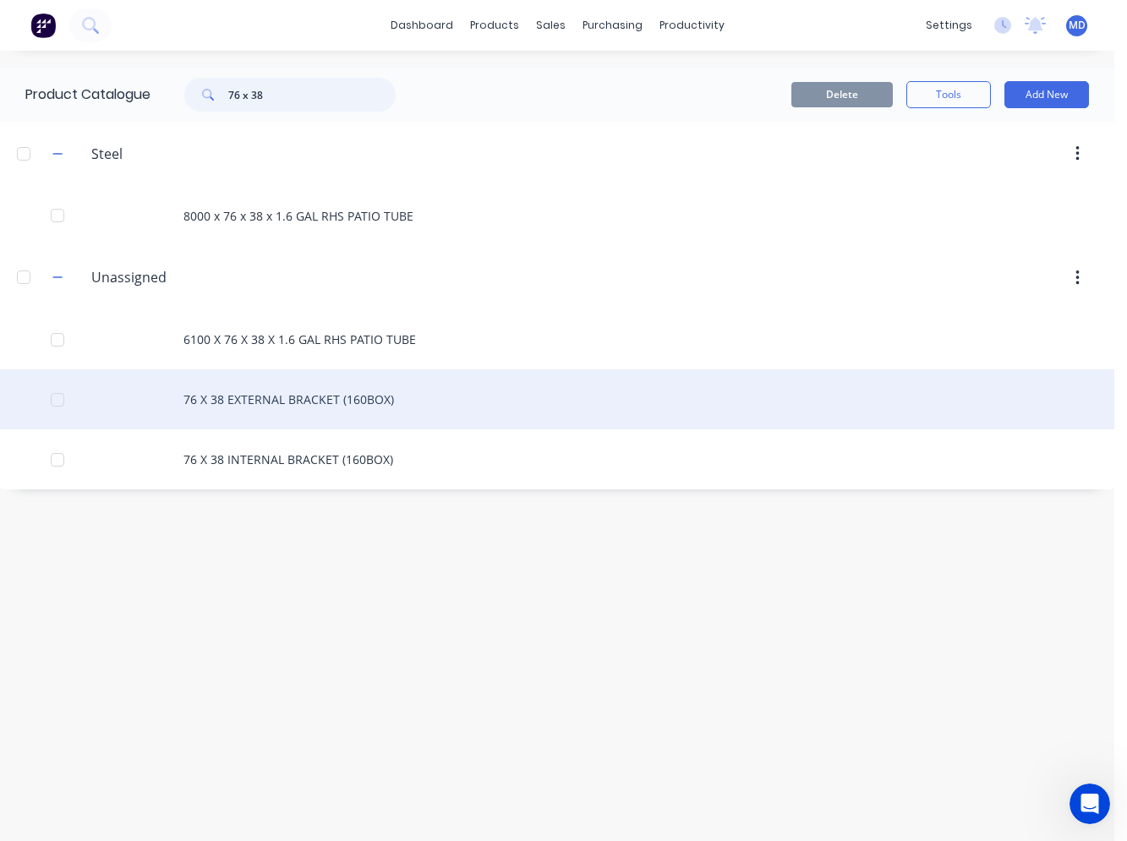
type input "76 x 38"
click at [376, 408] on div "76 X 38 EXTERNAL BRACKET (160BOX)" at bounding box center [557, 399] width 1114 height 60
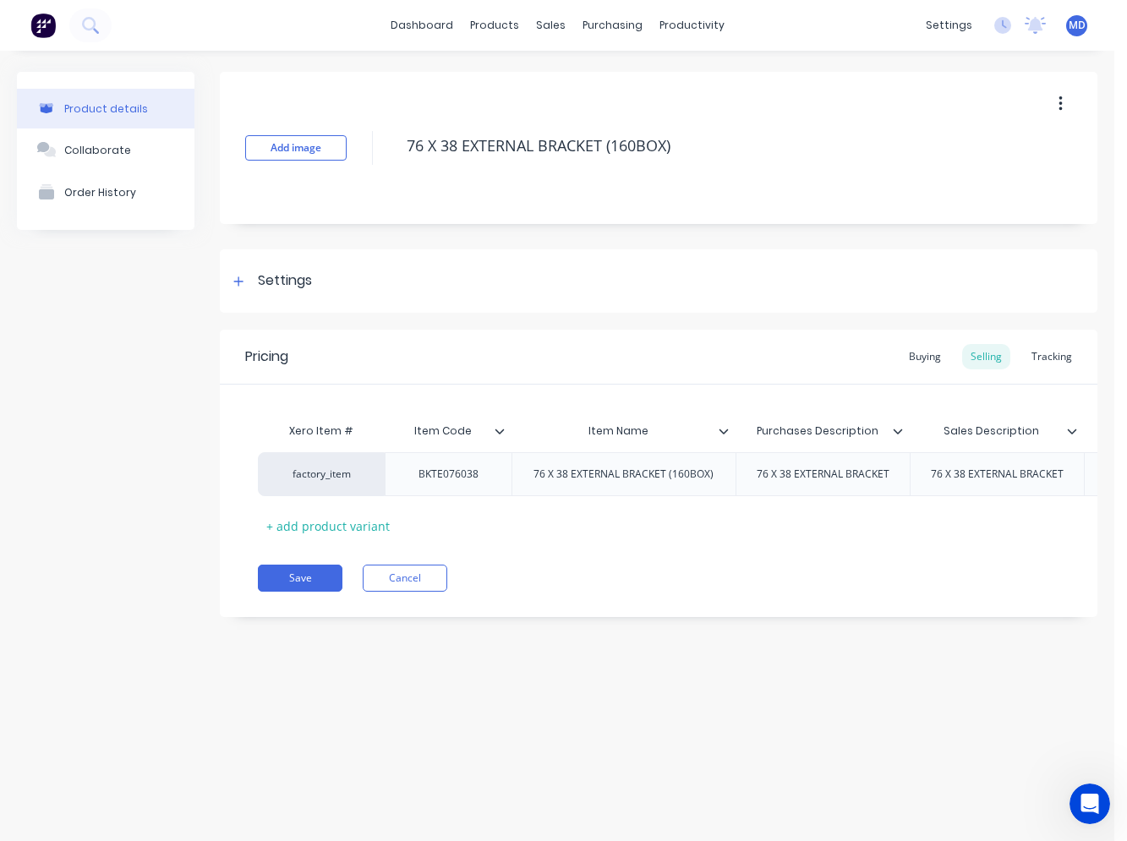
click at [725, 435] on icon at bounding box center [724, 431] width 10 height 10
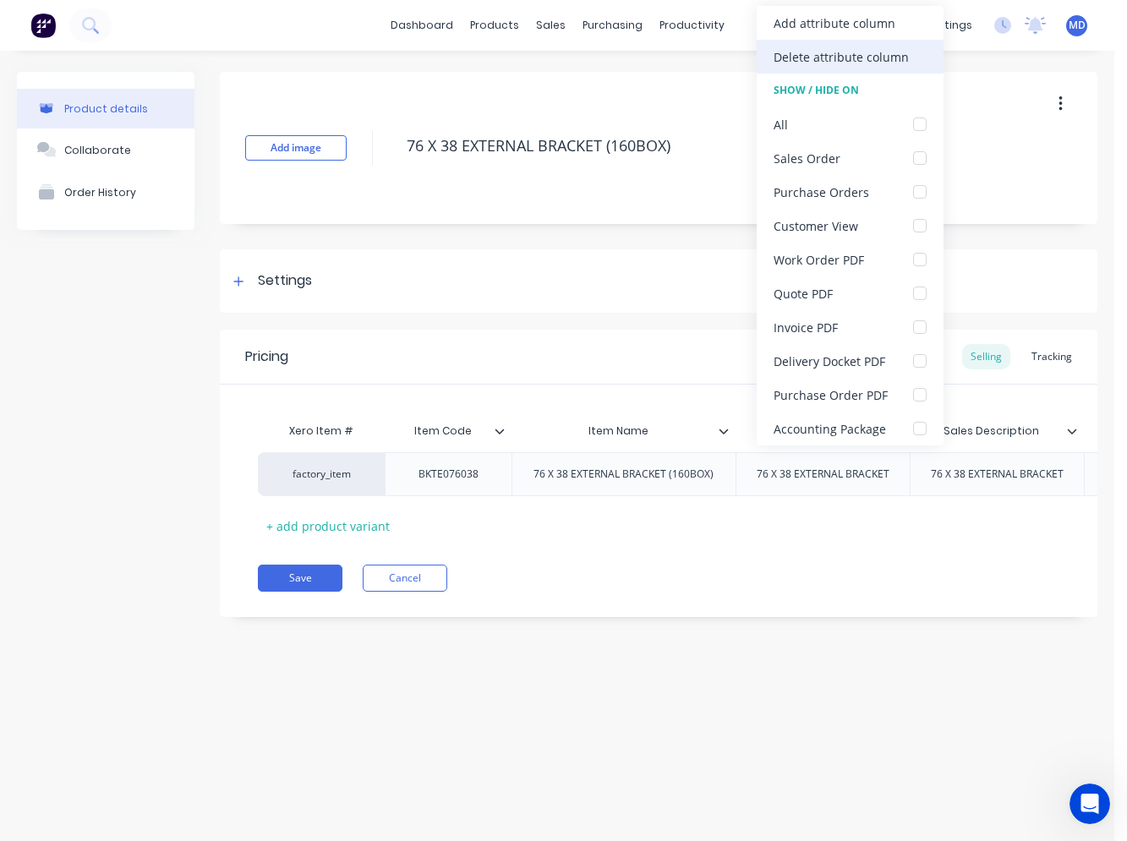
click at [840, 61] on div "Delete attribute column" at bounding box center [841, 57] width 135 height 18
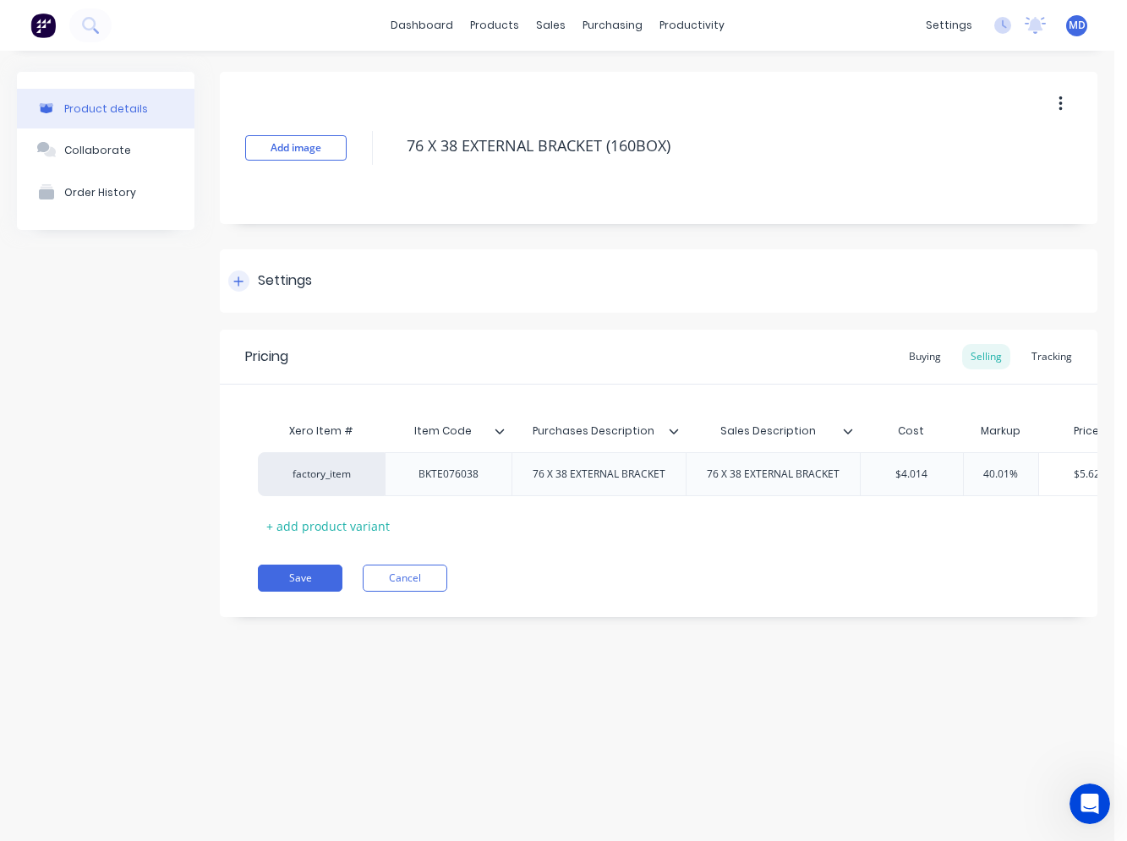
click at [276, 286] on div "Settings" at bounding box center [285, 281] width 54 height 21
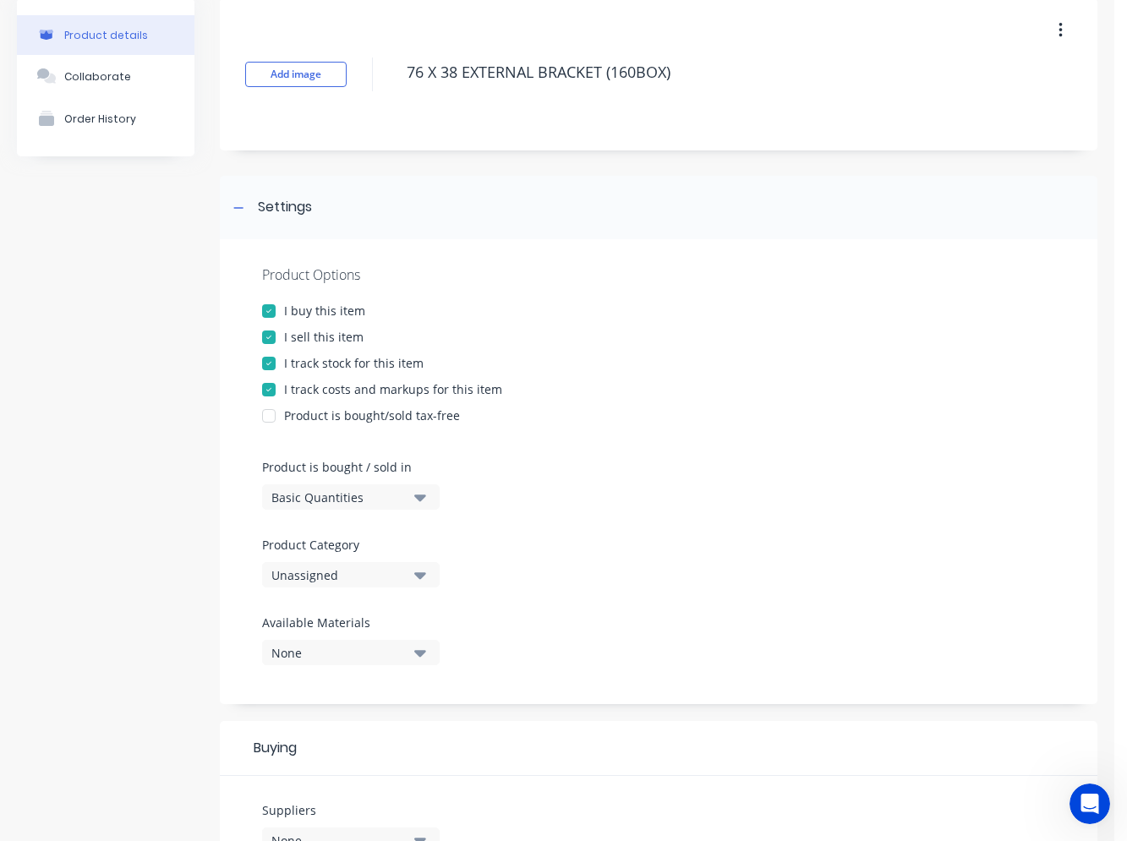
scroll to position [169, 0]
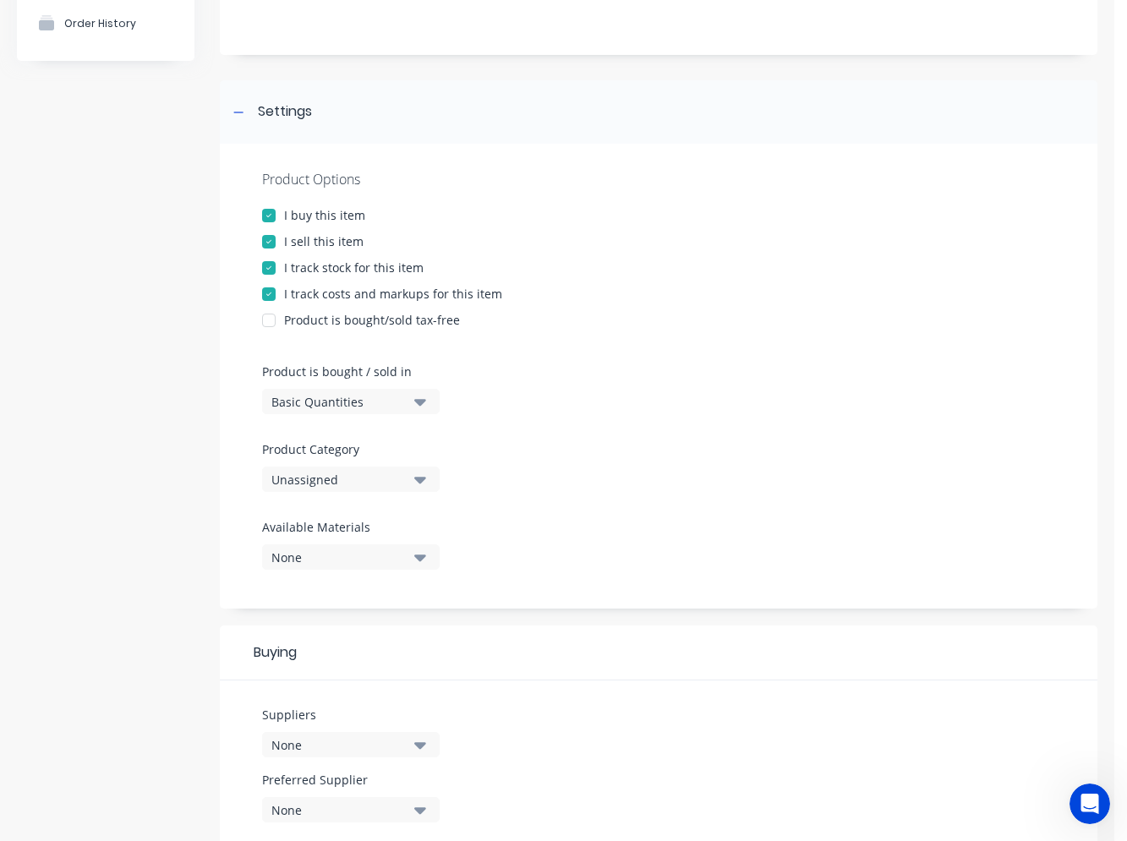
click at [348, 475] on div "Unassigned" at bounding box center [338, 480] width 135 height 18
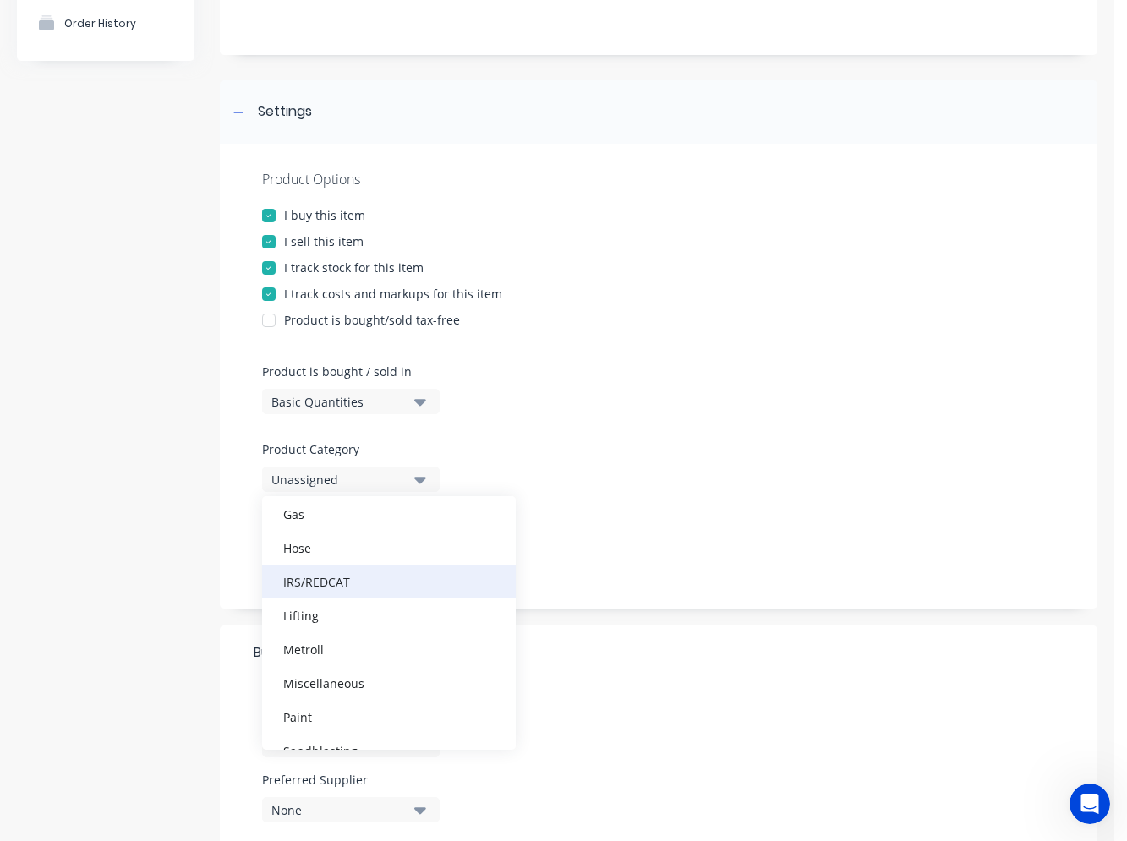
scroll to position [423, 0]
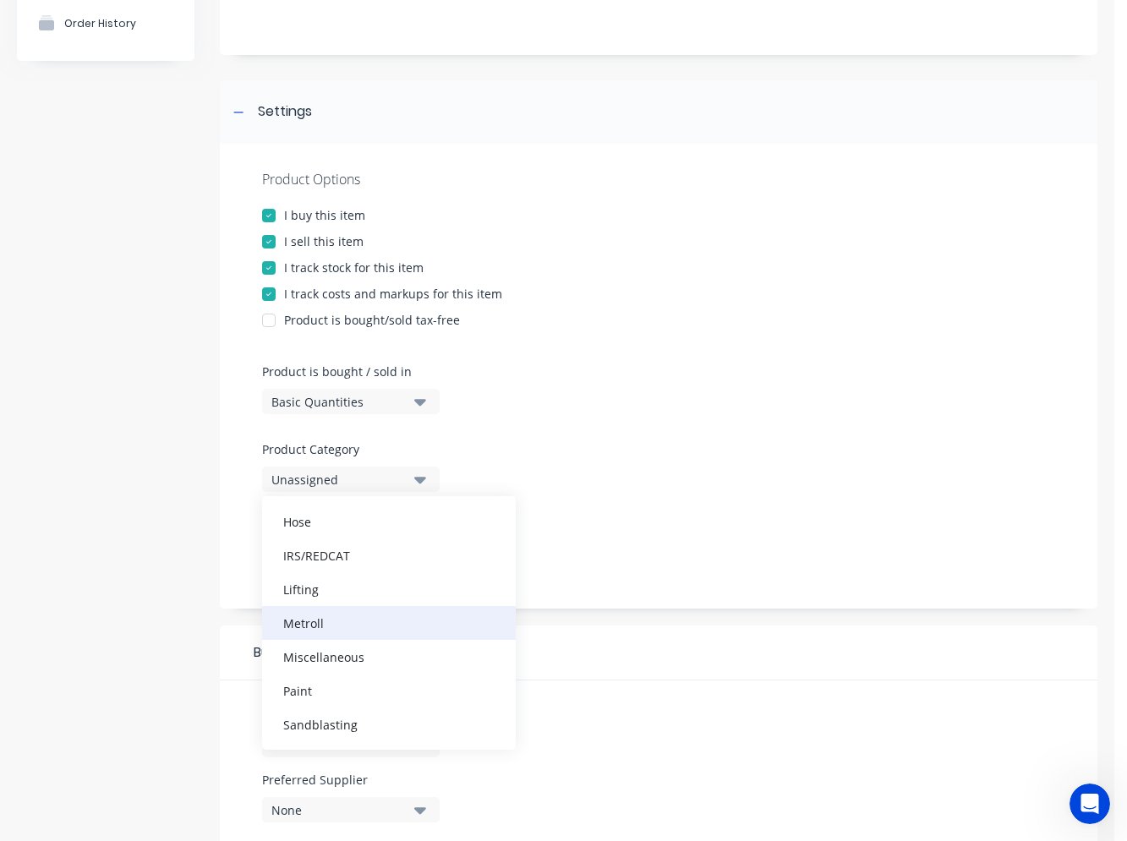
click at [342, 624] on div "Metroll" at bounding box center [389, 623] width 254 height 34
type textarea "x"
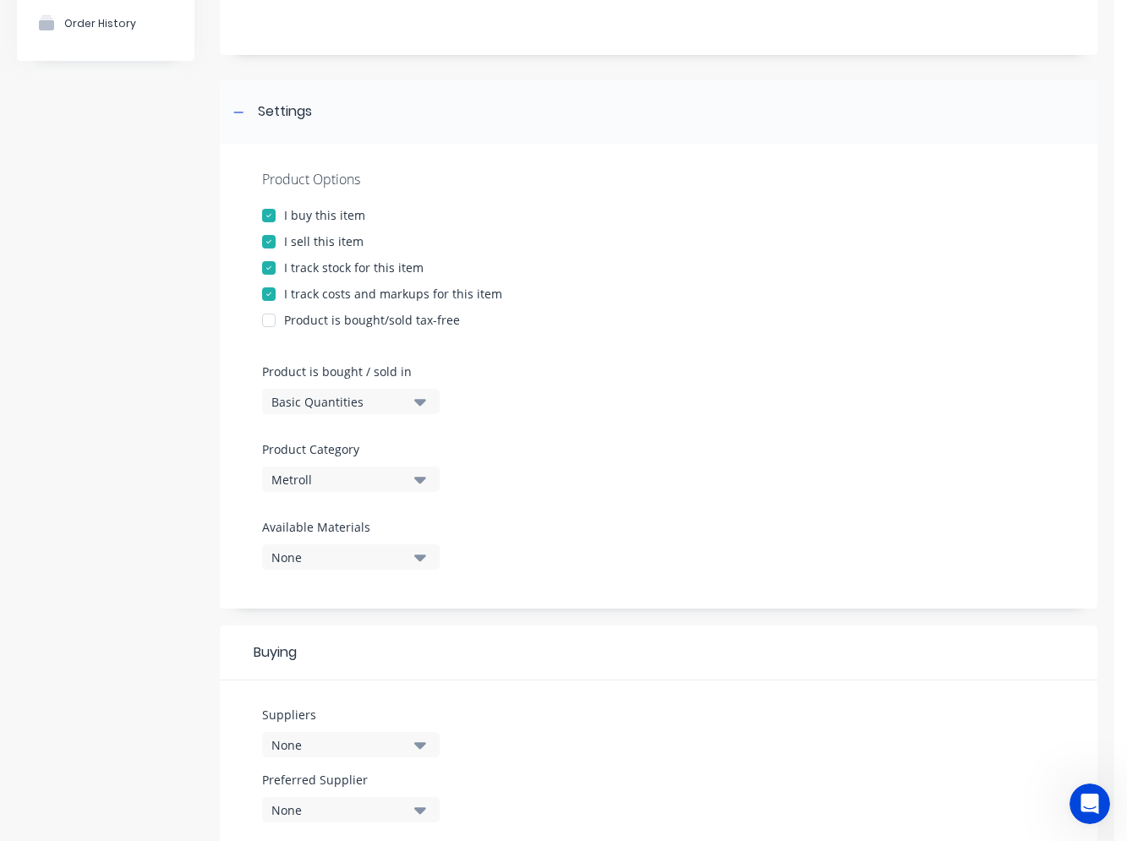
scroll to position [338, 0]
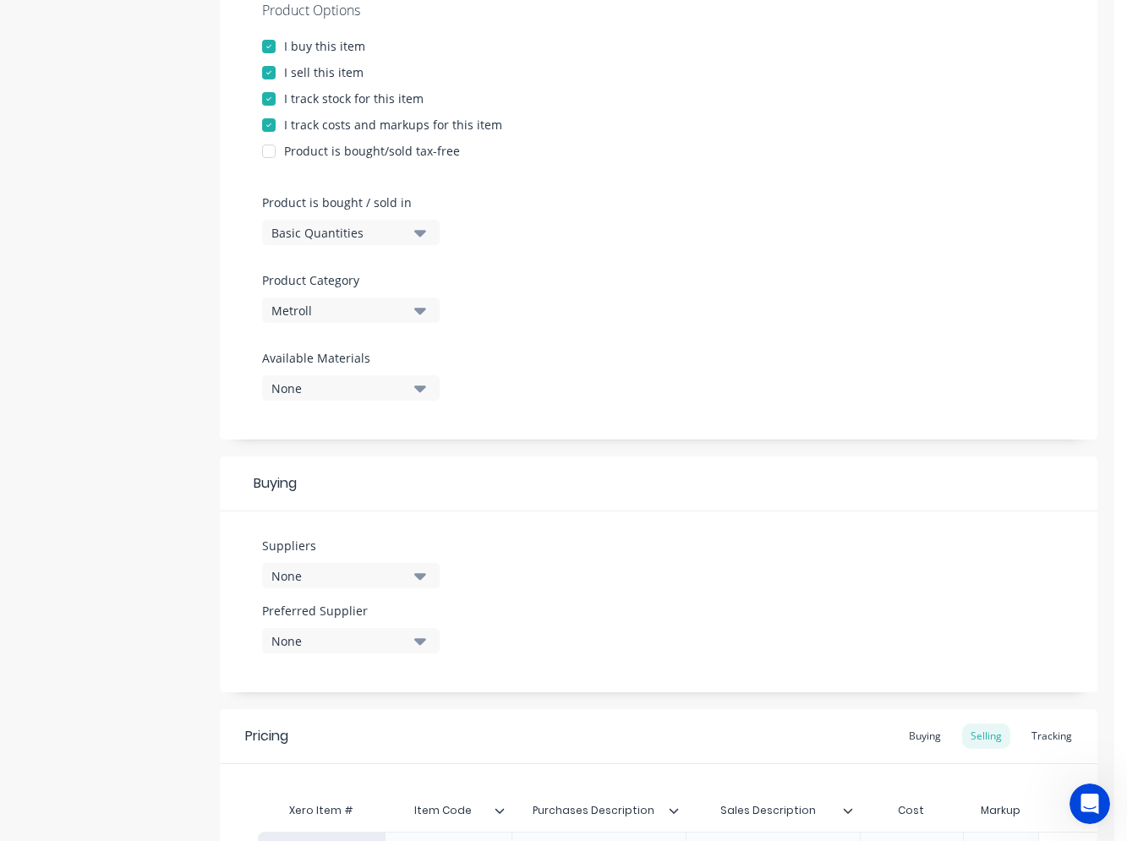
click at [361, 585] on button "None" at bounding box center [351, 575] width 178 height 25
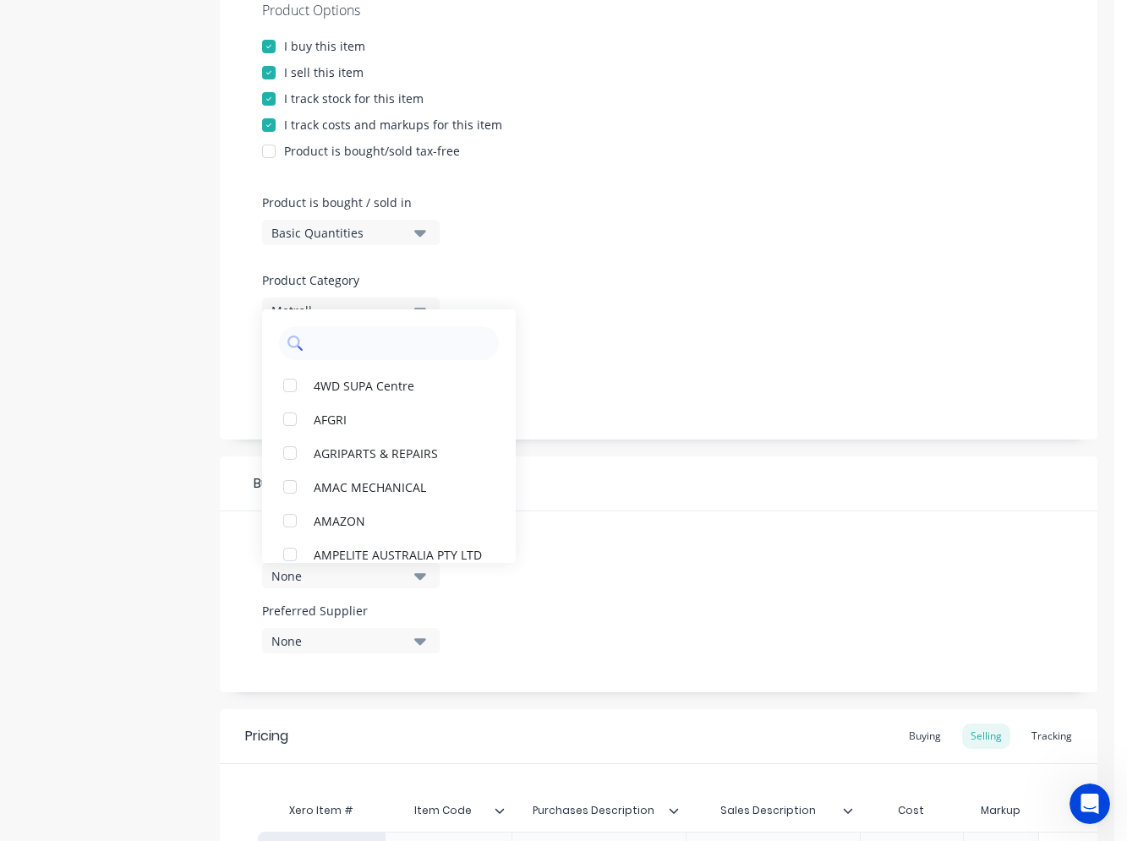
click at [356, 347] on input "text" at bounding box center [400, 343] width 179 height 34
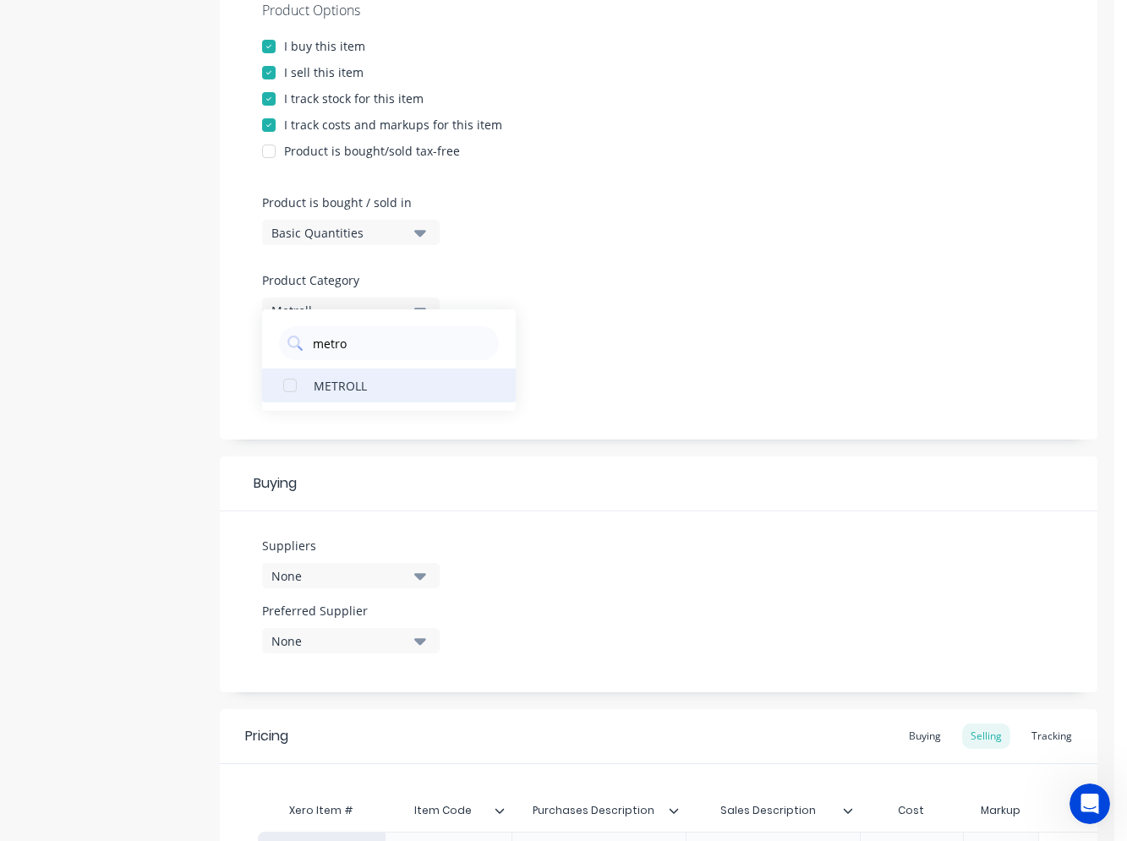
type input "metro"
click at [340, 390] on div "METROLL" at bounding box center [398, 385] width 169 height 18
click at [585, 393] on div "Product Options I buy this item I sell this item I track stock for this item I …" at bounding box center [659, 207] width 878 height 465
click at [417, 638] on icon "button" at bounding box center [420, 641] width 12 height 19
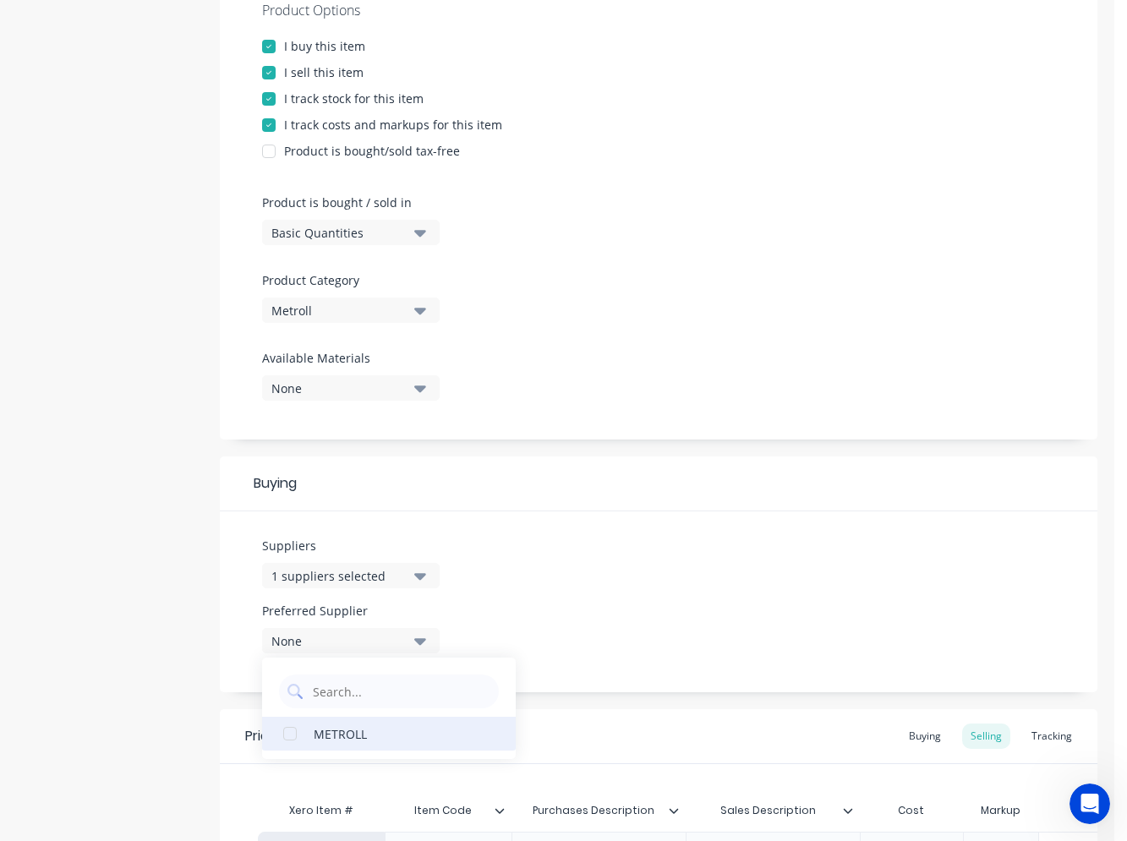
click at [354, 736] on div "METROLL" at bounding box center [398, 734] width 169 height 18
click at [559, 559] on div "Suppliers 1 suppliers selected metro Preferred Supplier METROLL METROLL" at bounding box center [659, 602] width 878 height 181
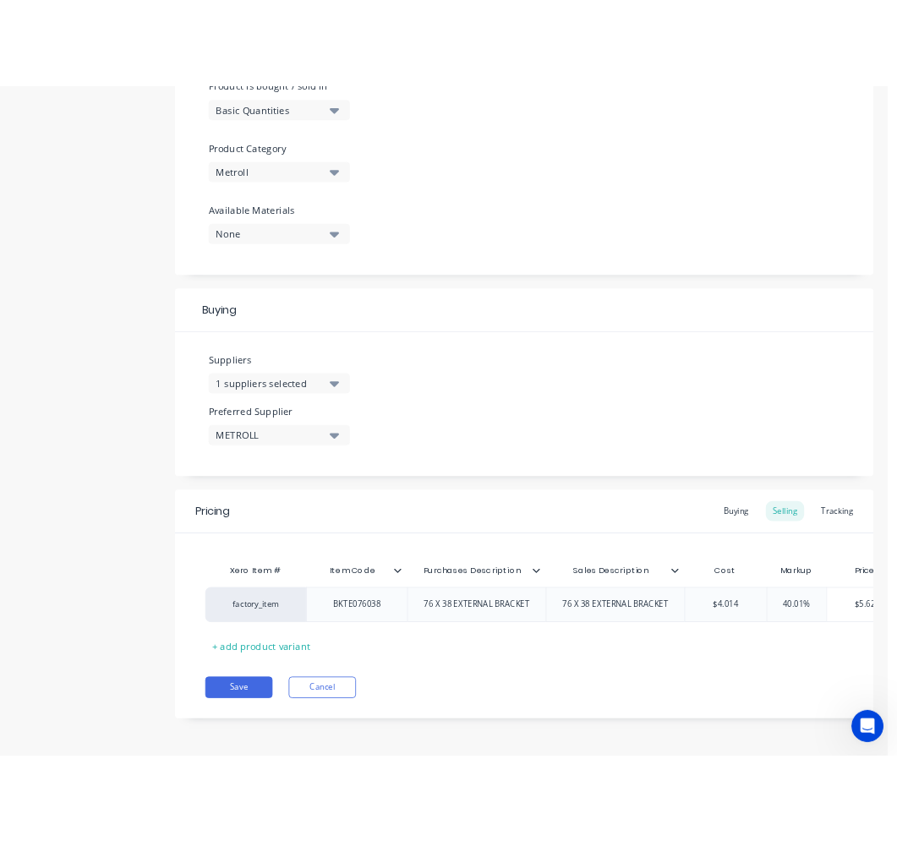
scroll to position [553, 0]
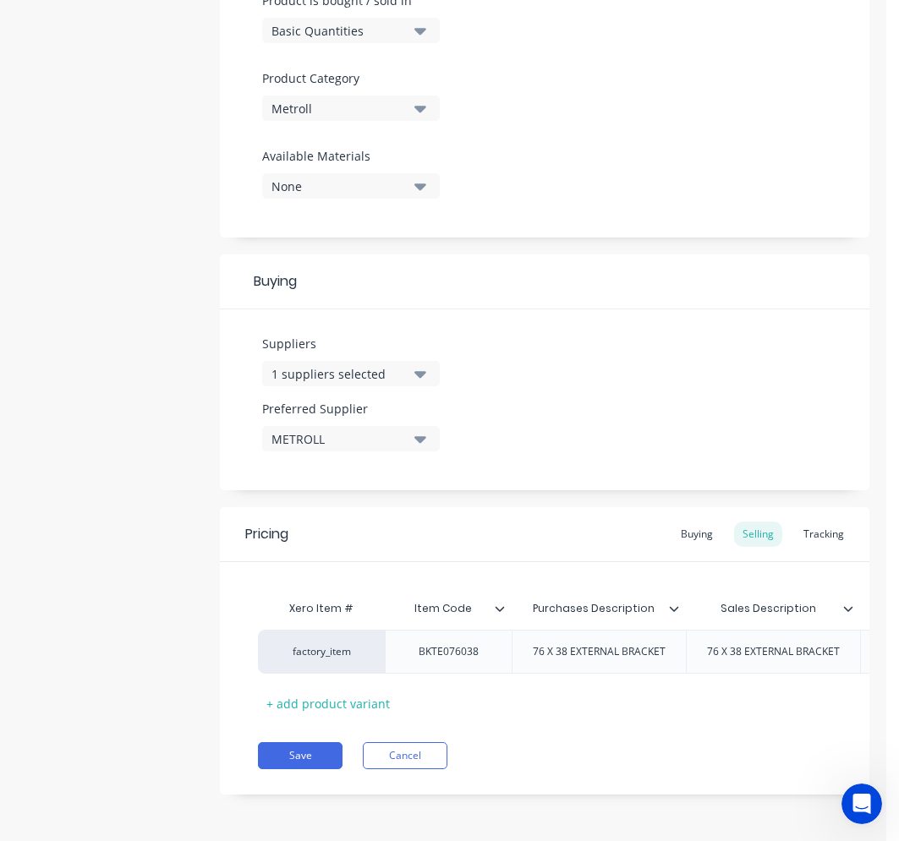
type textarea "x"
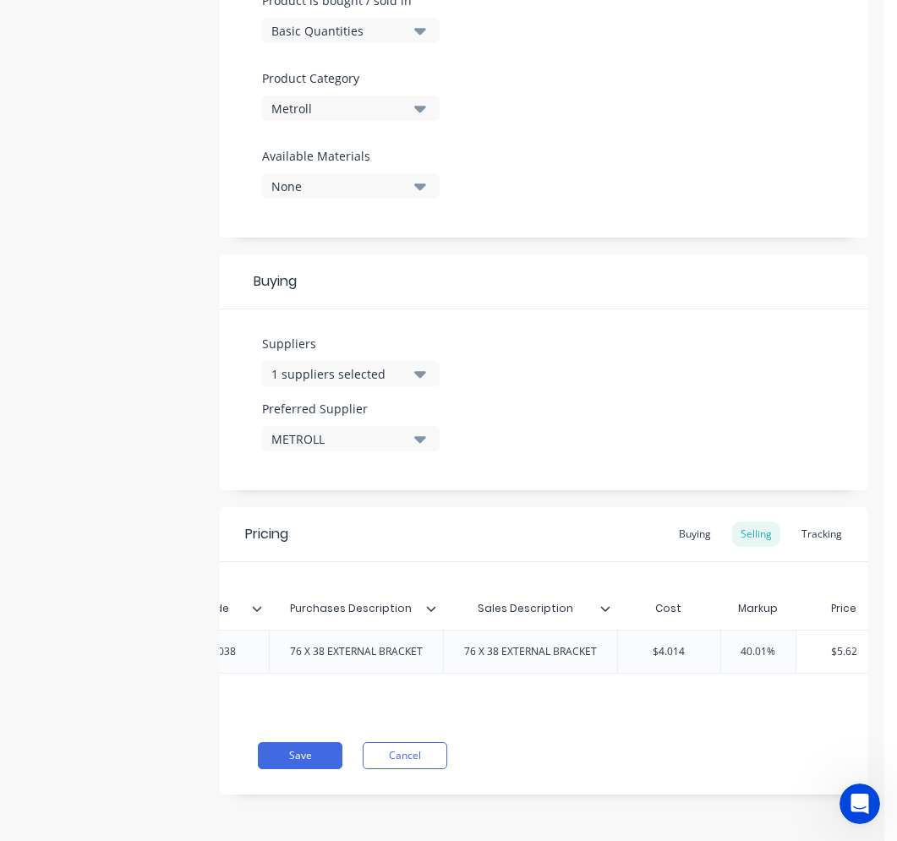
scroll to position [0, 251]
click at [684, 531] on div "Buying" at bounding box center [694, 534] width 49 height 25
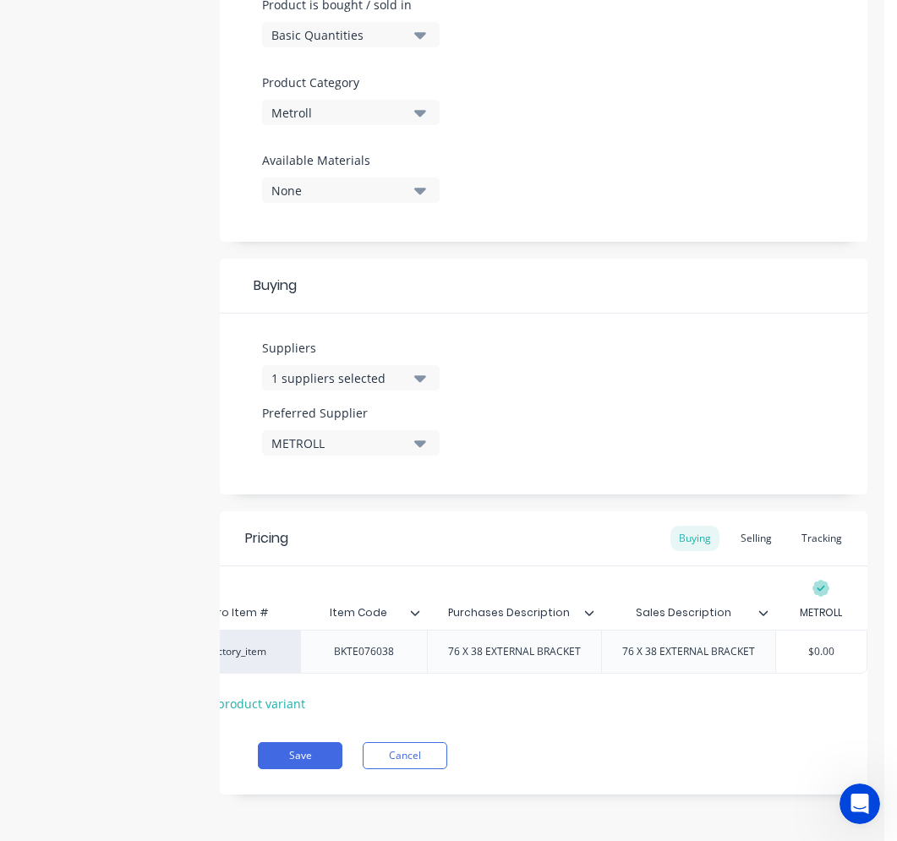
type input "$0.00"
drag, startPoint x: 820, startPoint y: 635, endPoint x: 750, endPoint y: 635, distance: 70.2
click at [750, 635] on div "factory_item BKTE076038 76 X 38 EXTERNAL BRACKET 76 X 38 EXTERNAL BRACKET $0.00…" at bounding box center [520, 652] width 694 height 44
type textarea "x"
type input "4"
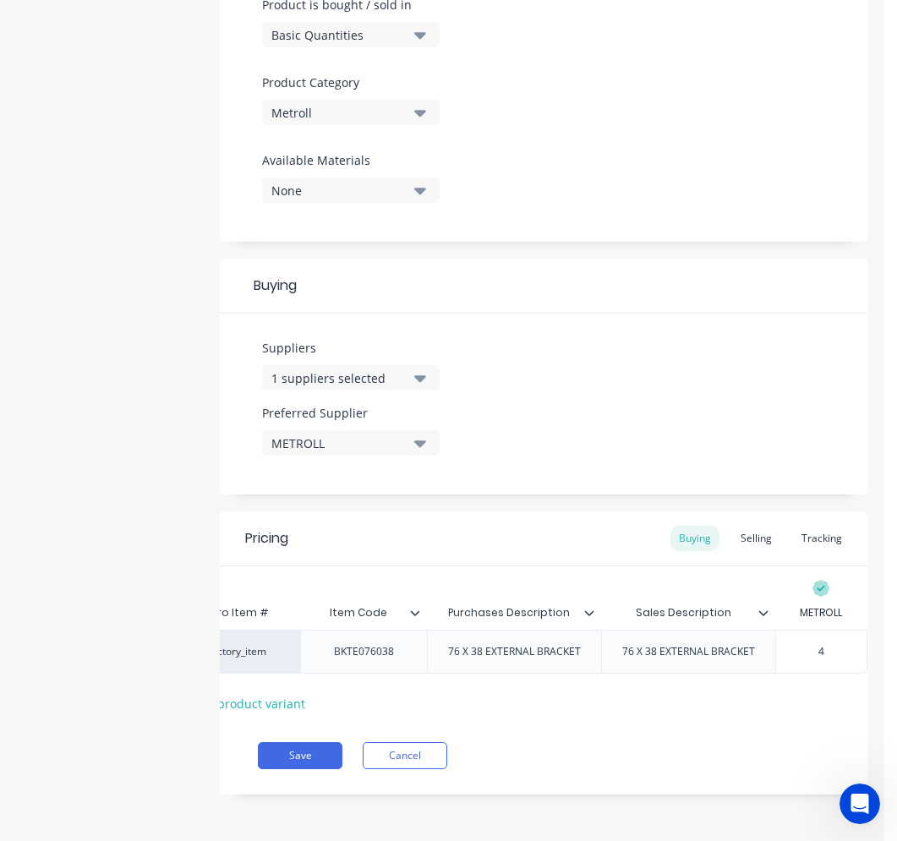
type textarea "x"
type input "4."
type textarea "x"
type input "4.0"
type textarea "x"
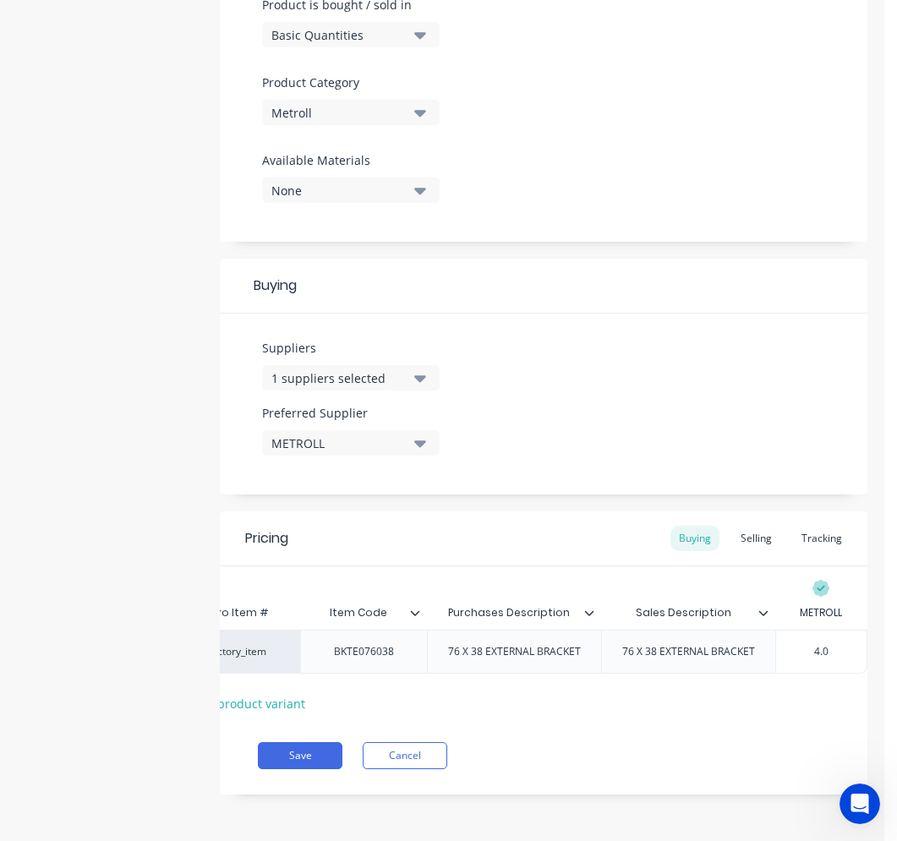
type input "4.01"
type textarea "x"
type input "4.014"
click at [743, 529] on div "Selling" at bounding box center [756, 538] width 48 height 25
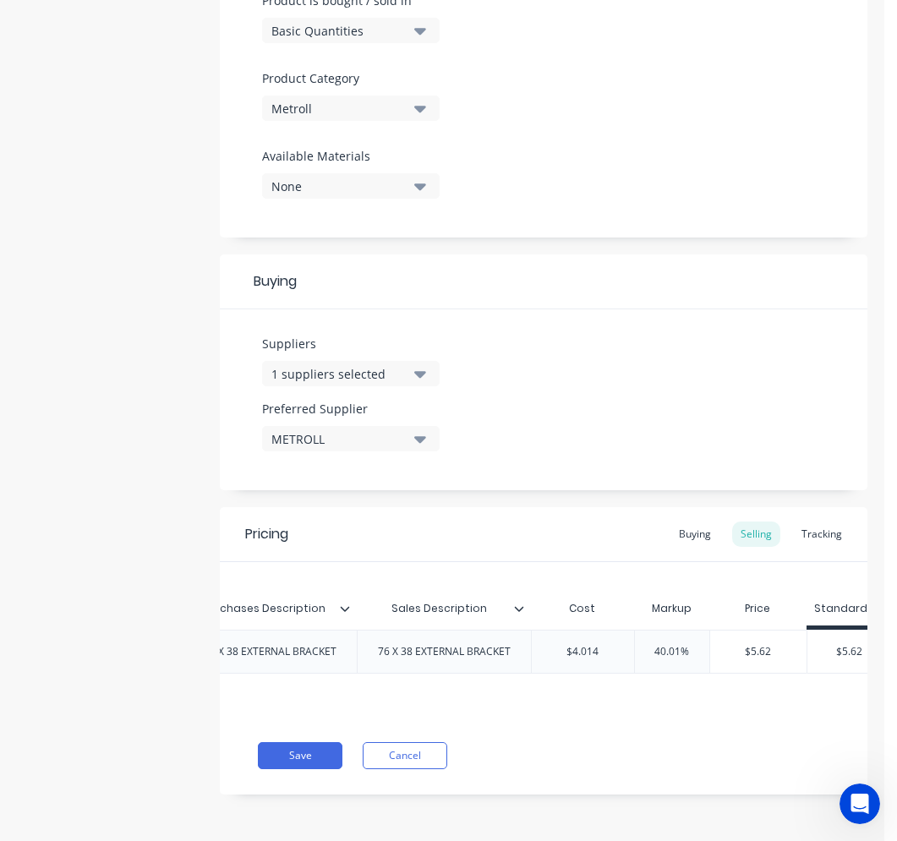
scroll to position [0, 331]
type input "40.01%"
drag, startPoint x: 677, startPoint y: 646, endPoint x: 654, endPoint y: 646, distance: 23.7
click at [654, 646] on input "40.01%" at bounding box center [670, 651] width 85 height 15
type textarea "x"
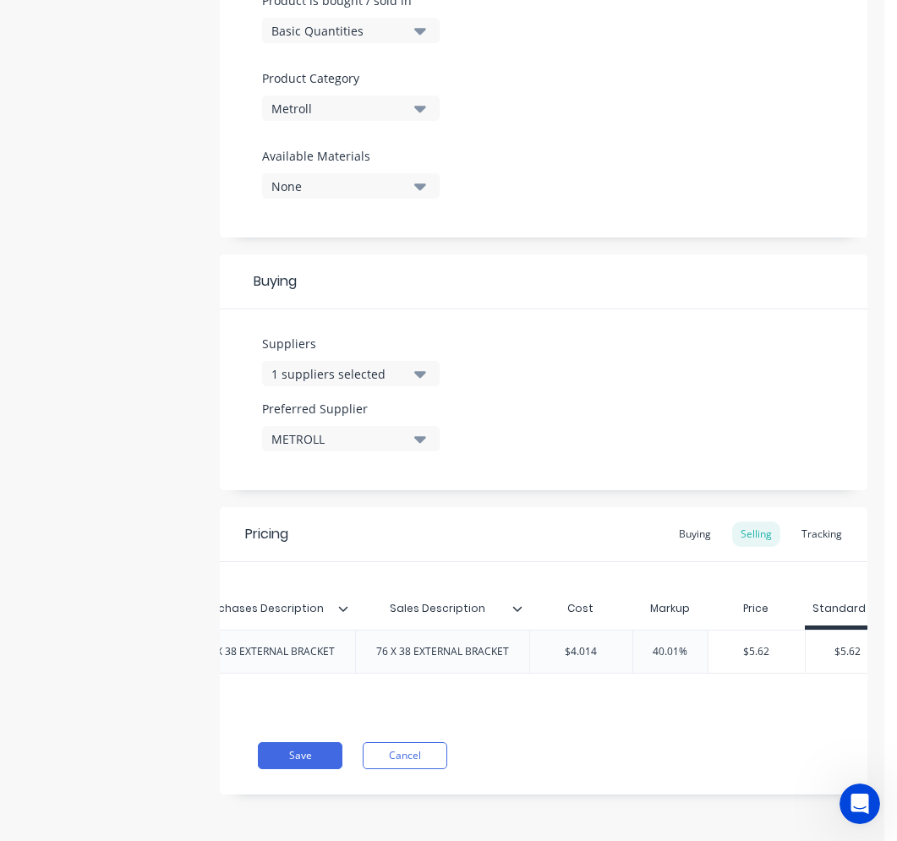
type input "4%"
type textarea "x"
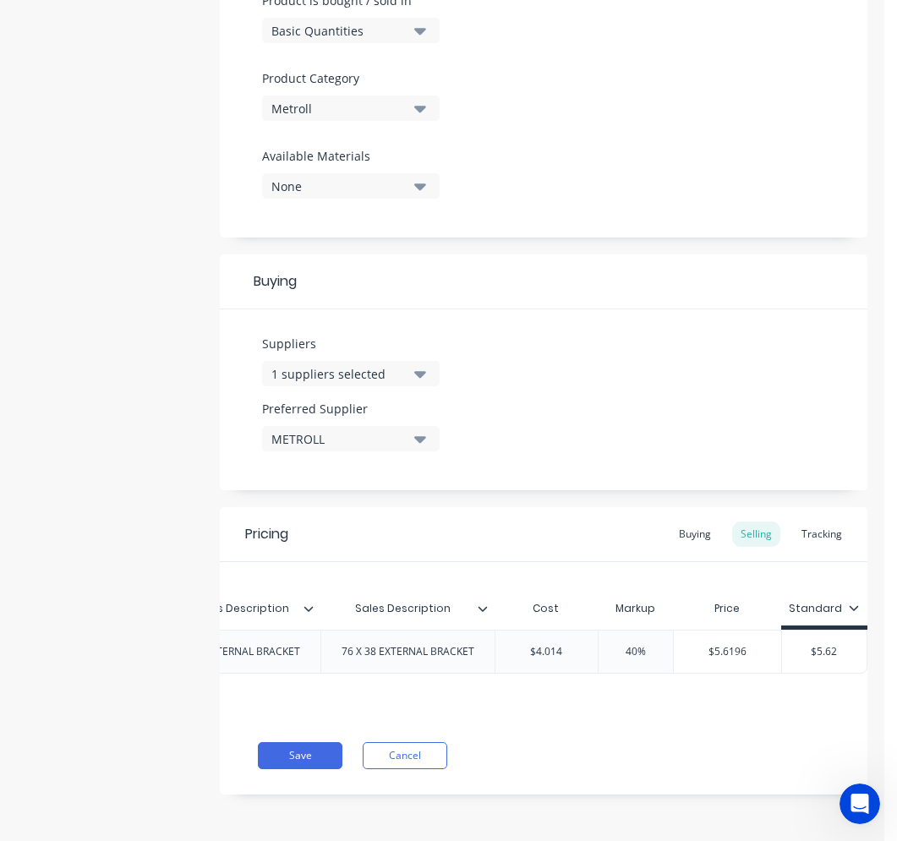
type input "40%"
type input "$5.62"
drag, startPoint x: 835, startPoint y: 643, endPoint x: 783, endPoint y: 643, distance: 51.6
click at [783, 644] on input "$5.62" at bounding box center [824, 651] width 85 height 15
type textarea "x"
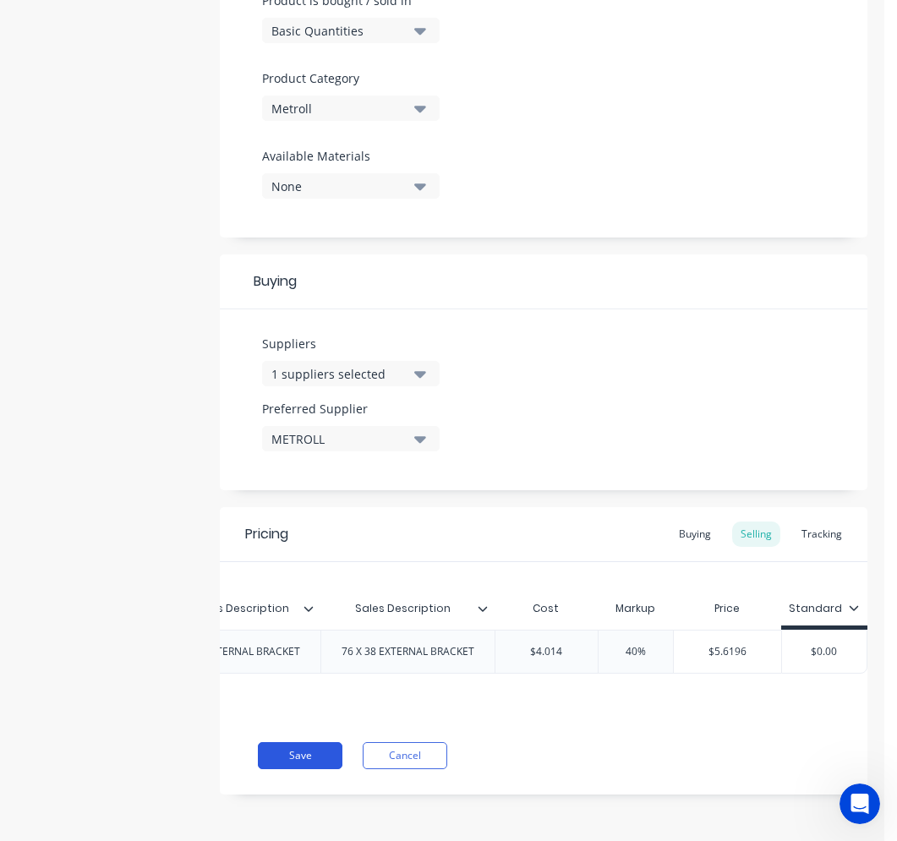
click at [312, 749] on button "Save" at bounding box center [300, 755] width 85 height 27
type textarea "x"
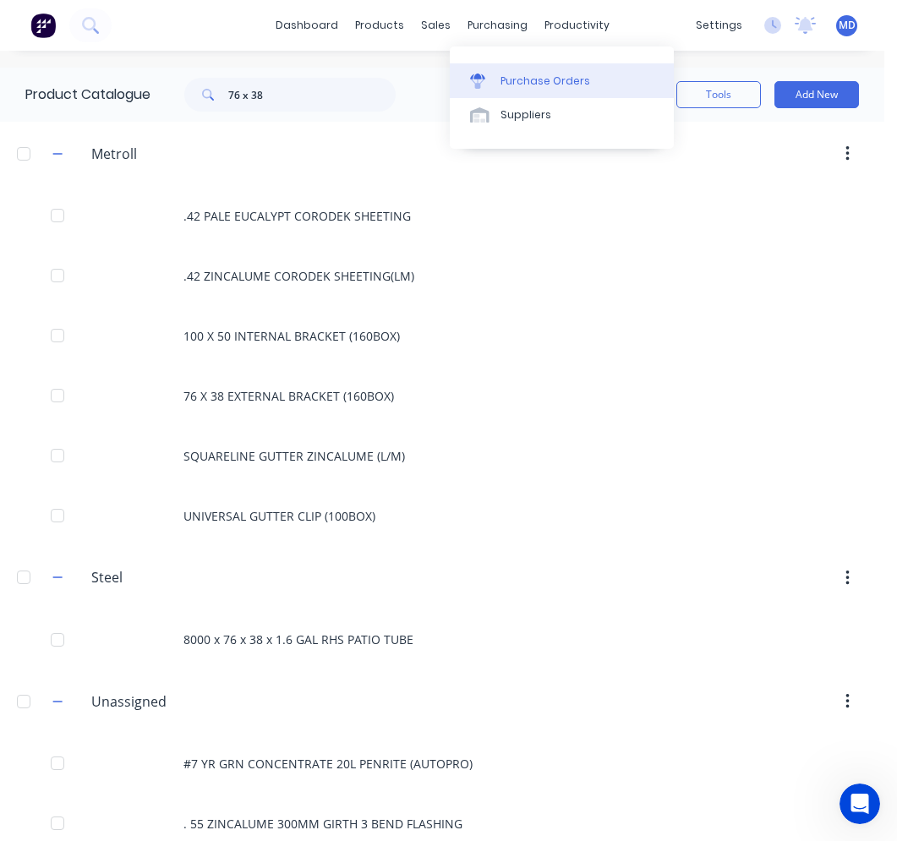
click at [503, 81] on div "Purchase Orders" at bounding box center [546, 81] width 90 height 15
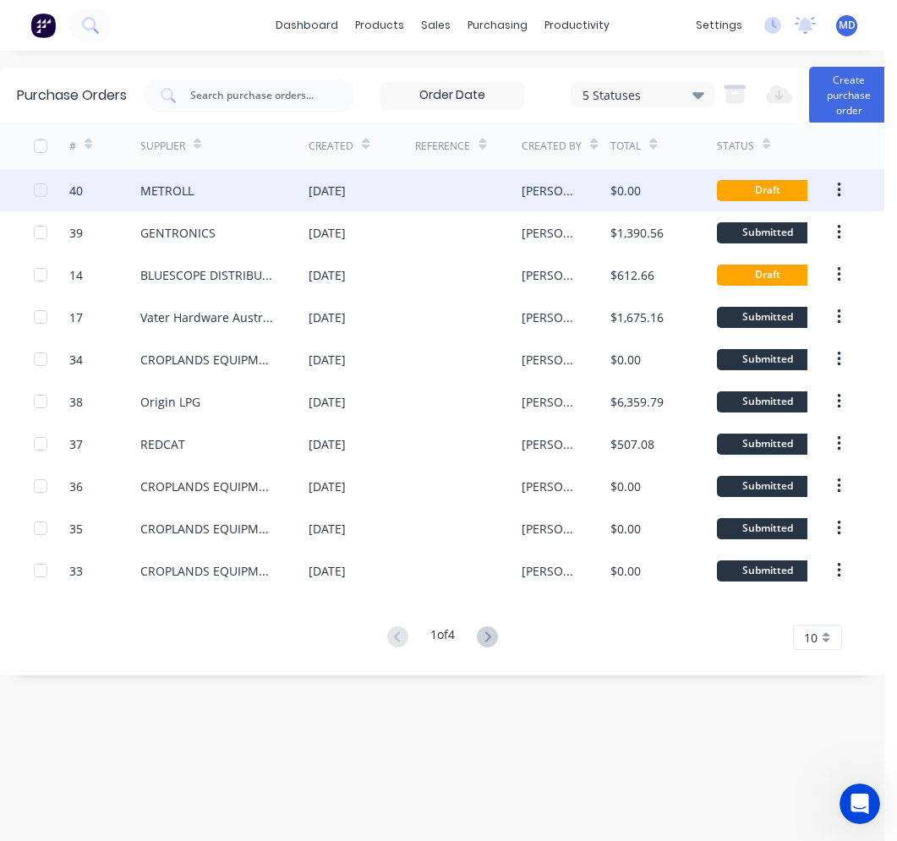
click at [249, 188] on div "METROLL" at bounding box center [224, 190] width 168 height 42
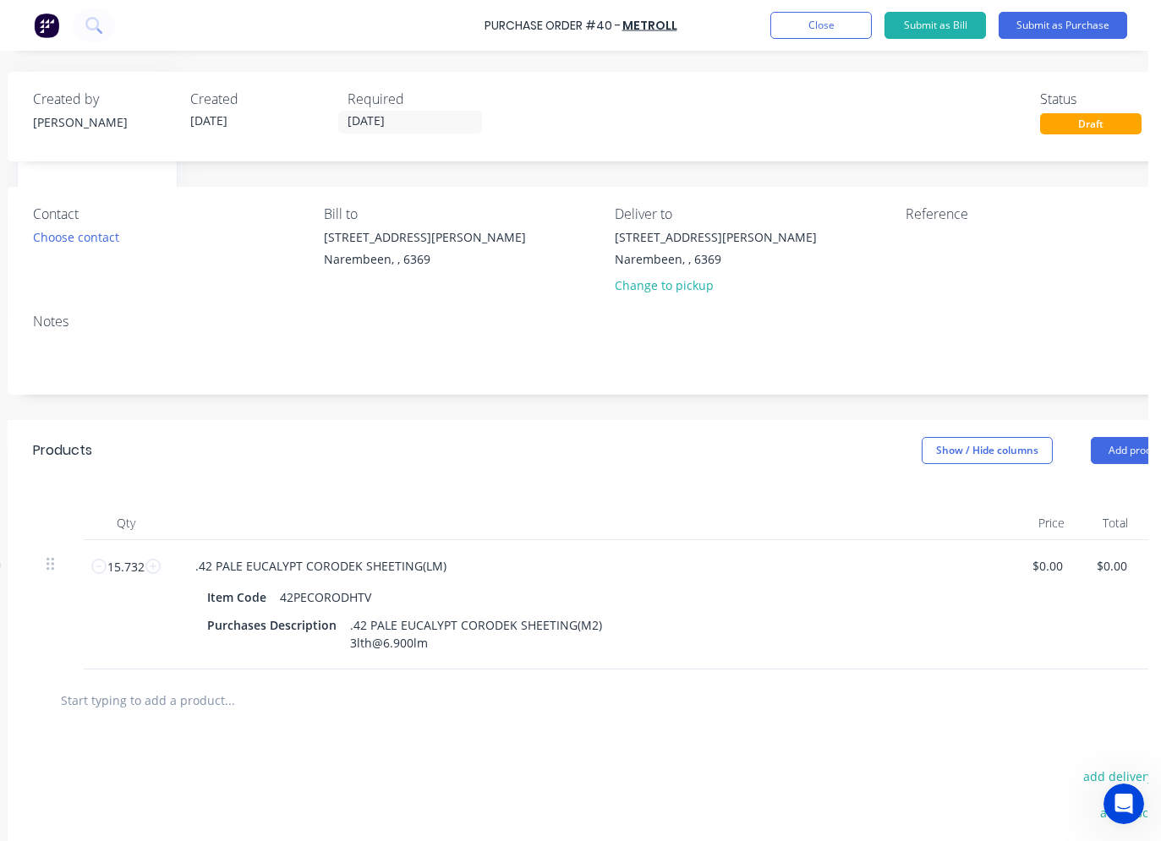
scroll to position [0, 269]
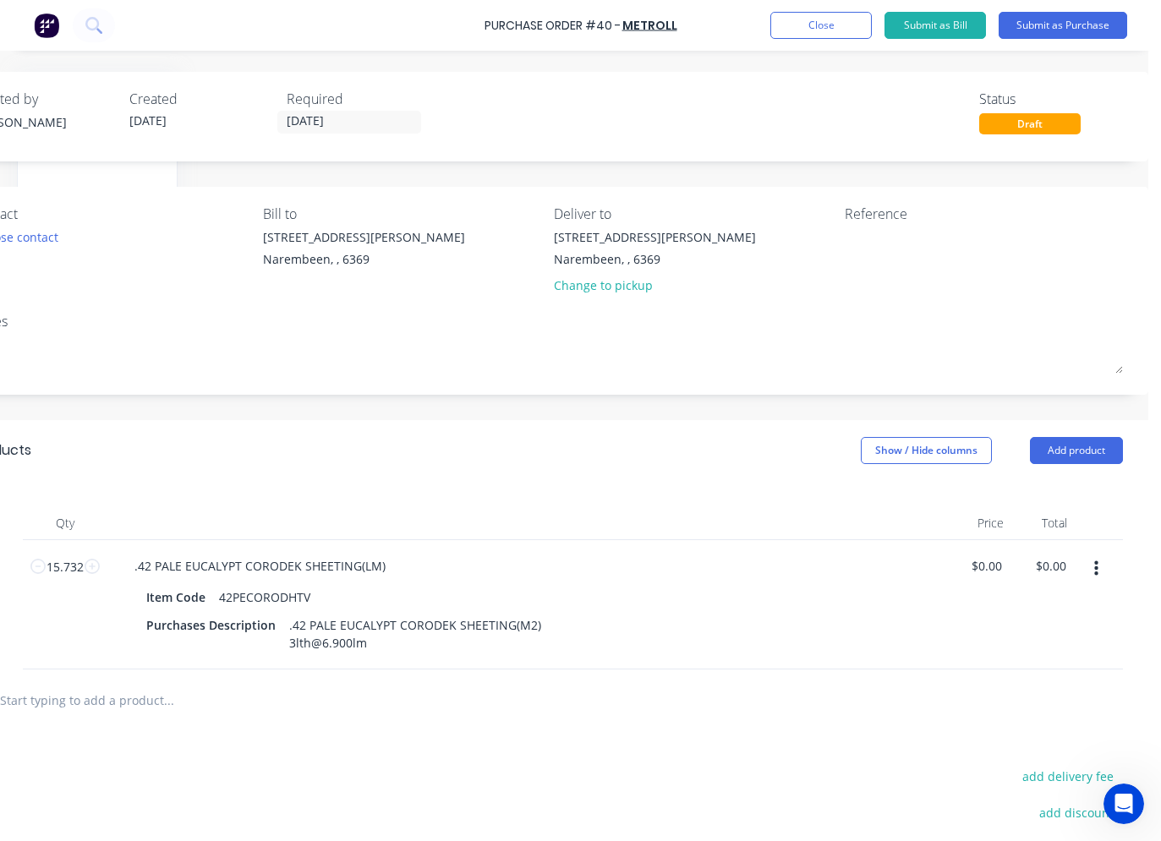
click at [1086, 566] on button "button" at bounding box center [1096, 569] width 40 height 30
click at [1008, 712] on button "Delete" at bounding box center [1044, 715] width 144 height 34
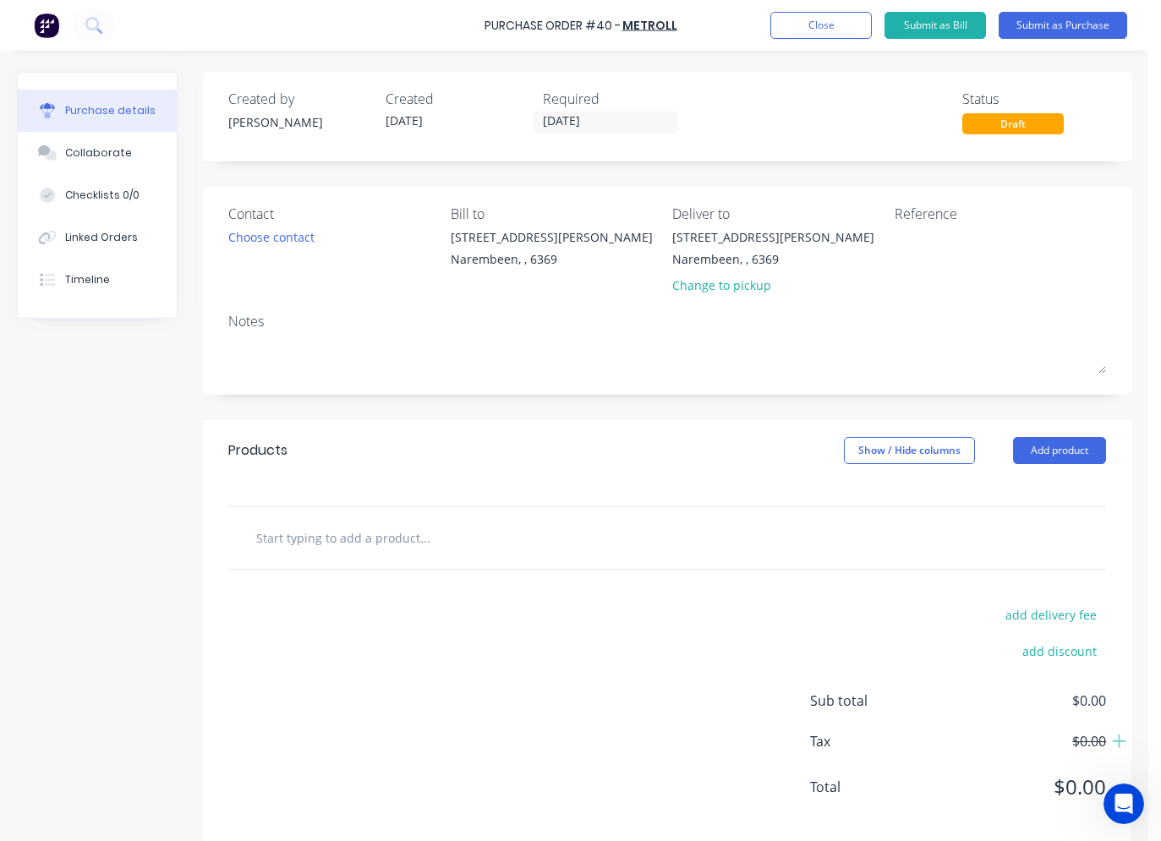
scroll to position [0, 0]
click at [432, 532] on input "text" at bounding box center [424, 538] width 338 height 34
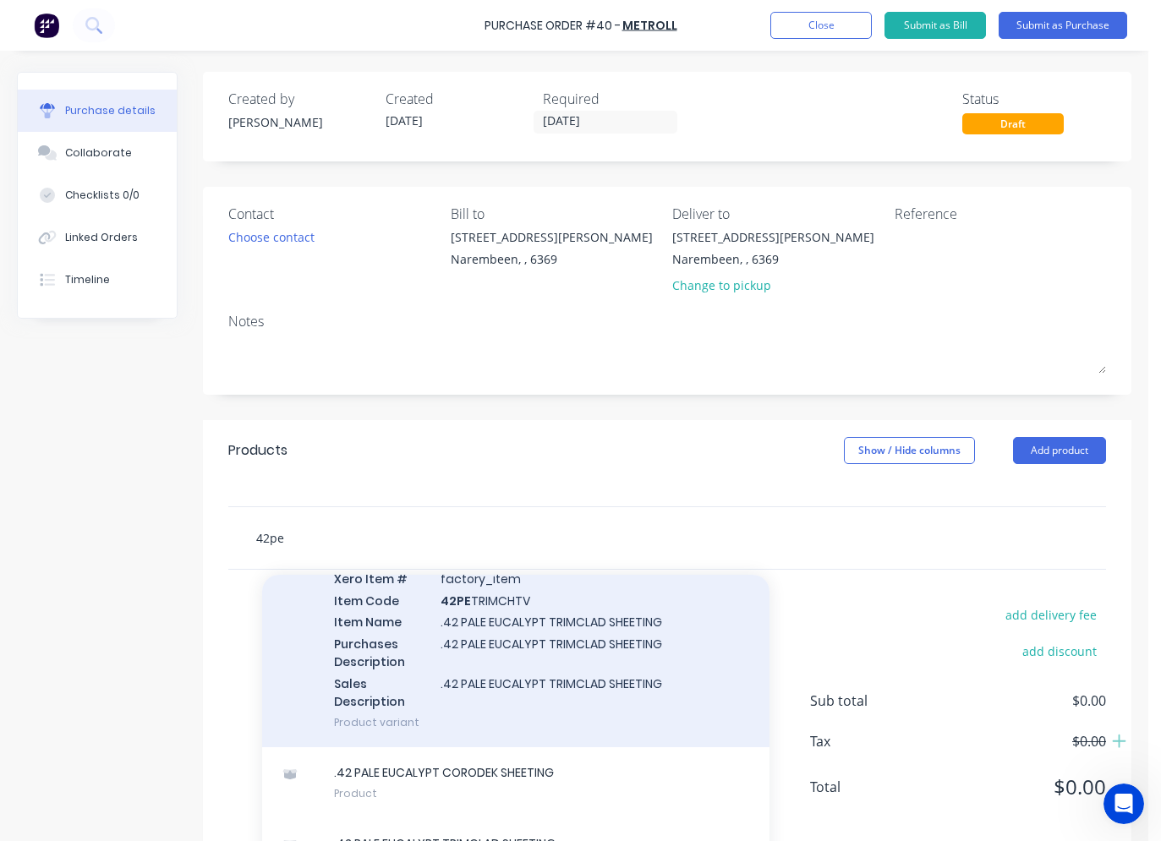
scroll to position [292, 0]
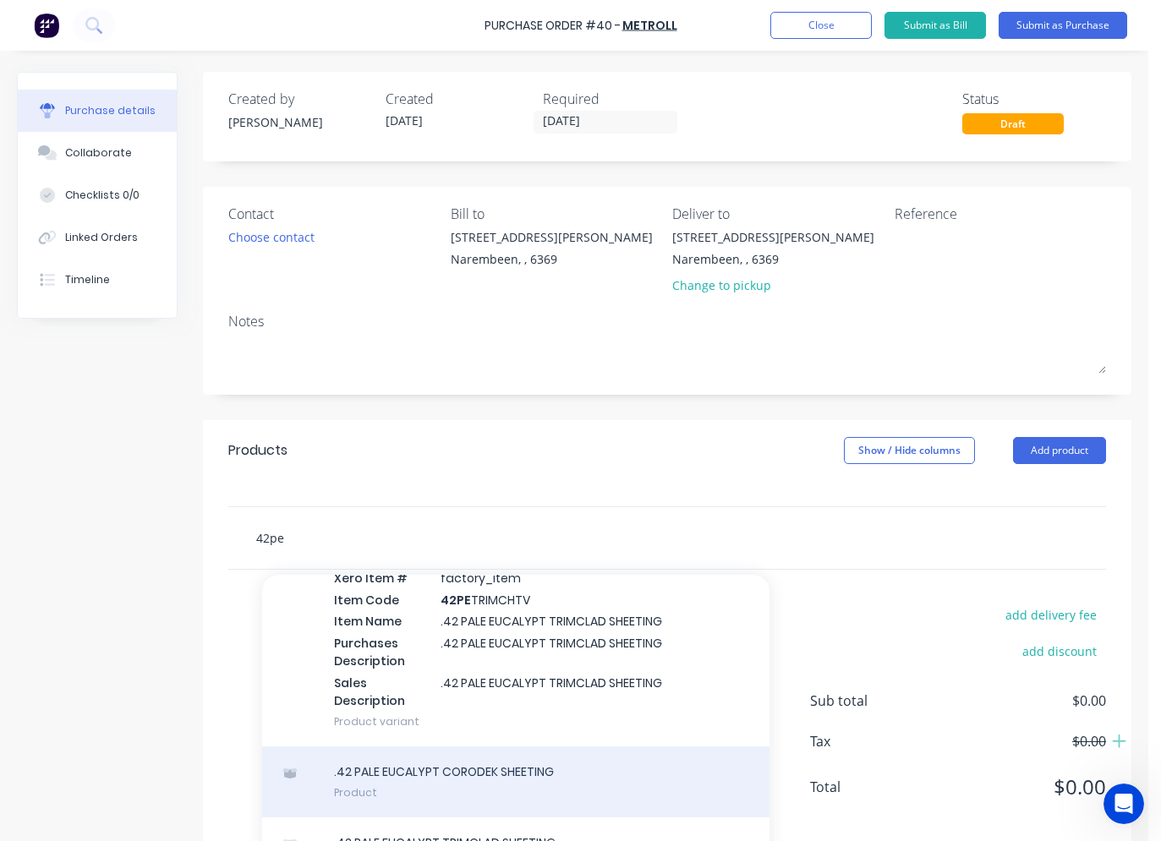
type input "42pe"
click at [470, 771] on div ".42 PALE EUCALYPT CORODEK SHEETING Product" at bounding box center [515, 782] width 507 height 71
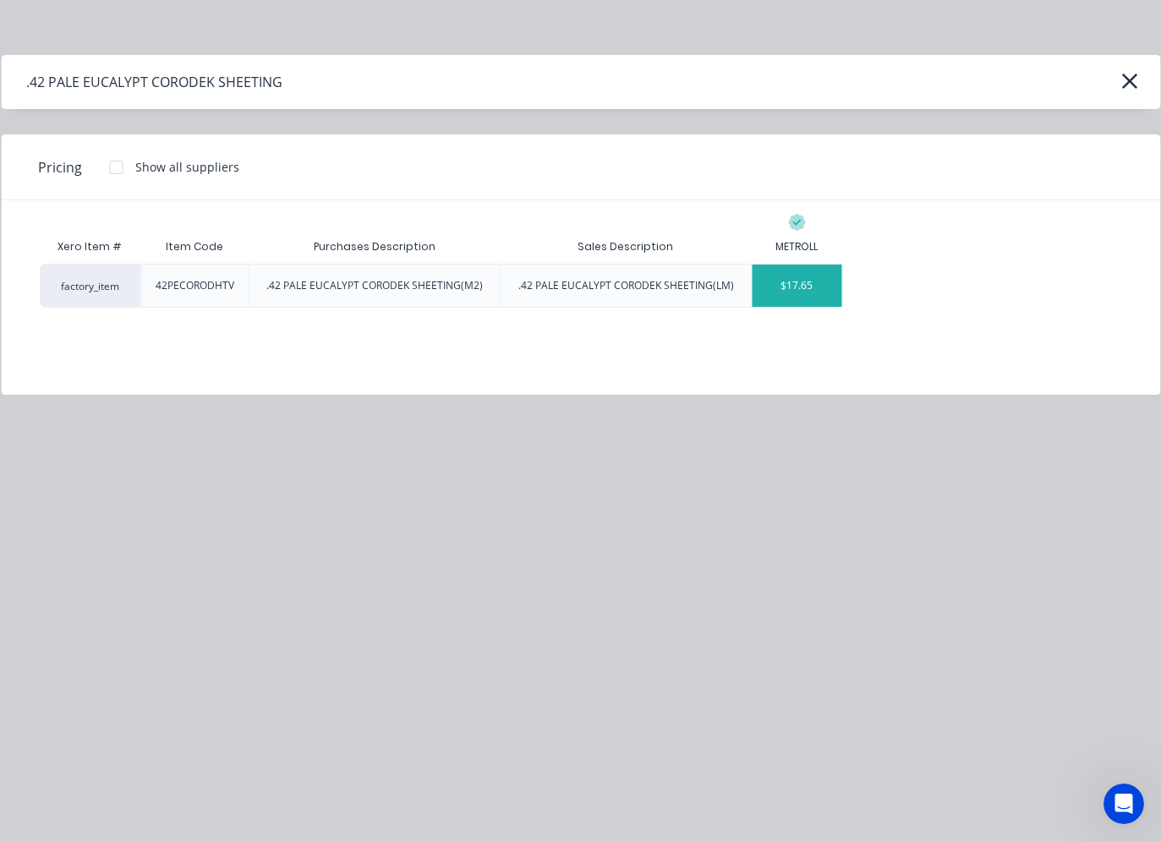
click at [794, 281] on div "$17.65" at bounding box center [797, 286] width 90 height 42
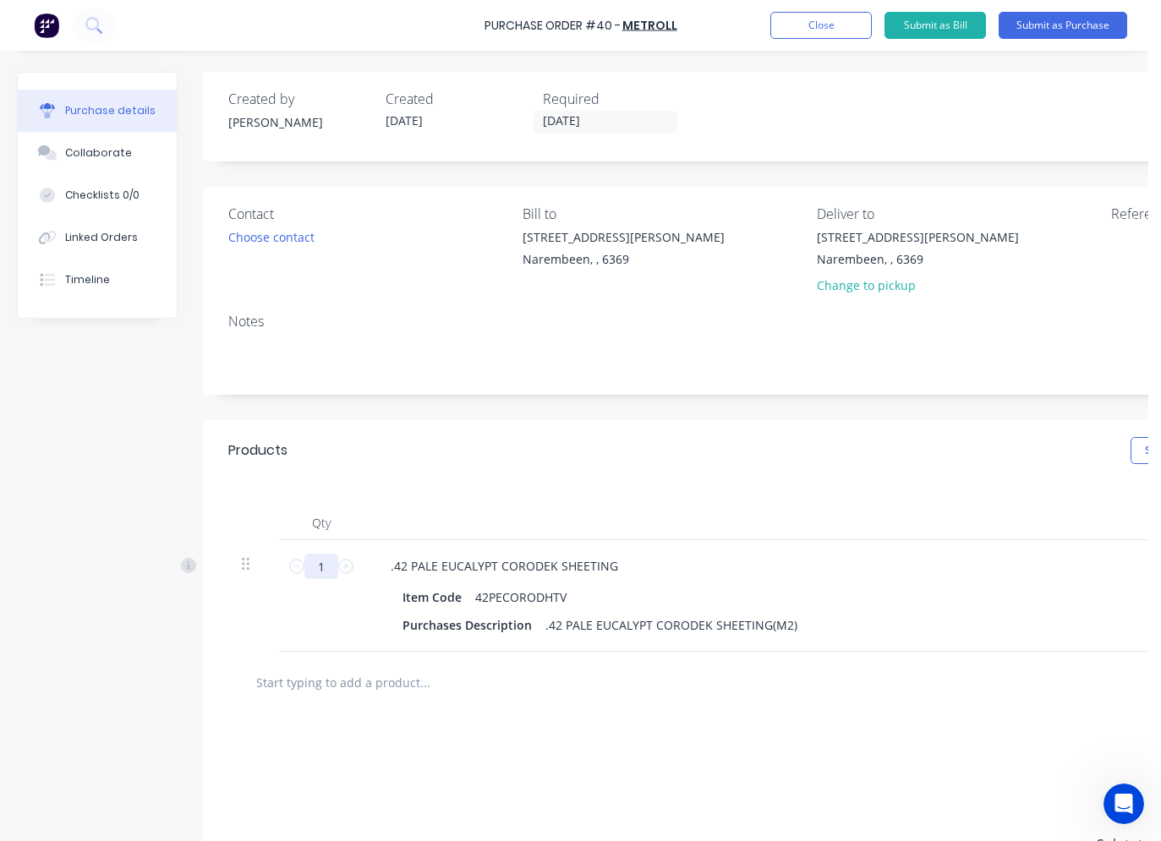
click at [329, 570] on input "1" at bounding box center [321, 566] width 34 height 25
type input "15"
type input "$264.75"
type input "15.7"
type input "$277.11"
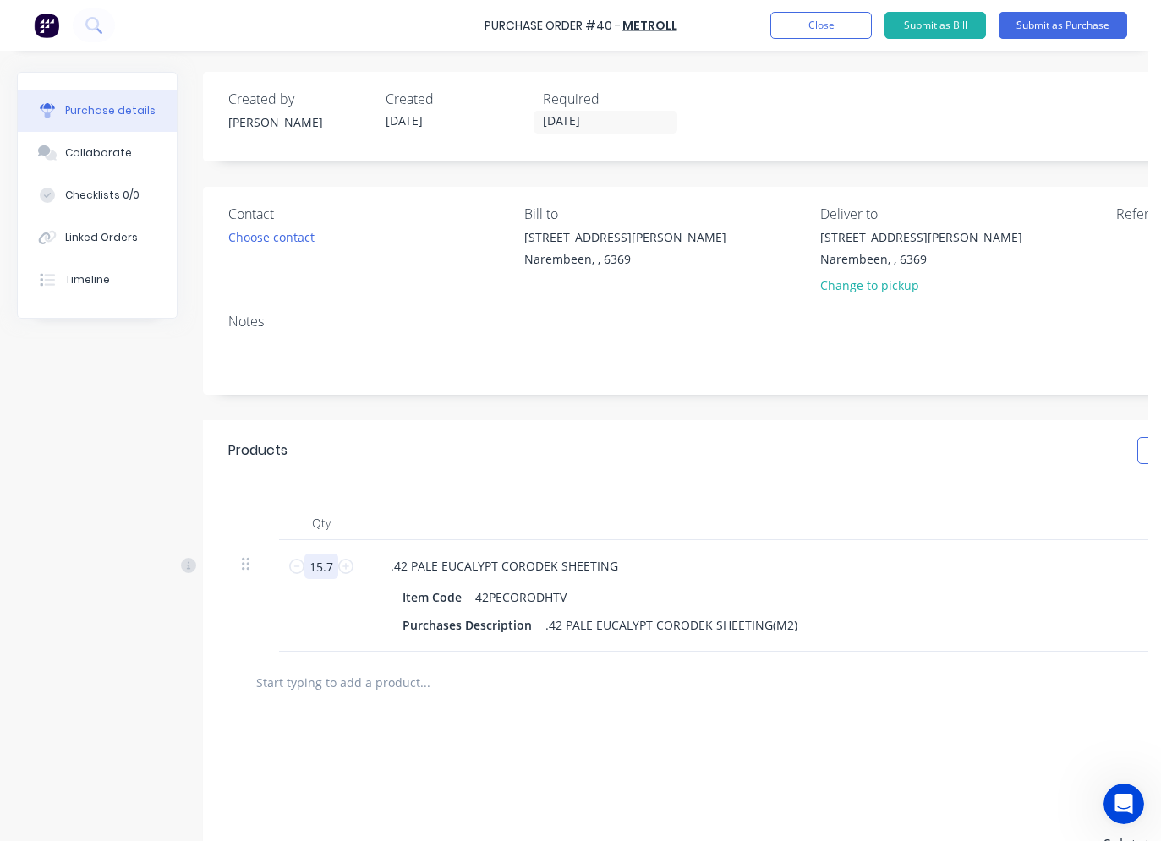
type input "15.73"
type input "$277.63"
type input "15.732"
type input "$277.67"
type input "15.732"
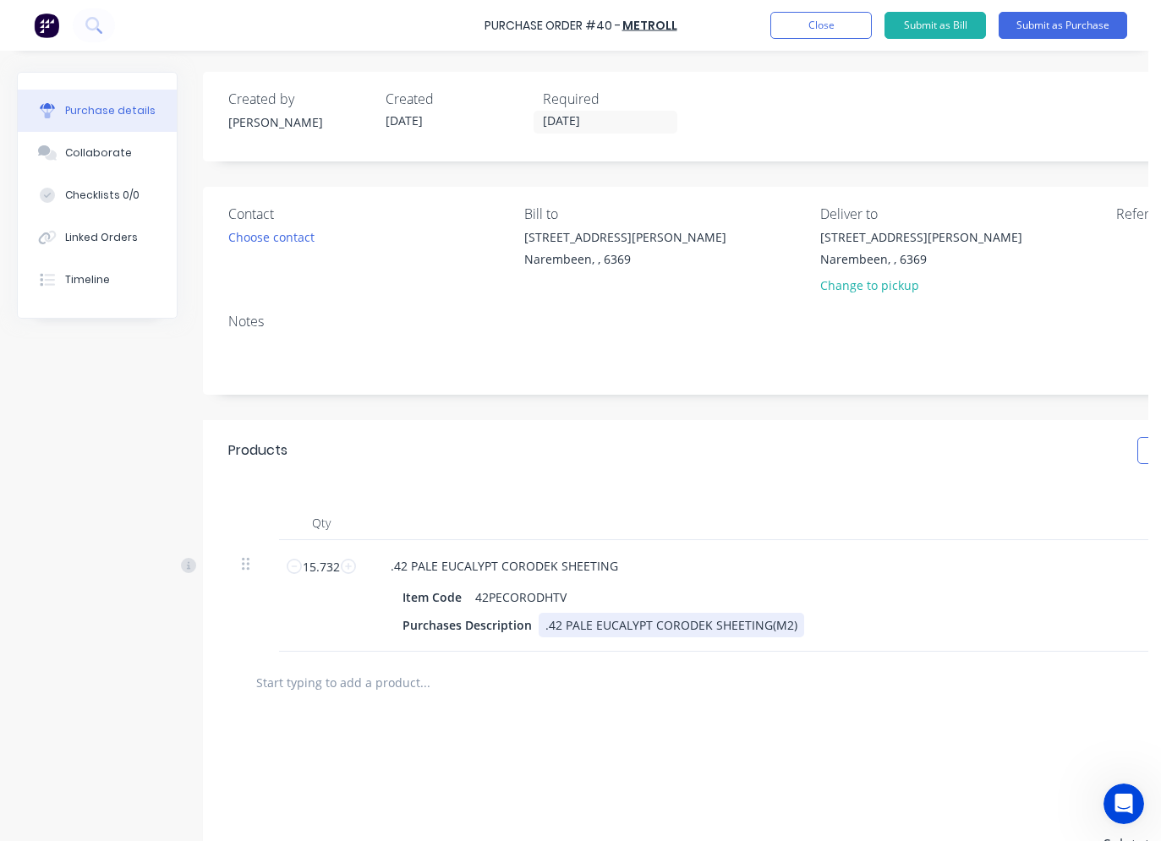
click at [809, 617] on div "Purchases Description .42 PALE EUCALYPT CORODEK SHEETING(M2)" at bounding box center [783, 625] width 774 height 25
click at [414, 709] on input "text" at bounding box center [424, 700] width 338 height 34
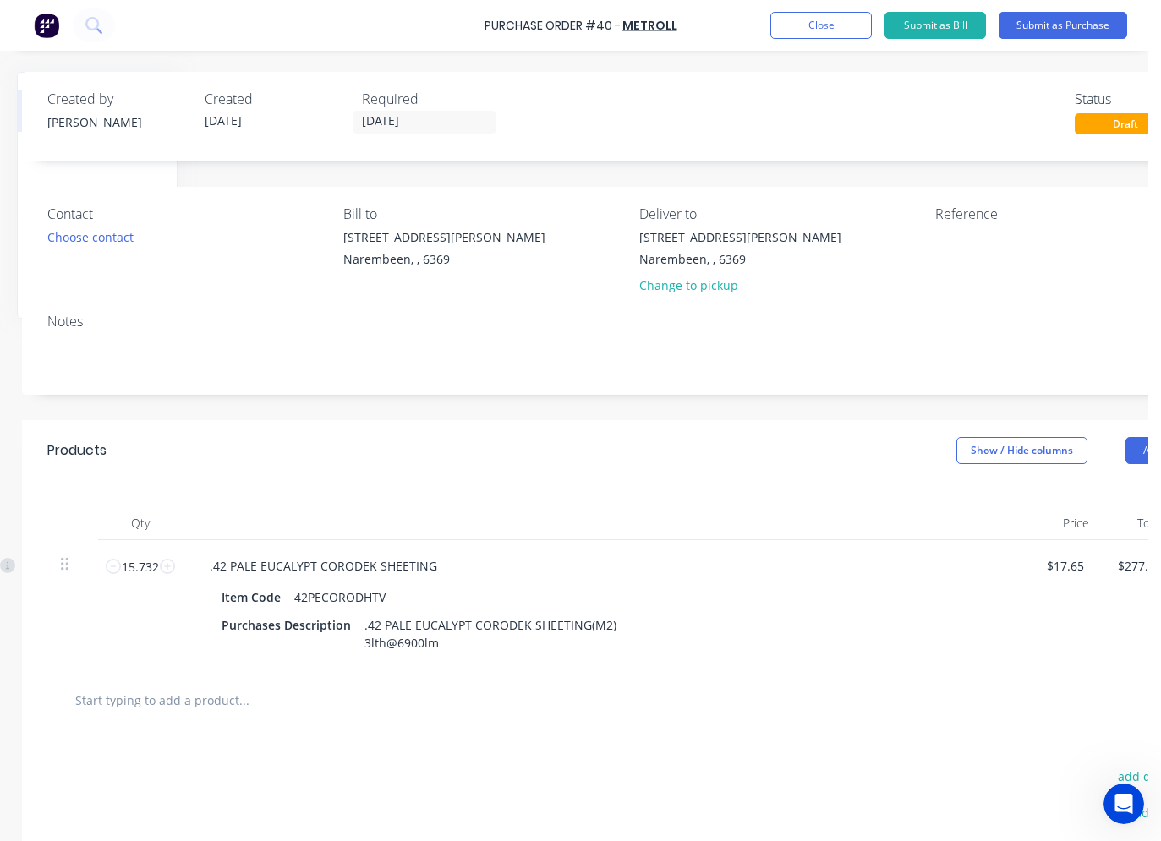
scroll to position [0, 289]
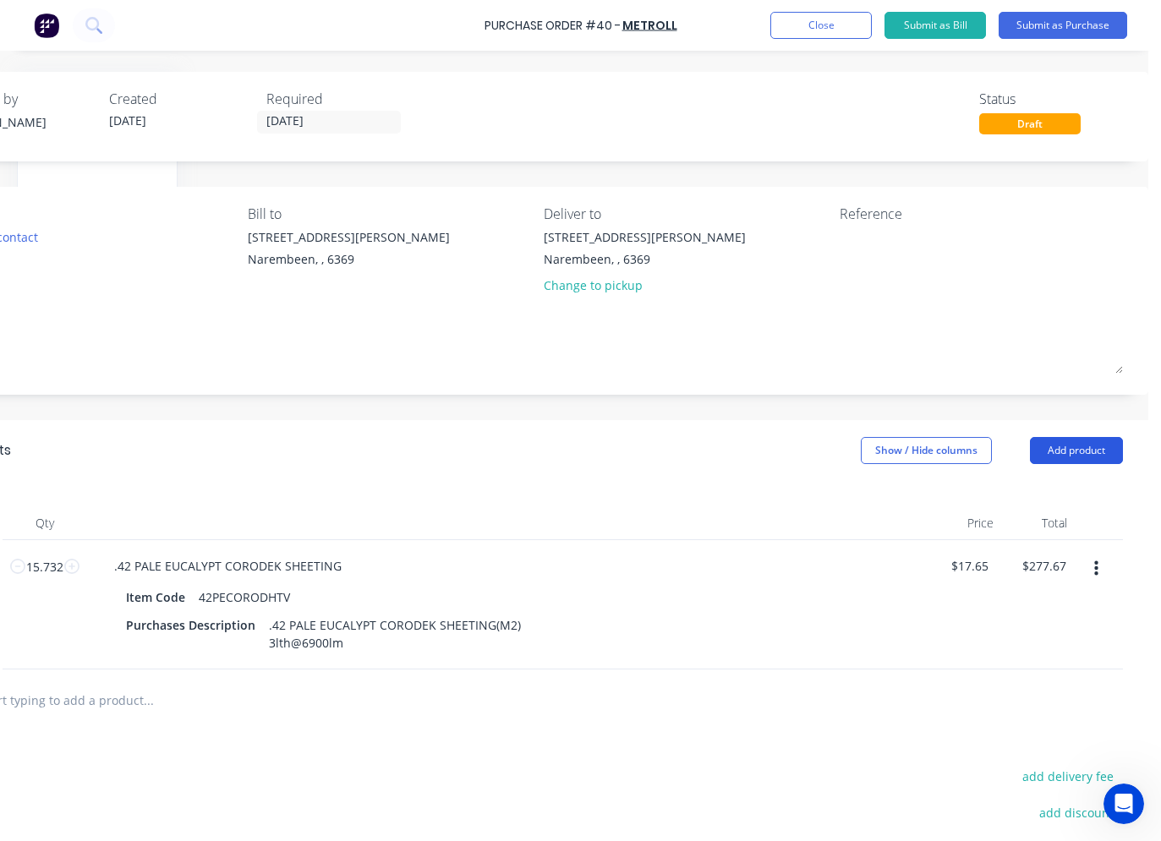
click at [1082, 457] on button "Add product" at bounding box center [1076, 450] width 93 height 27
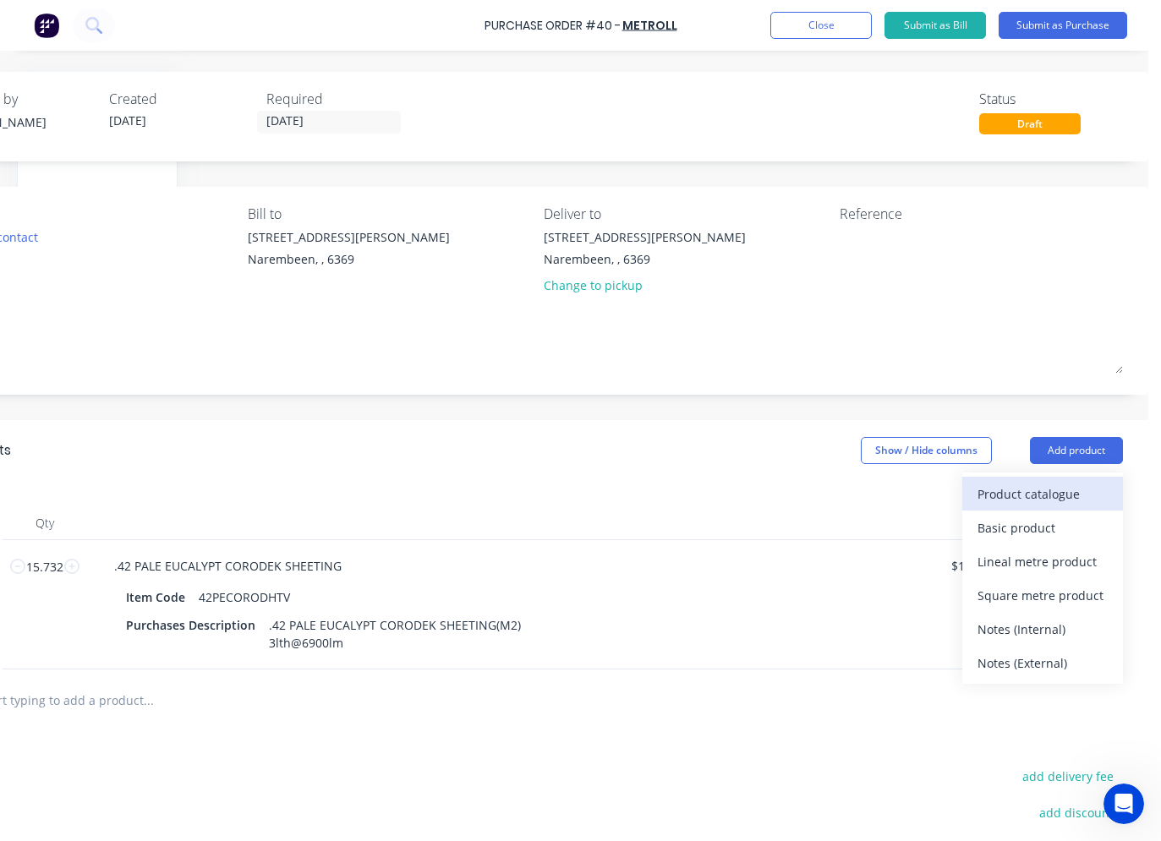
click at [1038, 494] on div "Product catalogue" at bounding box center [1042, 494] width 130 height 25
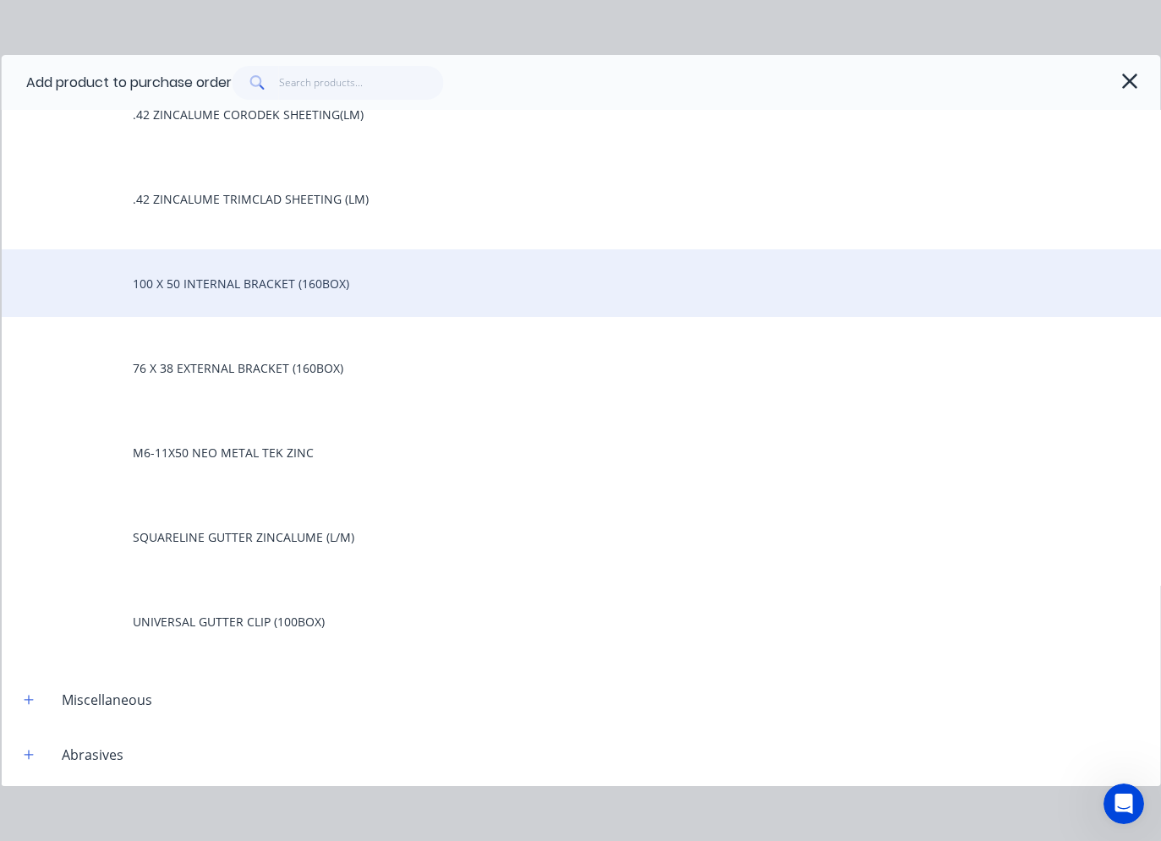
scroll to position [0, 0]
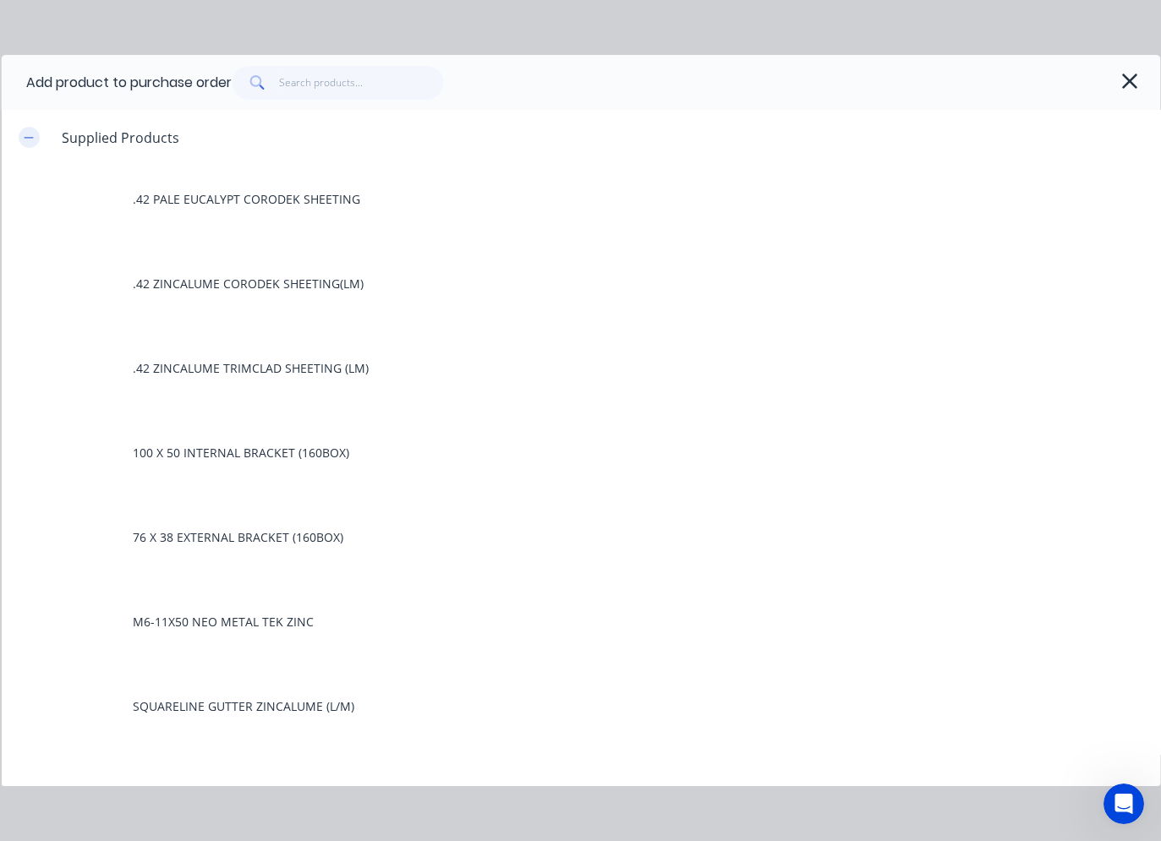
click at [28, 137] on icon "button" at bounding box center [28, 137] width 9 height 1
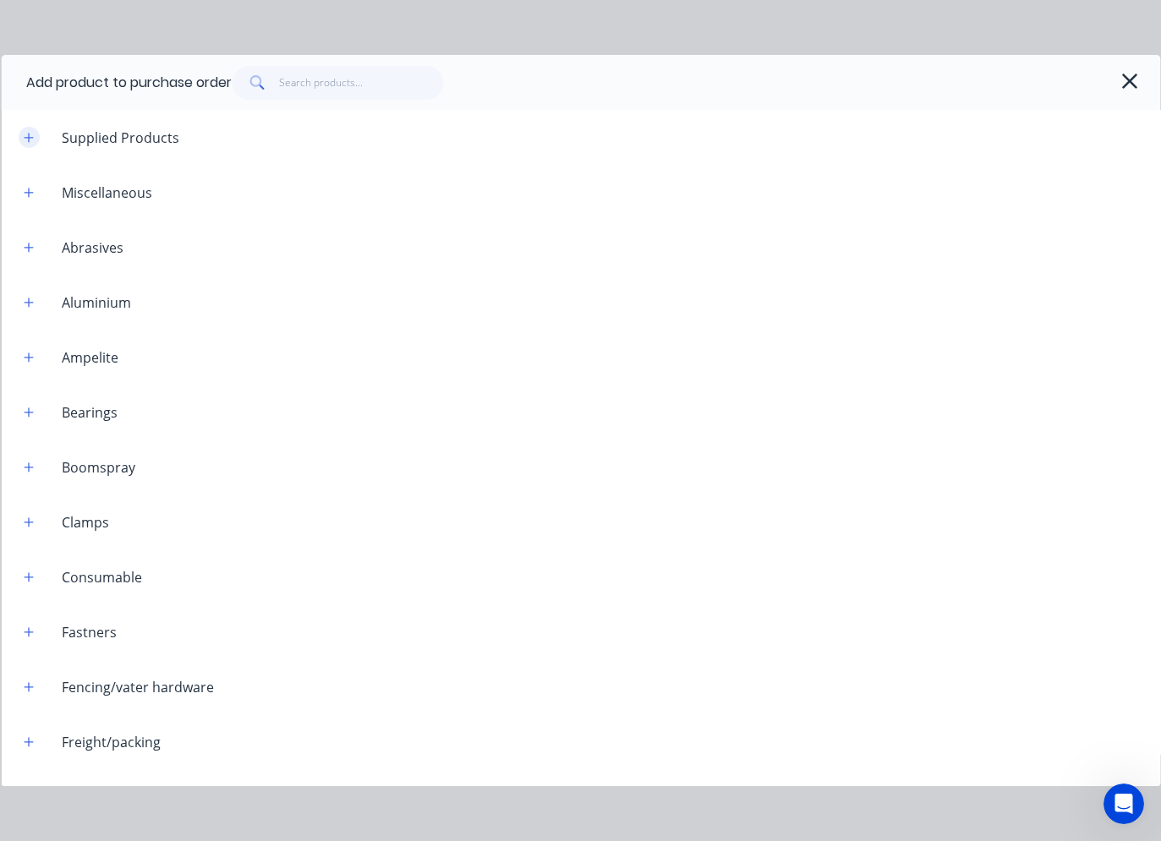
click at [25, 135] on icon "button" at bounding box center [28, 138] width 10 height 12
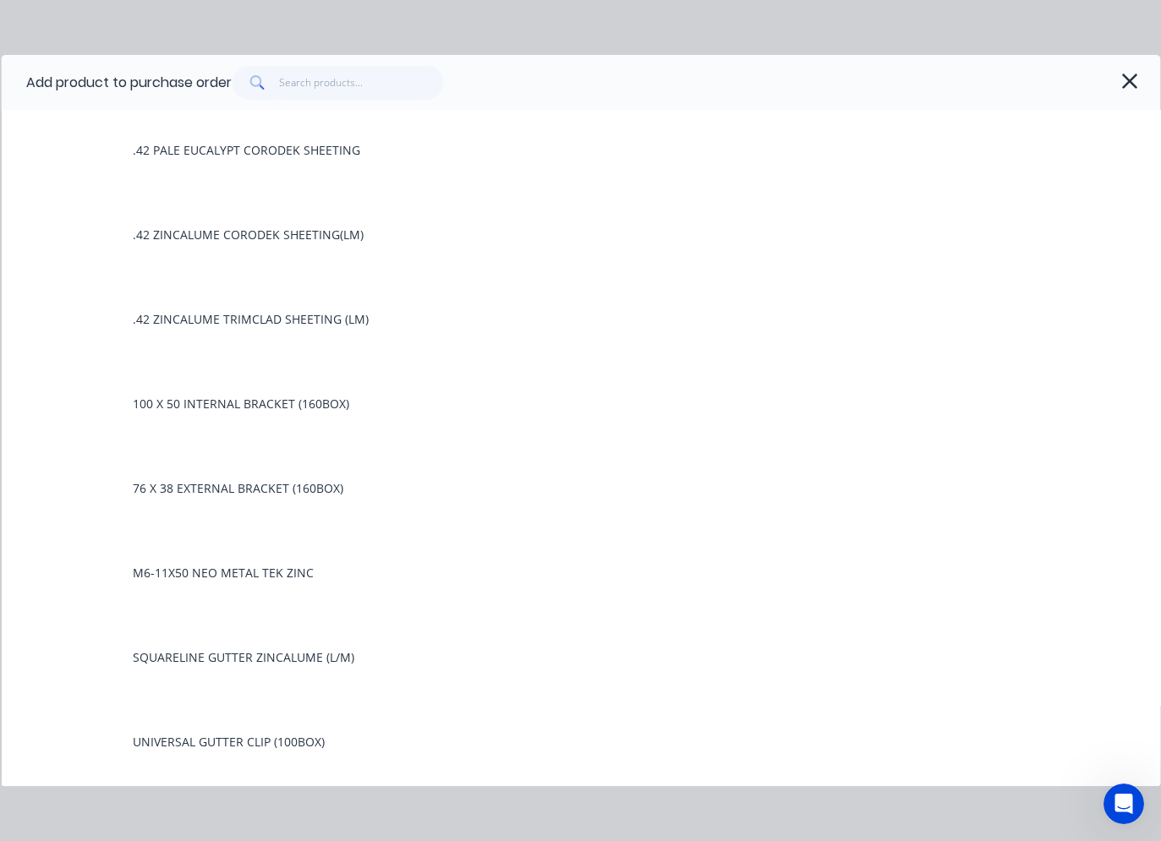
scroll to position [169, 0]
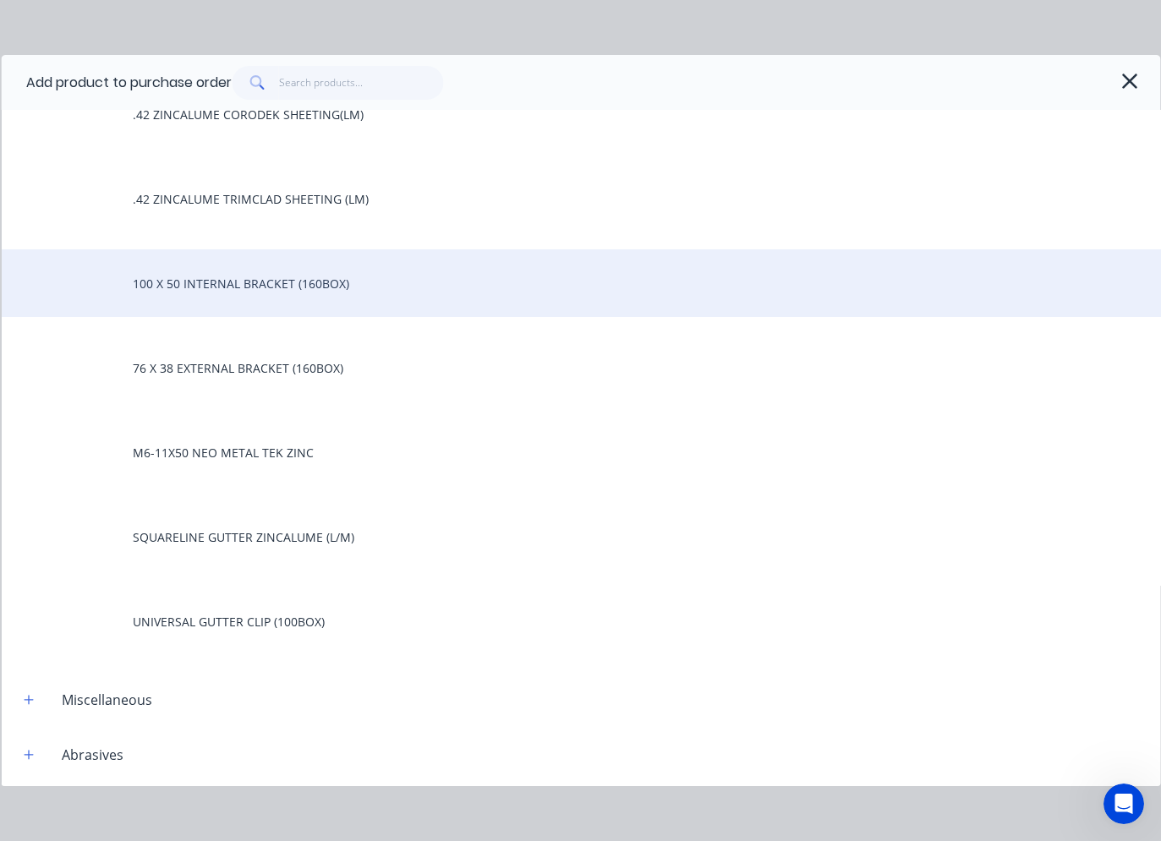
click at [216, 291] on div "100 X 50 INTERNAL BRACKET (160BOX)" at bounding box center [580, 283] width 1159 height 68
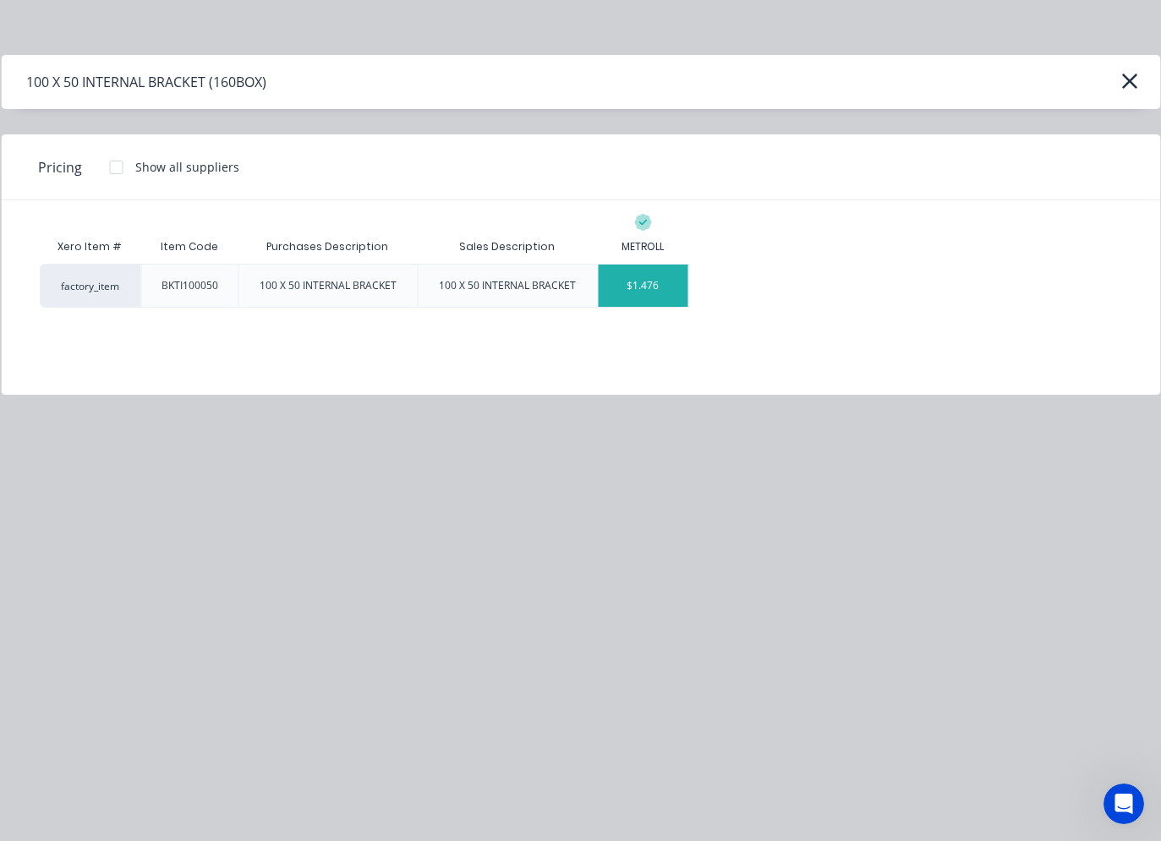
click at [643, 282] on div "$1.476" at bounding box center [643, 286] width 90 height 42
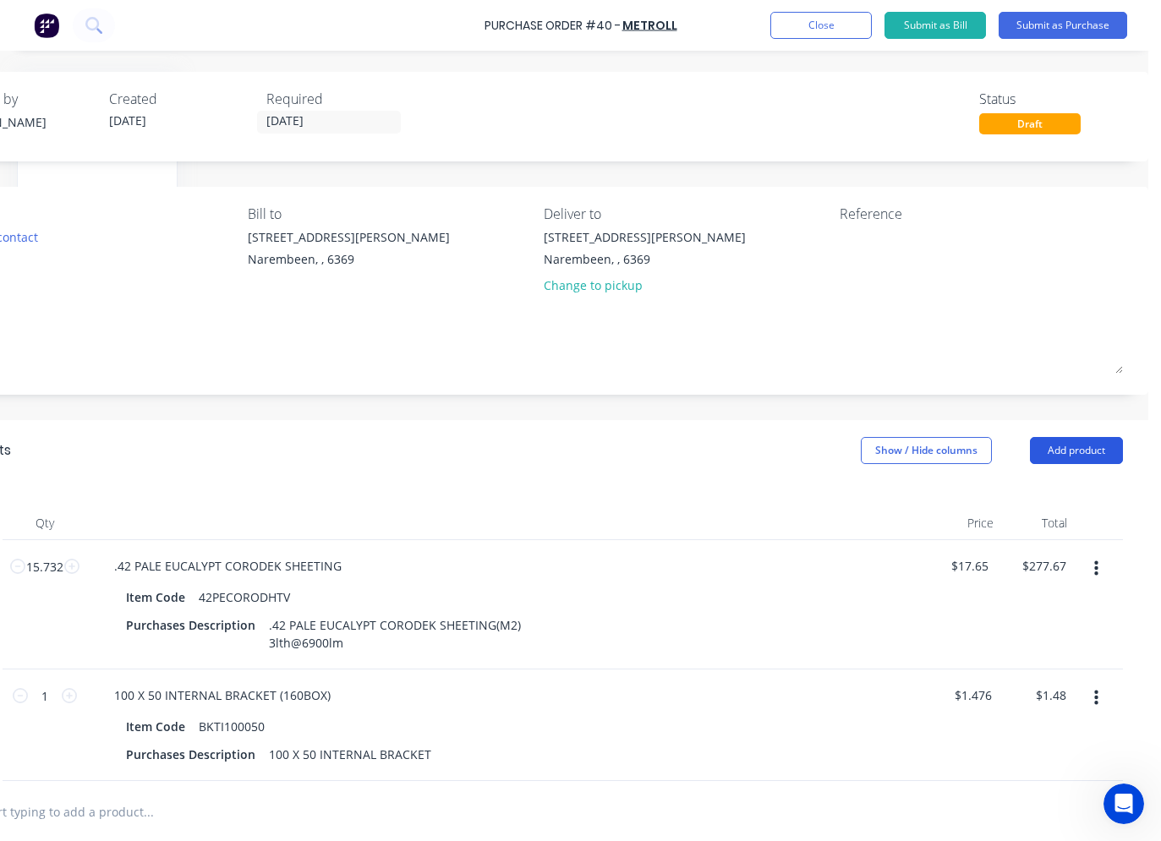
click at [1048, 451] on button "Add product" at bounding box center [1076, 450] width 93 height 27
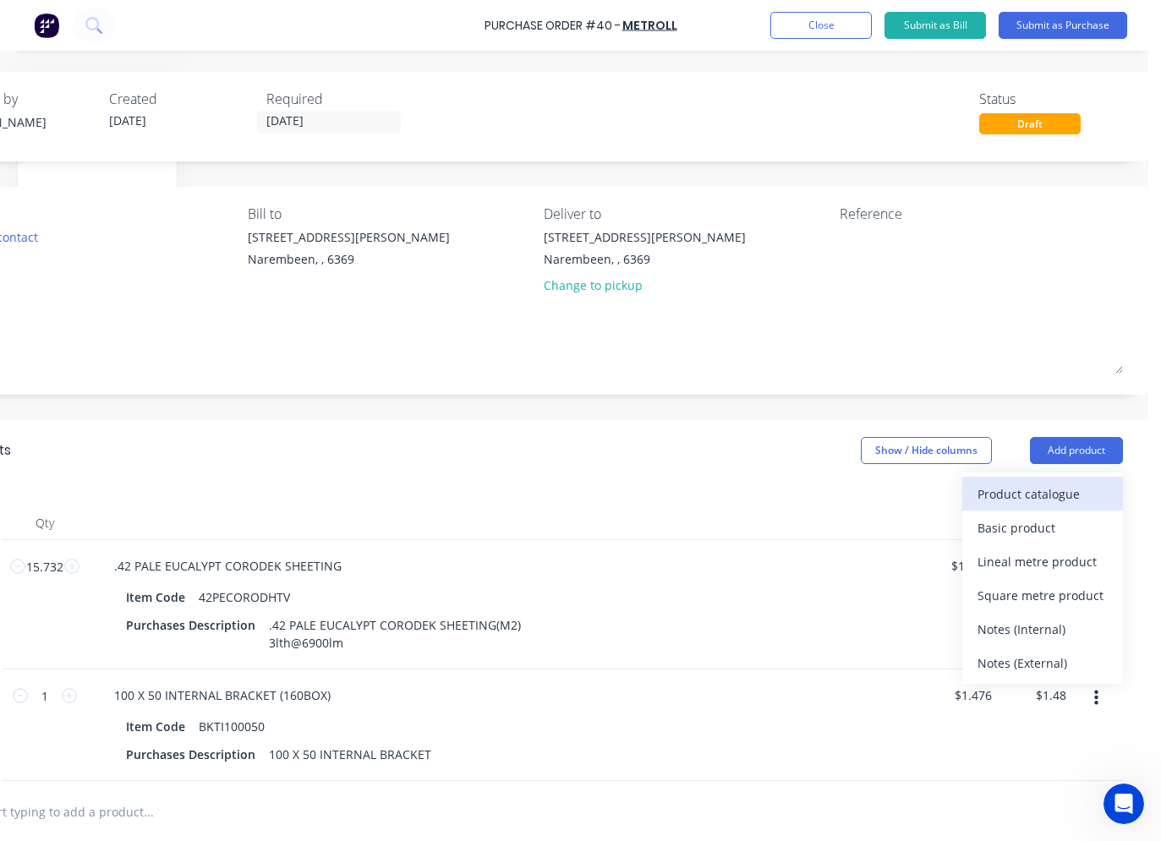
click at [1042, 495] on div "Product catalogue" at bounding box center [1042, 494] width 130 height 25
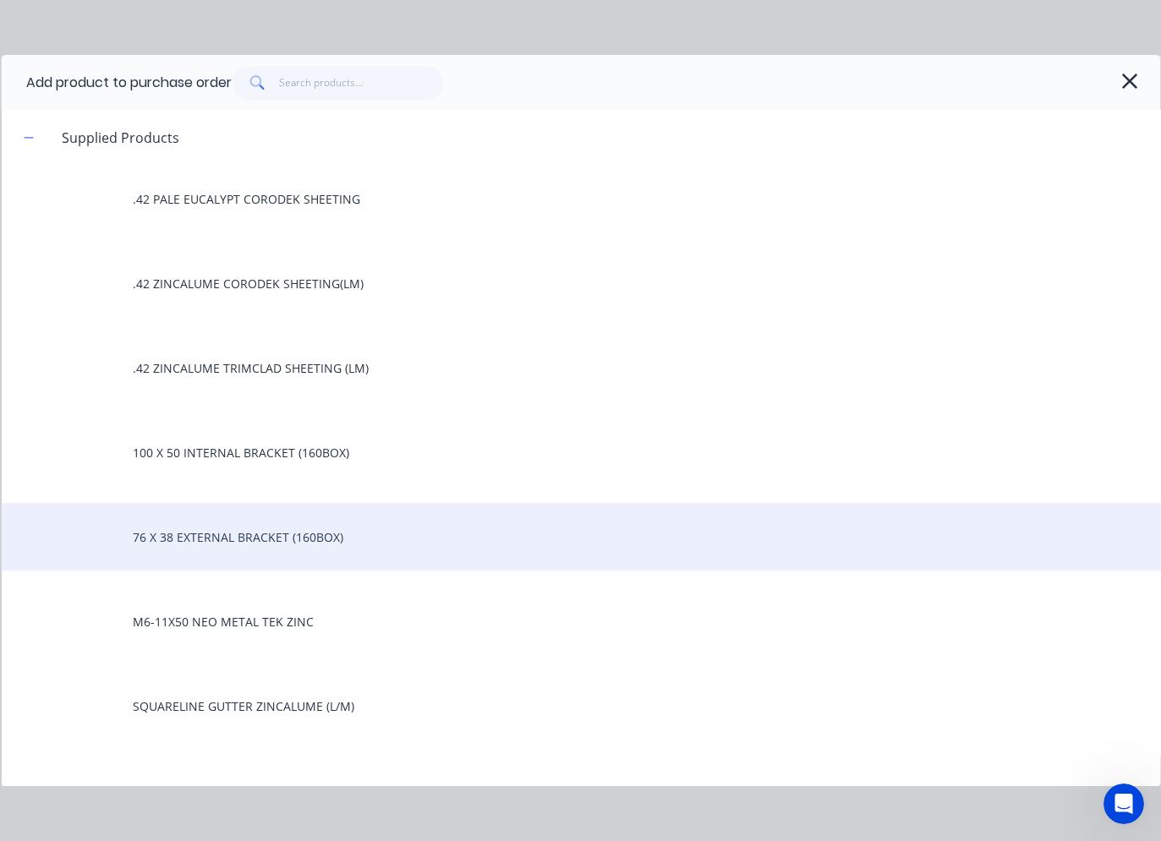
click at [274, 529] on div "76 X 38 EXTERNAL BRACKET (160BOX)" at bounding box center [580, 537] width 1159 height 68
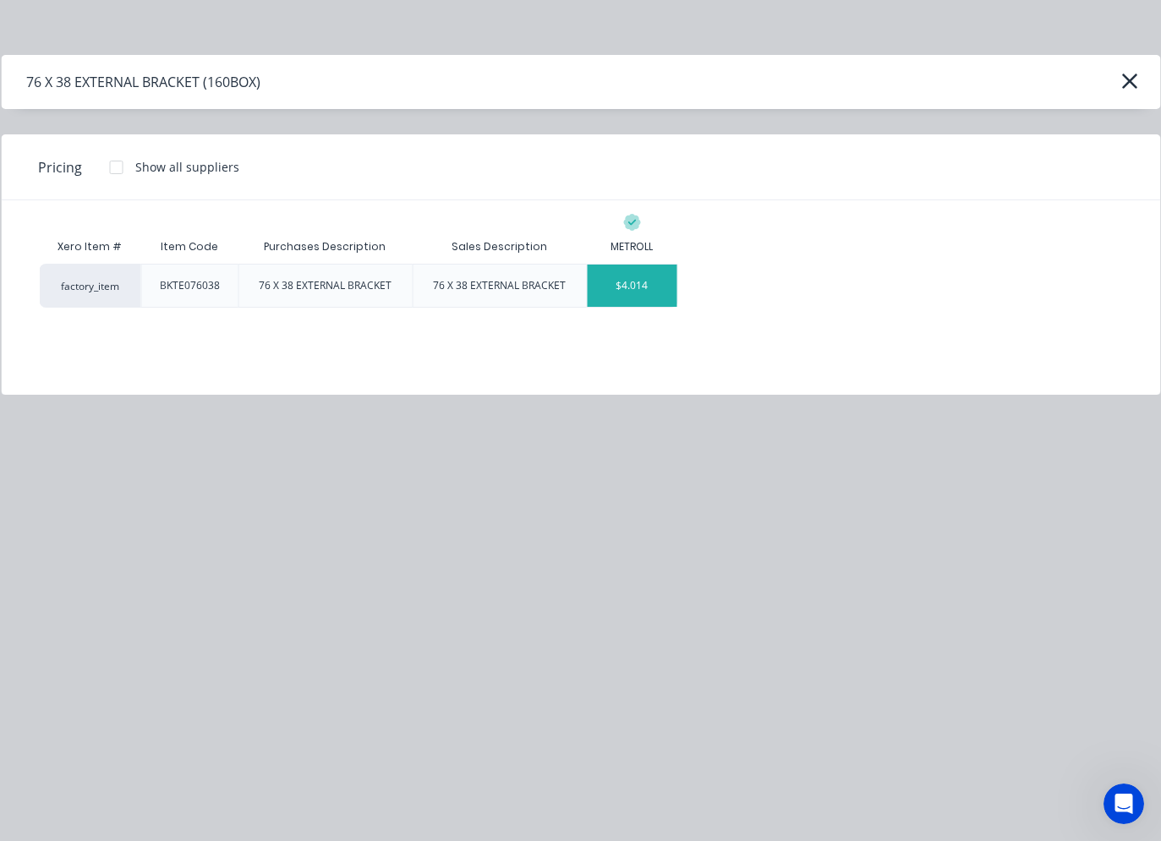
click at [649, 291] on div "$4.014" at bounding box center [632, 286] width 90 height 42
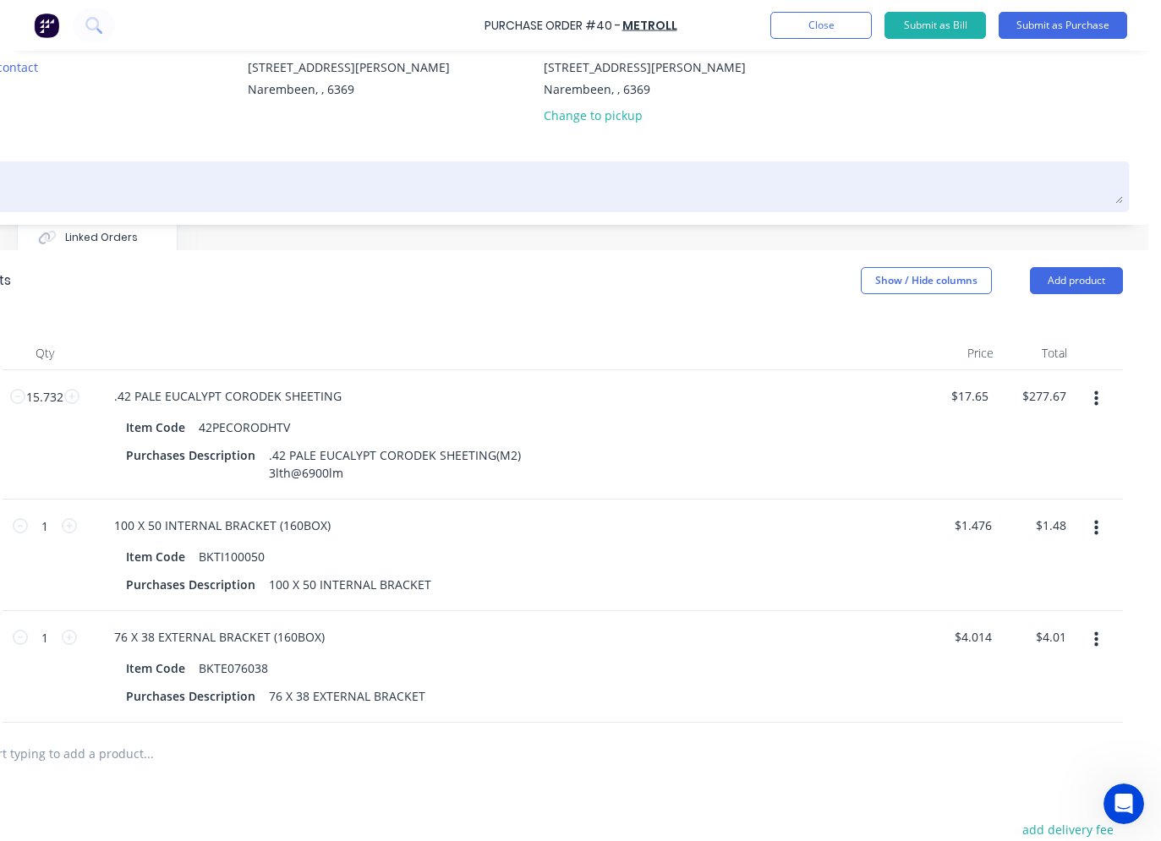
scroll to position [169, 289]
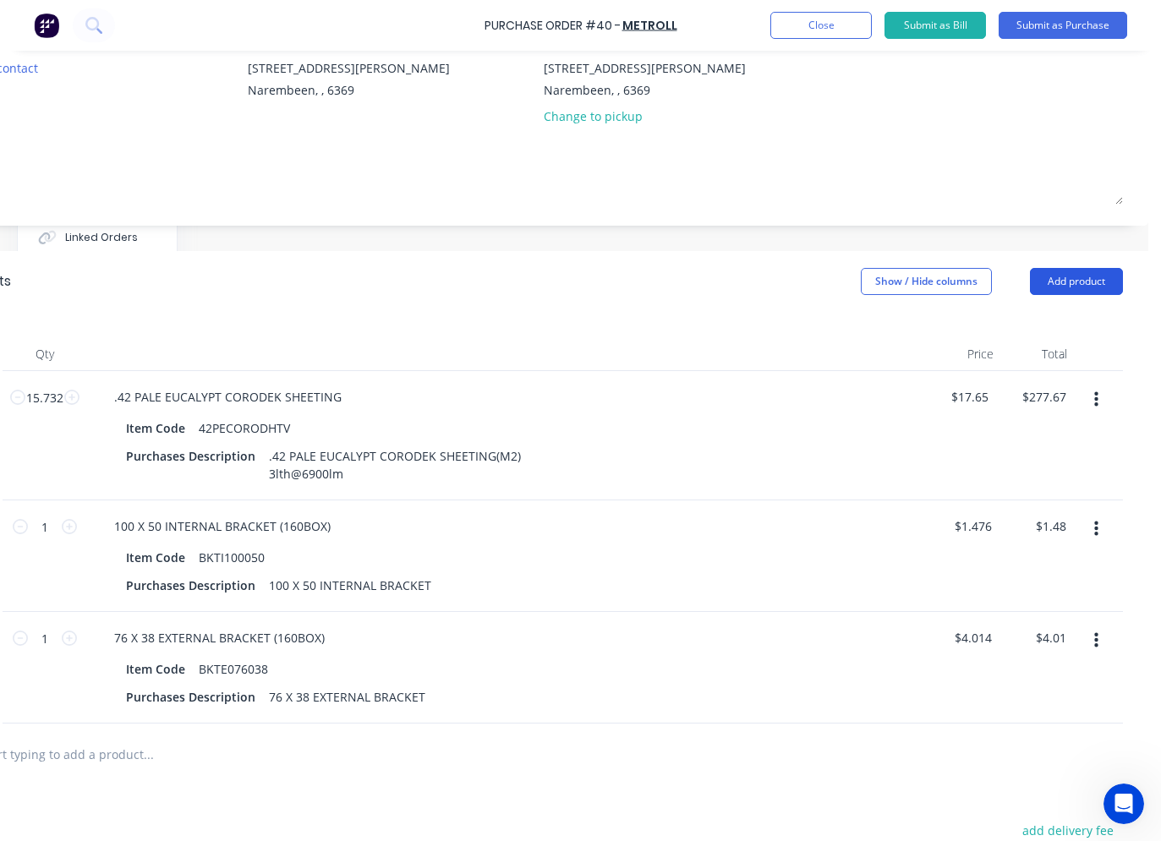
click at [1042, 278] on button "Add product" at bounding box center [1076, 281] width 93 height 27
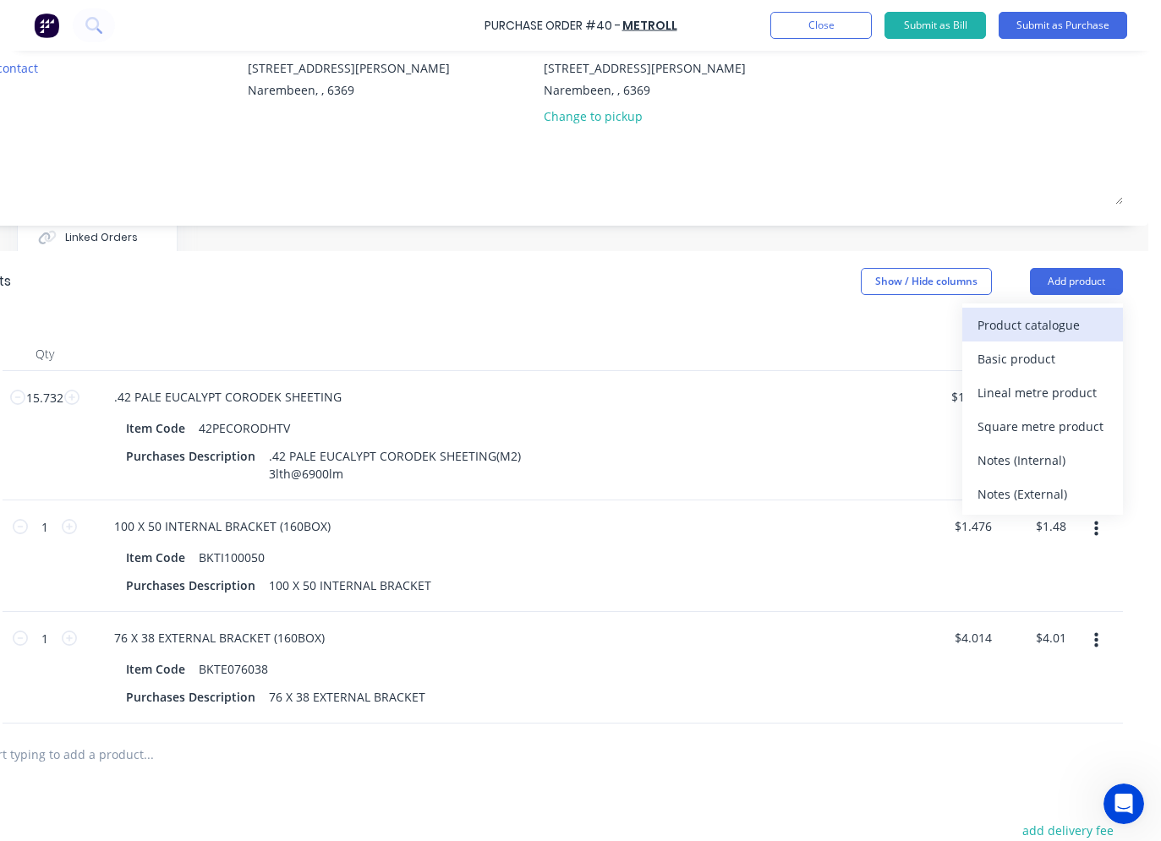
click at [1043, 313] on div "Product catalogue" at bounding box center [1042, 325] width 130 height 25
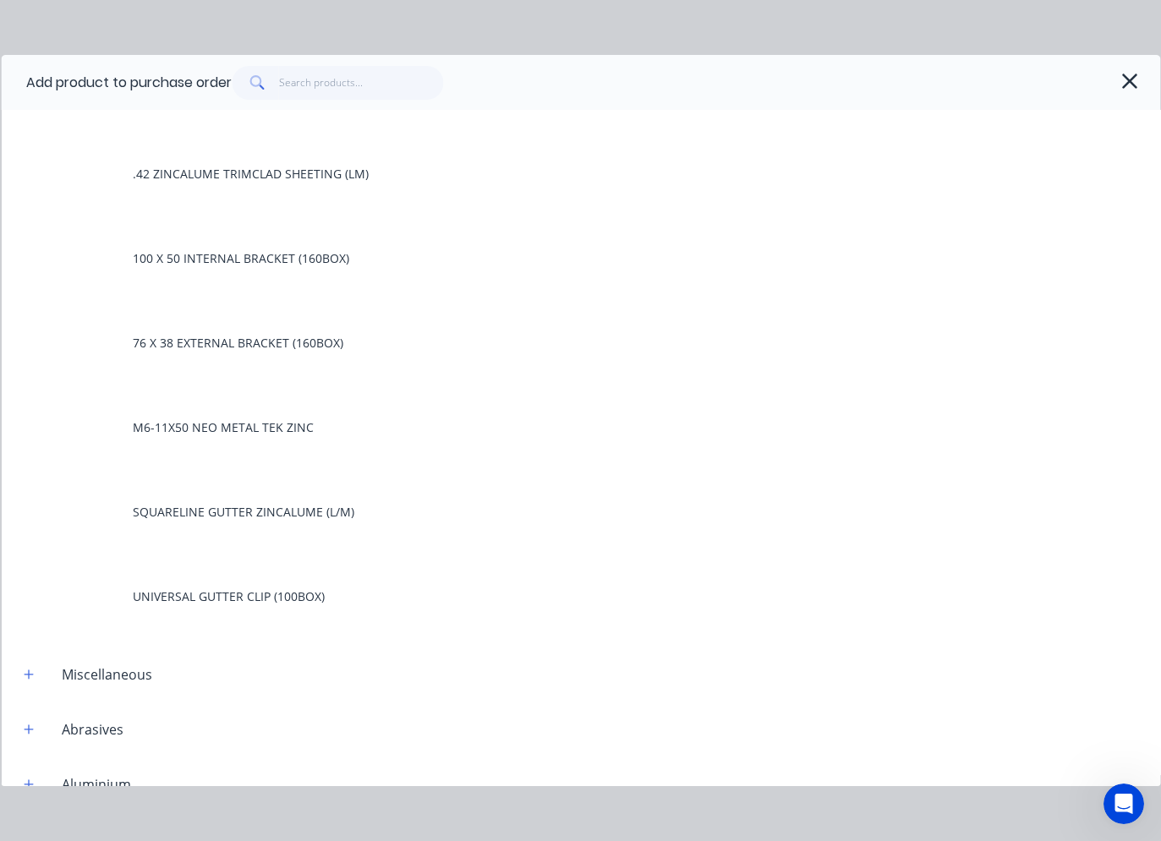
scroll to position [254, 0]
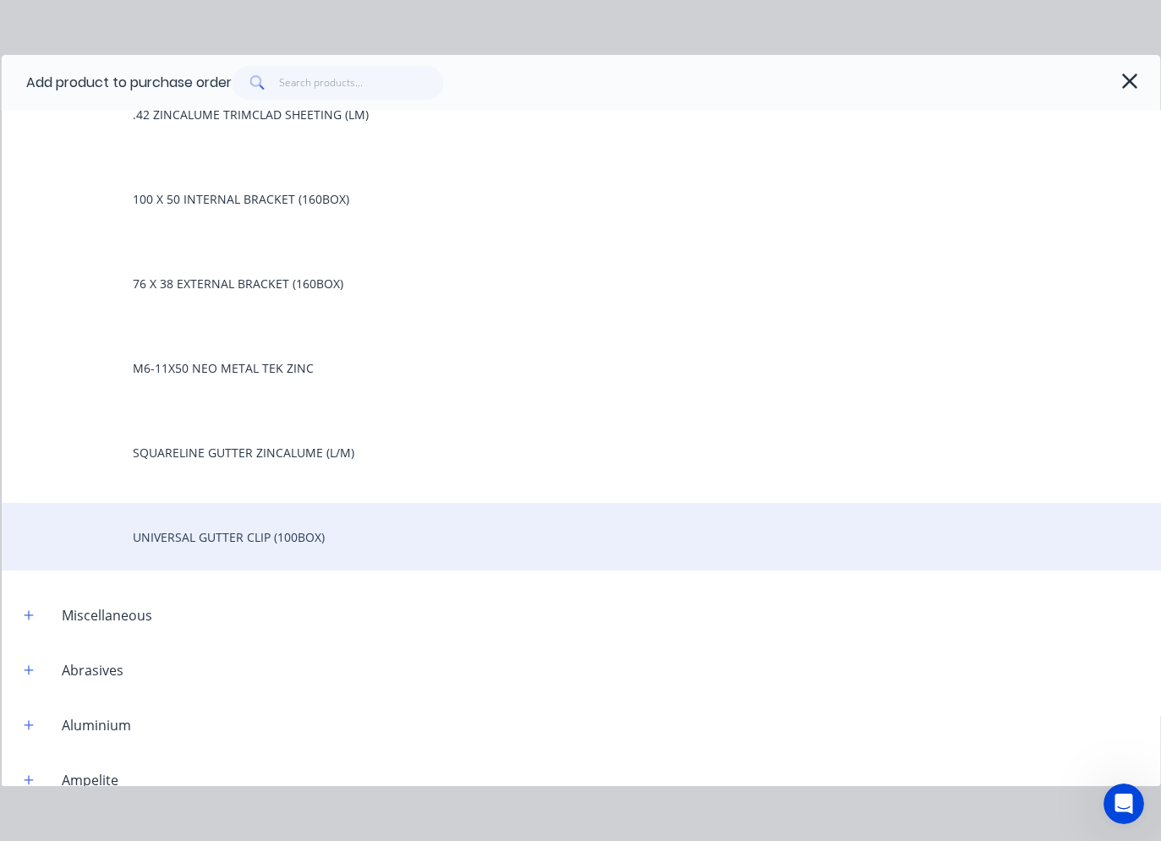
click at [223, 546] on div "UNIVERSAL GUTTER CLIP (100BOX)" at bounding box center [580, 537] width 1159 height 68
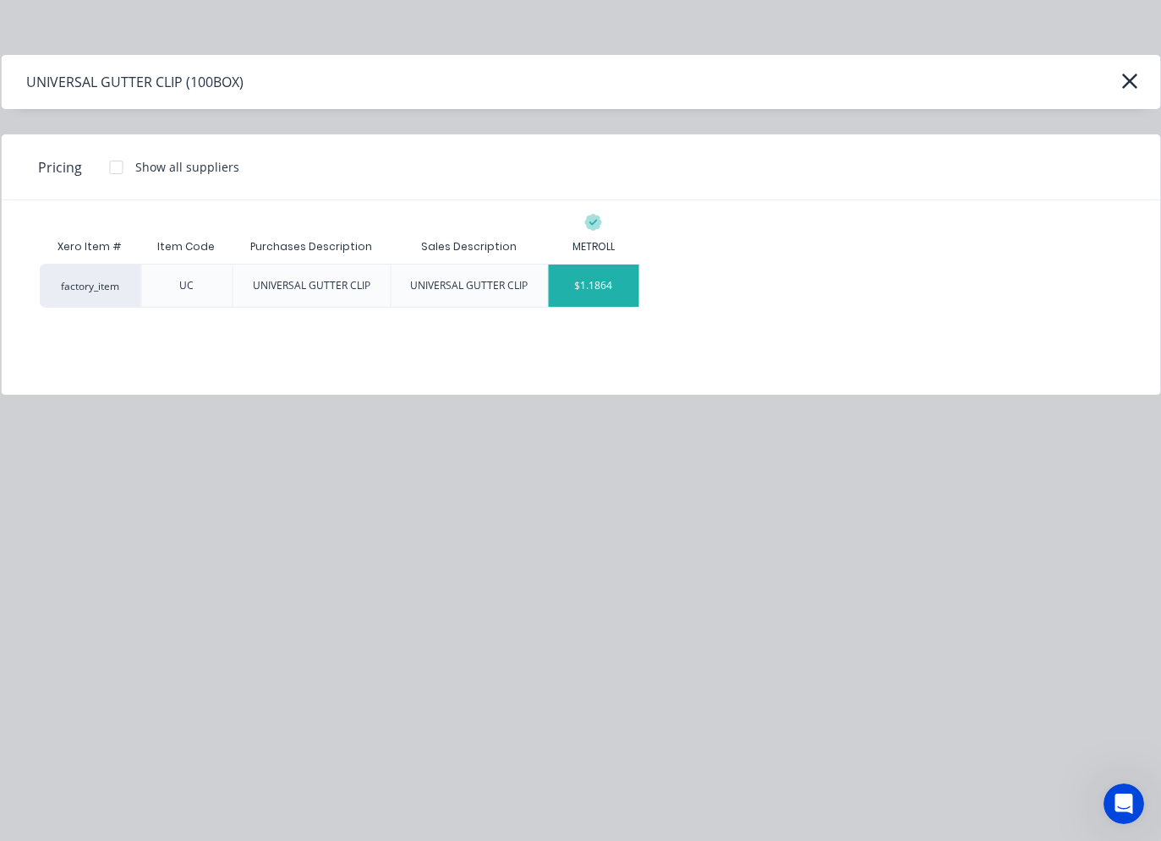
click at [583, 281] on div "$1.1864" at bounding box center [594, 286] width 90 height 42
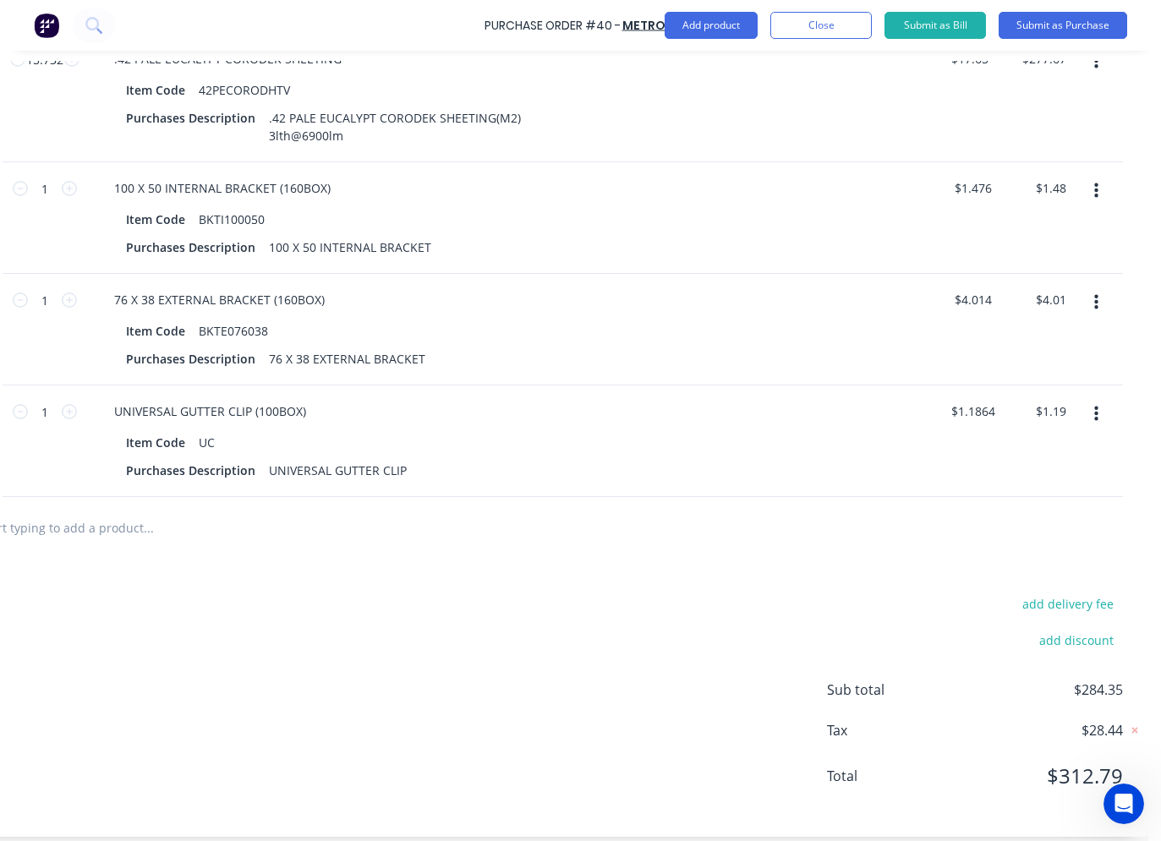
scroll to position [423, 289]
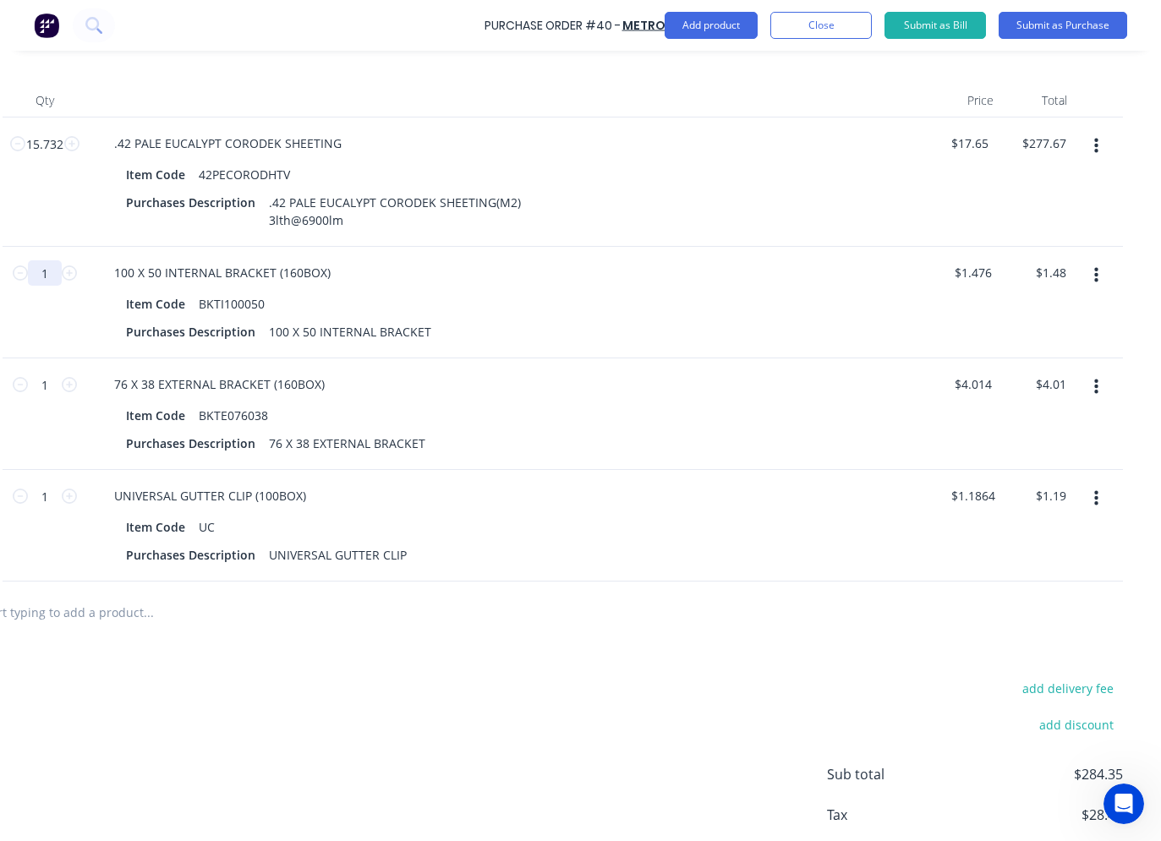
click at [48, 274] on input "1" at bounding box center [45, 272] width 34 height 25
type input "3"
type input "$4.43"
type input "32"
type input "$47.23"
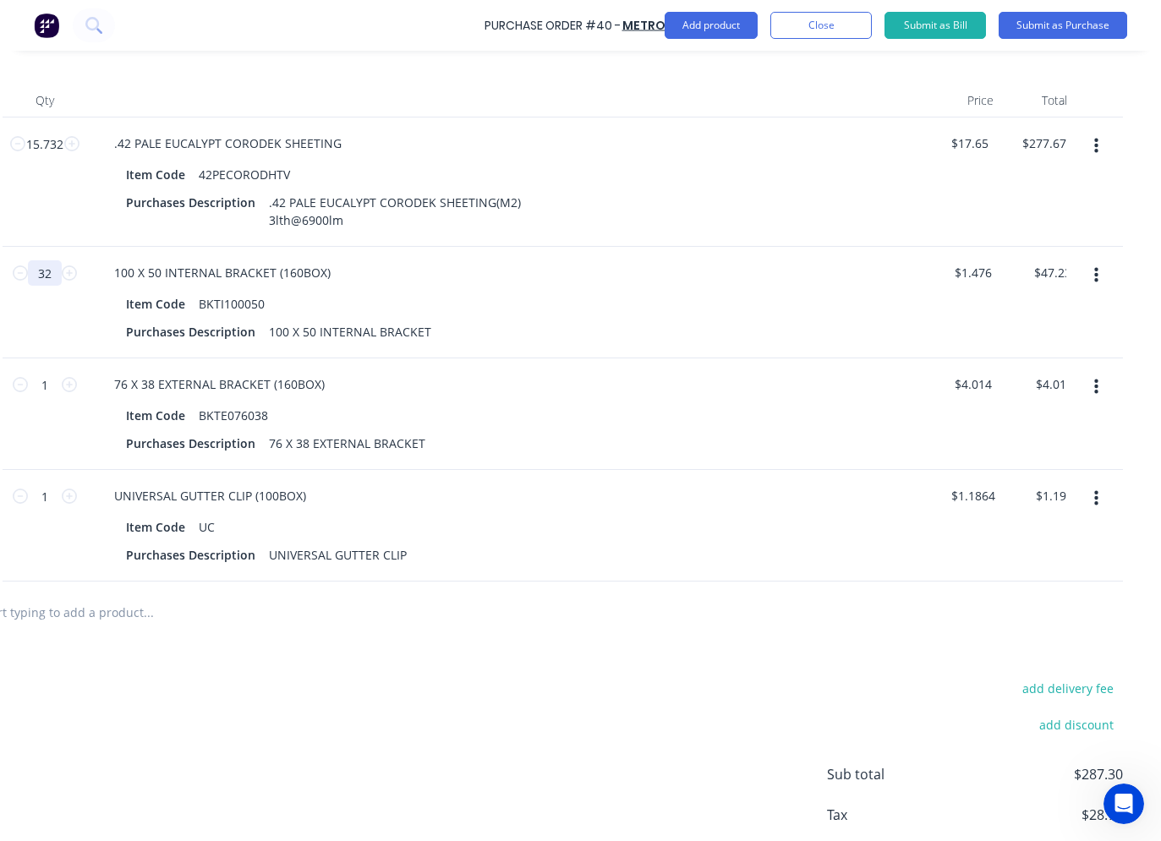
type input "320"
type input "$472.32"
type input "320"
click at [47, 376] on input "1" at bounding box center [45, 384] width 34 height 25
type input "3"
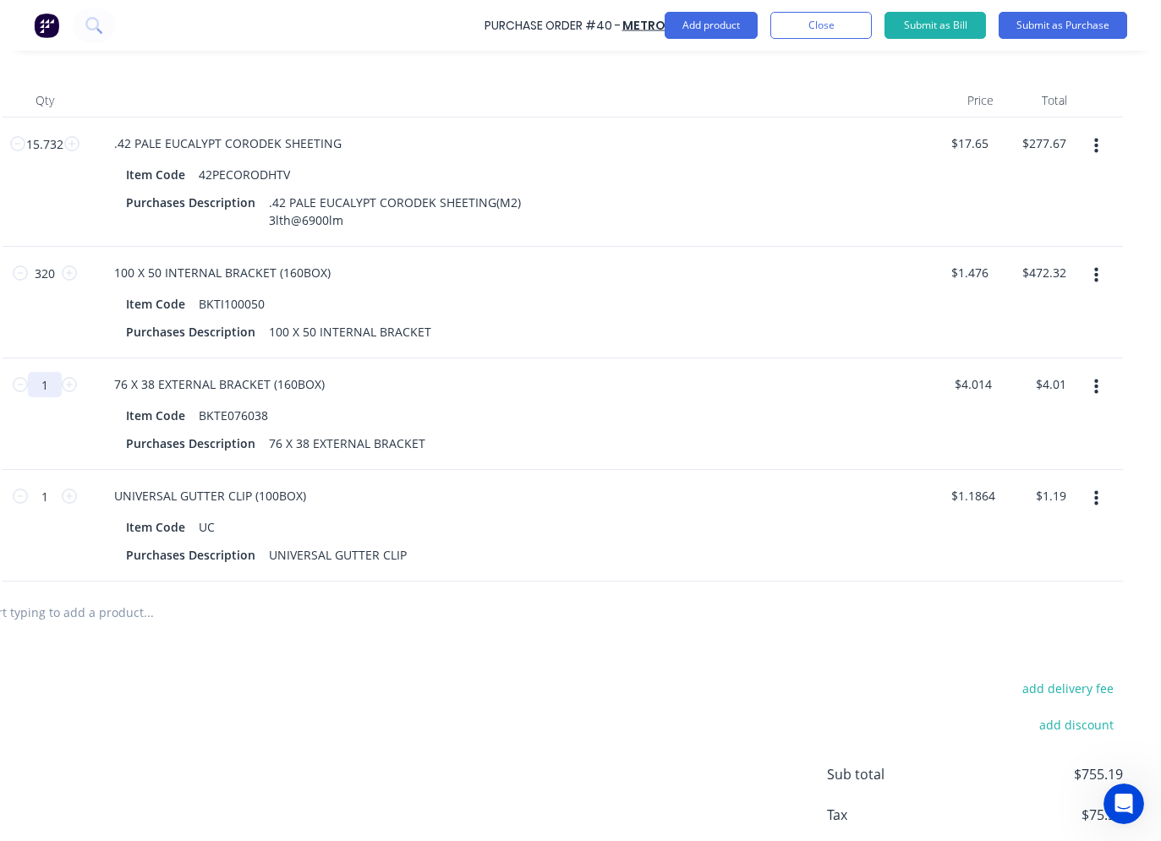
type input "$12.04"
type input "32"
type input "$128.45"
type input "320"
type input "$1,284.48"
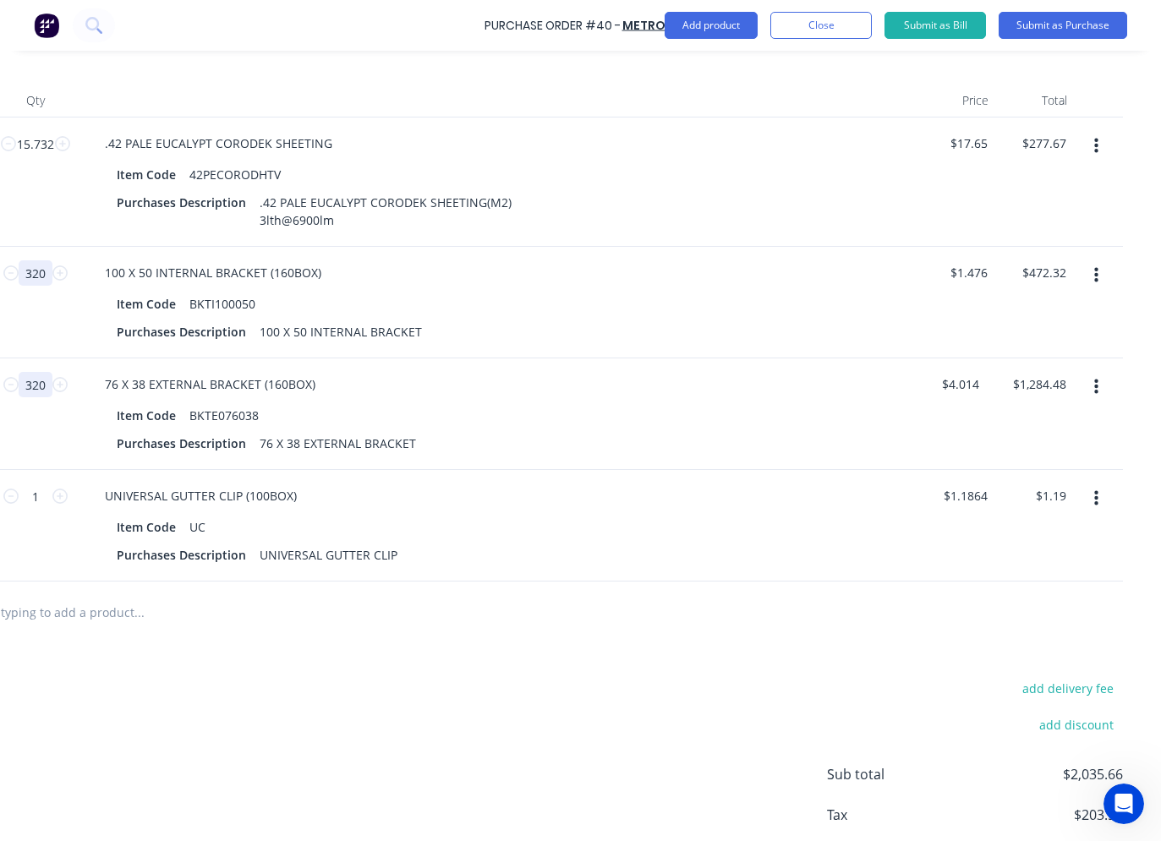
type input "320"
drag, startPoint x: 44, startPoint y: 270, endPoint x: 24, endPoint y: 275, distance: 20.9
click at [24, 275] on input "320" at bounding box center [36, 272] width 34 height 25
type input "1"
type input "$1.48"
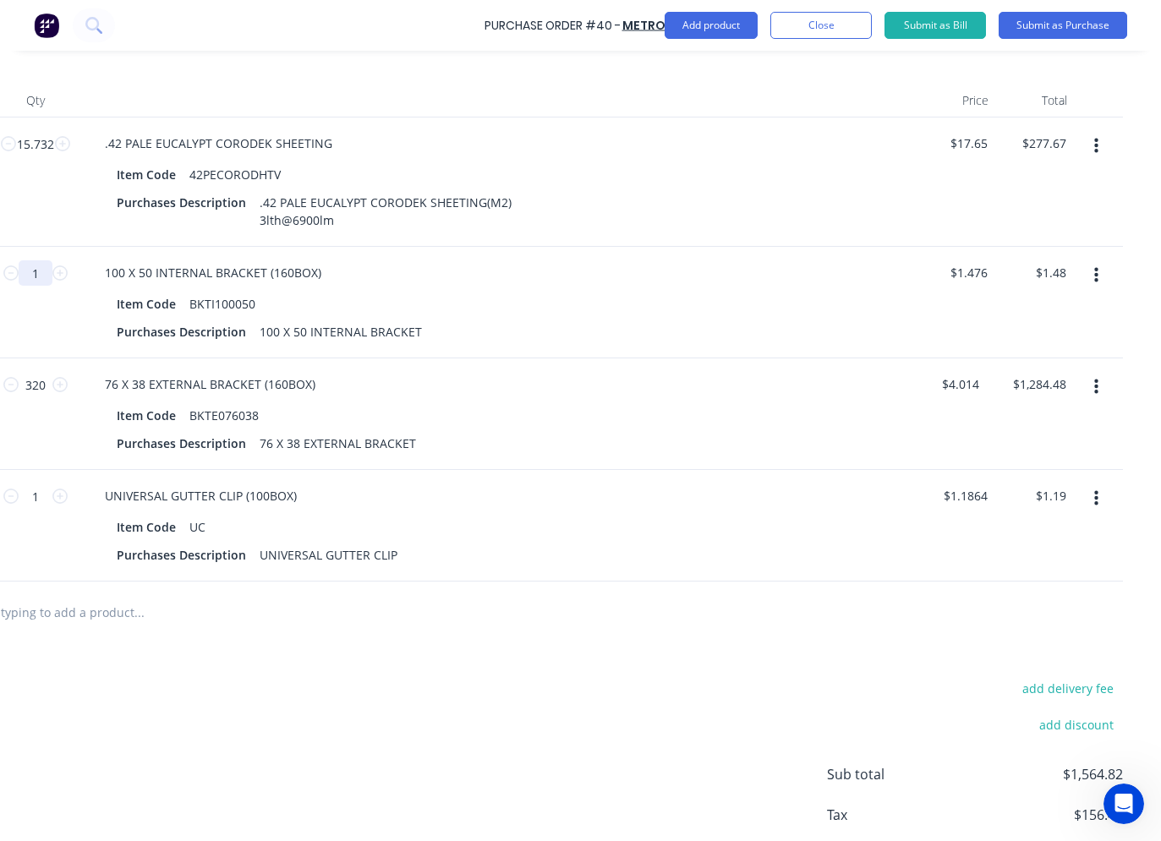
type input "16"
type input "$23.62"
type input "160"
type input "$236.16"
type input "160"
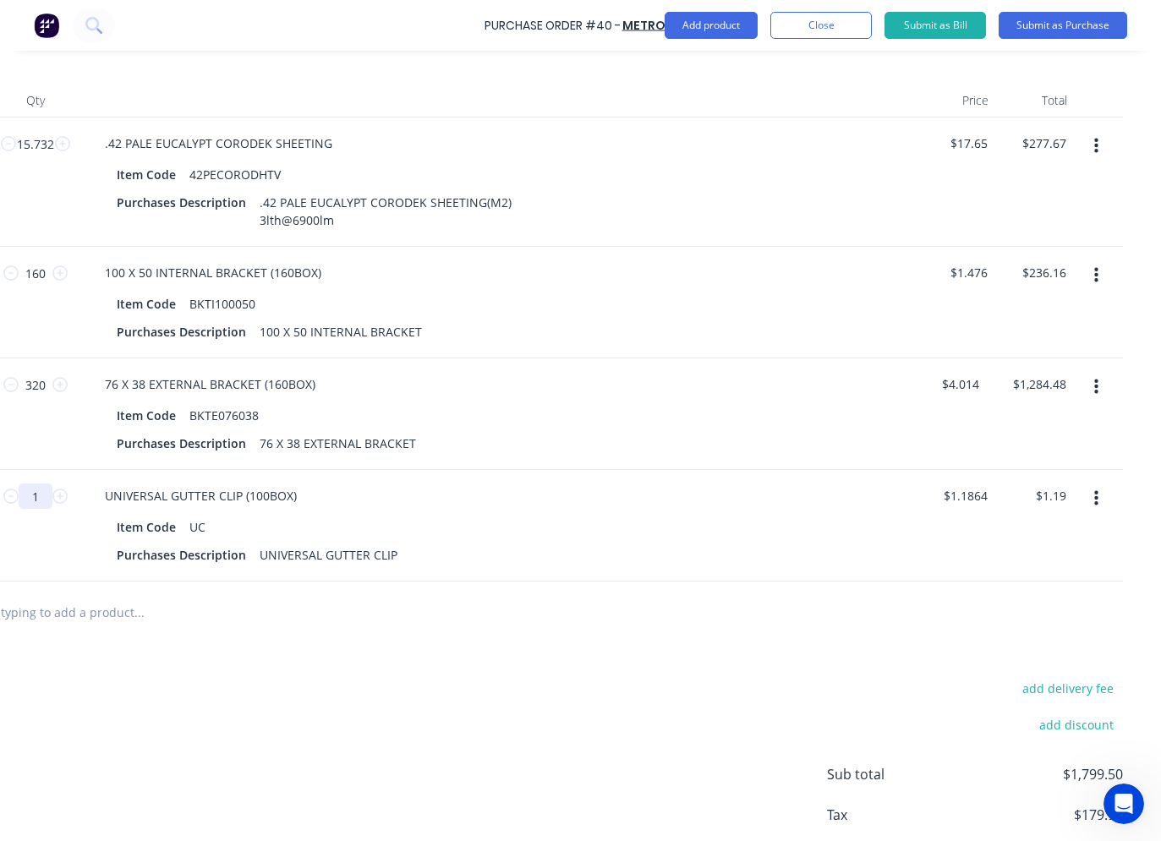
click at [47, 498] on input "1" at bounding box center [36, 496] width 34 height 25
type input "3"
type input "$3.56"
type input "30"
type input "$35.59"
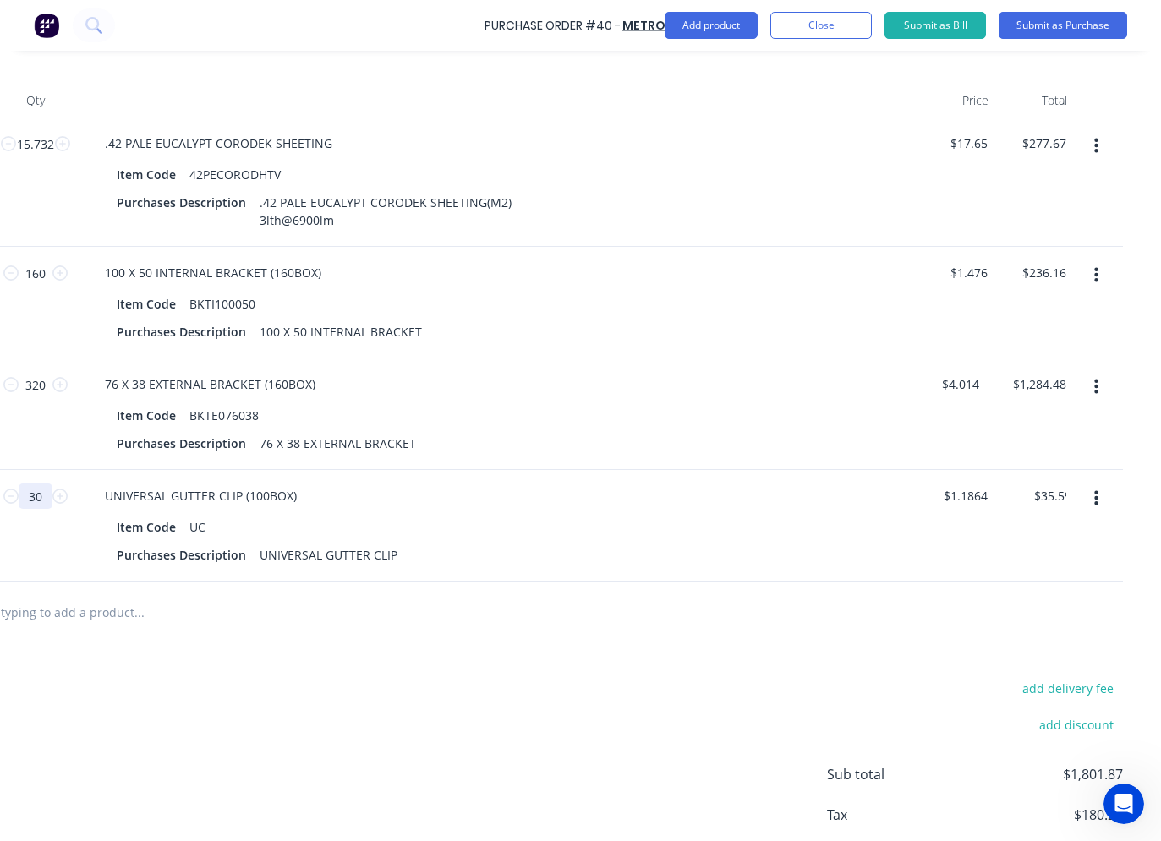
type input "300"
type input "$355.92"
type input "300"
click at [189, 621] on input "text" at bounding box center [139, 612] width 338 height 34
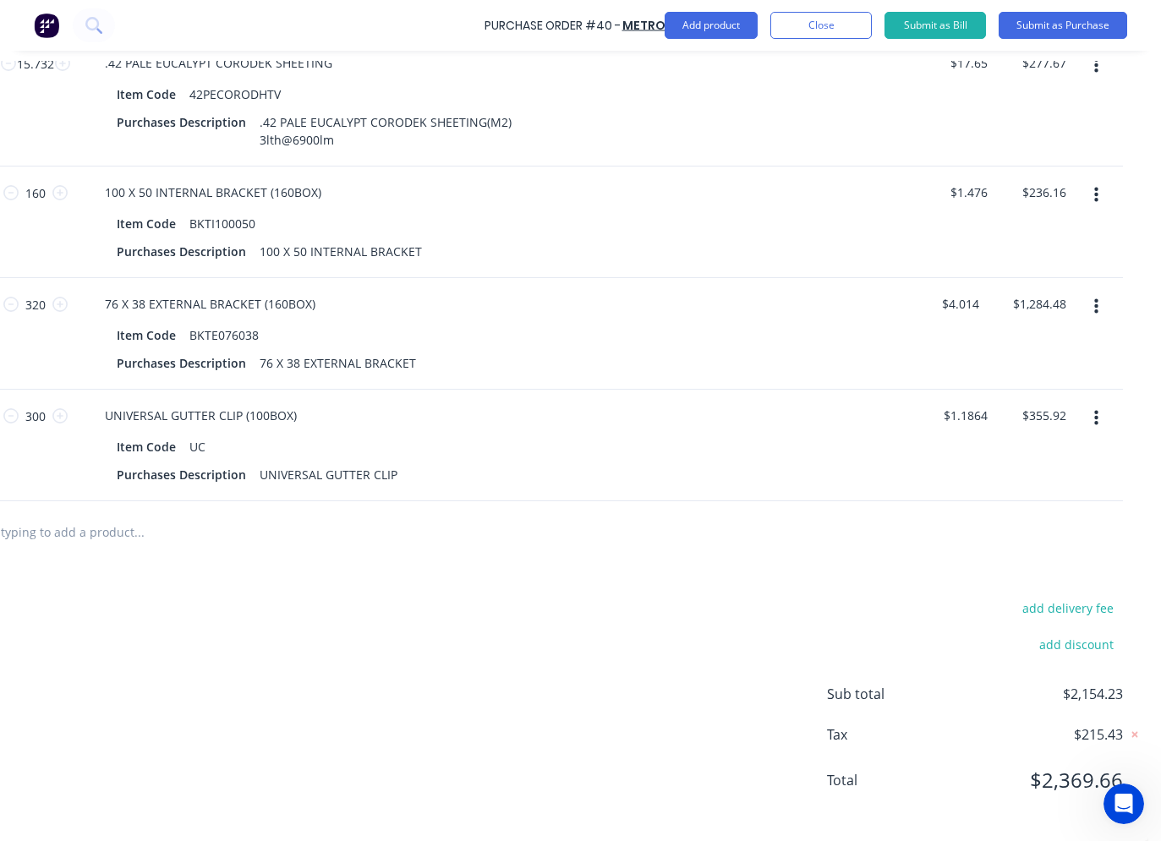
scroll to position [533, 289]
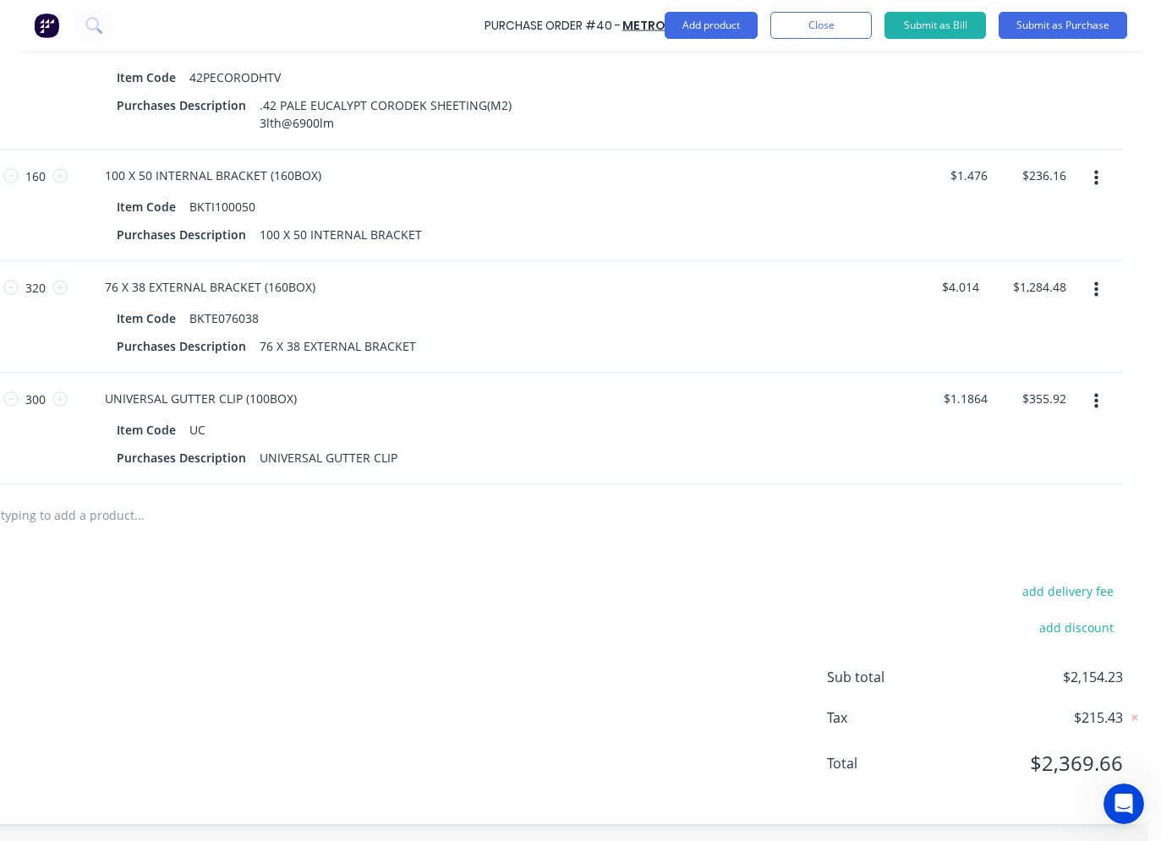
click at [149, 518] on input "text" at bounding box center [139, 515] width 338 height 34
click at [134, 506] on input "text" at bounding box center [139, 515] width 338 height 34
click at [78, 498] on input "text" at bounding box center [139, 515] width 338 height 34
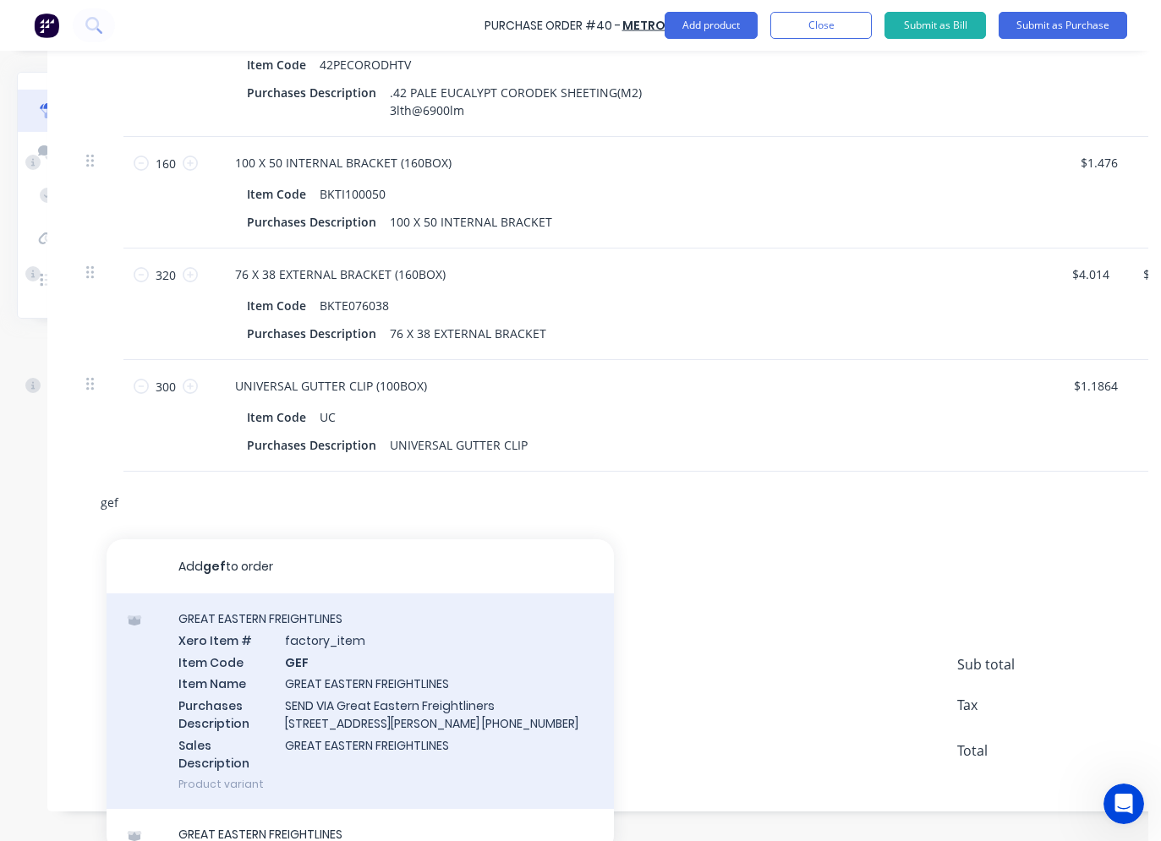
scroll to position [28, 0]
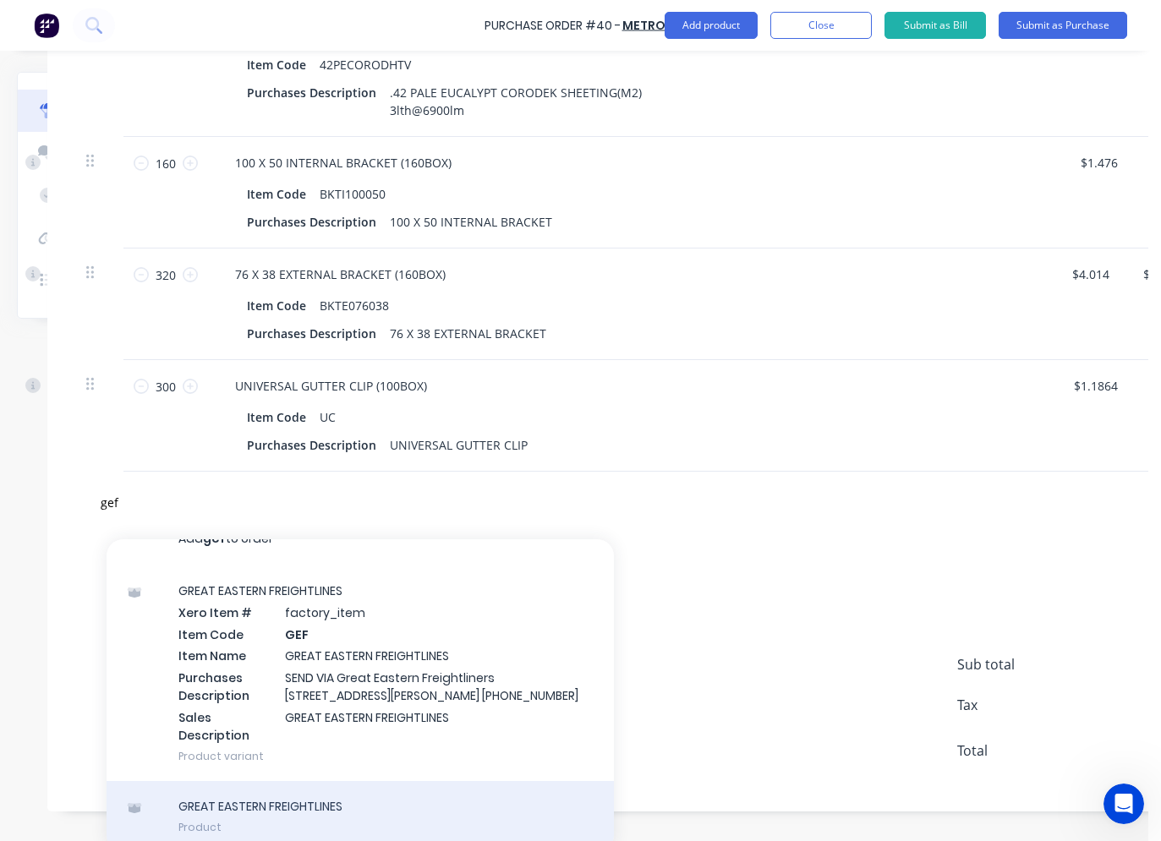
click at [223, 819] on div "GREAT EASTERN FREIGHTLINES Product" at bounding box center [360, 816] width 507 height 71
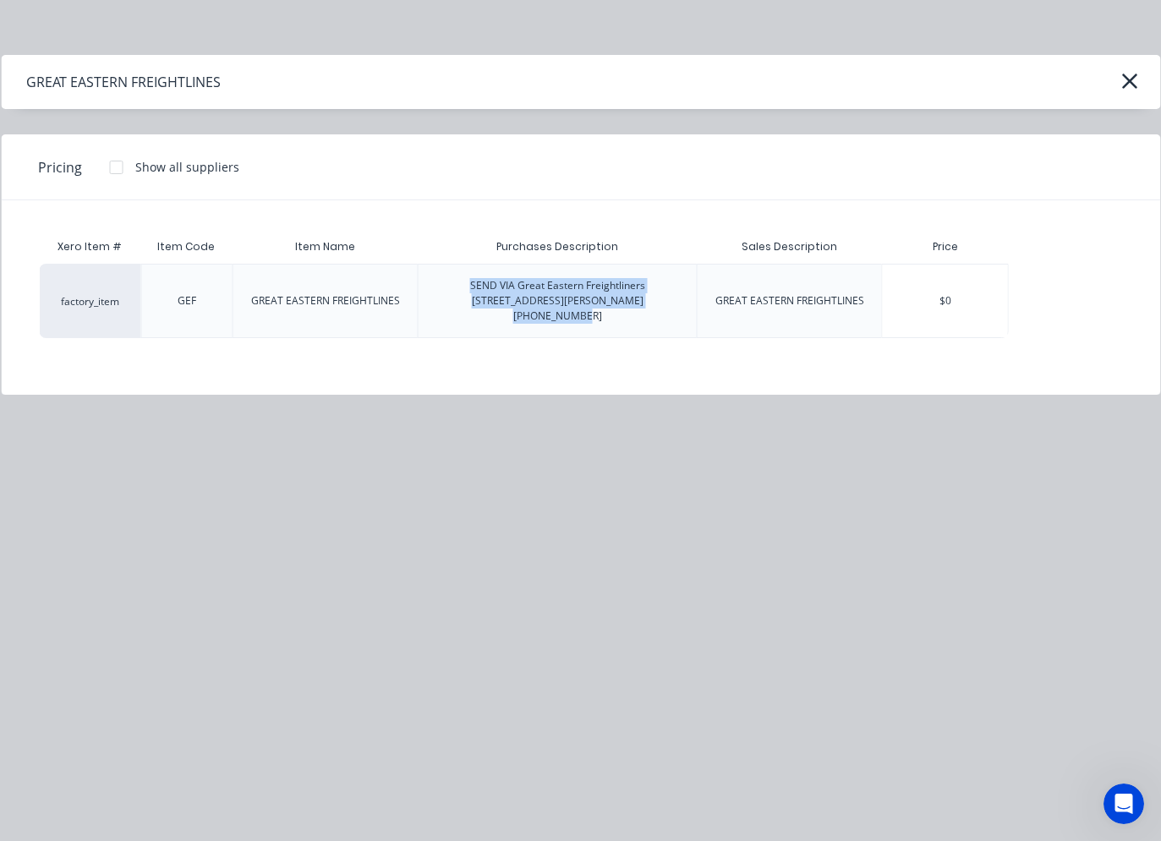
drag, startPoint x: 439, startPoint y: 284, endPoint x: 661, endPoint y: 296, distance: 222.7
click at [661, 296] on div "SEND VIA Great Eastern Freightliners 18 Harrison Road Forrestfield (08)90415922" at bounding box center [557, 301] width 251 height 46
drag, startPoint x: 661, startPoint y: 296, endPoint x: 599, endPoint y: 289, distance: 62.1
copy div "SEND VIA Great Eastern Freightliners 18 Harrison Road Forrestfield (08)90415922"
click at [1126, 84] on icon "button" at bounding box center [1130, 81] width 18 height 24
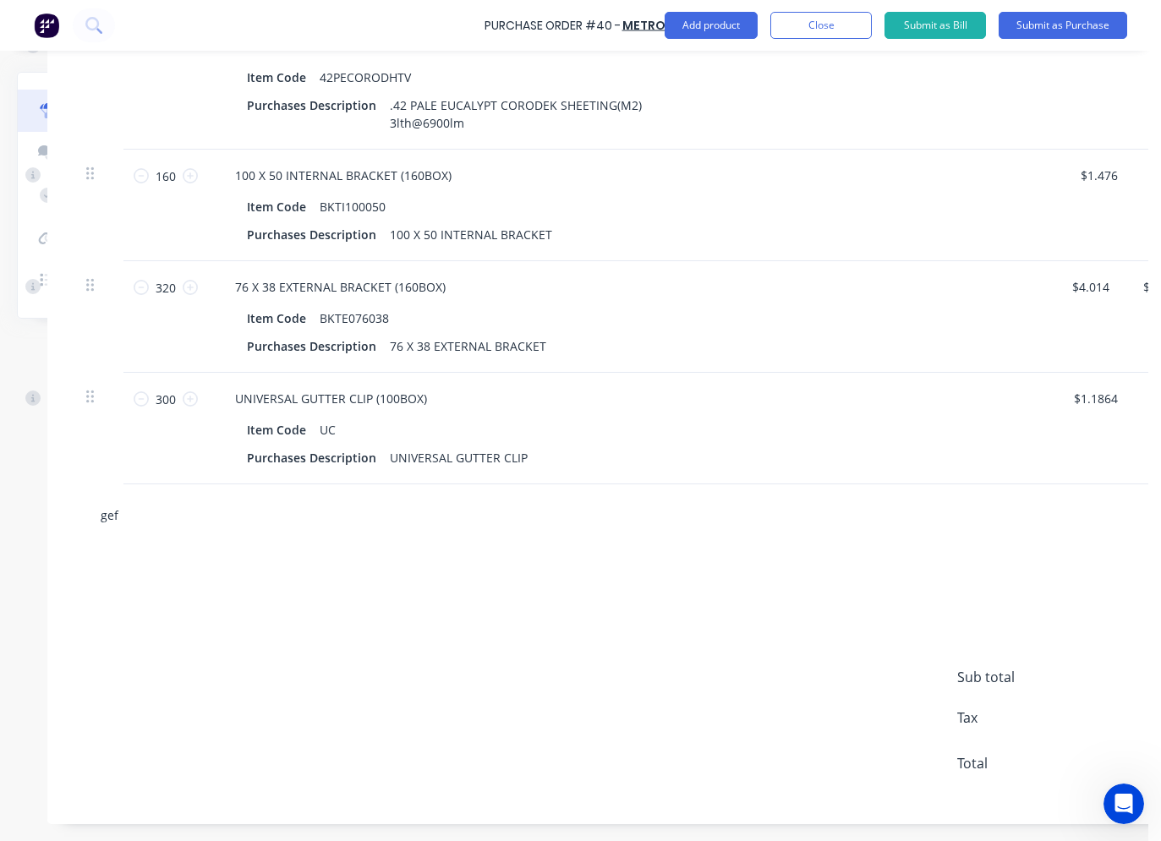
click at [192, 498] on input "gef" at bounding box center [269, 515] width 338 height 34
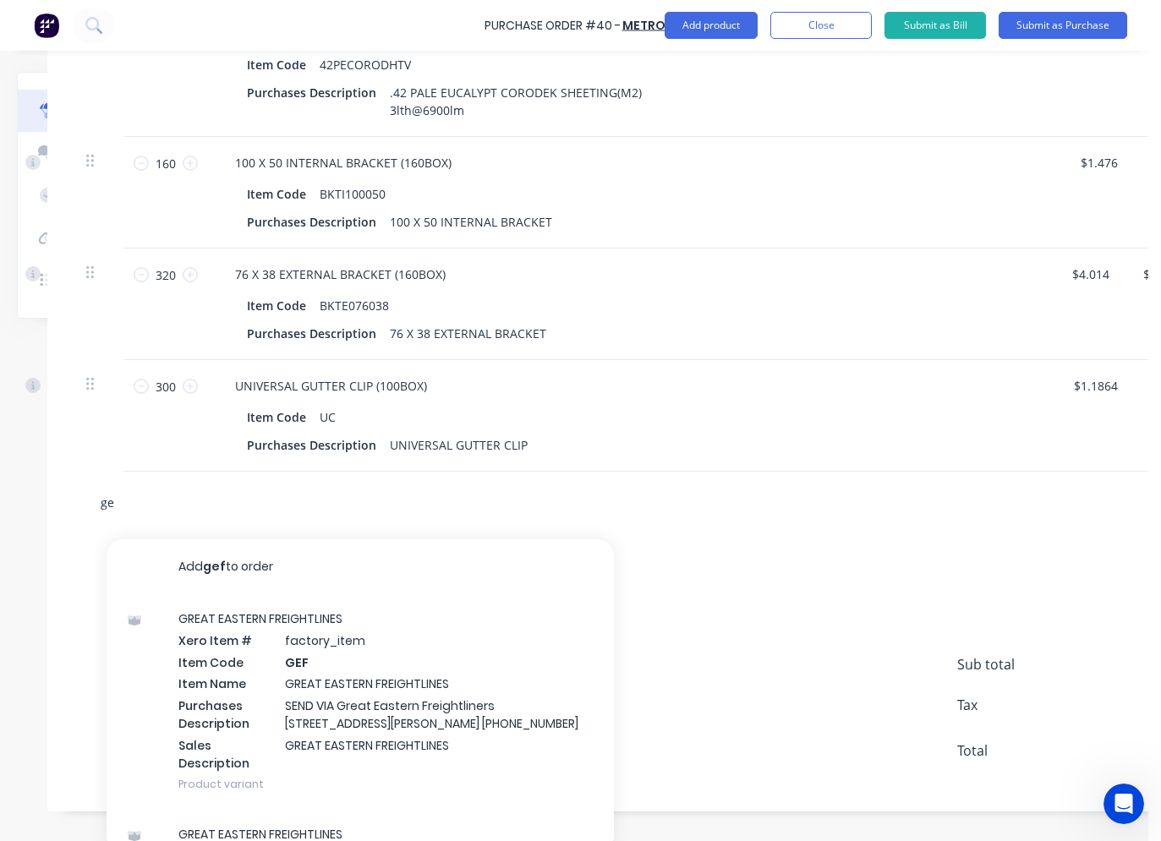
type input "g"
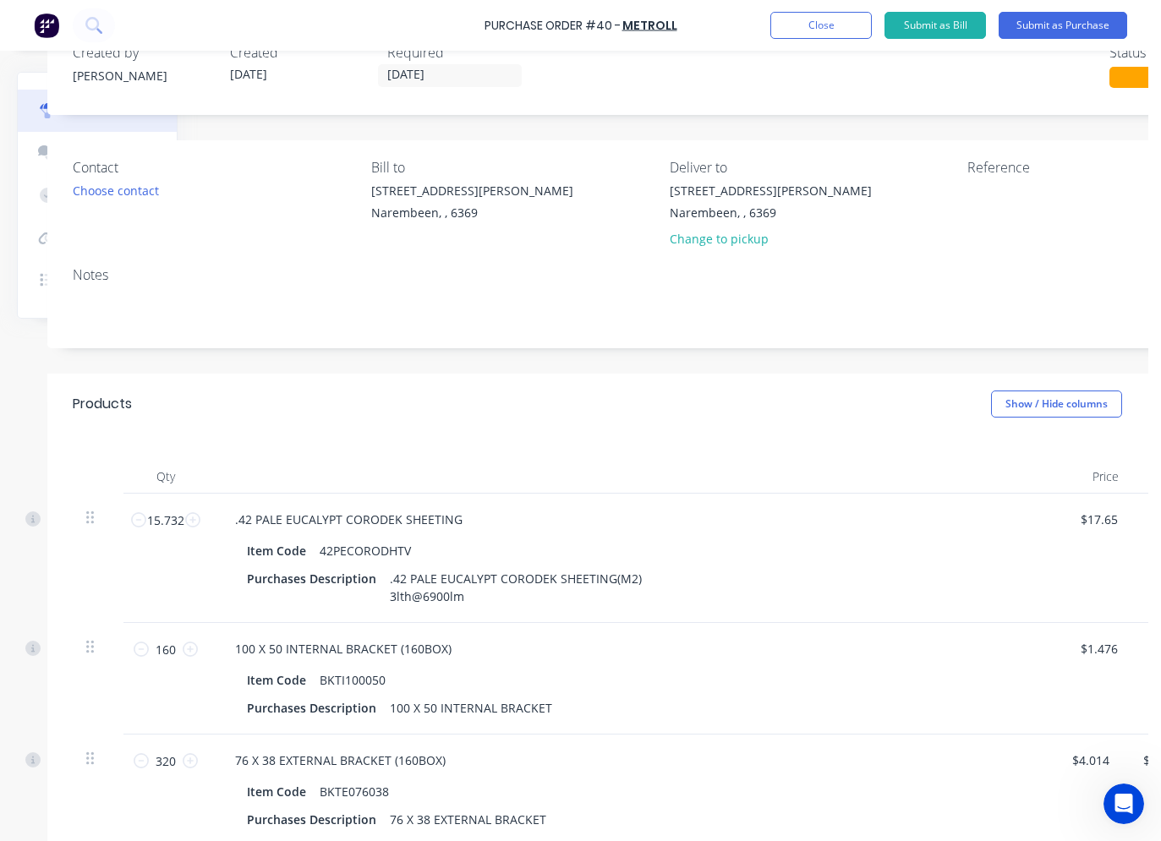
scroll to position [0, 156]
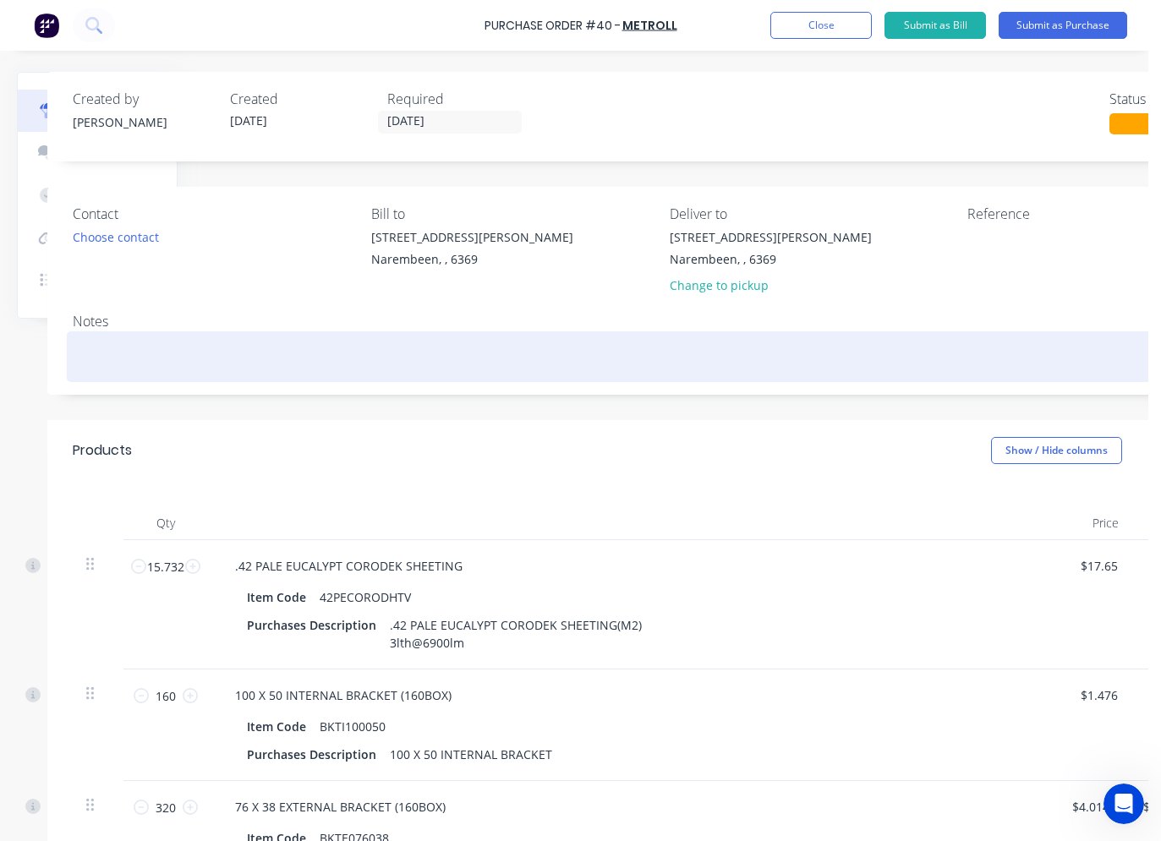
click at [99, 345] on textarea at bounding box center [663, 355] width 1180 height 38
paste textarea "SEND VIA Great Eastern Freightliners 18 Harrison Road Forrestfield (08)90415922"
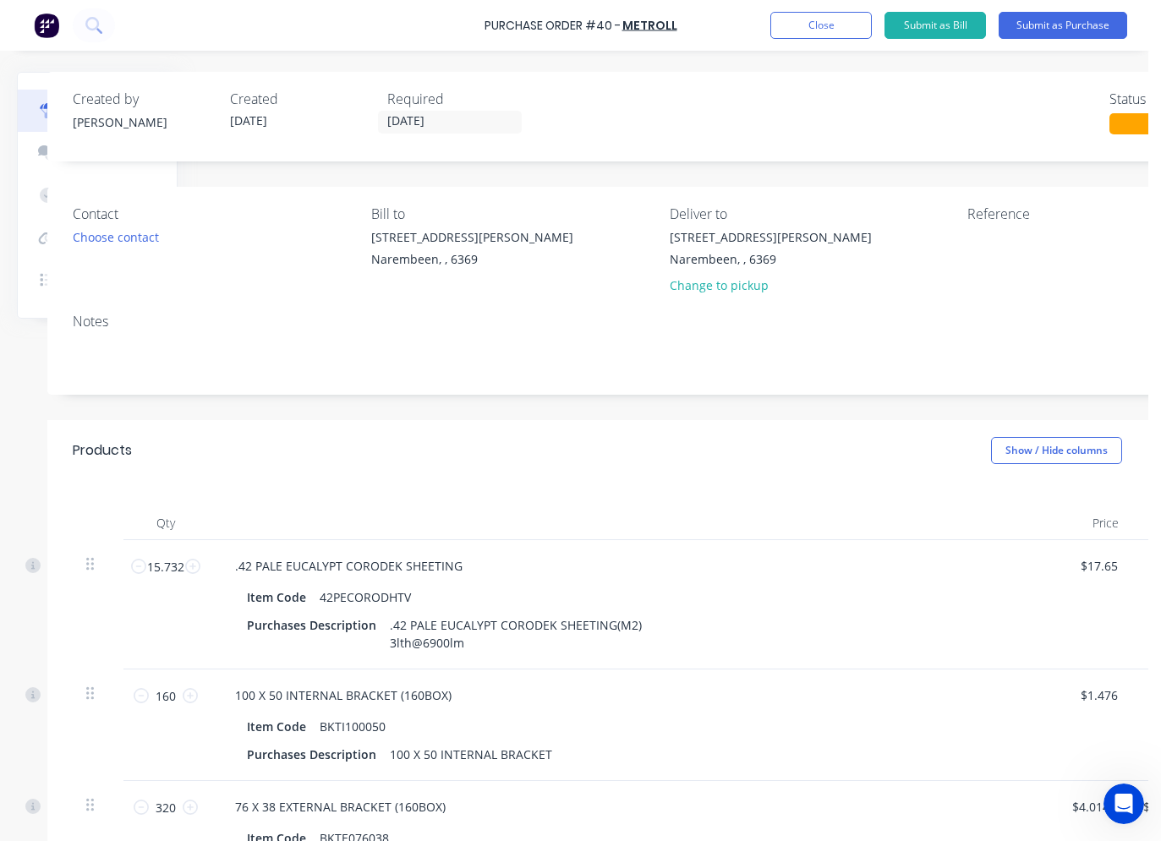
type textarea "x"
type textarea "SEND VIA Great Eastern Freightliners 18 Harrison Road Forrestfield (08)90415922"
type textarea "x"
type textarea "SEND VIA Great Eastern Freightliners 18 Harrison Road Forrestfield (08)90415922"
click at [156, 238] on div "Choose contact" at bounding box center [116, 237] width 86 height 18
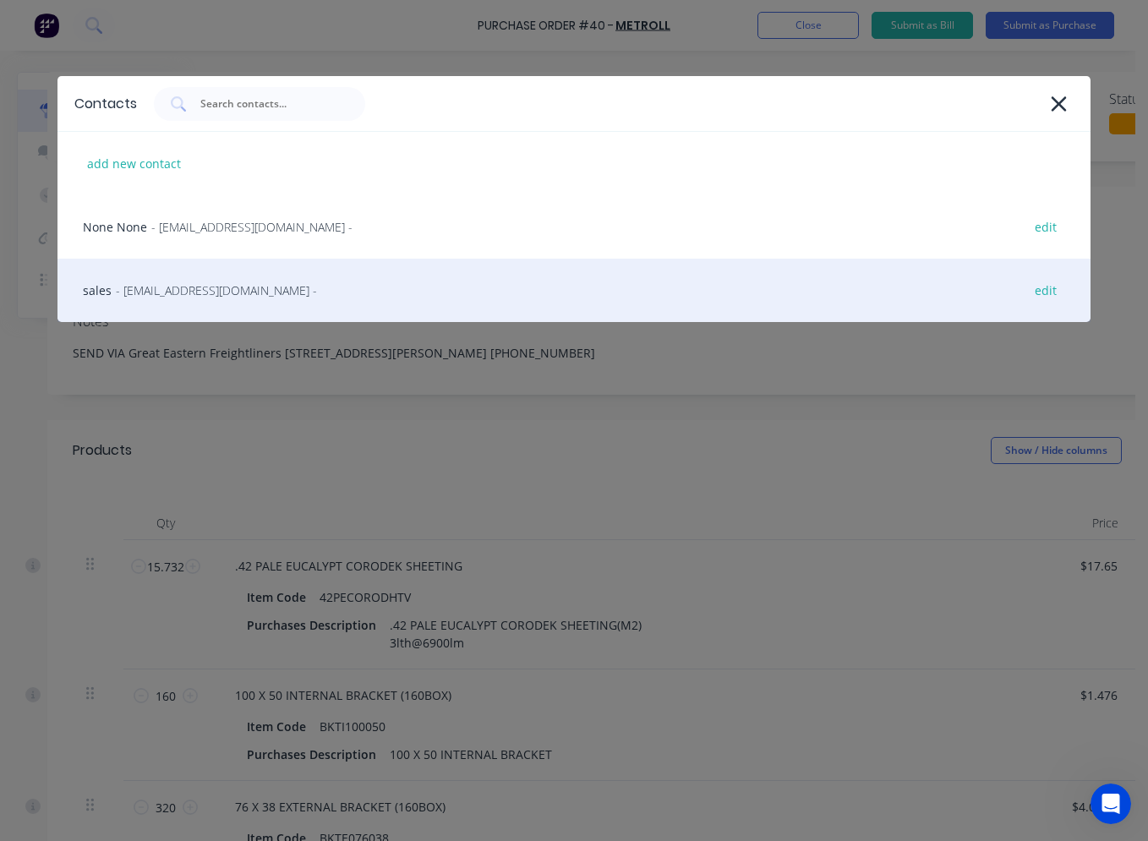
click at [165, 287] on span "- orders@perth.metroll.com.au -" at bounding box center [216, 291] width 201 height 18
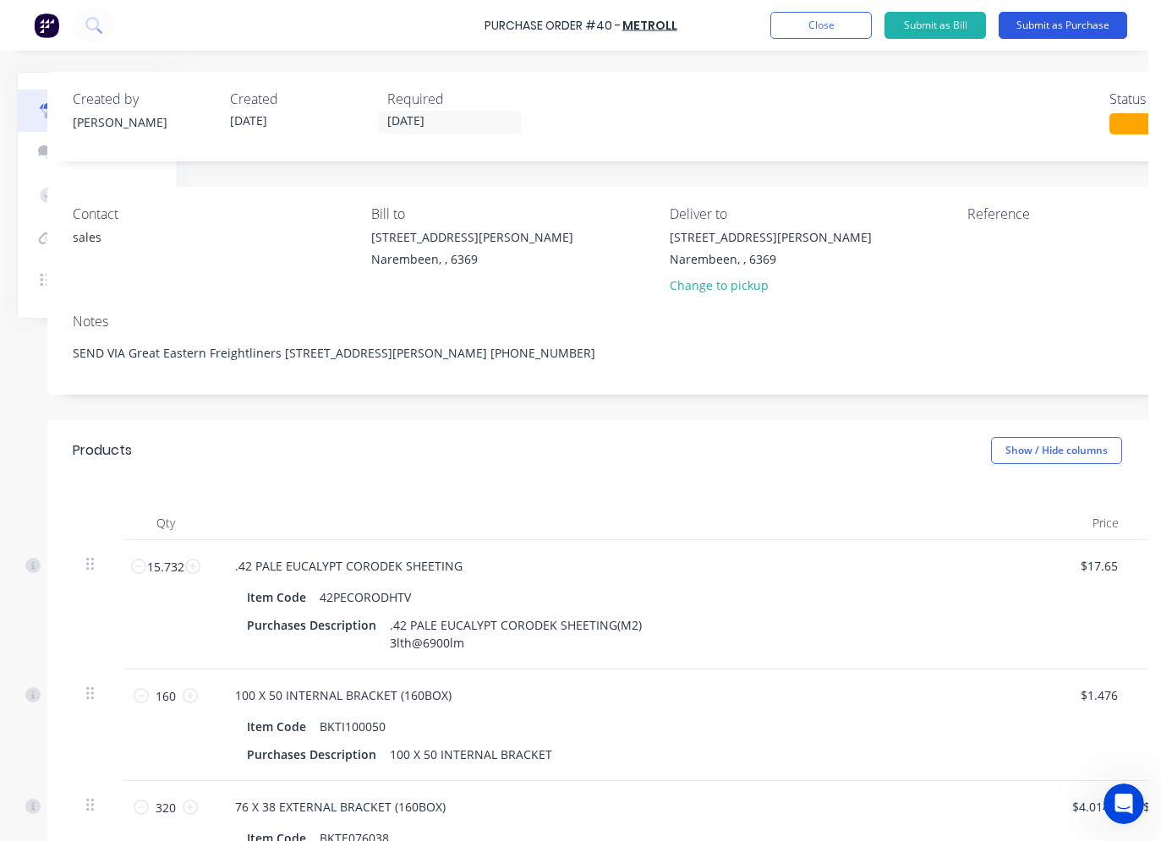
click at [1047, 31] on button "Submit as Purchase" at bounding box center [1063, 25] width 129 height 27
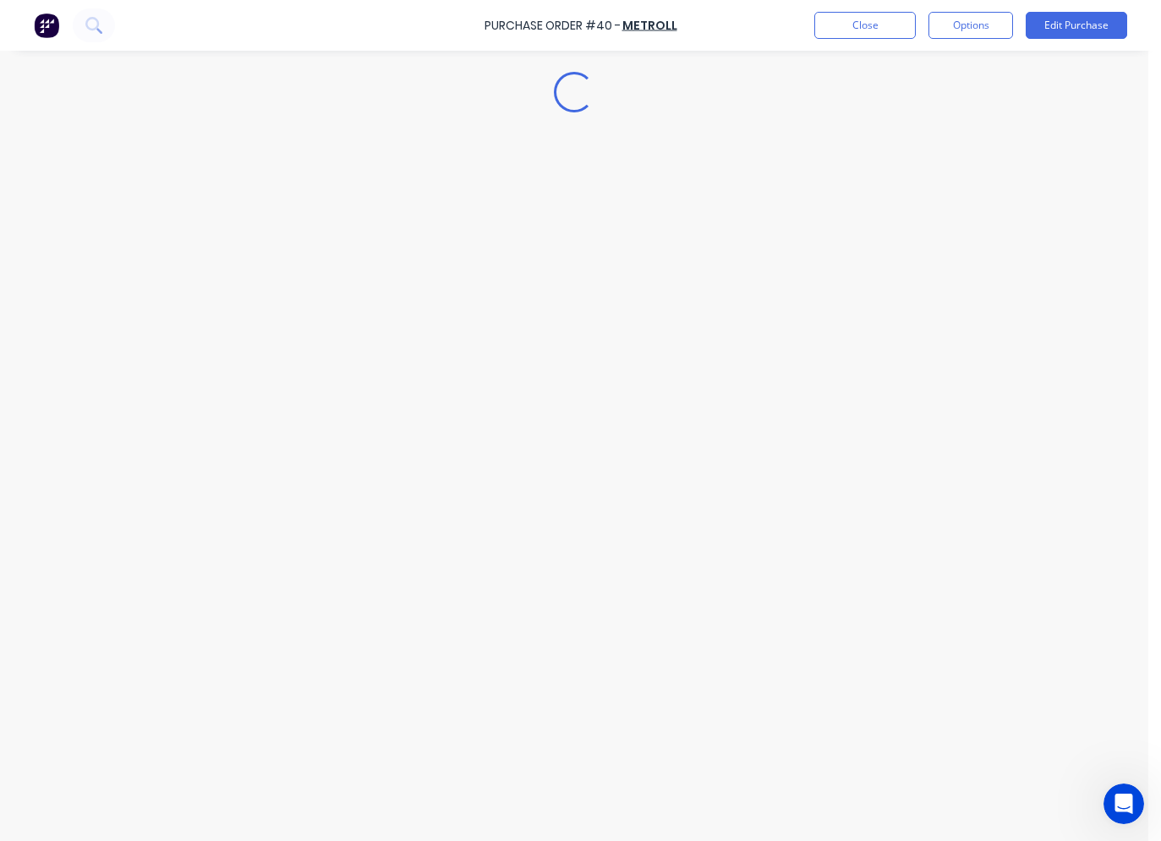
scroll to position [0, 0]
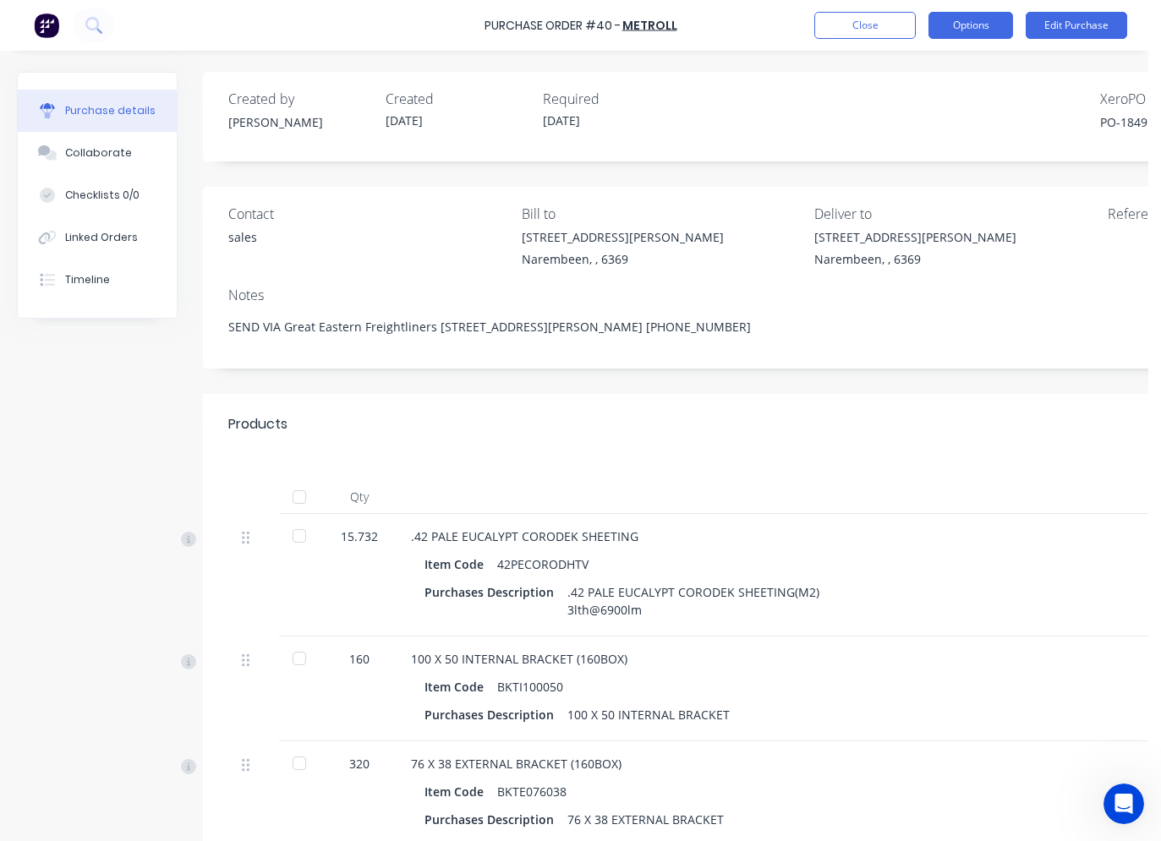
click at [970, 24] on button "Options" at bounding box center [970, 25] width 85 height 27
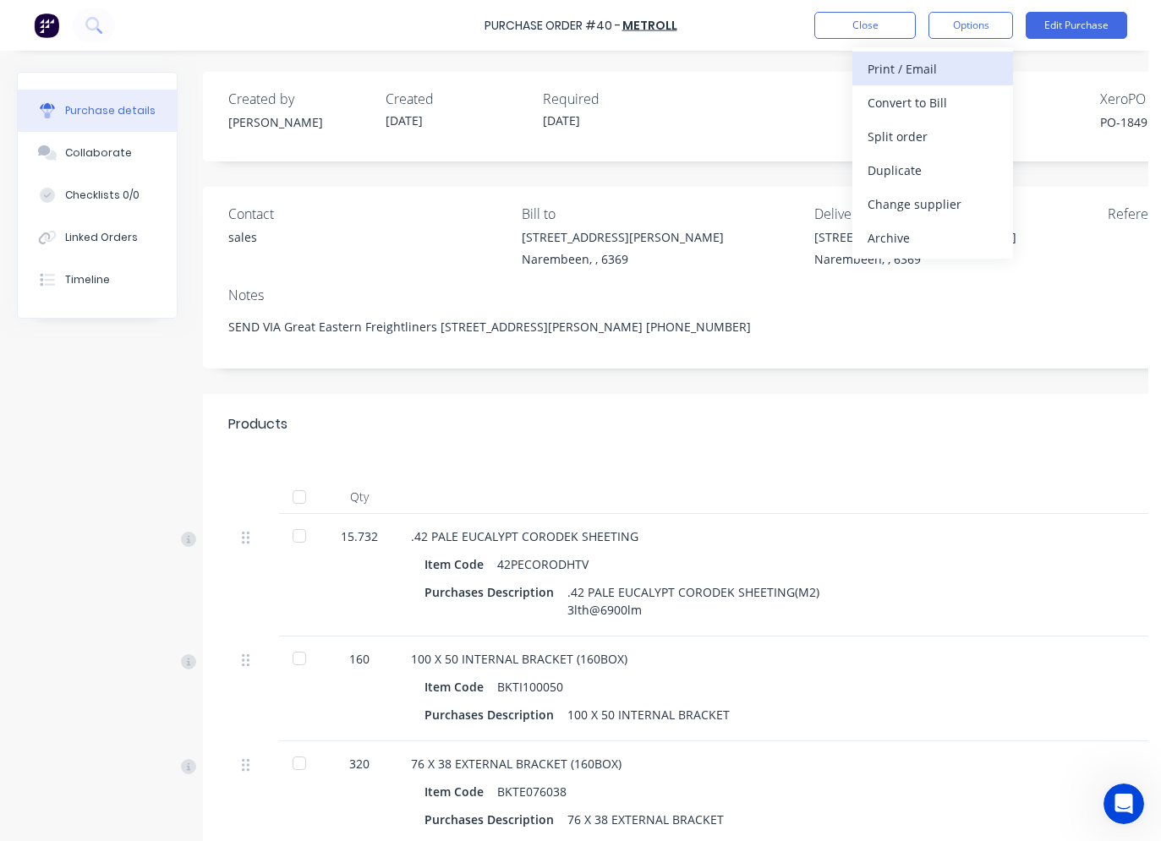
click at [937, 67] on div "Print / Email" at bounding box center [932, 69] width 130 height 25
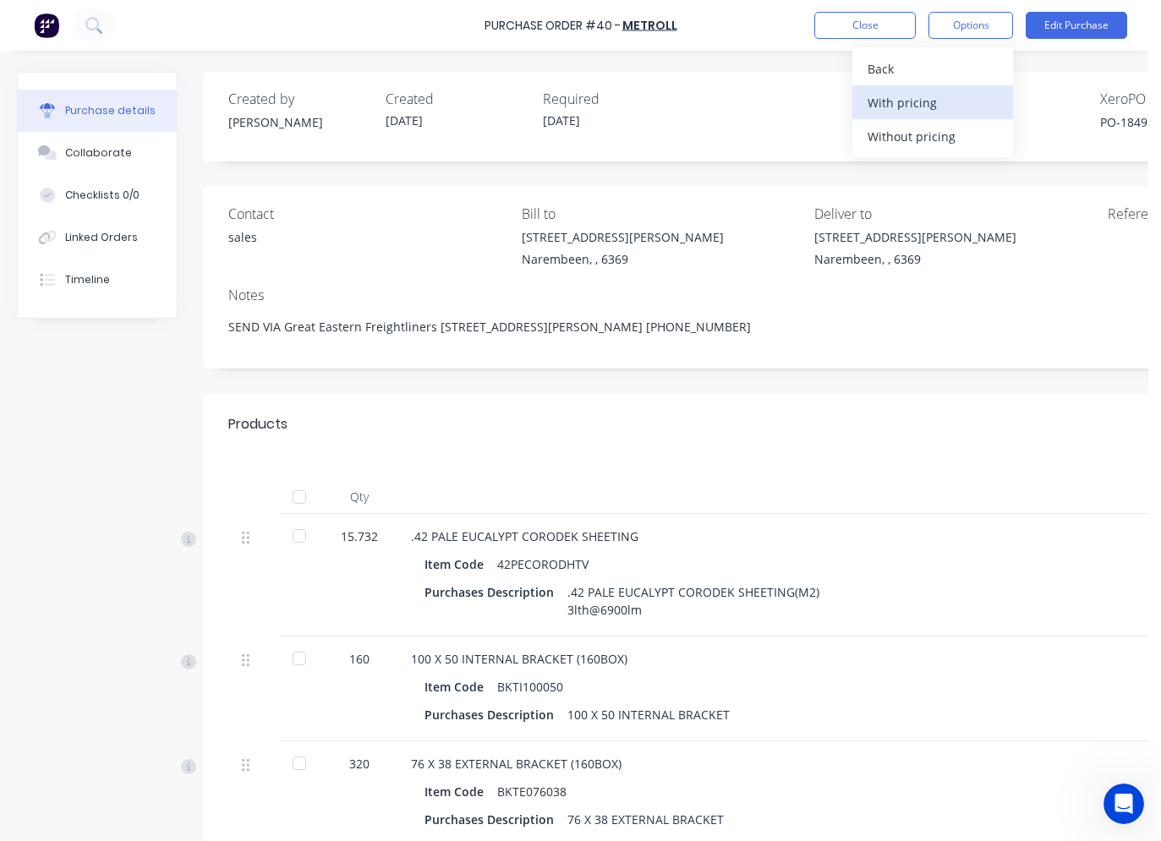
click at [926, 111] on div "With pricing" at bounding box center [932, 102] width 130 height 25
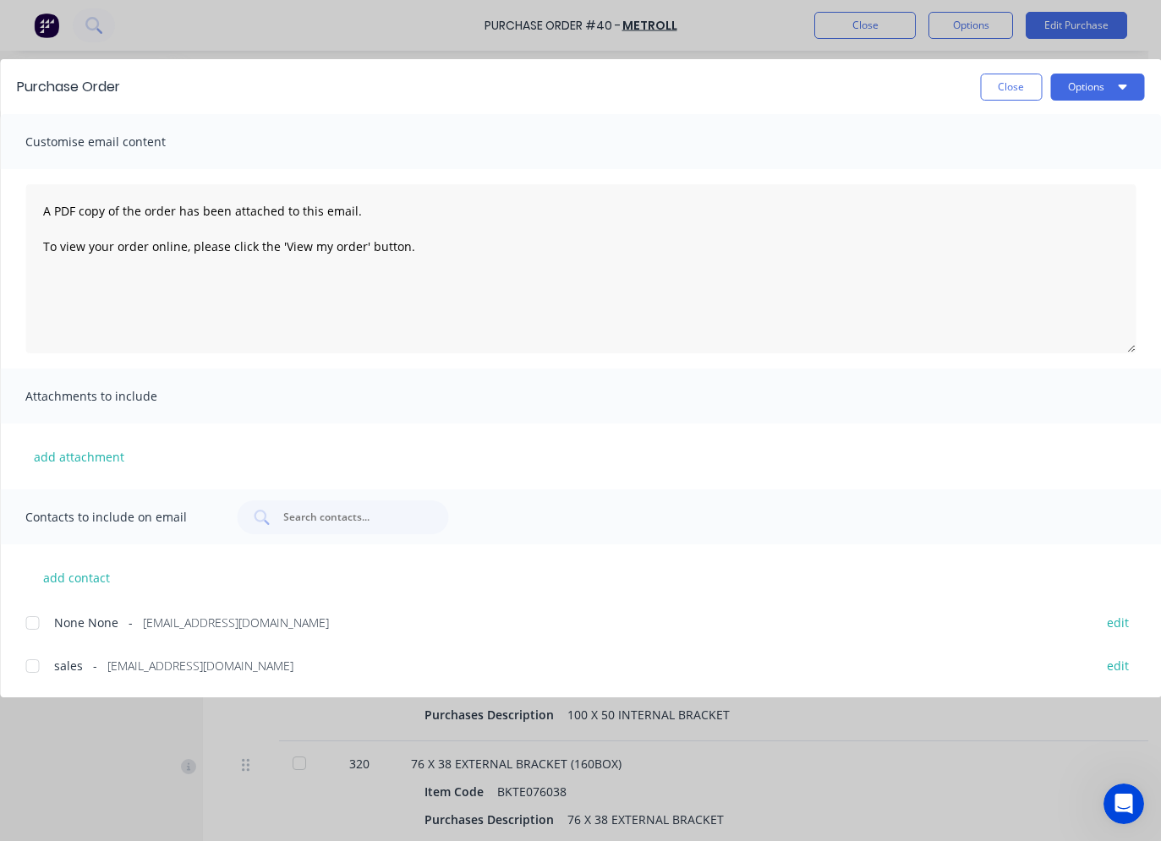
click at [36, 668] on div at bounding box center [32, 666] width 34 height 34
click at [1085, 84] on button "Options" at bounding box center [1097, 87] width 94 height 27
click at [1045, 189] on div "Email" at bounding box center [1064, 197] width 130 height 25
click at [989, 86] on button "Close" at bounding box center [1011, 87] width 62 height 27
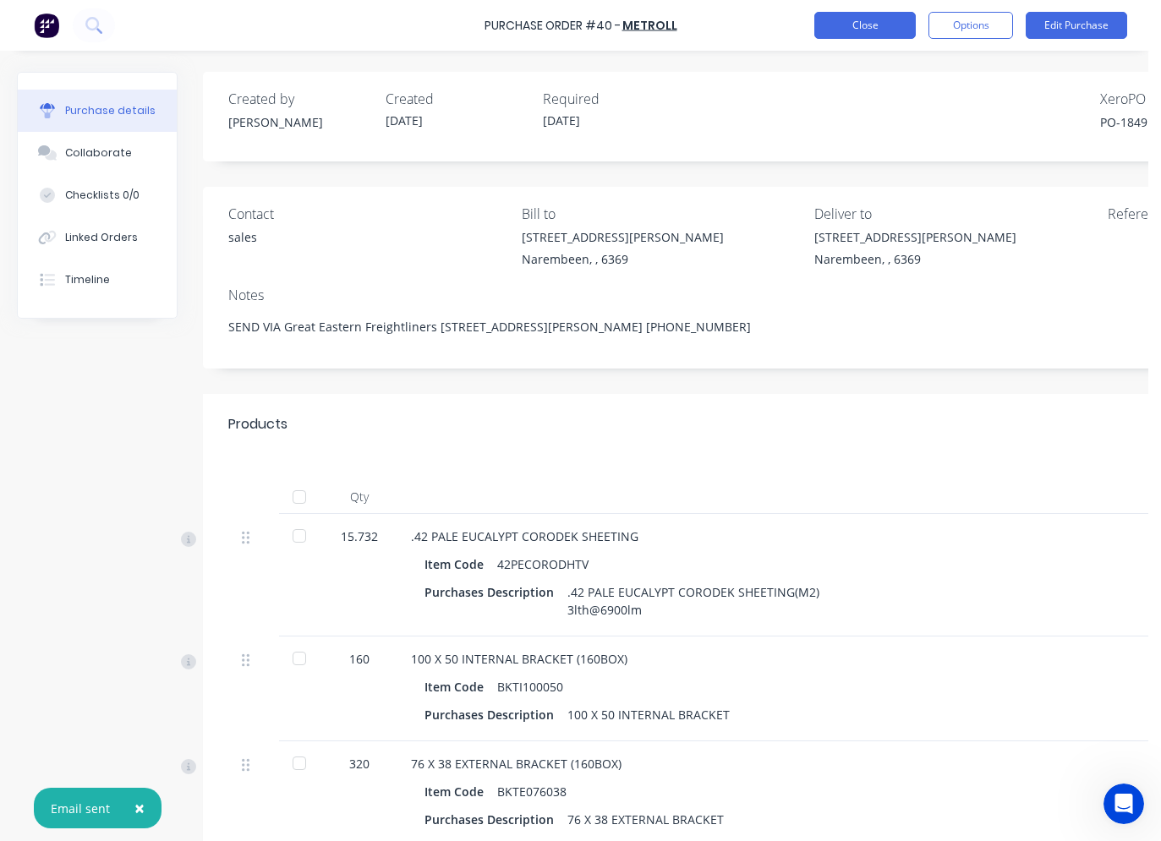
click at [889, 31] on button "Close" at bounding box center [864, 25] width 101 height 27
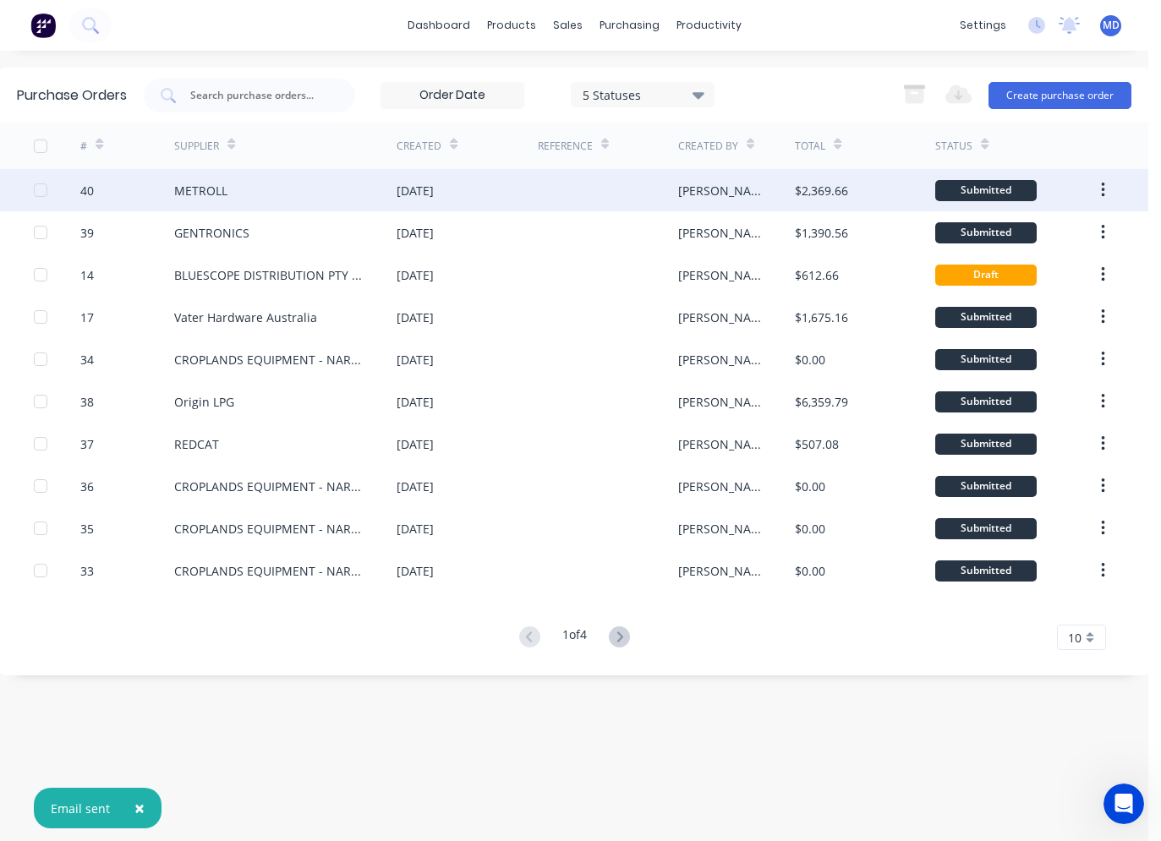
click at [341, 200] on div "METROLL" at bounding box center [285, 190] width 222 height 42
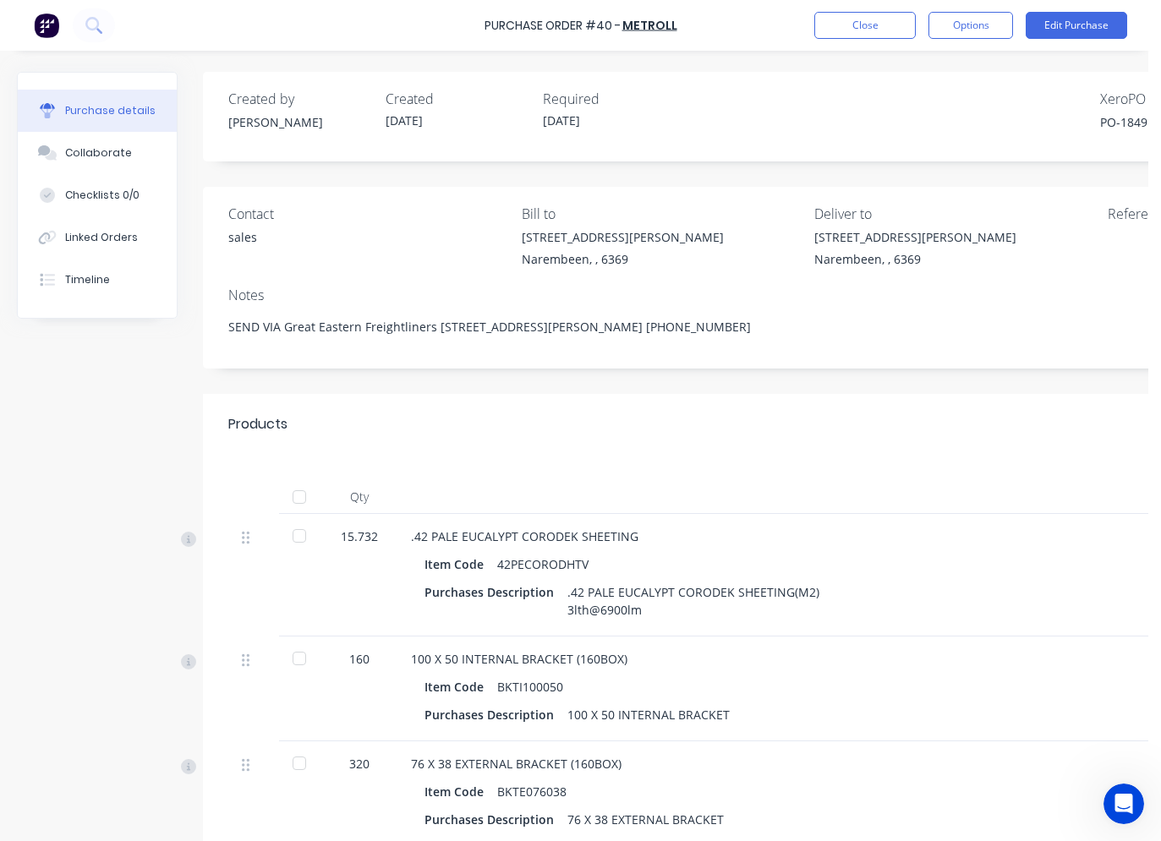
scroll to position [0, 242]
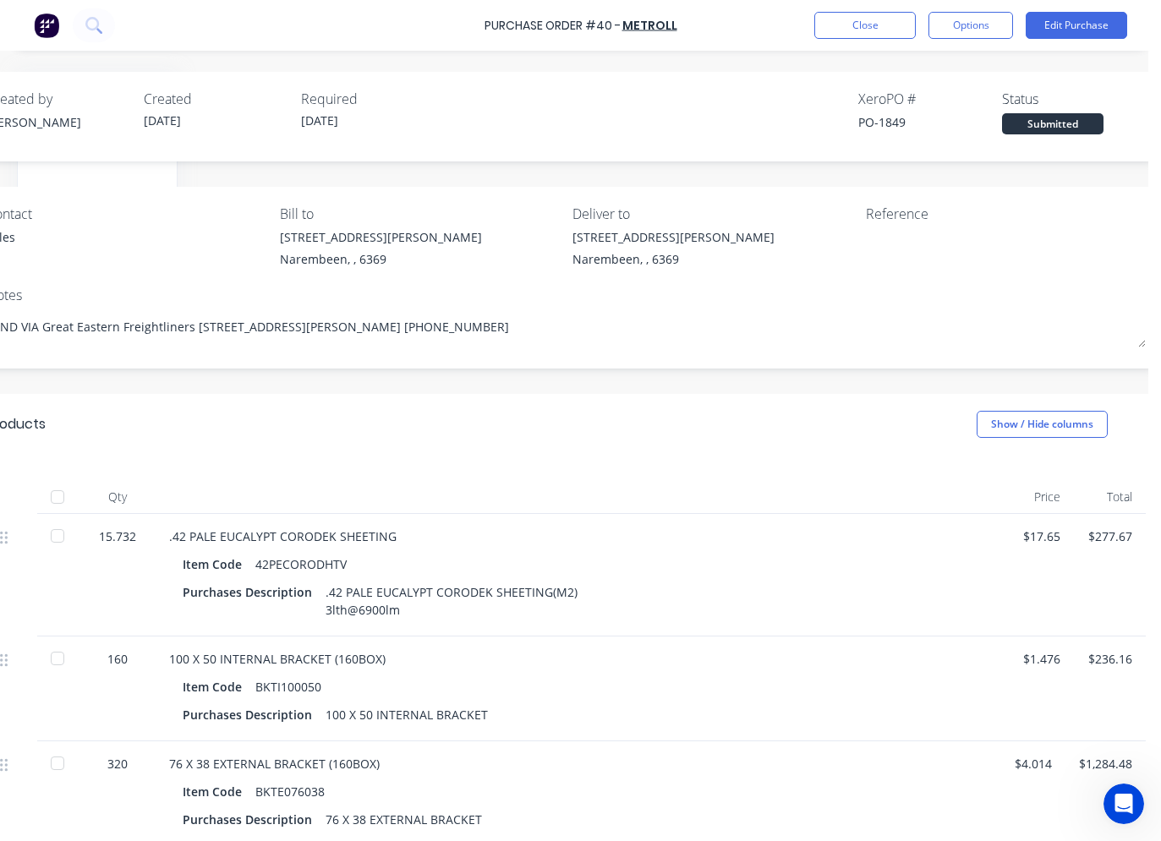
type textarea "x"
click at [853, 22] on button "Close" at bounding box center [864, 25] width 101 height 27
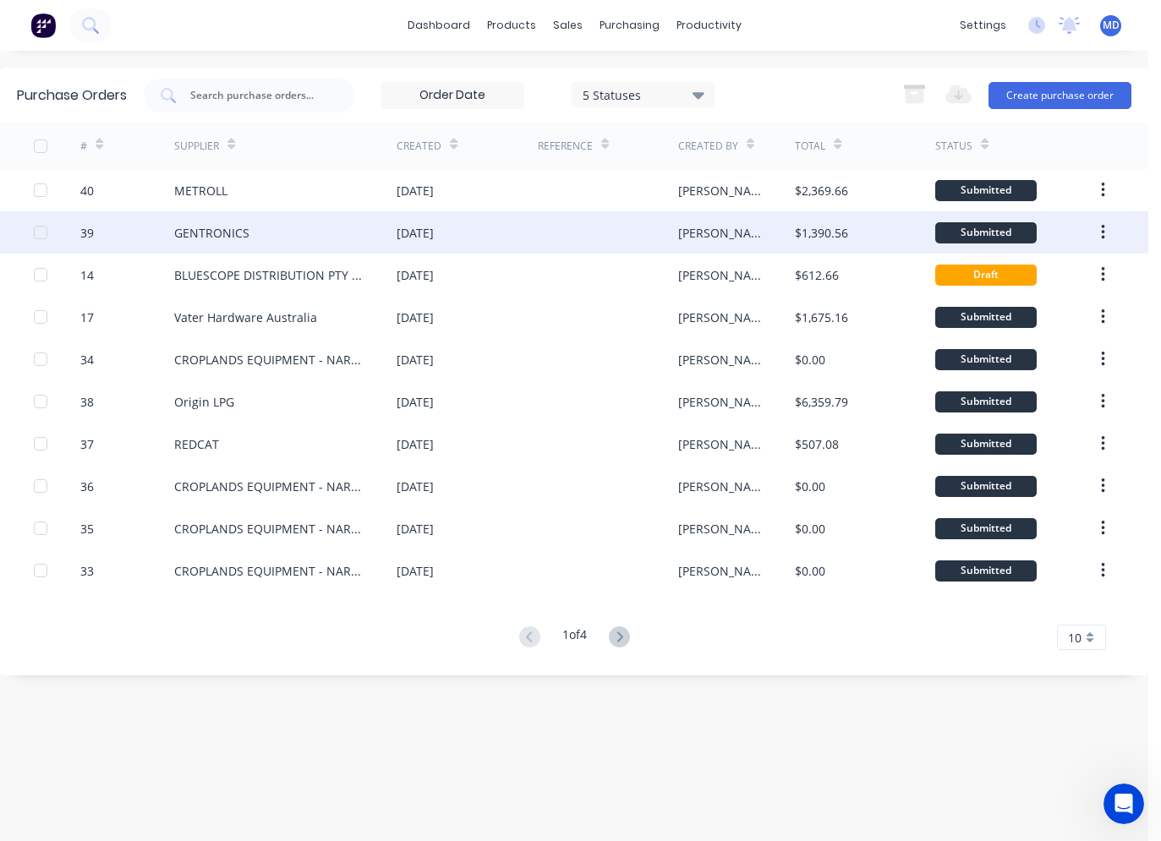
click at [364, 230] on div "GENTRONICS" at bounding box center [285, 232] width 222 height 42
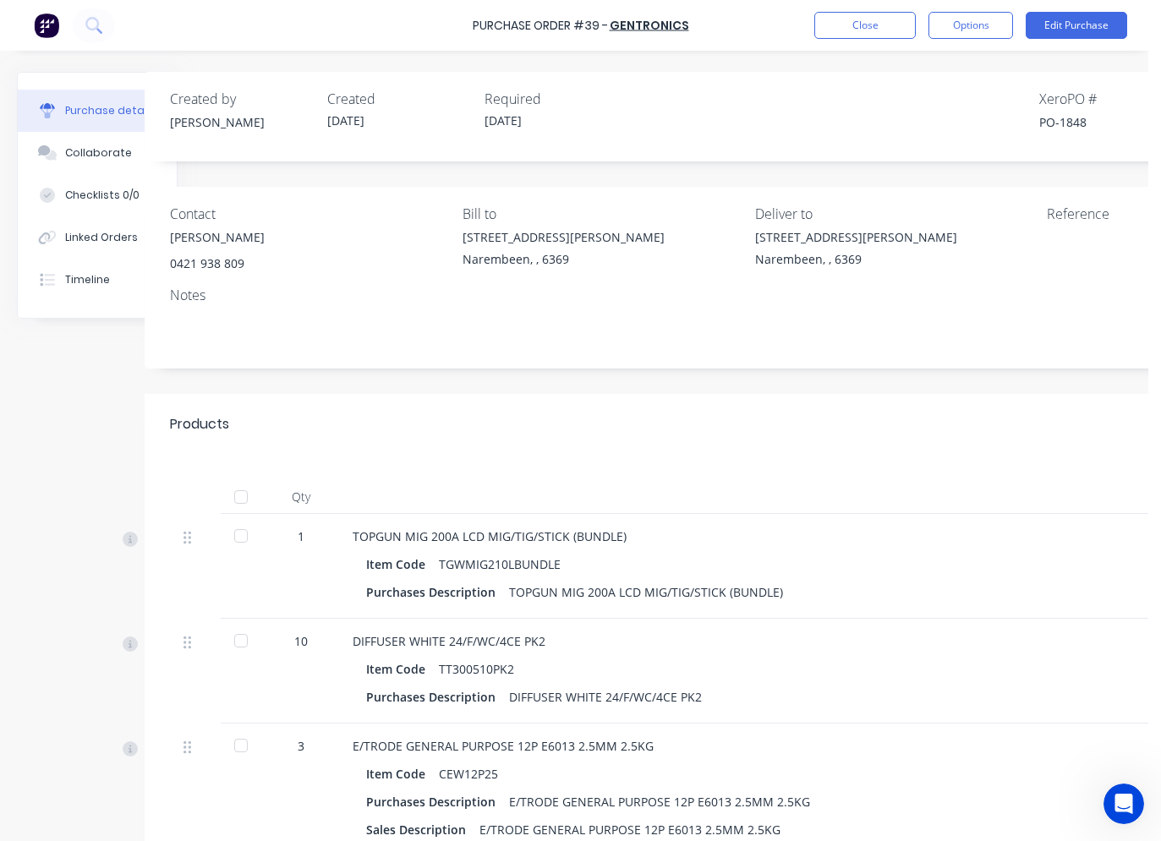
scroll to position [0, 66]
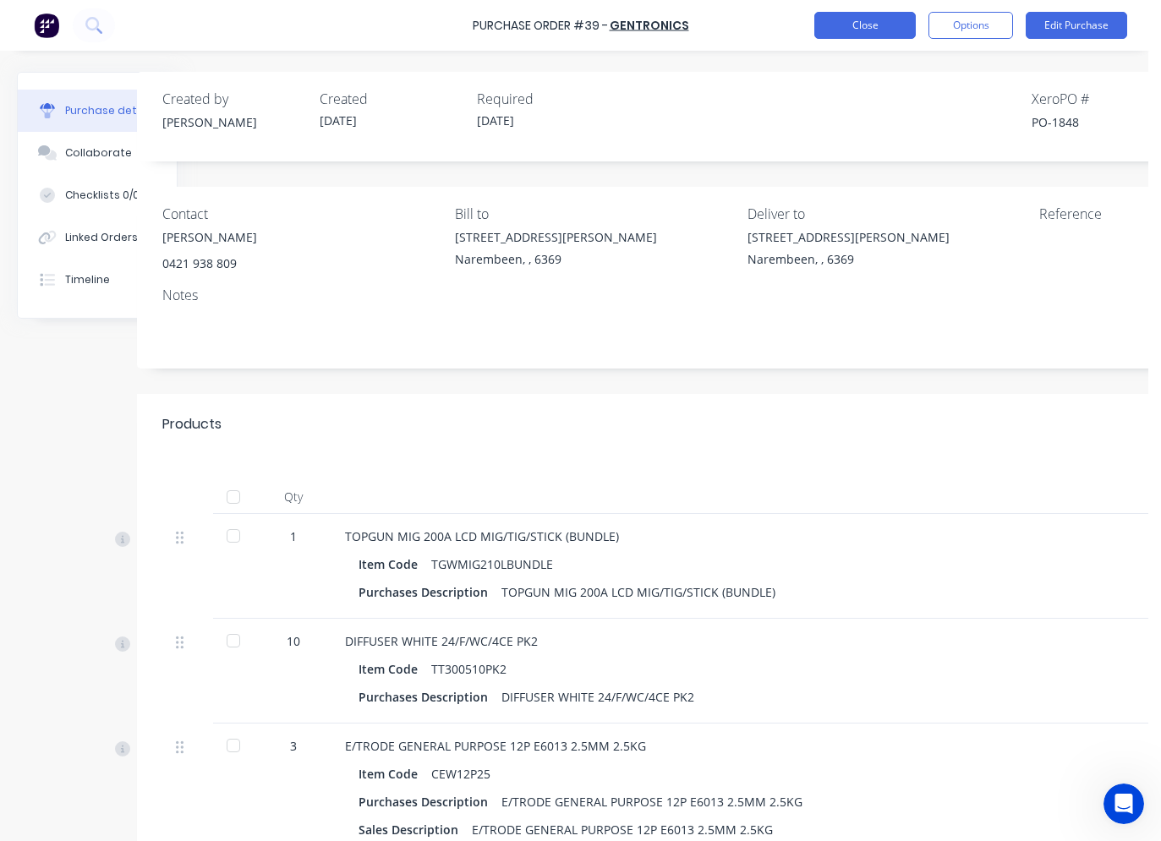
click at [864, 21] on button "Close" at bounding box center [864, 25] width 101 height 27
